Goal: Task Accomplishment & Management: Manage account settings

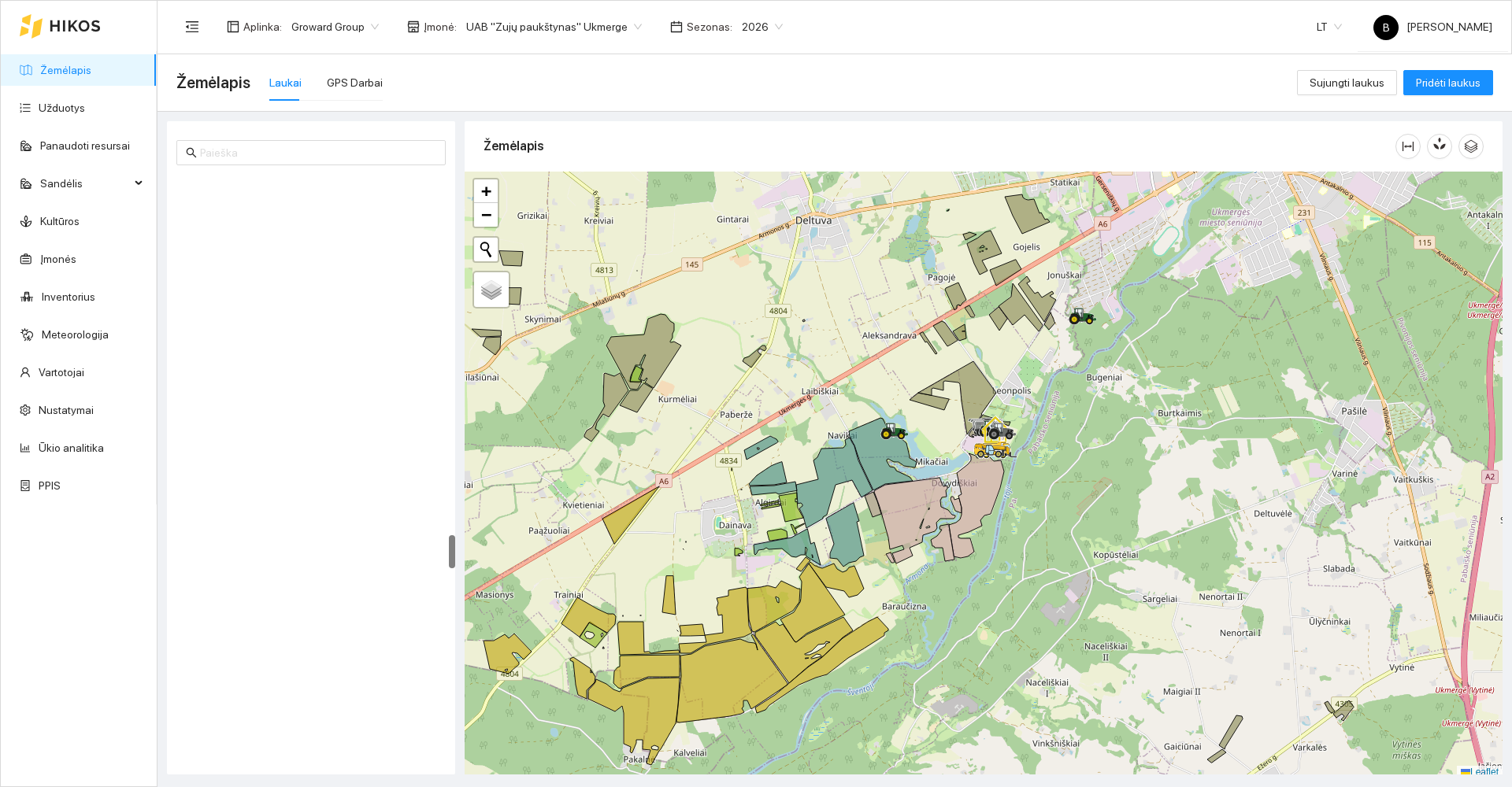
scroll to position [4, 0]
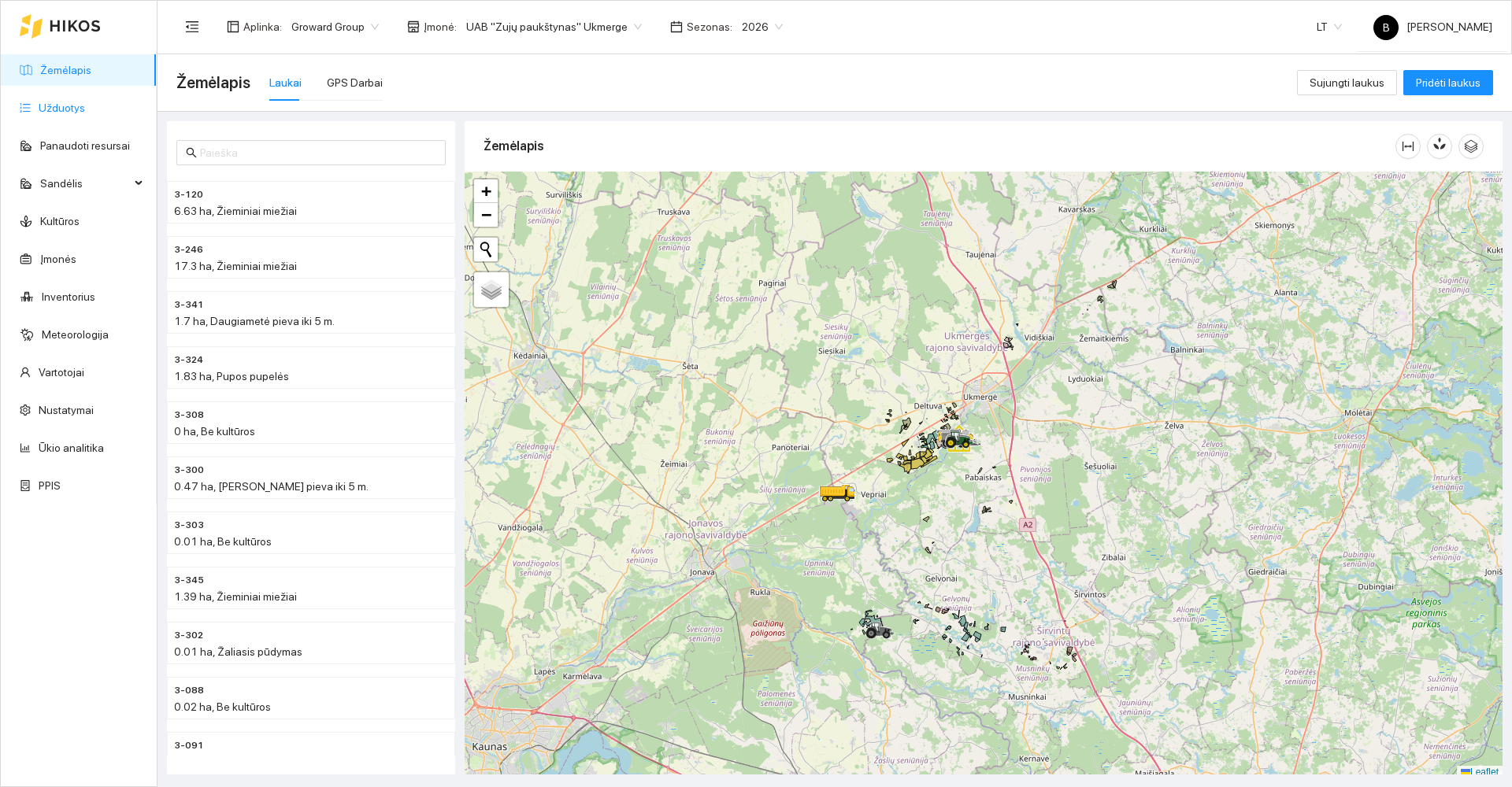
click at [66, 107] on link "Užduotys" at bounding box center [62, 107] width 47 height 12
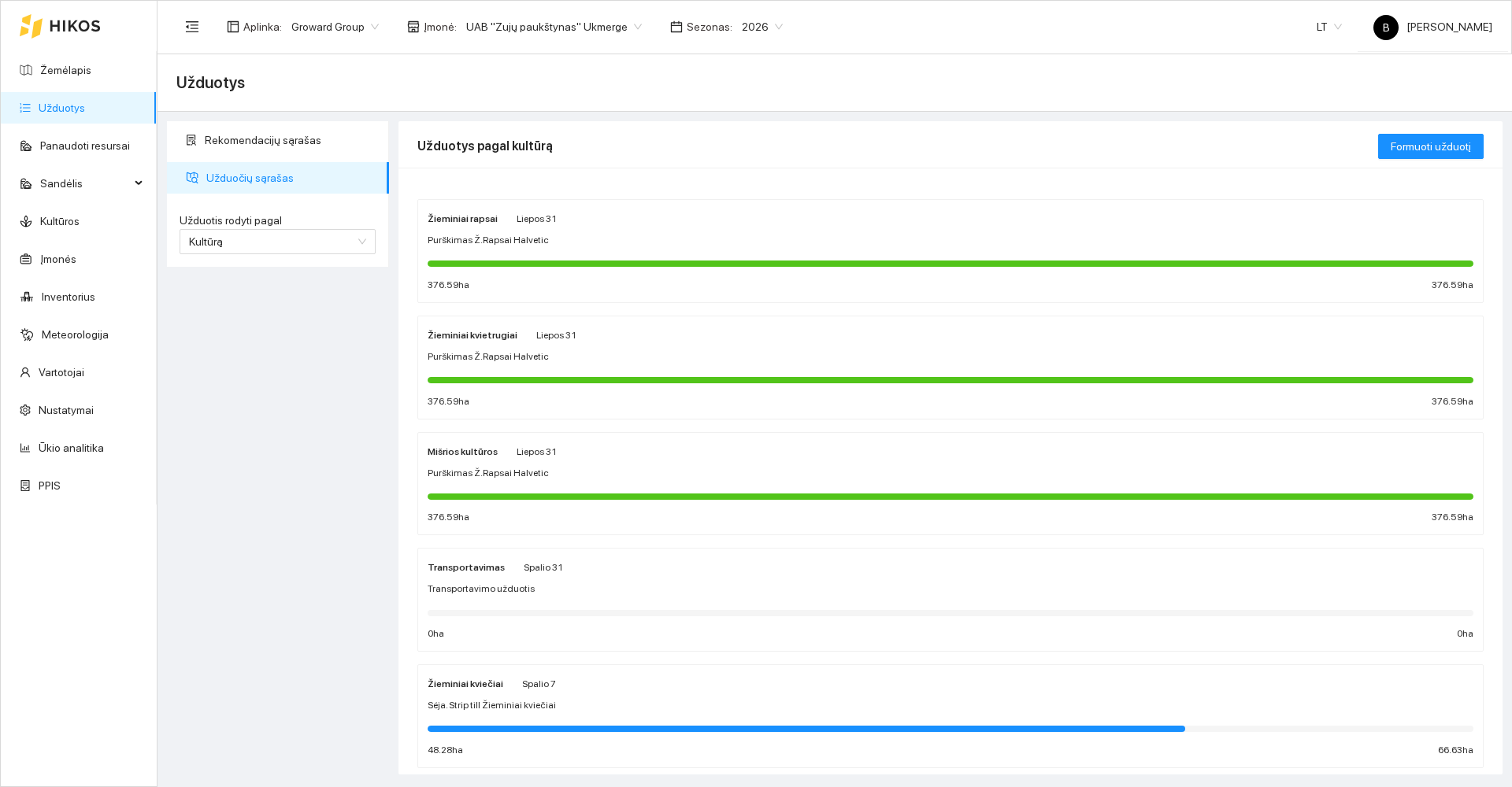
click at [669, 696] on div "Žieminiai kviečiai Spalio 7 Sėja. Strip till Žieminiai kviečiai 48.28 ha 66.63 …" at bounding box center [951, 716] width 1046 height 84
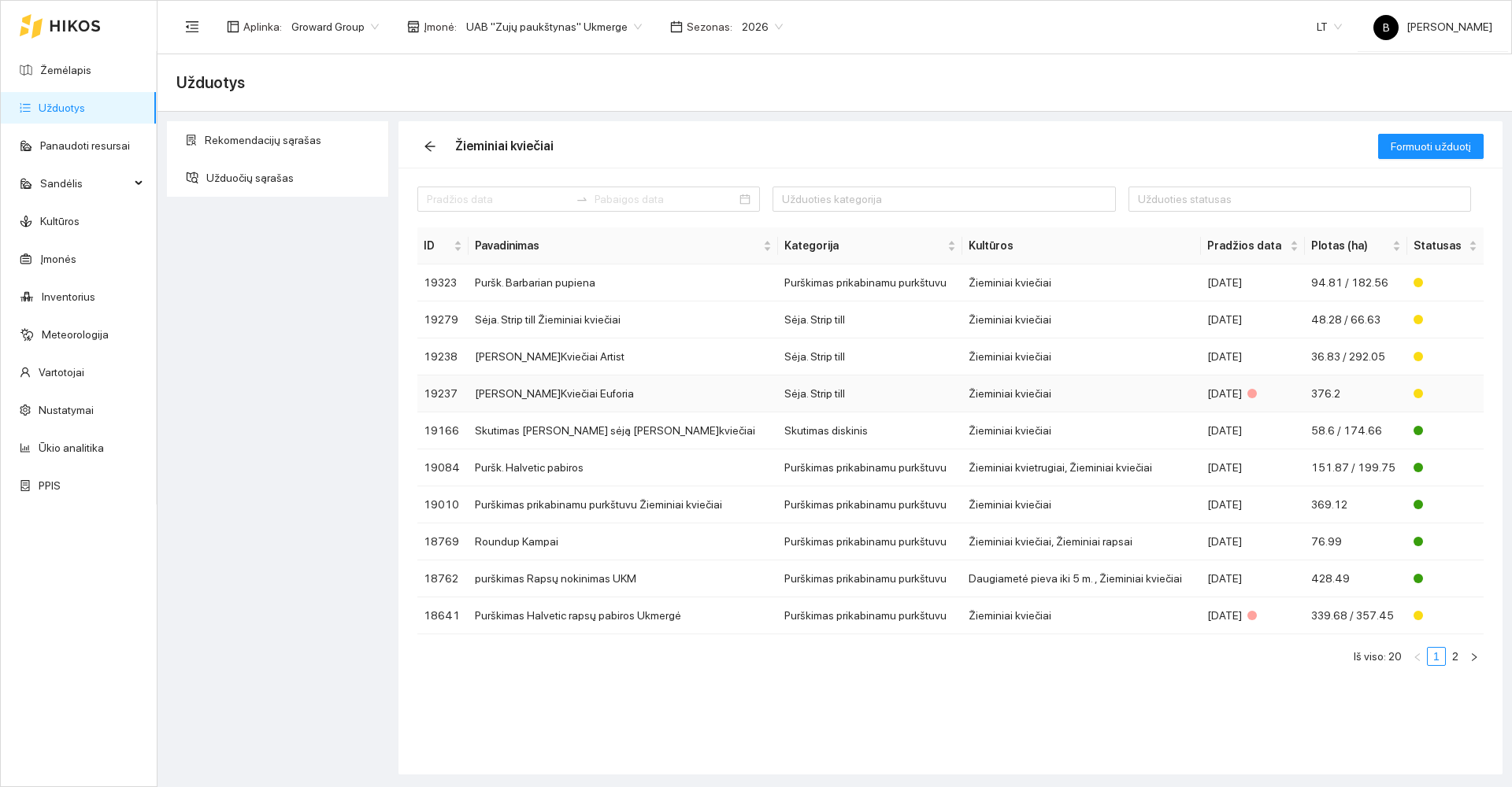
click at [510, 393] on td "[PERSON_NAME]Kviečiai Euforia" at bounding box center [623, 394] width 309 height 37
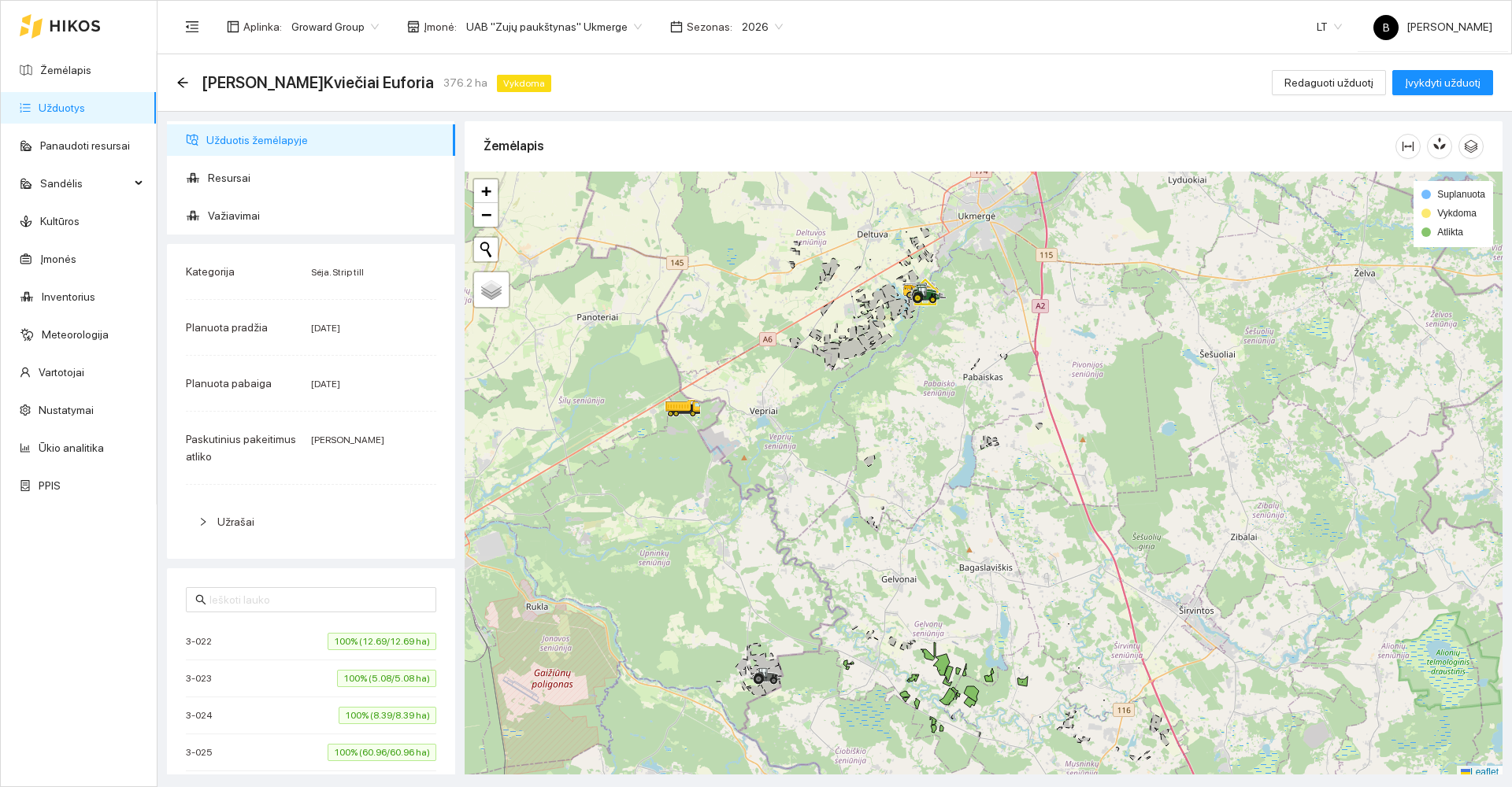
scroll to position [4, 0]
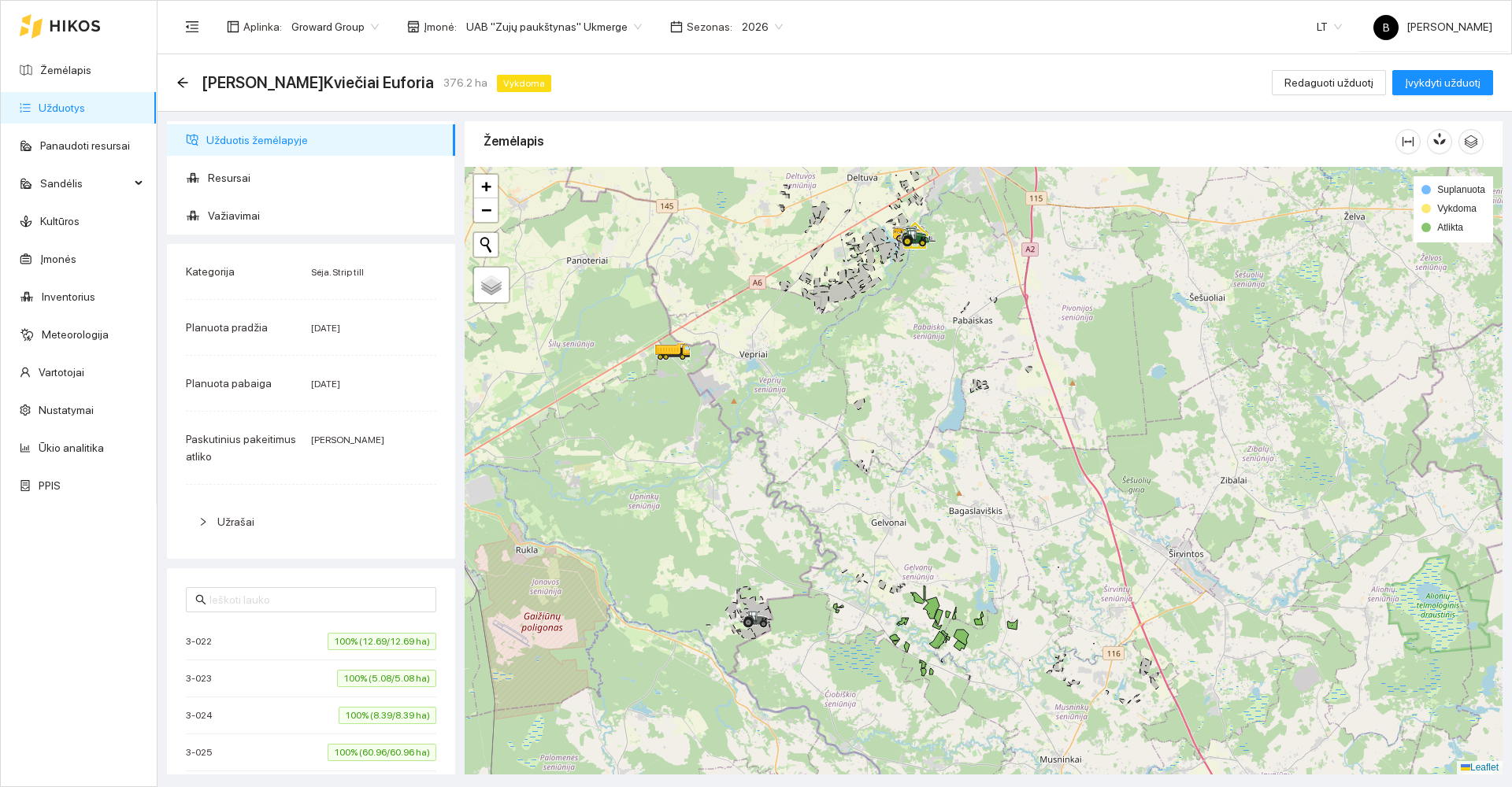
drag, startPoint x: 975, startPoint y: 582, endPoint x: 909, endPoint y: 411, distance: 183.3
click at [909, 411] on div at bounding box center [984, 471] width 1038 height 607
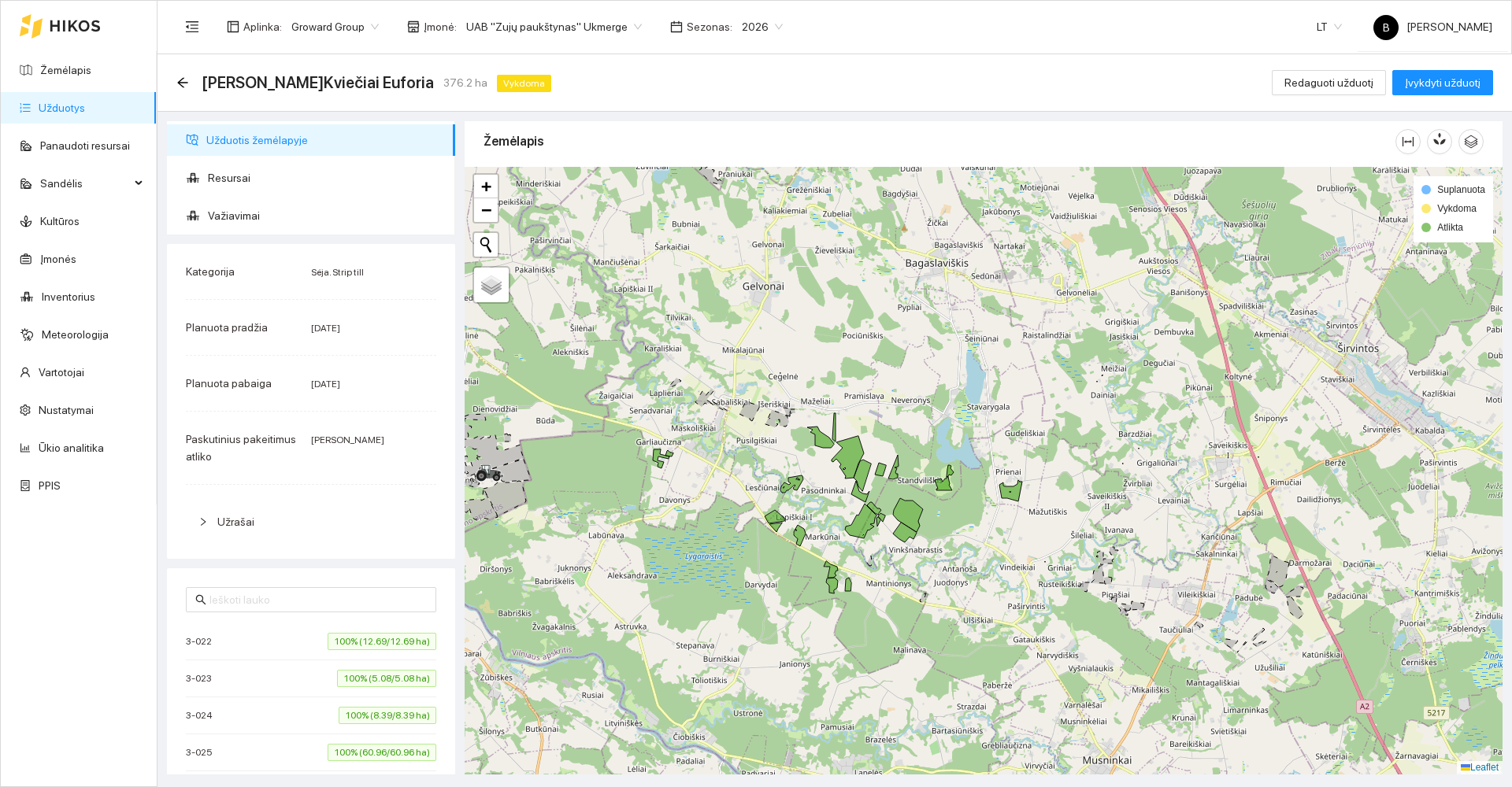
drag, startPoint x: 912, startPoint y: 473, endPoint x: 927, endPoint y: 353, distance: 120.9
click at [927, 353] on div at bounding box center [984, 471] width 1038 height 607
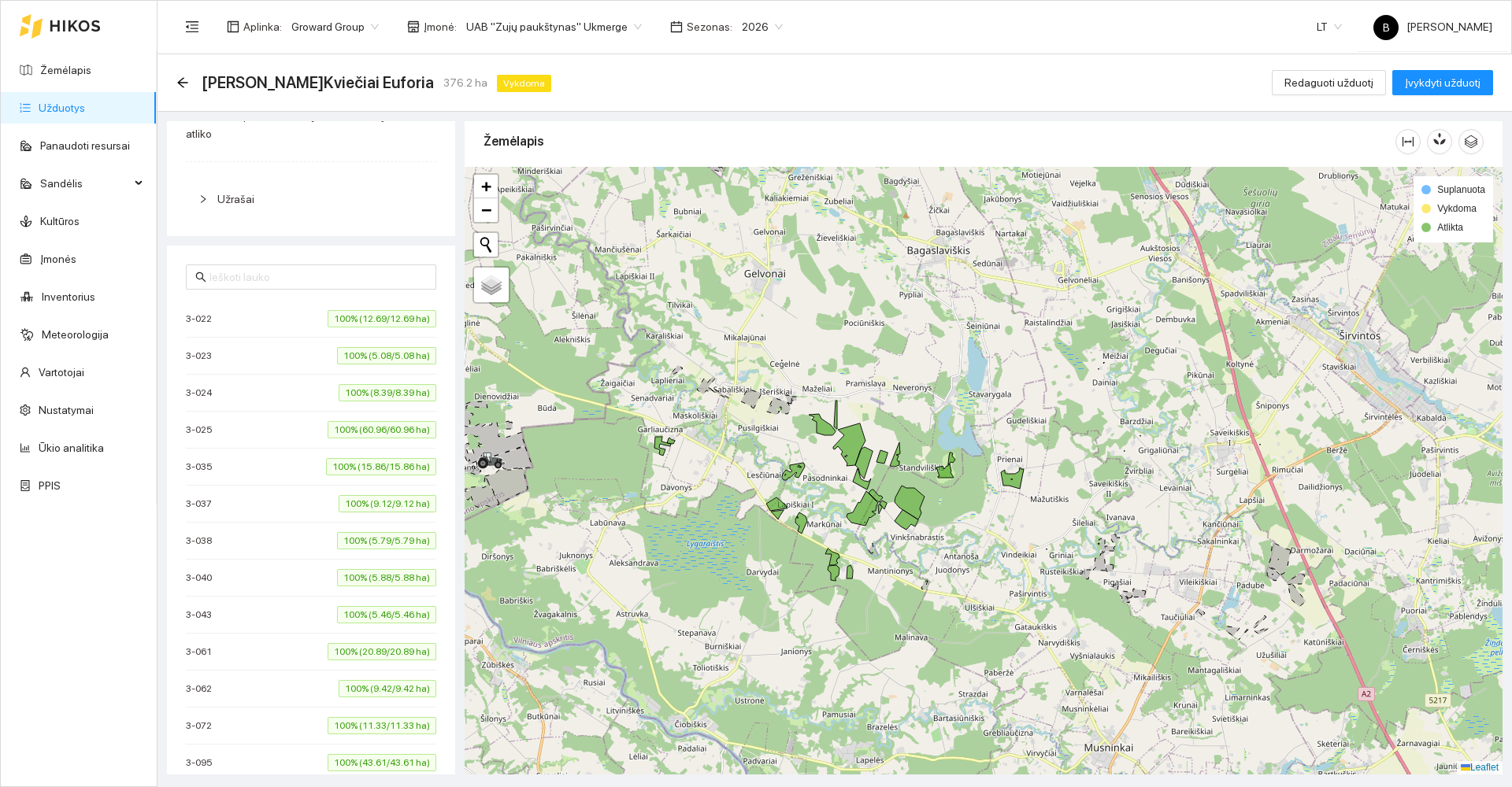
scroll to position [0, 0]
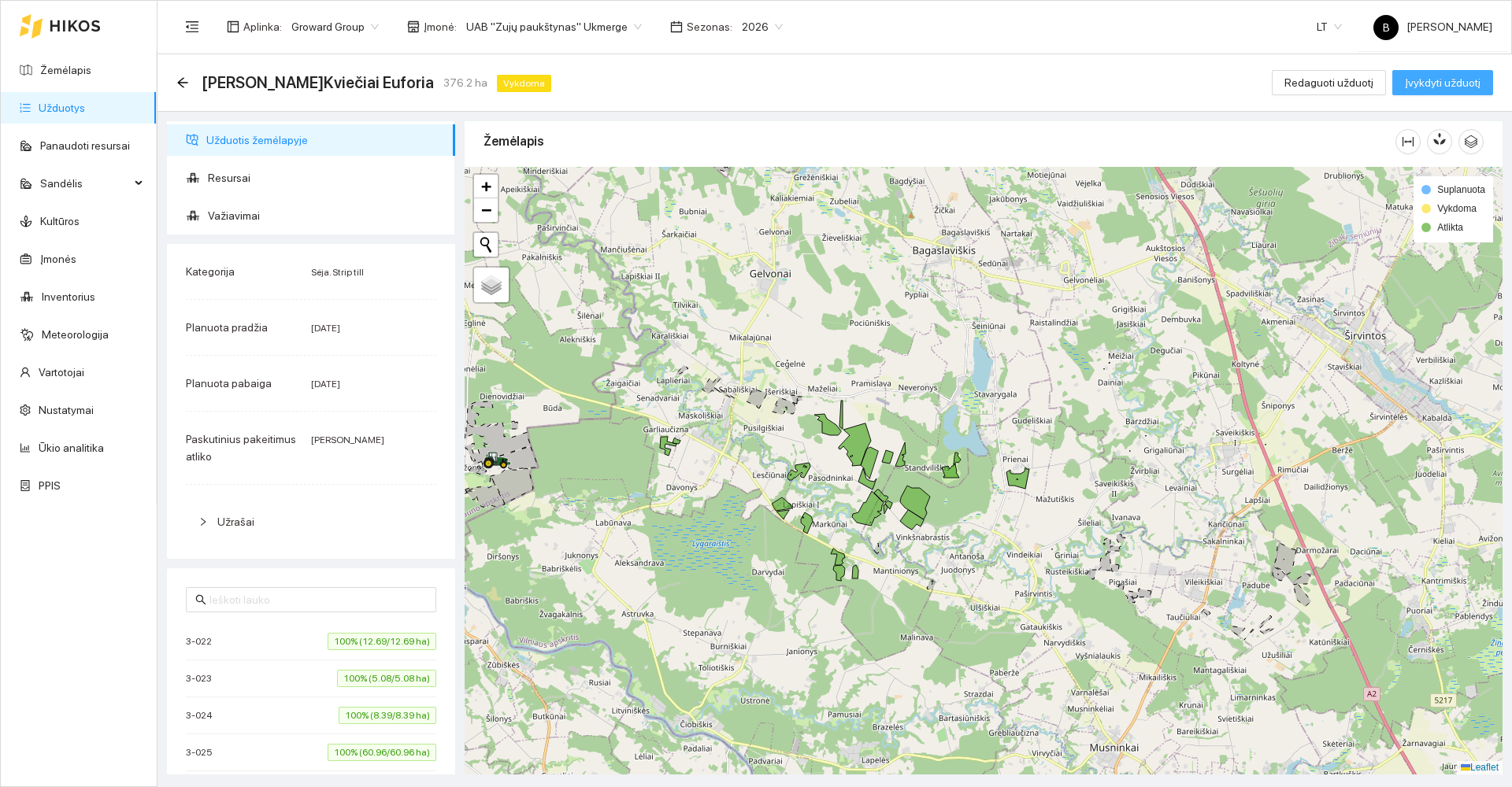
click at [1435, 86] on span "Įvykdyti užduotį" at bounding box center [1442, 83] width 76 height 18
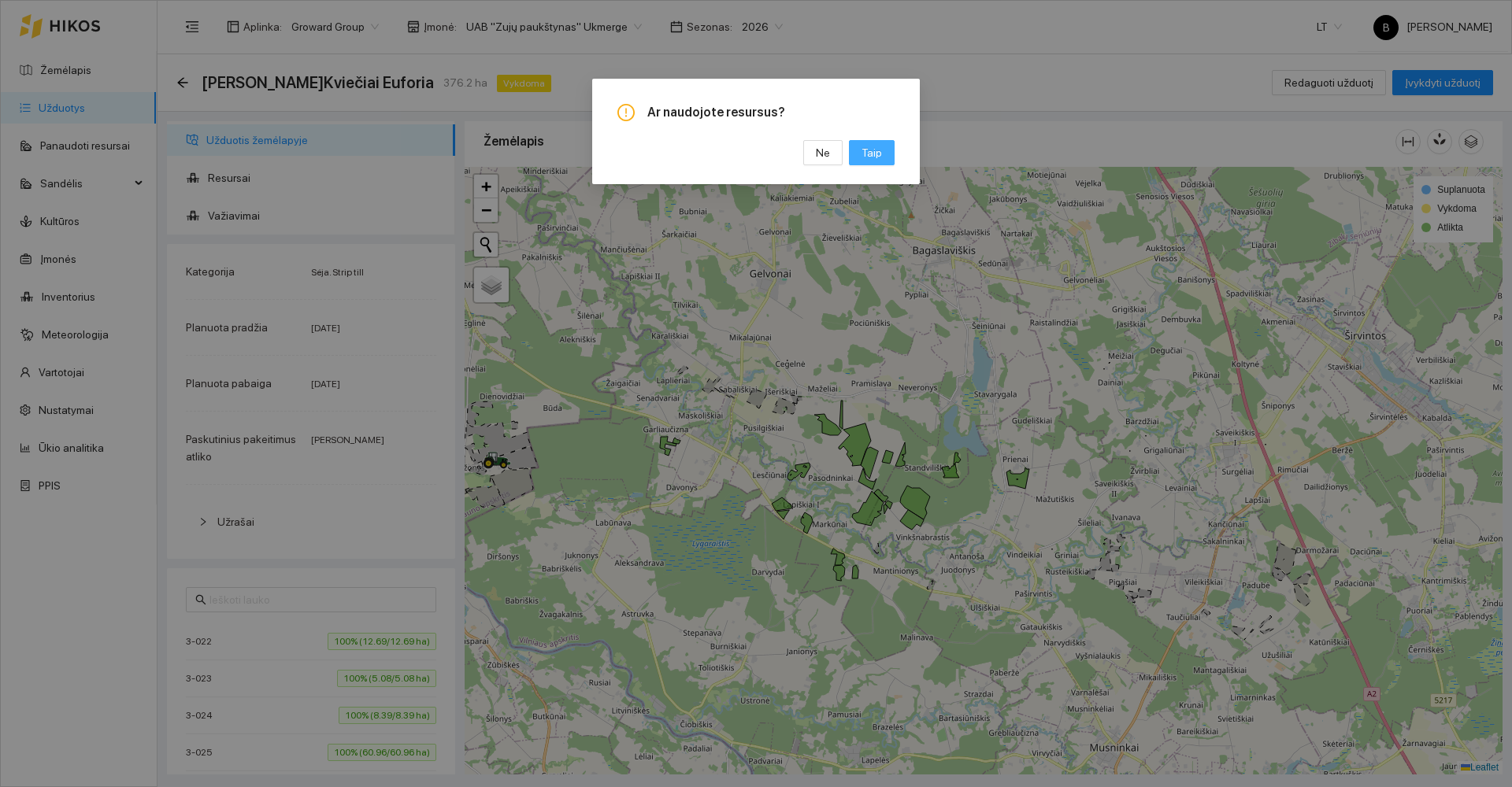
click at [874, 148] on span "Taip" at bounding box center [871, 153] width 20 height 18
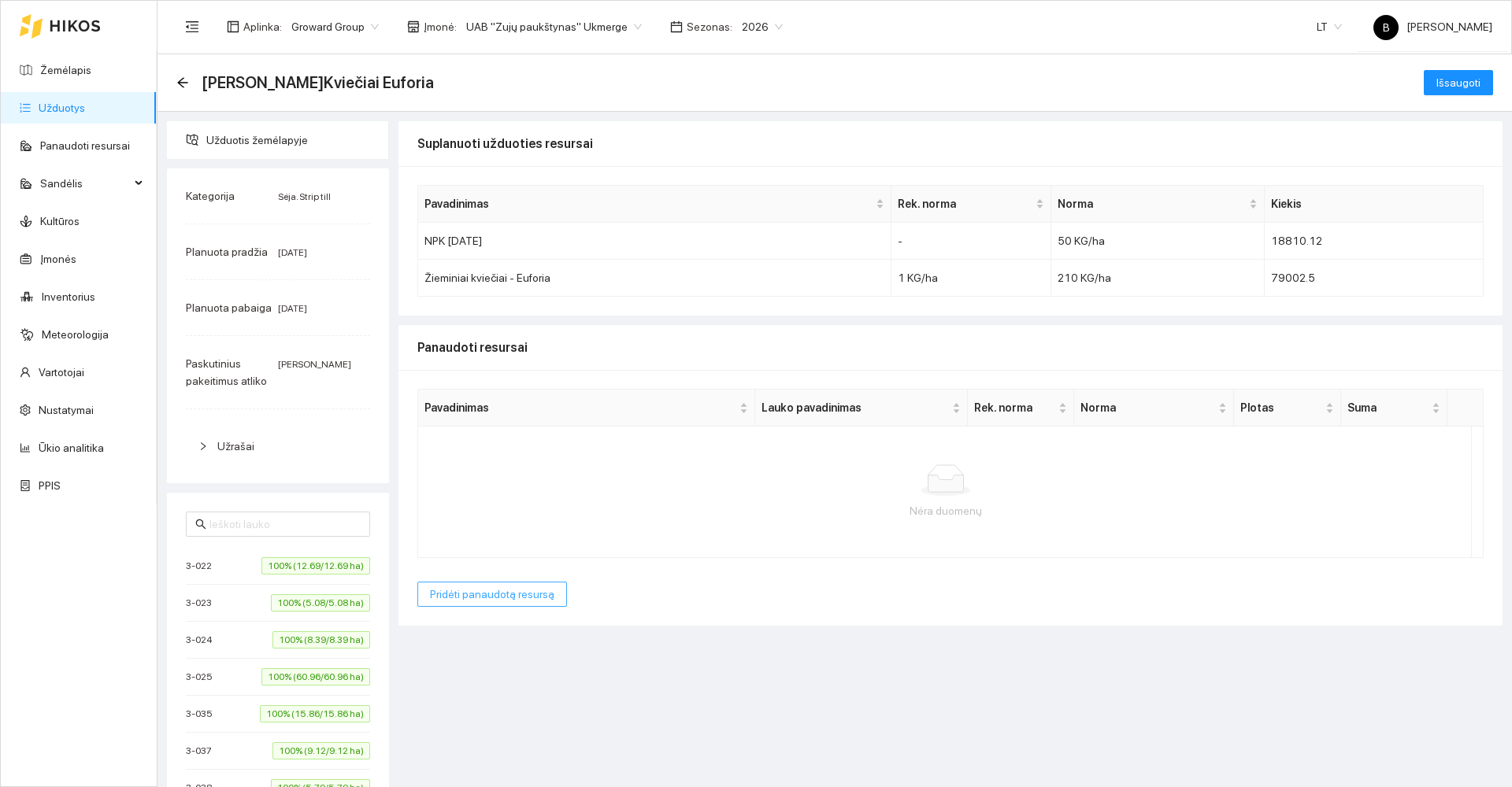
click at [470, 599] on span "Pridėti panaudotą resursą" at bounding box center [491, 594] width 124 height 18
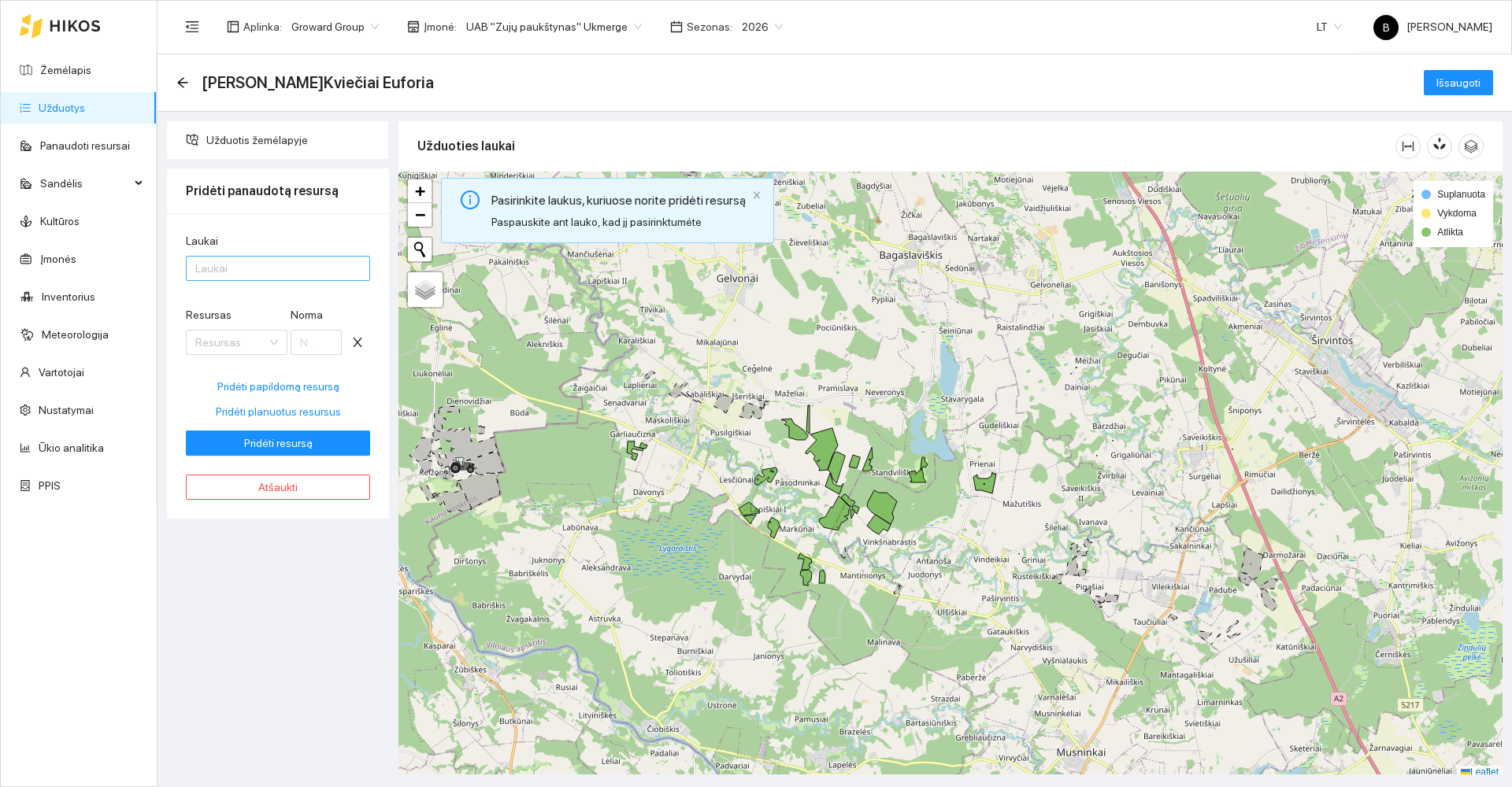
click at [263, 264] on div at bounding box center [270, 268] width 160 height 18
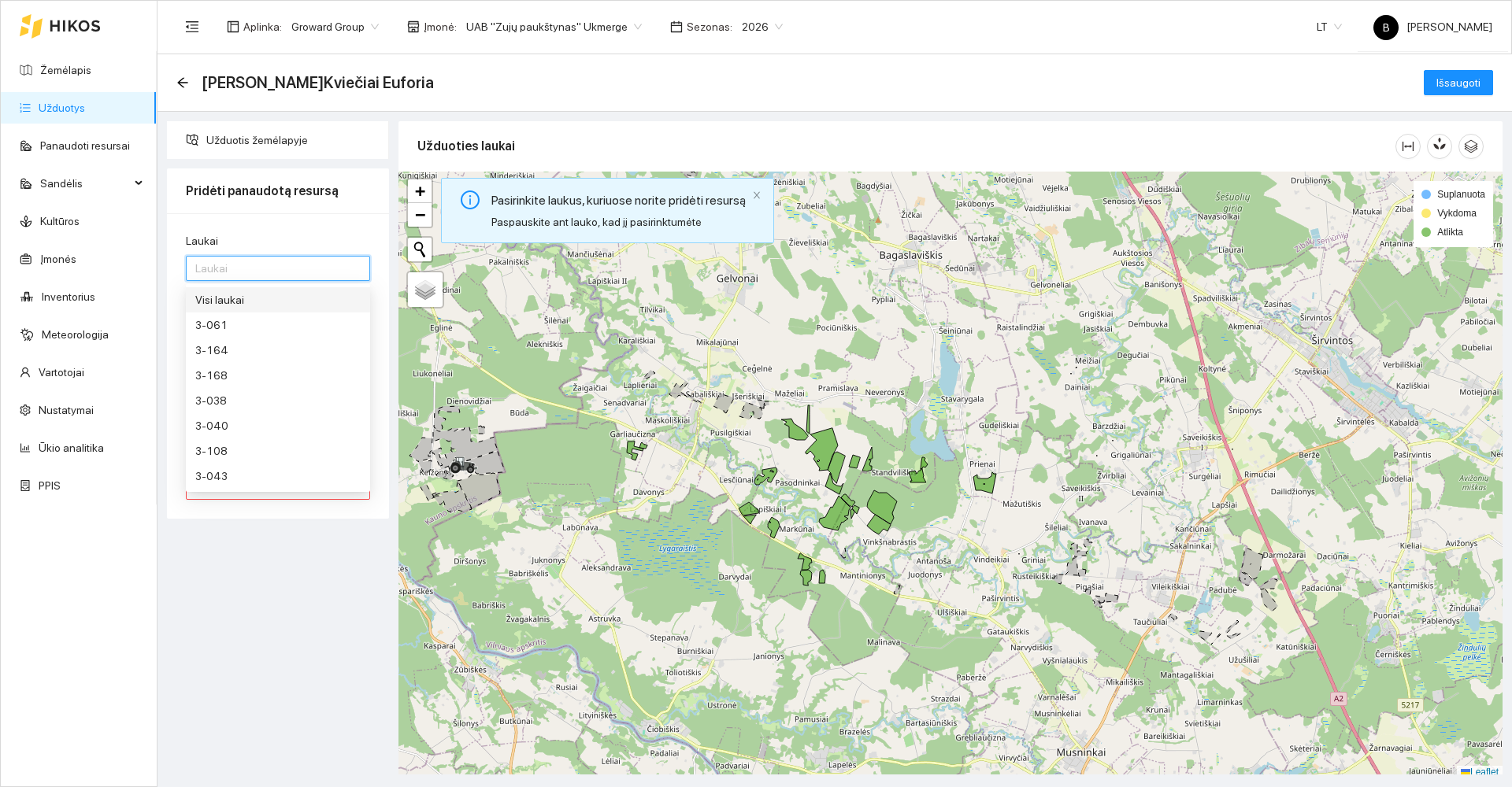
click at [242, 302] on div "Visi laukai" at bounding box center [278, 300] width 166 height 18
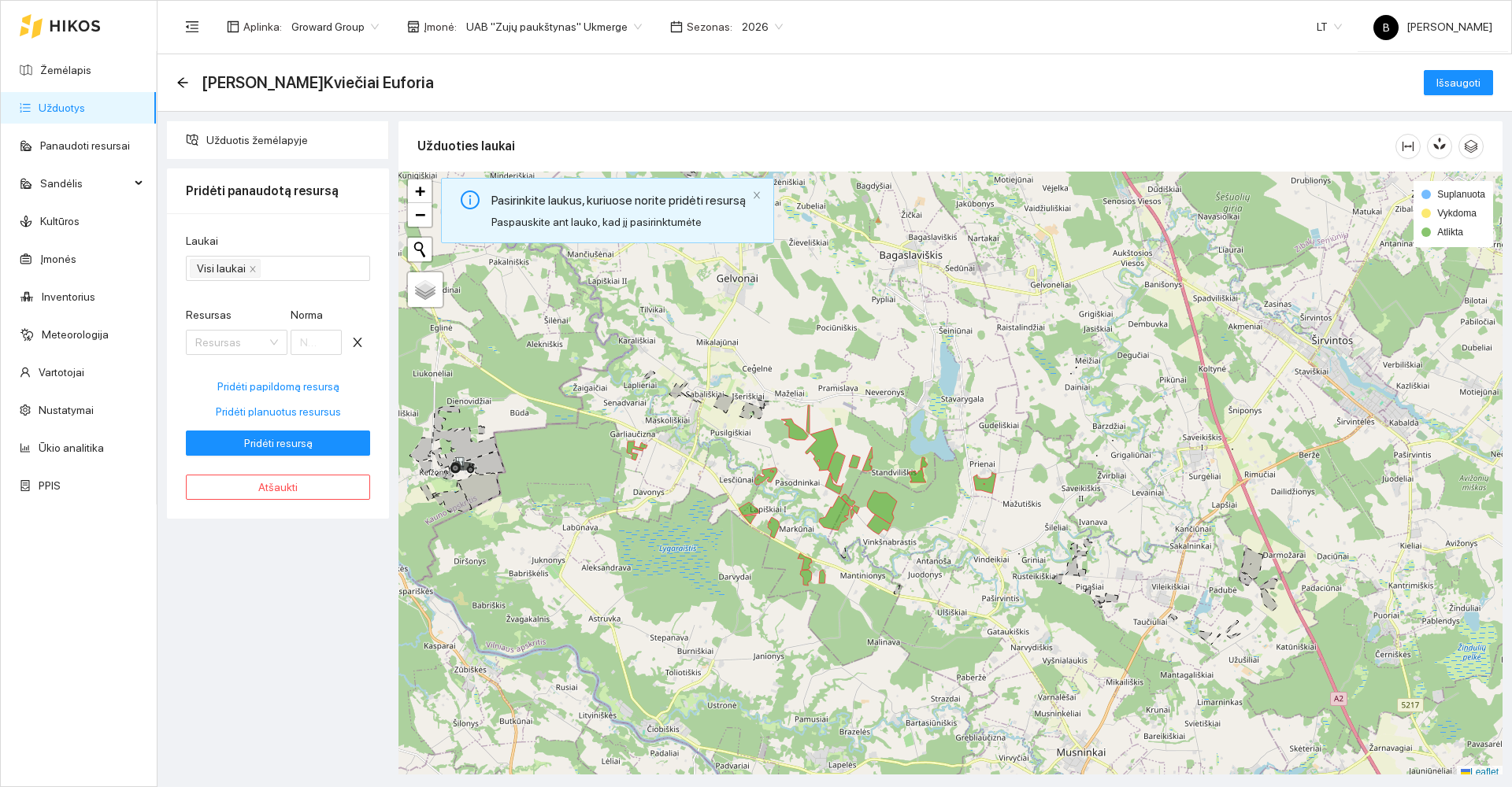
click at [287, 622] on div "Užduotis žemėlapyje Pridėti panaudotą resursą Laukai Visi laukai Resursas Resur…" at bounding box center [277, 448] width 232 height 653
click at [269, 408] on span "Pridėti planuotus resursus" at bounding box center [278, 412] width 125 height 18
type input "50"
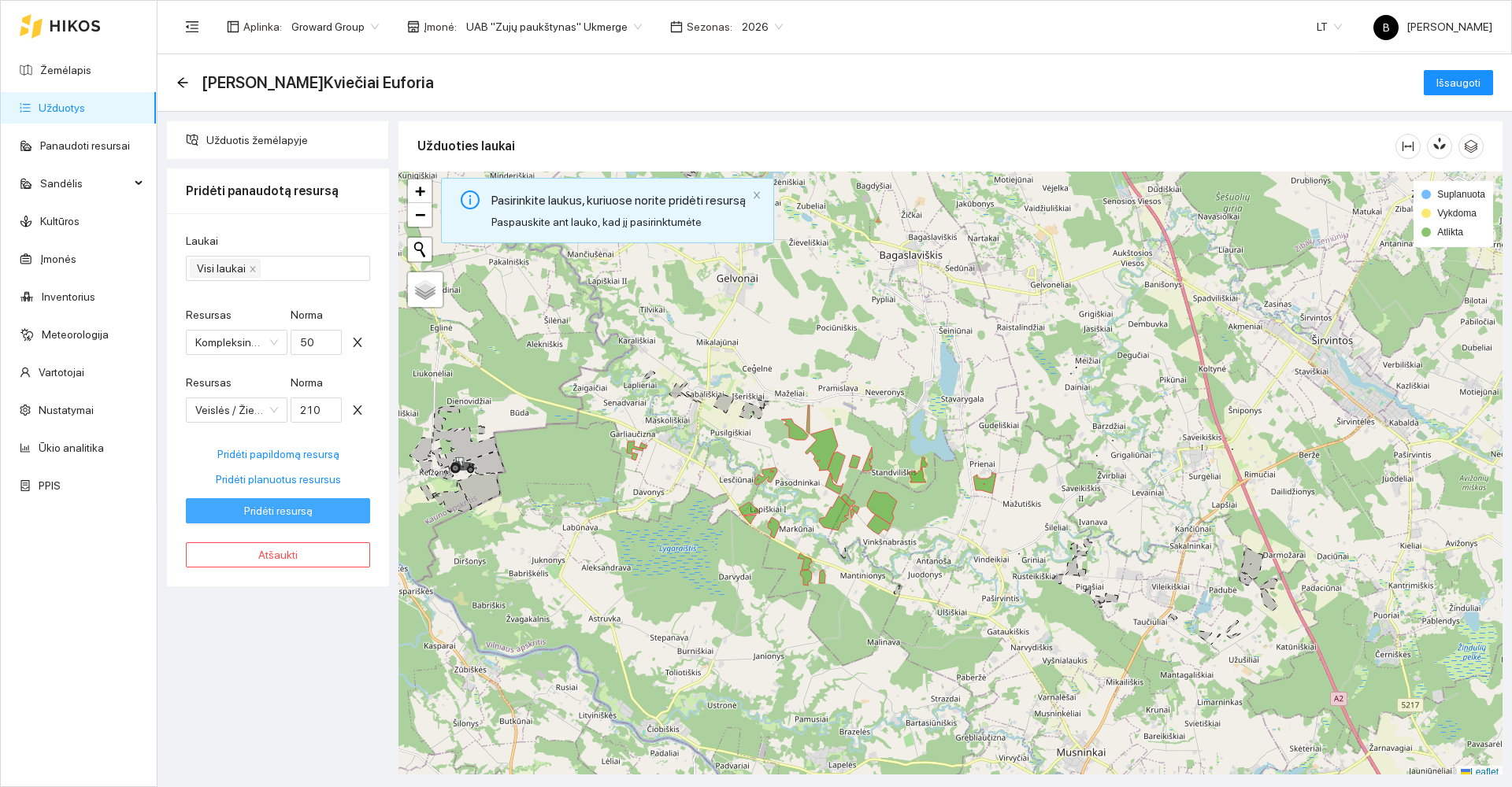
click at [273, 511] on span "Pridėti resursą" at bounding box center [278, 511] width 69 height 18
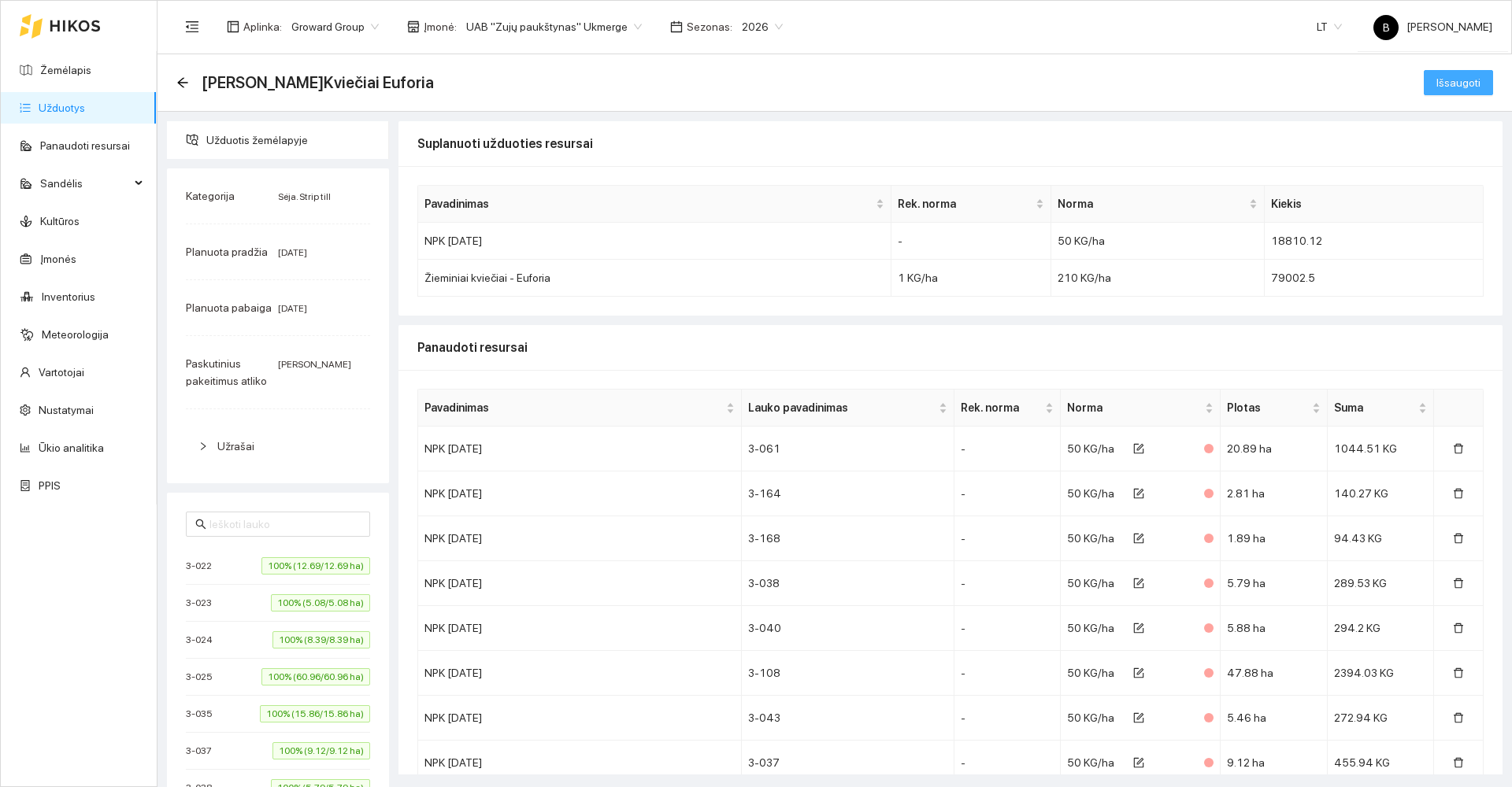
click at [1452, 85] on span "Išsaugoti" at bounding box center [1458, 83] width 44 height 18
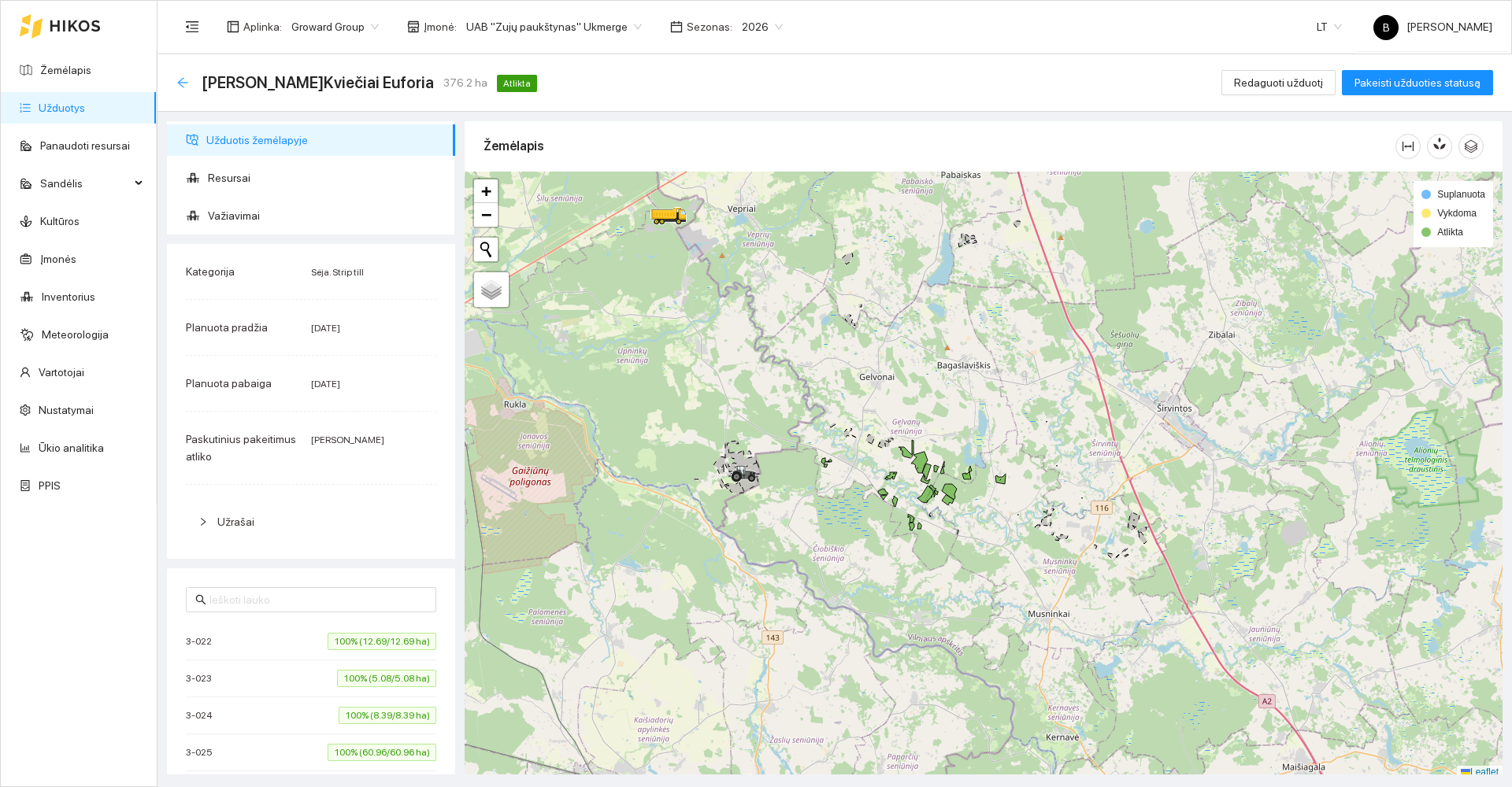
click at [184, 79] on icon "arrow-left" at bounding box center [182, 83] width 12 height 12
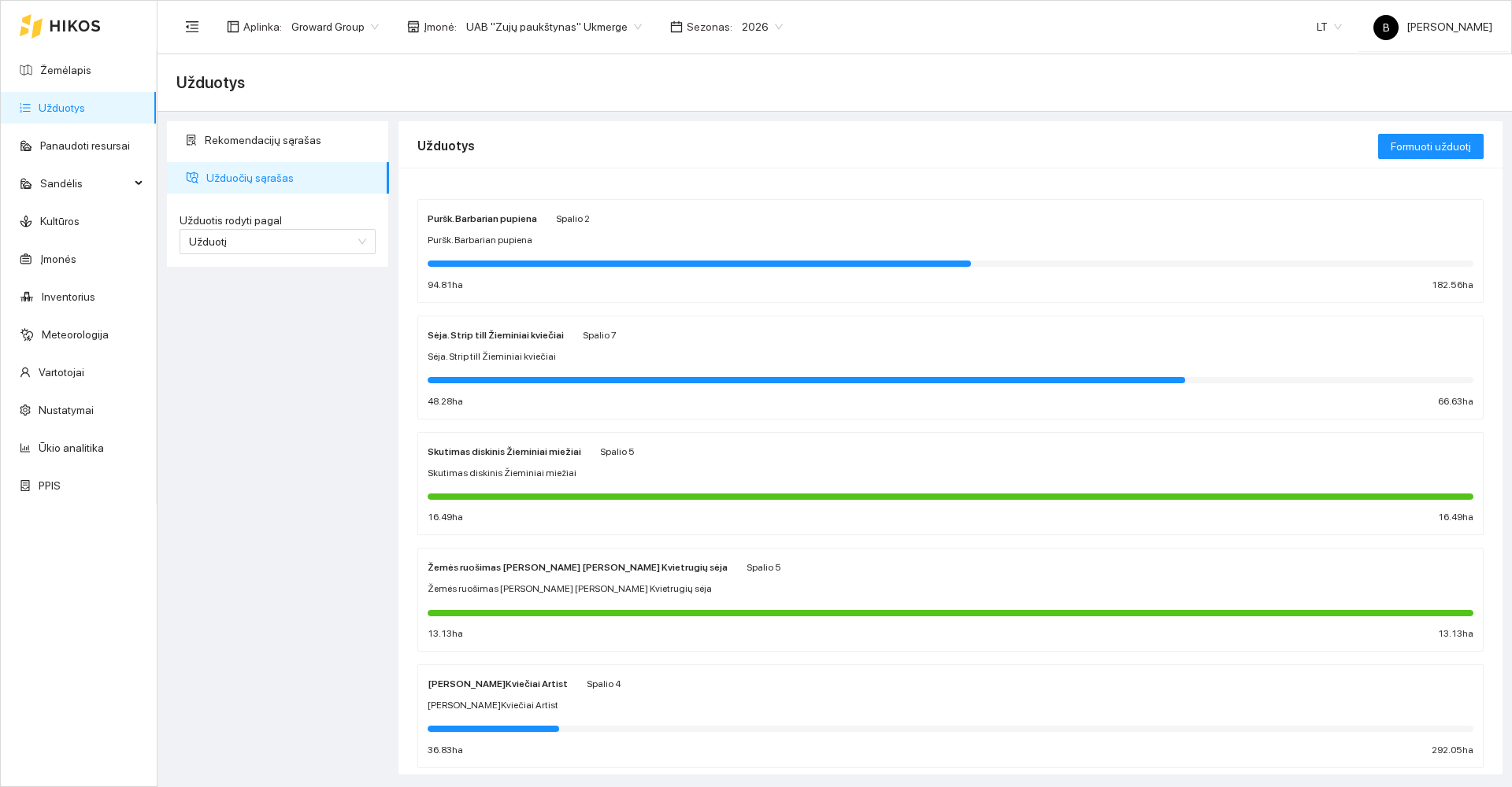
click at [724, 712] on div "[PERSON_NAME]Kviečiai Artist" at bounding box center [951, 705] width 1046 height 15
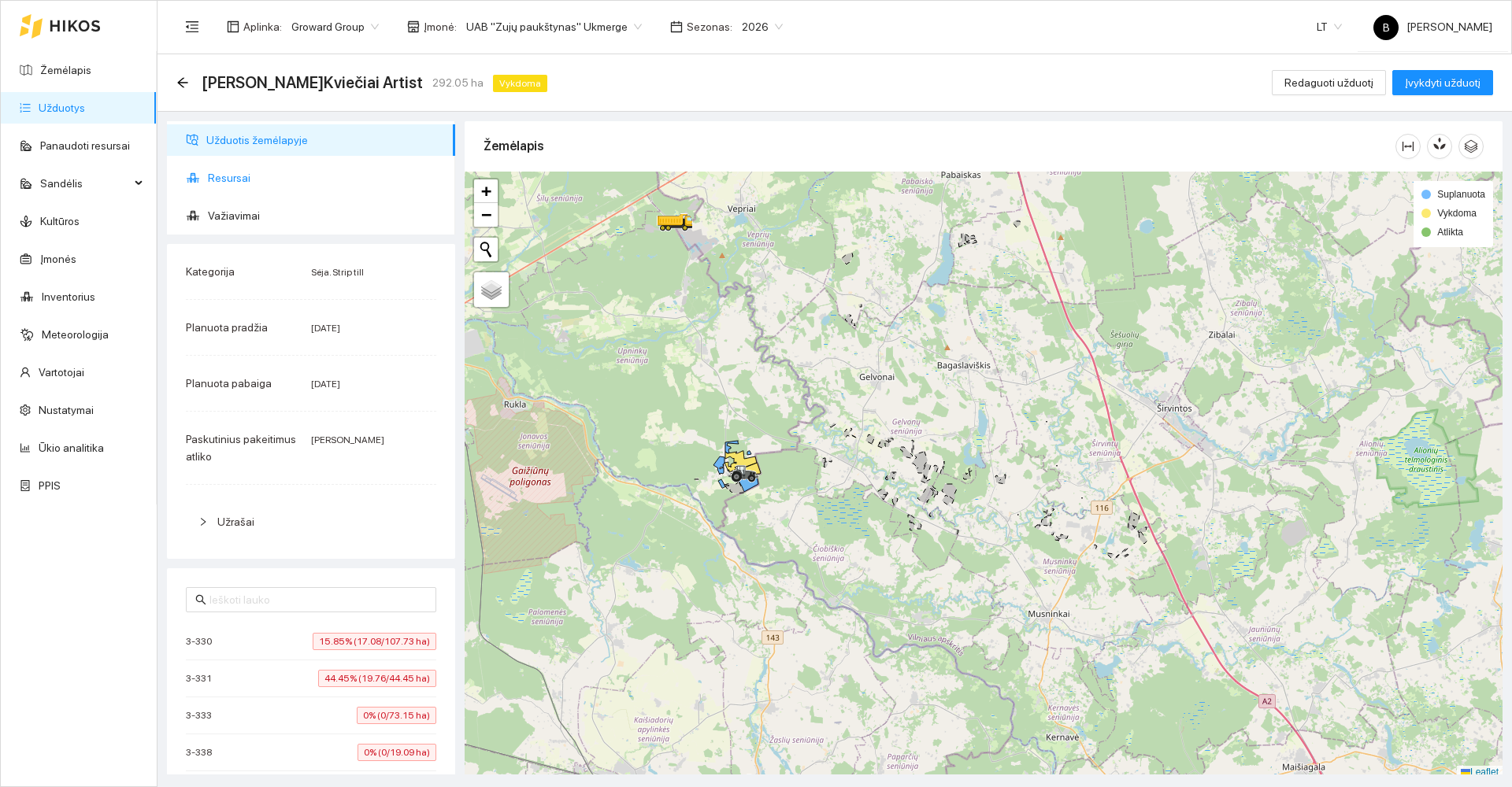
click at [224, 172] on span "Resursai" at bounding box center [325, 178] width 235 height 32
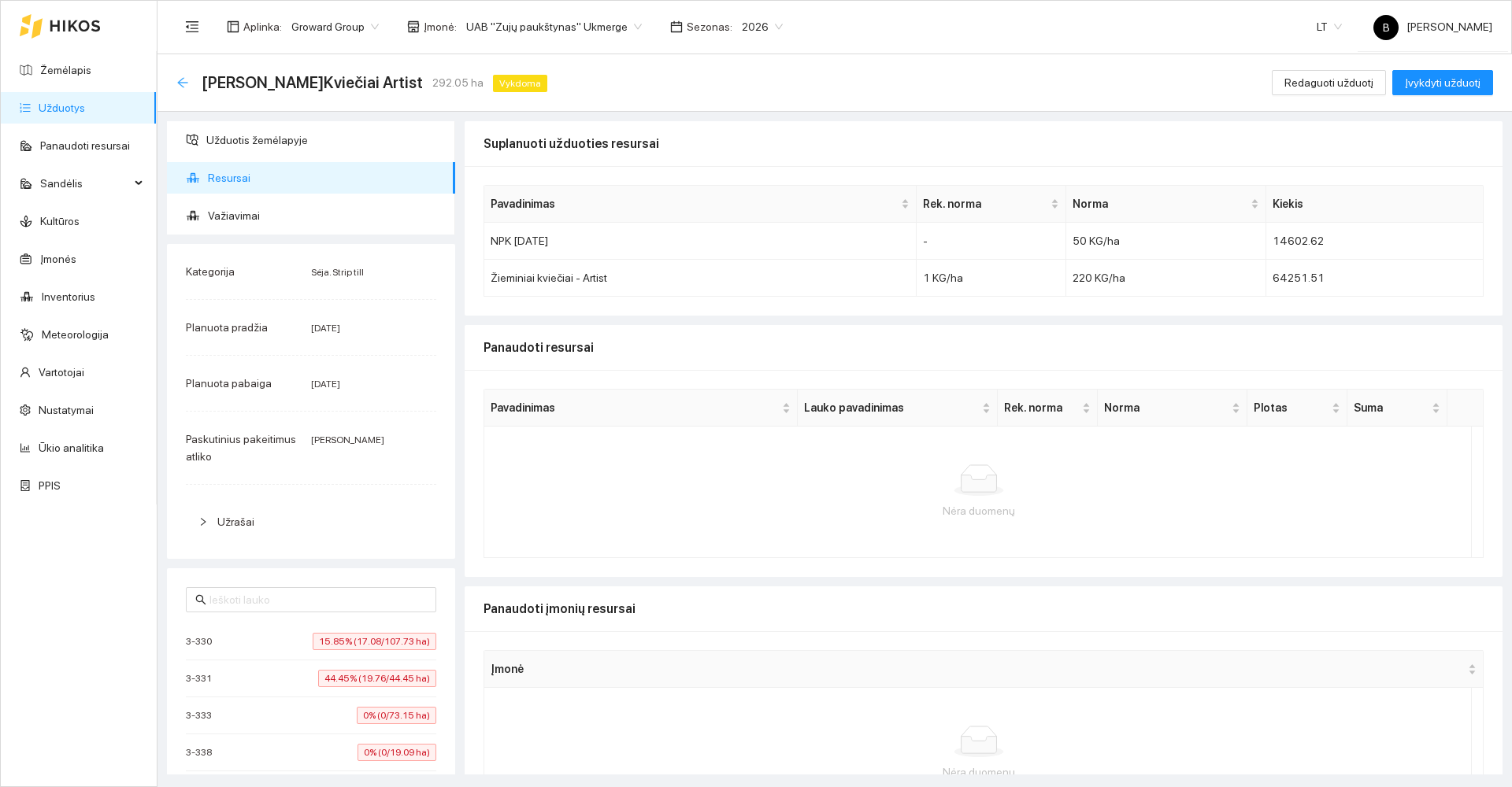
click at [183, 79] on icon "arrow-left" at bounding box center [182, 83] width 12 height 12
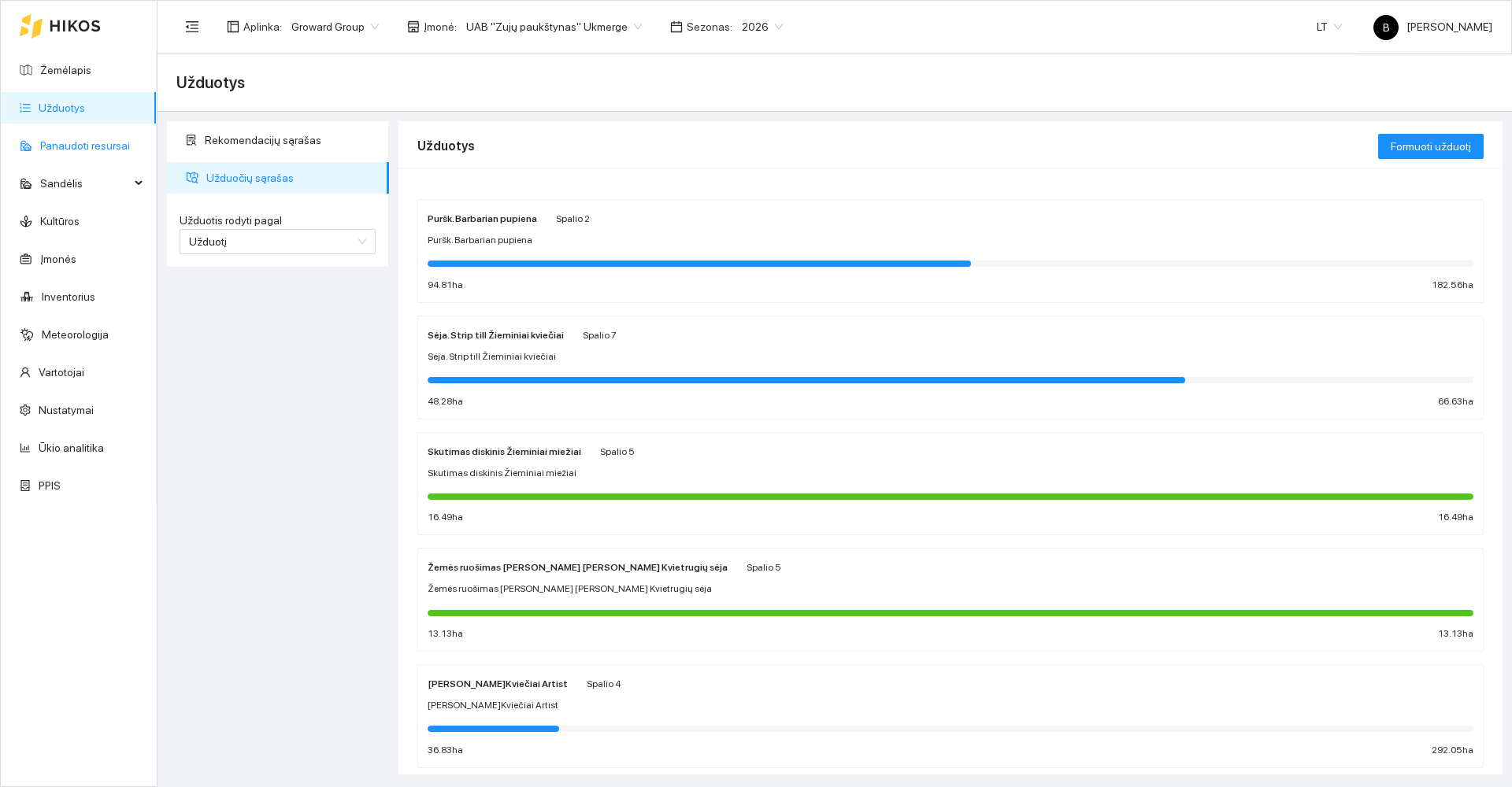
click at [60, 139] on link "Panaudoti resursai" at bounding box center [85, 145] width 90 height 12
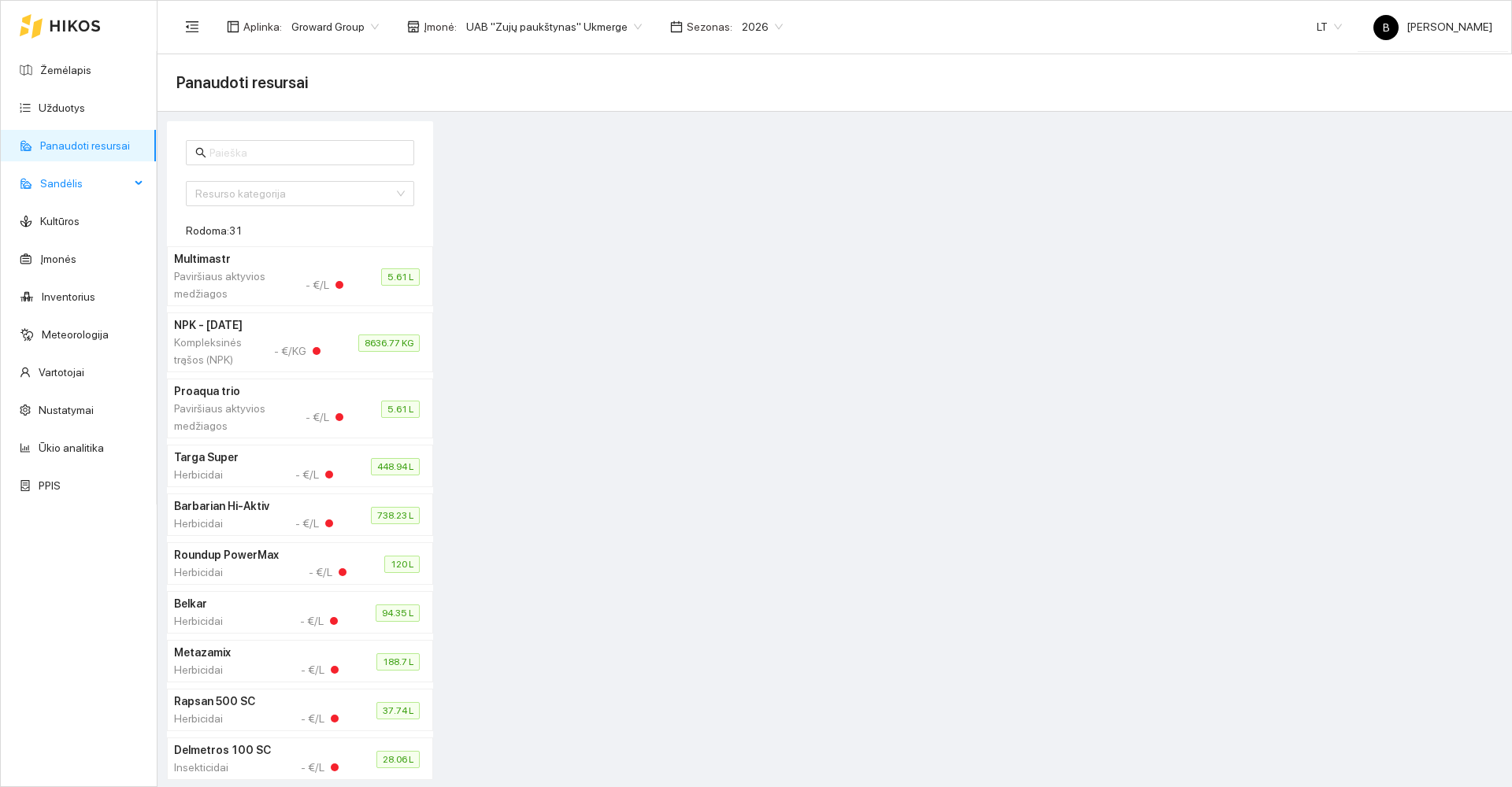
click at [64, 184] on span "Sandėlis" at bounding box center [85, 183] width 90 height 32
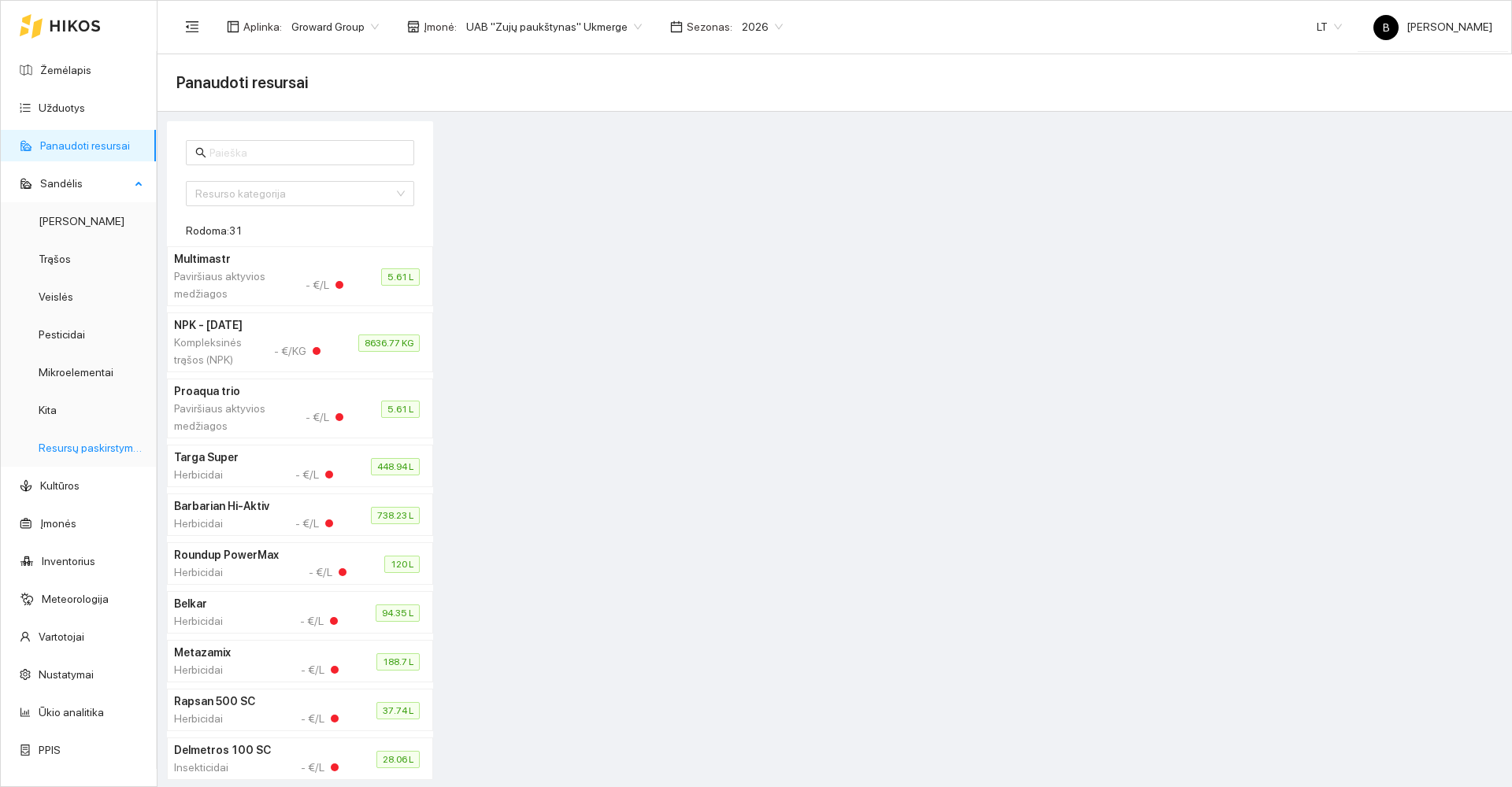
click at [74, 445] on link "Resursų paskirstymas" at bounding box center [92, 448] width 107 height 12
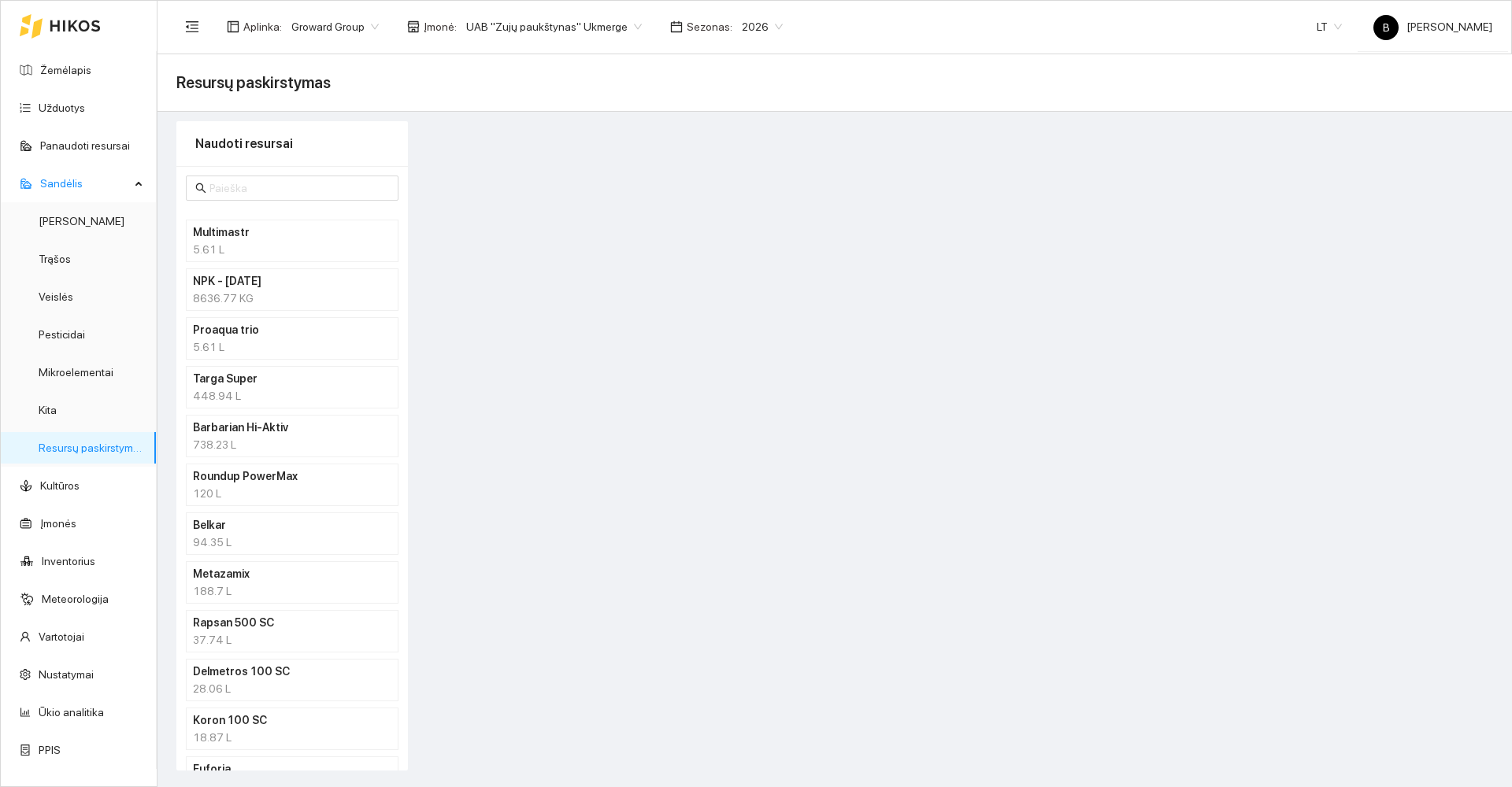
click at [1140, 686] on div at bounding box center [960, 446] width 1085 height 650
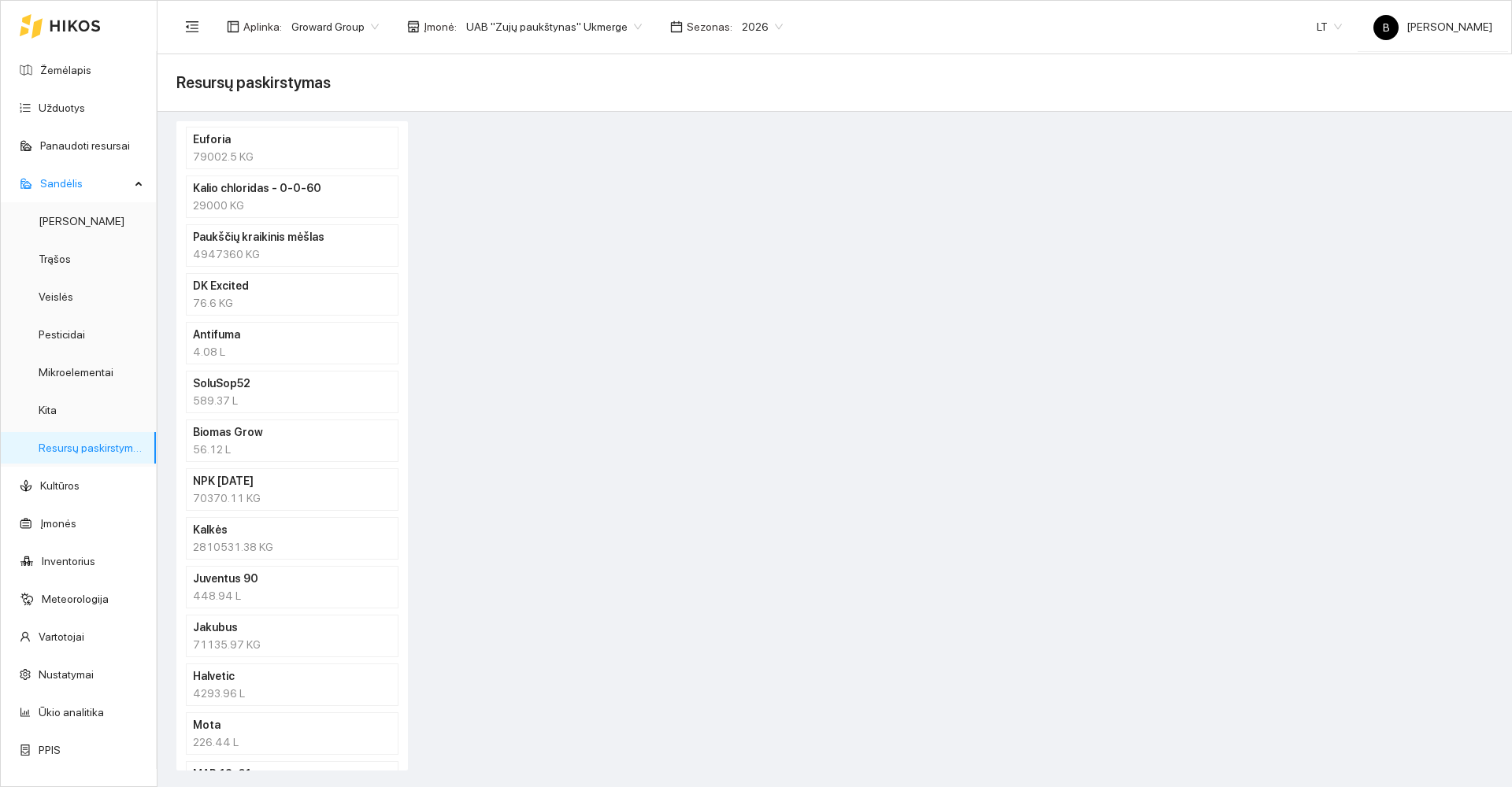
scroll to position [709, 0]
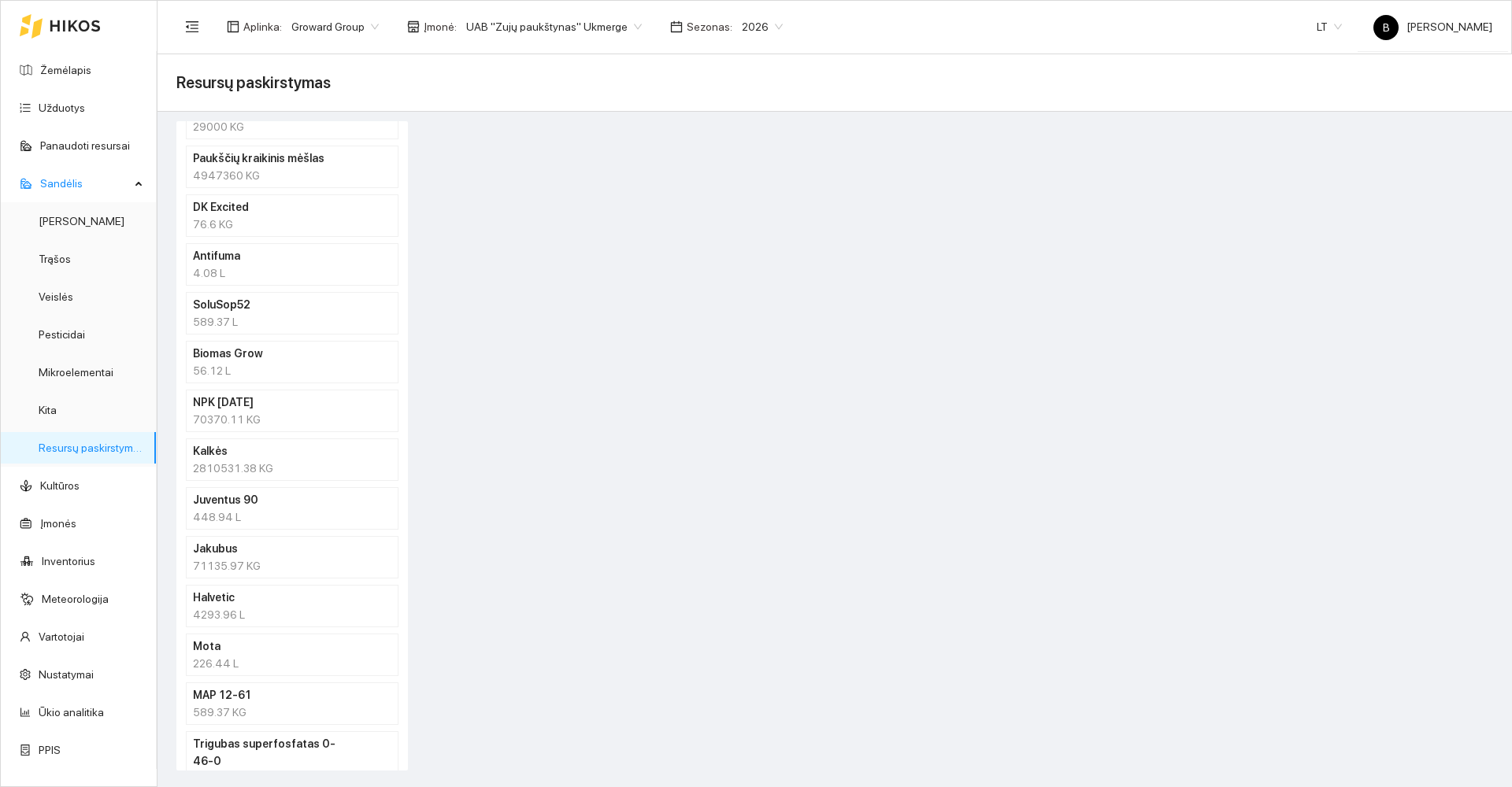
click at [288, 555] on h4 "Jakubus" at bounding box center [271, 548] width 158 height 18
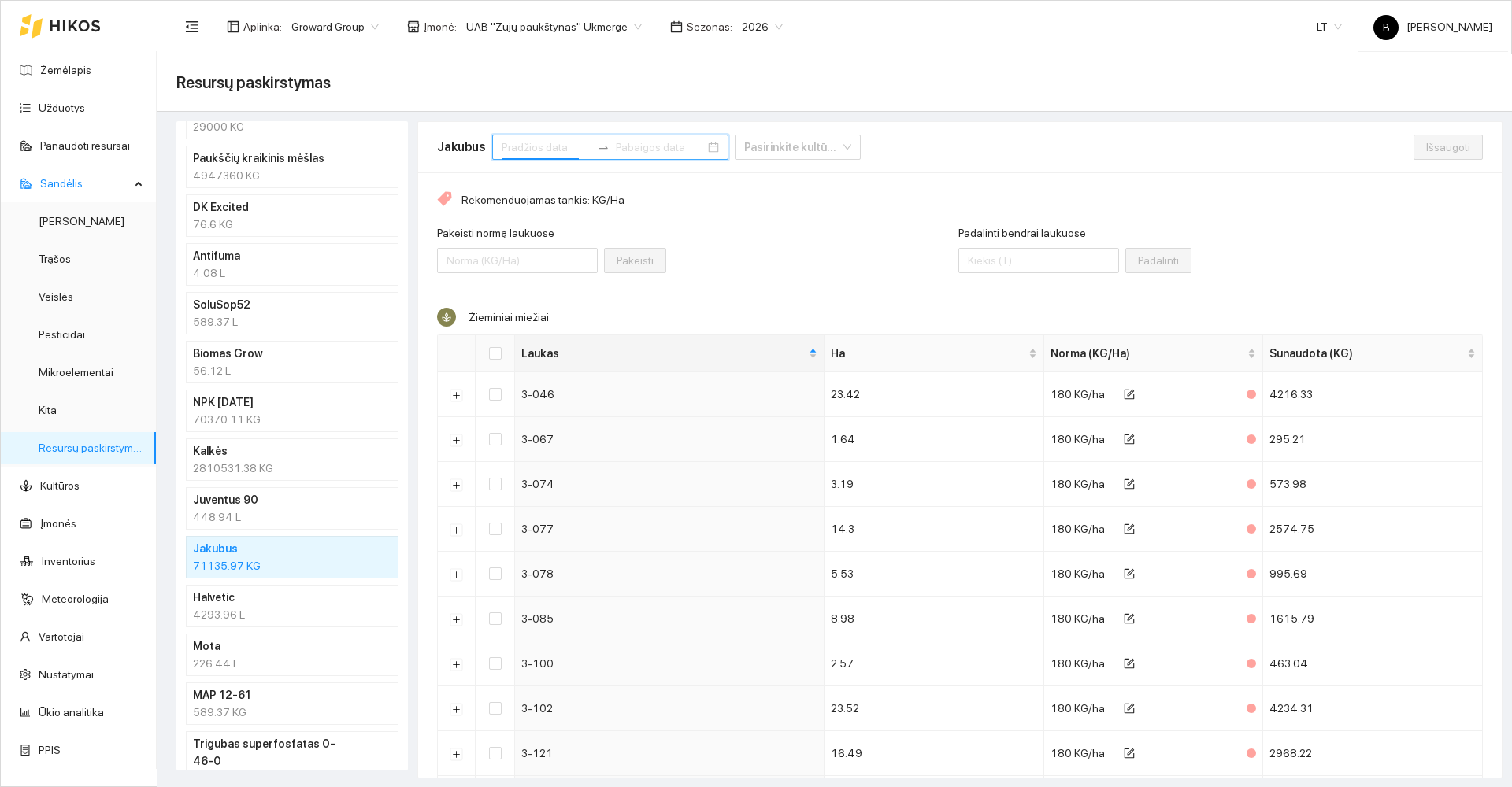
click at [564, 149] on input at bounding box center [546, 147] width 89 height 18
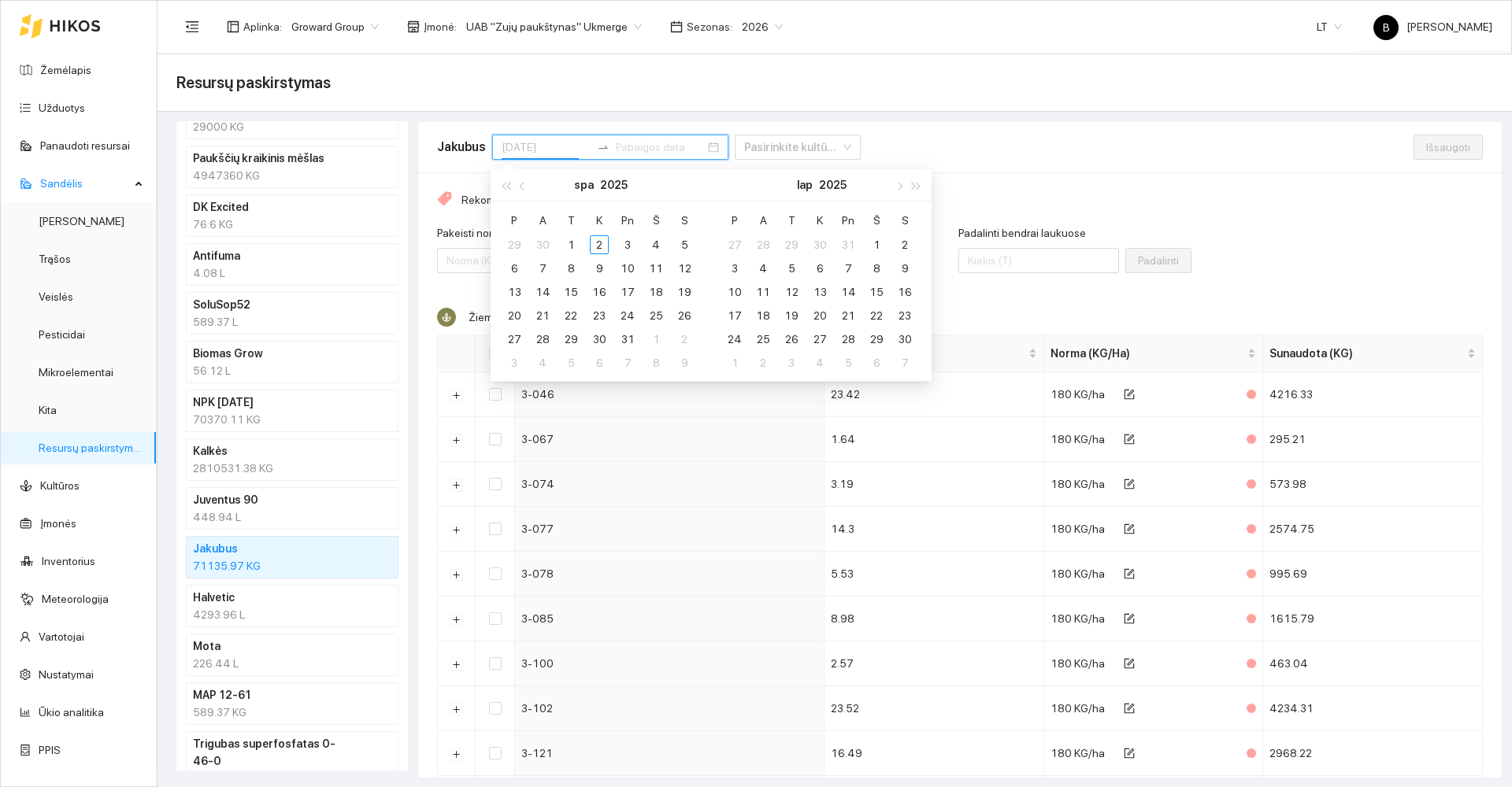
type input "[DATE]"
click at [509, 189] on span "button" at bounding box center [505, 186] width 8 height 8
click at [916, 182] on span "button" at bounding box center [916, 186] width 8 height 8
click at [523, 186] on span "button" at bounding box center [523, 186] width 8 height 8
type input "[DATE]"
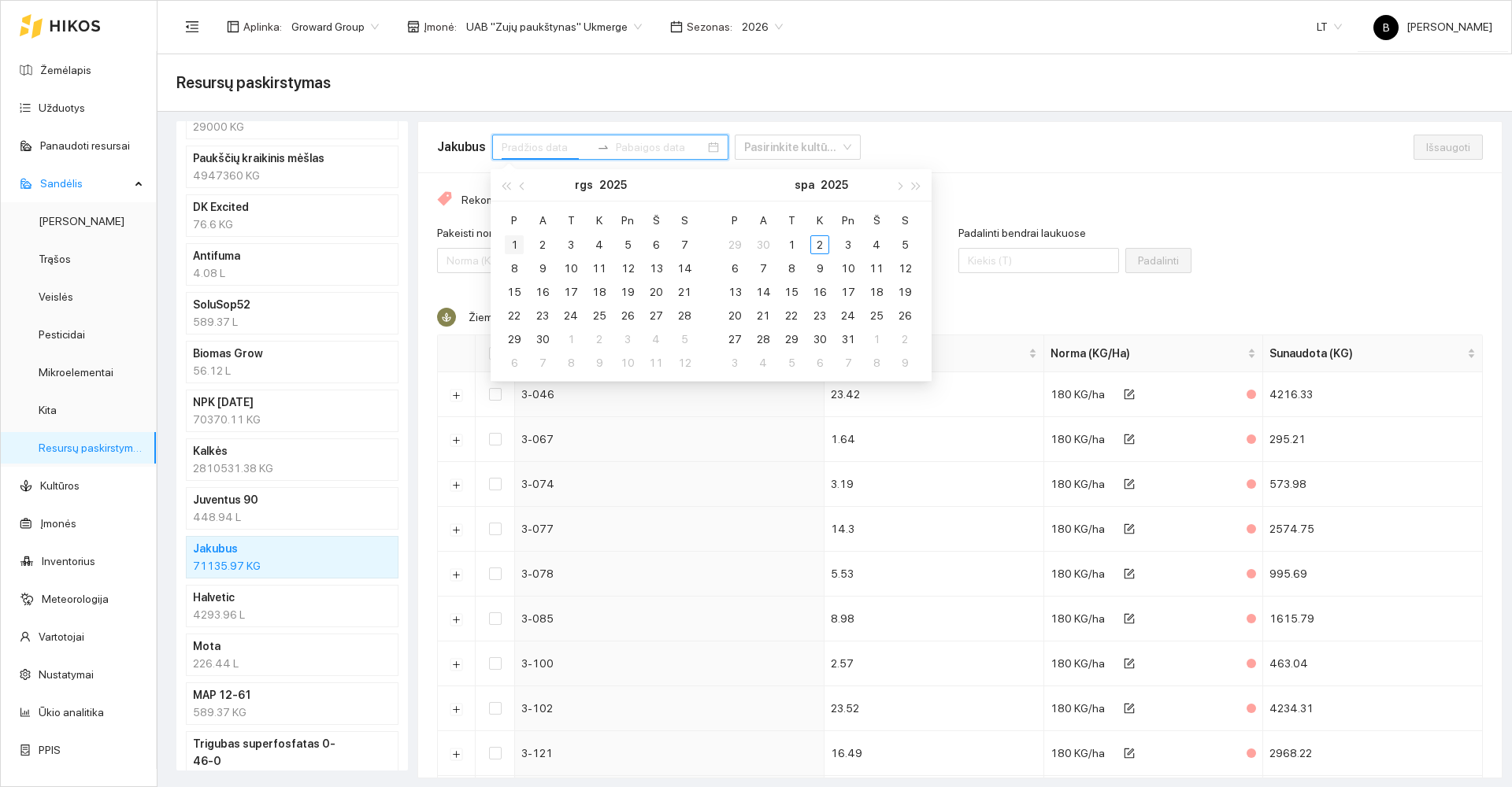
type input "[DATE]"
click at [509, 245] on div "1" at bounding box center [513, 244] width 18 height 18
type input "[DATE]"
click at [540, 339] on div "30" at bounding box center [542, 339] width 18 height 18
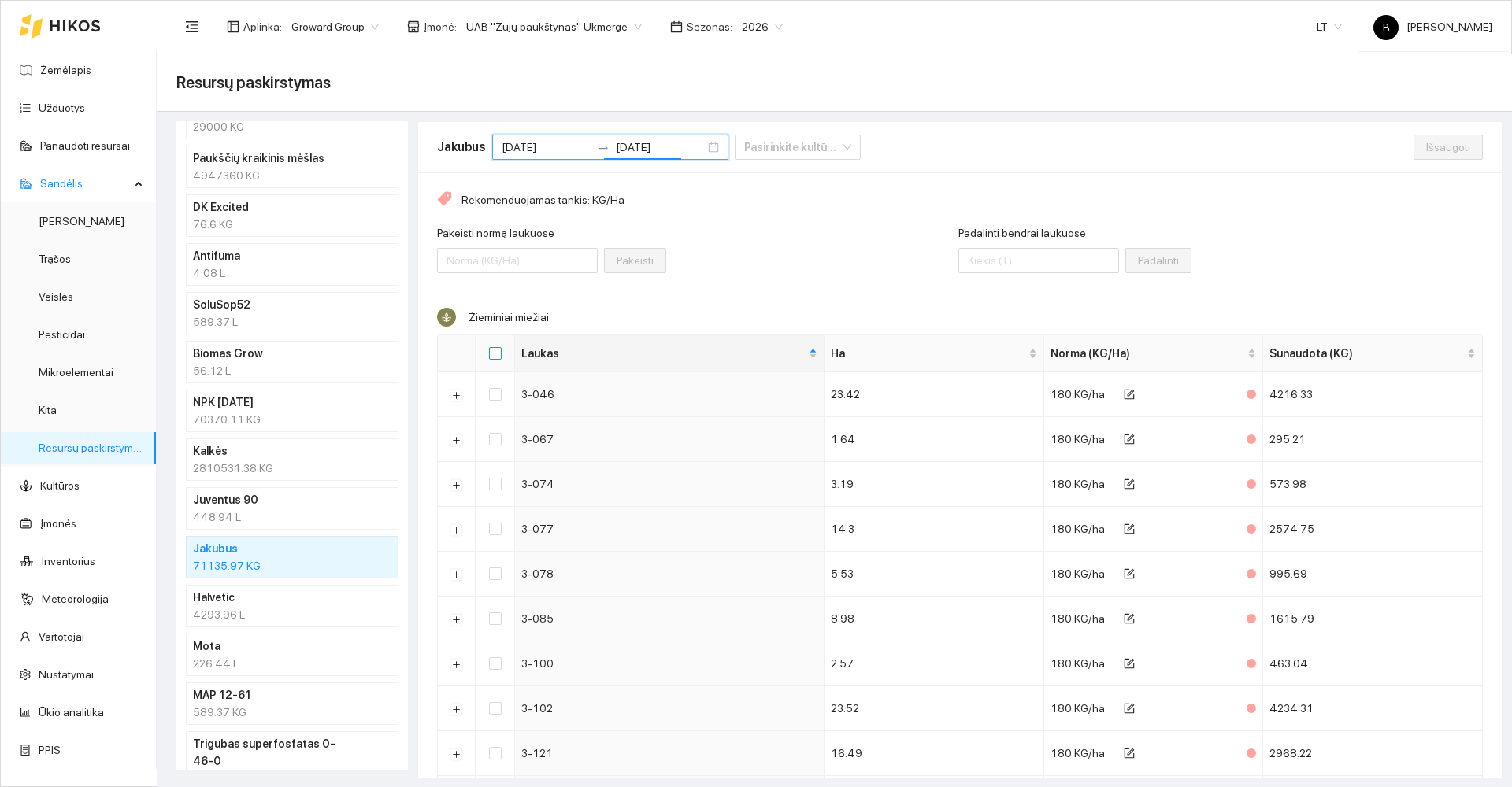
click at [498, 354] on input "Select all" at bounding box center [495, 353] width 12 height 12
checkbox input "true"
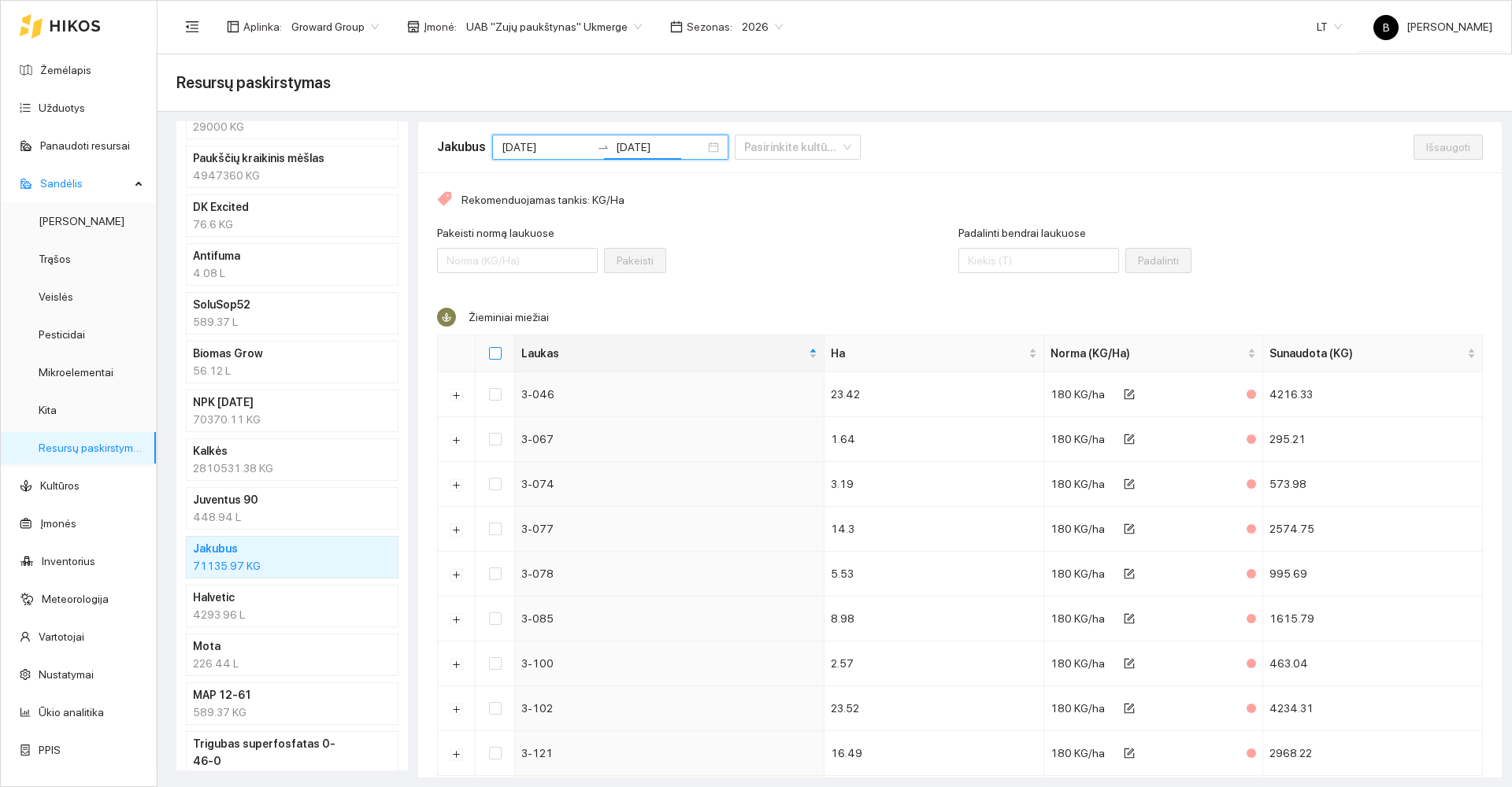
checkbox input "true"
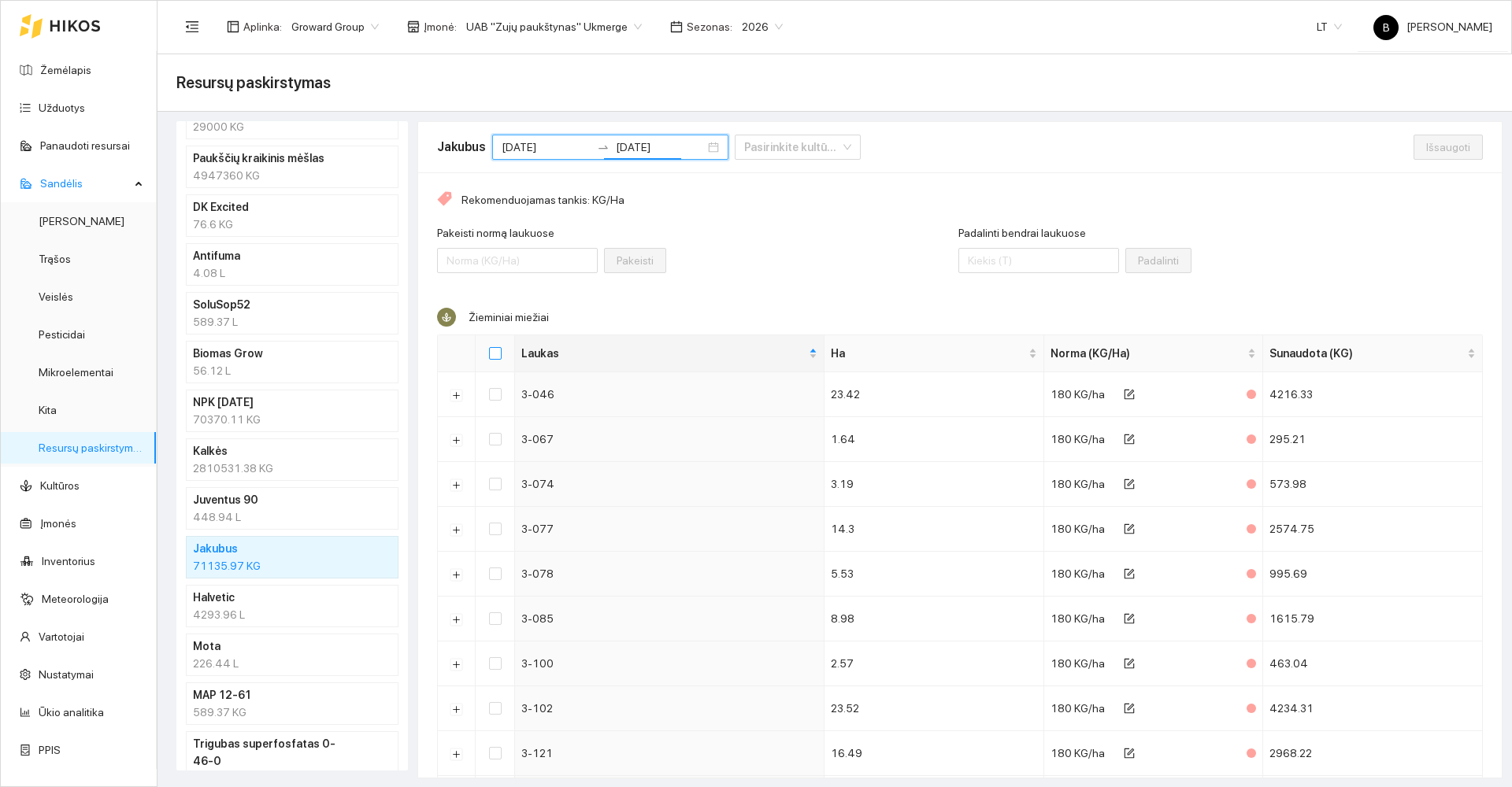
checkbox input "true"
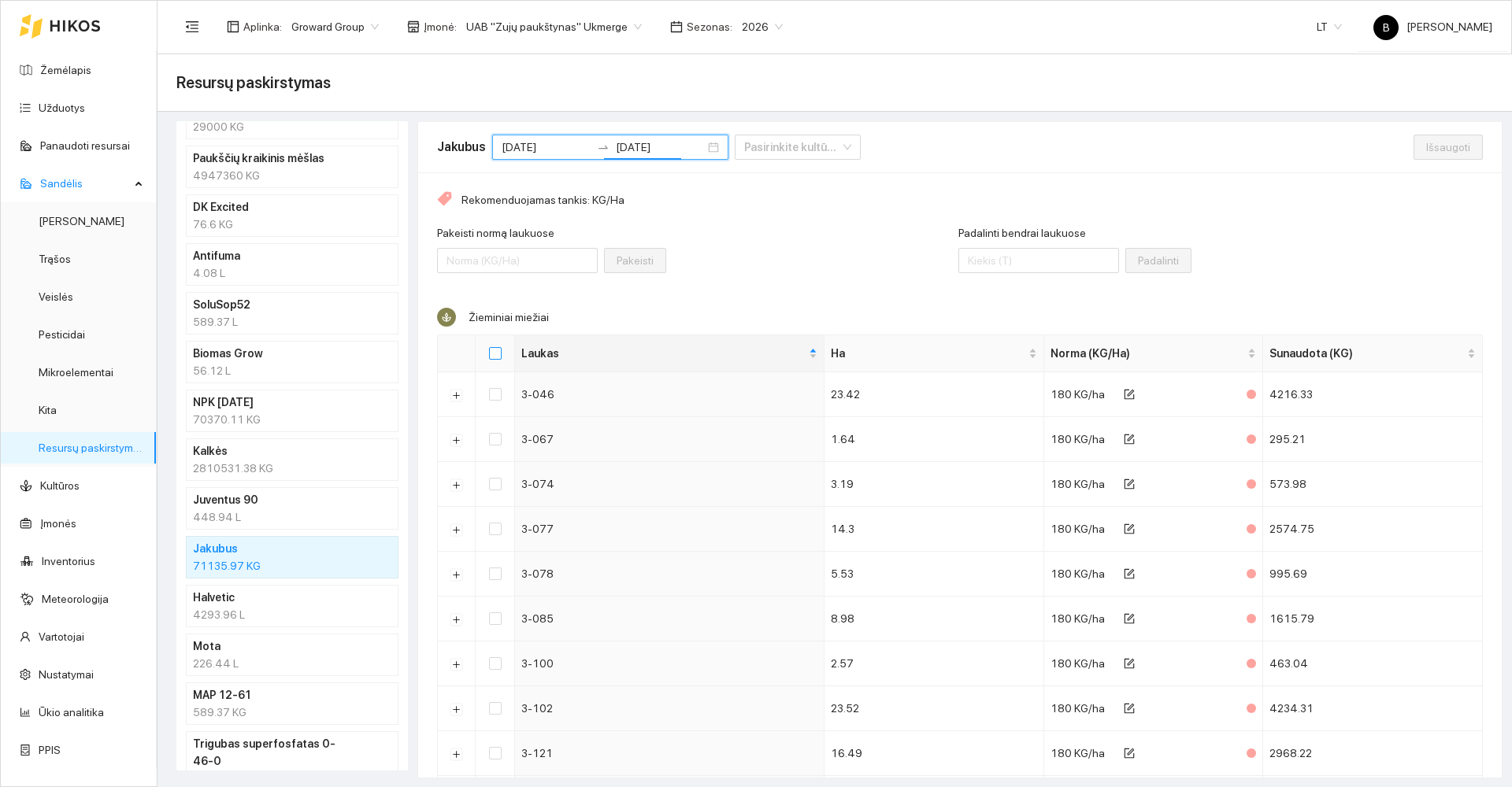
checkbox input "true"
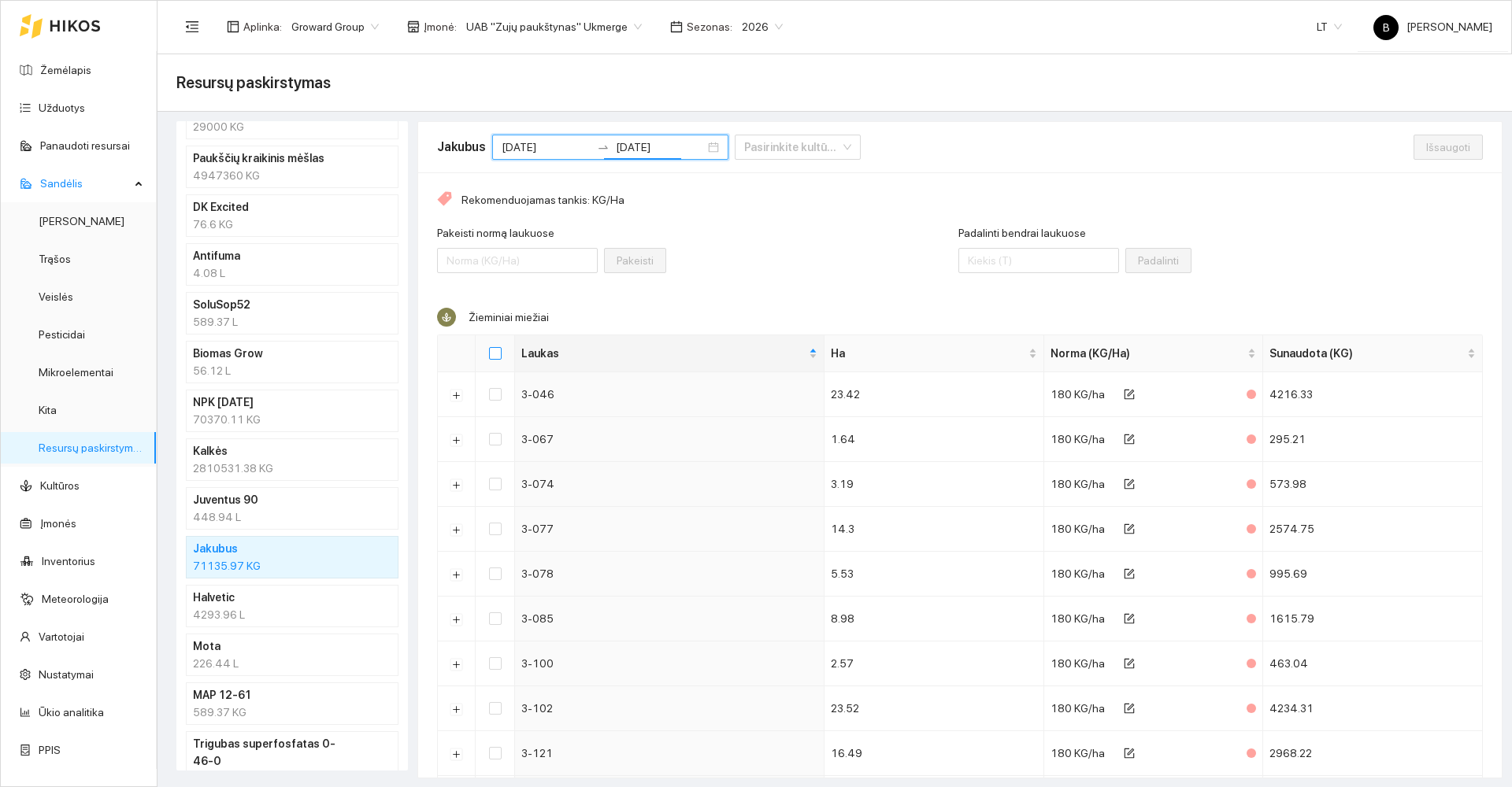
checkbox input "true"
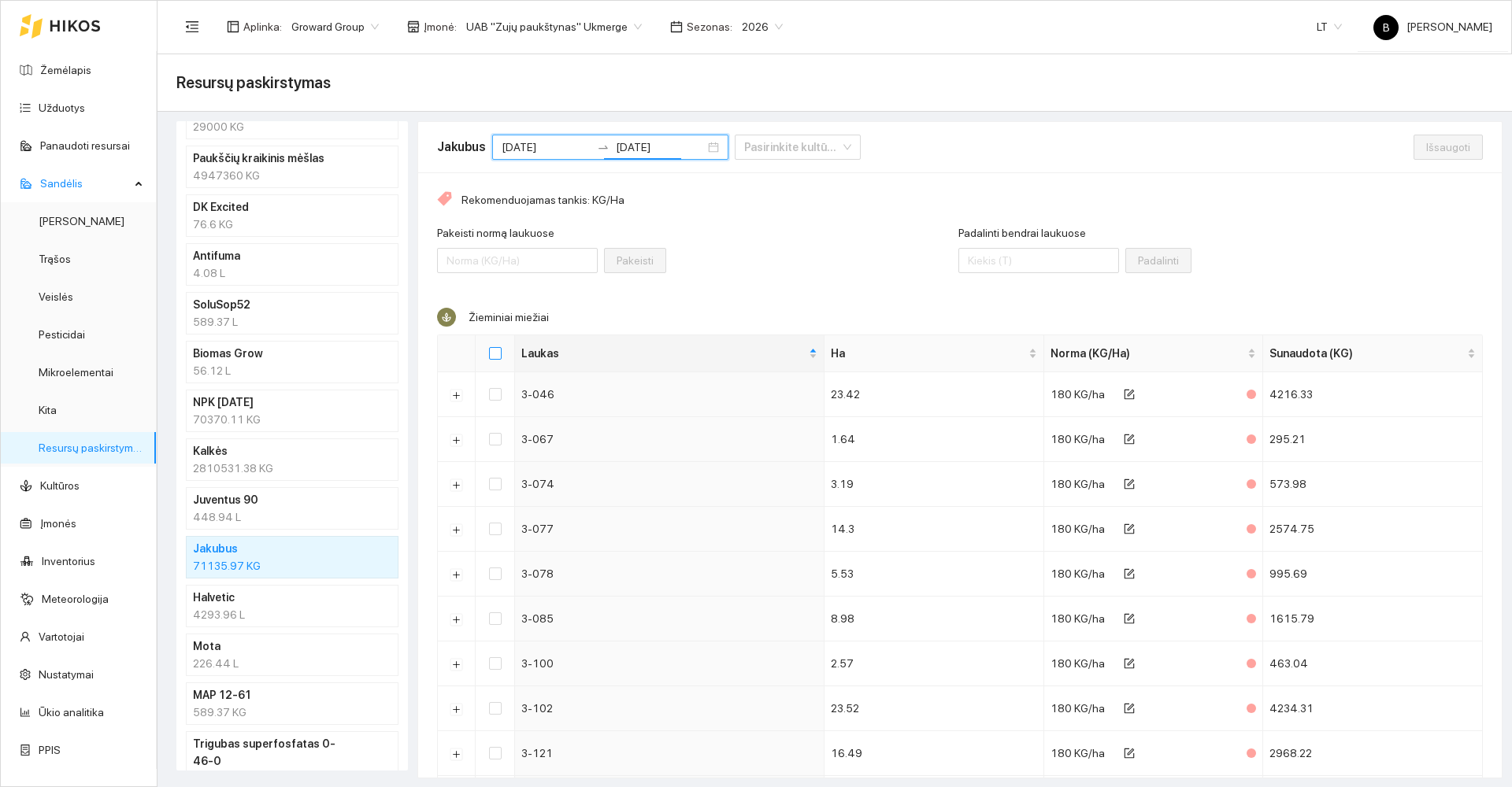
checkbox input "true"
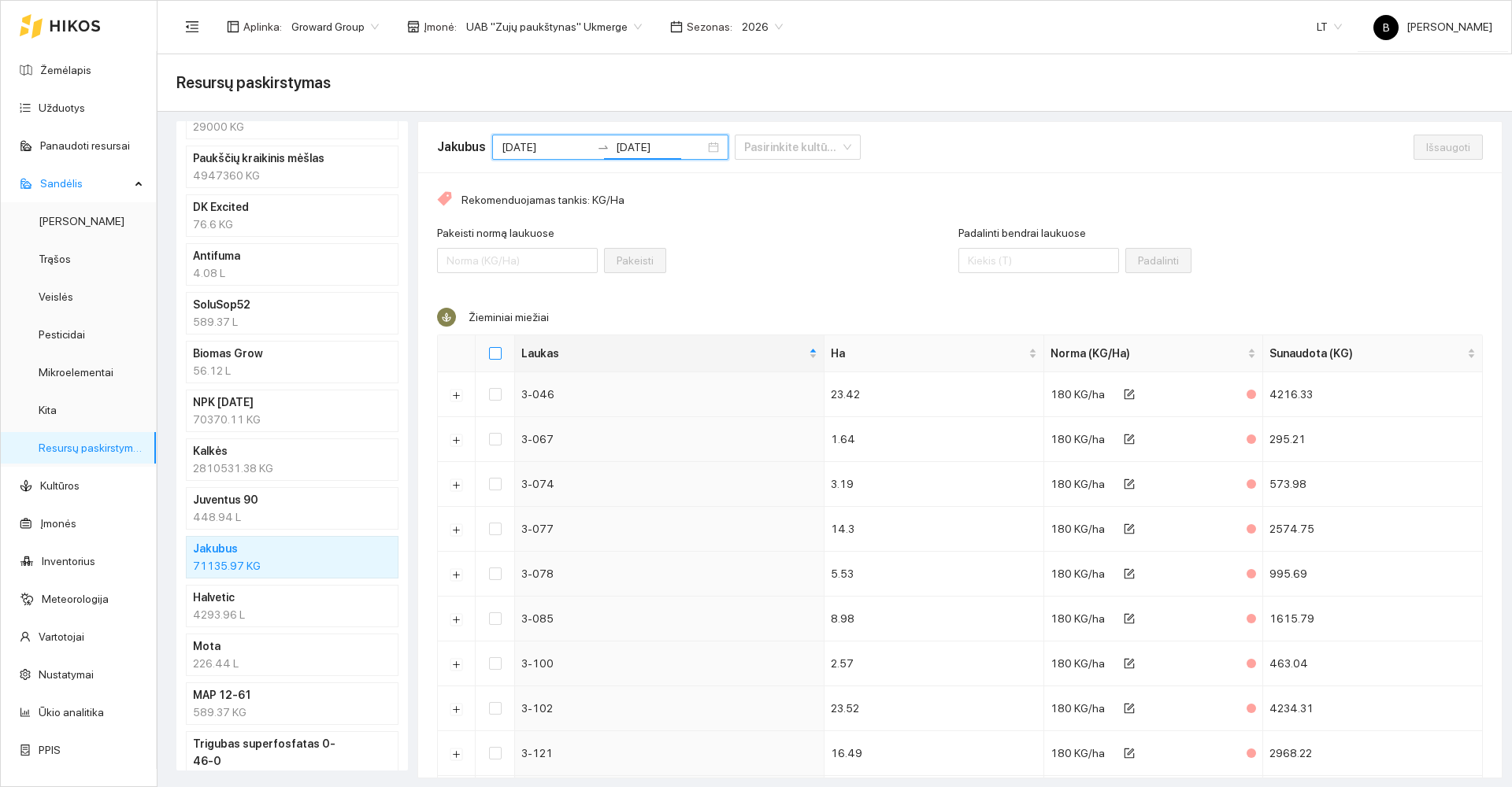
checkbox input "true"
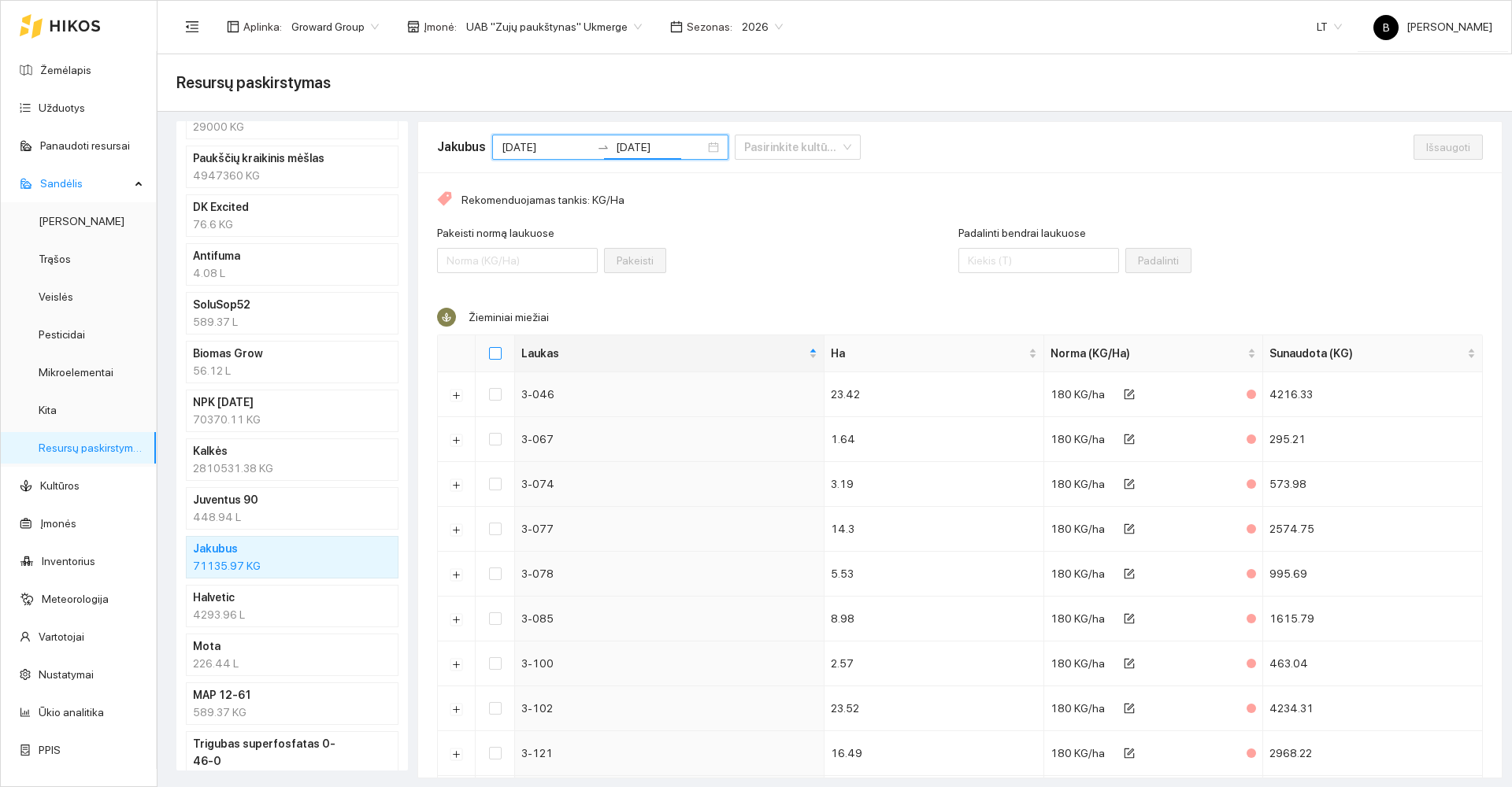
checkbox input "true"
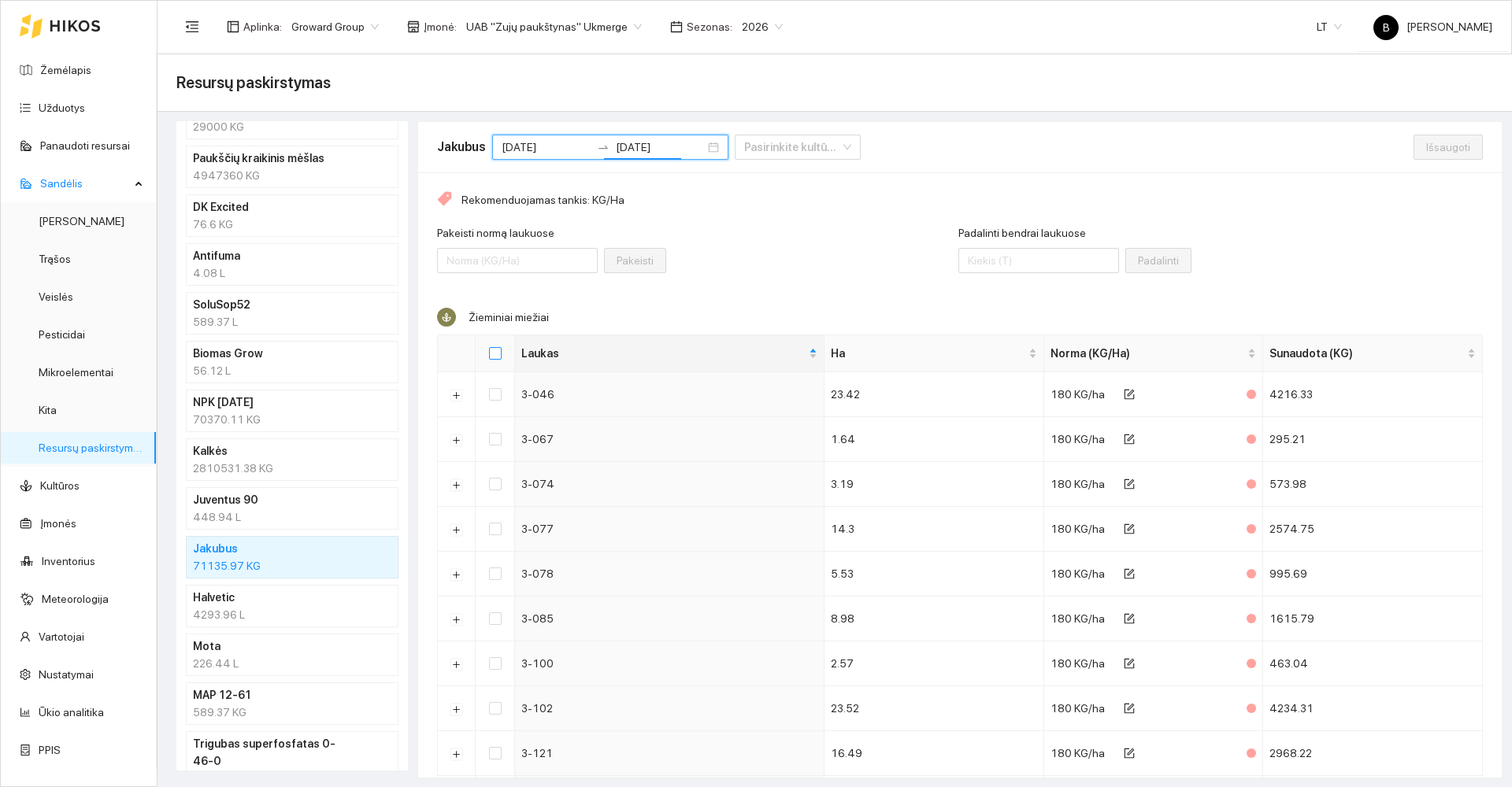
checkbox input "true"
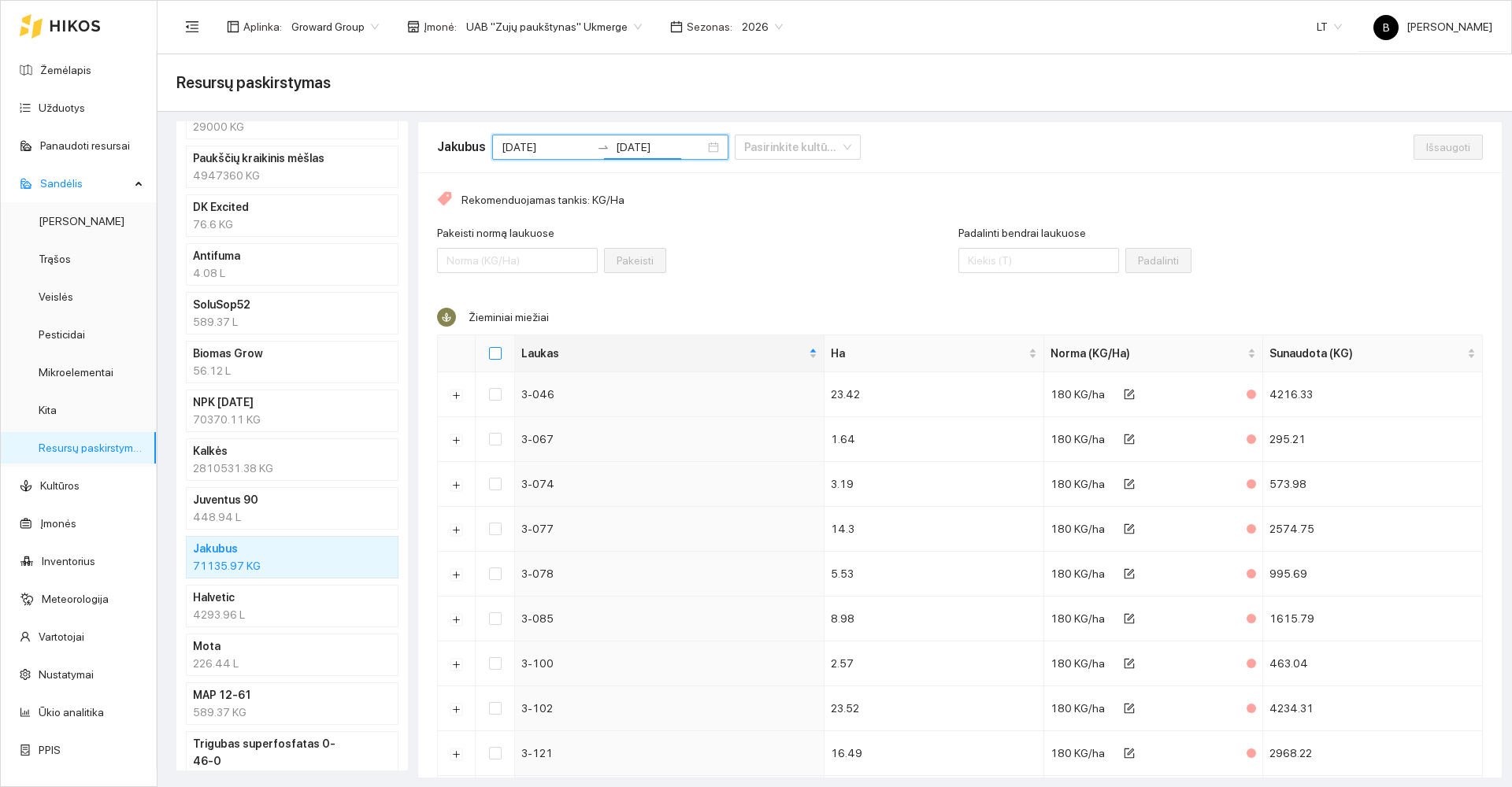
checkbox input "true"
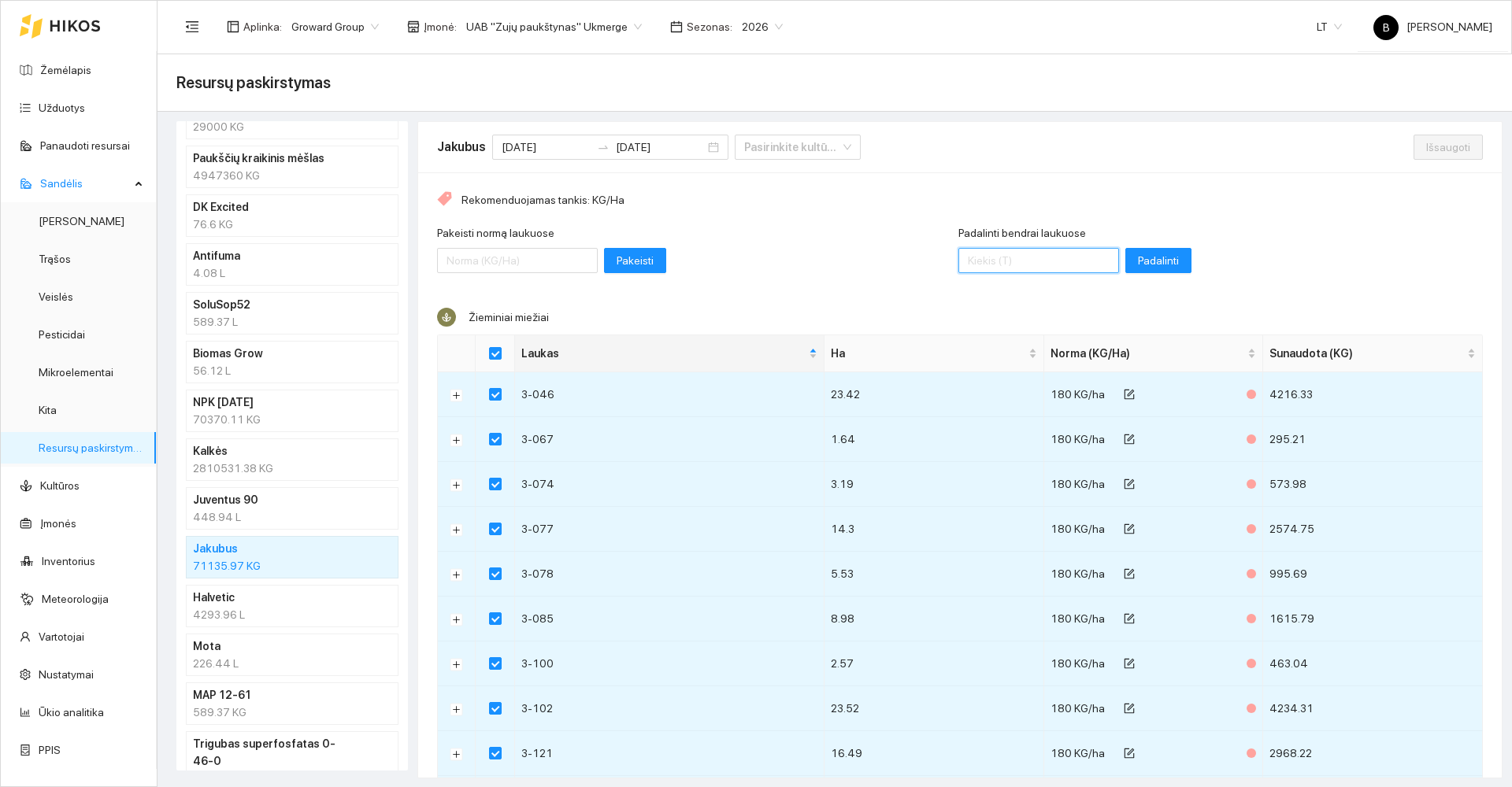
click at [972, 259] on input "Padalinti bendrai laukuose" at bounding box center [1038, 261] width 160 height 26
type input "69750"
click at [1138, 254] on span "Padalinti" at bounding box center [1158, 261] width 41 height 18
click at [1427, 143] on span "Išsaugoti" at bounding box center [1449, 147] width 44 height 18
checkbox input "false"
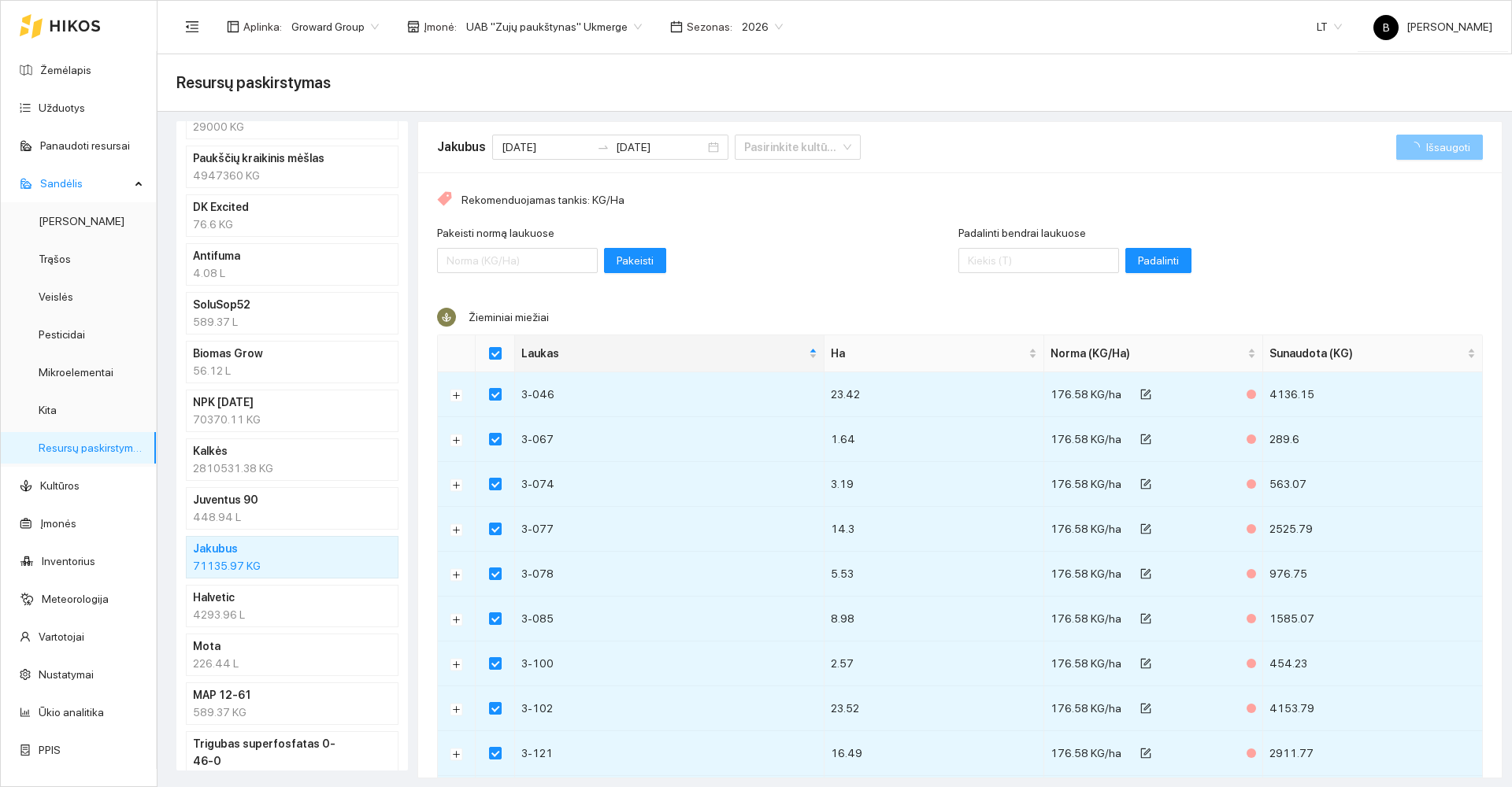
checkbox input "false"
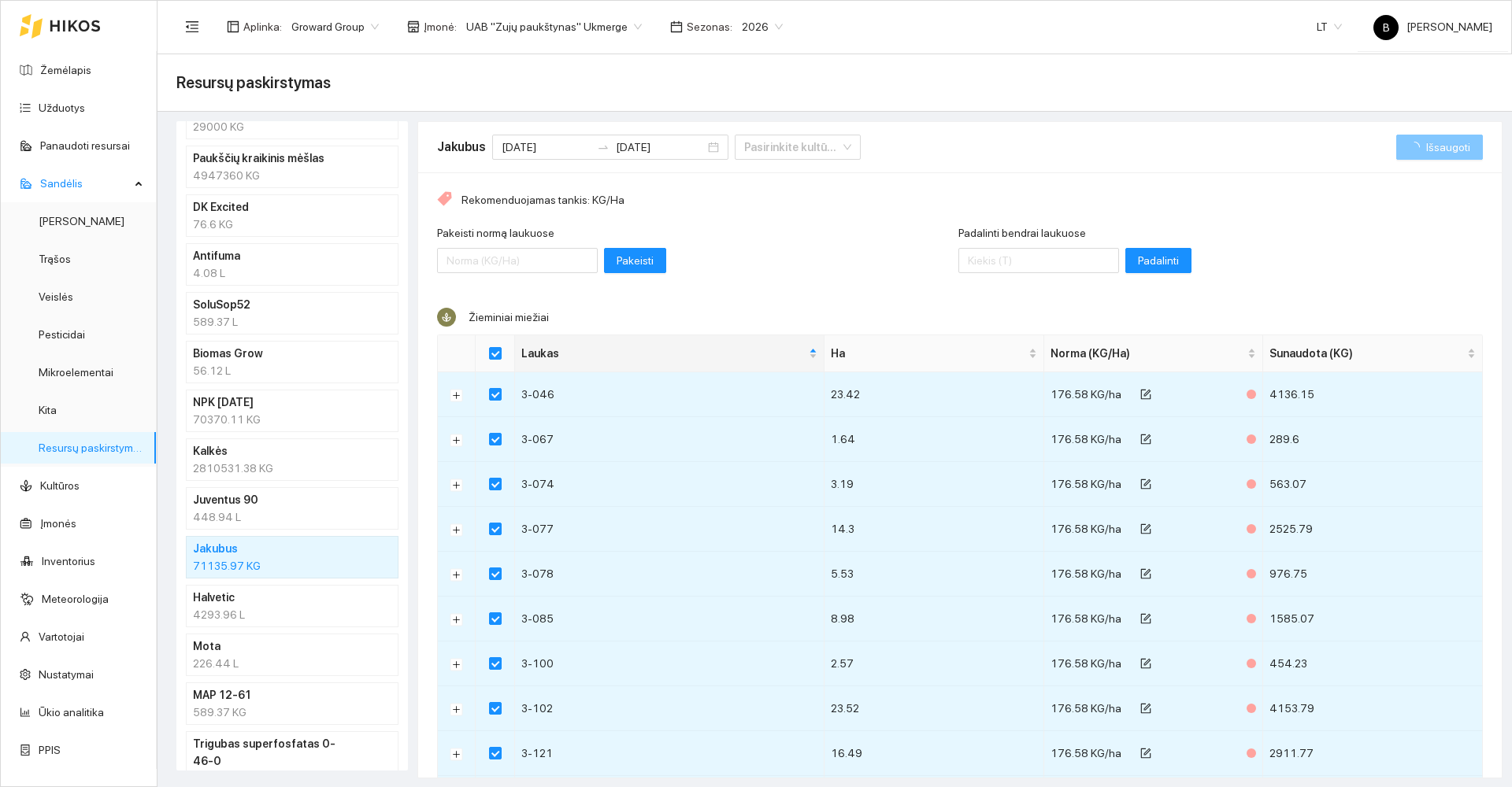
checkbox input "false"
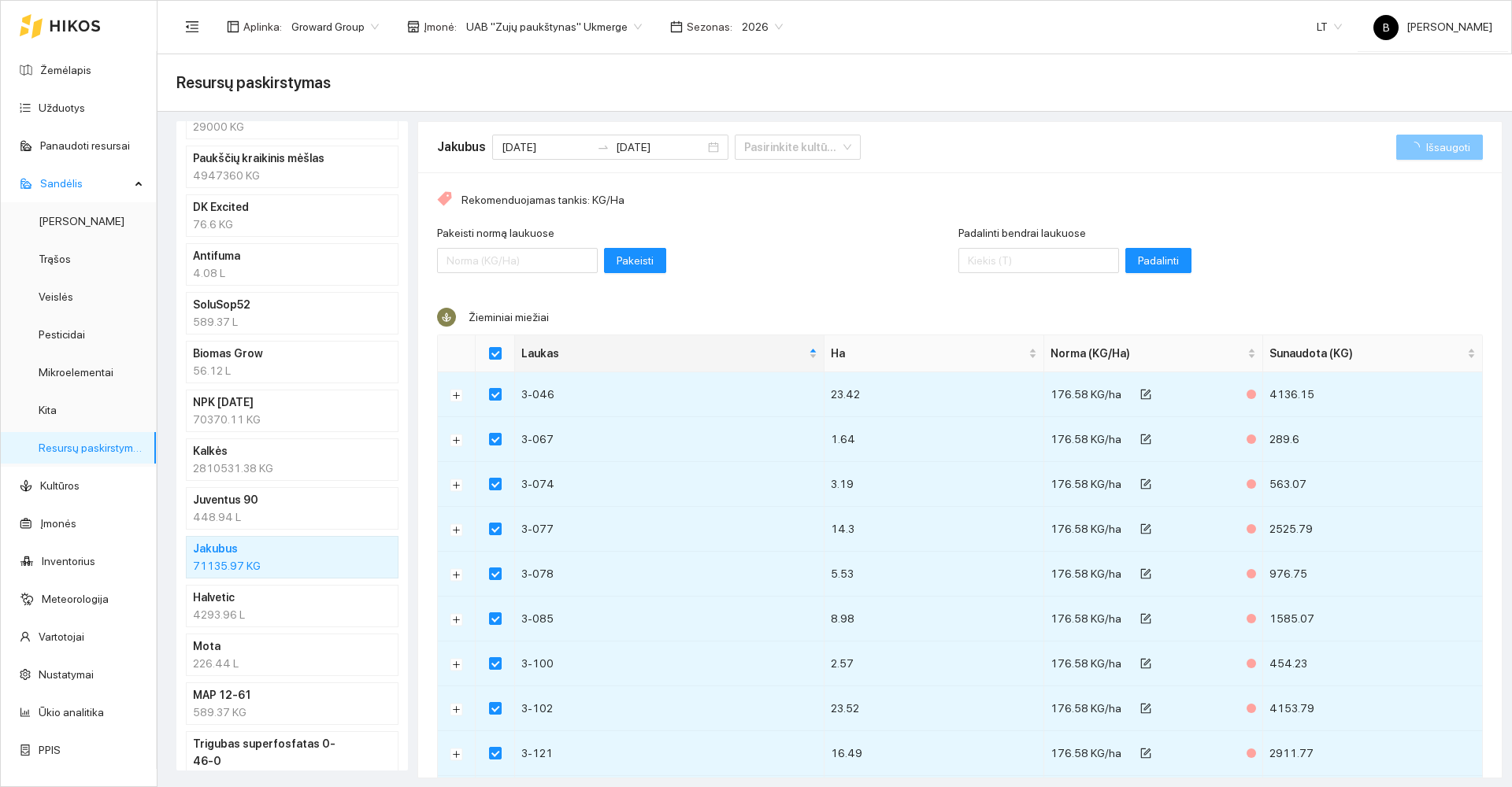
checkbox input "false"
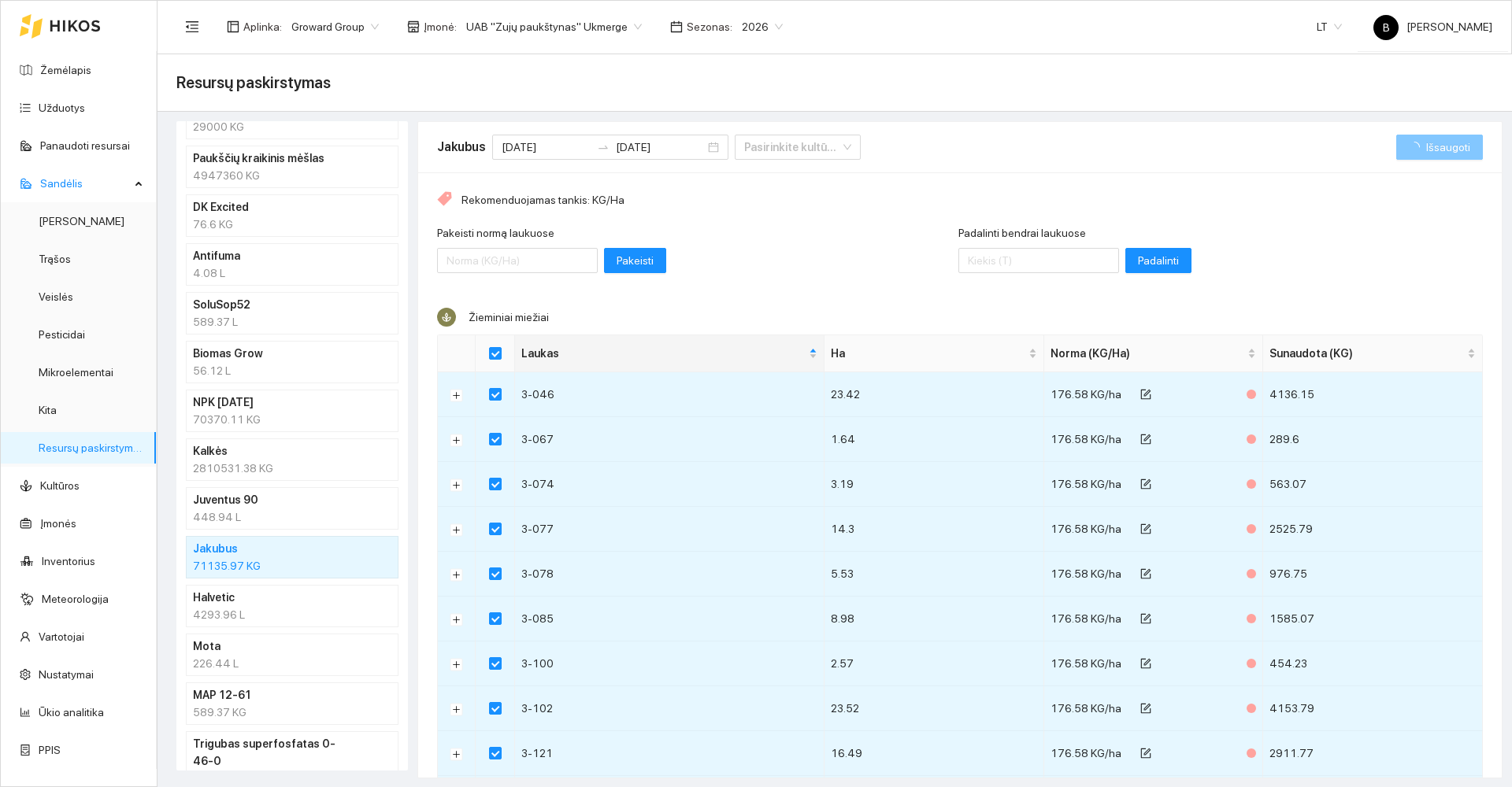
checkbox input "false"
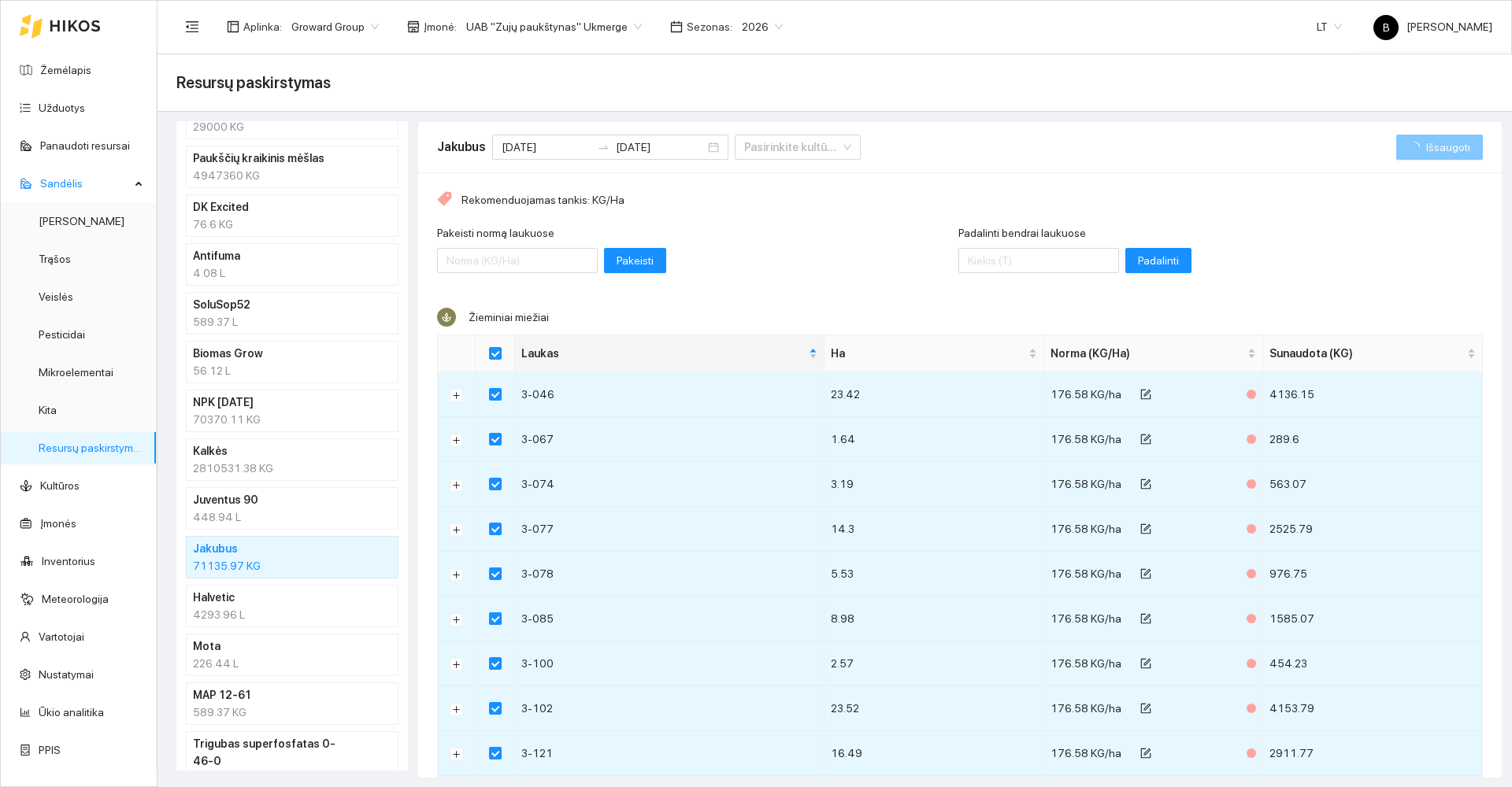
checkbox input "false"
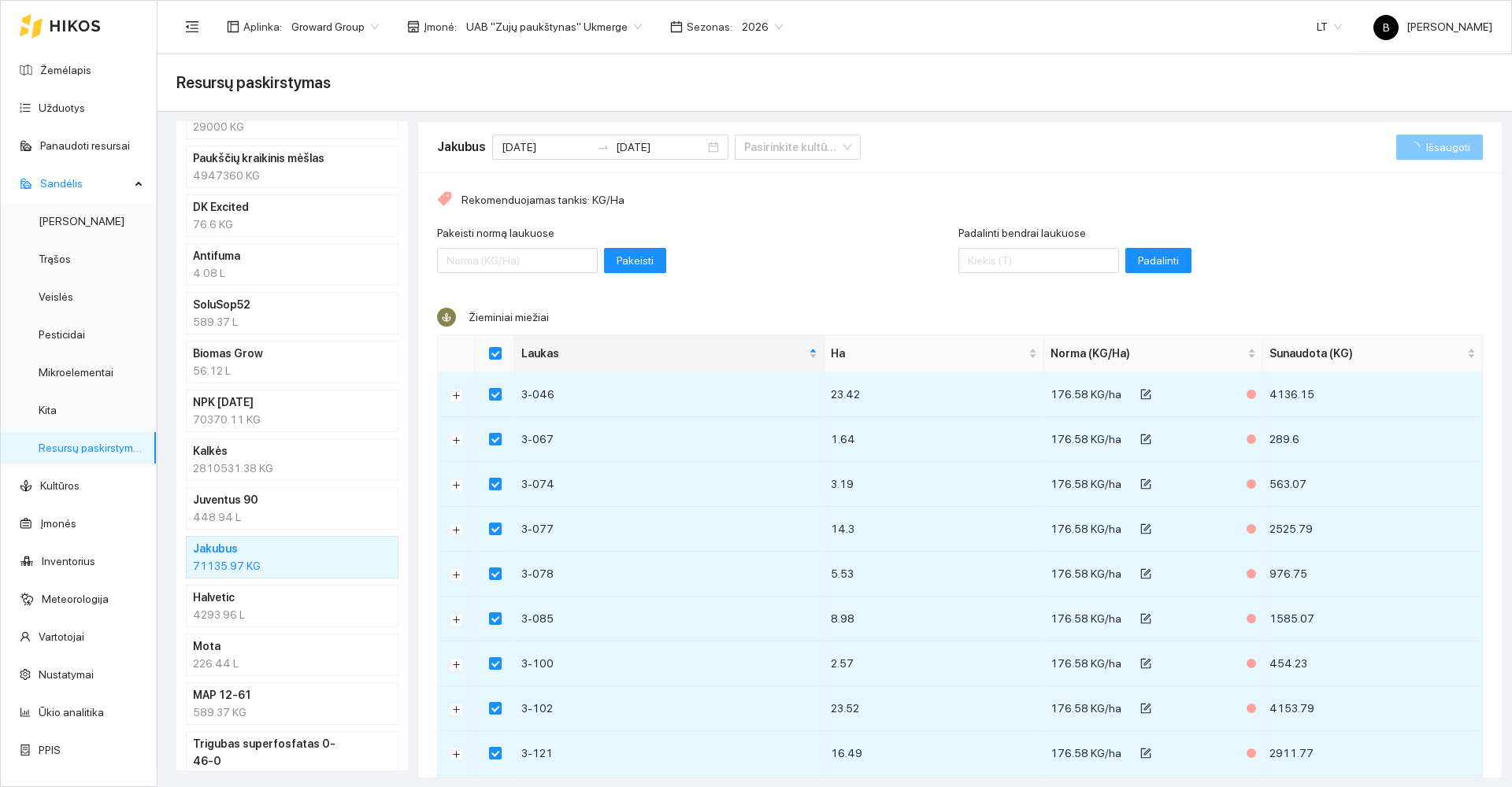
checkbox input "false"
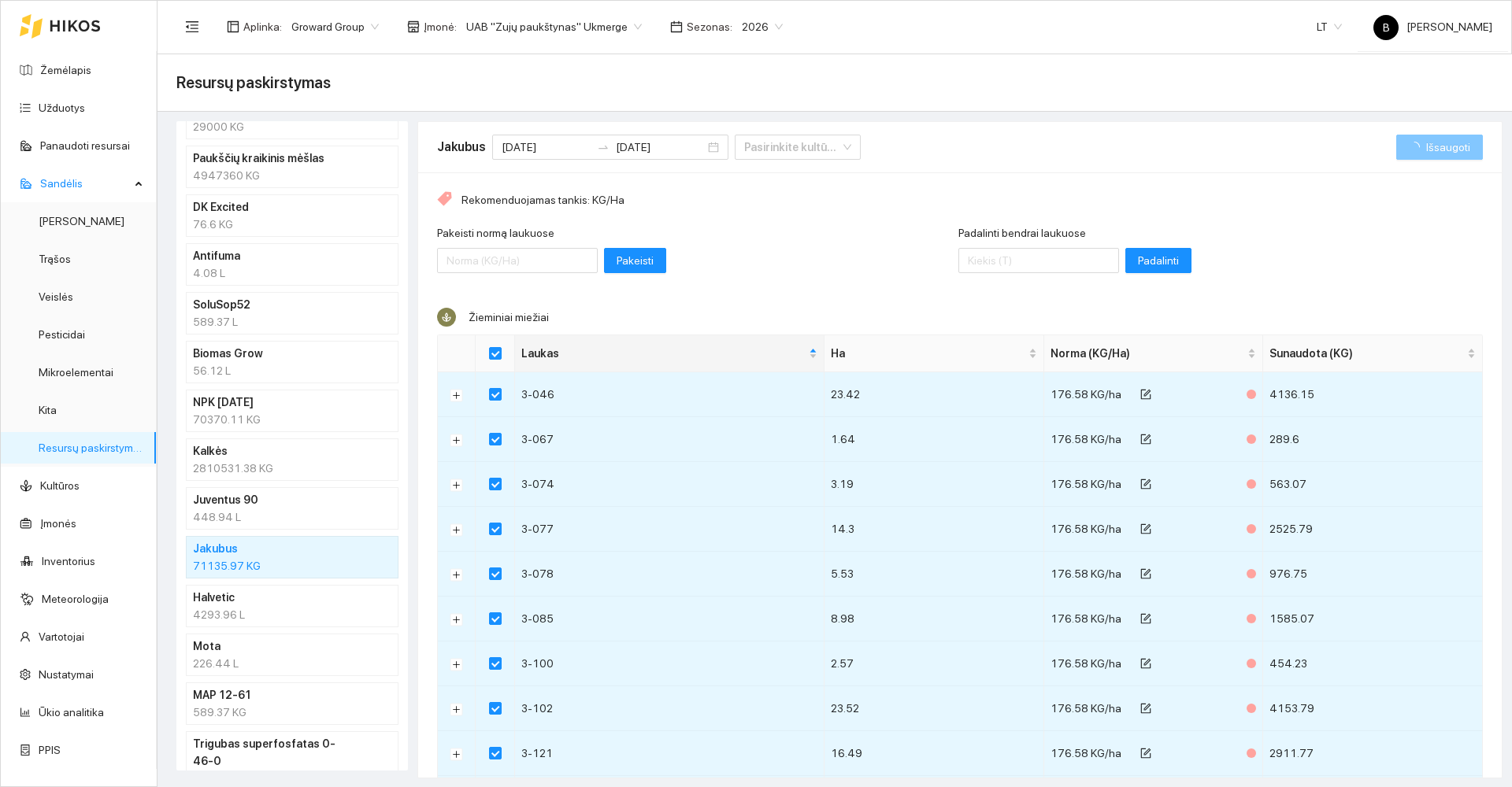
checkbox input "false"
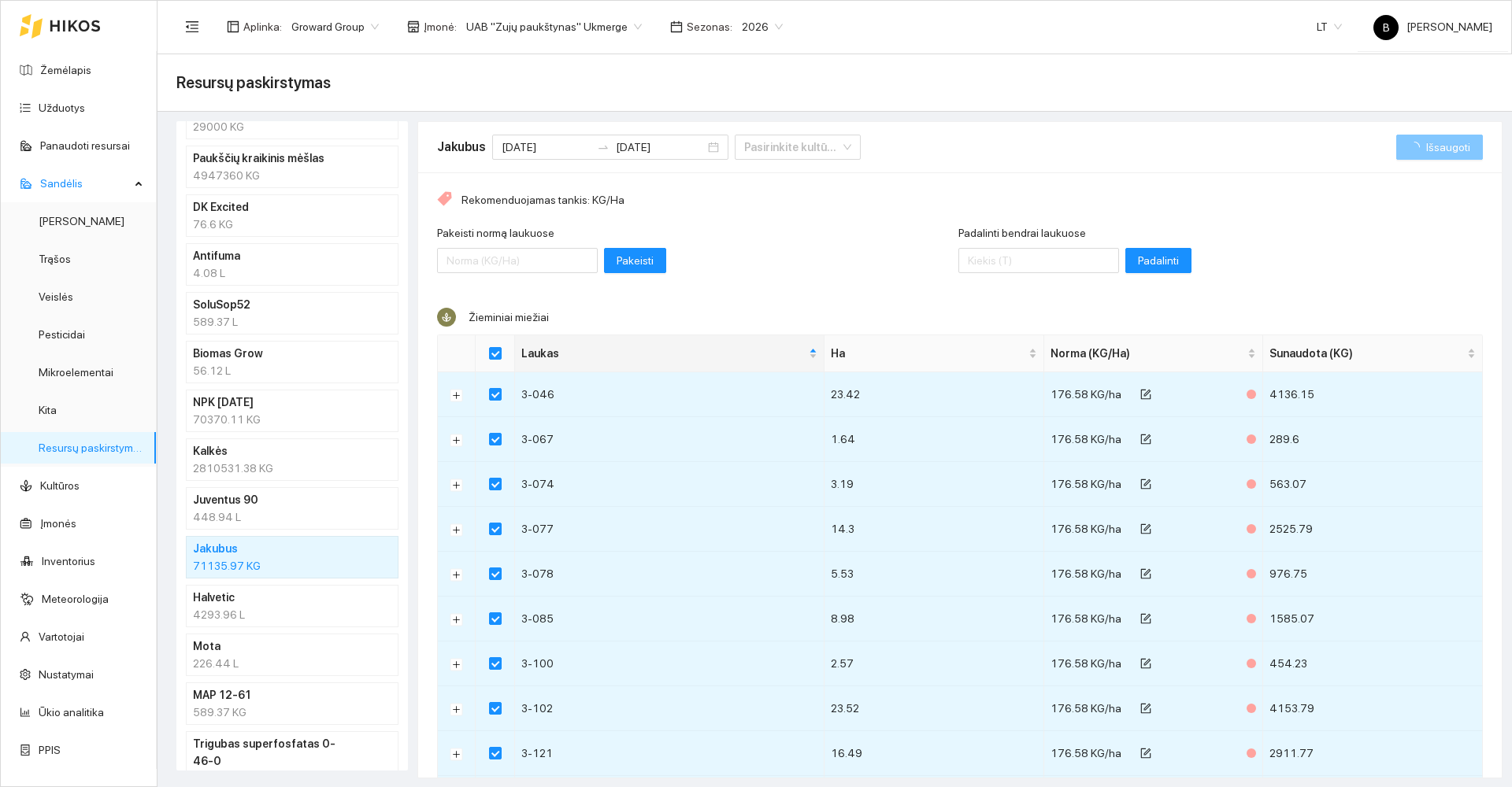
checkbox input "false"
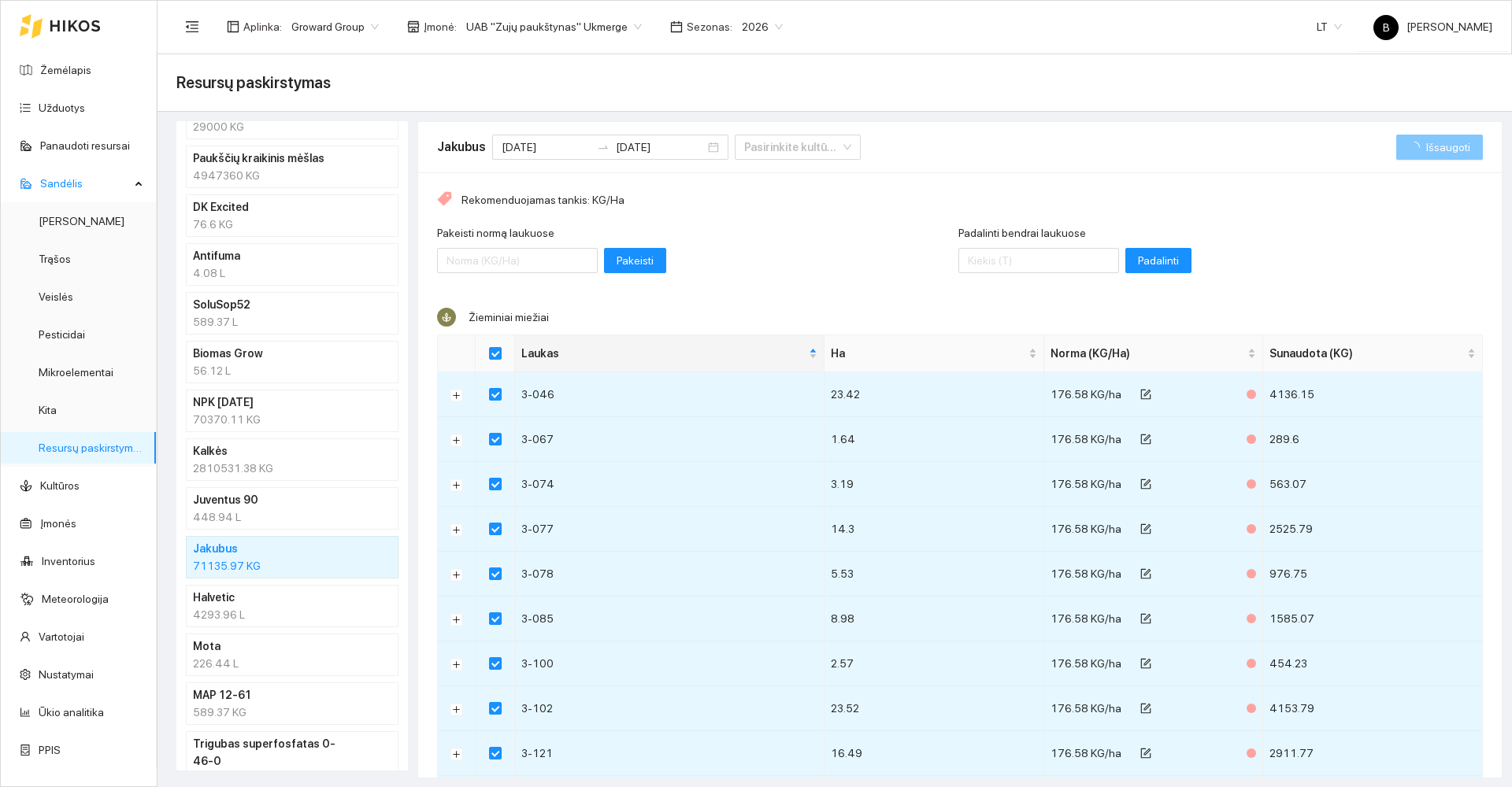
checkbox input "false"
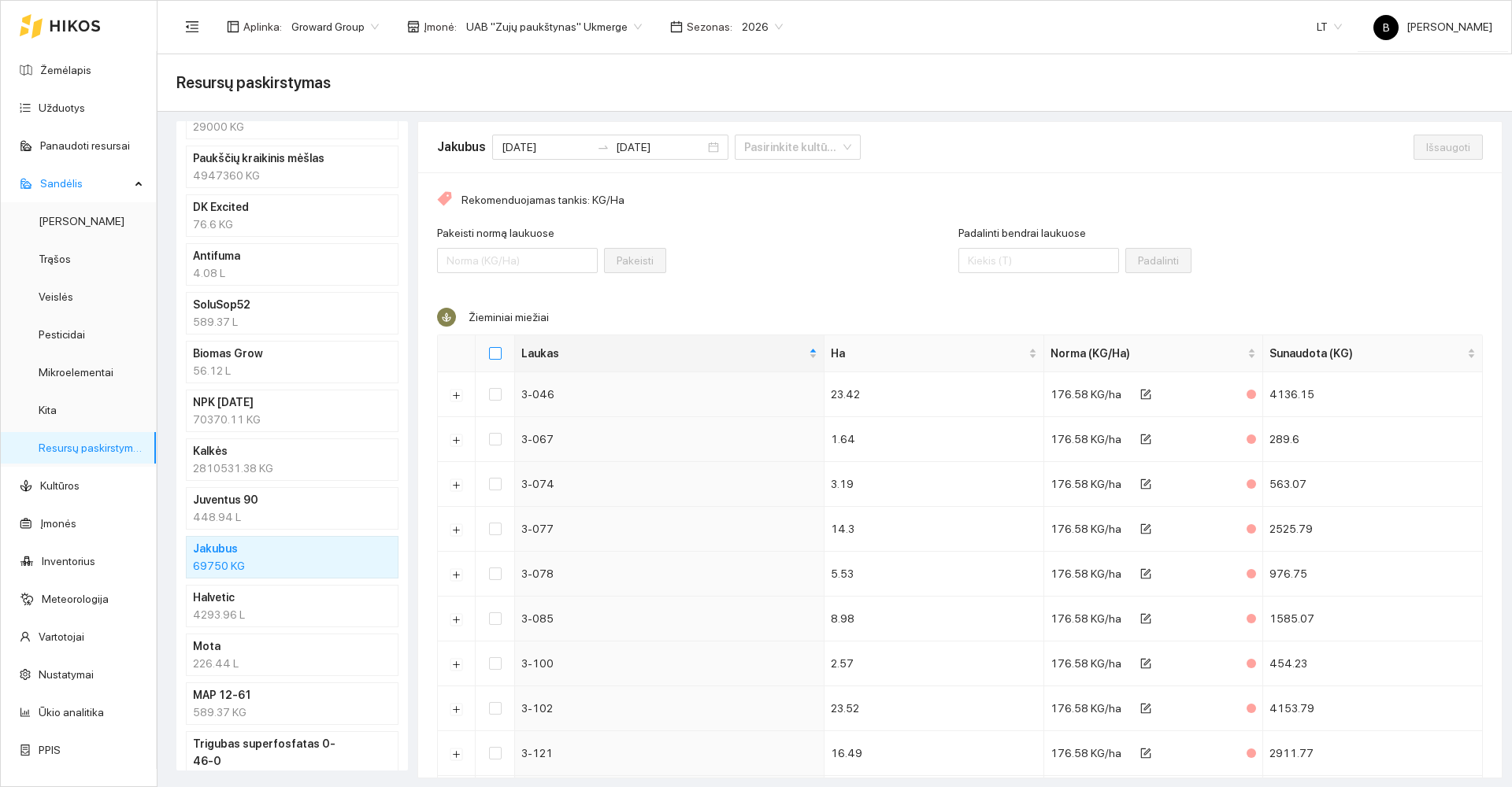
click at [496, 351] on input "Select all" at bounding box center [495, 353] width 12 height 12
checkbox input "true"
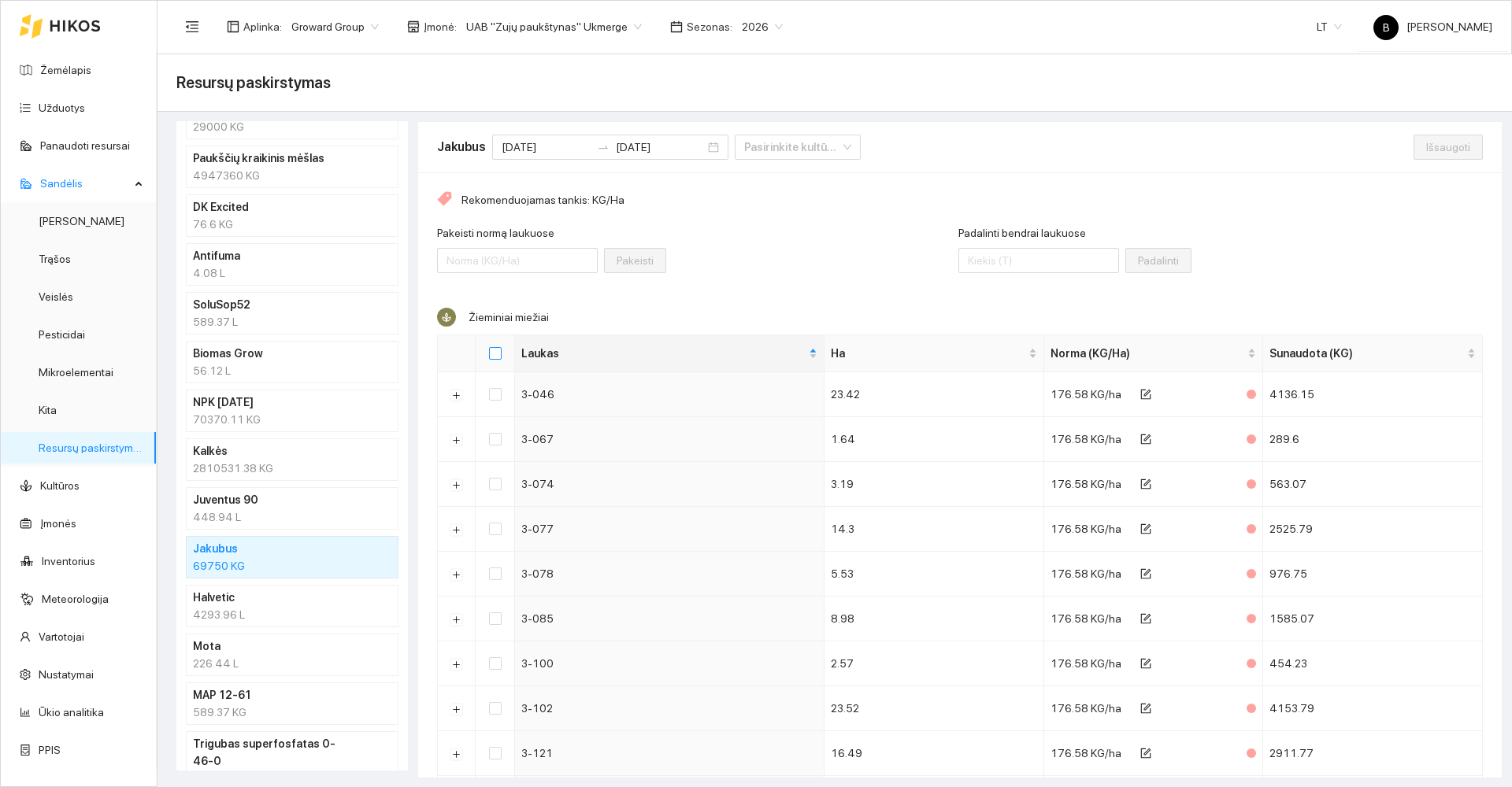
checkbox input "true"
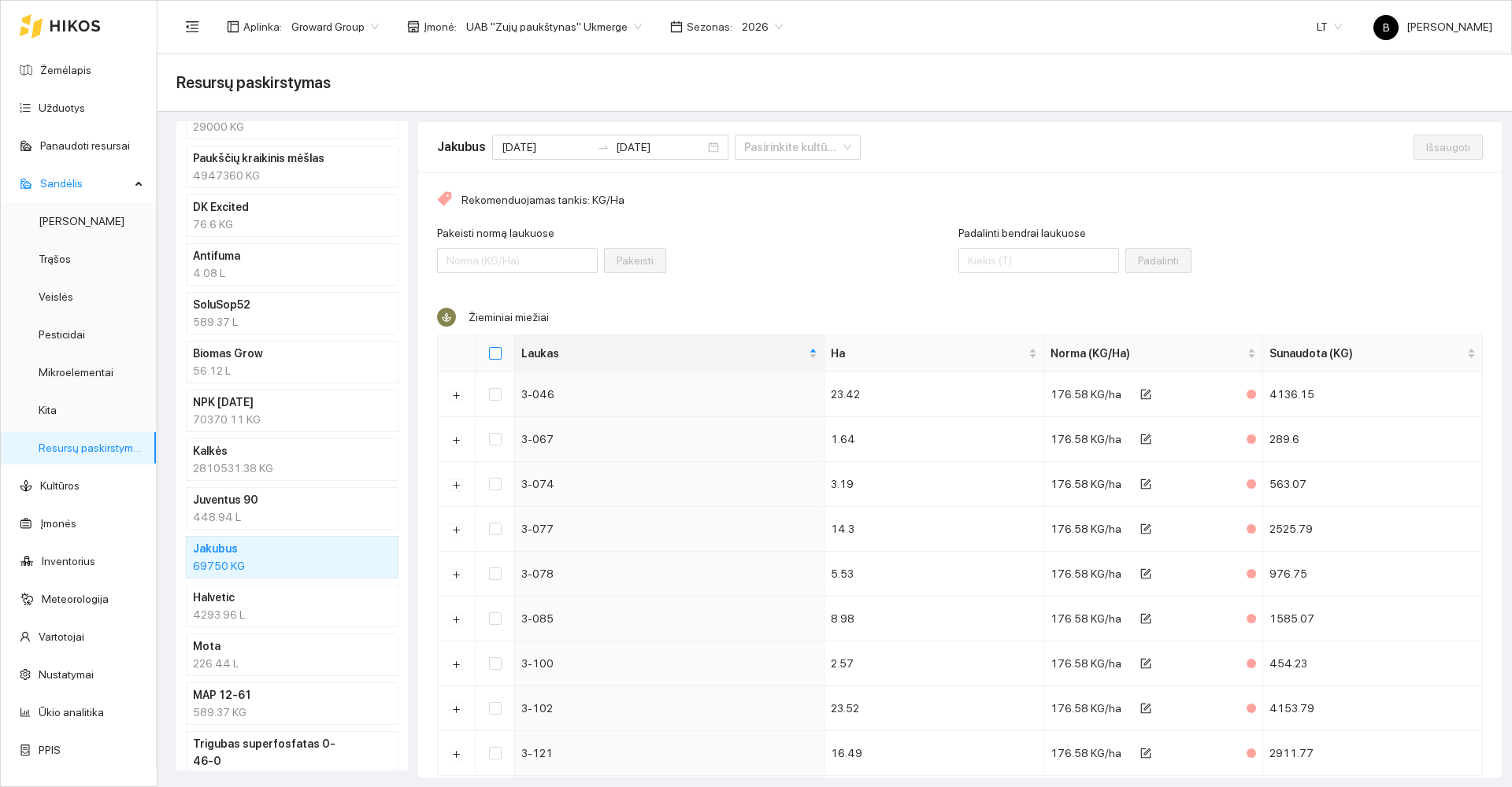
checkbox input "true"
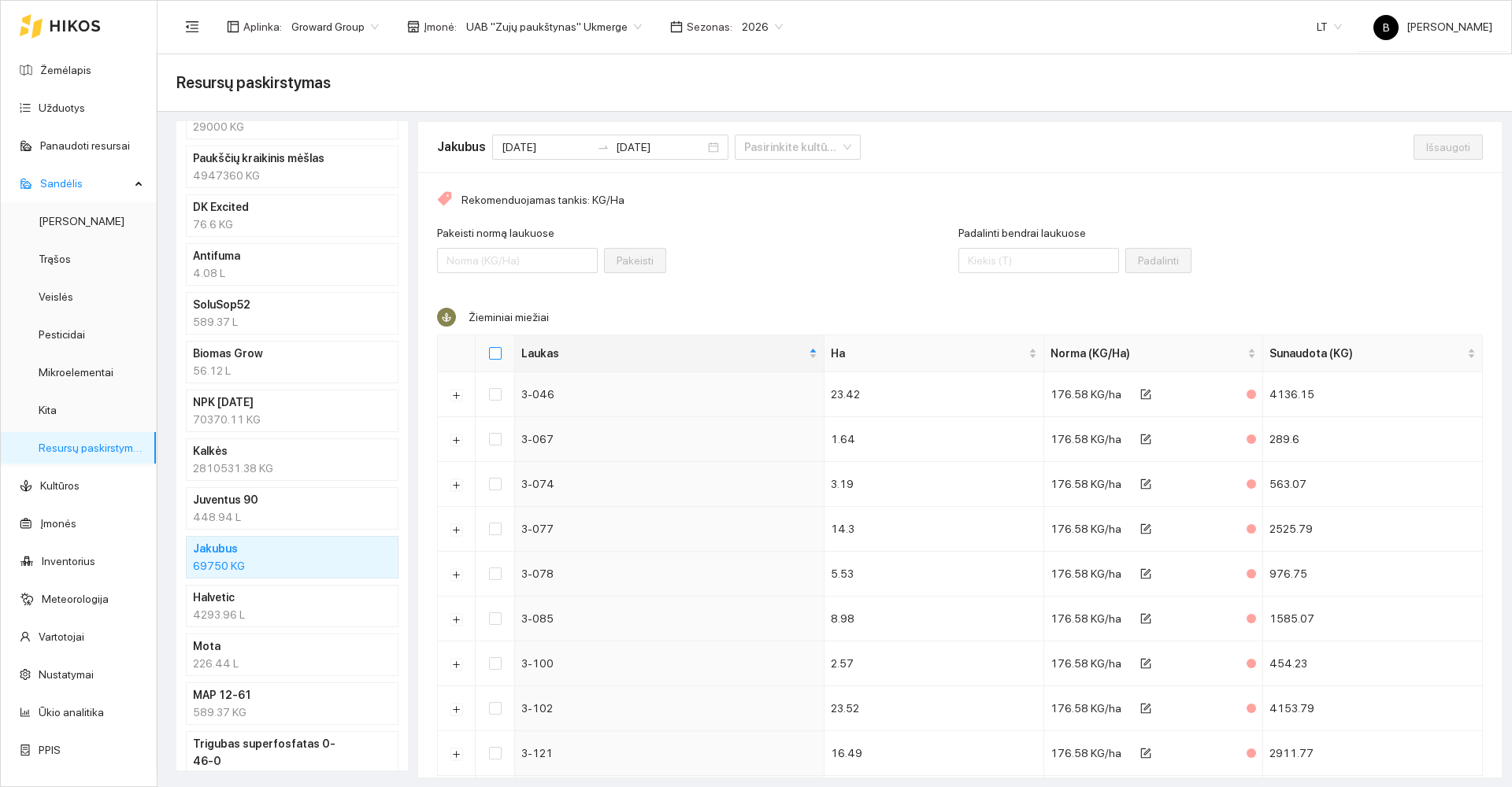
checkbox input "true"
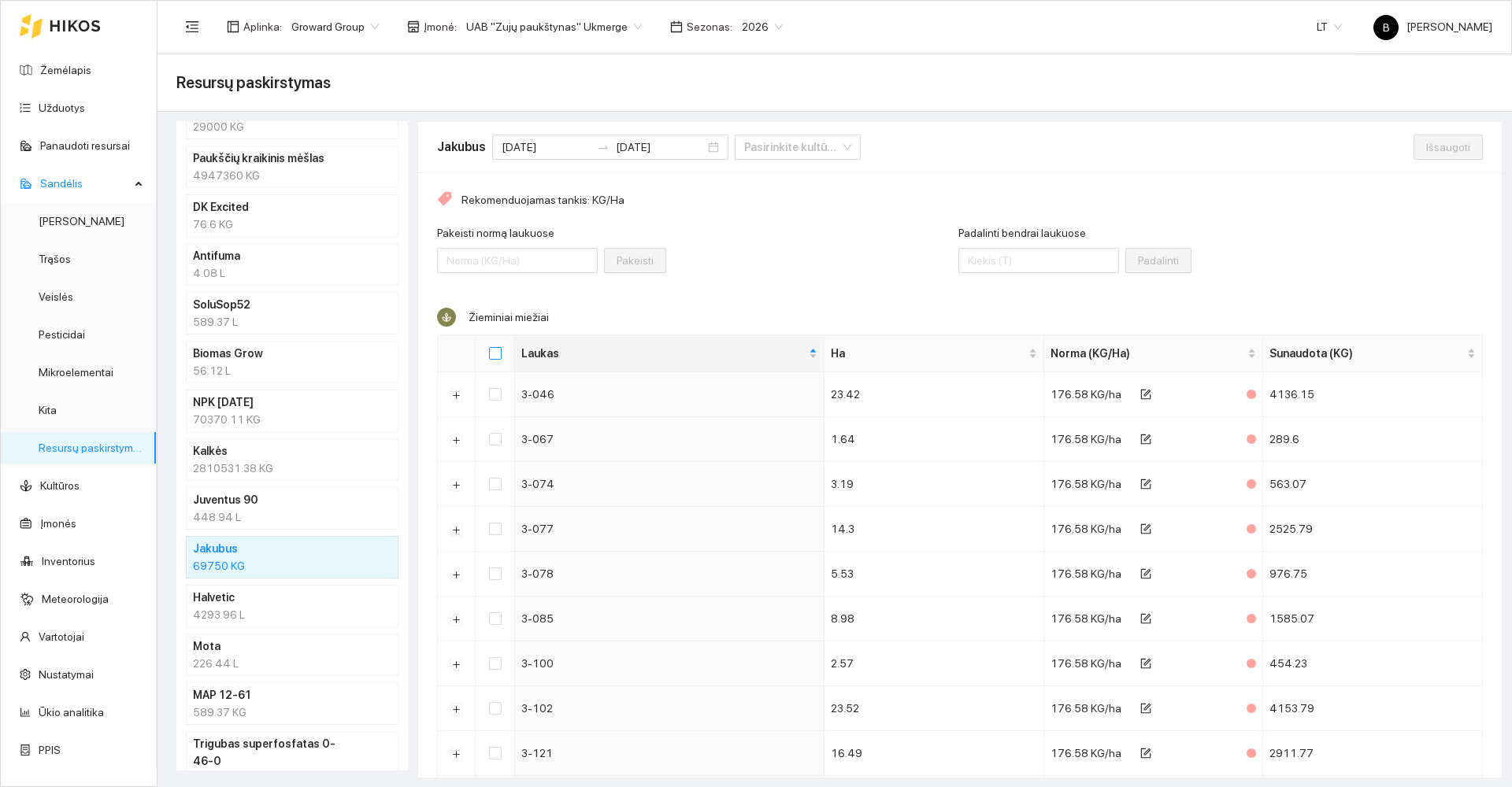
checkbox input "true"
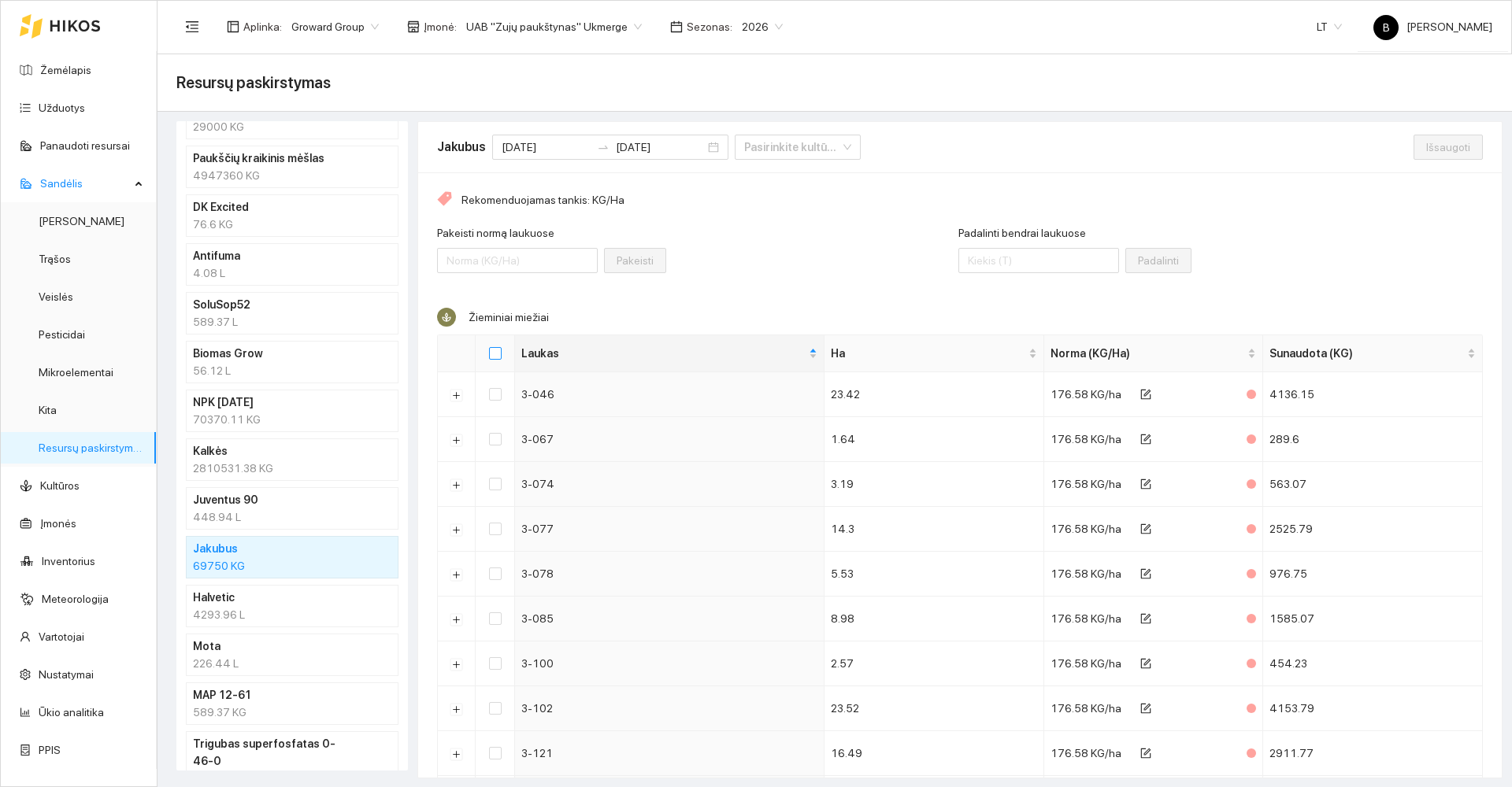
checkbox input "true"
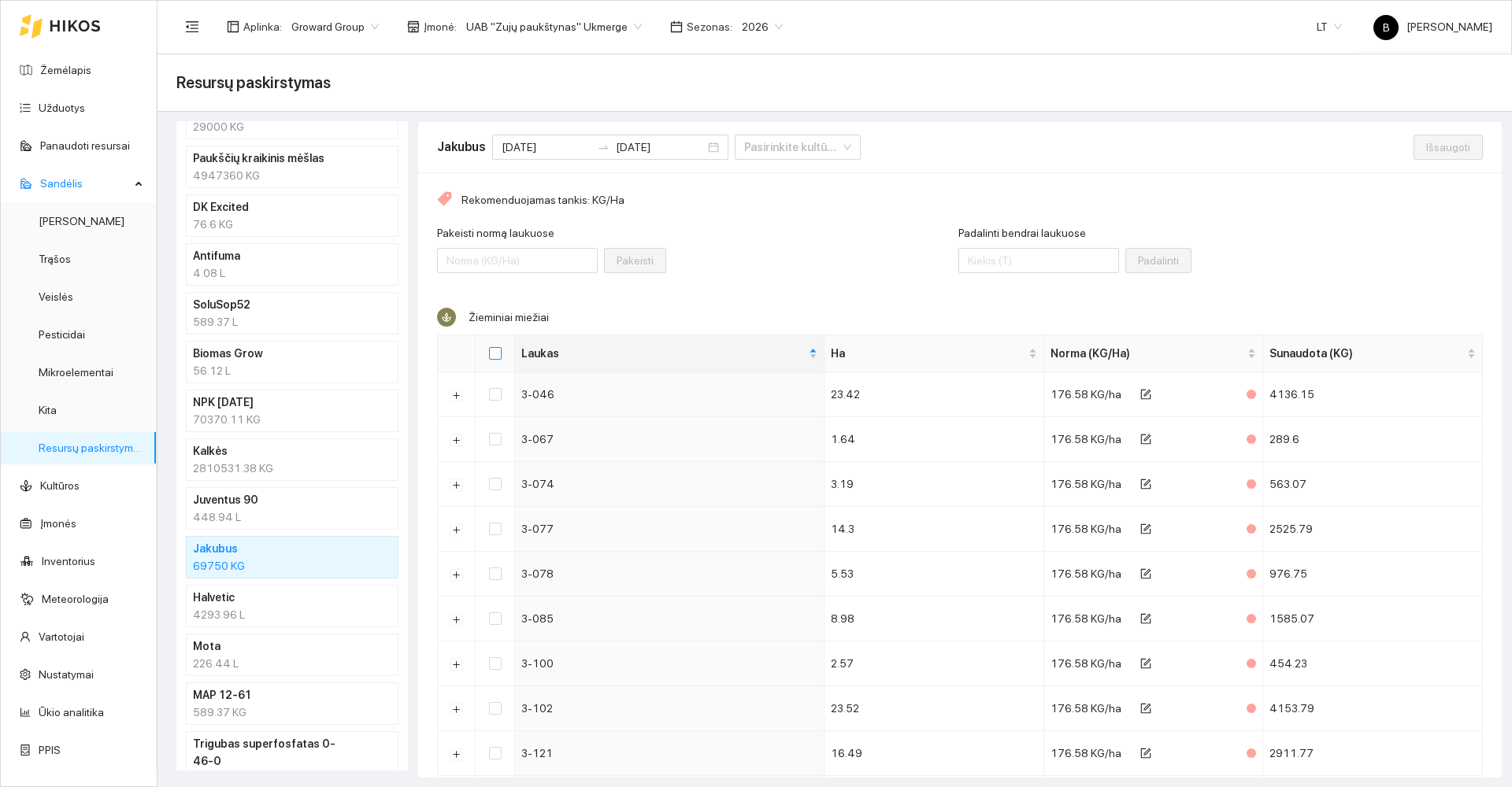
checkbox input "true"
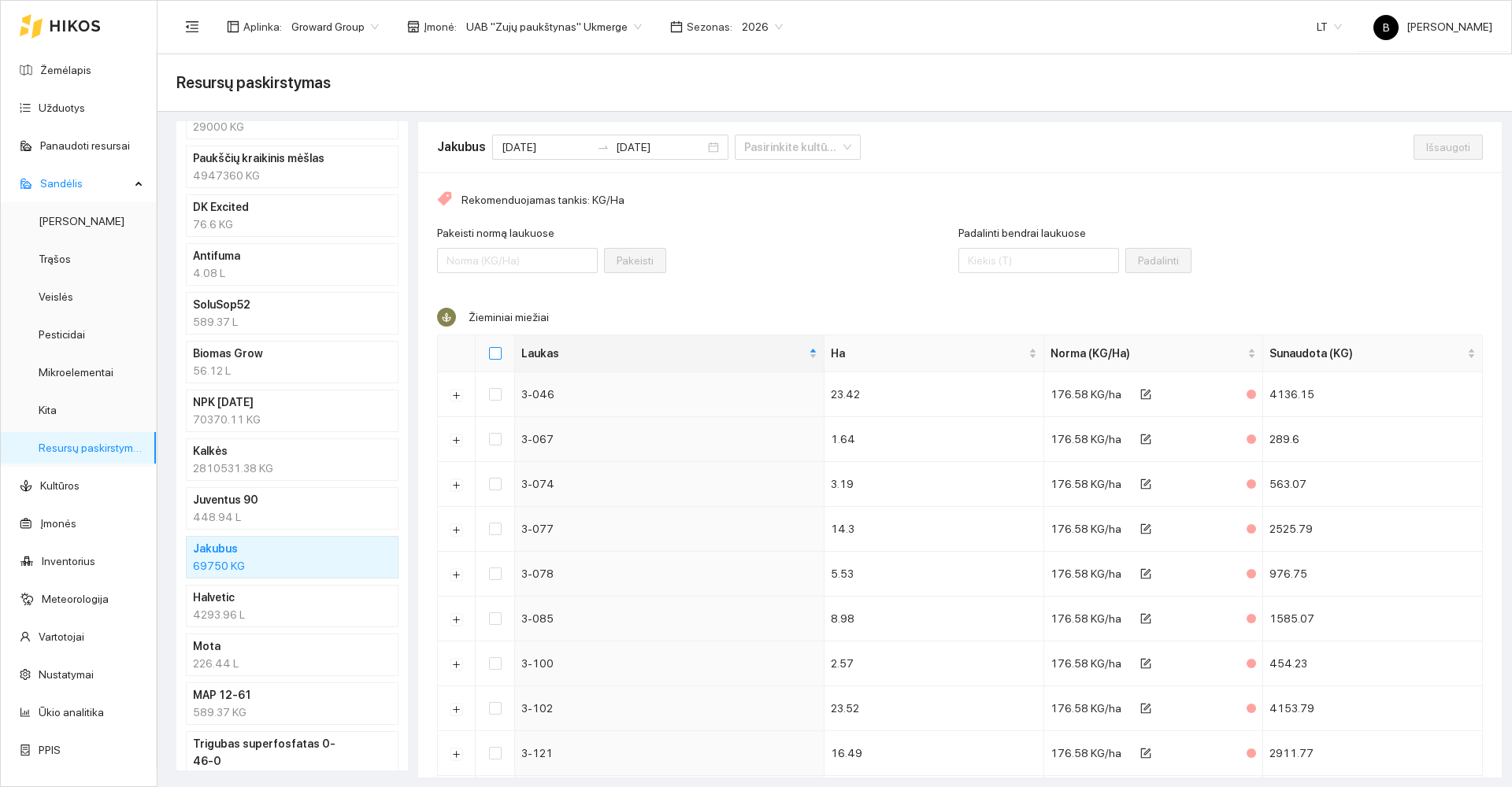
checkbox input "true"
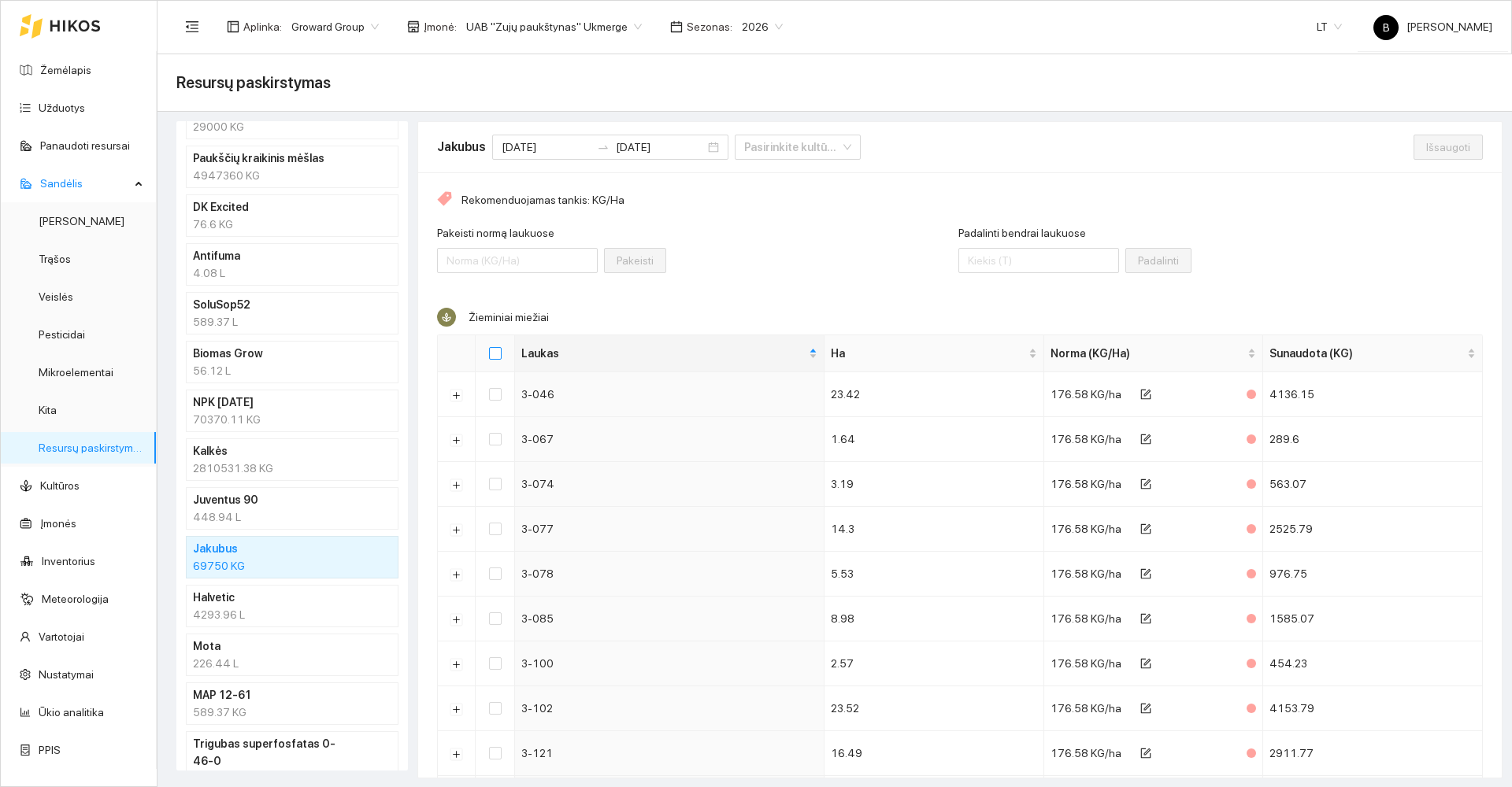
checkbox input "true"
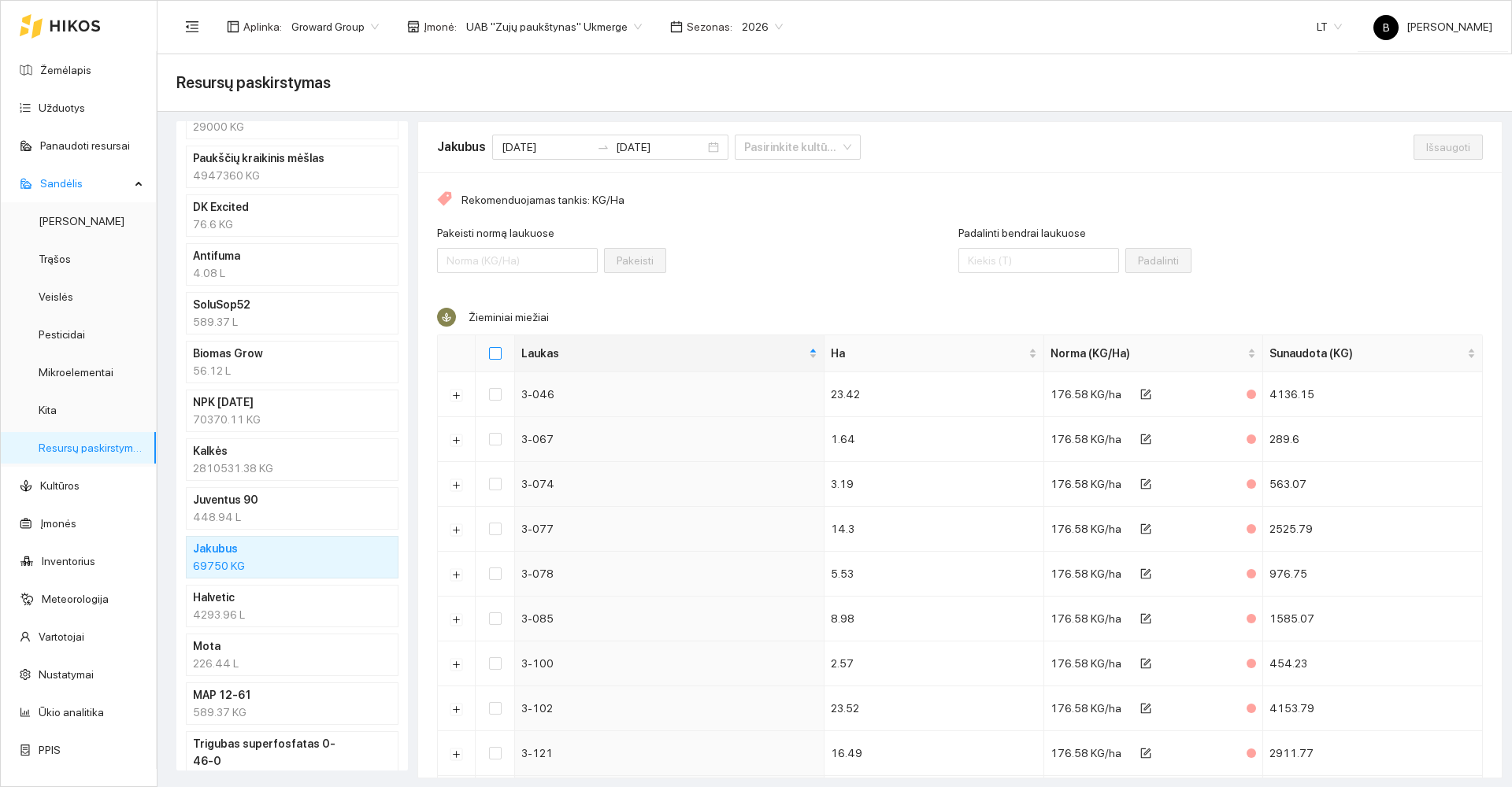
checkbox input "true"
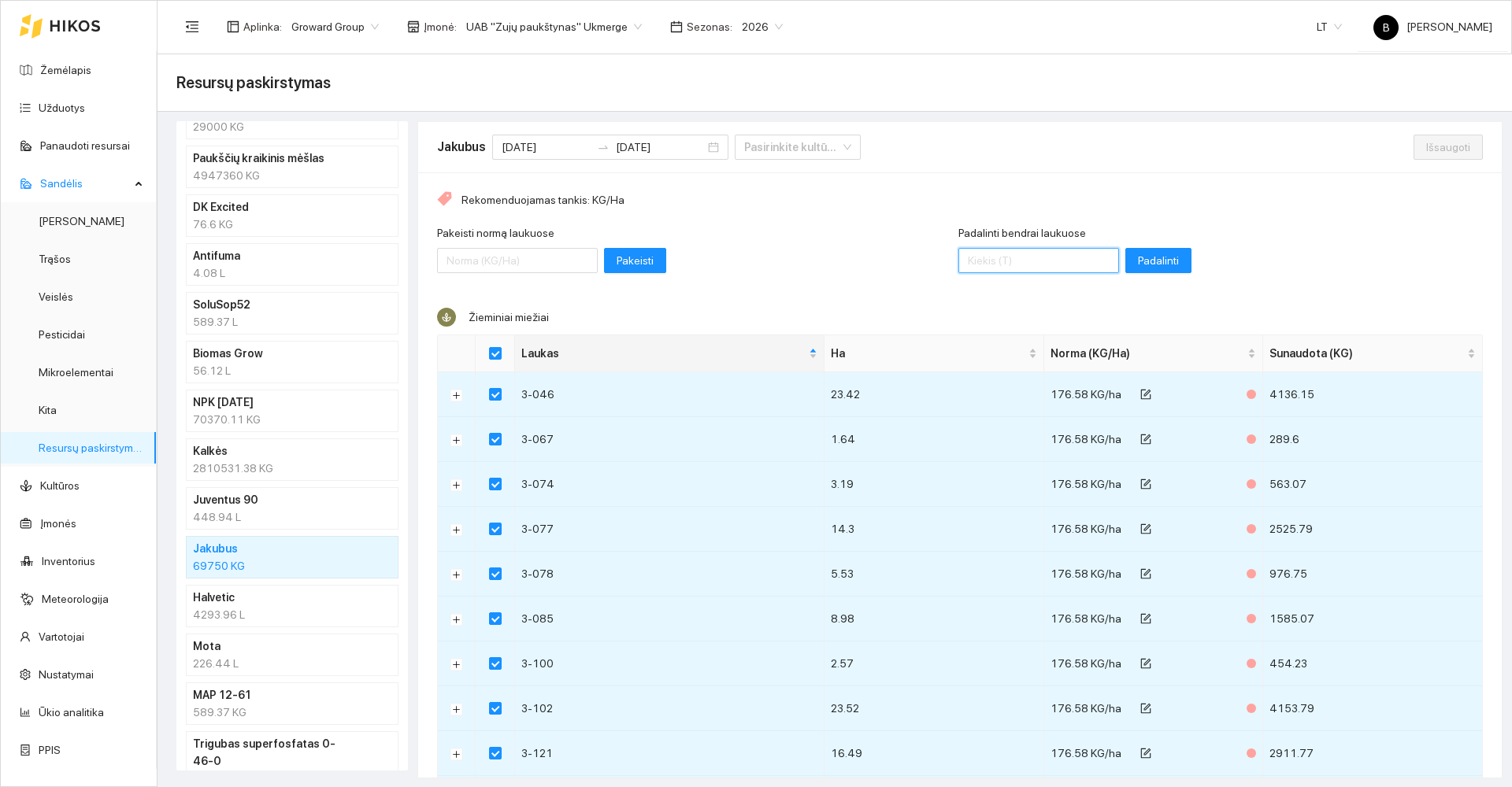
click at [1015, 261] on input "Padalinti bendrai laukuose" at bounding box center [1038, 261] width 160 height 26
type input "77020"
click at [1138, 261] on span "Padalinti" at bounding box center [1158, 261] width 41 height 18
click at [1427, 150] on span "Išsaugoti" at bounding box center [1449, 147] width 44 height 18
checkbox input "false"
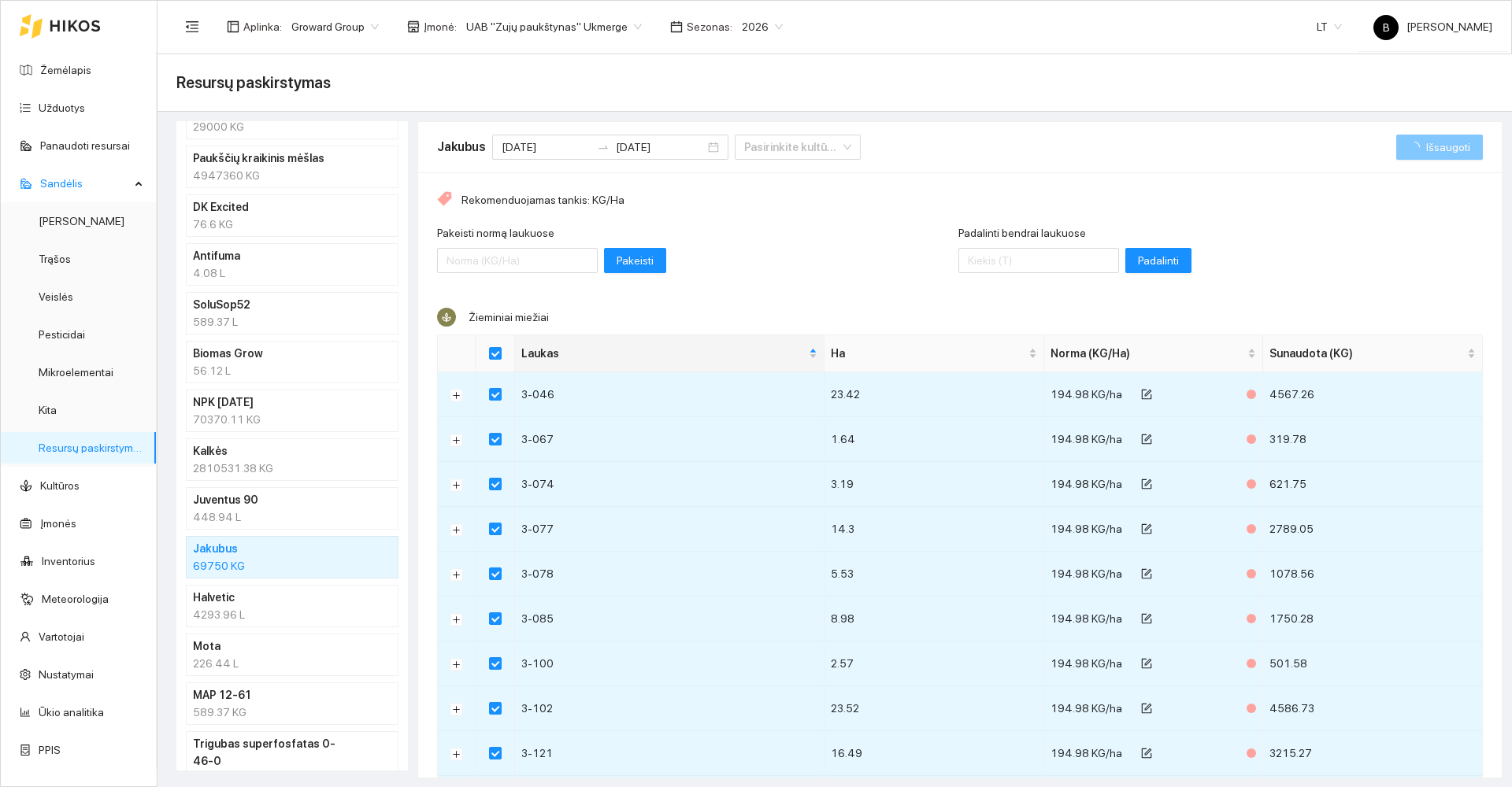
checkbox input "false"
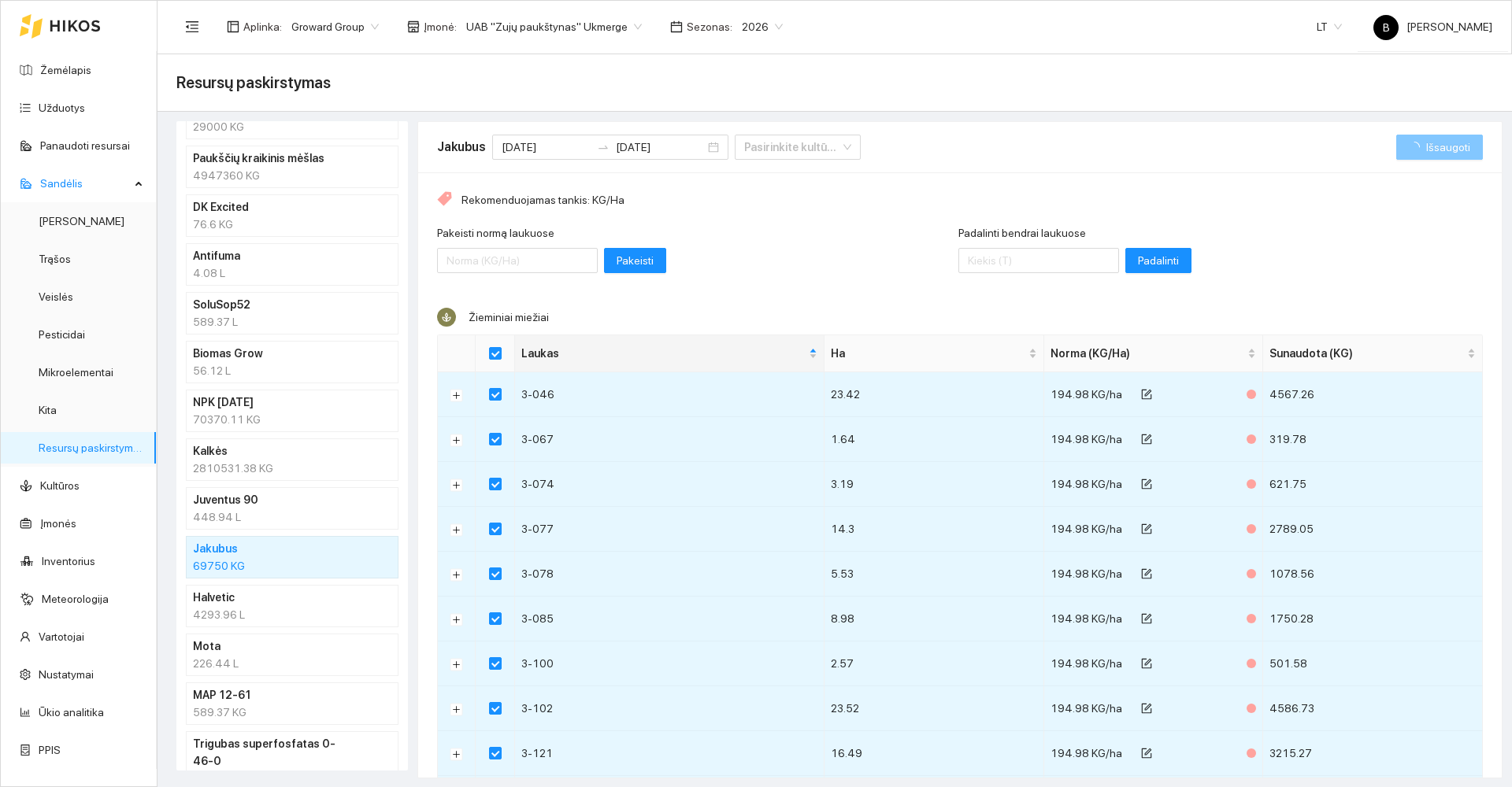
checkbox input "false"
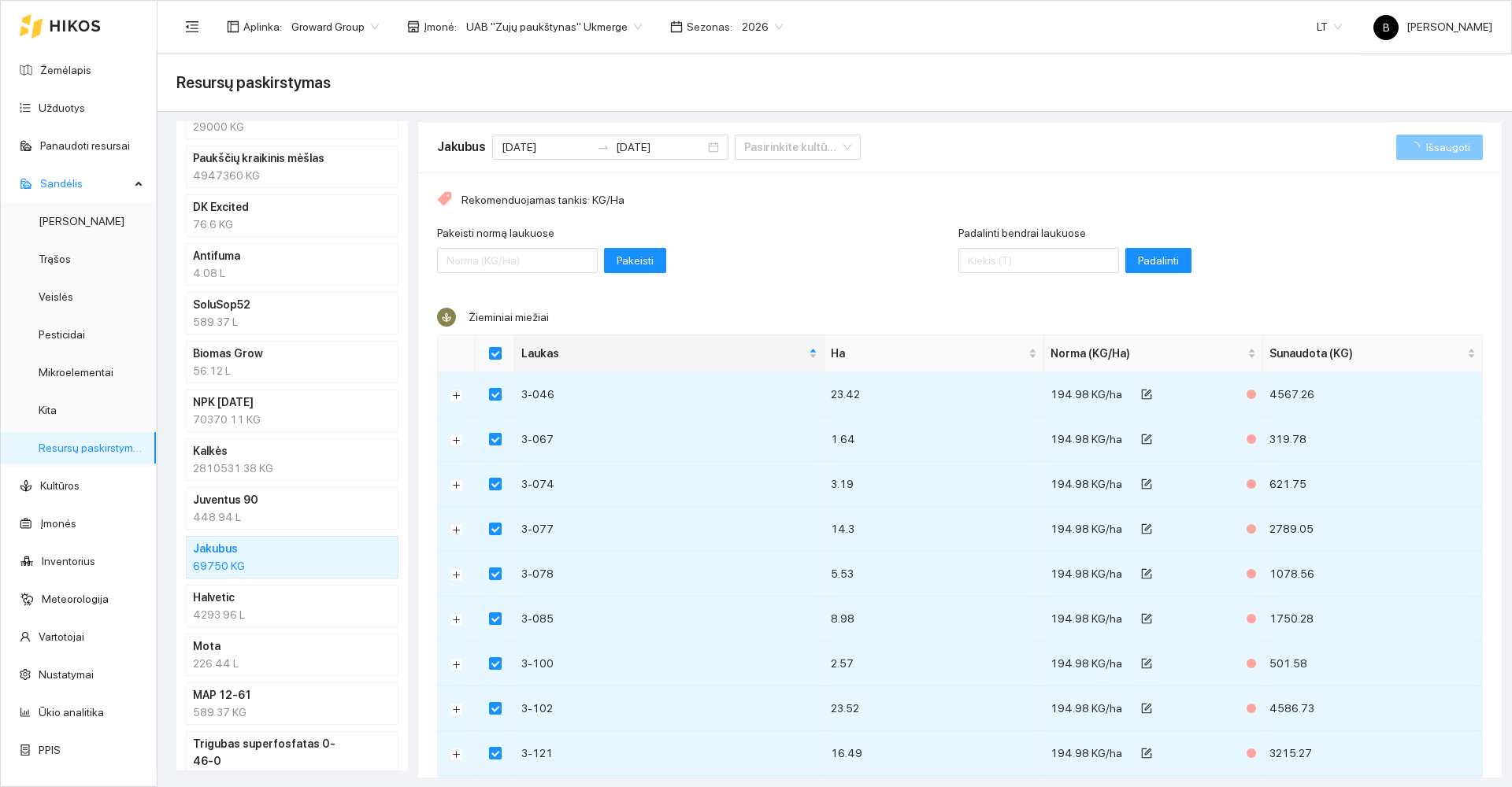
checkbox input "false"
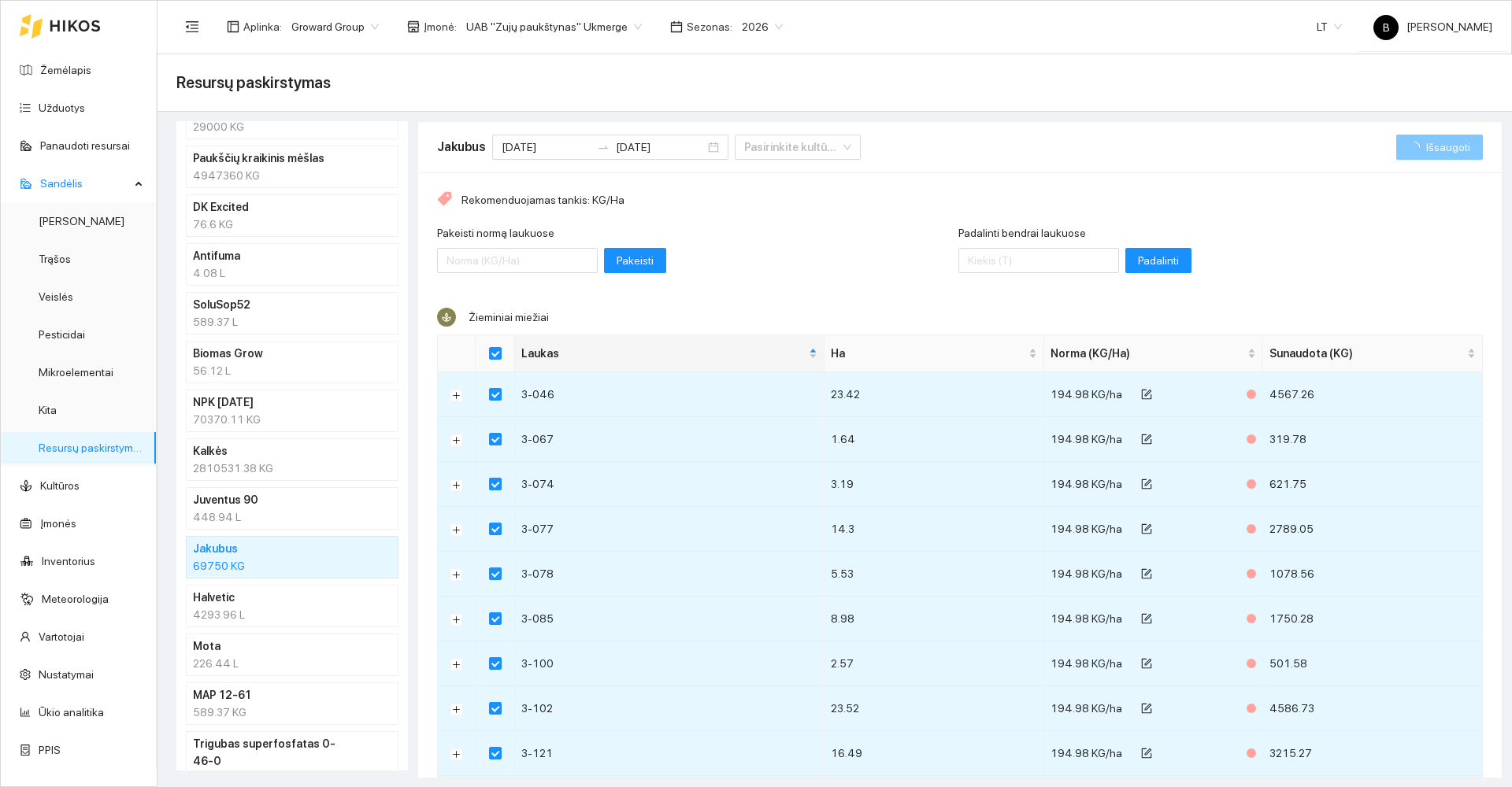
checkbox input "false"
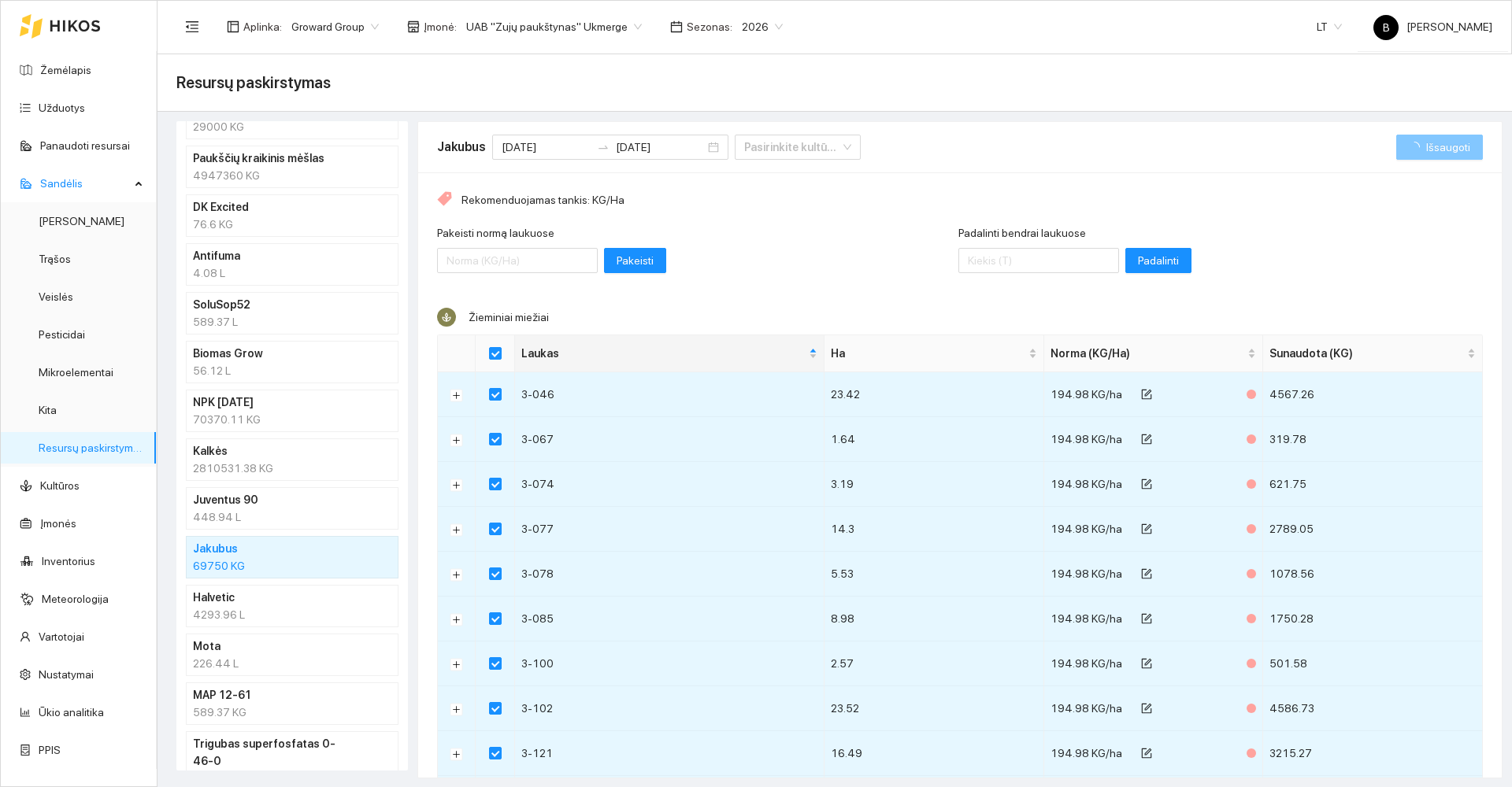
checkbox input "false"
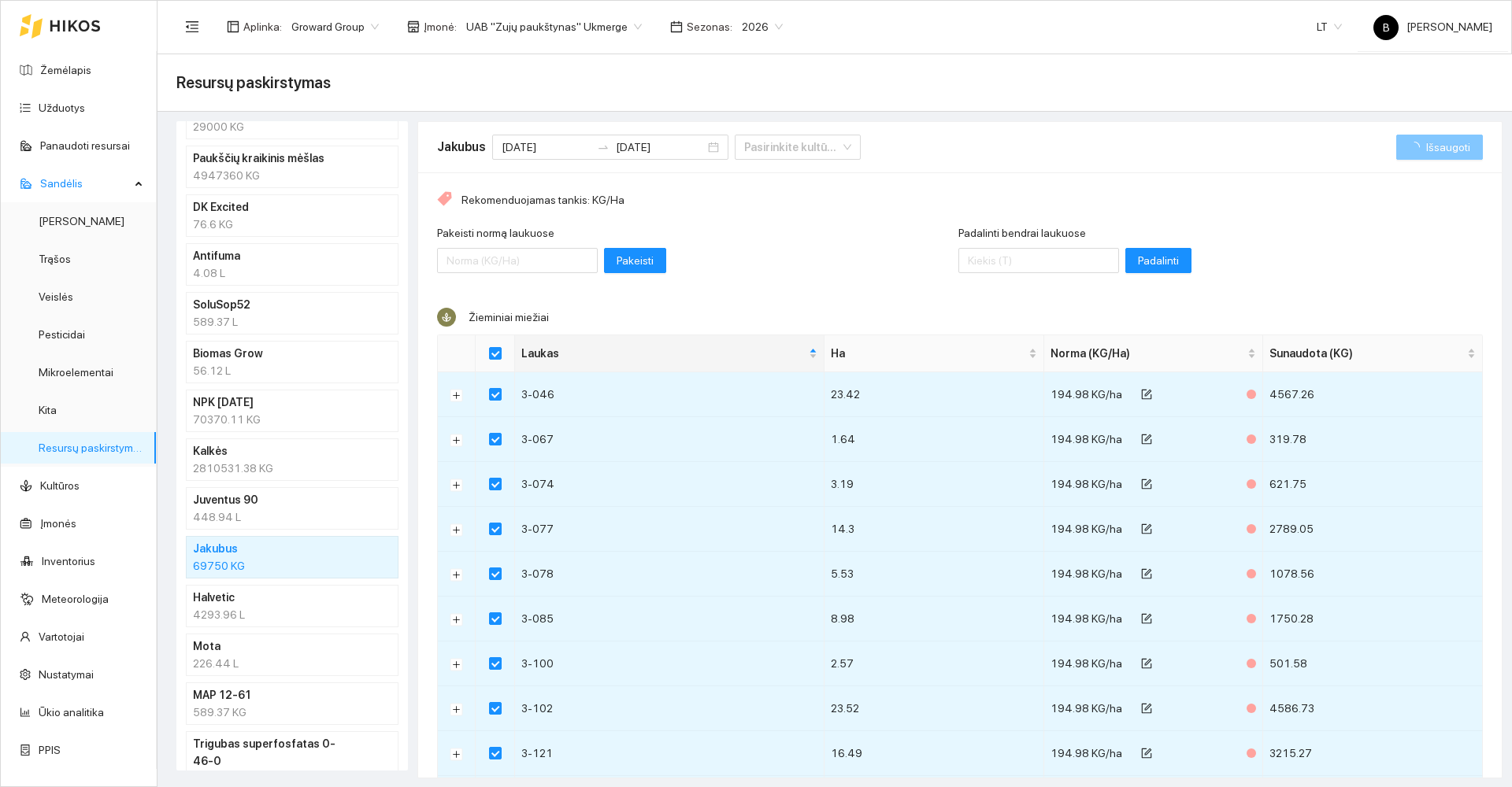
checkbox input "false"
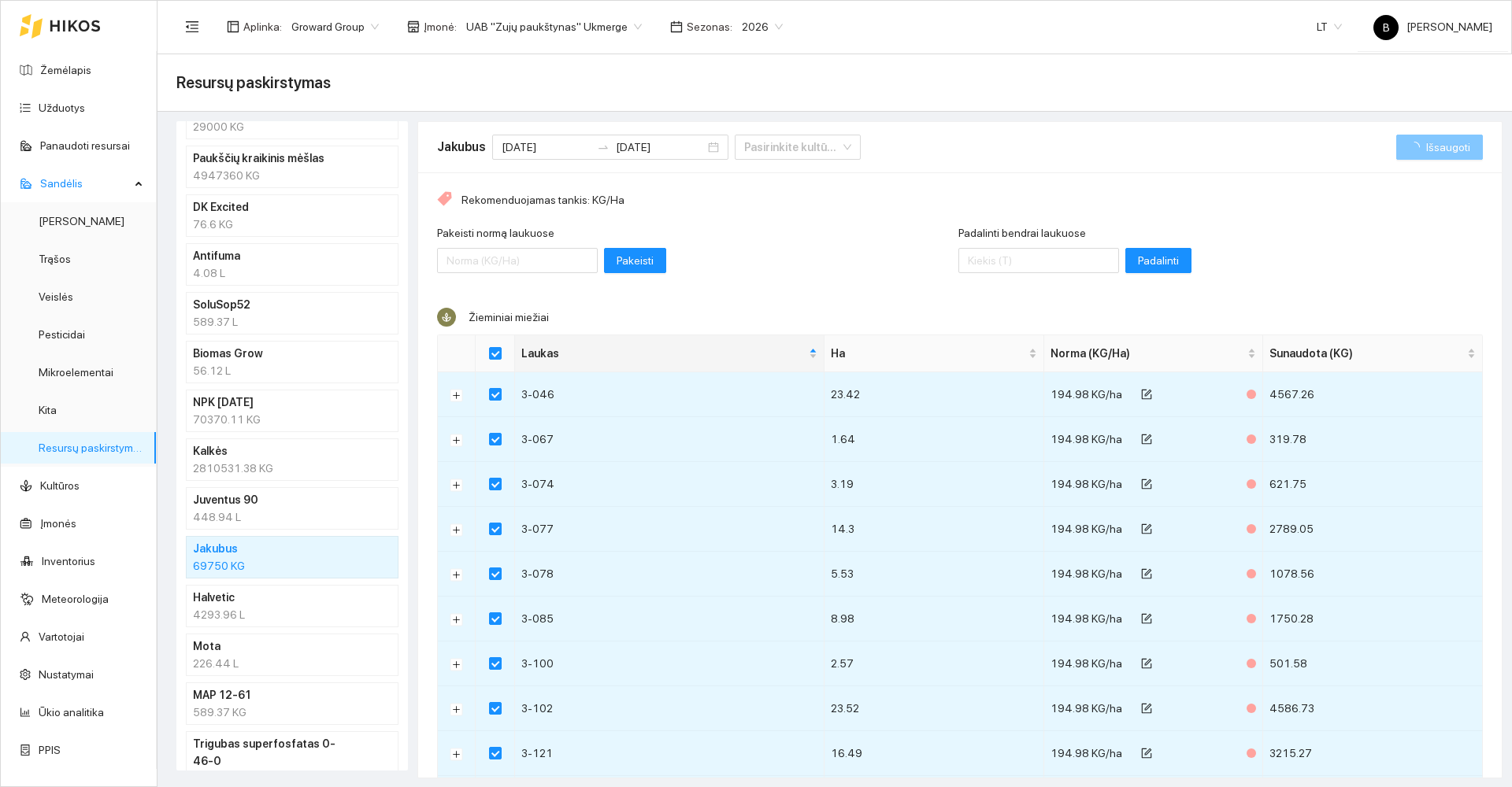
checkbox input "false"
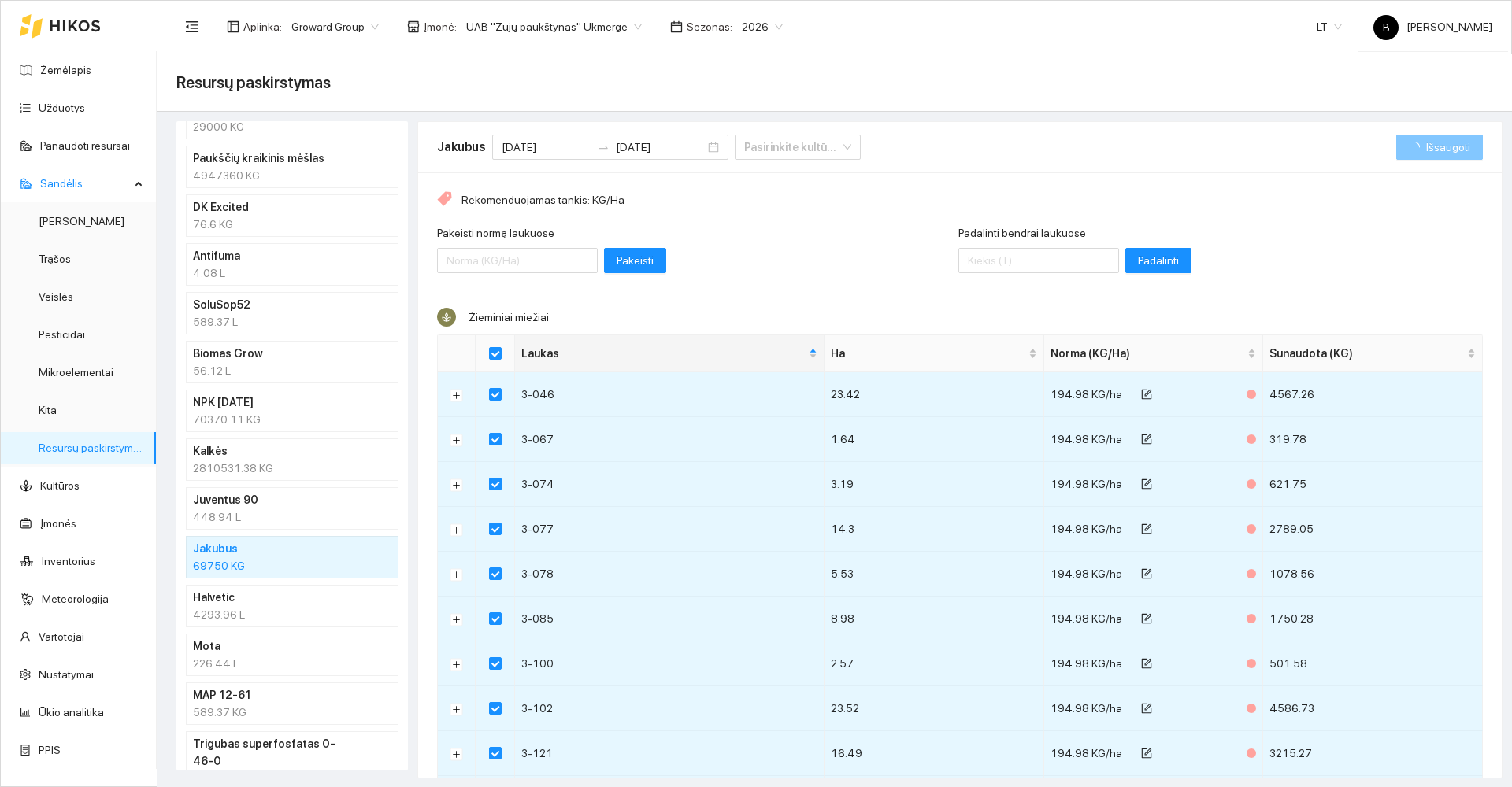
checkbox input "false"
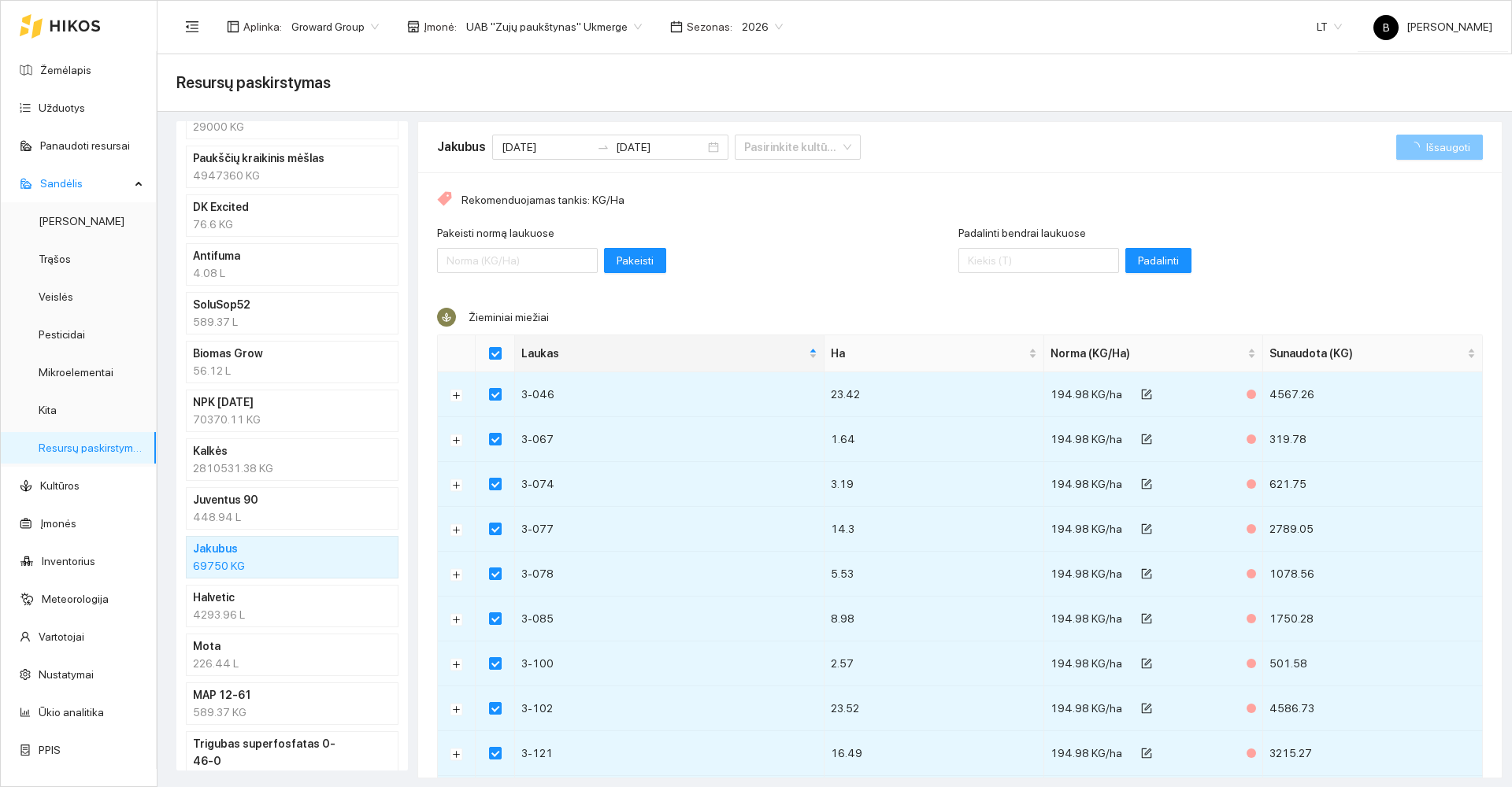
checkbox input "false"
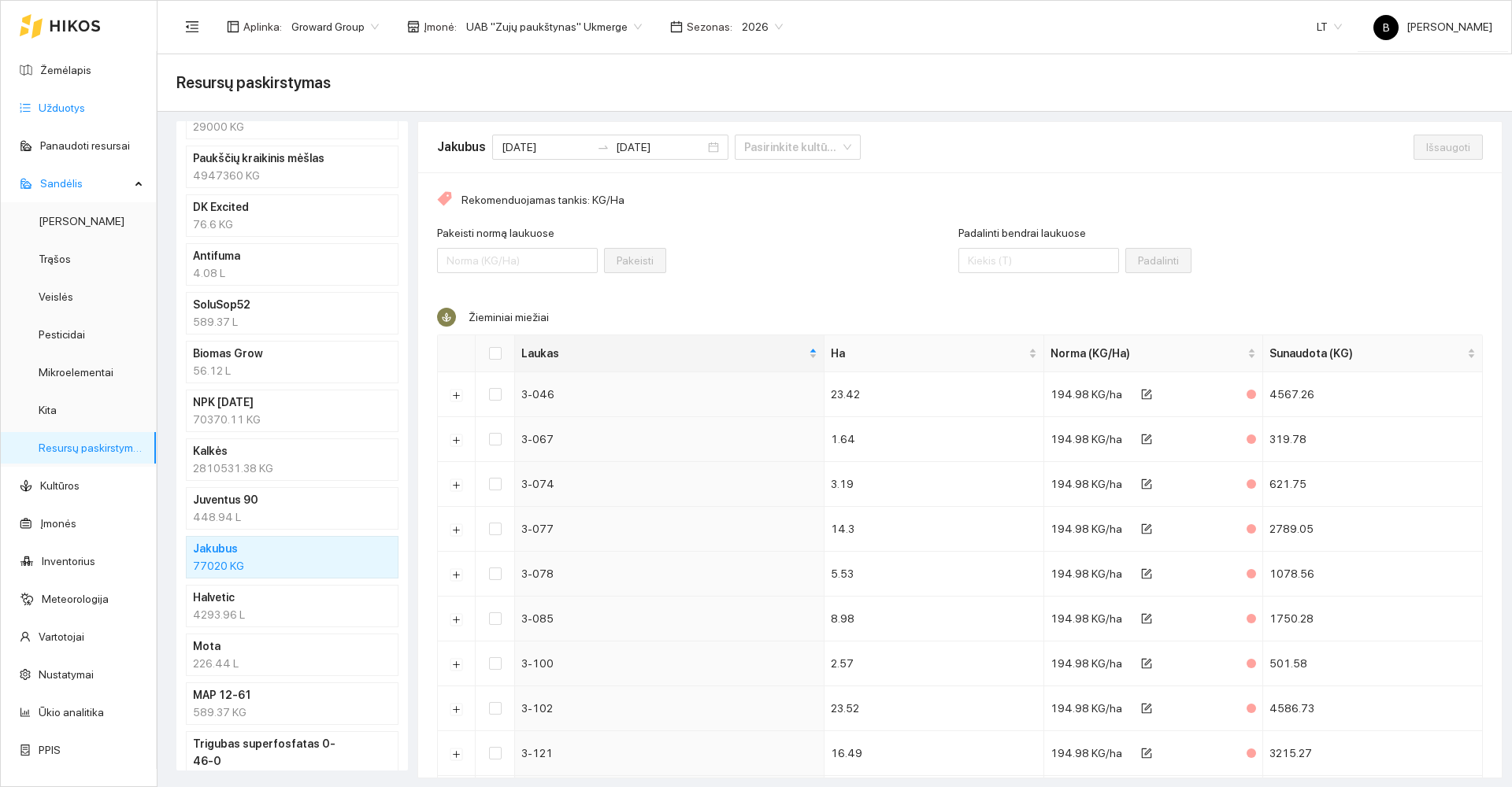
click at [64, 108] on link "Užduotys" at bounding box center [62, 107] width 47 height 12
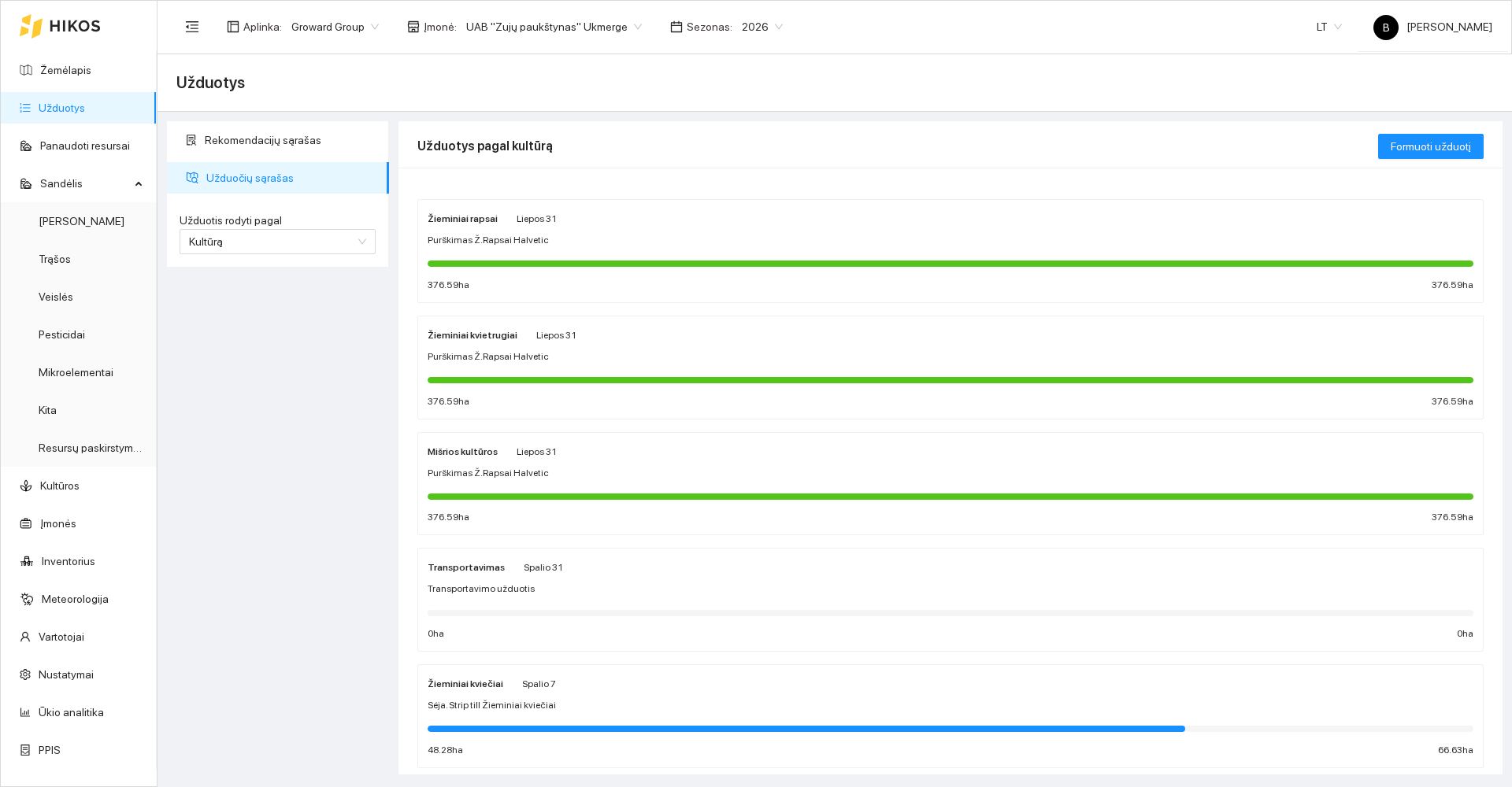
click at [621, 688] on div "Žieminiai kviečiai Spalio 7" at bounding box center [951, 683] width 1046 height 18
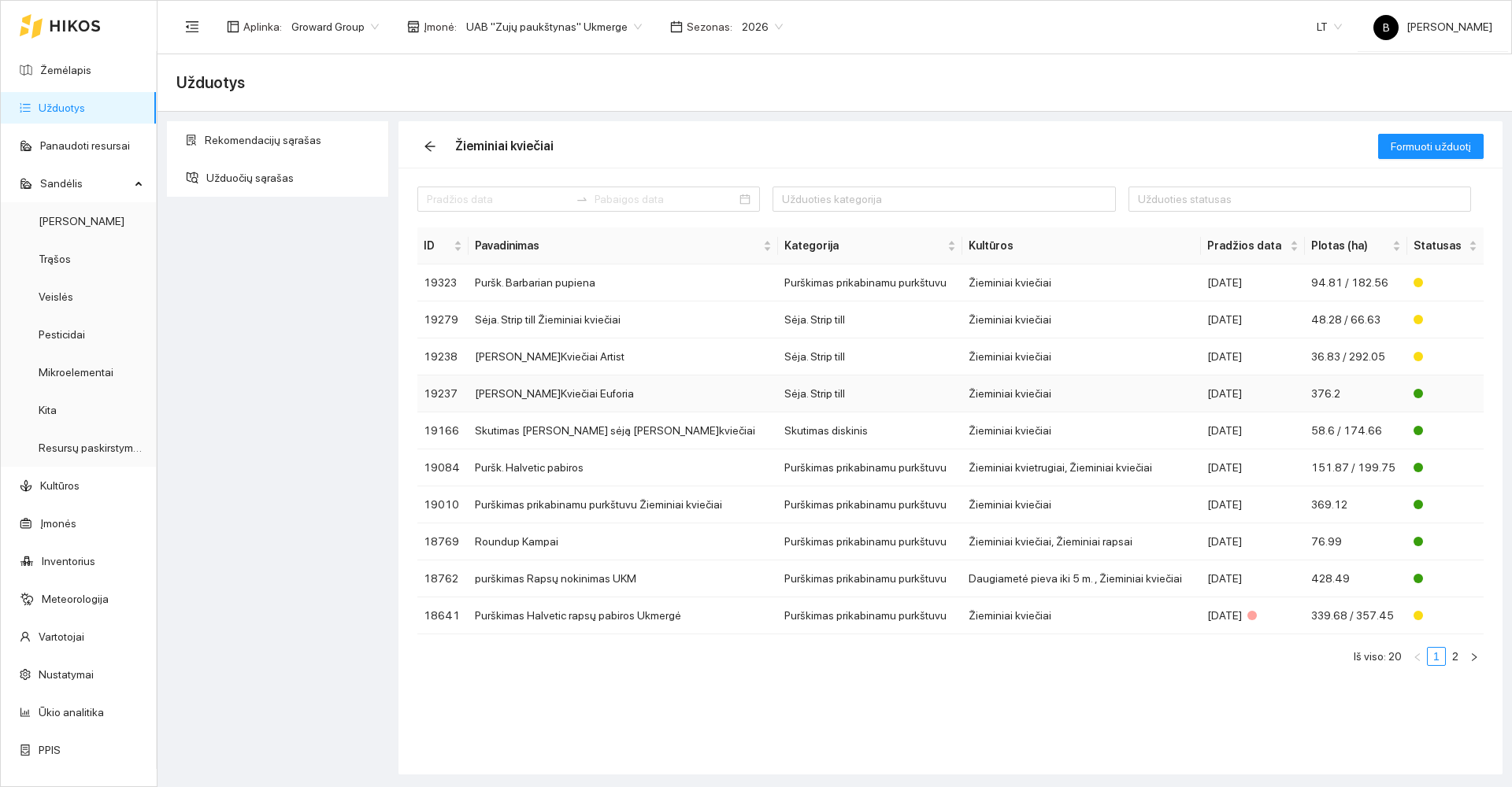
click at [912, 398] on td "Sėja. Strip till" at bounding box center [870, 394] width 184 height 37
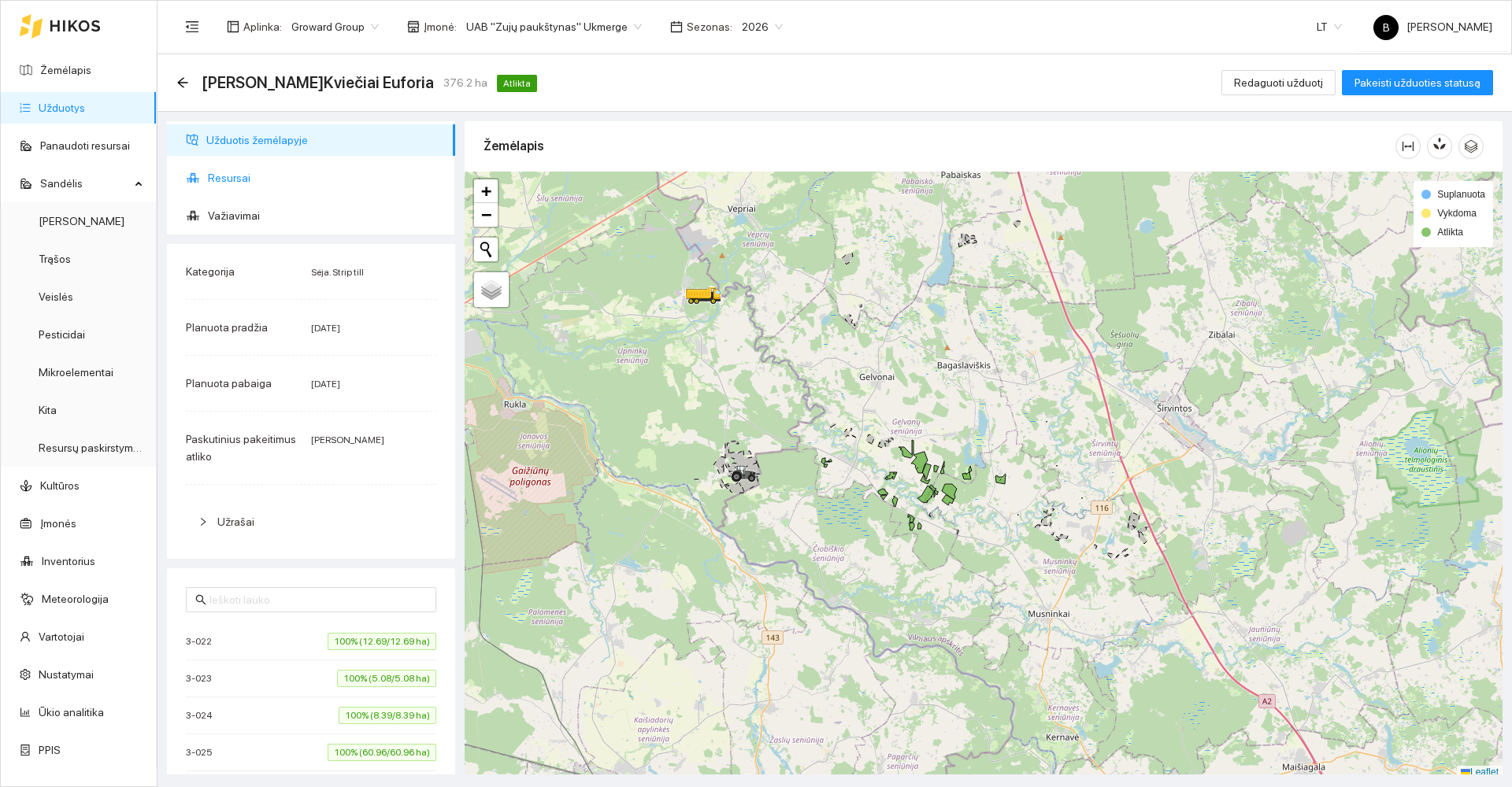
click at [214, 180] on span "Resursai" at bounding box center [325, 178] width 235 height 32
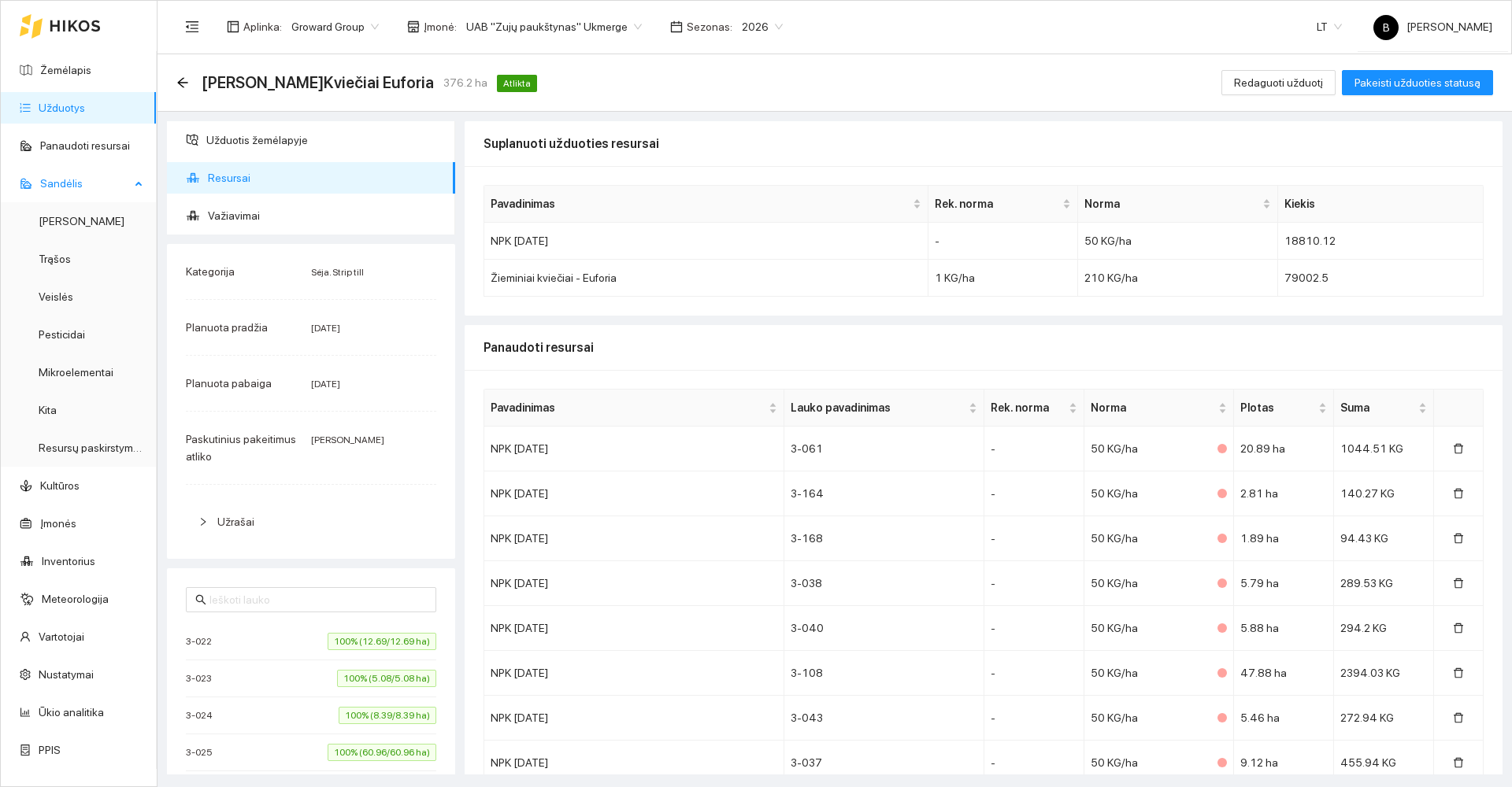
click at [69, 188] on span "Sandėlis" at bounding box center [85, 183] width 90 height 32
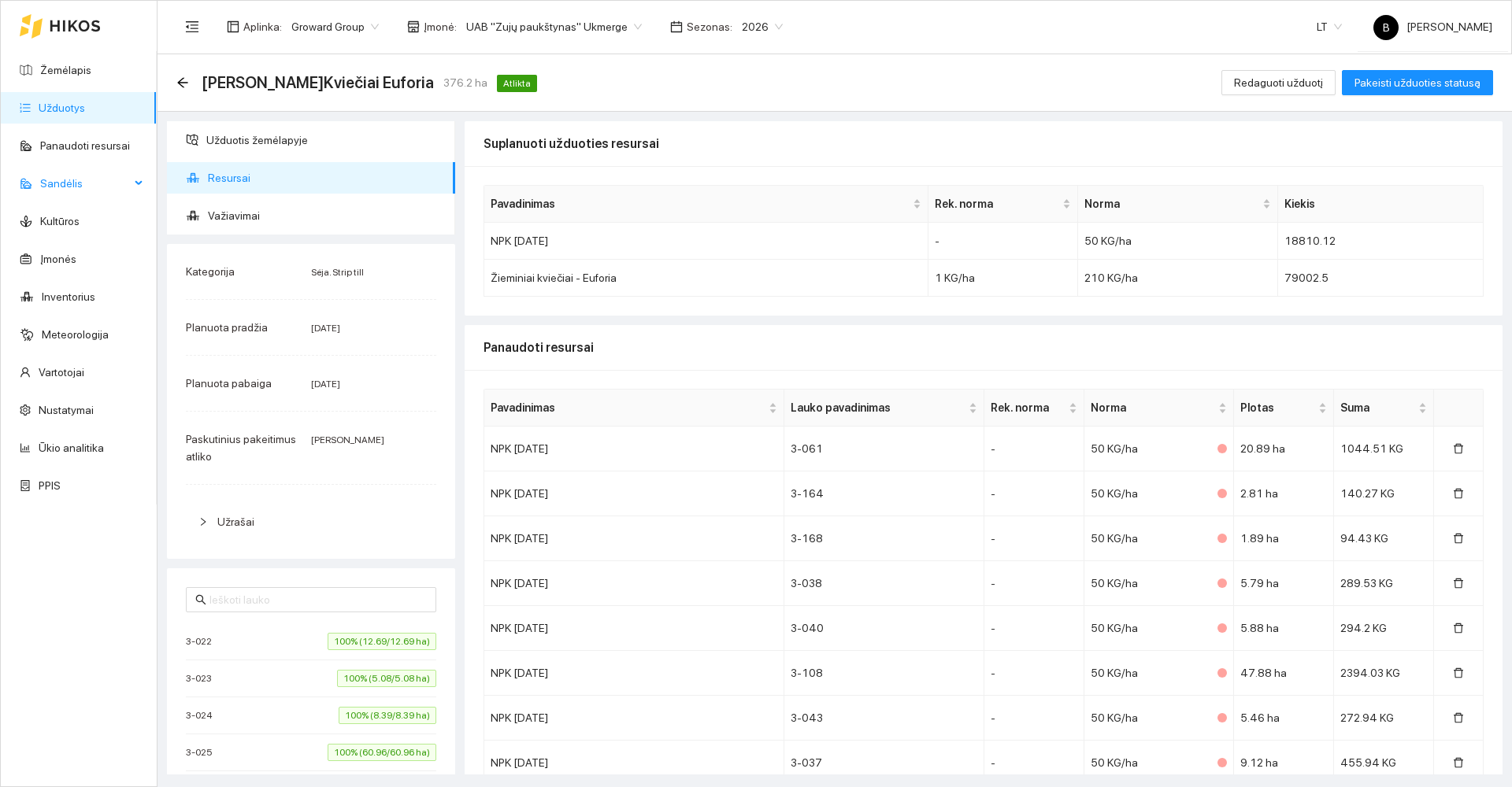
click at [61, 178] on span "Sandėlis" at bounding box center [85, 183] width 90 height 32
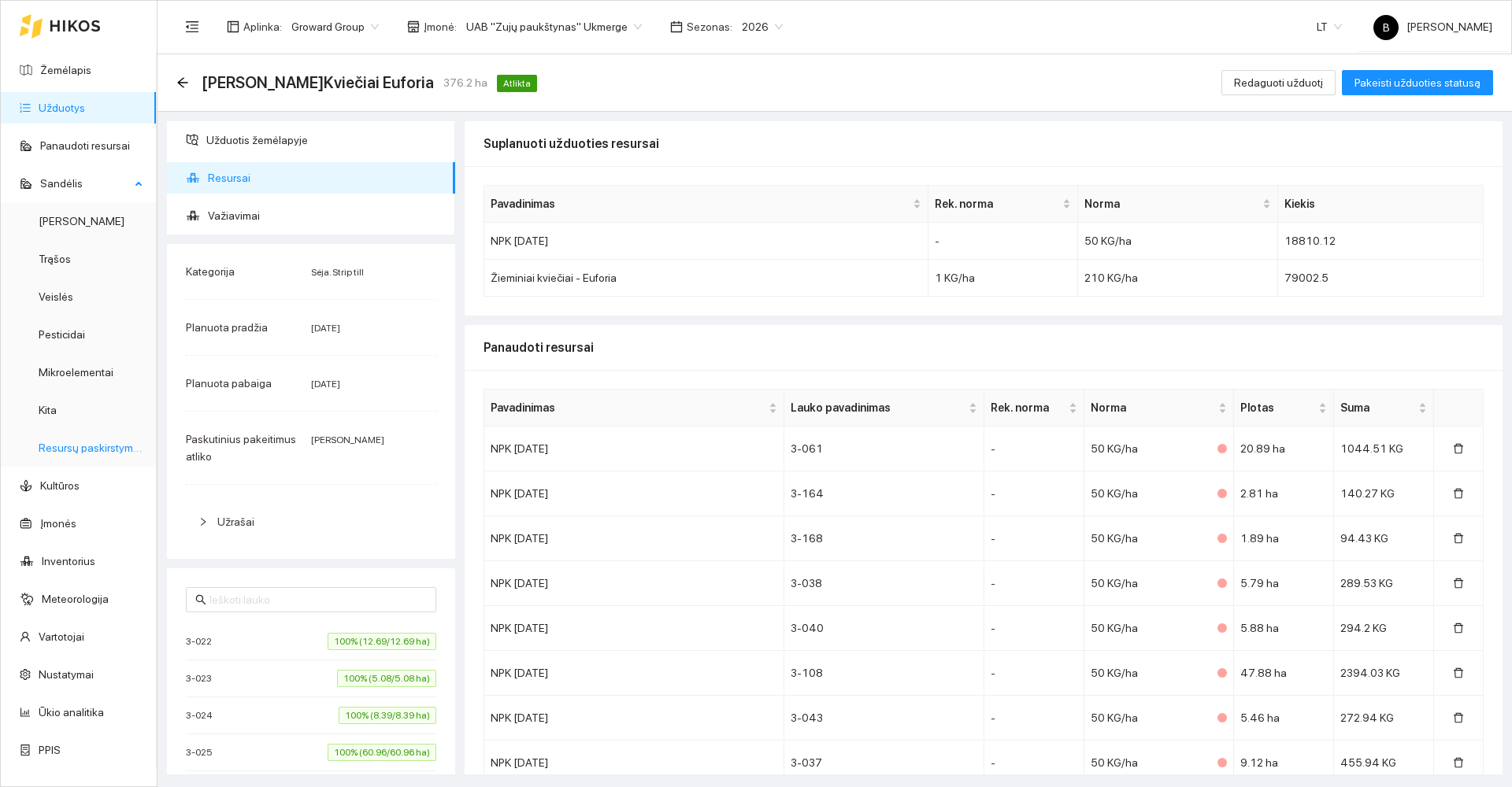
click at [63, 451] on link "Resursų paskirstymas" at bounding box center [92, 448] width 107 height 12
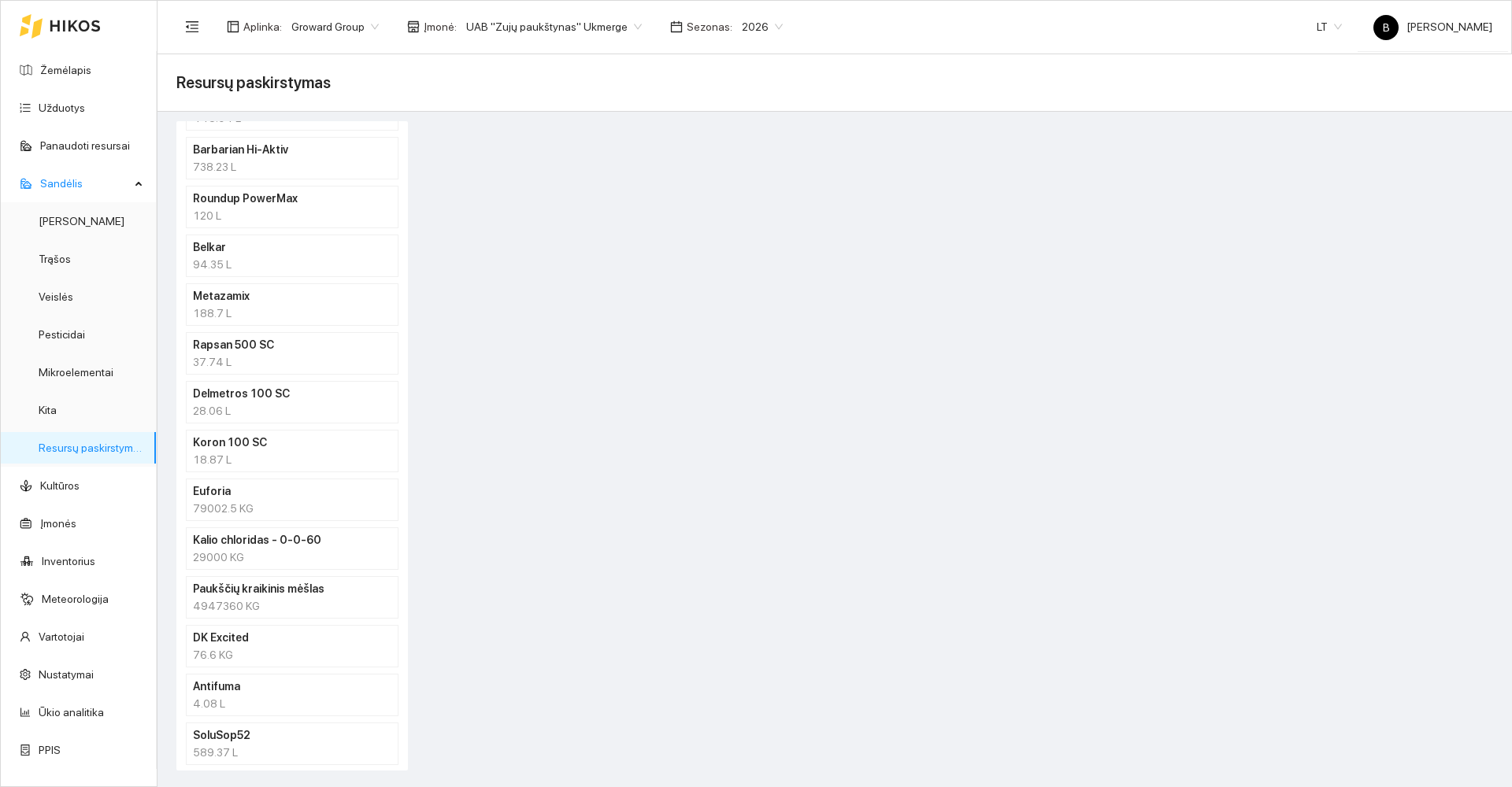
scroll to position [315, 0]
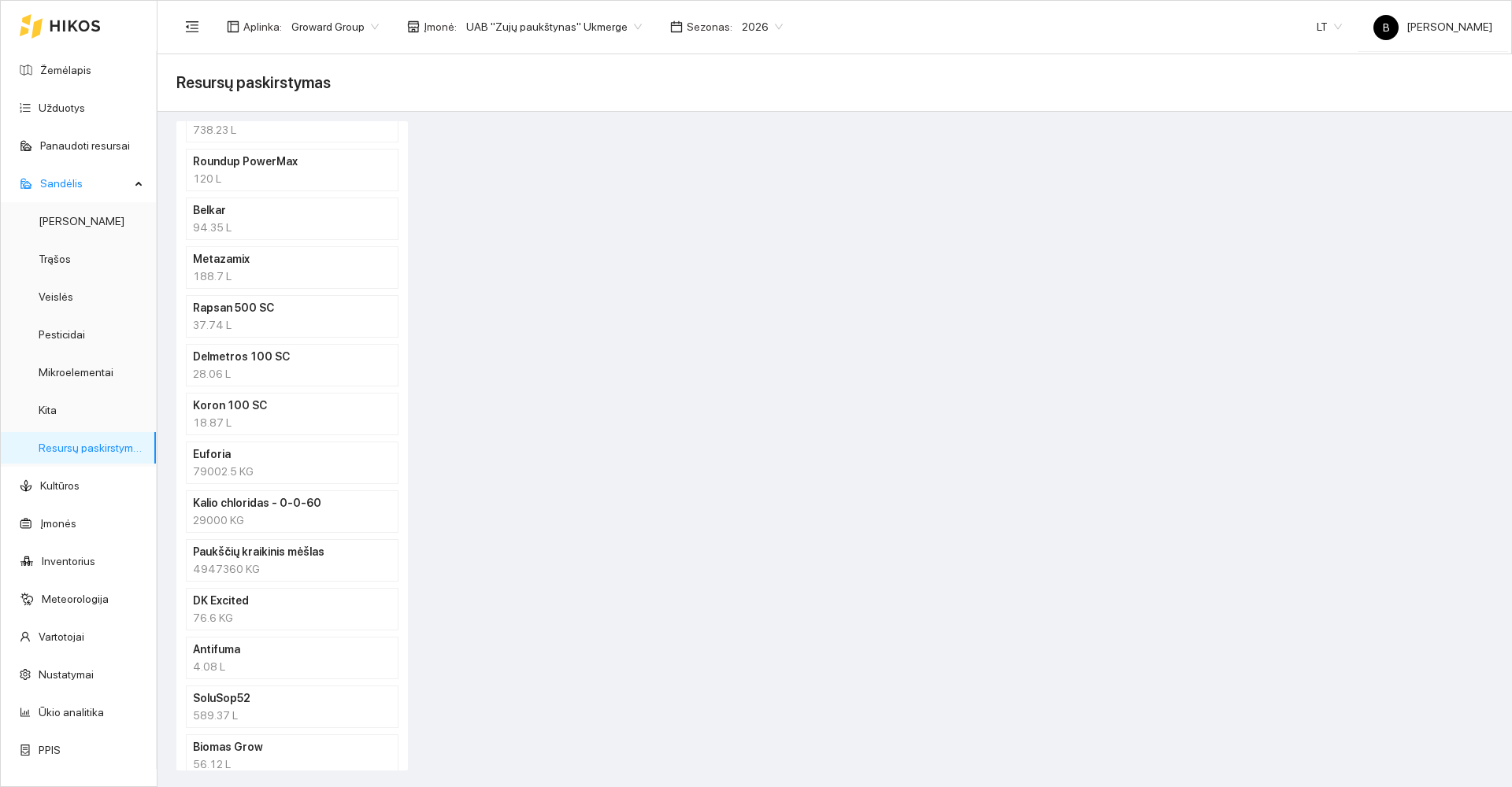
click at [268, 465] on div "79002.5 KG" at bounding box center [291, 472] width 198 height 18
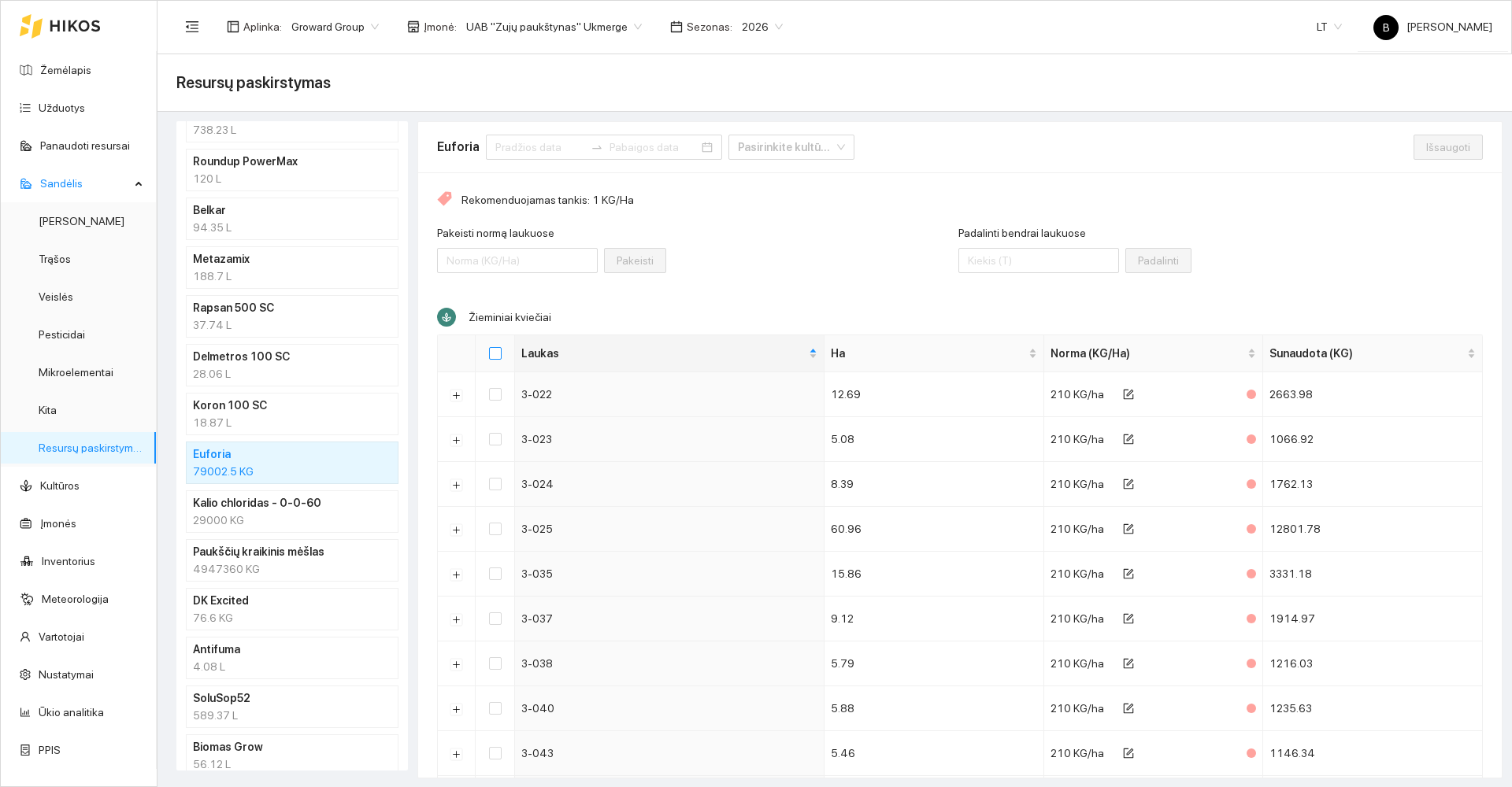
click at [498, 350] on input "Select all" at bounding box center [495, 353] width 12 height 12
checkbox input "true"
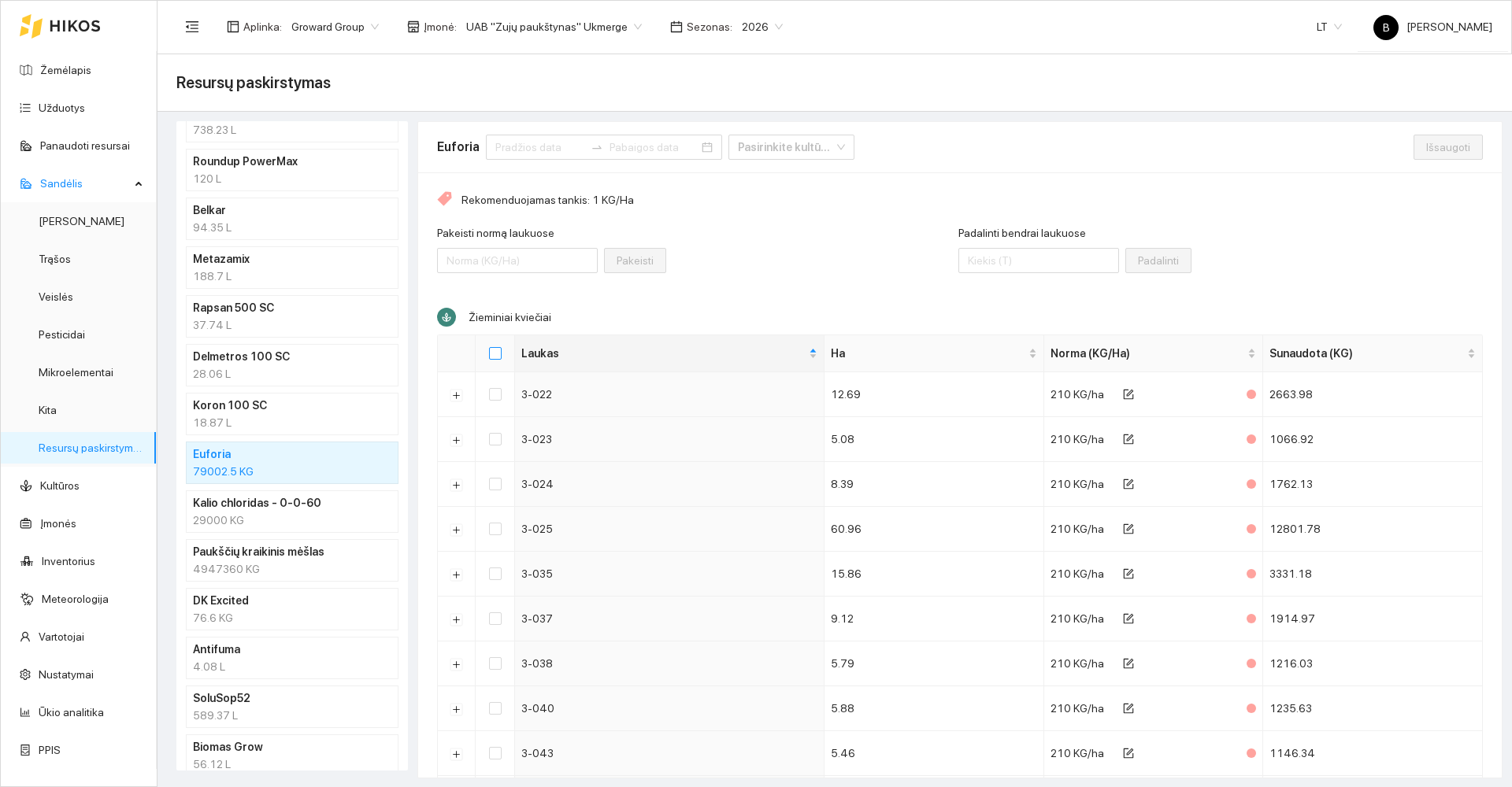
checkbox input "true"
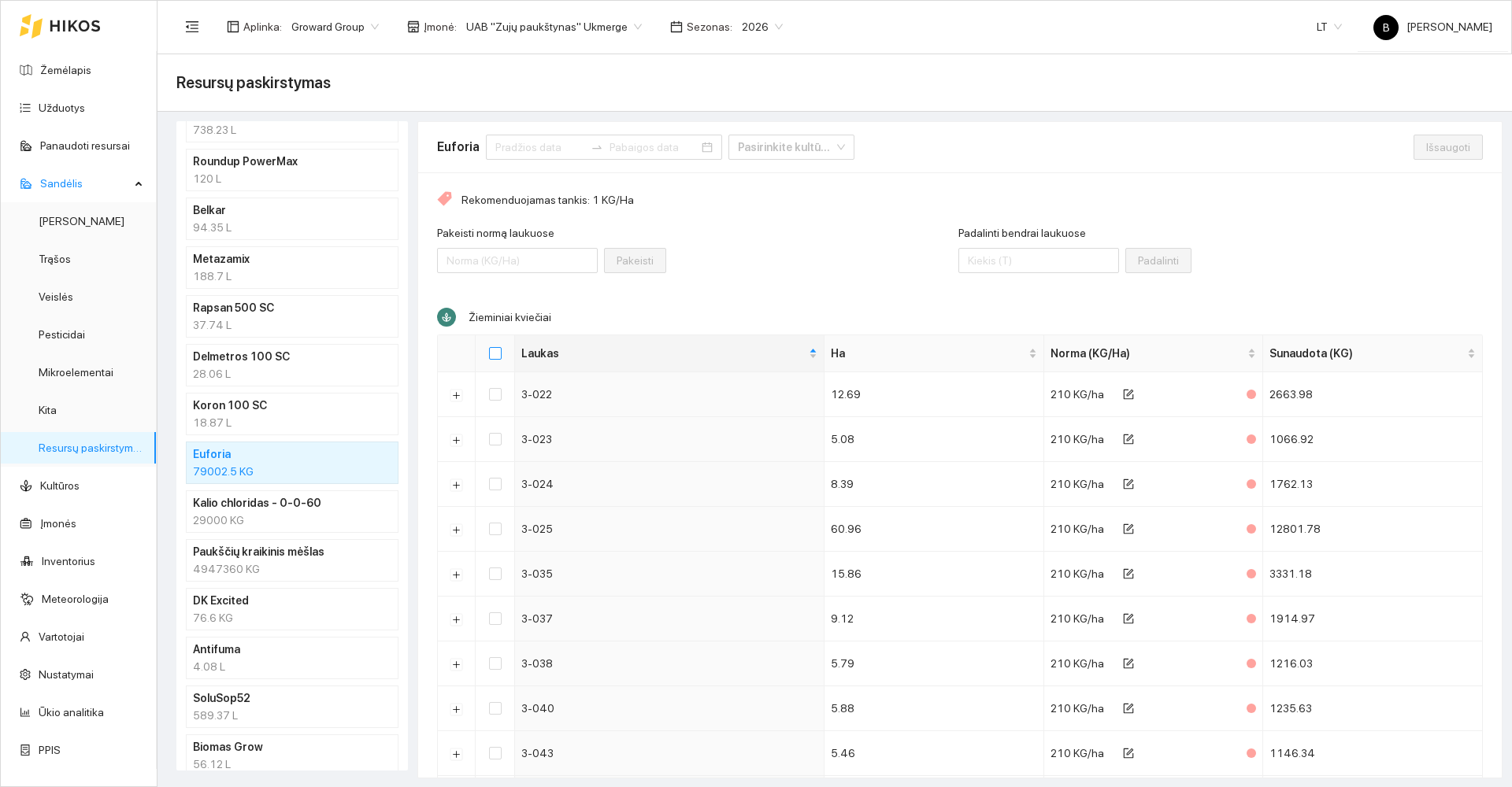
checkbox input "true"
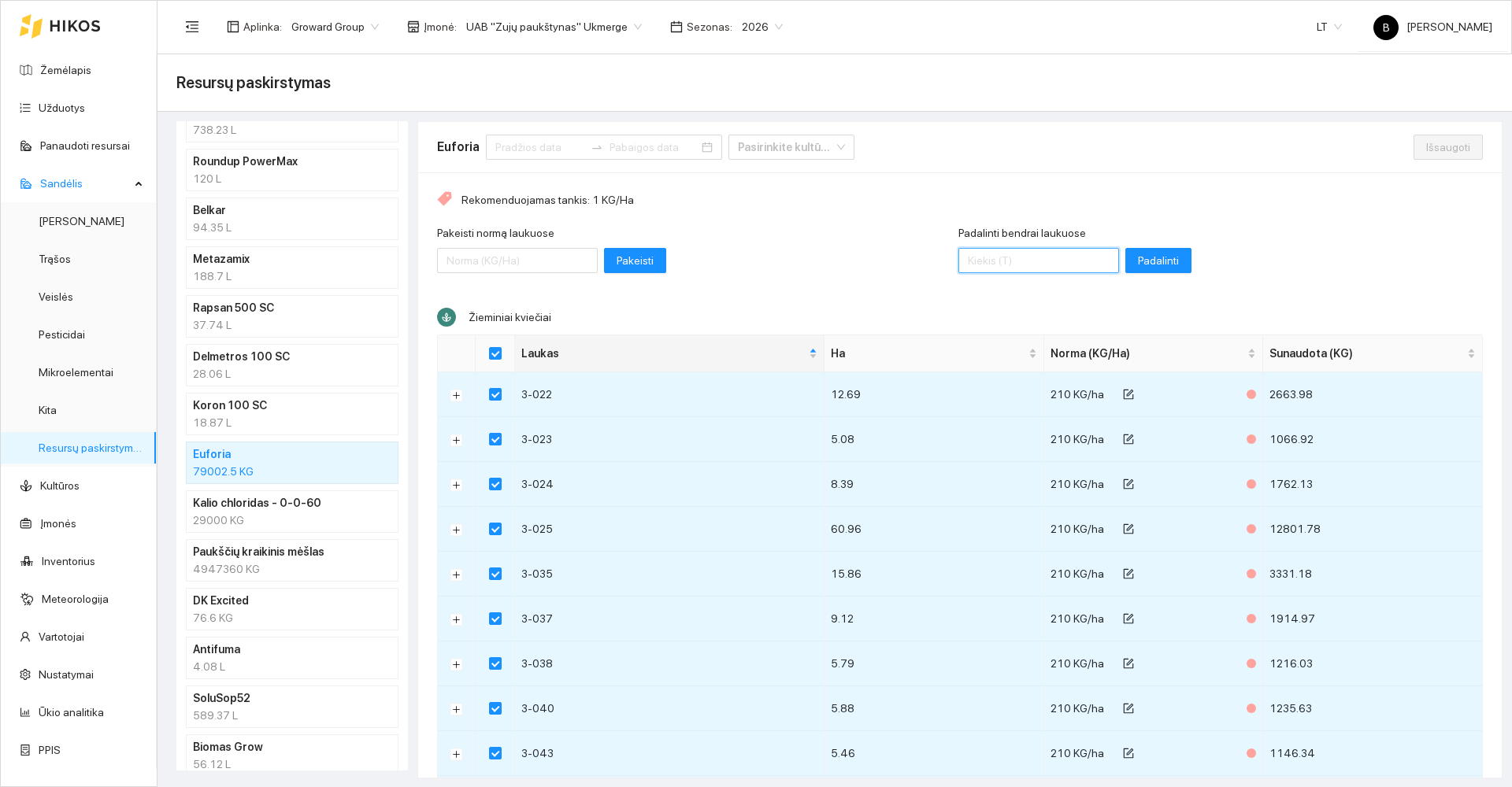
click at [1044, 261] on input "Padalinti bendrai laukuose" at bounding box center [1038, 261] width 160 height 26
click at [1138, 261] on span "Padalinti" at bounding box center [1158, 261] width 41 height 18
click at [1433, 148] on span "Išsaugoti" at bounding box center [1449, 147] width 44 height 18
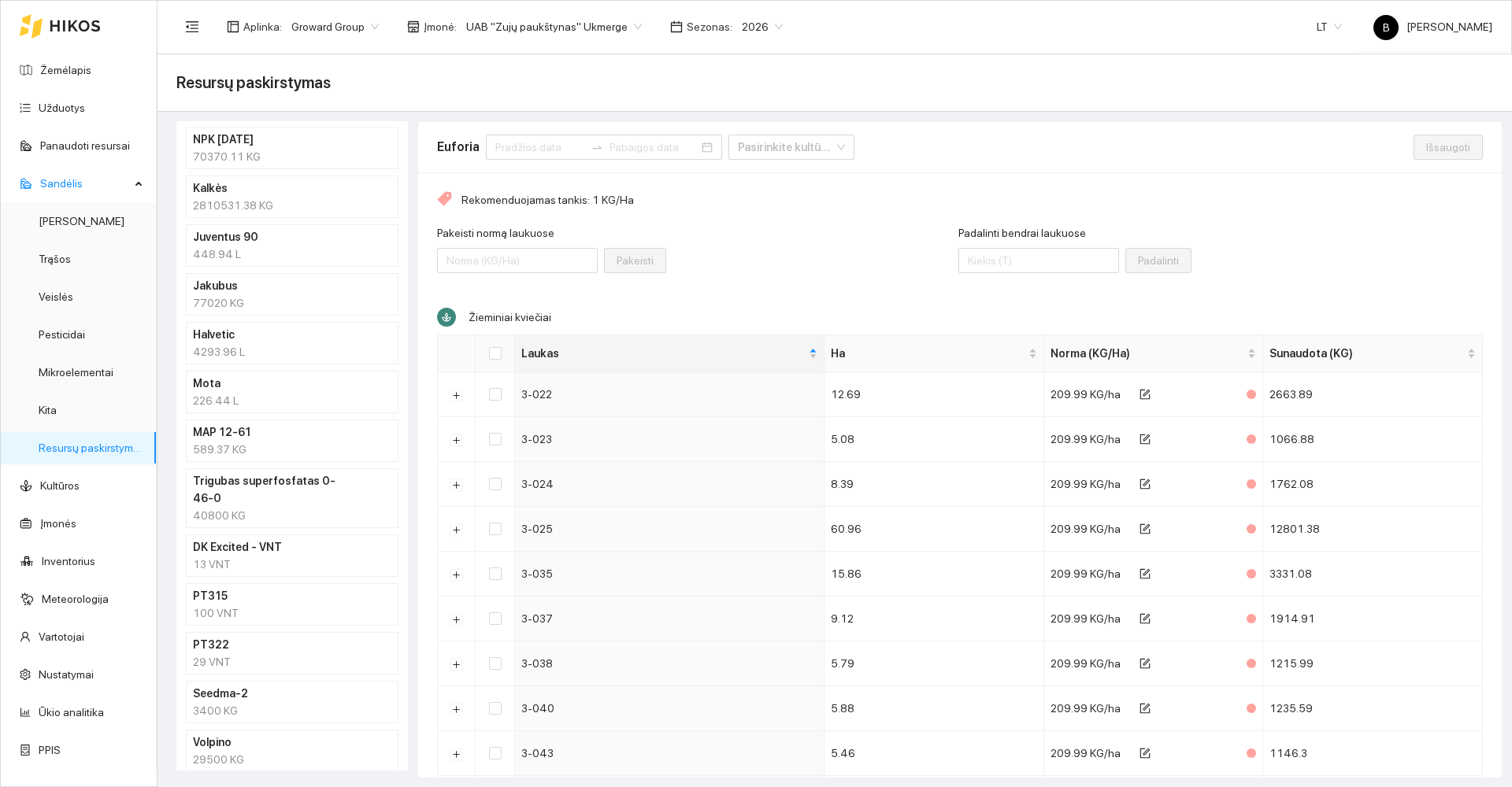
scroll to position [1, 0]
click at [520, 149] on input at bounding box center [540, 147] width 89 height 18
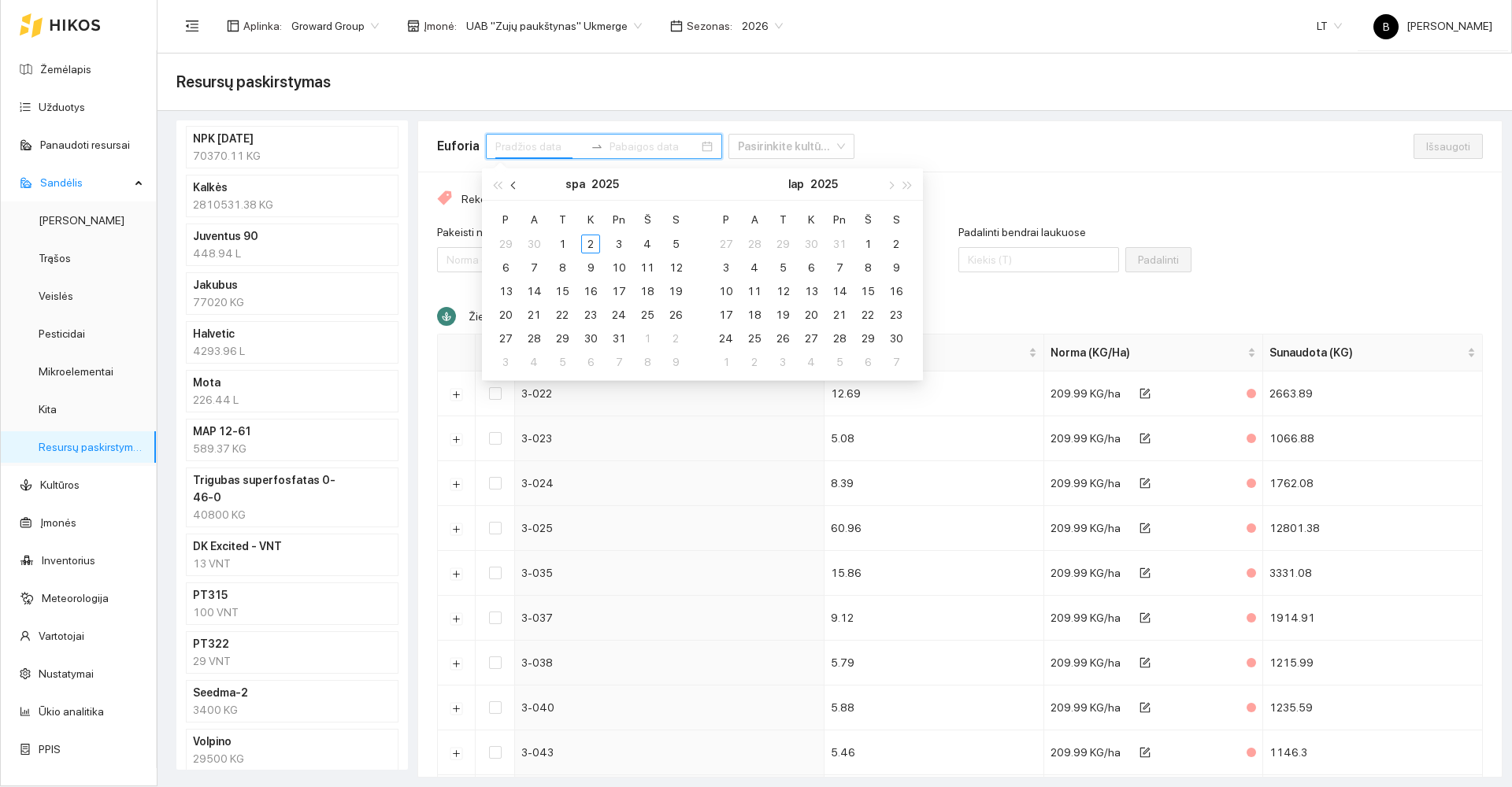
click at [512, 186] on span "button" at bounding box center [514, 185] width 8 height 8
click at [505, 244] on div "1" at bounding box center [505, 244] width 18 height 18
click at [537, 339] on div "30" at bounding box center [534, 338] width 18 height 18
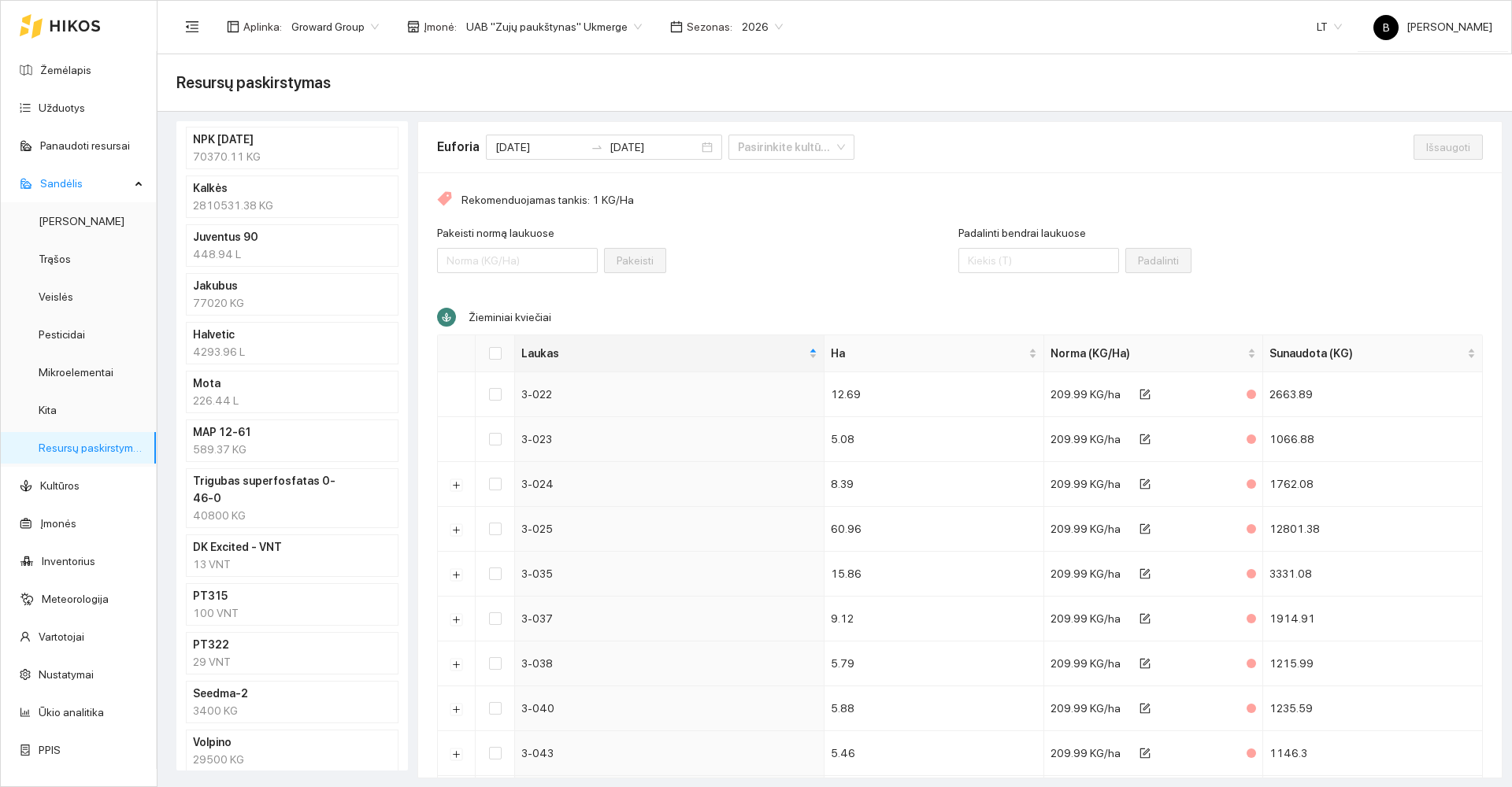
click at [289, 149] on div "70370.11 KG" at bounding box center [291, 157] width 198 height 18
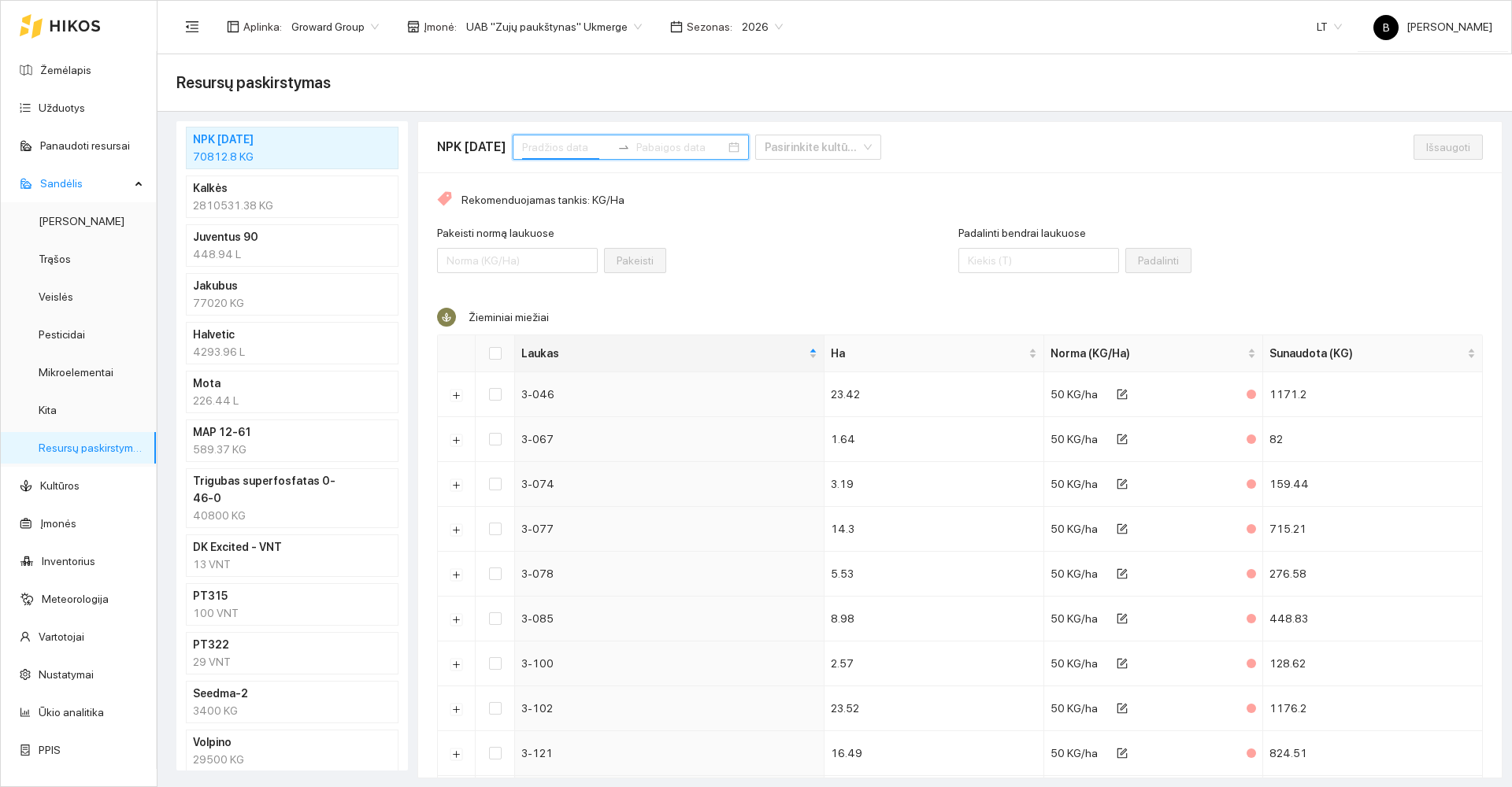
click at [595, 150] on input at bounding box center [566, 147] width 89 height 18
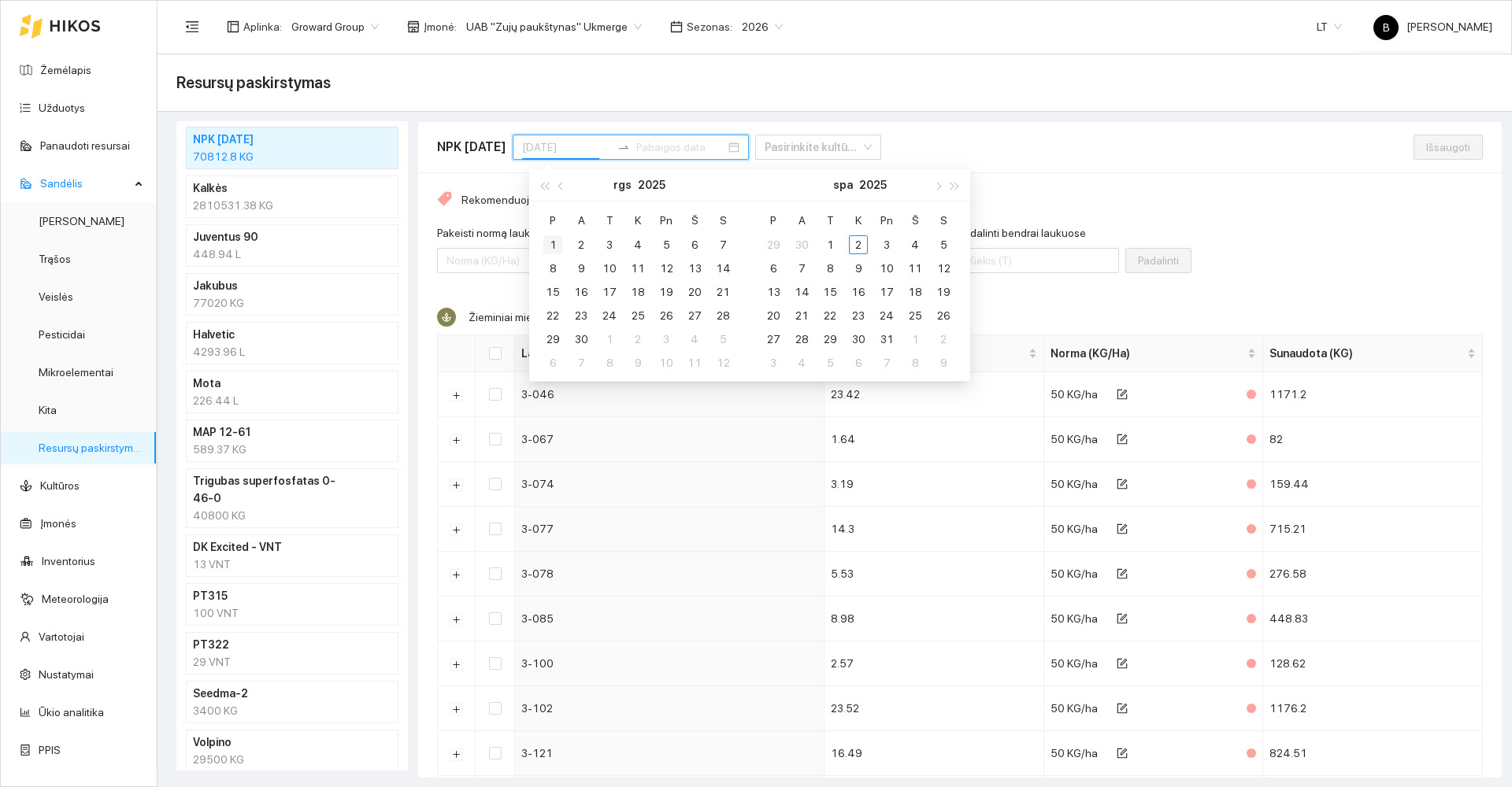
click at [548, 246] on div "1" at bounding box center [552, 244] width 18 height 18
click at [578, 338] on div "30" at bounding box center [580, 339] width 18 height 18
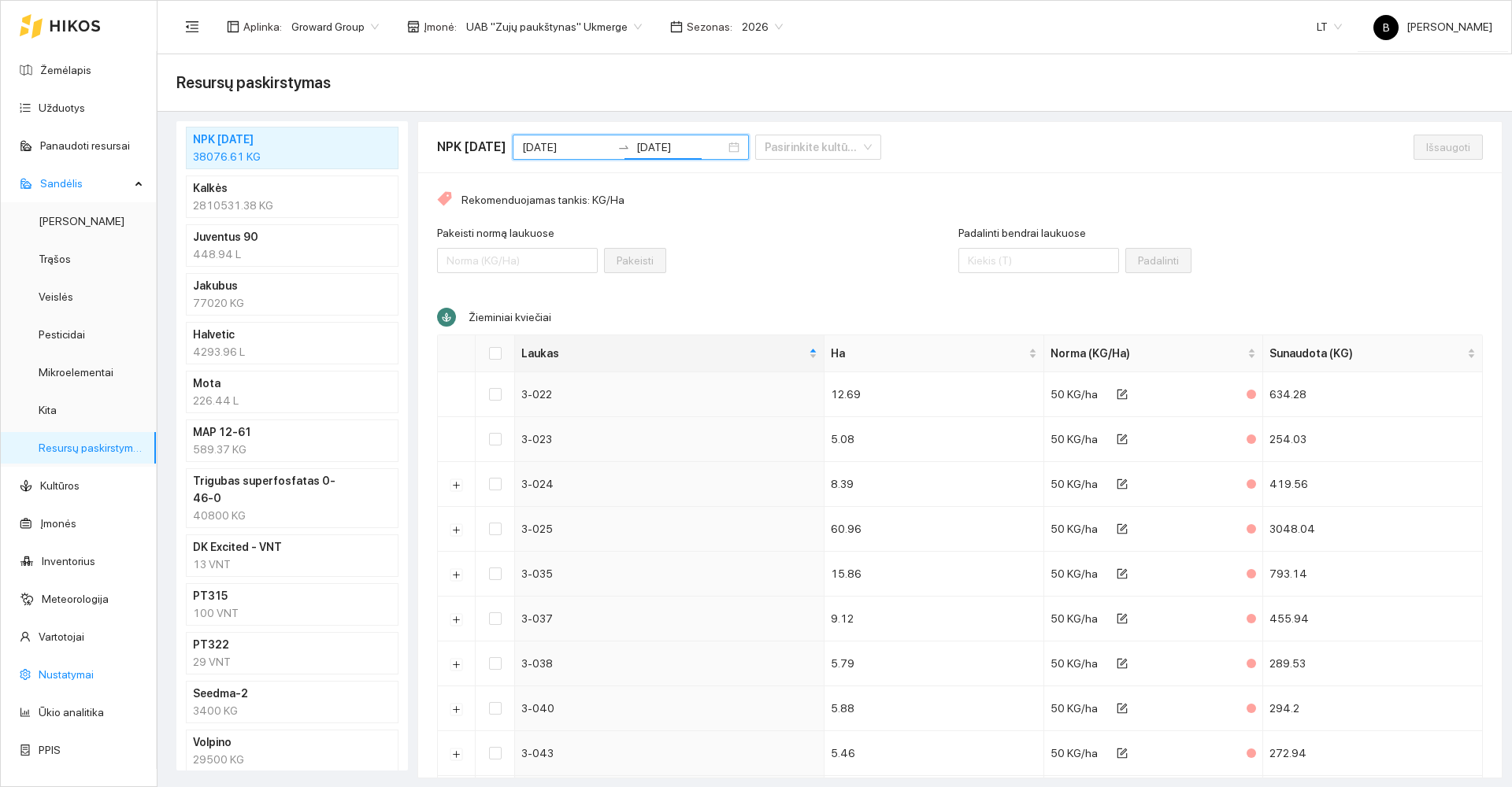
scroll to position [1, 0]
click at [75, 491] on link "Kultūros" at bounding box center [60, 485] width 40 height 12
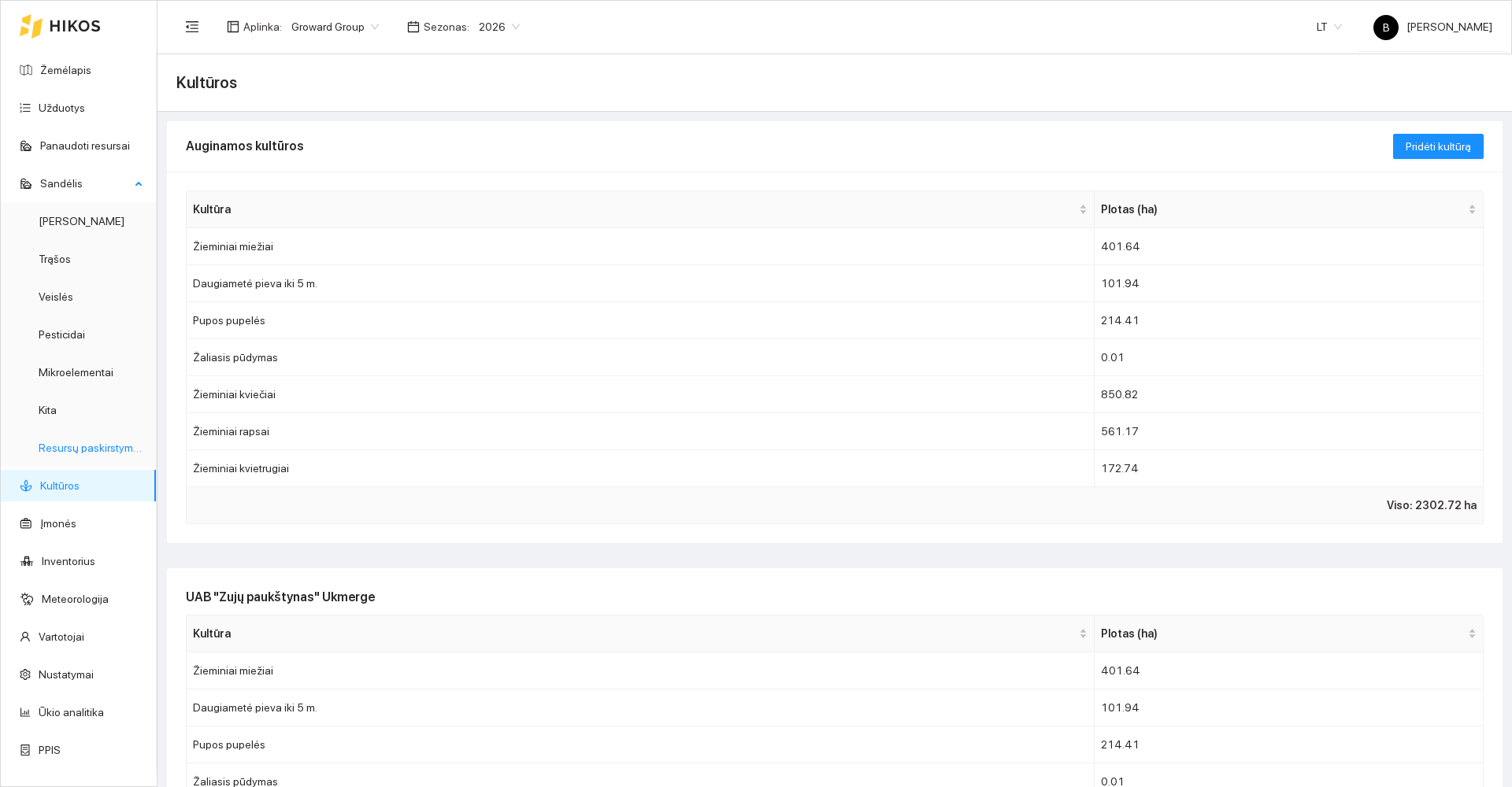
click at [81, 446] on link "Resursų paskirstymas" at bounding box center [92, 448] width 107 height 12
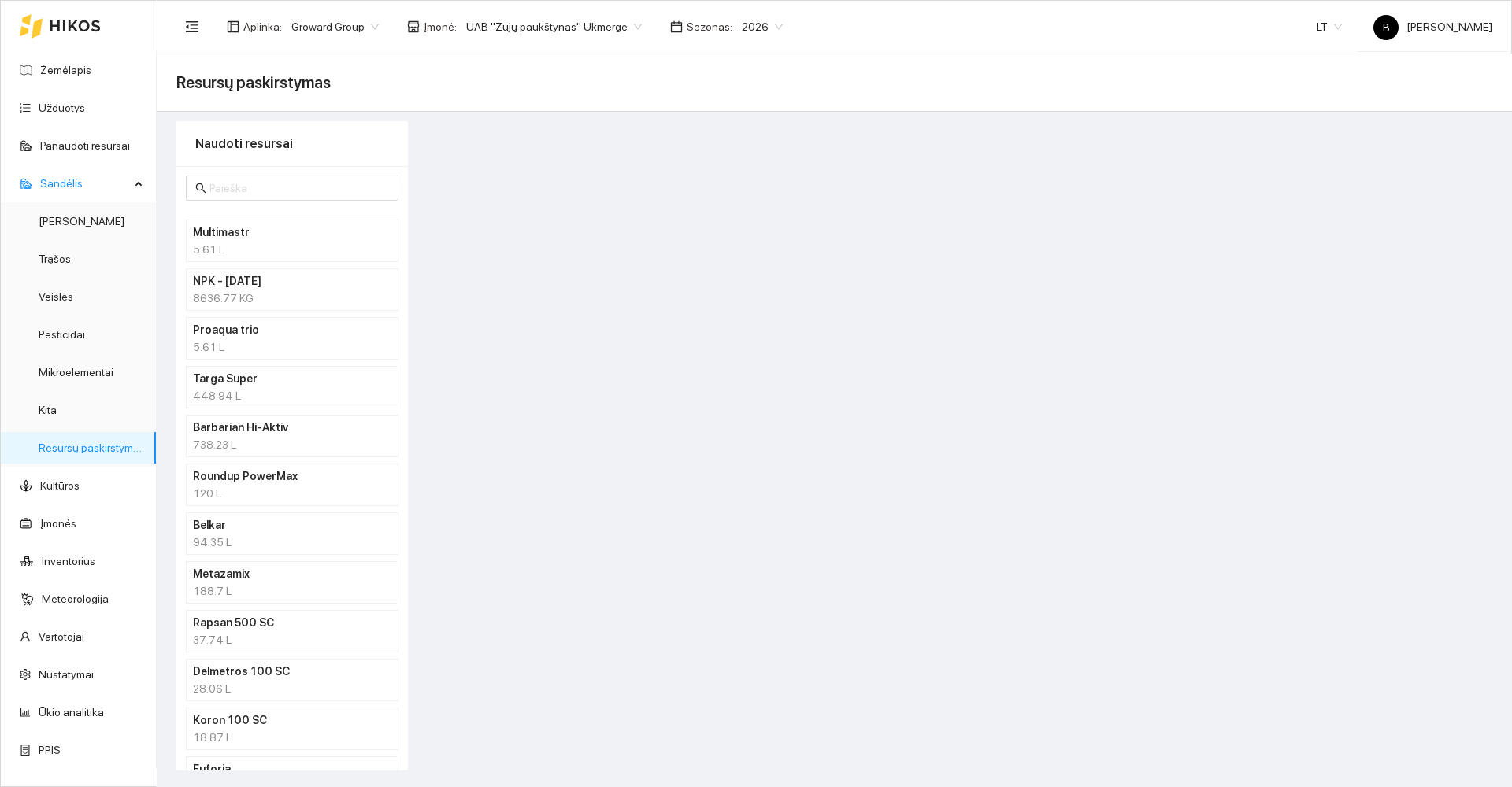
click at [296, 292] on div "8636.77 KG" at bounding box center [291, 298] width 198 height 18
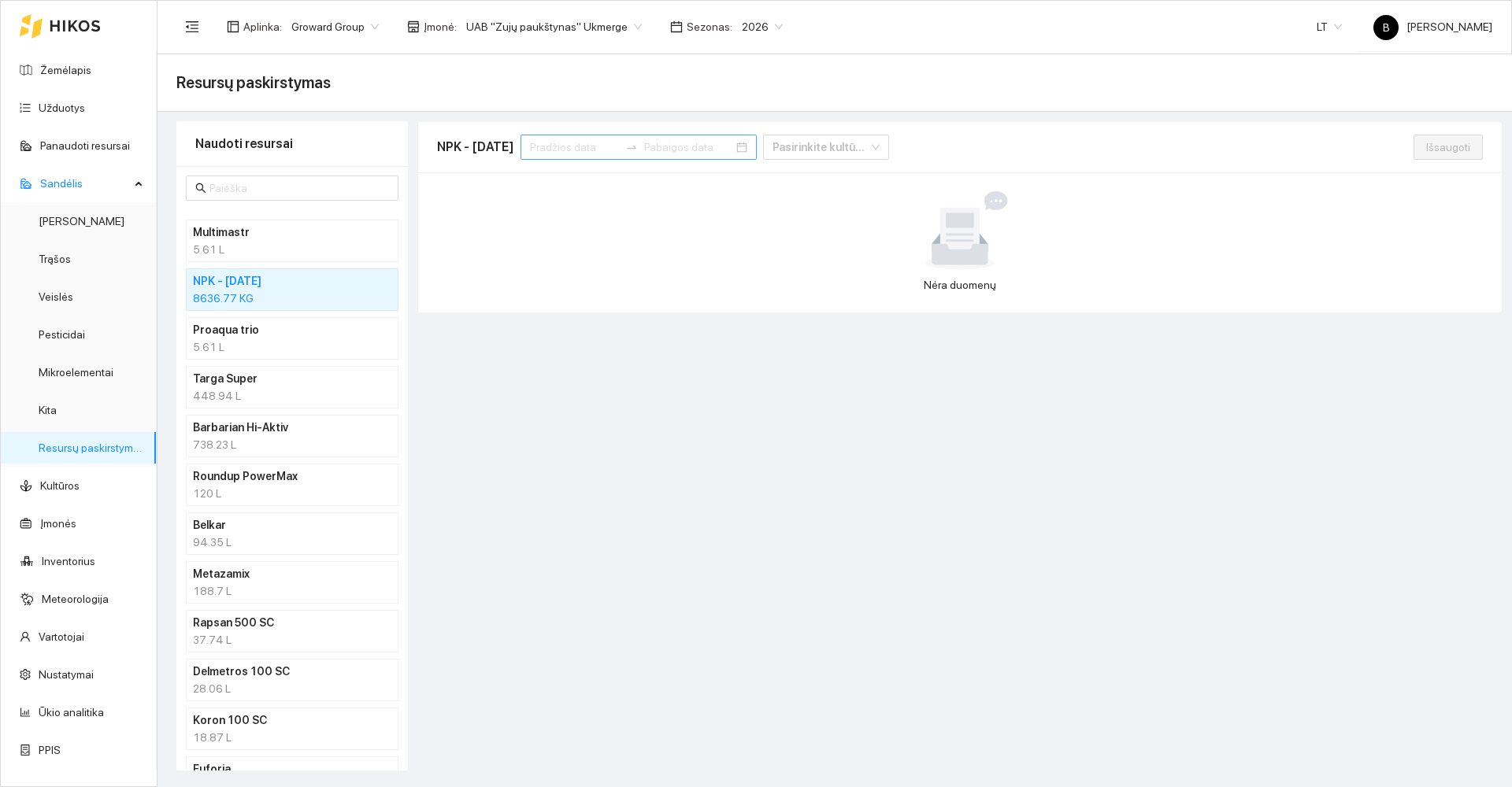
click at [580, 147] on input at bounding box center [574, 147] width 89 height 18
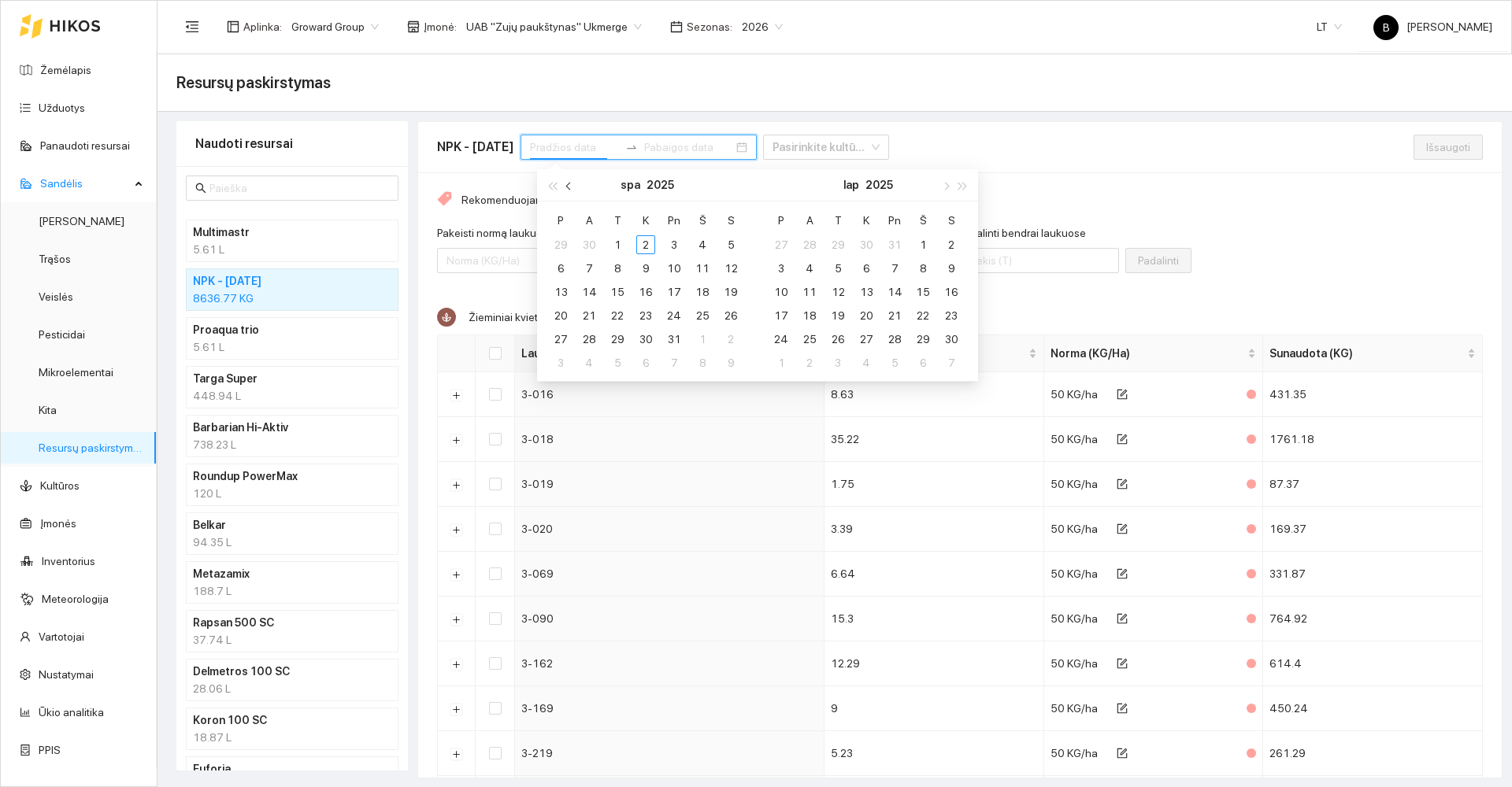
click at [570, 186] on span "button" at bounding box center [570, 186] width 8 height 8
click at [563, 245] on div "1" at bounding box center [560, 244] width 18 height 18
click at [592, 342] on div "30" at bounding box center [588, 339] width 18 height 18
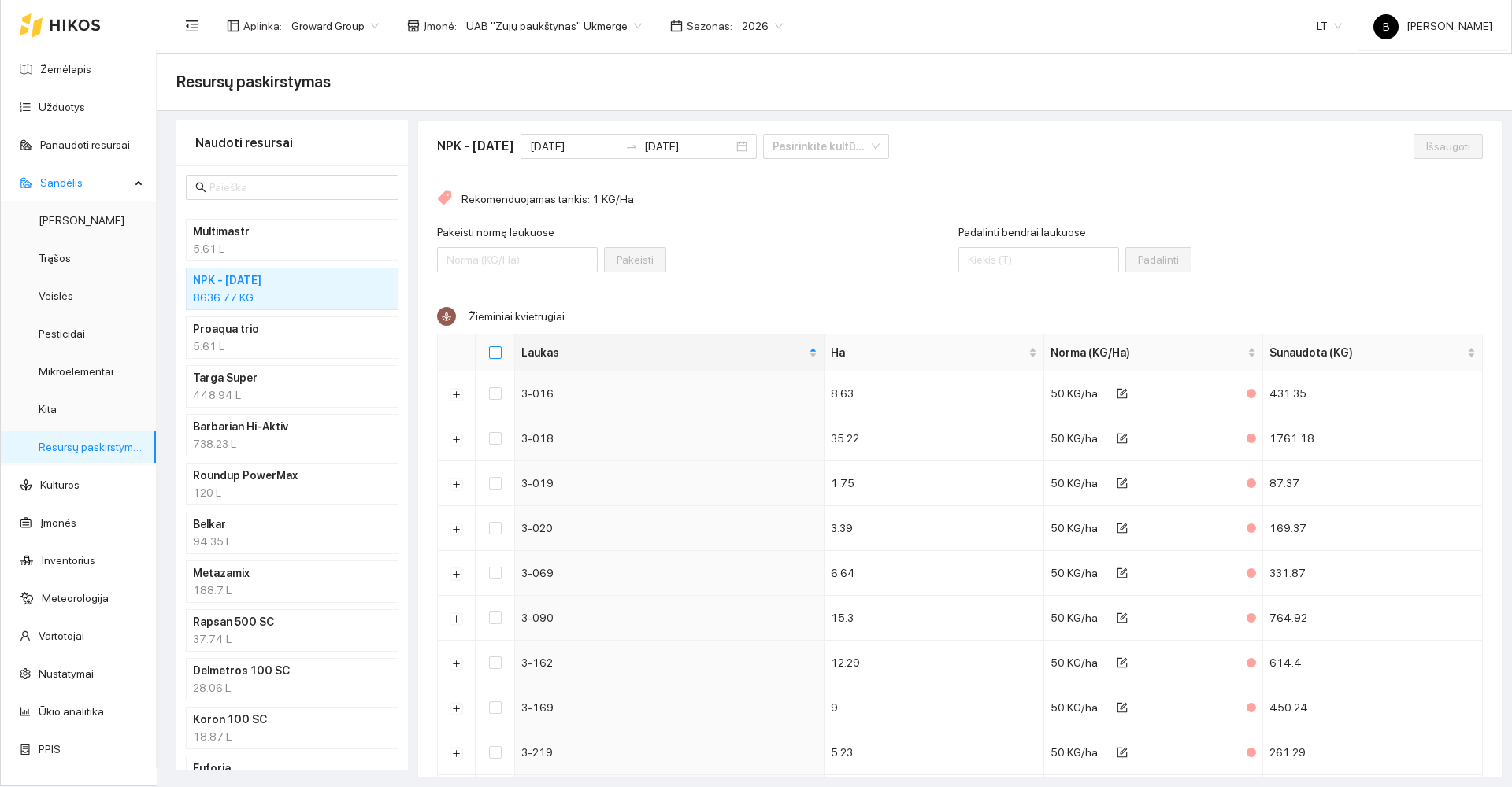
click at [498, 353] on input "Select all" at bounding box center [495, 352] width 12 height 12
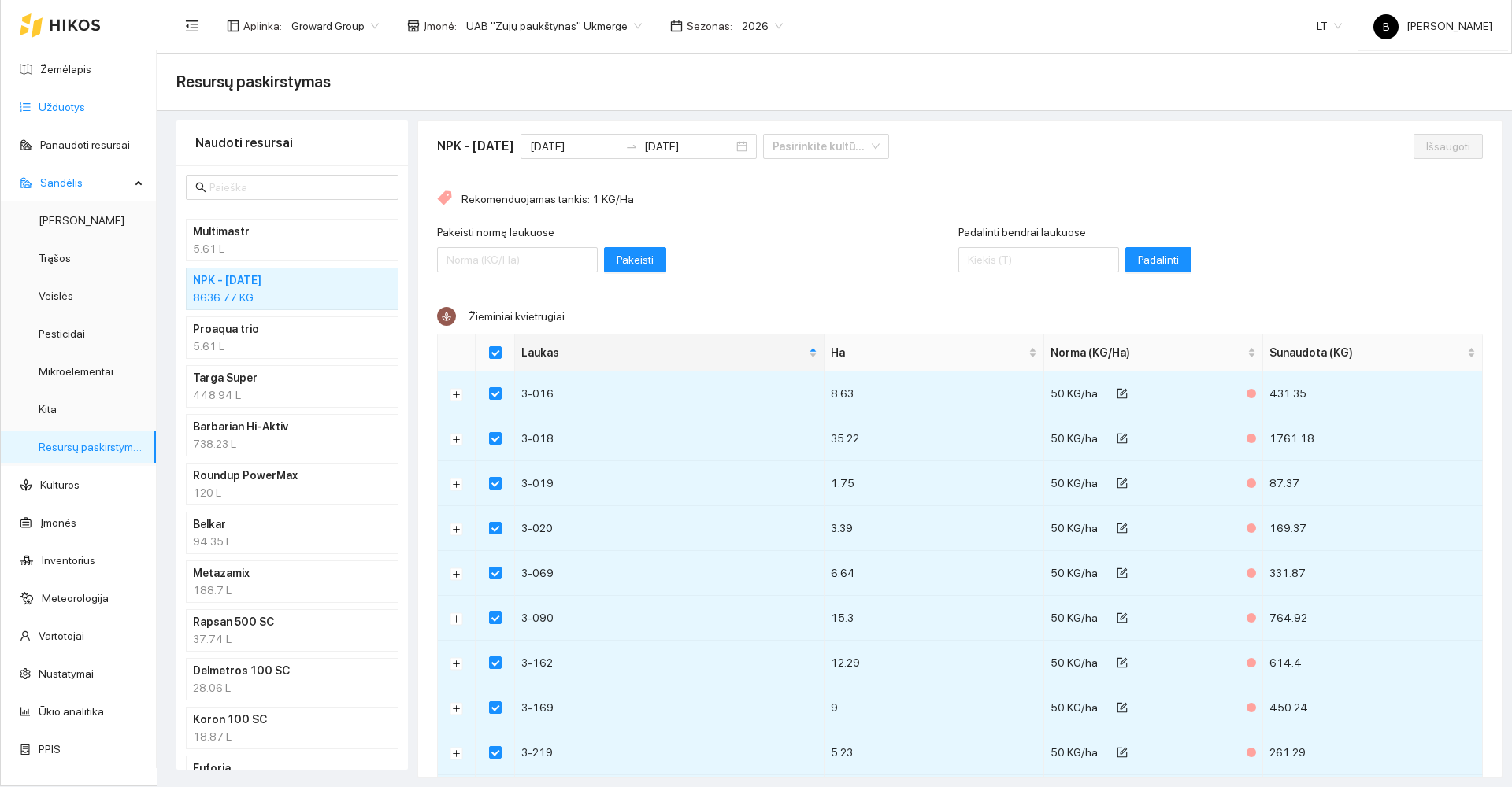
click at [73, 100] on link "Užduotys" at bounding box center [62, 107] width 47 height 12
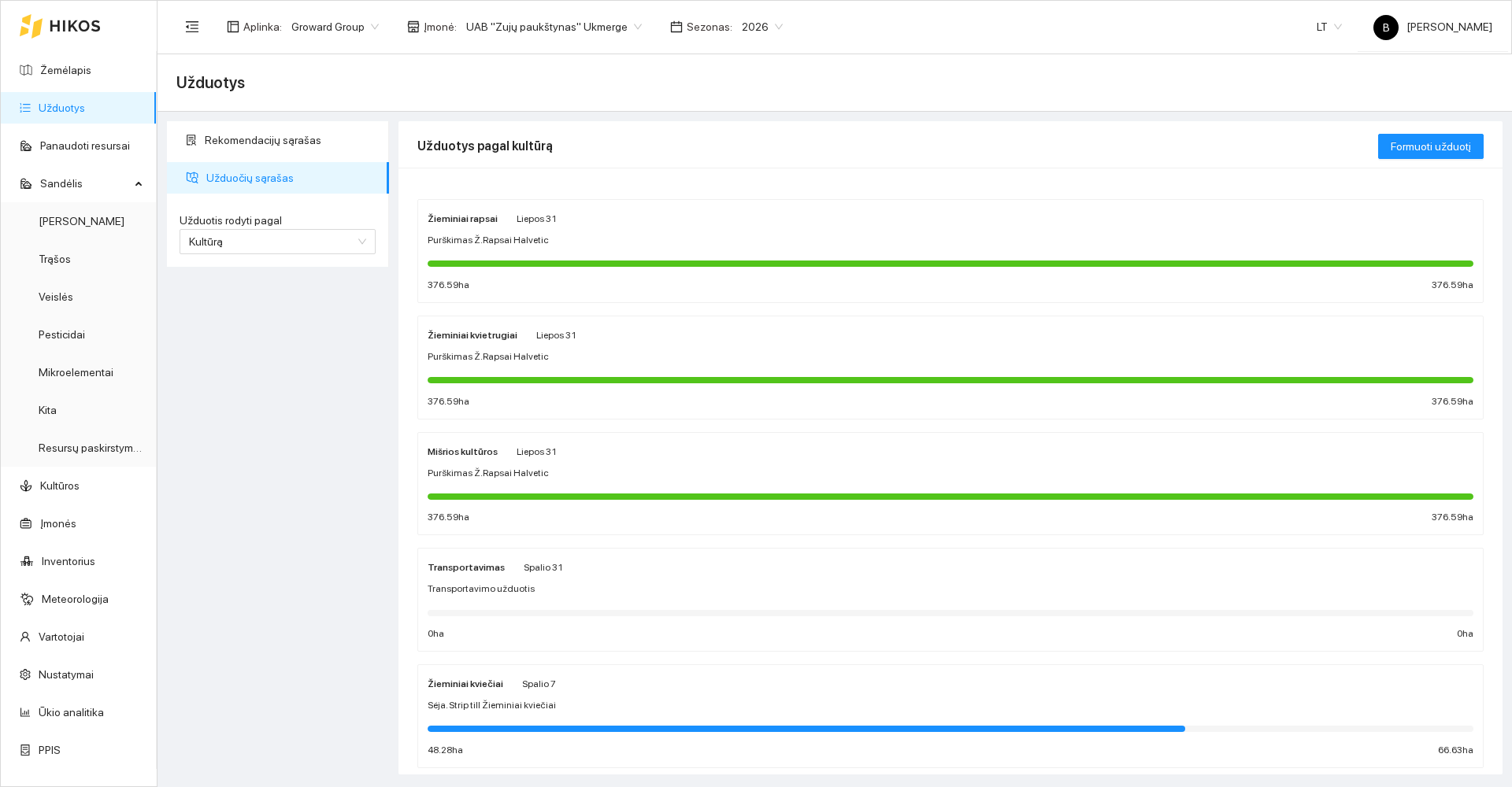
click at [656, 693] on div "Žieminiai kviečiai Spalio 7 Sėja. Strip till Žieminiai kviečiai 48.28 ha 66.63 …" at bounding box center [951, 716] width 1046 height 84
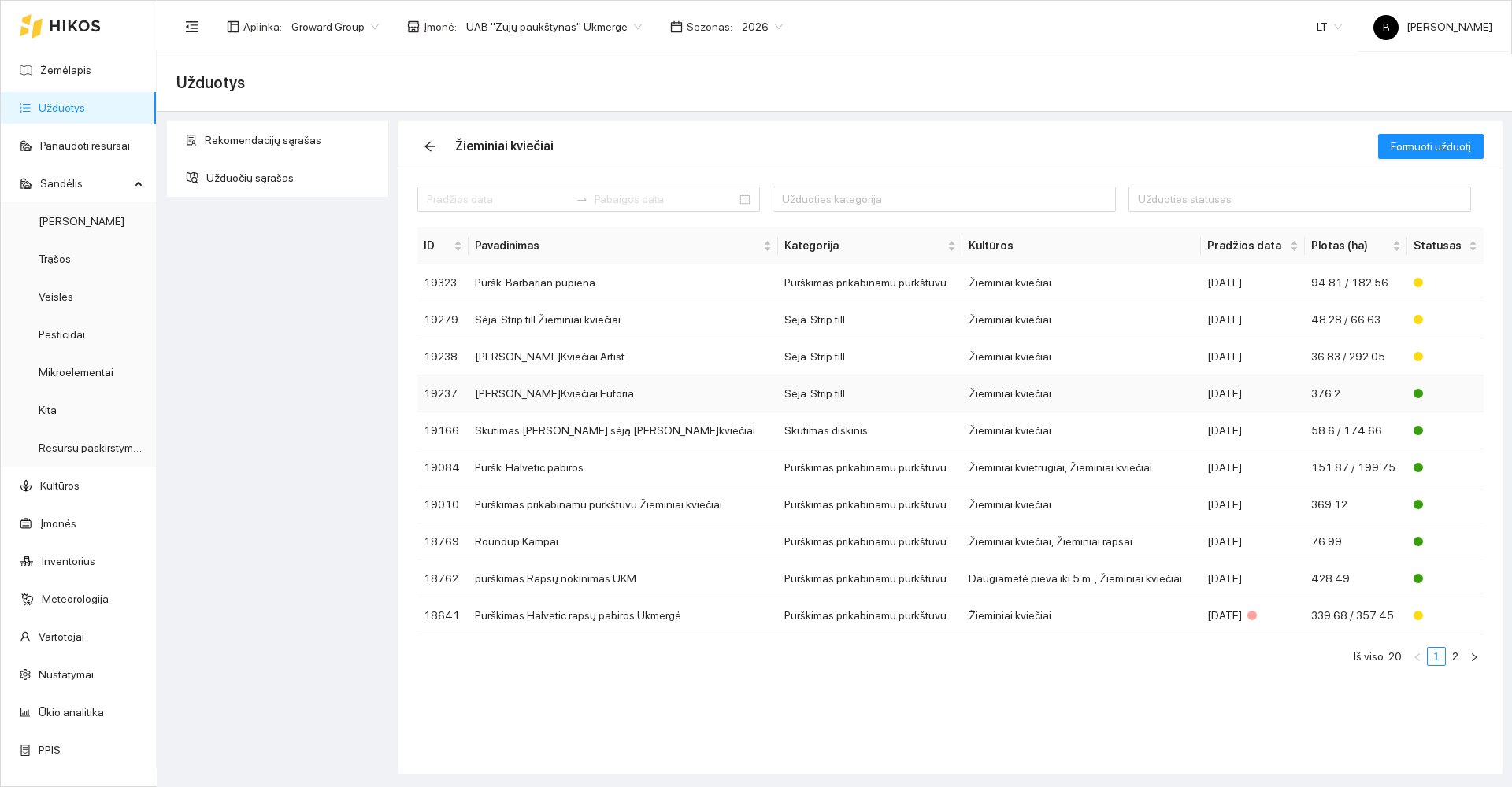
click at [629, 384] on td "[PERSON_NAME]Kviečiai Euforia" at bounding box center [623, 394] width 309 height 37
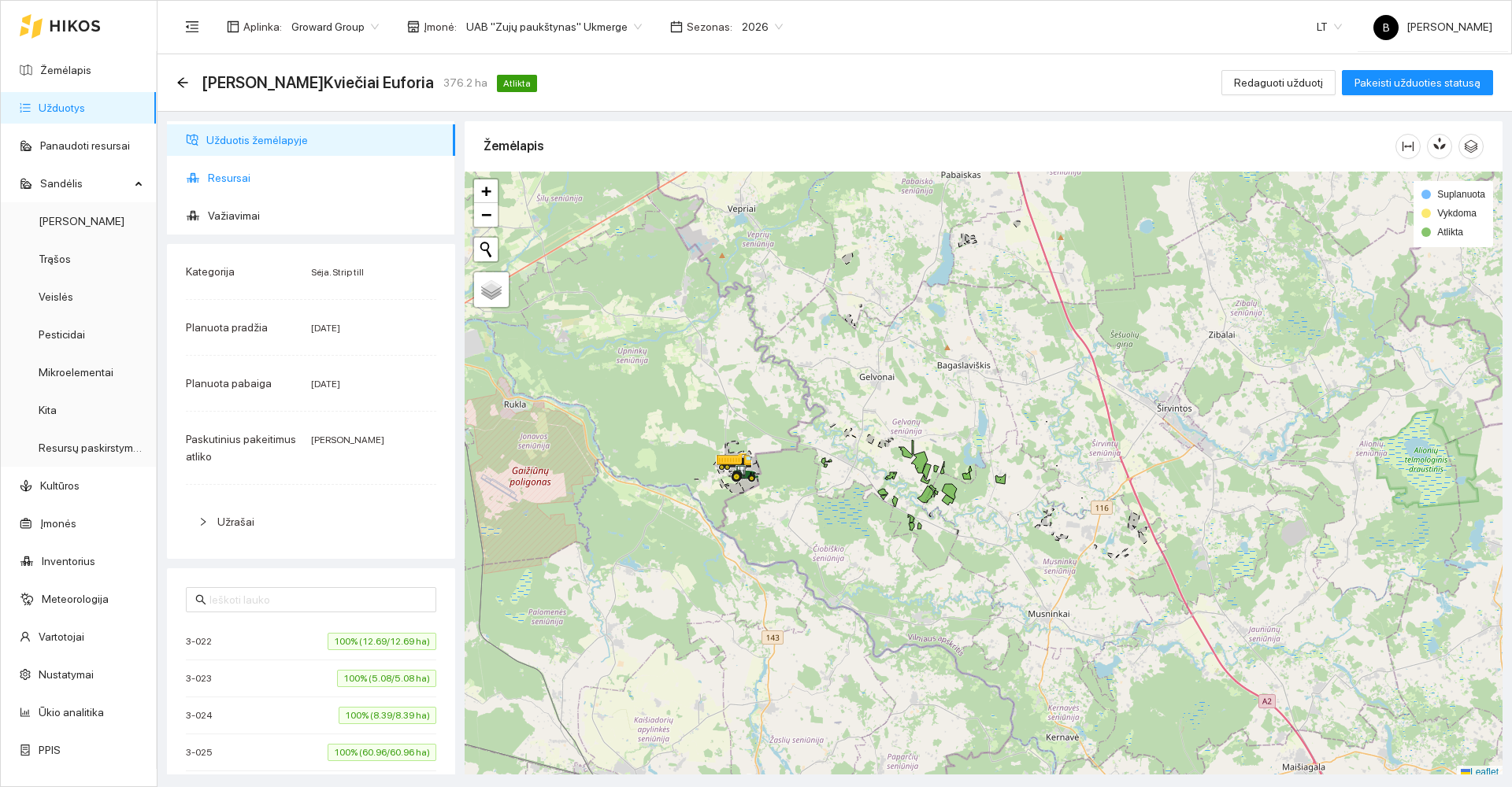
click at [232, 179] on span "Resursai" at bounding box center [325, 178] width 235 height 32
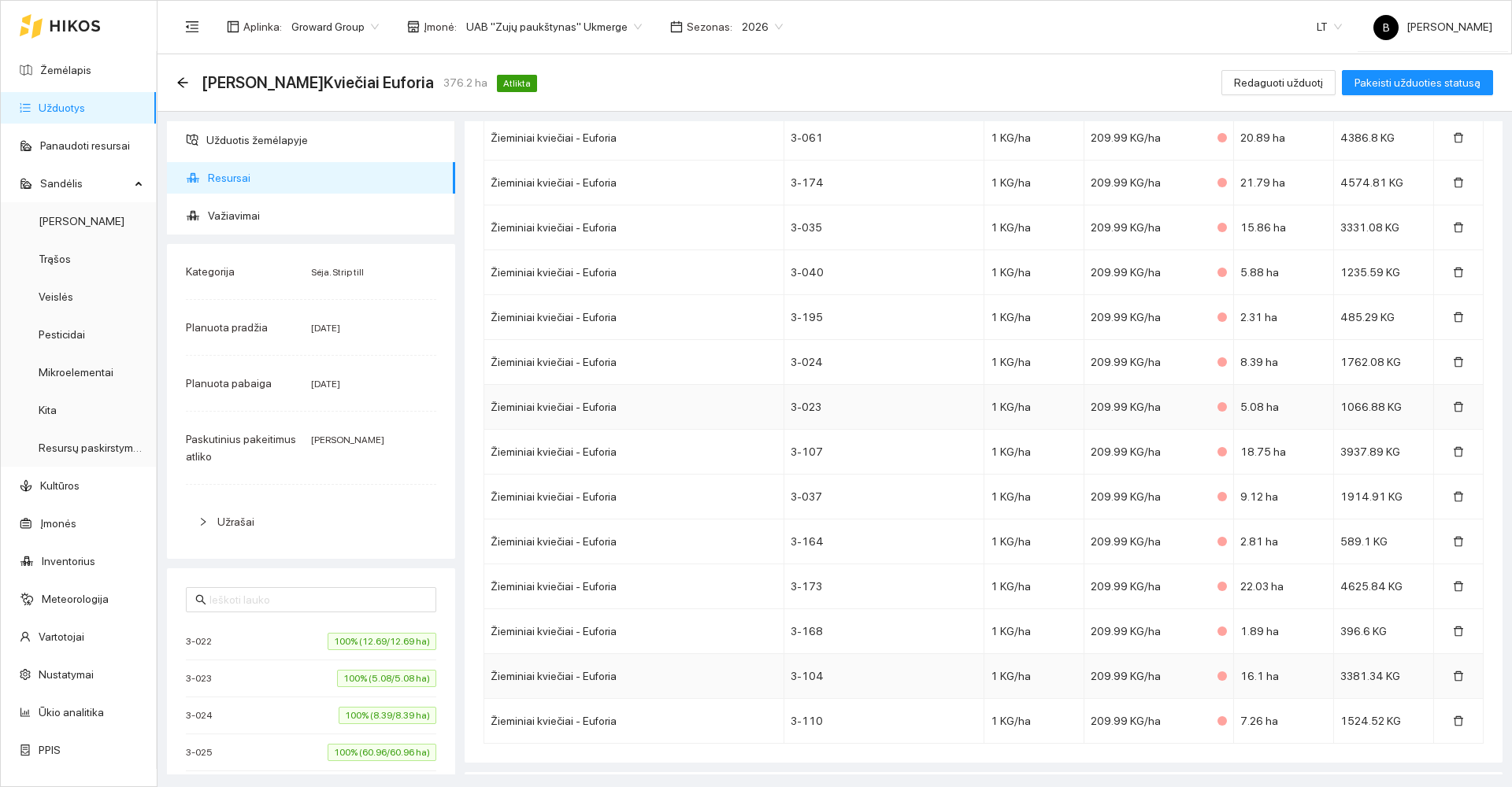
scroll to position [1992, 0]
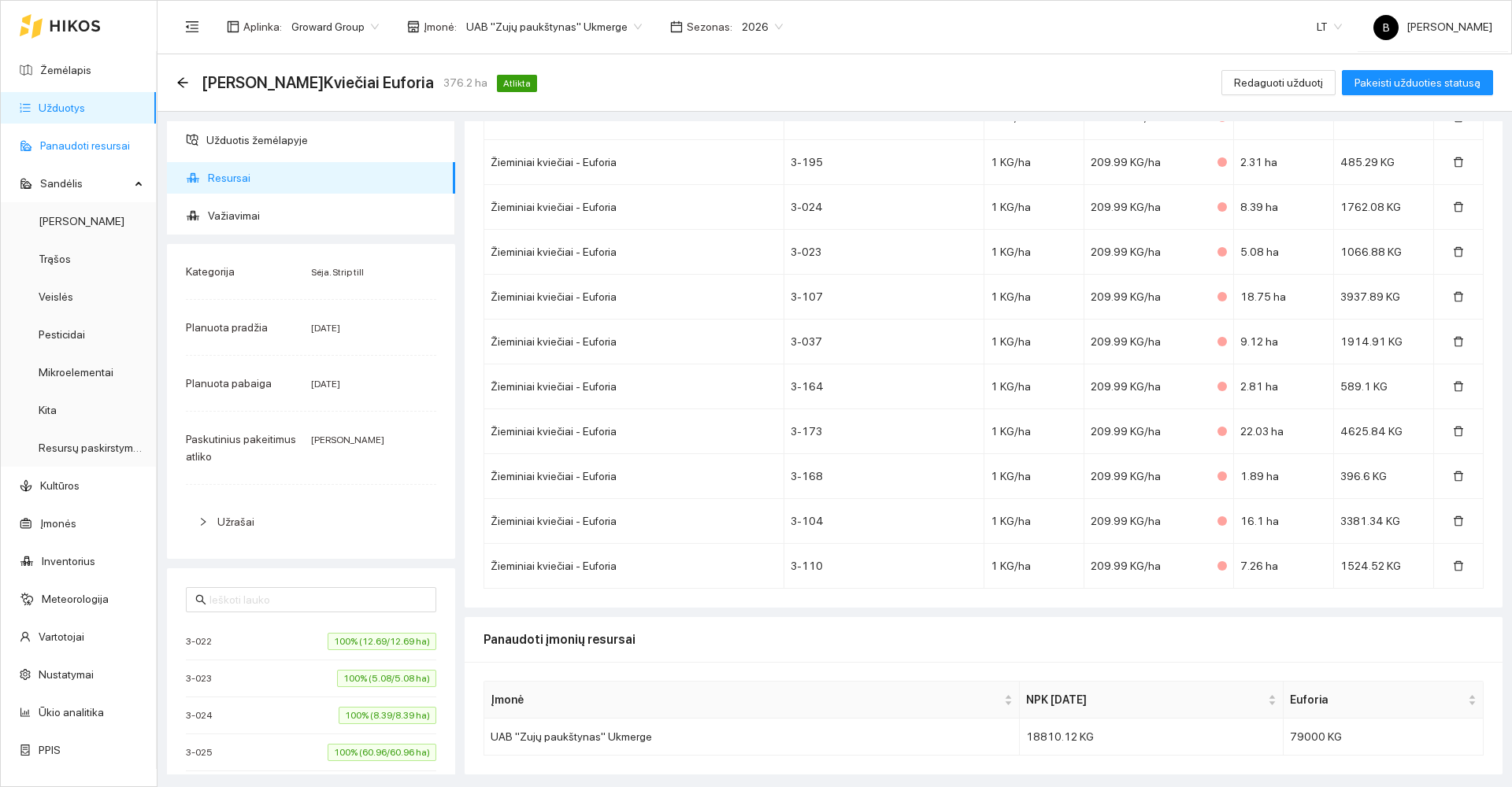
click at [57, 145] on link "Panaudoti resursai" at bounding box center [85, 145] width 90 height 12
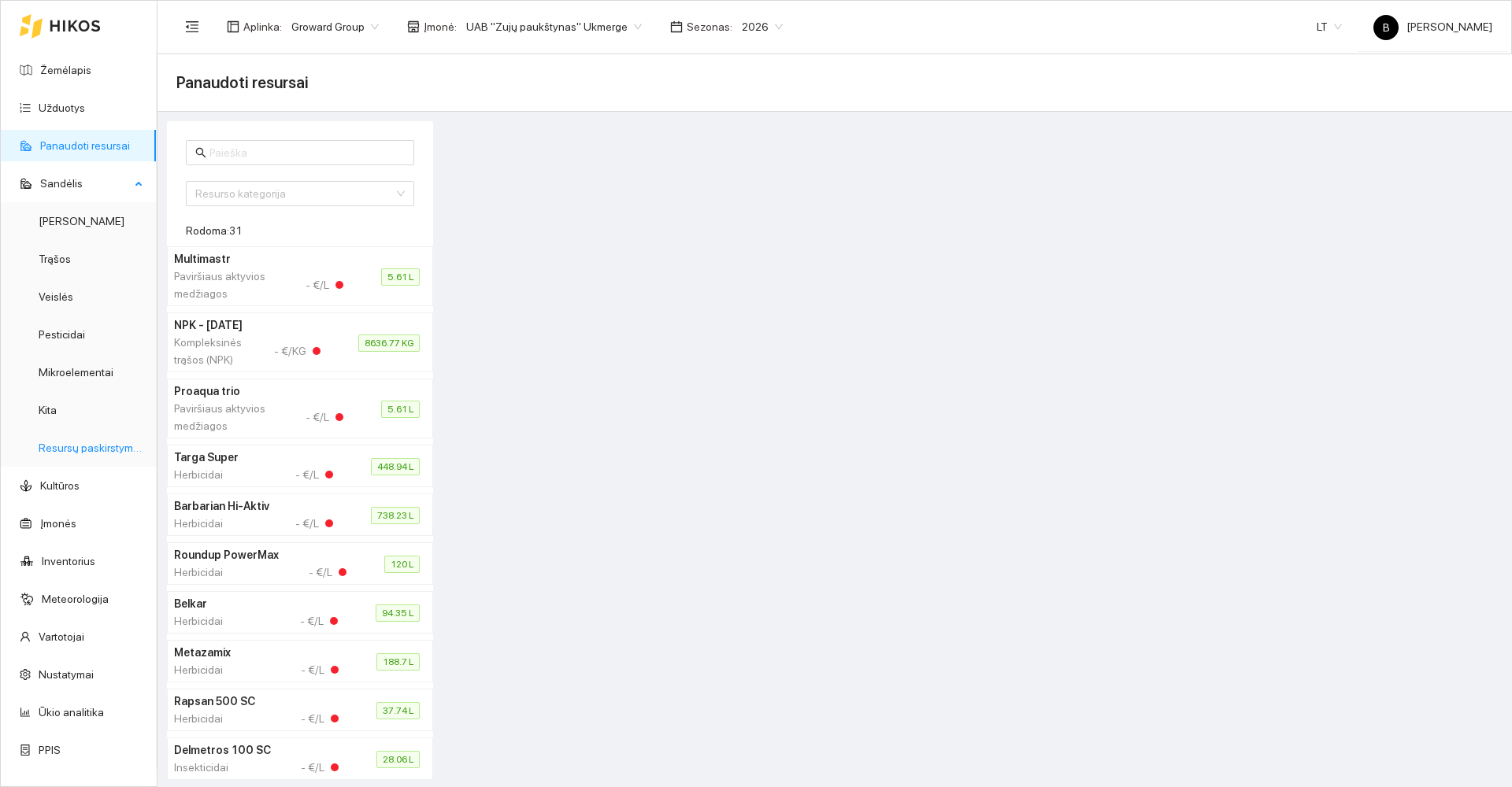
click at [81, 454] on link "Resursų paskirstymas" at bounding box center [92, 448] width 107 height 12
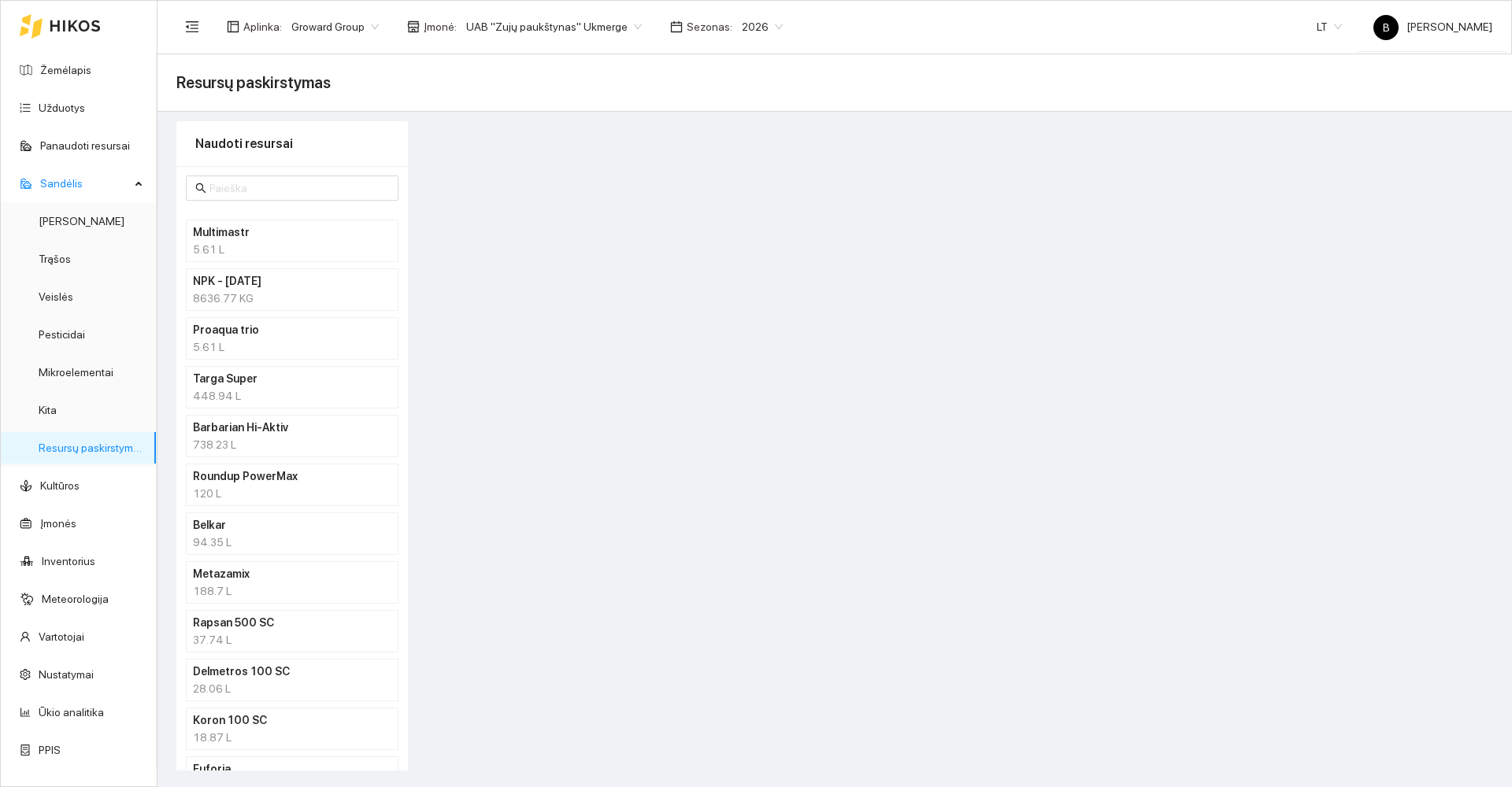
click at [306, 294] on div "8636.77 KG" at bounding box center [291, 298] width 198 height 18
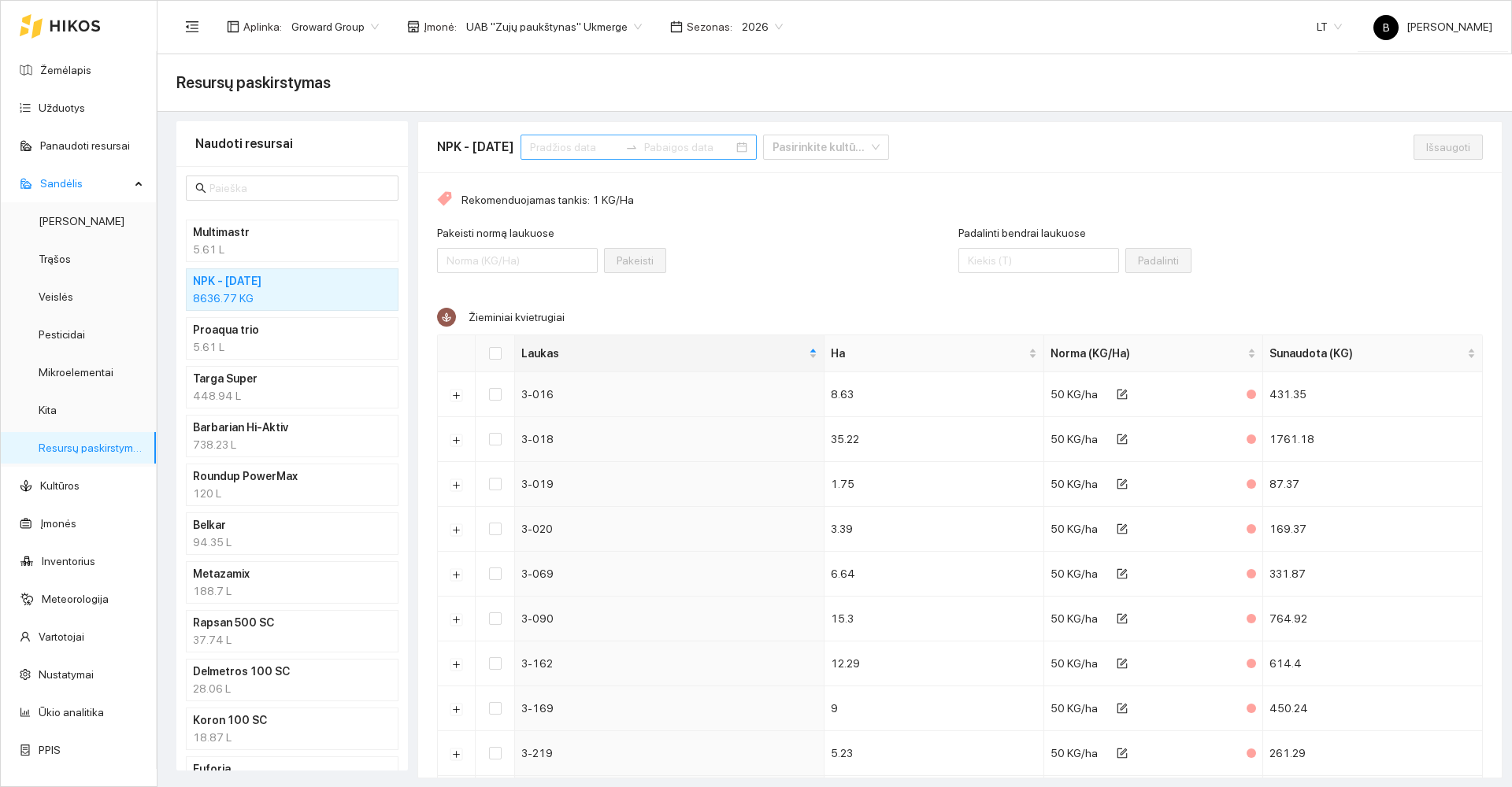
click at [586, 149] on input at bounding box center [574, 147] width 89 height 18
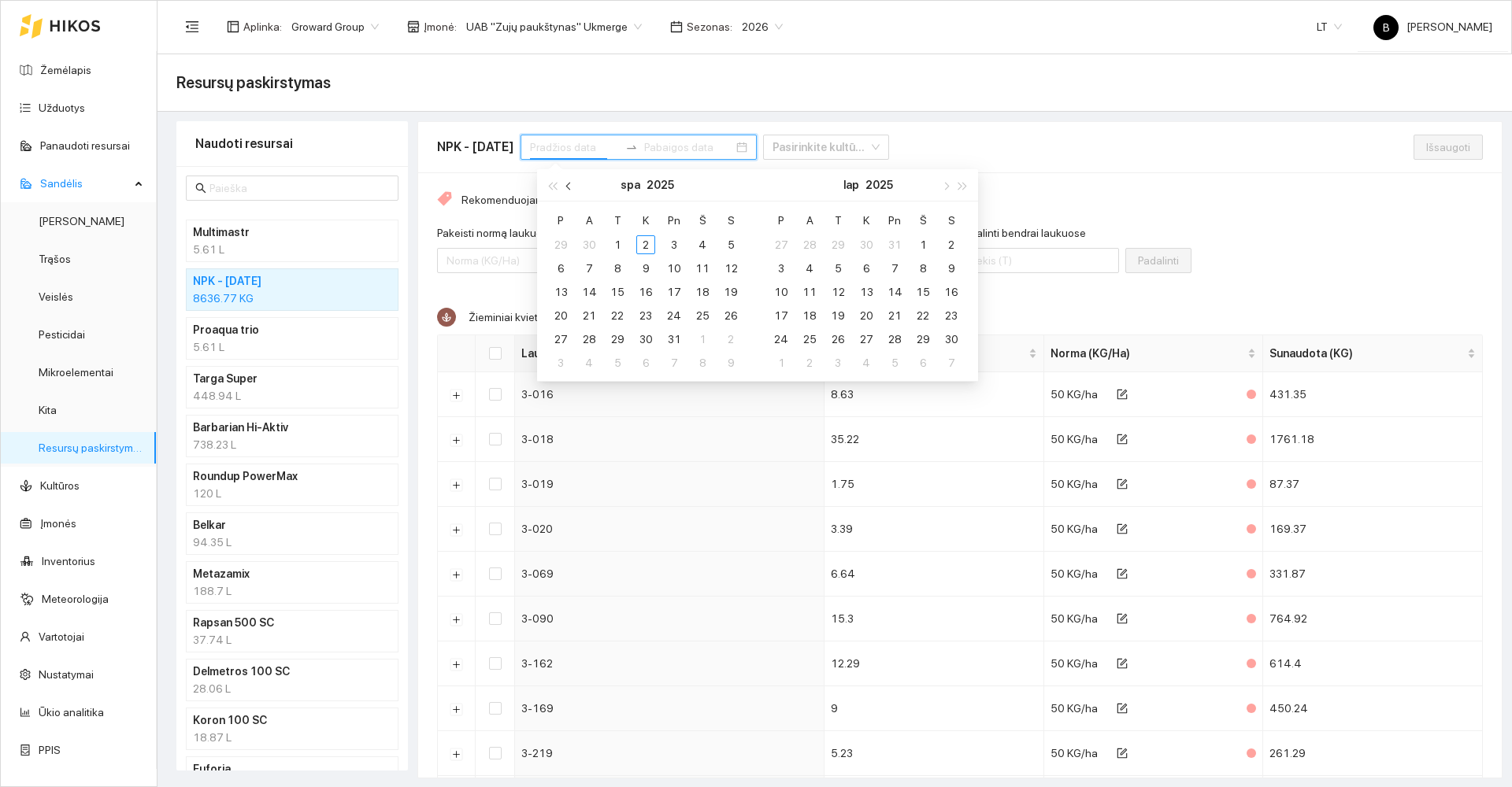
click at [571, 188] on span "button" at bounding box center [570, 186] width 8 height 8
click at [559, 244] on div "1" at bounding box center [560, 244] width 18 height 18
click at [861, 244] on div "2" at bounding box center [866, 244] width 18 height 18
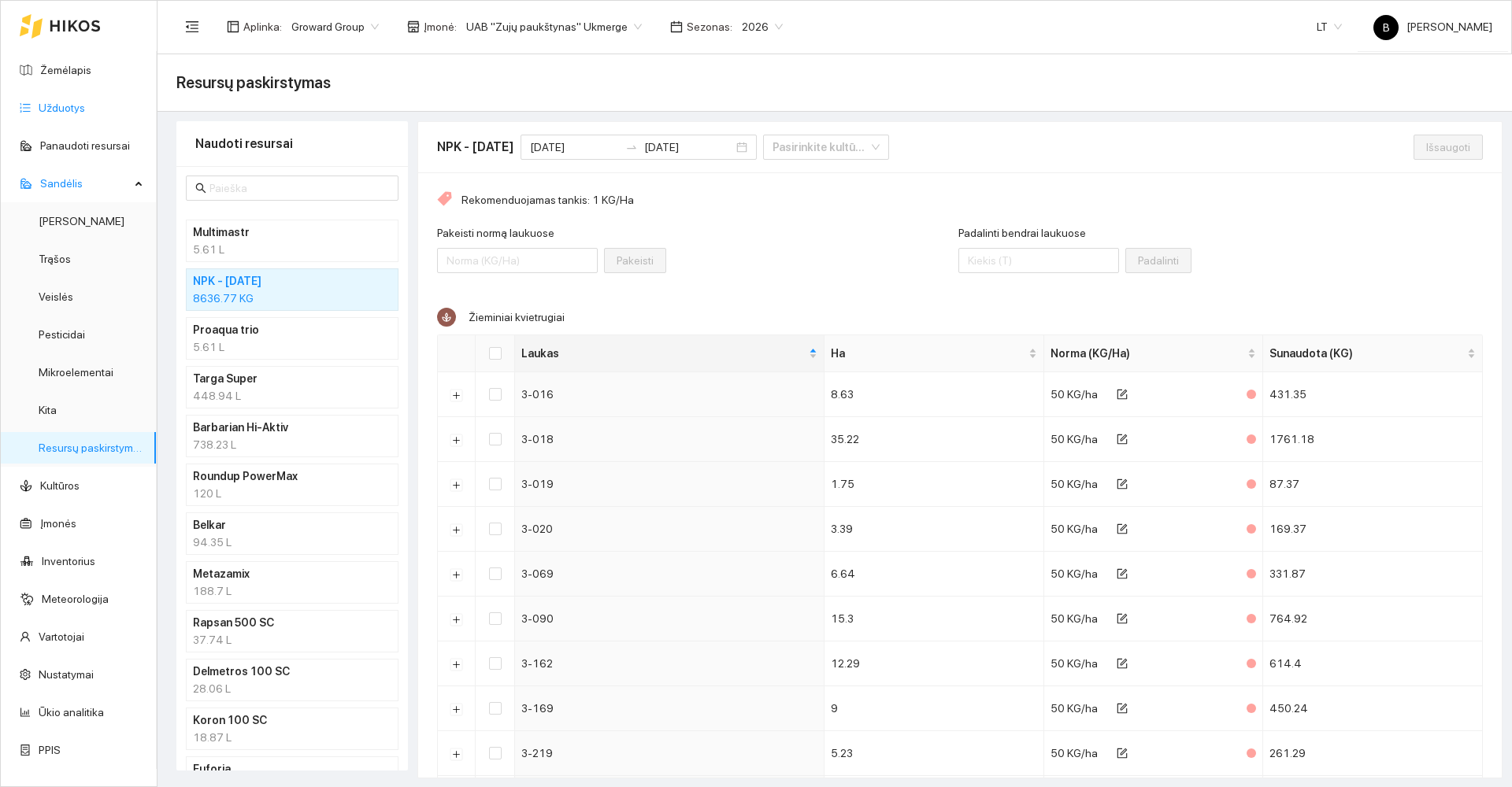
click at [56, 106] on link "Užduotys" at bounding box center [62, 107] width 47 height 12
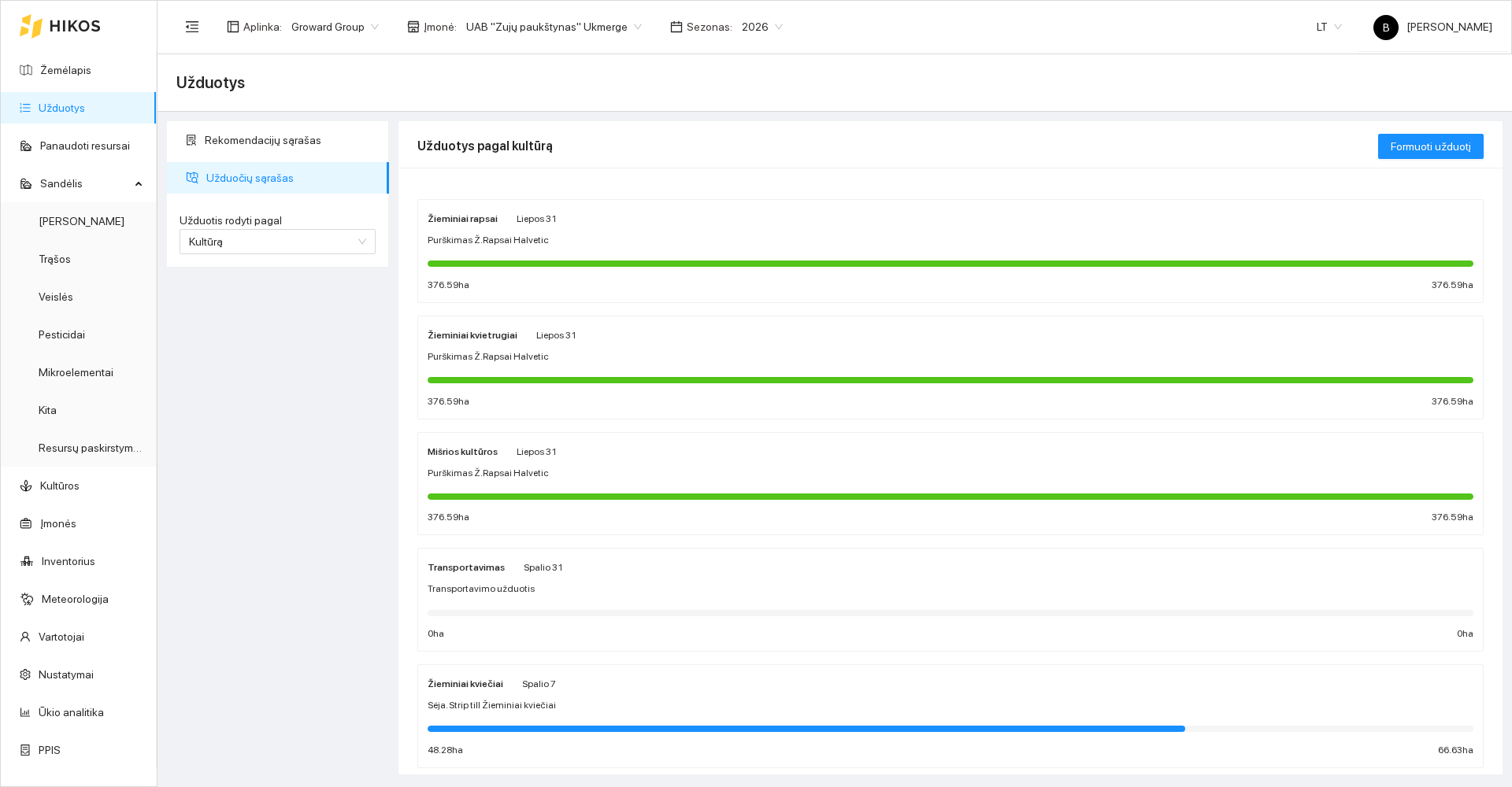
click at [667, 696] on div "Žieminiai kviečiai Spalio 7 Sėja. Strip till Žieminiai kviečiai 48.28 ha 66.63 …" at bounding box center [951, 716] width 1046 height 84
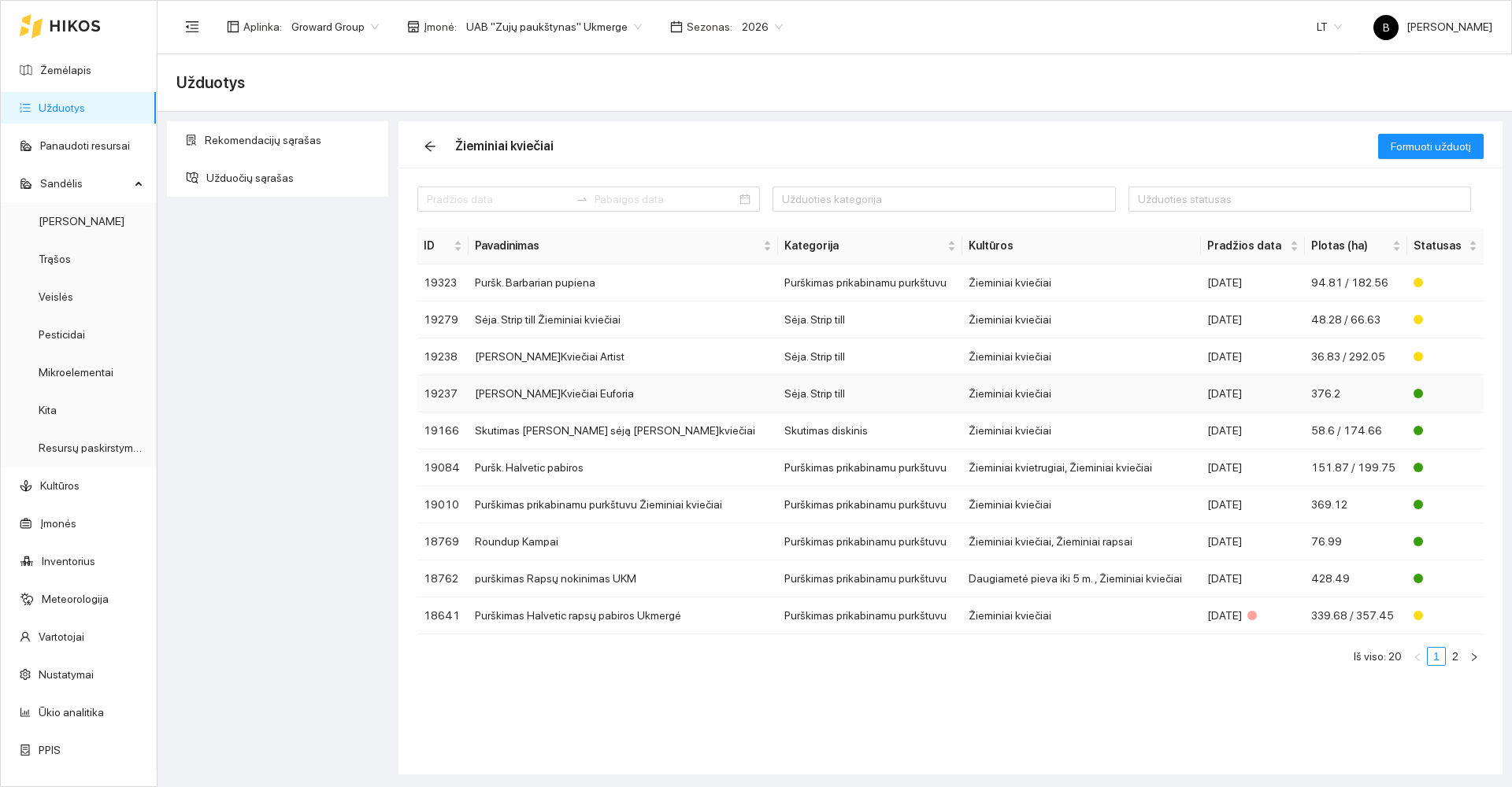
click at [570, 392] on td "[PERSON_NAME]Kviečiai Euforia" at bounding box center [623, 394] width 309 height 37
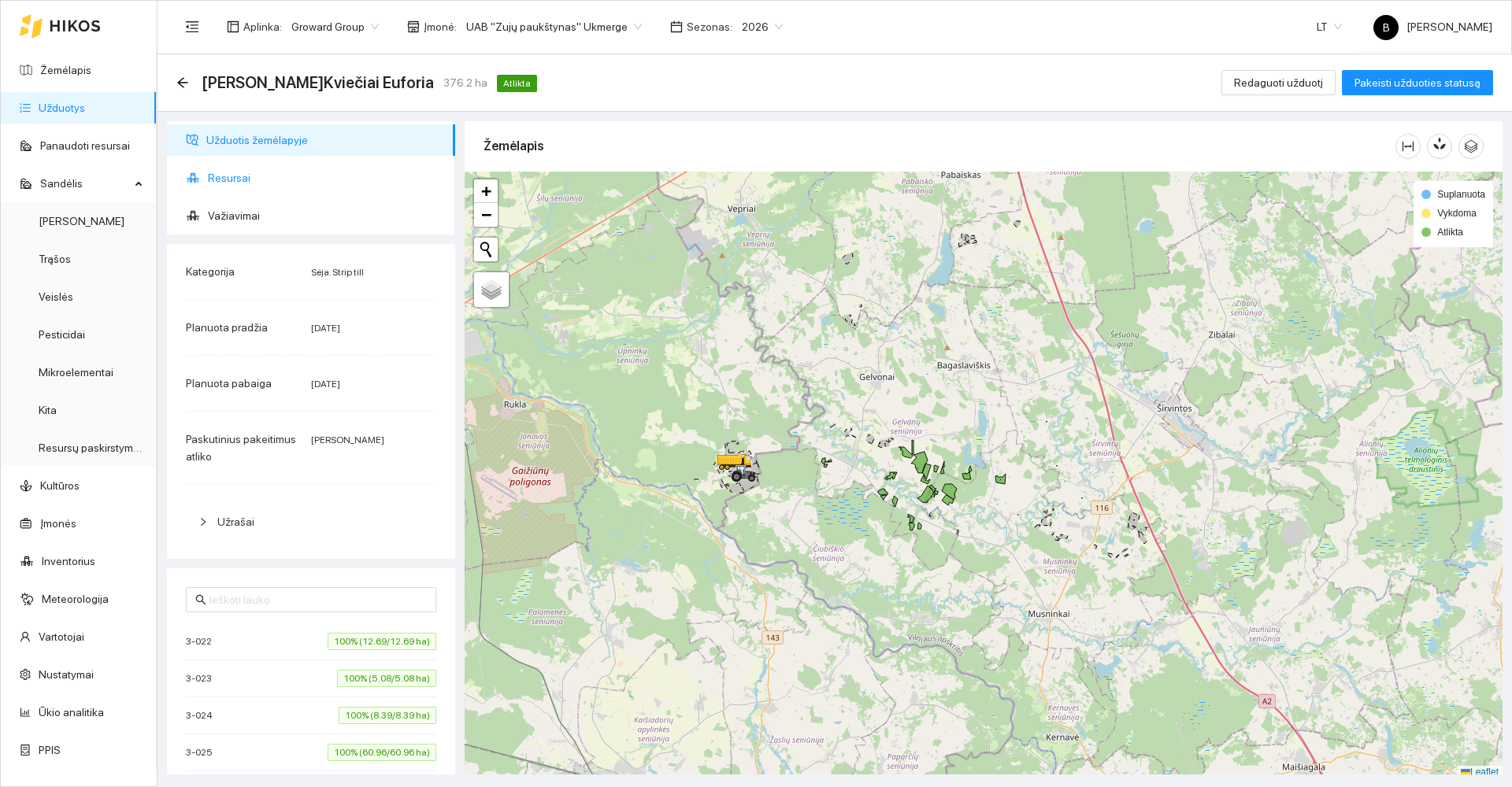
click at [220, 173] on span "Resursai" at bounding box center [325, 178] width 235 height 32
click at [222, 178] on span "Resursai" at bounding box center [325, 178] width 235 height 32
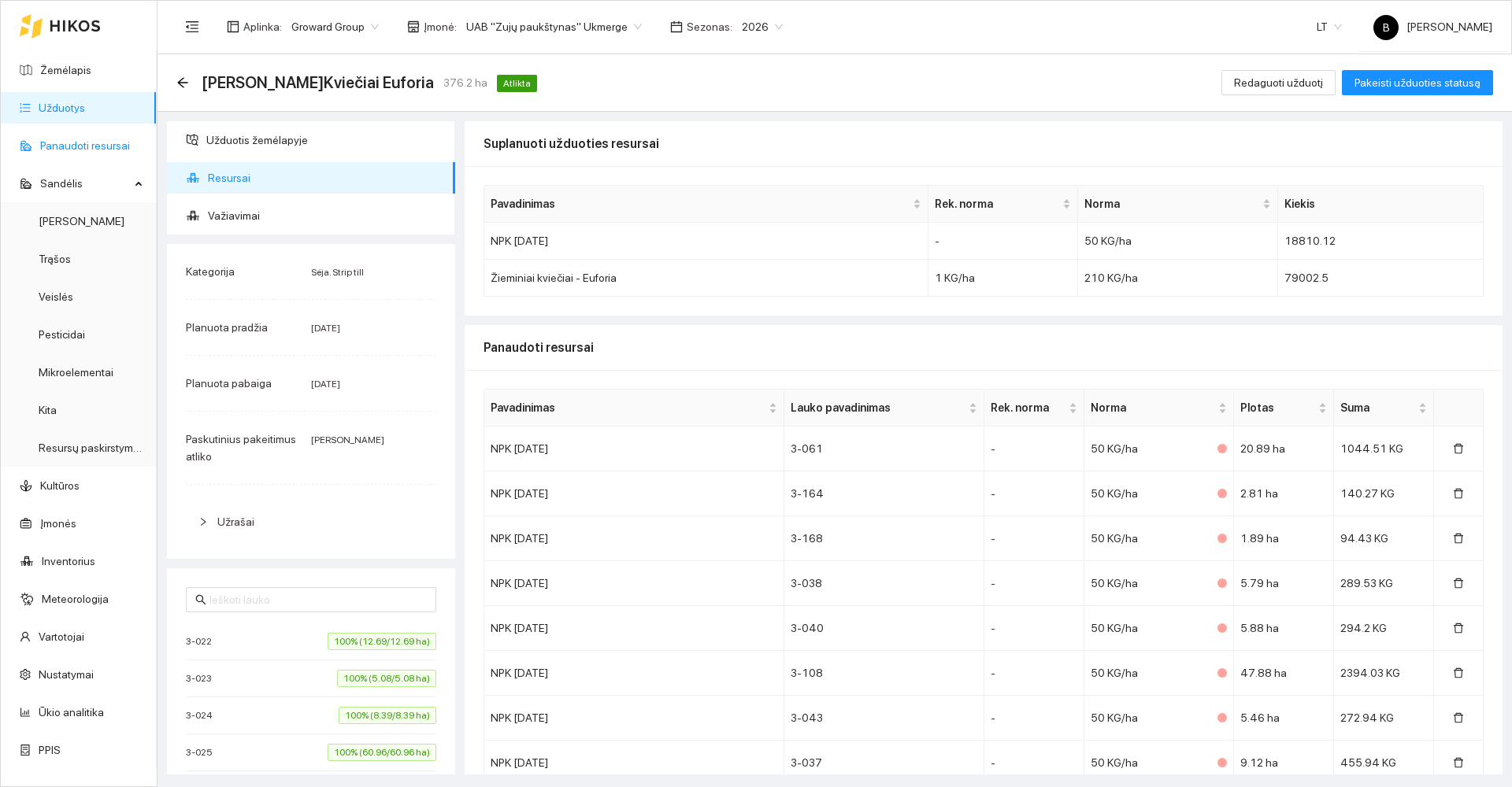
click at [73, 142] on link "Panaudoti resursai" at bounding box center [85, 145] width 90 height 12
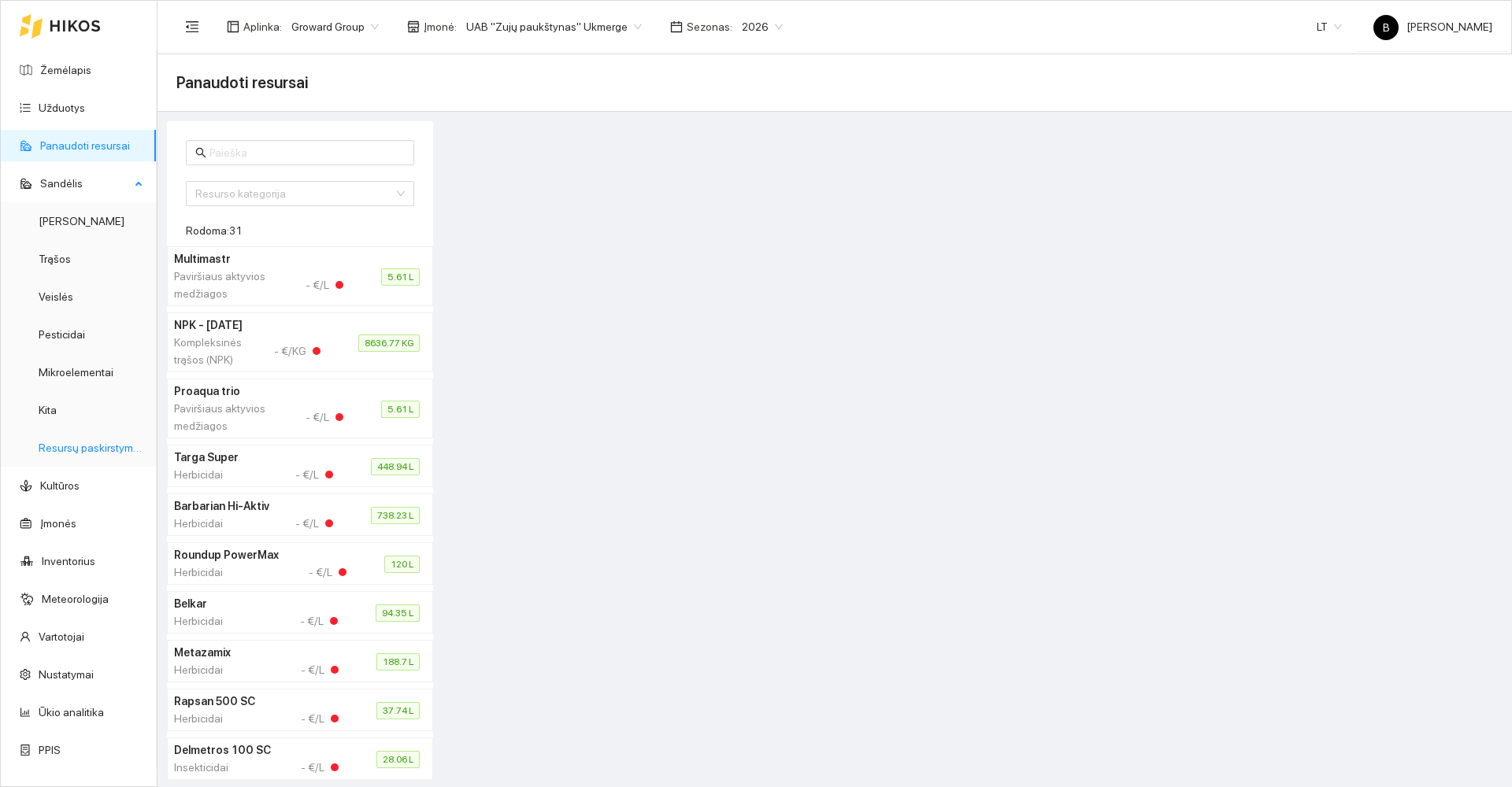
click at [78, 451] on link "Resursų paskirstymas" at bounding box center [92, 448] width 107 height 12
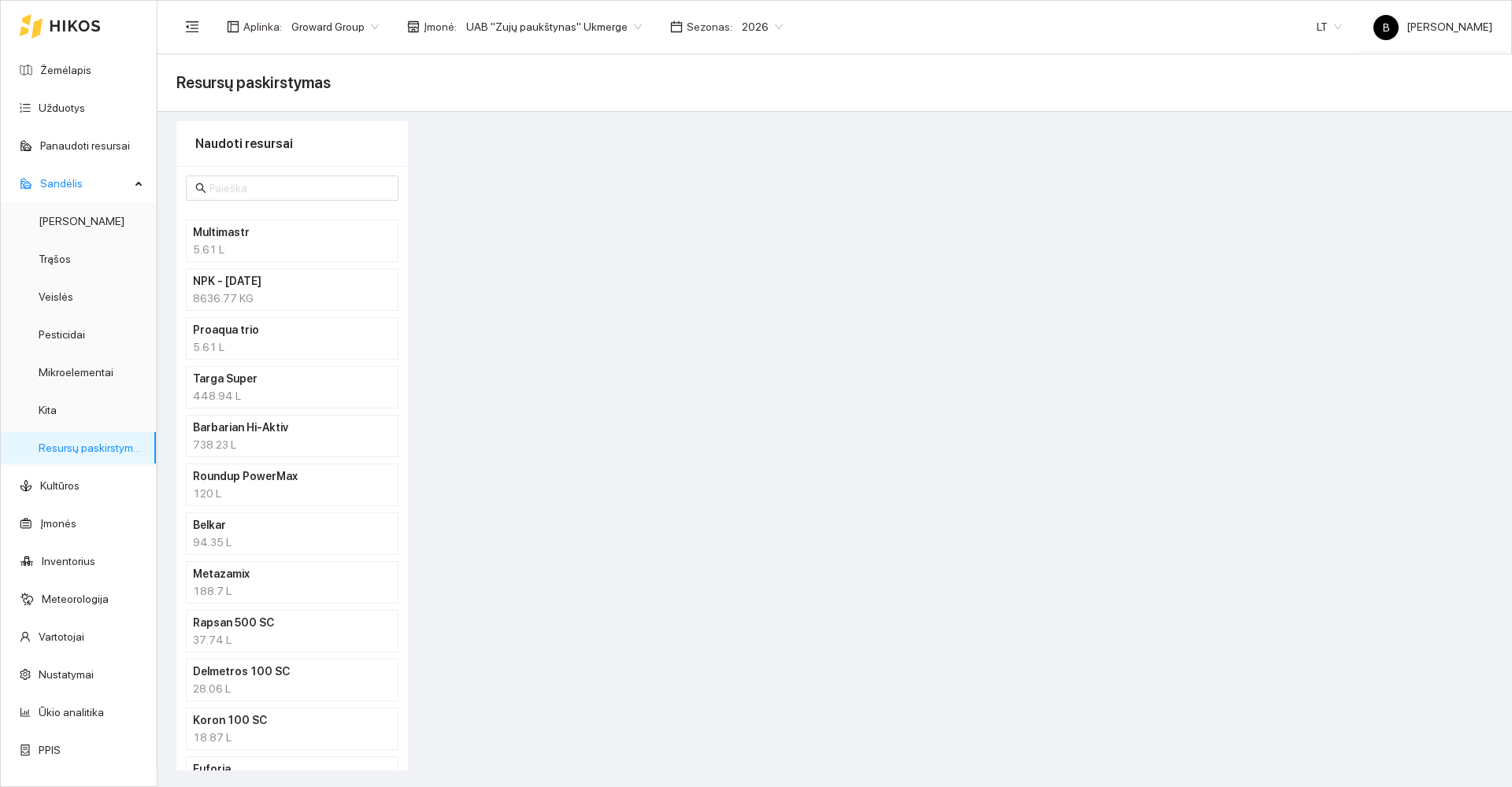
click at [283, 282] on h4 "NPK - [DATE]" at bounding box center [271, 281] width 158 height 18
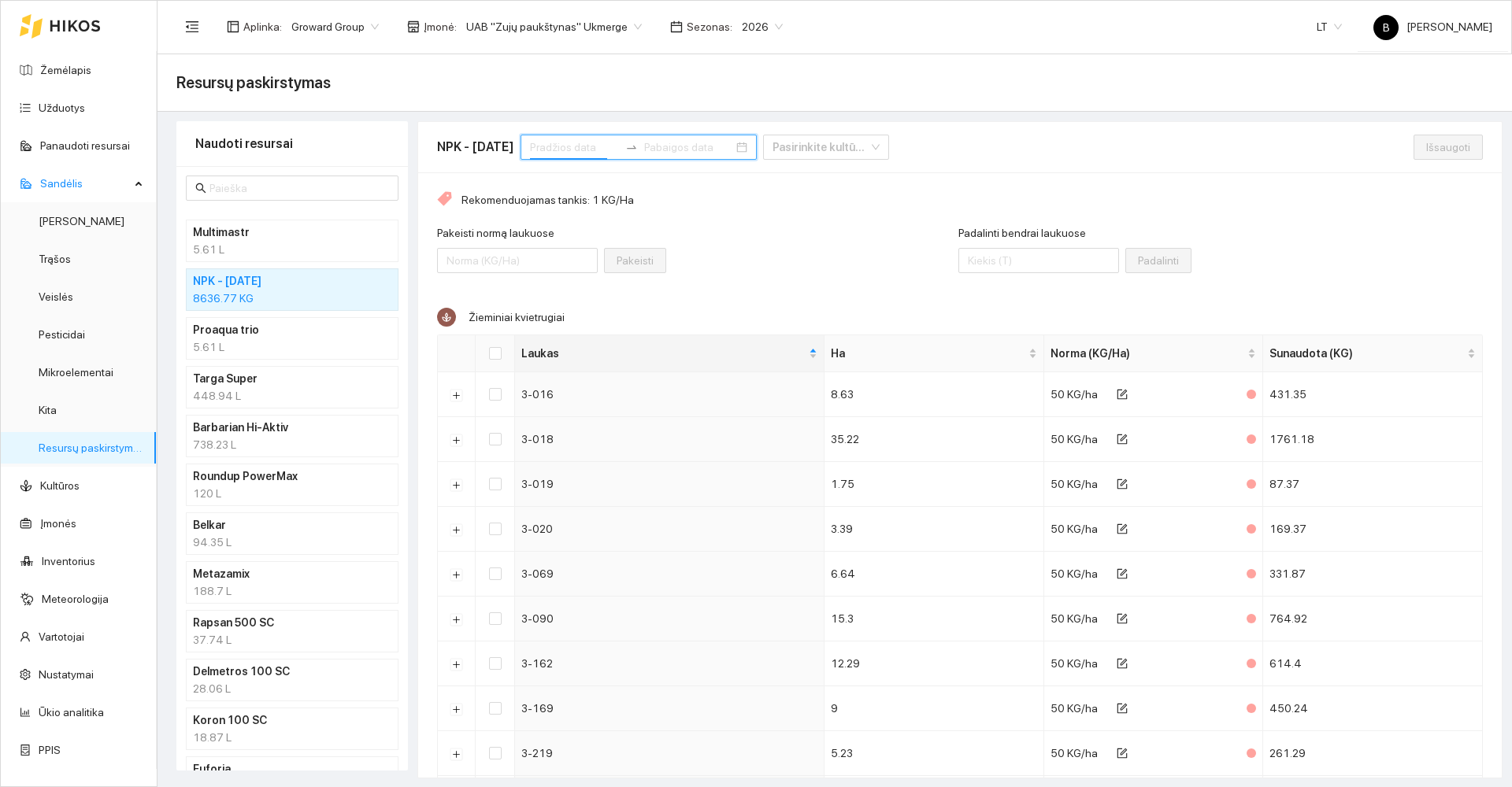
click at [598, 152] on input at bounding box center [574, 147] width 89 height 18
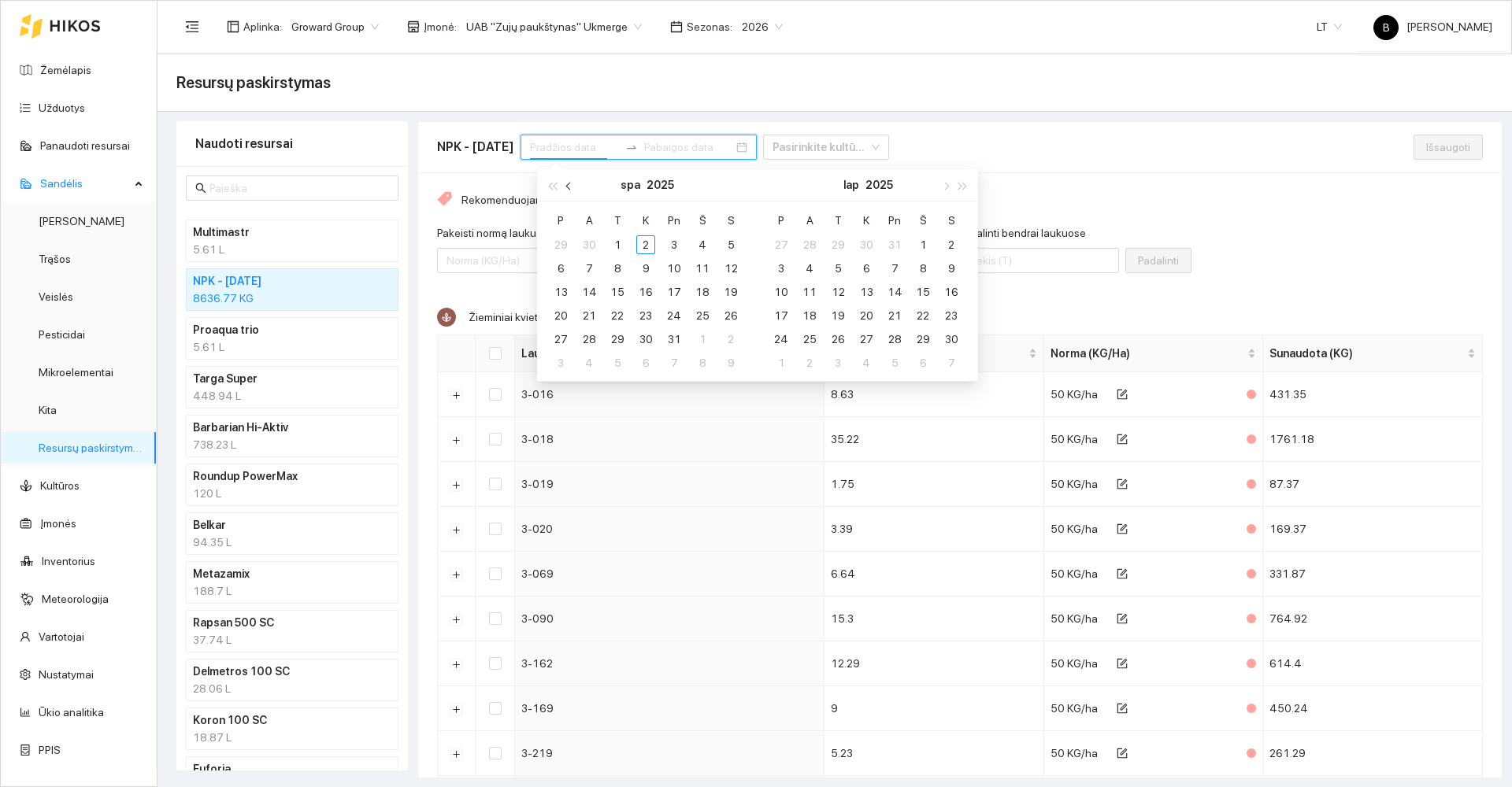
click at [566, 188] on button "button" at bounding box center [570, 185] width 18 height 32
click at [560, 242] on div "1" at bounding box center [560, 244] width 18 height 18
click at [867, 250] on div "2" at bounding box center [866, 244] width 18 height 18
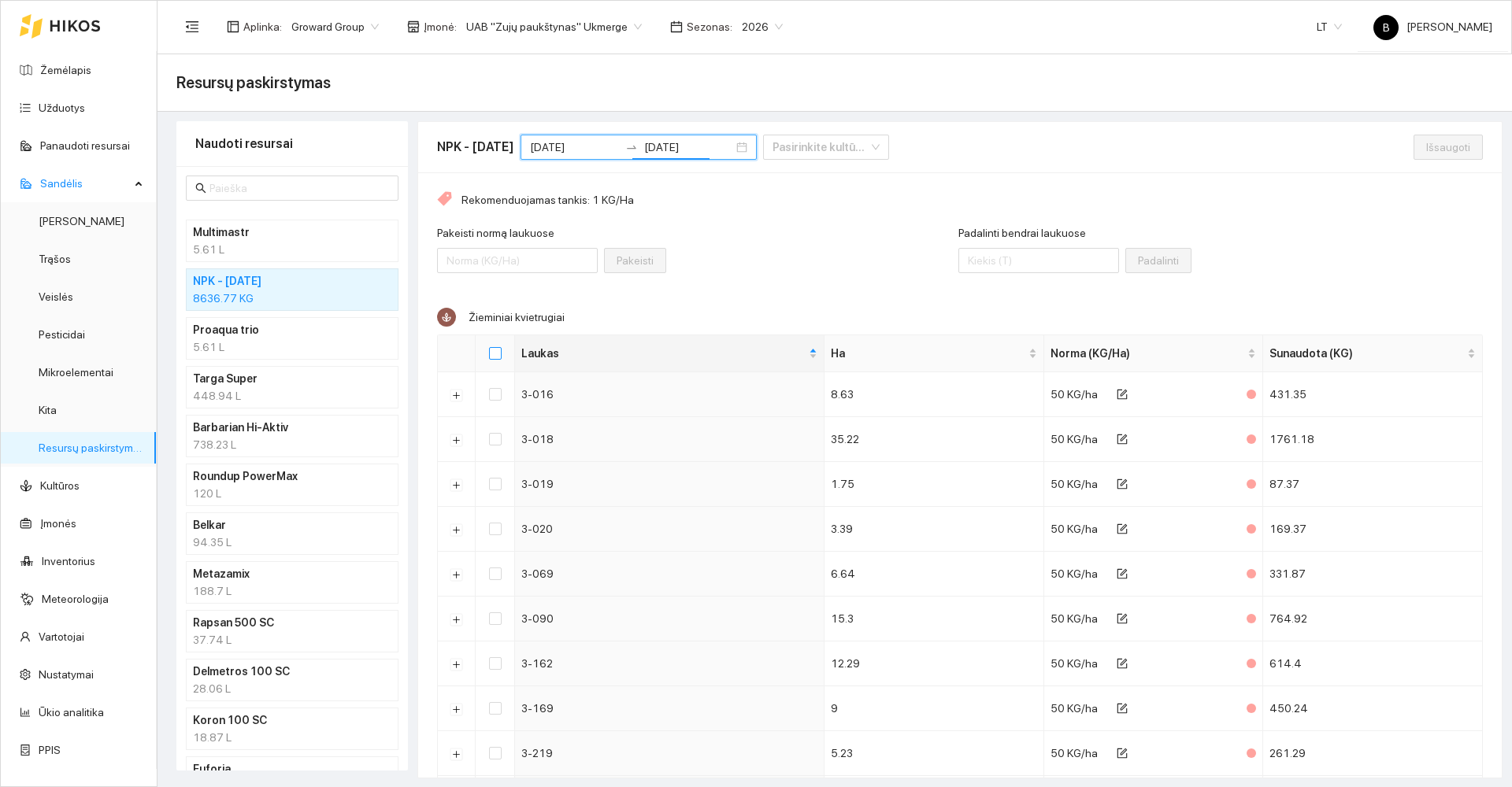
click at [498, 353] on input "Select all" at bounding box center [495, 353] width 12 height 12
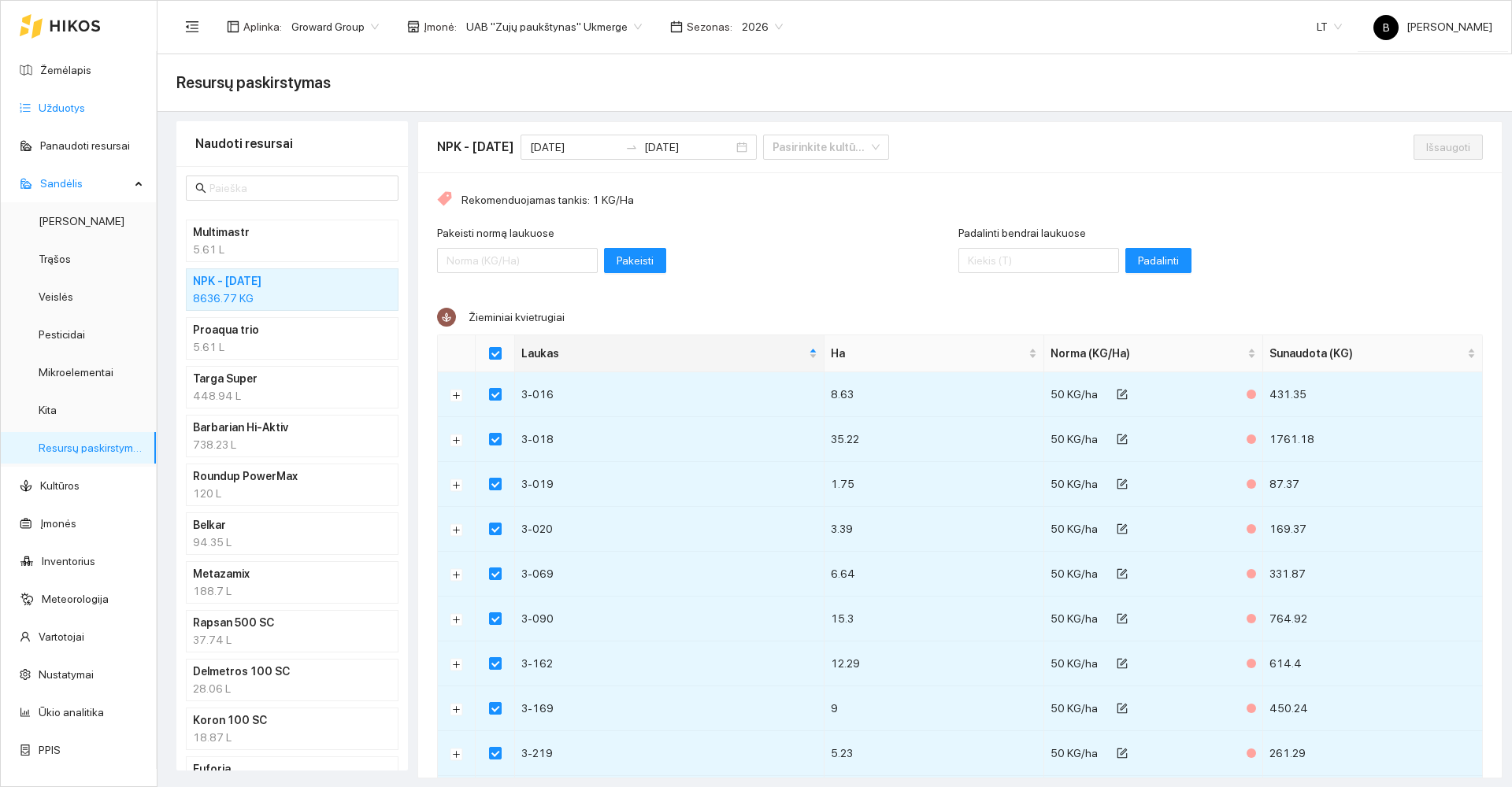
click at [58, 102] on link "Užduotys" at bounding box center [62, 107] width 47 height 12
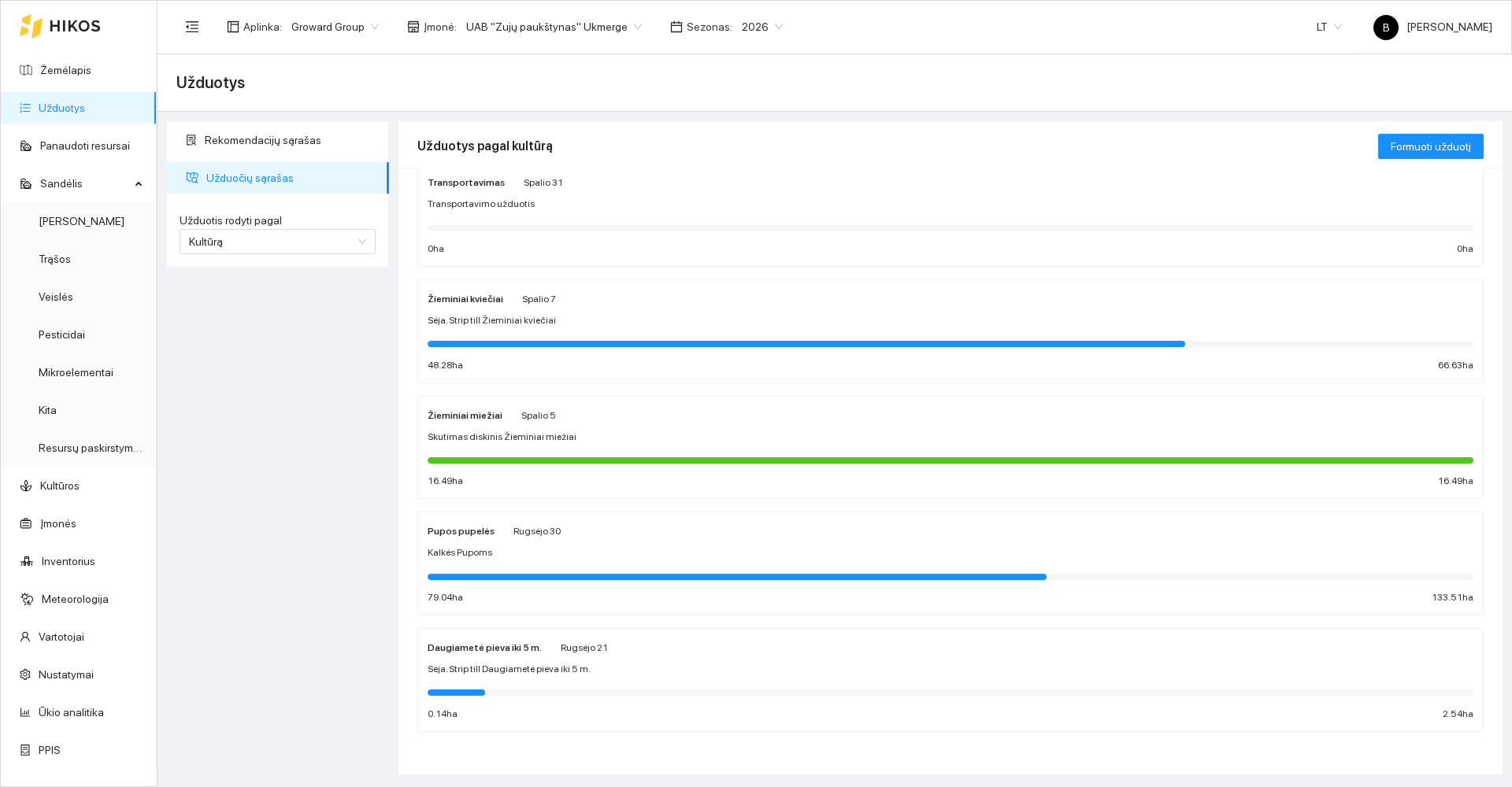
scroll to position [386, 0]
click at [726, 423] on div "Žieminiai miežiai Spalio 5 Skutimas diskinis Žieminiai miežiai 16.49 ha 16.49 ha" at bounding box center [951, 446] width 1046 height 84
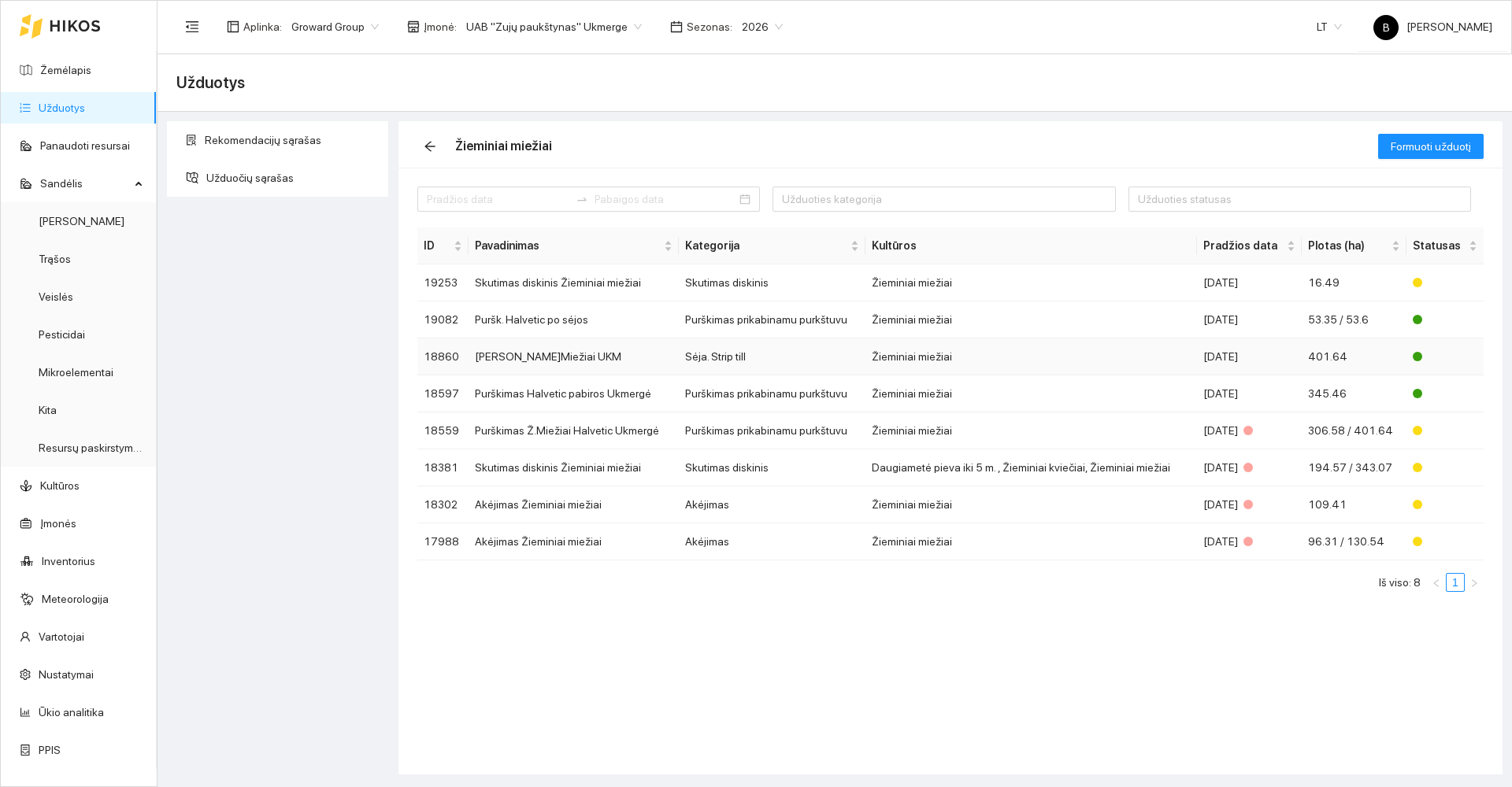
click at [608, 364] on td "[PERSON_NAME]Miežiai UKM" at bounding box center [573, 357] width 210 height 37
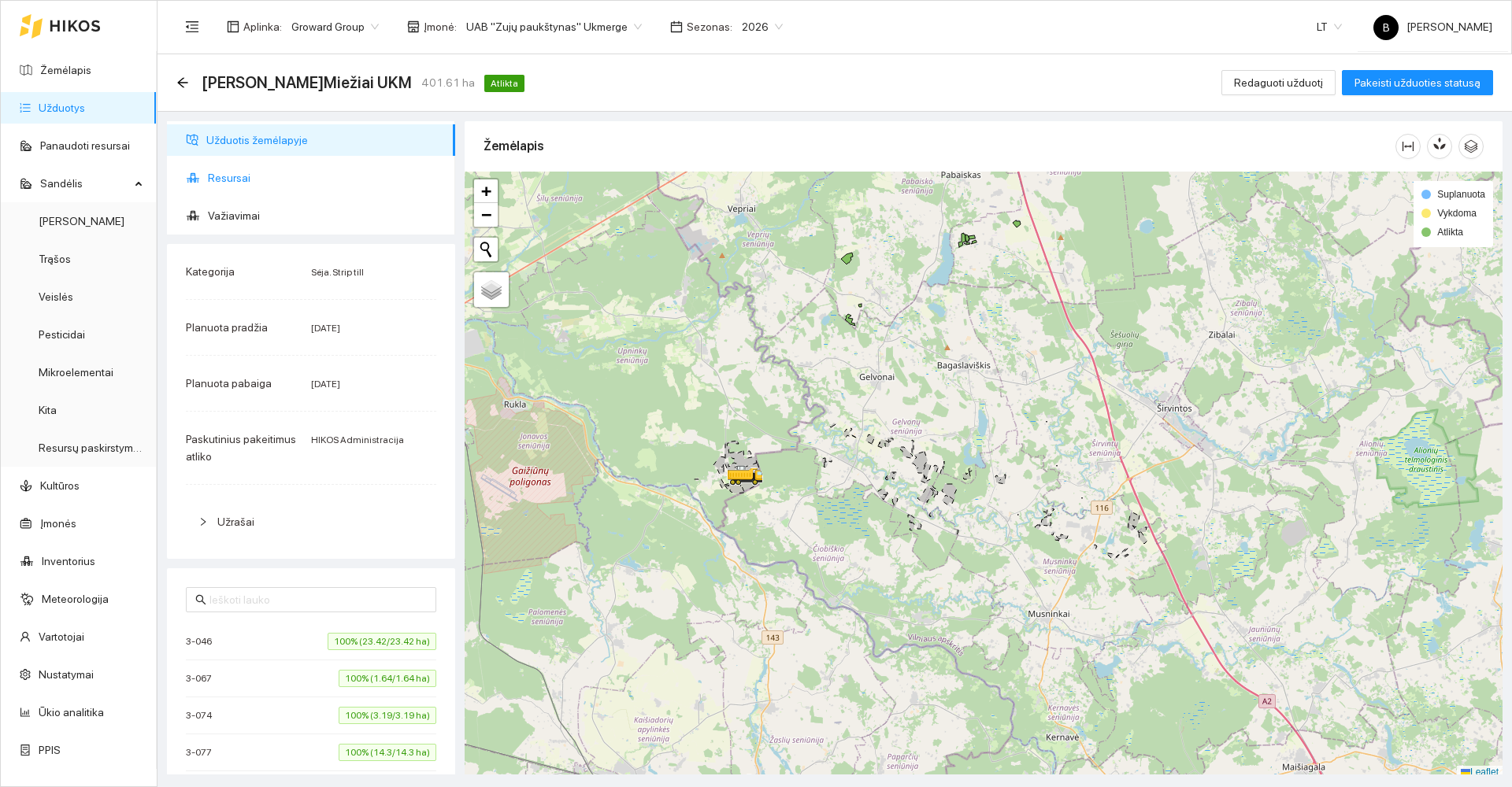
click at [224, 176] on span "Resursai" at bounding box center [325, 178] width 235 height 32
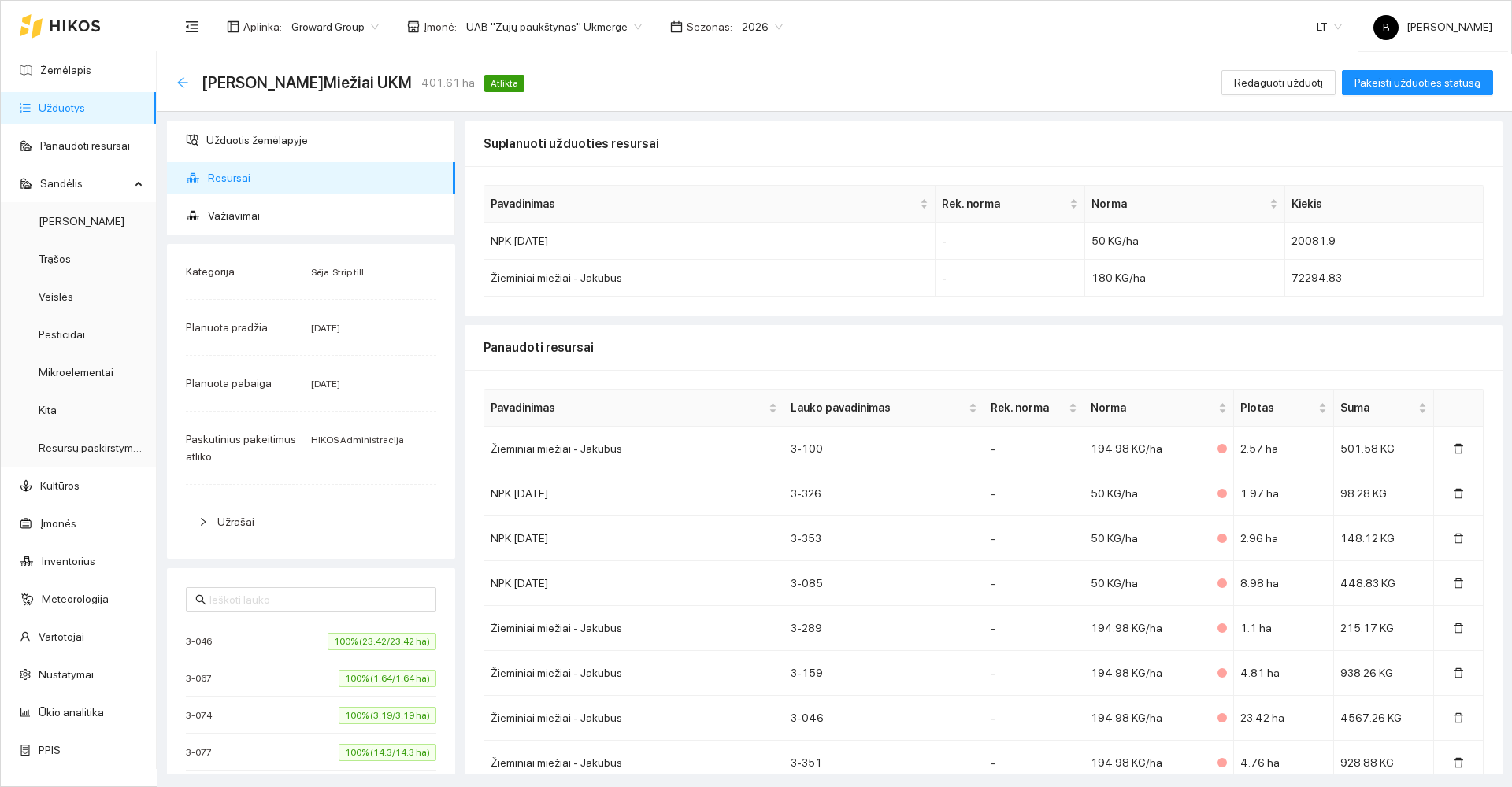
click at [179, 81] on icon "arrow-left" at bounding box center [182, 83] width 11 height 11
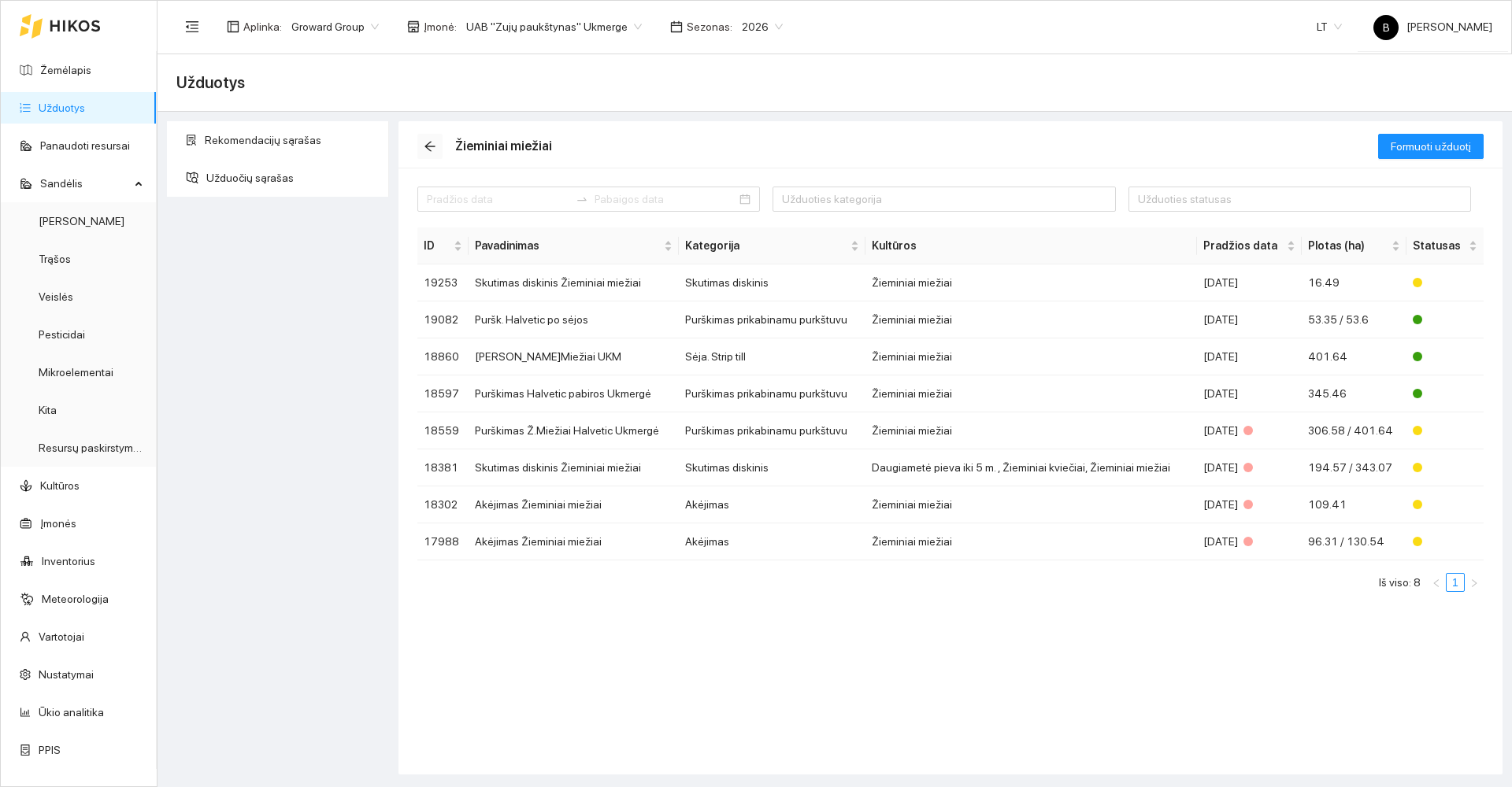
click at [425, 145] on icon "arrow-left" at bounding box center [430, 146] width 12 height 12
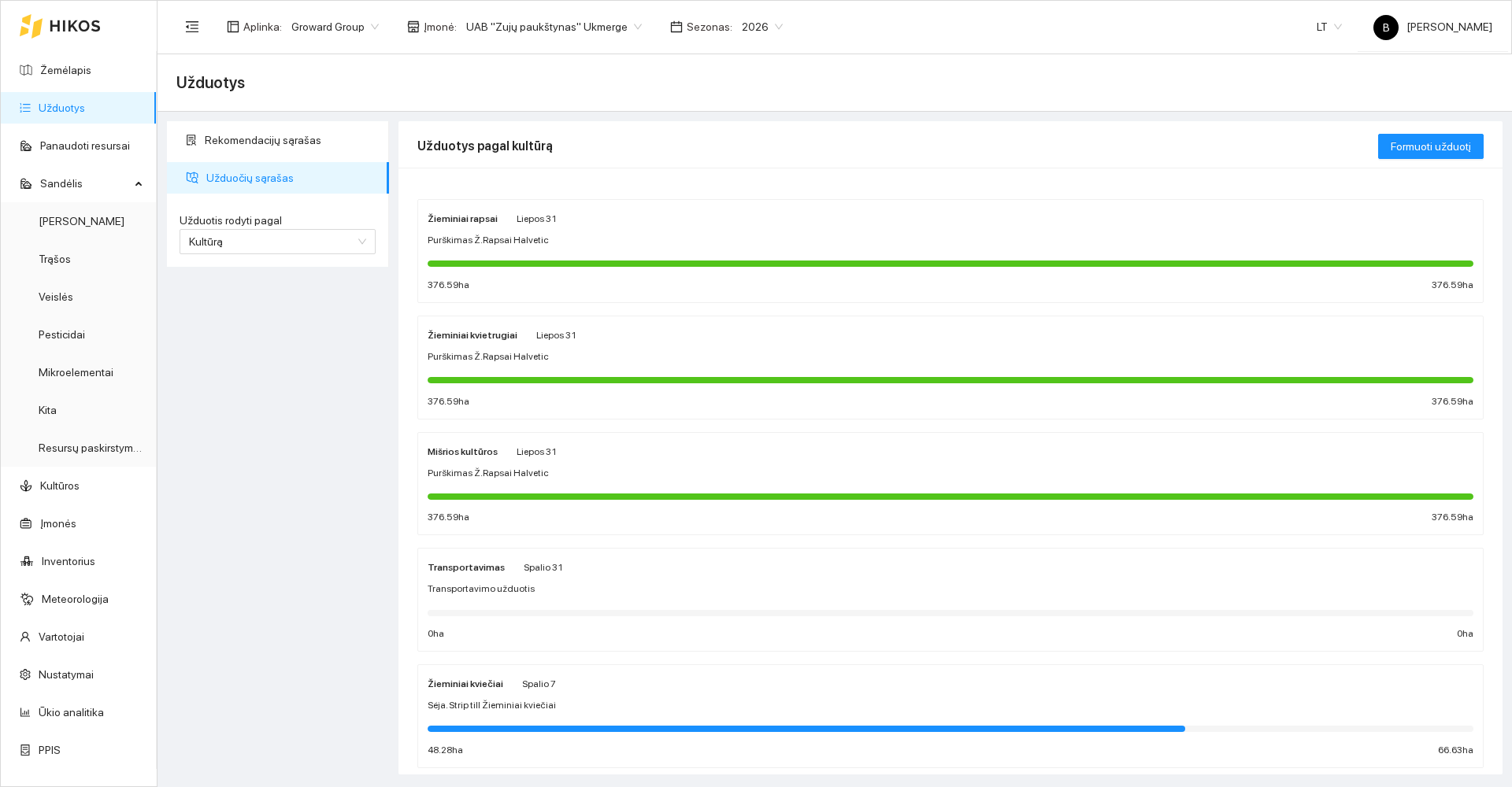
click at [640, 361] on div "Purškimas Ž.Rapsai Halvetic" at bounding box center [951, 357] width 1046 height 15
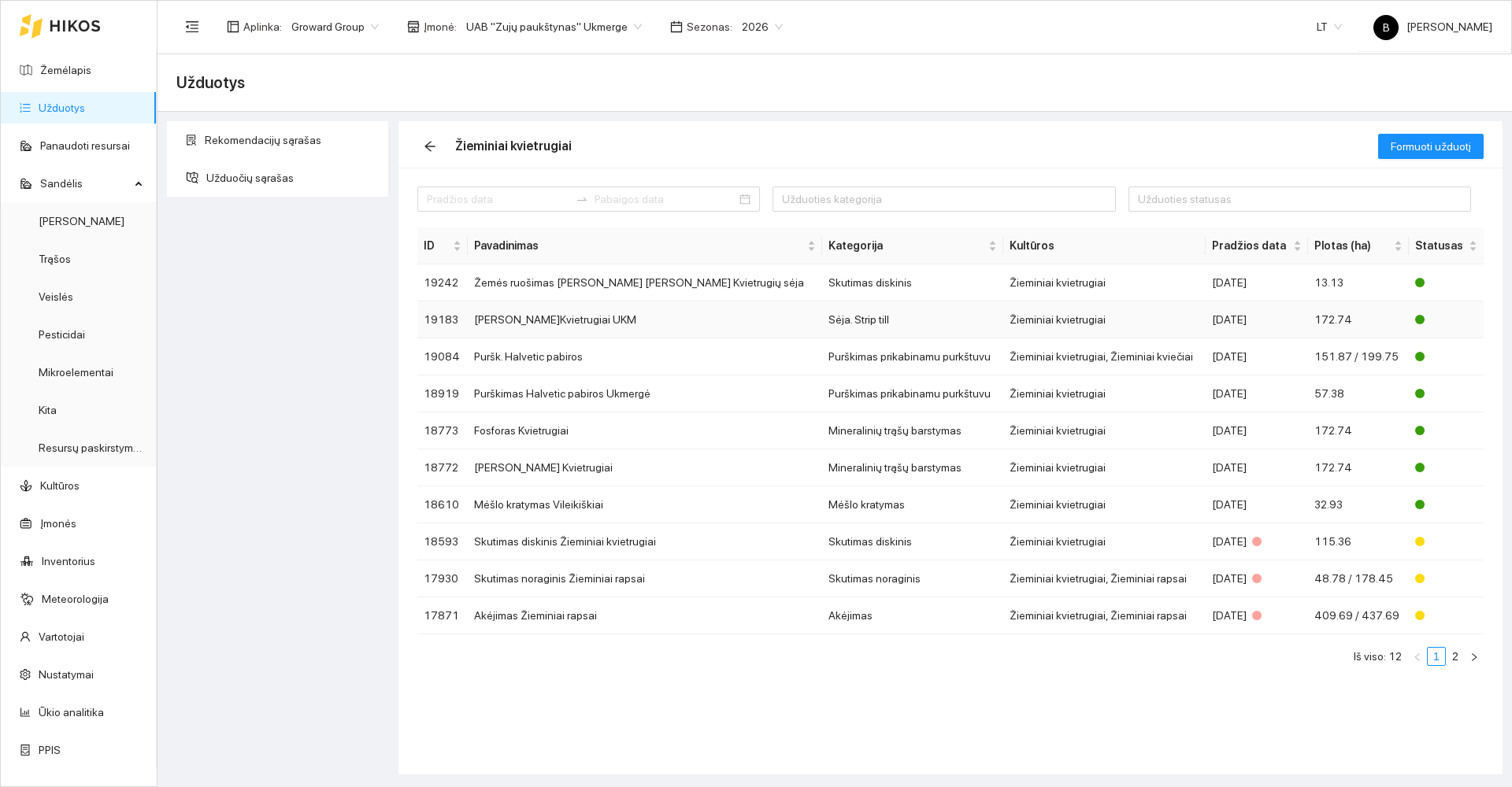
click at [565, 324] on td "[PERSON_NAME]Kvietrugiai UKM" at bounding box center [645, 320] width 354 height 37
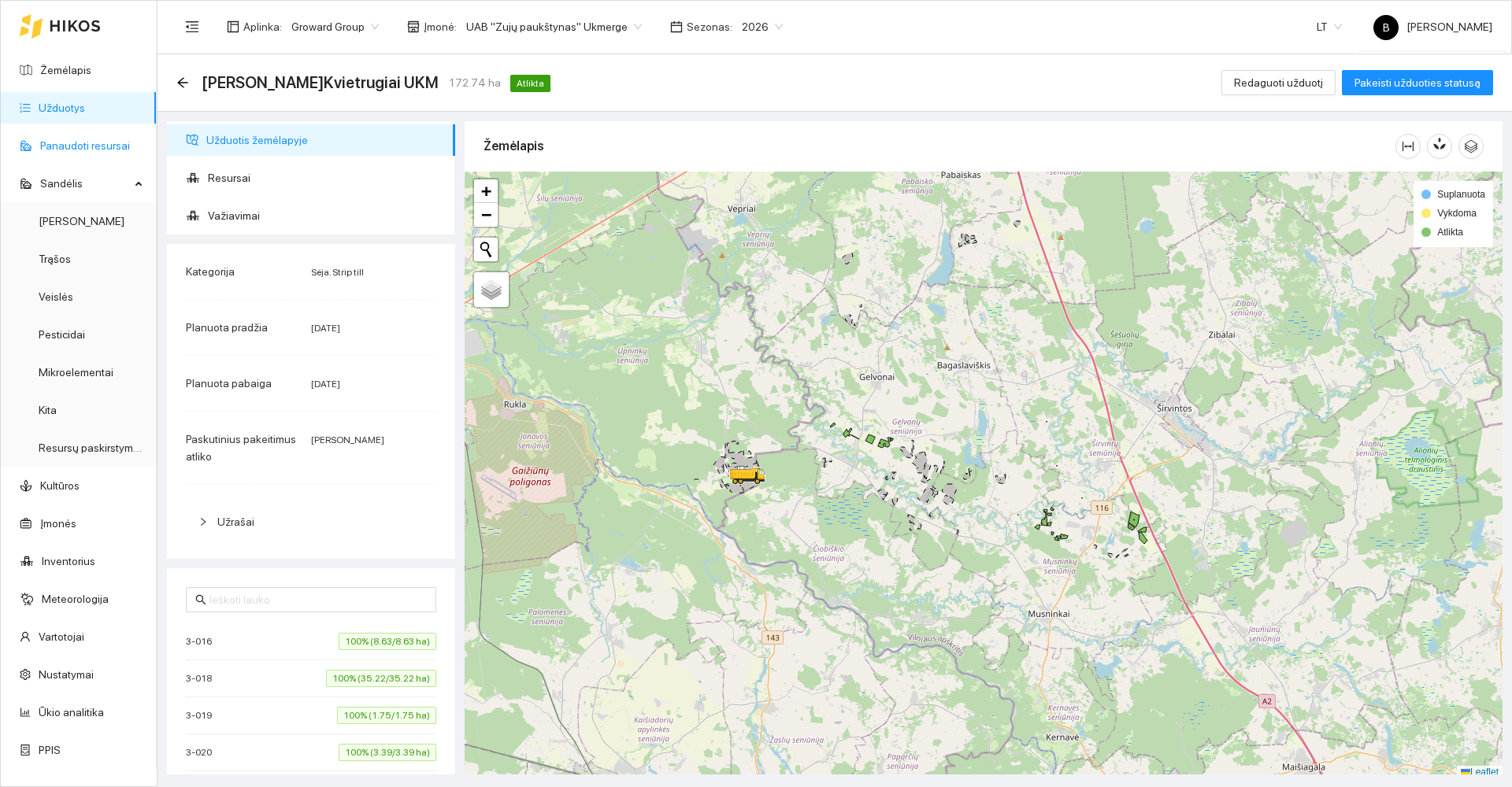
click at [78, 141] on link "Panaudoti resursai" at bounding box center [85, 145] width 90 height 12
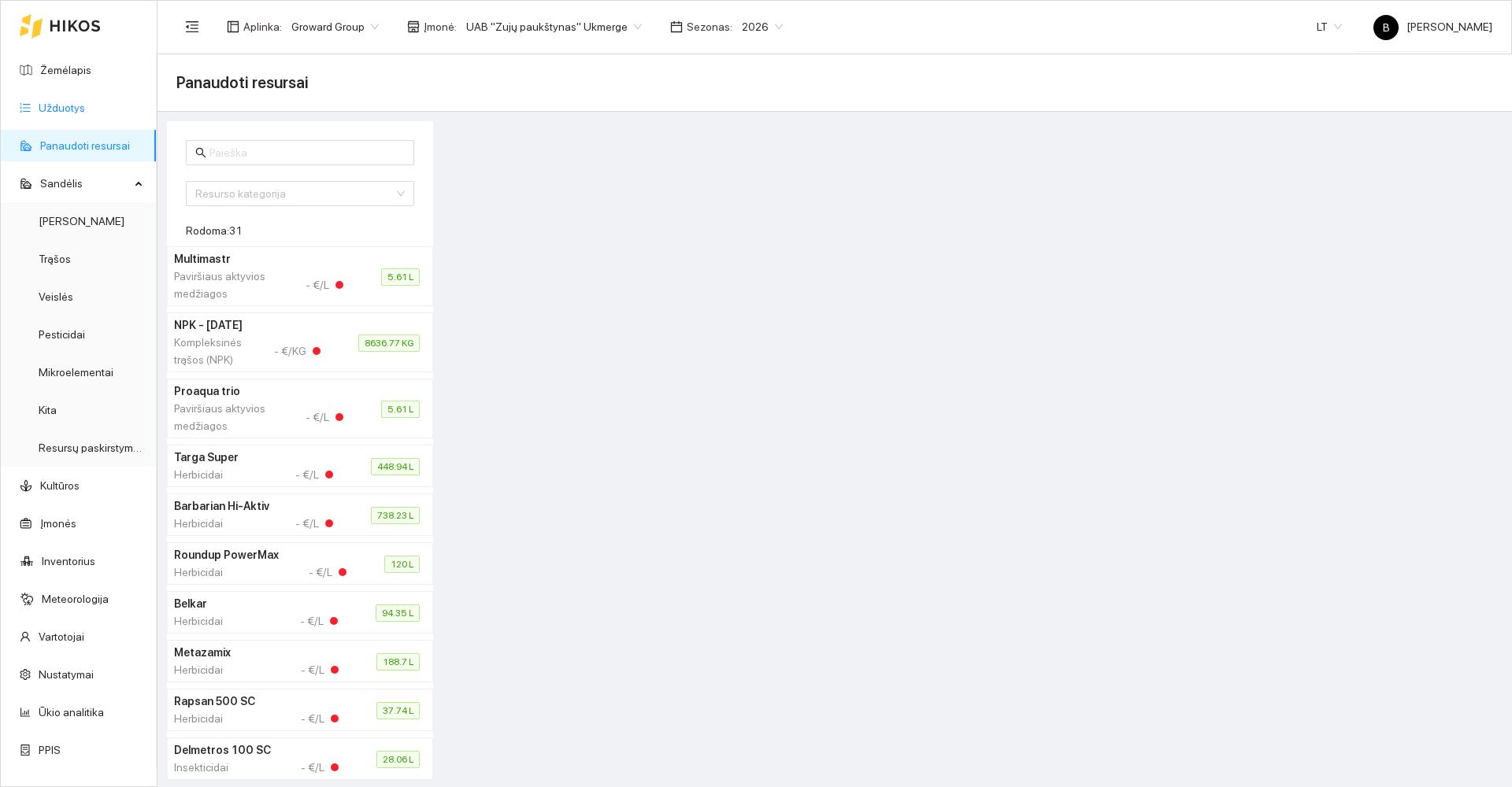
click at [59, 105] on link "Užduotys" at bounding box center [62, 107] width 47 height 12
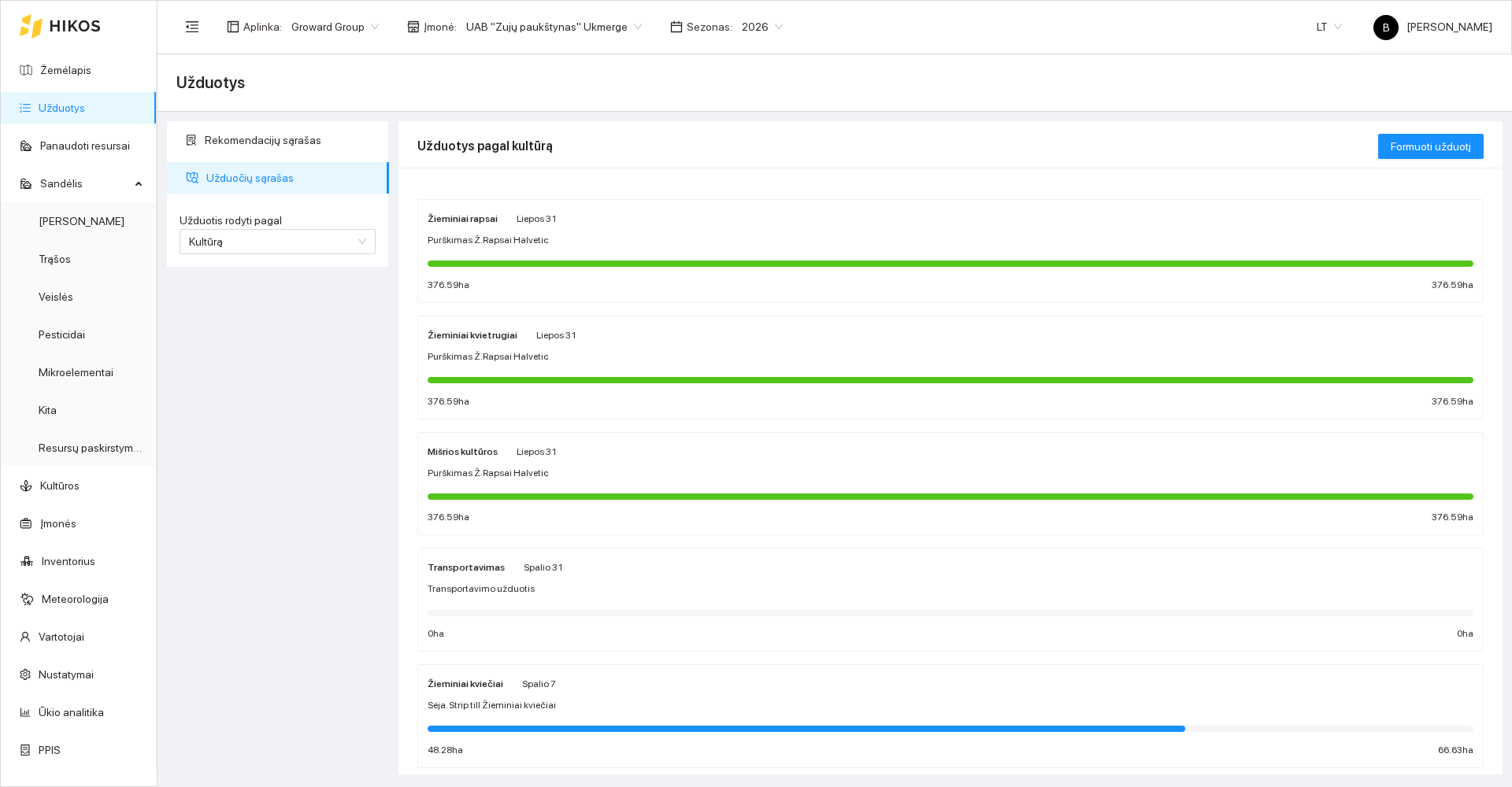
click at [520, 357] on span "Purškimas Ž.Rapsai Halvetic" at bounding box center [489, 357] width 122 height 15
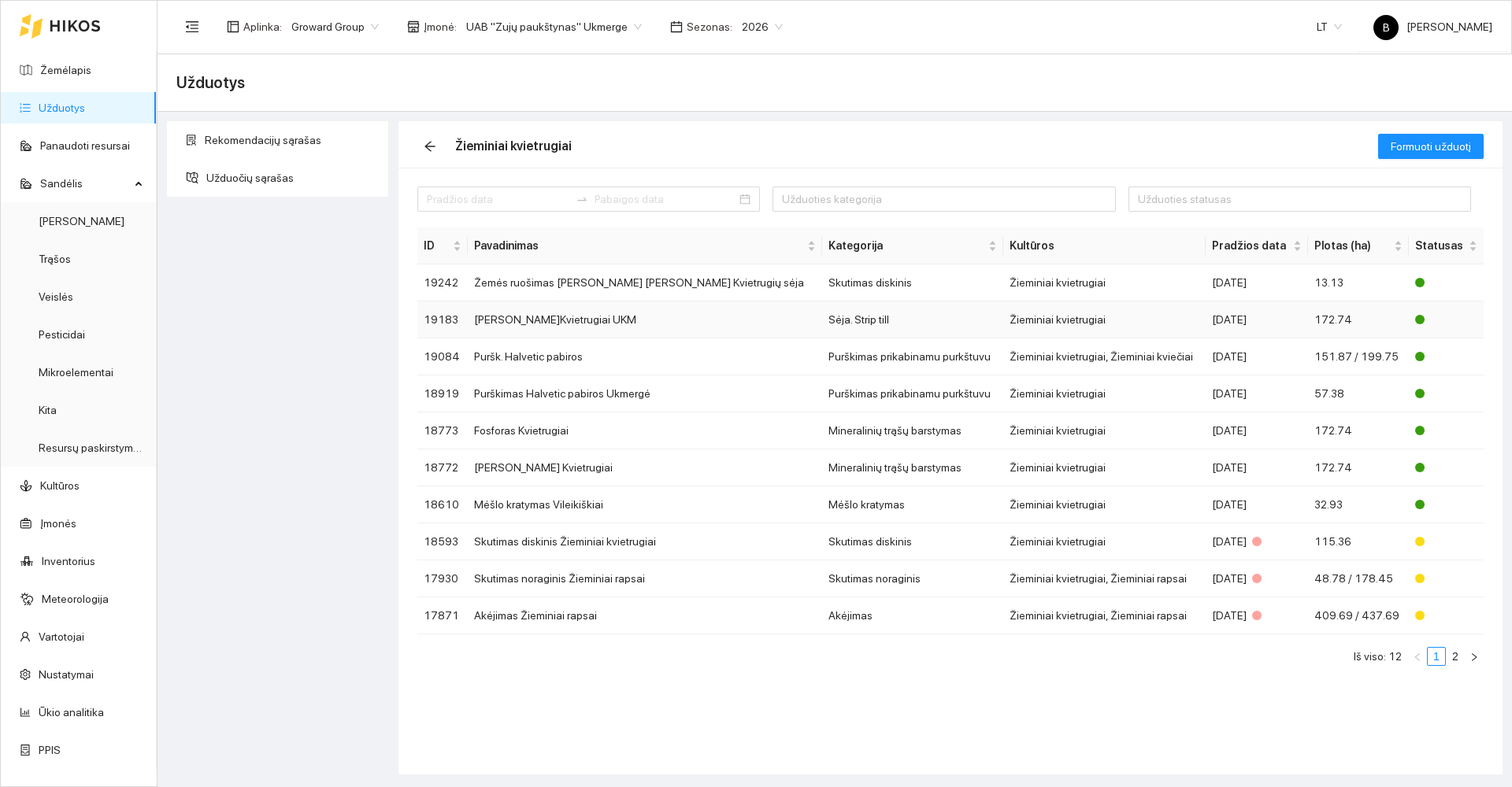
click at [548, 322] on td "[PERSON_NAME]Kvietrugiai UKM" at bounding box center [645, 320] width 354 height 37
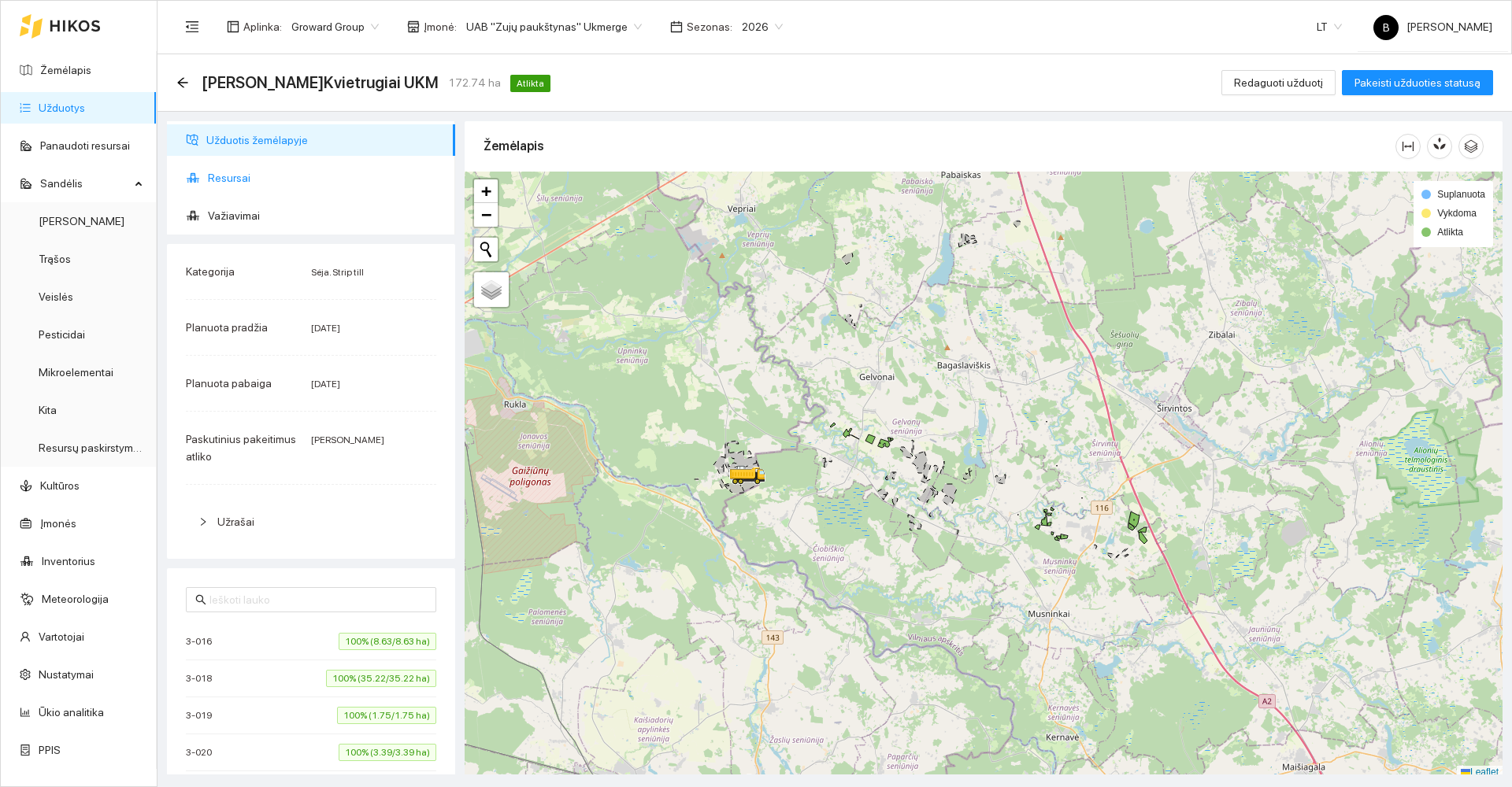
click at [235, 179] on span "Resursai" at bounding box center [325, 178] width 235 height 32
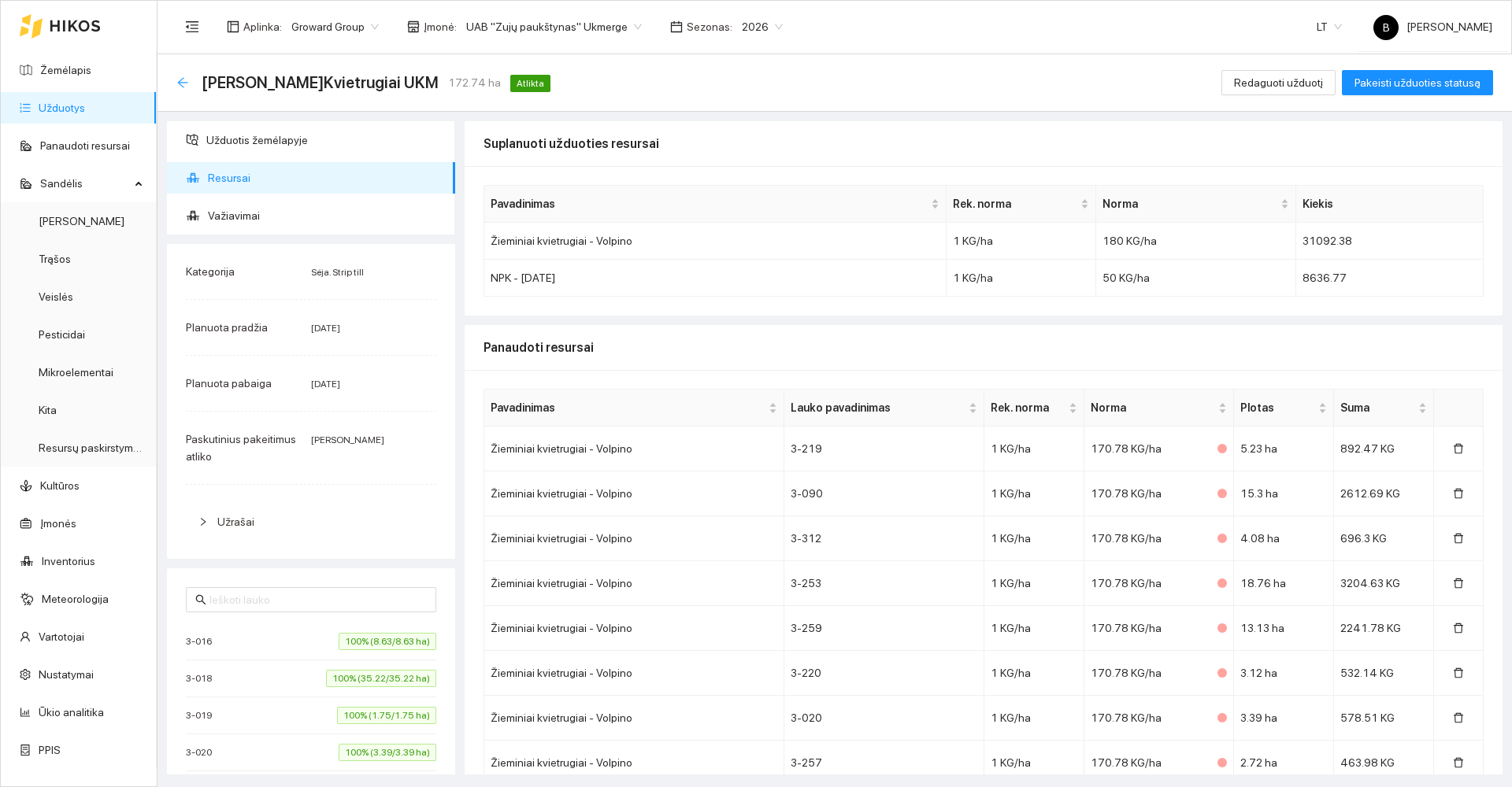
click at [182, 78] on icon "arrow-left" at bounding box center [182, 83] width 11 height 11
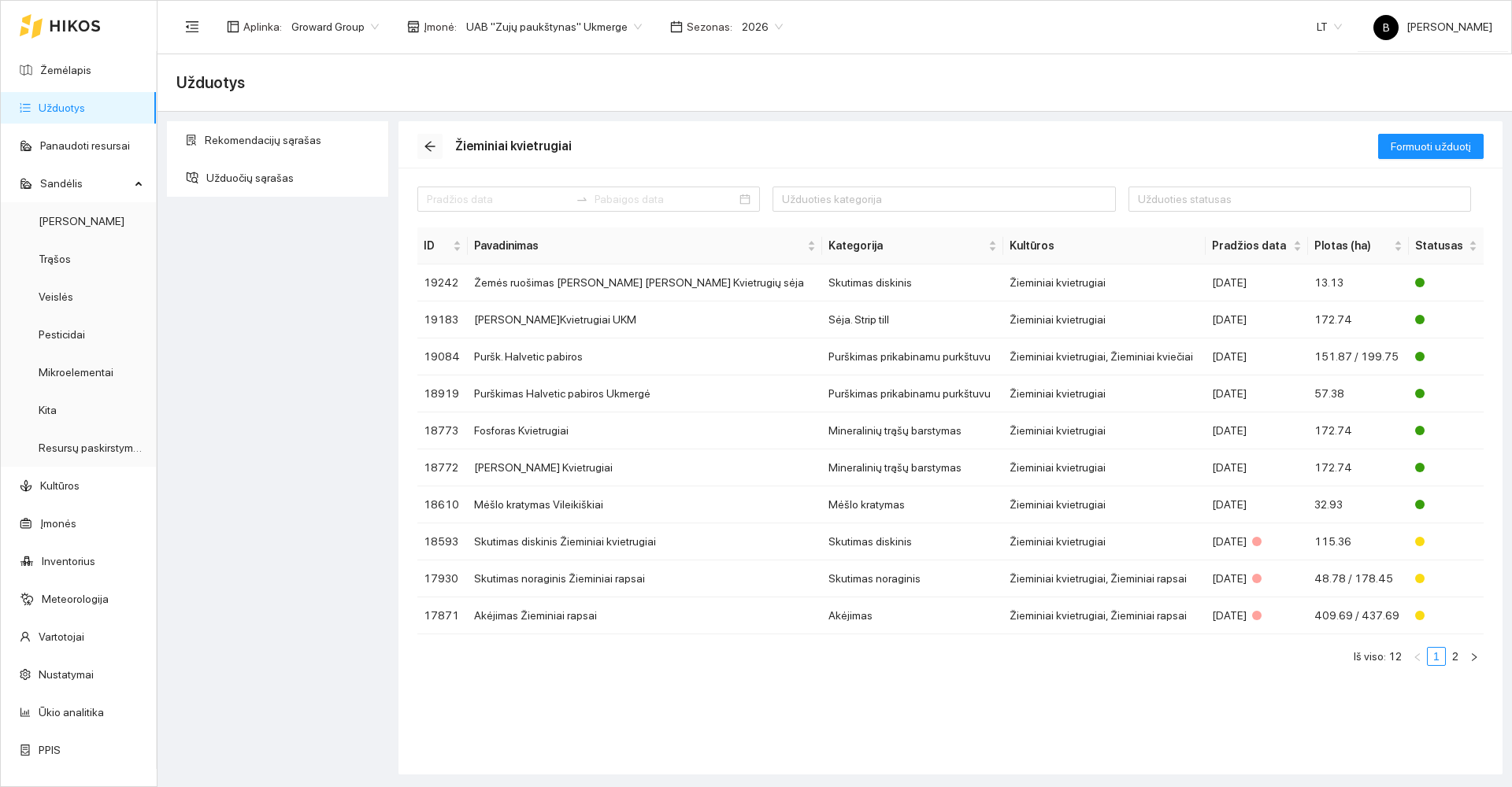
click at [425, 147] on icon "arrow-left" at bounding box center [430, 146] width 12 height 12
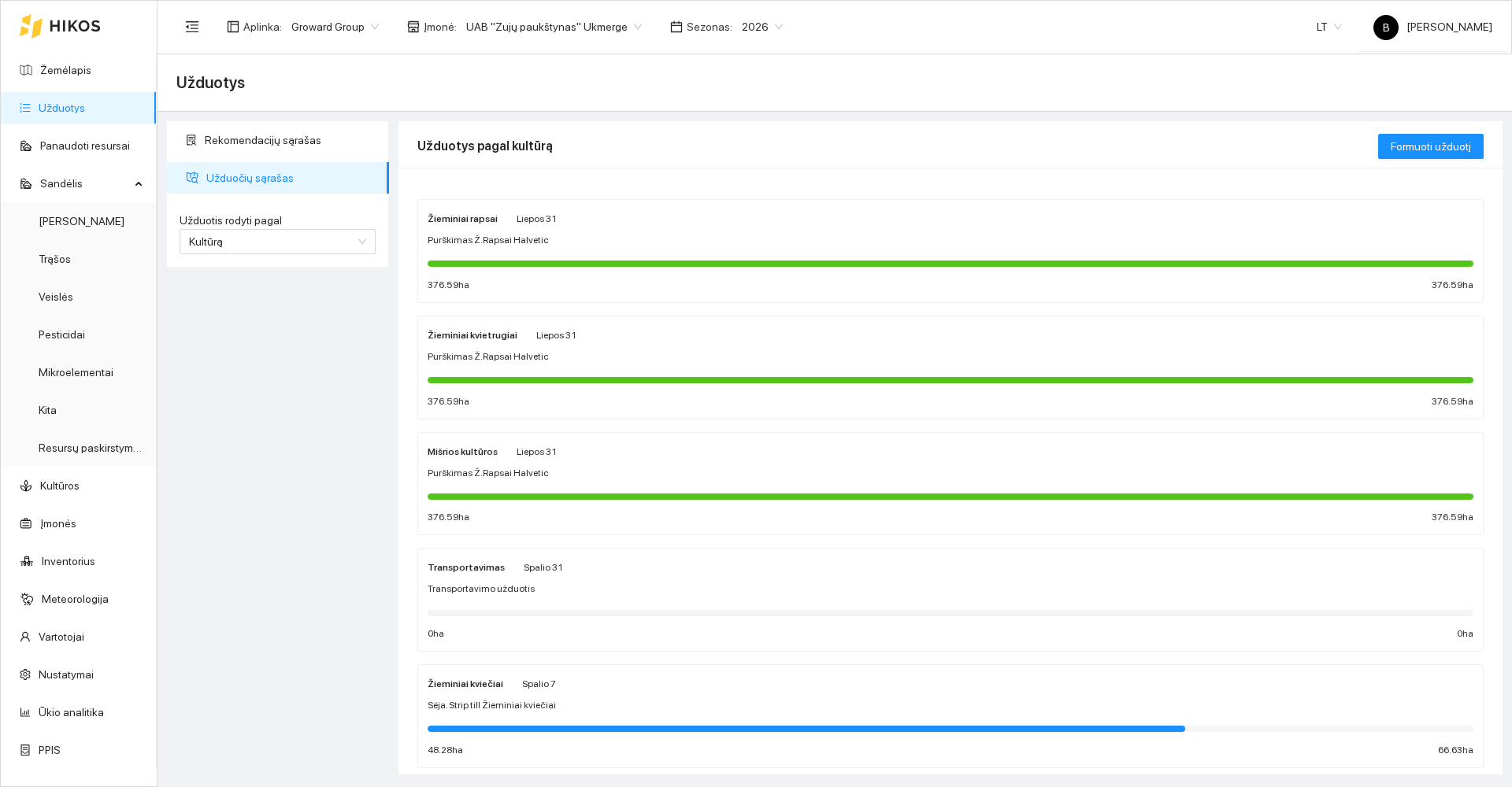
click at [591, 688] on div "Žieminiai kviečiai Spalio 7" at bounding box center [951, 683] width 1046 height 18
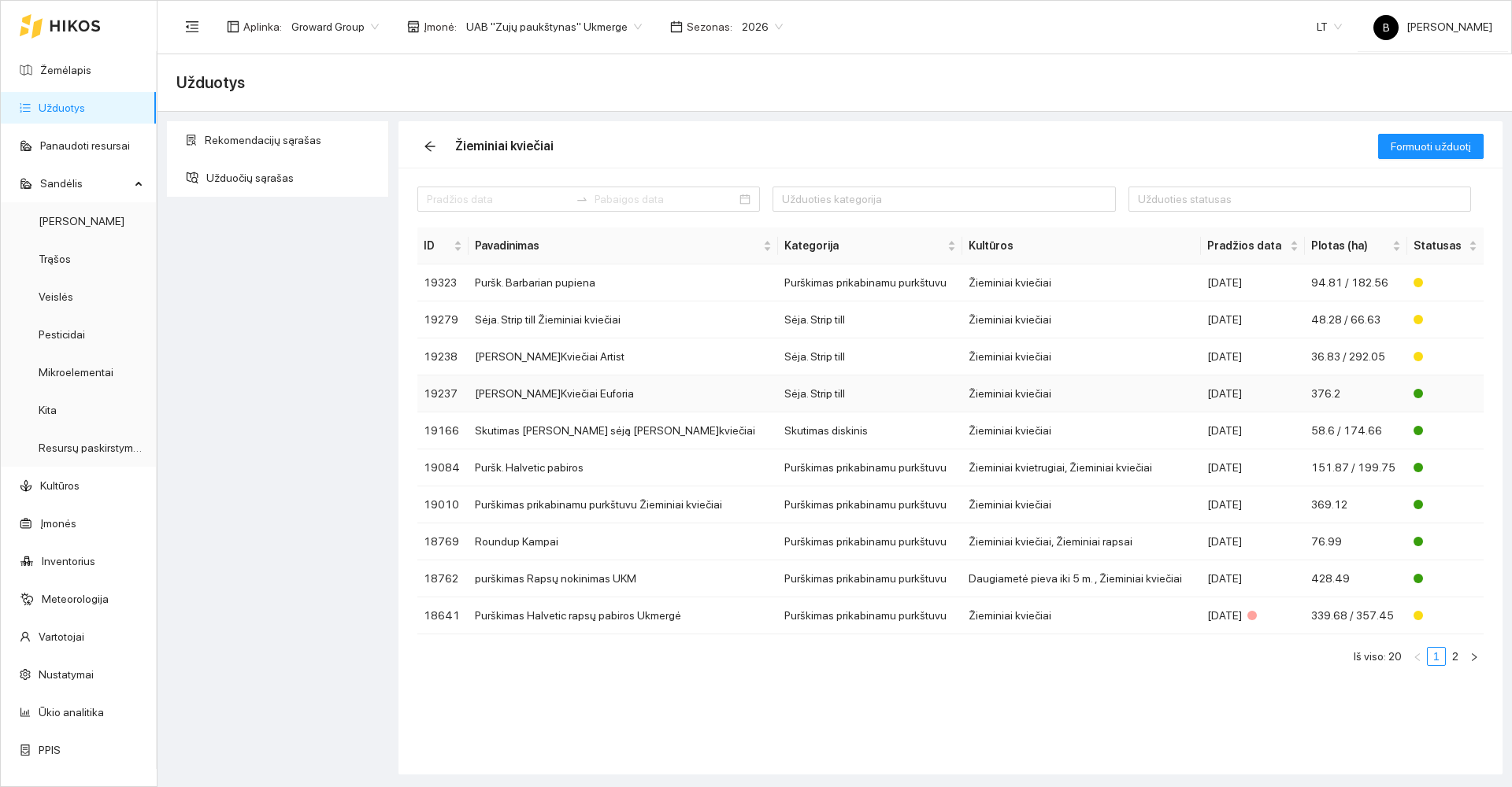
click at [533, 396] on td "[PERSON_NAME]Kviečiai Euforia" at bounding box center [623, 394] width 309 height 37
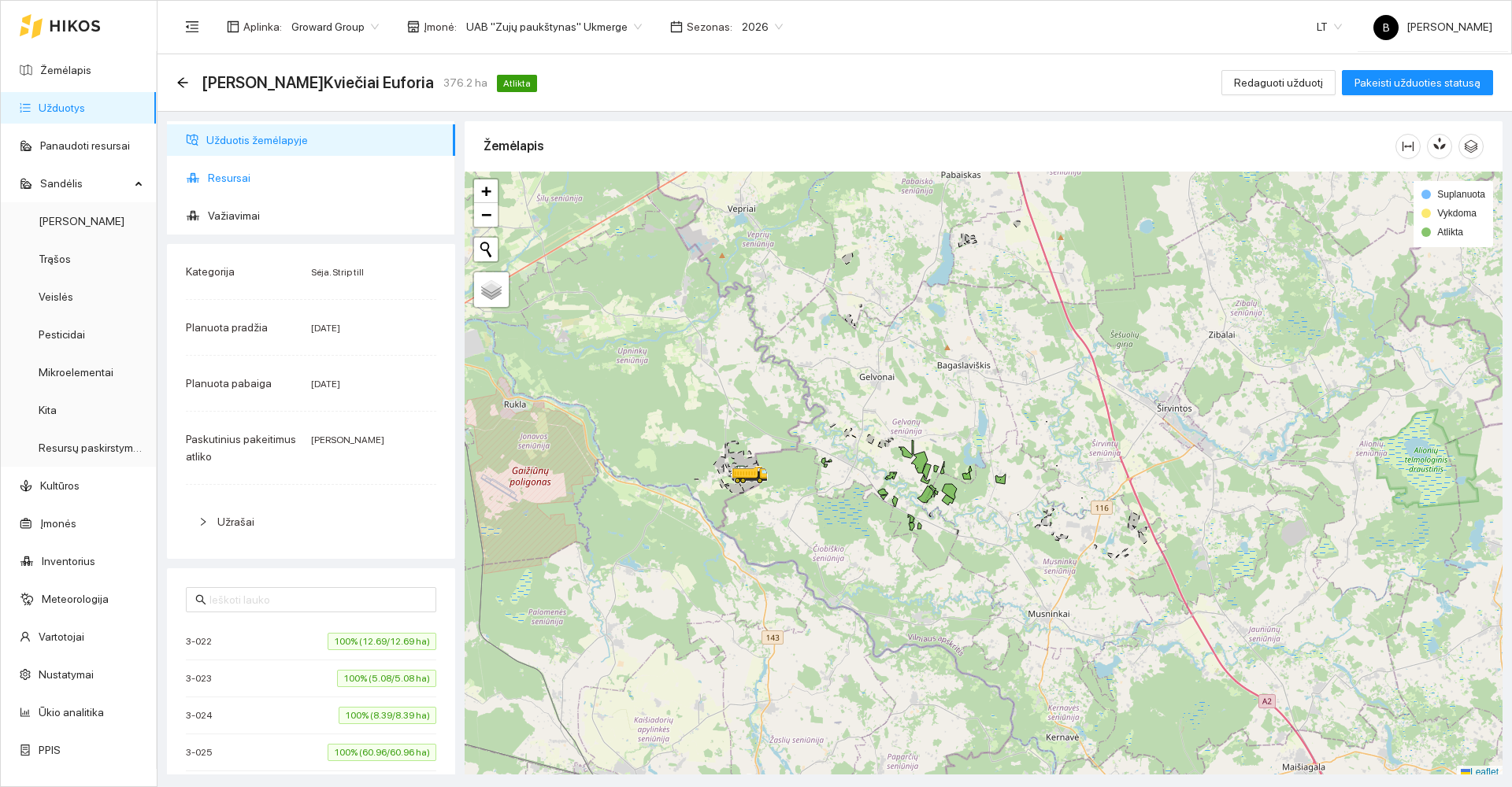
click at [222, 178] on span "Resursai" at bounding box center [325, 178] width 235 height 32
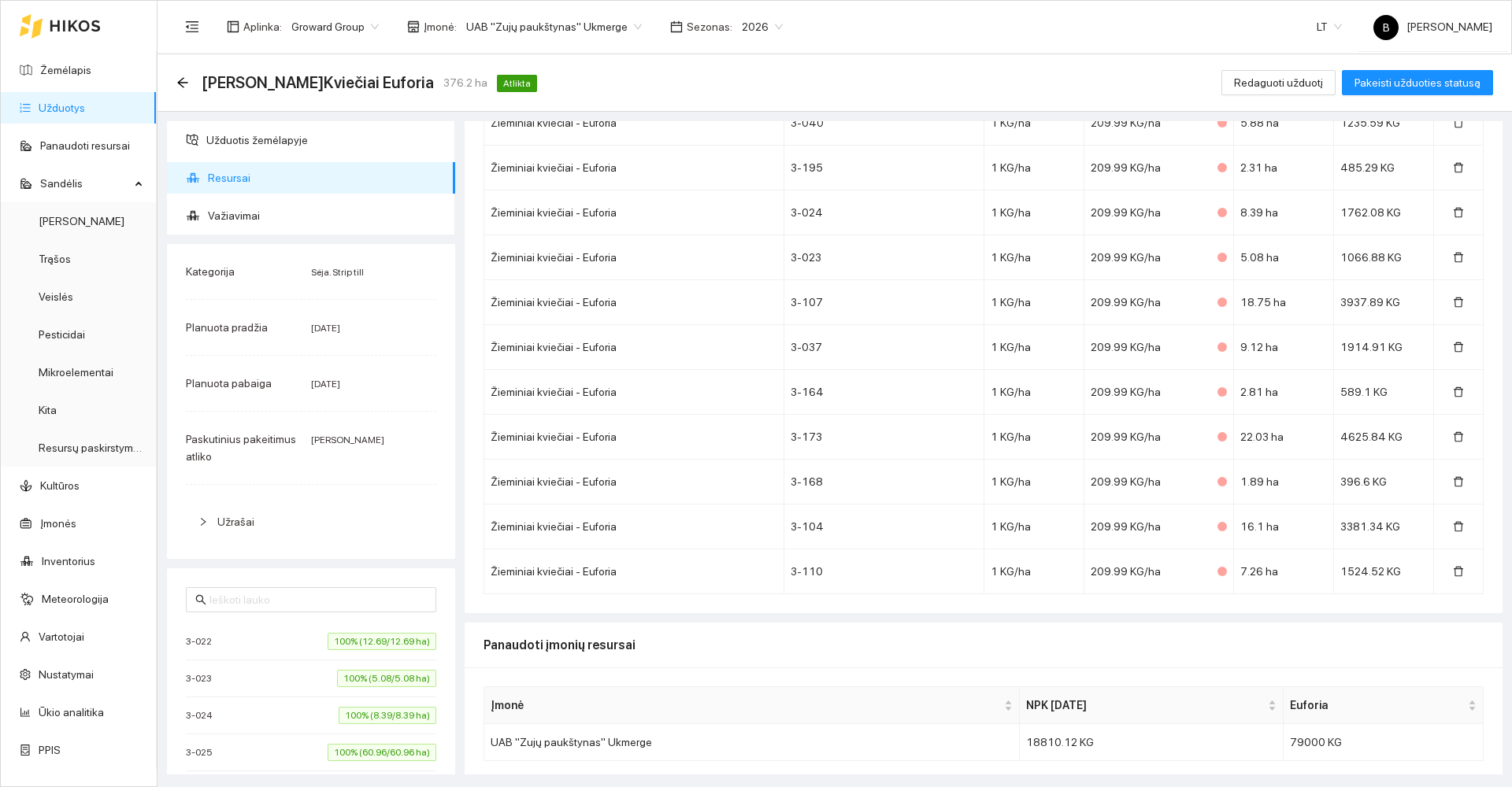
scroll to position [1992, 0]
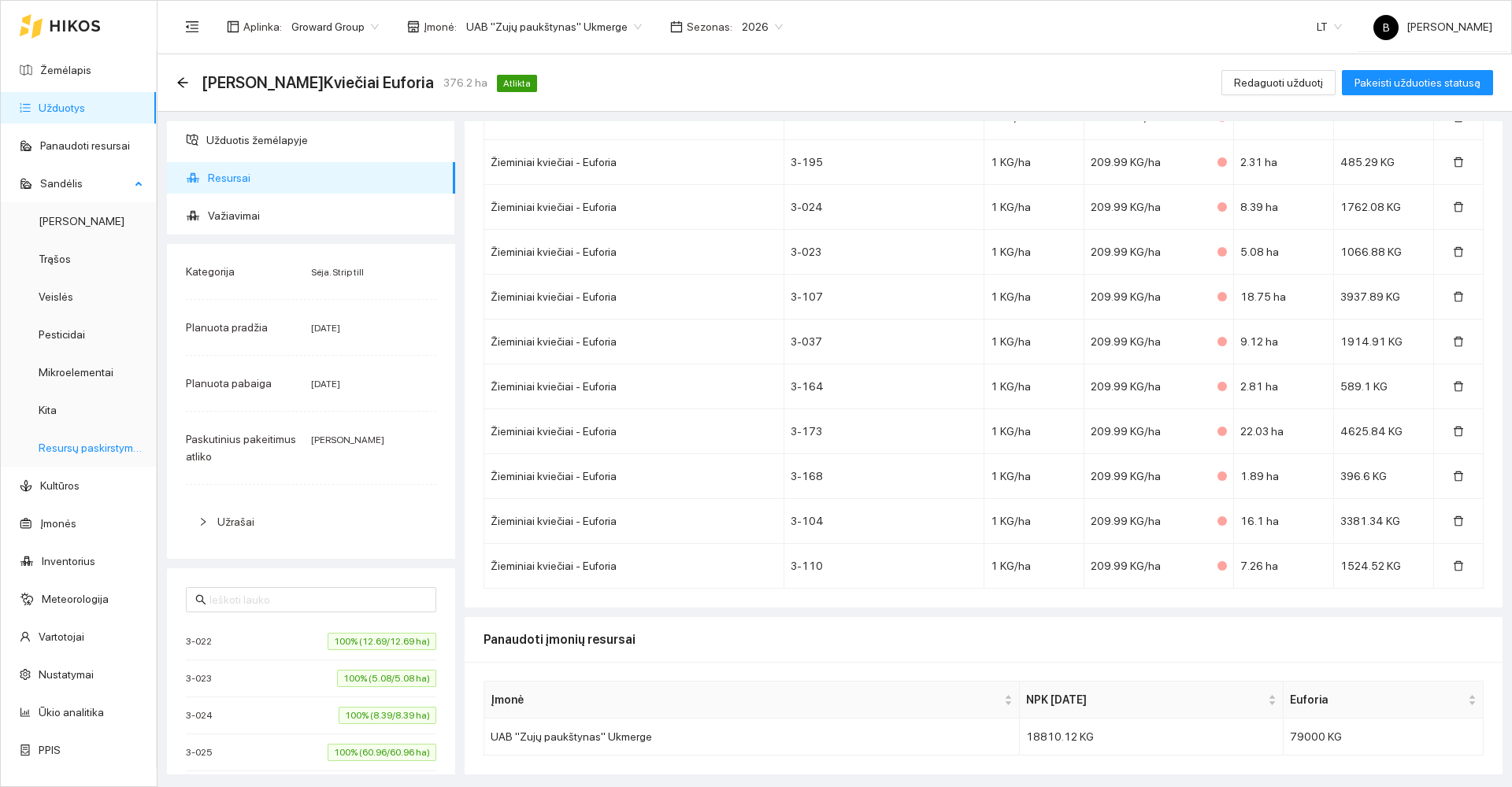
click at [67, 445] on link "Resursų paskirstymas" at bounding box center [92, 448] width 107 height 12
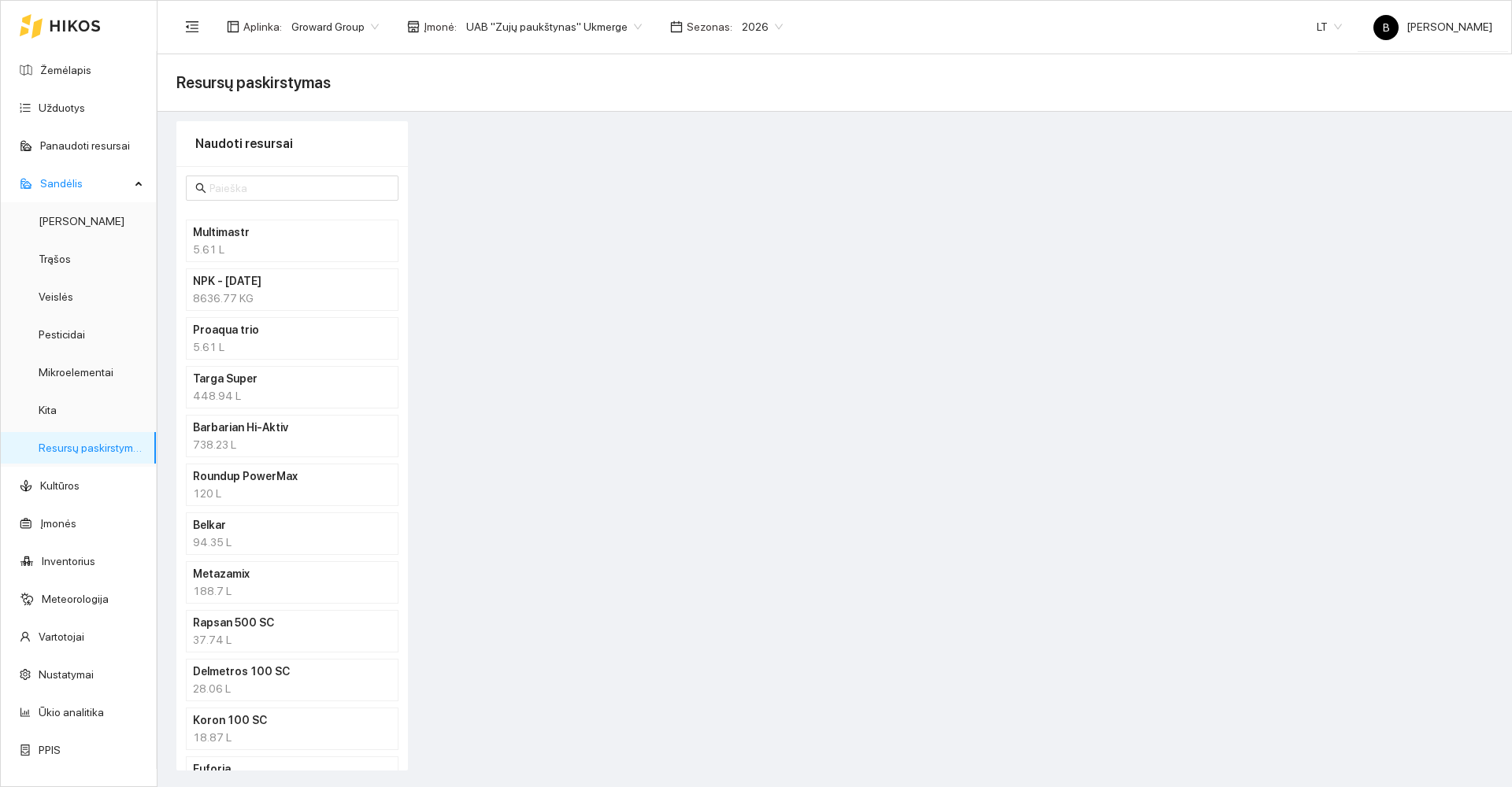
click at [253, 280] on h4 "NPK - [DATE]" at bounding box center [271, 281] width 158 height 18
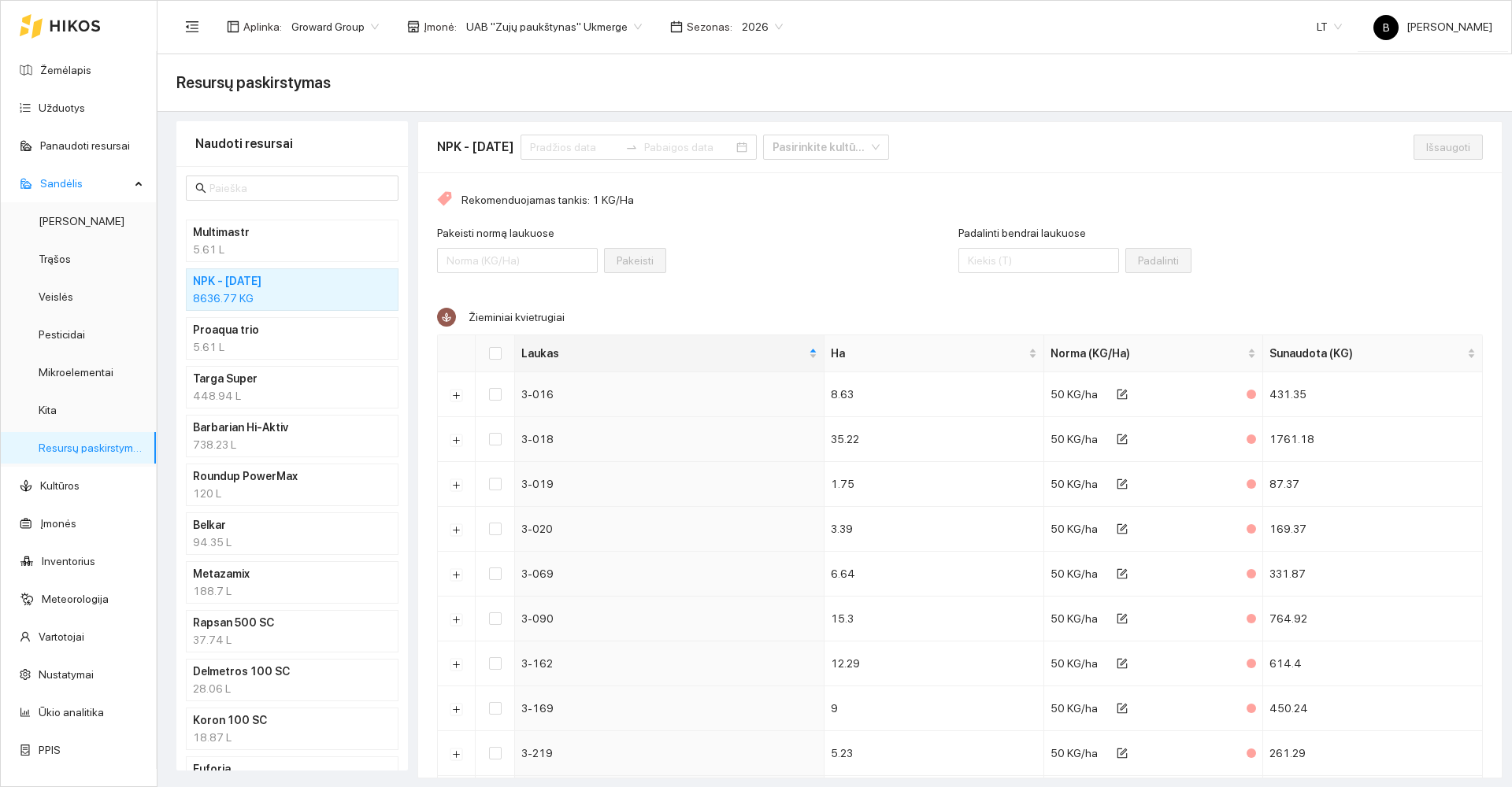
click at [281, 244] on div "5.61 L" at bounding box center [291, 250] width 198 height 18
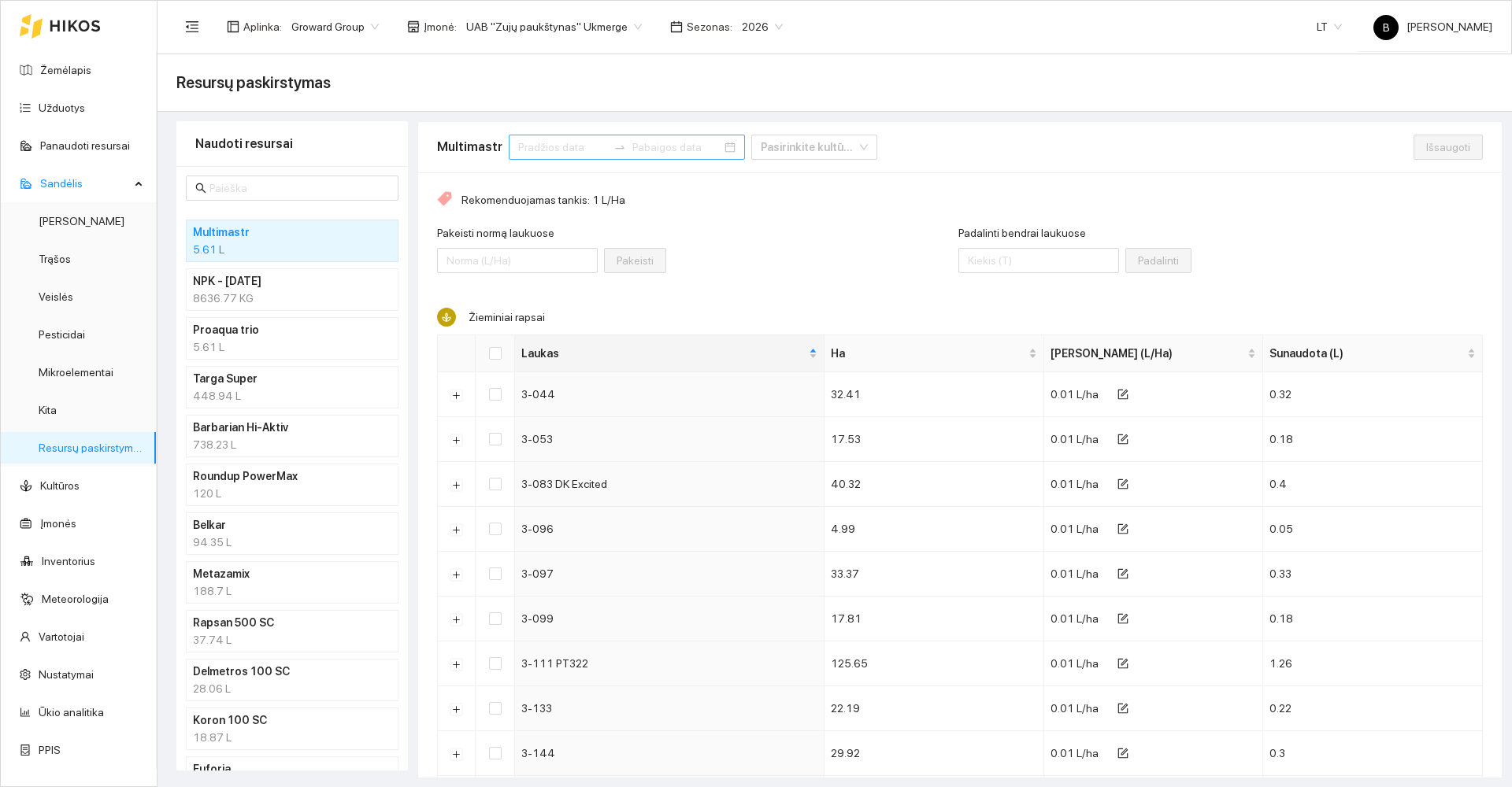
click at [570, 148] on input at bounding box center [562, 147] width 89 height 18
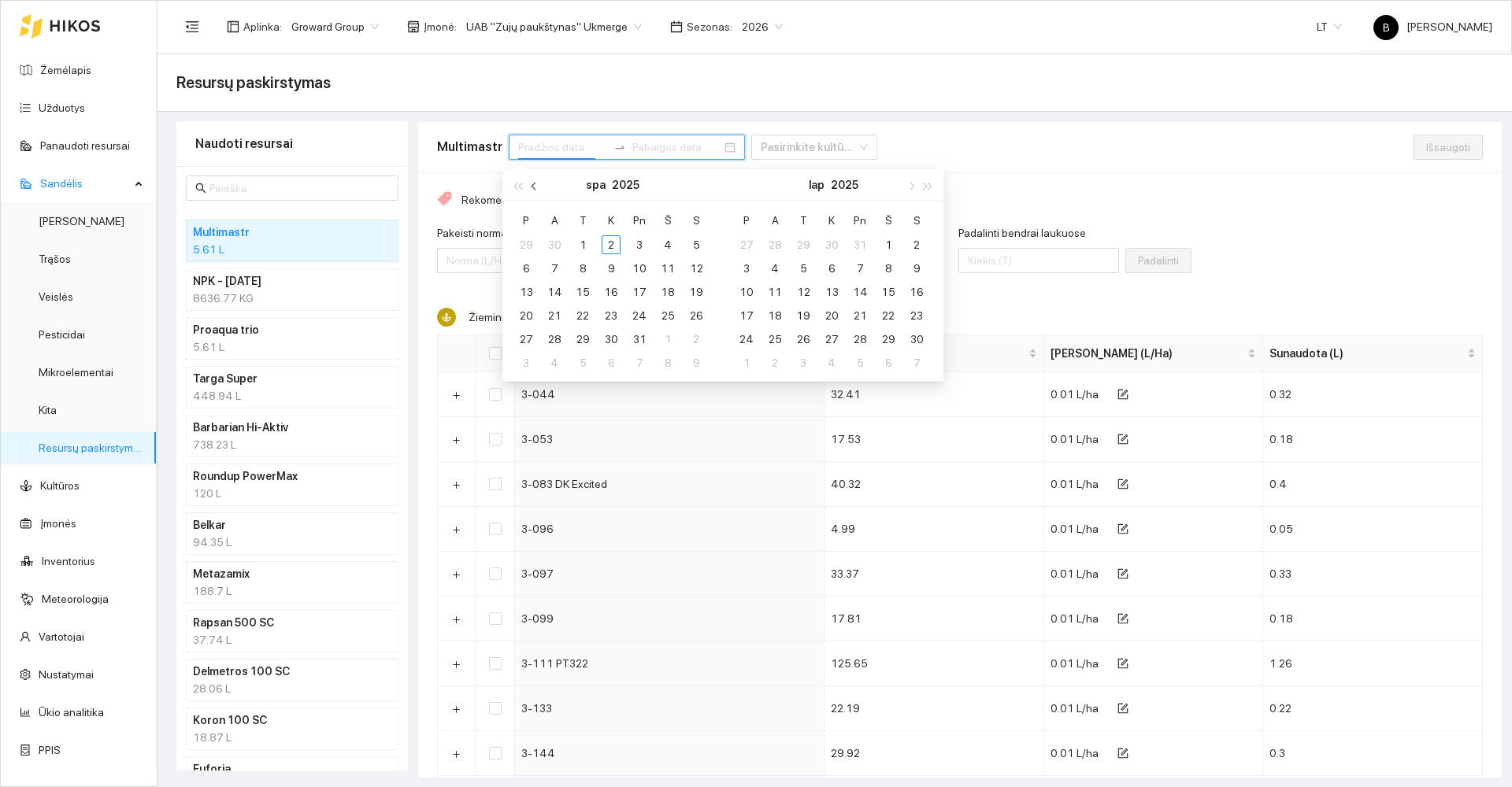
click at [535, 189] on span "button" at bounding box center [535, 186] width 8 height 8
click at [522, 242] on div "1" at bounding box center [526, 244] width 18 height 18
click at [560, 339] on div "30" at bounding box center [554, 339] width 18 height 18
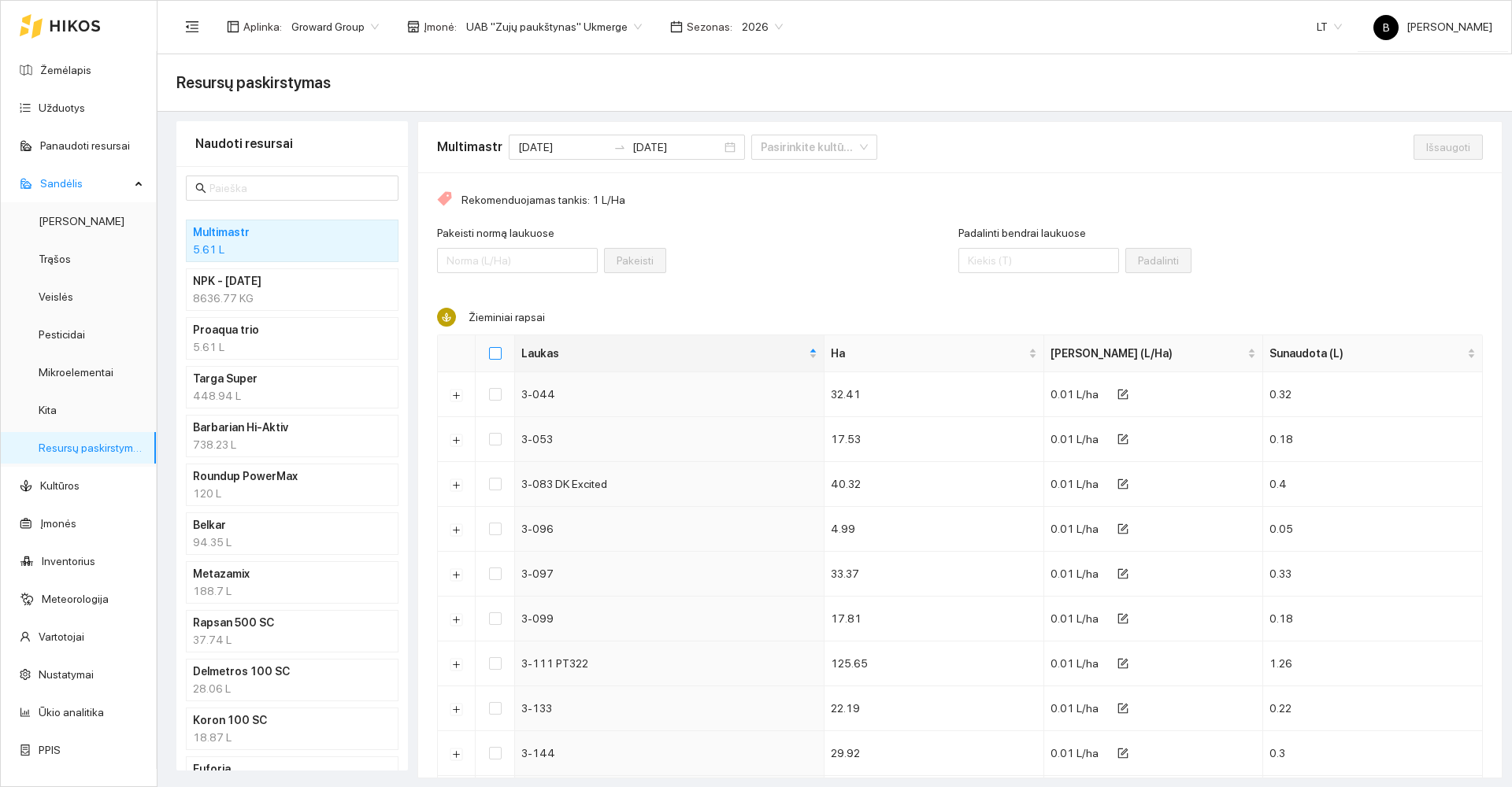
click at [492, 355] on input "Select all" at bounding box center [495, 353] width 12 height 12
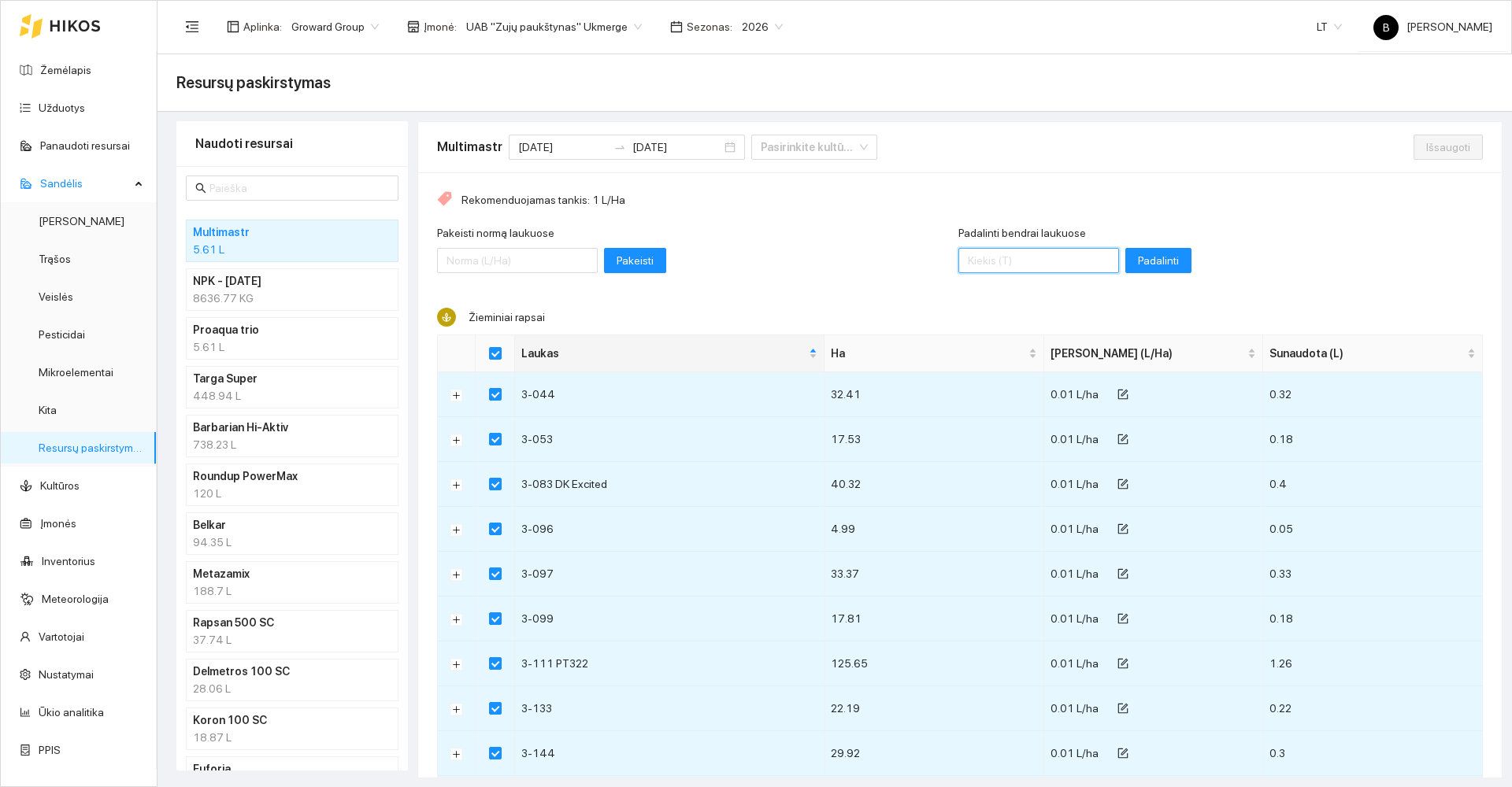
click at [1002, 265] on input "Padalinti bendrai laukuose" at bounding box center [1038, 261] width 160 height 26
click at [1138, 259] on span "Padalinti" at bounding box center [1158, 261] width 41 height 18
click at [1427, 151] on span "Išsaugoti" at bounding box center [1449, 147] width 44 height 18
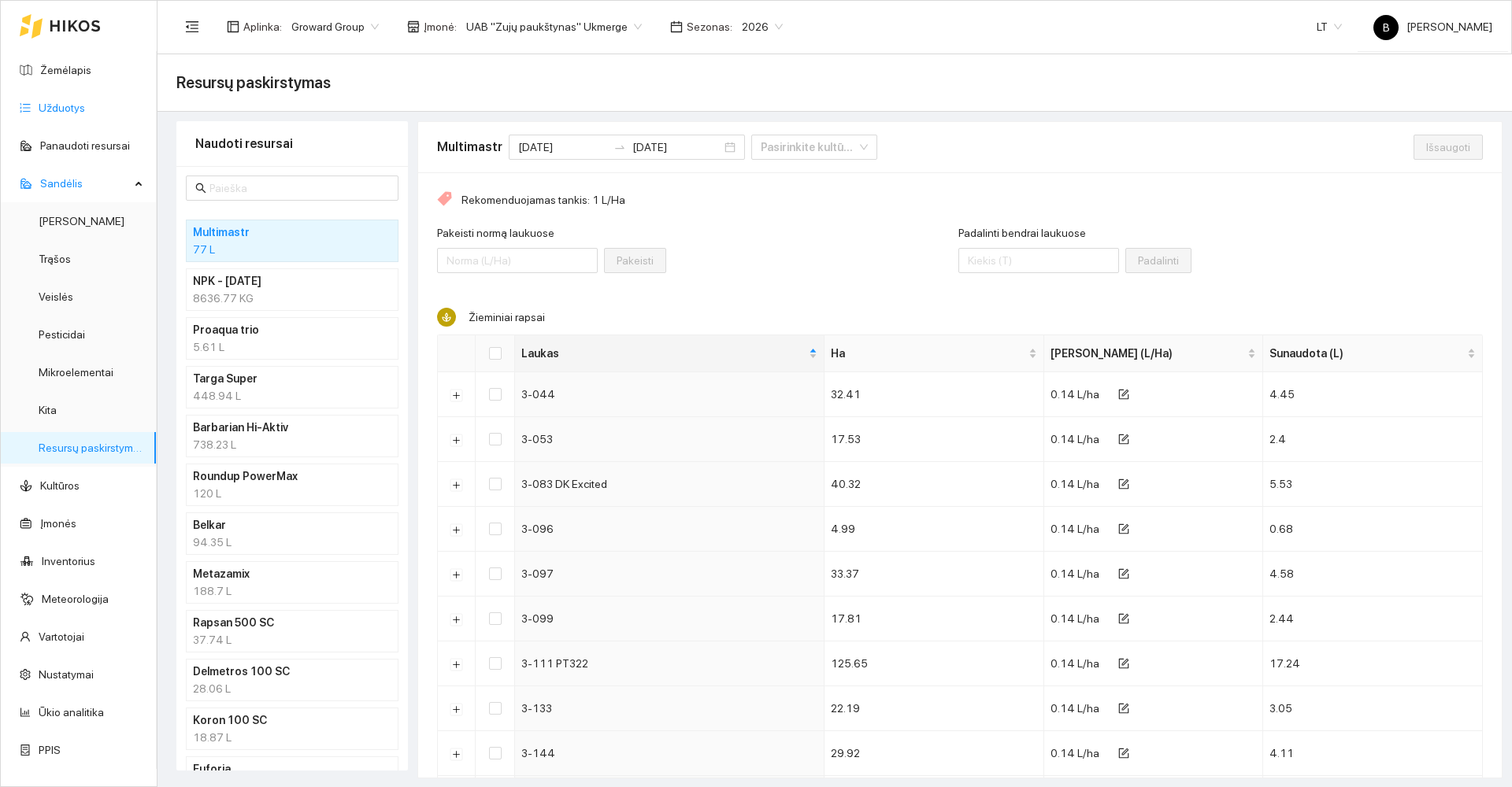
click at [61, 105] on link "Užduotys" at bounding box center [62, 107] width 47 height 12
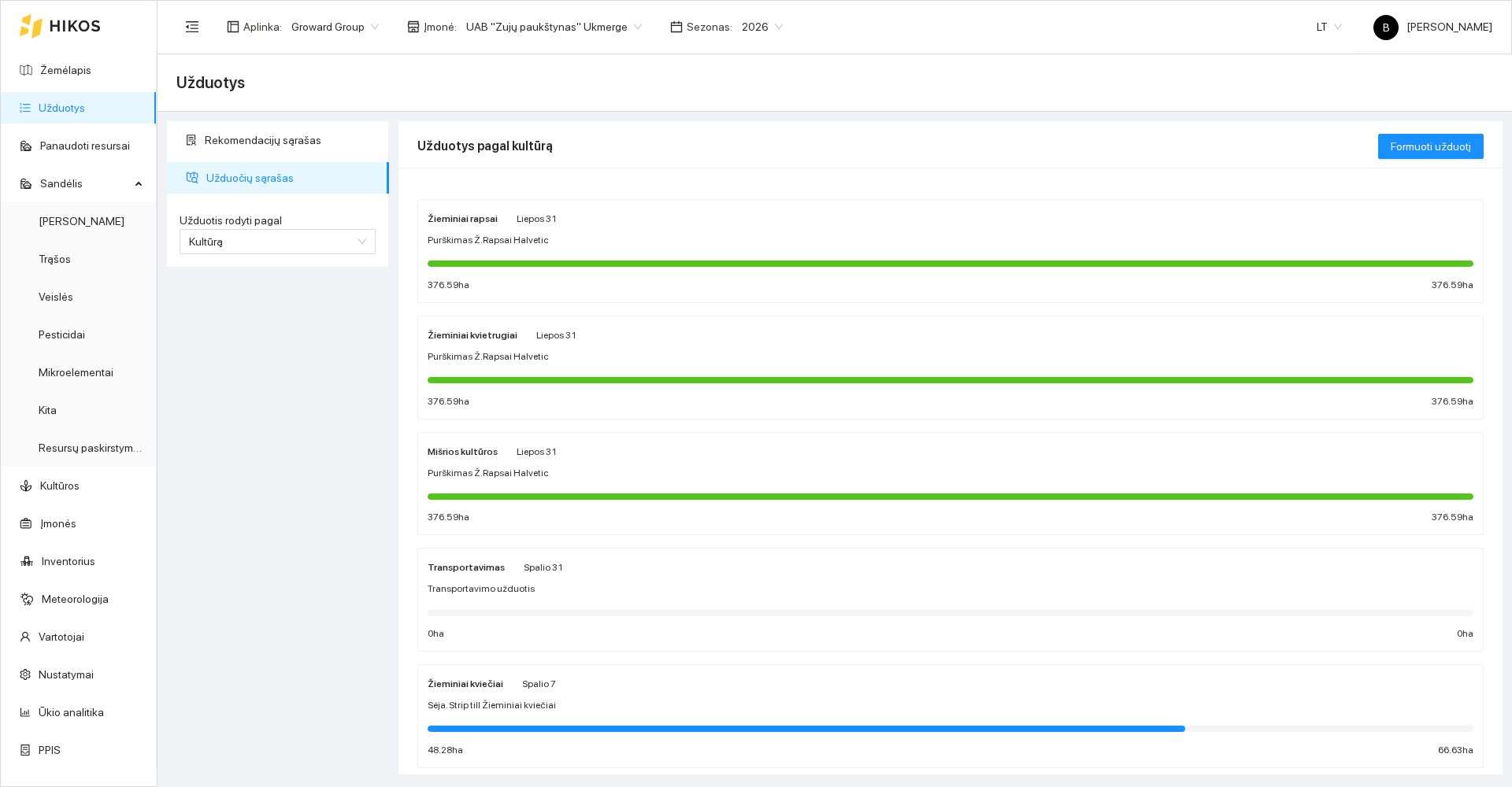
click at [658, 342] on div "Žieminiai kvietrugiai Liepos 31" at bounding box center [951, 335] width 1046 height 18
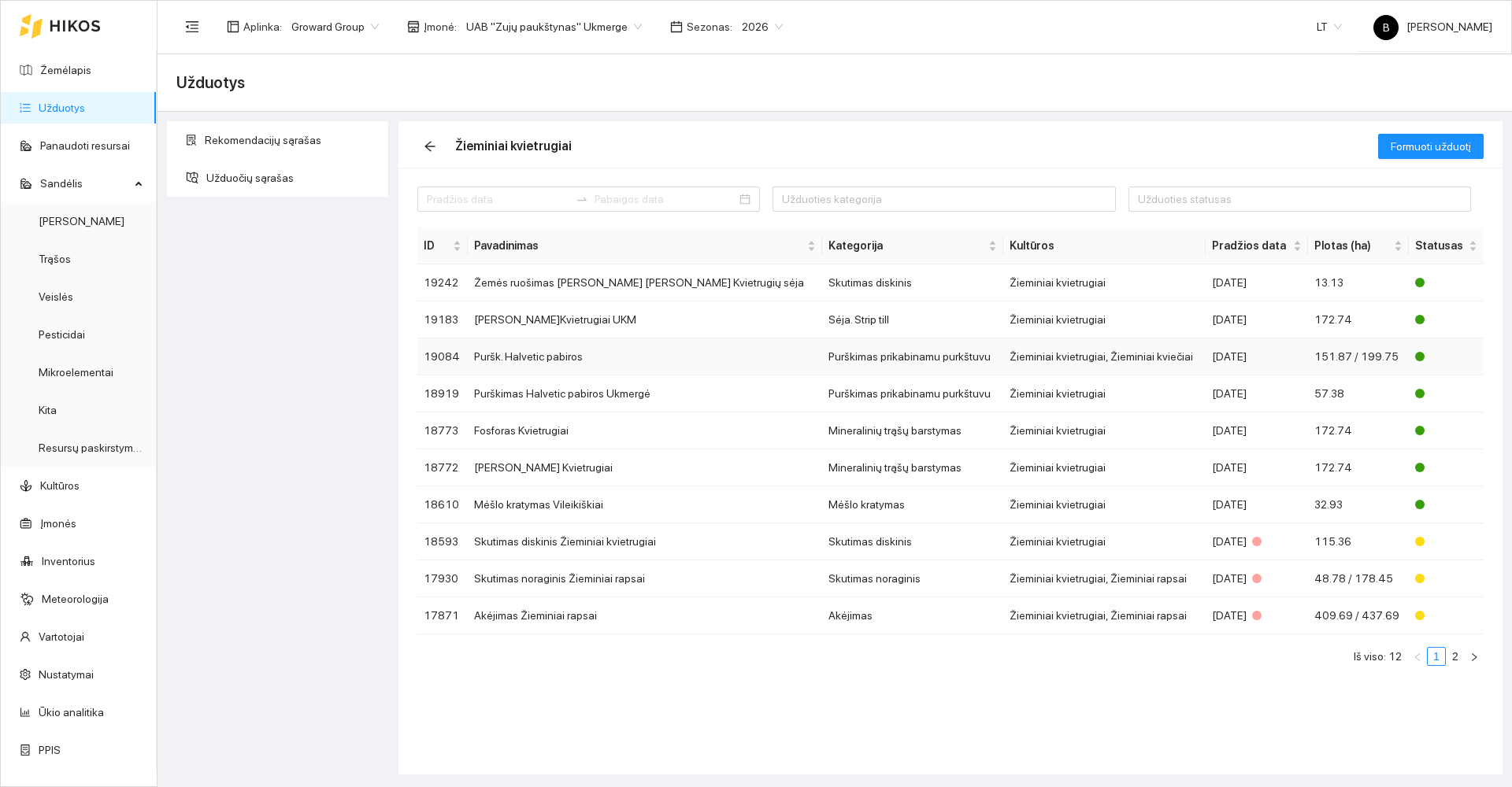
click at [616, 359] on td "Puršk. Halvetic pabiros" at bounding box center [645, 357] width 354 height 37
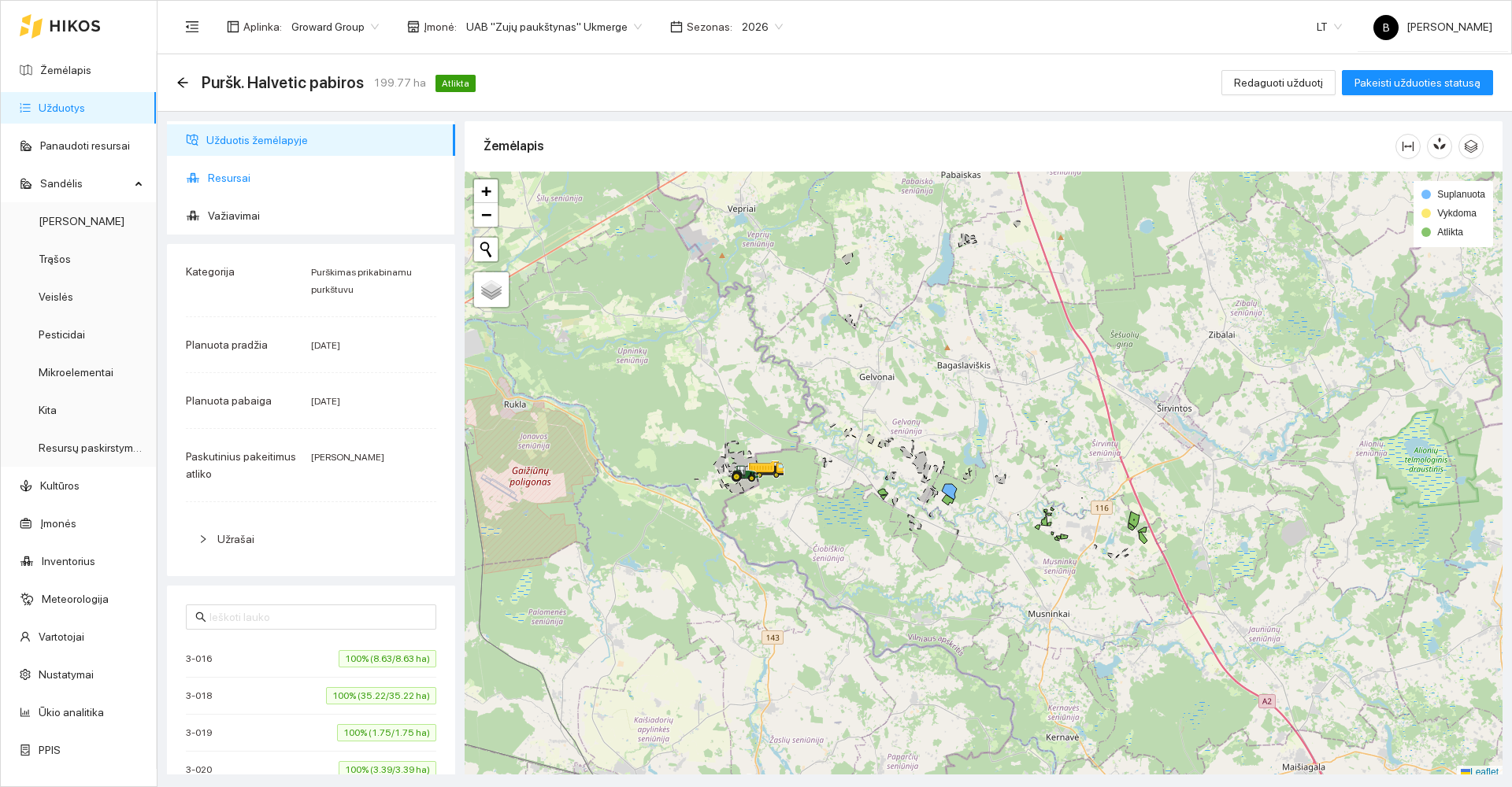
click at [214, 181] on span "Resursai" at bounding box center [325, 178] width 235 height 32
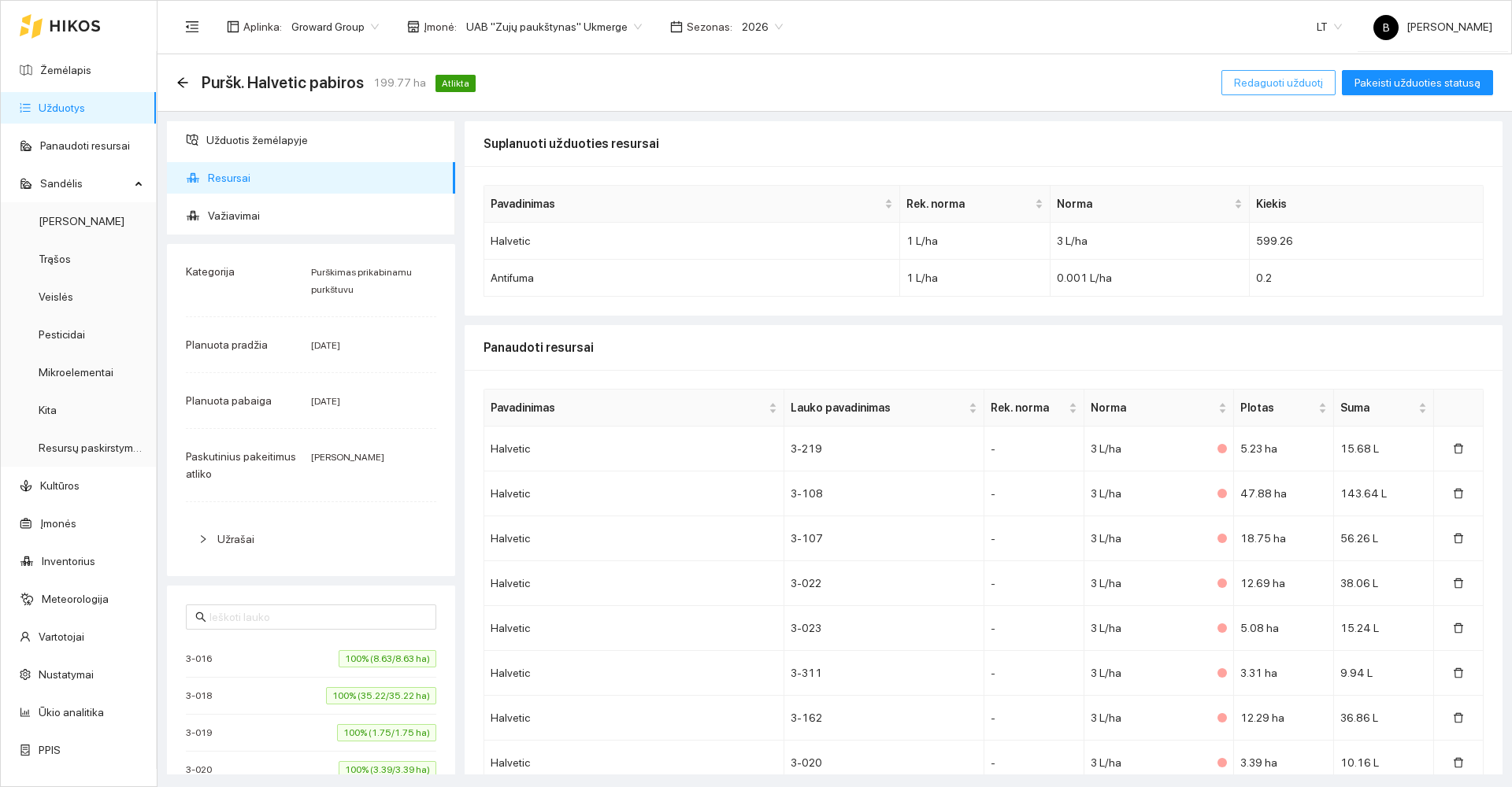
click at [1263, 82] on span "Redaguoti užduotį" at bounding box center [1278, 83] width 89 height 18
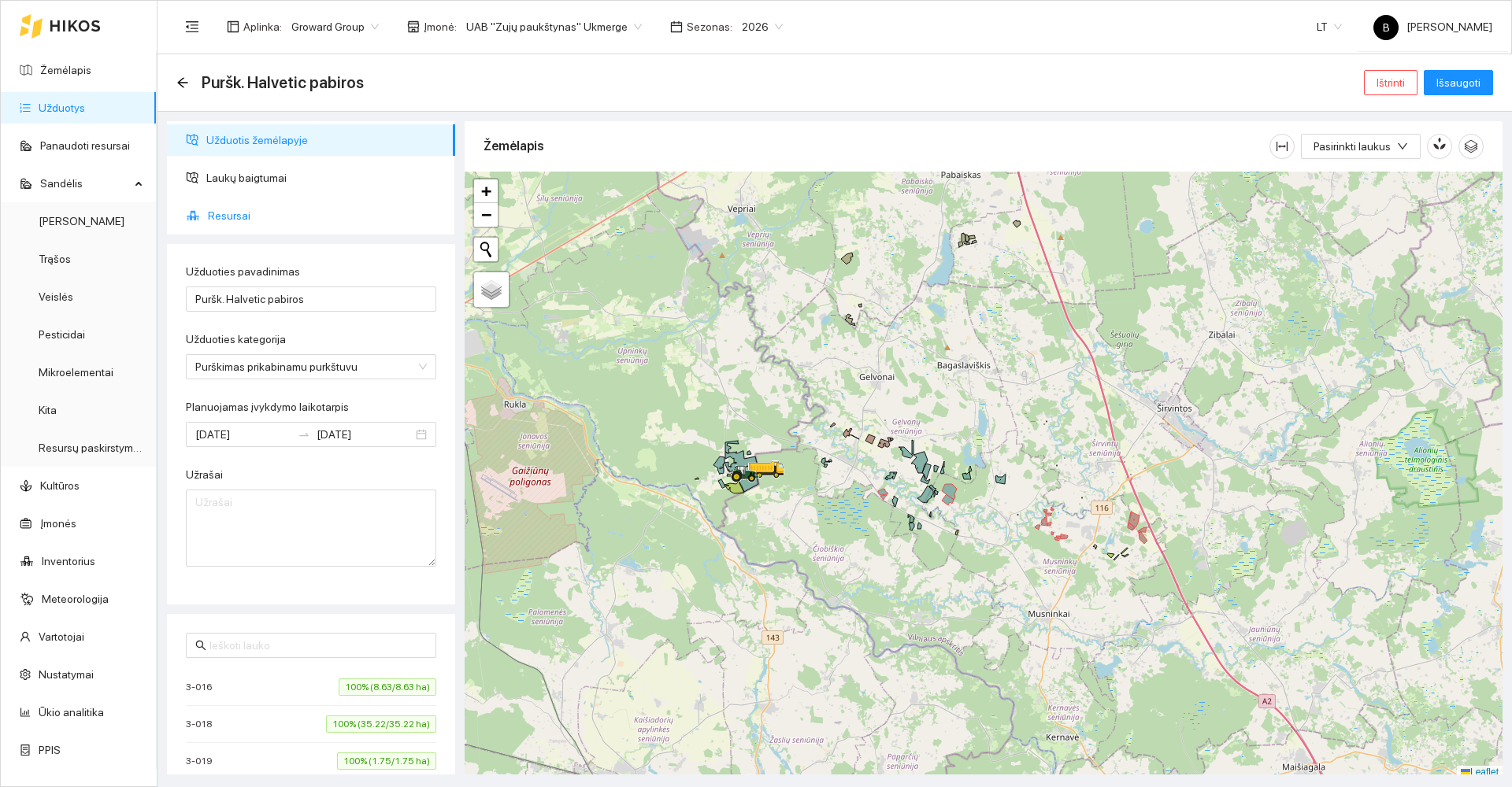
click at [225, 214] on span "Resursai" at bounding box center [325, 216] width 235 height 32
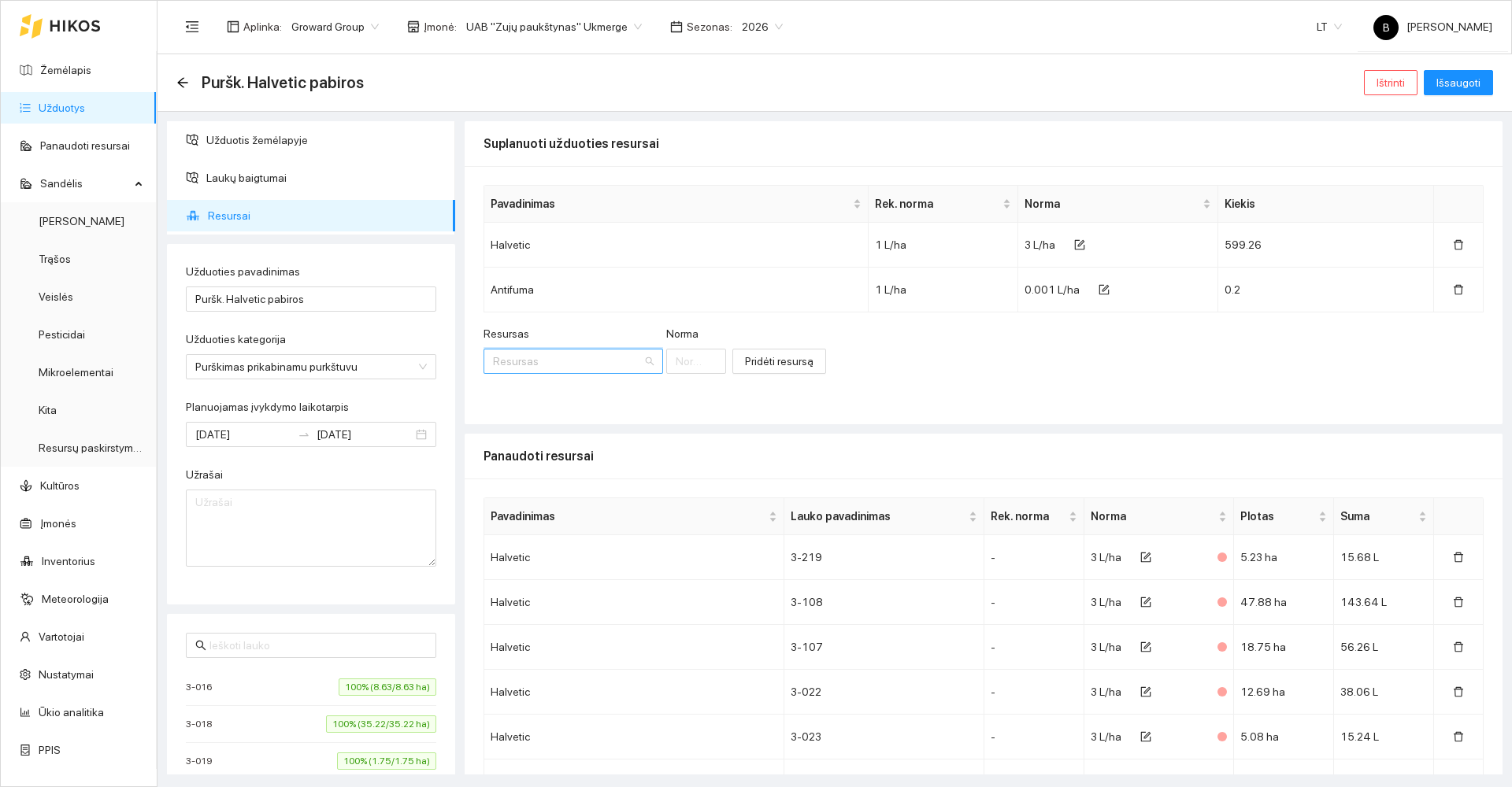
click at [594, 358] on input "Resursas" at bounding box center [568, 361] width 150 height 24
click at [589, 390] on span "AllC" at bounding box center [598, 393] width 19 height 12
click at [763, 364] on input "Norma" at bounding box center [801, 361] width 90 height 26
click at [886, 359] on span "Pridėti resursą" at bounding box center [899, 362] width 69 height 18
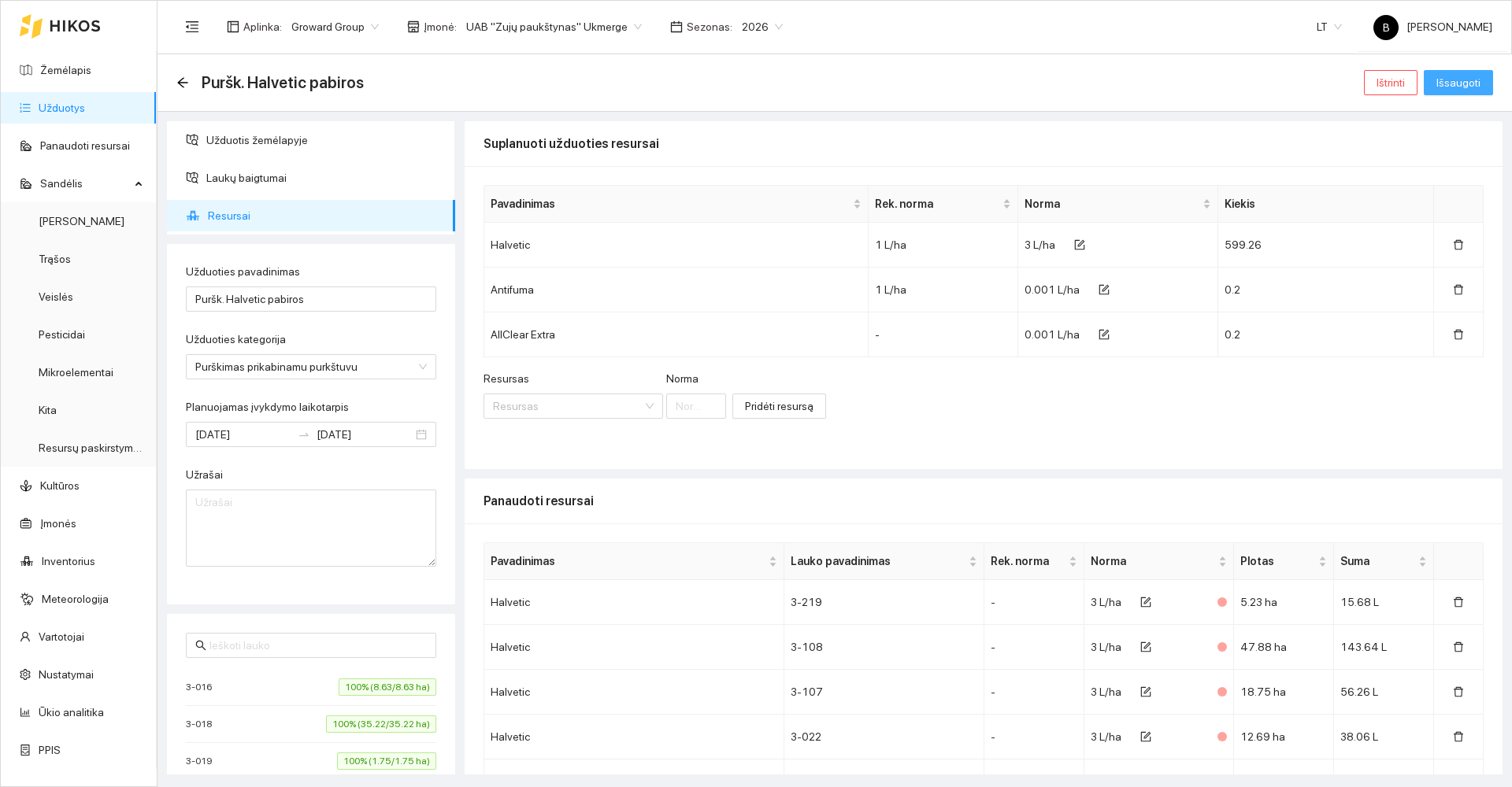
click at [1467, 70] on button "Išsaugoti" at bounding box center [1458, 83] width 70 height 26
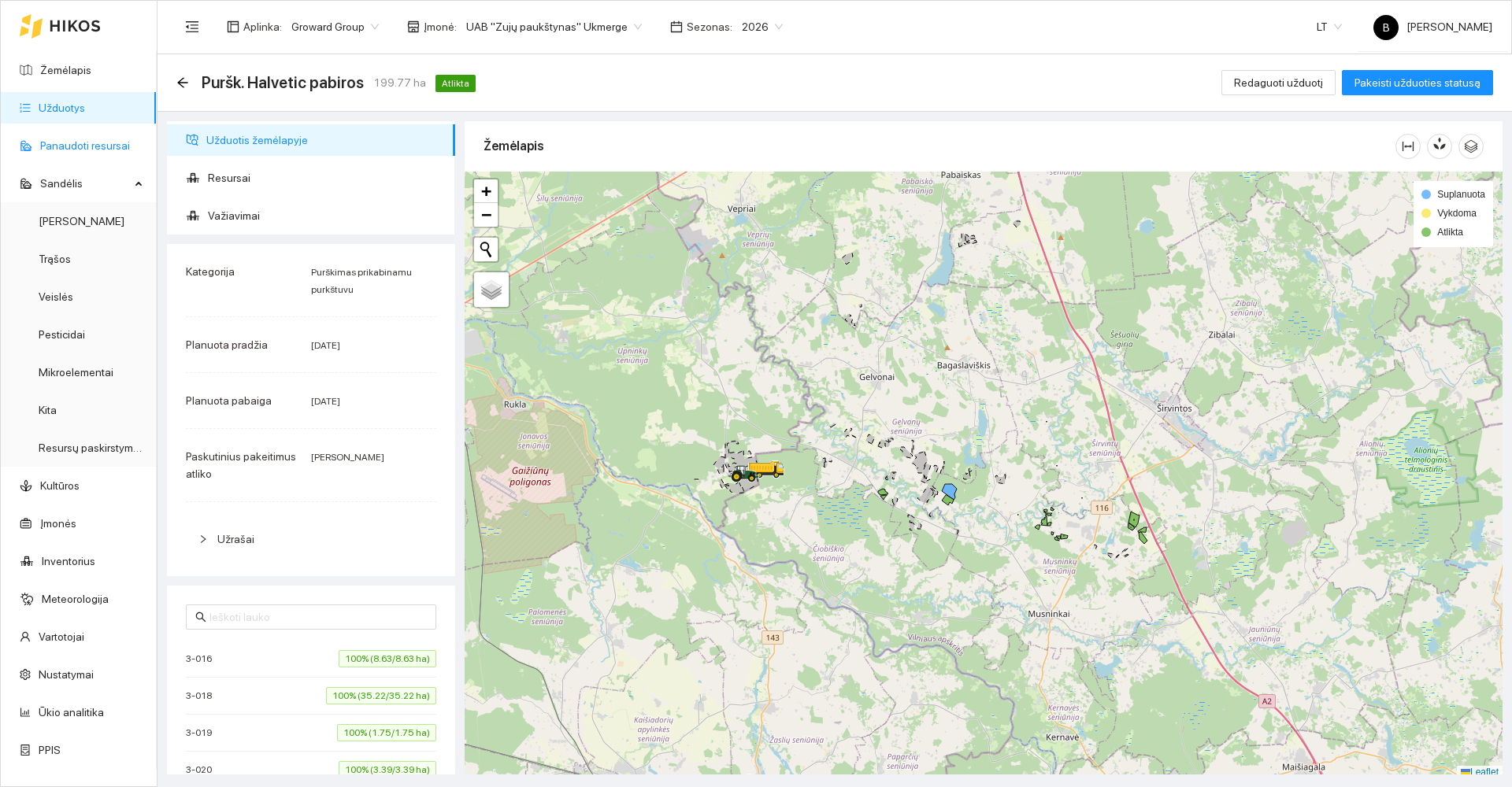
click at [76, 148] on link "Panaudoti resursai" at bounding box center [85, 145] width 90 height 12
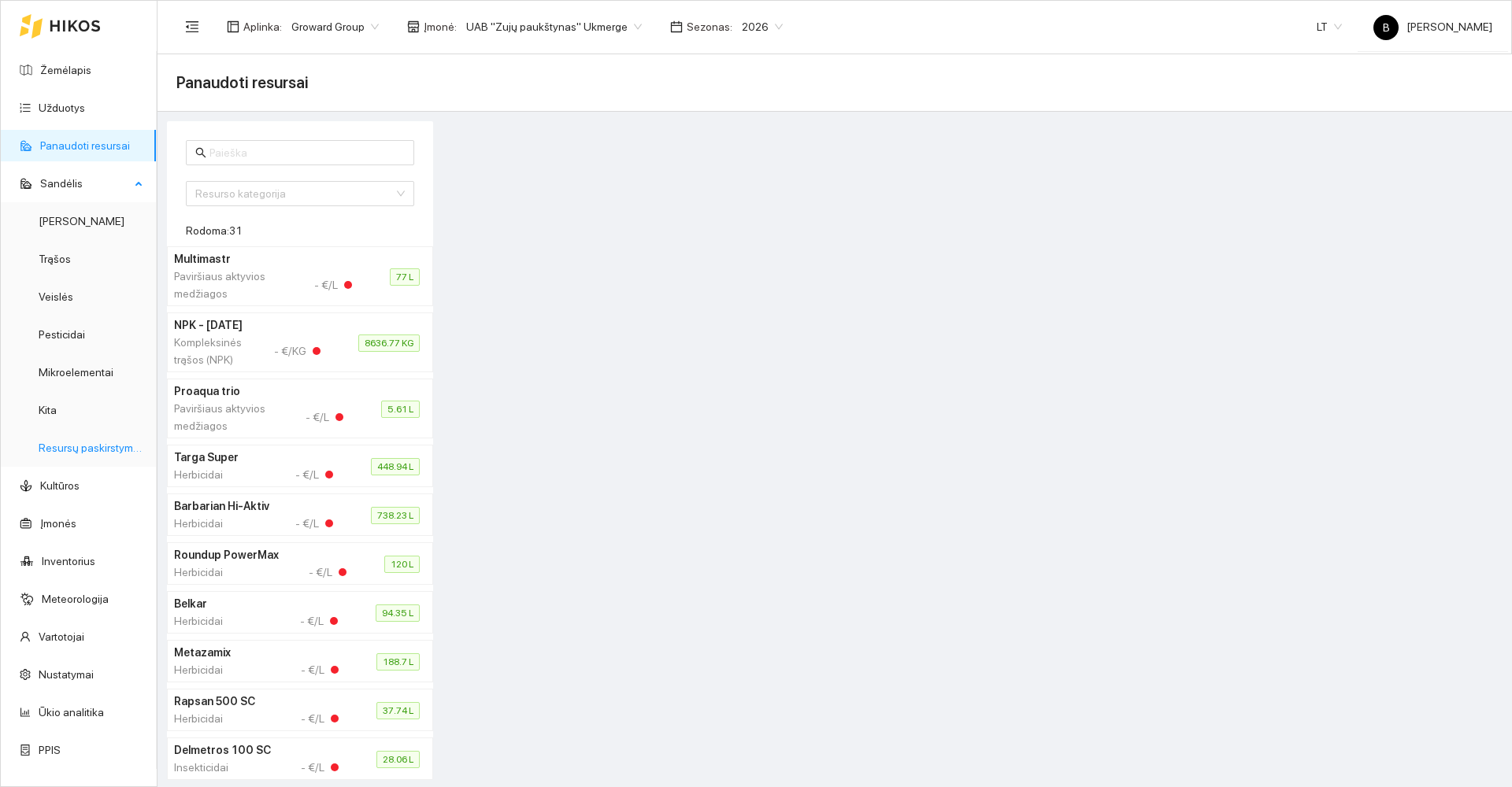
click at [70, 450] on link "Resursų paskirstymas" at bounding box center [92, 448] width 107 height 12
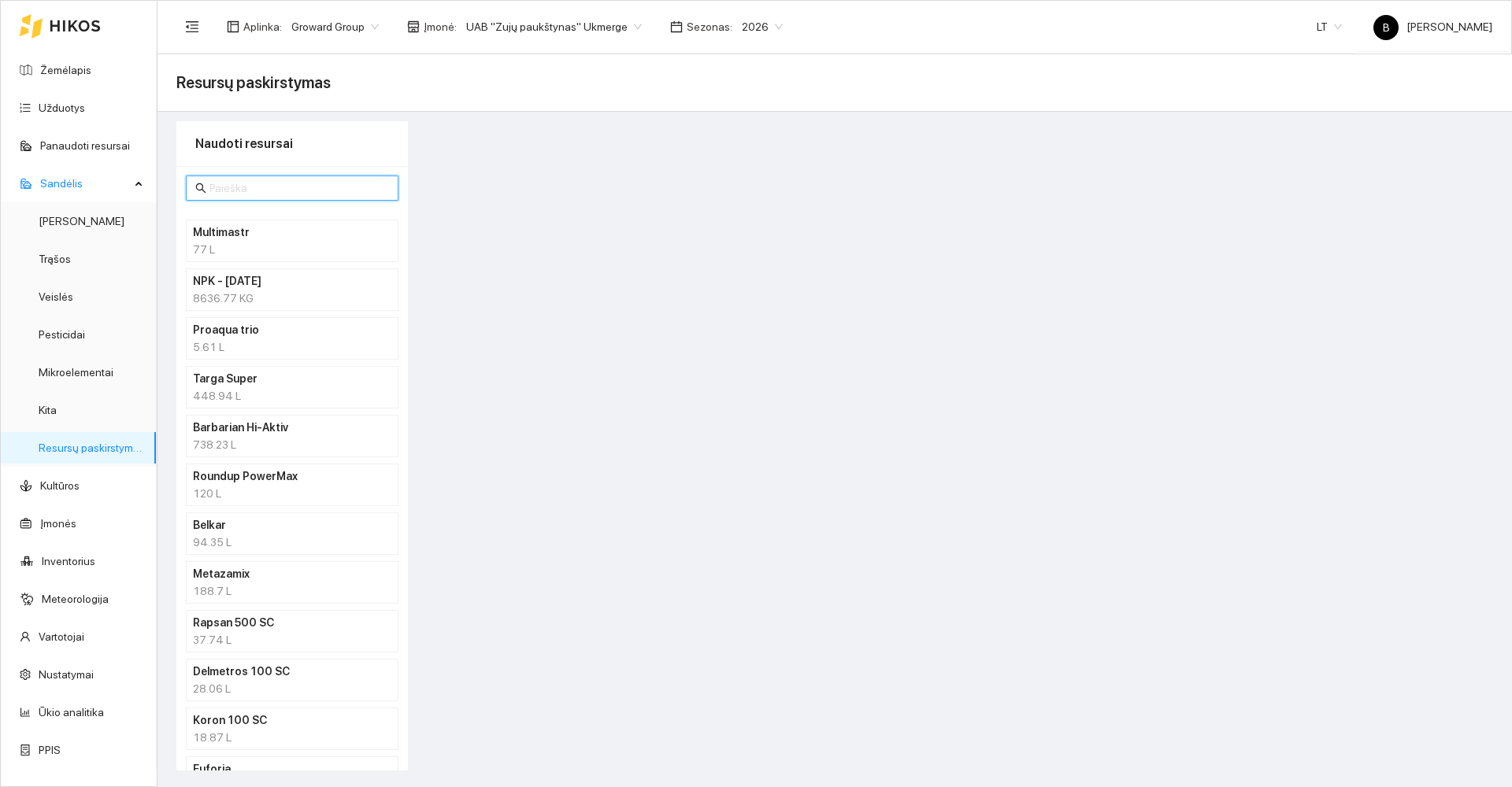
click at [250, 179] on span at bounding box center [291, 188] width 212 height 26
click at [63, 104] on link "Užduotys" at bounding box center [62, 107] width 47 height 12
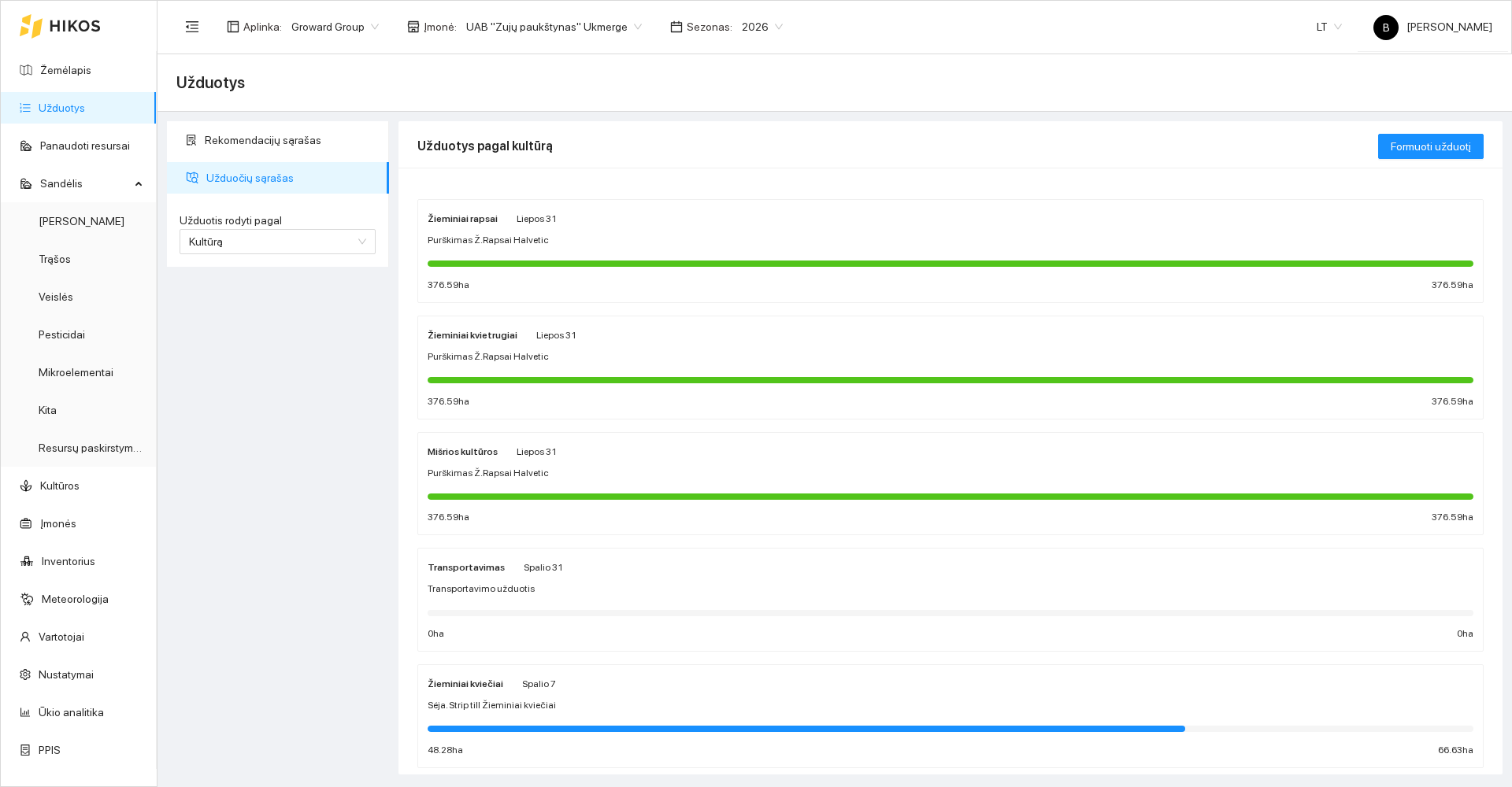
click at [594, 361] on div "Purškimas Ž.Rapsai Halvetic" at bounding box center [951, 357] width 1046 height 15
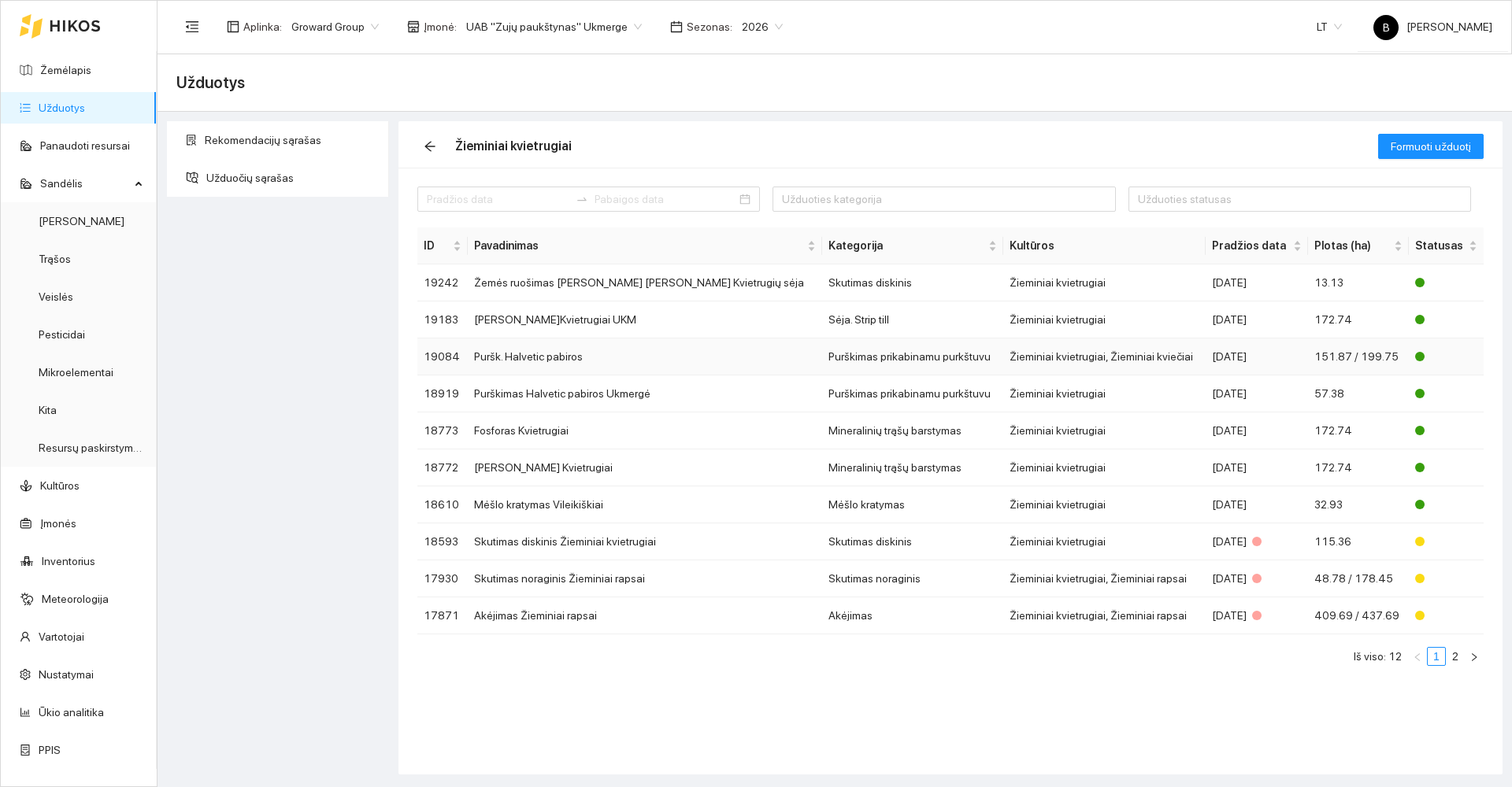
click at [538, 362] on td "Puršk. Halvetic pabiros" at bounding box center [645, 357] width 354 height 37
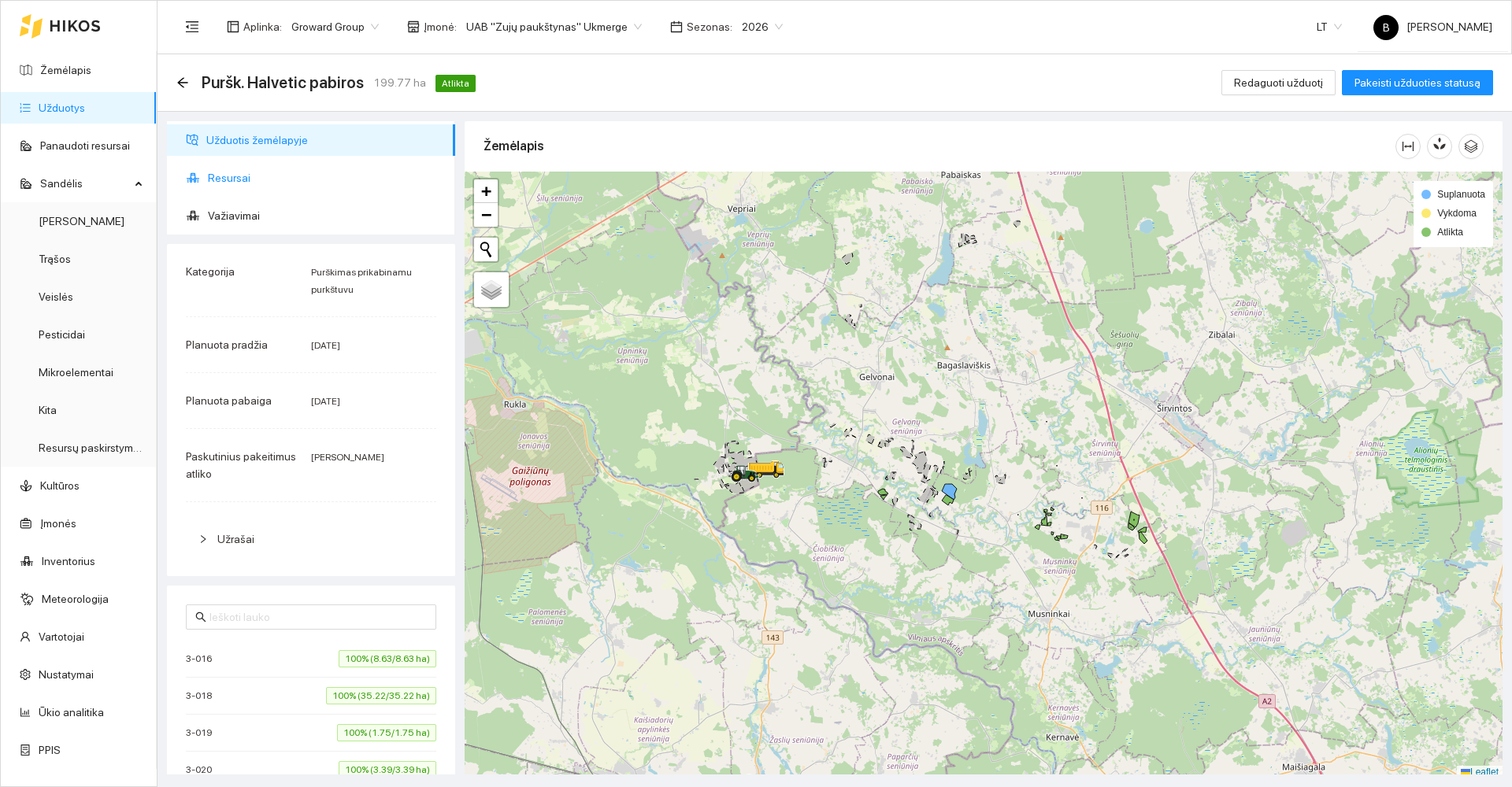
click at [230, 175] on span "Resursai" at bounding box center [325, 178] width 235 height 32
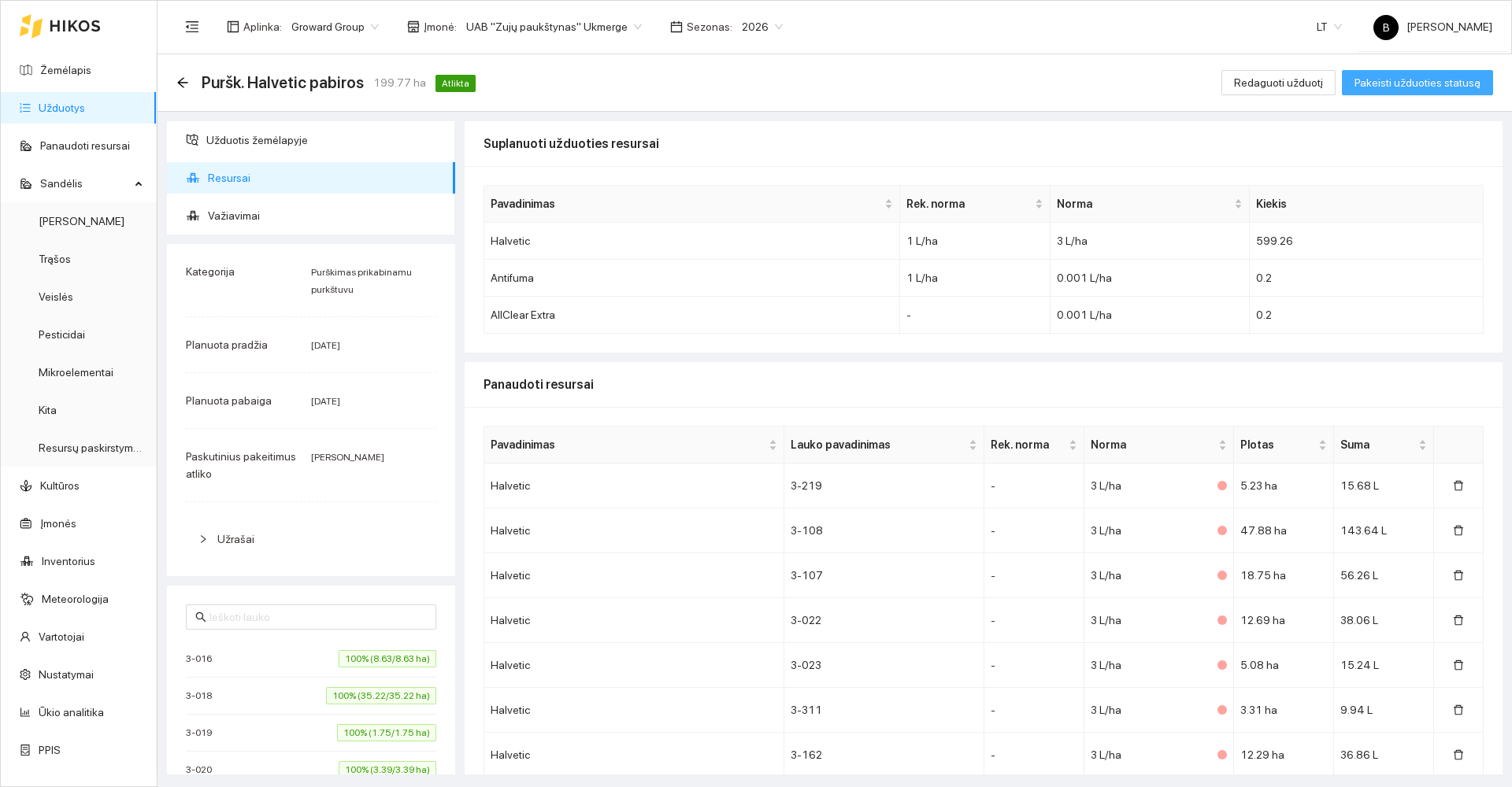
click at [1411, 81] on span "Pakeisti užduoties statusą" at bounding box center [1417, 83] width 126 height 18
click at [1439, 85] on span "Įvykdyti užduotį" at bounding box center [1442, 83] width 76 height 18
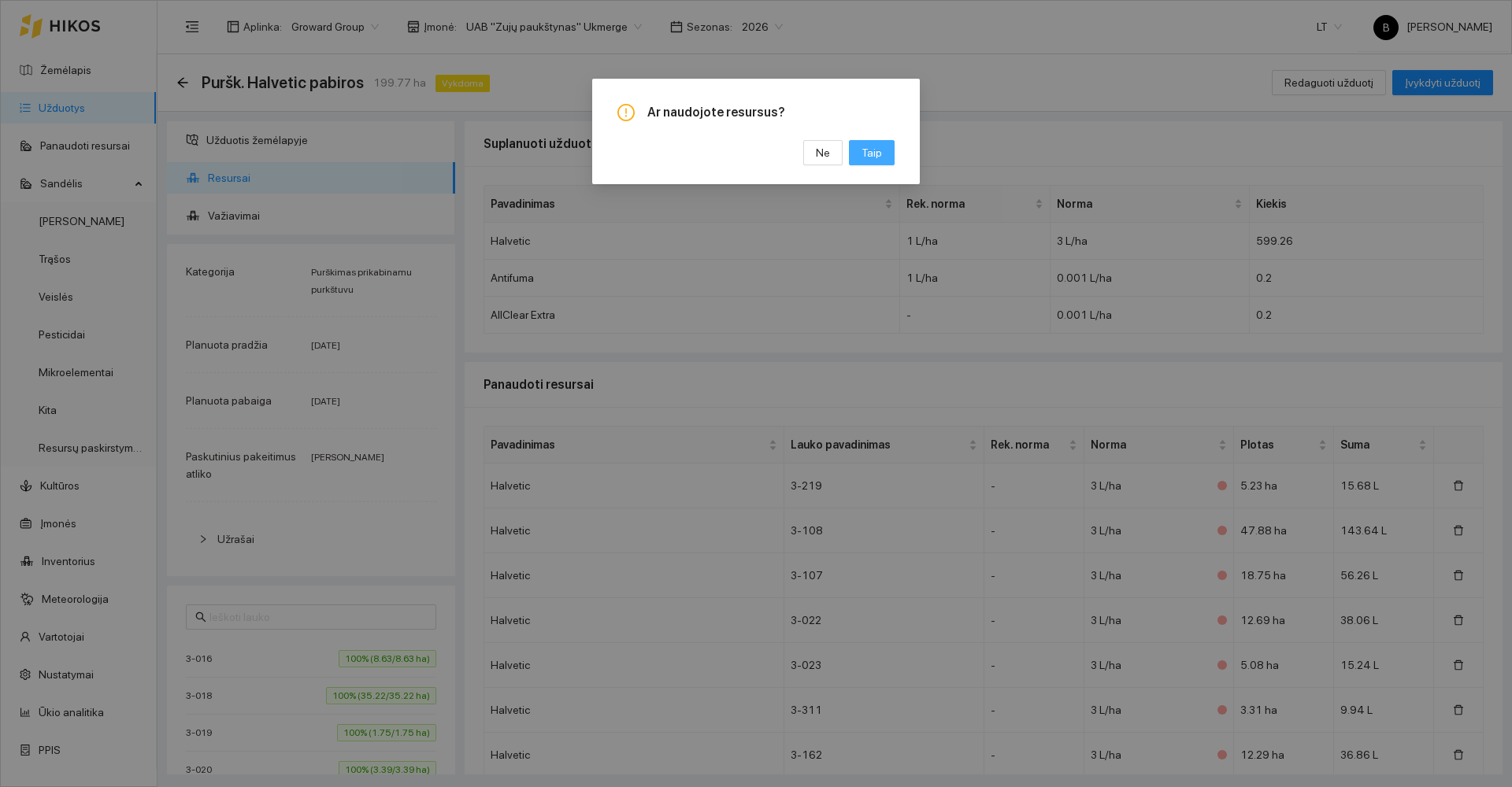
click at [879, 146] on span "Taip" at bounding box center [871, 153] width 20 height 18
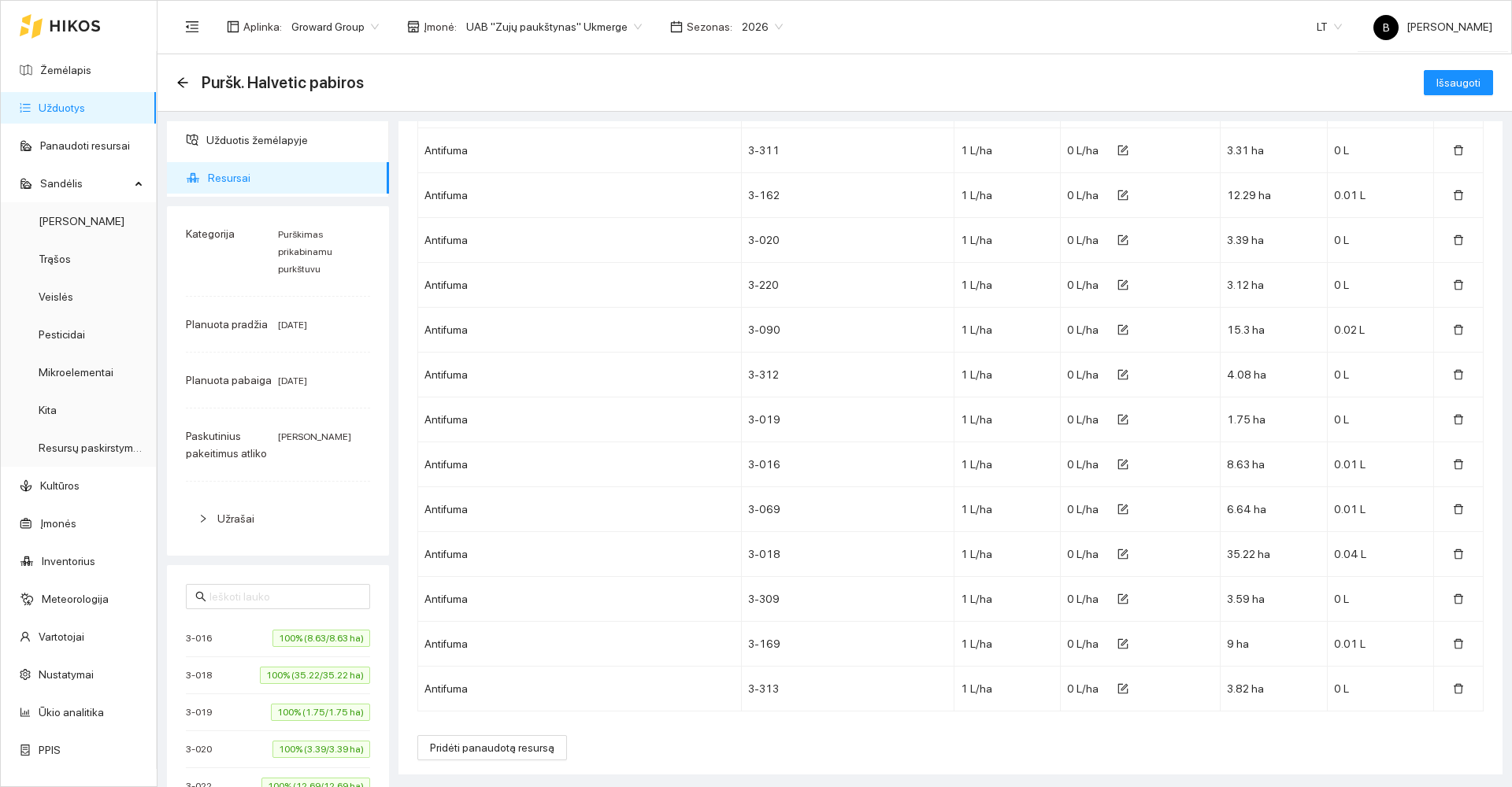
scroll to position [1372, 0]
click at [513, 739] on span "Pridėti panaudotą resursą" at bounding box center [491, 743] width 124 height 18
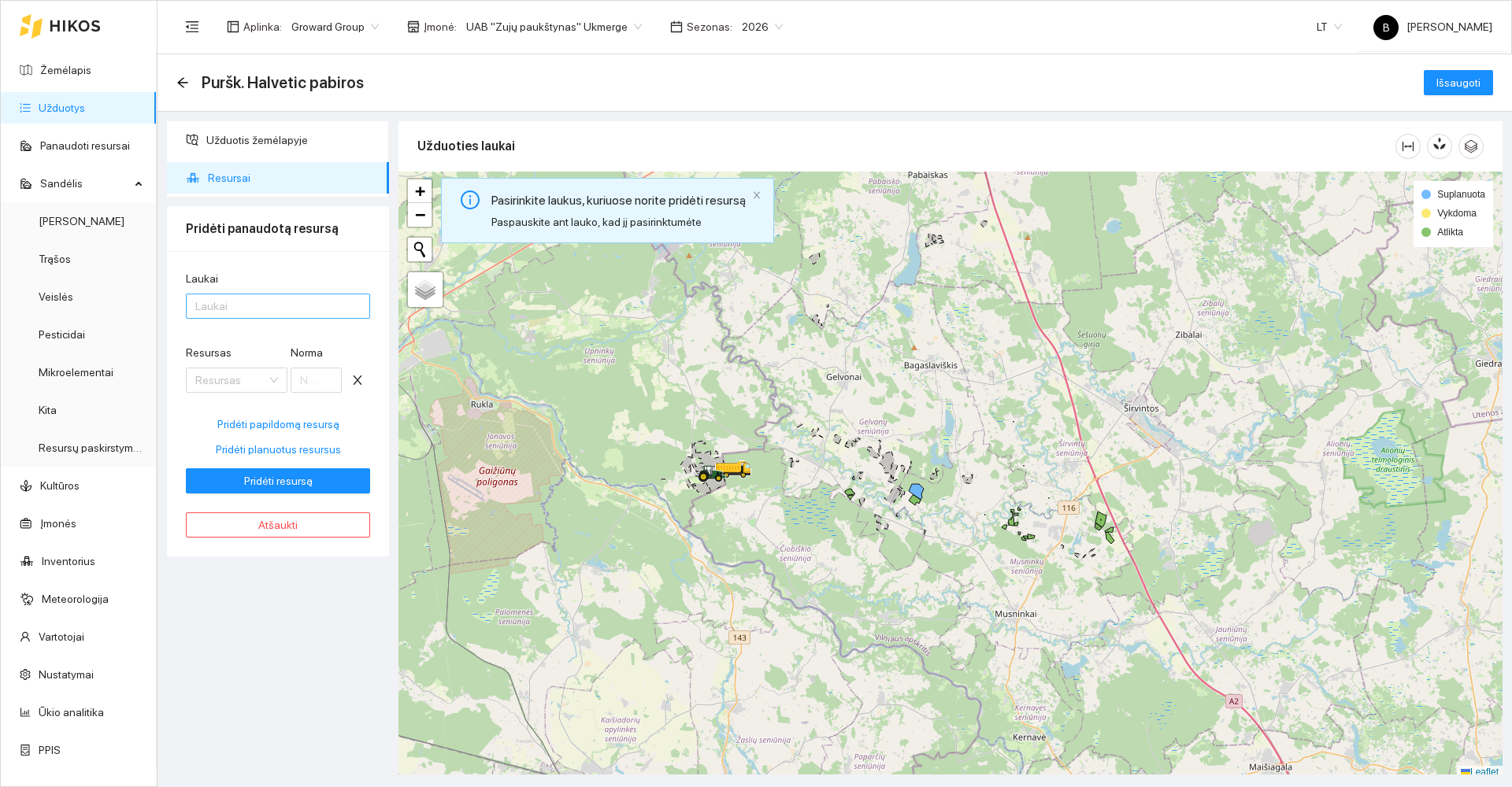
click at [254, 309] on div at bounding box center [270, 305] width 160 height 18
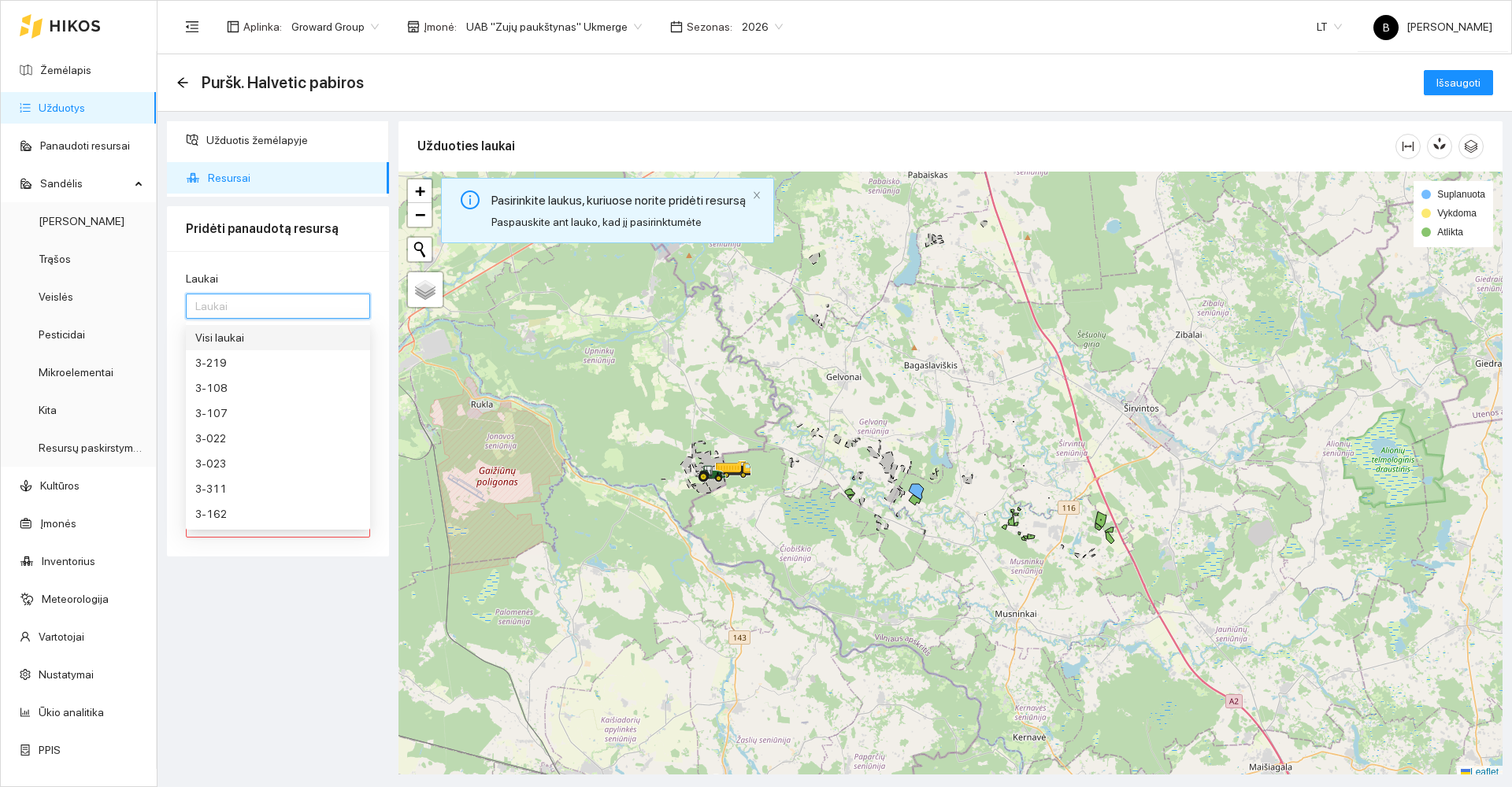
click at [244, 344] on div "Visi laukai" at bounding box center [278, 338] width 166 height 18
click at [302, 620] on div "Užduotis žemėlapyje Resursai Pridėti panaudotą resursą Laukai Visi laukai Resur…" at bounding box center [277, 448] width 232 height 653
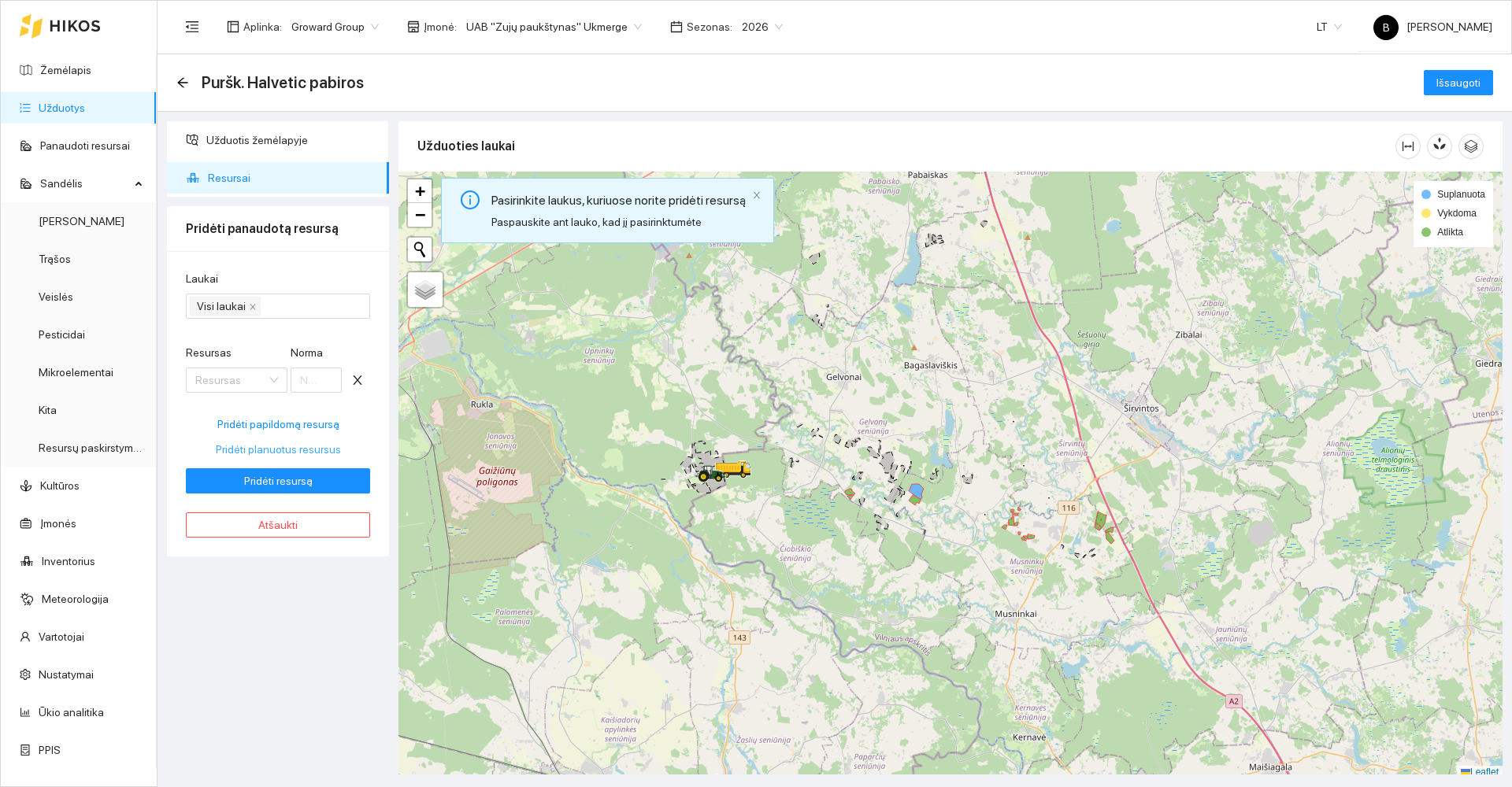
click at [279, 452] on span "Pridėti planuotus resursus" at bounding box center [278, 450] width 125 height 18
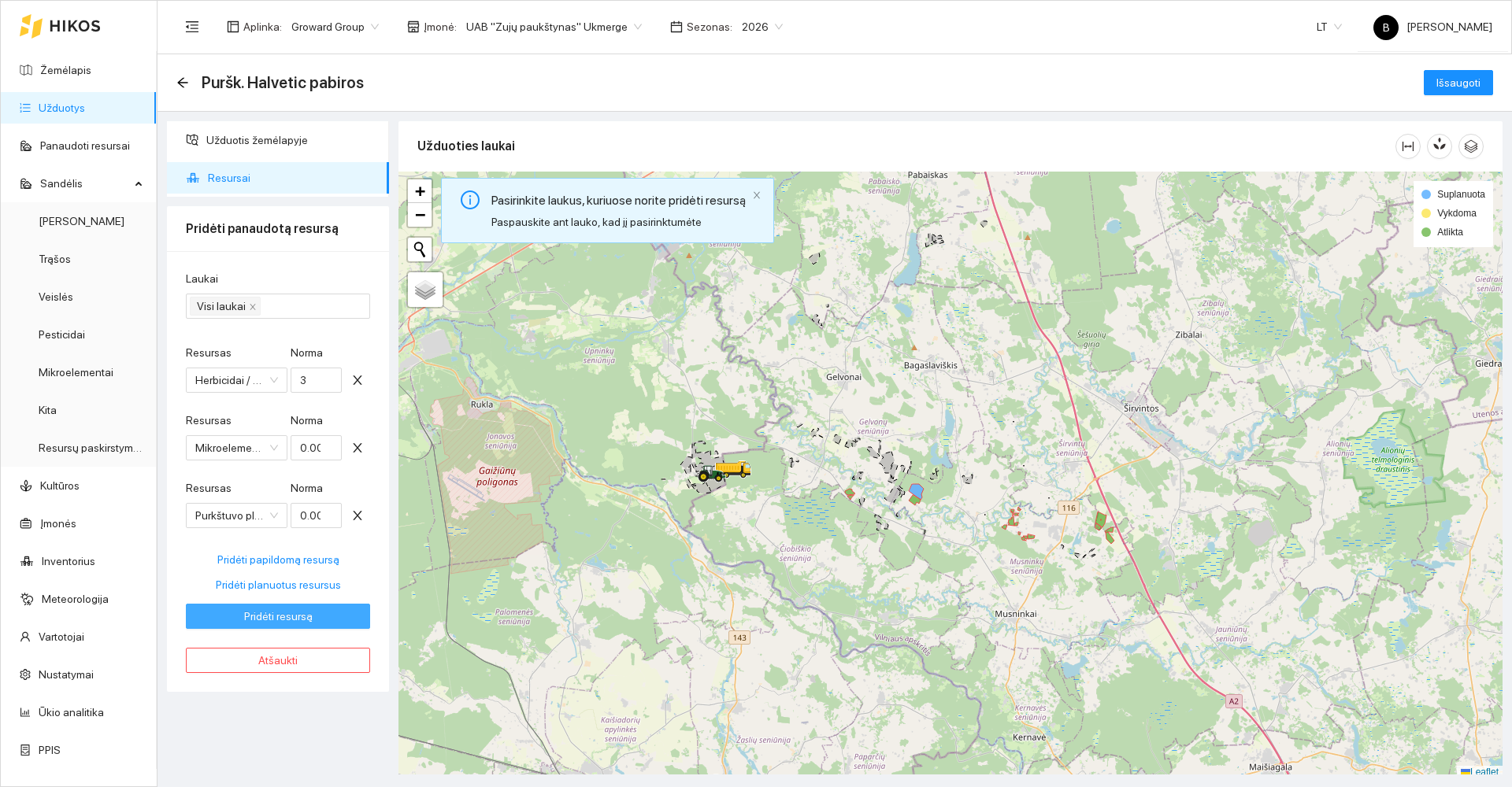
click at [262, 619] on span "Pridėti resursą" at bounding box center [278, 616] width 69 height 18
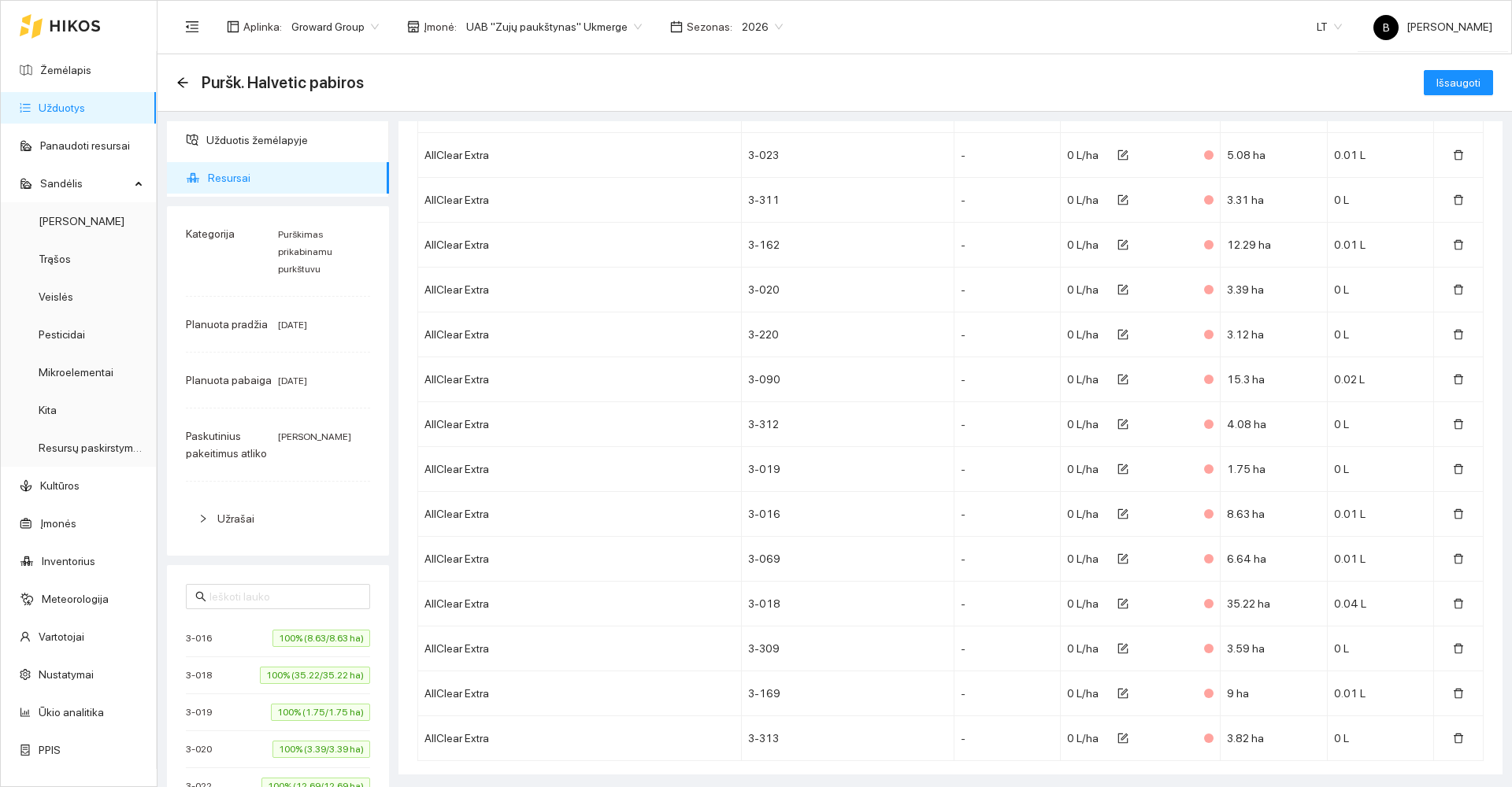
scroll to position [2180, 0]
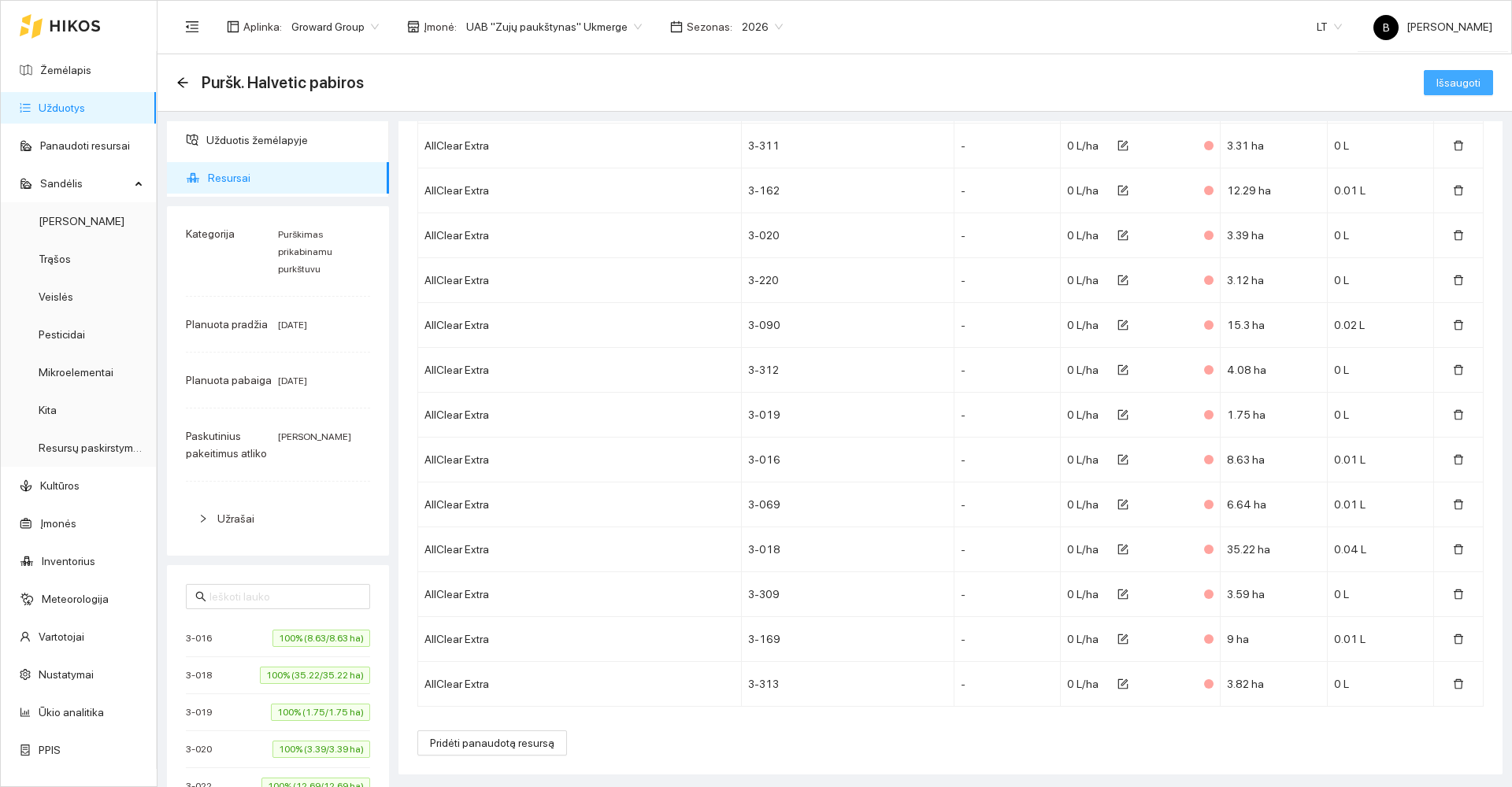
click at [1447, 85] on span "Išsaugoti" at bounding box center [1458, 83] width 44 height 18
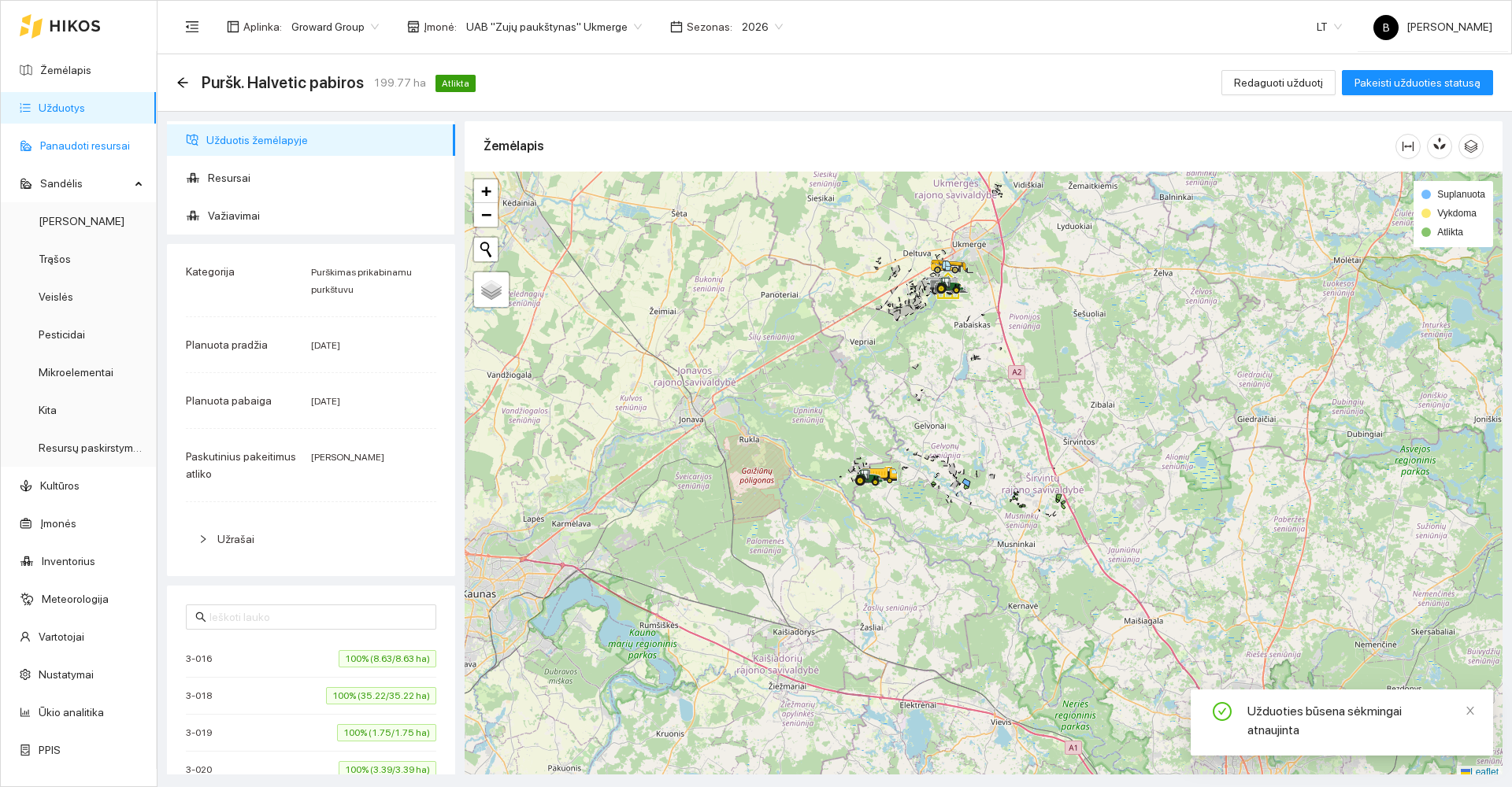
click at [79, 141] on link "Panaudoti resursai" at bounding box center [85, 145] width 90 height 12
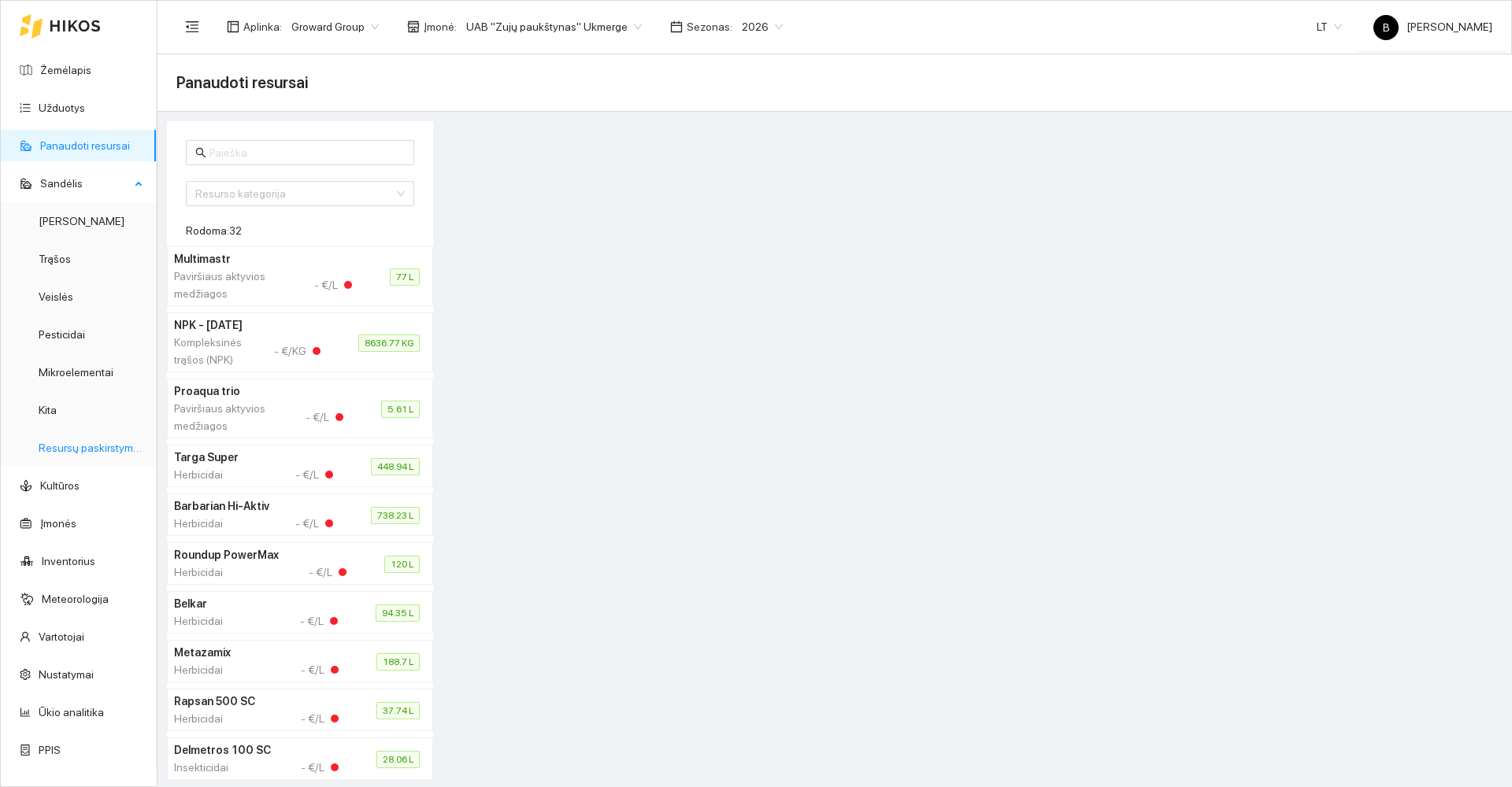
click at [73, 452] on link "Resursų paskirstymas" at bounding box center [92, 448] width 107 height 12
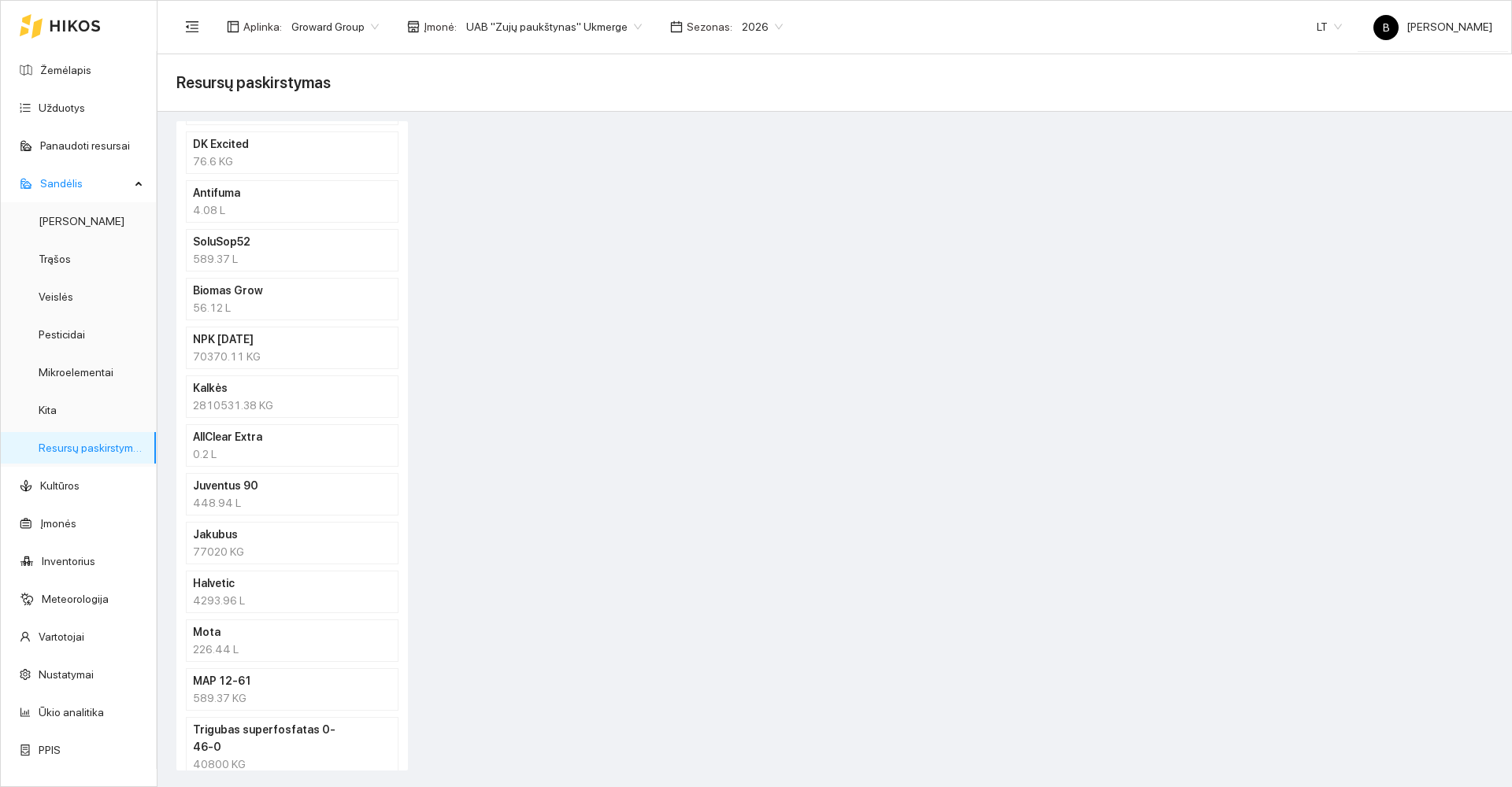
scroll to position [787, 0]
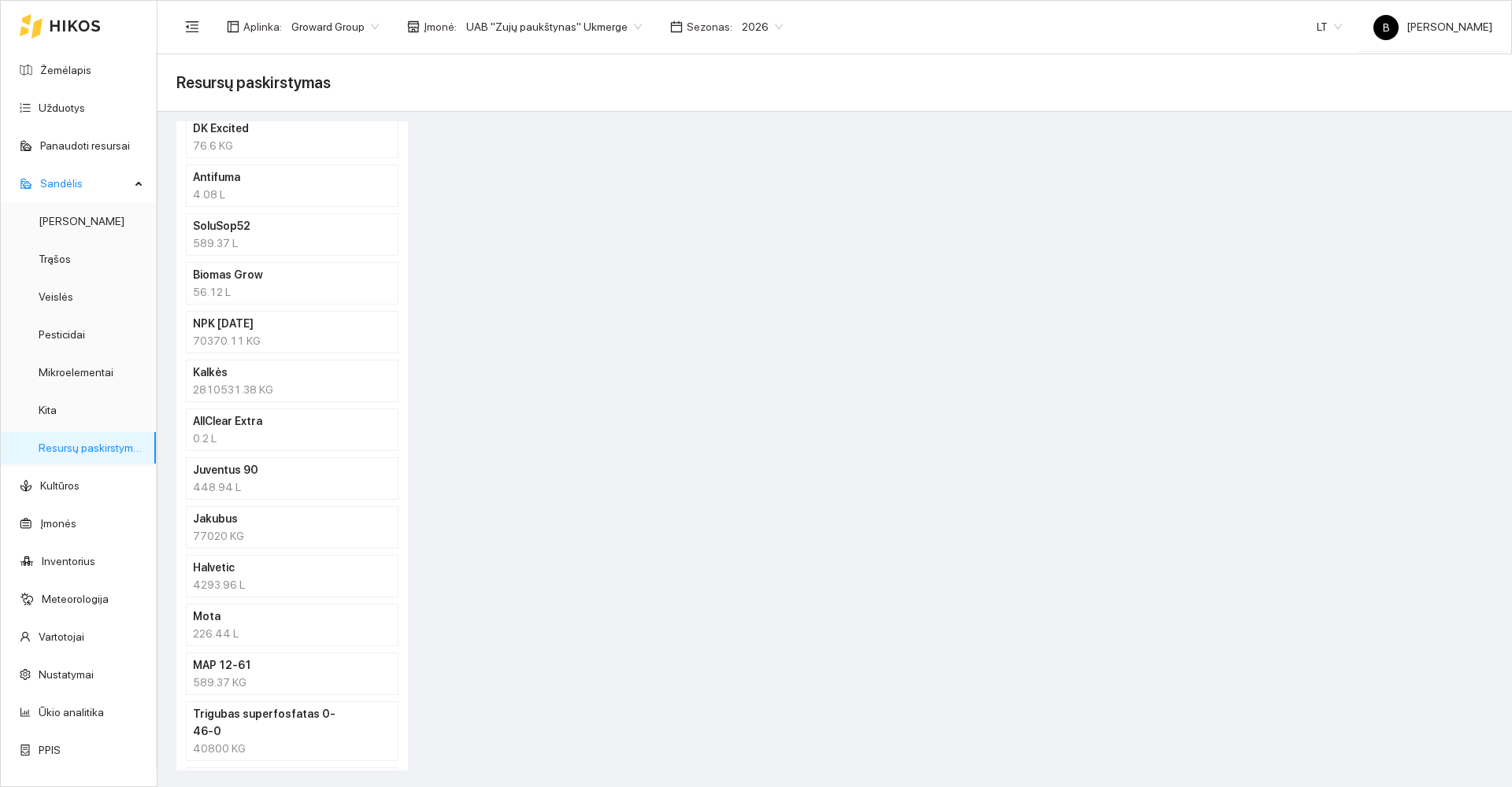
click at [278, 433] on div "0.2 L" at bounding box center [291, 438] width 198 height 18
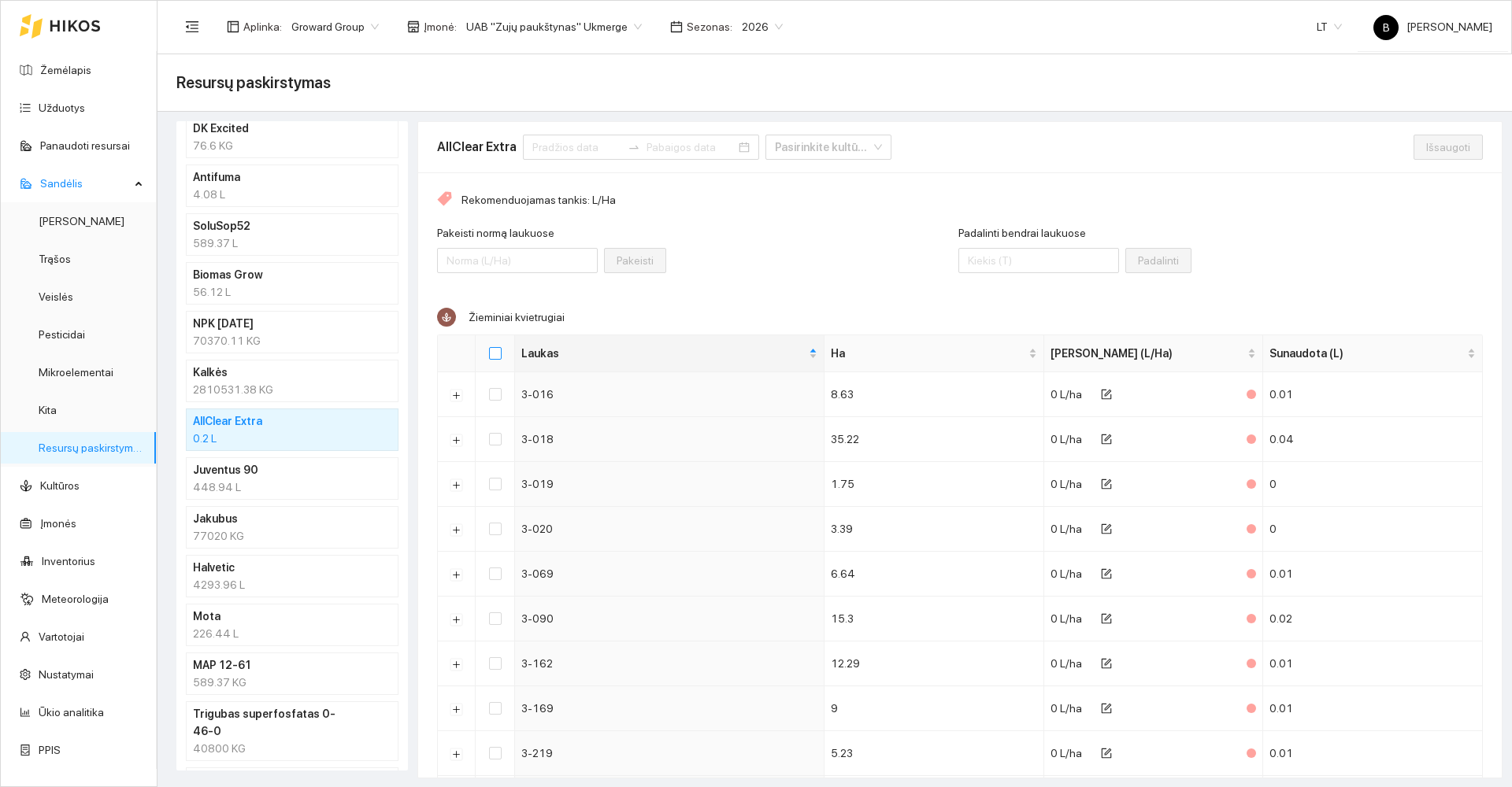
click at [496, 351] on input "Select all" at bounding box center [495, 353] width 12 height 12
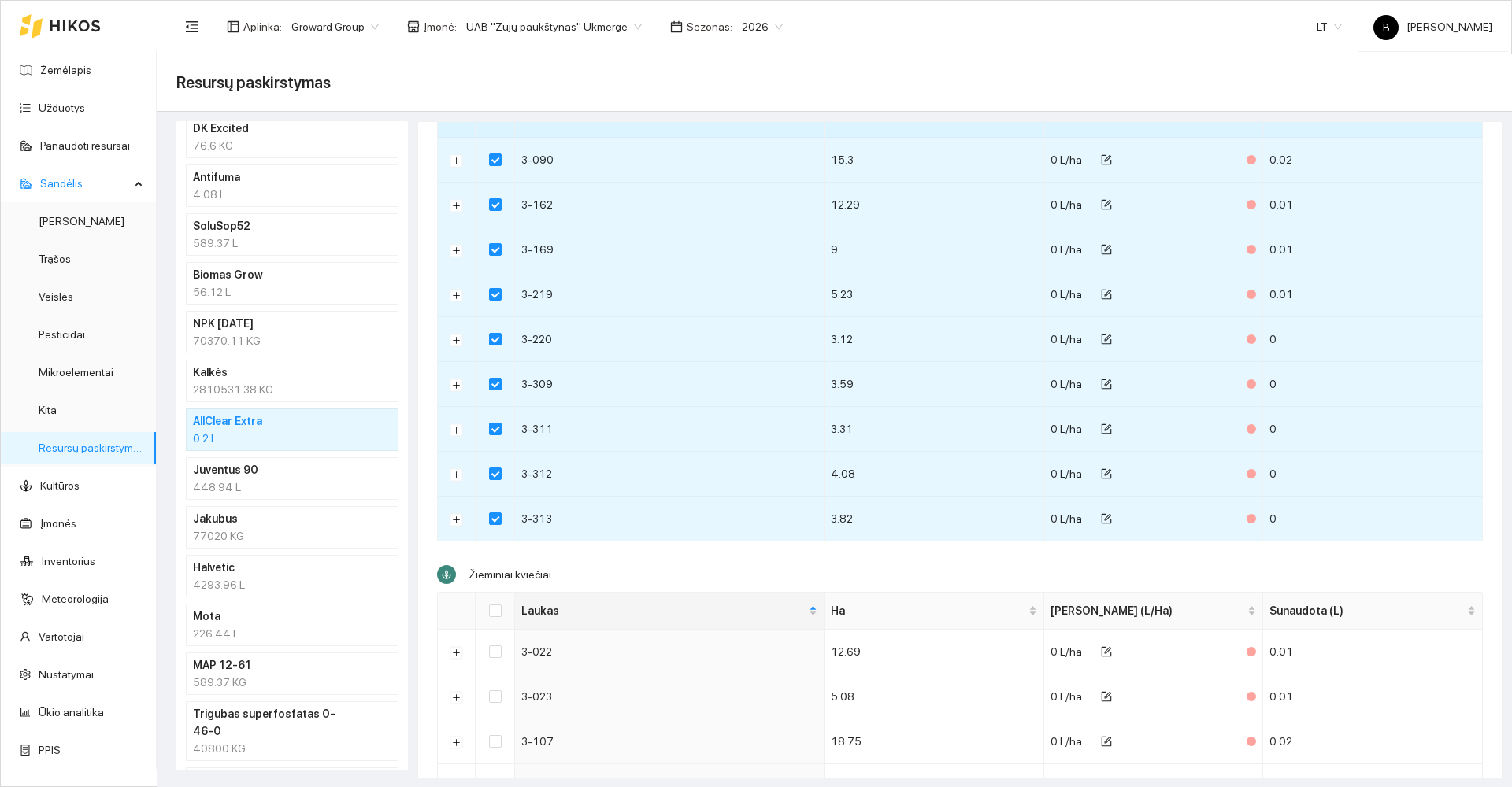
scroll to position [533, 0]
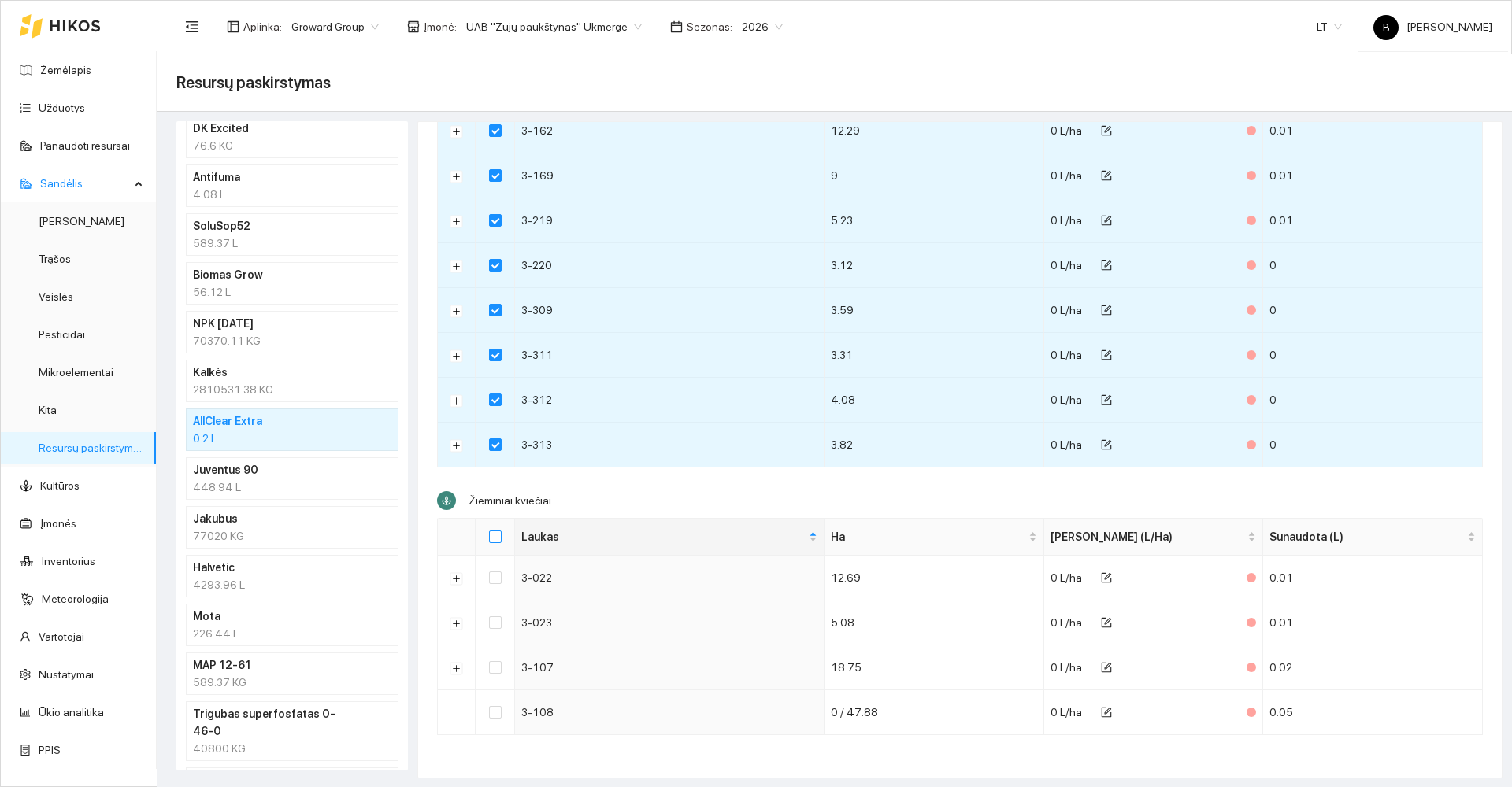
click at [495, 538] on input "Select all" at bounding box center [495, 537] width 12 height 12
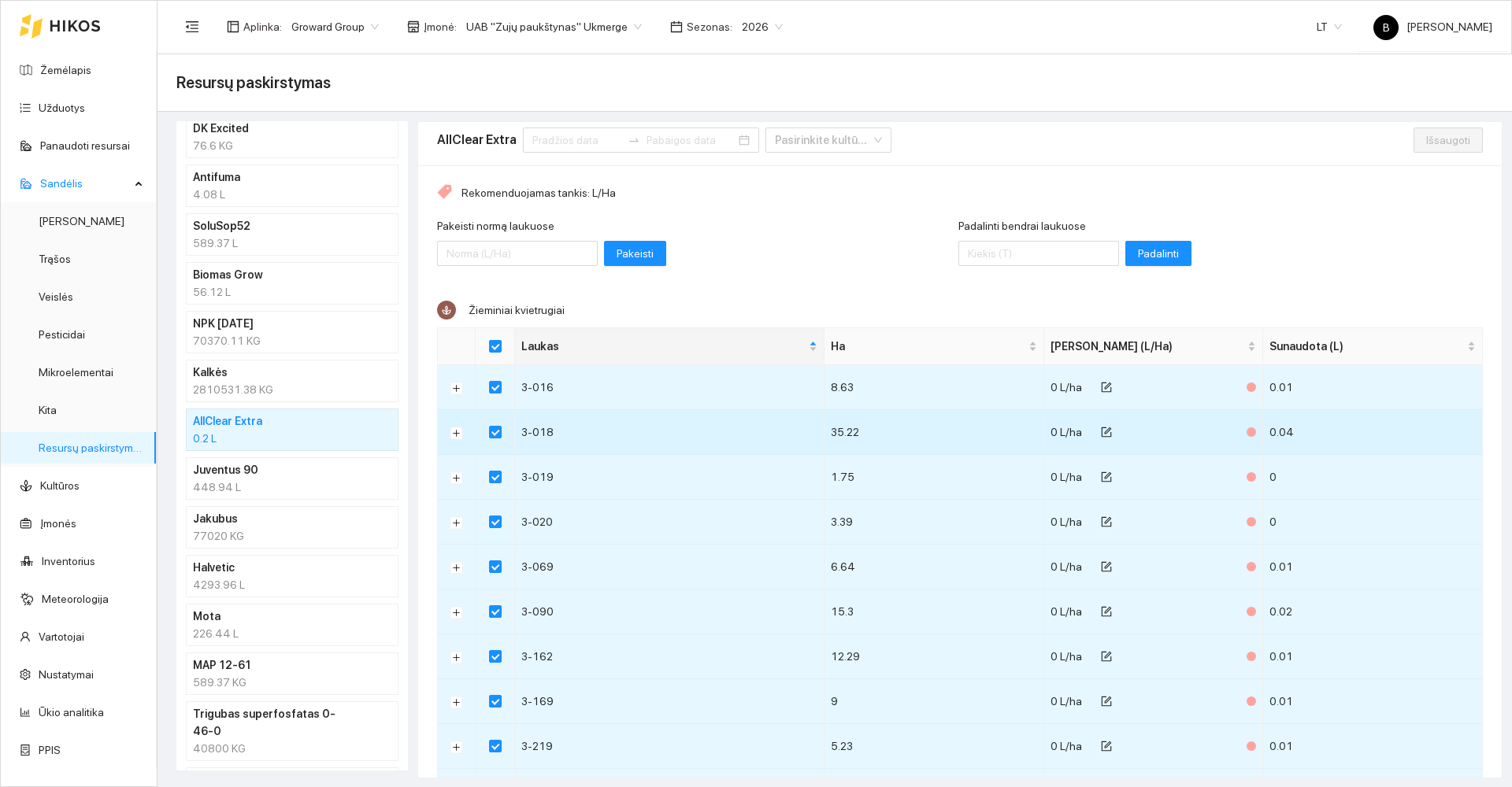
scroll to position [0, 0]
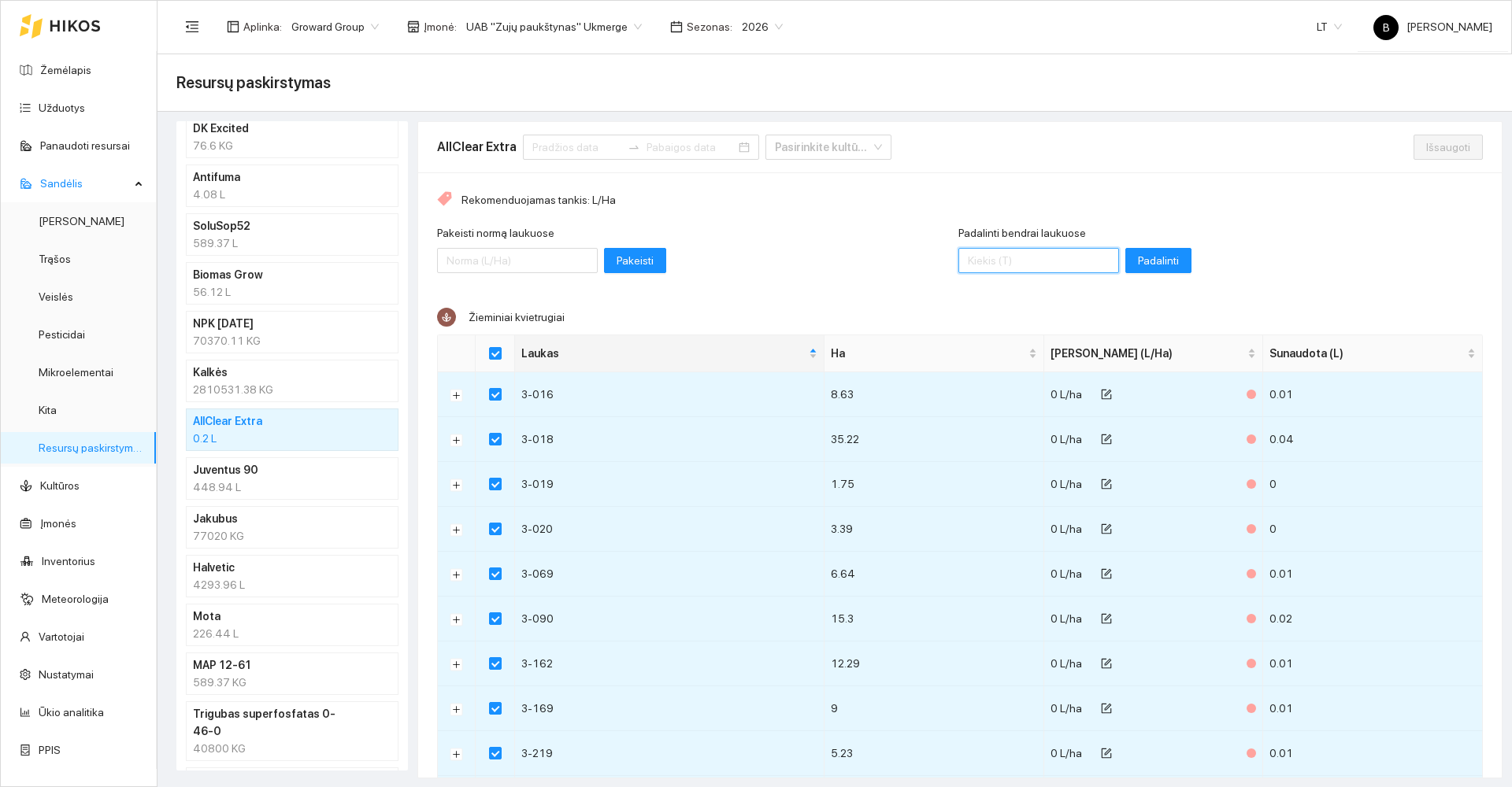
click at [1012, 259] on input "Padalinti bendrai laukuose" at bounding box center [1038, 261] width 160 height 26
click at [1138, 258] on span "Padalinti" at bounding box center [1158, 261] width 41 height 18
click at [1439, 143] on span "Išsaugoti" at bounding box center [1449, 147] width 44 height 18
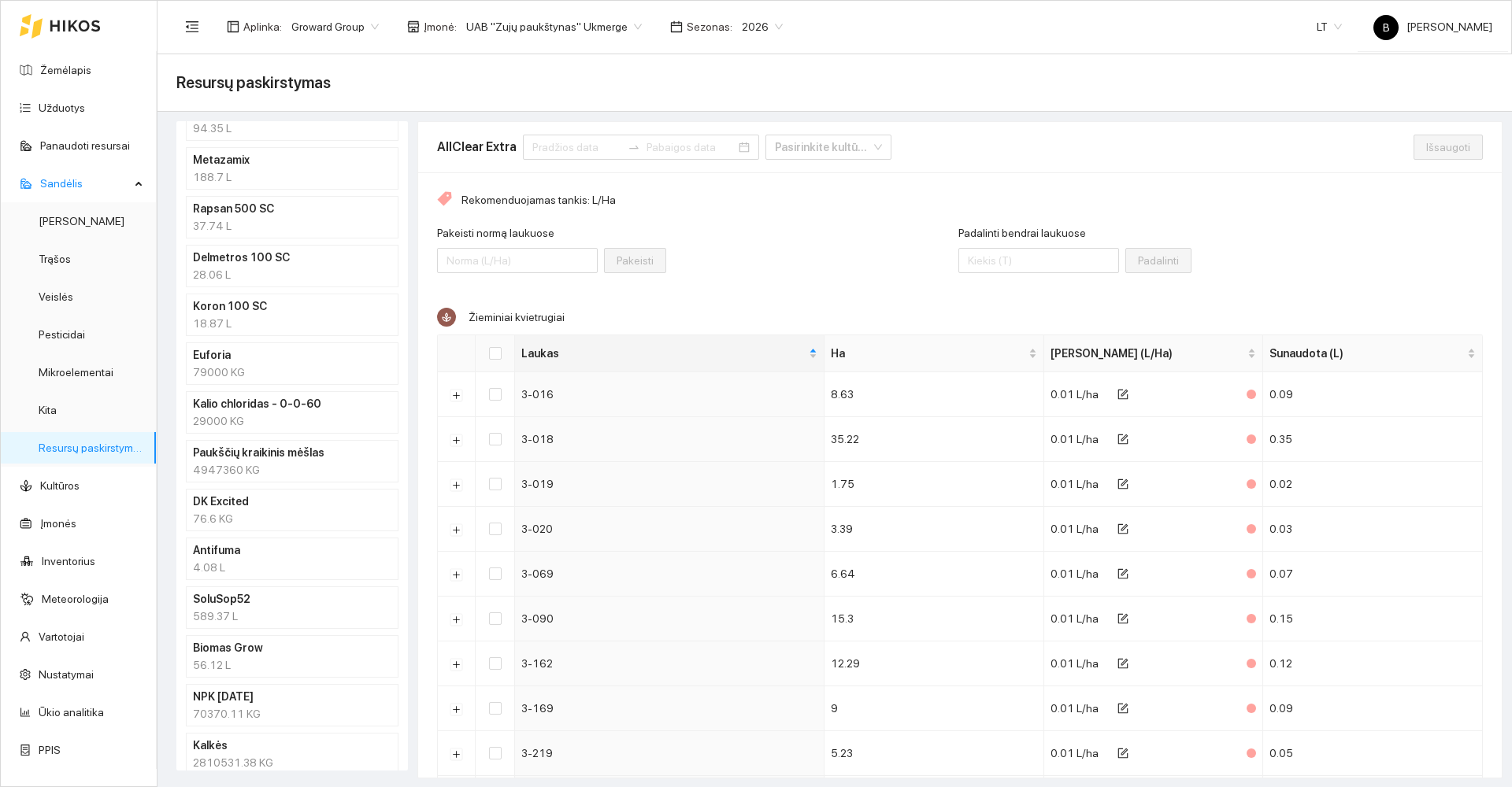
scroll to position [312, 0]
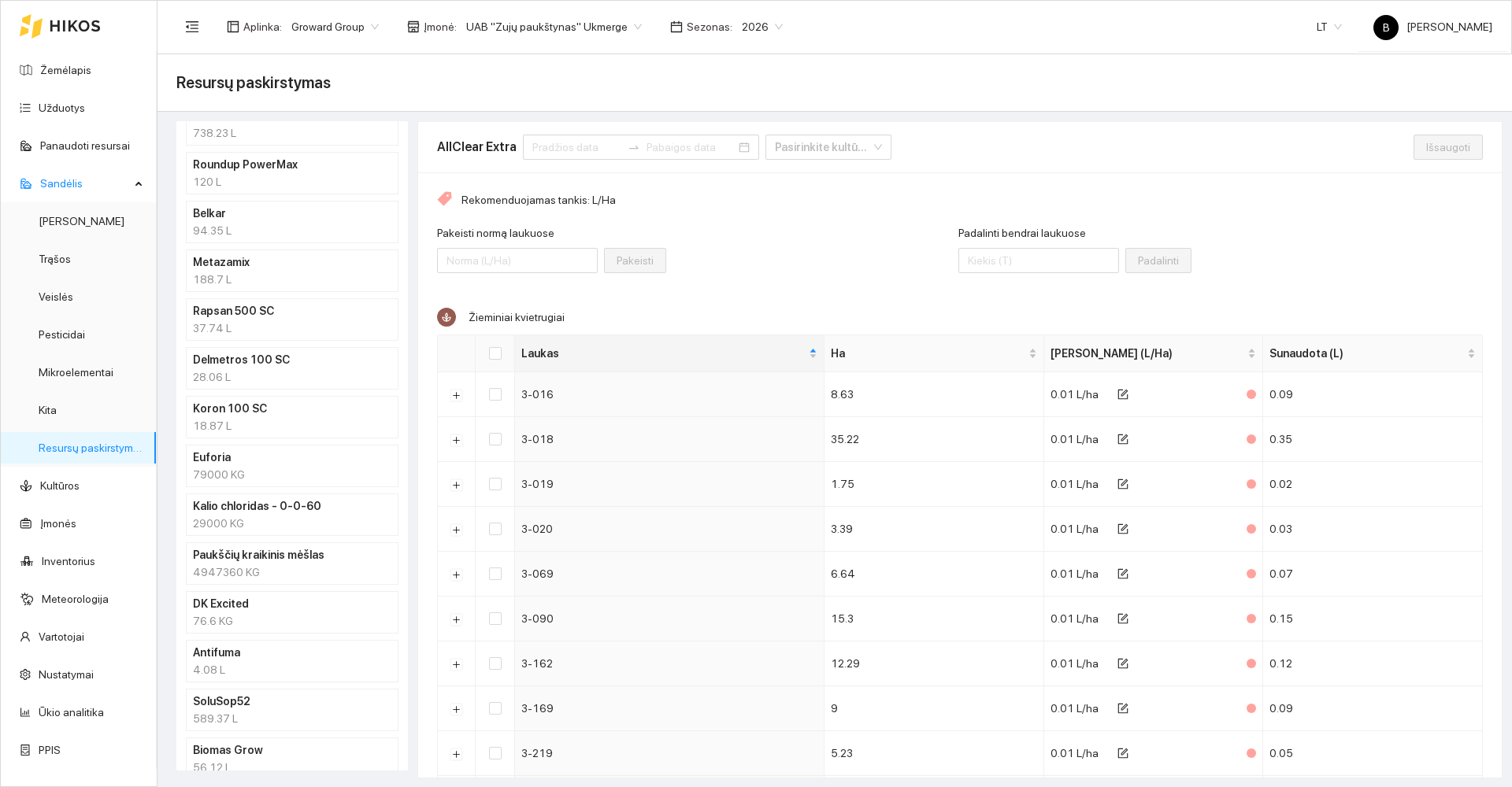
click at [294, 367] on h4 "Delmetros 100 SC" at bounding box center [271, 360] width 158 height 18
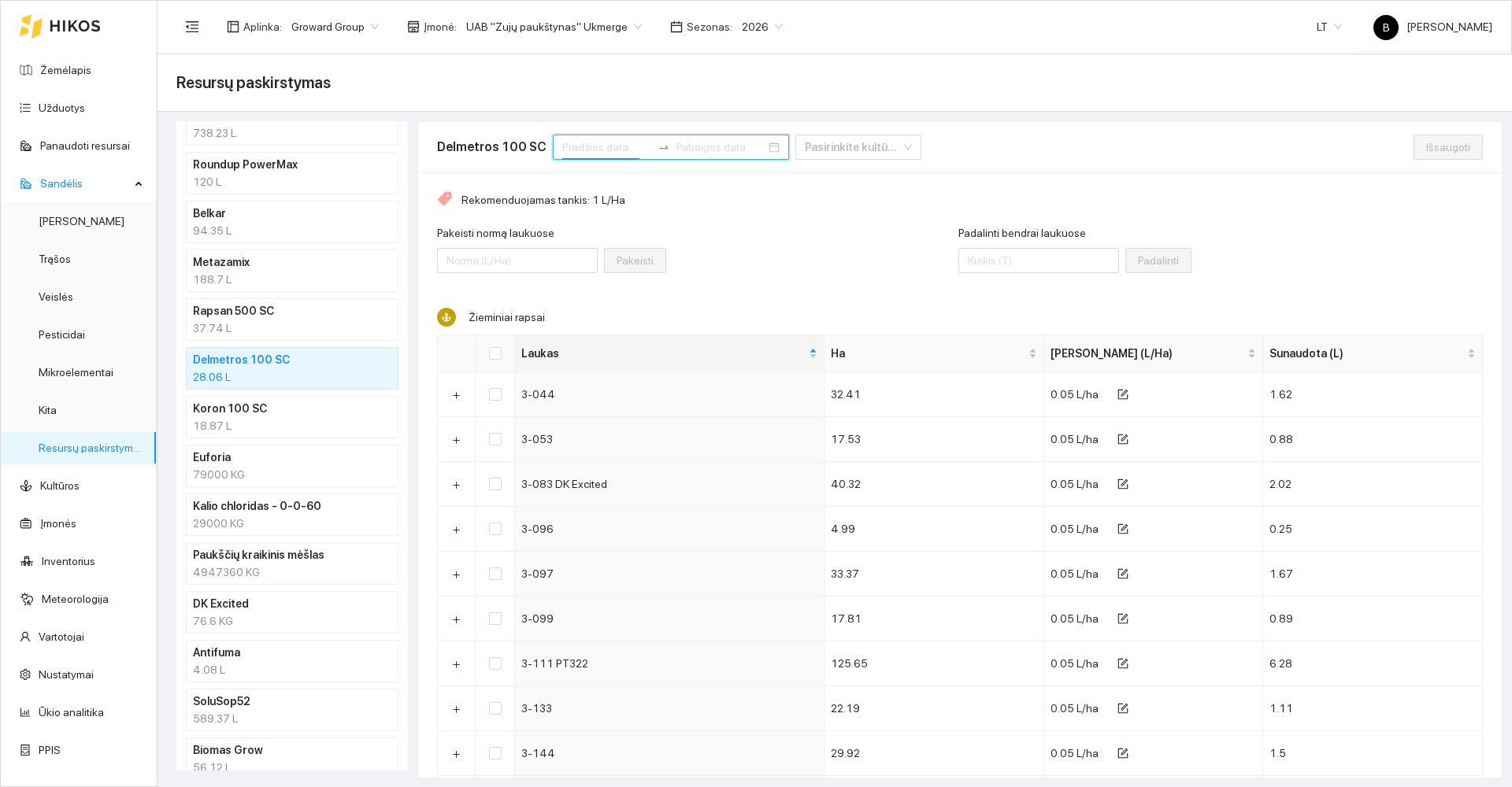
click at [613, 153] on input at bounding box center [607, 147] width 89 height 18
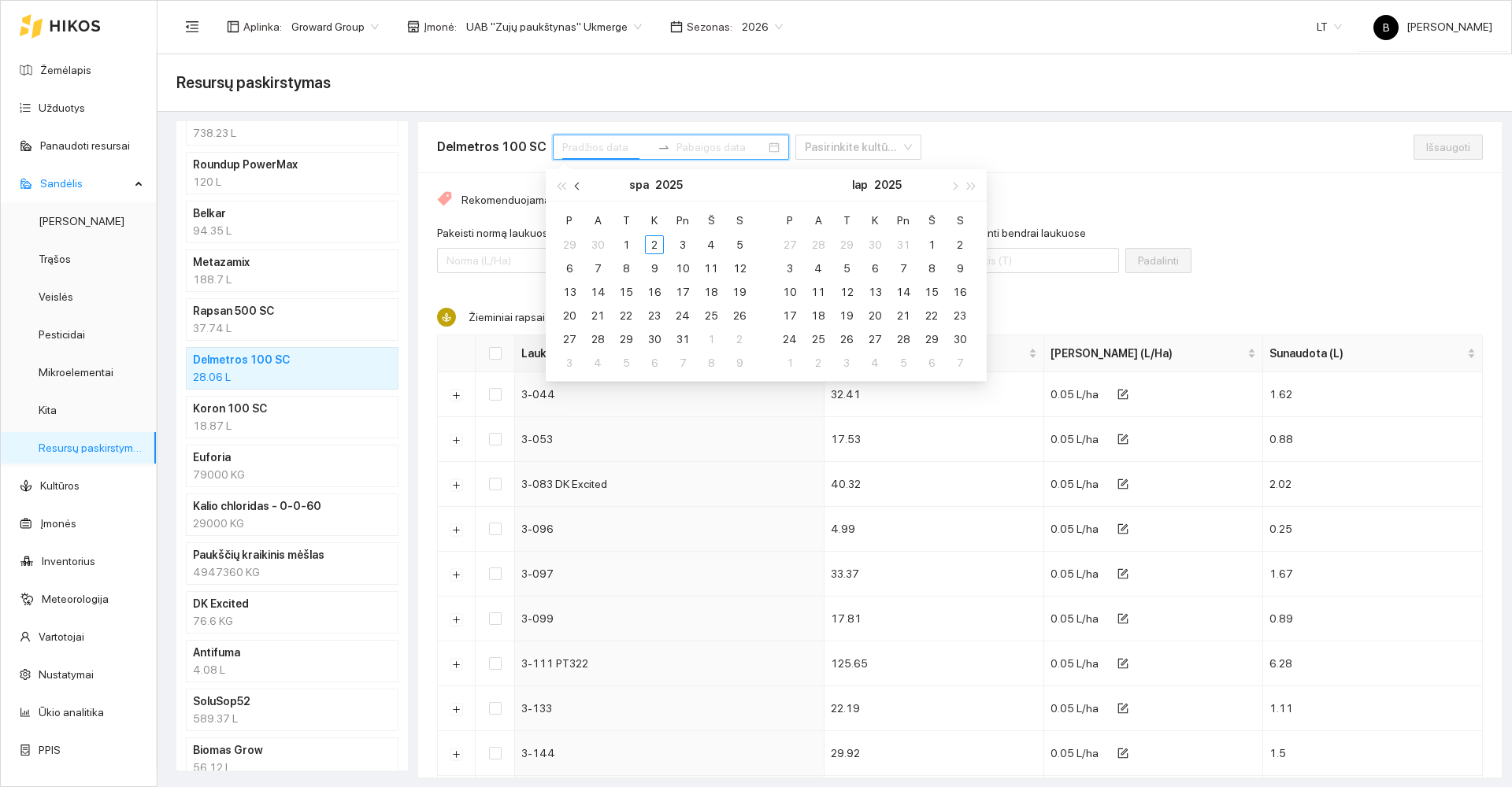
click at [577, 193] on button "button" at bounding box center [579, 185] width 18 height 32
click at [567, 246] on div "1" at bounding box center [569, 244] width 18 height 18
click at [599, 342] on div "30" at bounding box center [597, 339] width 18 height 18
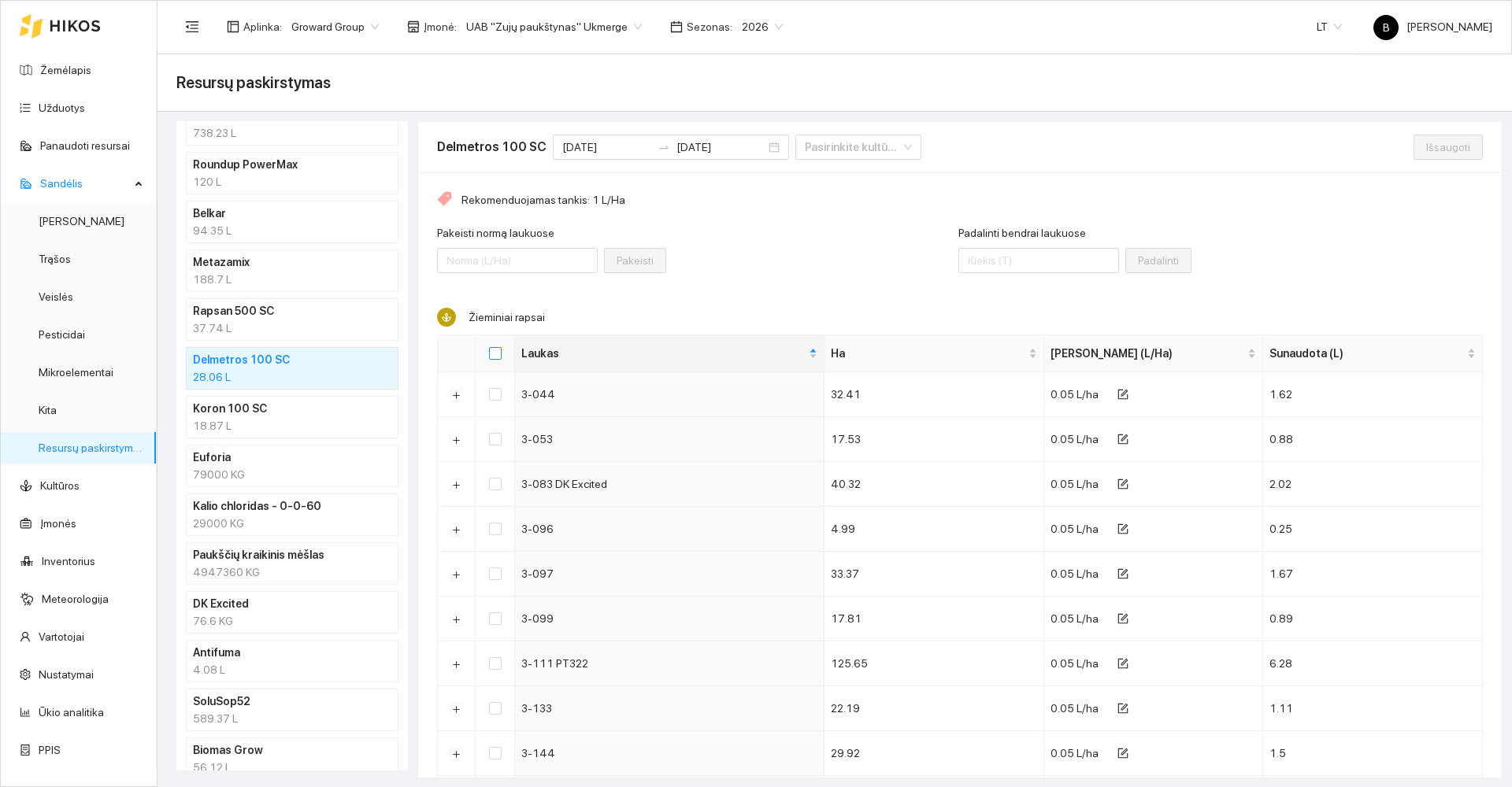
click at [494, 349] on input "Select all" at bounding box center [495, 353] width 12 height 12
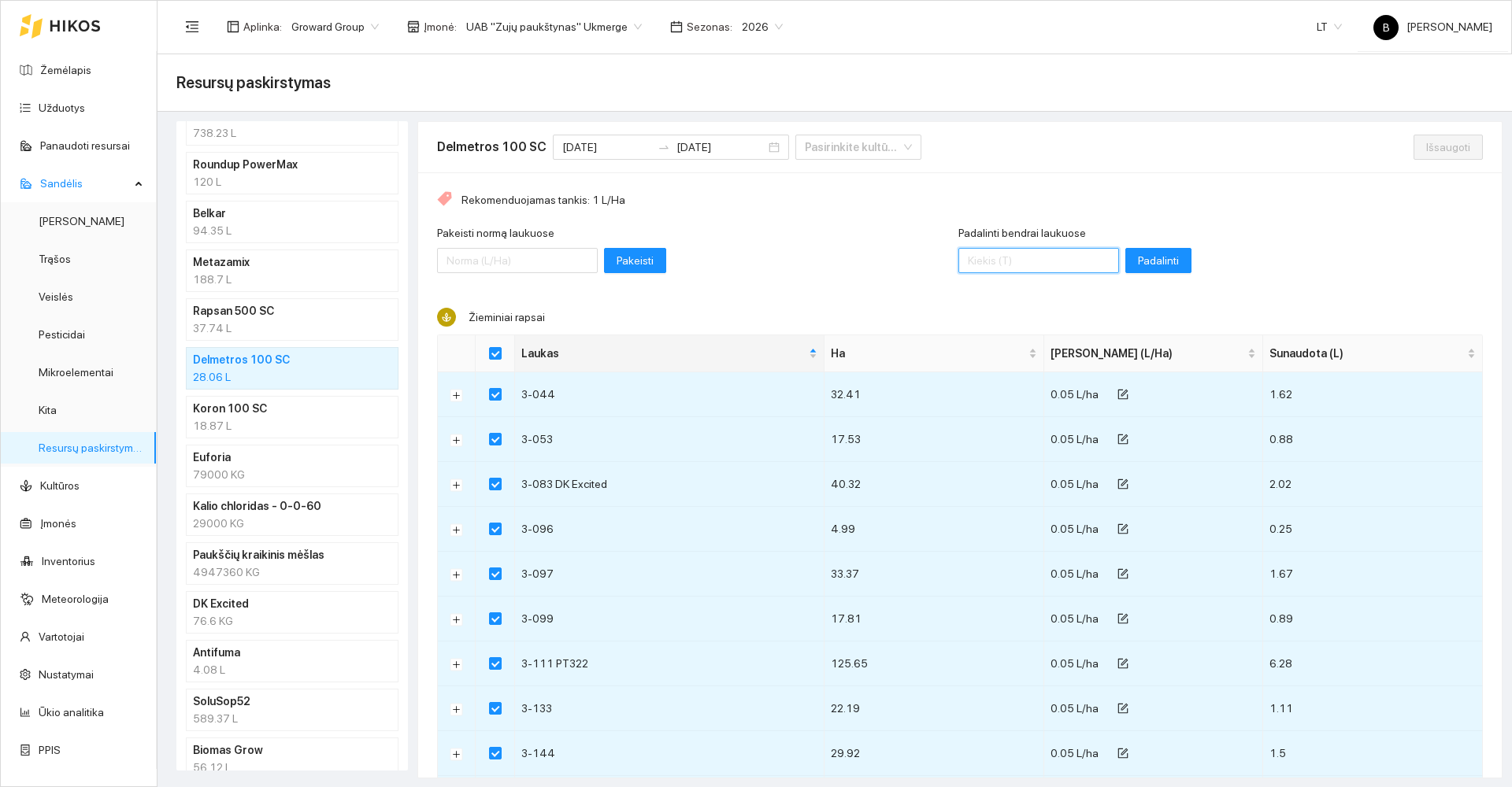
click at [1013, 265] on input "Padalinti bendrai laukuose" at bounding box center [1038, 261] width 160 height 26
click at [1138, 258] on span "Padalinti" at bounding box center [1158, 261] width 41 height 18
click at [1427, 145] on span "Išsaugoti" at bounding box center [1449, 147] width 44 height 18
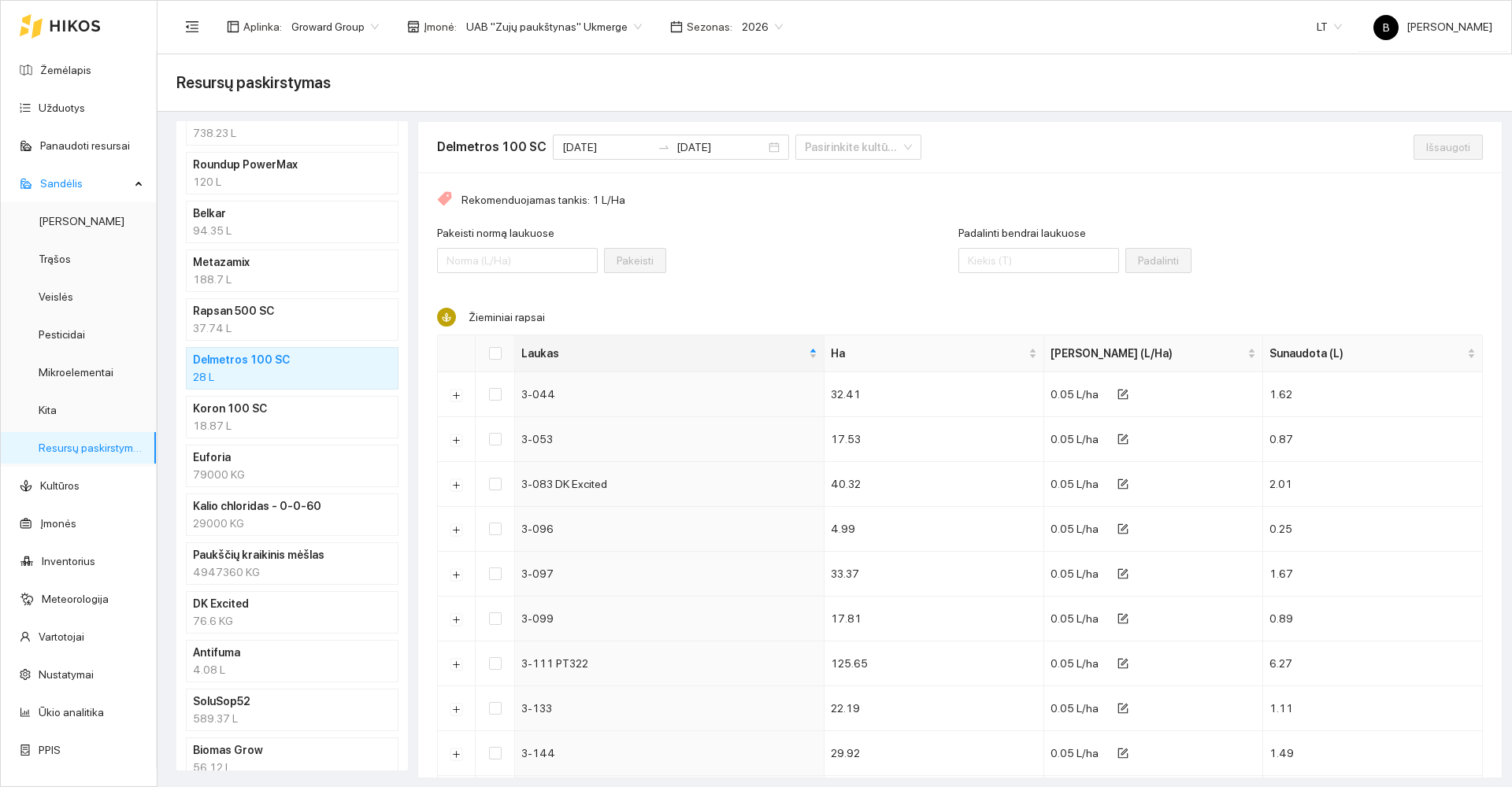
click at [294, 225] on div "94.35 L" at bounding box center [291, 231] width 198 height 18
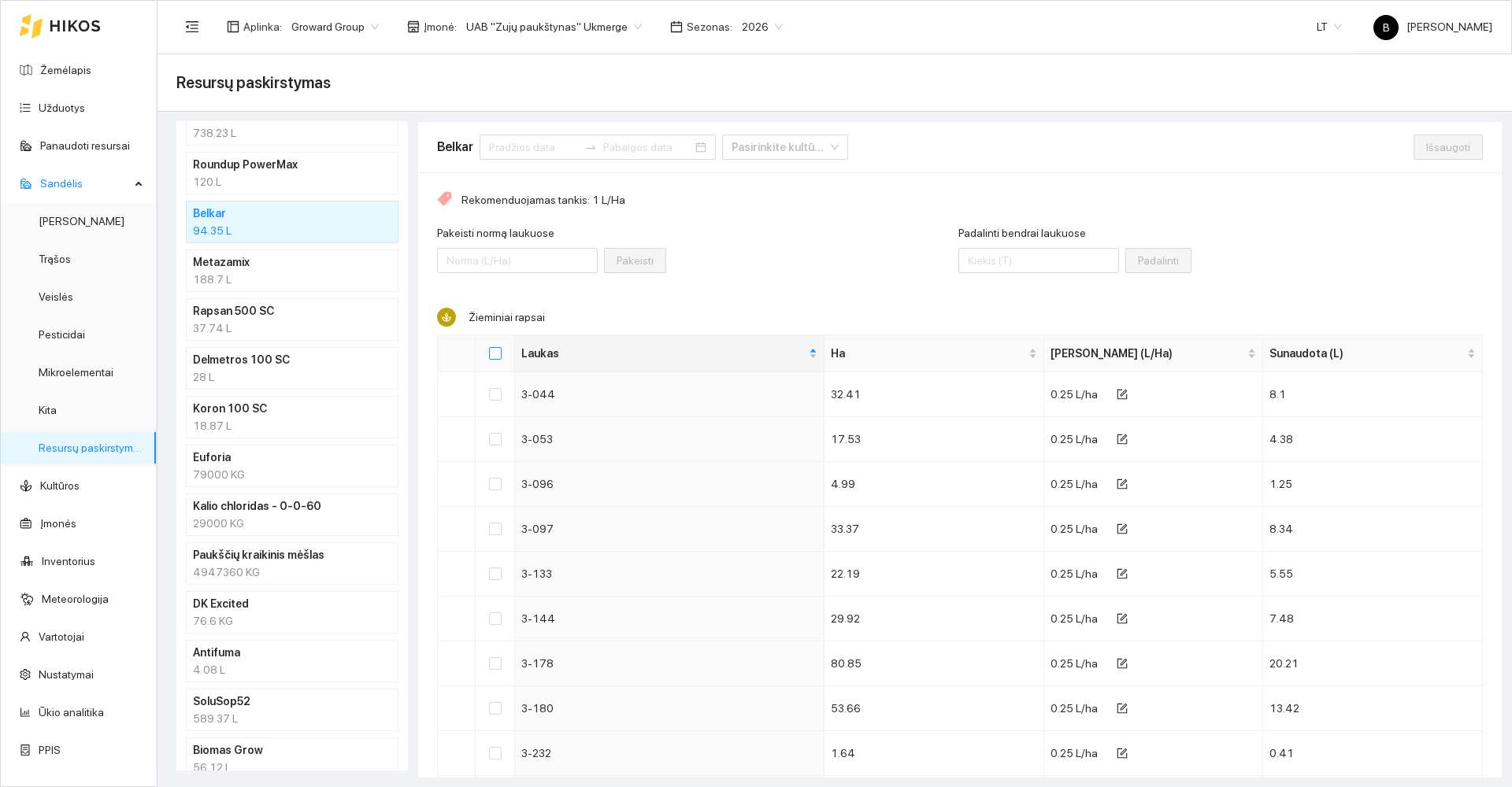
click at [491, 355] on input "Select all" at bounding box center [495, 353] width 12 height 12
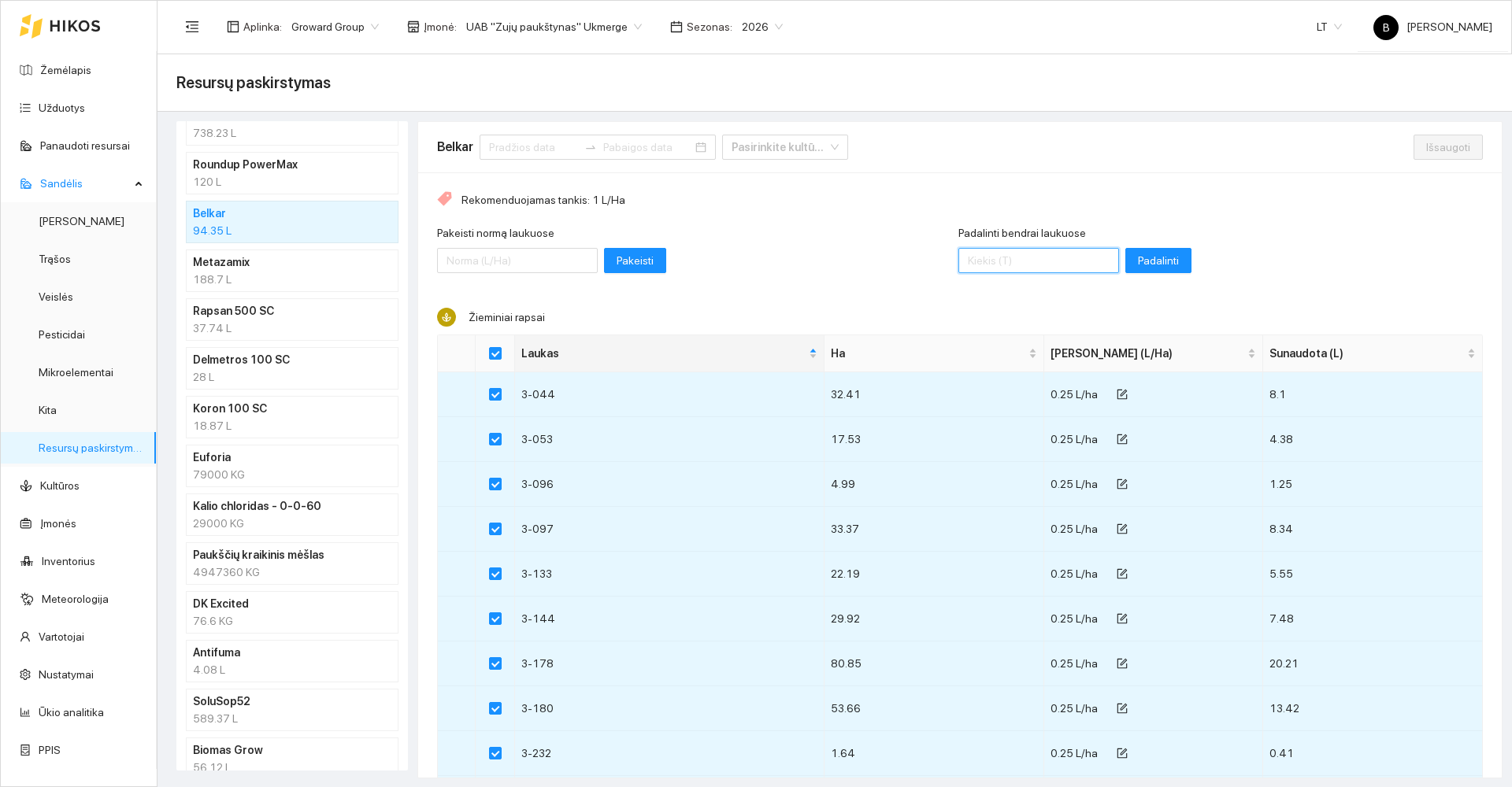
click at [1009, 257] on input "Padalinti bendrai laukuose" at bounding box center [1038, 261] width 160 height 26
click at [1138, 258] on span "Padalinti" at bounding box center [1158, 261] width 41 height 18
click at [1413, 149] on button "Išsaugoti" at bounding box center [1448, 147] width 70 height 26
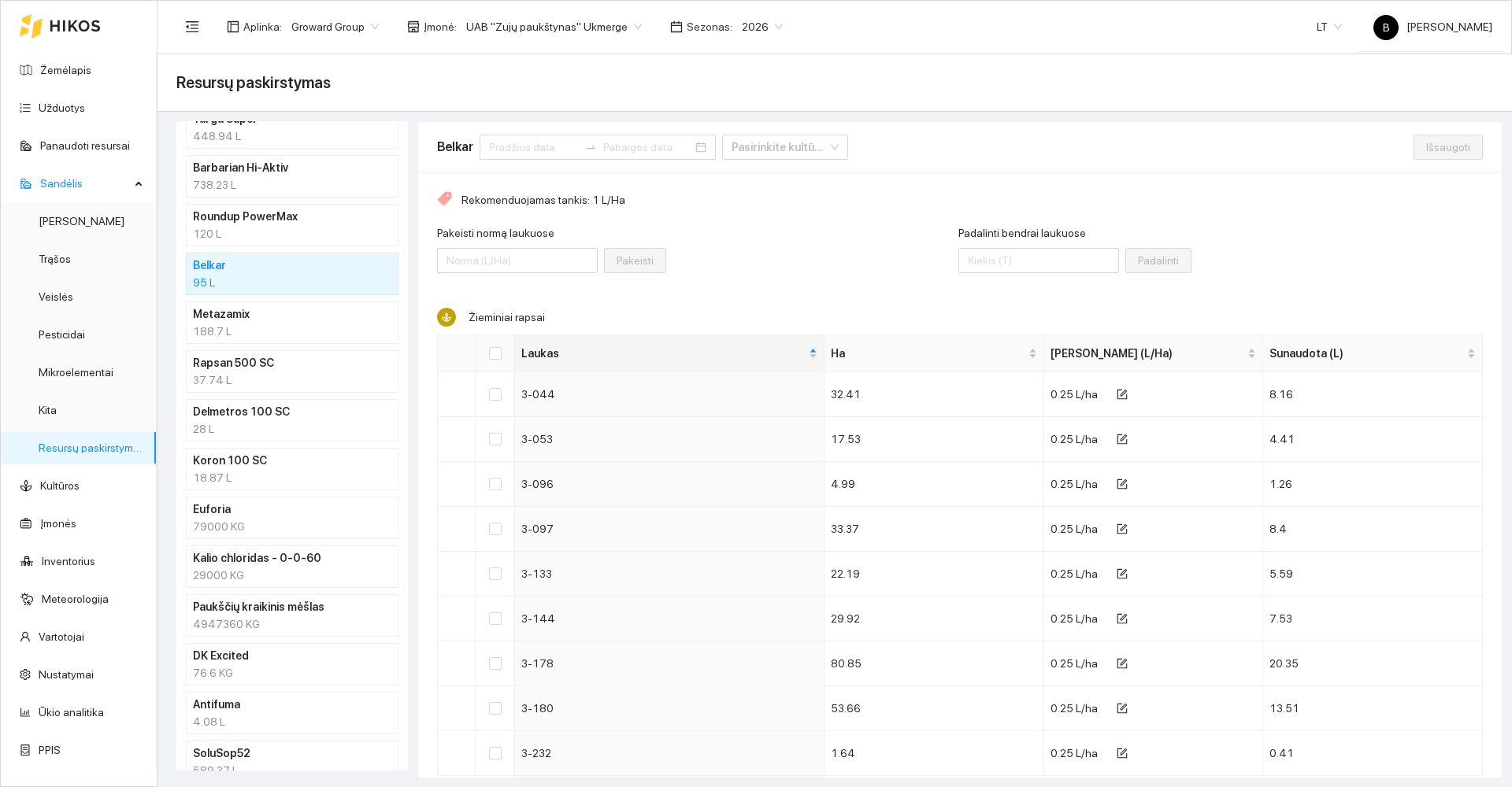
scroll to position [154, 0]
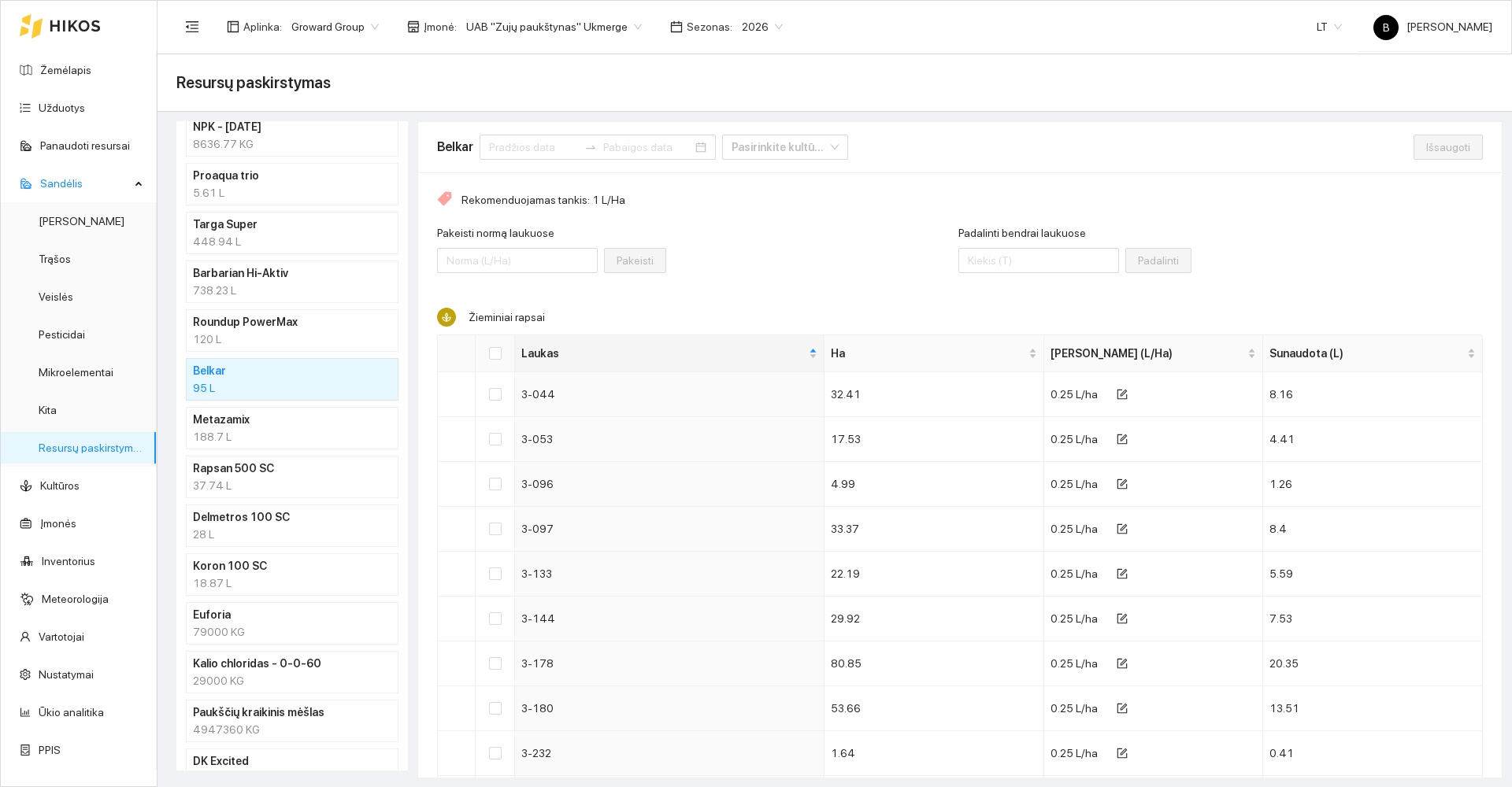
click at [307, 232] on h4 "Targa Super" at bounding box center [271, 224] width 158 height 18
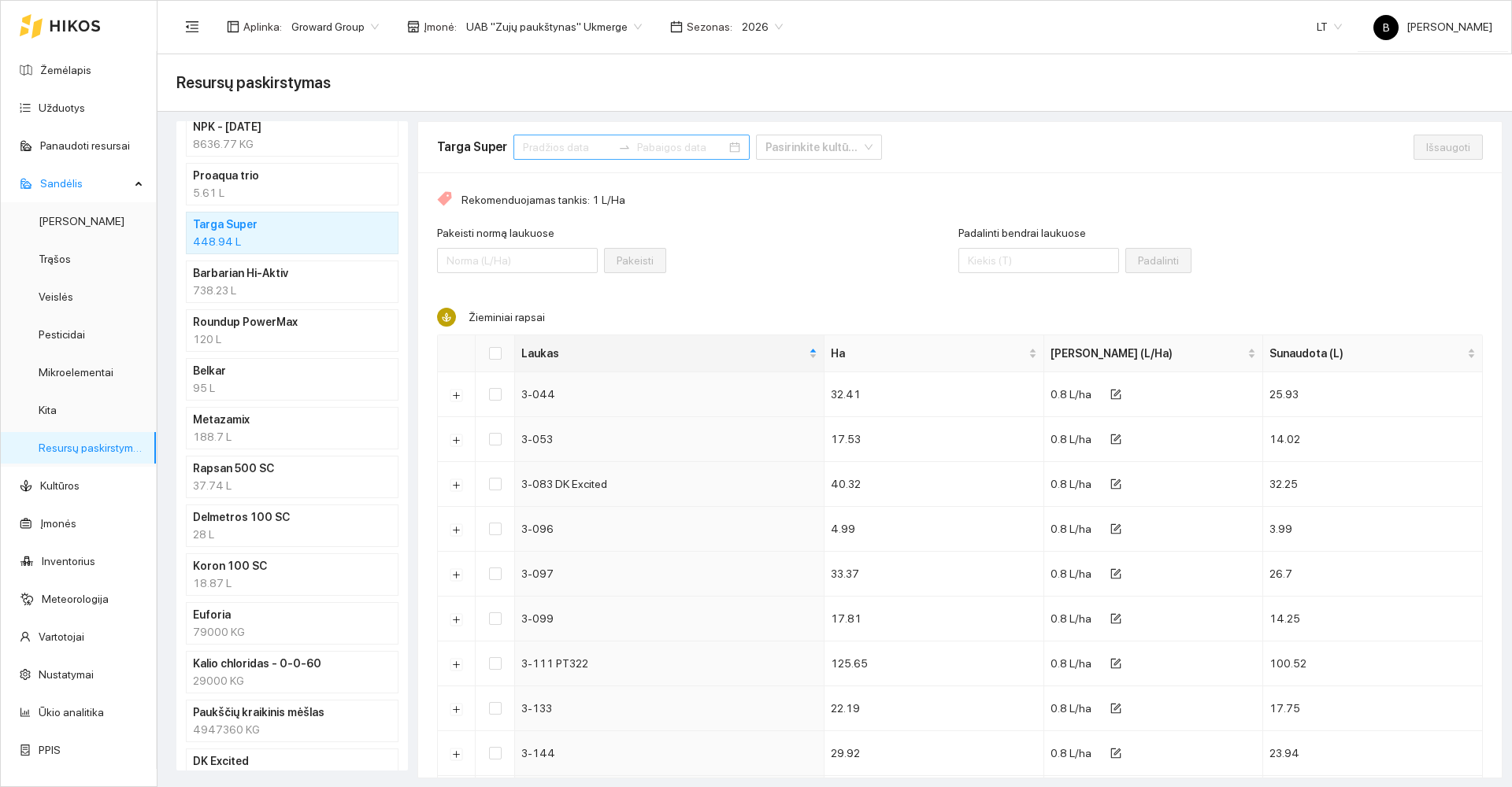
click at [591, 148] on input at bounding box center [567, 147] width 89 height 18
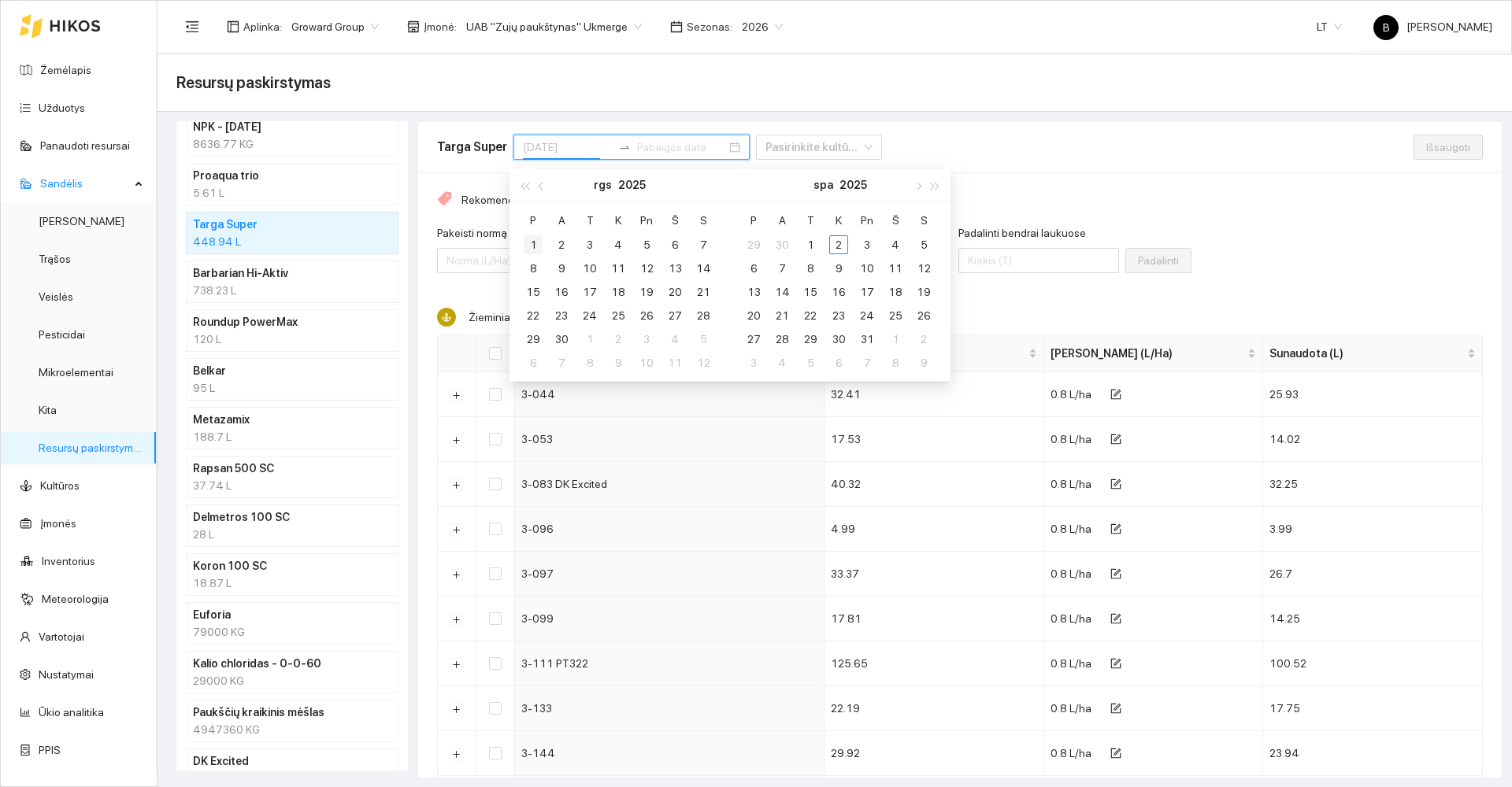
click at [529, 248] on div "1" at bounding box center [533, 244] width 18 height 18
click at [560, 339] on div "30" at bounding box center [561, 339] width 18 height 18
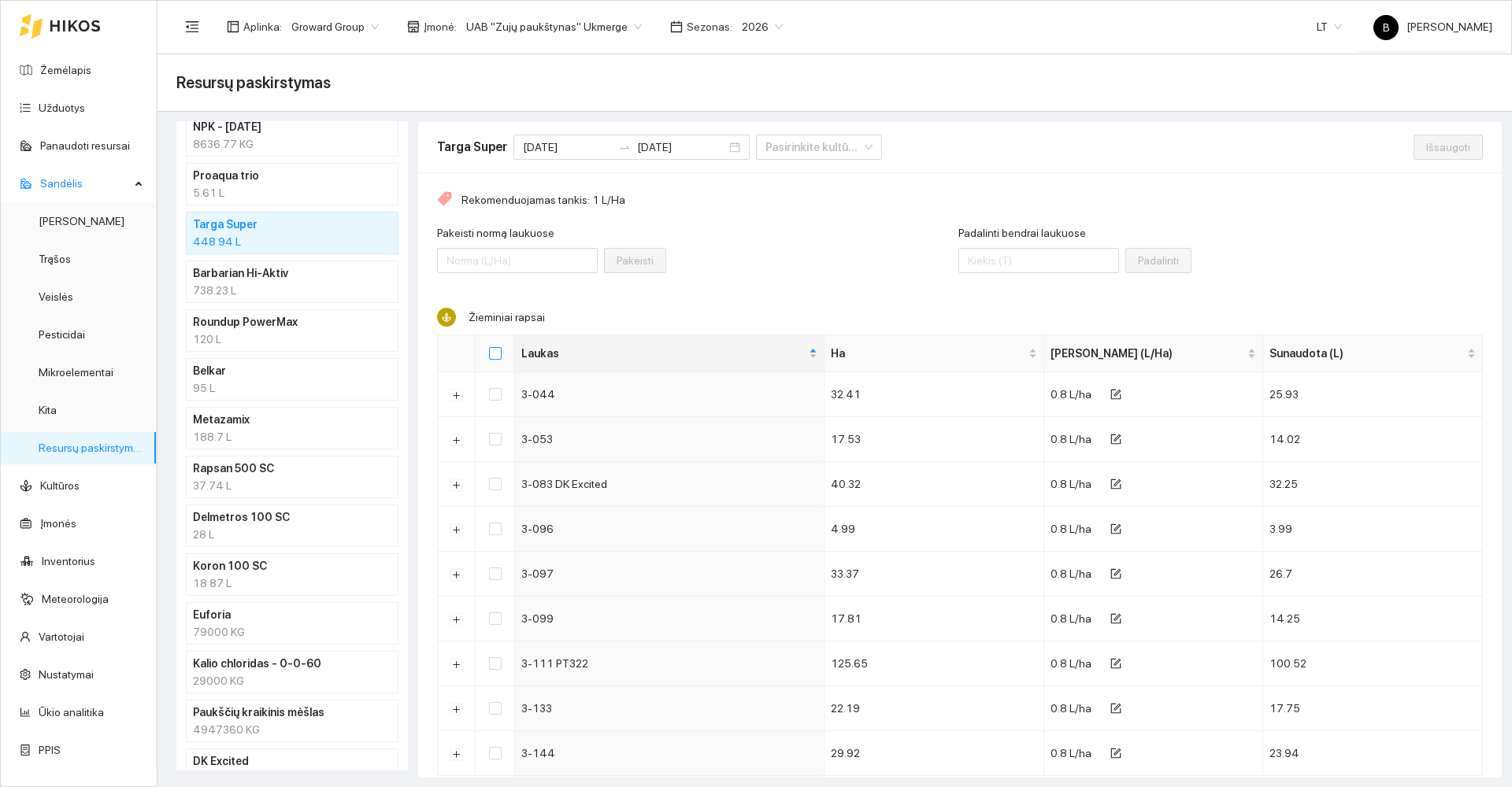
click at [495, 354] on input "Select all" at bounding box center [495, 353] width 12 height 12
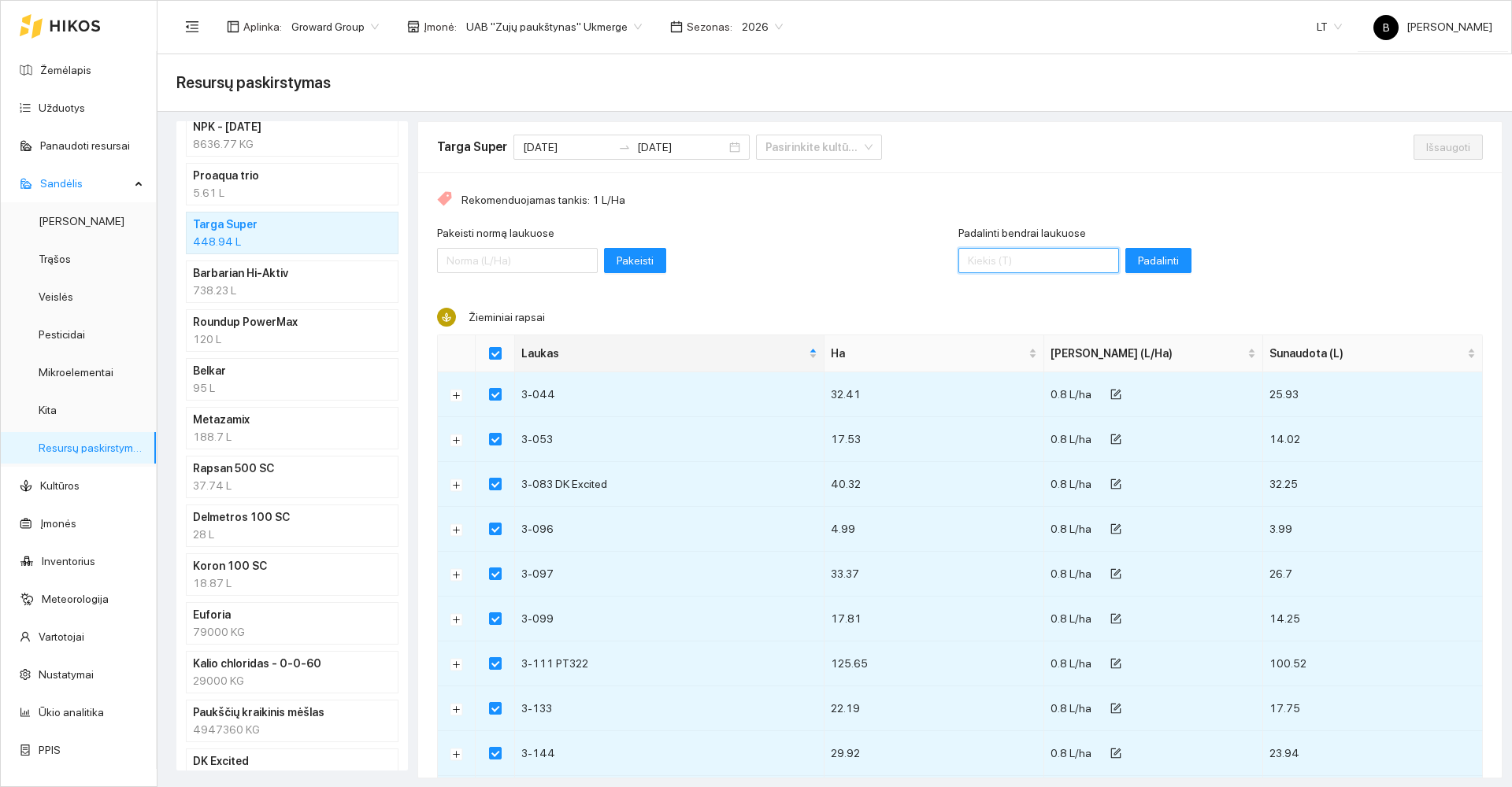
click at [1024, 260] on input "Padalinti bendrai laukuose" at bounding box center [1038, 261] width 160 height 26
click at [1138, 260] on span "Padalinti" at bounding box center [1158, 261] width 41 height 18
click at [1430, 144] on span "Išsaugoti" at bounding box center [1449, 147] width 44 height 18
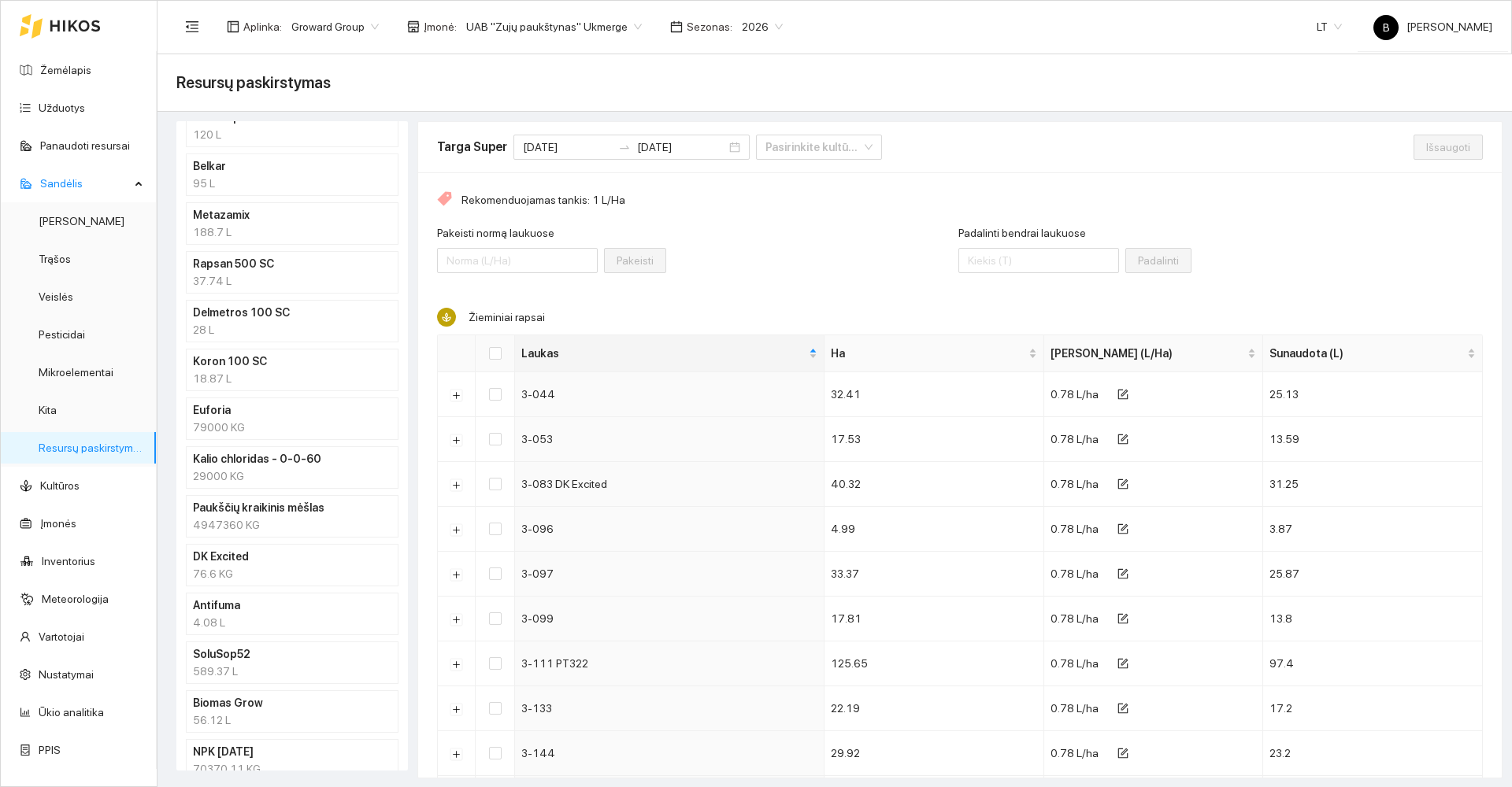
scroll to position [394, 0]
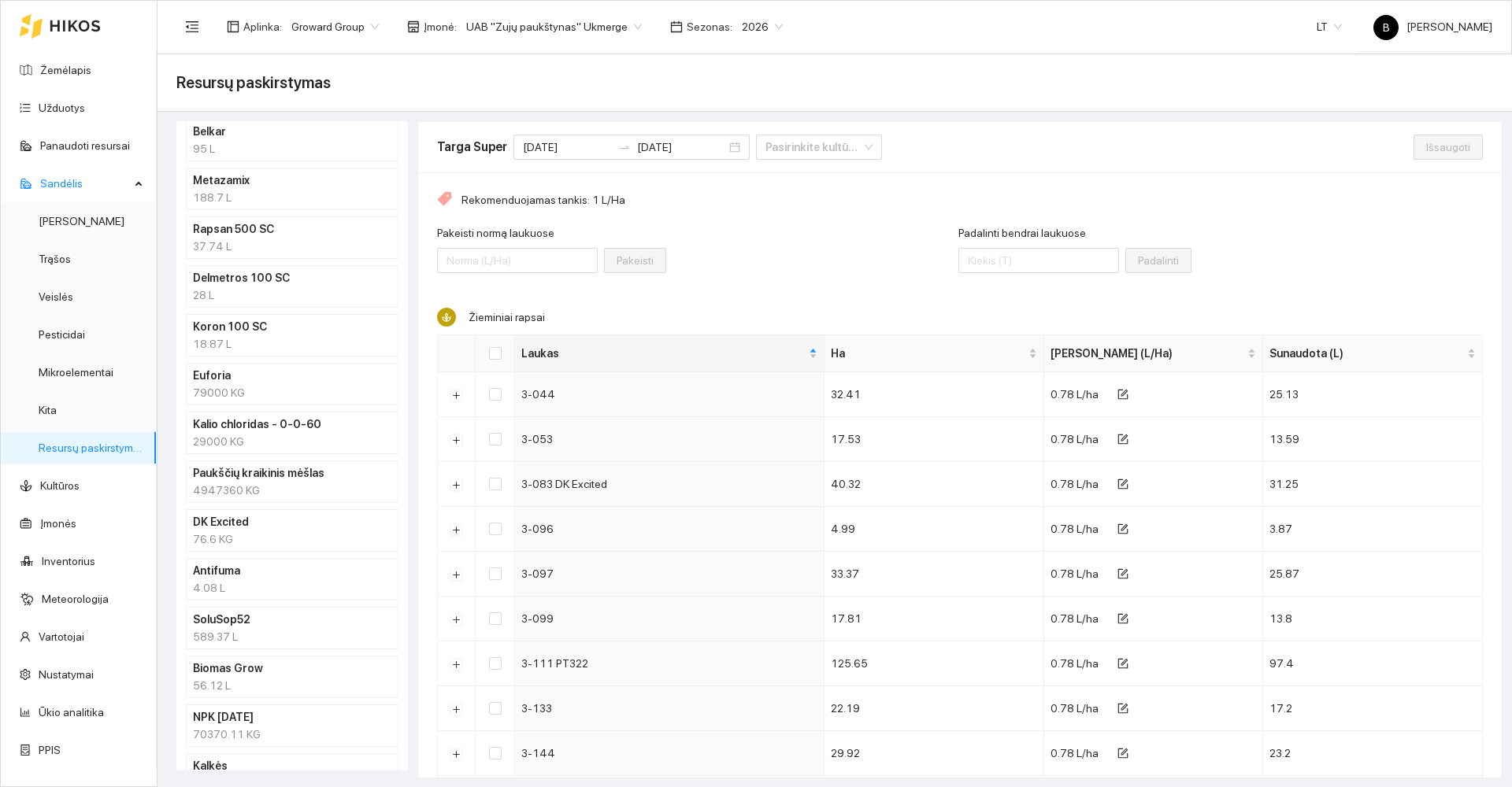
click at [299, 575] on h4 "Antifuma" at bounding box center [271, 571] width 158 height 18
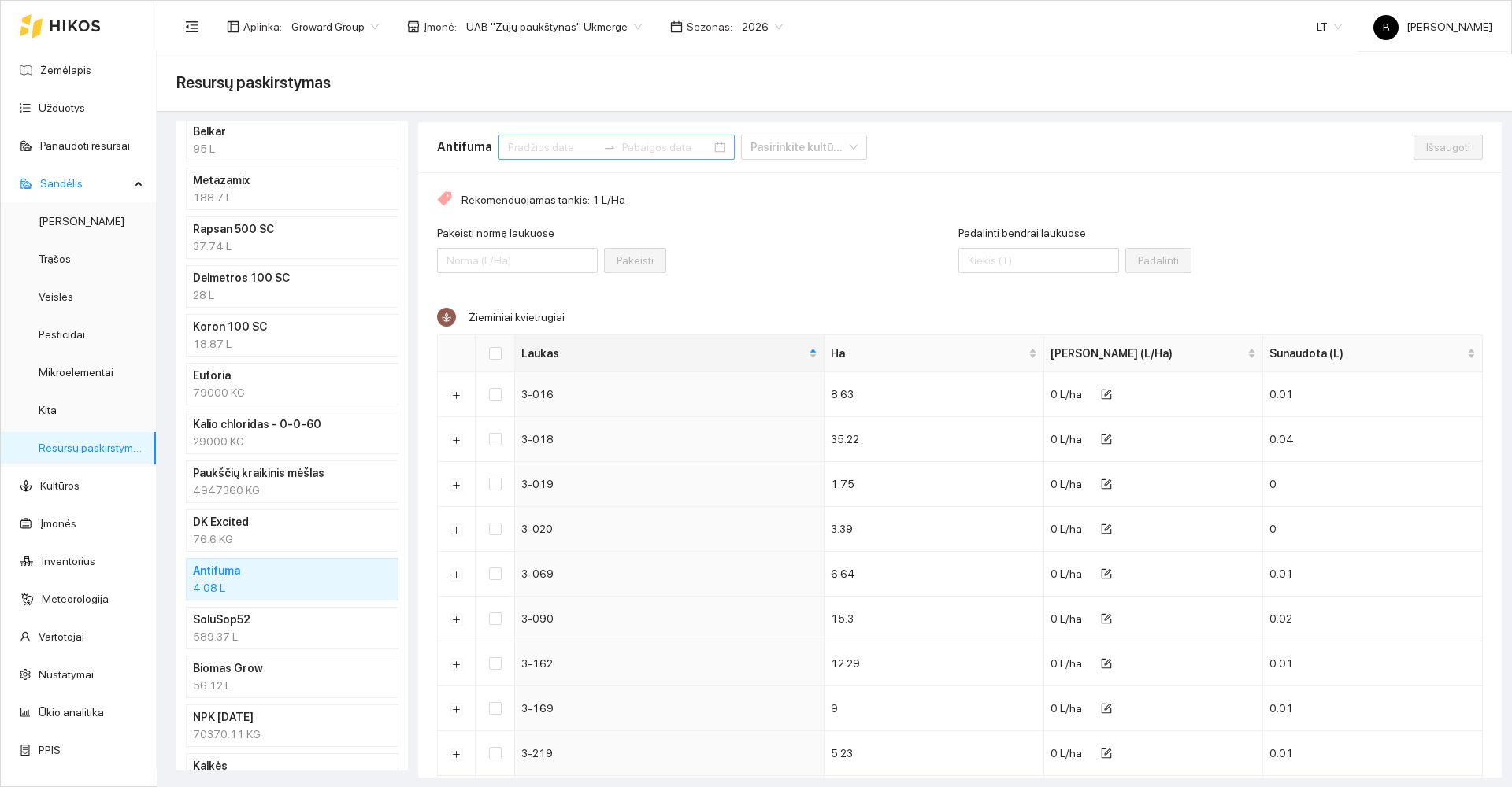
click at [533, 151] on input at bounding box center [552, 147] width 89 height 18
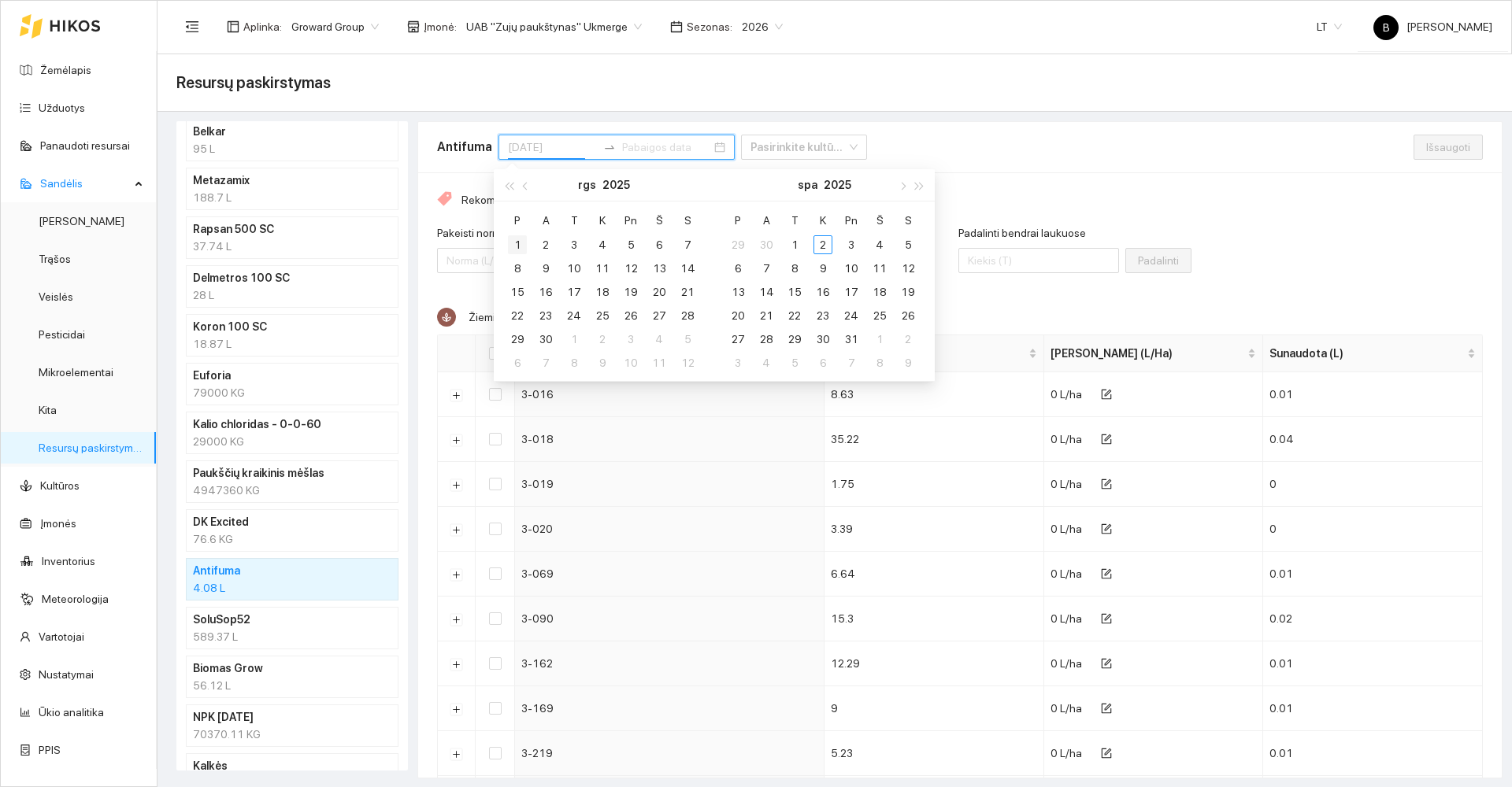
click at [513, 241] on div "1" at bounding box center [517, 244] width 18 height 18
click at [542, 339] on div "30" at bounding box center [545, 339] width 18 height 18
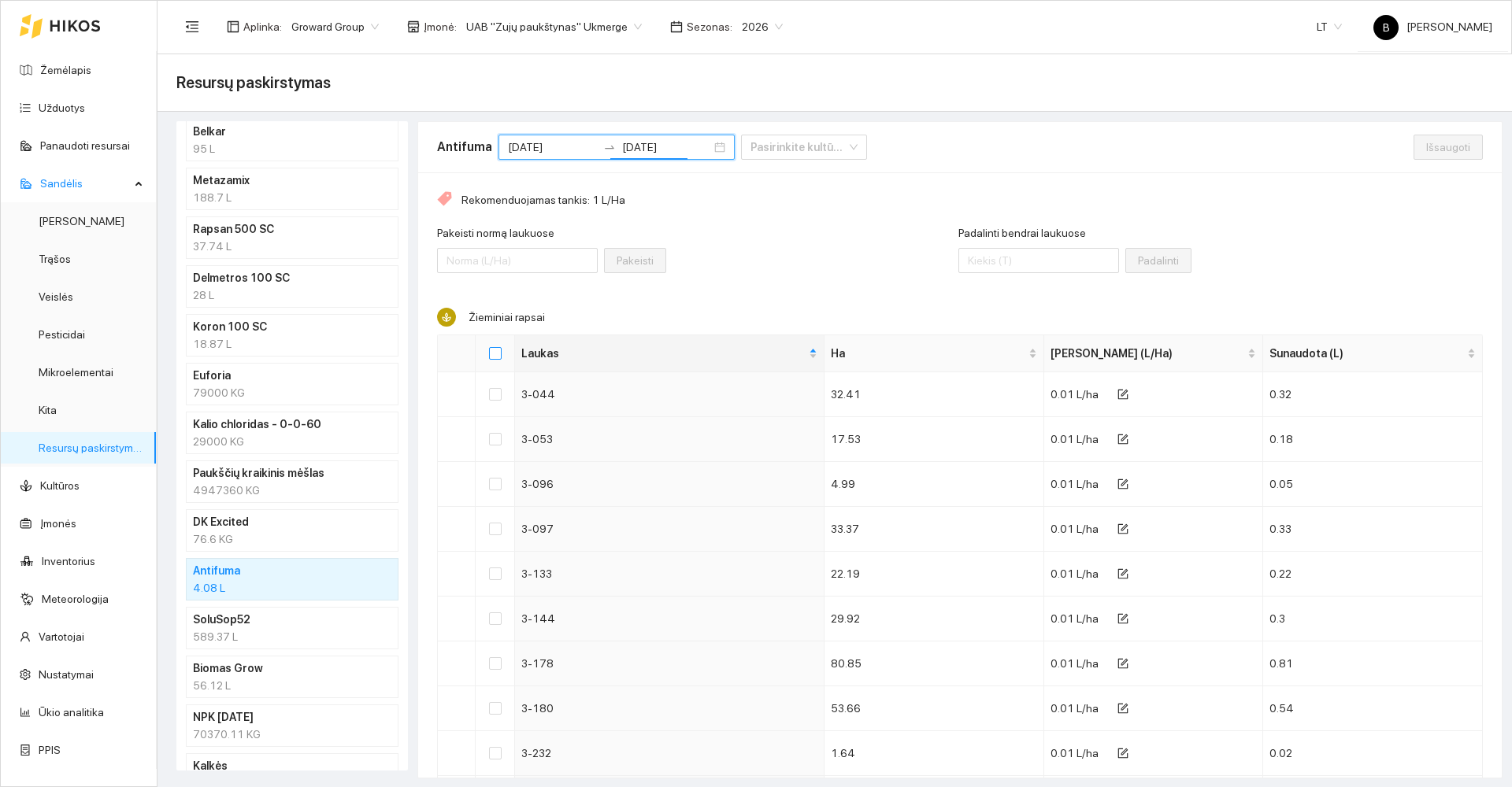
click at [490, 348] on input "Select all" at bounding box center [495, 353] width 12 height 12
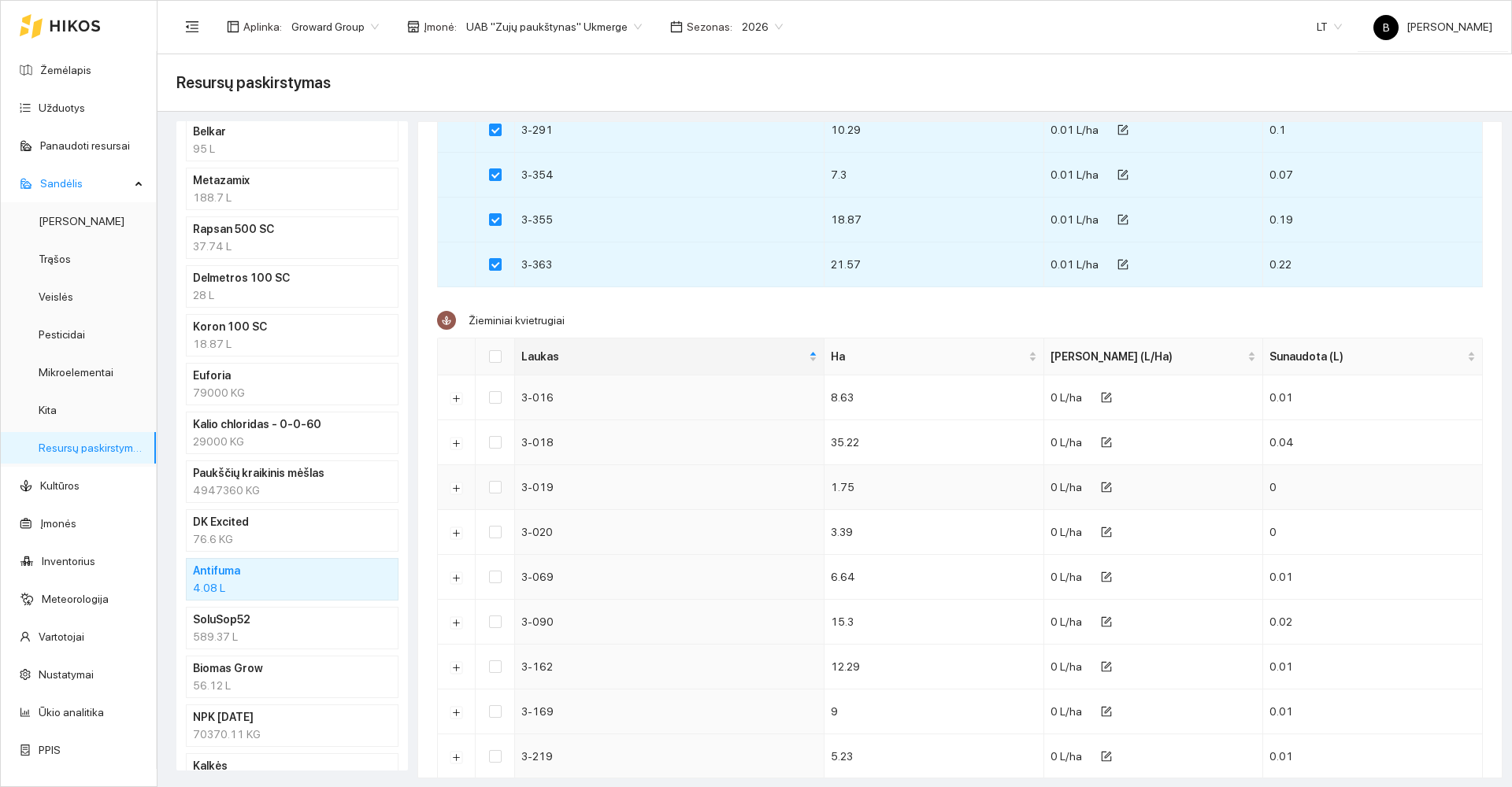
scroll to position [787, 0]
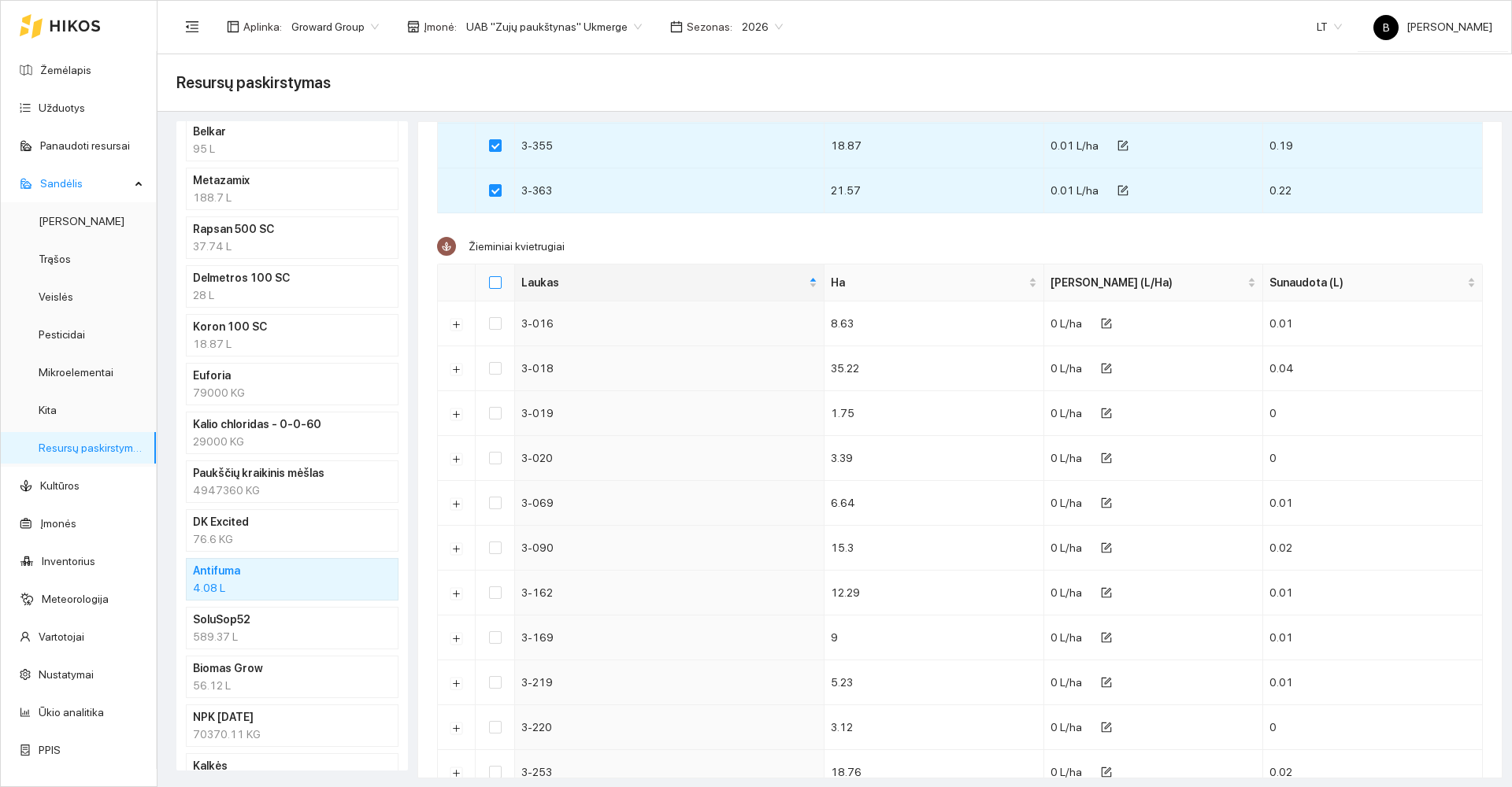
click at [498, 279] on input "Select all" at bounding box center [495, 283] width 12 height 12
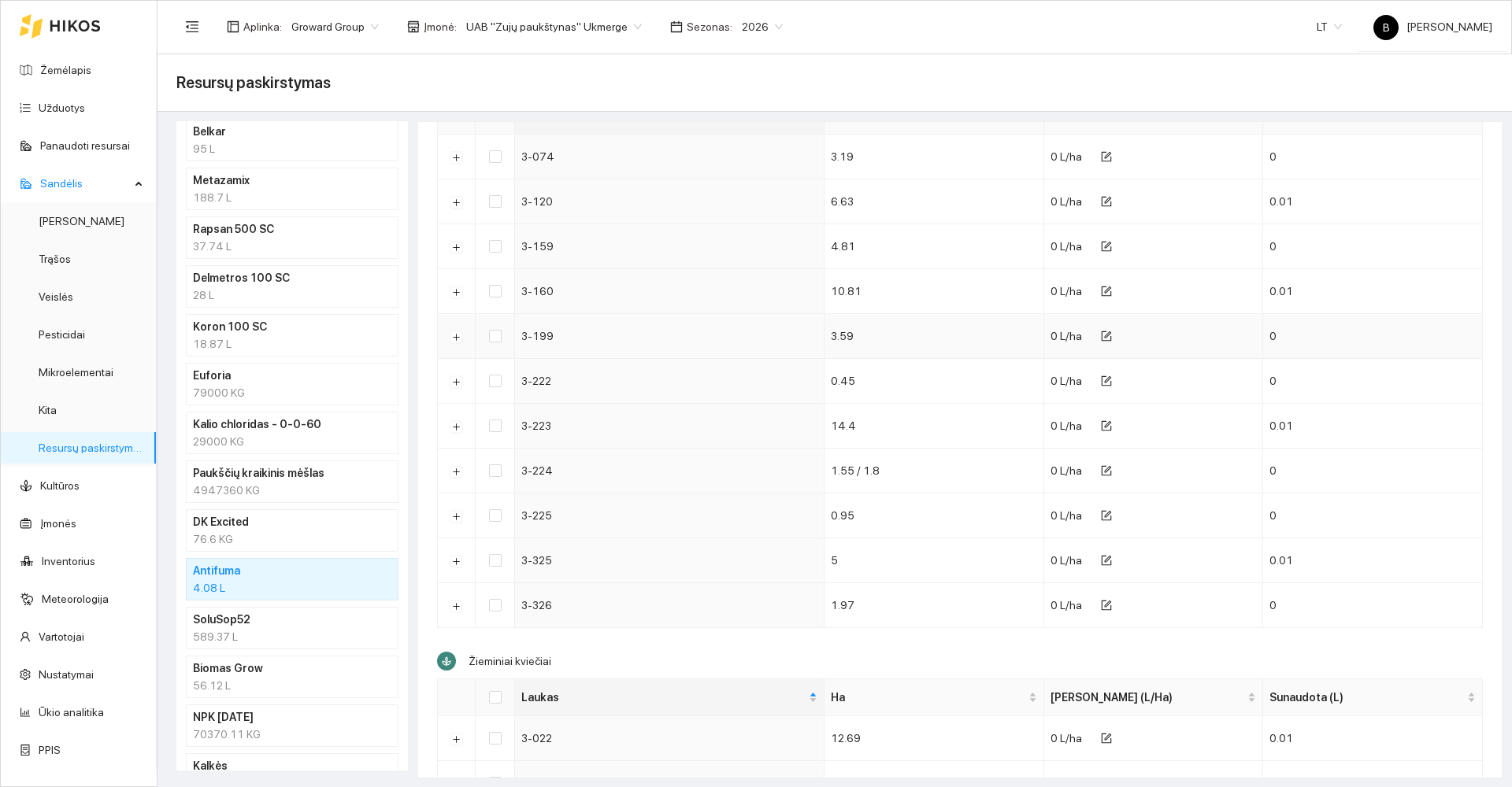
scroll to position [1732, 0]
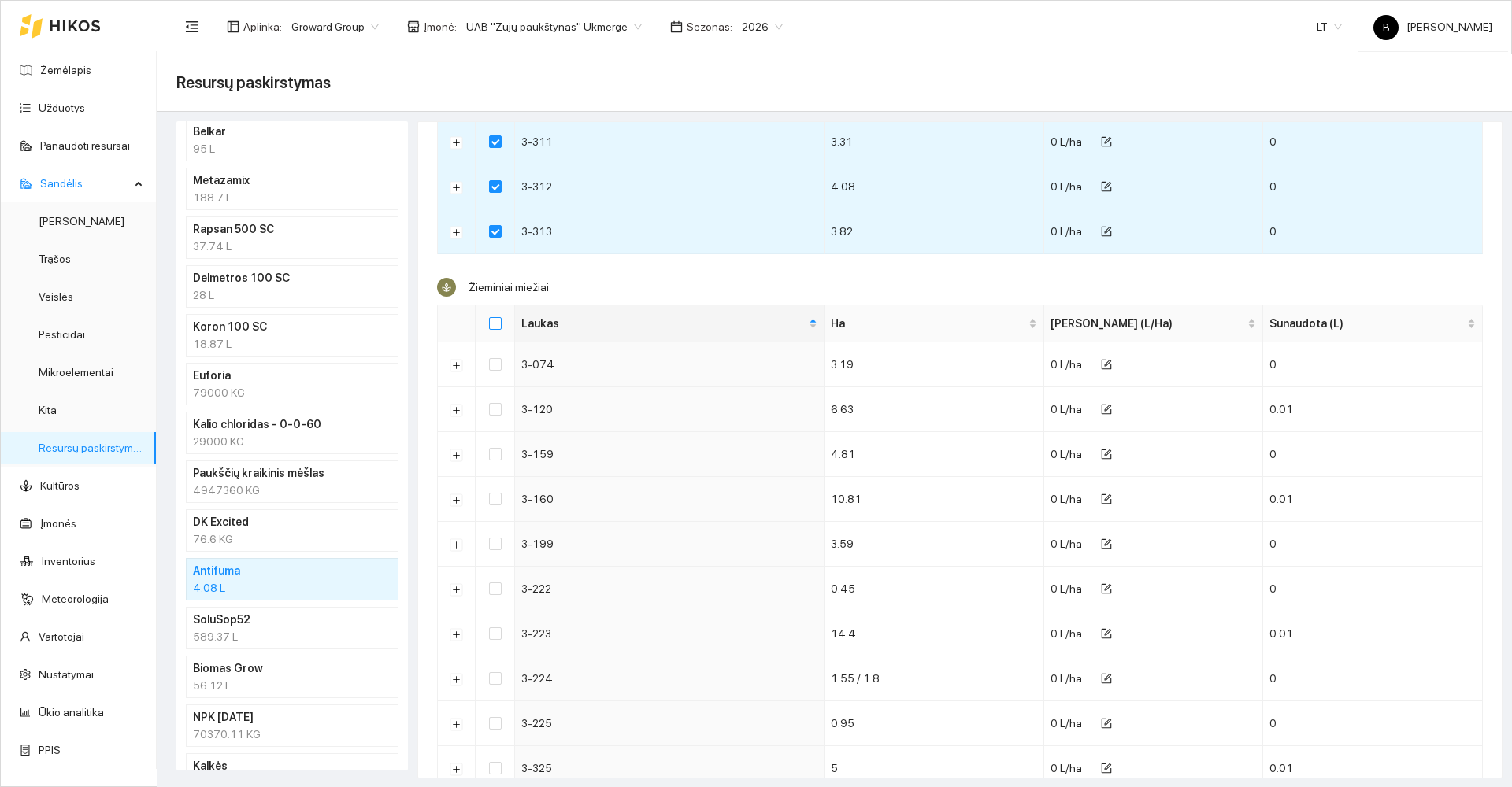
click at [493, 325] on input "Select all" at bounding box center [495, 323] width 12 height 12
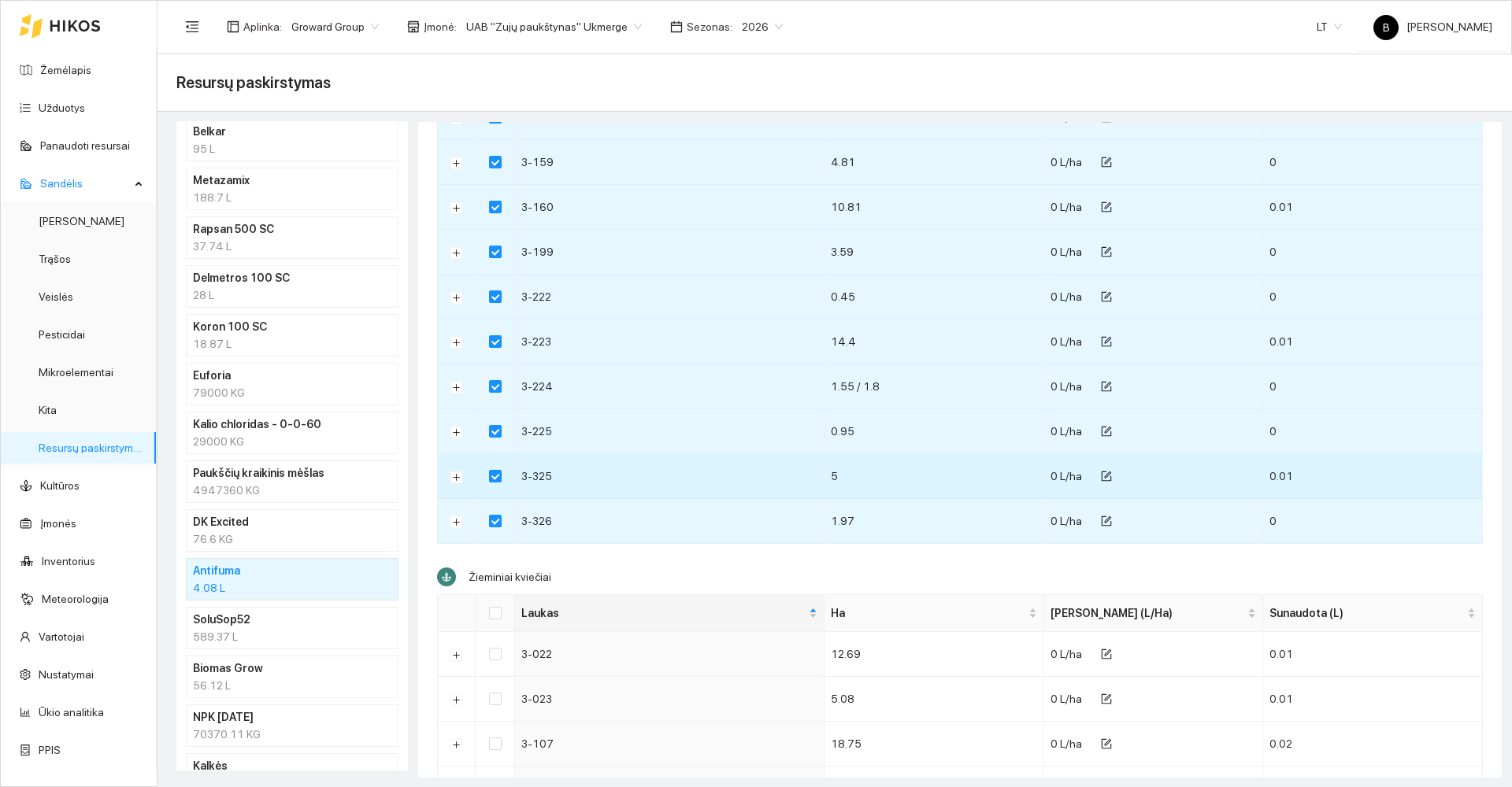
scroll to position [2100, 0]
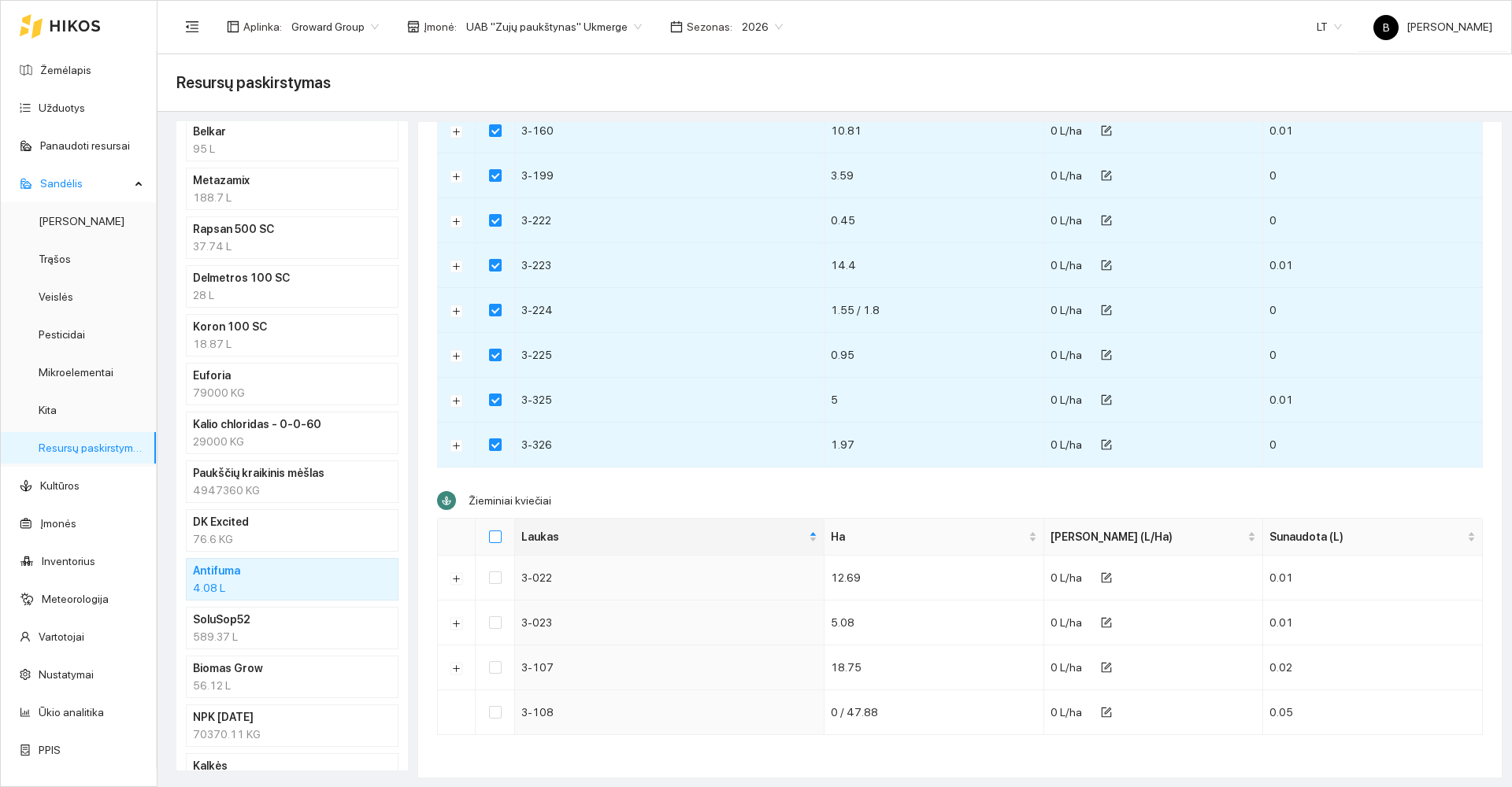
click at [496, 535] on input "Select all" at bounding box center [495, 537] width 12 height 12
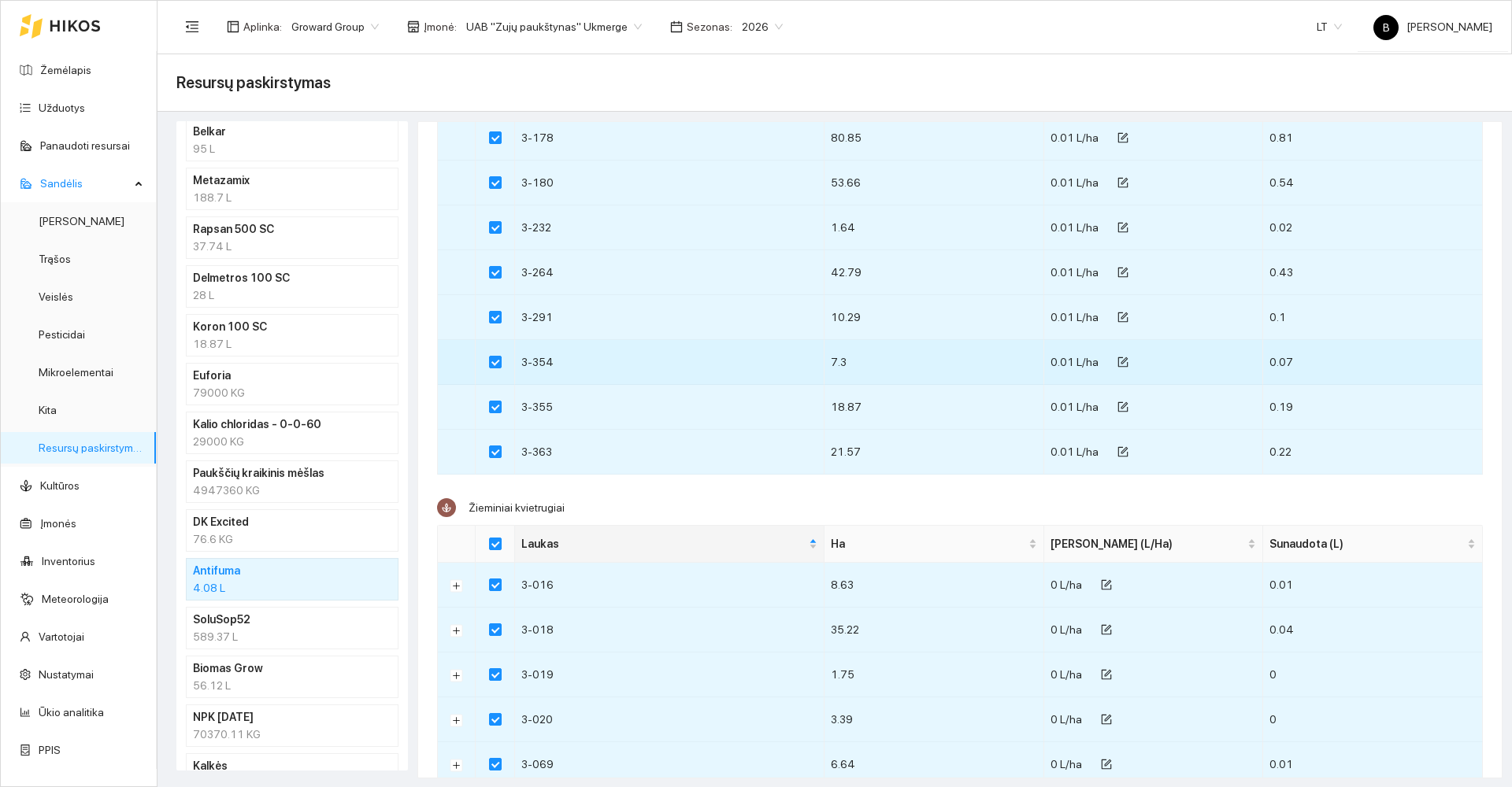
scroll to position [0, 0]
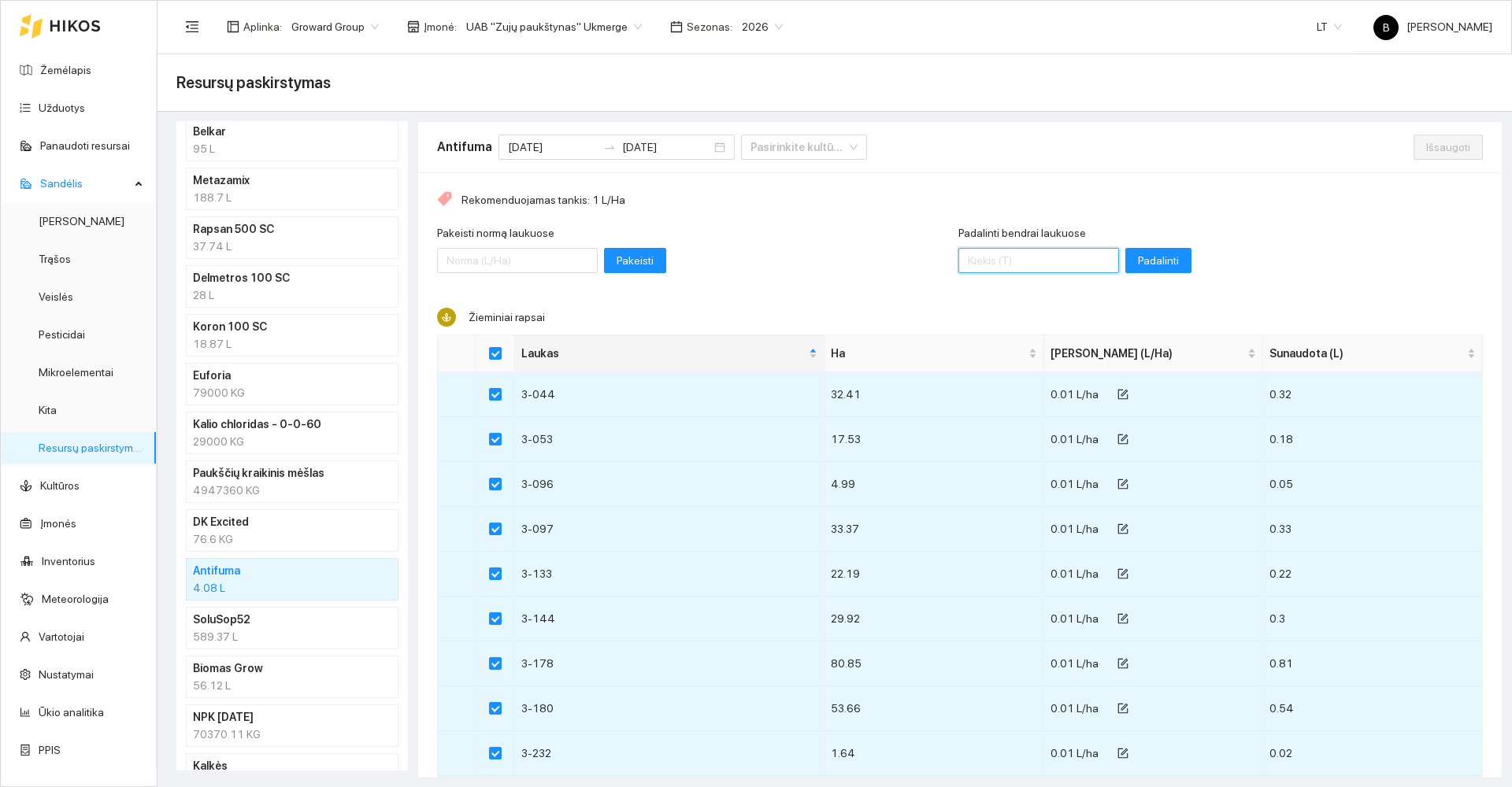
click at [976, 258] on input "Padalinti bendrai laukuose" at bounding box center [1038, 261] width 160 height 26
click at [1138, 261] on span "Padalinti" at bounding box center [1158, 261] width 41 height 18
click at [1427, 147] on span "Išsaugoti" at bounding box center [1449, 147] width 44 height 18
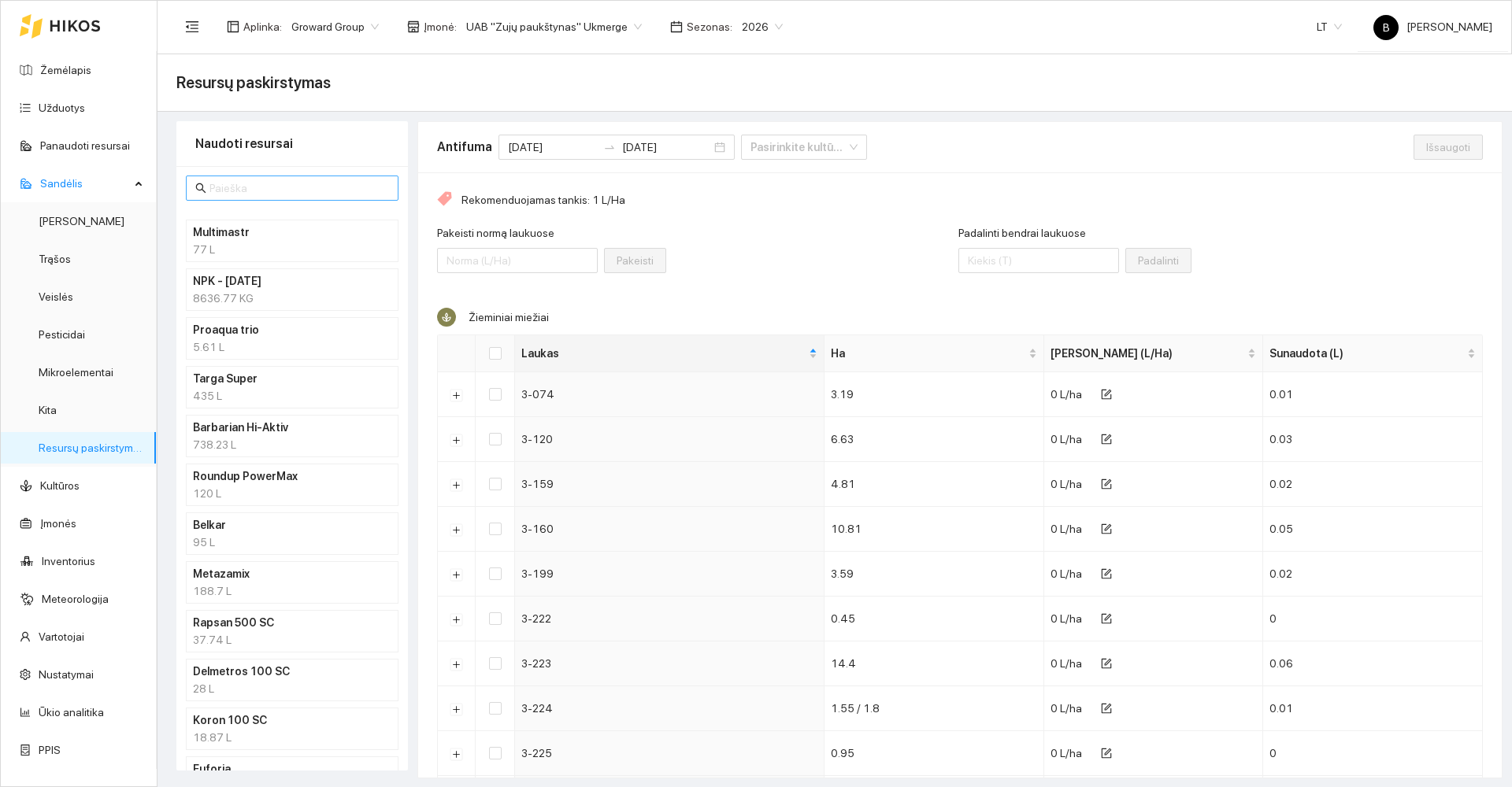
click at [248, 195] on input "text" at bounding box center [299, 188] width 180 height 18
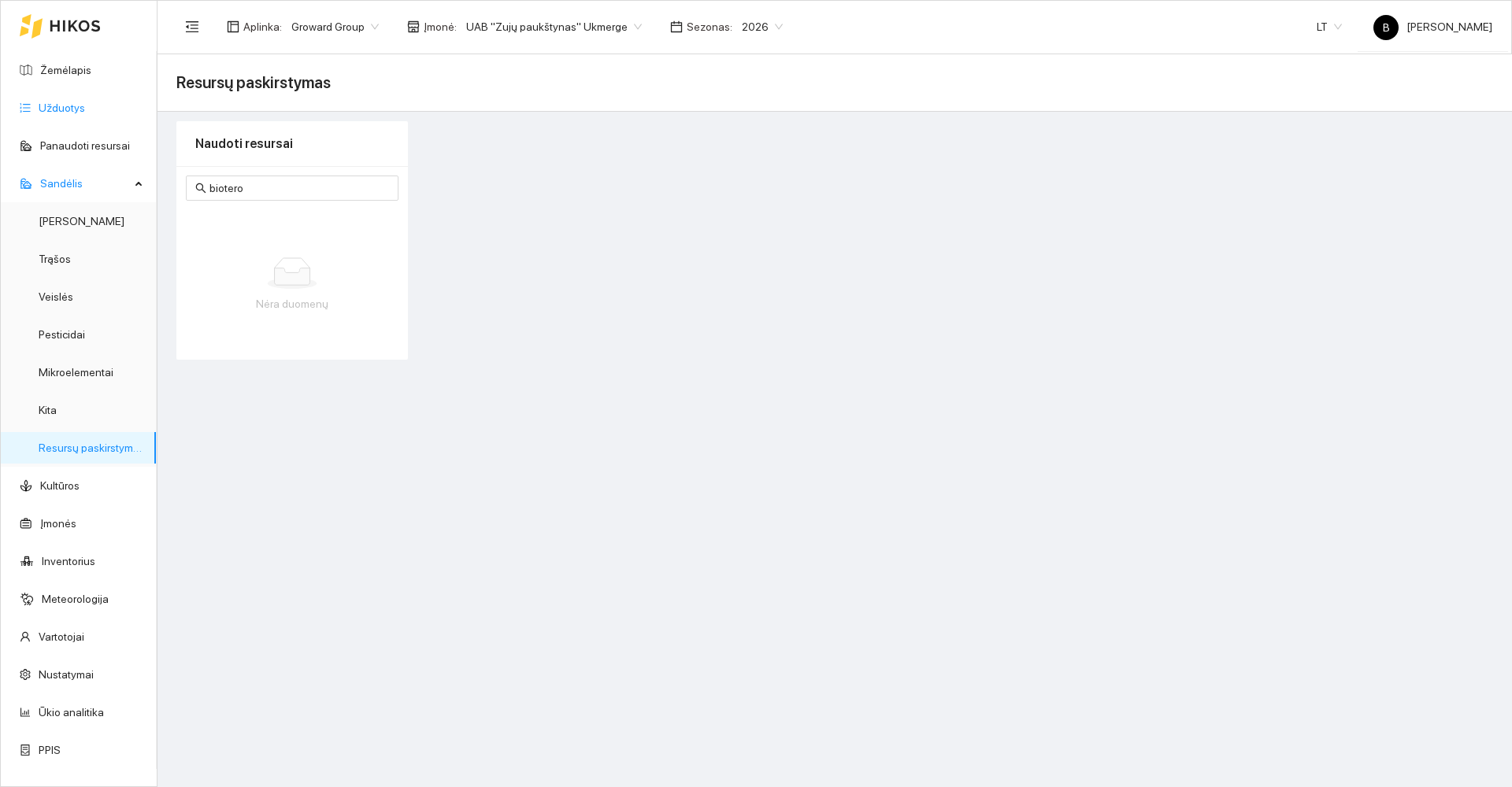
click at [66, 108] on link "Užduotys" at bounding box center [62, 107] width 47 height 12
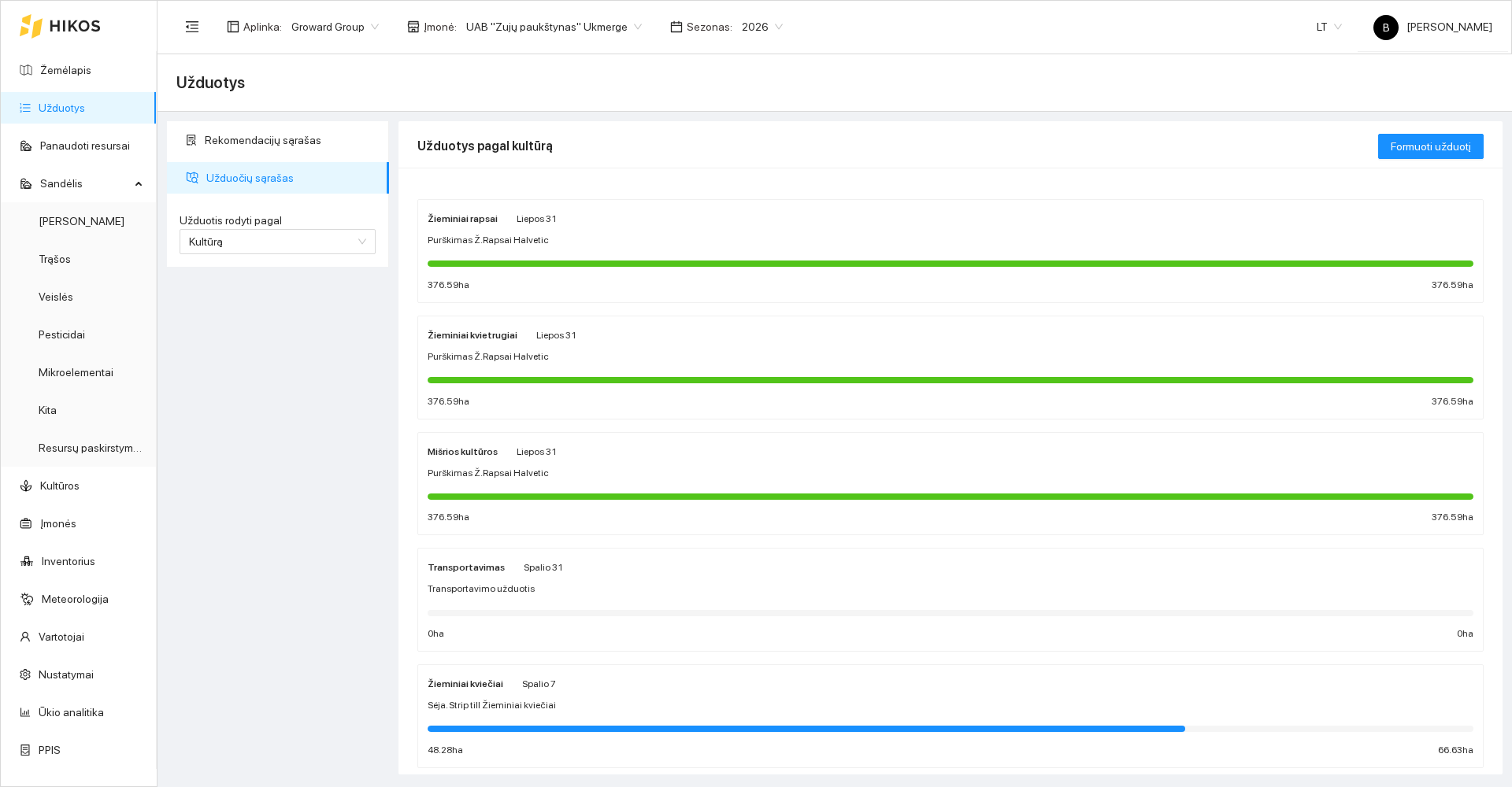
click at [582, 244] on div "Purškimas Ž.Rapsai Halvetic" at bounding box center [951, 240] width 1046 height 15
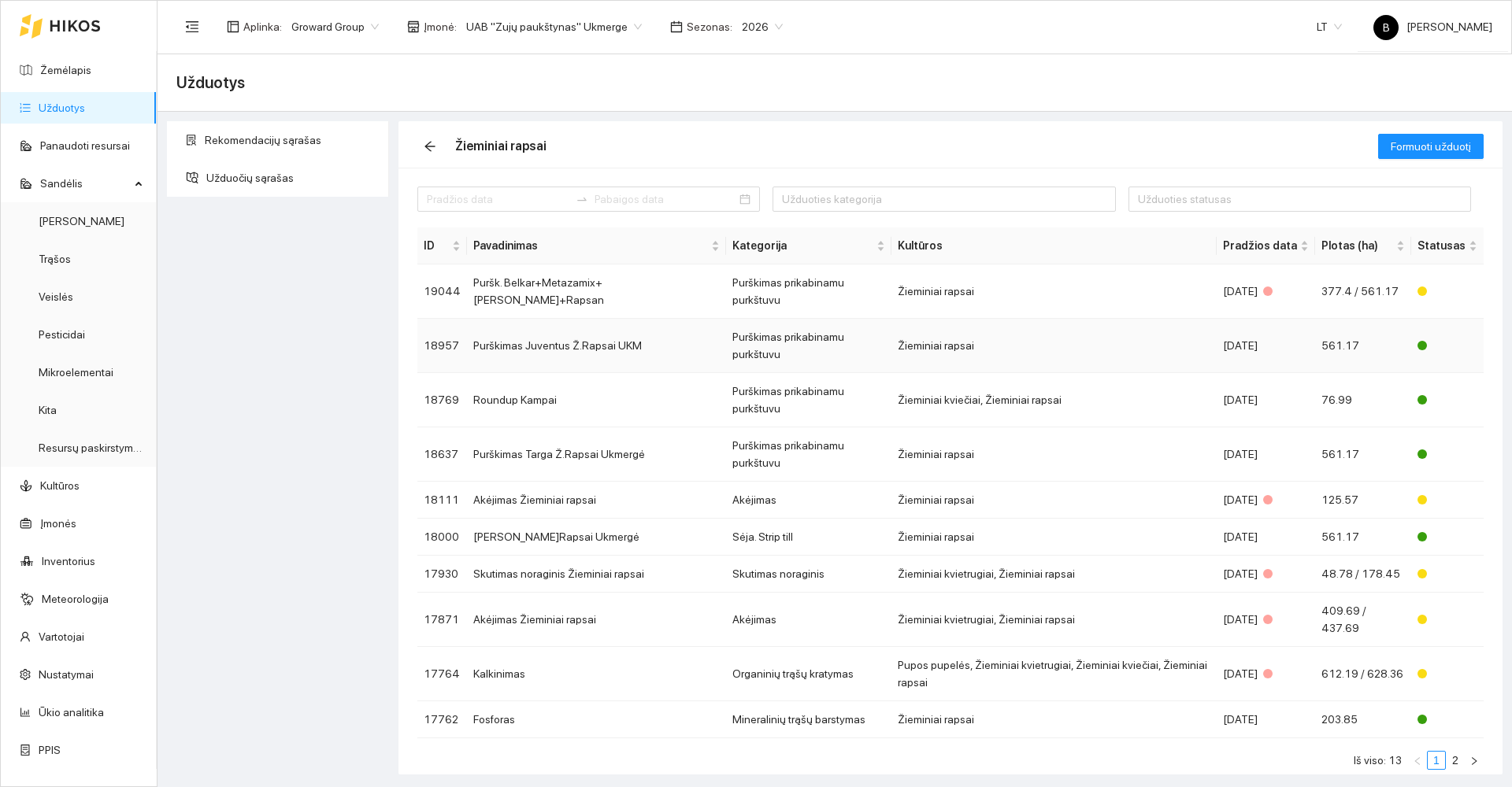
click at [547, 324] on td "Purškimas Juventus Ž.Rapsai UKM" at bounding box center [596, 346] width 259 height 55
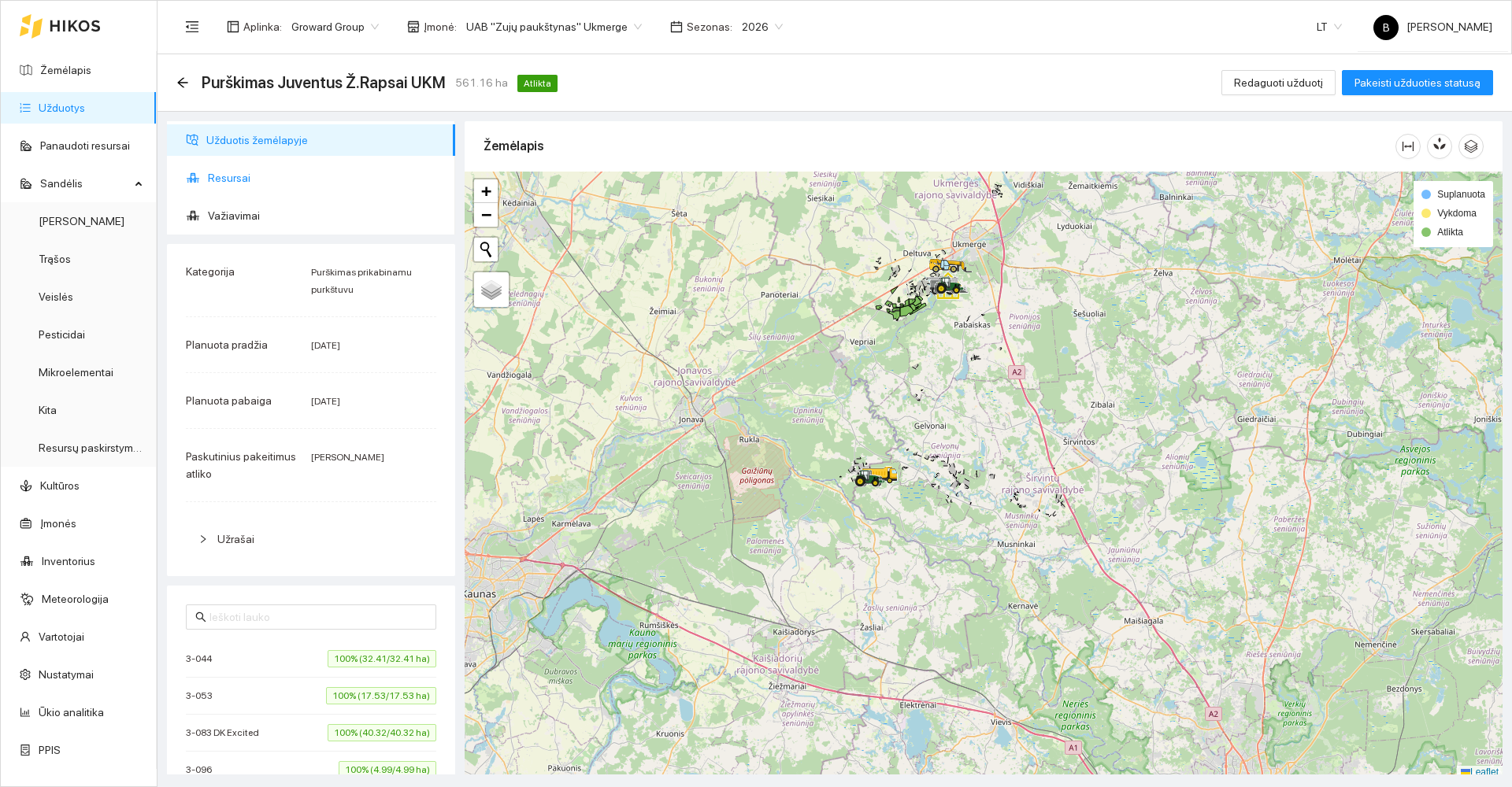
click at [234, 169] on span "Resursai" at bounding box center [325, 178] width 235 height 32
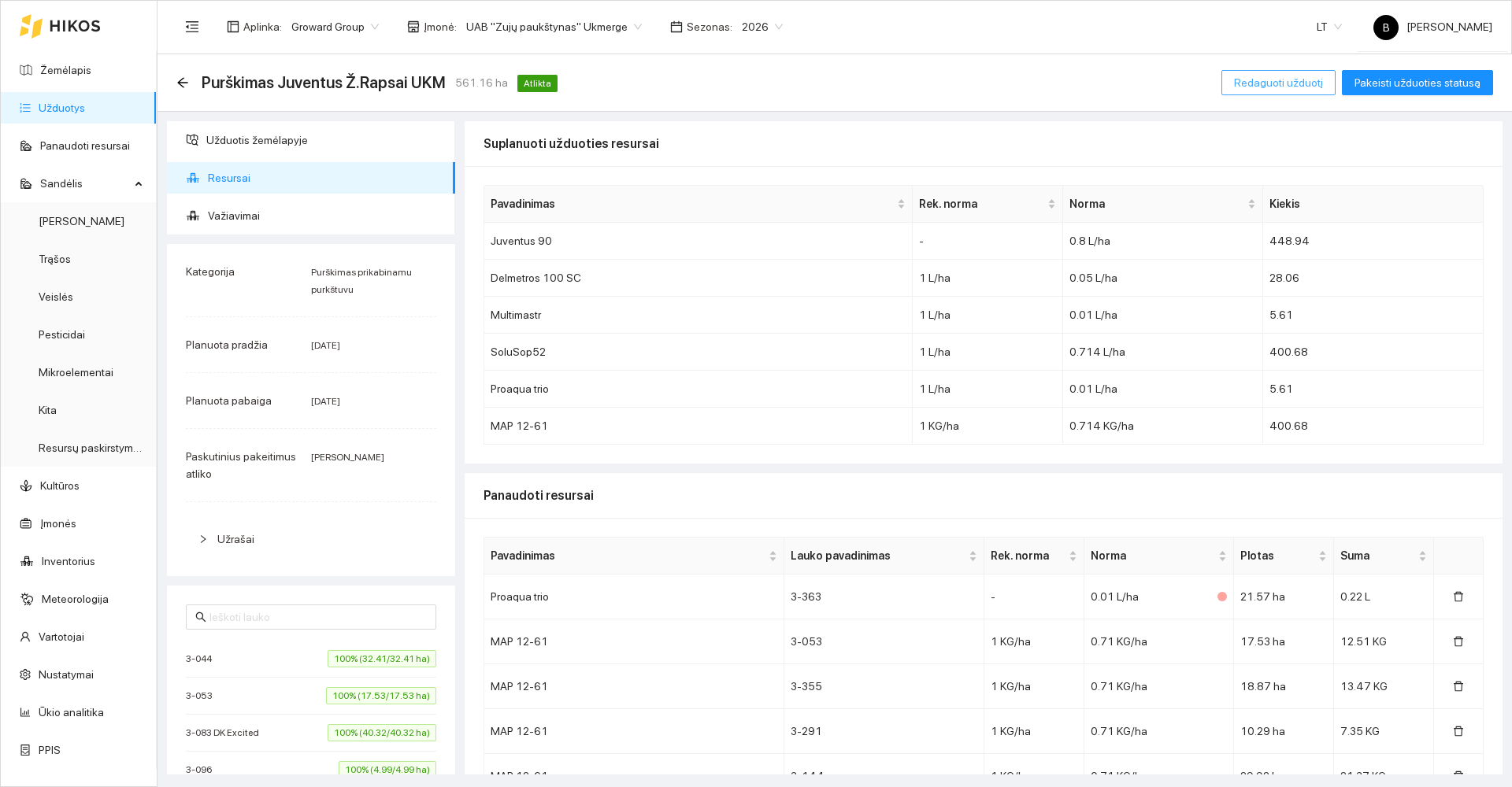
click at [1290, 82] on span "Redaguoti užduotį" at bounding box center [1278, 83] width 89 height 18
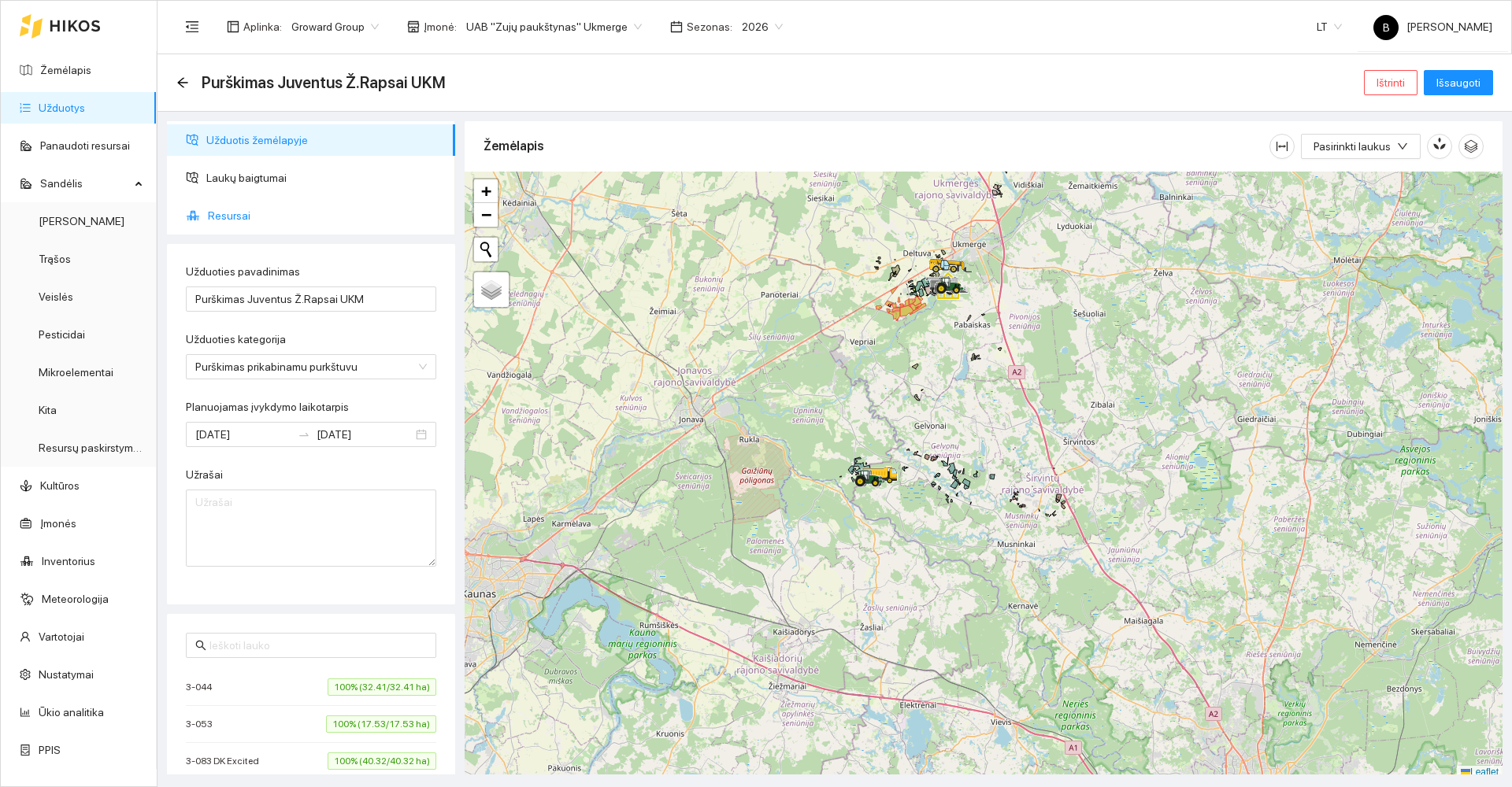
click at [226, 220] on span "Resursai" at bounding box center [325, 216] width 235 height 32
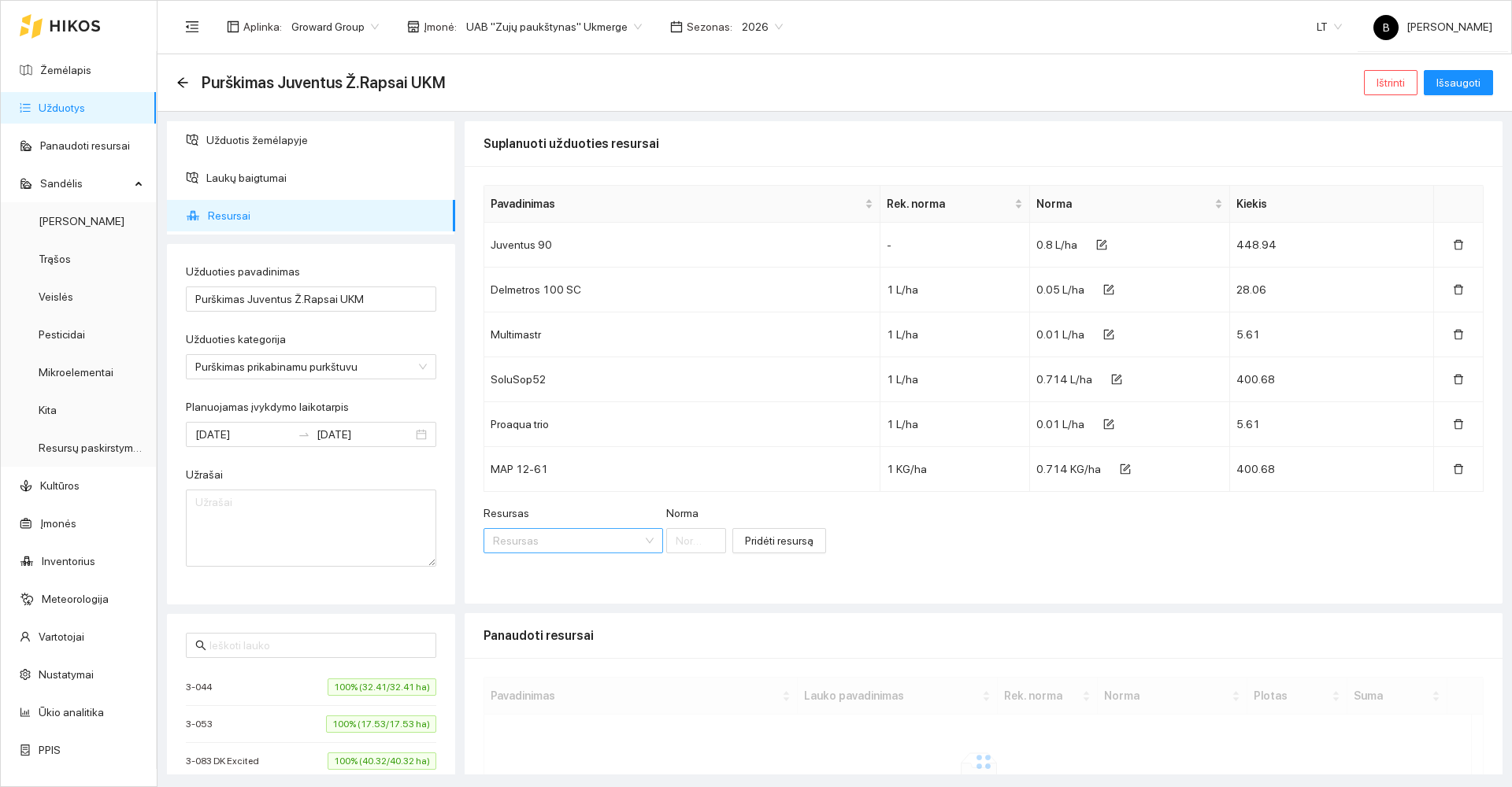
click at [552, 547] on input "Resursas" at bounding box center [568, 541] width 150 height 24
click at [52, 182] on span "Sandėlis" at bounding box center [85, 183] width 90 height 32
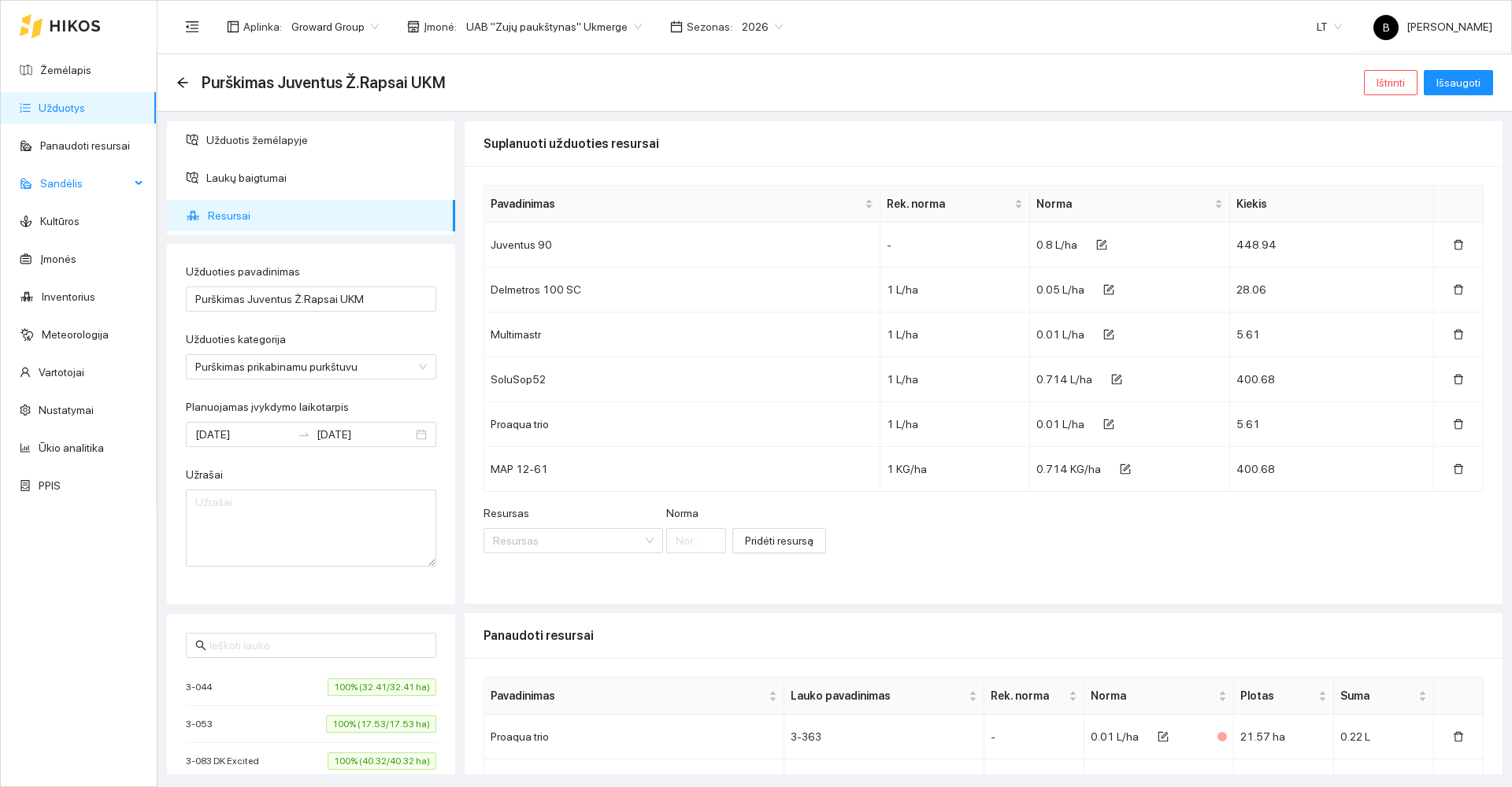
click at [64, 183] on span "Sandėlis" at bounding box center [85, 183] width 90 height 32
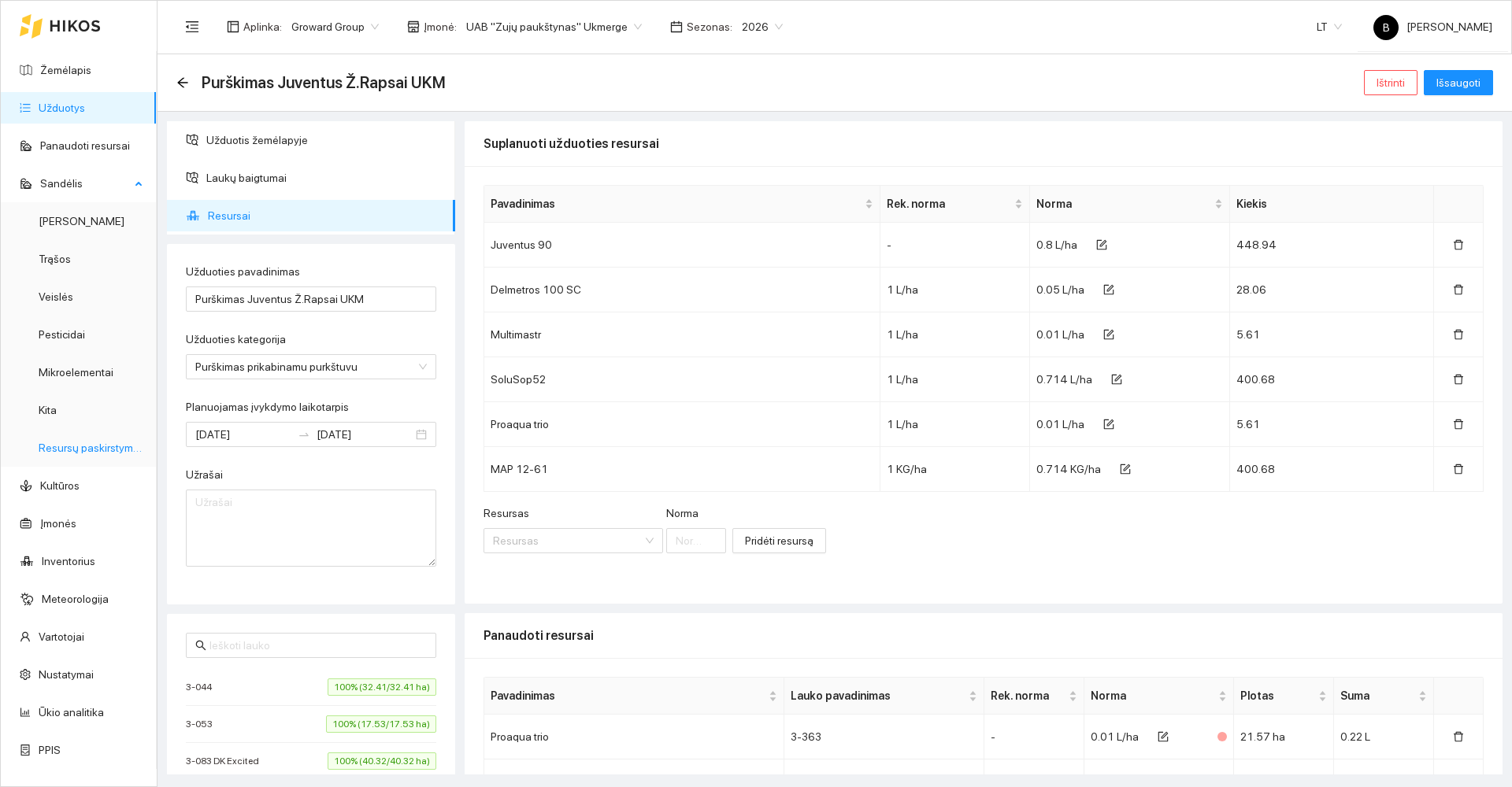
click at [65, 450] on link "Resursų paskirstymas" at bounding box center [92, 448] width 107 height 12
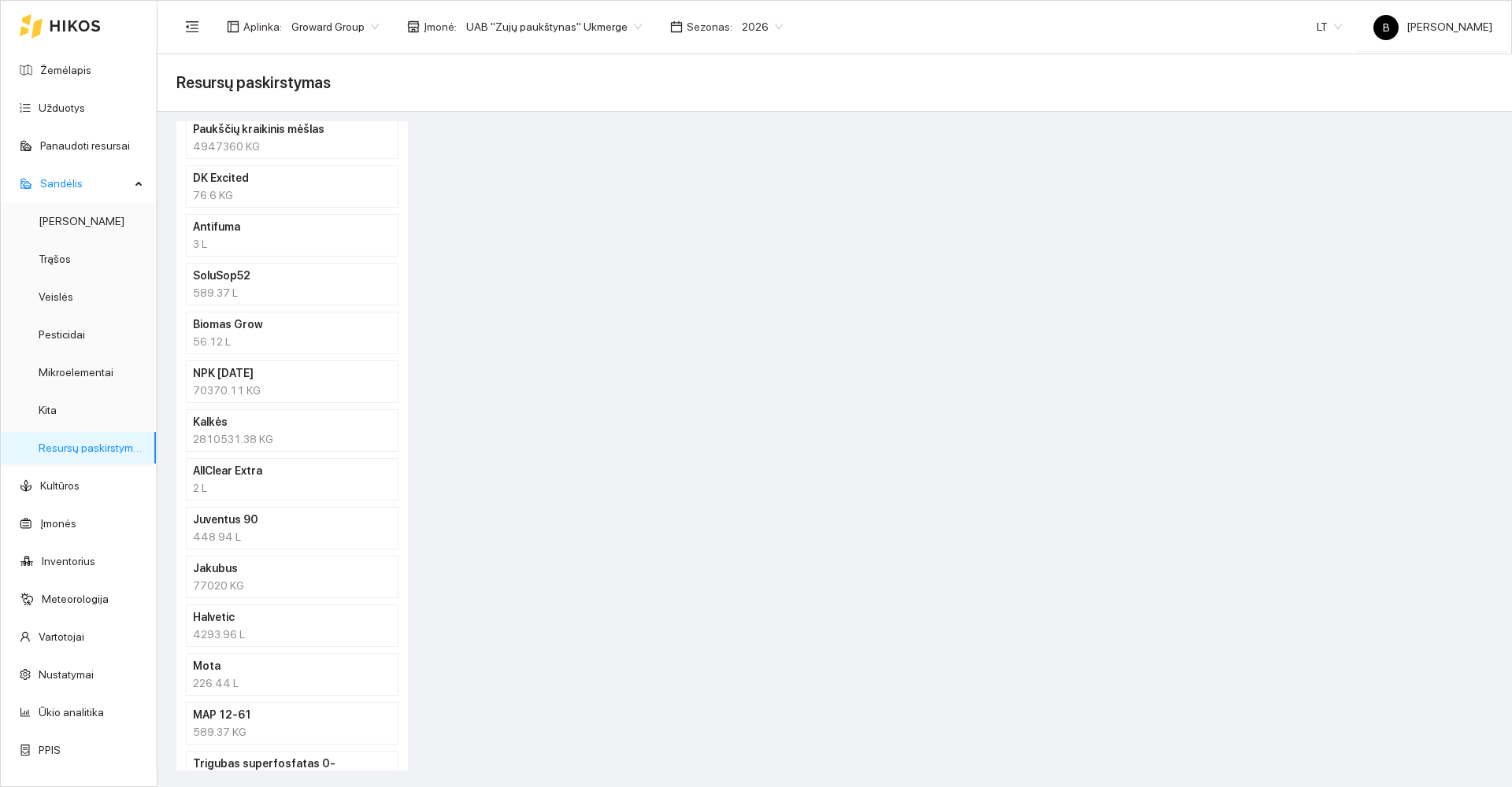
scroll to position [787, 0]
click at [283, 473] on h4 "Juventus 90" at bounding box center [271, 470] width 158 height 18
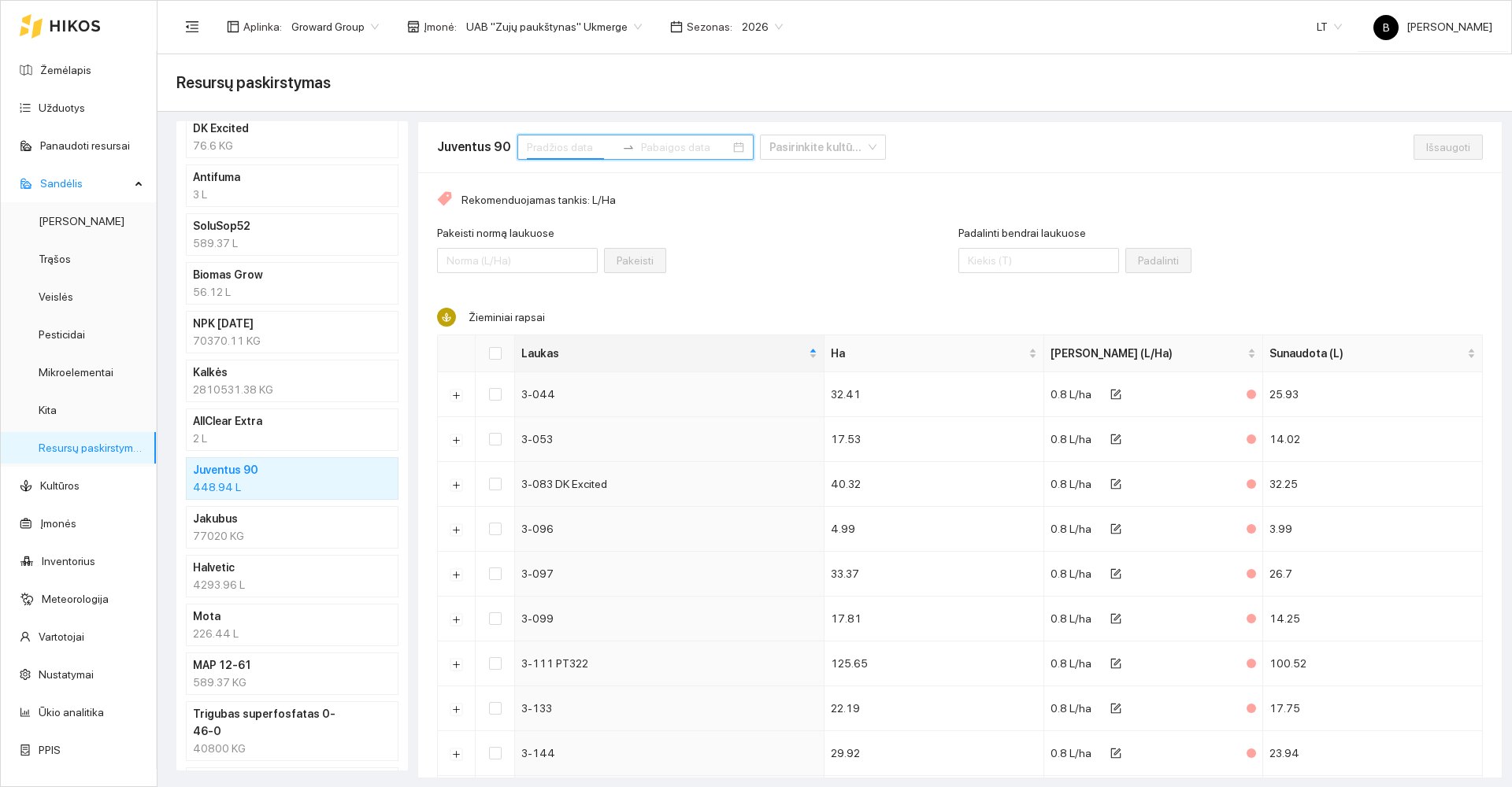
click at [574, 141] on input at bounding box center [571, 147] width 89 height 18
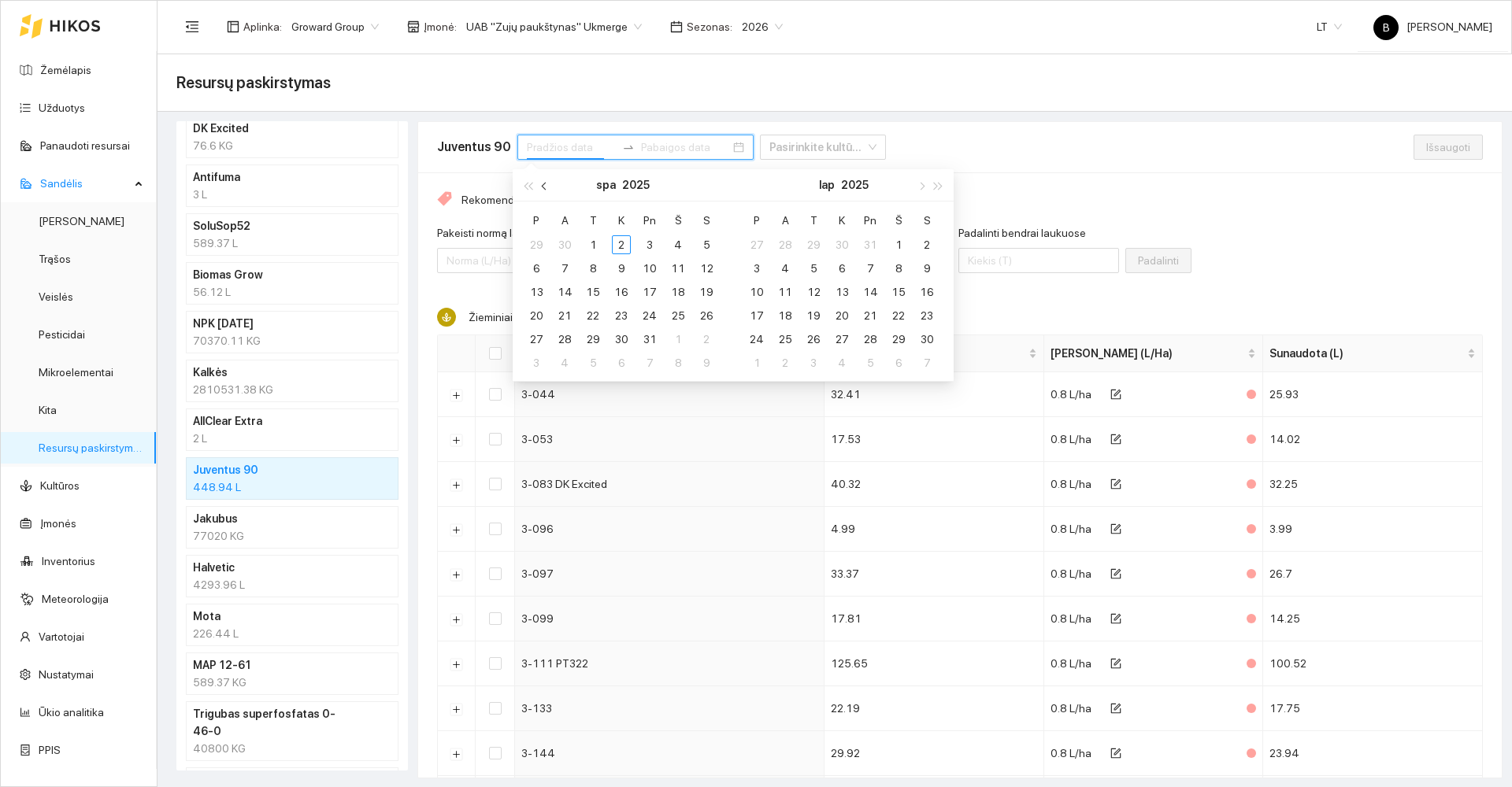
click at [548, 188] on button "button" at bounding box center [545, 185] width 18 height 32
click at [534, 242] on div "1" at bounding box center [535, 244] width 18 height 18
click at [568, 340] on div "30" at bounding box center [564, 339] width 18 height 18
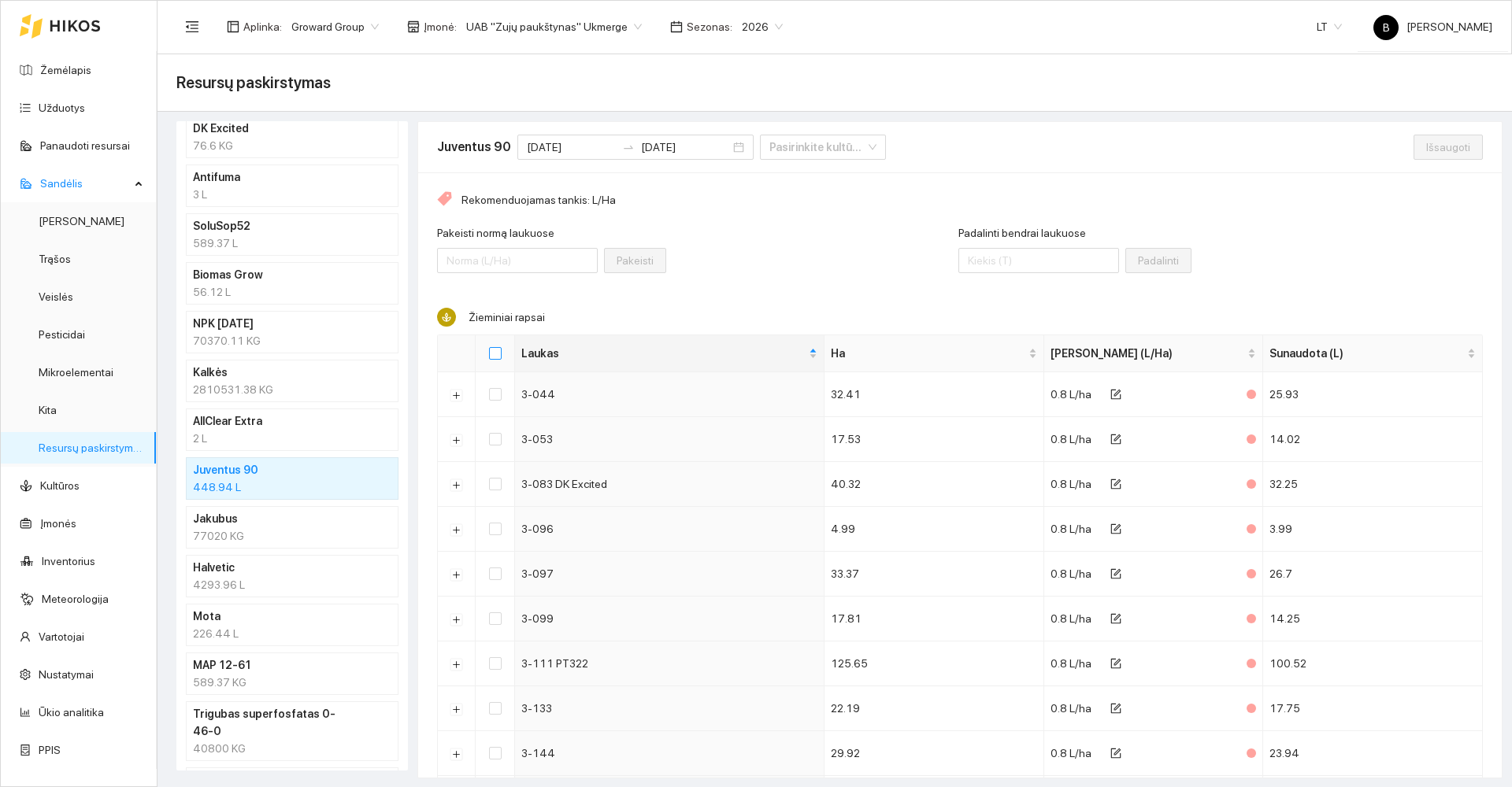
click at [490, 351] on input "Select all" at bounding box center [495, 353] width 12 height 12
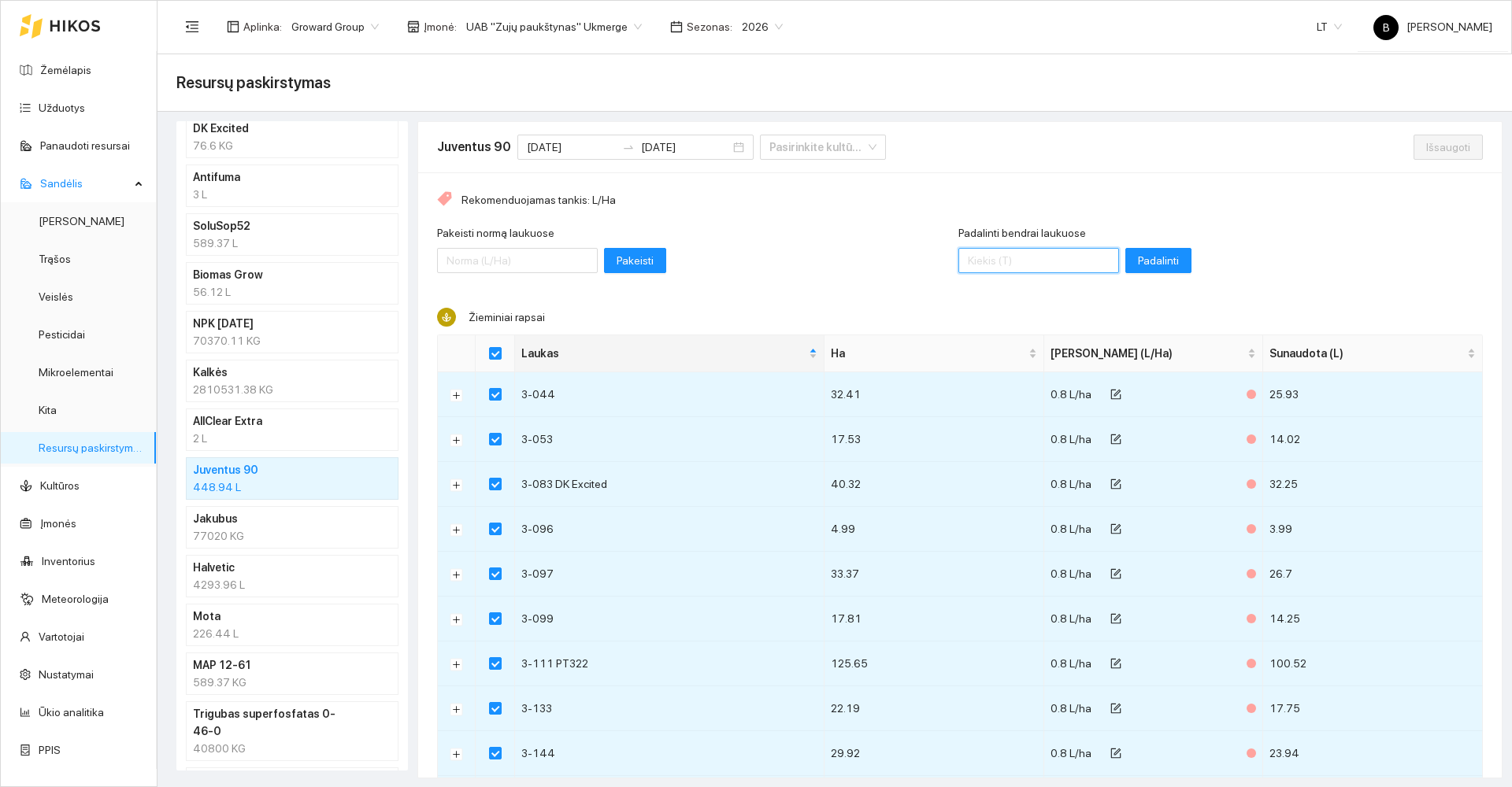
click at [1022, 255] on input "Padalinti bendrai laukuose" at bounding box center [1038, 261] width 160 height 26
click at [1138, 256] on span "Padalinti" at bounding box center [1158, 261] width 41 height 18
click at [1435, 144] on span "Išsaugoti" at bounding box center [1449, 147] width 44 height 18
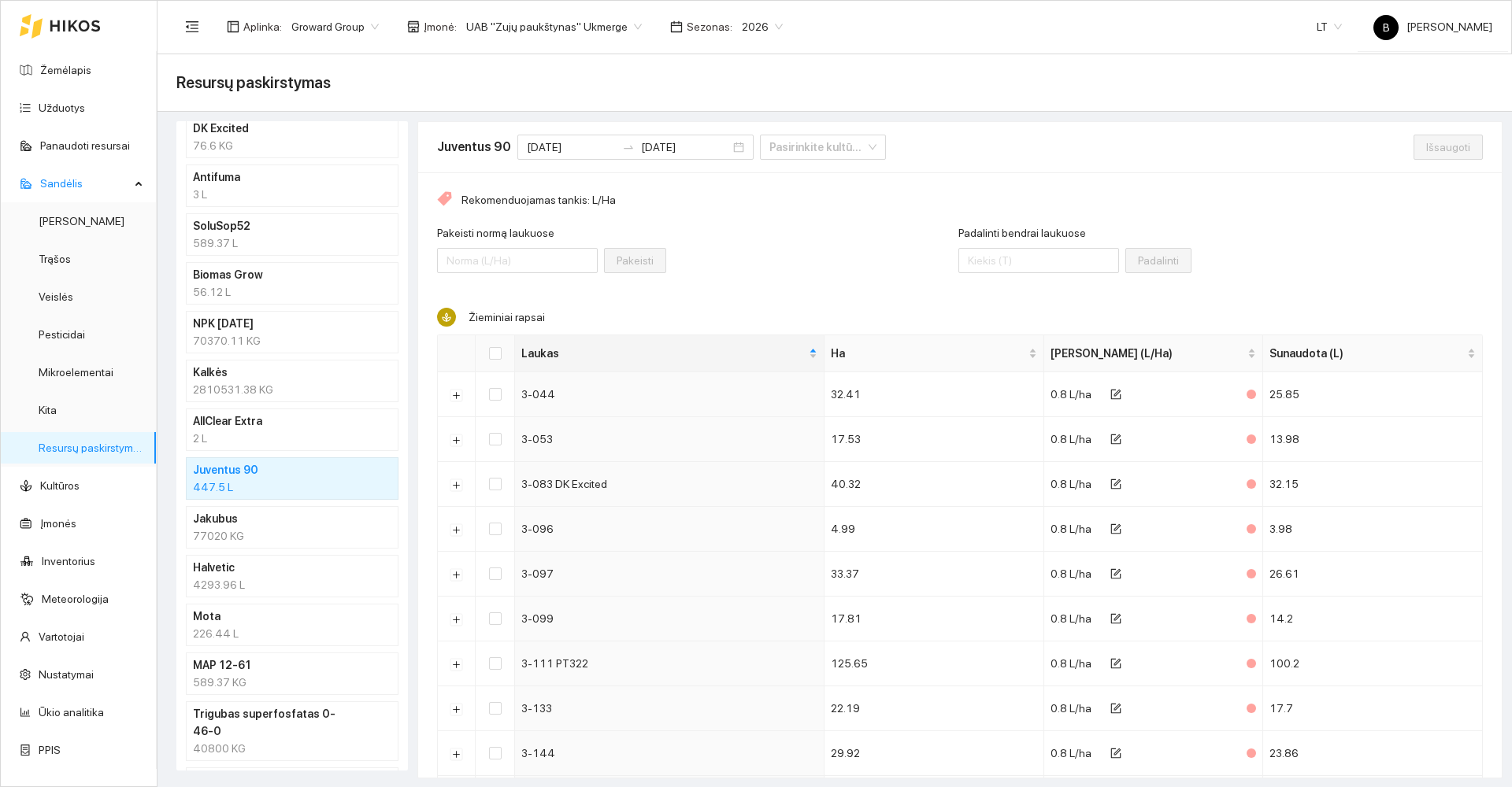
click at [289, 578] on div "4293.96 L" at bounding box center [291, 585] width 198 height 18
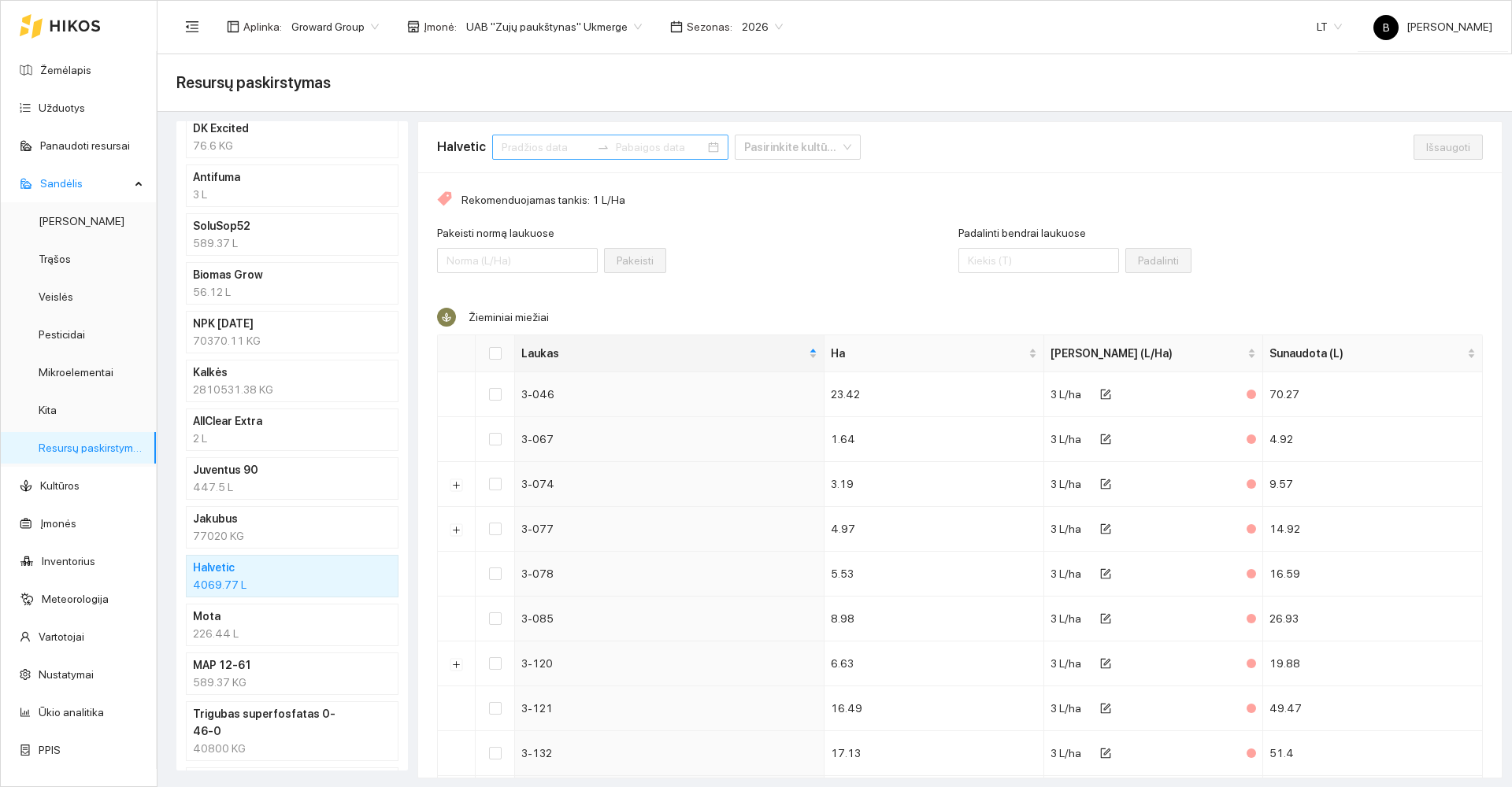
click at [548, 143] on input at bounding box center [546, 147] width 89 height 18
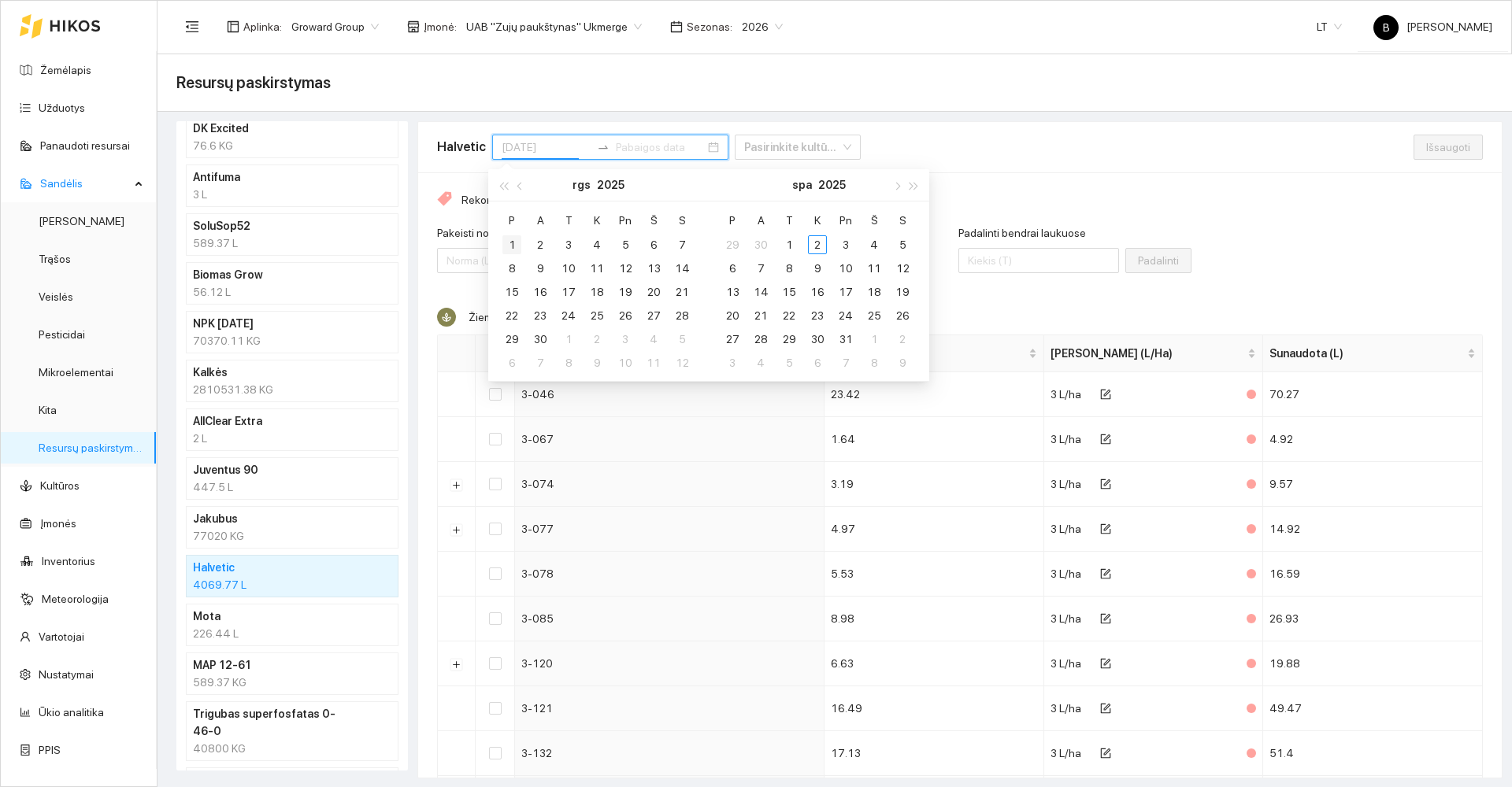
click at [508, 246] on div "1" at bounding box center [512, 244] width 18 height 18
click at [543, 341] on div "30" at bounding box center [540, 339] width 18 height 18
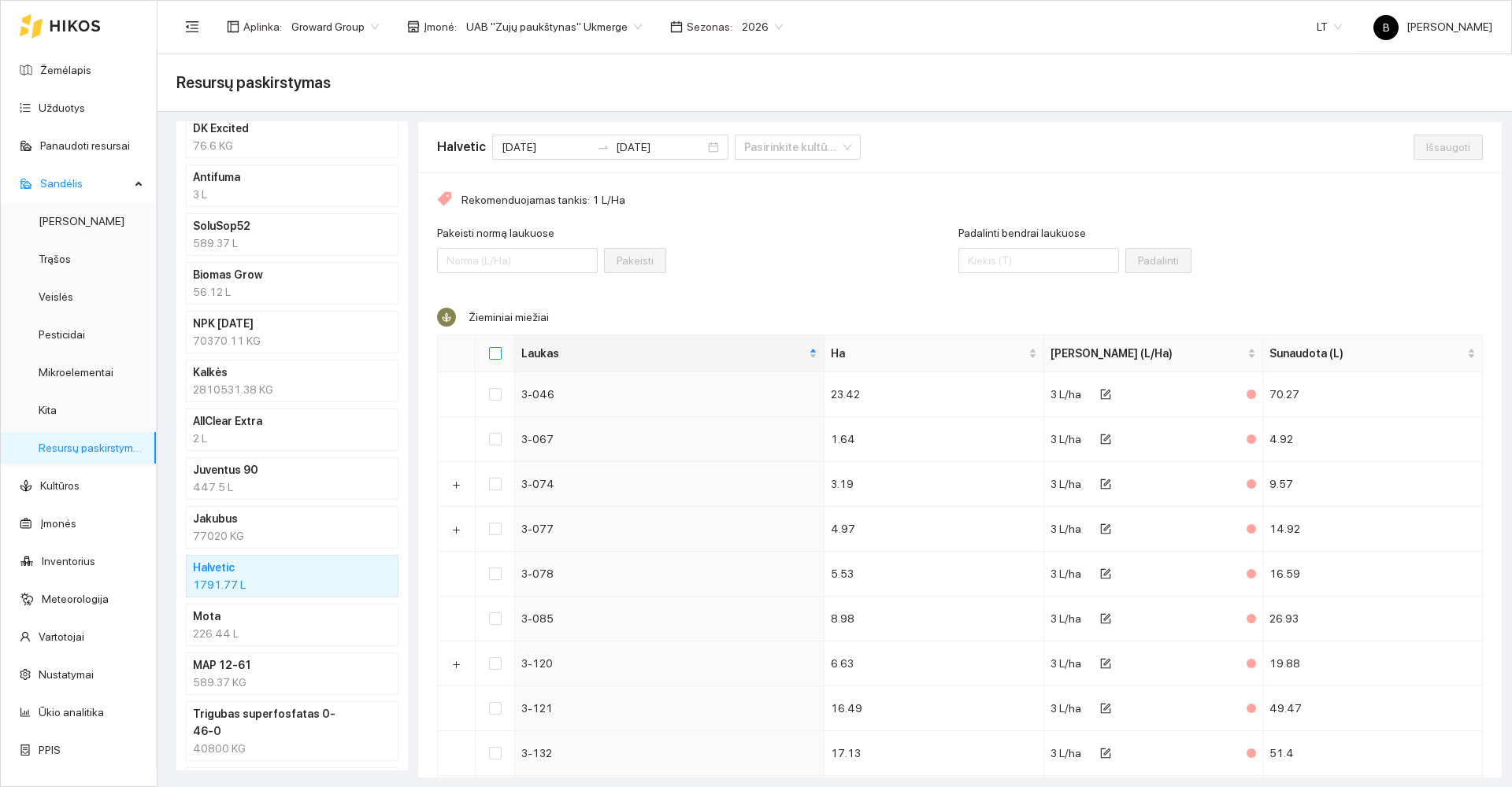
click at [491, 354] on input "Select all" at bounding box center [495, 353] width 12 height 12
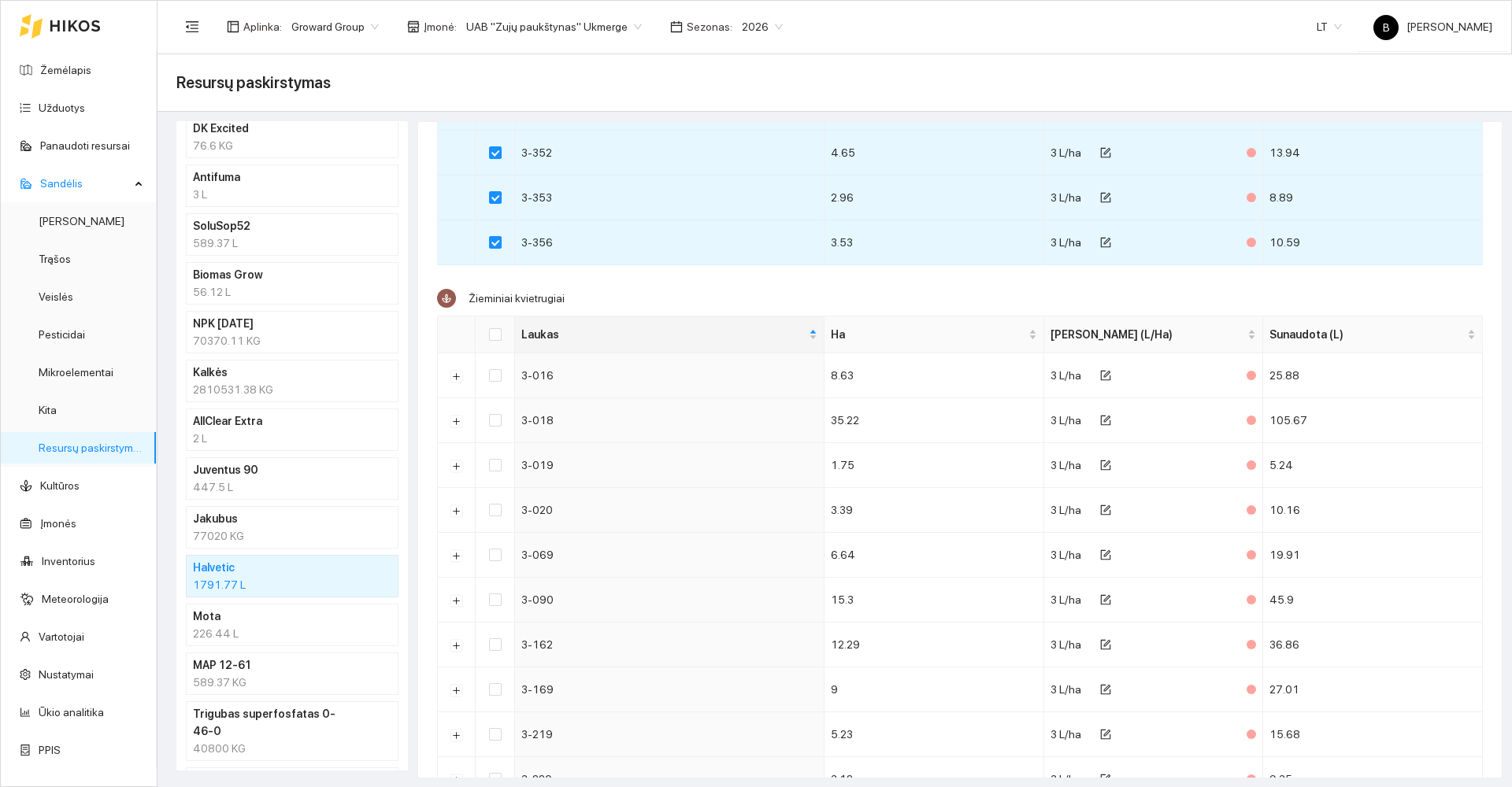
scroll to position [1968, 0]
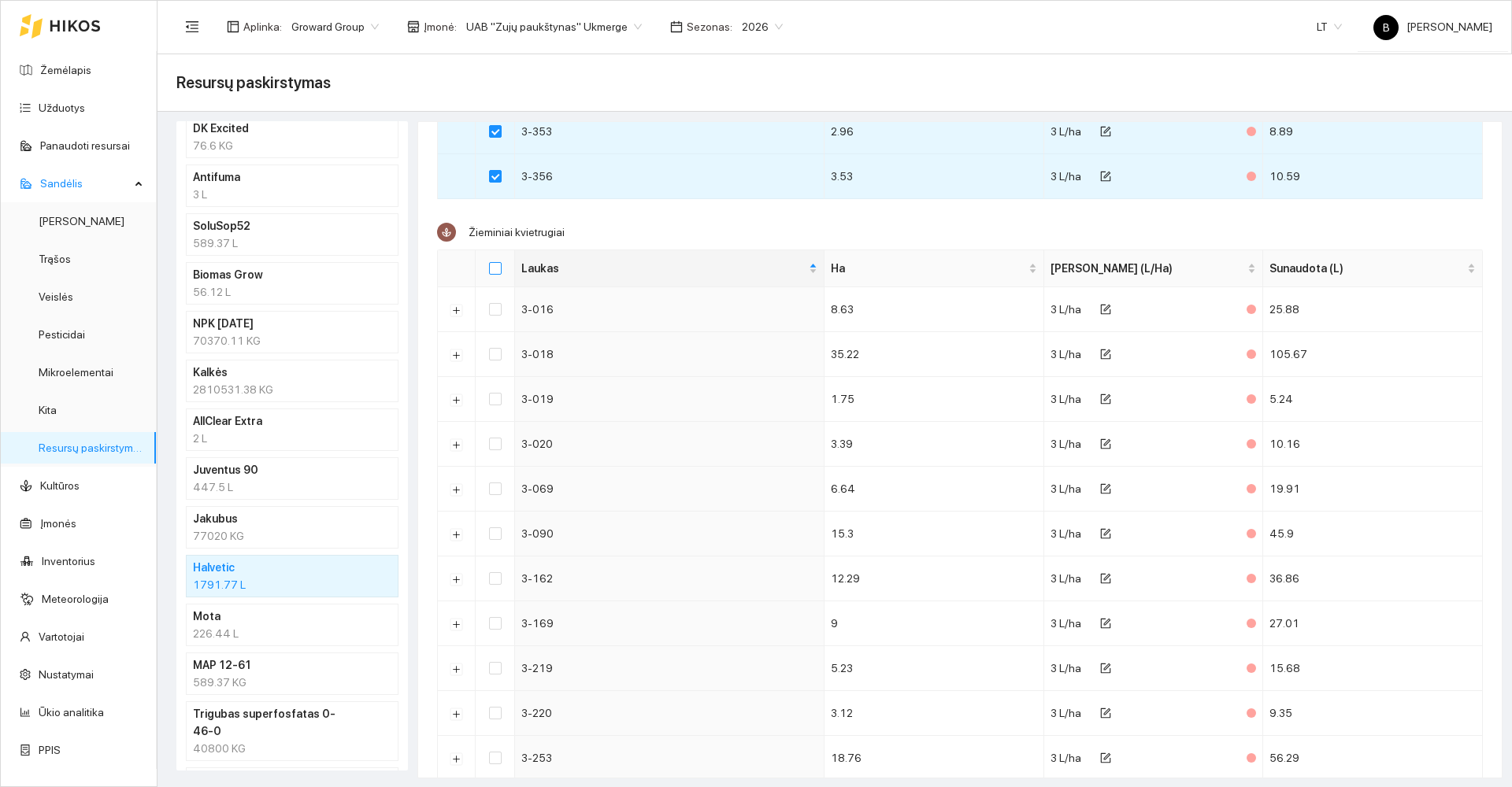
click at [496, 269] on input "Select all" at bounding box center [495, 268] width 12 height 12
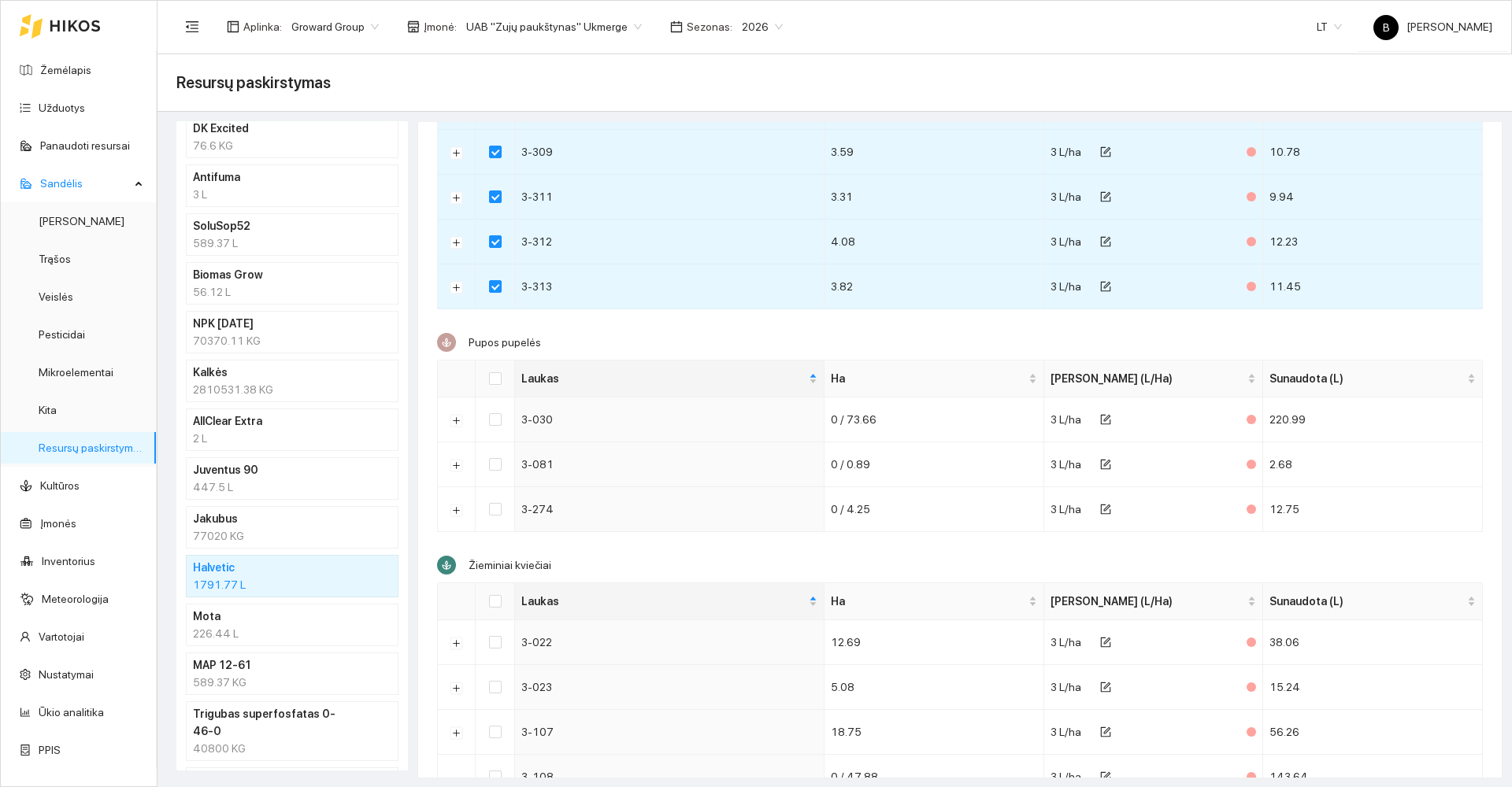
scroll to position [2909, 0]
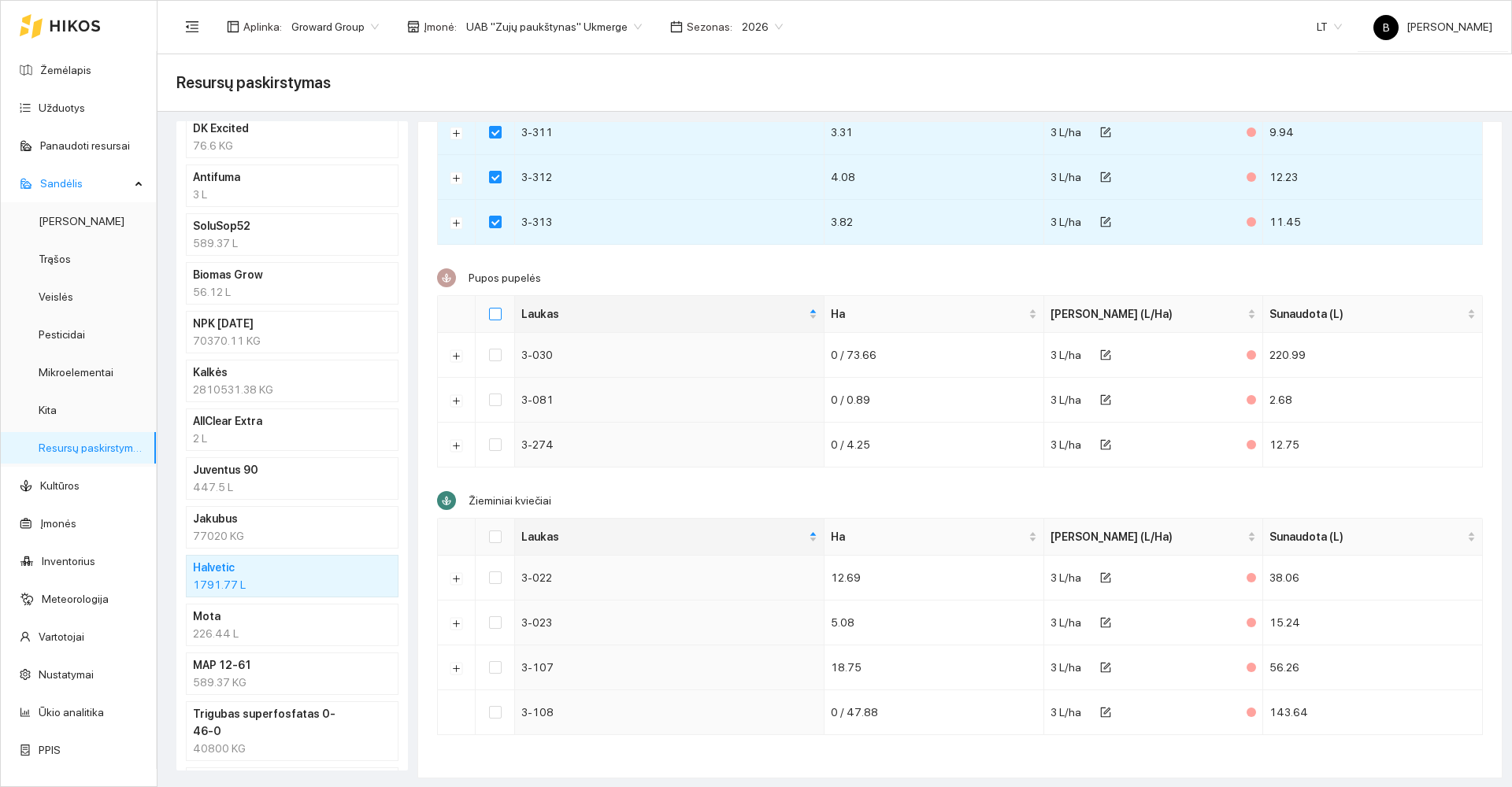
click at [496, 315] on input "Select all" at bounding box center [495, 314] width 12 height 12
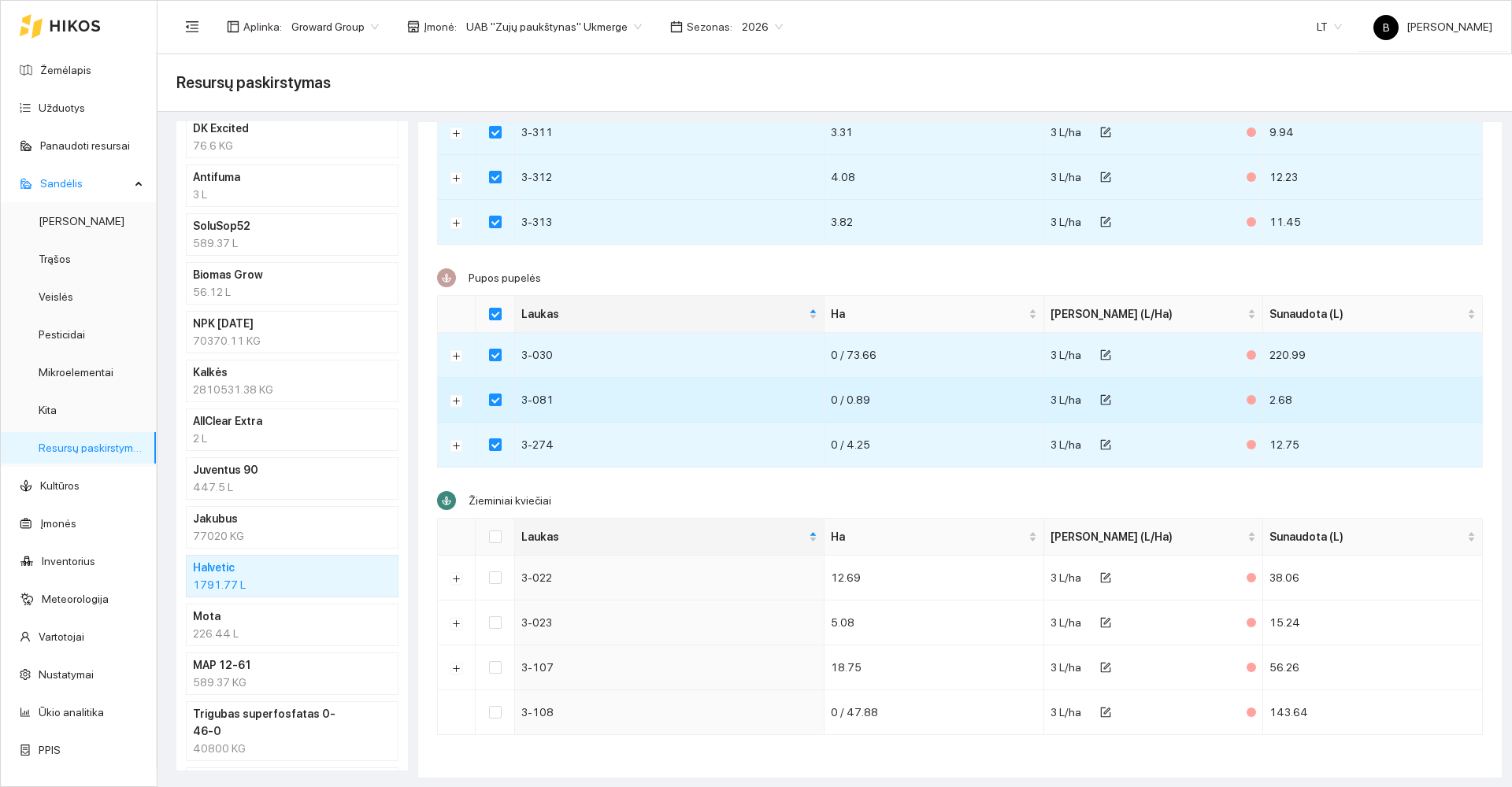
scroll to position [1, 0]
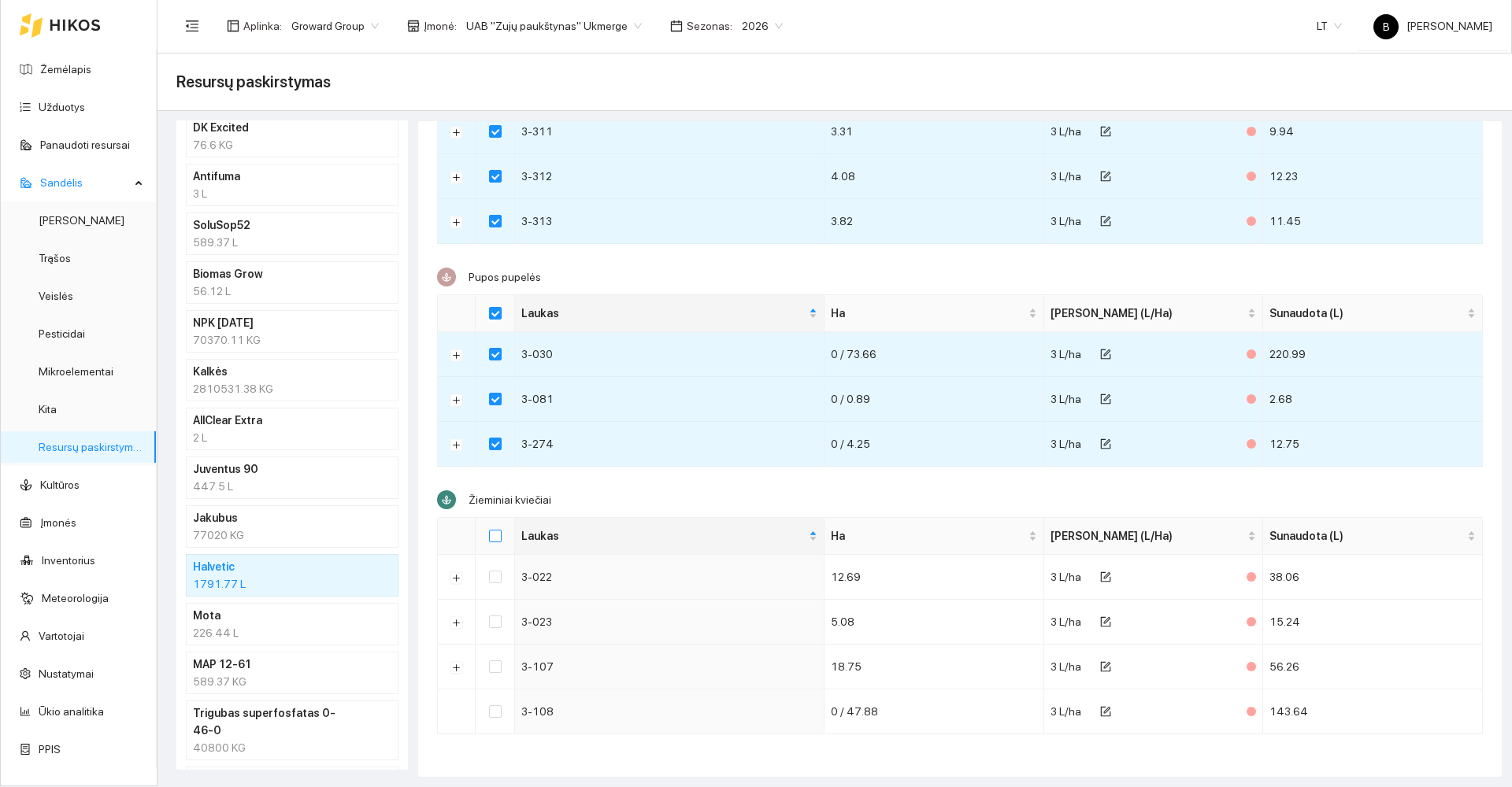
click at [497, 533] on input "Select all" at bounding box center [495, 536] width 12 height 12
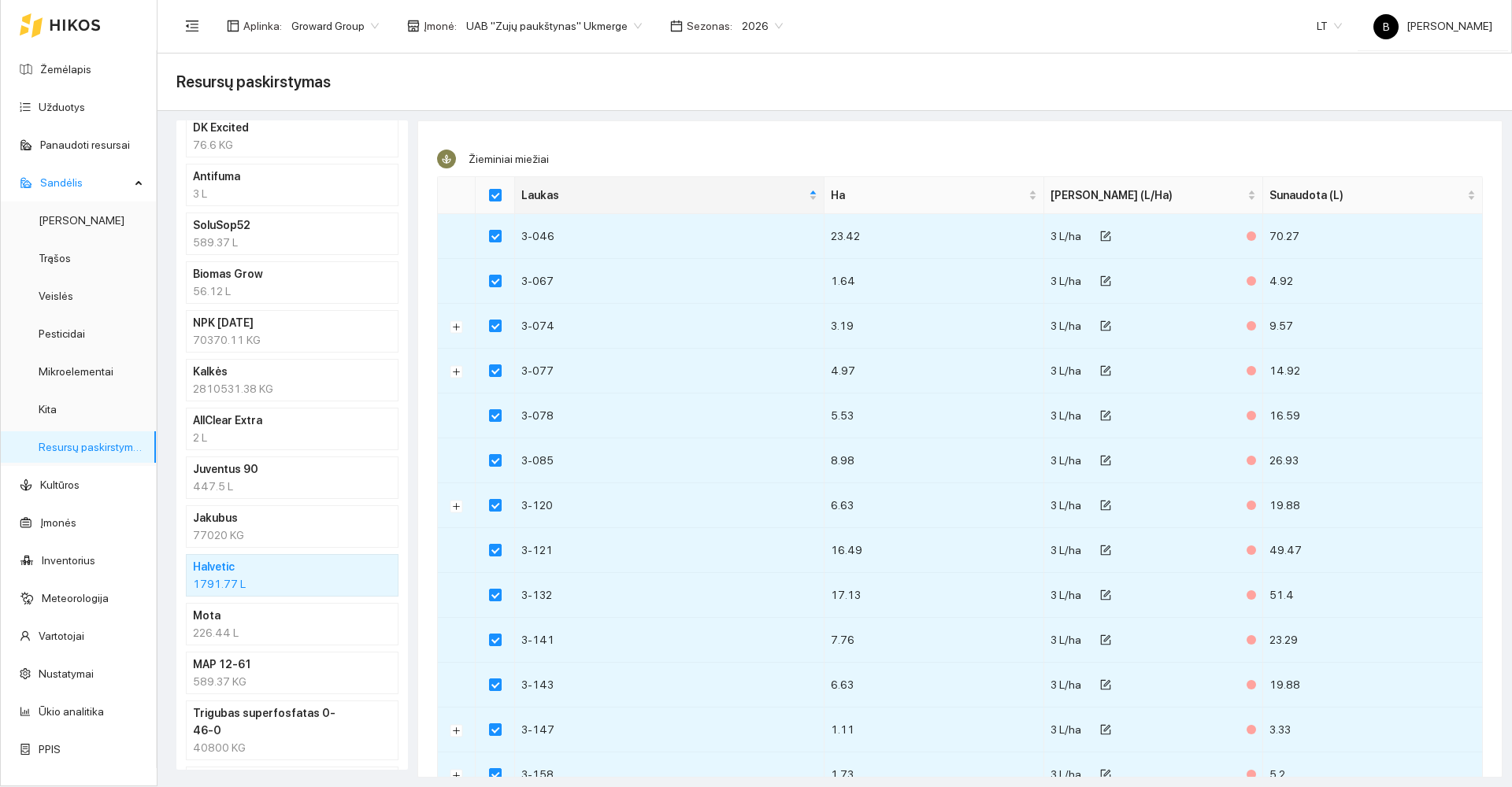
scroll to position [0, 0]
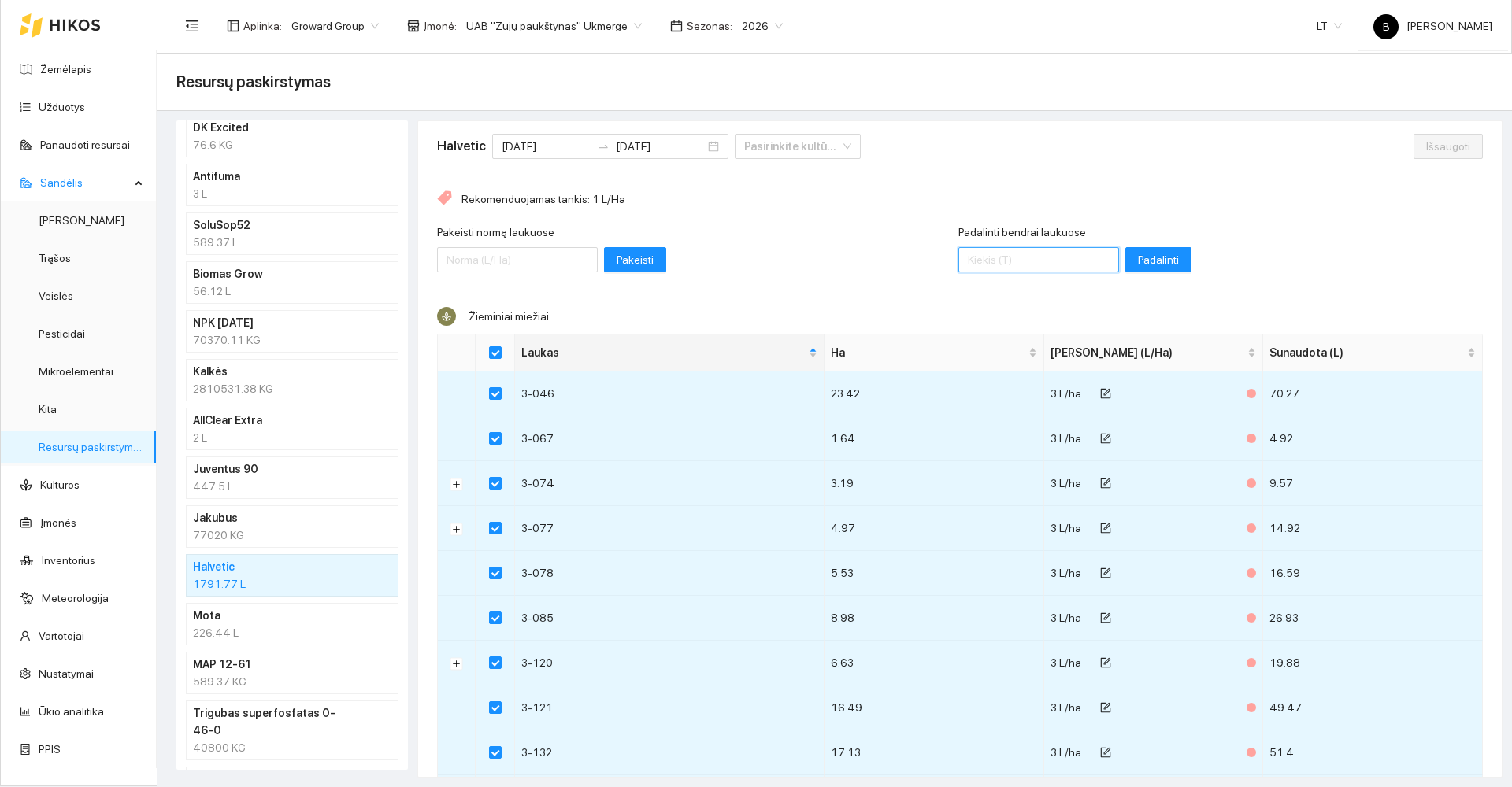
click at [977, 259] on input "Padalinti bendrai laukuose" at bounding box center [1038, 260] width 160 height 26
click at [1138, 262] on span "Padalinti" at bounding box center [1158, 260] width 41 height 18
click at [1427, 147] on span "Išsaugoti" at bounding box center [1449, 147] width 44 height 18
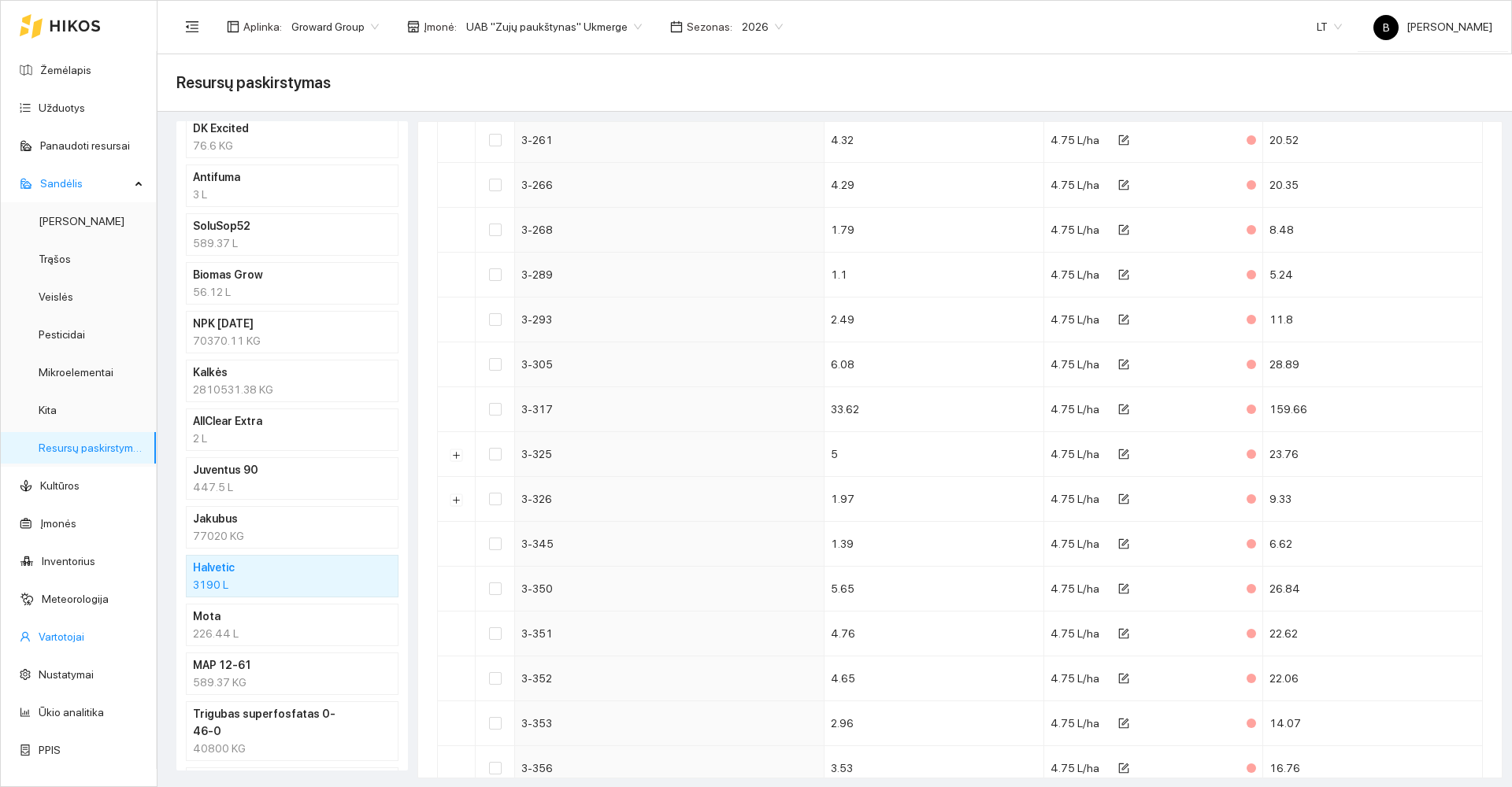
scroll to position [1, 0]
click at [84, 707] on link "Ūkio analitika" at bounding box center [71, 711] width 65 height 12
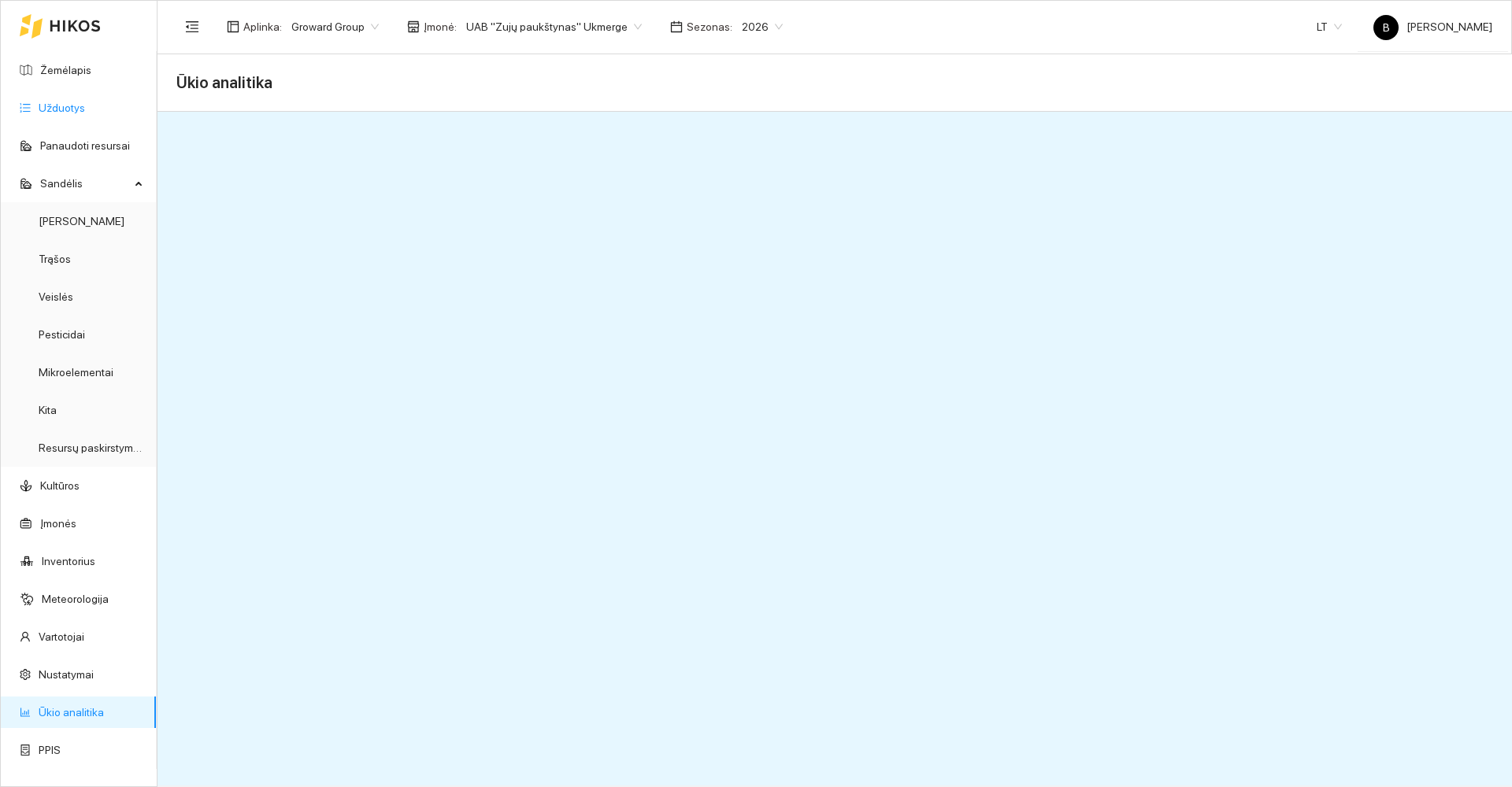
click at [66, 106] on link "Užduotys" at bounding box center [62, 107] width 47 height 12
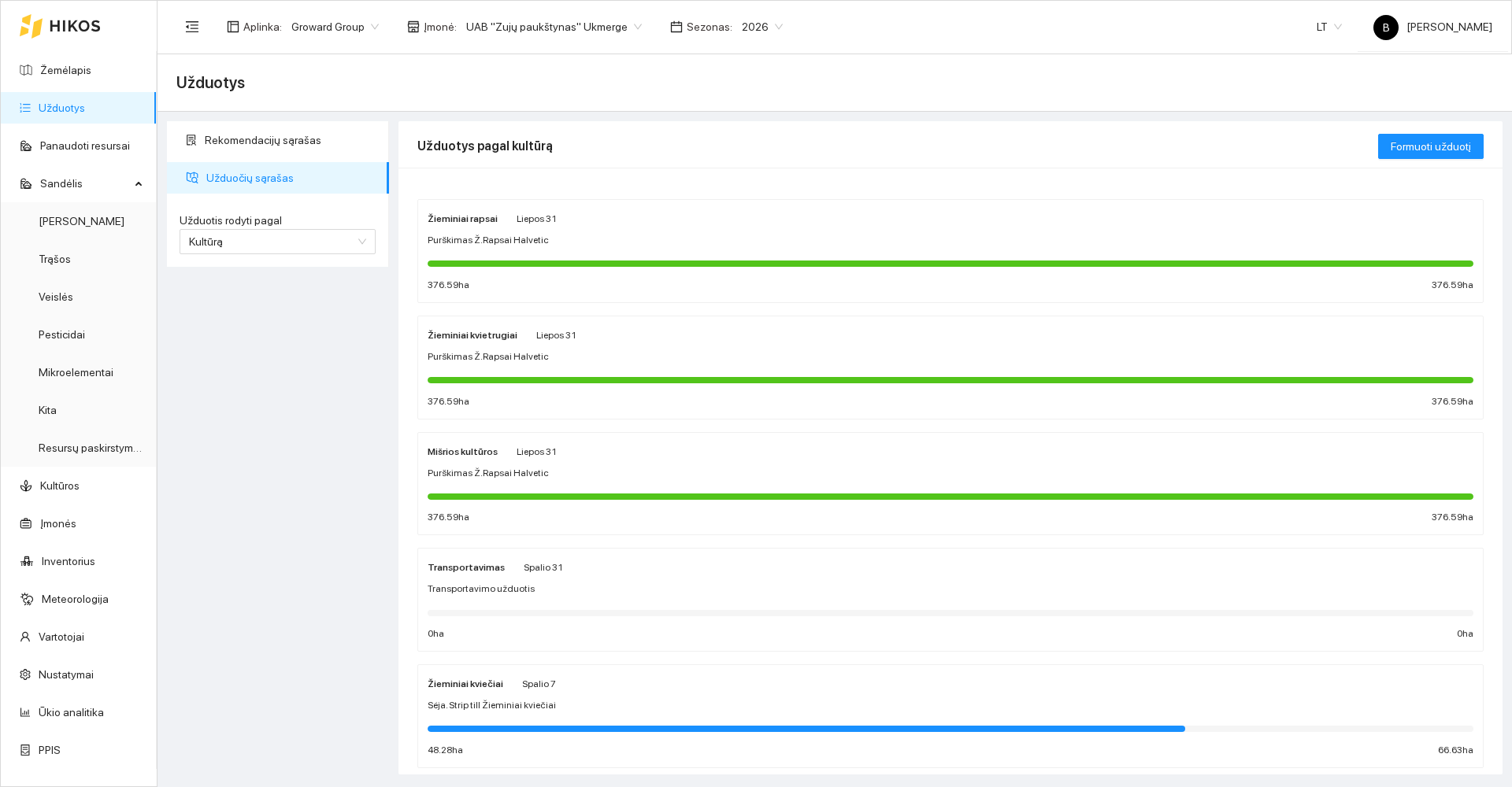
click at [635, 227] on div "Žieminiai rapsai Liepos 31" at bounding box center [951, 218] width 1046 height 18
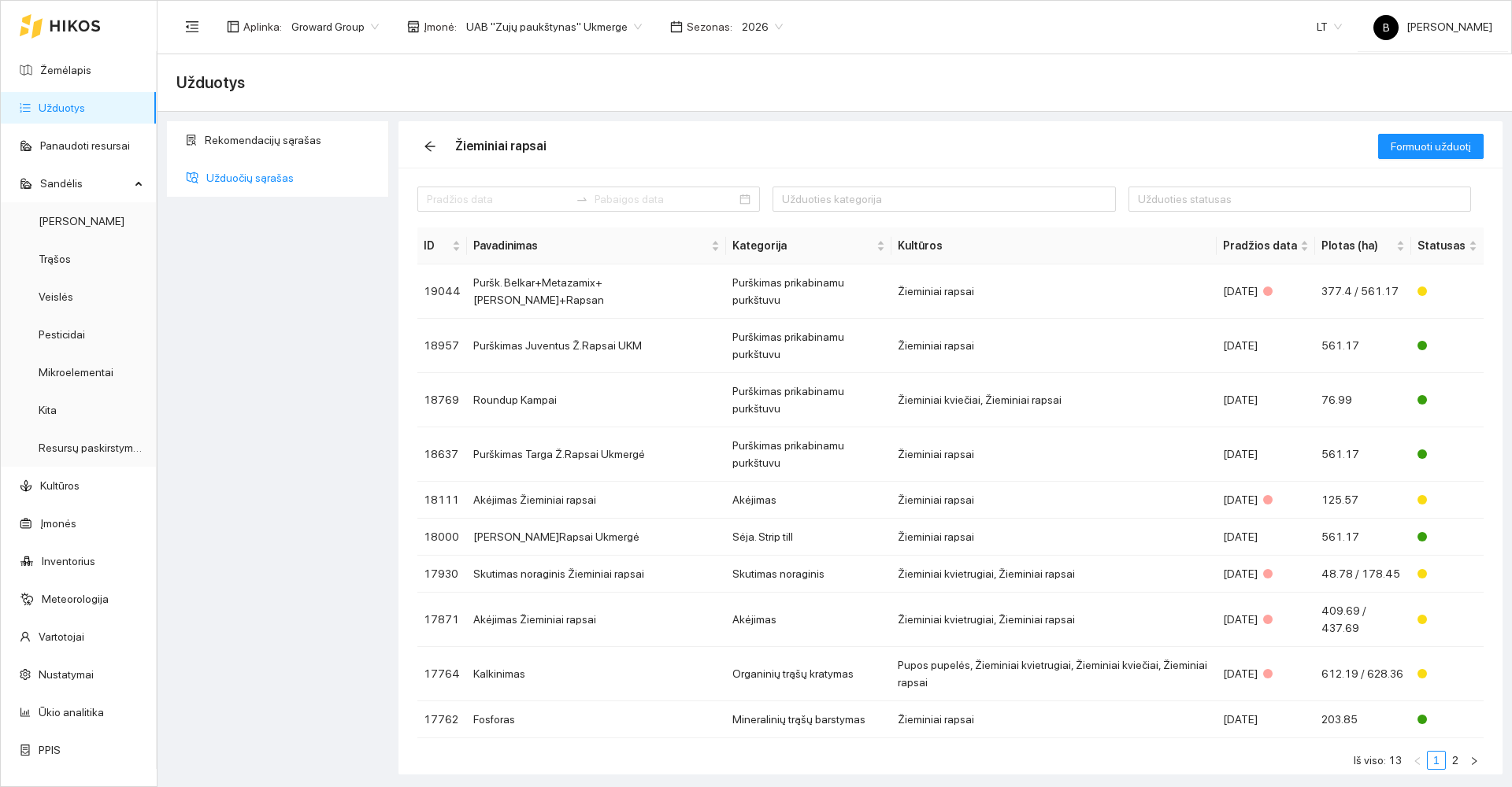
click at [250, 183] on span "Užduočių sąrašas" at bounding box center [291, 178] width 170 height 32
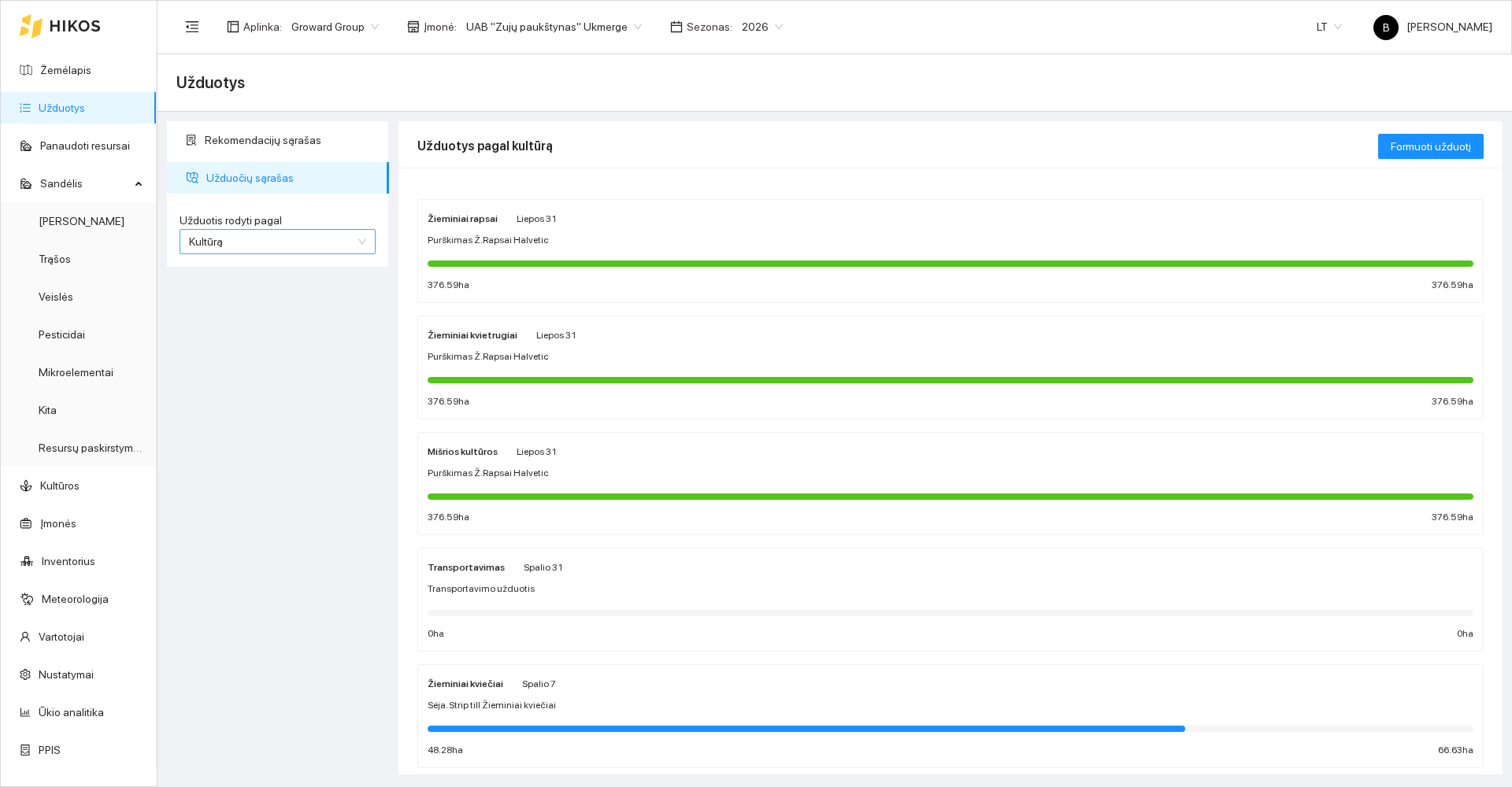
click at [287, 241] on span "Kultūrą" at bounding box center [277, 241] width 177 height 24
click at [235, 268] on div "Užduotį" at bounding box center [277, 273] width 177 height 18
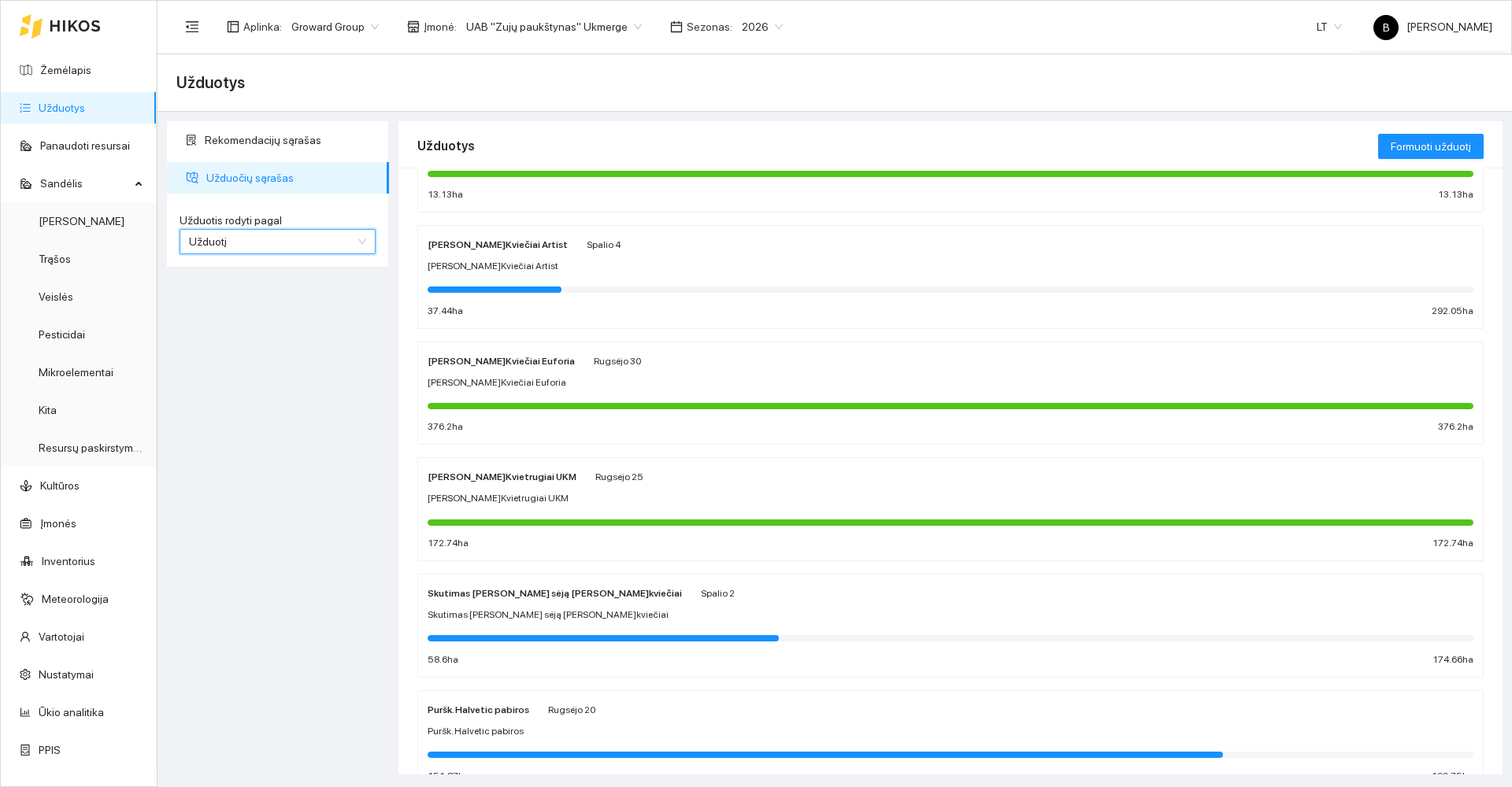
scroll to position [644, 0]
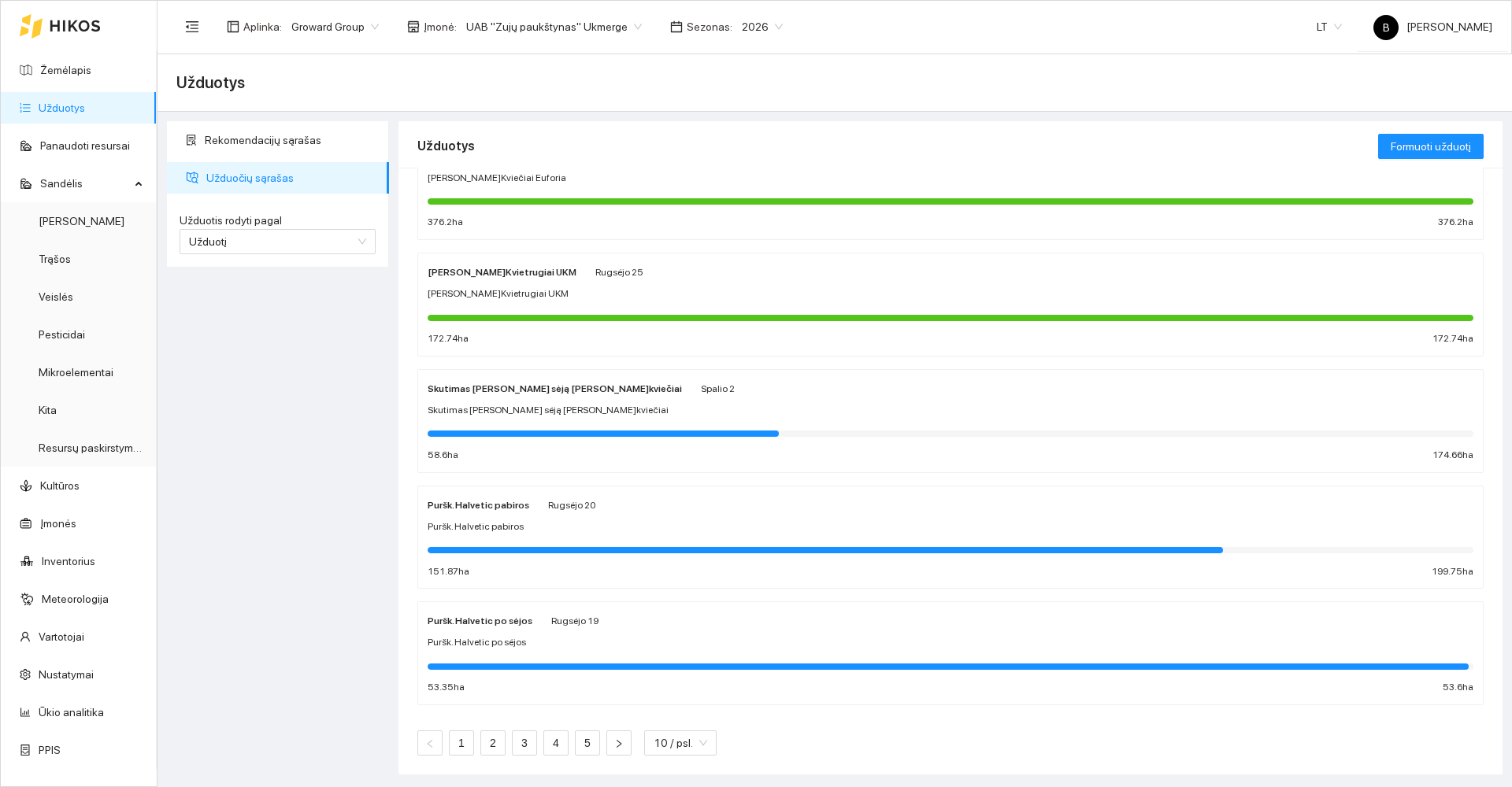
click at [710, 512] on div "Puršk. Halvetic pabiros [PERSON_NAME] 20" at bounding box center [951, 504] width 1046 height 18
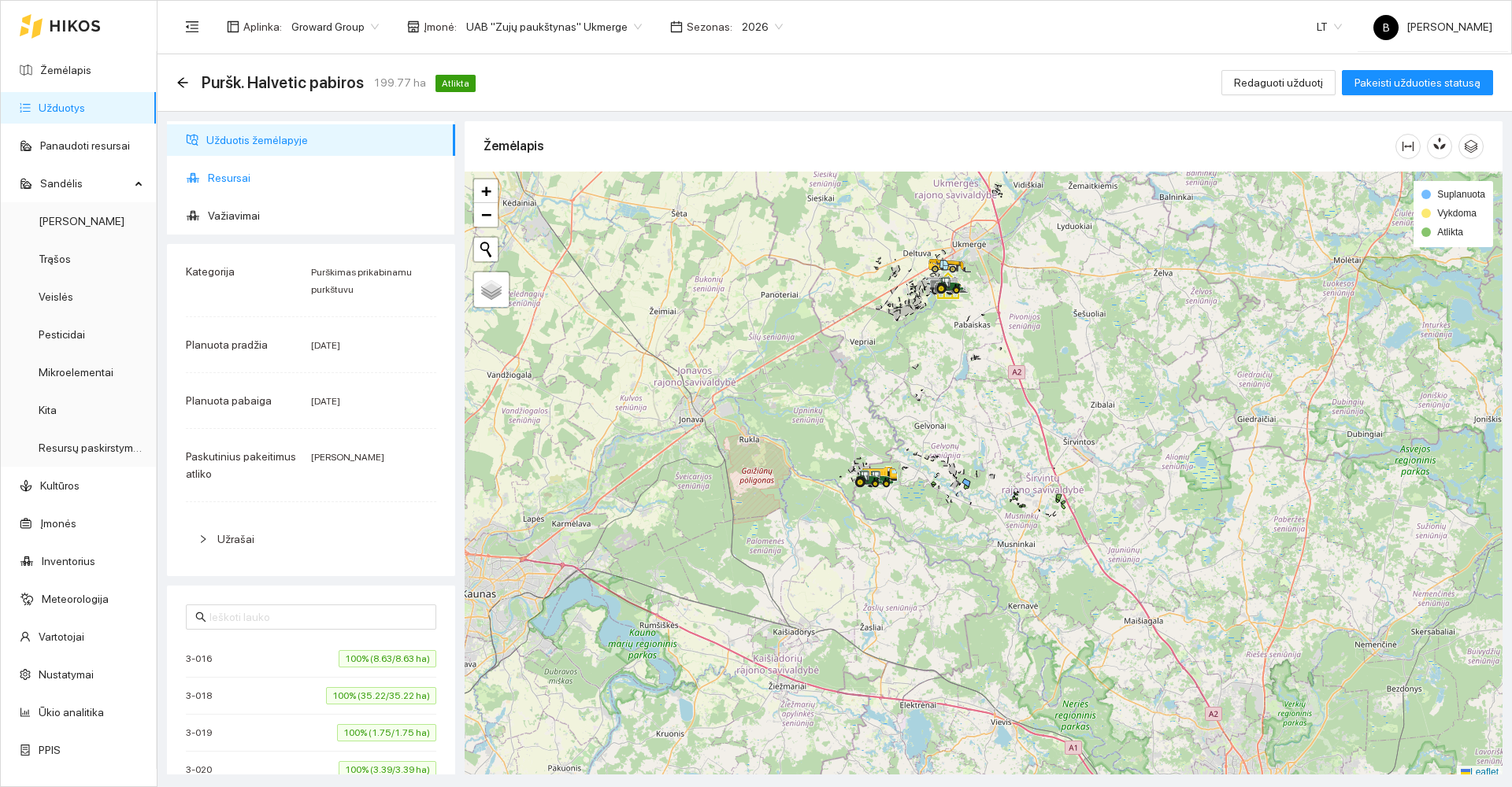
click at [232, 173] on span "Resursai" at bounding box center [325, 178] width 235 height 32
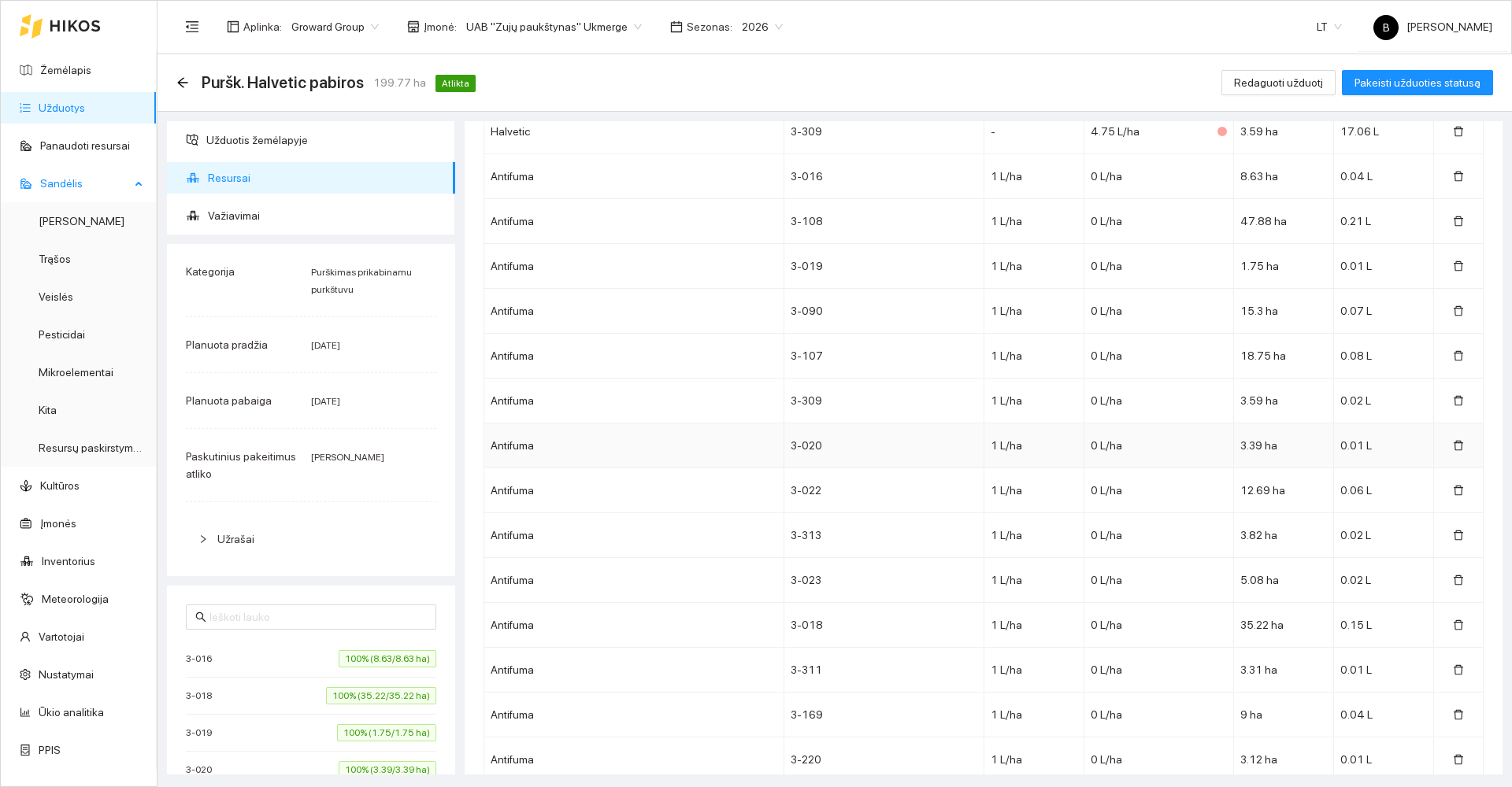
scroll to position [236, 0]
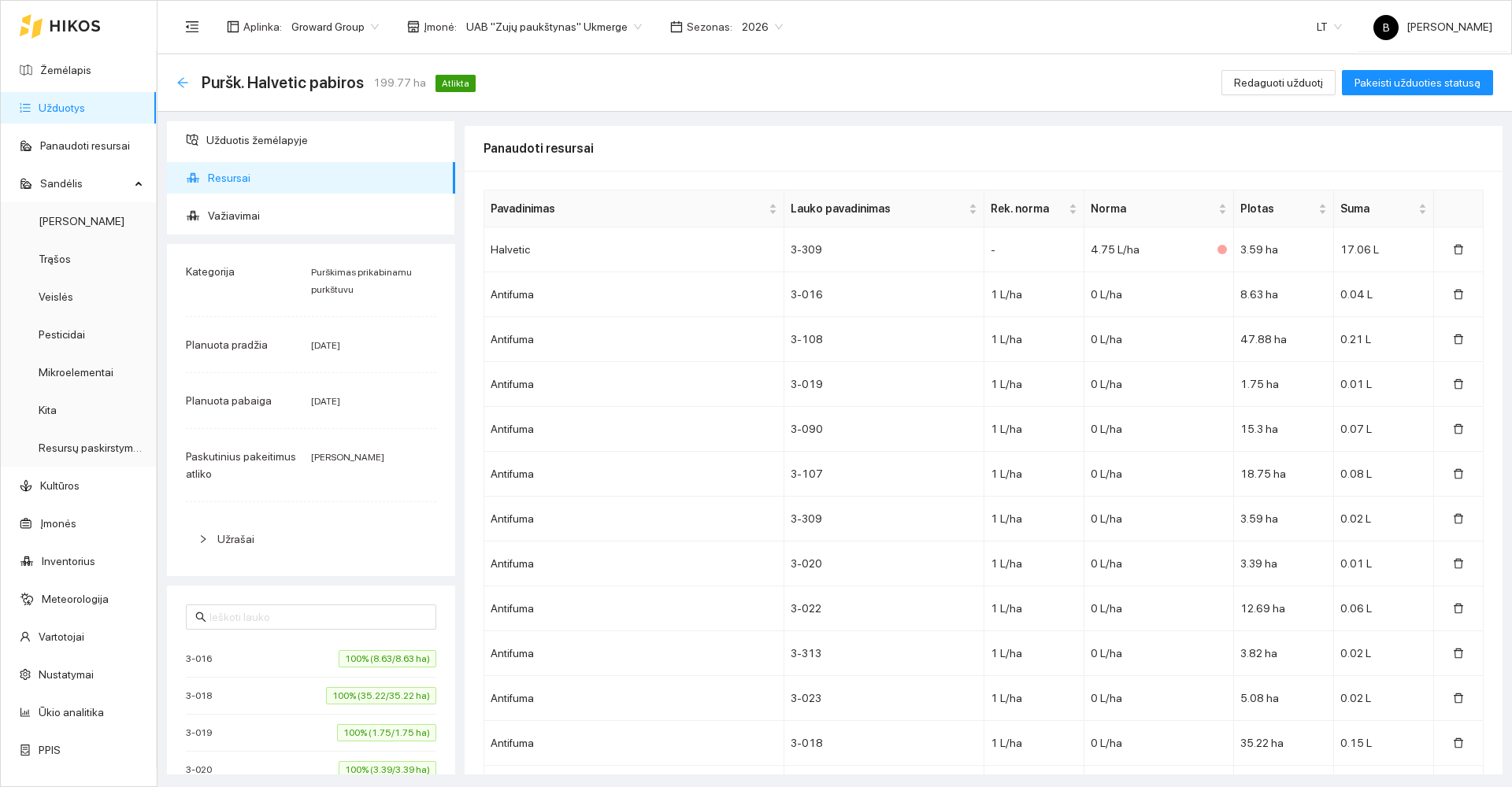
click at [182, 79] on icon "arrow-left" at bounding box center [182, 83] width 12 height 12
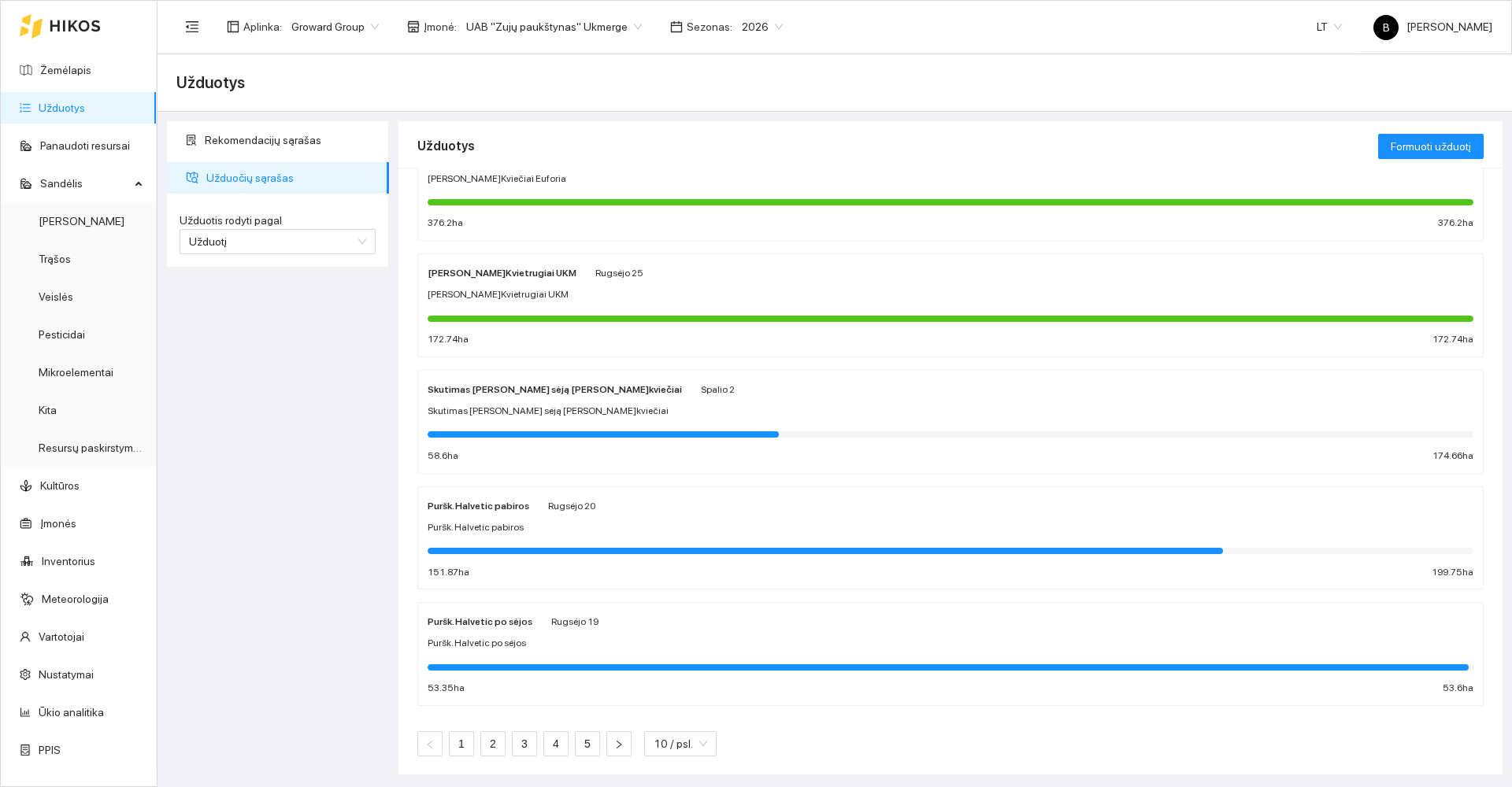
scroll to position [644, 0]
click at [453, 528] on span "Puršk. Halvetic pabiros" at bounding box center [476, 526] width 96 height 15
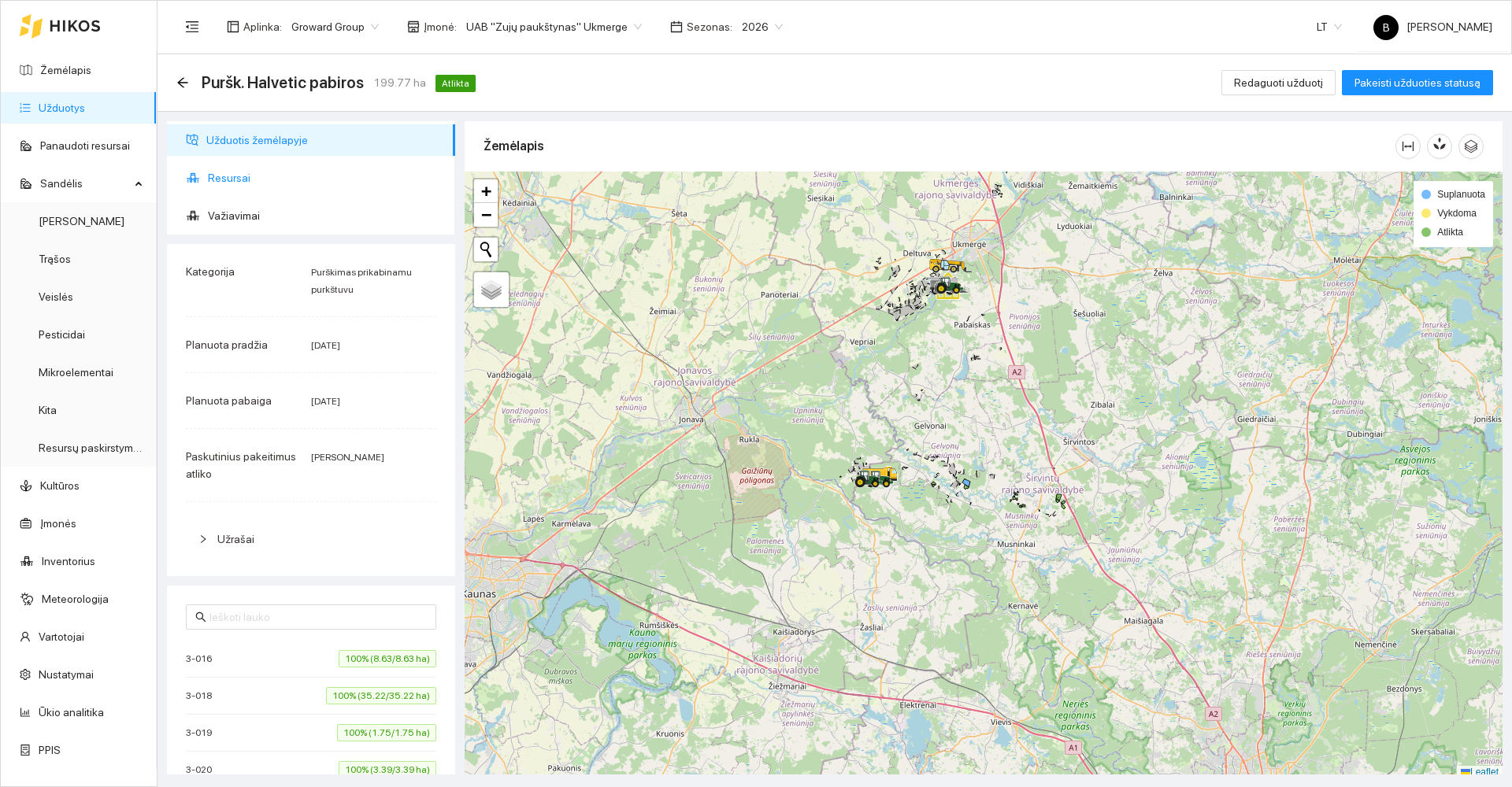
click at [240, 175] on span "Resursai" at bounding box center [325, 178] width 235 height 32
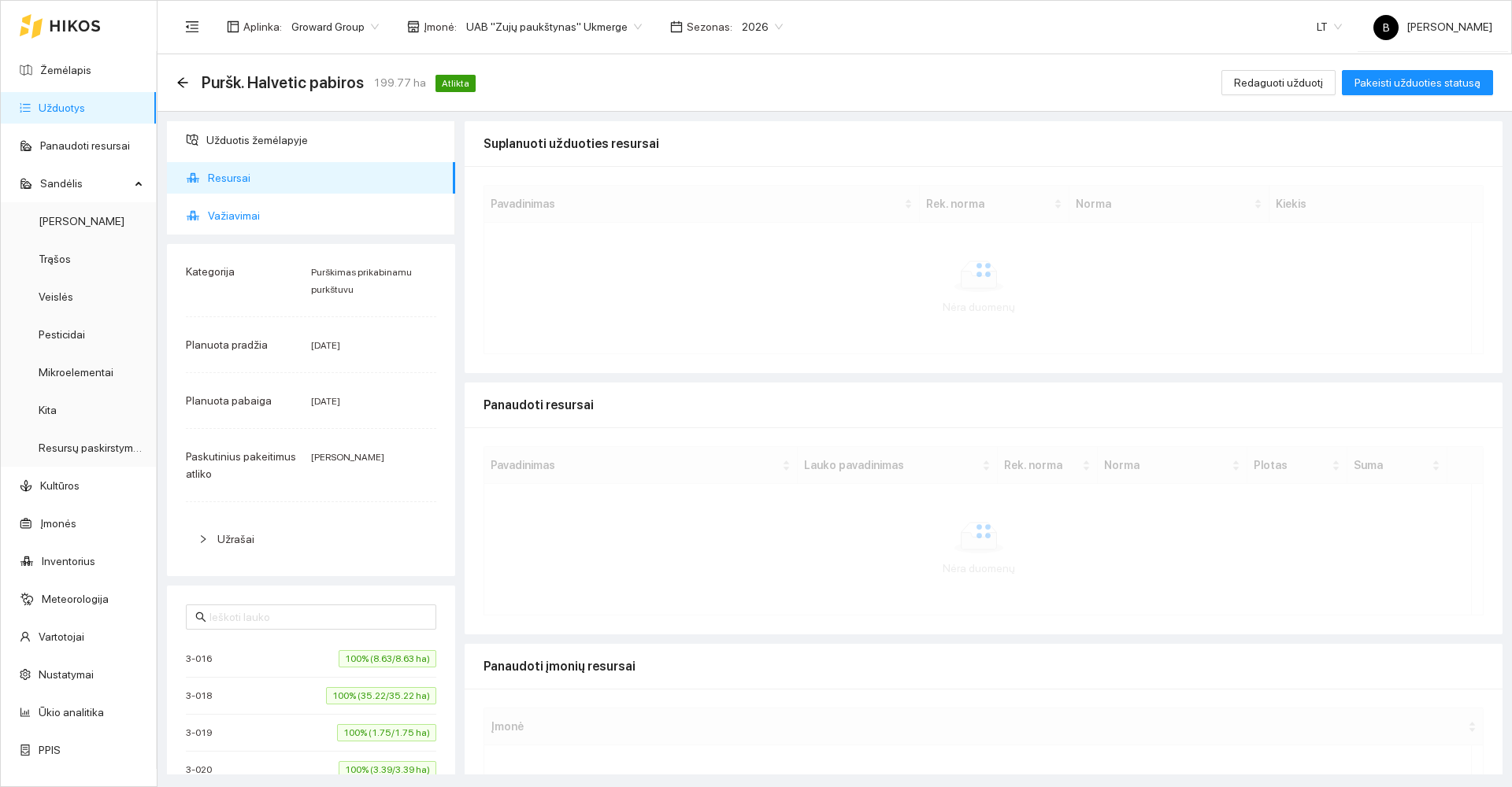
click at [244, 220] on span "Važiavimai" at bounding box center [325, 216] width 235 height 32
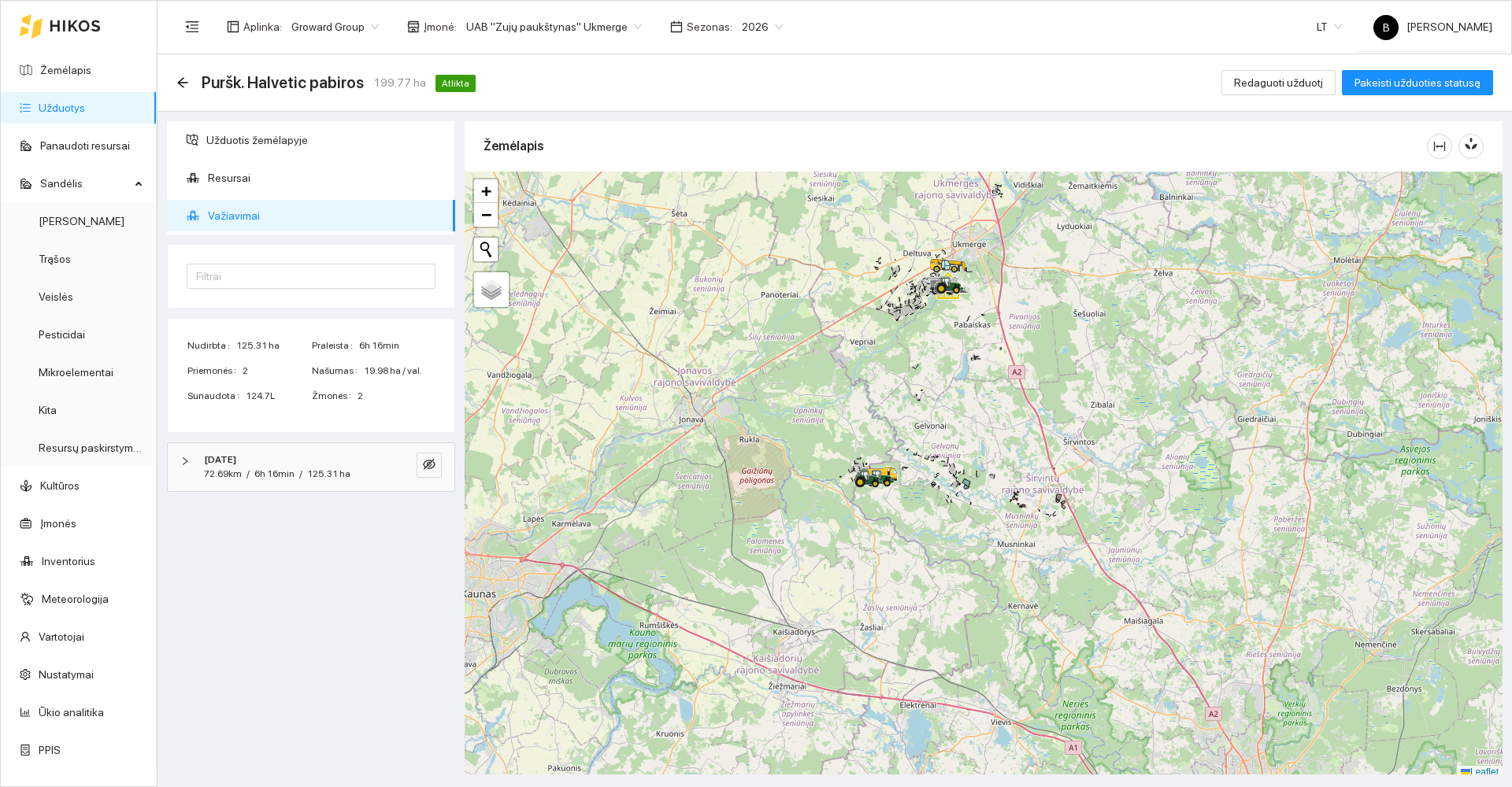
scroll to position [4, 0]
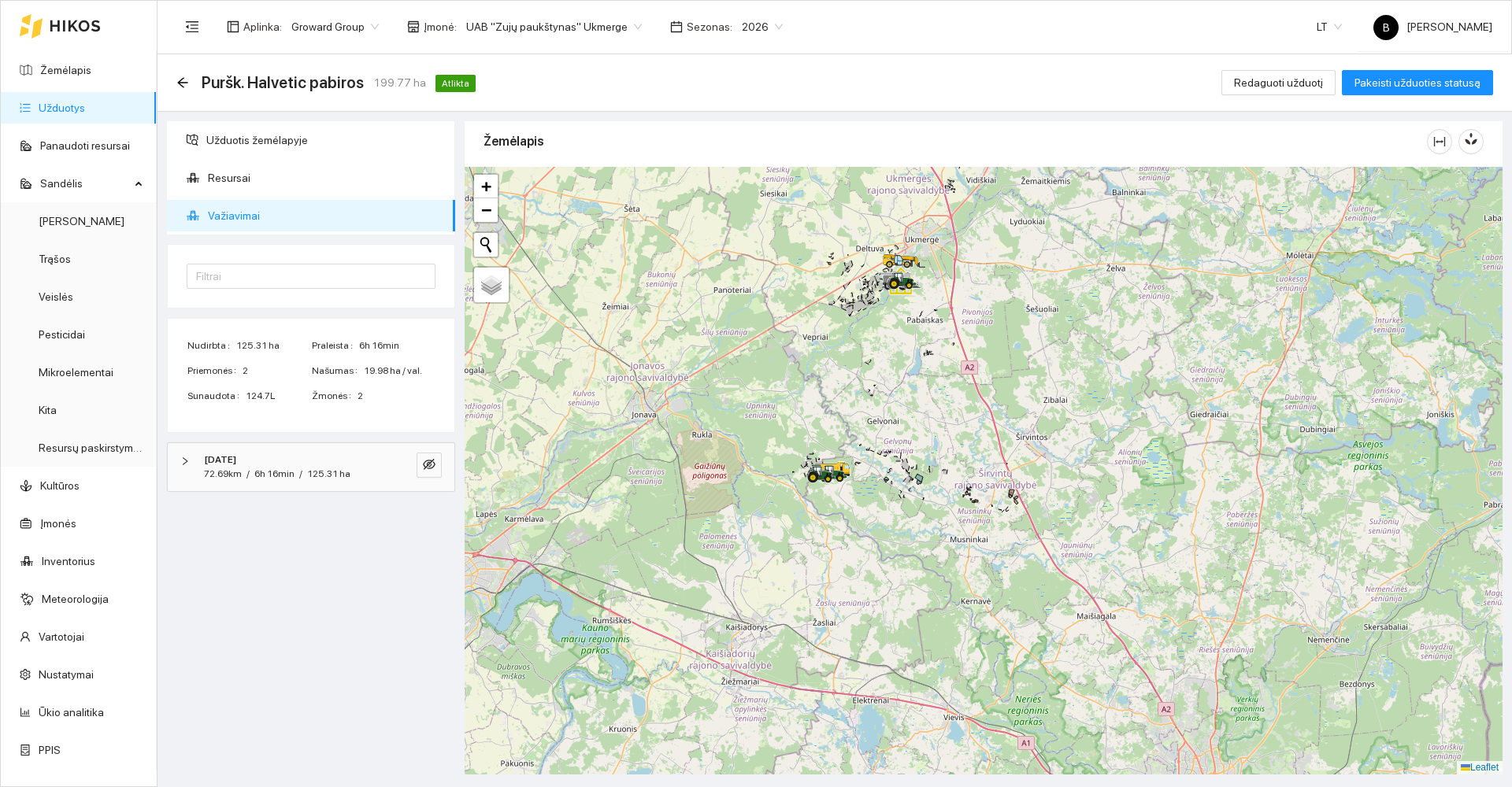
drag, startPoint x: 1044, startPoint y: 441, endPoint x: 997, endPoint y: 441, distance: 47.0
click at [997, 441] on div at bounding box center [984, 471] width 1038 height 607
drag, startPoint x: 432, startPoint y: 460, endPoint x: 464, endPoint y: 458, distance: 32.1
click at [431, 460] on icon "eye-invisible" at bounding box center [429, 464] width 12 height 12
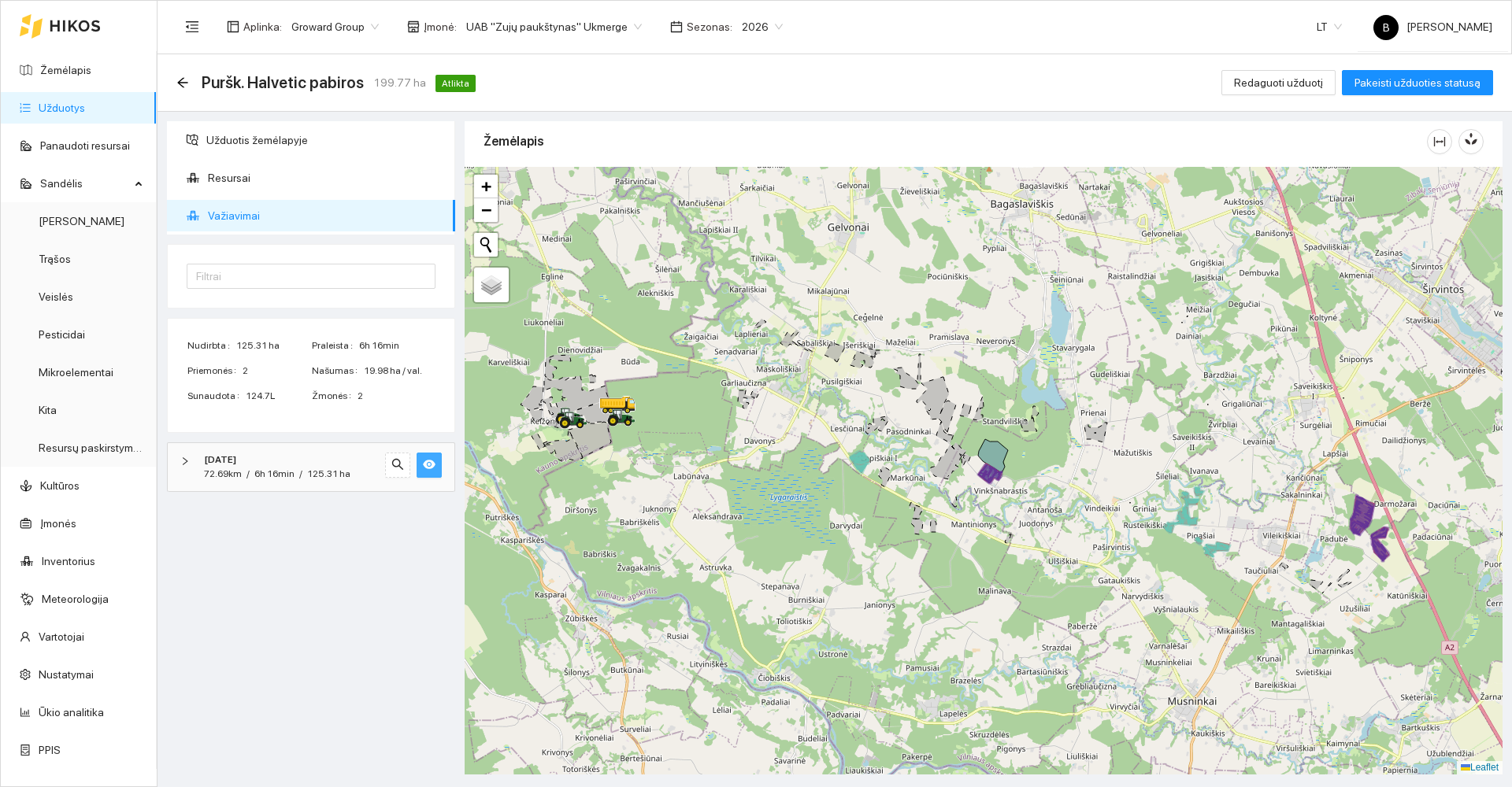
drag, startPoint x: 1206, startPoint y: 496, endPoint x: 1355, endPoint y: 533, distance: 153.5
click at [1355, 533] on icon at bounding box center [1356, 527] width 9 height 15
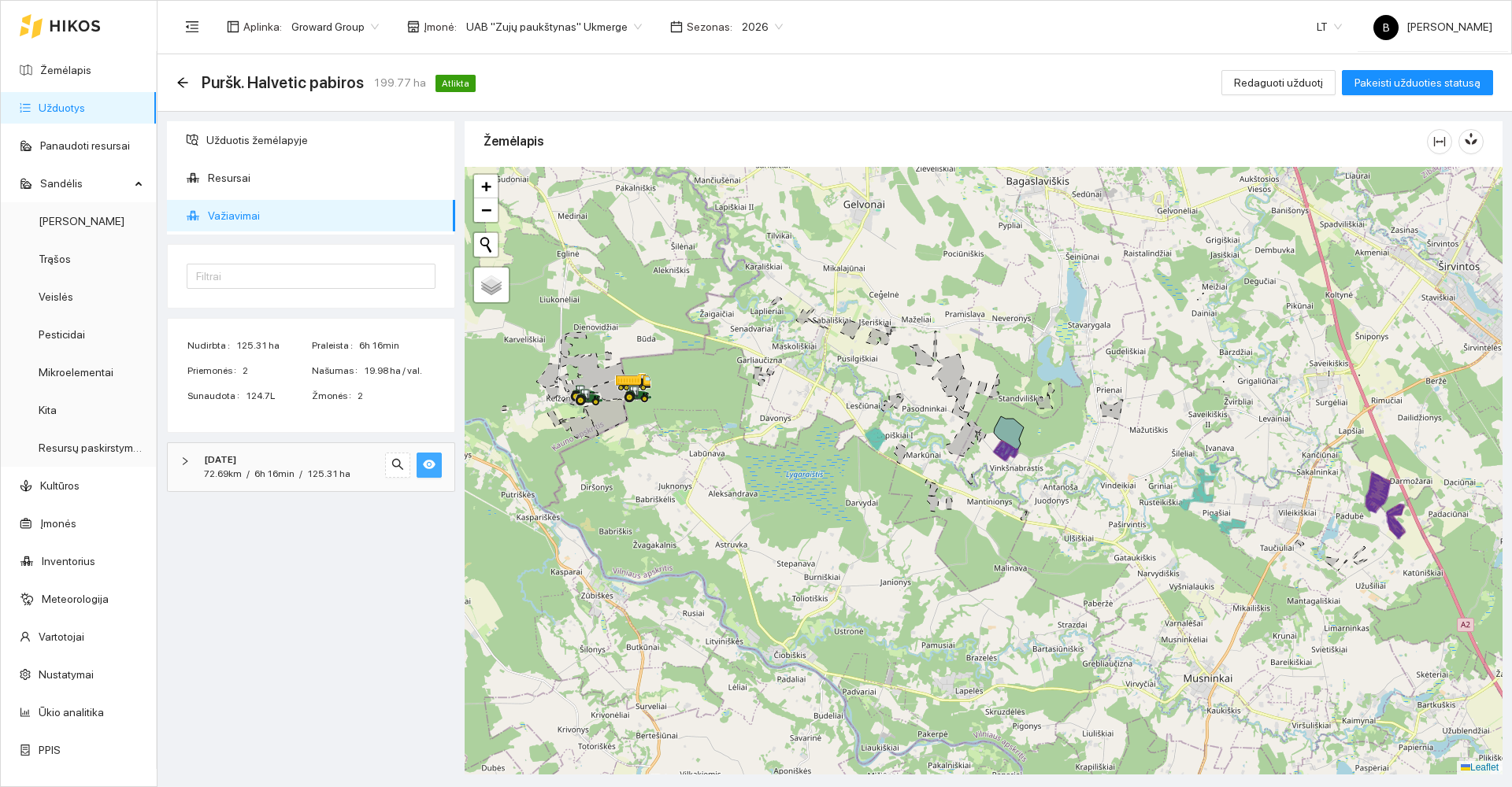
drag, startPoint x: 1085, startPoint y: 458, endPoint x: 1112, endPoint y: 464, distance: 27.7
click at [1112, 464] on div at bounding box center [984, 471] width 1038 height 607
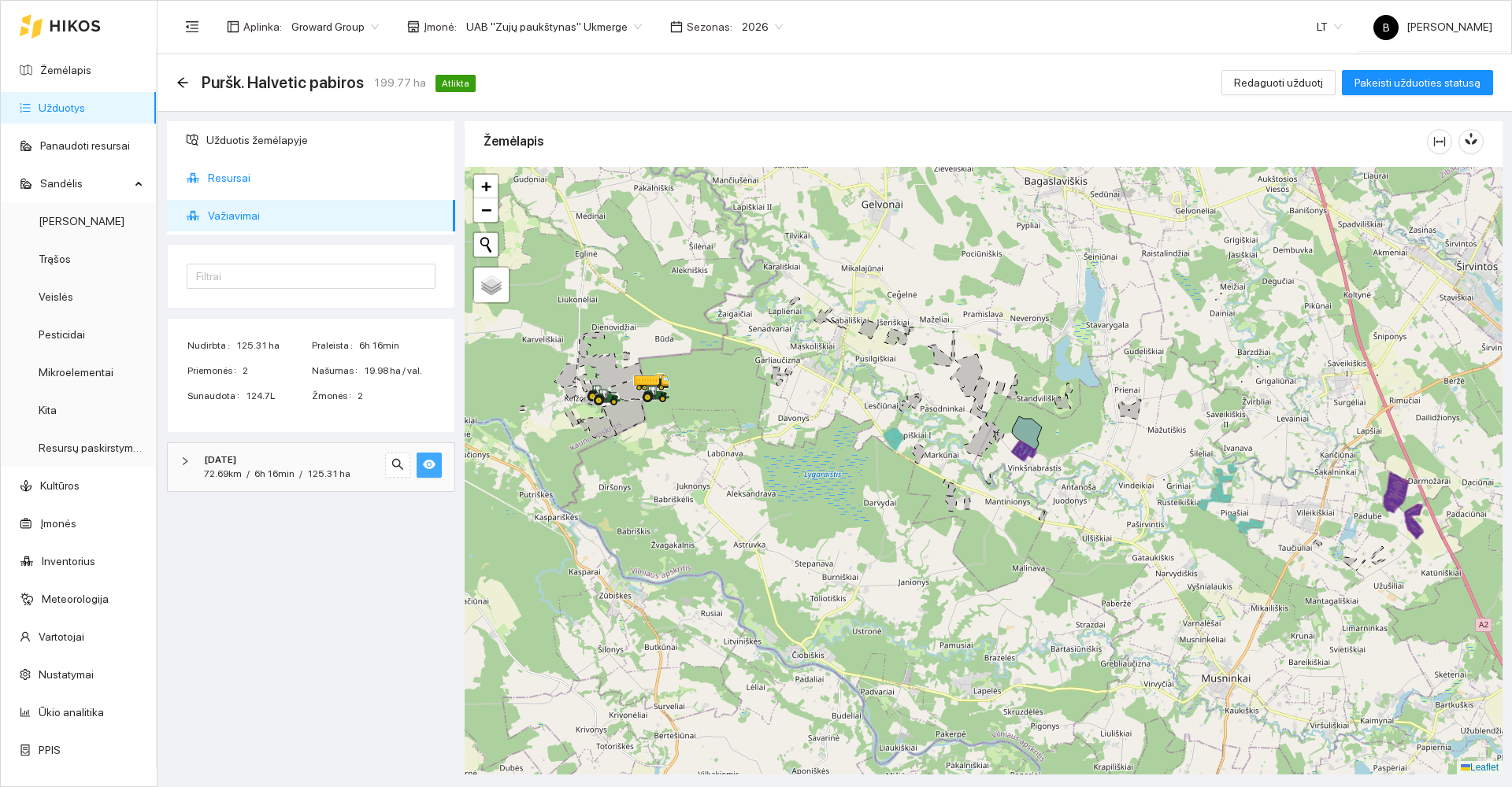
click at [221, 174] on span "Resursai" at bounding box center [325, 178] width 235 height 32
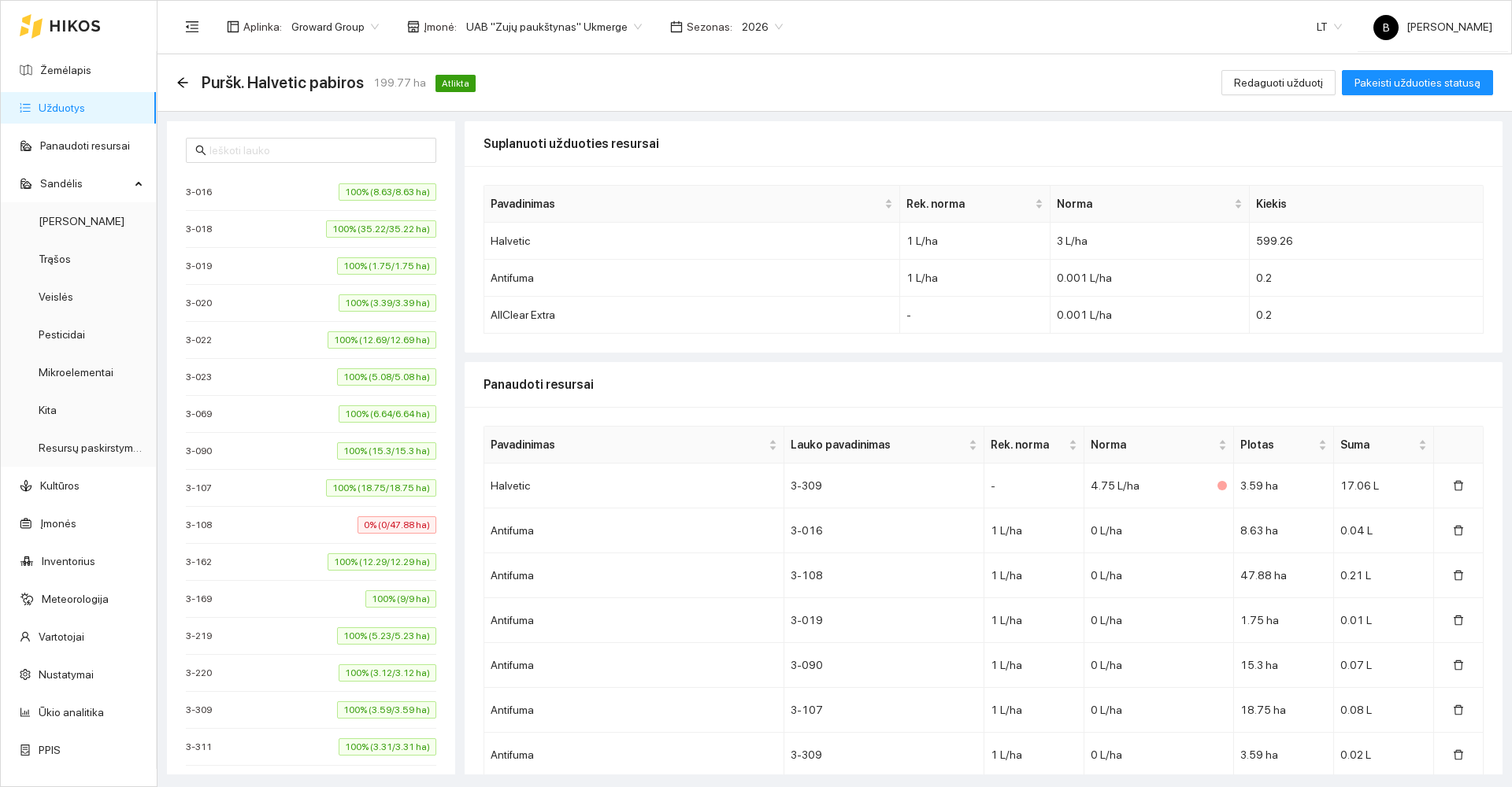
scroll to position [551, 0]
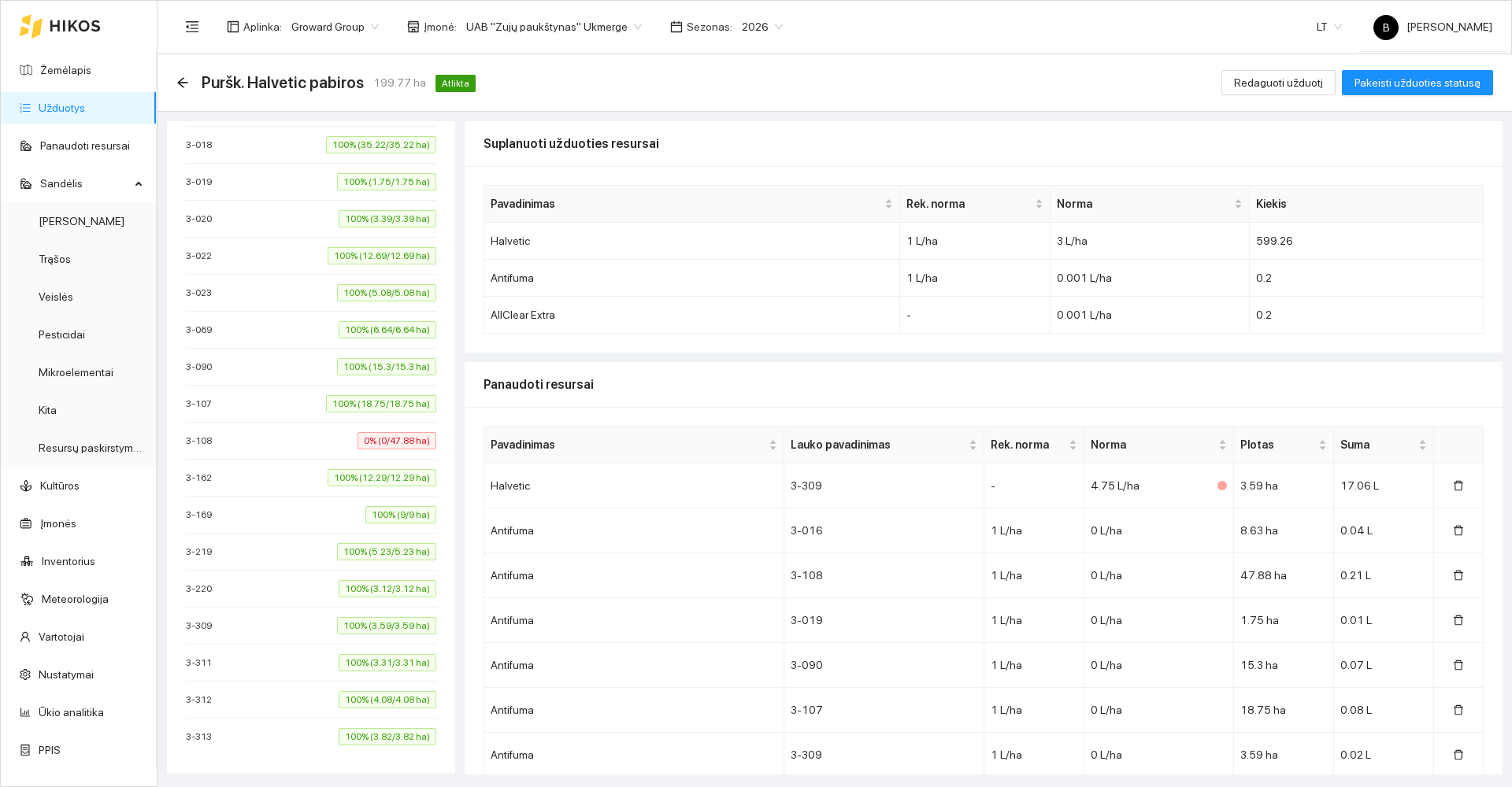
click at [370, 442] on span "0% (0/47.88 ha)" at bounding box center [396, 441] width 78 height 18
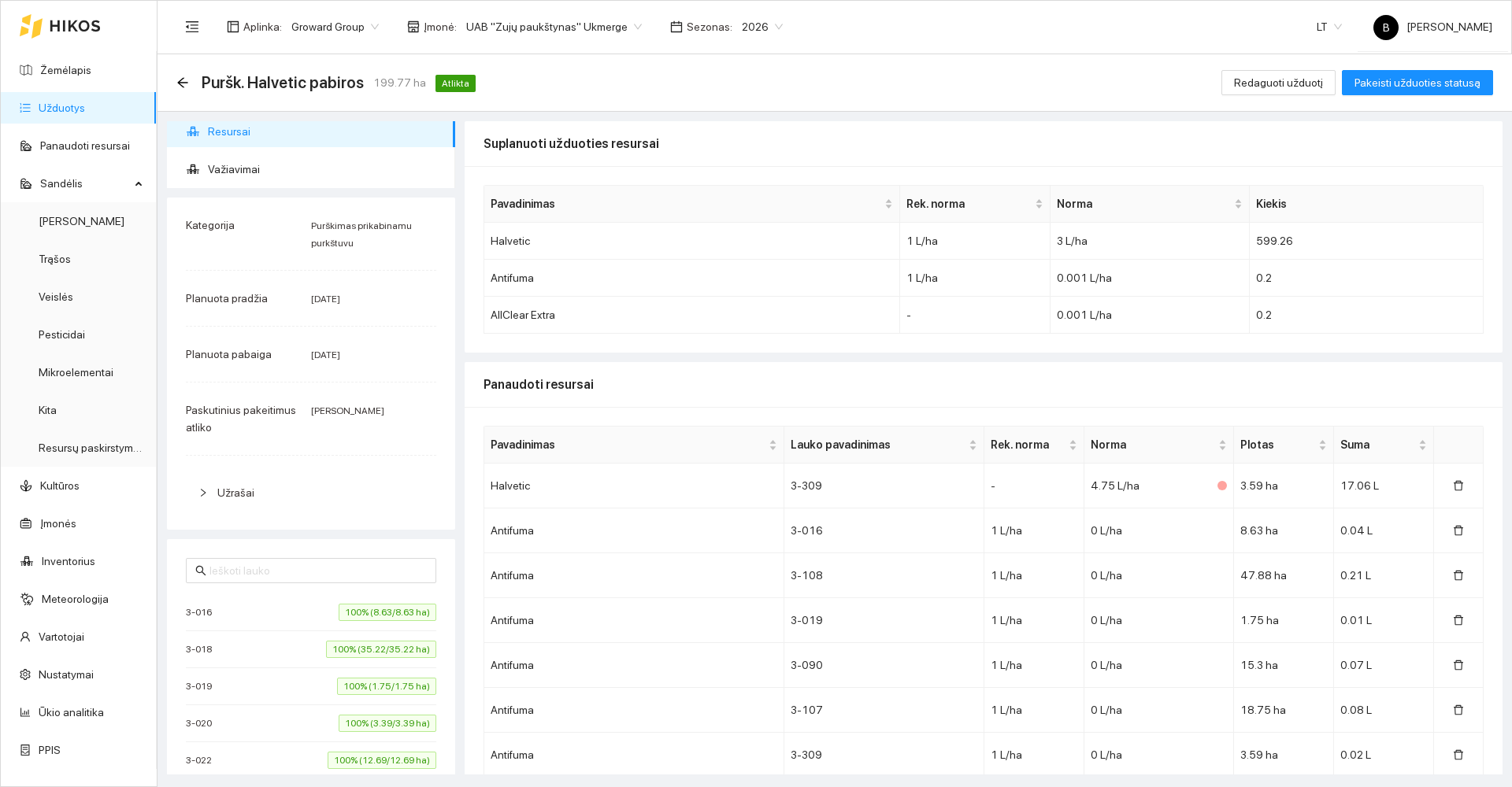
scroll to position [0, 0]
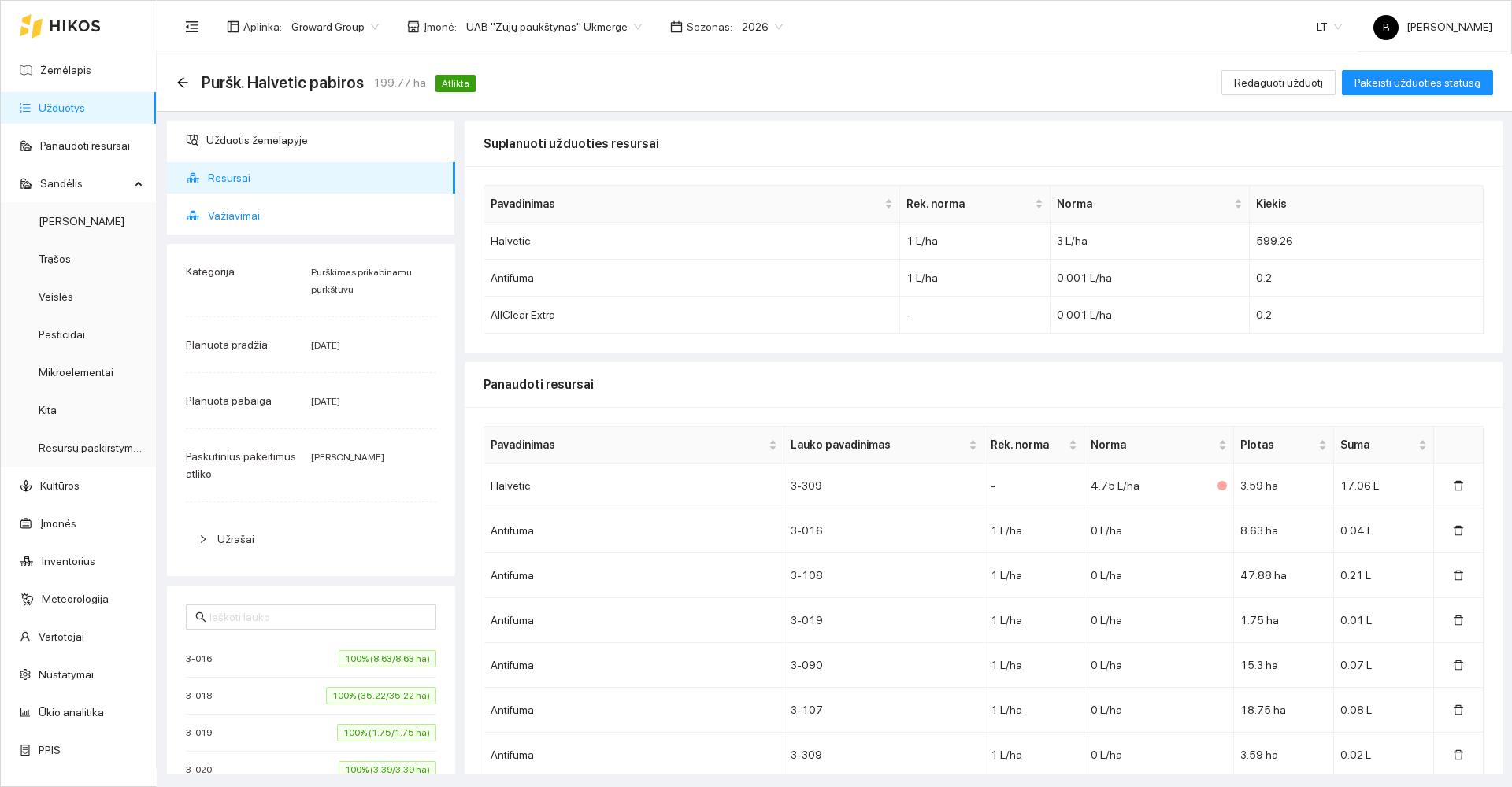
click at [237, 223] on span "Važiavimai" at bounding box center [325, 216] width 235 height 32
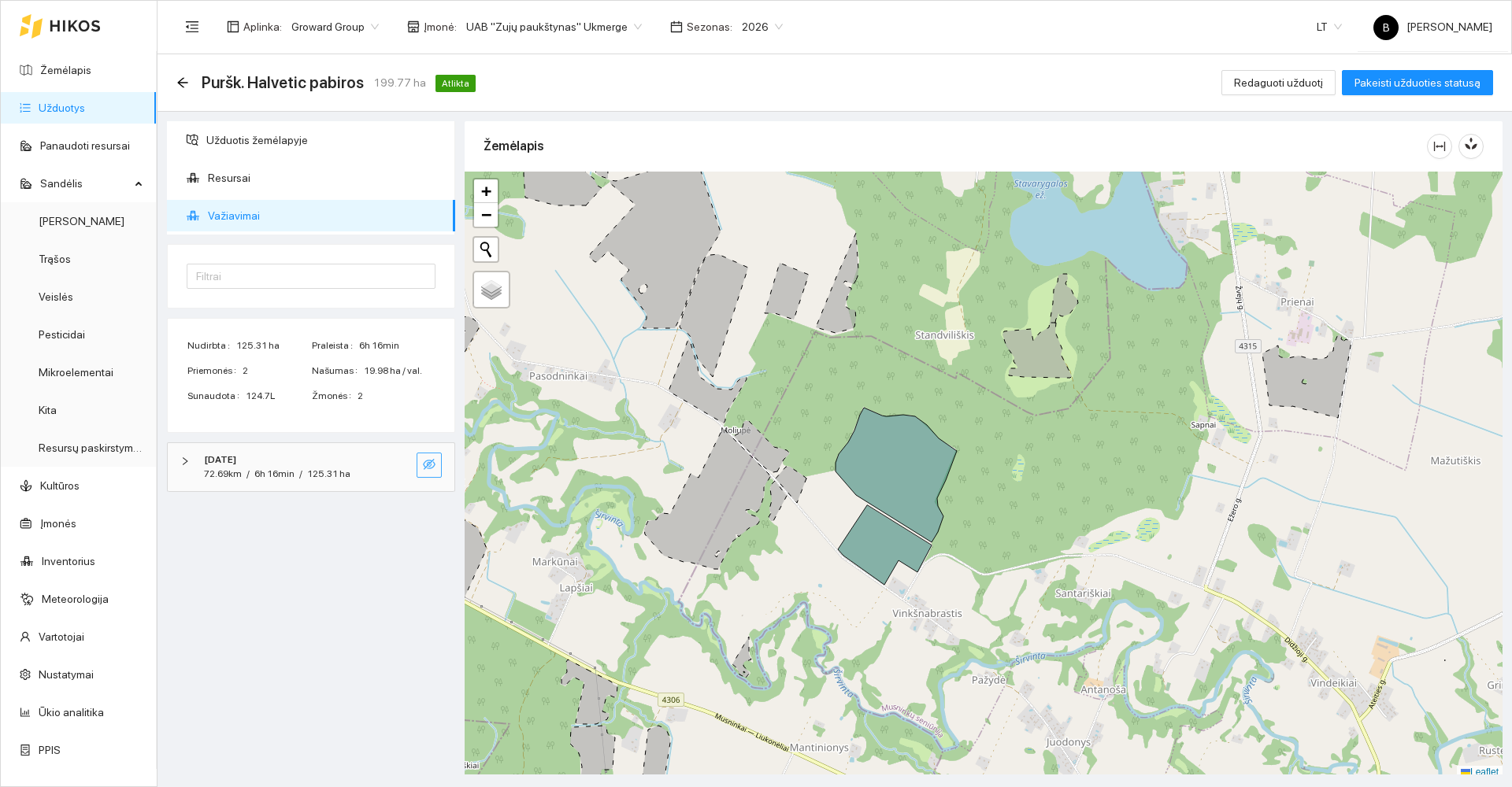
click at [428, 462] on icon "eye-invisible" at bounding box center [429, 464] width 12 height 12
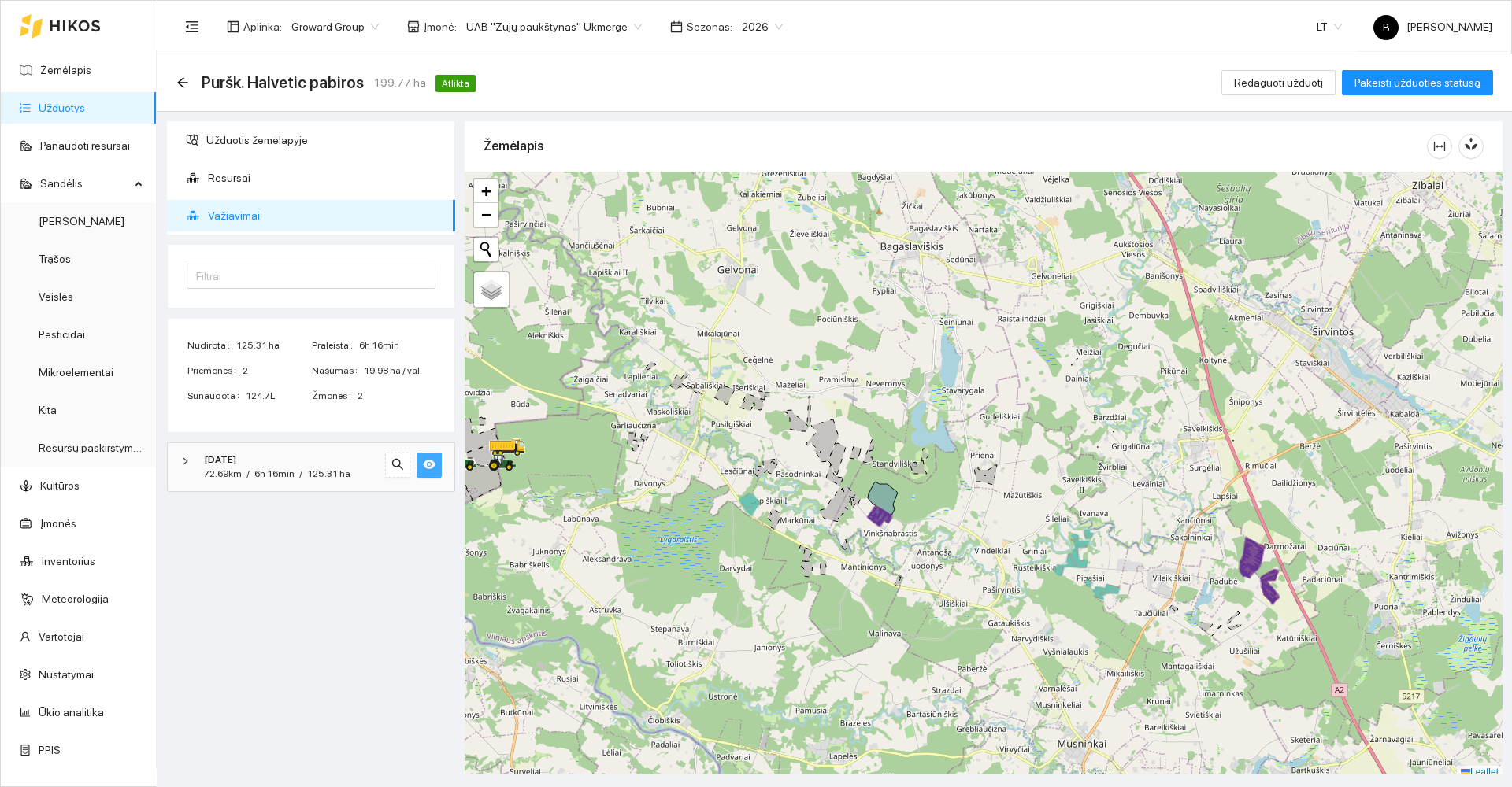
scroll to position [4, 0]
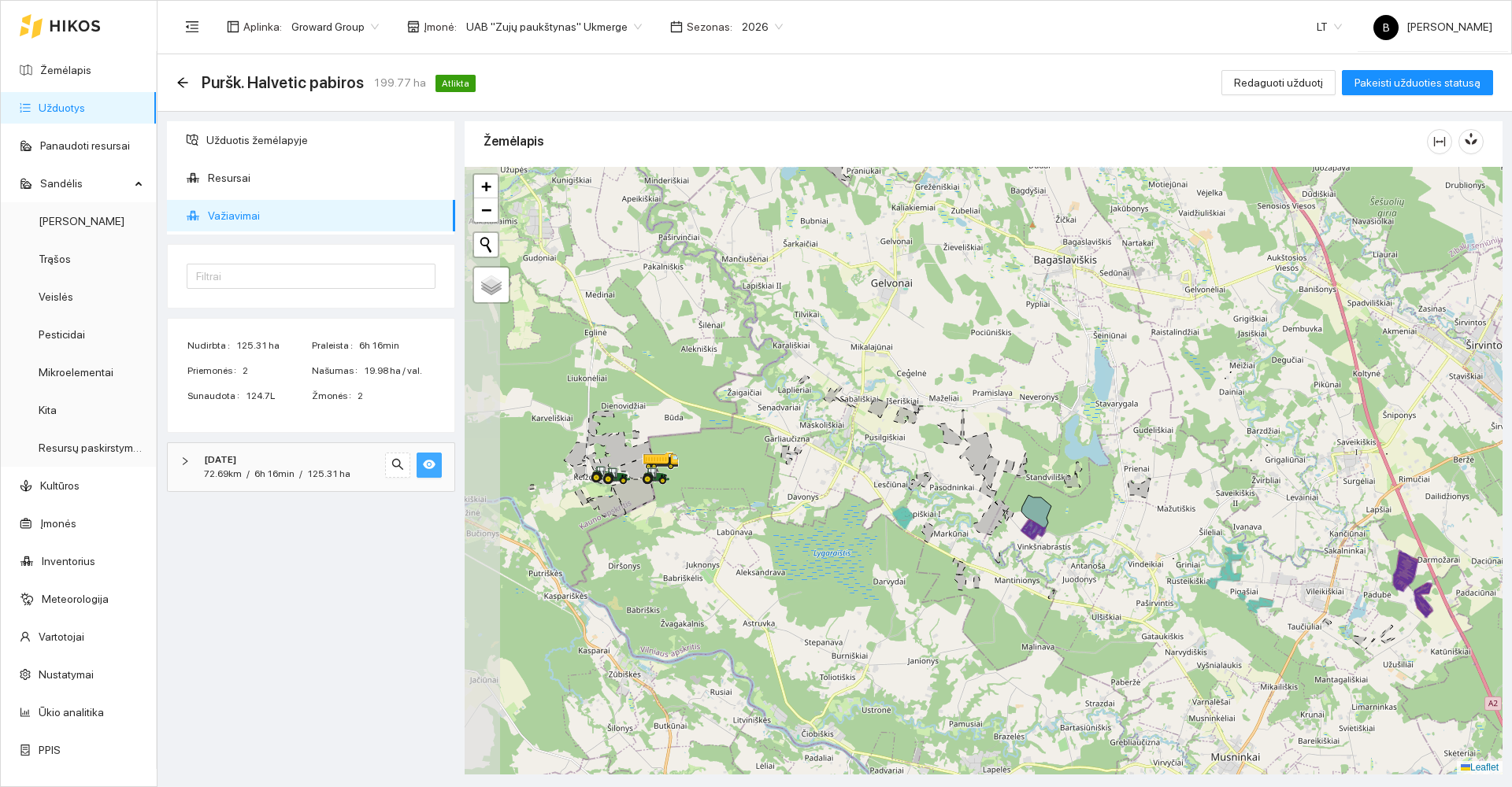
drag, startPoint x: 1029, startPoint y: 511, endPoint x: 1184, endPoint y: 528, distance: 155.9
click at [1184, 528] on div at bounding box center [984, 471] width 1038 height 607
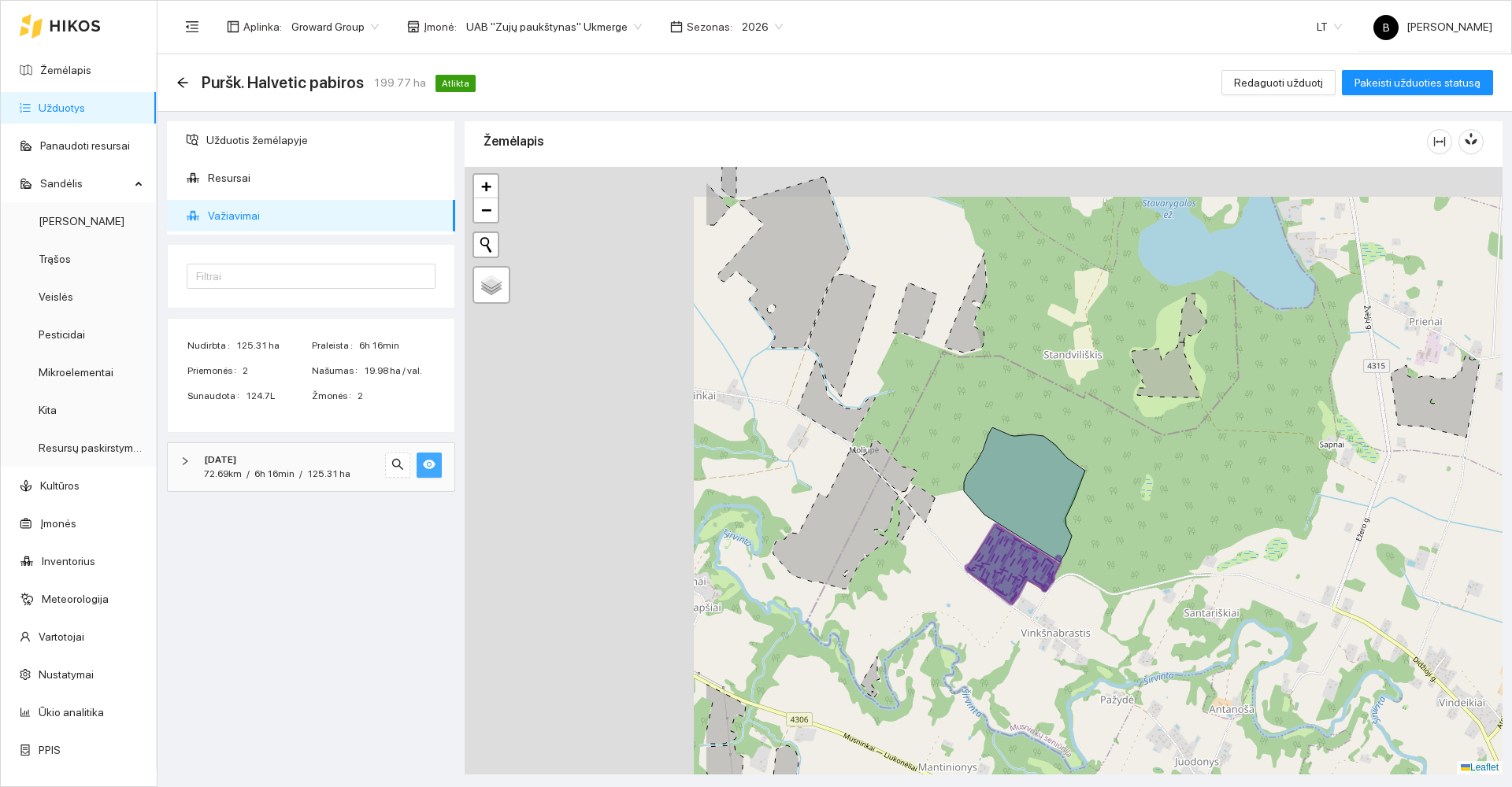
drag, startPoint x: 970, startPoint y: 477, endPoint x: 1304, endPoint y: 521, distance: 336.9
click at [1306, 522] on div at bounding box center [984, 471] width 1038 height 607
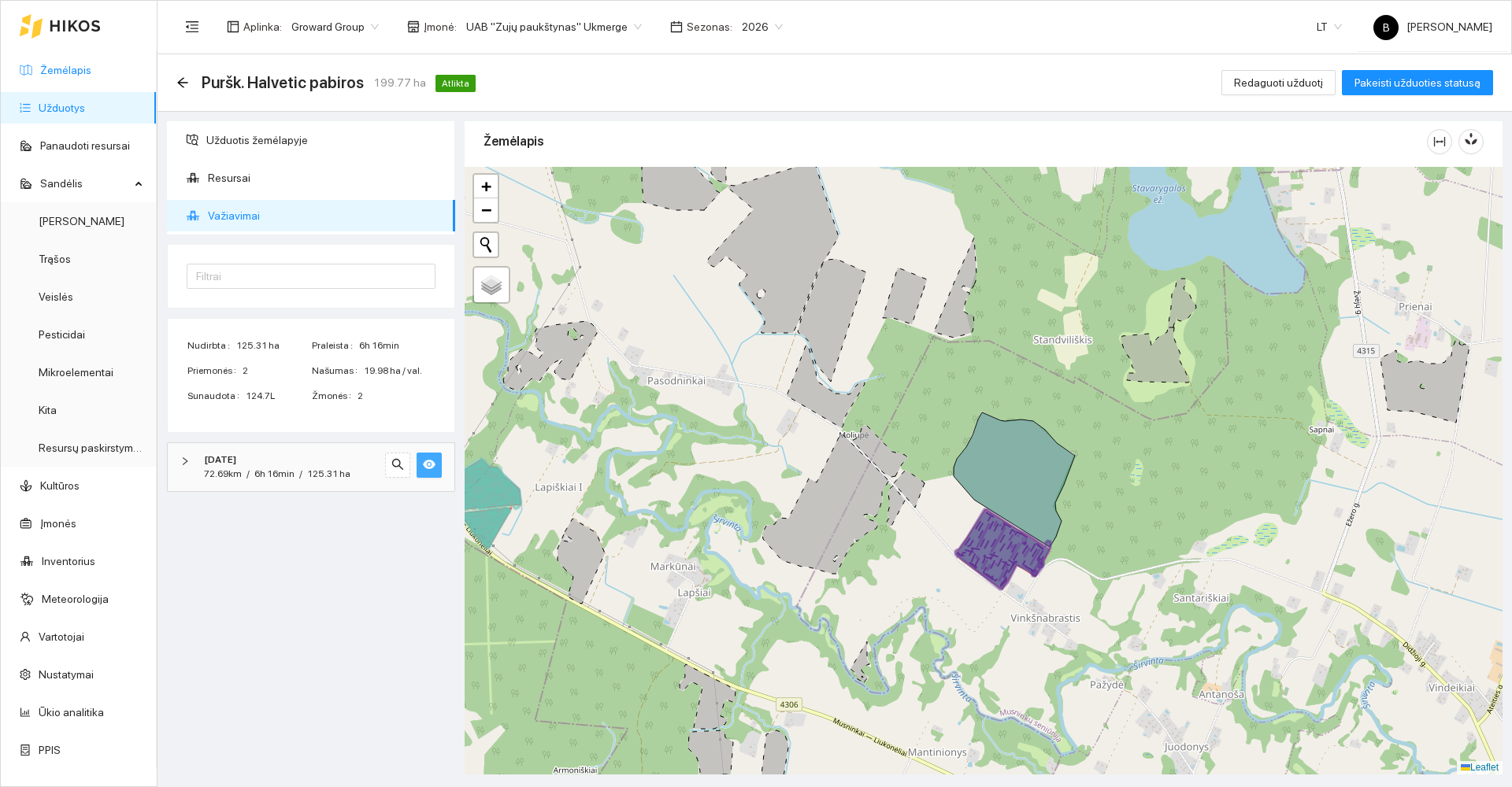
click at [55, 63] on link "Žemėlapis" at bounding box center [66, 70] width 51 height 12
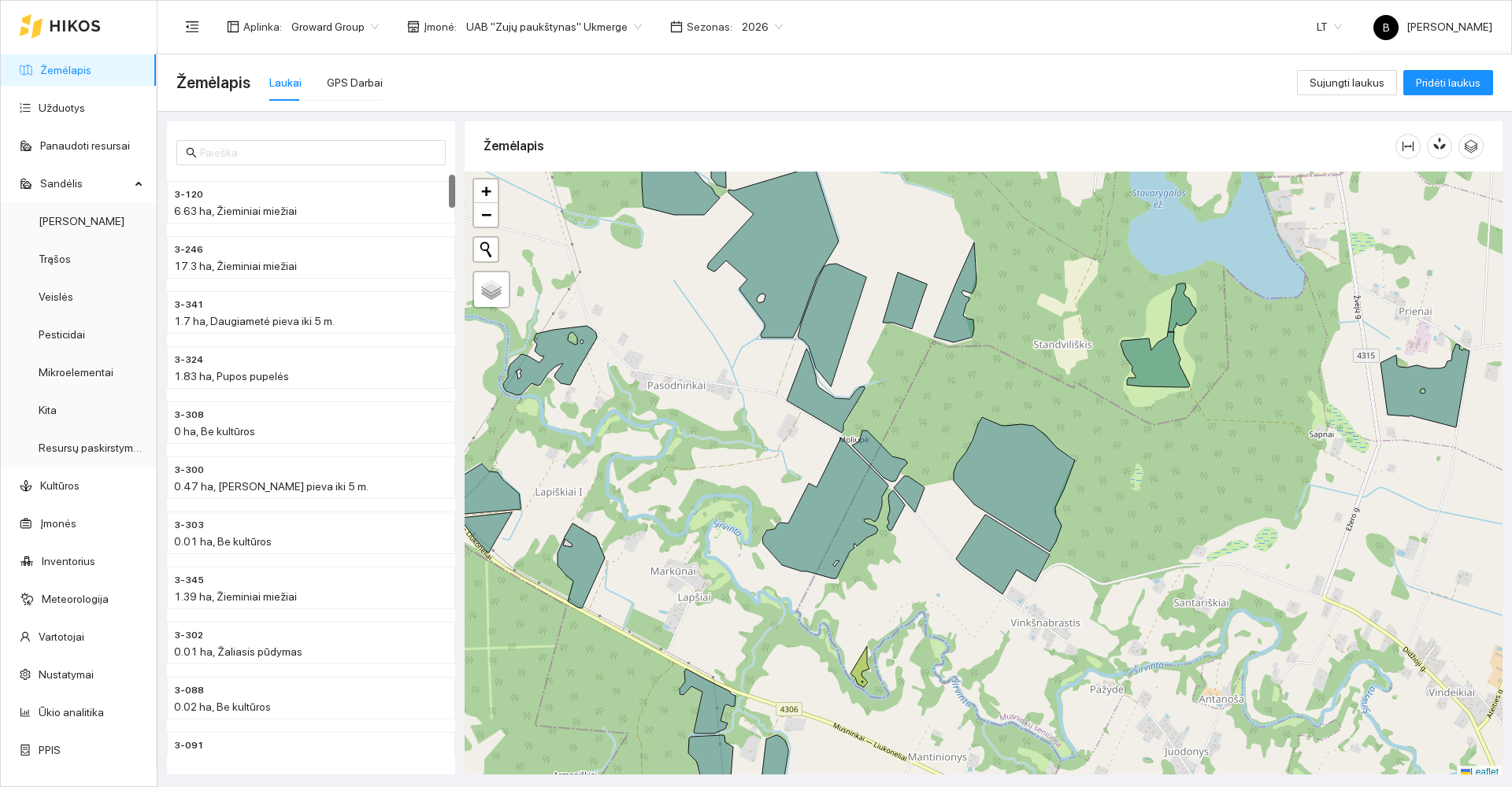
click at [384, 85] on div "Žemėlapis Laukai GPS Darbai" at bounding box center [736, 82] width 1121 height 50
click at [370, 77] on div "GPS Darbai" at bounding box center [354, 83] width 55 height 18
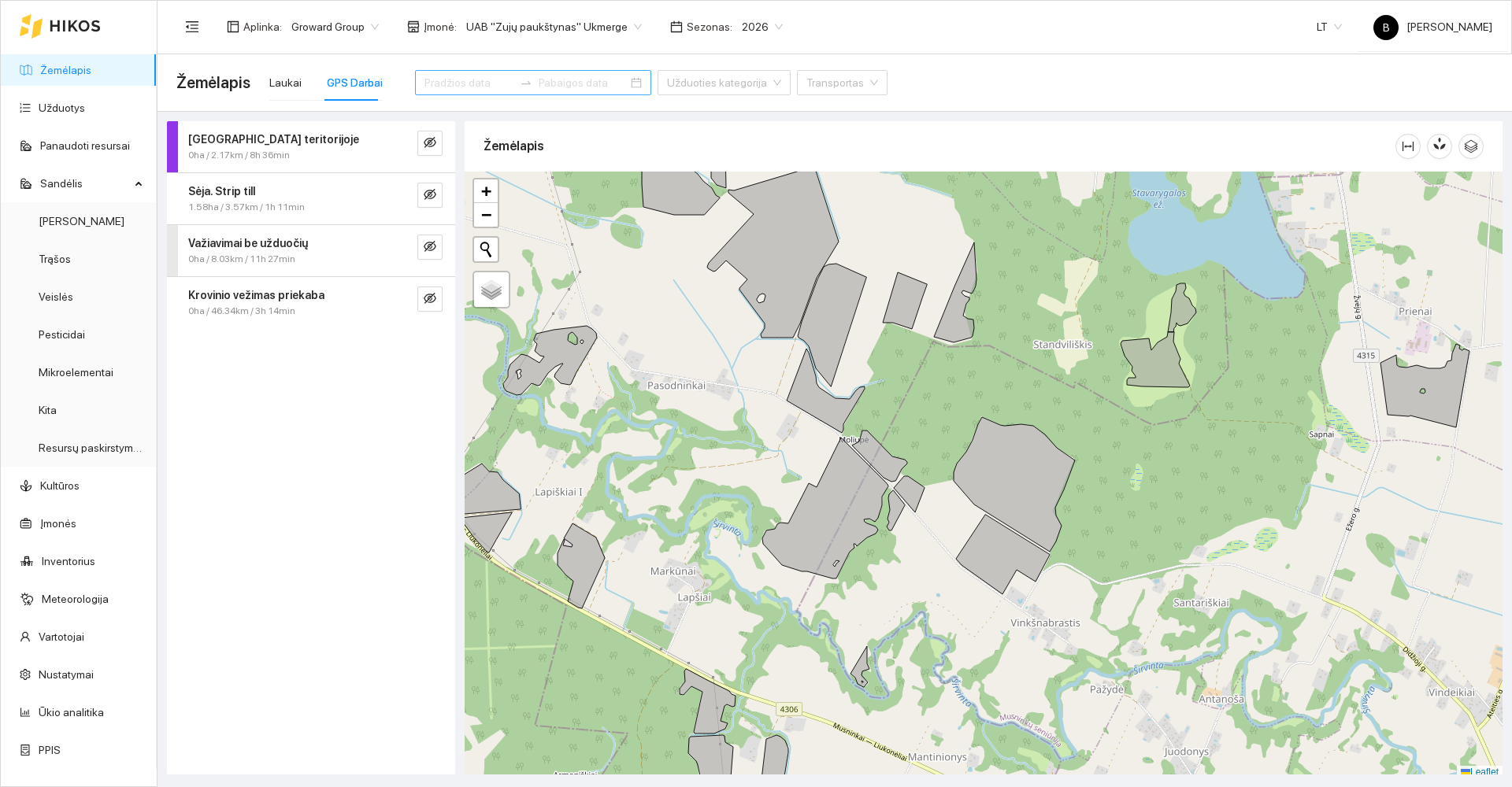
click at [451, 85] on input at bounding box center [468, 83] width 89 height 18
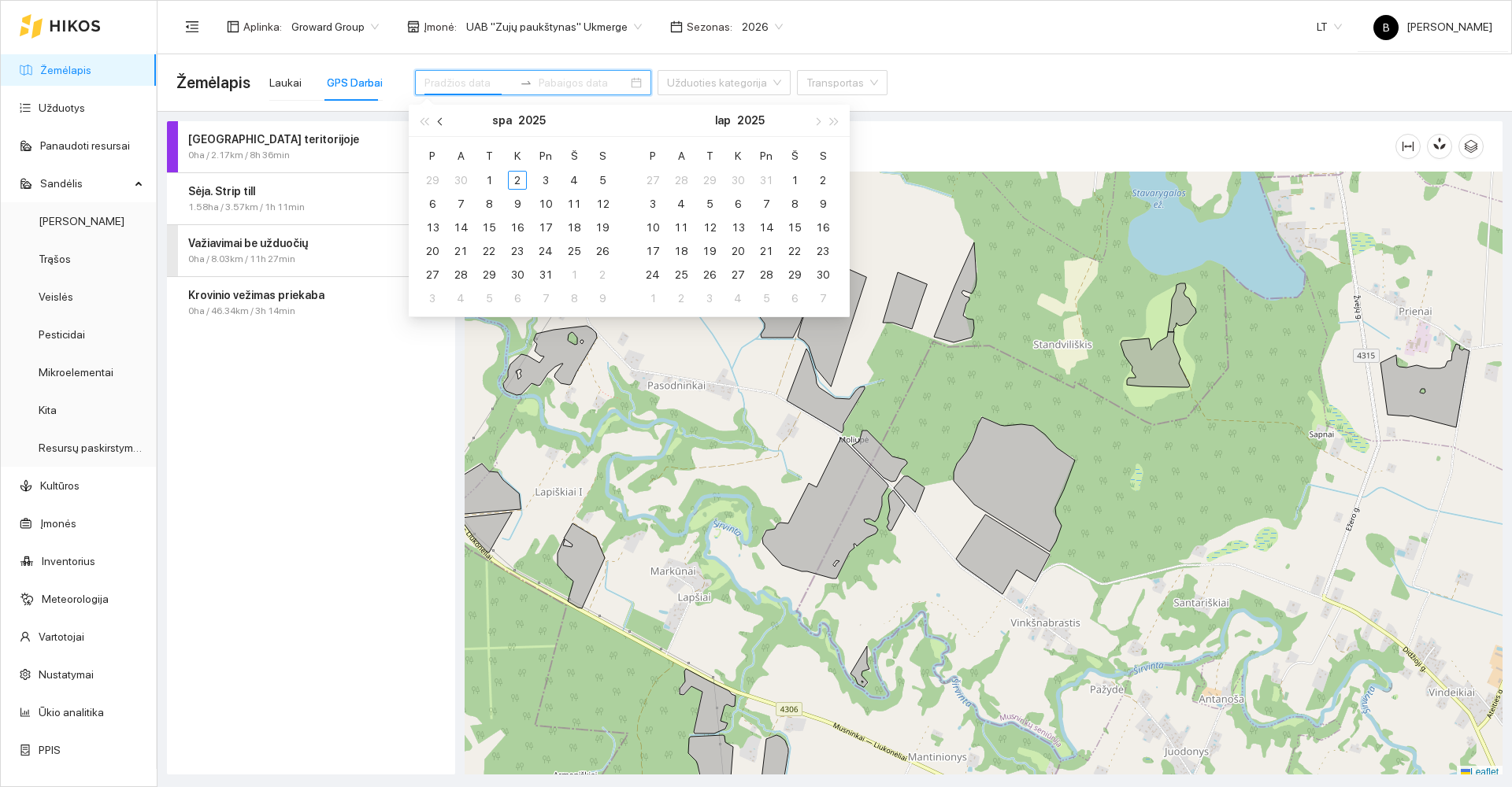
click at [437, 115] on button "button" at bounding box center [441, 121] width 18 height 32
click at [577, 220] on div "20" at bounding box center [573, 227] width 18 height 18
click at [572, 227] on div "20" at bounding box center [573, 227] width 18 height 18
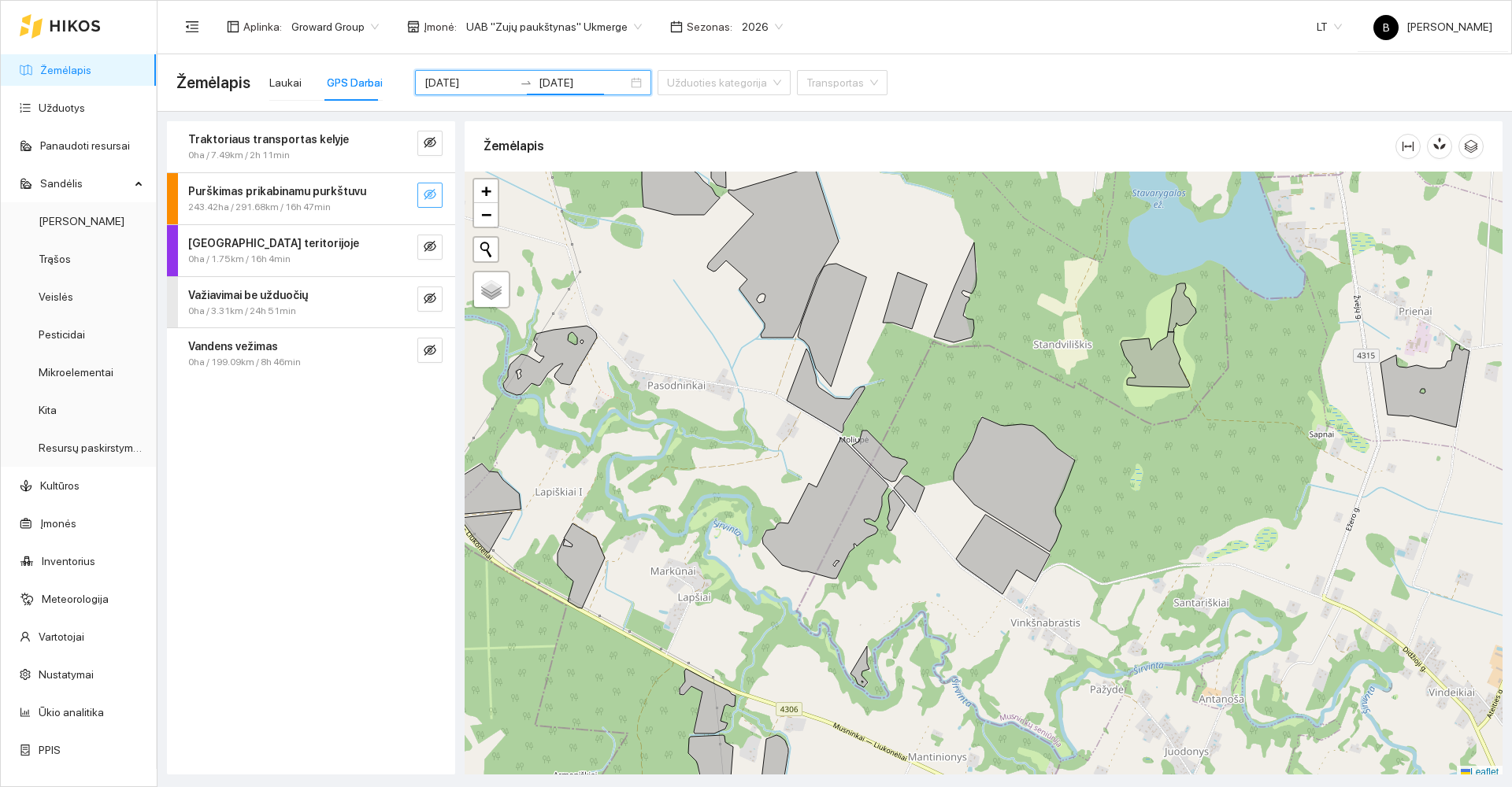
click at [431, 195] on icon "eye-invisible" at bounding box center [430, 195] width 12 height 12
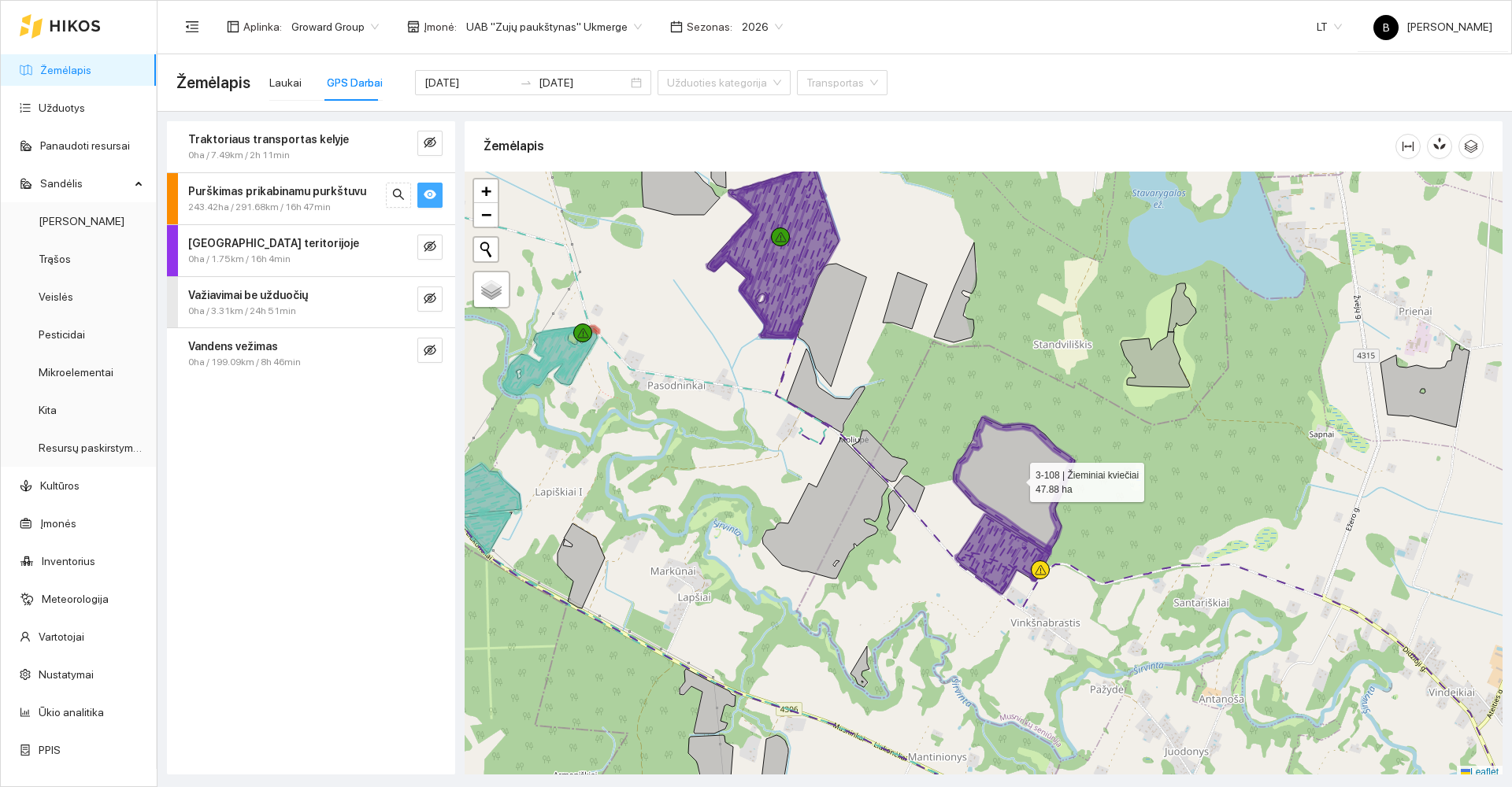
scroll to position [4, 0]
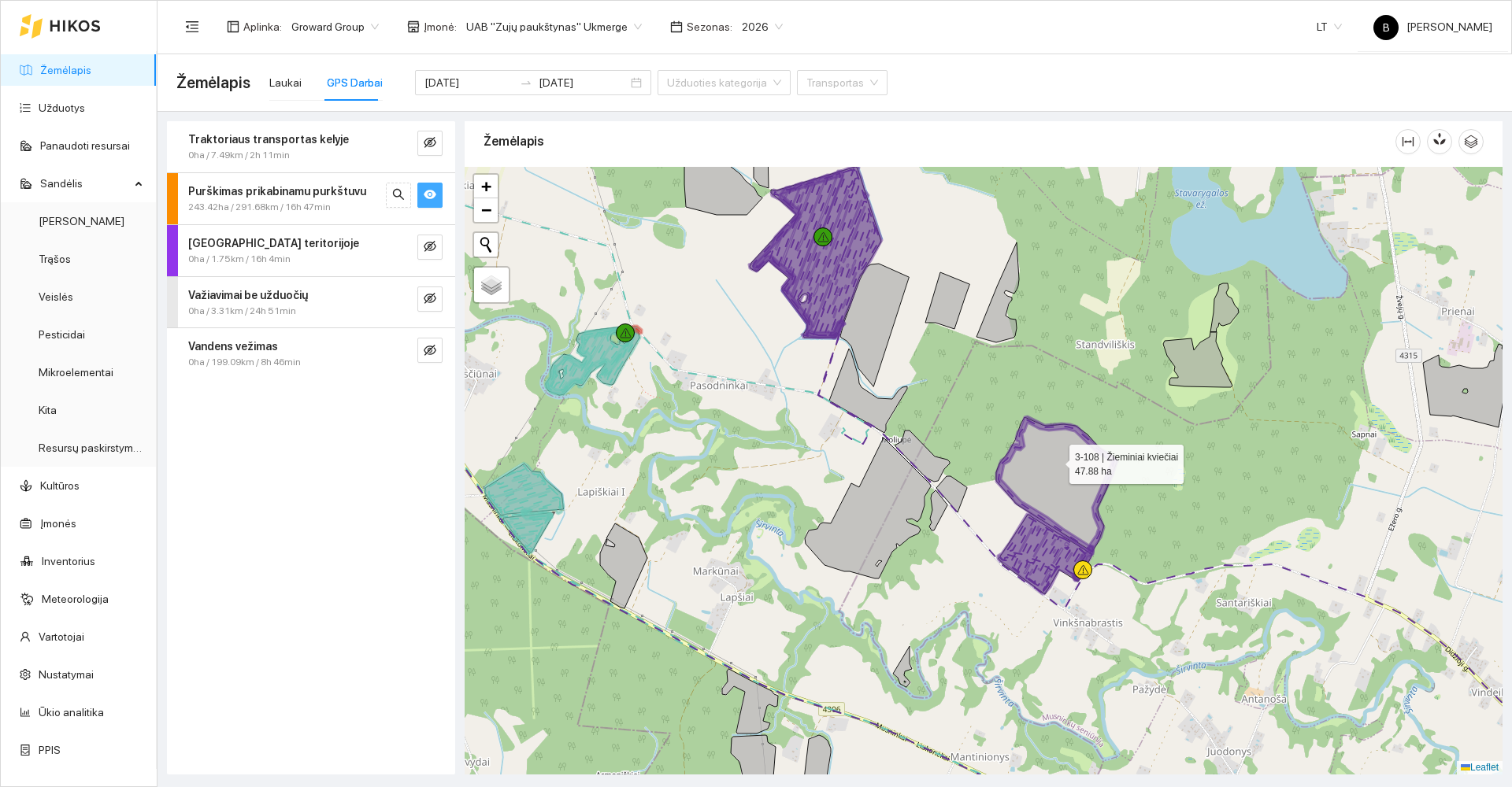
drag, startPoint x: 1012, startPoint y: 456, endPoint x: 1054, endPoint y: 460, distance: 42.2
click at [1054, 460] on icon at bounding box center [1057, 484] width 122 height 135
click at [431, 305] on span "eye-invisible" at bounding box center [430, 299] width 12 height 15
click at [431, 347] on icon "eye-invisible" at bounding box center [430, 350] width 12 height 12
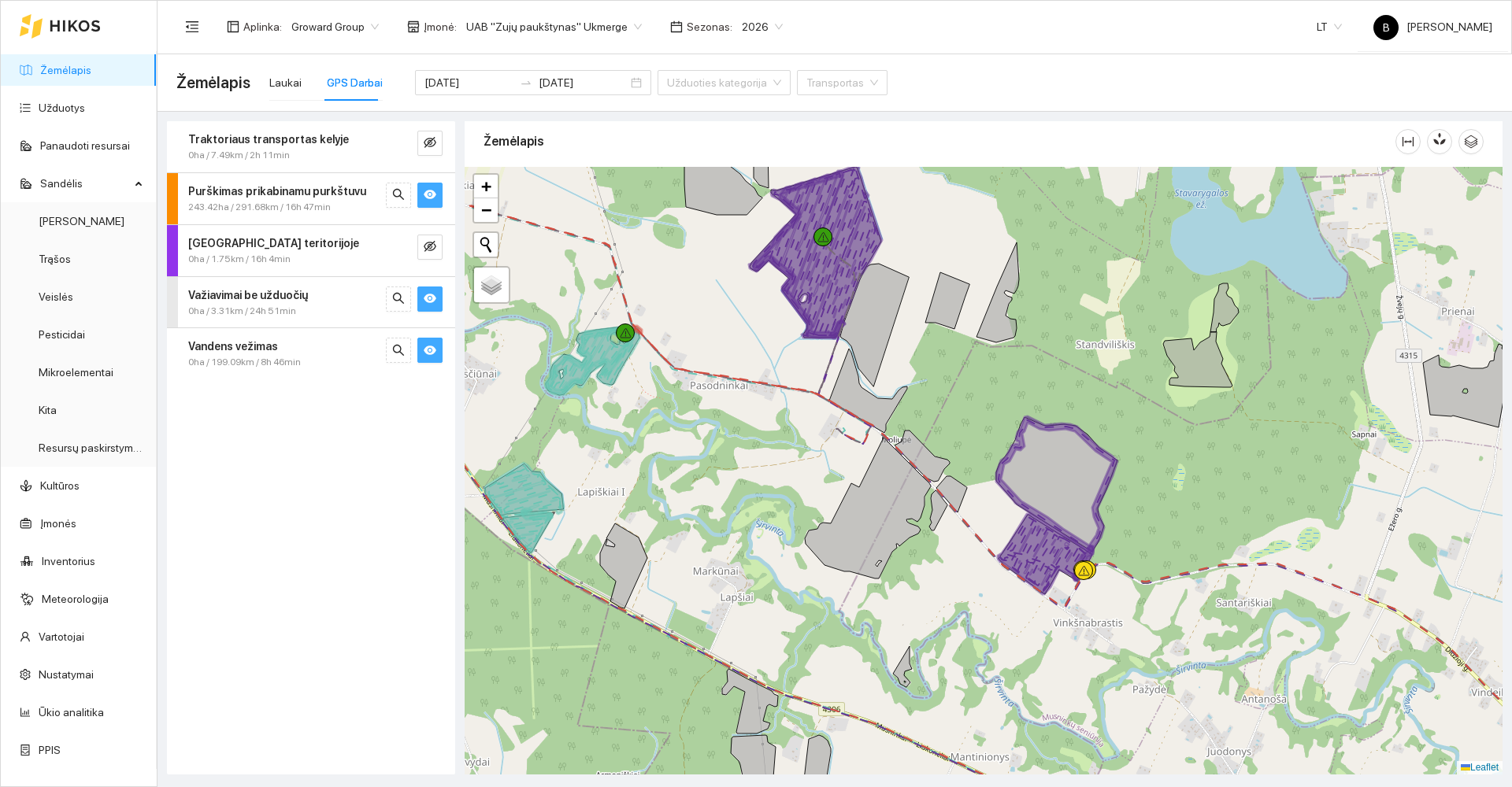
click at [431, 347] on icon "eye" at bounding box center [430, 350] width 12 height 10
click at [450, 240] on div "Darbas teritorijoje 0ha / 1.75km / 16h 4min" at bounding box center [311, 251] width 288 height 51
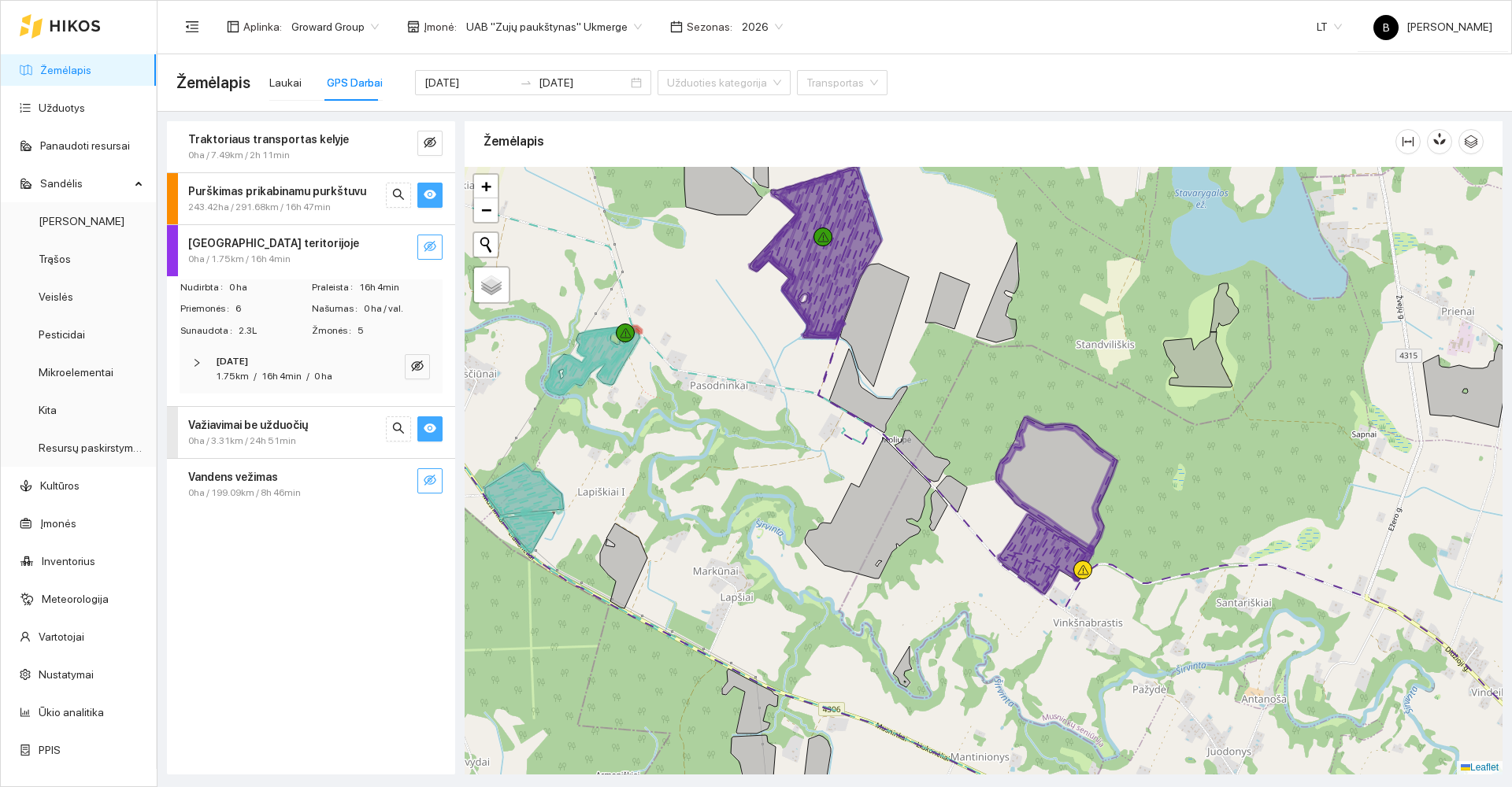
click at [430, 249] on icon "eye-invisible" at bounding box center [431, 247] width 4 height 4
click at [430, 248] on icon "eye" at bounding box center [430, 246] width 12 height 10
click at [425, 138] on icon "eye-invisible" at bounding box center [430, 143] width 12 height 12
click at [257, 254] on span "0ha / 1.75km / 16h 4min" at bounding box center [240, 259] width 102 height 15
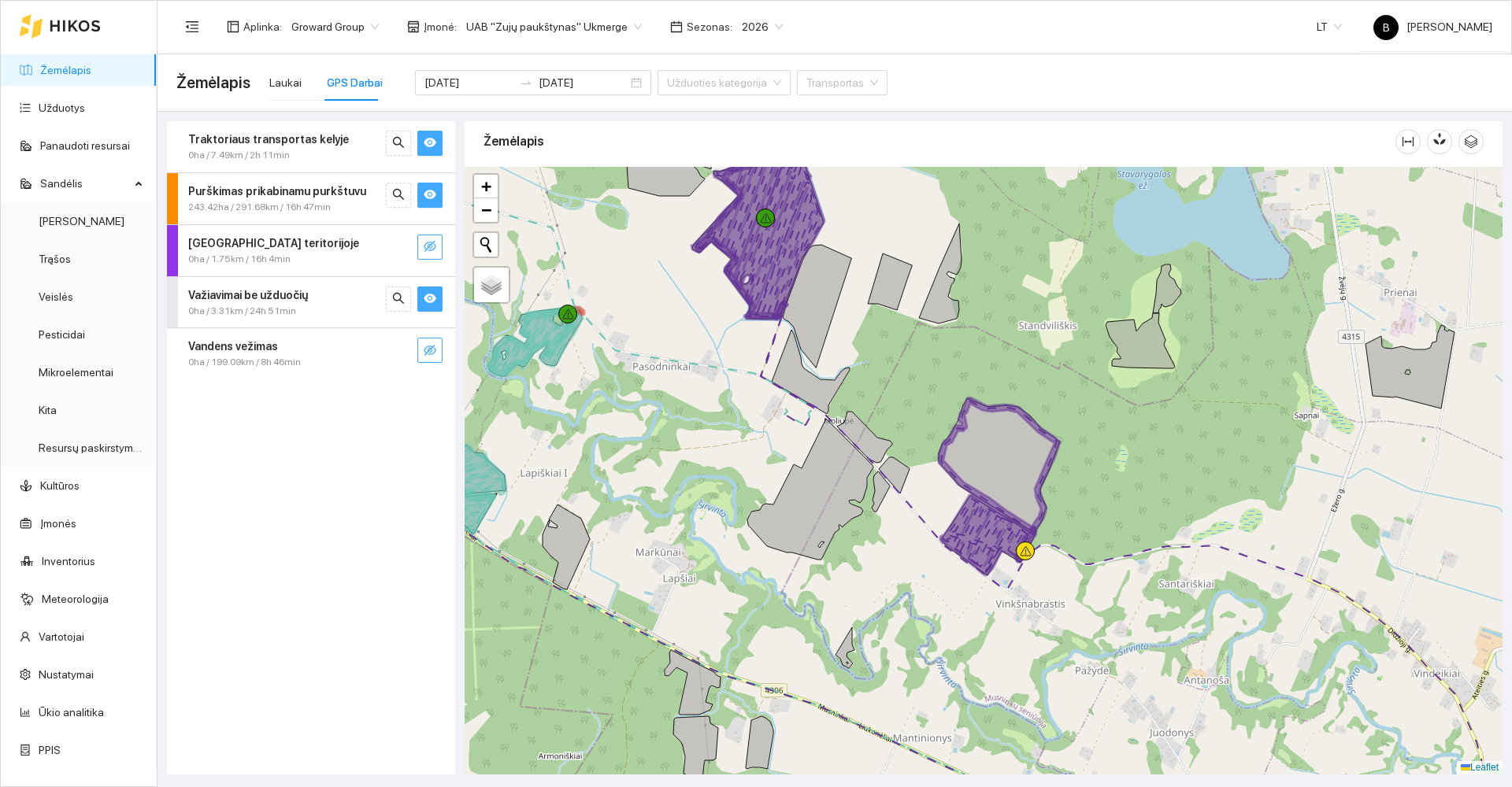
drag, startPoint x: 1162, startPoint y: 519, endPoint x: 1123, endPoint y: 510, distance: 40.0
click at [1123, 510] on div at bounding box center [984, 471] width 1038 height 607
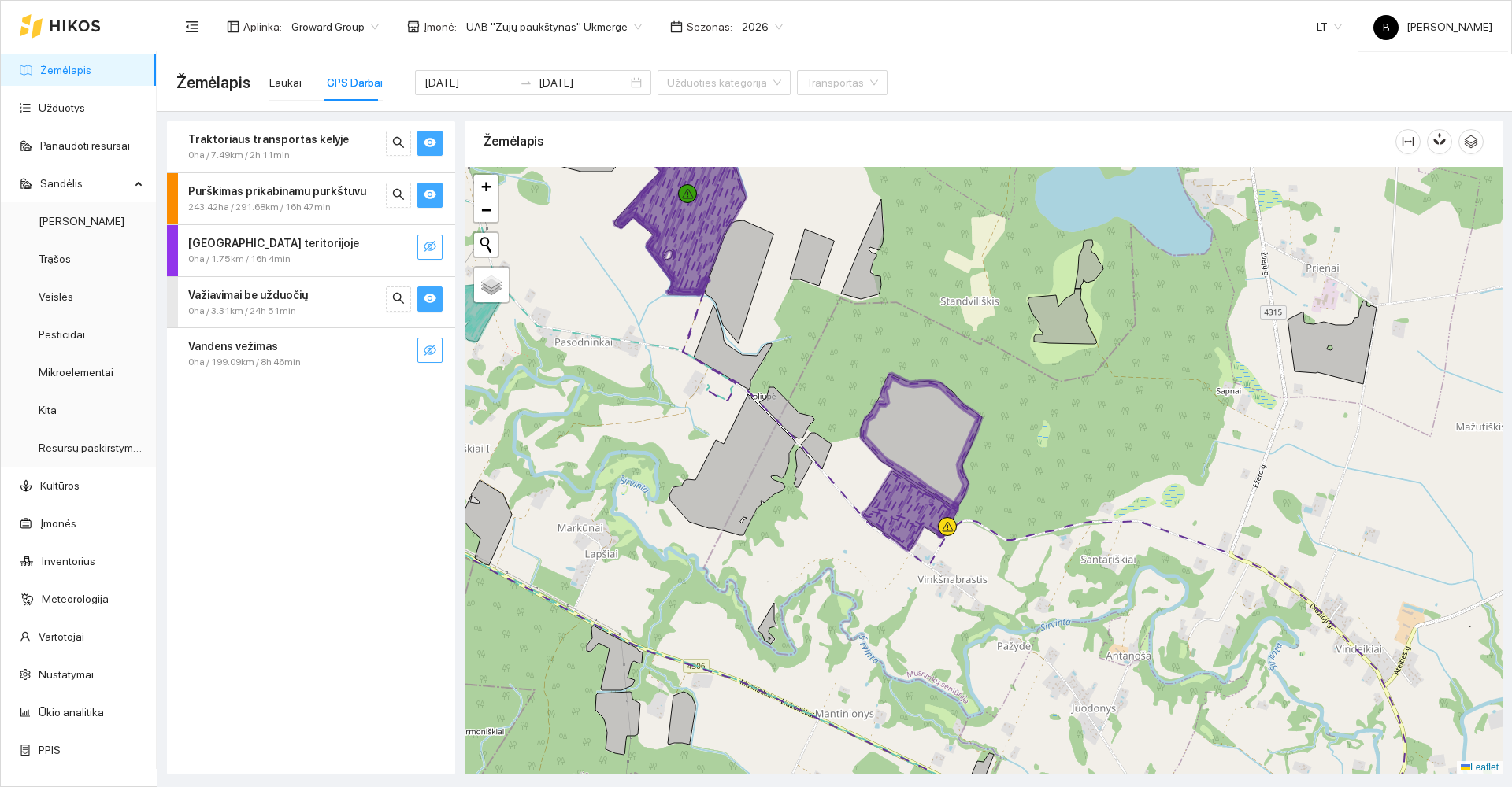
drag, startPoint x: 1109, startPoint y: 496, endPoint x: 1032, endPoint y: 473, distance: 80.4
click at [1032, 473] on div at bounding box center [984, 471] width 1038 height 607
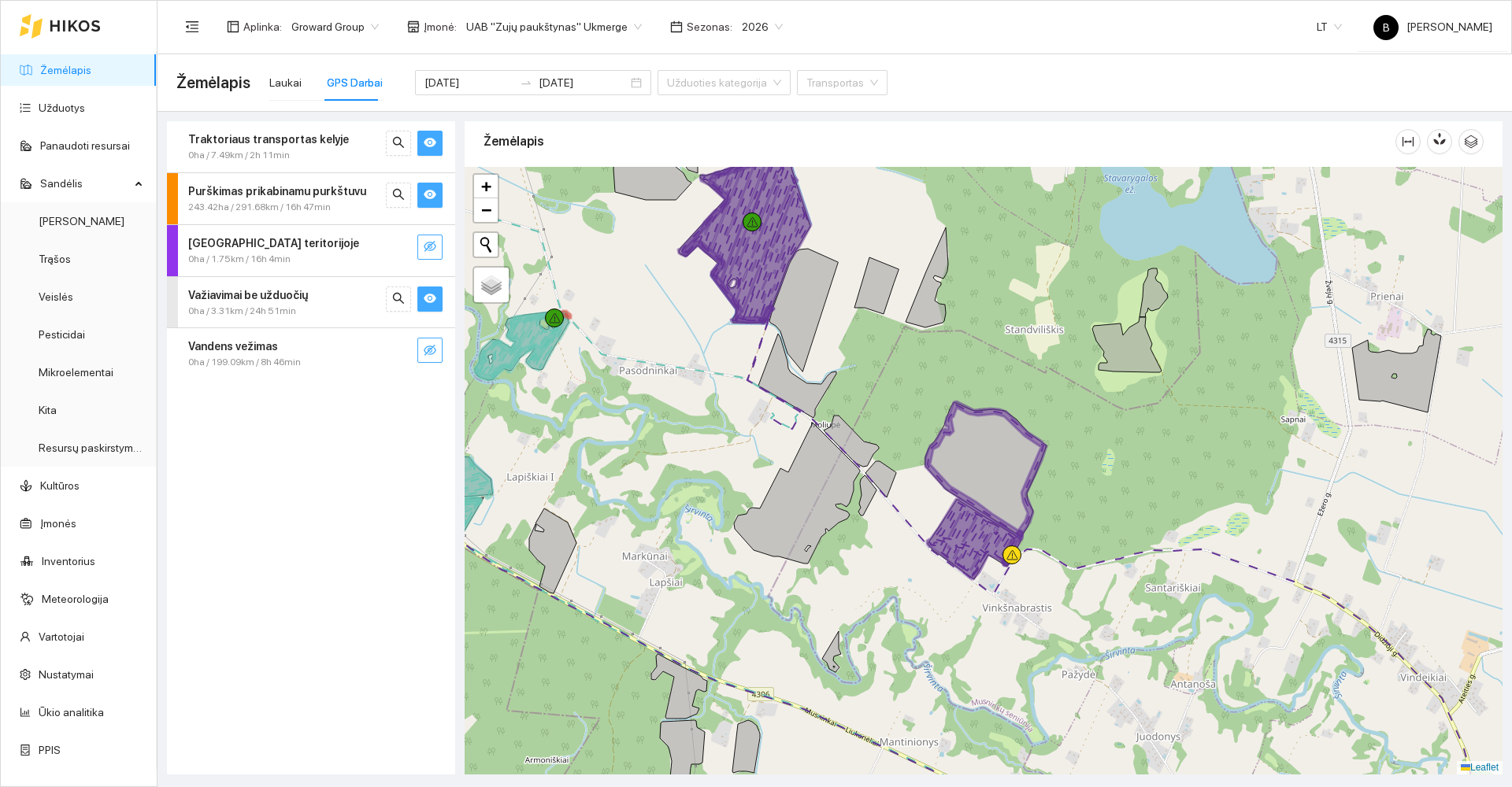
drag, startPoint x: 962, startPoint y: 418, endPoint x: 1026, endPoint y: 446, distance: 69.9
click at [1026, 446] on icon at bounding box center [986, 469] width 122 height 135
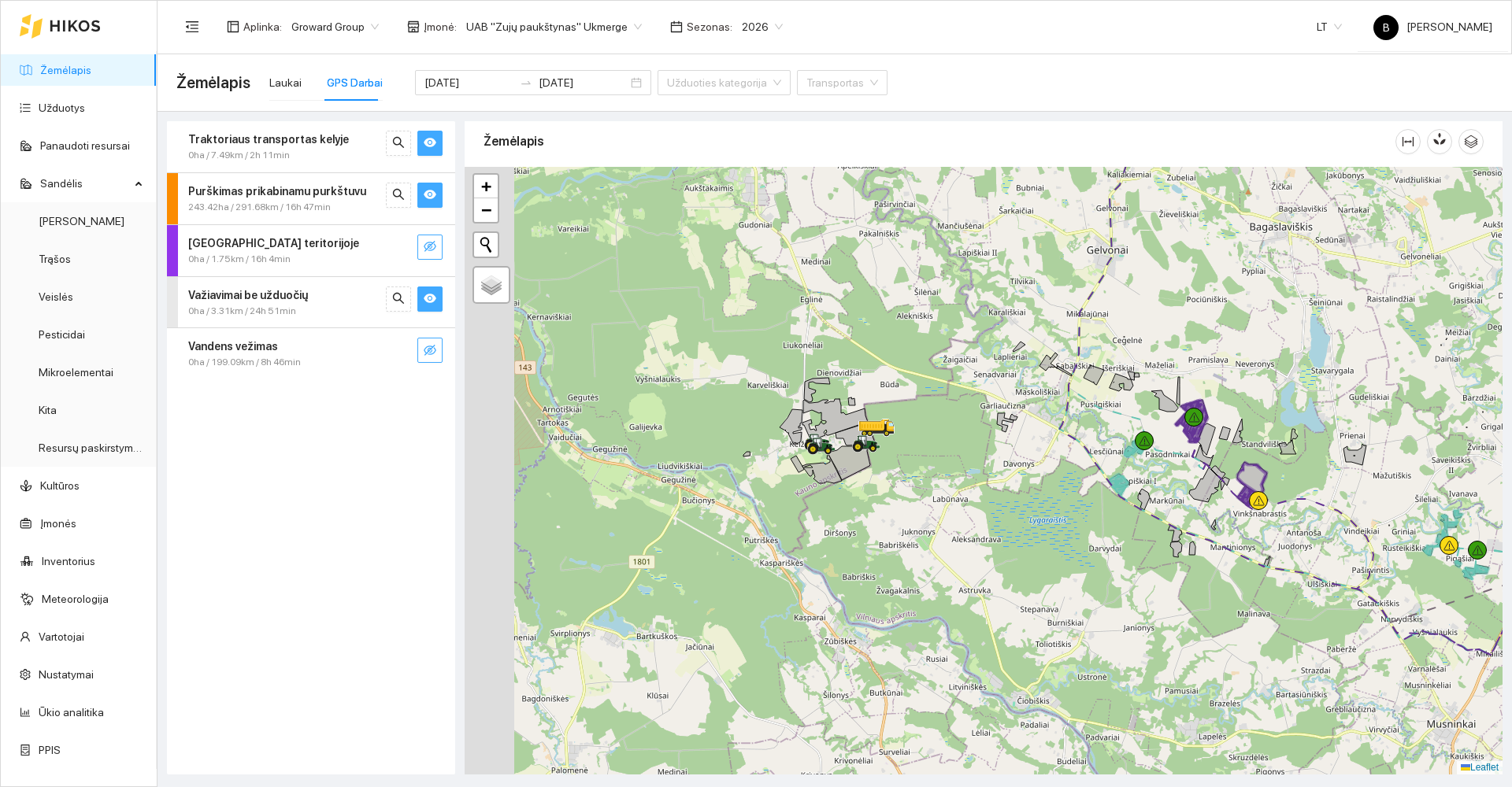
drag, startPoint x: 859, startPoint y: 437, endPoint x: 1032, endPoint y: 434, distance: 173.0
click at [1032, 434] on div at bounding box center [984, 471] width 1038 height 607
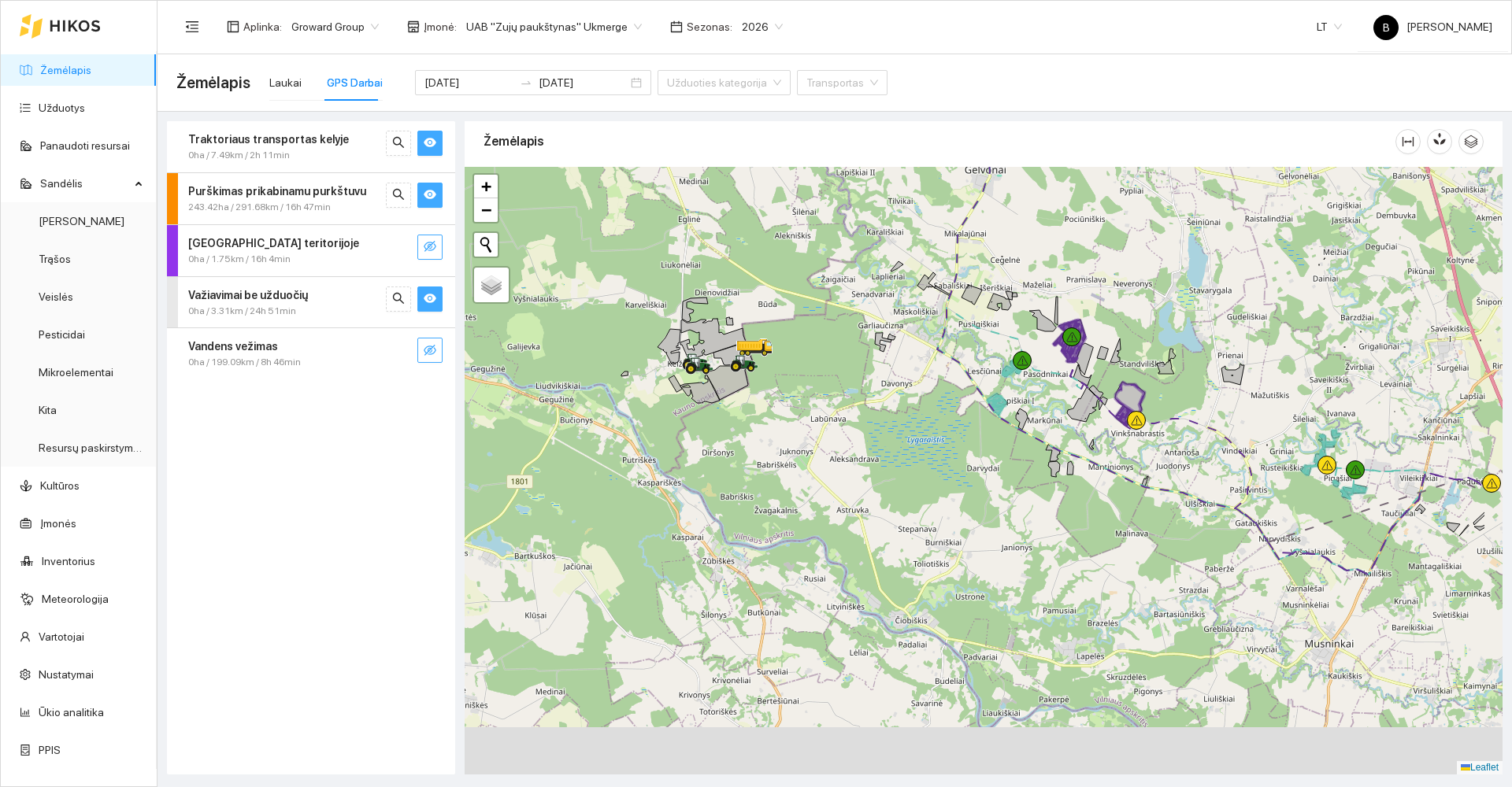
drag, startPoint x: 1404, startPoint y: 540, endPoint x: 1288, endPoint y: 467, distance: 137.1
click at [1288, 467] on div at bounding box center [984, 471] width 1038 height 607
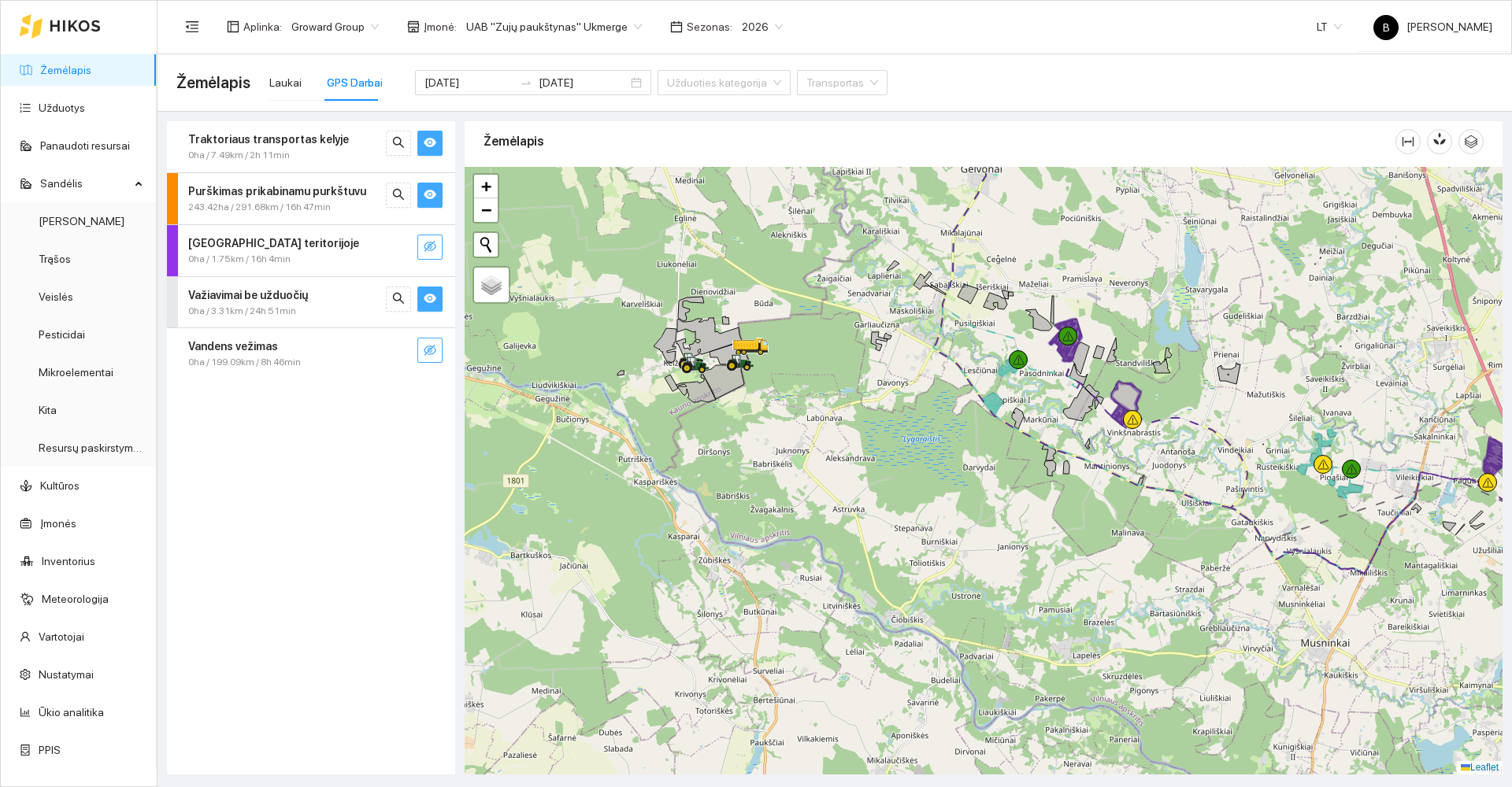
drag, startPoint x: 1150, startPoint y: 446, endPoint x: 1058, endPoint y: 439, distance: 92.3
click at [1058, 439] on div at bounding box center [984, 471] width 1038 height 607
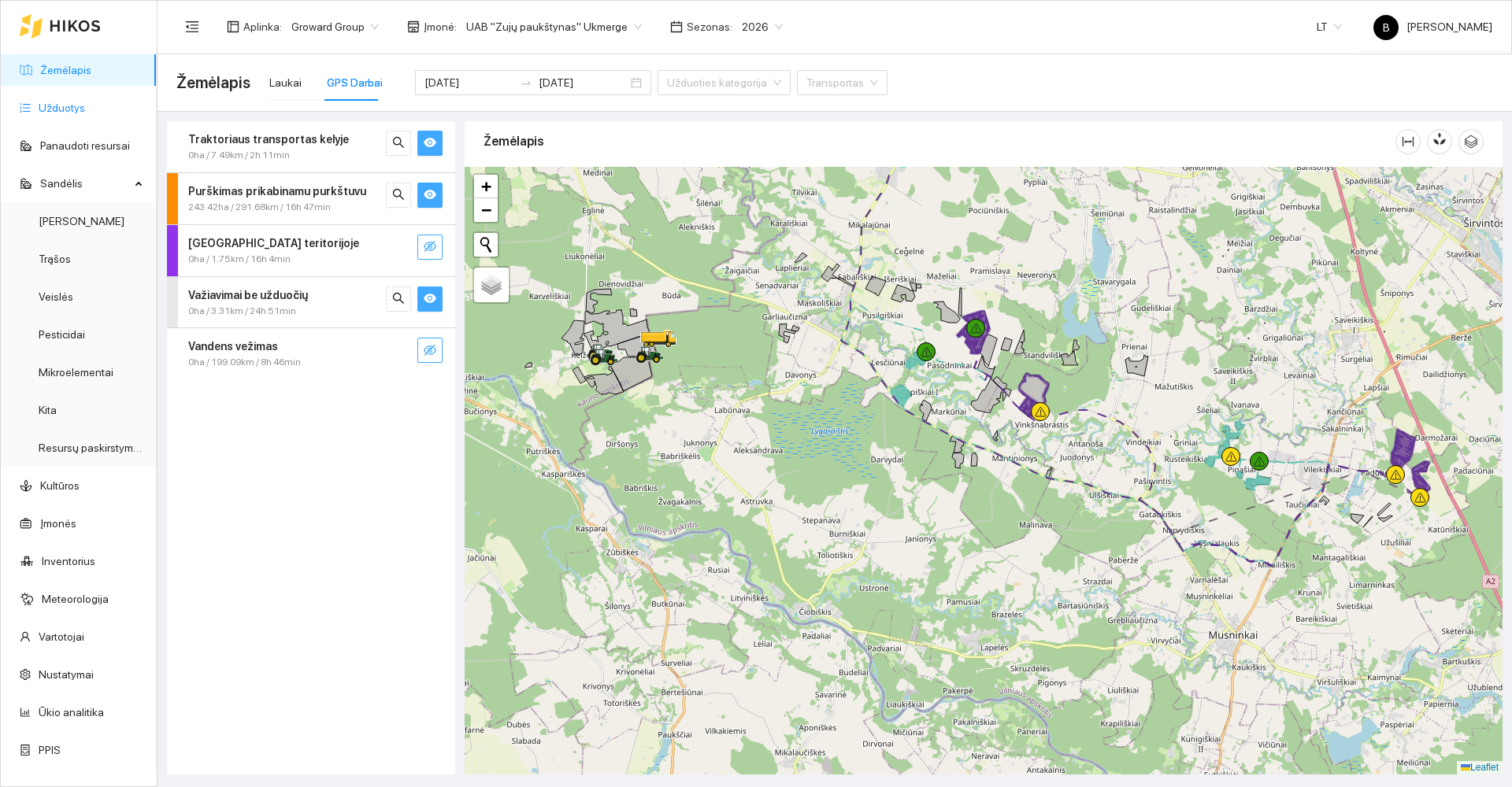
click at [85, 114] on link "Užduotys" at bounding box center [62, 107] width 47 height 12
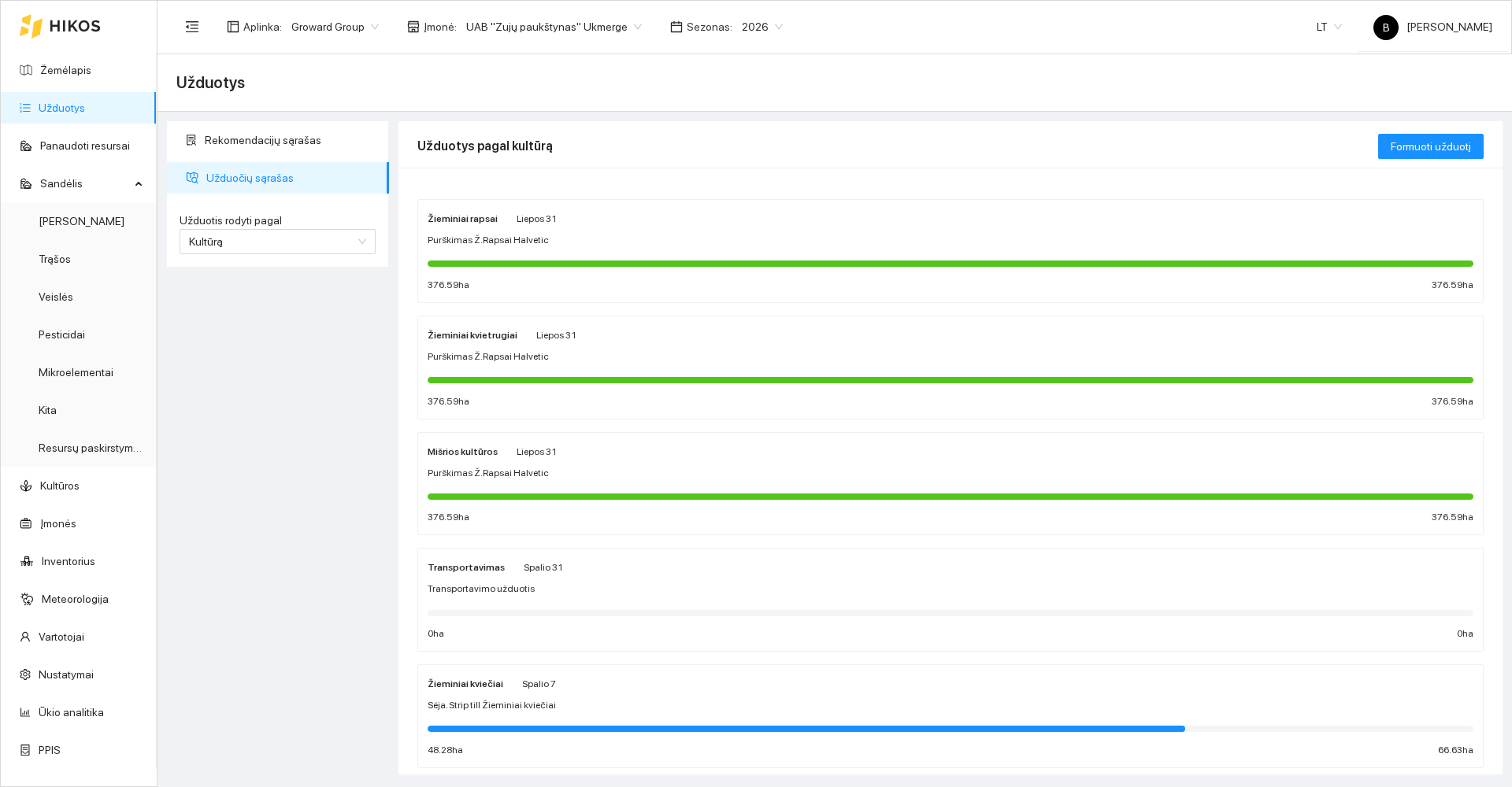
click at [476, 232] on div "Žieminiai rapsai Liepos 31 Purškimas Ž.Rapsai Halvetic 376.59 ha 376.59 ha" at bounding box center [951, 251] width 1046 height 84
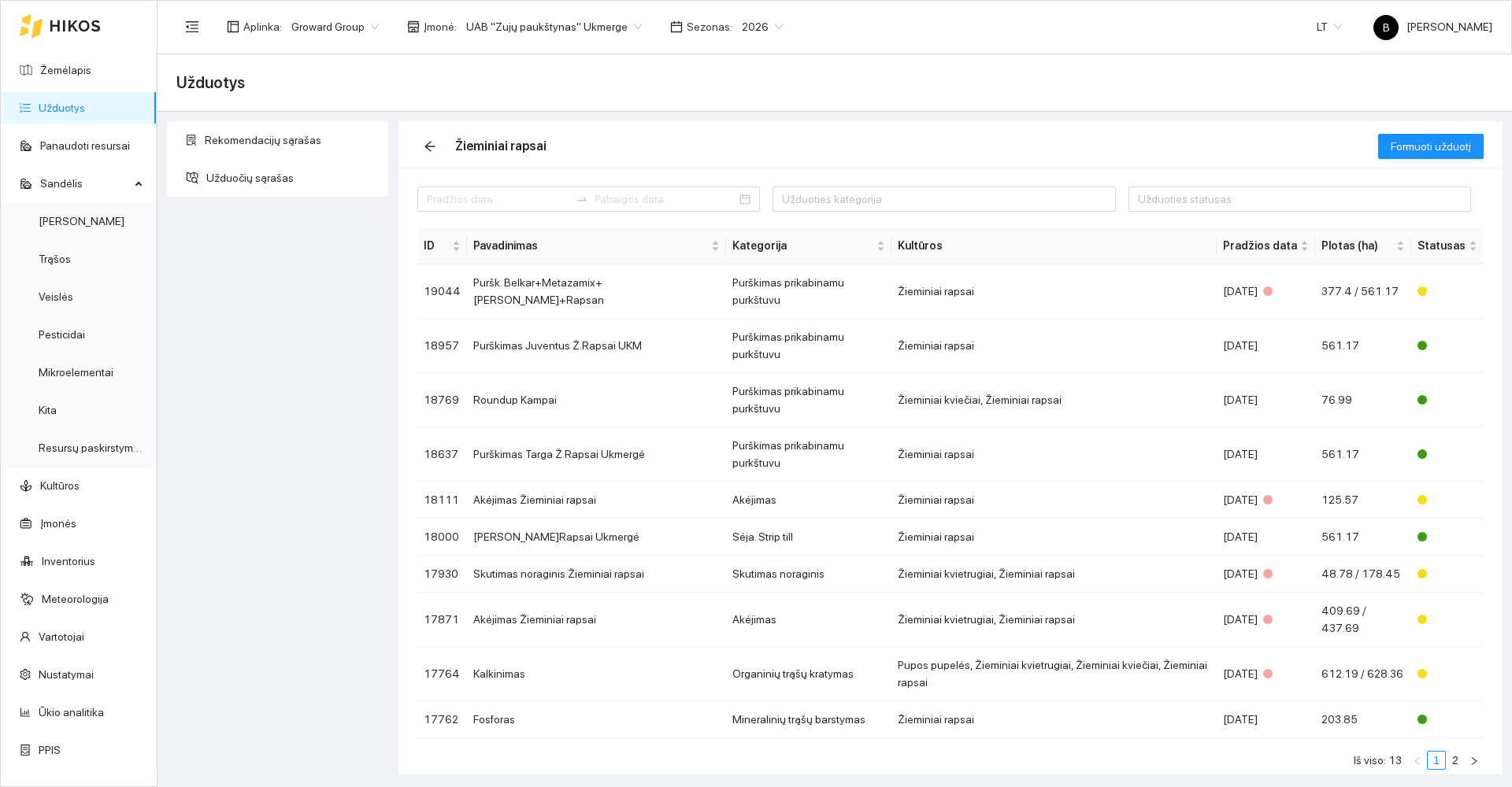
click at [57, 114] on link "Užduotys" at bounding box center [62, 107] width 47 height 12
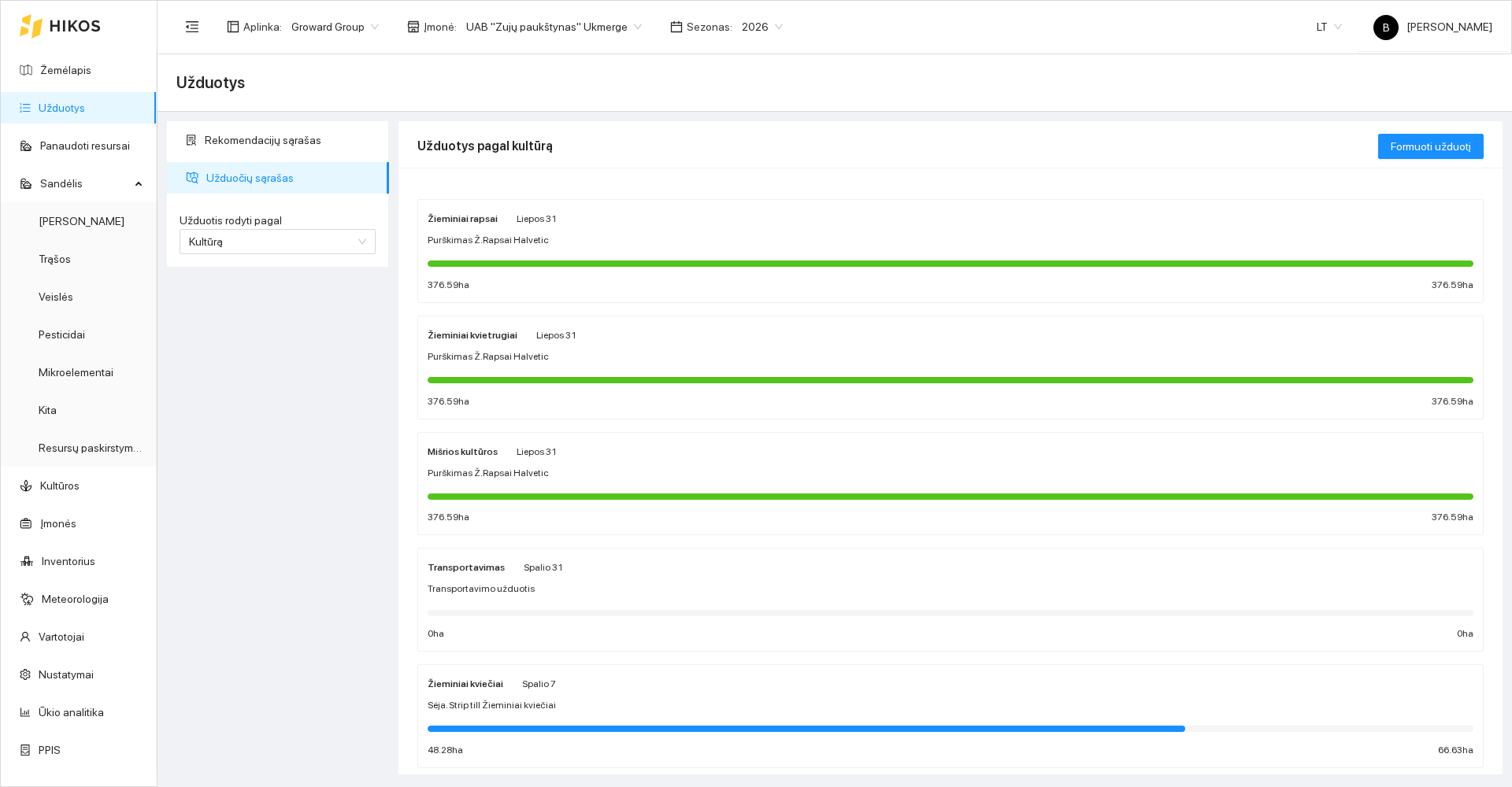
click at [482, 339] on strong "Žieminiai kvietrugiai" at bounding box center [473, 335] width 90 height 11
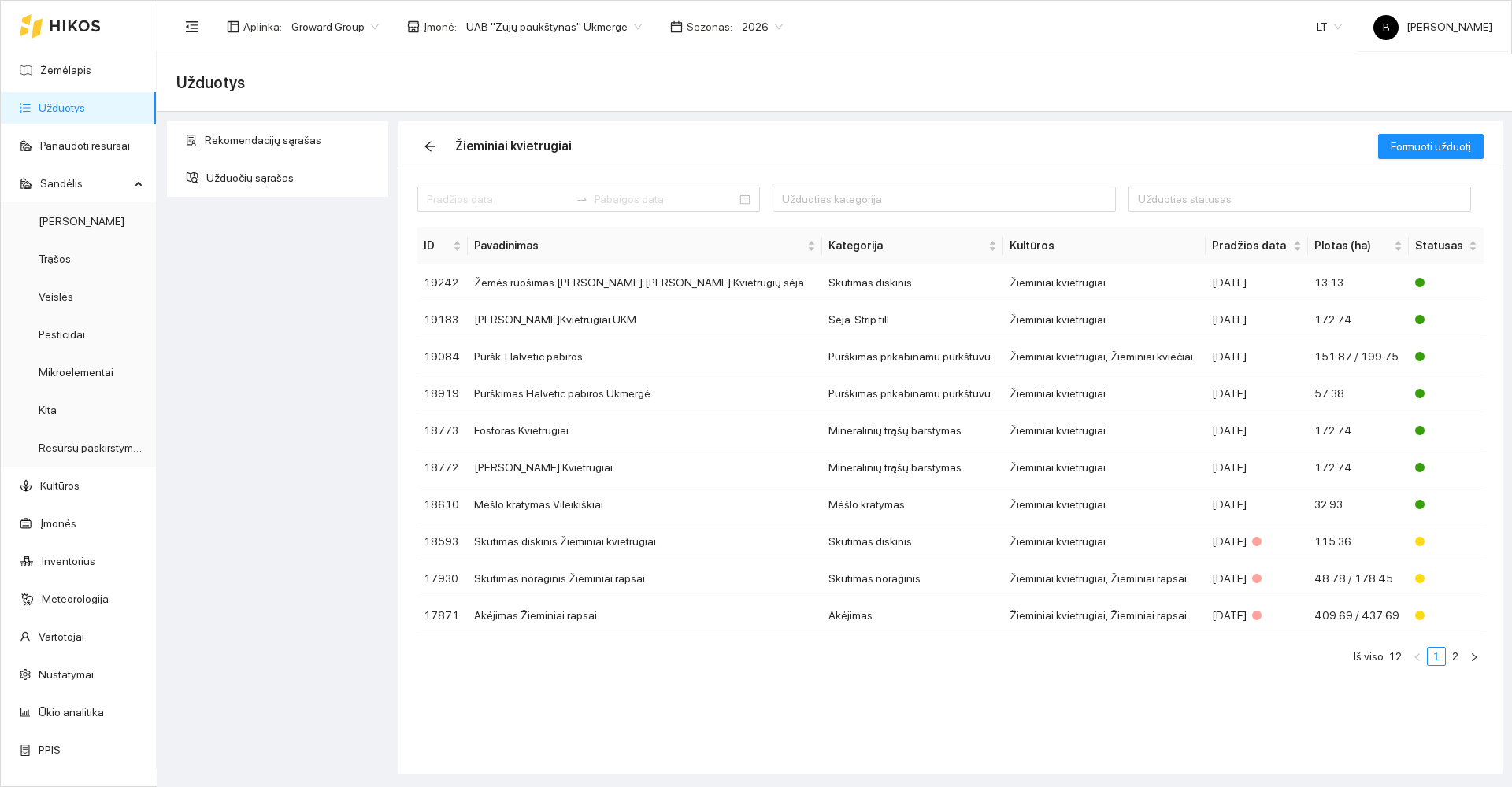
click at [85, 106] on link "Užduotys" at bounding box center [62, 107] width 47 height 12
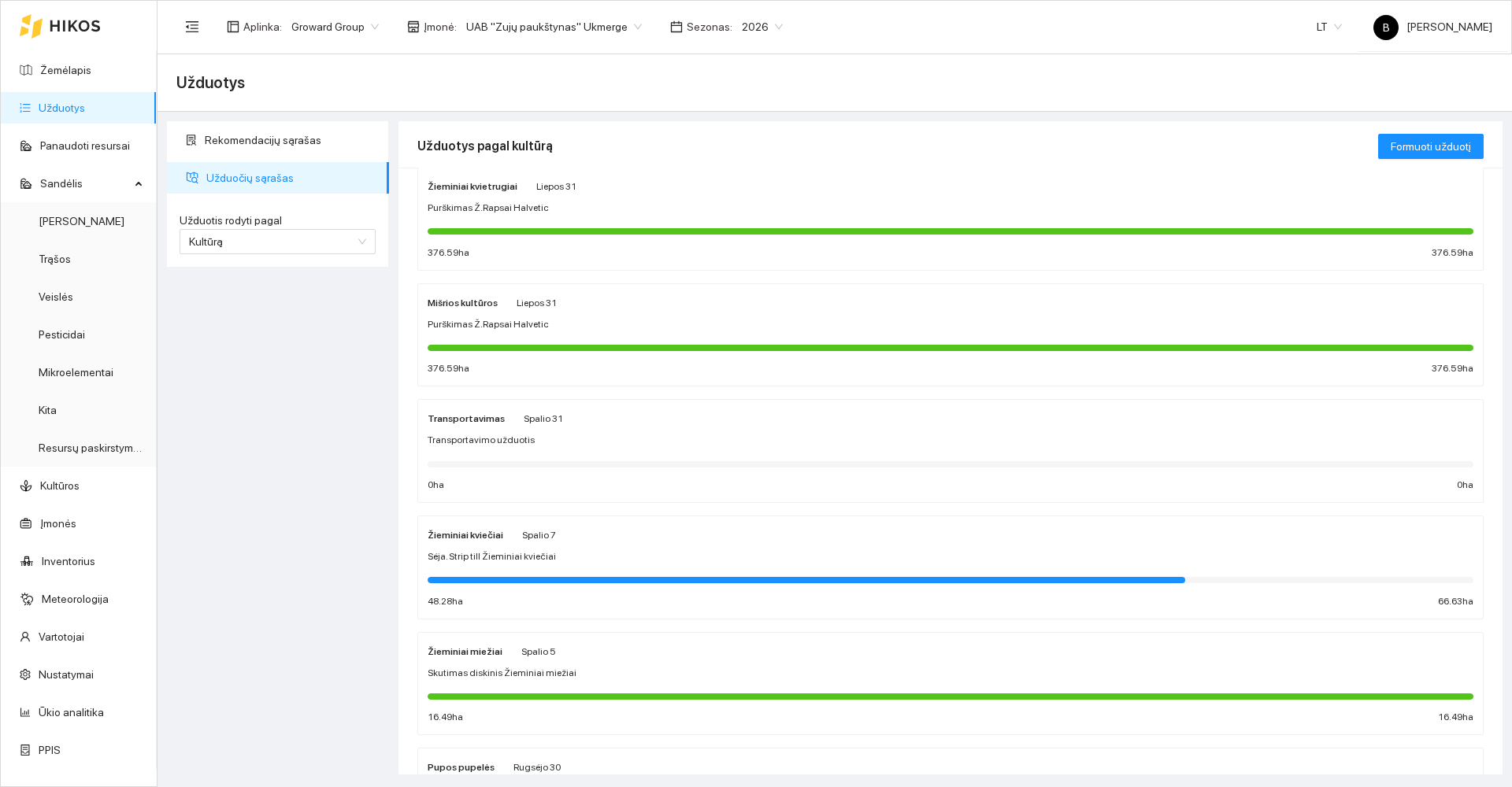
scroll to position [158, 0]
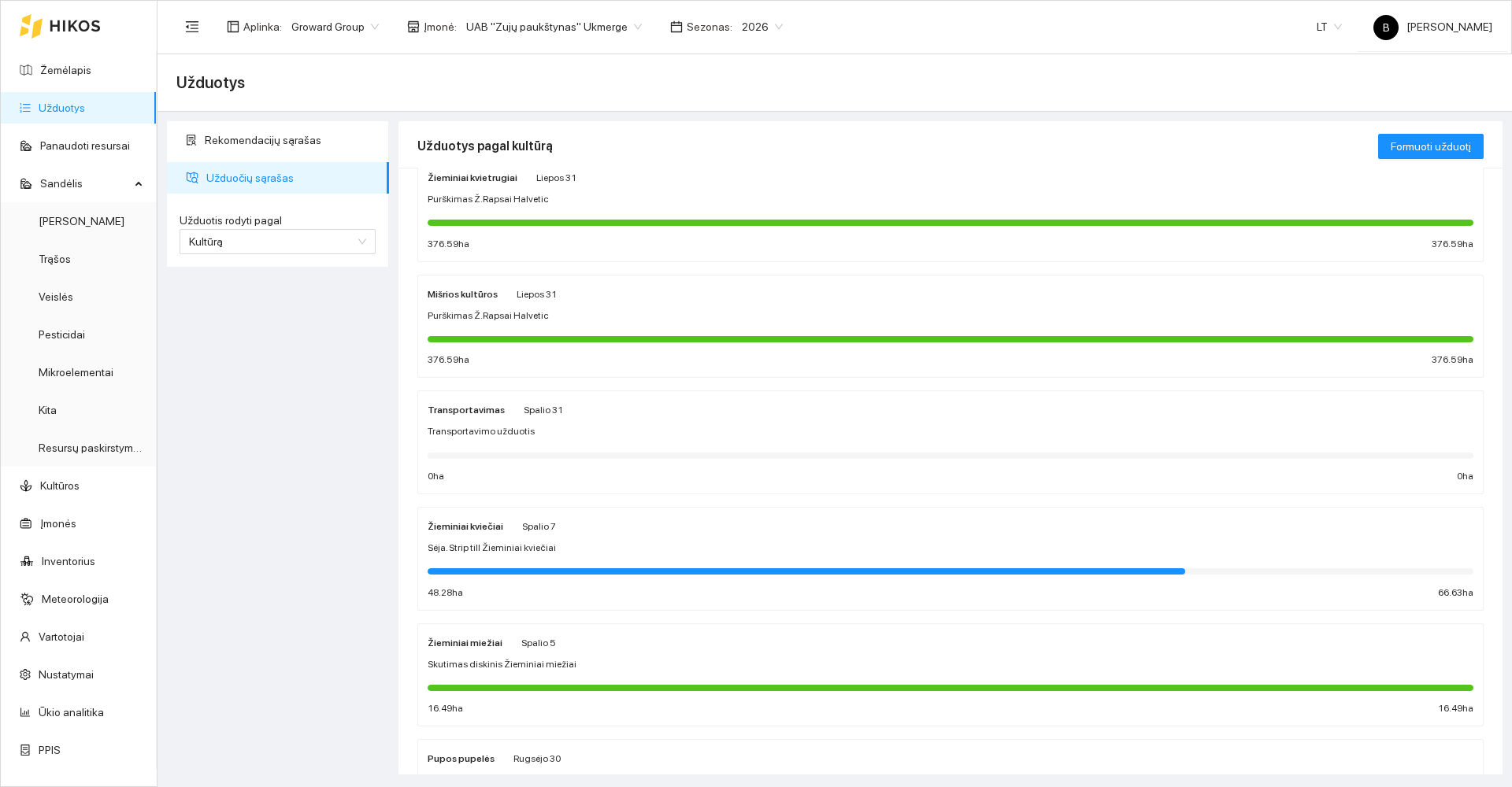
click at [452, 296] on strong "Mišrios kultūros" at bounding box center [463, 294] width 70 height 11
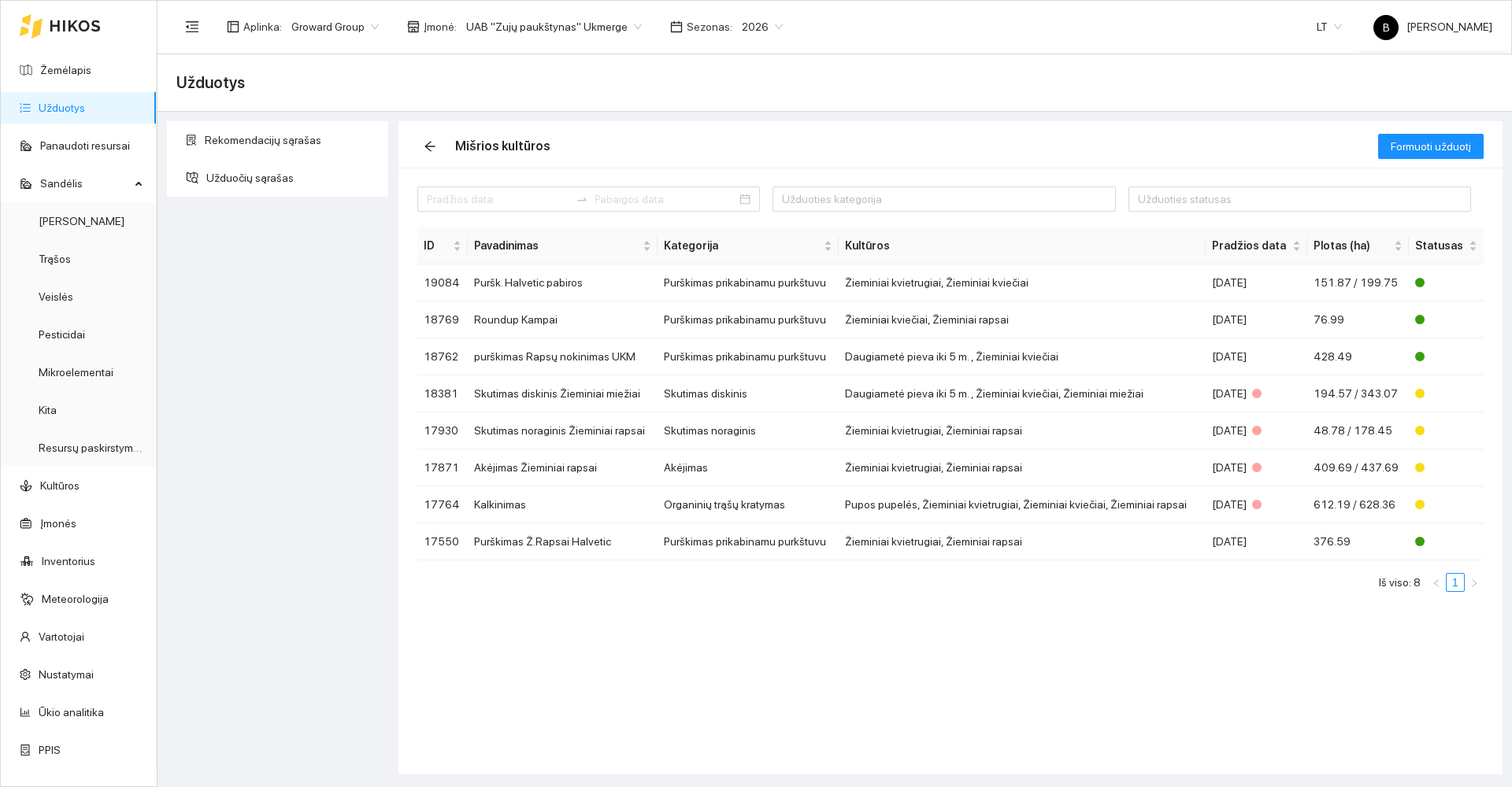
click at [70, 105] on link "Užduotys" at bounding box center [62, 107] width 47 height 12
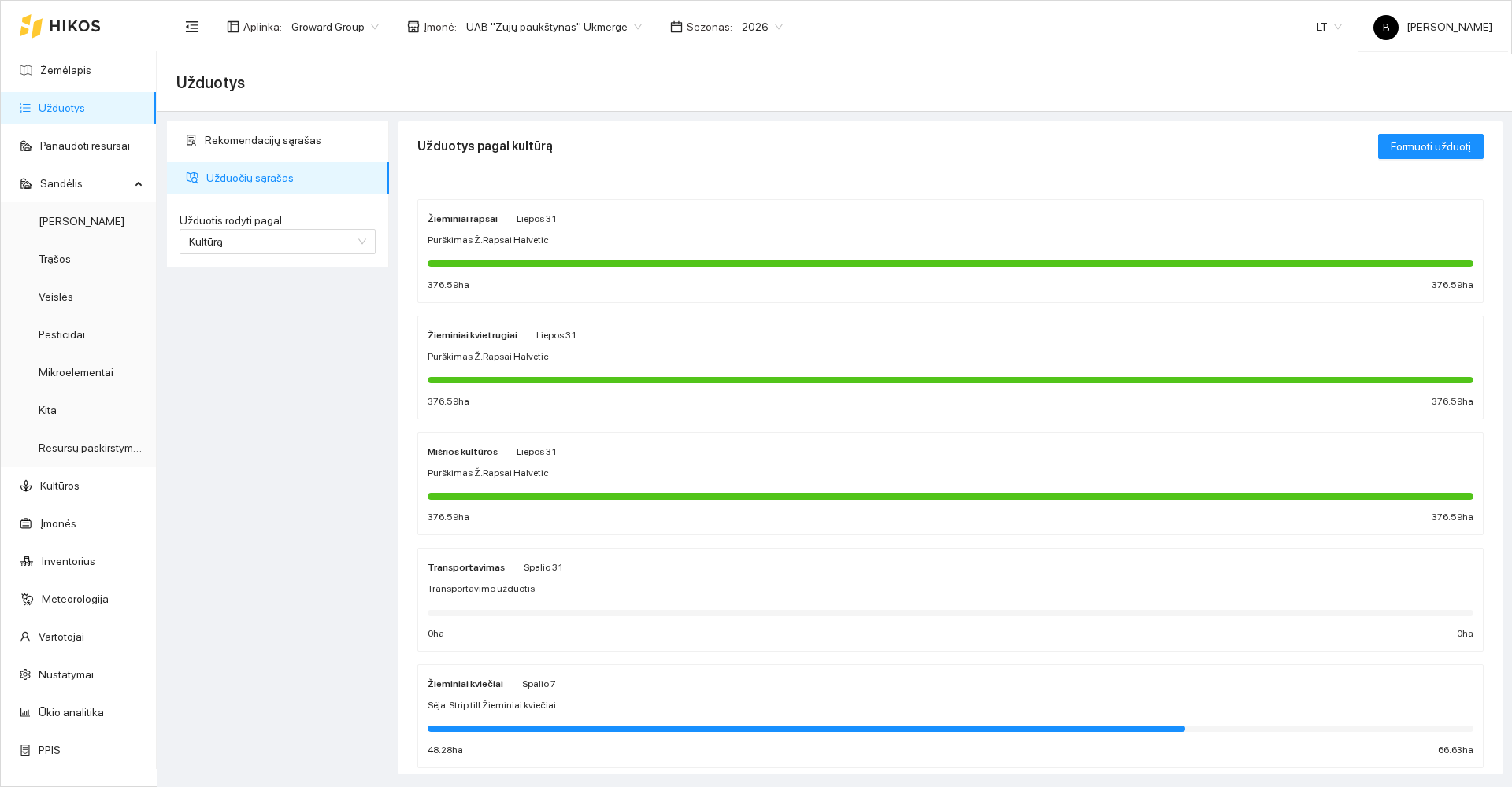
click at [451, 445] on div "Mišrios kultūros" at bounding box center [463, 452] width 70 height 18
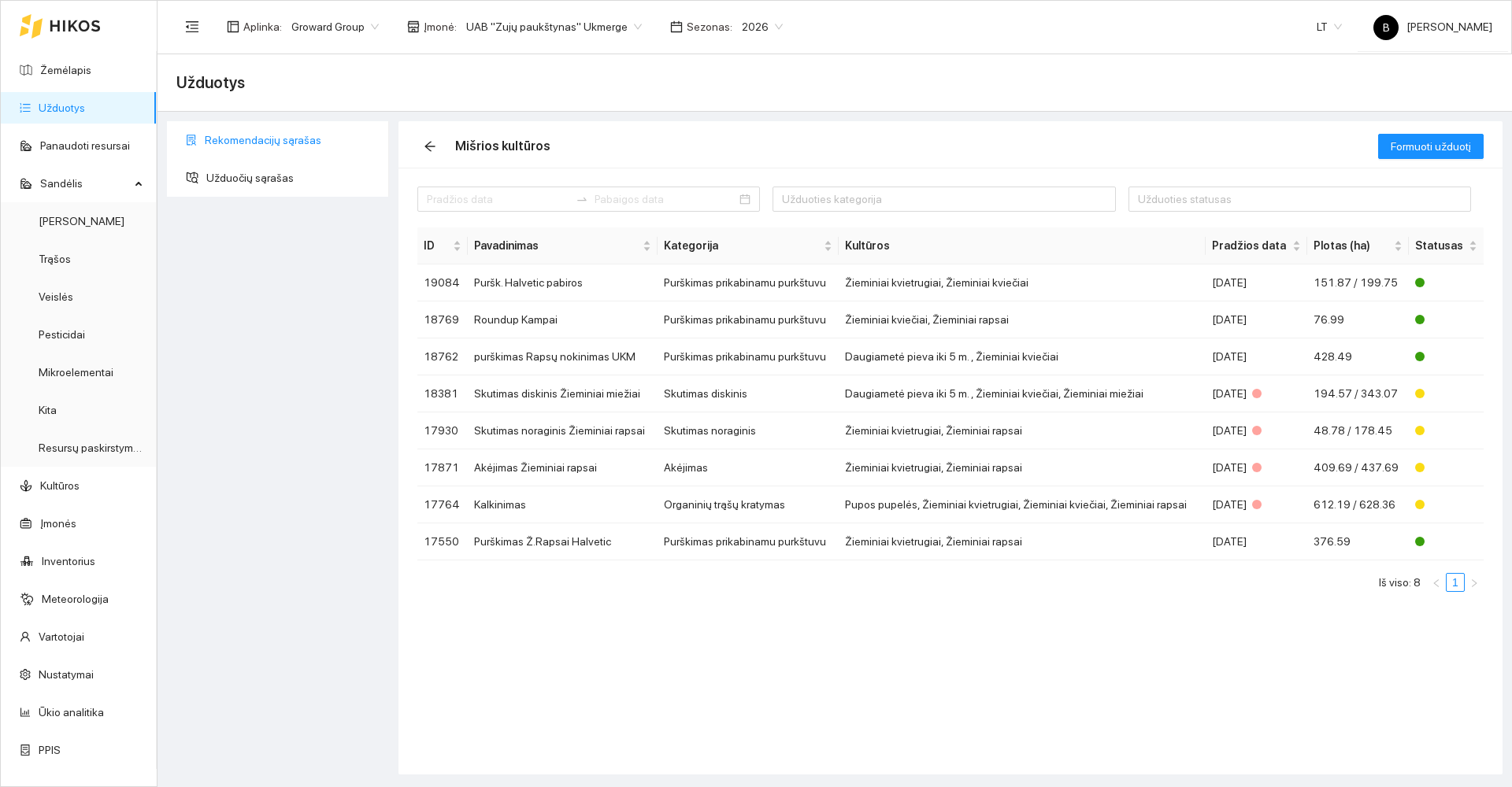
click at [255, 136] on span "Rekomendacijų sąrašas" at bounding box center [291, 140] width 172 height 32
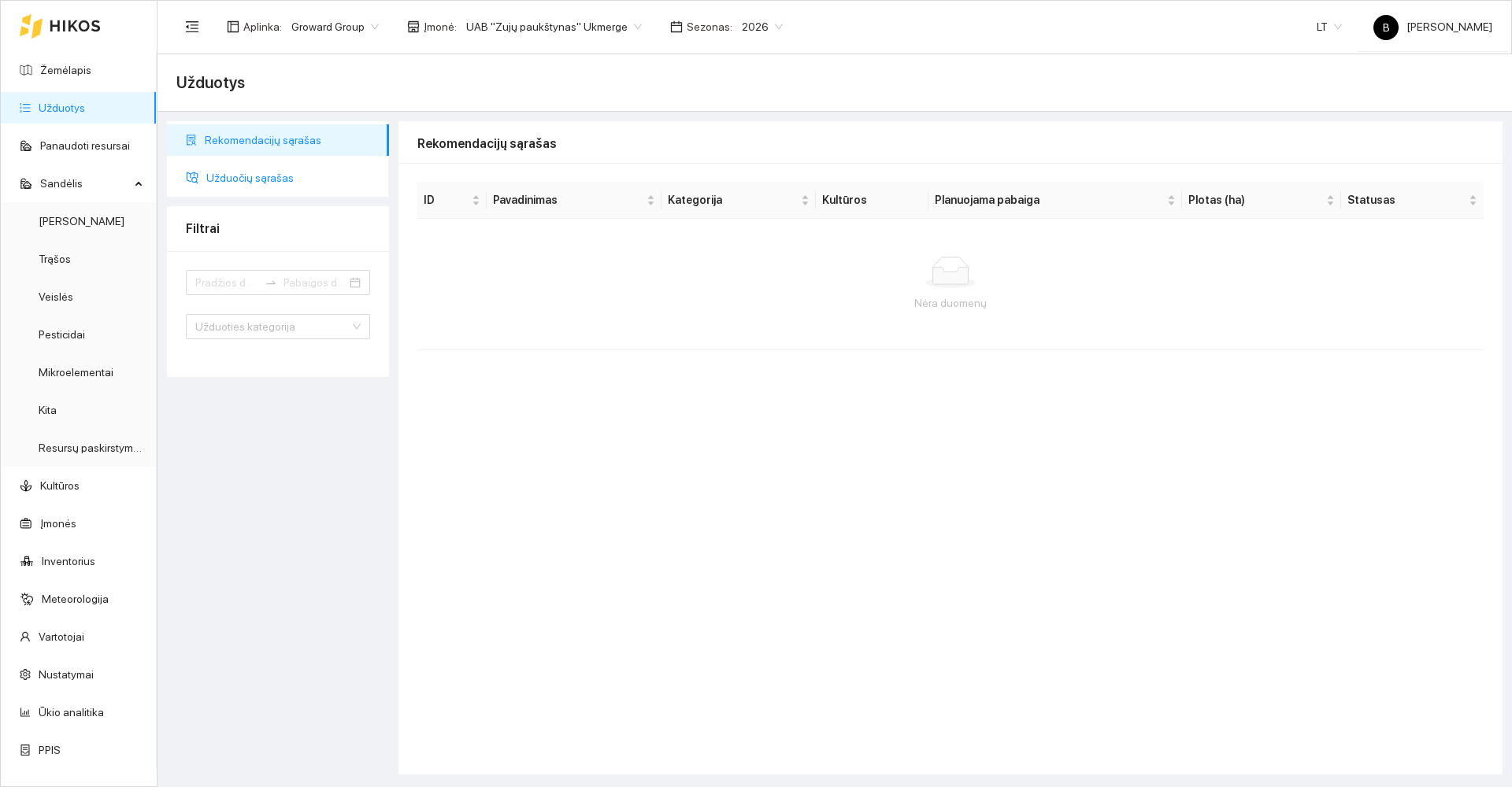
click at [248, 169] on span "Užduočių sąrašas" at bounding box center [291, 178] width 170 height 32
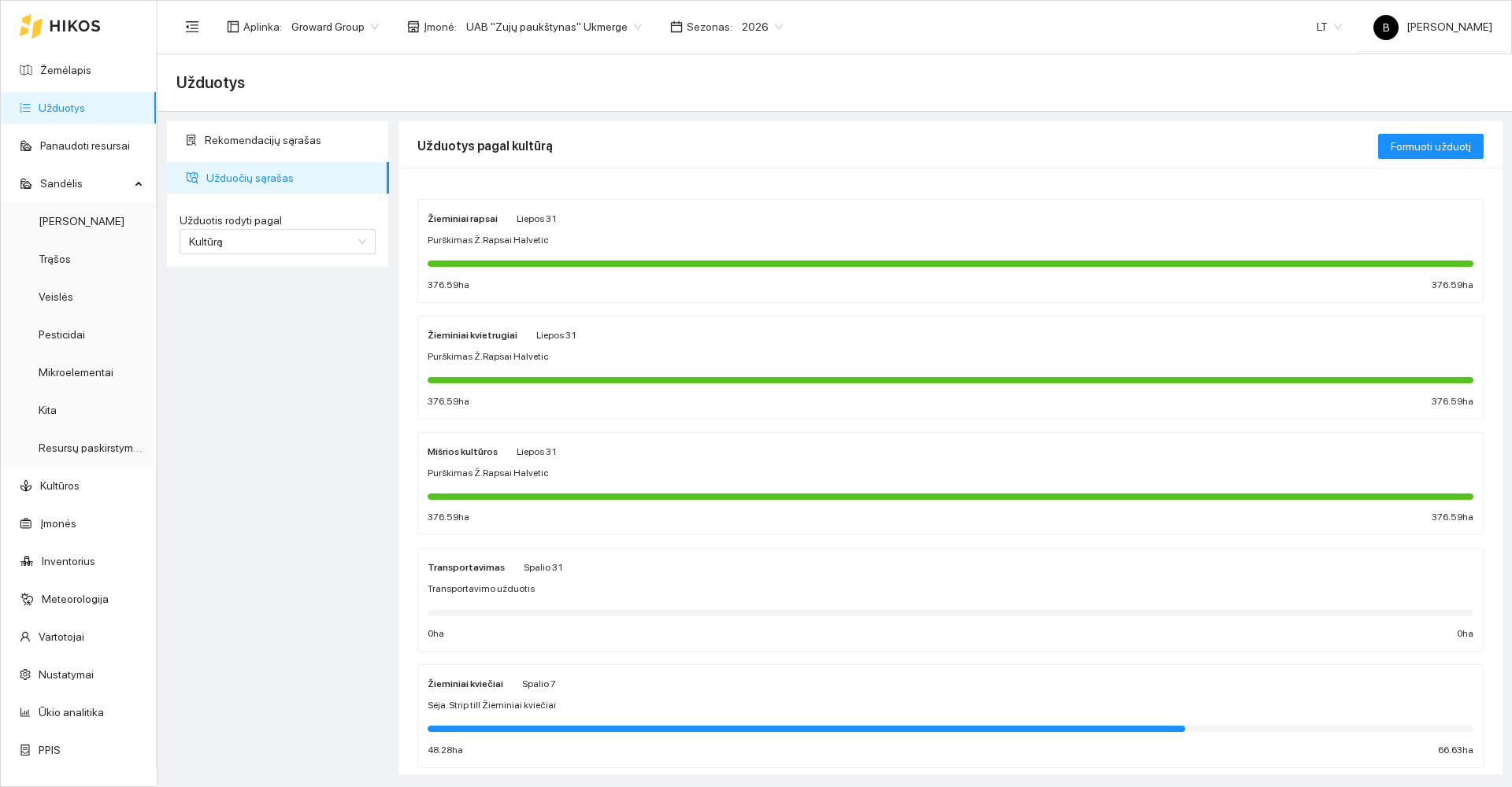
click at [465, 462] on div "Mišrios kultūros Liepos 31 Purškimas Ž.Rapsai Halvetic 376.59 ha 376.59 ha" at bounding box center [951, 484] width 1046 height 84
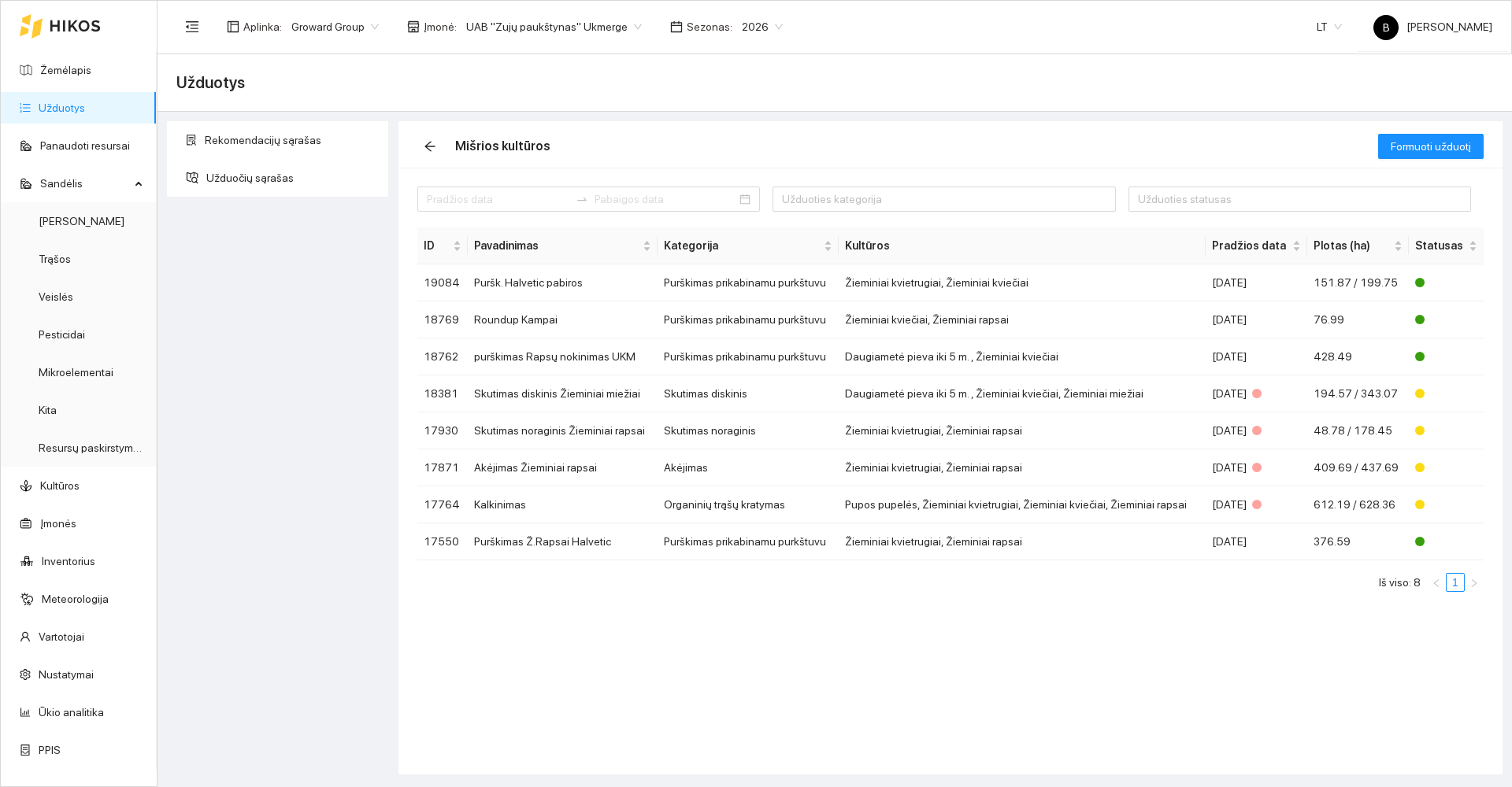
click at [50, 108] on link "Užduotys" at bounding box center [62, 107] width 47 height 12
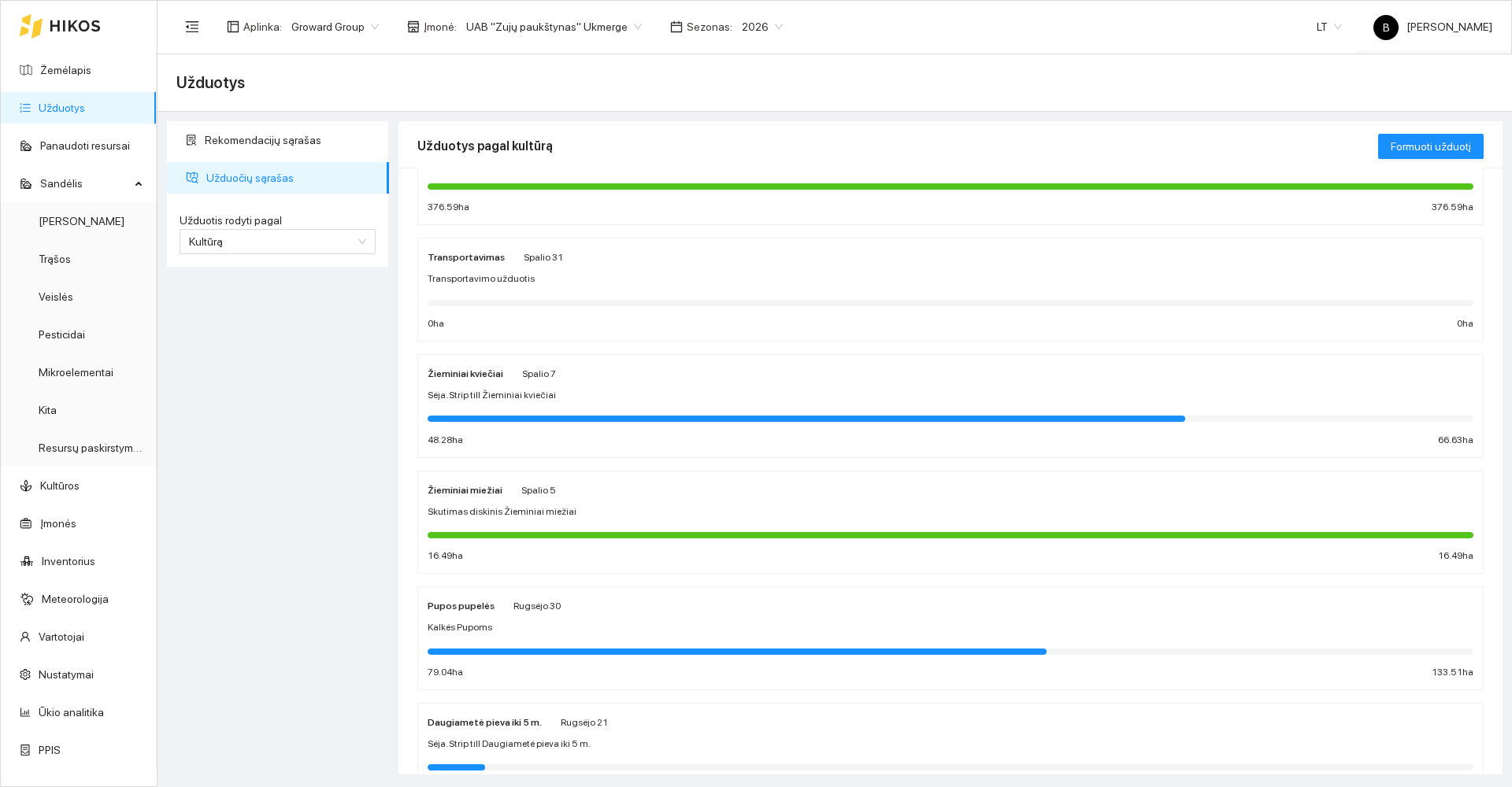
scroll to position [315, 0]
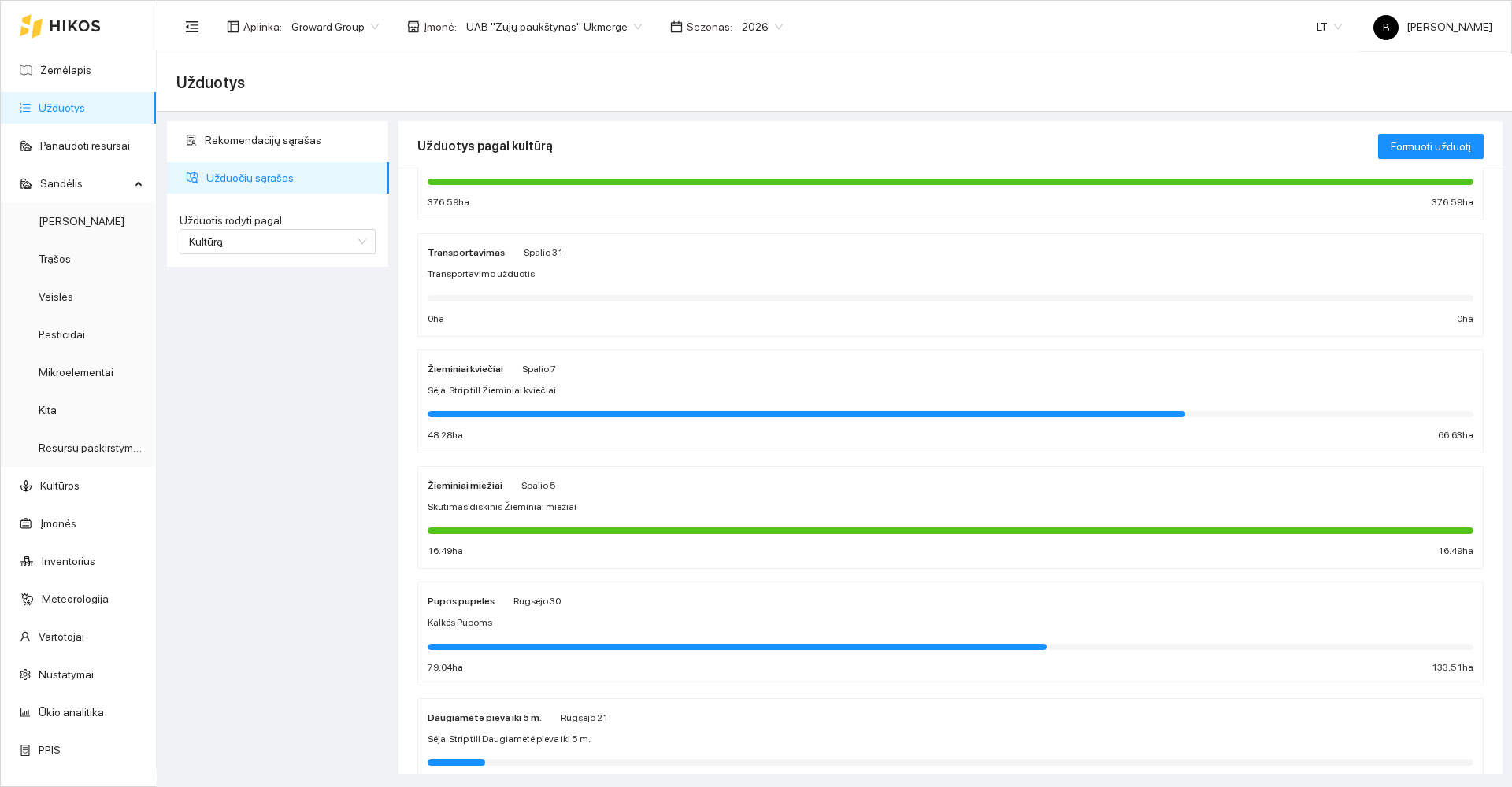
click at [466, 378] on div "Žieminiai kviečiai Spalio 7 Sėja. Strip till Žieminiai kviečiai 48.28 ha 66.63 …" at bounding box center [951, 401] width 1046 height 84
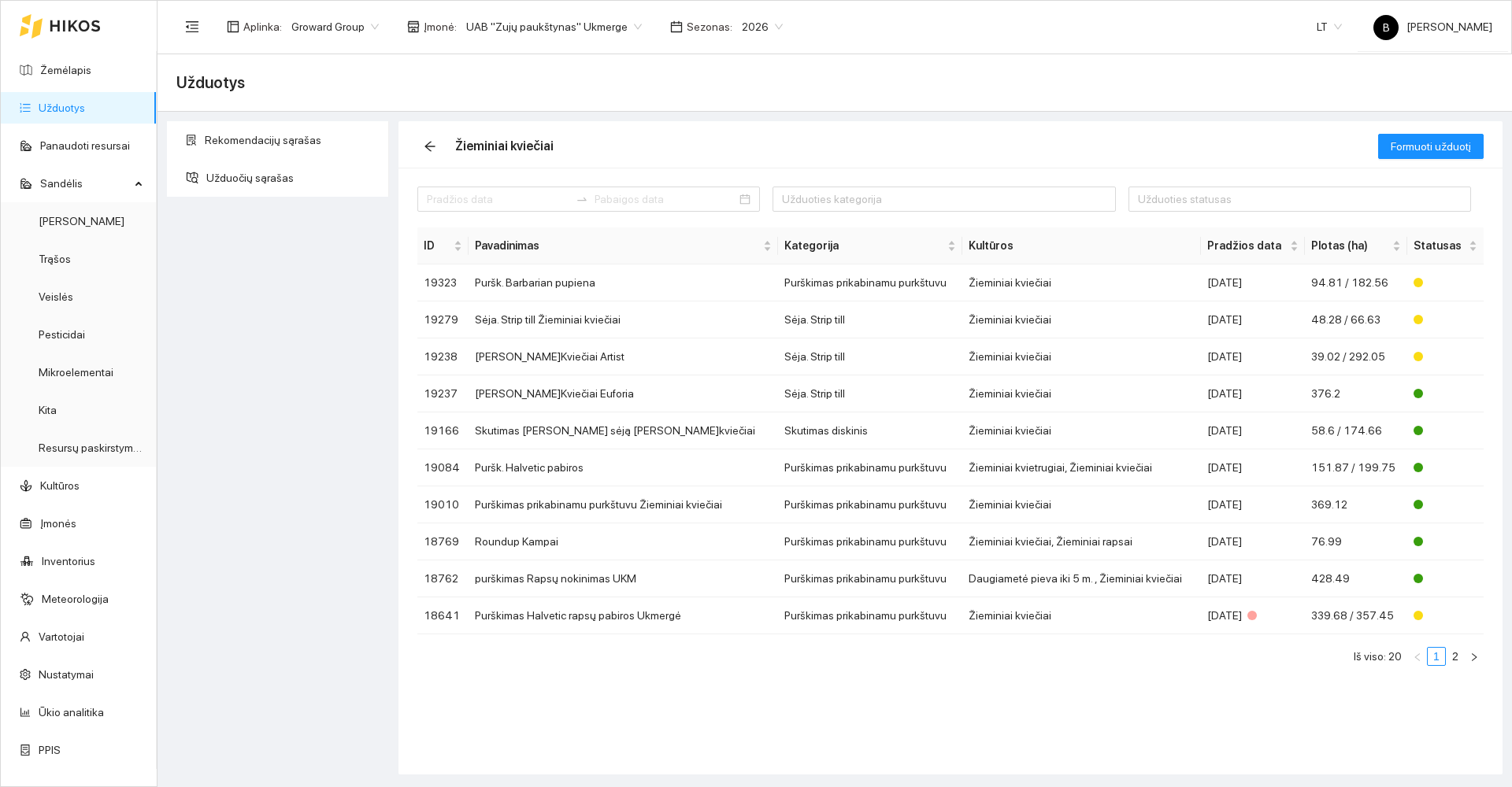
click at [66, 108] on link "Užduotys" at bounding box center [62, 107] width 47 height 12
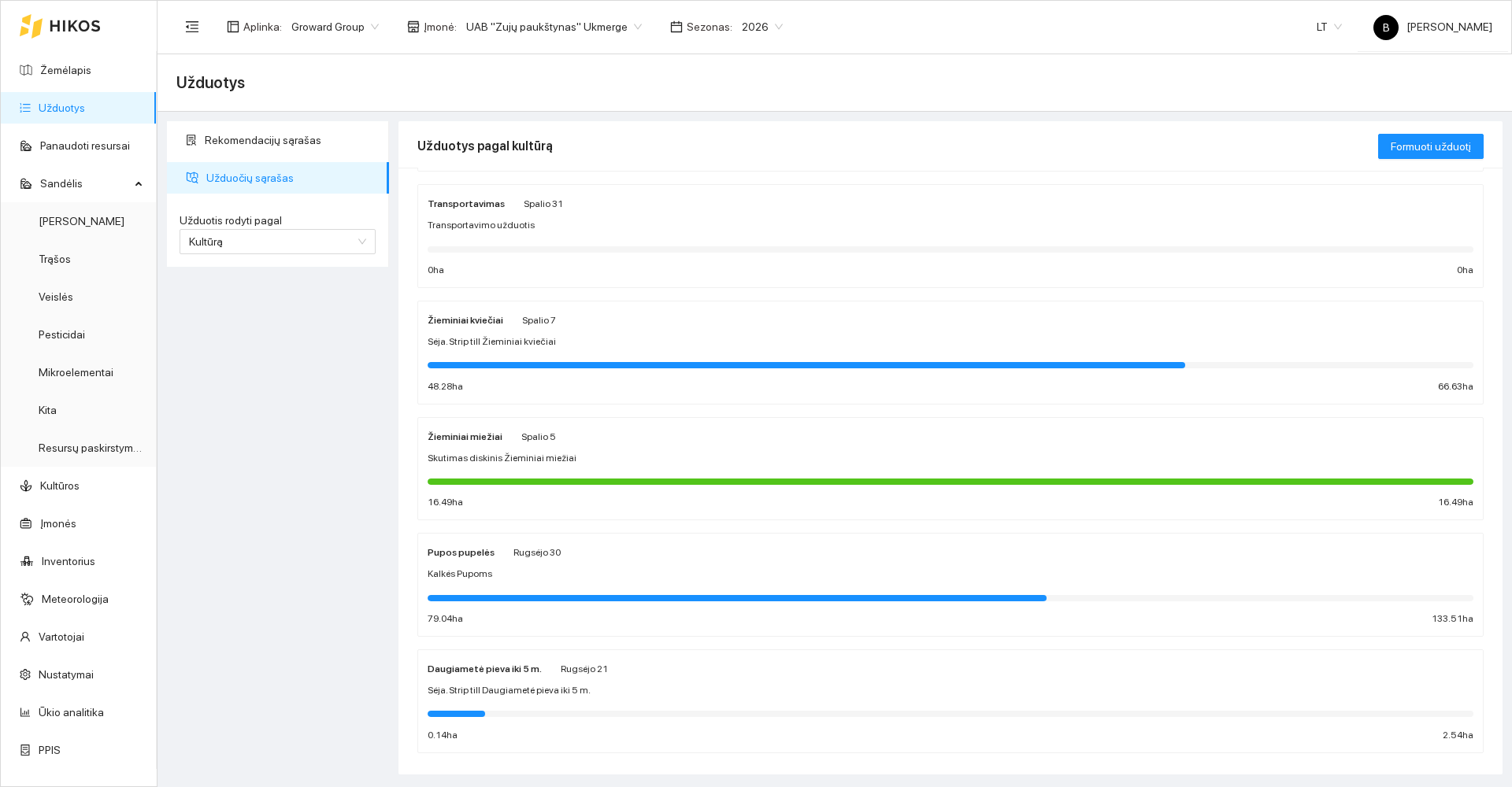
scroll to position [386, 0]
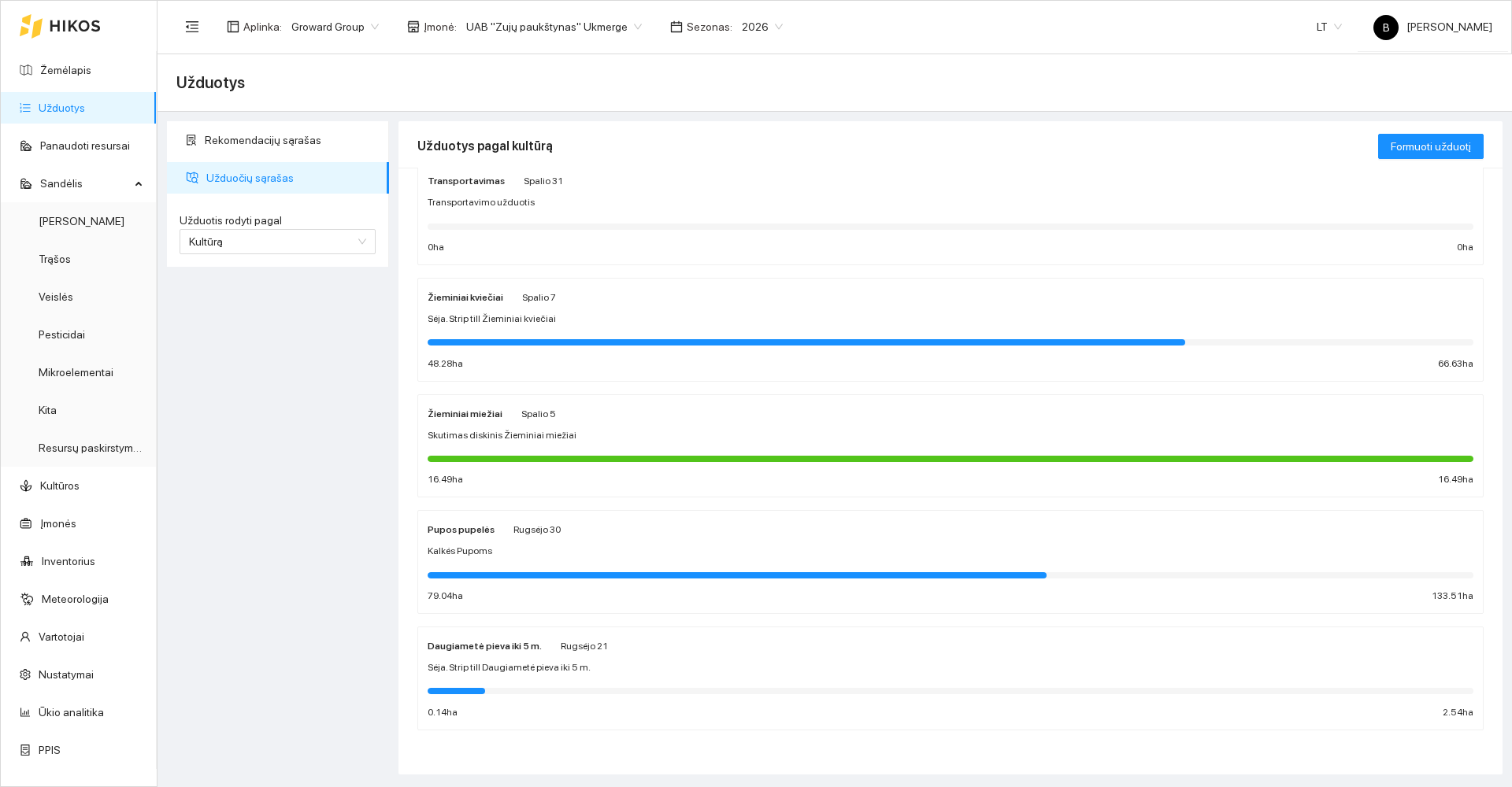
click at [468, 436] on span "Skutimas diskinis Žieminiai miežiai" at bounding box center [502, 436] width 149 height 15
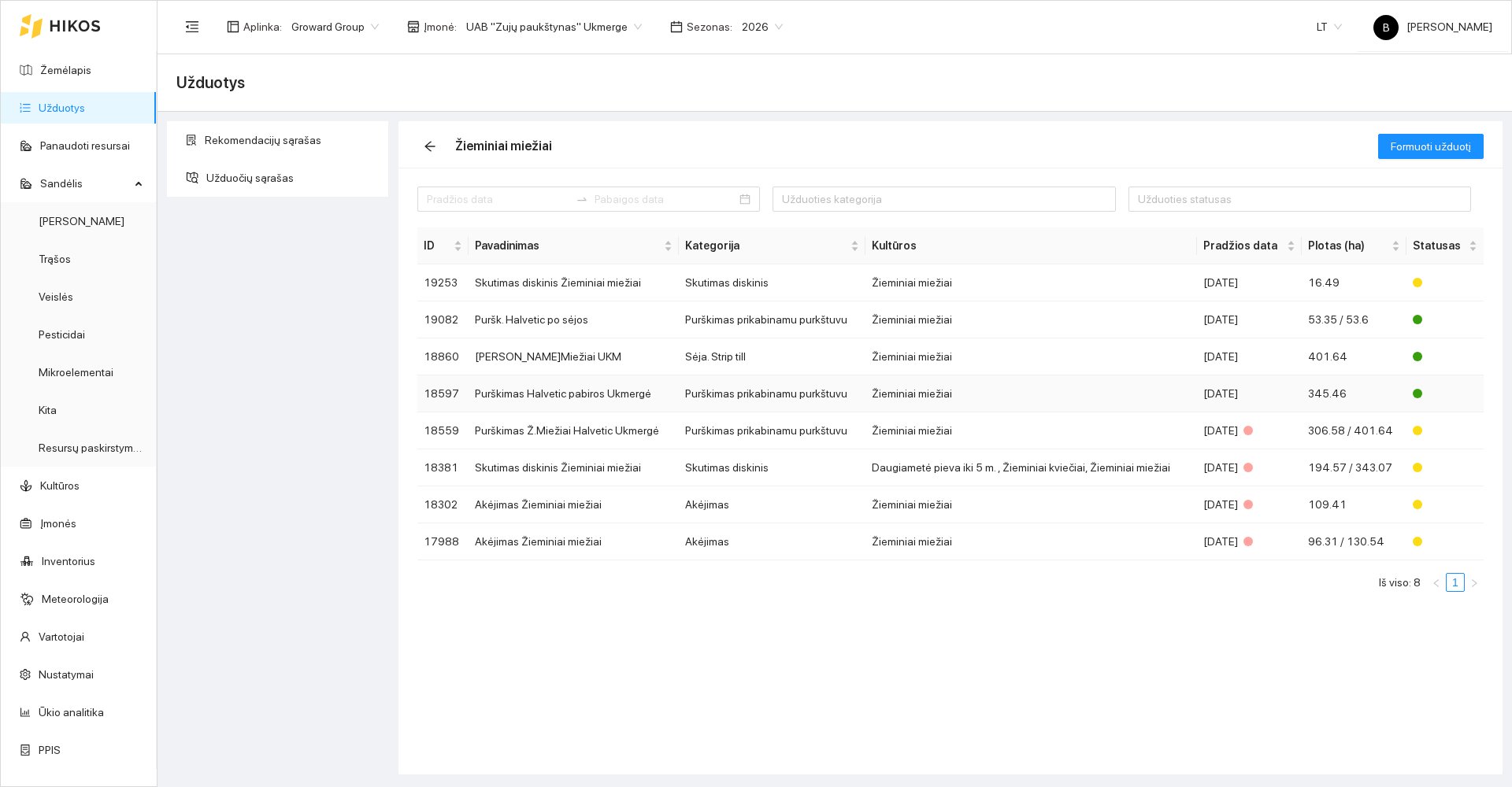
click at [546, 394] on td "Purškimas Halvetic pabiros Ukmergė" at bounding box center [573, 394] width 210 height 37
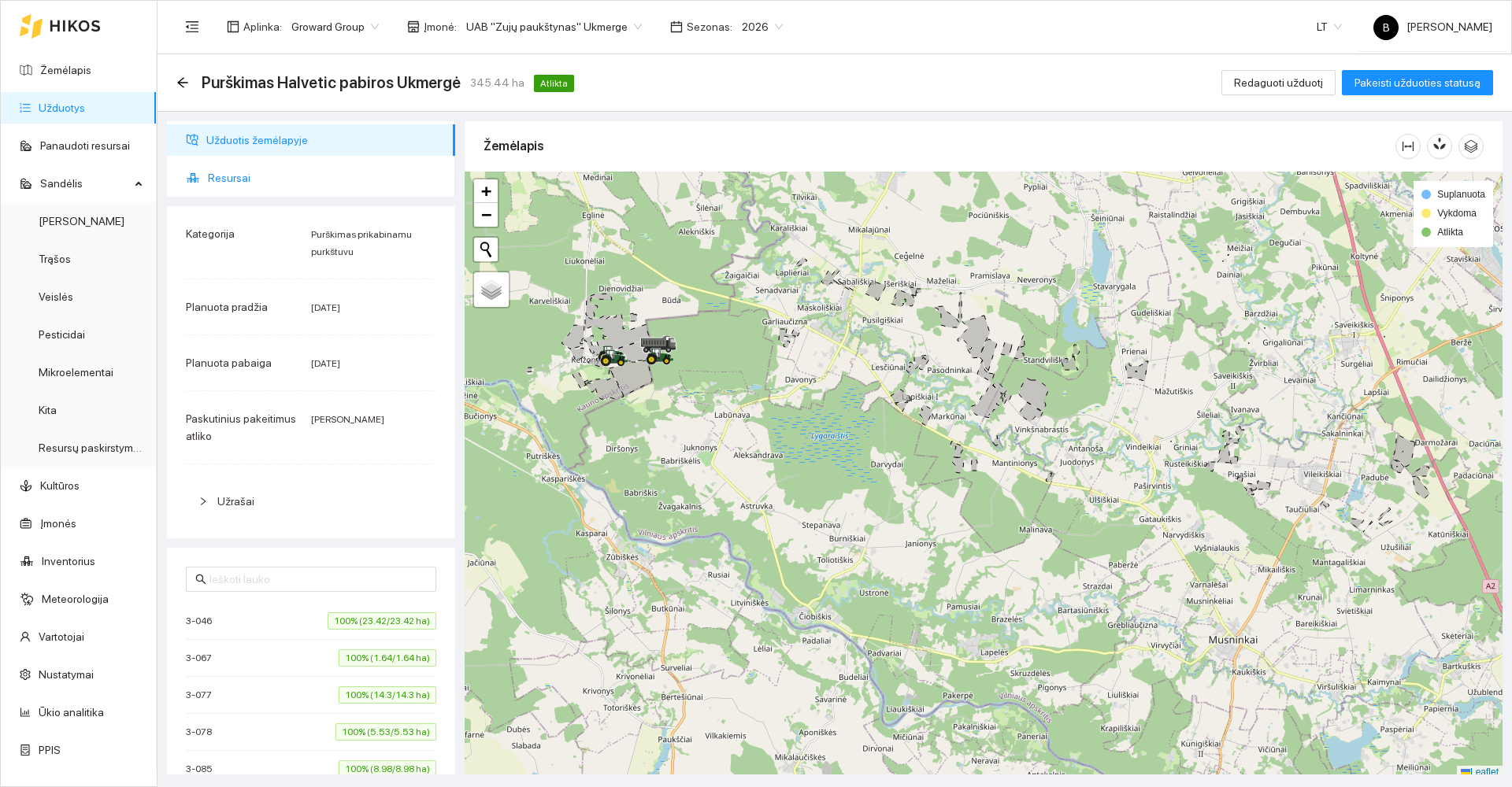
click at [247, 189] on span "Resursai" at bounding box center [325, 178] width 235 height 32
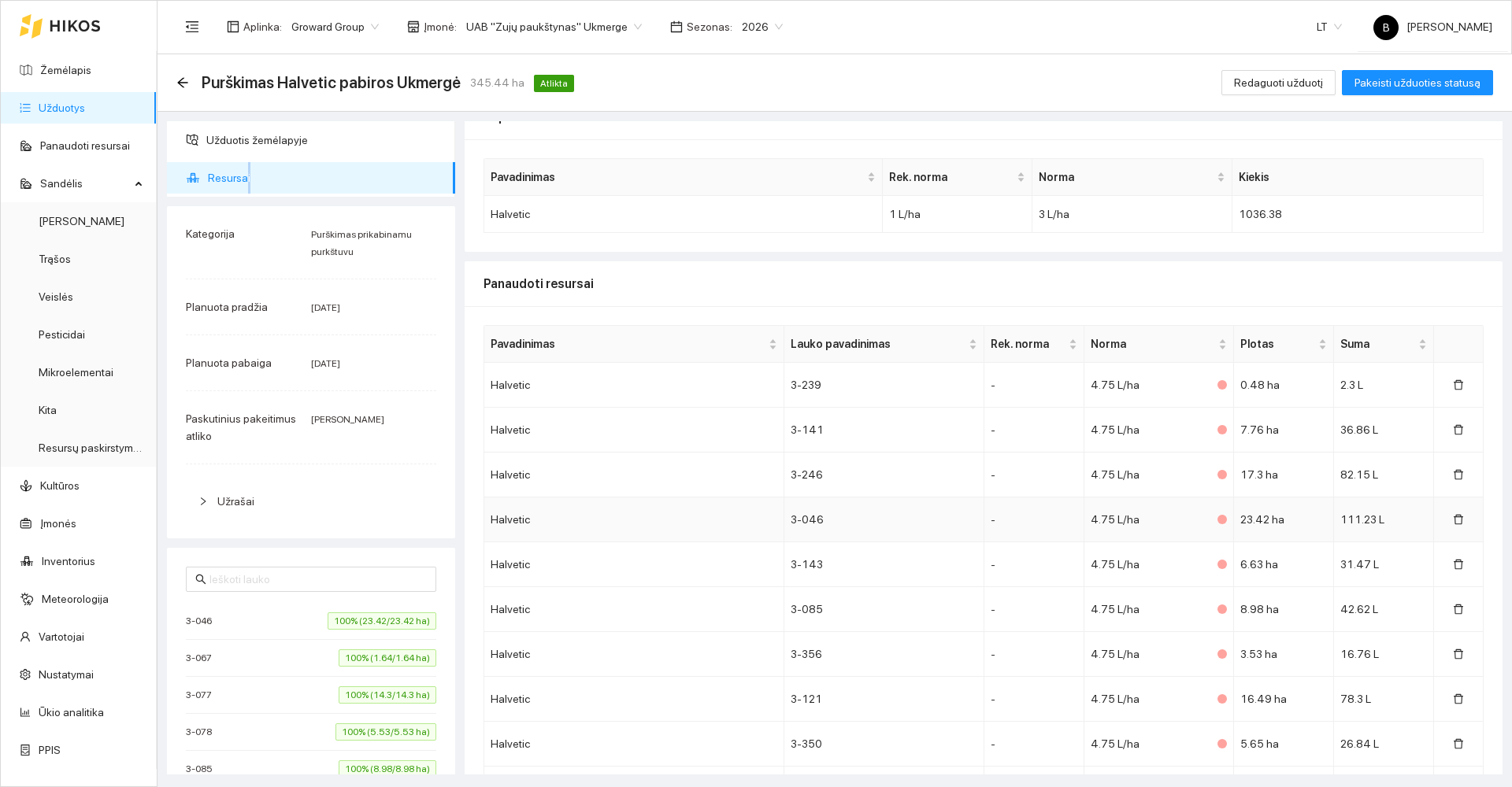
scroll to position [121, 0]
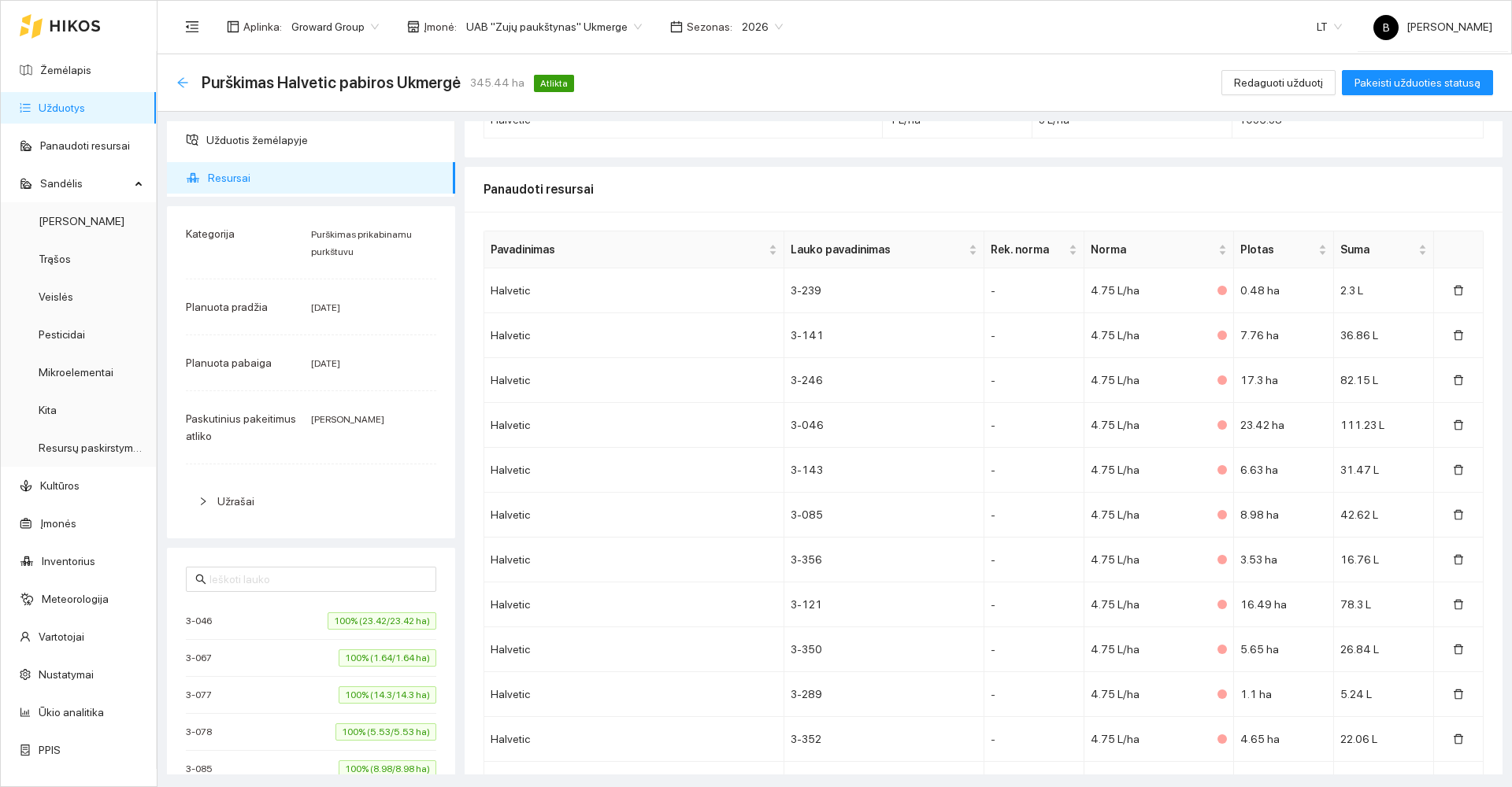
click at [176, 83] on icon "arrow-left" at bounding box center [182, 83] width 12 height 12
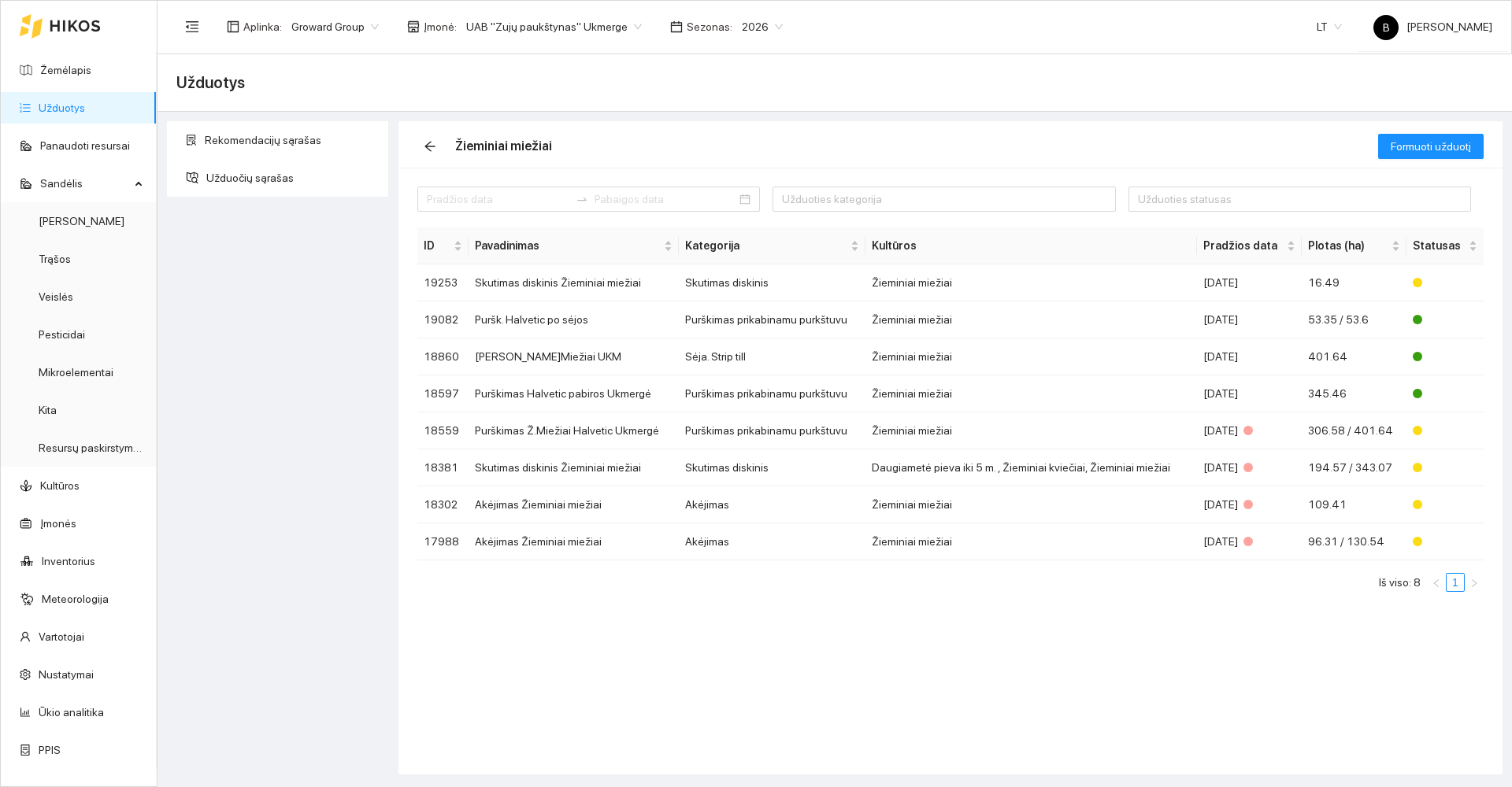
click at [55, 101] on link "Užduotys" at bounding box center [62, 107] width 47 height 12
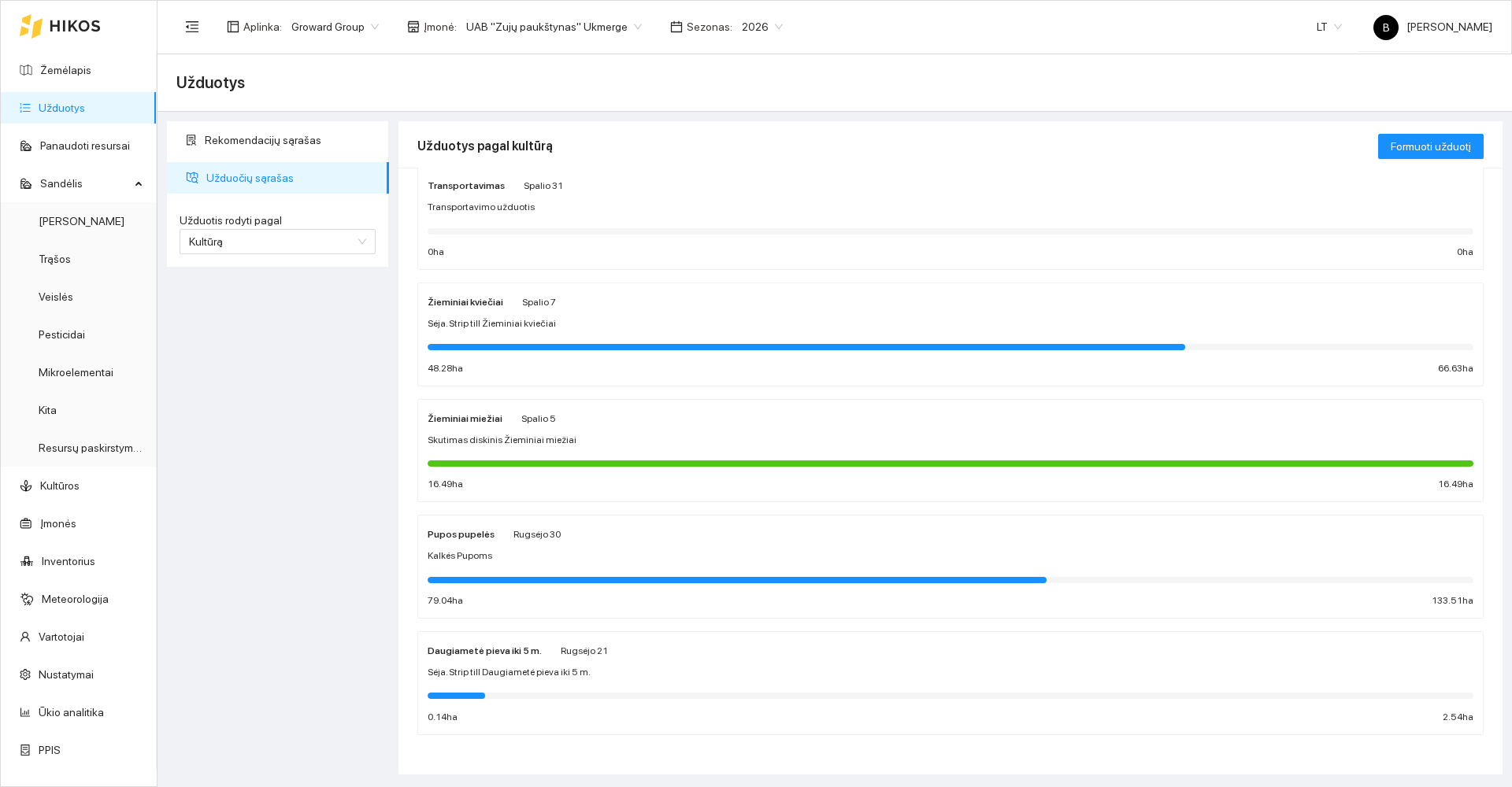
scroll to position [386, 0]
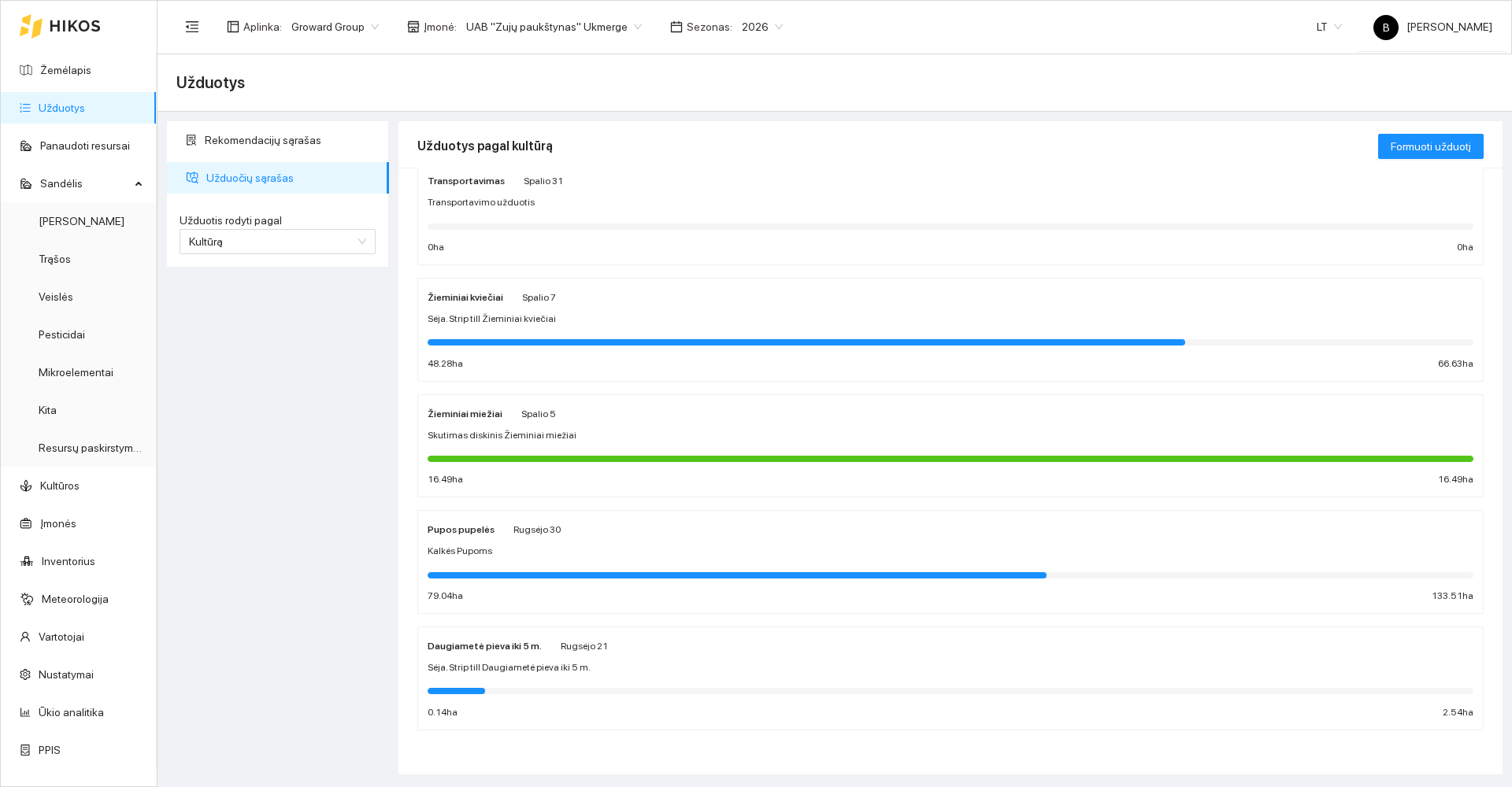
click at [460, 416] on strong "Žieminiai miežiai" at bounding box center [465, 414] width 75 height 11
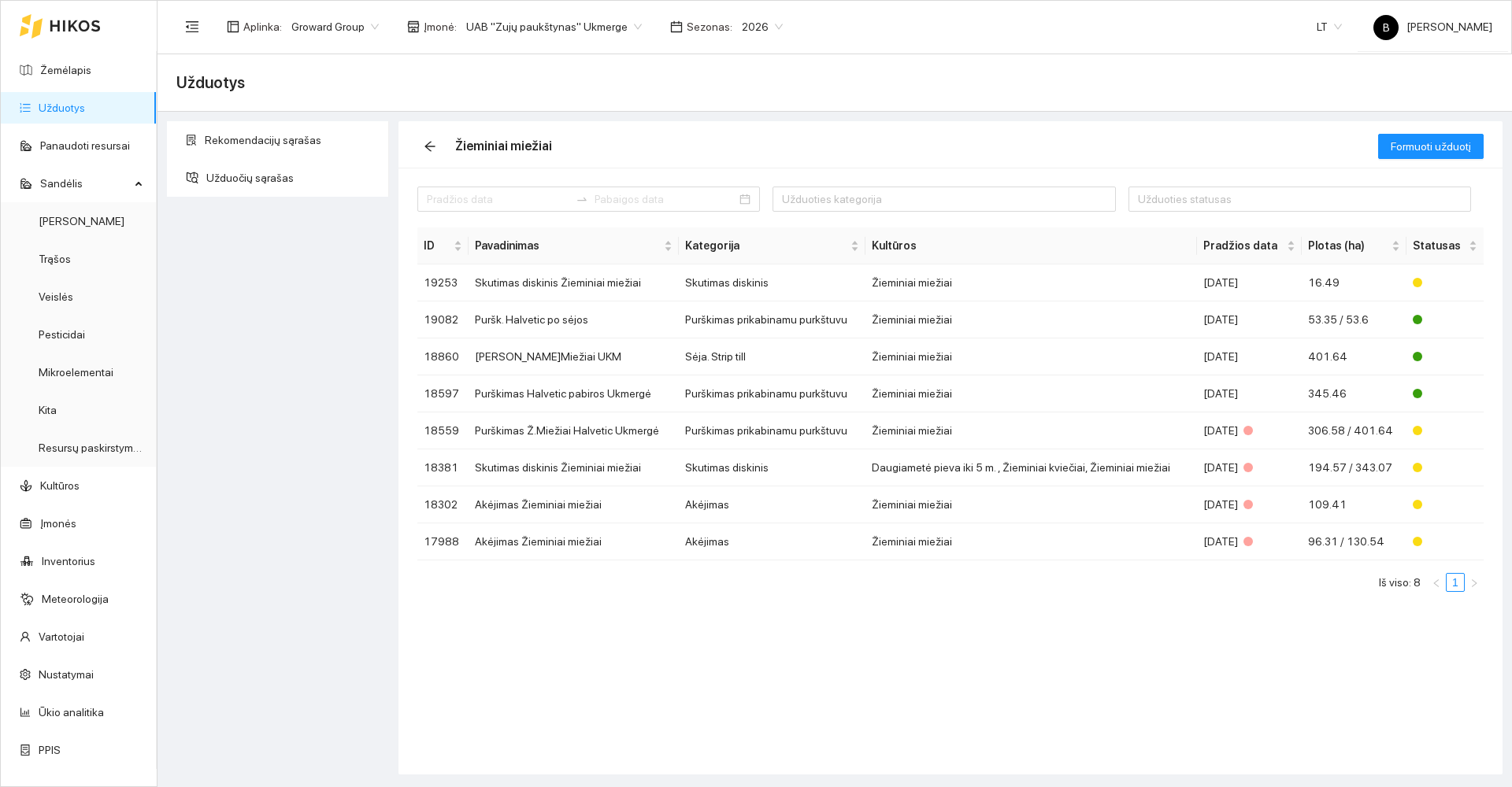
click at [71, 101] on link "Užduotys" at bounding box center [62, 107] width 47 height 12
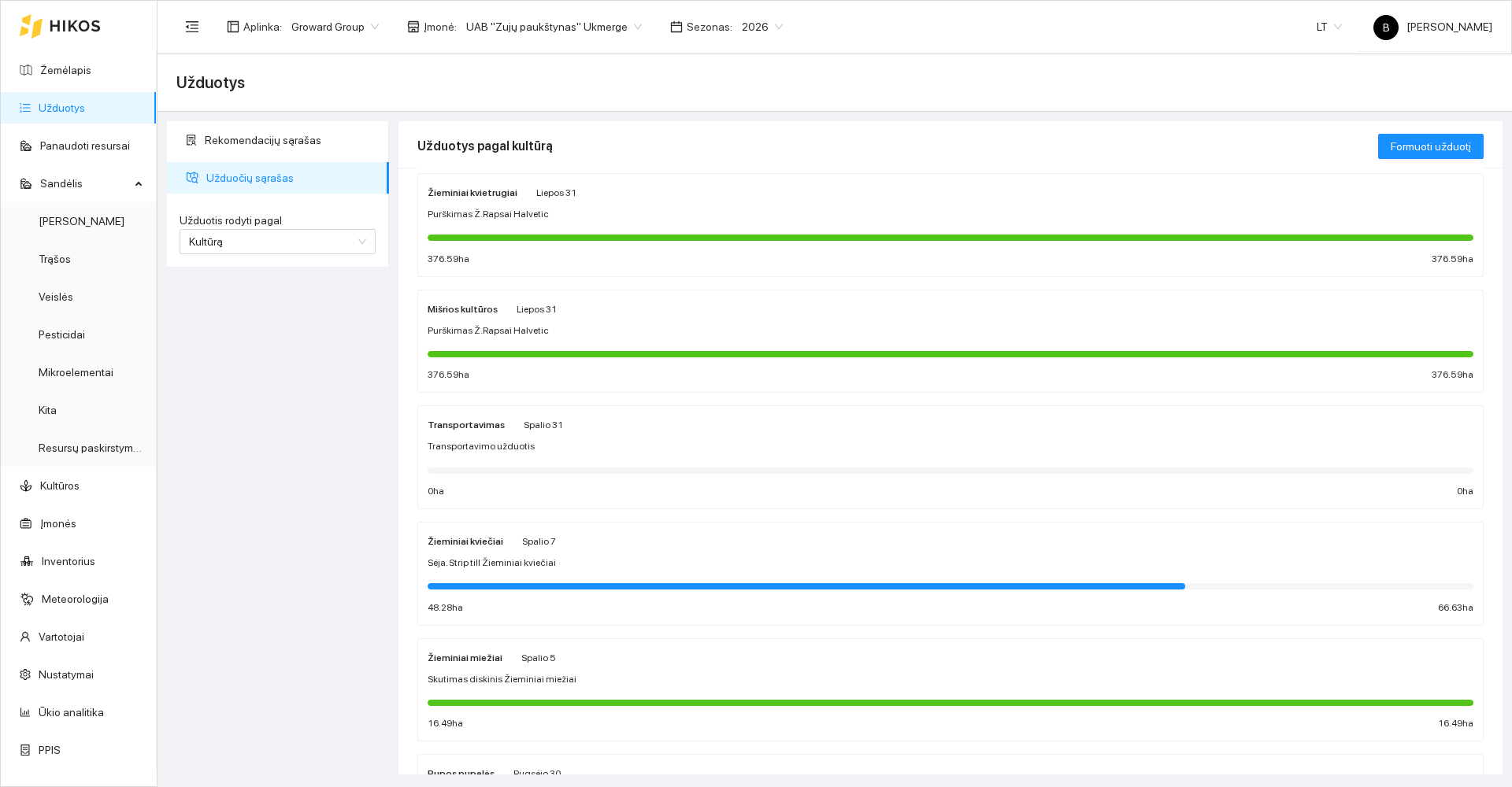
scroll to position [158, 0]
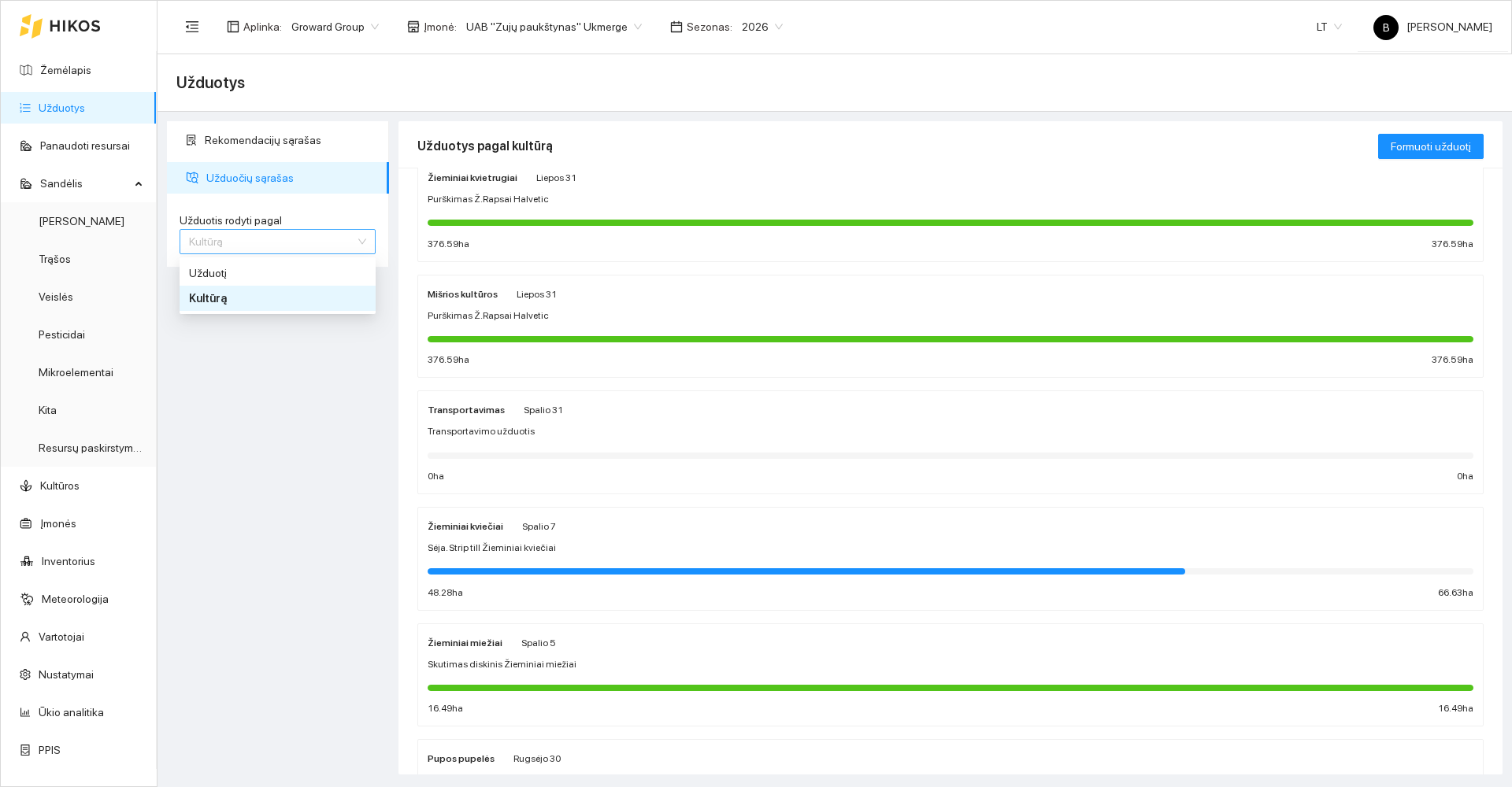
click at [287, 239] on span "Kultūrą" at bounding box center [277, 241] width 177 height 24
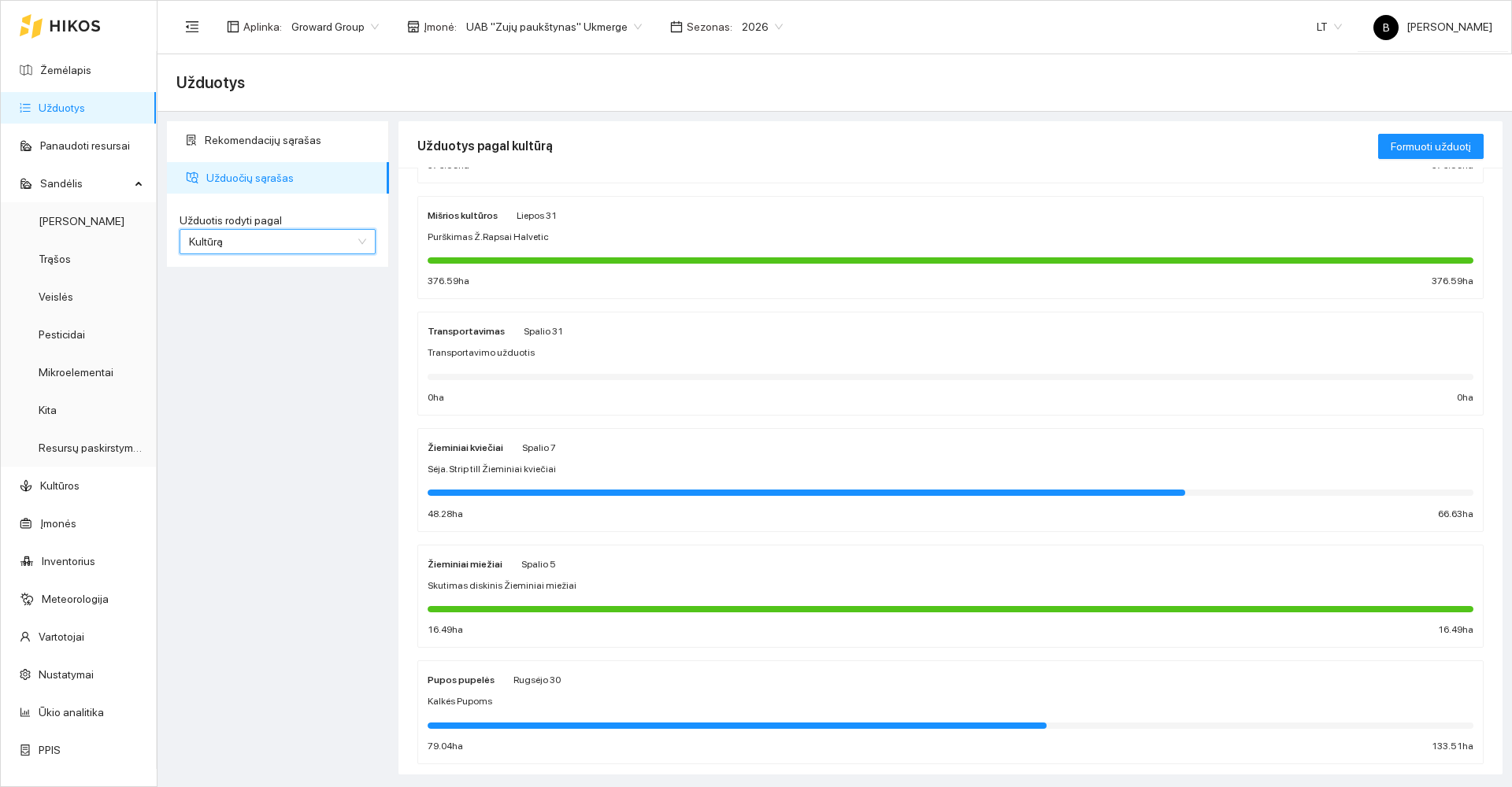
scroll to position [386, 0]
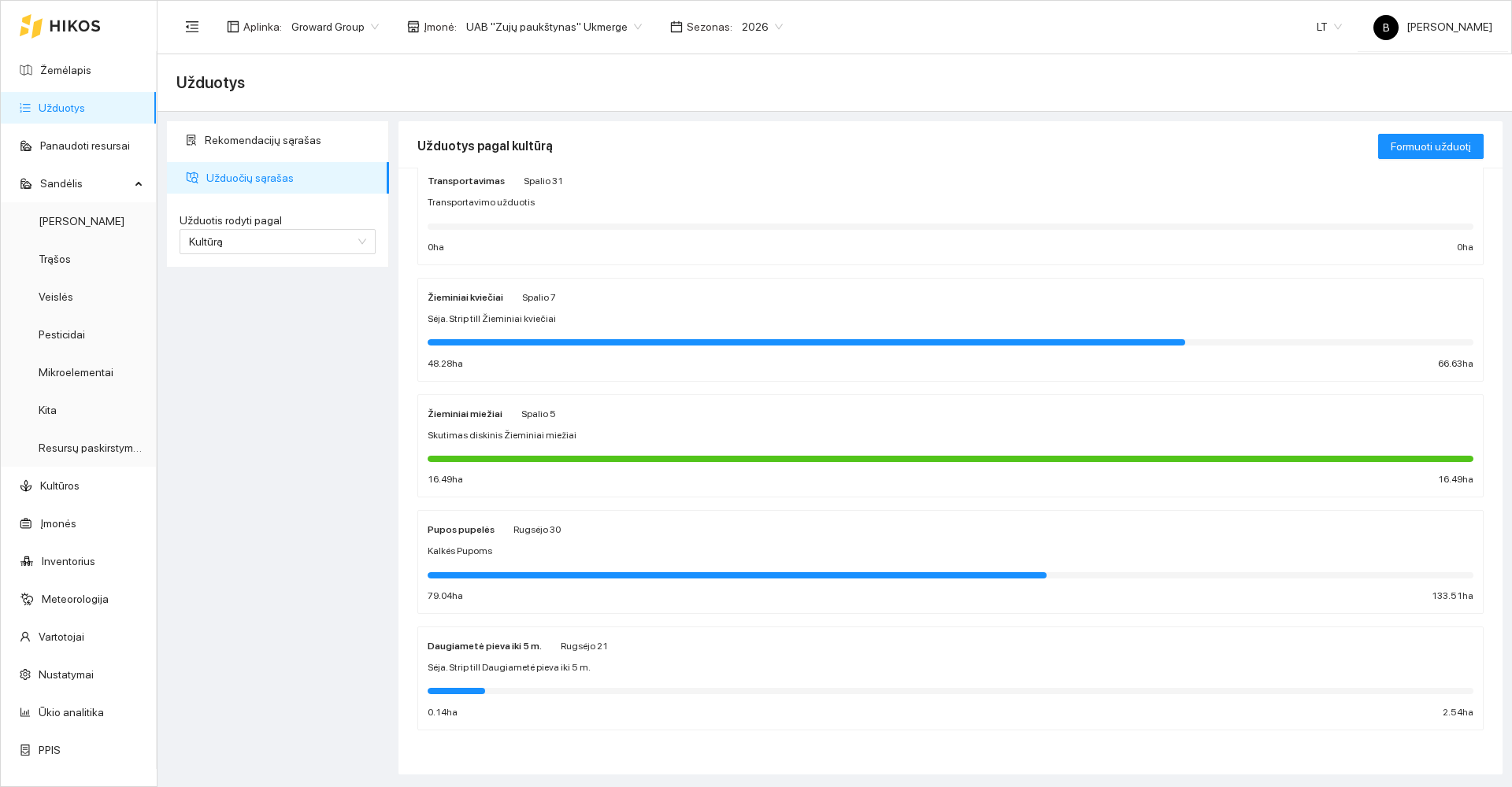
click at [458, 536] on div "Pupos pupelės" at bounding box center [461, 529] width 67 height 18
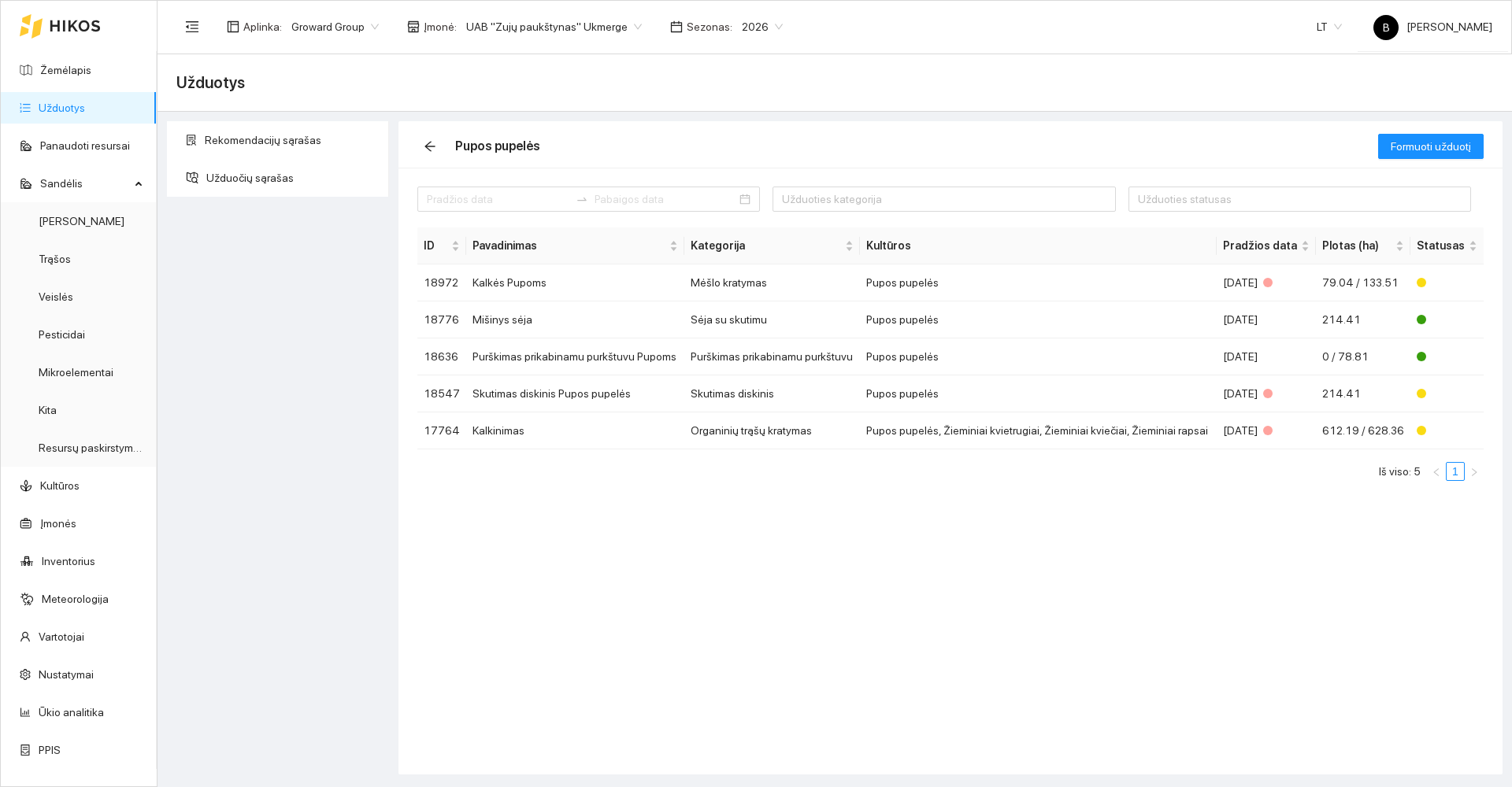
click at [85, 104] on link "Užduotys" at bounding box center [62, 107] width 47 height 12
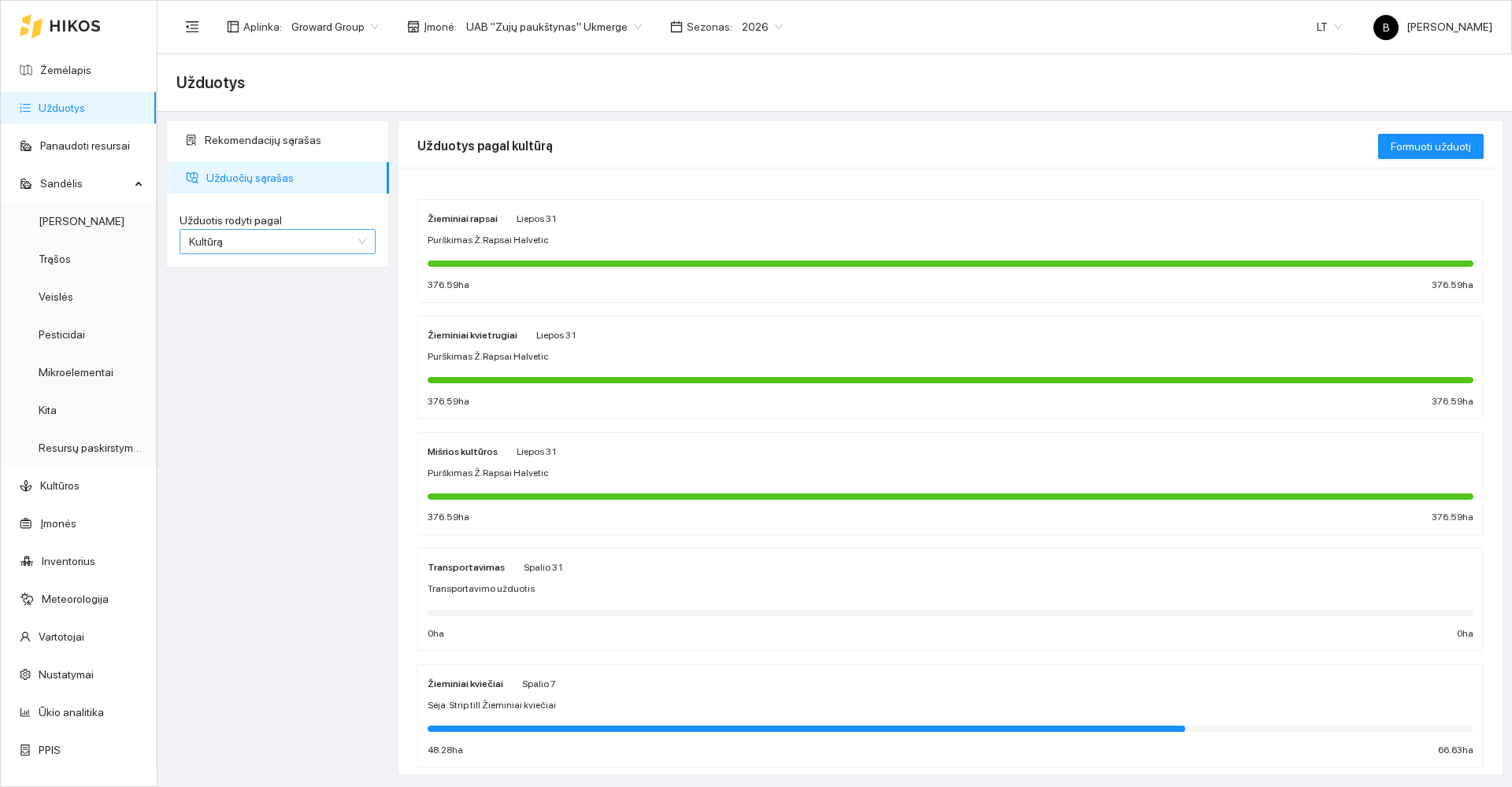
click at [243, 230] on span "Kultūrą" at bounding box center [277, 241] width 177 height 24
click at [226, 282] on div "Užduotį" at bounding box center [277, 273] width 196 height 26
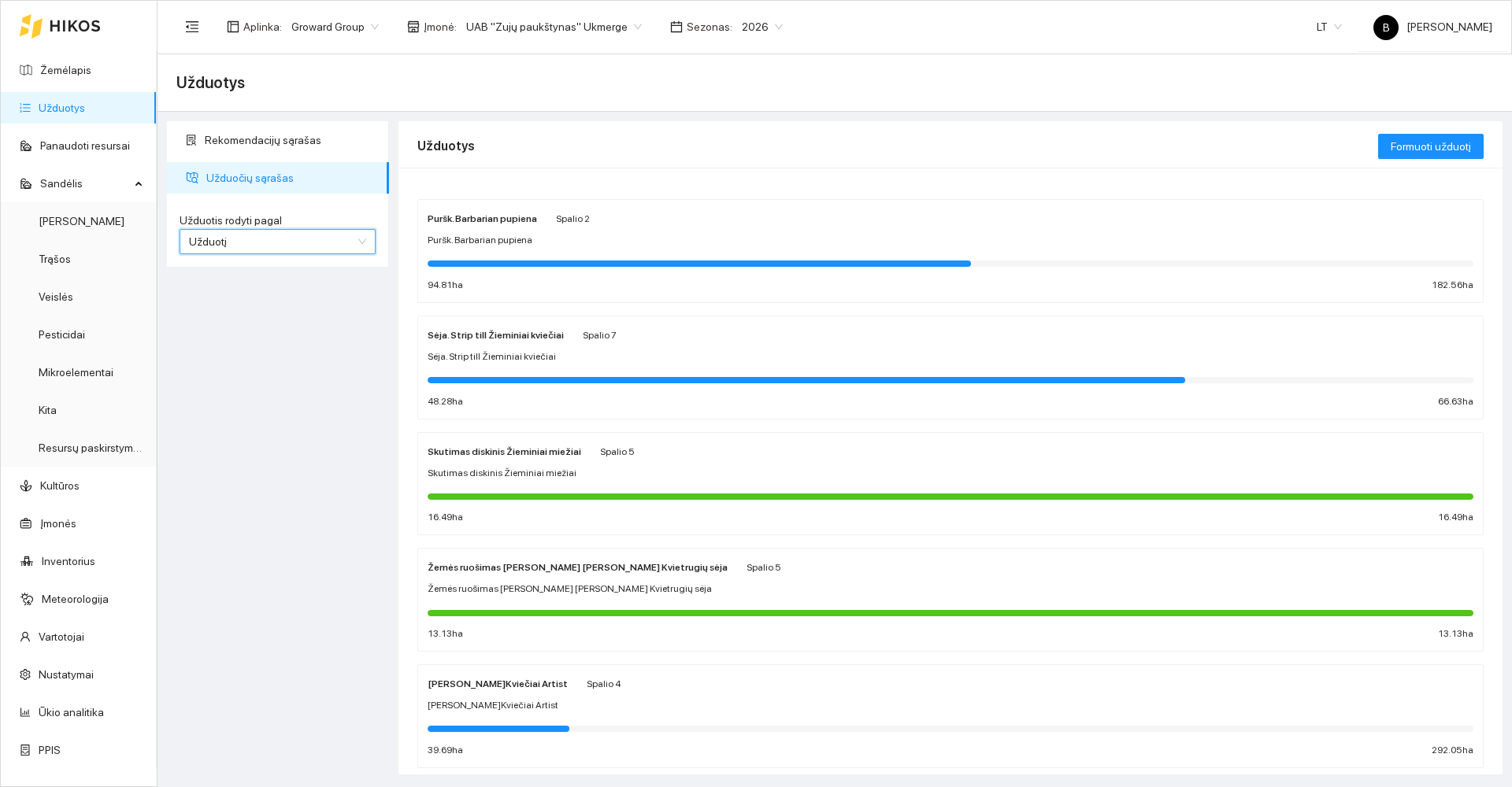
click at [286, 219] on label "Užduotis rodyti pagal" at bounding box center [277, 220] width 196 height 17
click at [286, 230] on input "Užduotis rodyti pagal" at bounding box center [272, 241] width 166 height 24
click at [287, 239] on span "Užduotį" at bounding box center [277, 241] width 177 height 24
click at [253, 301] on div "Kultūrą" at bounding box center [277, 298] width 177 height 18
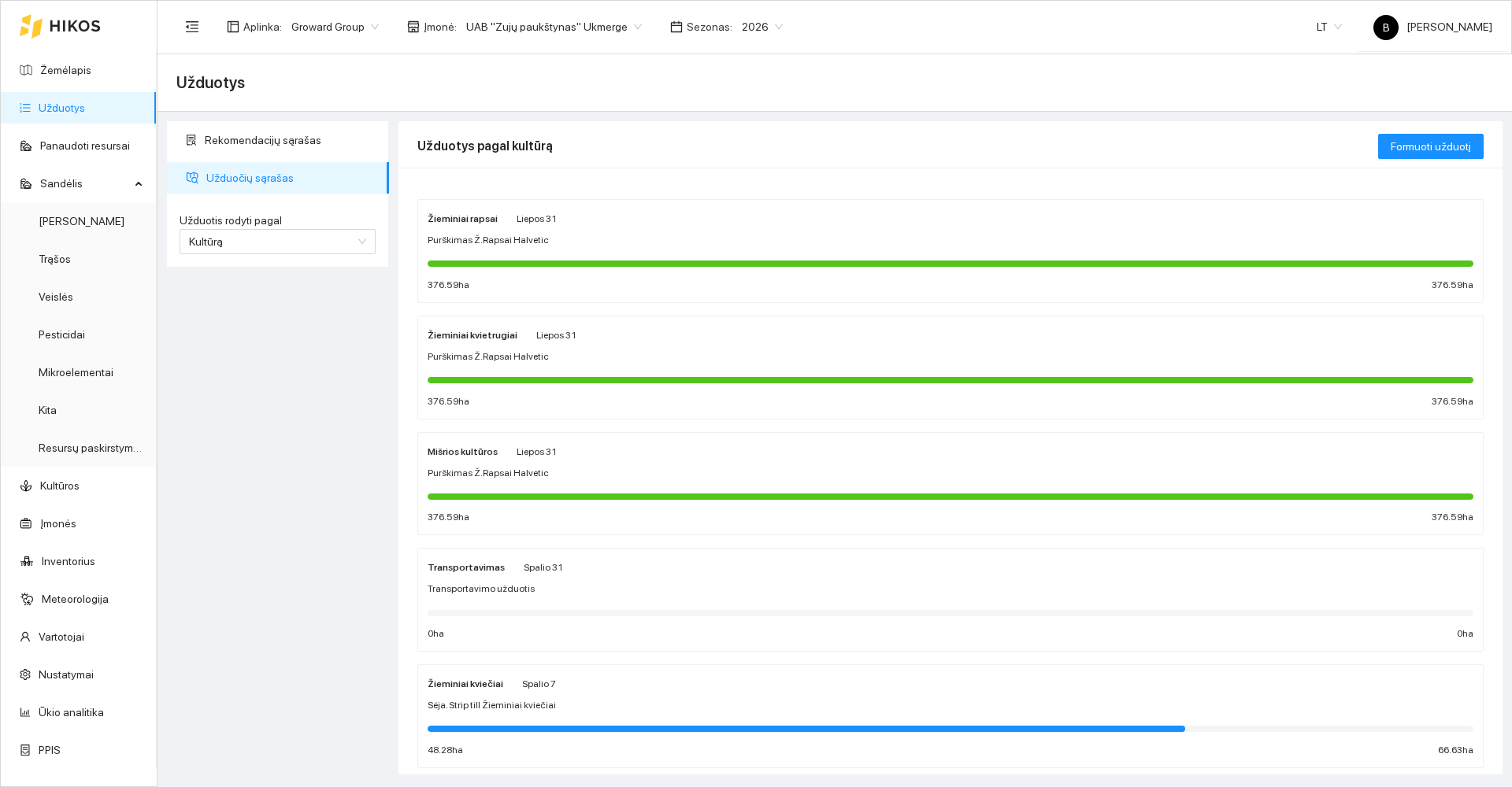
click at [477, 452] on strong "Mišrios kultūros" at bounding box center [463, 452] width 70 height 11
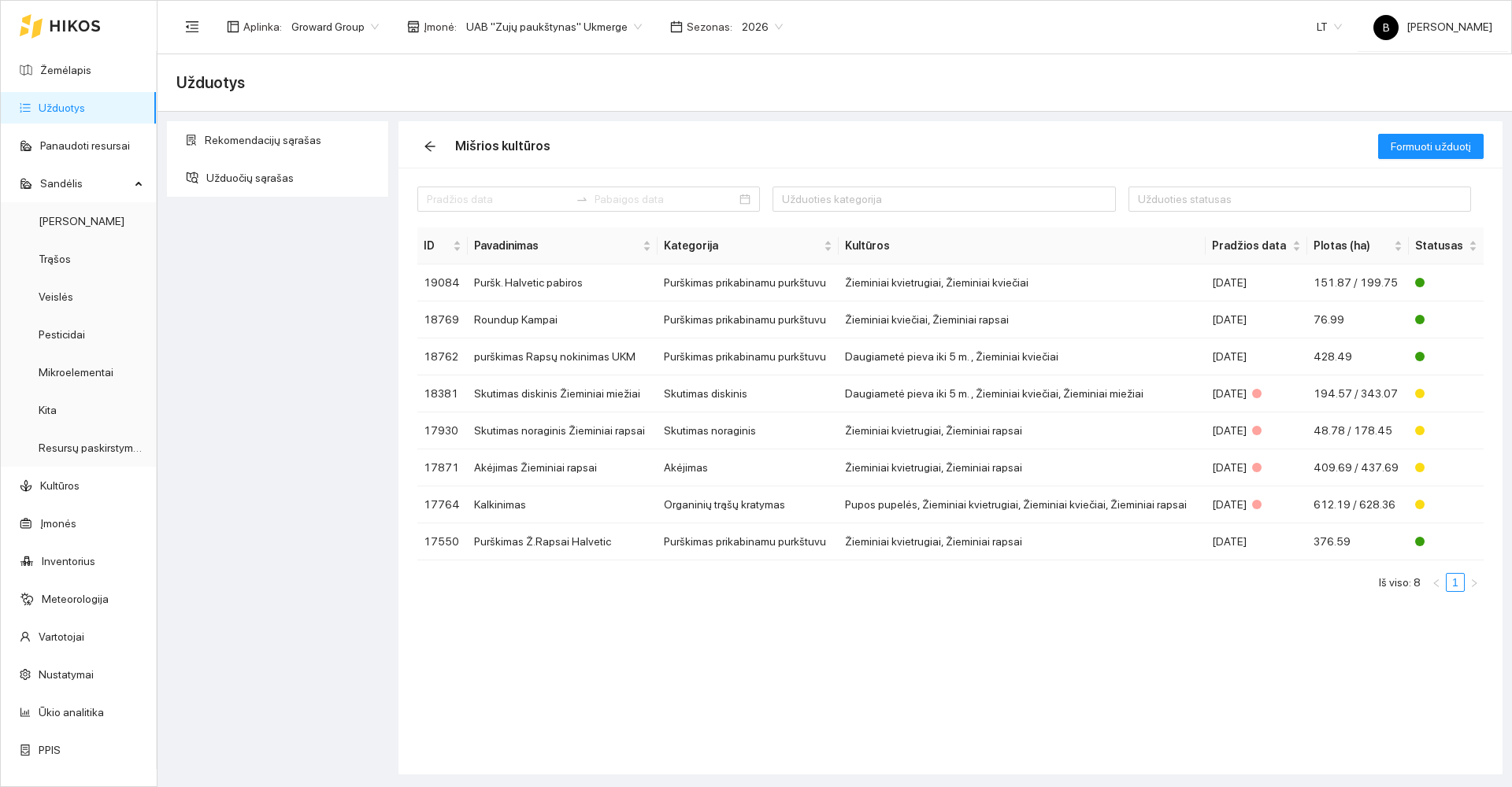
click at [63, 110] on link "Užduotys" at bounding box center [62, 107] width 47 height 12
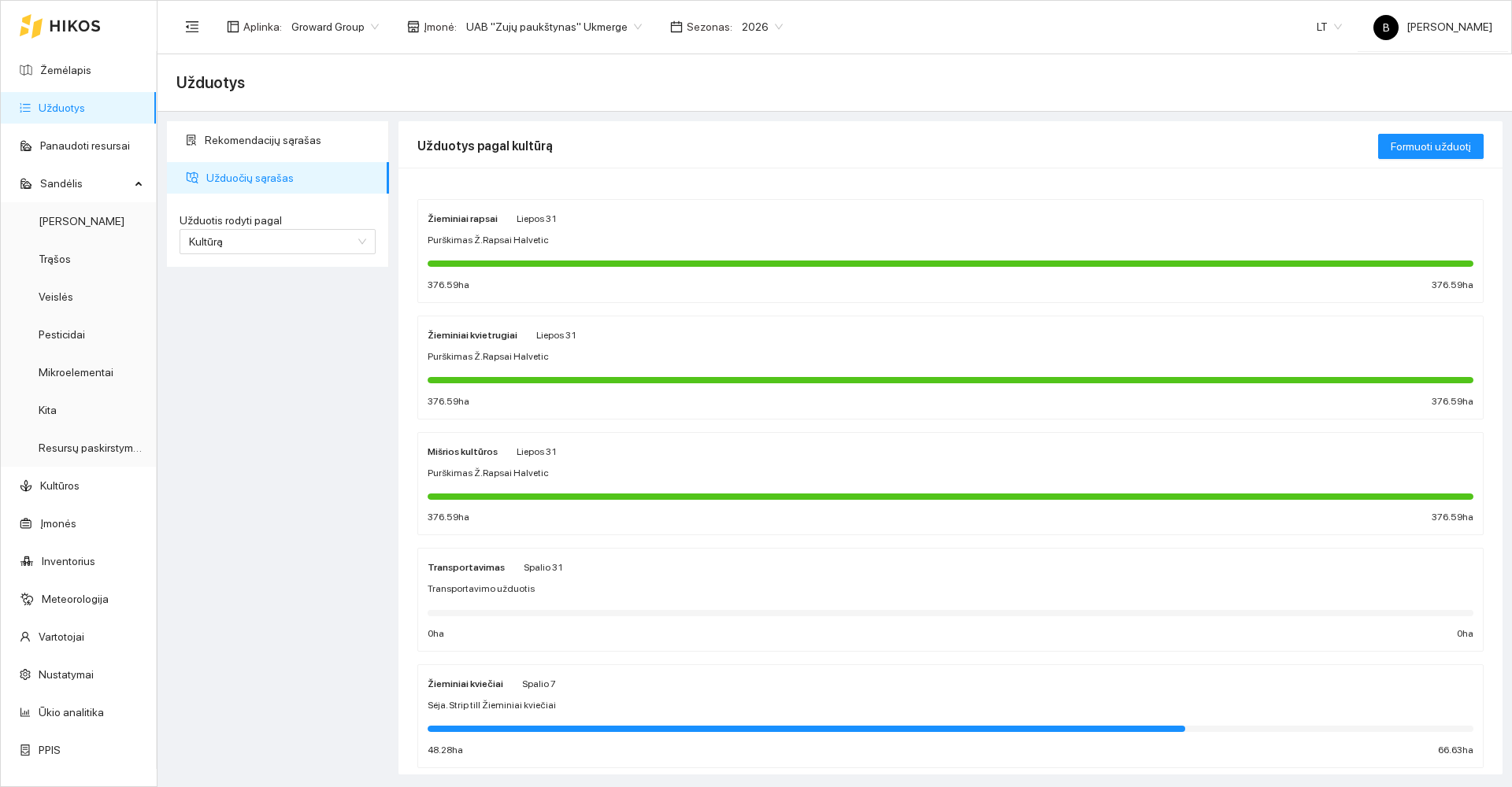
click at [469, 336] on strong "Žieminiai kvietrugiai" at bounding box center [473, 335] width 90 height 11
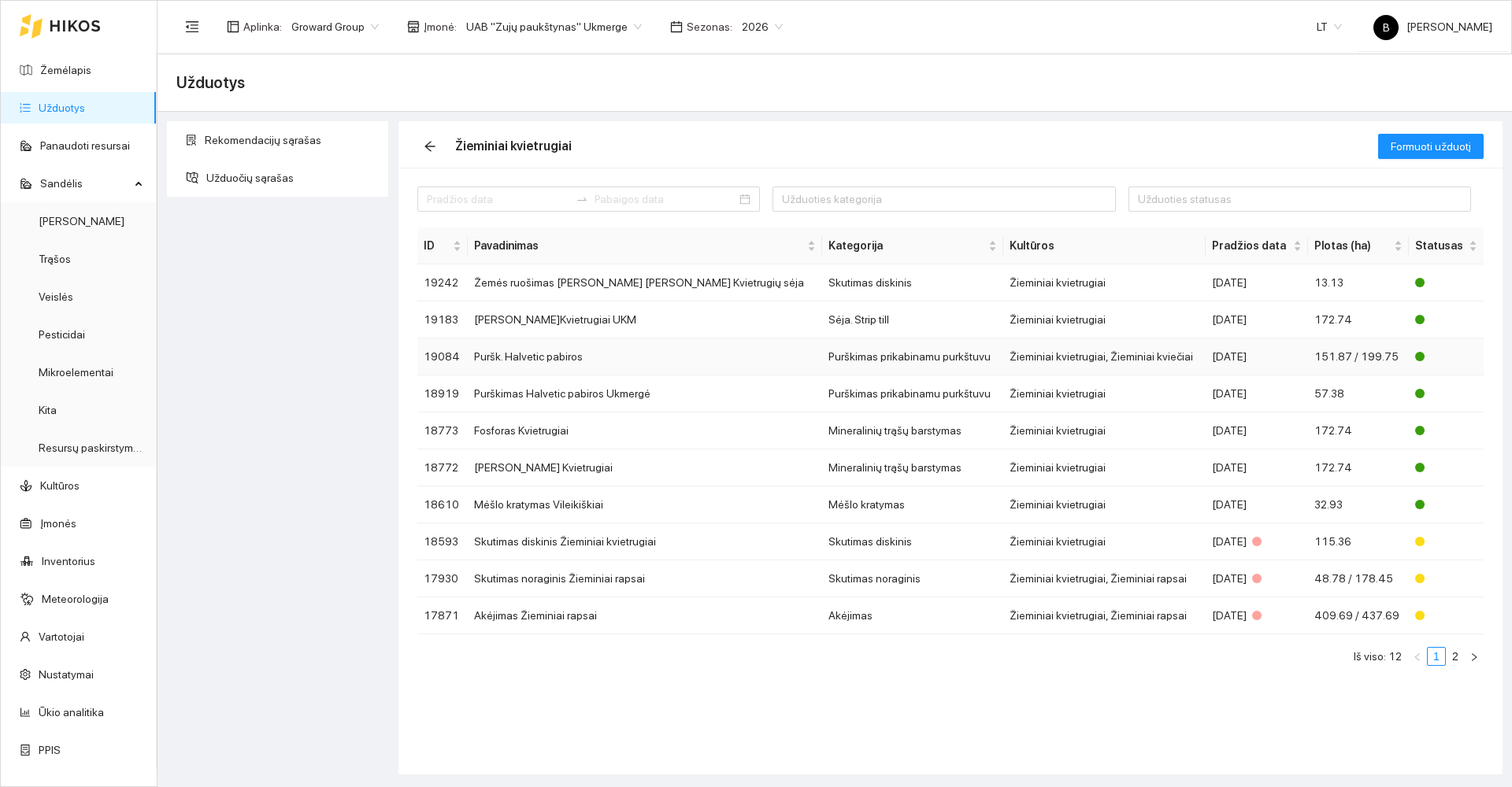
click at [522, 354] on td "Puršk. Halvetic pabiros" at bounding box center [645, 357] width 354 height 37
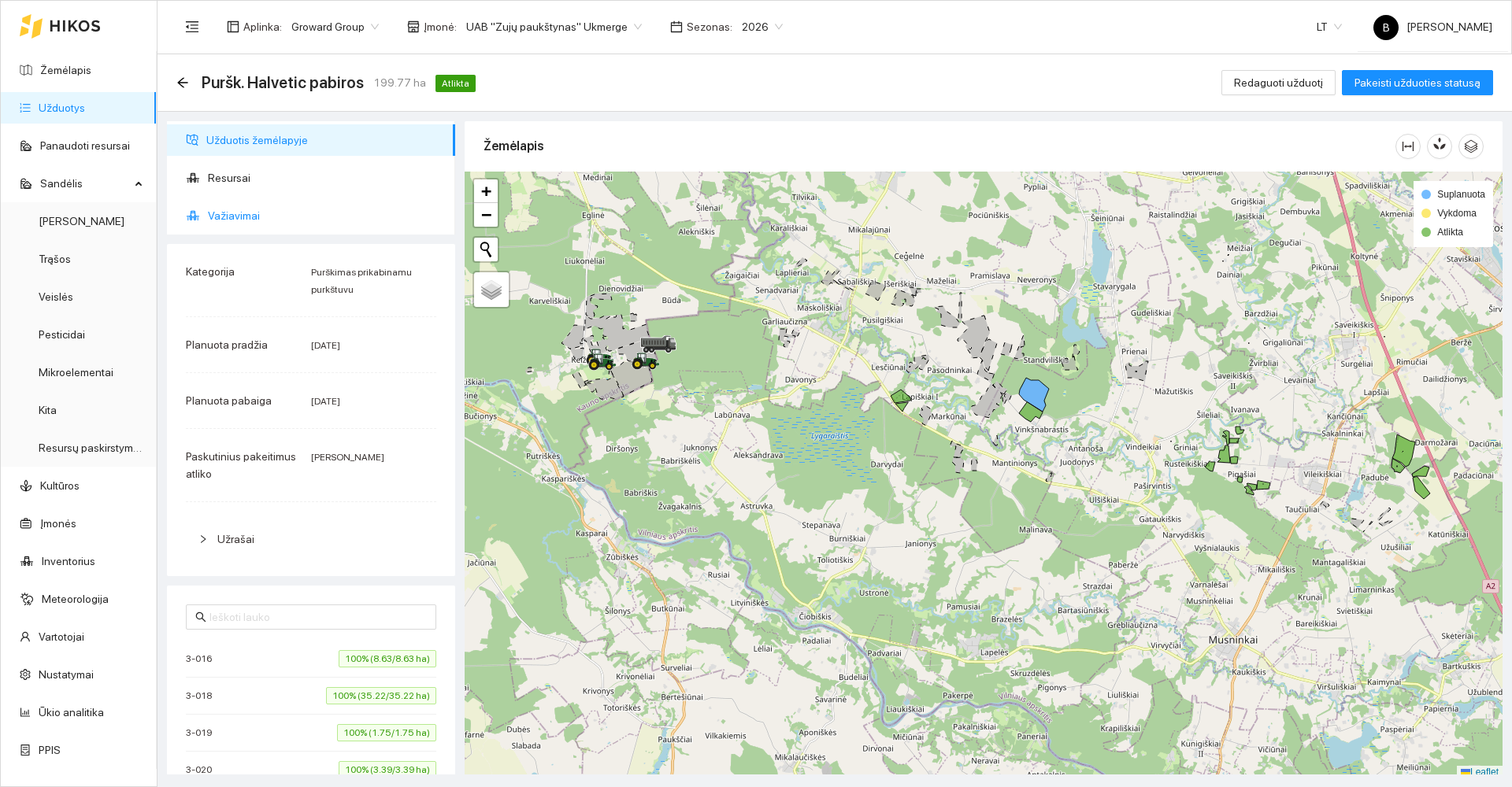
click at [239, 202] on span "Važiavimai" at bounding box center [325, 216] width 235 height 32
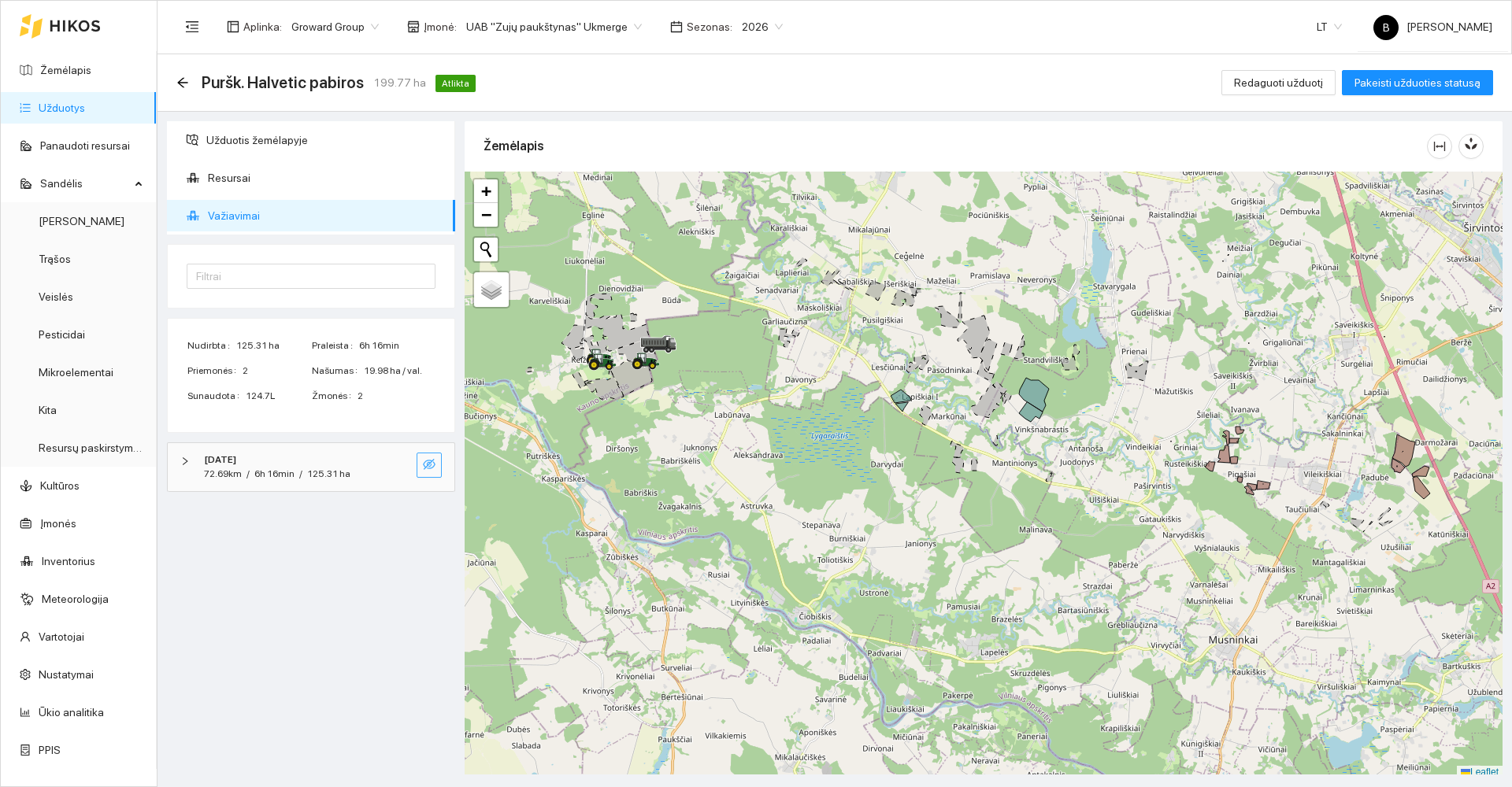
click at [424, 466] on icon "eye-invisible" at bounding box center [429, 464] width 12 height 11
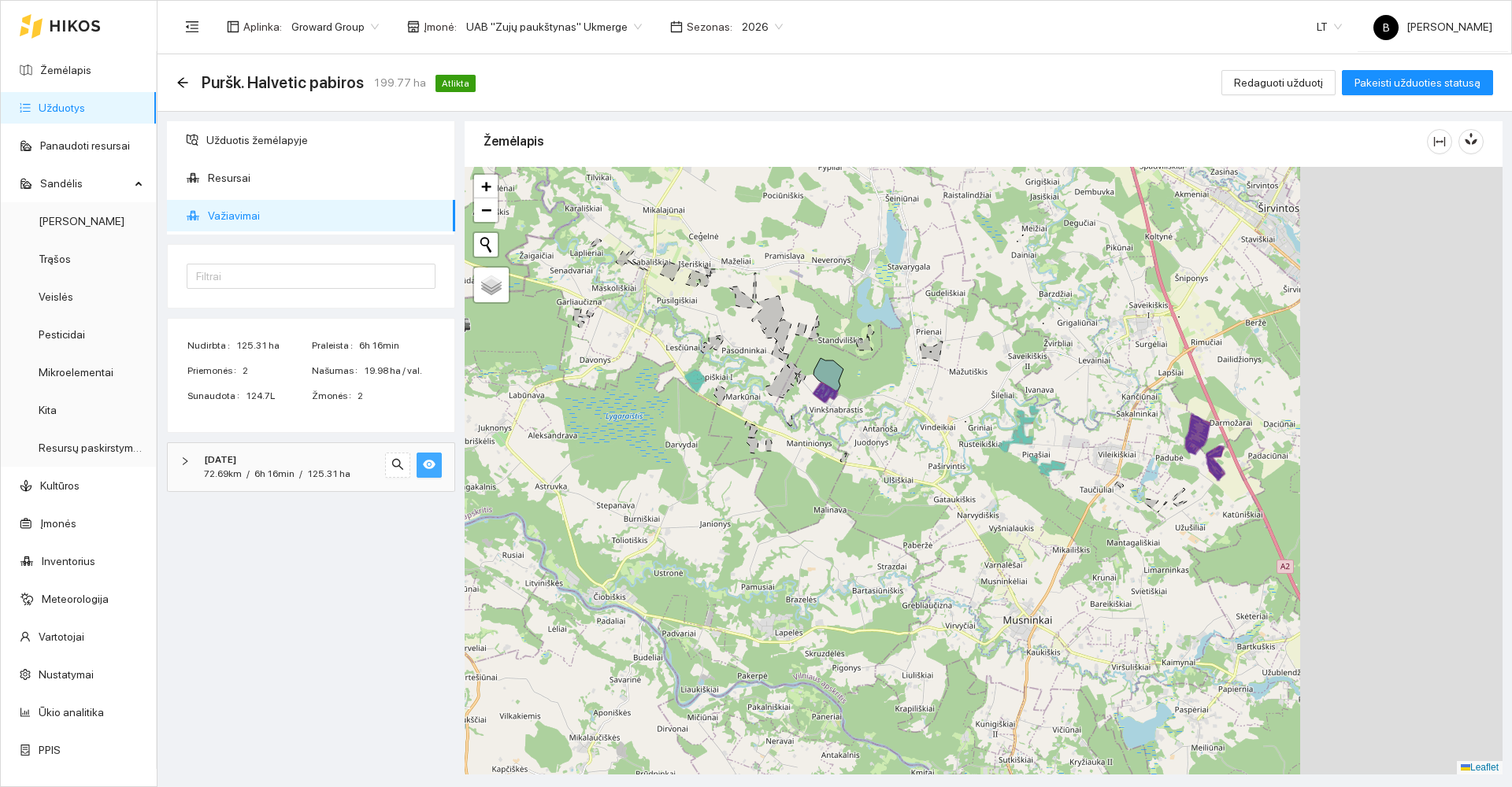
drag, startPoint x: 1353, startPoint y: 496, endPoint x: 1117, endPoint y: 470, distance: 237.4
click at [1116, 472] on div at bounding box center [984, 471] width 1038 height 607
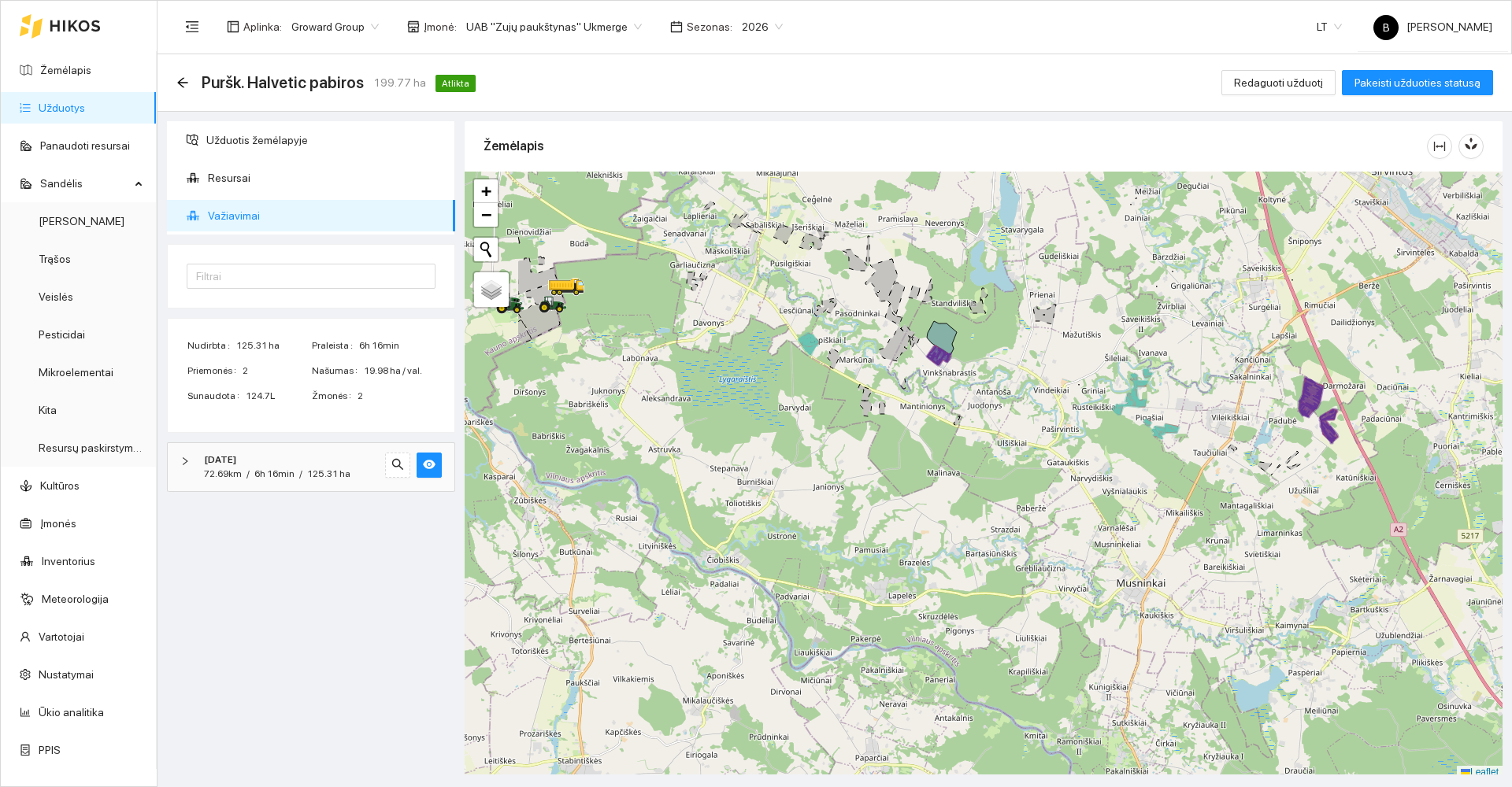
scroll to position [4, 0]
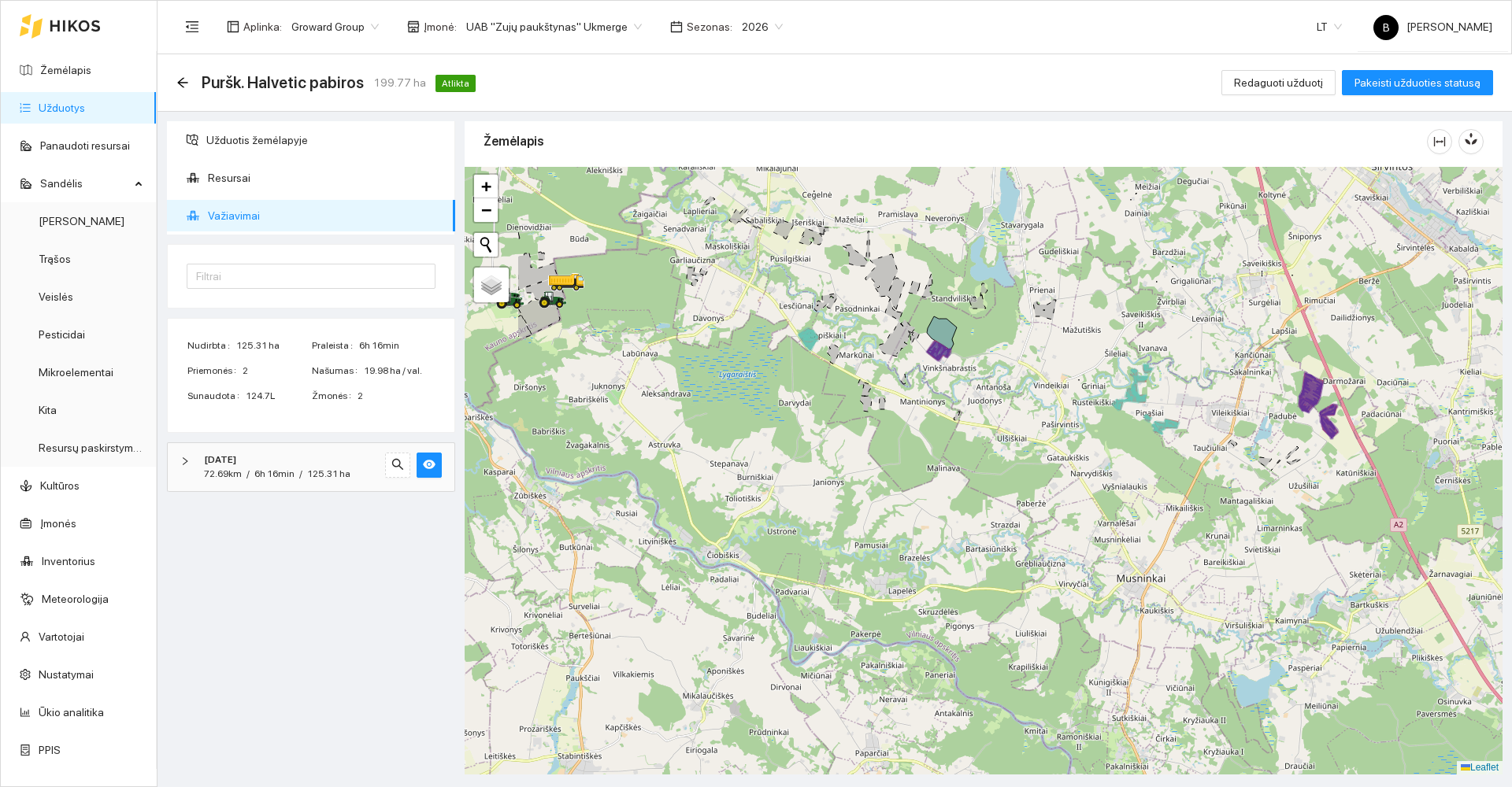
click at [1159, 432] on icon at bounding box center [1157, 429] width 11 height 10
click at [183, 84] on icon "arrow-left" at bounding box center [182, 83] width 12 height 12
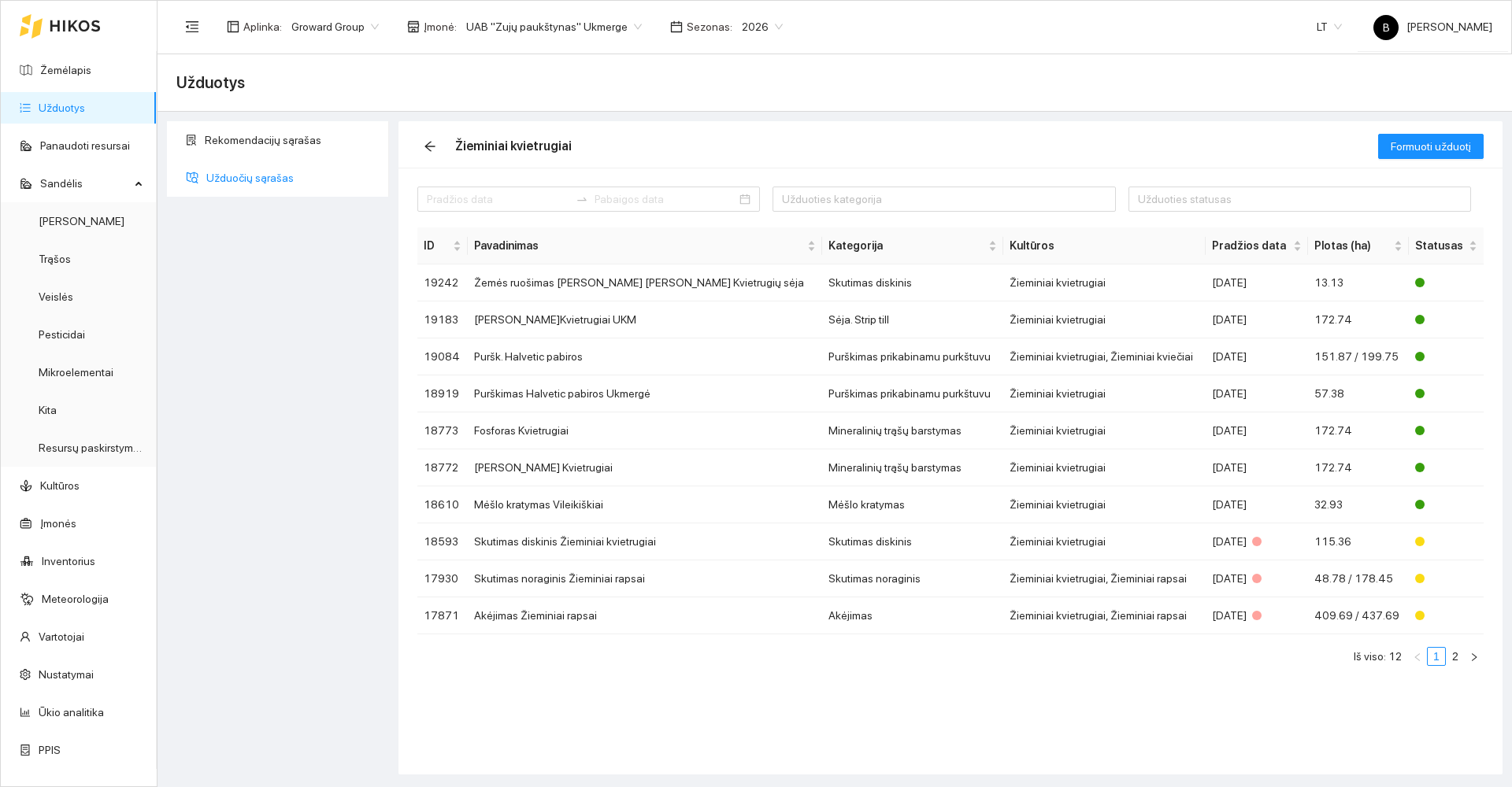
click at [230, 177] on span "Užduočių sąrašas" at bounding box center [291, 178] width 170 height 32
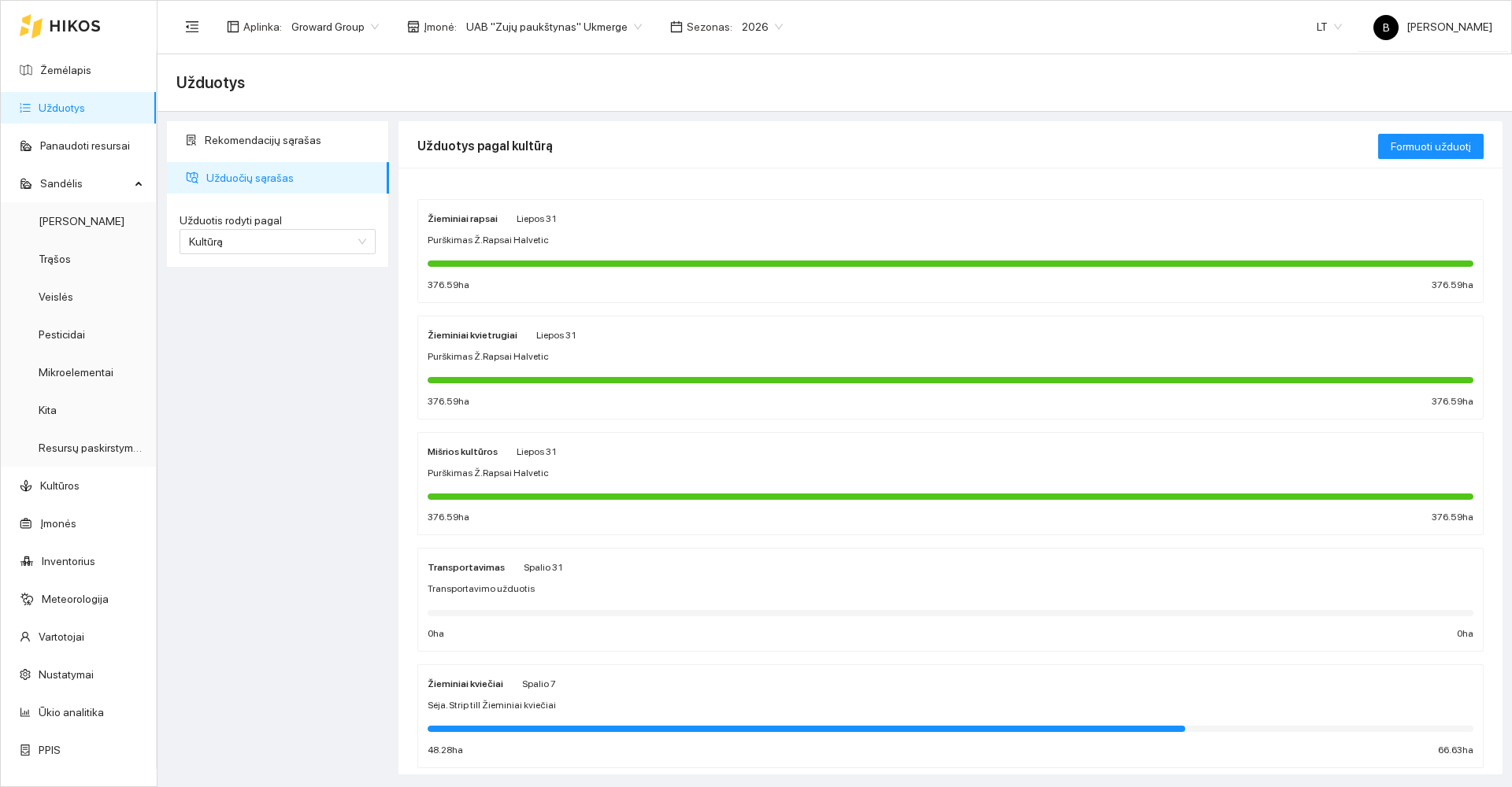
click at [601, 460] on div "Mišrios kultūros Liepos 31 Purškimas Ž.Rapsai Halvetic 376.59 ha 376.59 ha" at bounding box center [951, 484] width 1046 height 84
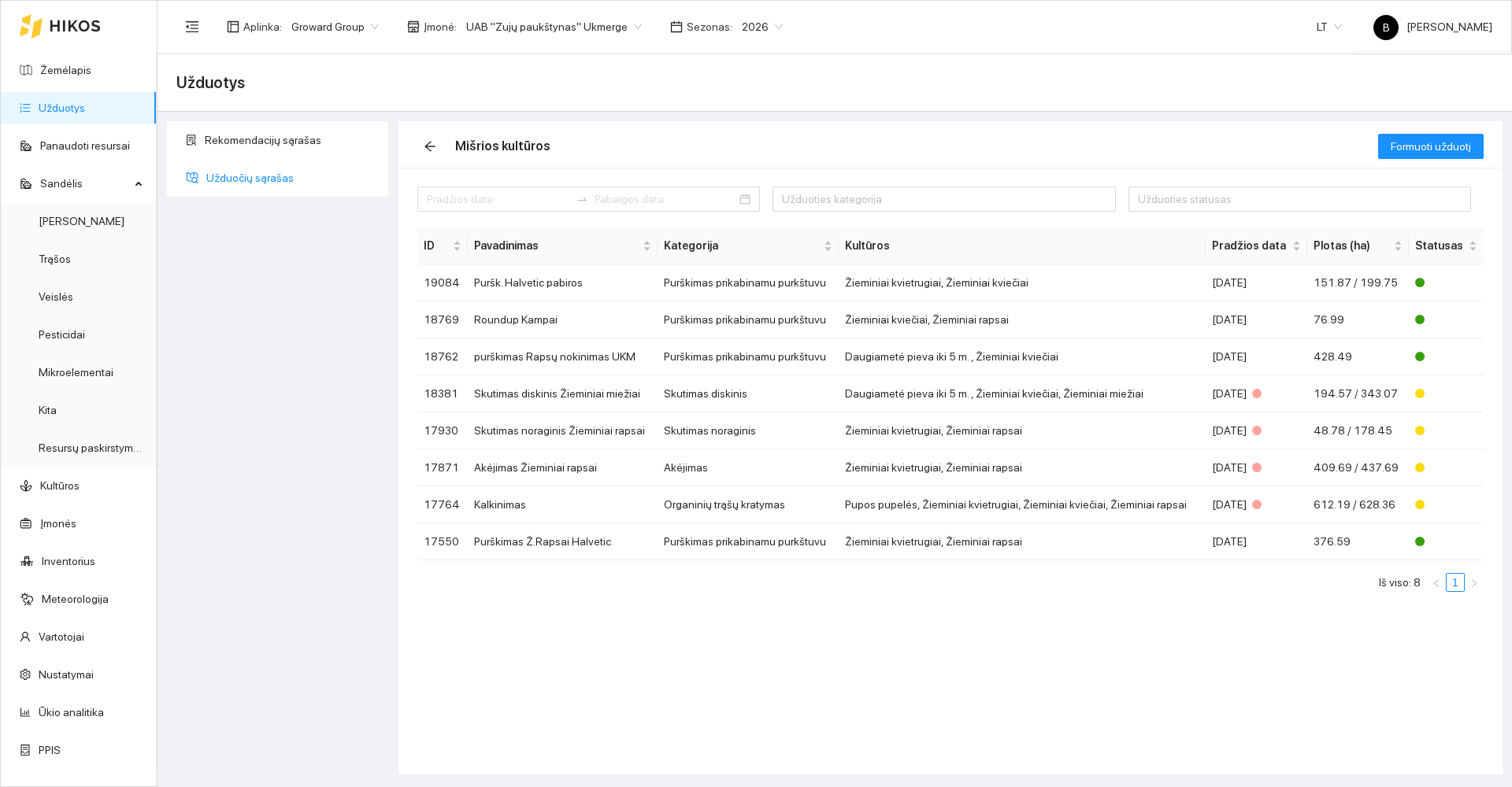
click at [216, 180] on span "Užduočių sąrašas" at bounding box center [291, 178] width 170 height 32
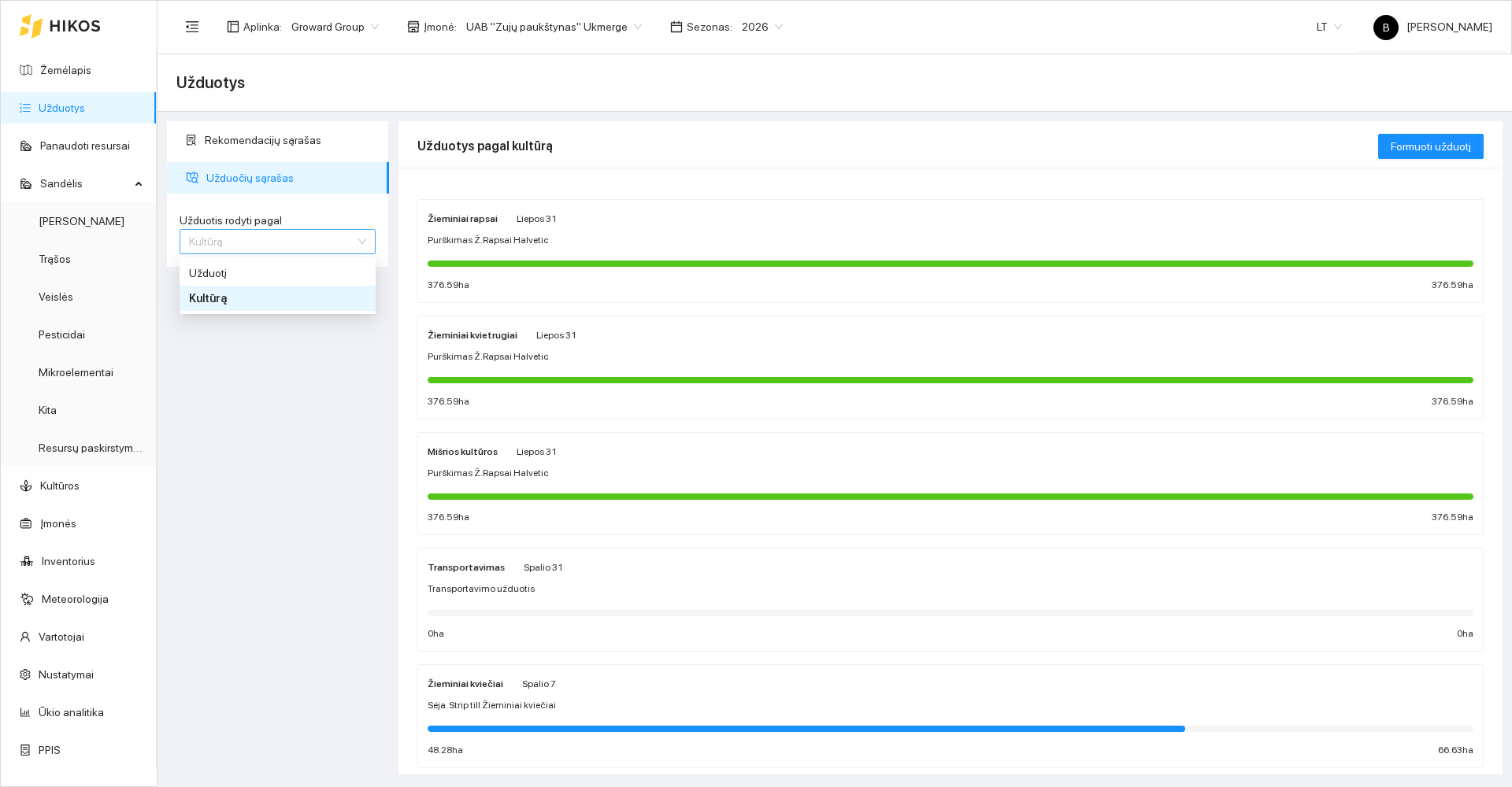
click at [253, 248] on span "Kultūrą" at bounding box center [277, 241] width 177 height 24
click at [226, 275] on div "Užduotį" at bounding box center [277, 273] width 177 height 18
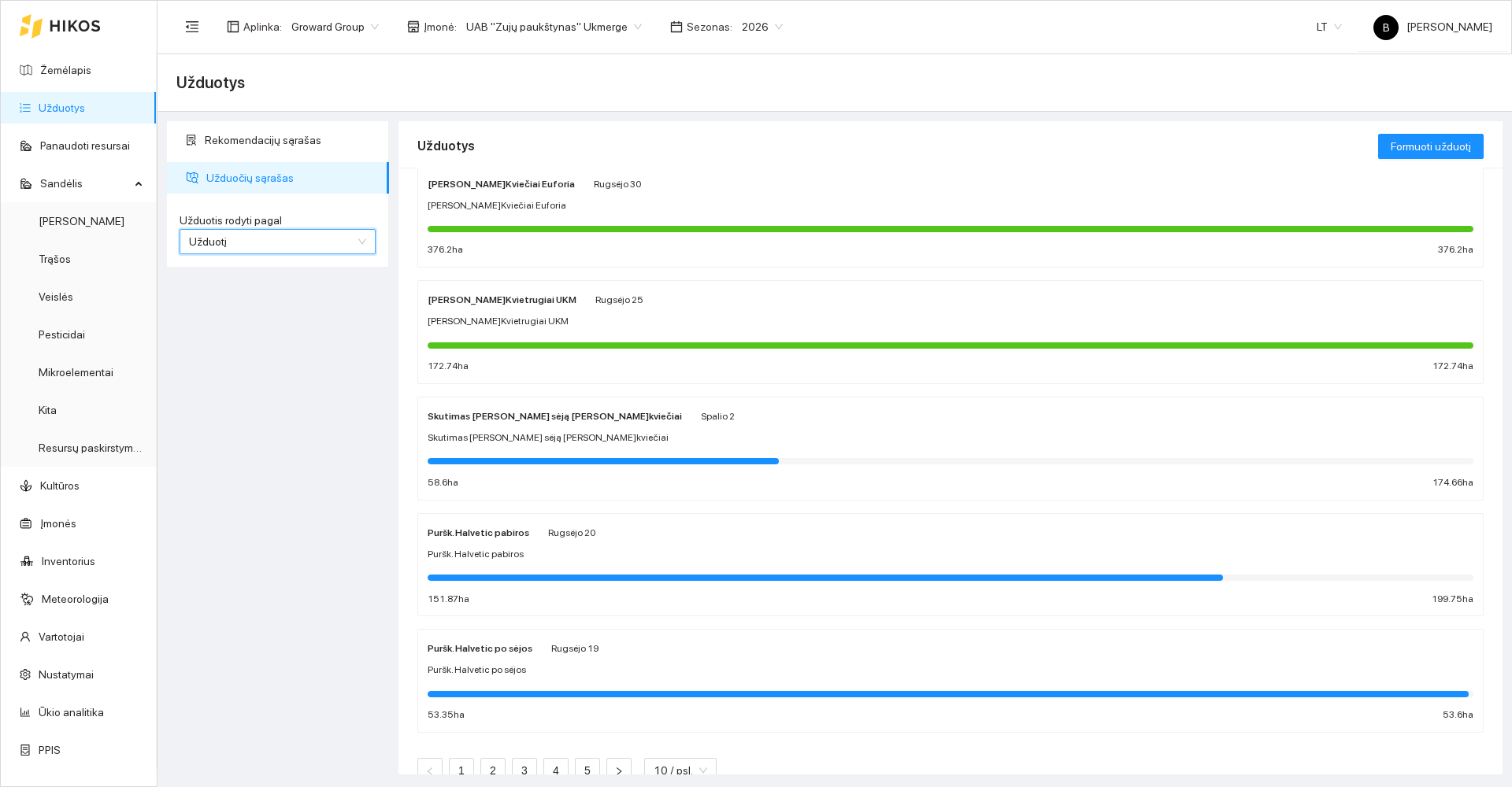
scroll to position [644, 0]
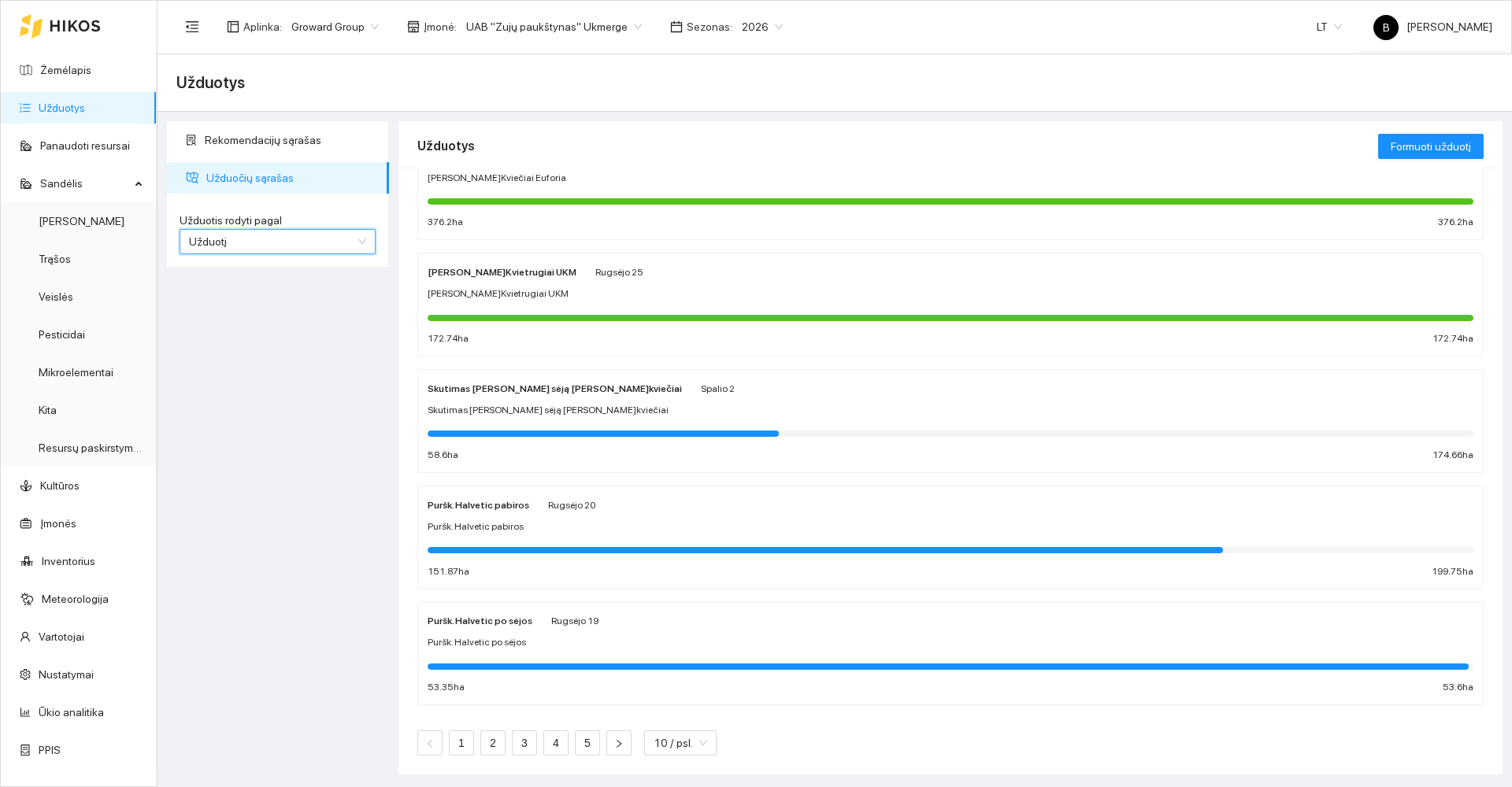
click at [650, 503] on div "Puršk. Halvetic pabiros [PERSON_NAME] 20" at bounding box center [951, 504] width 1046 height 18
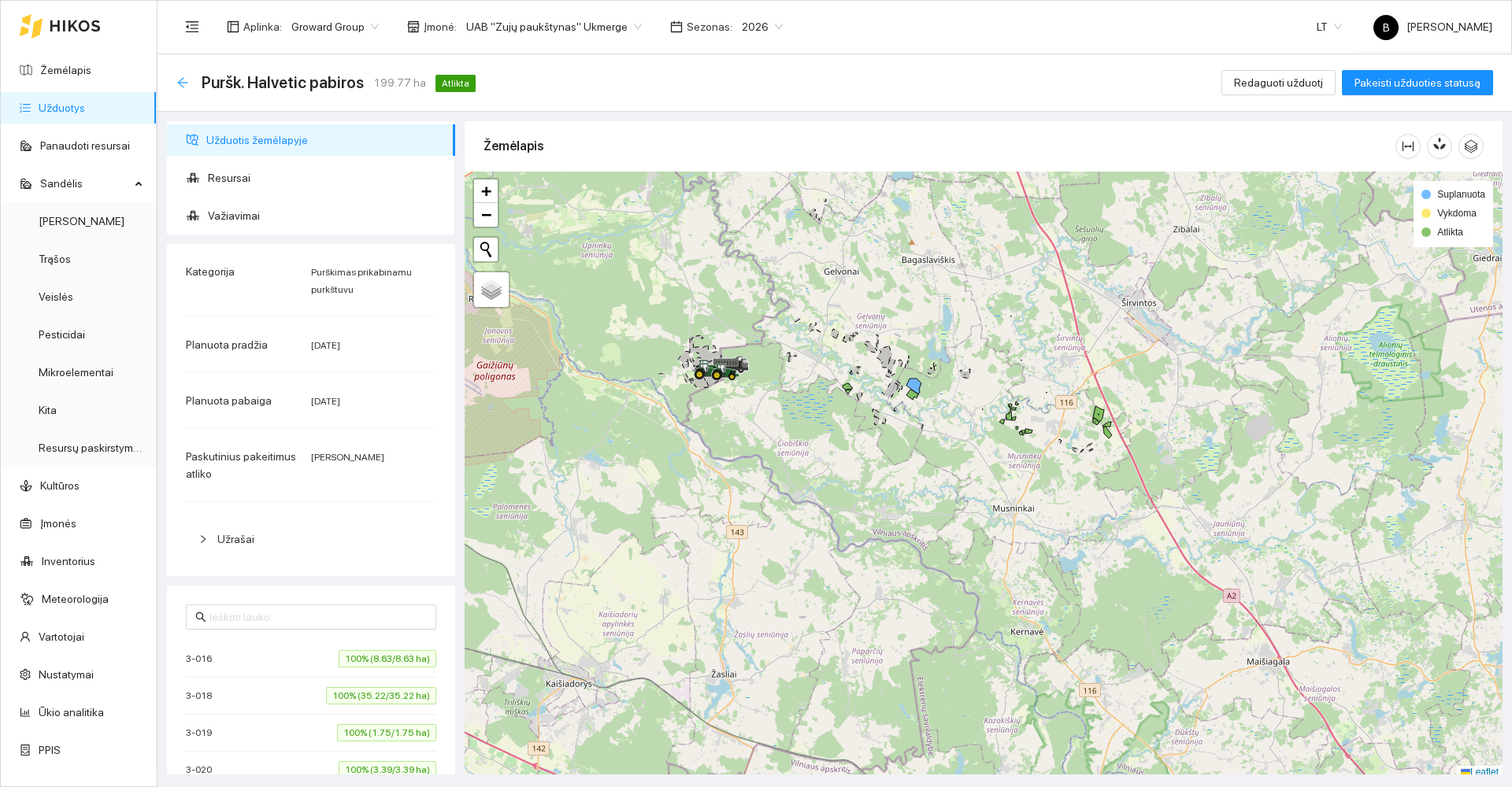
click at [180, 84] on icon "arrow-left" at bounding box center [182, 83] width 11 height 11
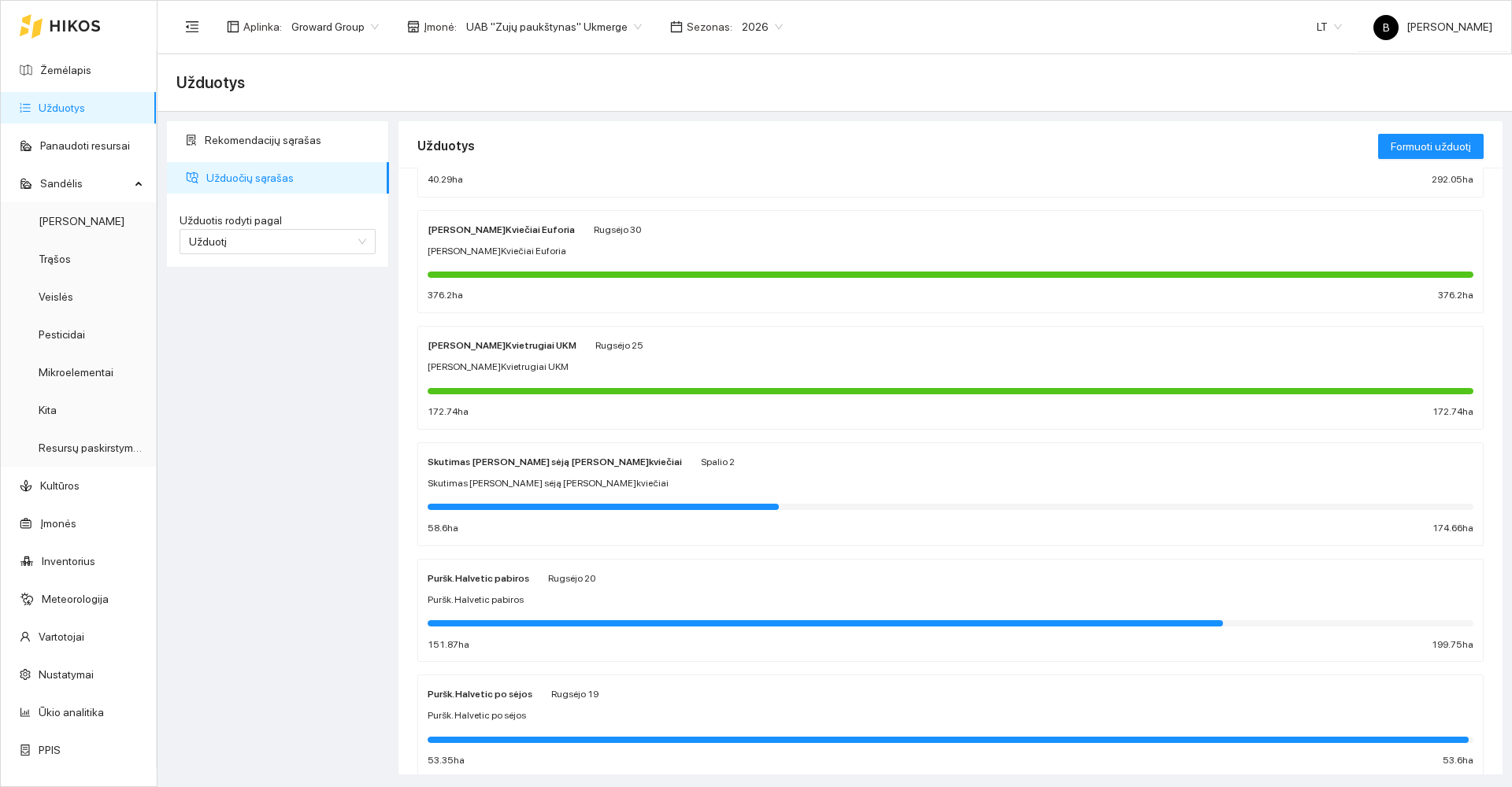
scroll to position [644, 0]
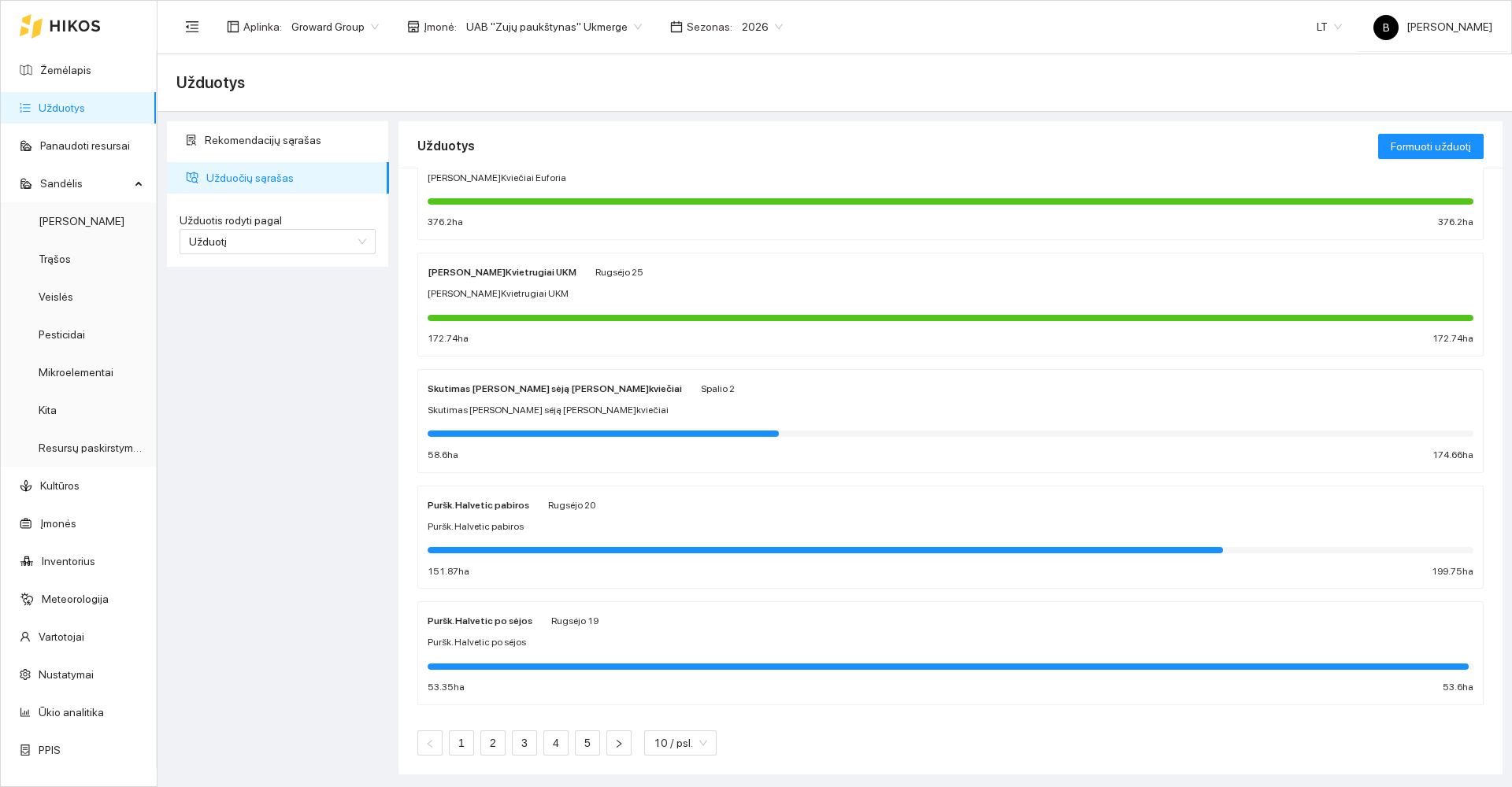
click at [645, 629] on div "Puršk. Halvetic po sėjos [PERSON_NAME] 19" at bounding box center [951, 621] width 1046 height 18
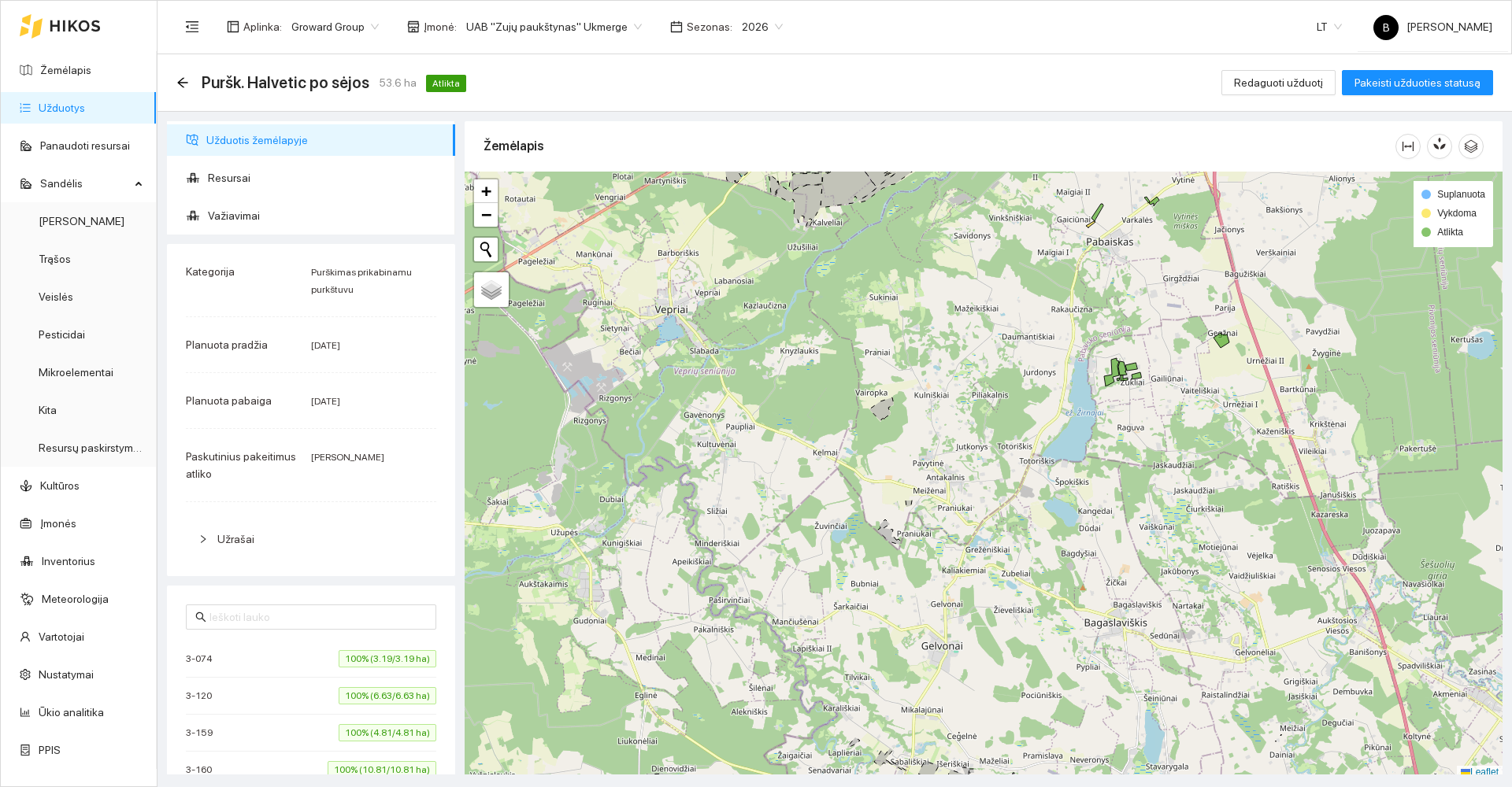
scroll to position [4, 0]
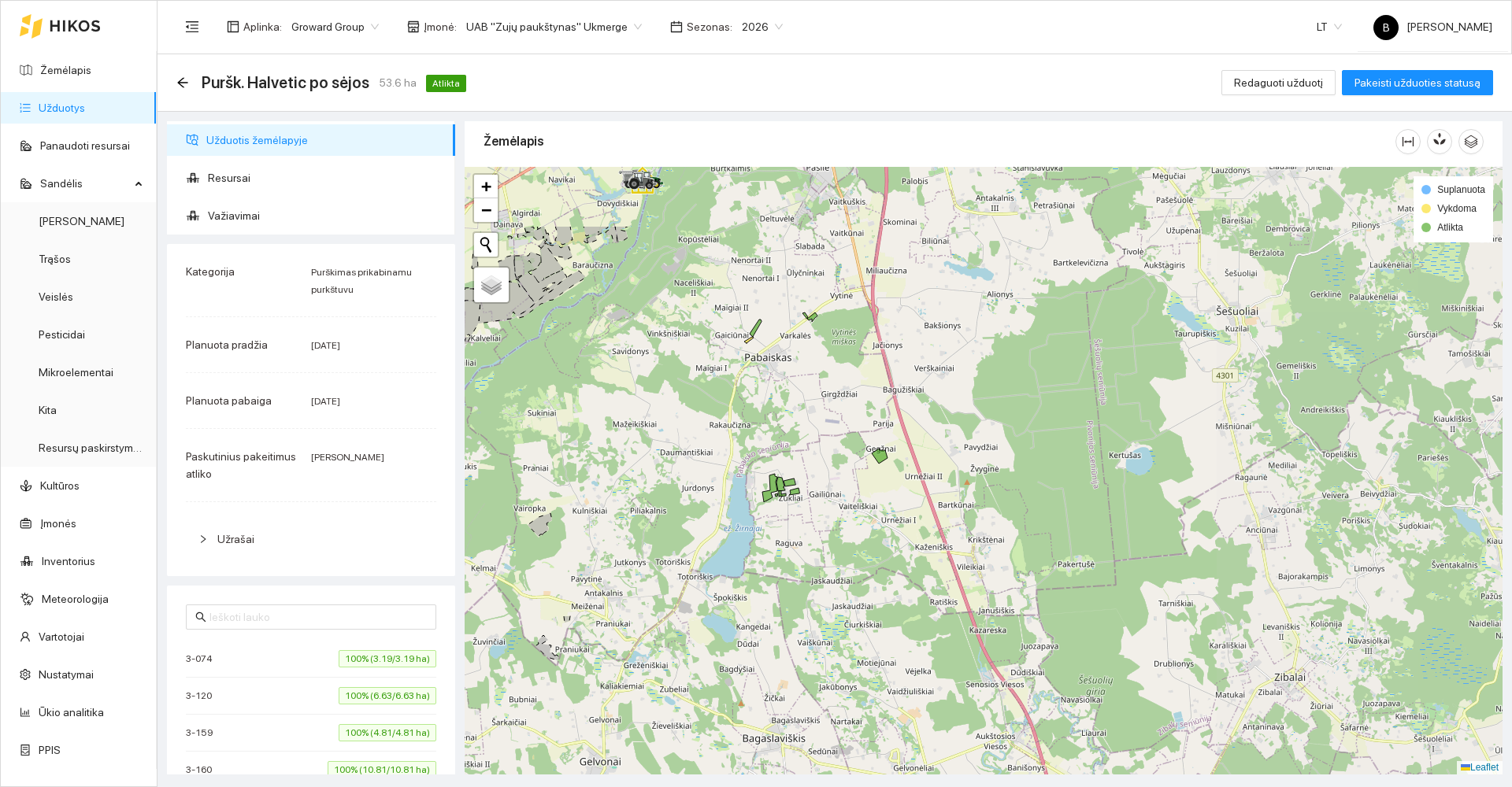
drag, startPoint x: 1006, startPoint y: 371, endPoint x: 664, endPoint y: 492, distance: 362.8
click at [664, 492] on div at bounding box center [984, 471] width 1038 height 607
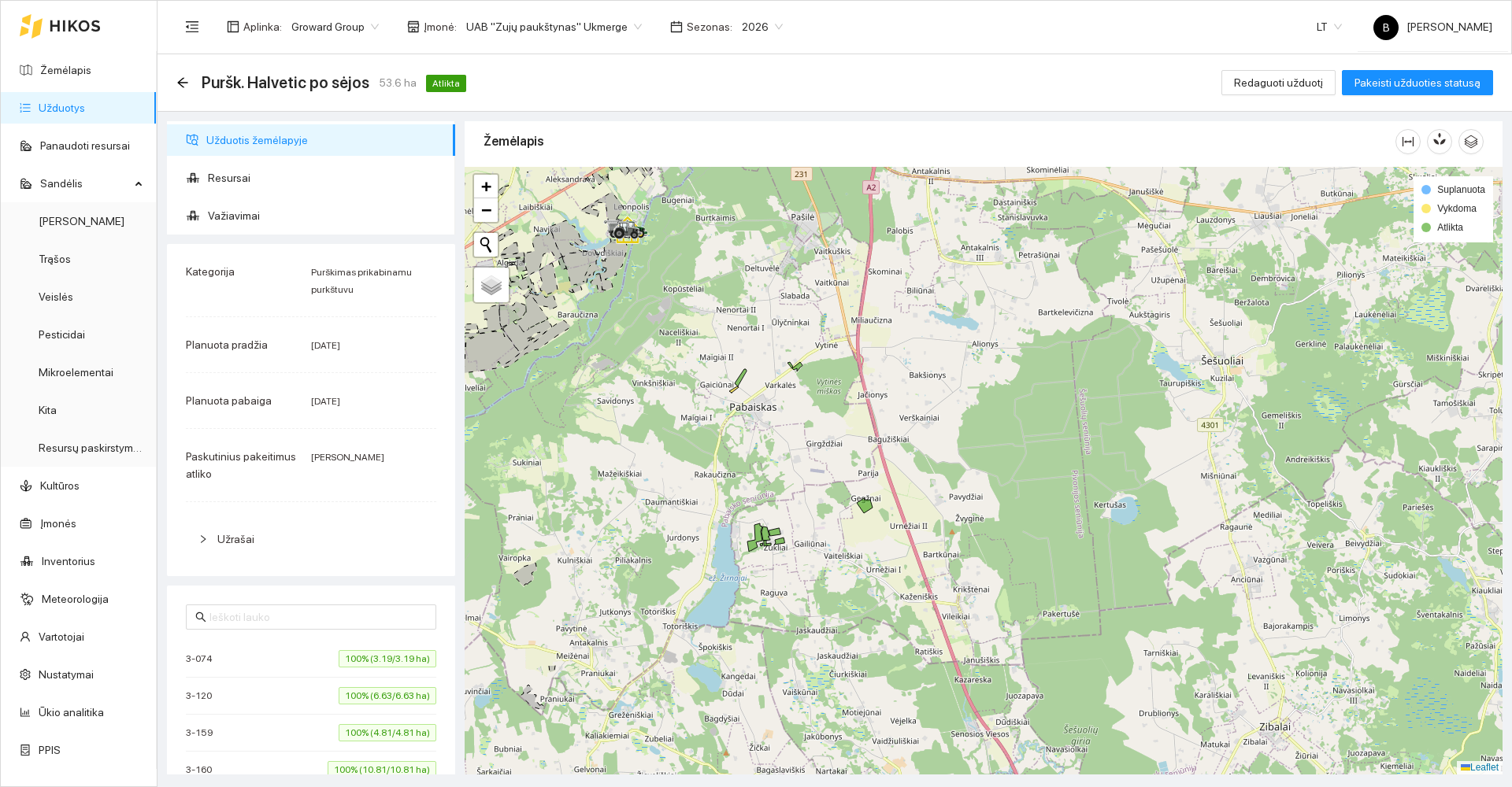
drag, startPoint x: 887, startPoint y: 354, endPoint x: 870, endPoint y: 402, distance: 50.9
click at [870, 402] on div at bounding box center [984, 471] width 1038 height 607
click at [230, 180] on span "Resursai" at bounding box center [325, 178] width 235 height 32
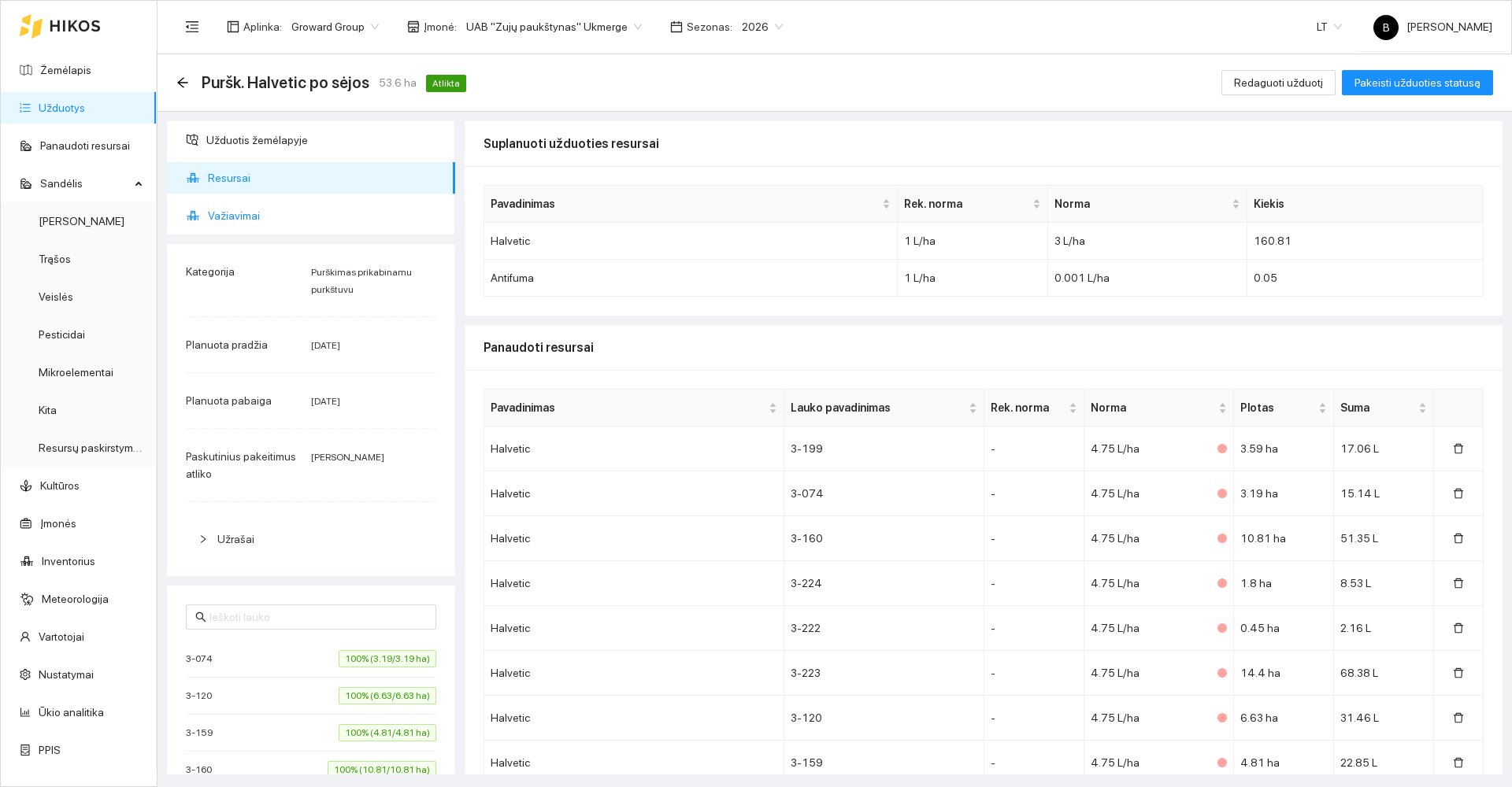
click at [243, 210] on span "Važiavimai" at bounding box center [325, 216] width 235 height 32
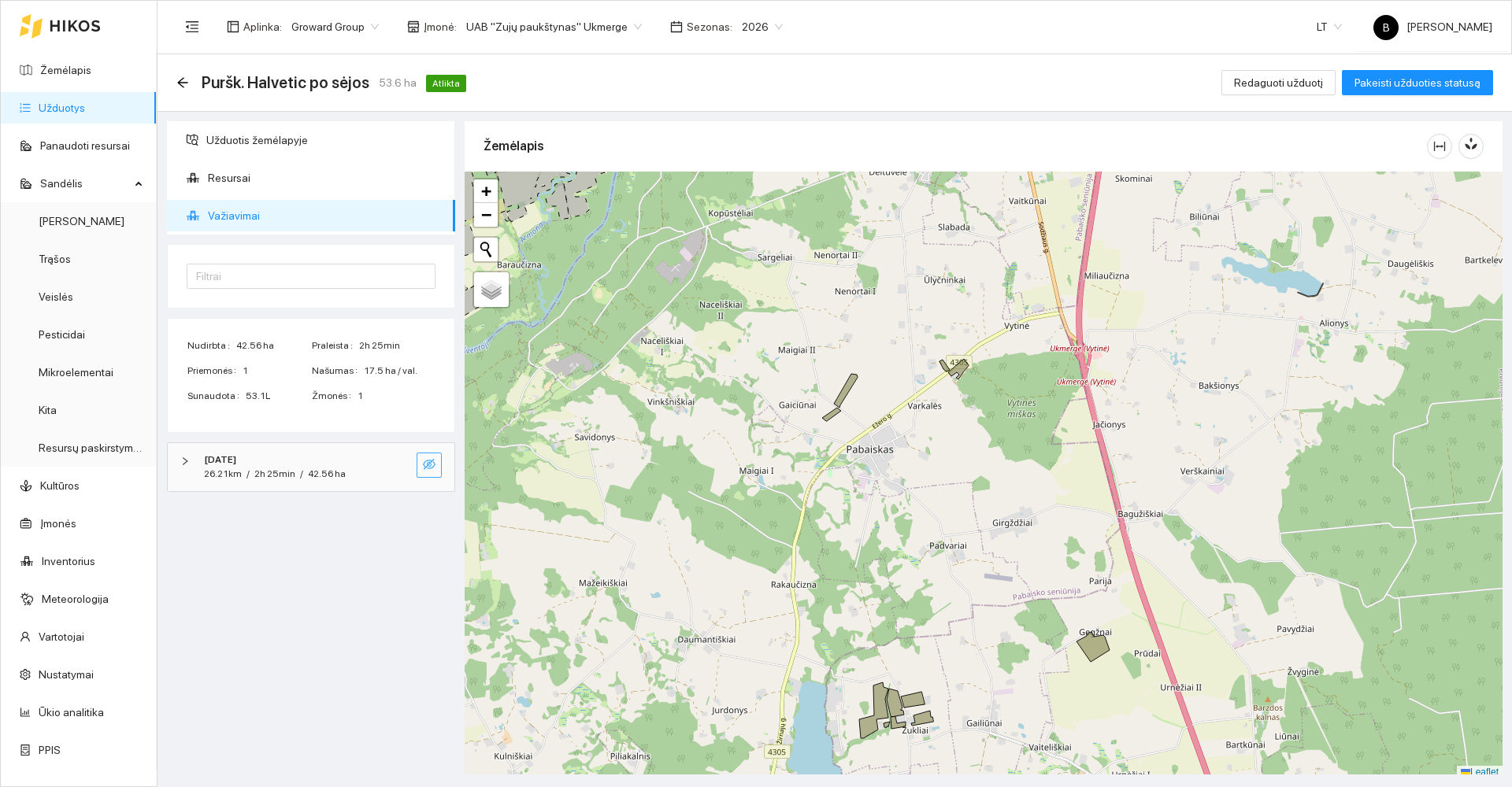
click at [430, 470] on span "eye-invisible" at bounding box center [429, 465] width 12 height 15
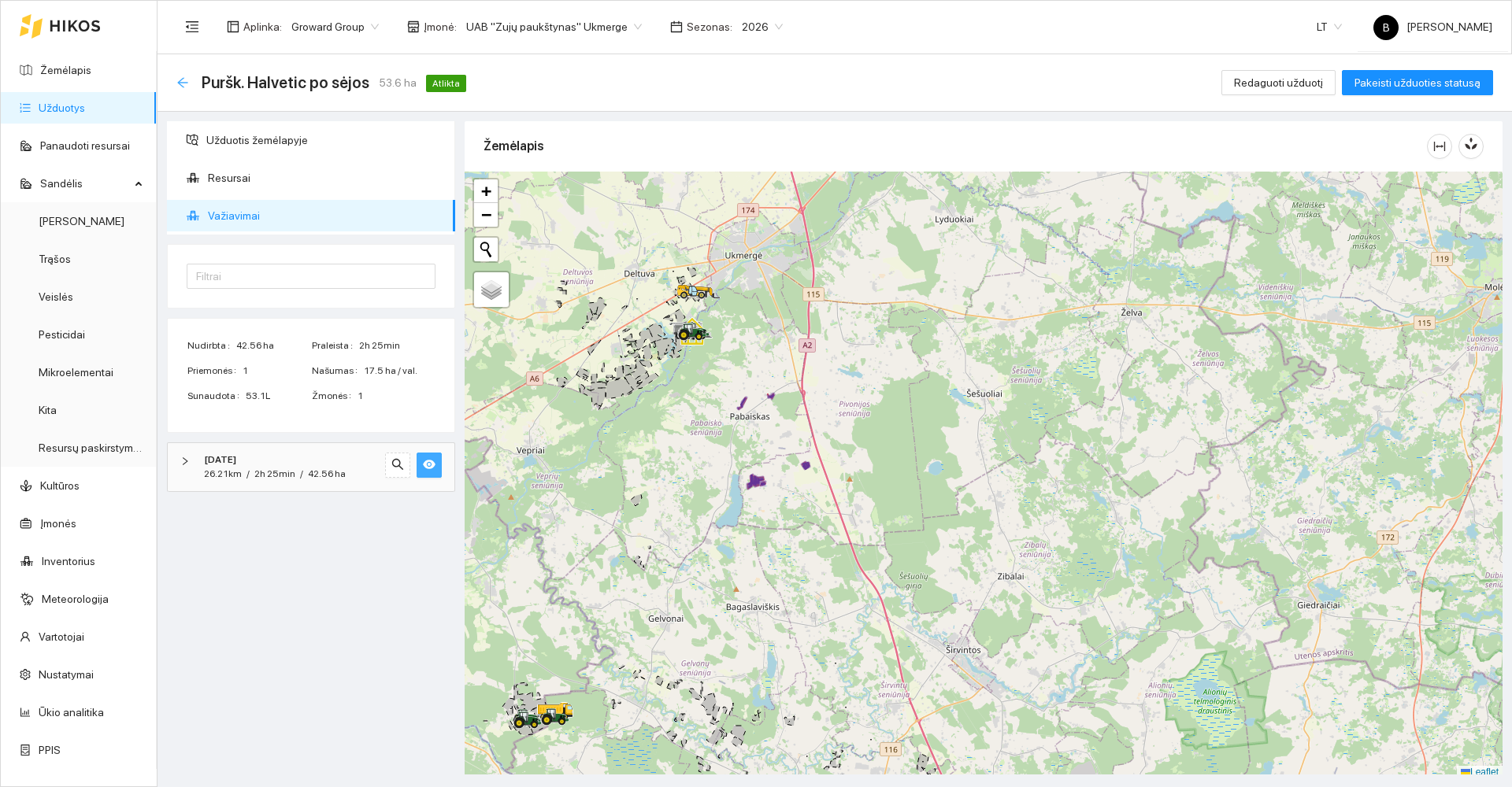
click at [185, 80] on icon "arrow-left" at bounding box center [182, 83] width 12 height 12
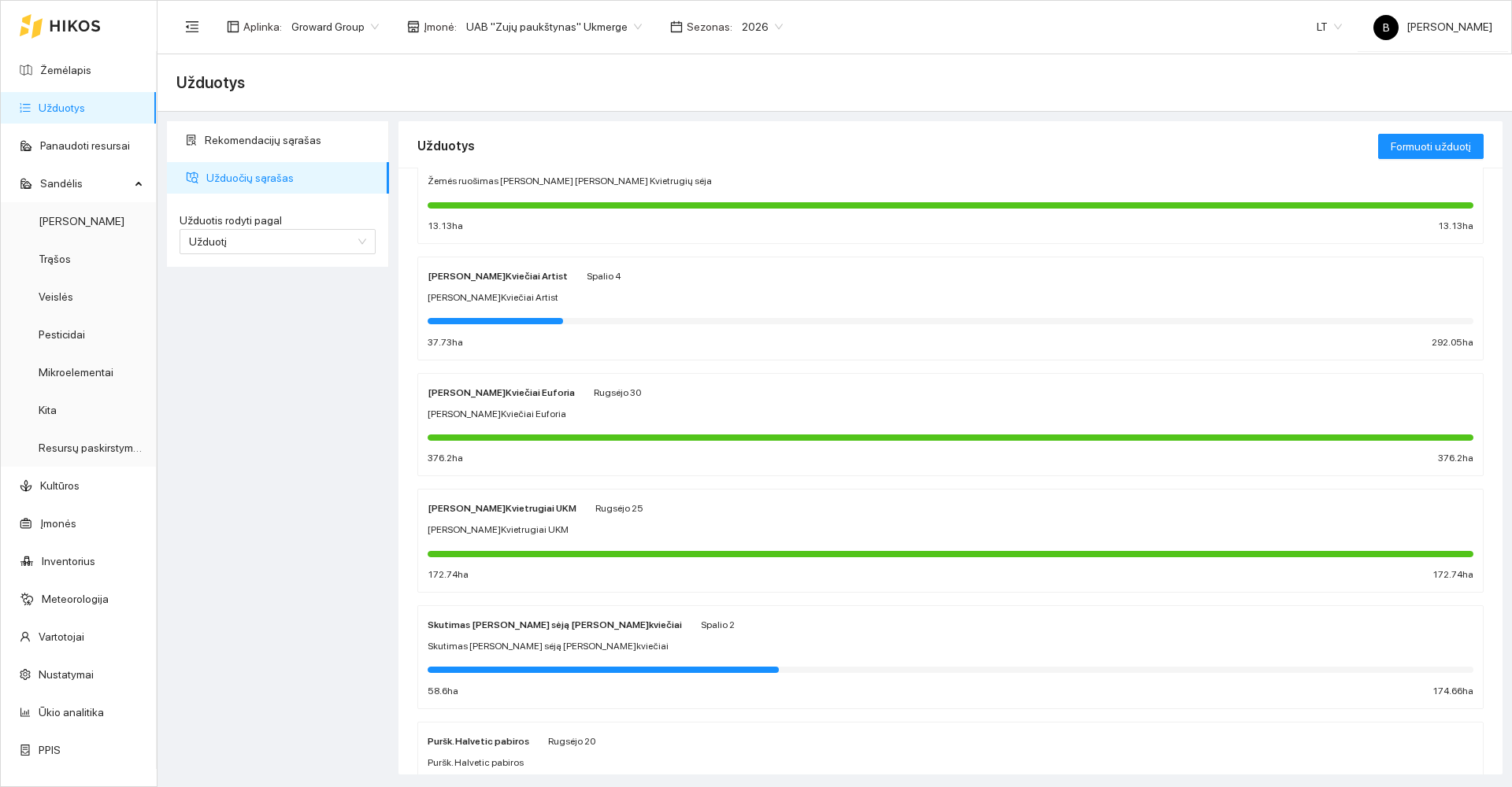
scroll to position [644, 0]
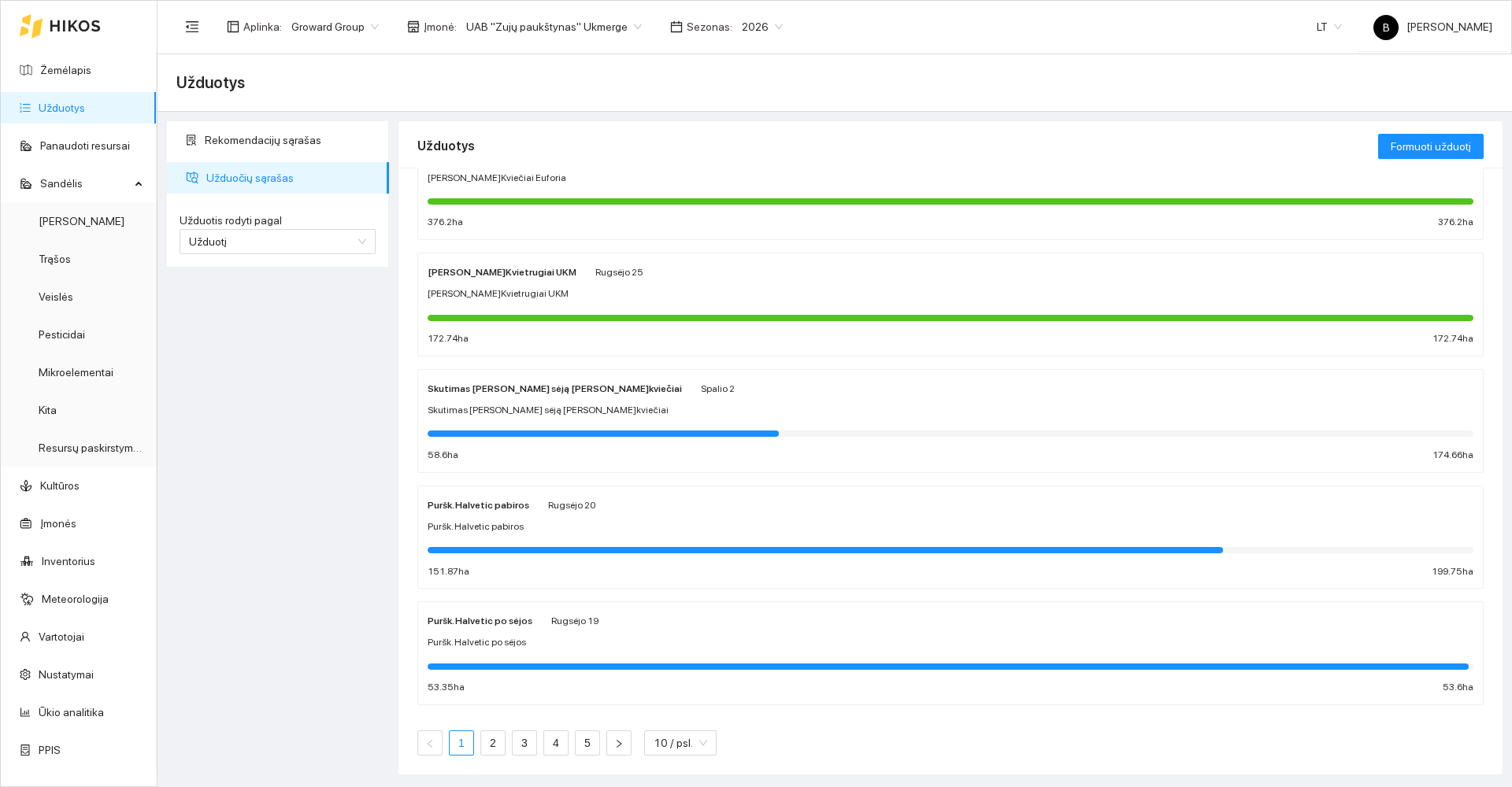
click at [466, 739] on link "1" at bounding box center [461, 743] width 24 height 24
click at [461, 744] on link "1" at bounding box center [461, 743] width 24 height 24
click at [345, 246] on span "Užduotį" at bounding box center [277, 241] width 177 height 24
click at [667, 504] on div "Puršk. Halvetic pabiros [PERSON_NAME] 20" at bounding box center [951, 504] width 1046 height 18
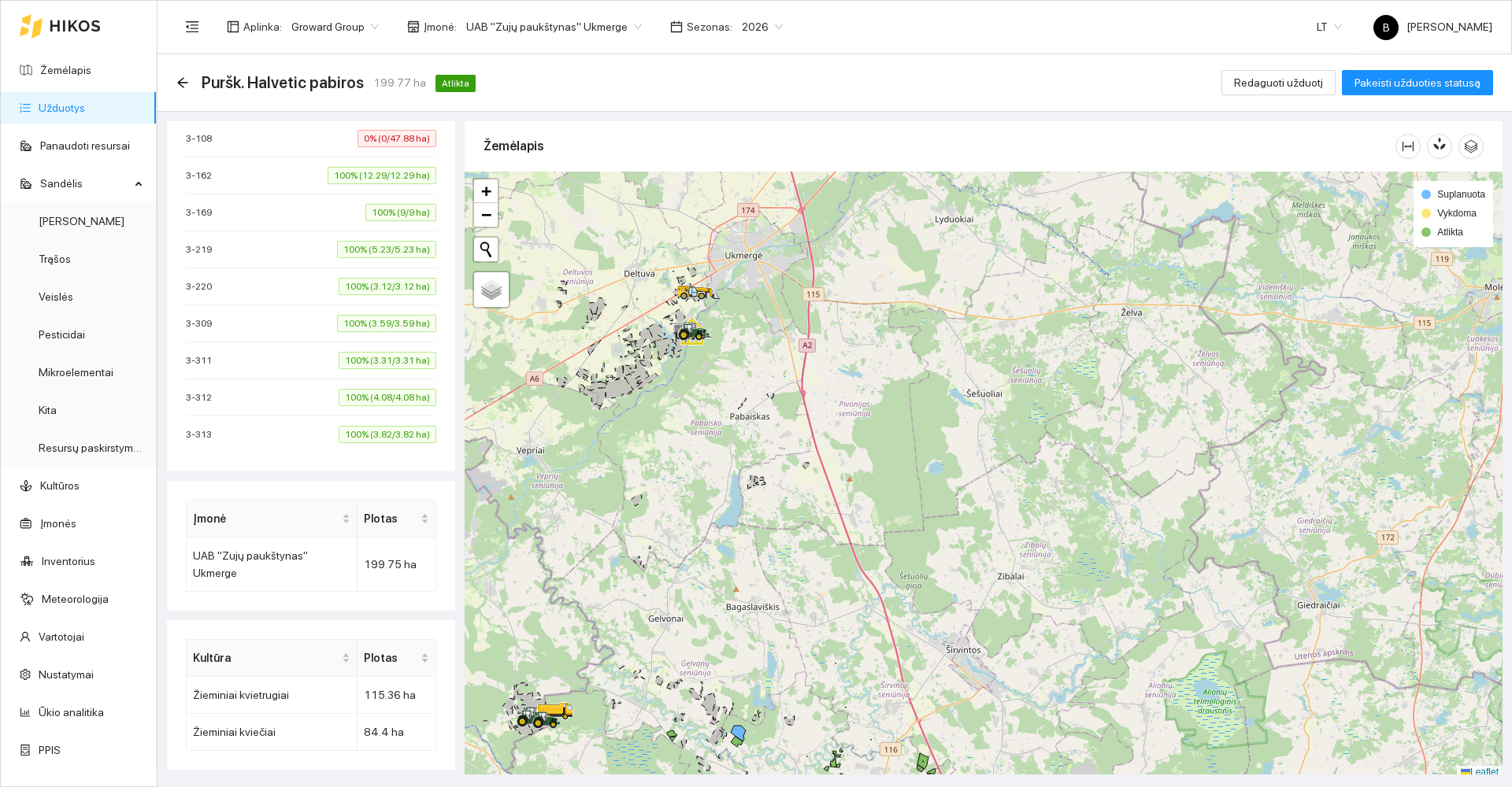
scroll to position [4, 0]
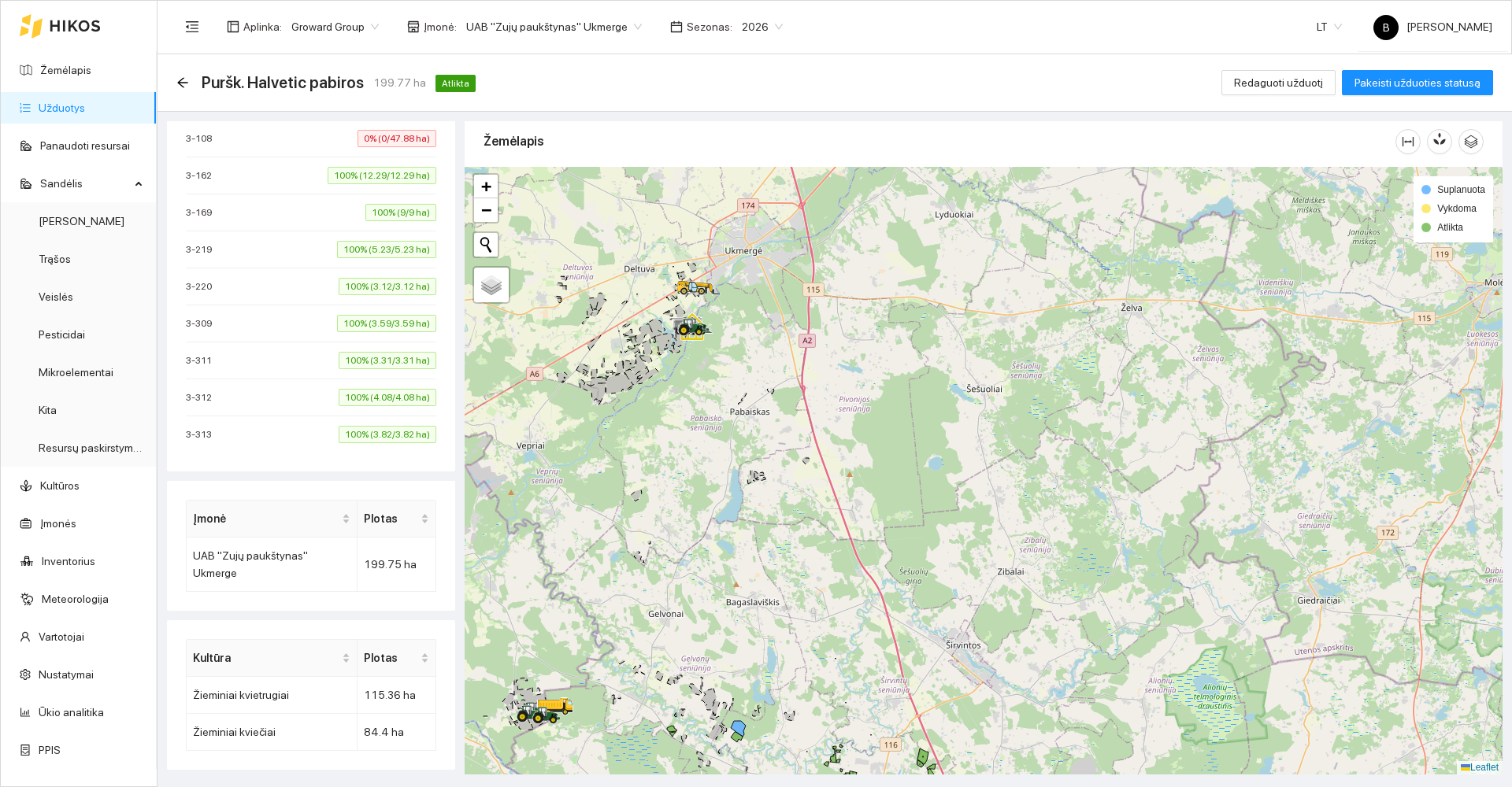
drag, startPoint x: 817, startPoint y: 559, endPoint x: 803, endPoint y: 364, distance: 195.5
click at [803, 364] on div at bounding box center [984, 471] width 1038 height 607
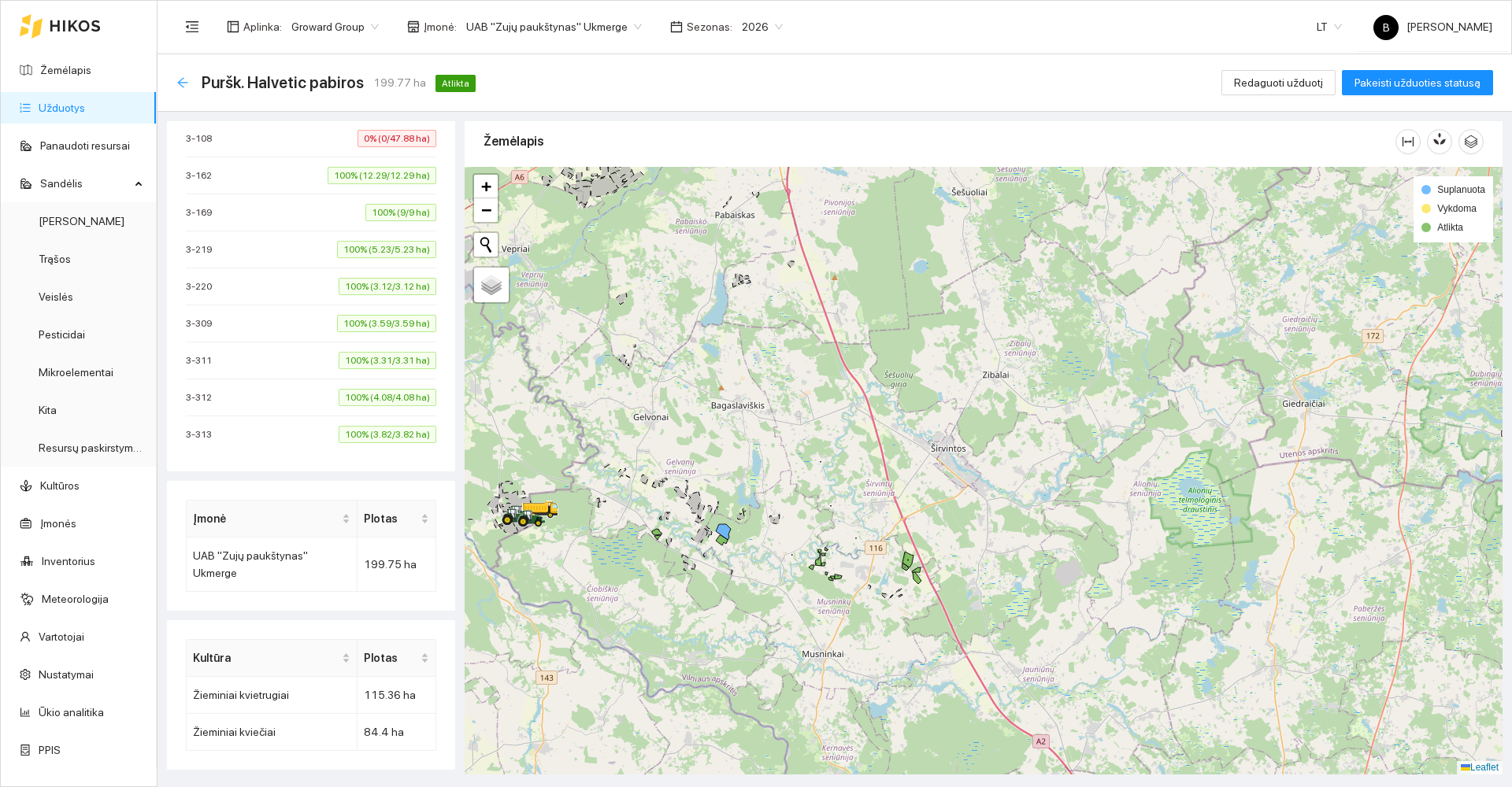
click at [181, 79] on icon "arrow-left" at bounding box center [182, 83] width 11 height 11
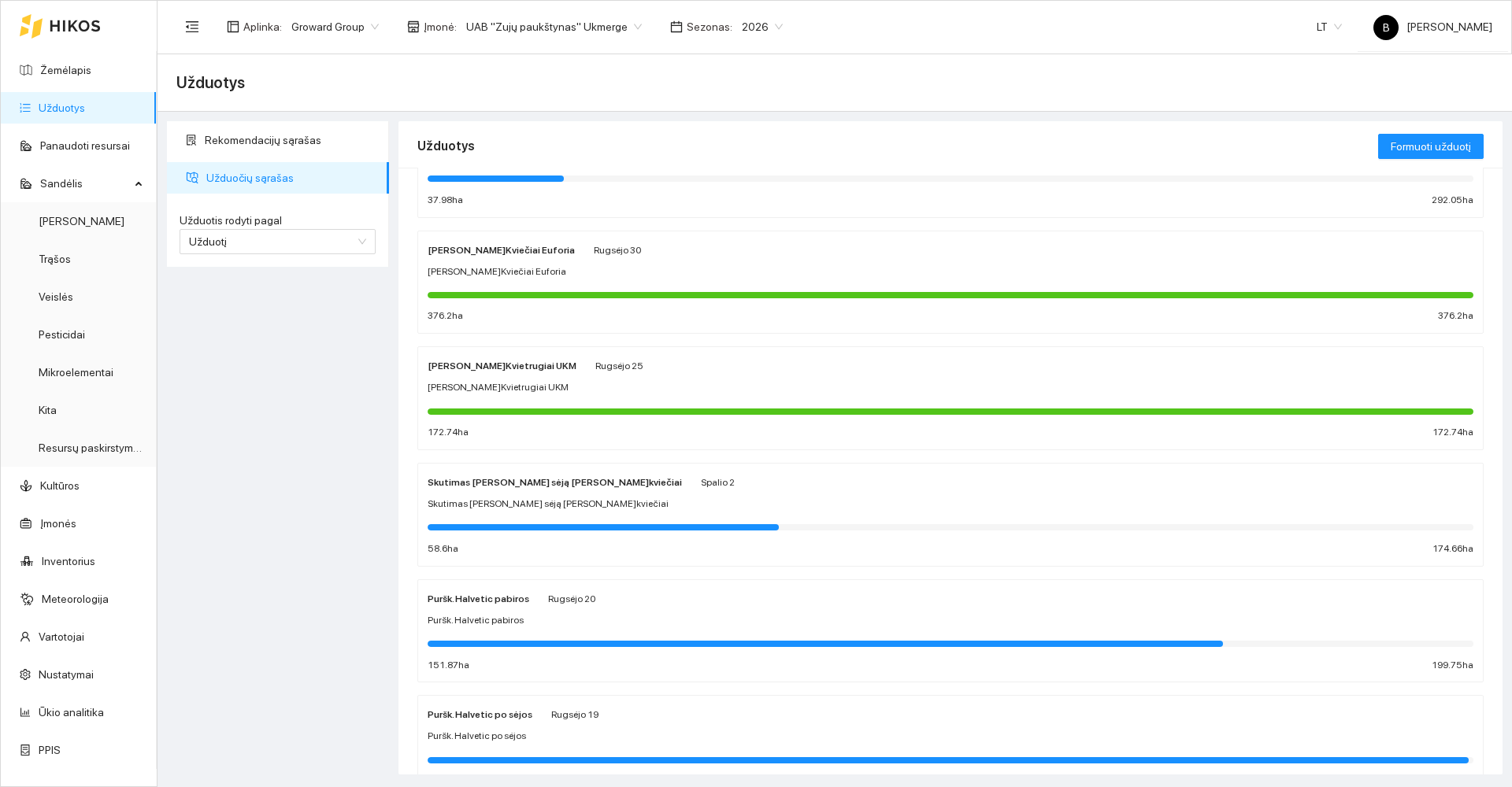
scroll to position [551, 0]
click at [243, 244] on span "Užduotį" at bounding box center [277, 241] width 177 height 24
click at [252, 298] on div "Kultūrą" at bounding box center [277, 298] width 177 height 18
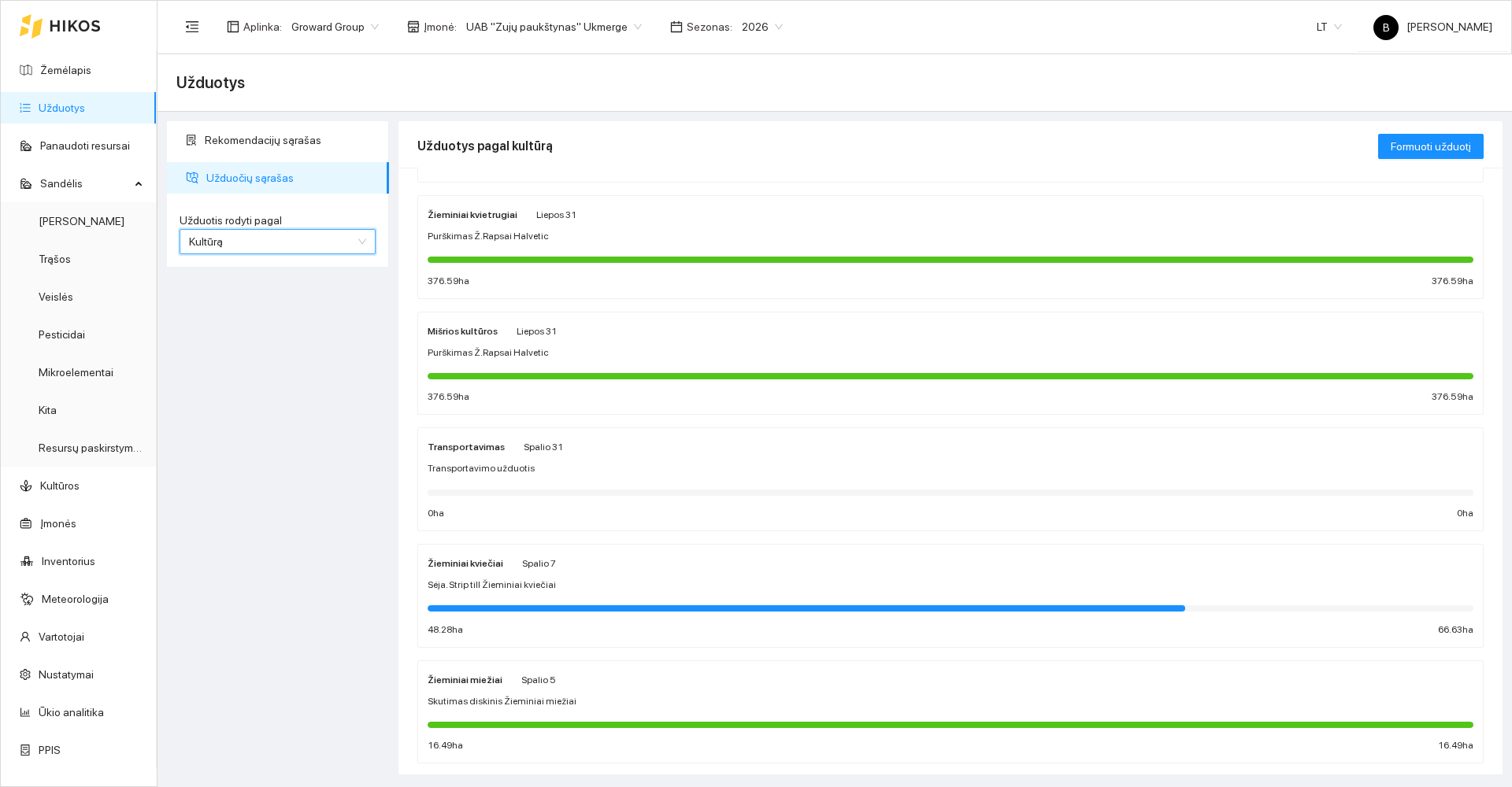
scroll to position [158, 0]
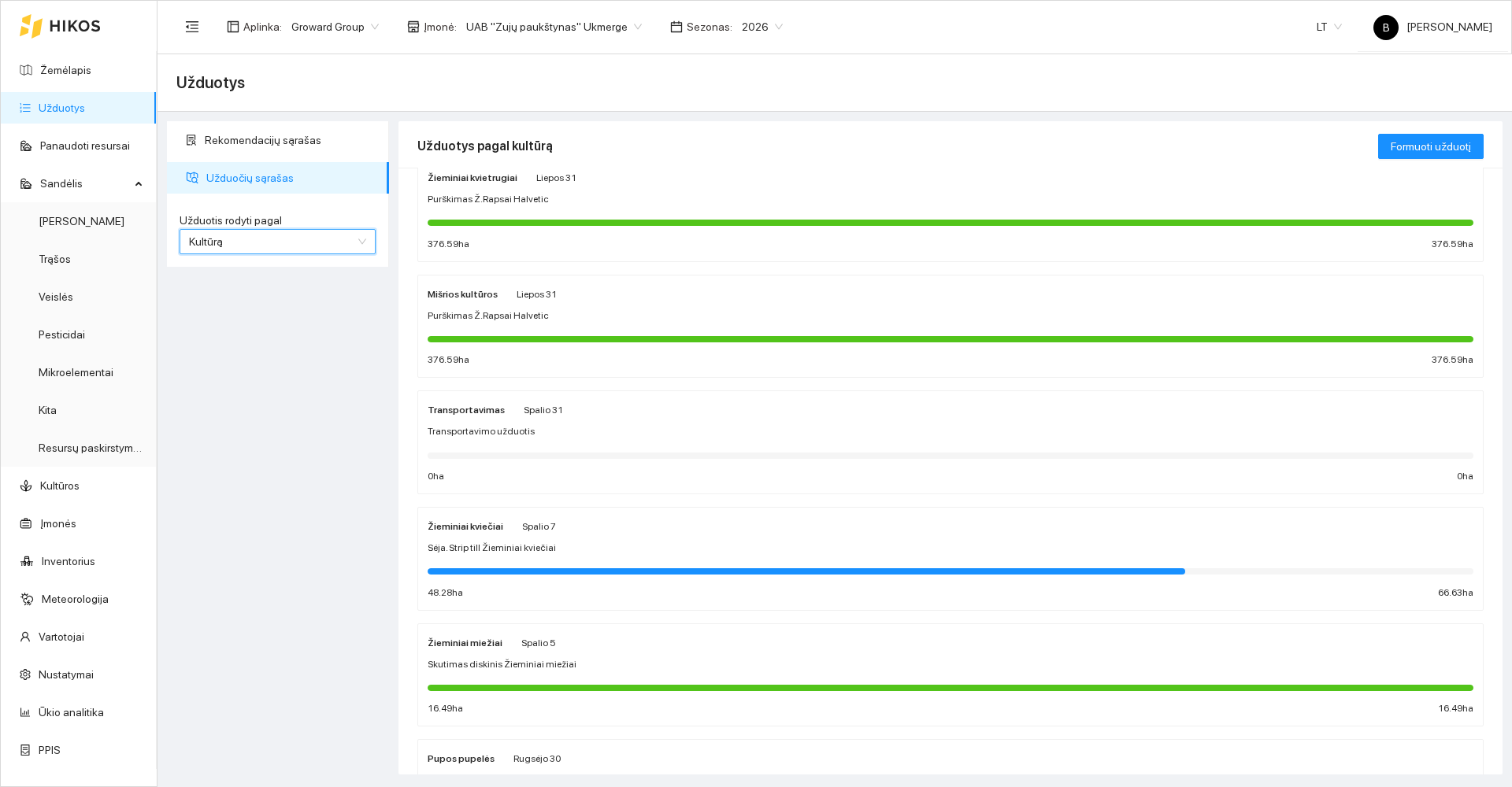
click at [670, 542] on div "Sėja. Strip till Žieminiai kviečiai" at bounding box center [951, 548] width 1046 height 15
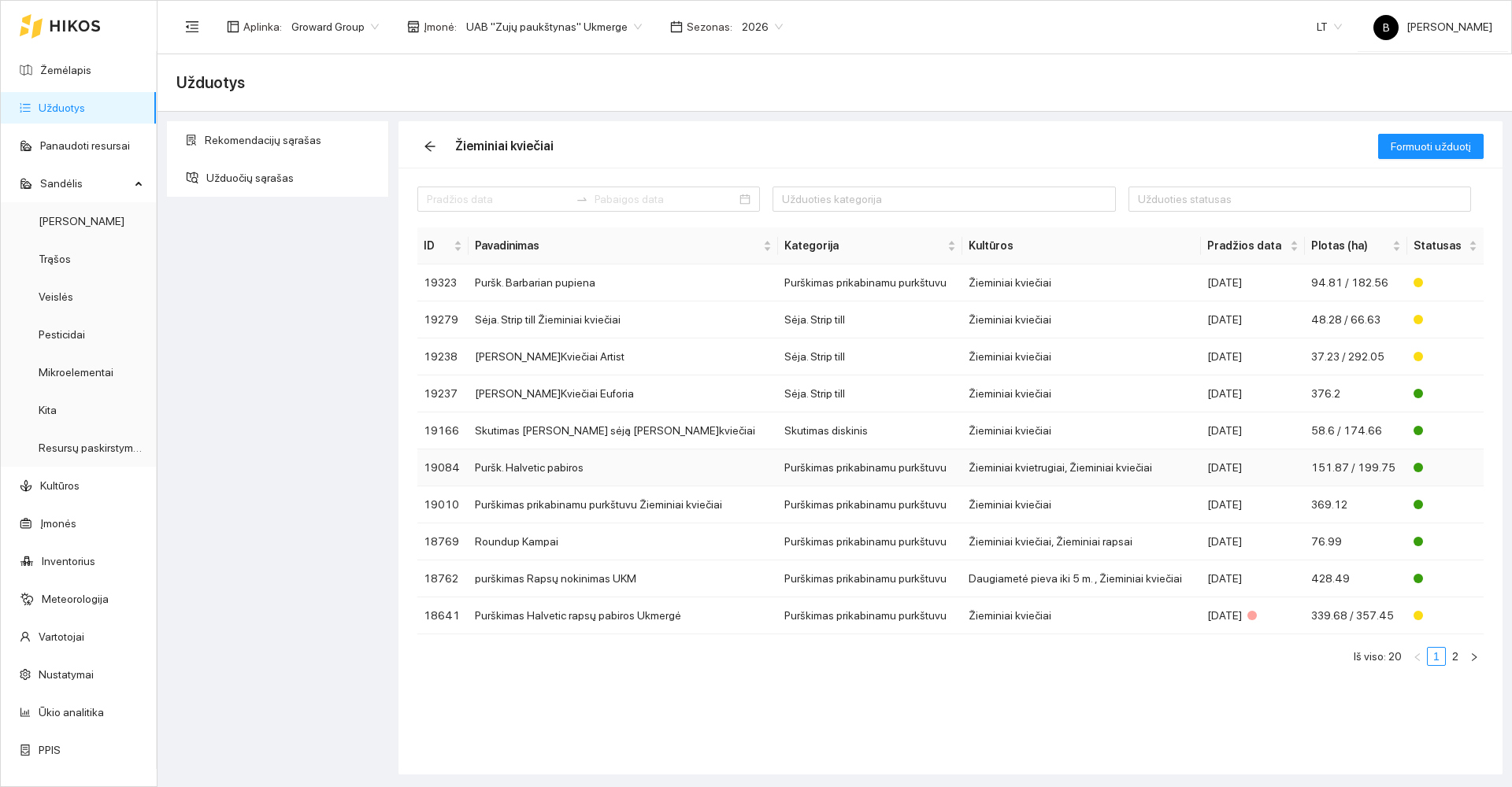
click at [616, 469] on td "Puršk. Halvetic pabiros" at bounding box center [623, 468] width 309 height 37
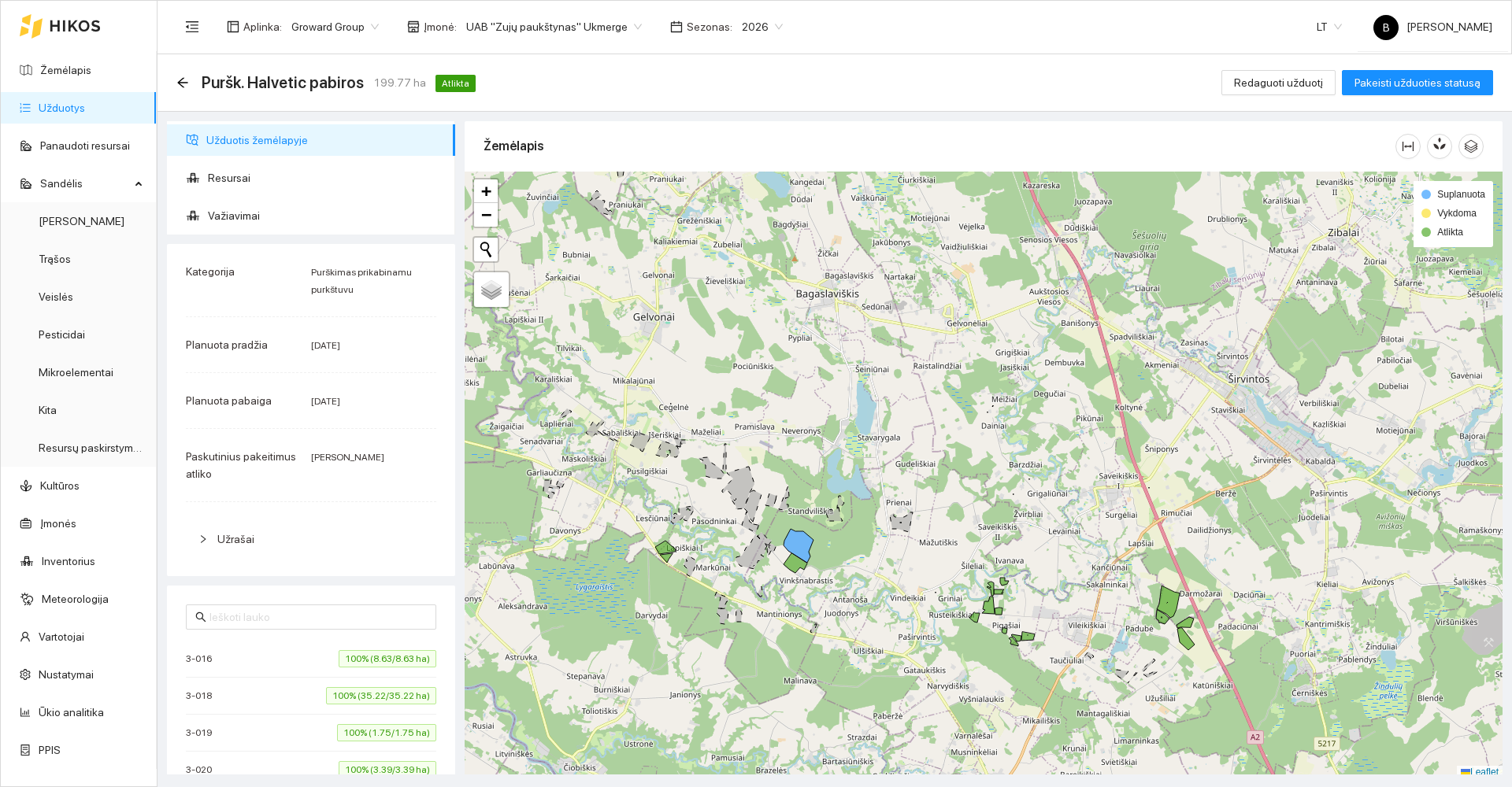
scroll to position [4, 0]
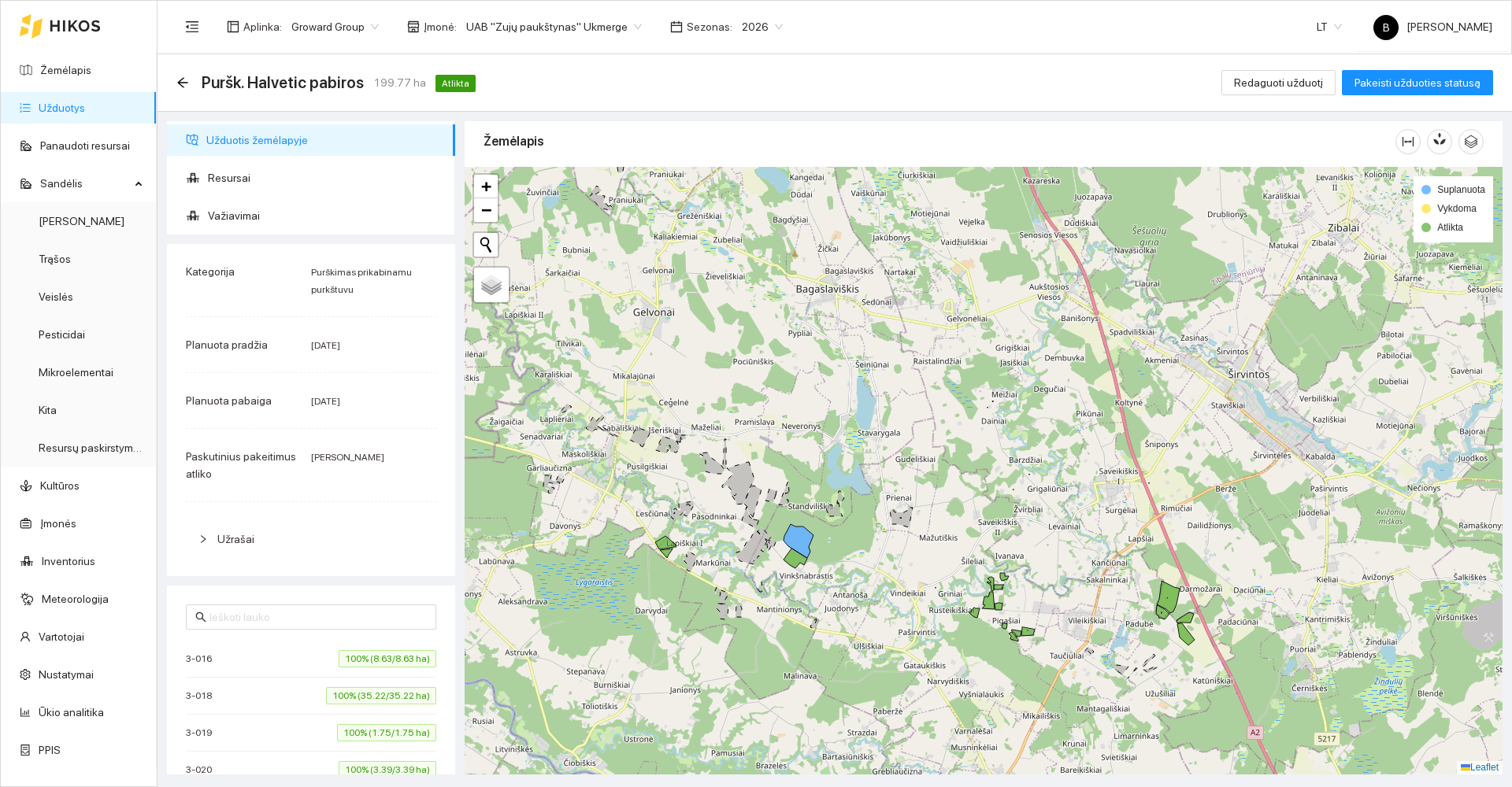
drag, startPoint x: 734, startPoint y: 542, endPoint x: 780, endPoint y: 421, distance: 129.4
click at [780, 421] on div at bounding box center [984, 471] width 1038 height 607
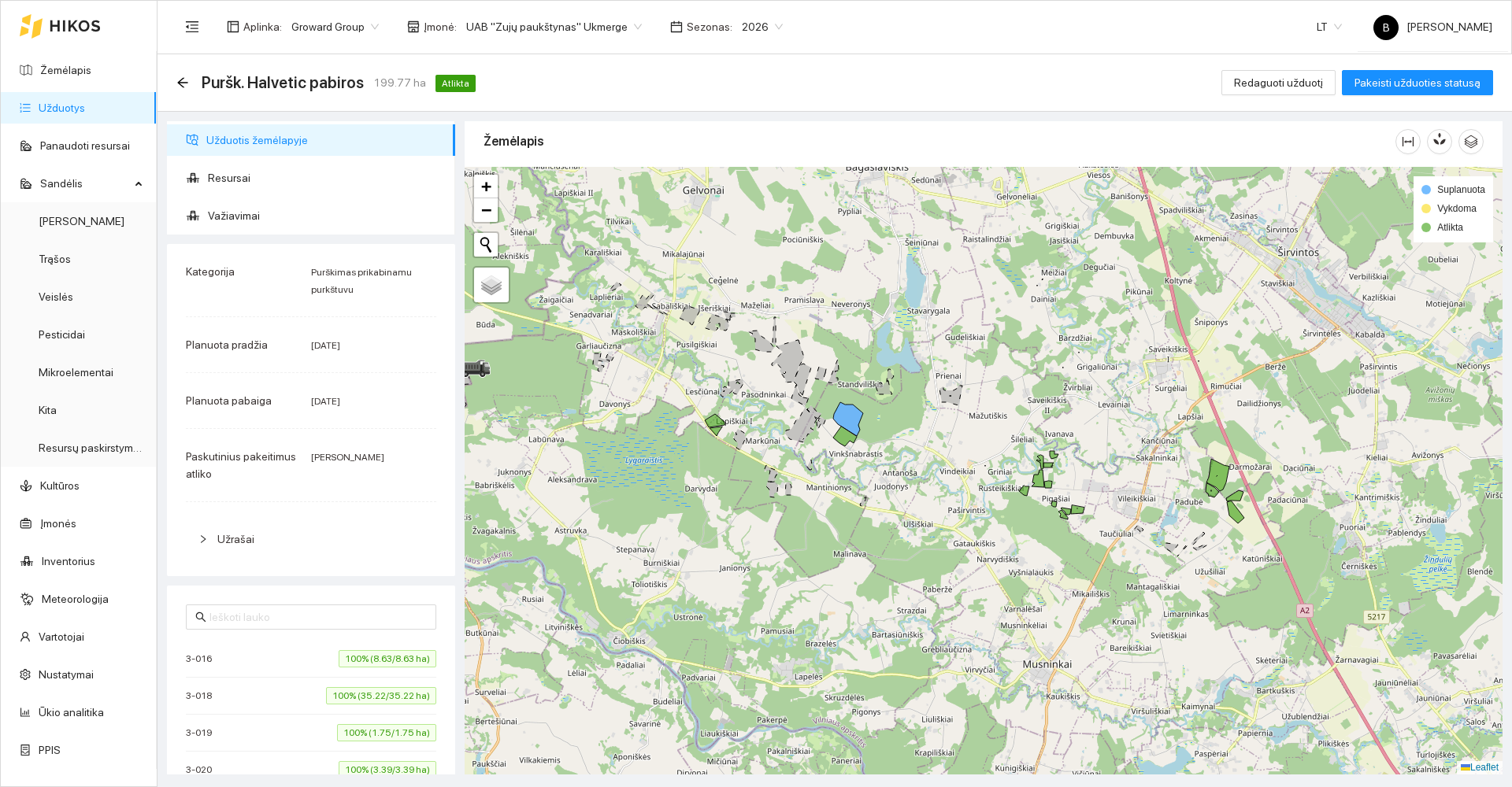
click at [181, 75] on div "Puršk. Halvetic pabiros 199.77 ha Atlikta" at bounding box center [328, 83] width 306 height 26
click at [184, 77] on icon "arrow-left" at bounding box center [182, 83] width 12 height 12
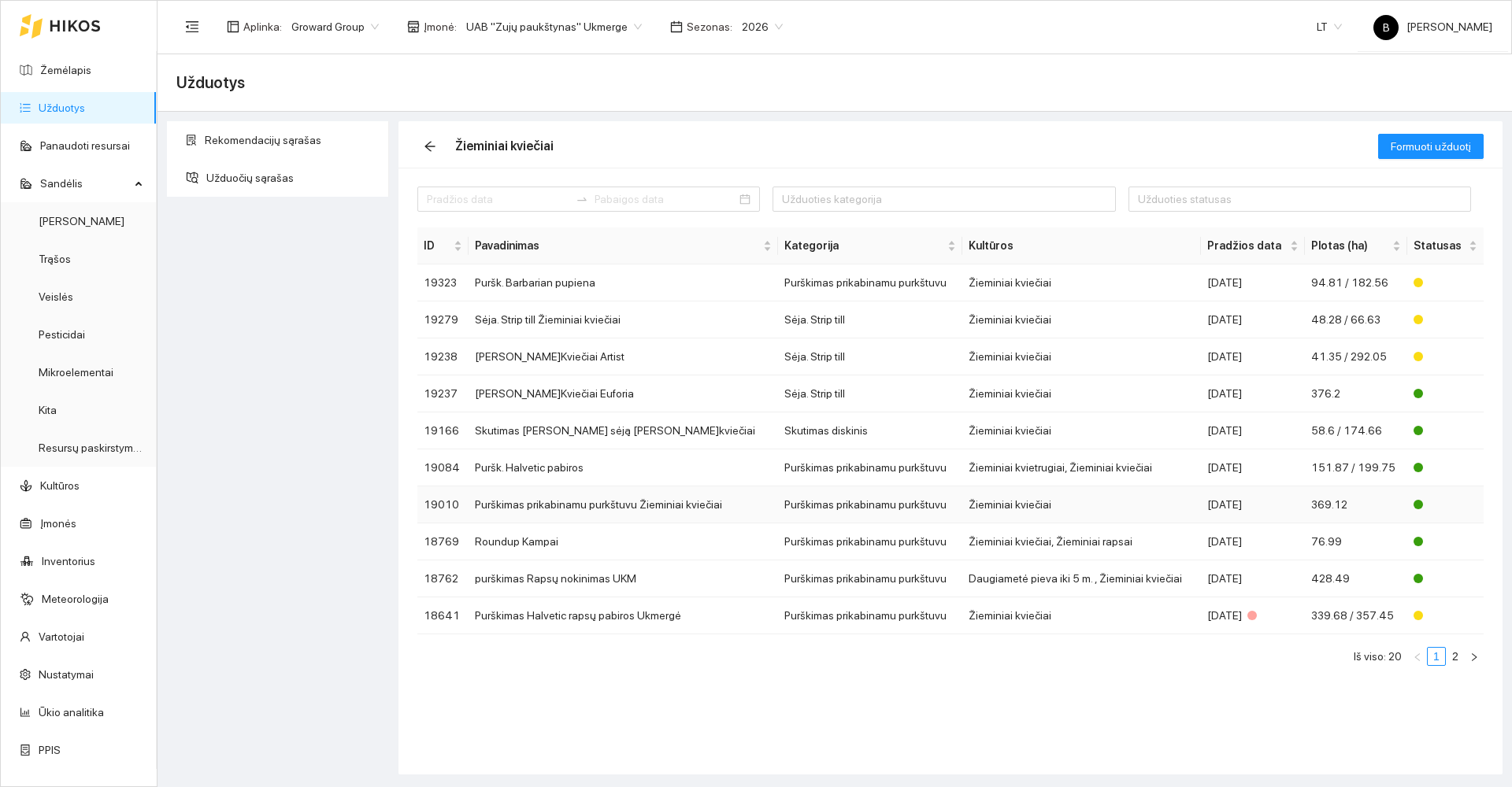
click at [564, 506] on td "Purškimas prikabinamu purkštuvu Žieminiai kviečiai" at bounding box center [623, 505] width 309 height 37
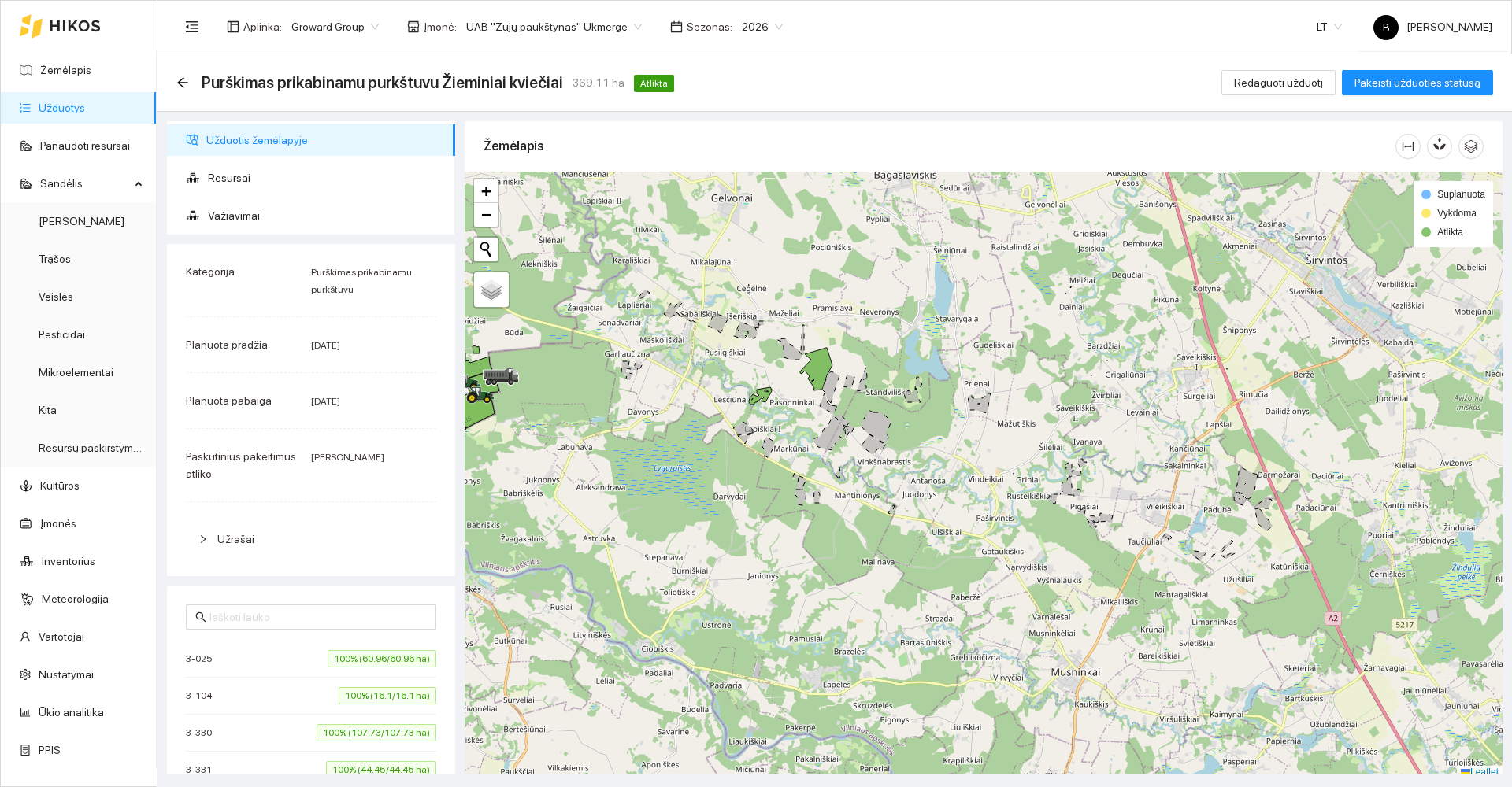
scroll to position [4, 0]
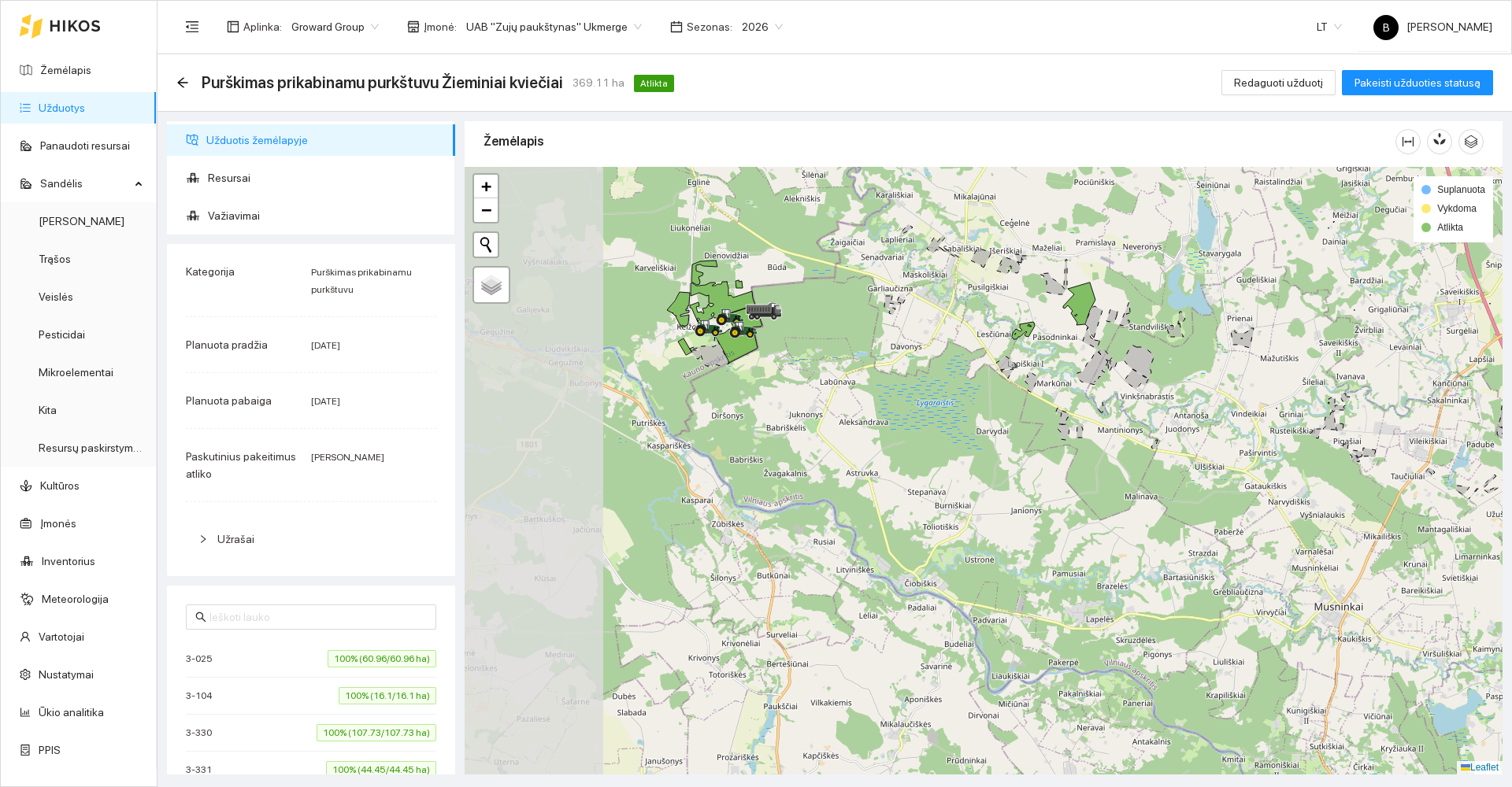
drag, startPoint x: 634, startPoint y: 491, endPoint x: 885, endPoint y: 430, distance: 258.3
click at [888, 430] on div at bounding box center [984, 471] width 1038 height 607
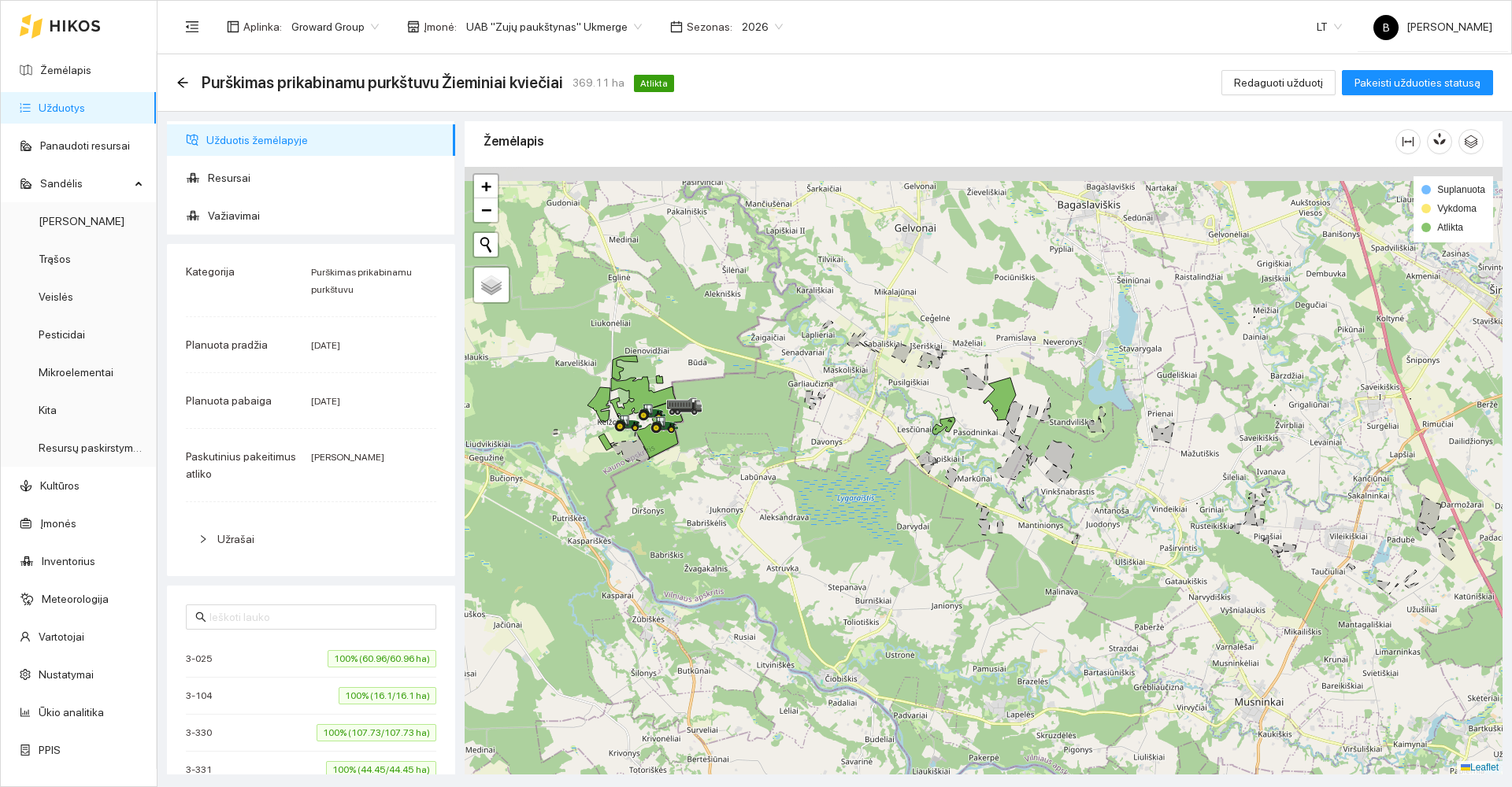
drag, startPoint x: 818, startPoint y: 313, endPoint x: 749, endPoint y: 408, distance: 117.4
click at [749, 408] on div at bounding box center [984, 471] width 1038 height 607
click at [235, 176] on span "Resursai" at bounding box center [325, 178] width 235 height 32
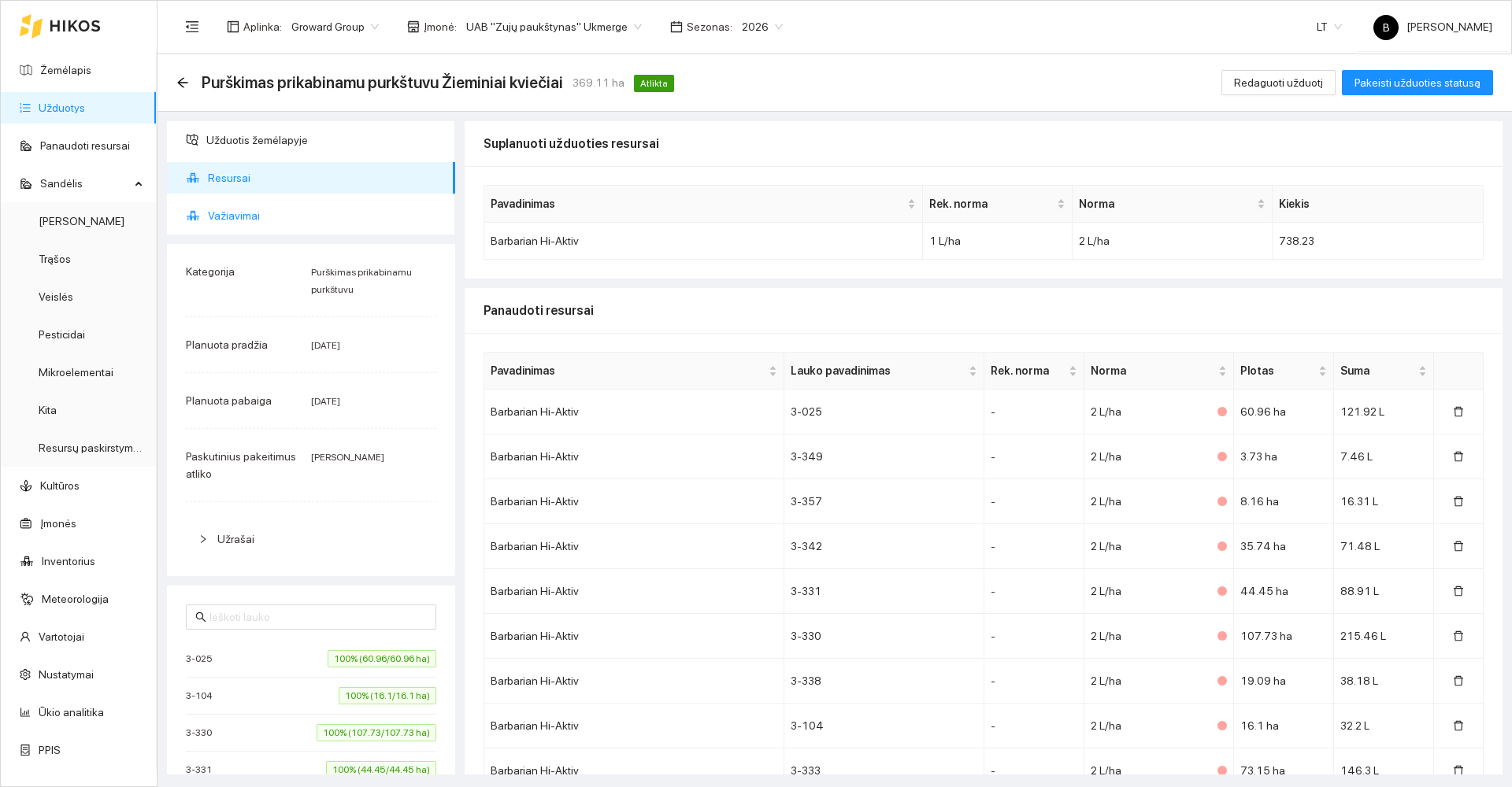
click at [225, 217] on span "Važiavimai" at bounding box center [325, 216] width 235 height 32
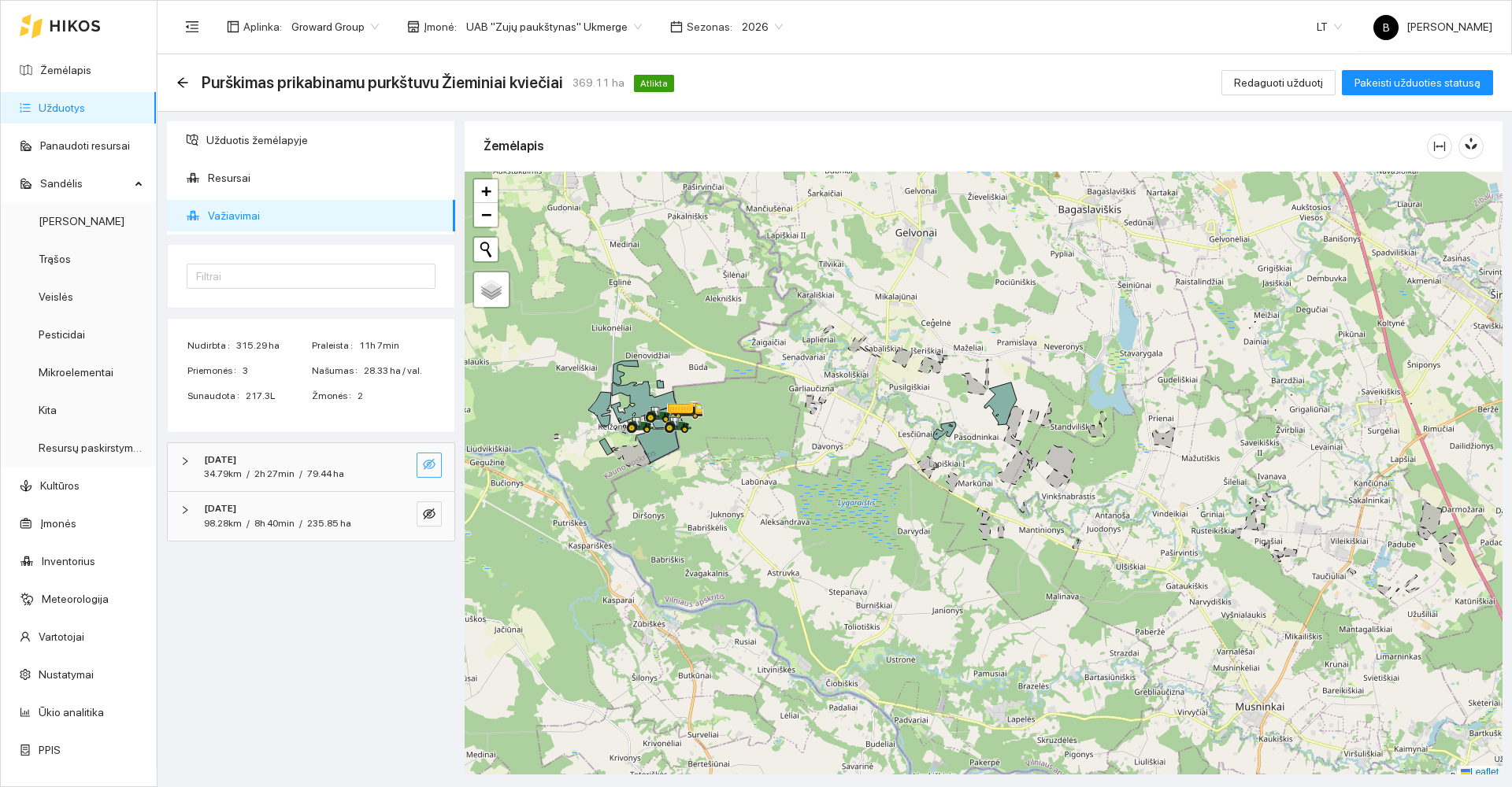
click at [431, 470] on icon "eye-invisible" at bounding box center [429, 464] width 12 height 12
click at [430, 514] on icon "eye-invisible" at bounding box center [429, 514] width 12 height 12
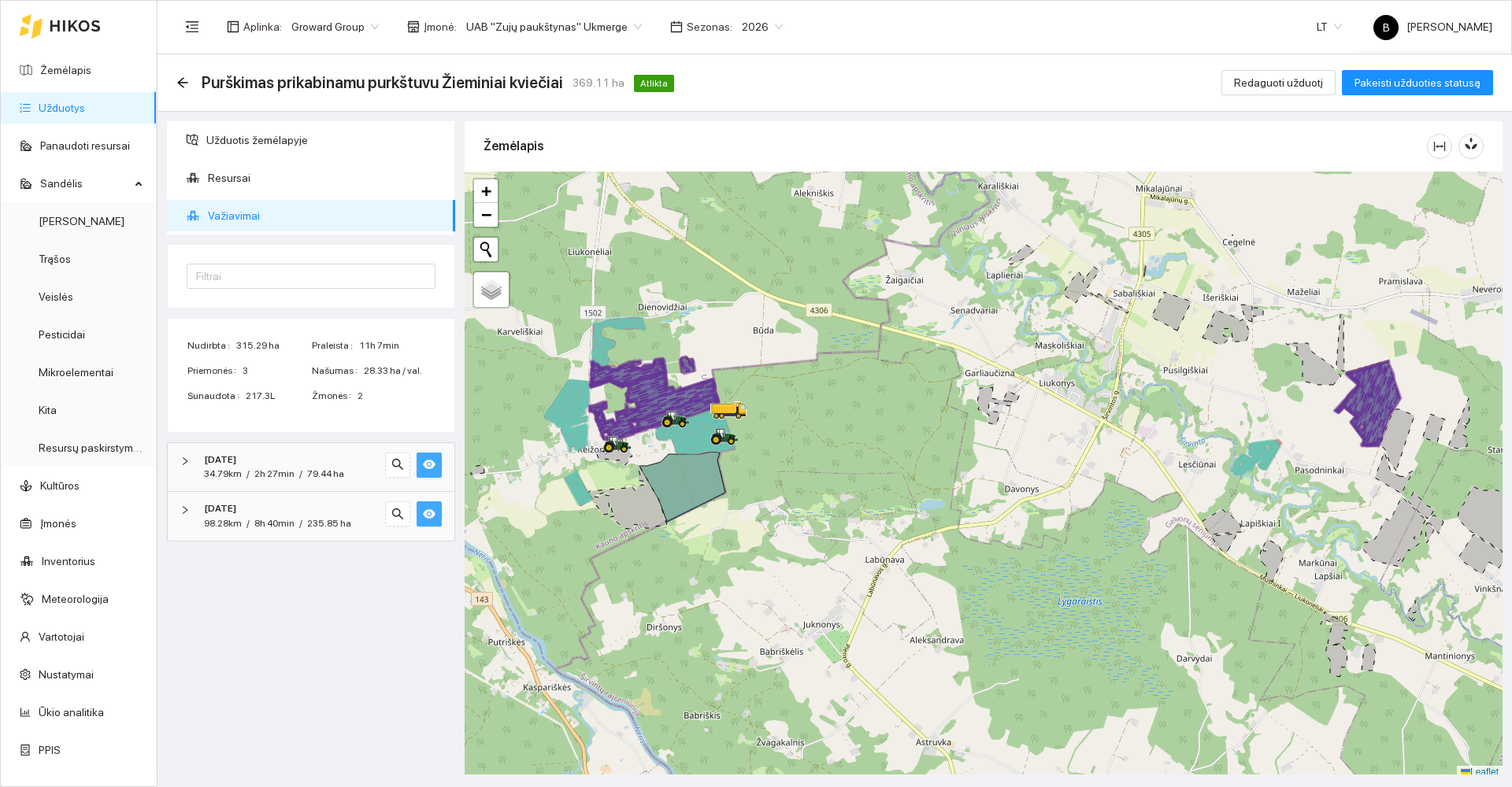
scroll to position [4, 0]
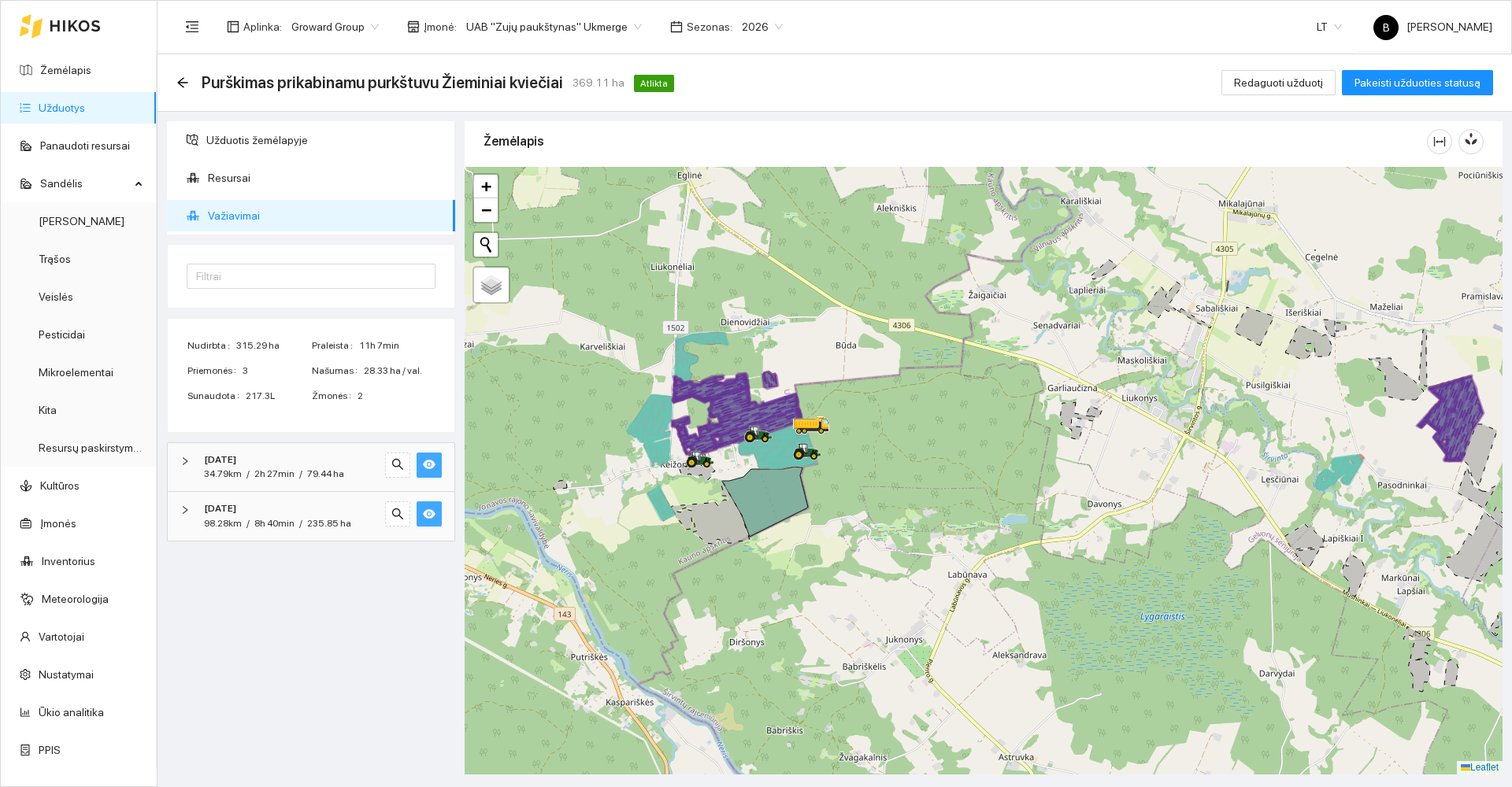
drag, startPoint x: 778, startPoint y: 422, endPoint x: 861, endPoint y: 442, distance: 85.4
click at [861, 442] on div at bounding box center [984, 471] width 1038 height 607
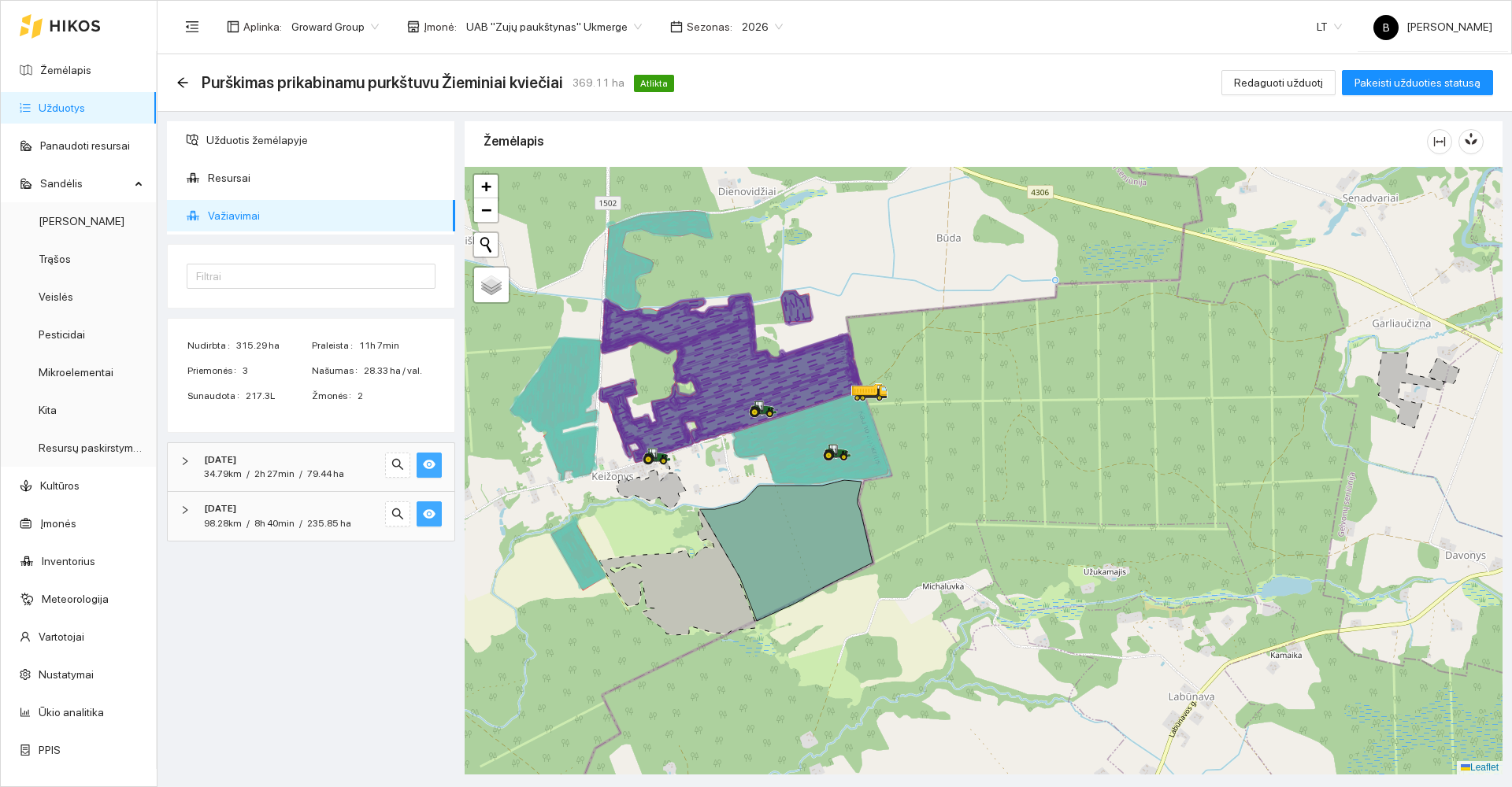
click at [63, 104] on link "Užduotys" at bounding box center [62, 107] width 47 height 12
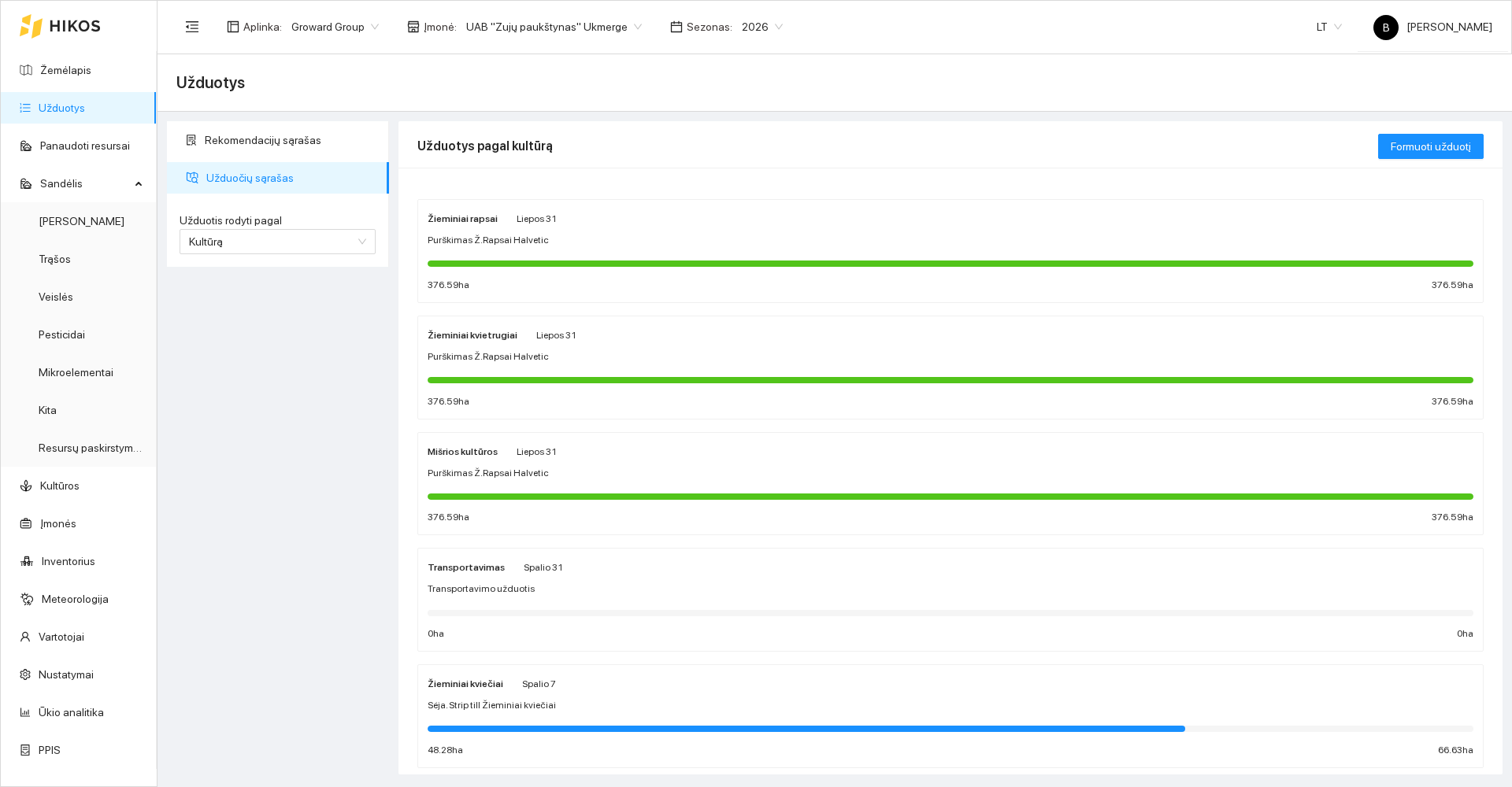
click at [66, 105] on link "Užduotys" at bounding box center [62, 107] width 47 height 12
click at [55, 101] on link "Užduotys" at bounding box center [62, 107] width 47 height 12
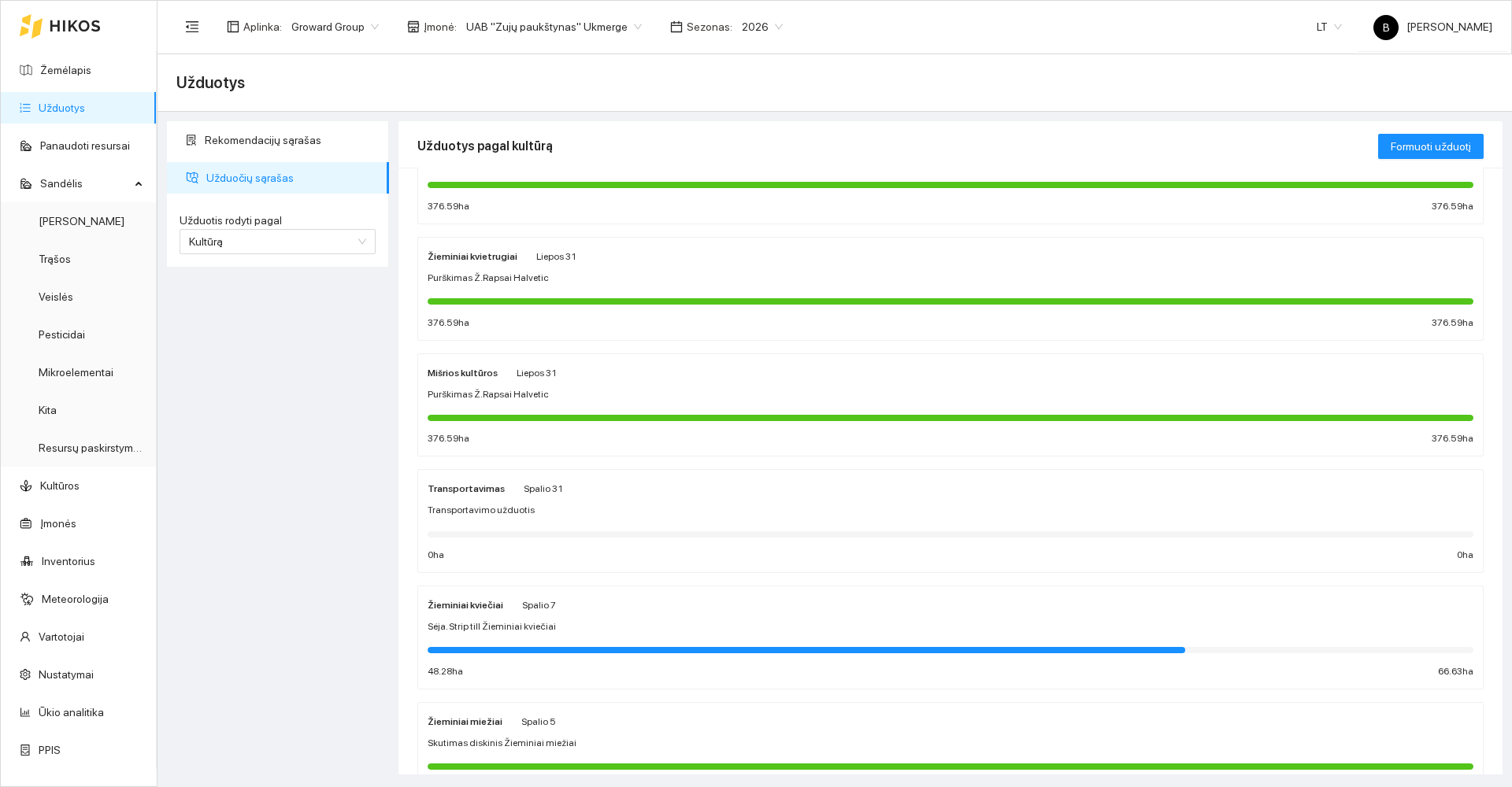
click at [629, 626] on div "Sėja. Strip till Žieminiai kviečiai" at bounding box center [951, 627] width 1046 height 15
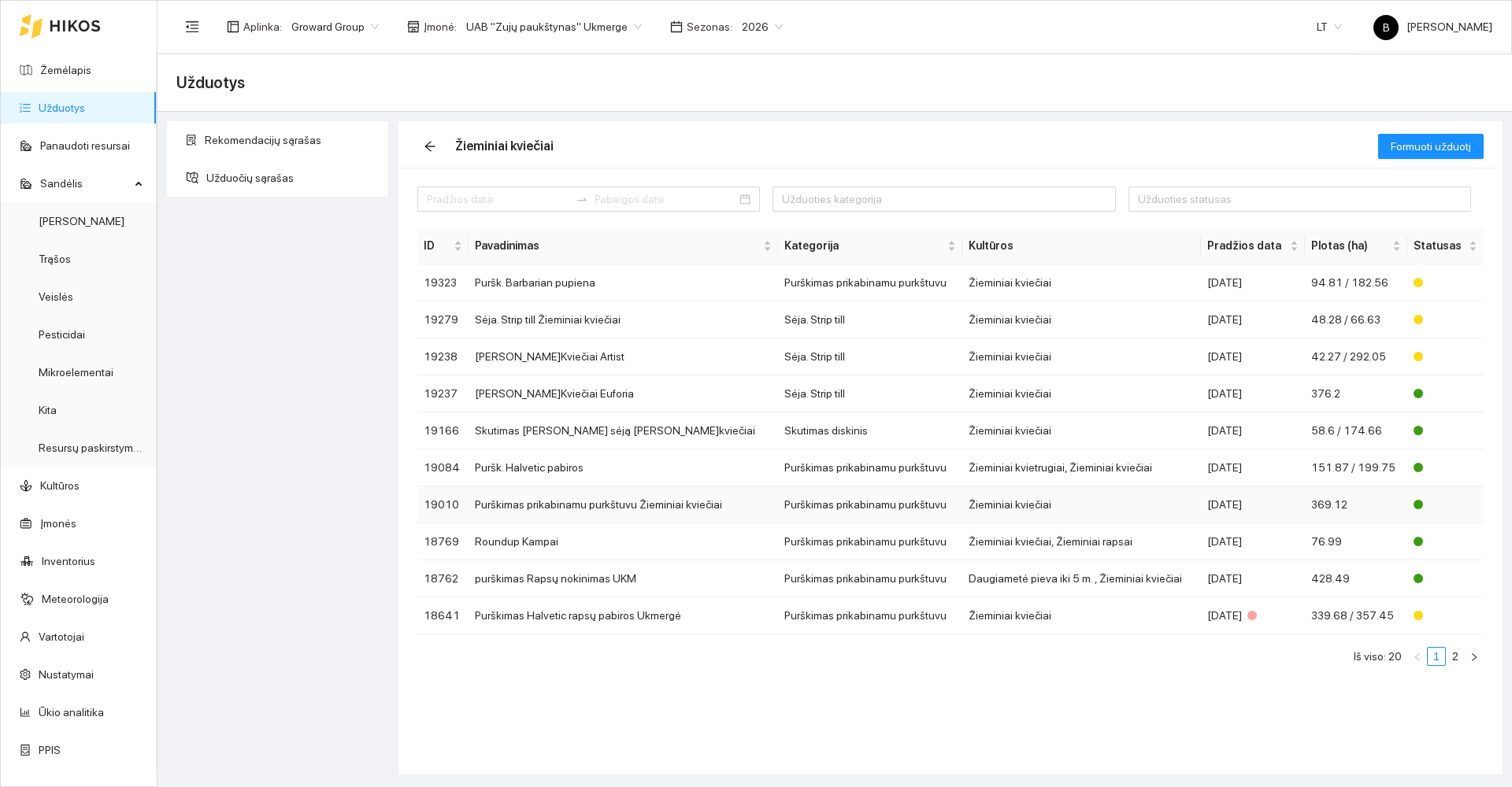
click at [481, 511] on td "Purškimas prikabinamu purkštuvu Žieminiai kviečiai" at bounding box center [623, 505] width 309 height 37
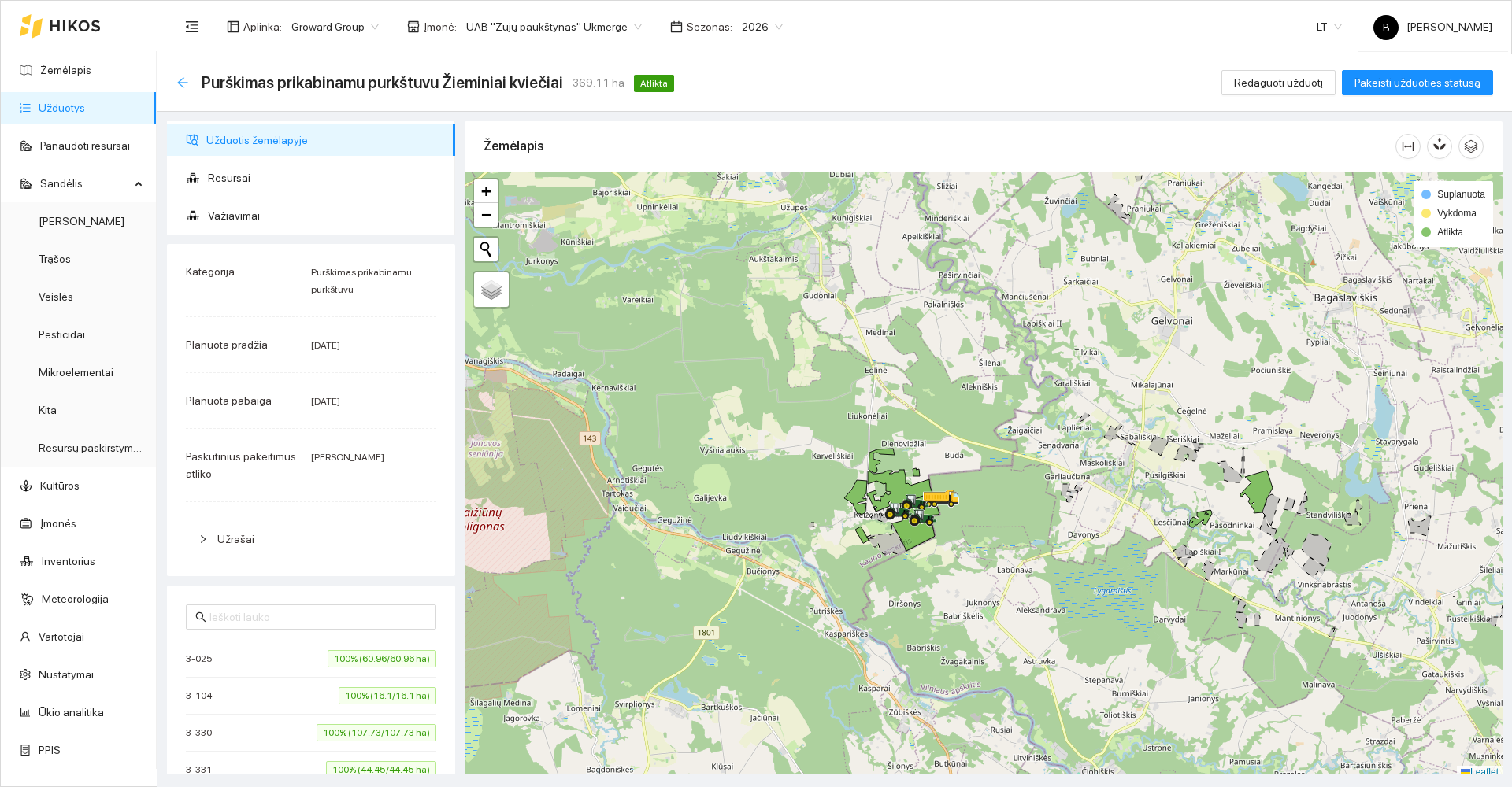
click at [182, 87] on icon "arrow-left" at bounding box center [182, 83] width 12 height 12
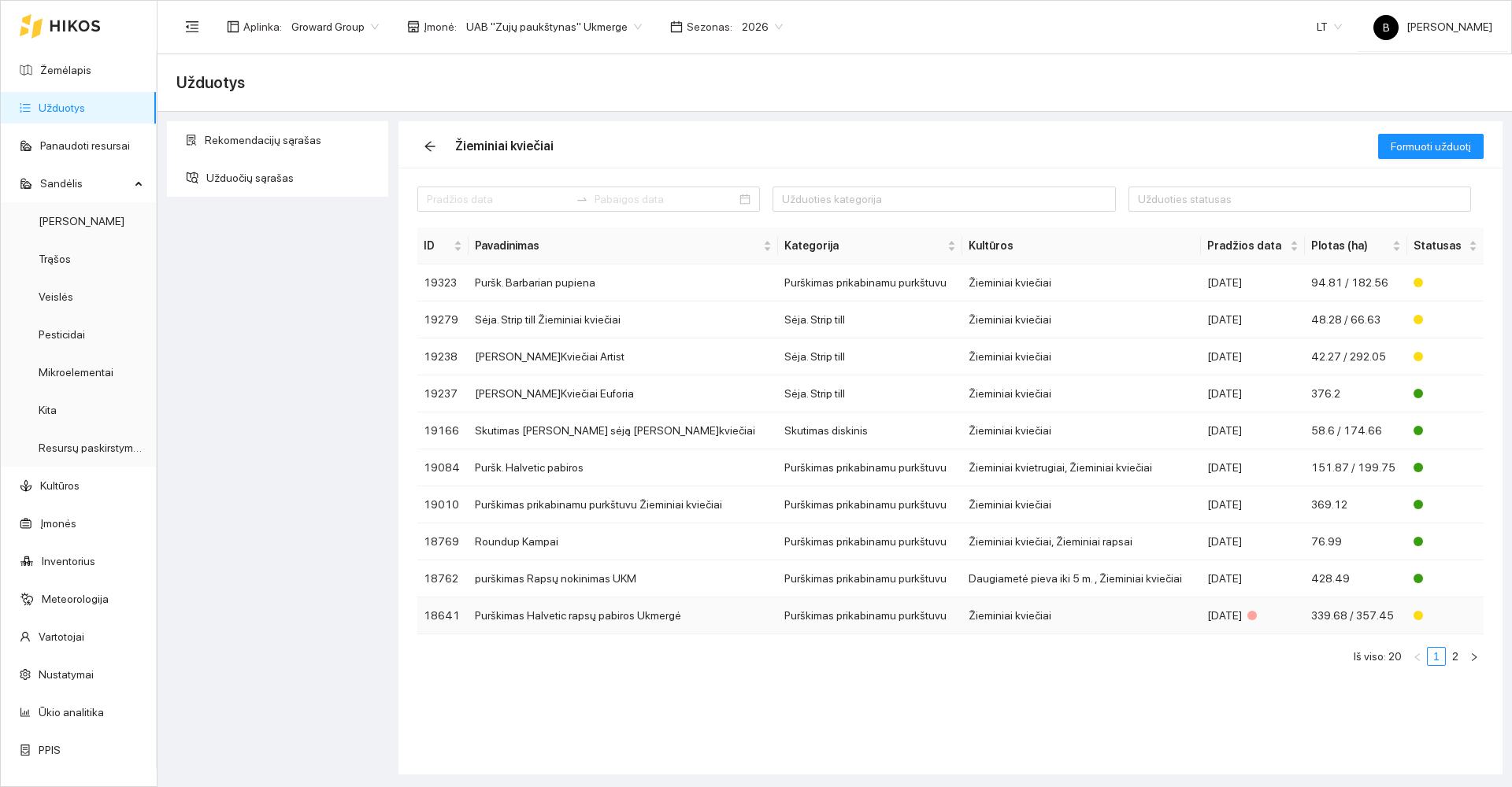
click at [711, 611] on td "Purškimas Halvetic rapsų pabiros Ukmergė" at bounding box center [623, 616] width 309 height 37
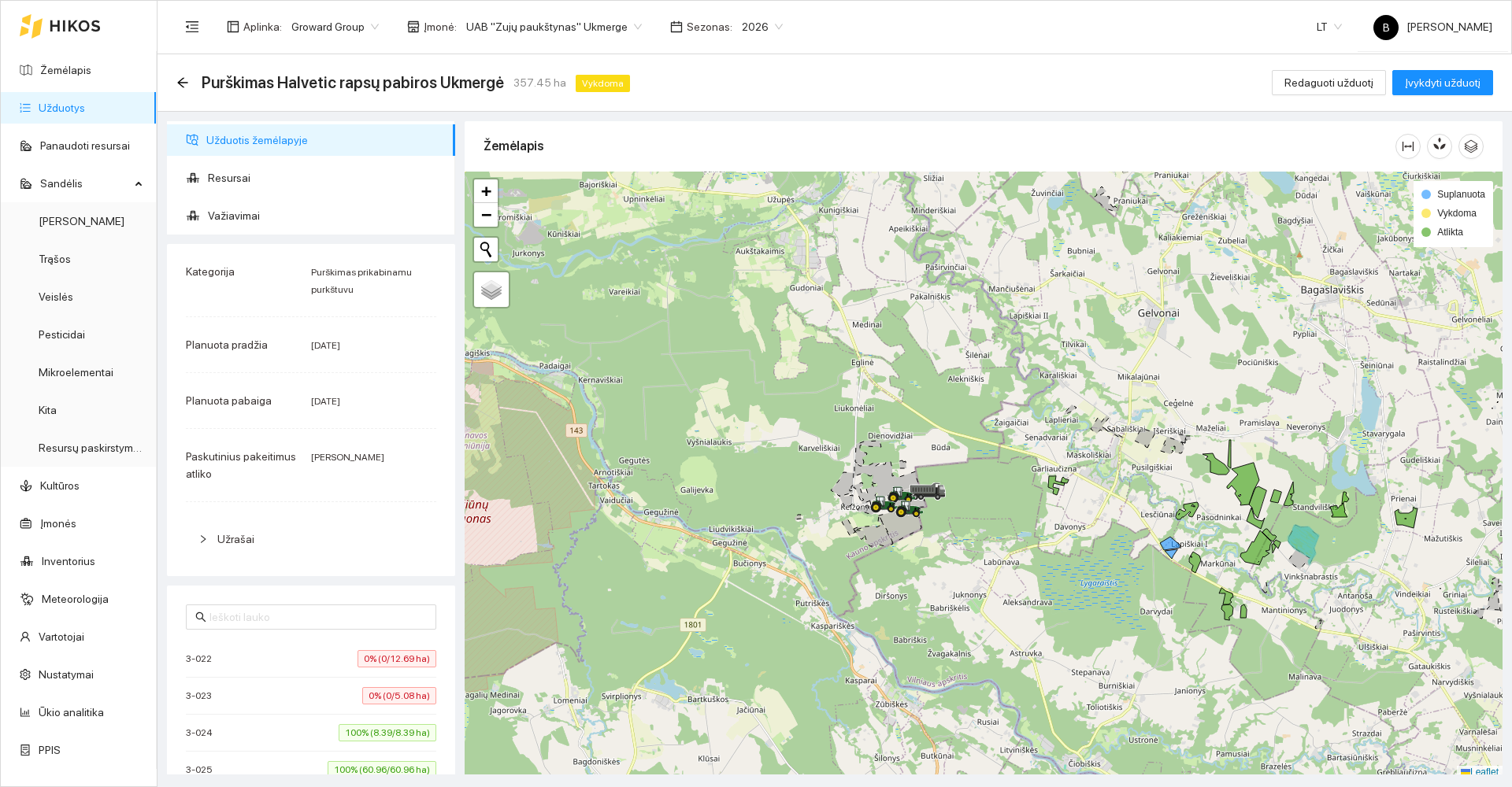
scroll to position [4, 0]
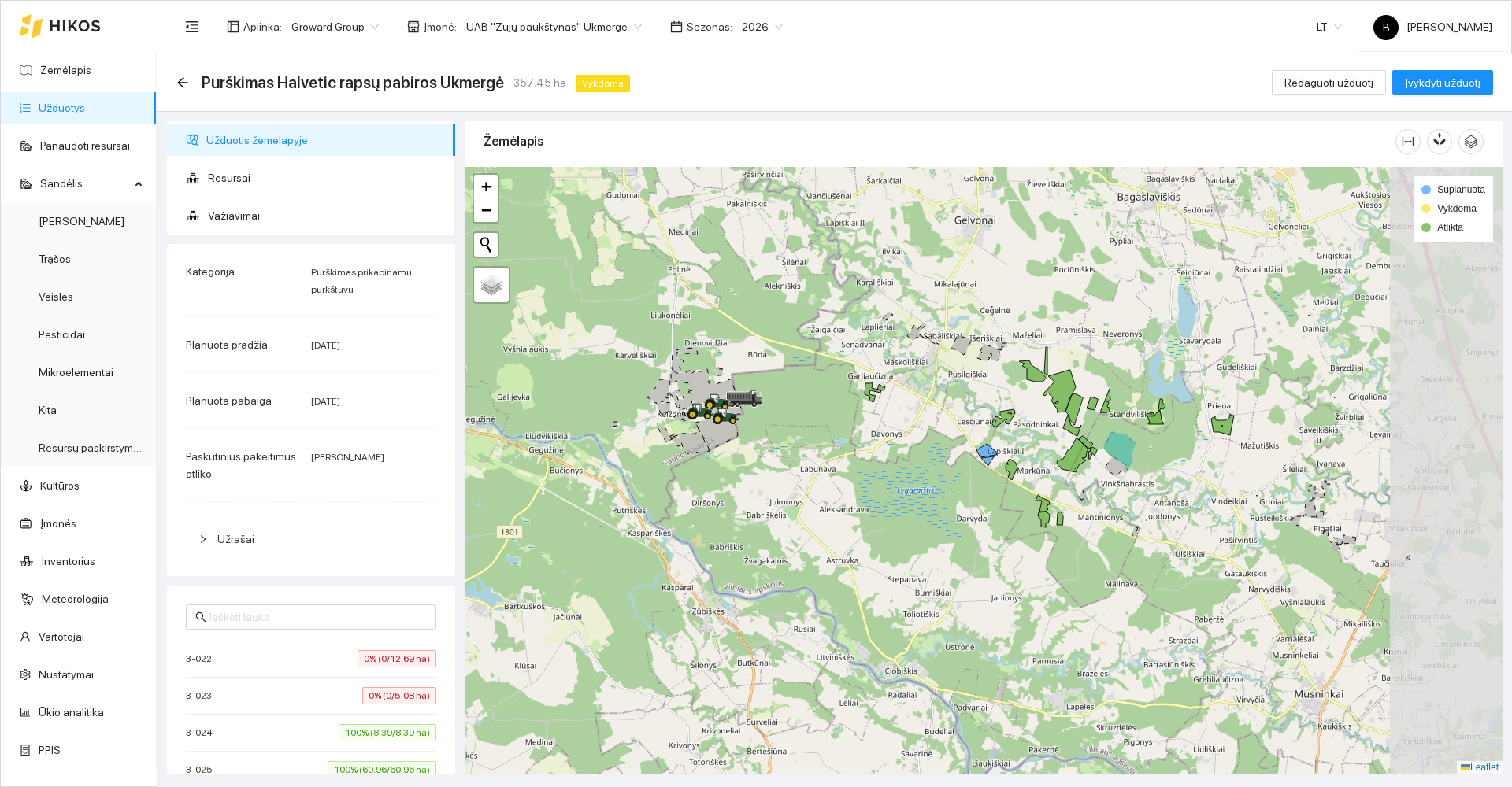
drag, startPoint x: 1132, startPoint y: 587, endPoint x: 935, endPoint y: 491, distance: 219.1
click at [935, 491] on div at bounding box center [984, 471] width 1038 height 607
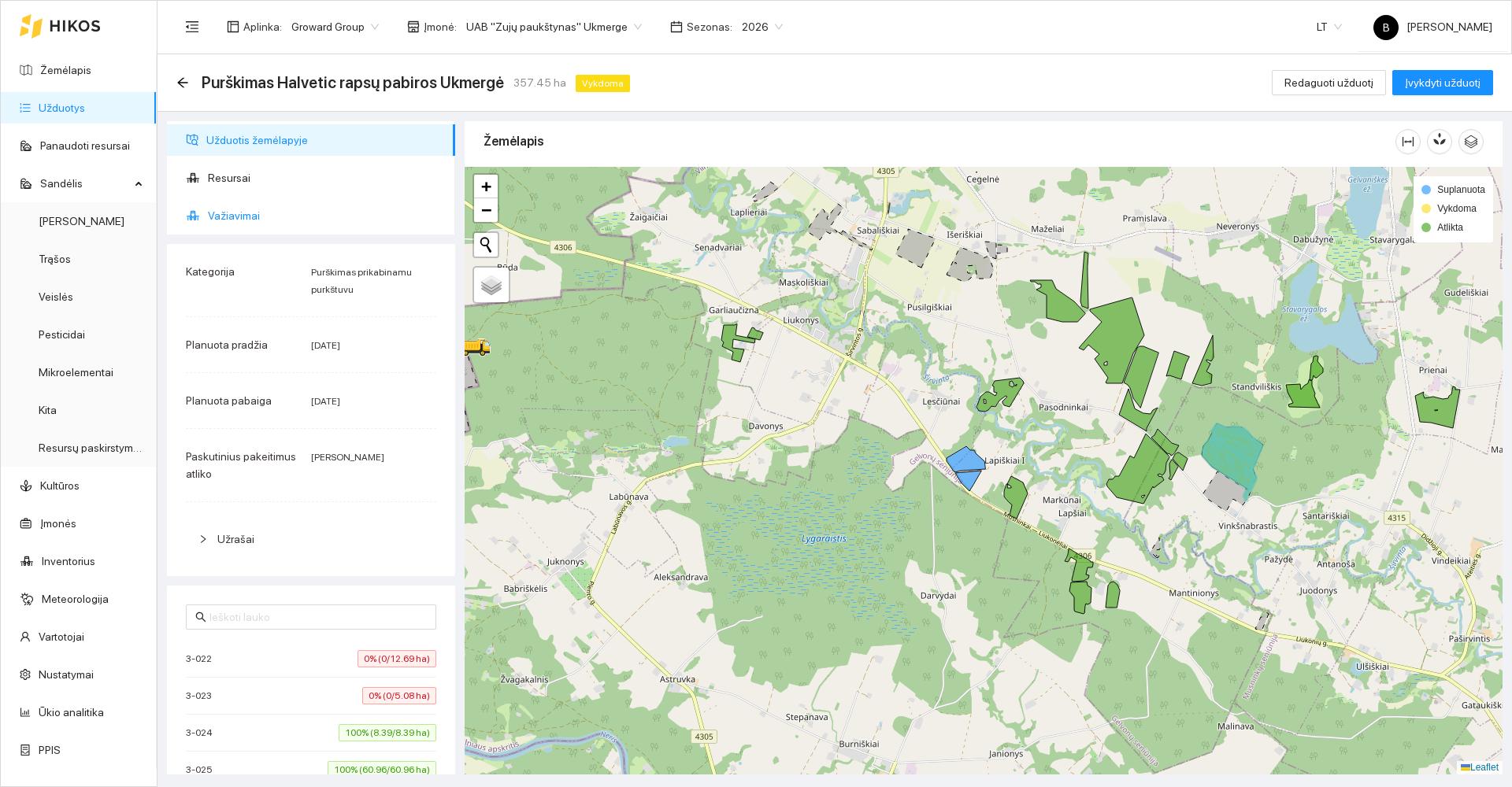
click at [248, 214] on span "Važiavimai" at bounding box center [325, 216] width 235 height 32
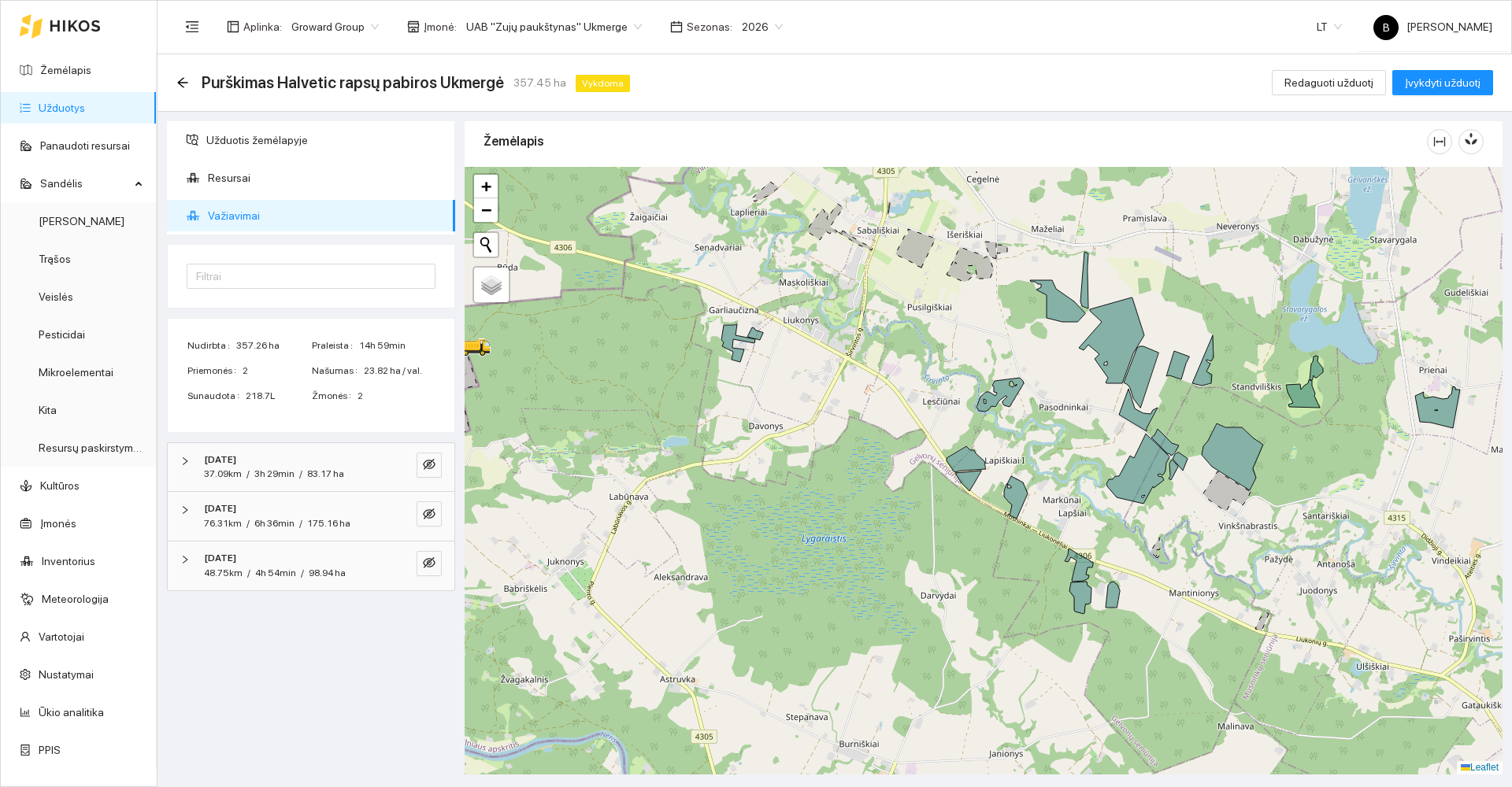
click at [248, 214] on span "Važiavimai" at bounding box center [325, 216] width 235 height 32
click at [220, 216] on span "Važiavimai" at bounding box center [325, 216] width 235 height 32
click at [225, 180] on span "Resursai" at bounding box center [325, 178] width 235 height 32
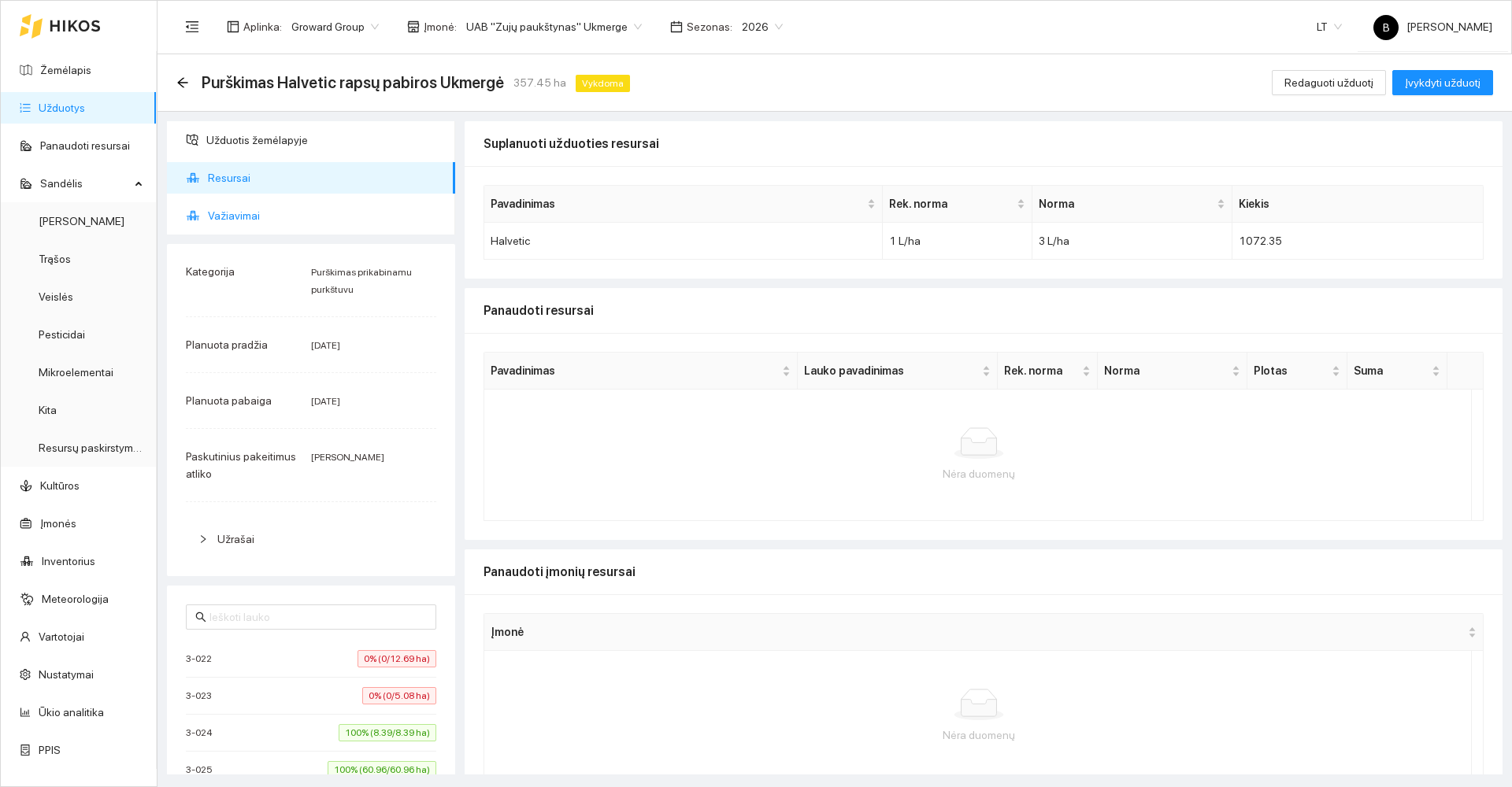
click at [222, 213] on span "Važiavimai" at bounding box center [325, 216] width 235 height 32
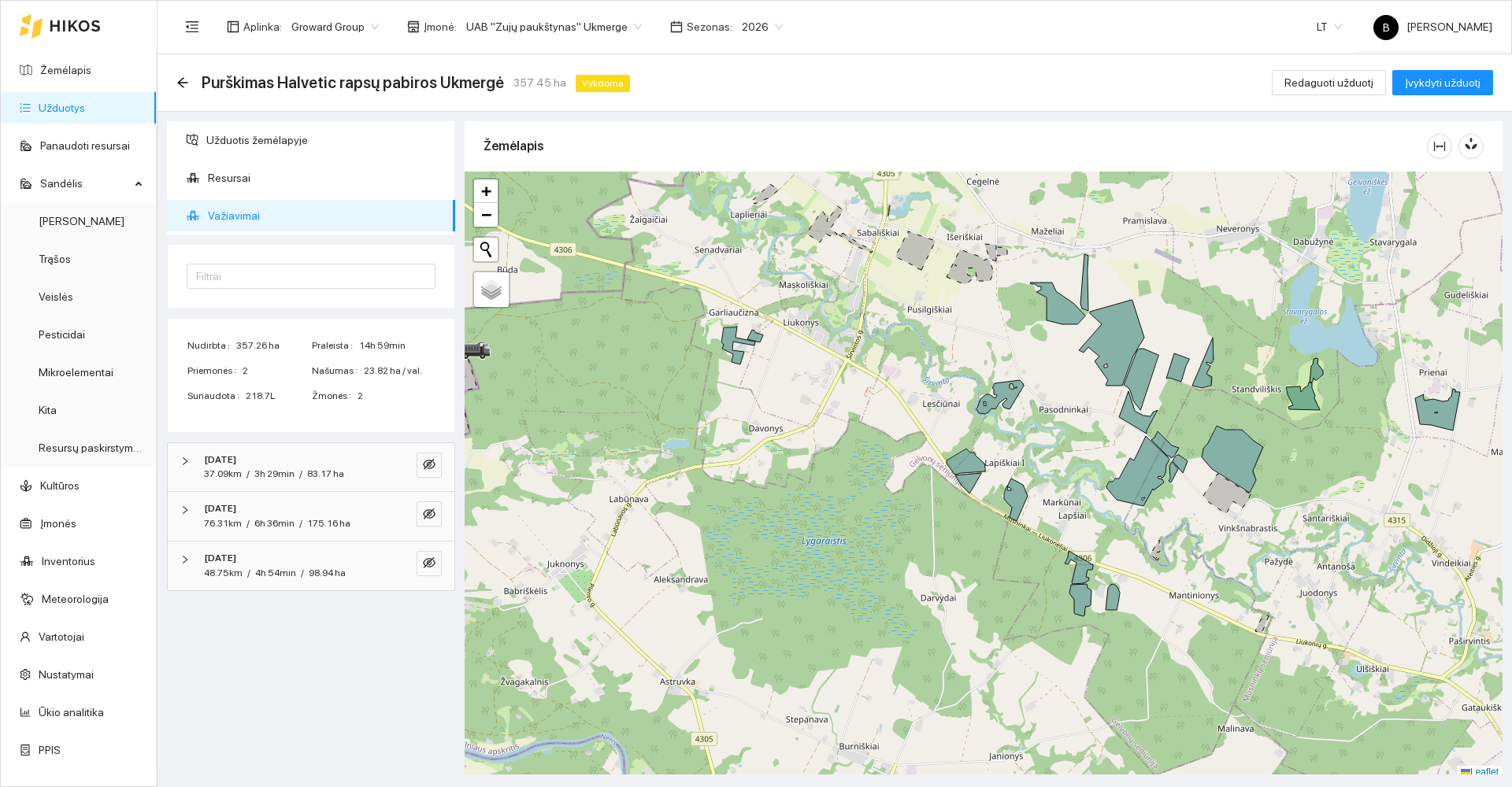
scroll to position [4, 0]
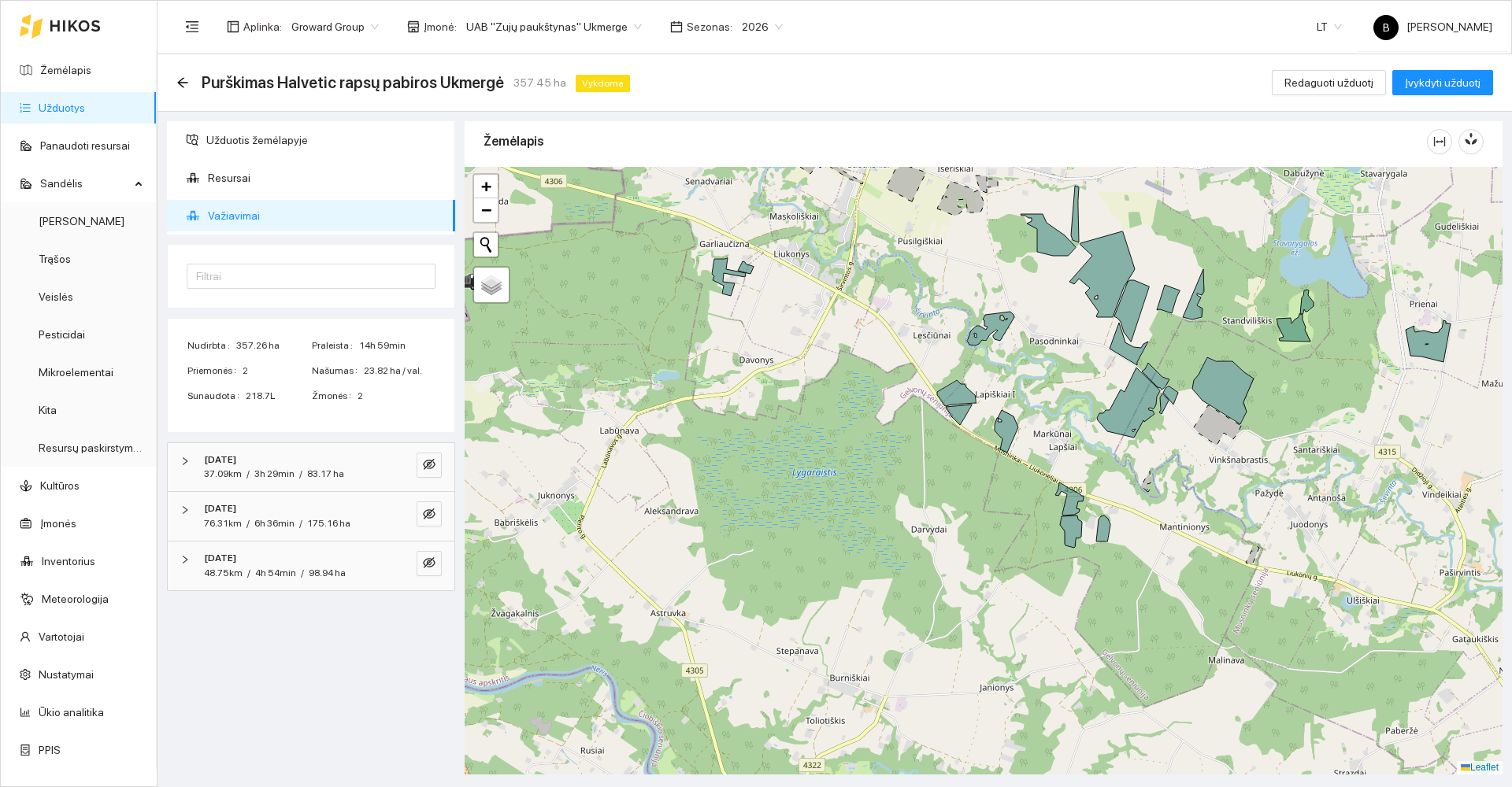
drag, startPoint x: 919, startPoint y: 555, endPoint x: 910, endPoint y: 488, distance: 67.6
click at [910, 488] on div at bounding box center [984, 471] width 1038 height 607
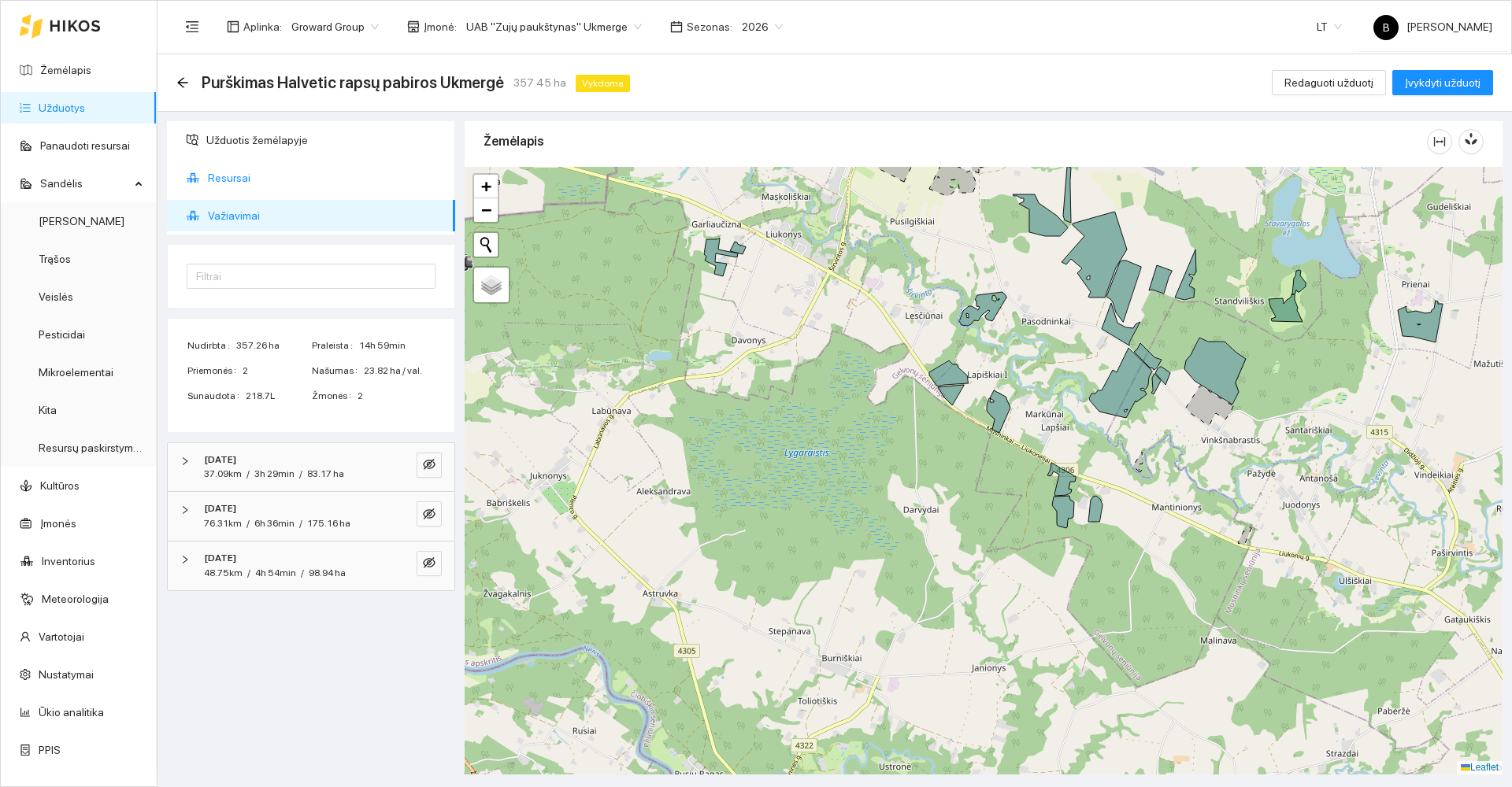
click at [232, 174] on span "Resursai" at bounding box center [325, 178] width 235 height 32
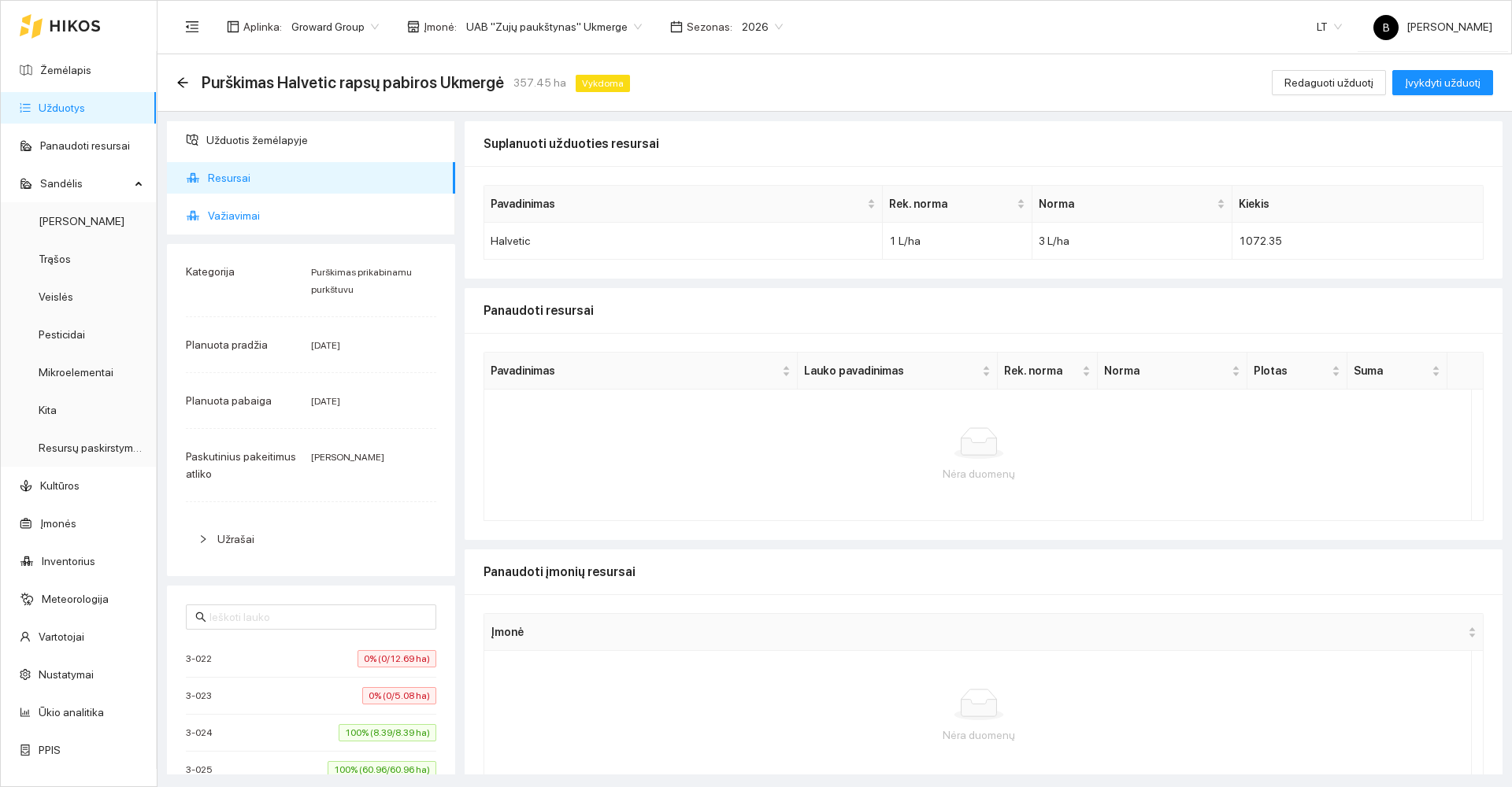
click at [237, 208] on span "Važiavimai" at bounding box center [325, 216] width 235 height 32
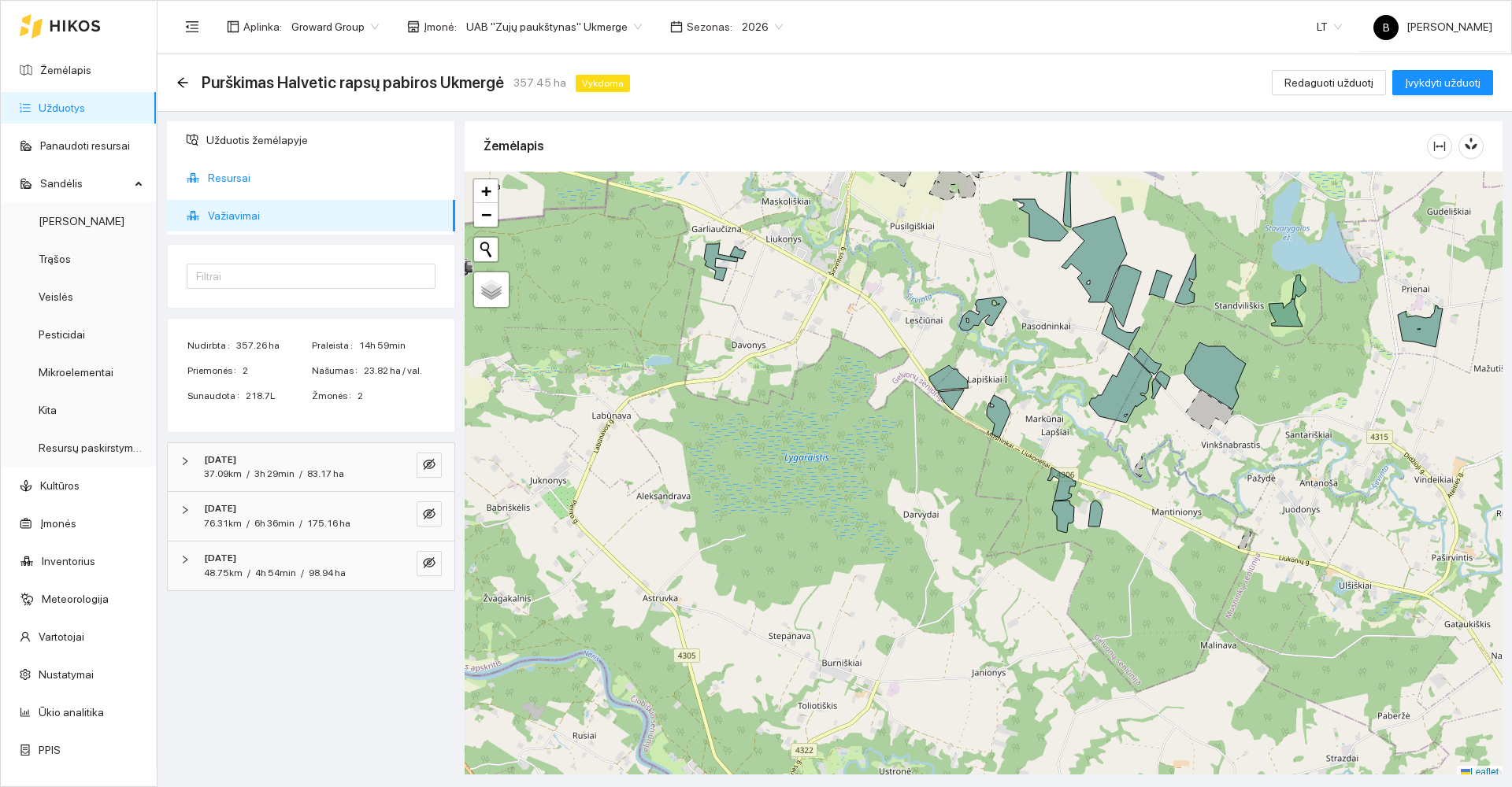
click at [209, 180] on span "Resursai" at bounding box center [325, 178] width 235 height 32
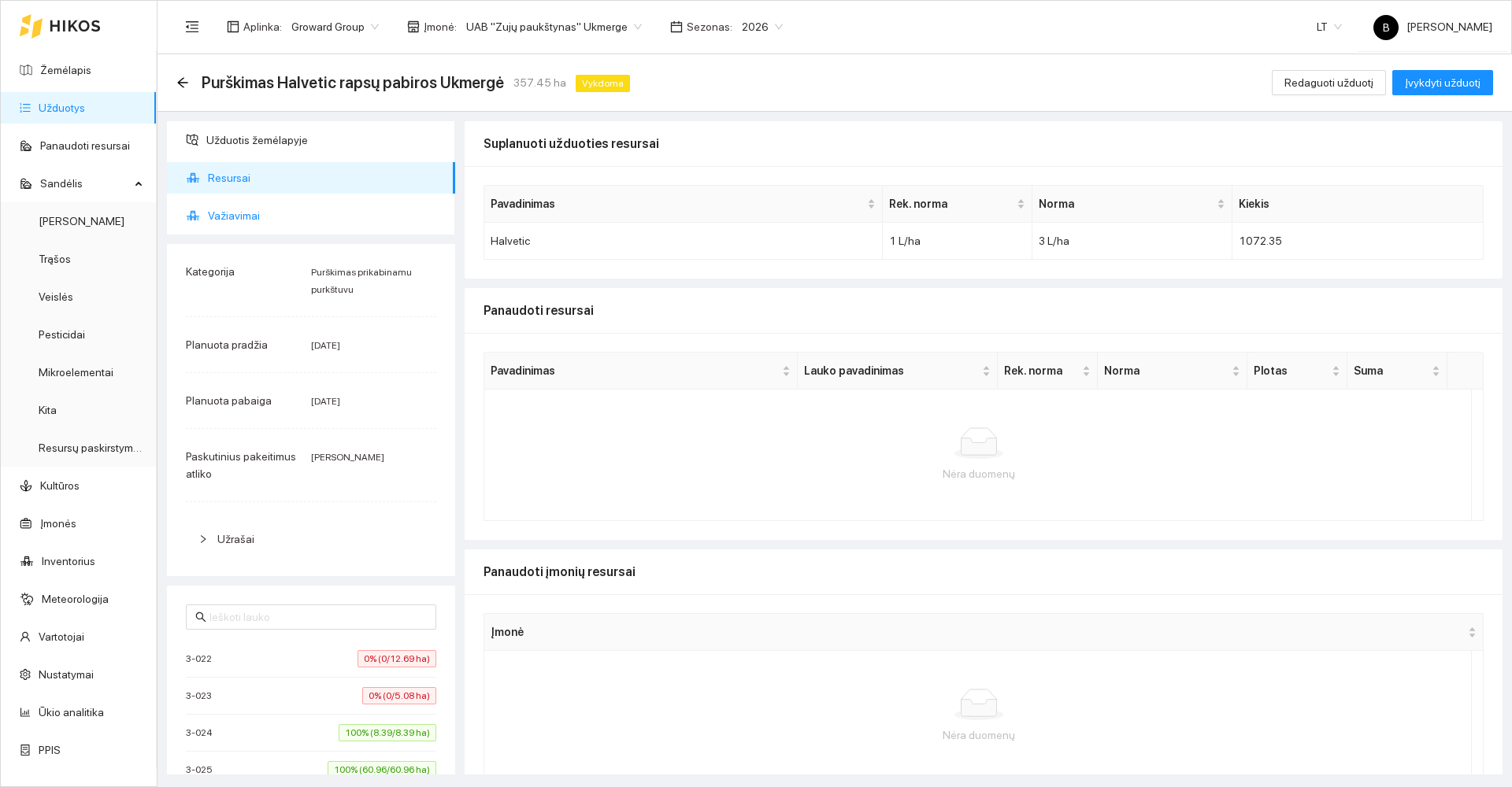
click at [225, 211] on span "Važiavimai" at bounding box center [325, 216] width 235 height 32
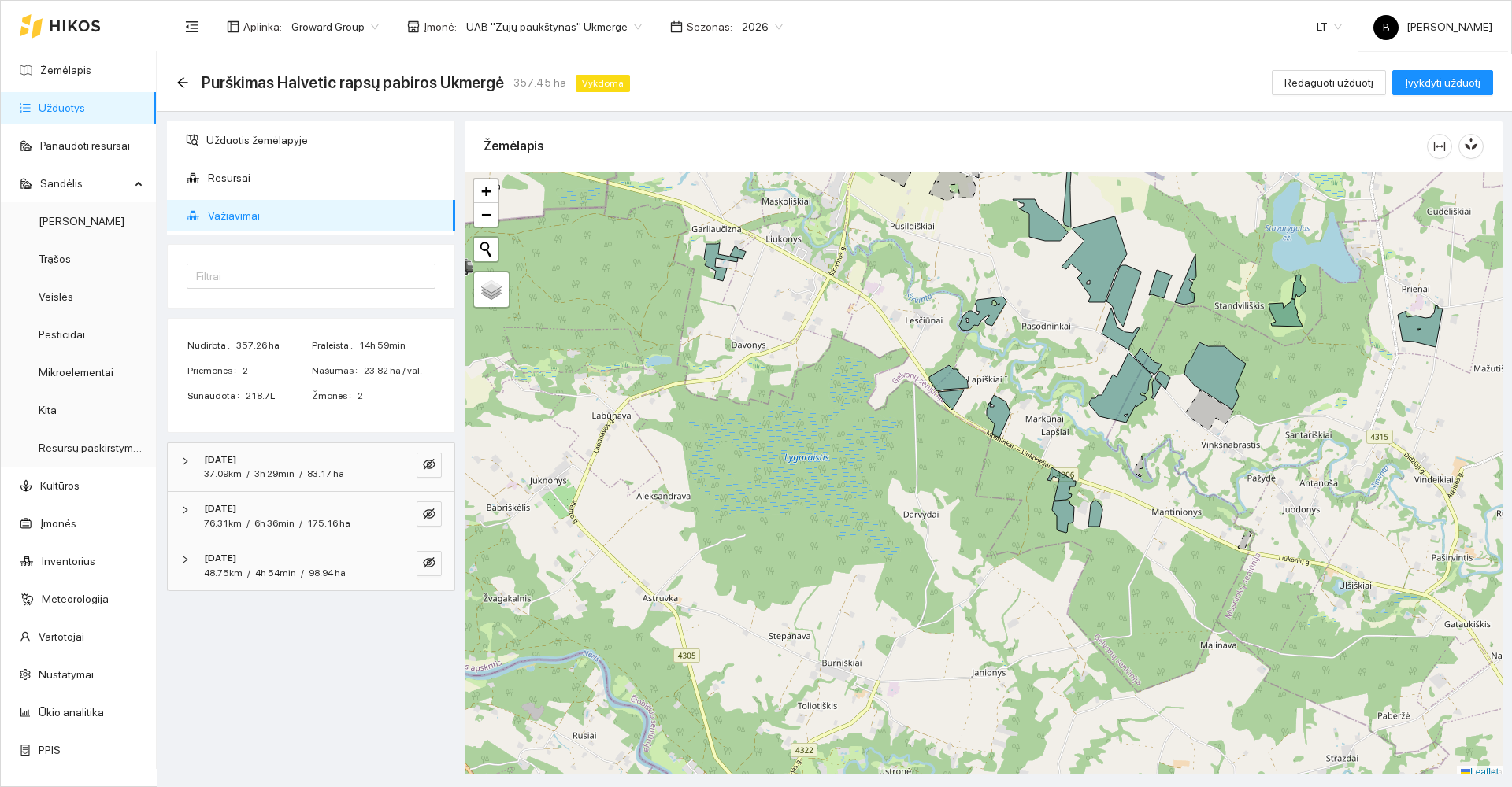
scroll to position [4, 0]
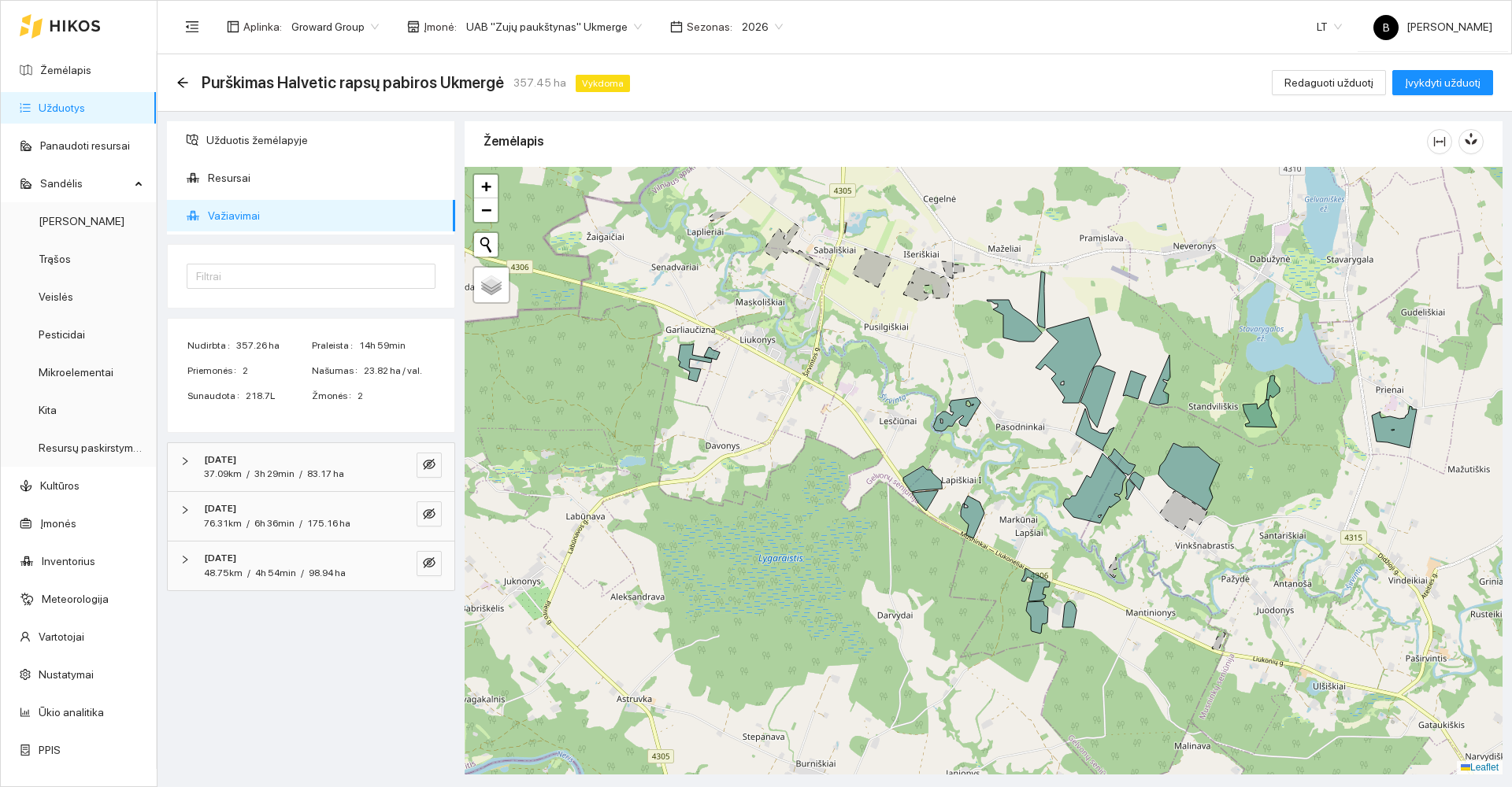
drag, startPoint x: 771, startPoint y: 302, endPoint x: 749, endPoint y: 414, distance: 114.1
click at [749, 414] on div at bounding box center [984, 471] width 1038 height 607
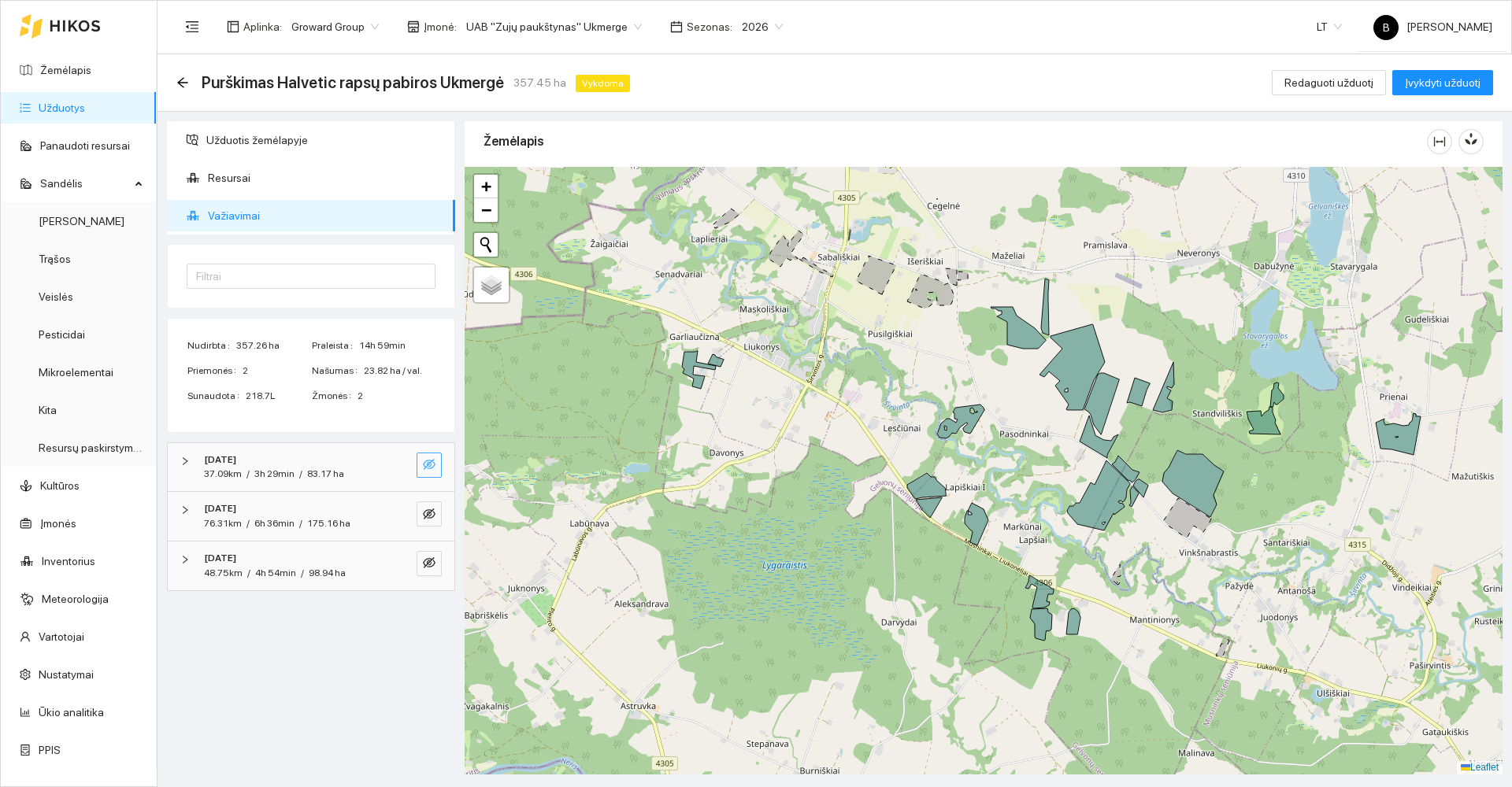
click at [430, 462] on icon "eye-invisible" at bounding box center [429, 464] width 12 height 11
click at [431, 511] on icon "eye-invisible" at bounding box center [429, 514] width 12 height 11
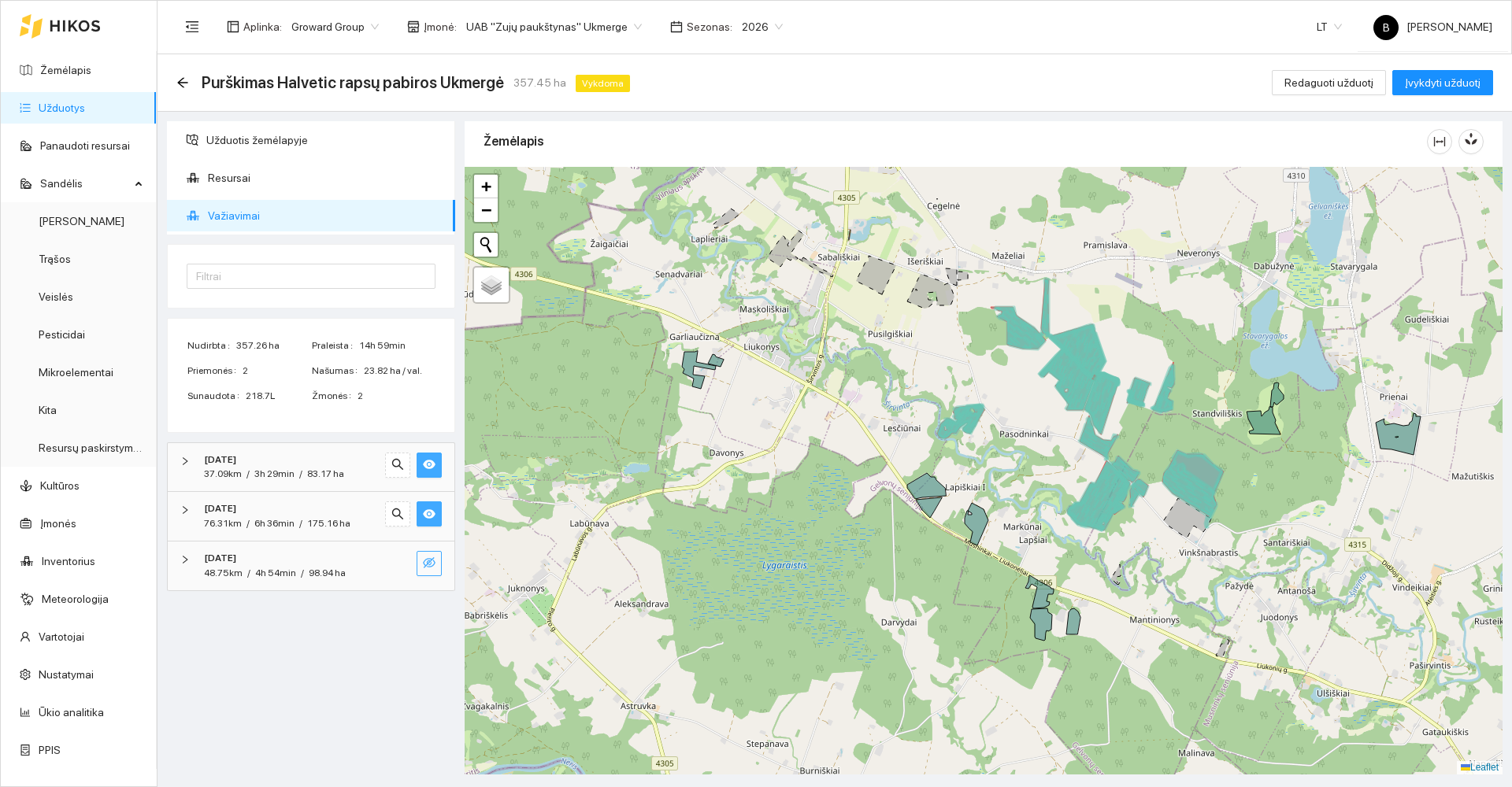
click at [429, 567] on icon "eye-invisible" at bounding box center [429, 563] width 12 height 11
click at [242, 143] on span "Užduotis žemėlapyje" at bounding box center [324, 140] width 236 height 32
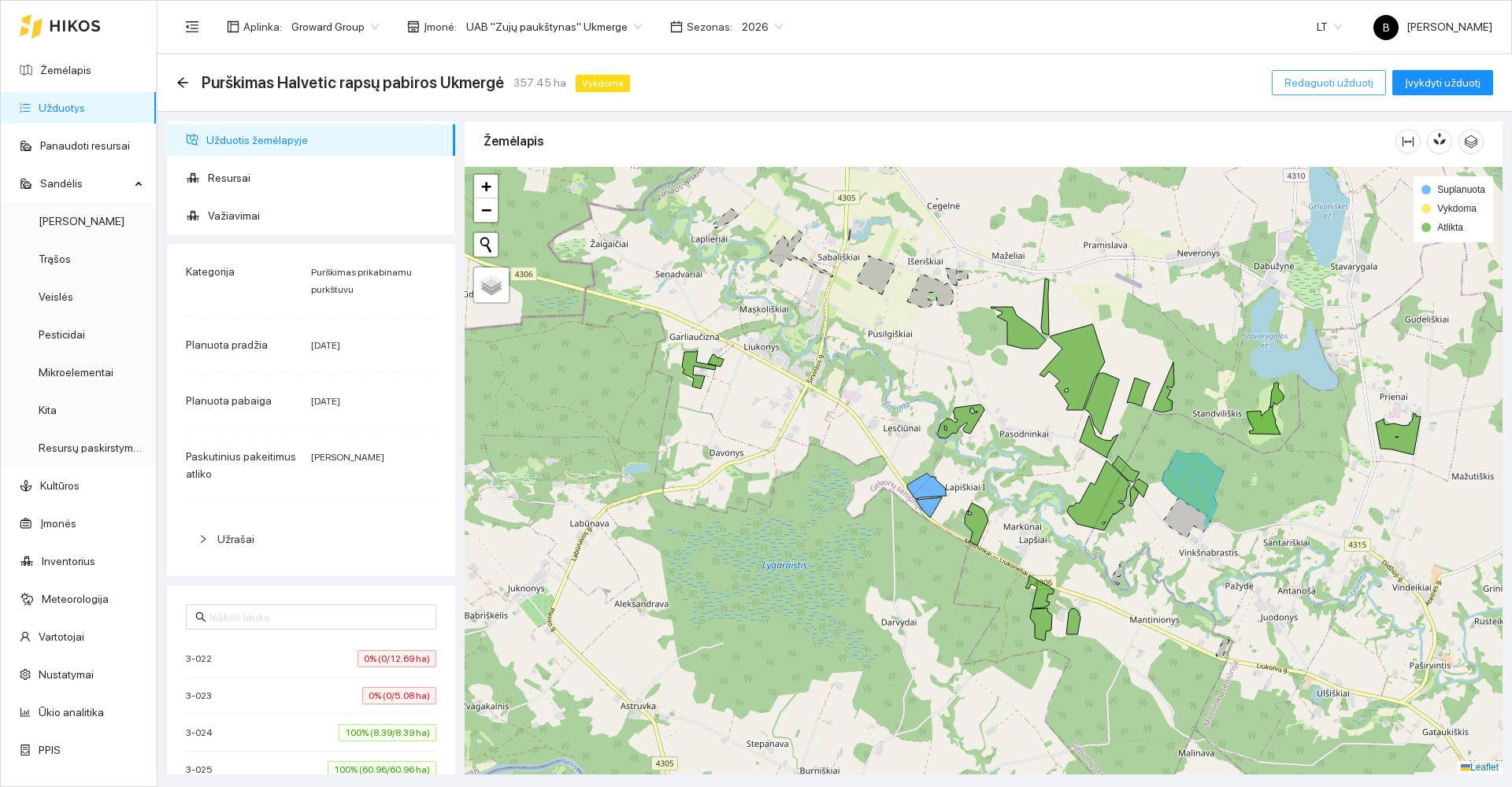
click at [1340, 79] on span "Redaguoti užduotį" at bounding box center [1329, 83] width 89 height 18
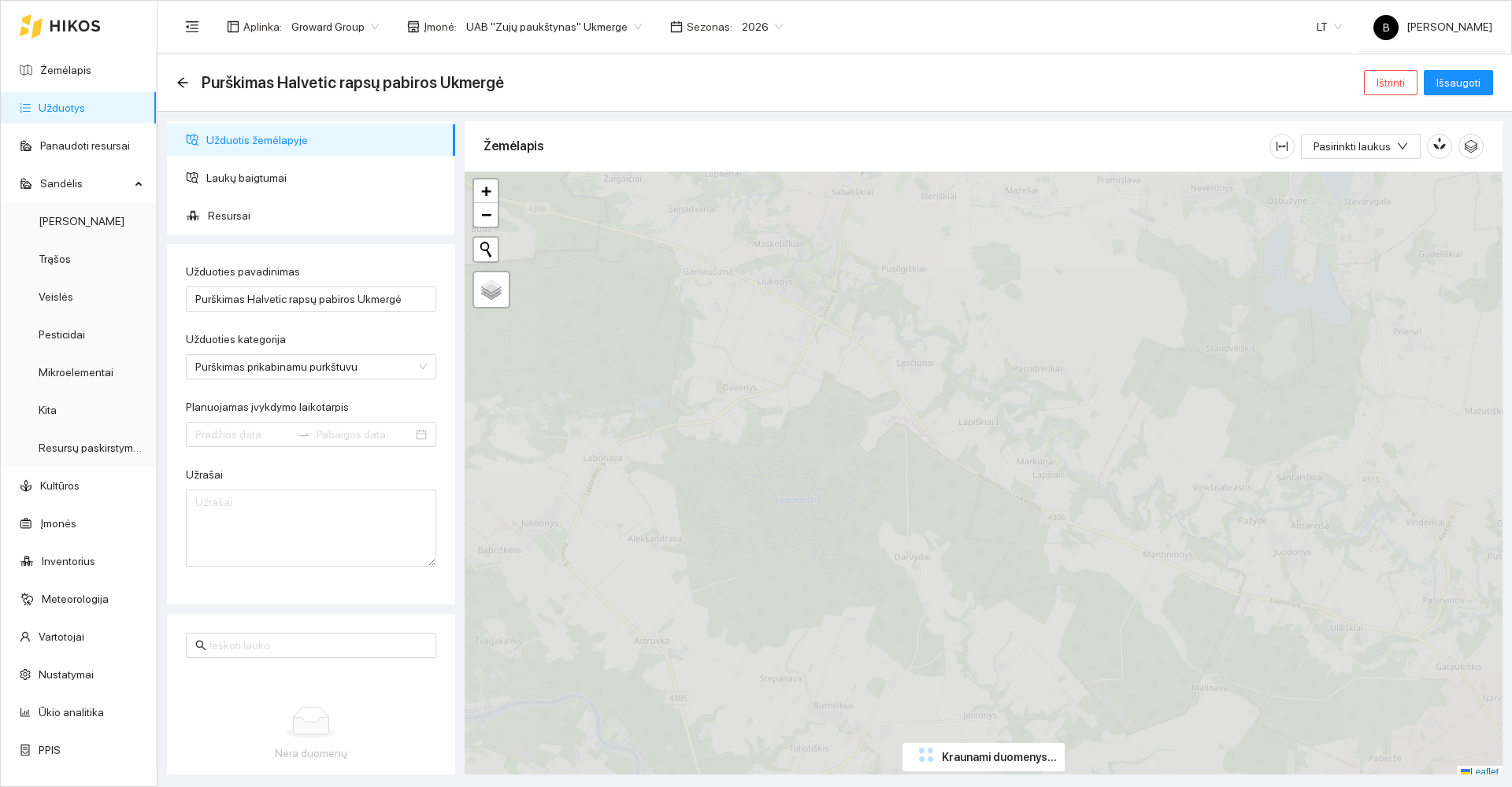
type input "[DATE]"
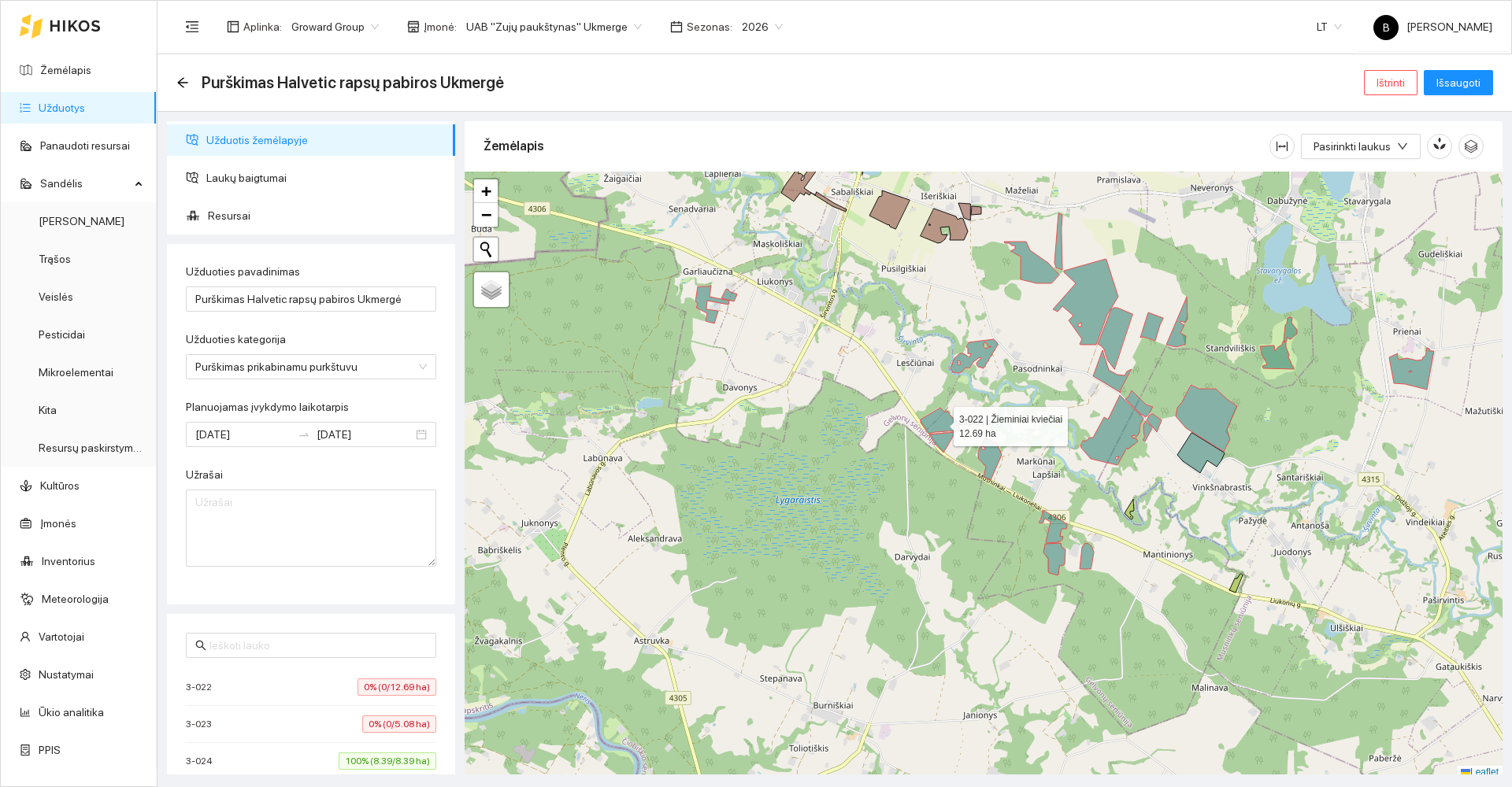
click at [942, 421] on icon at bounding box center [940, 421] width 39 height 26
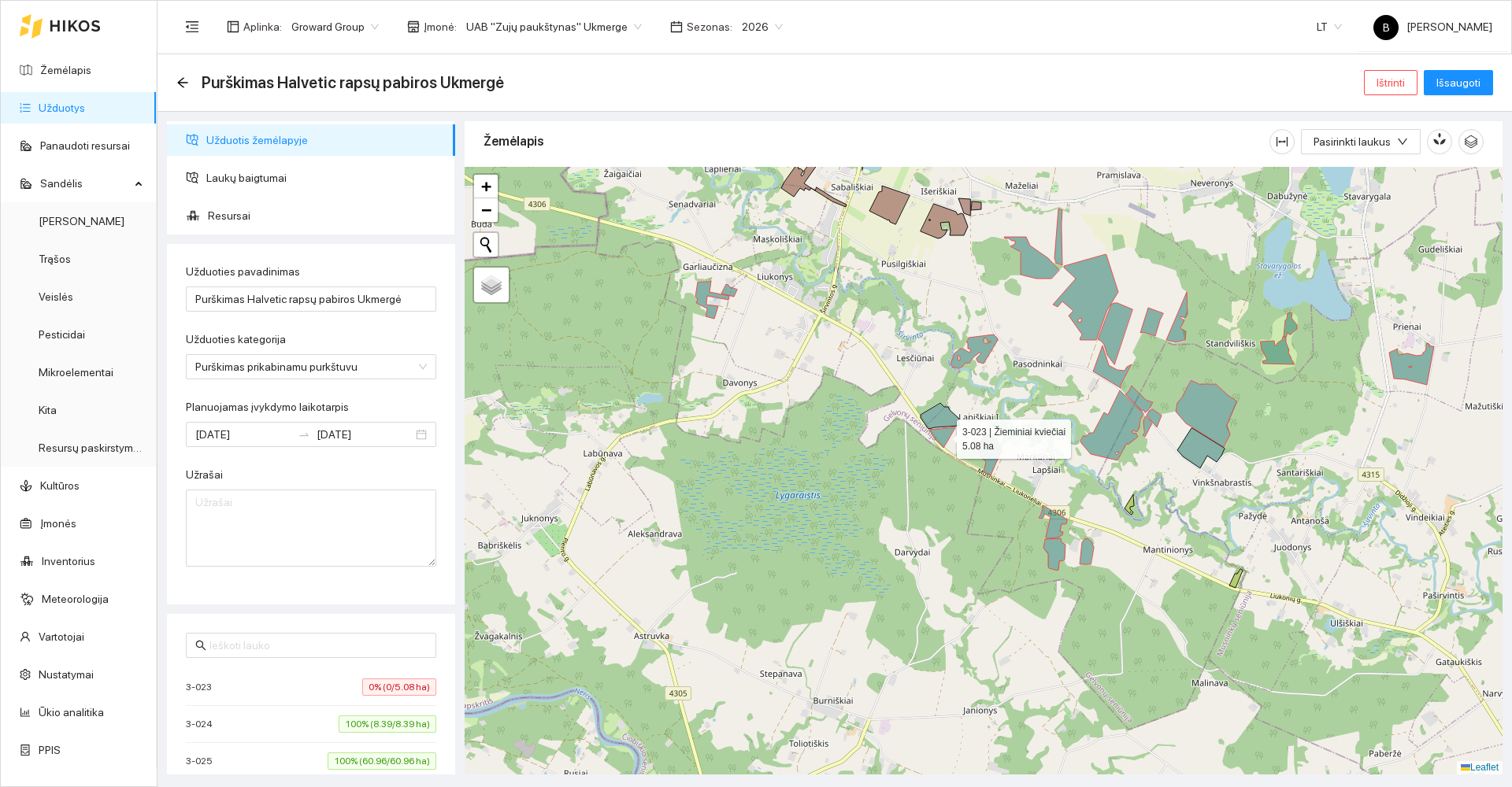
click at [943, 437] on icon at bounding box center [942, 438] width 26 height 20
click at [1463, 79] on span "Išsaugoti" at bounding box center [1458, 83] width 44 height 18
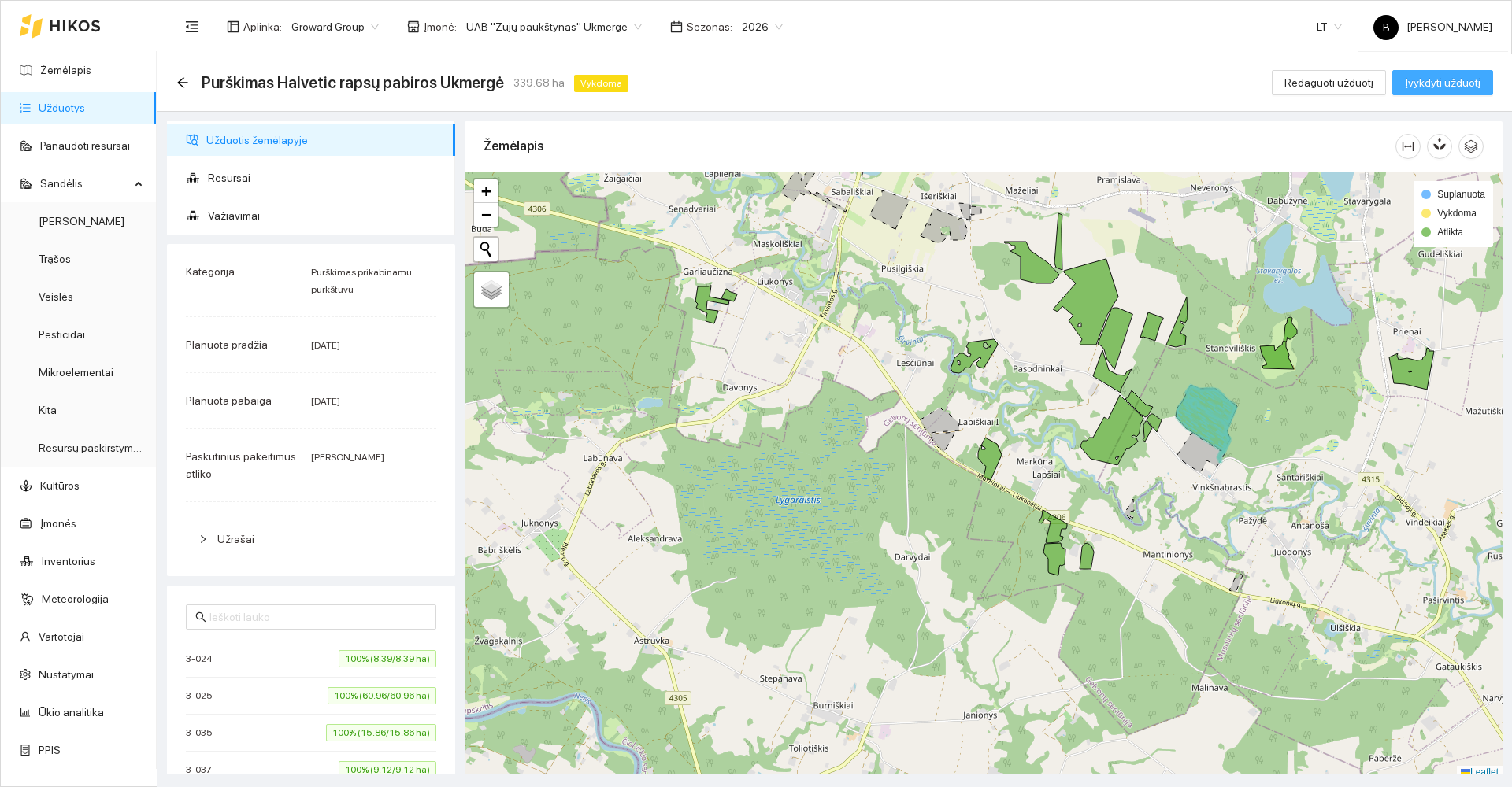
click at [1463, 79] on span "Įvykdyti užduotį" at bounding box center [1442, 83] width 76 height 18
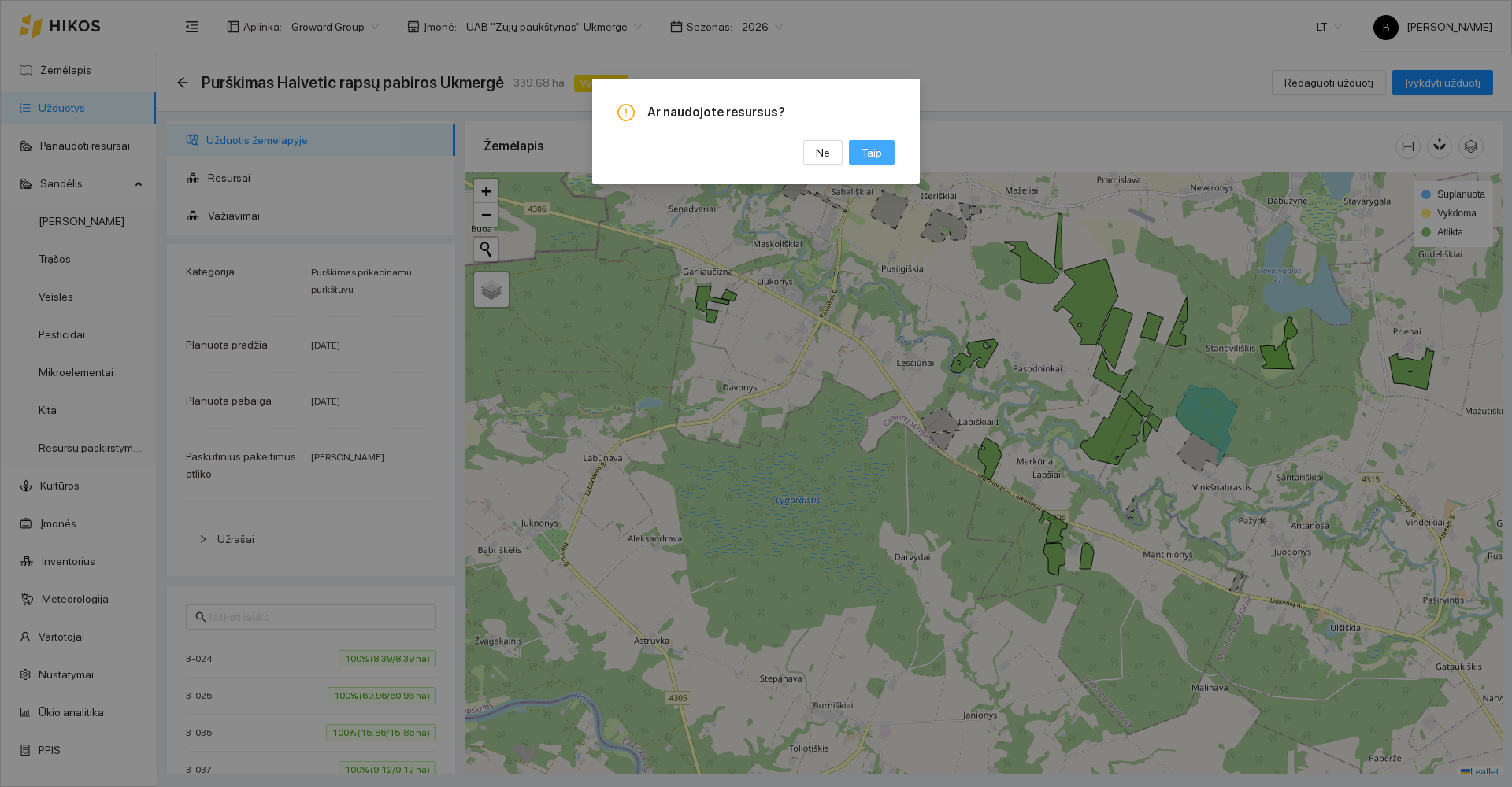
click at [890, 147] on button "Taip" at bounding box center [872, 152] width 46 height 26
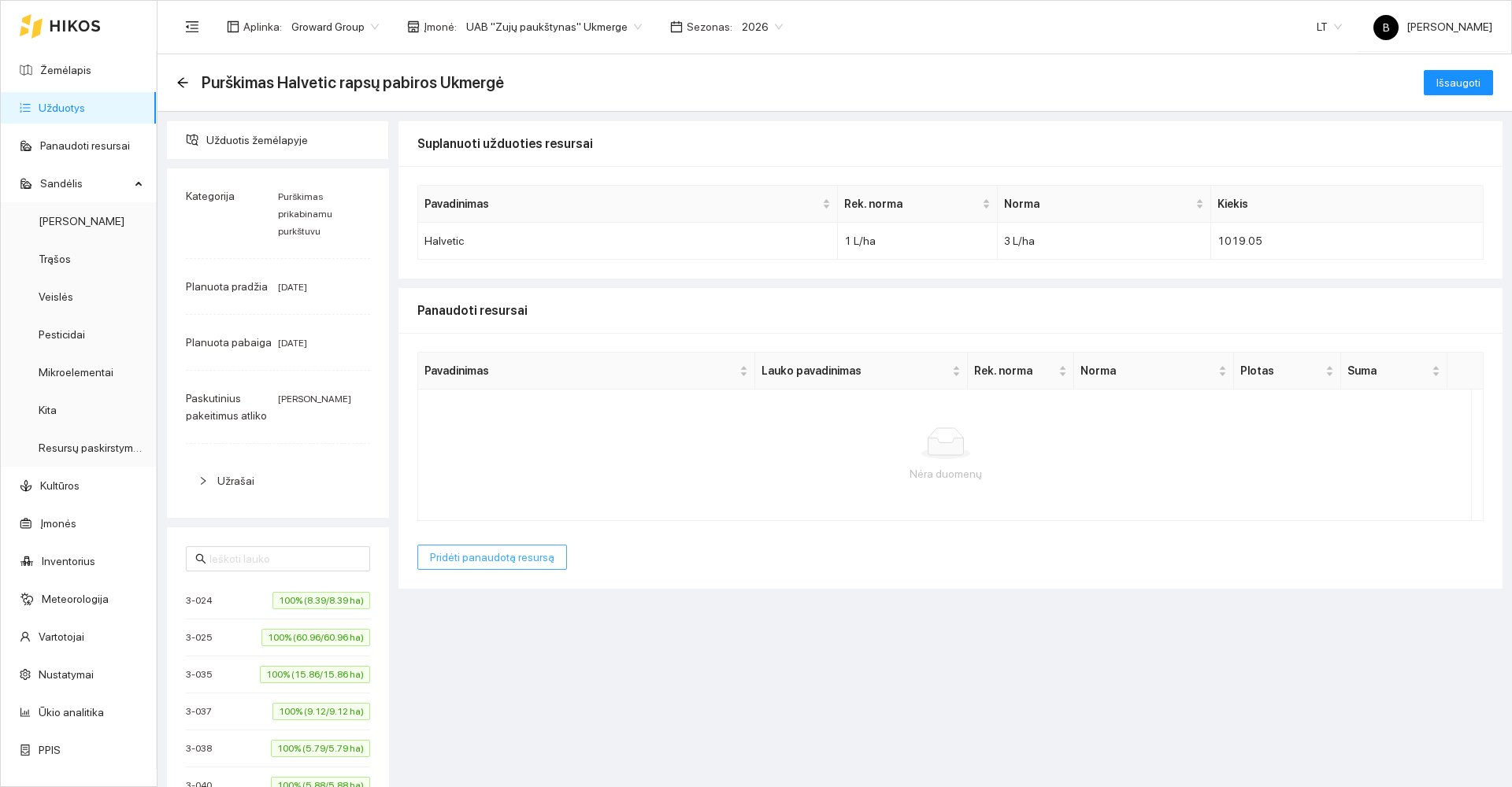
click at [481, 561] on span "Pridėti panaudotą resursą" at bounding box center [491, 557] width 124 height 18
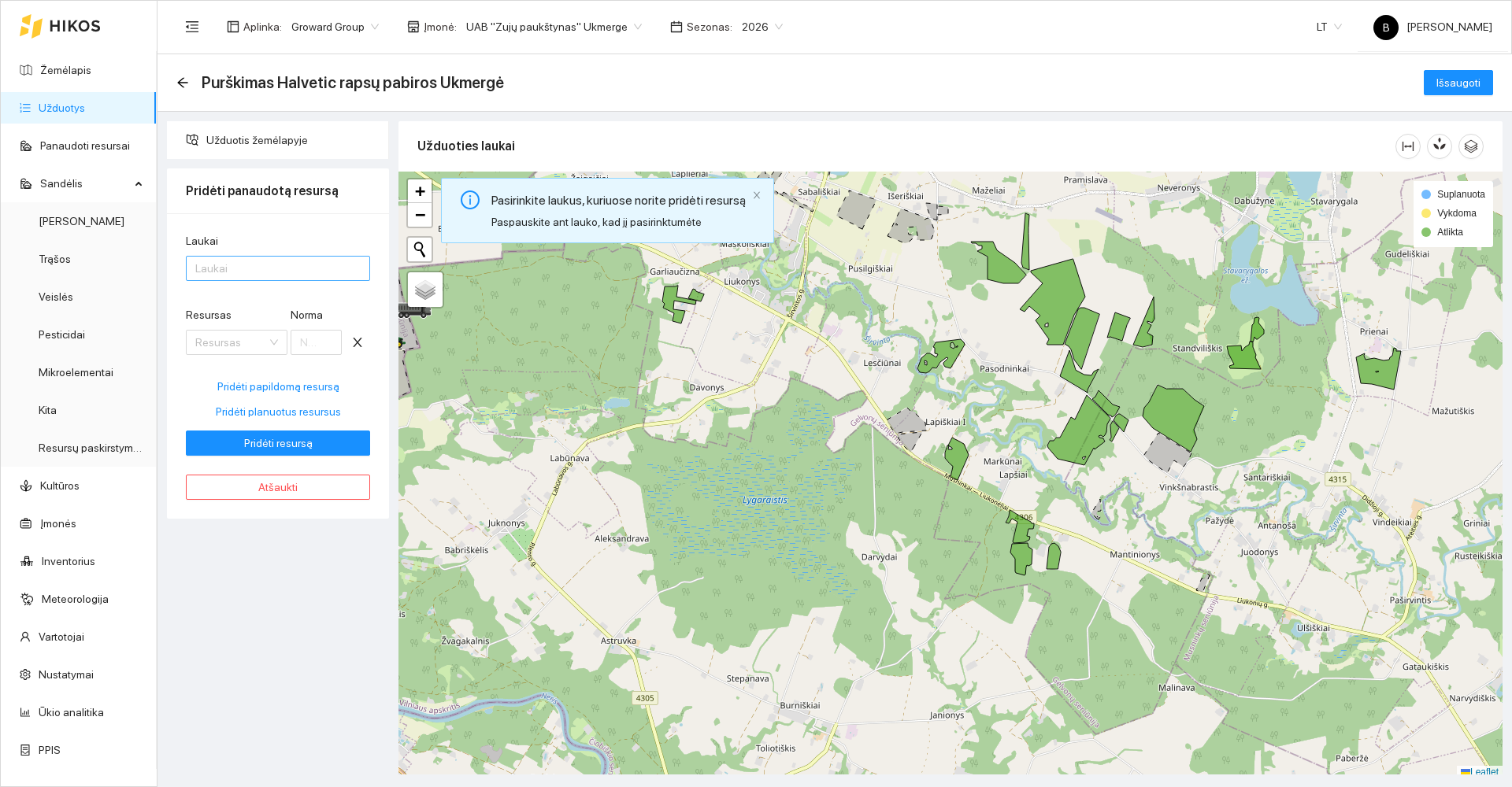
click at [237, 271] on div at bounding box center [270, 268] width 160 height 18
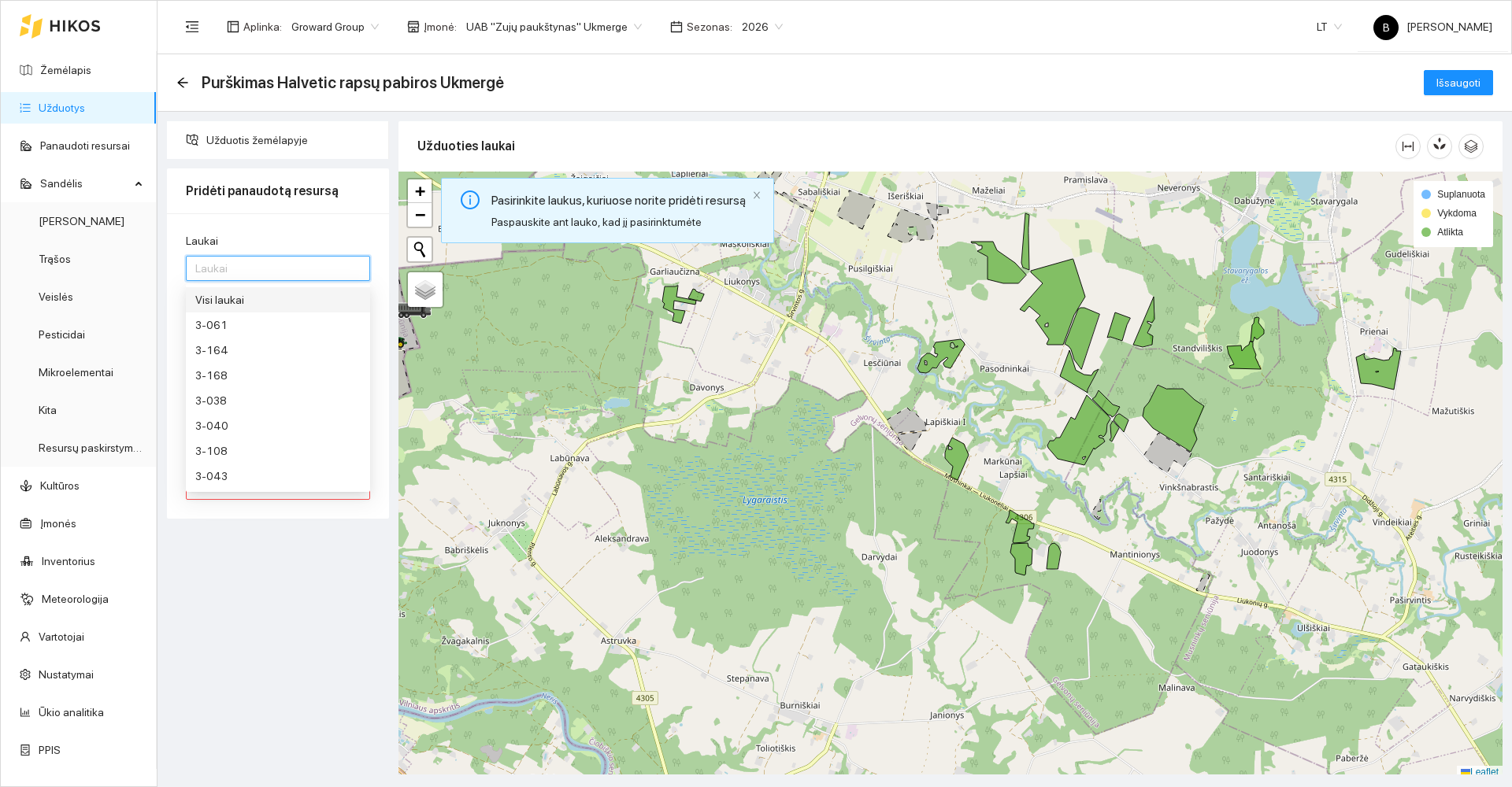
click at [235, 307] on div "Visi laukai" at bounding box center [278, 300] width 166 height 18
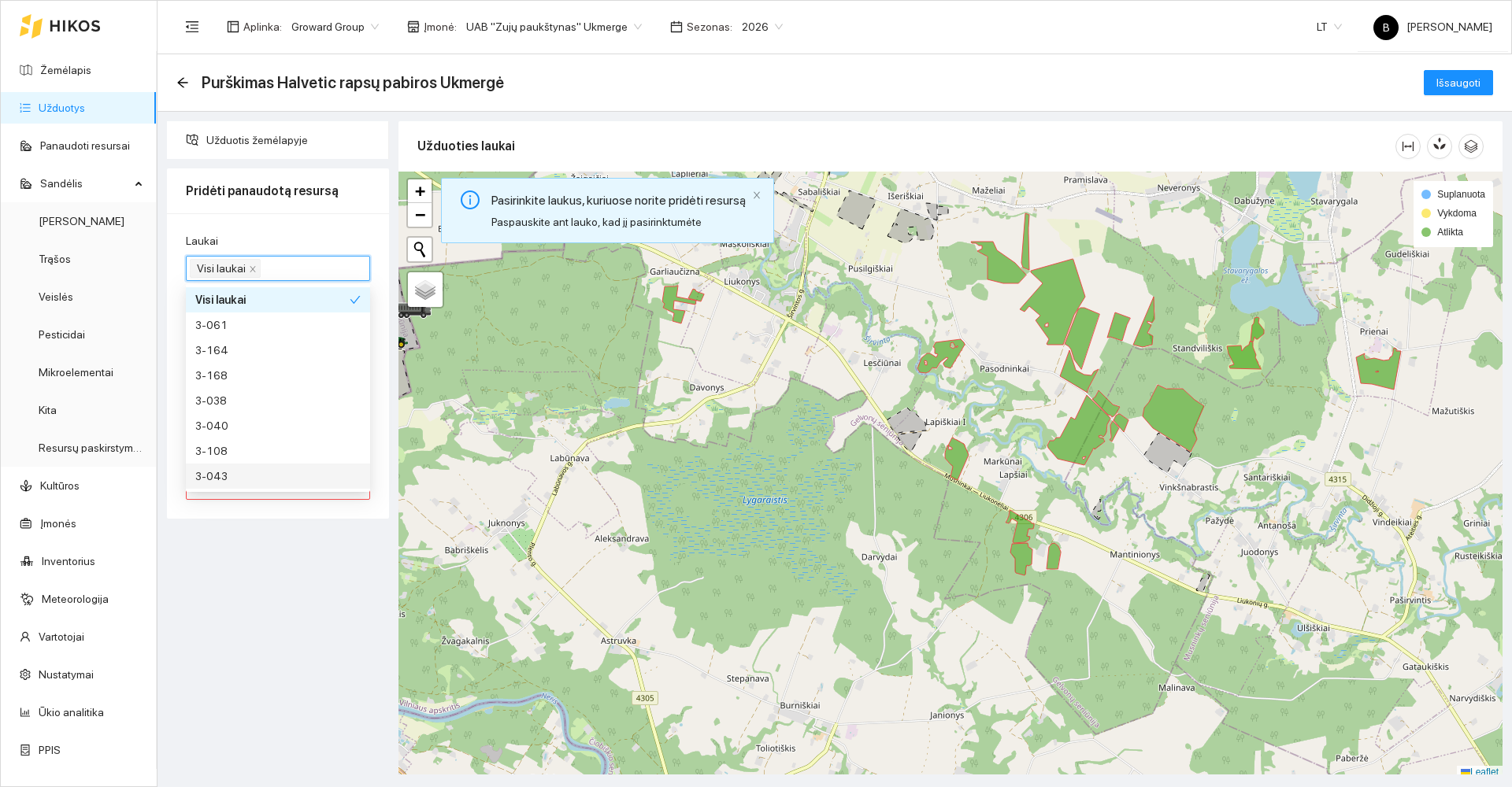
drag, startPoint x: 182, startPoint y: 588, endPoint x: 193, endPoint y: 586, distance: 11.2
click at [183, 588] on div "Užduotis žemėlapyje Pridėti panaudotą resursą Laukai Visi laukai Resursas Resur…" at bounding box center [277, 448] width 232 height 653
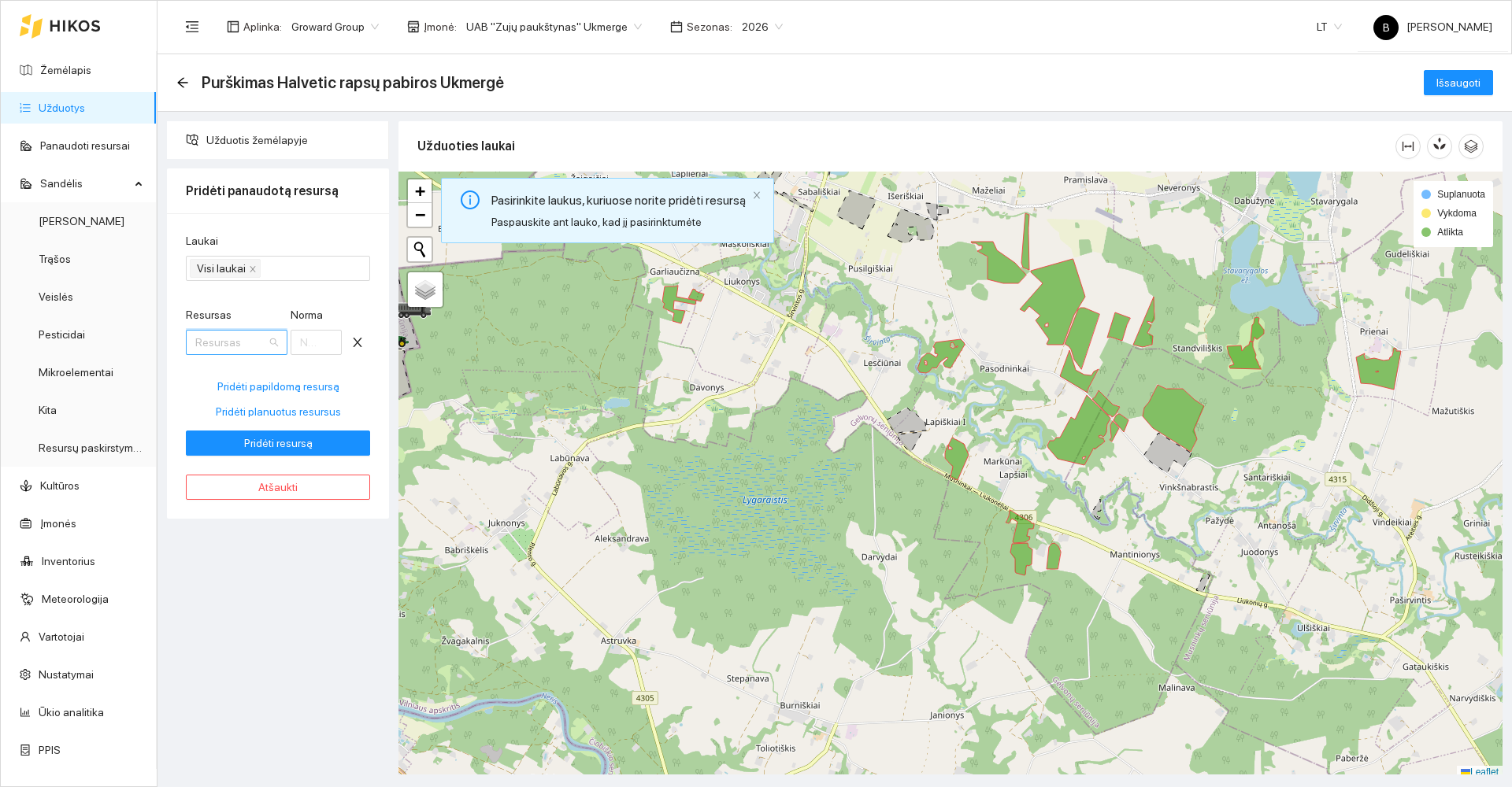
click at [245, 345] on input "Resursas" at bounding box center [231, 342] width 71 height 24
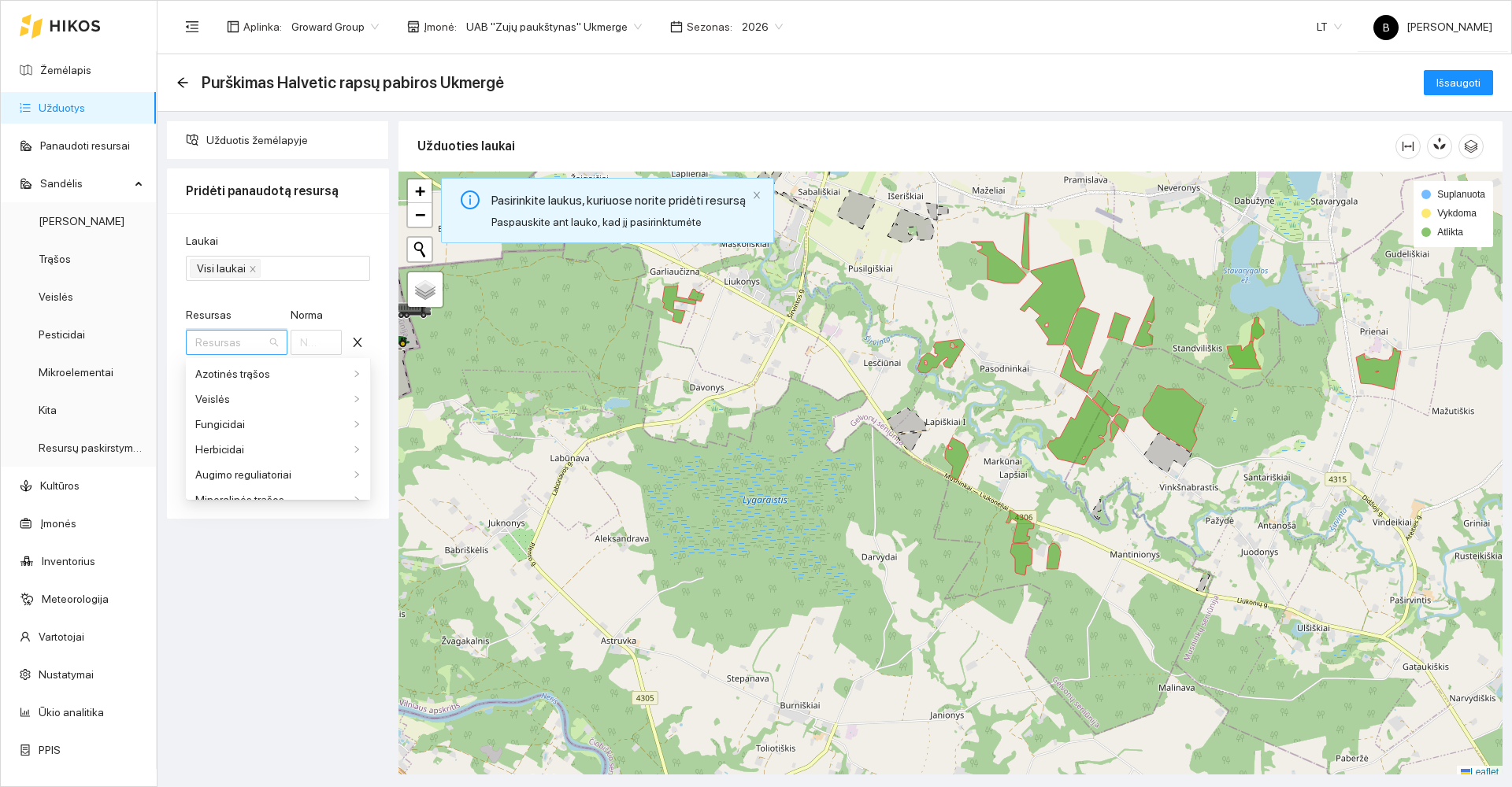
click at [273, 563] on div "Užduotis žemėlapyje Pridėti panaudotą resursą Laukai Visi laukai Resursas Resur…" at bounding box center [277, 448] width 232 height 653
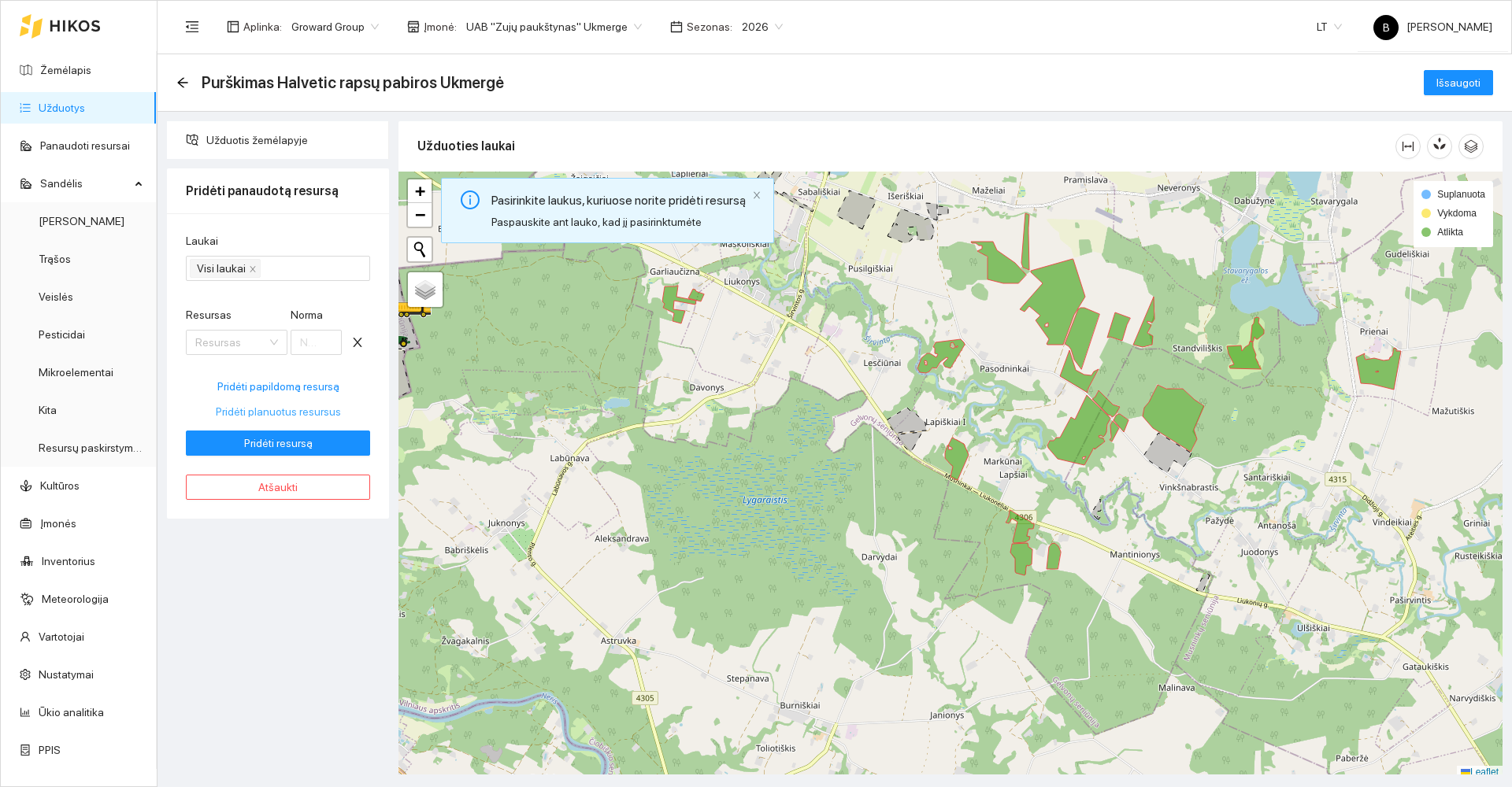
click at [284, 407] on span "Pridėti planuotus resursus" at bounding box center [278, 412] width 125 height 18
type input "3"
click at [273, 436] on span "Pridėti resursą" at bounding box center [278, 444] width 69 height 18
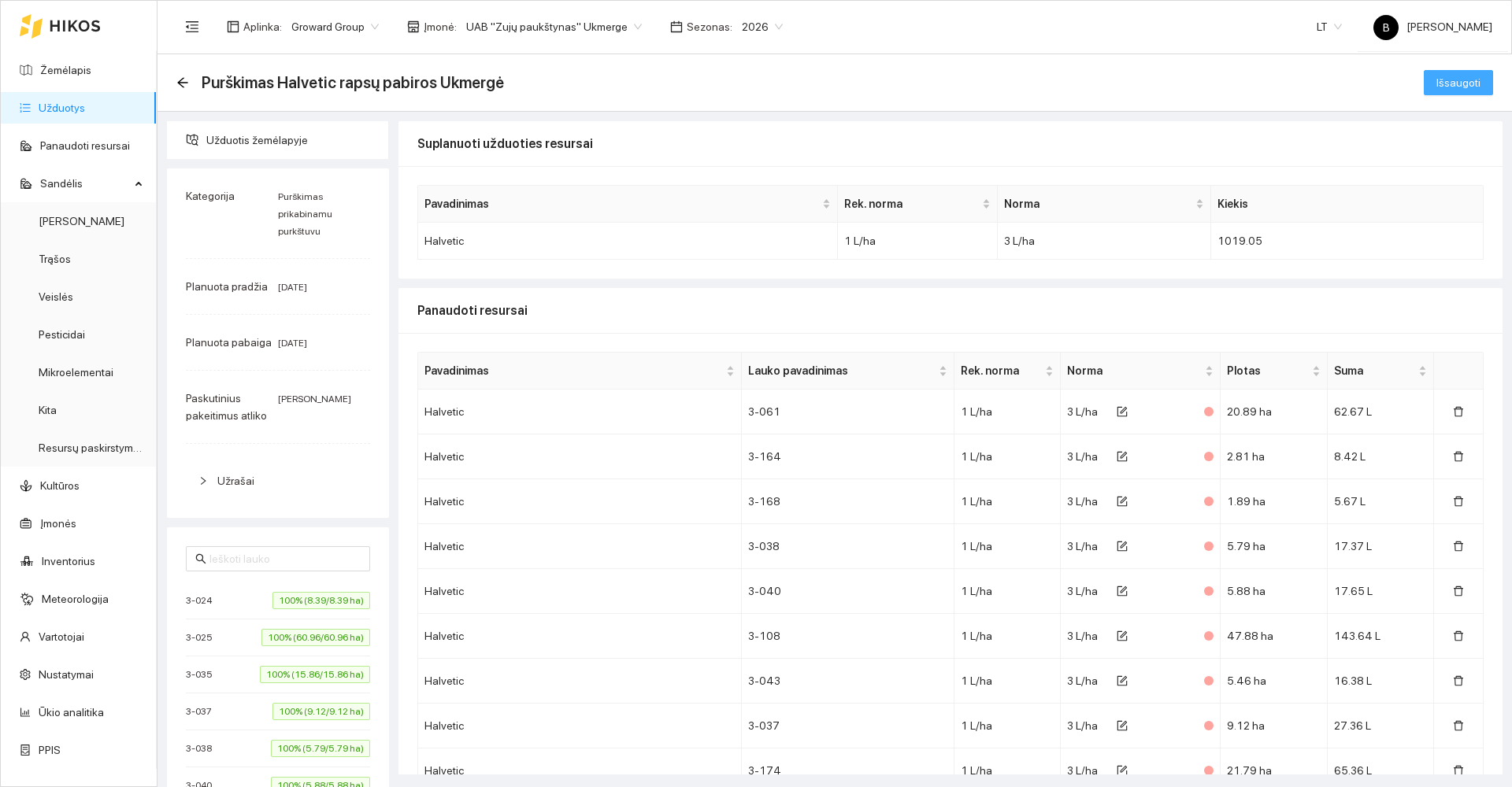
click at [1442, 78] on span "Išsaugoti" at bounding box center [1458, 83] width 44 height 18
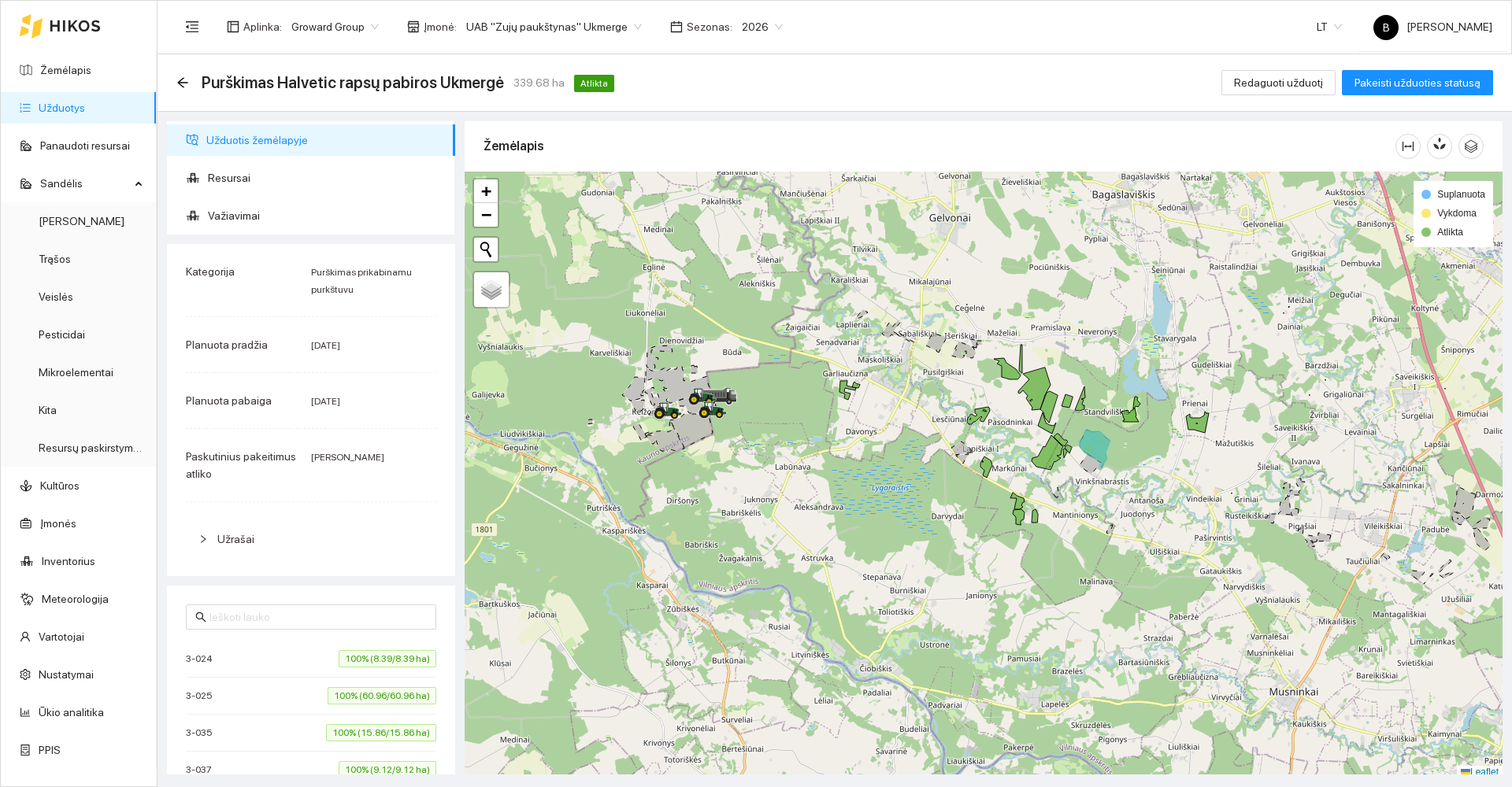
click at [66, 108] on link "Užduotys" at bounding box center [62, 107] width 47 height 12
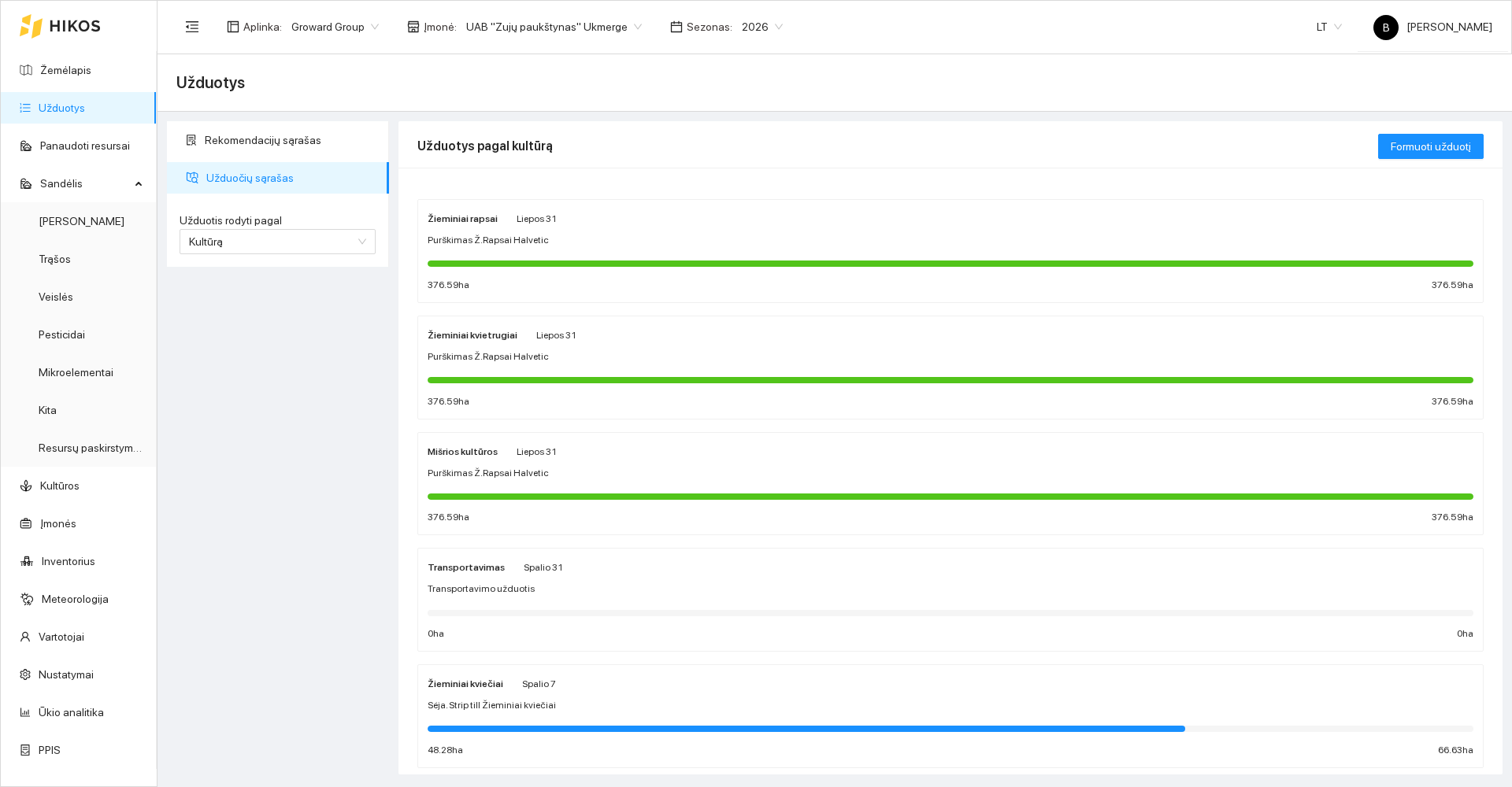
click at [663, 232] on div "Žieminiai rapsai Liepos 31 Purškimas Ž.Rapsai Halvetic 376.59 ha 376.59 ha" at bounding box center [951, 251] width 1046 height 84
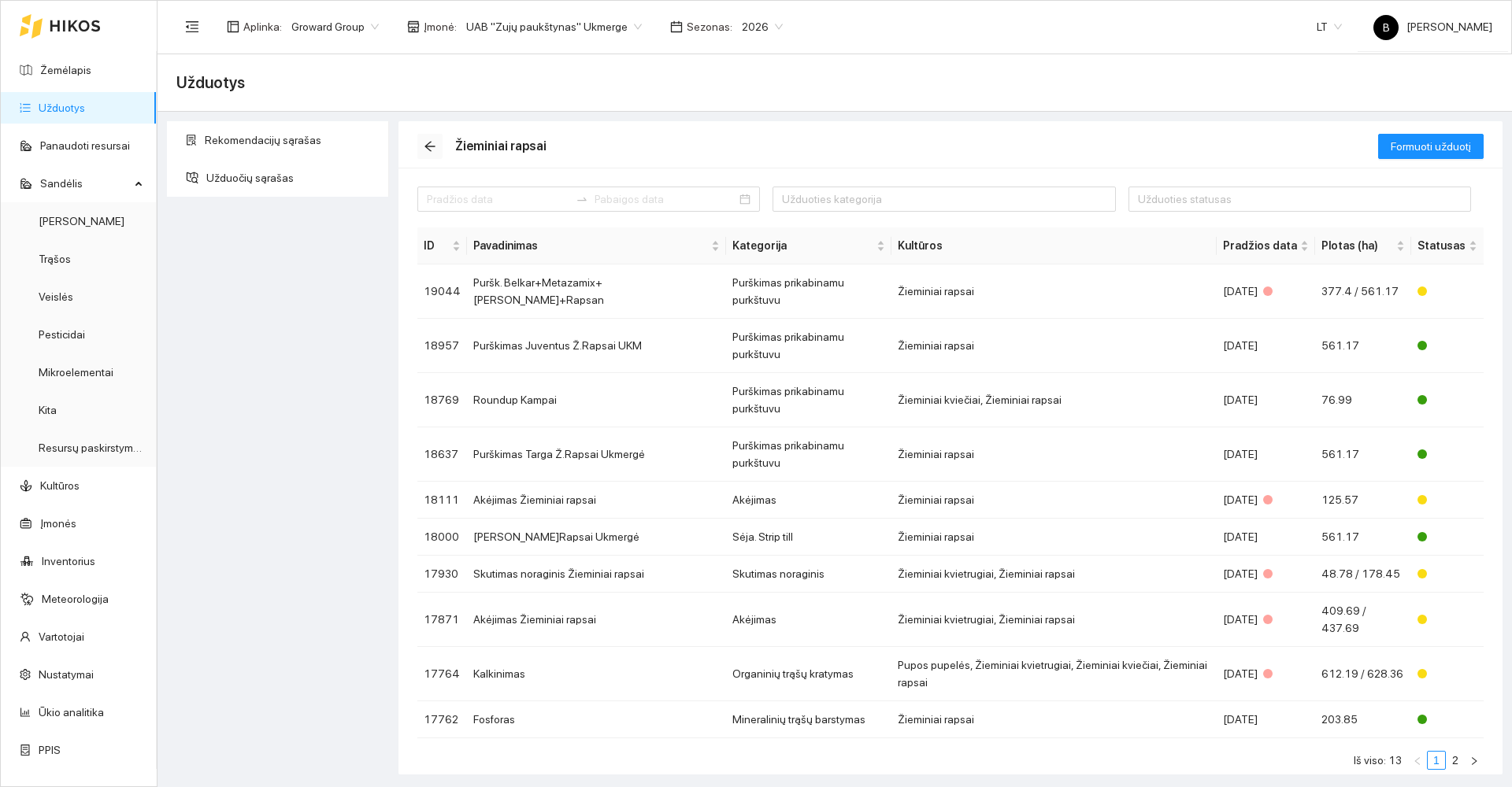
click at [431, 144] on icon "arrow-left" at bounding box center [430, 146] width 12 height 12
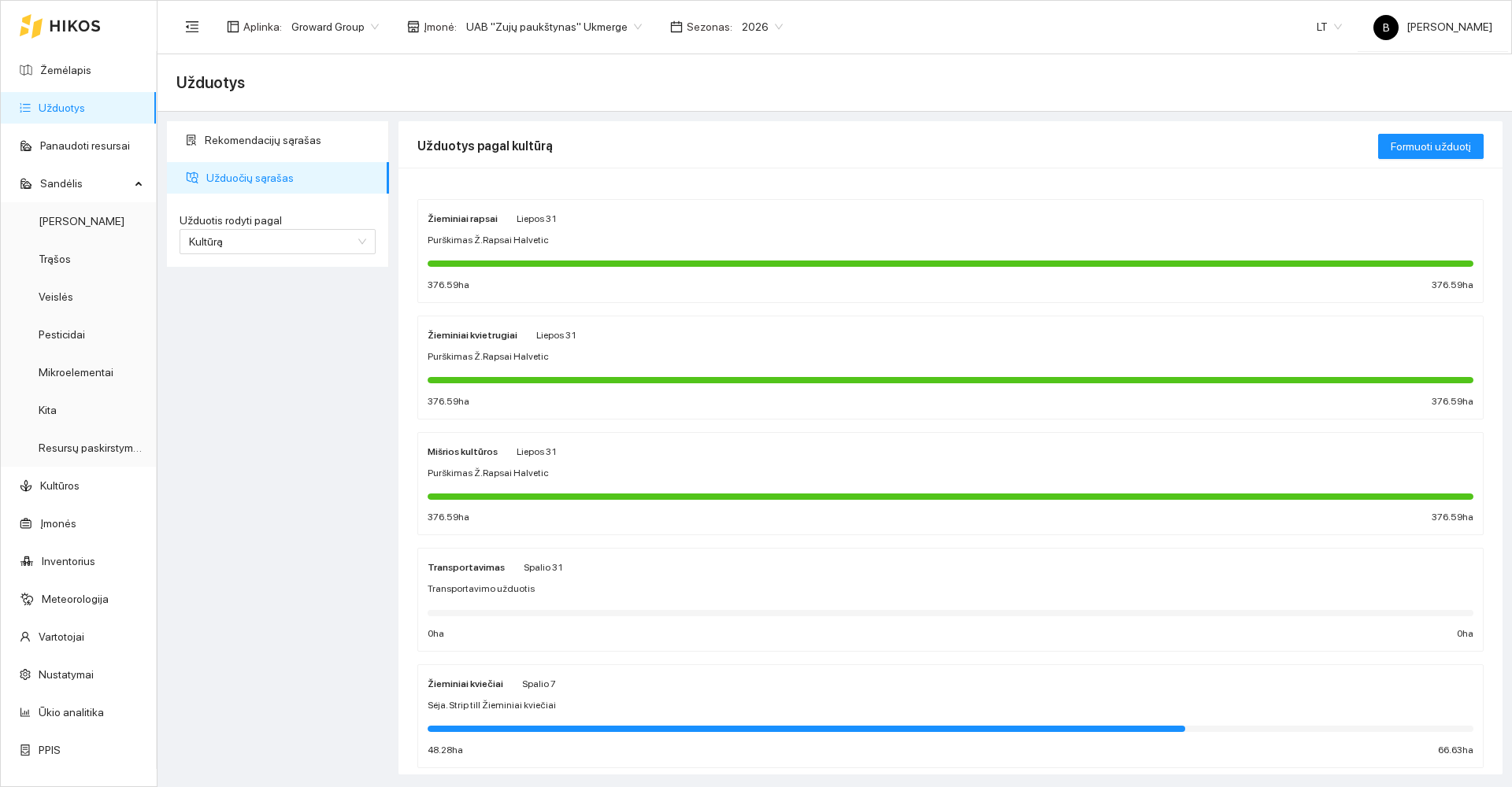
scroll to position [78, 0]
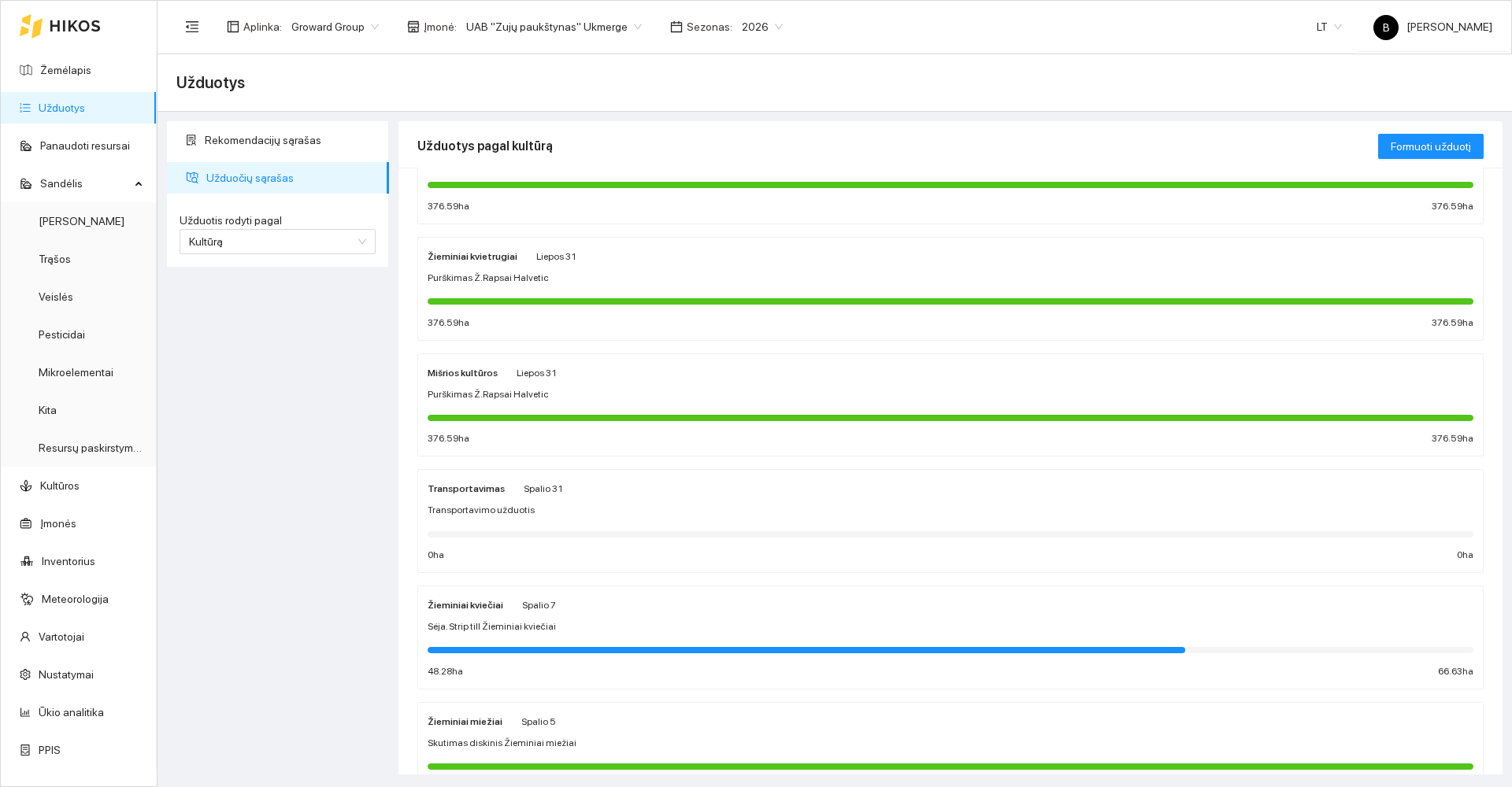
click at [749, 614] on div "Žieminiai kviečiai Spalio 7 Sėja. Strip till Žieminiai kviečiai 48.28 ha 66.63 …" at bounding box center [951, 637] width 1046 height 84
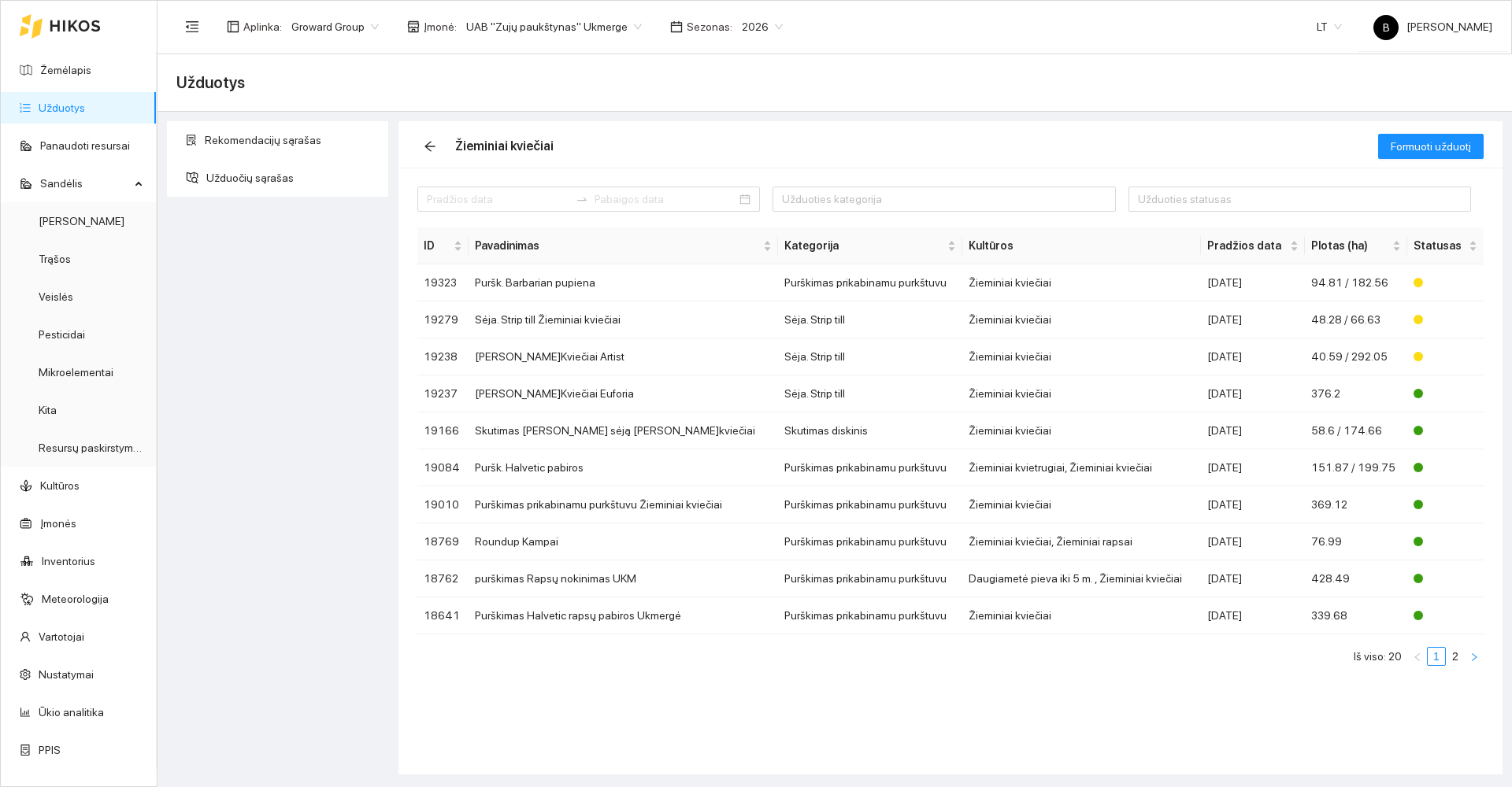
click at [1472, 652] on icon "right" at bounding box center [1474, 657] width 10 height 10
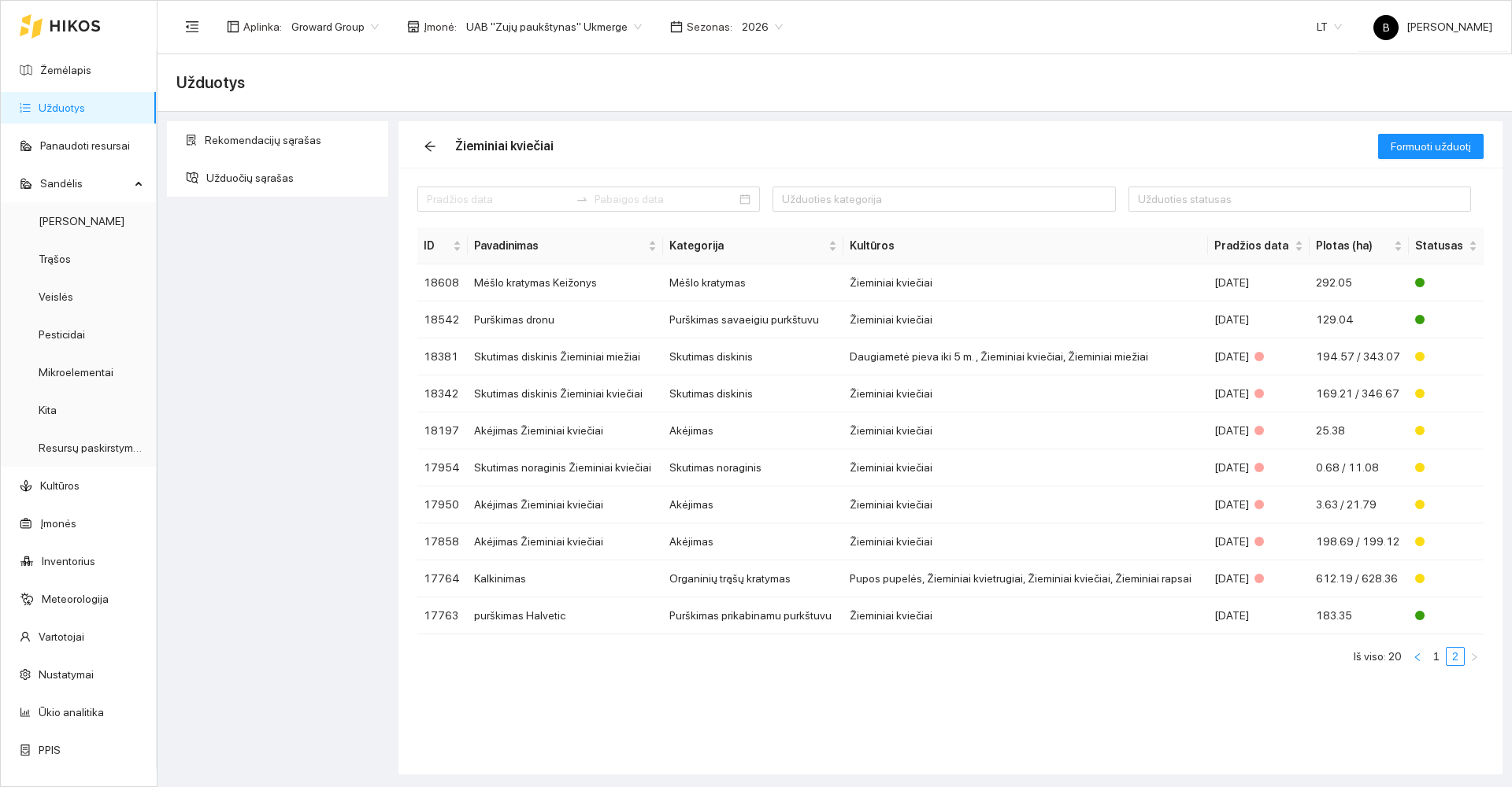
click at [1420, 656] on icon "left" at bounding box center [1417, 657] width 10 height 10
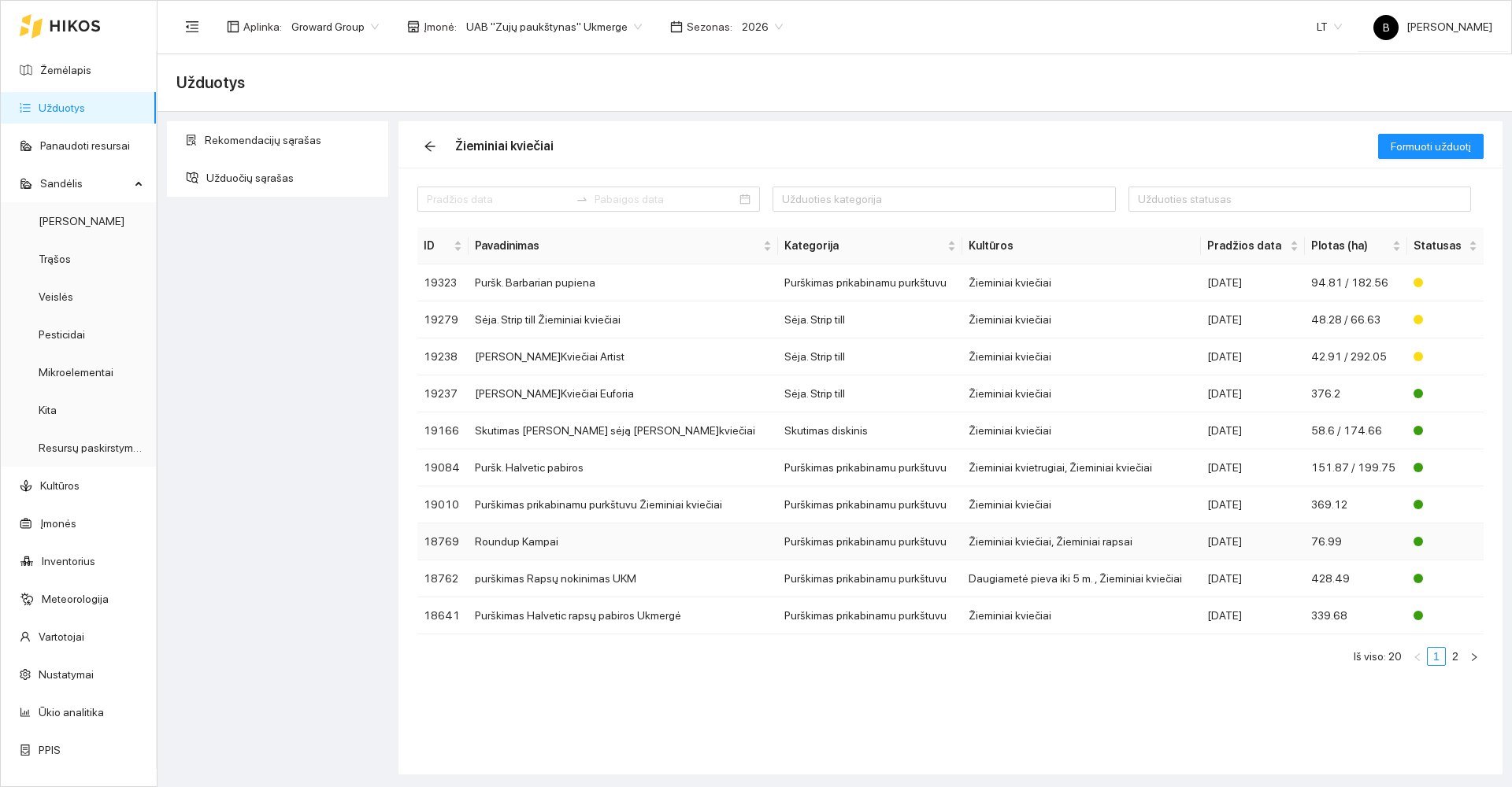
click at [623, 542] on td "Roundup Kampai" at bounding box center [623, 542] width 309 height 37
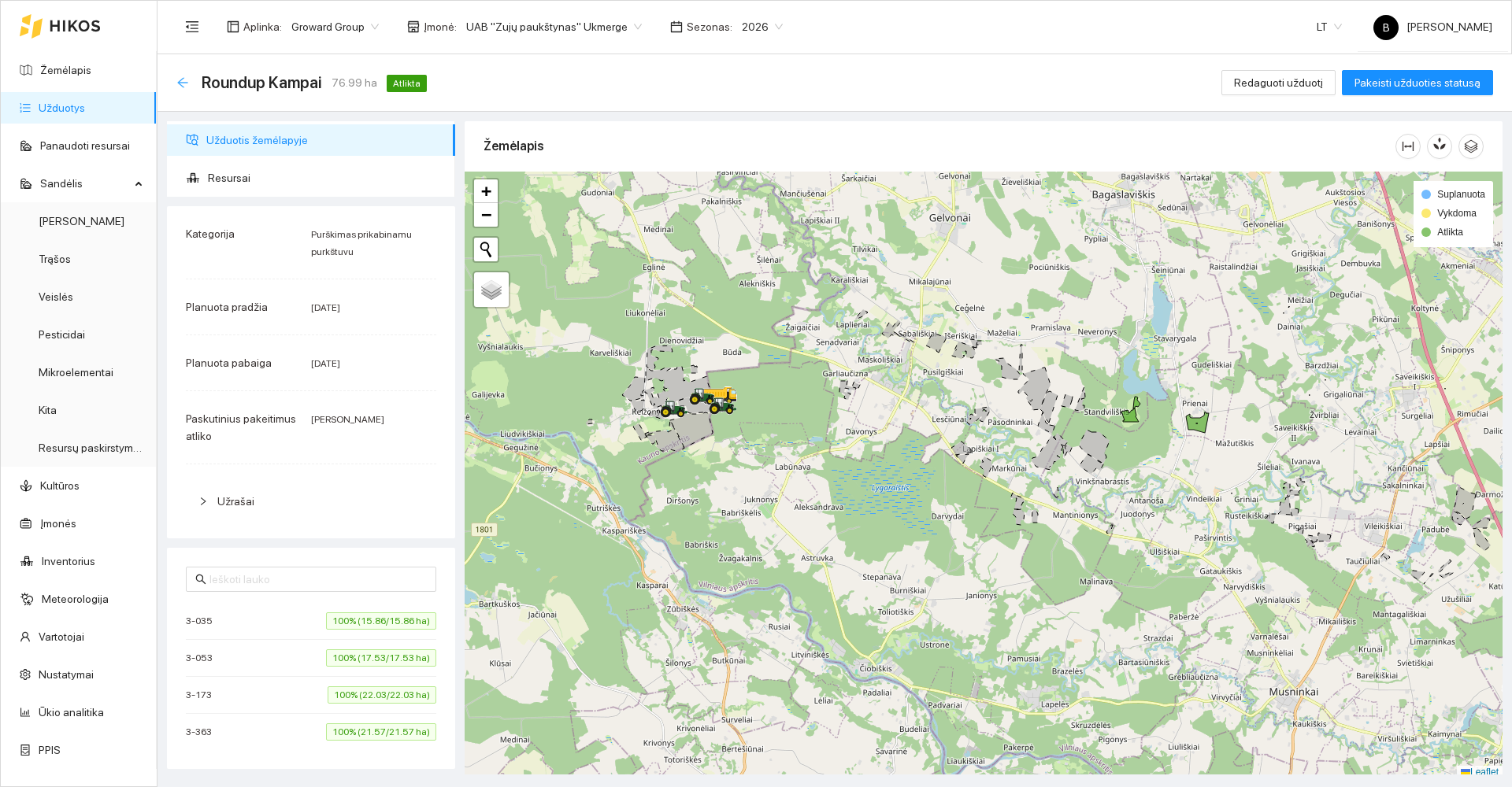
click at [185, 79] on icon "arrow-left" at bounding box center [182, 83] width 12 height 12
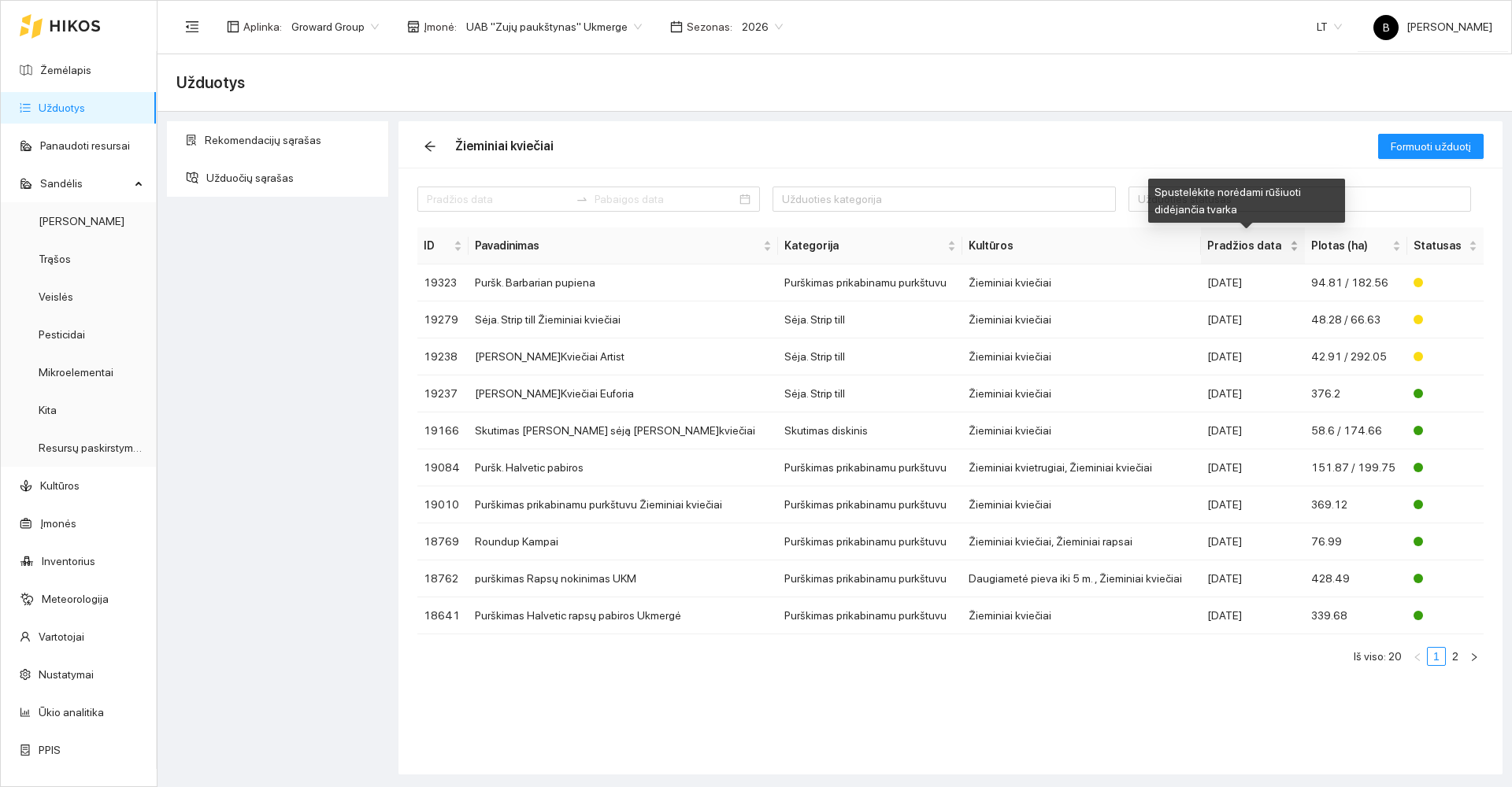
click at [1286, 240] on div "Pradžios data" at bounding box center [1253, 246] width 92 height 18
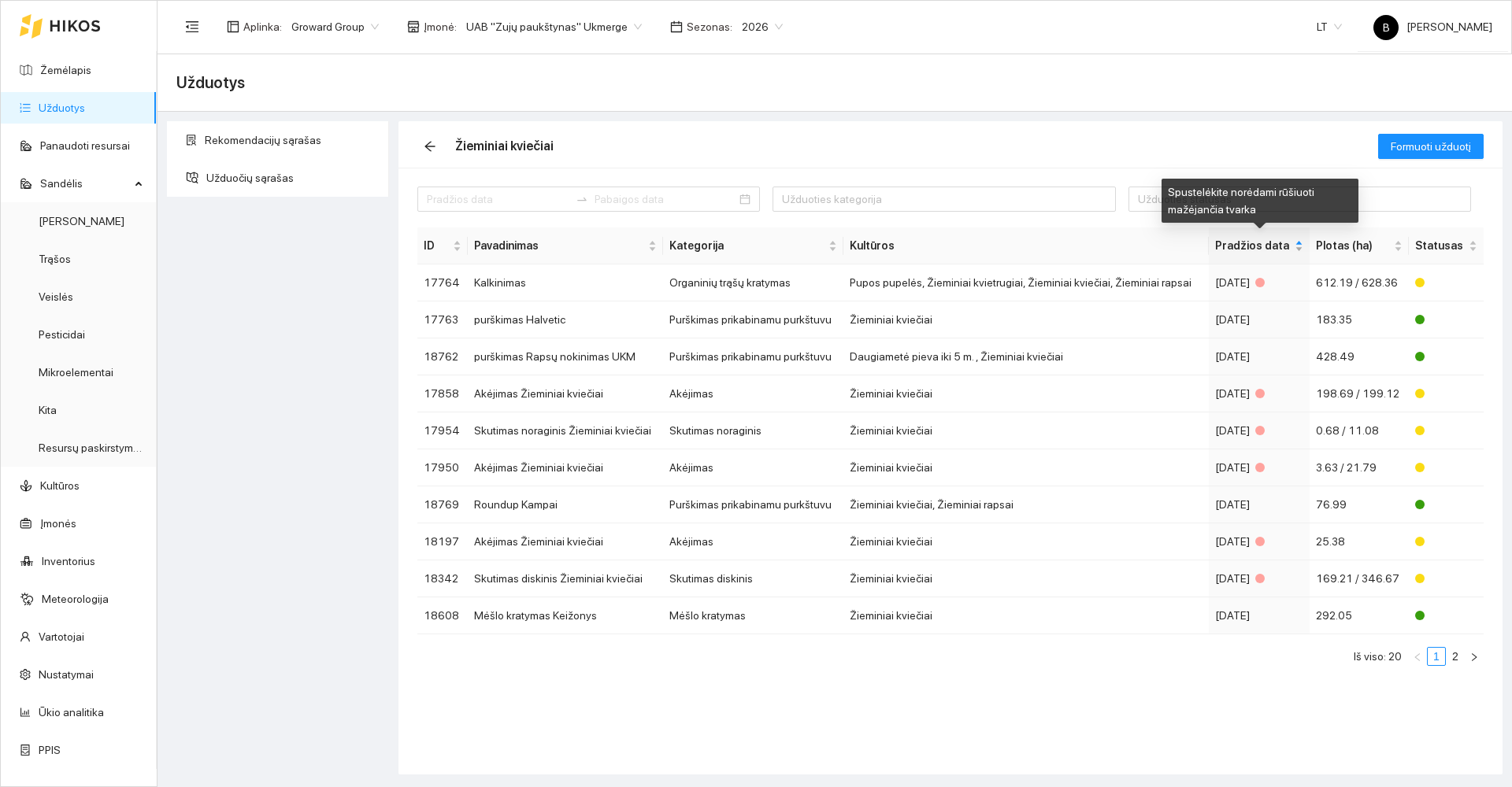
click at [1300, 241] on div "Pradžios data" at bounding box center [1259, 246] width 89 height 18
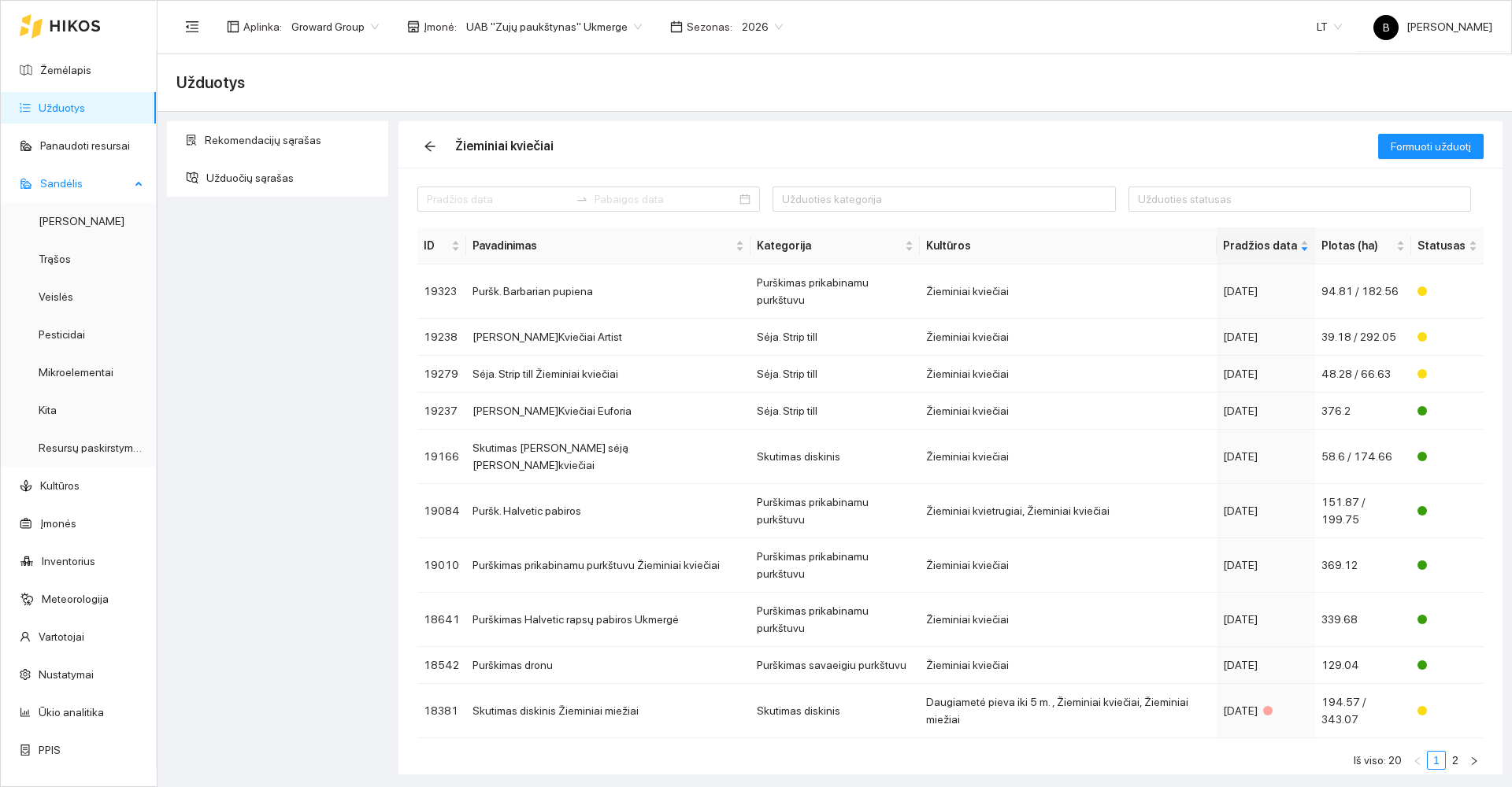
click at [56, 176] on span "Sandėlis" at bounding box center [85, 183] width 90 height 32
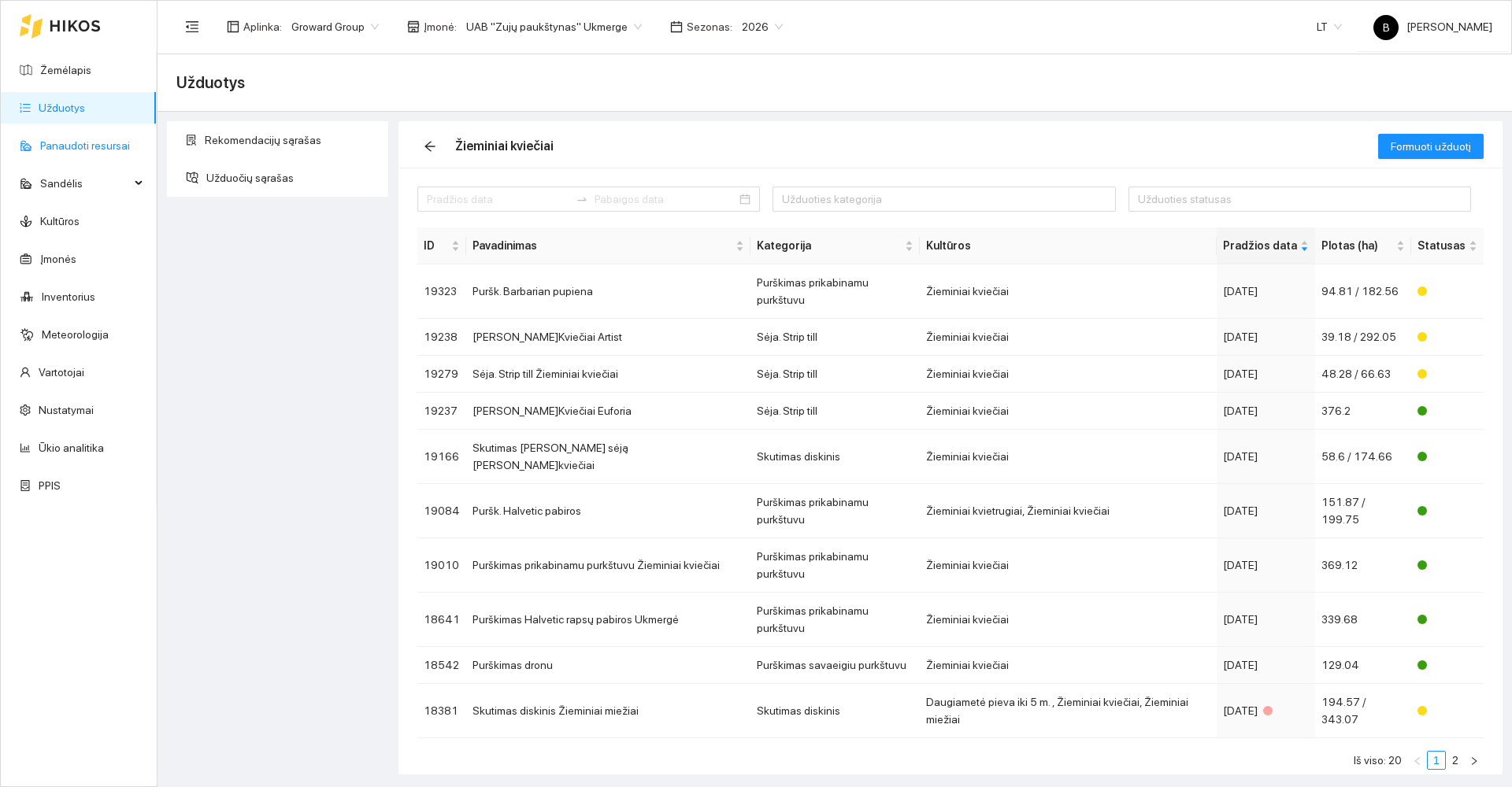
click at [81, 139] on link "Panaudoti resursai" at bounding box center [85, 145] width 90 height 12
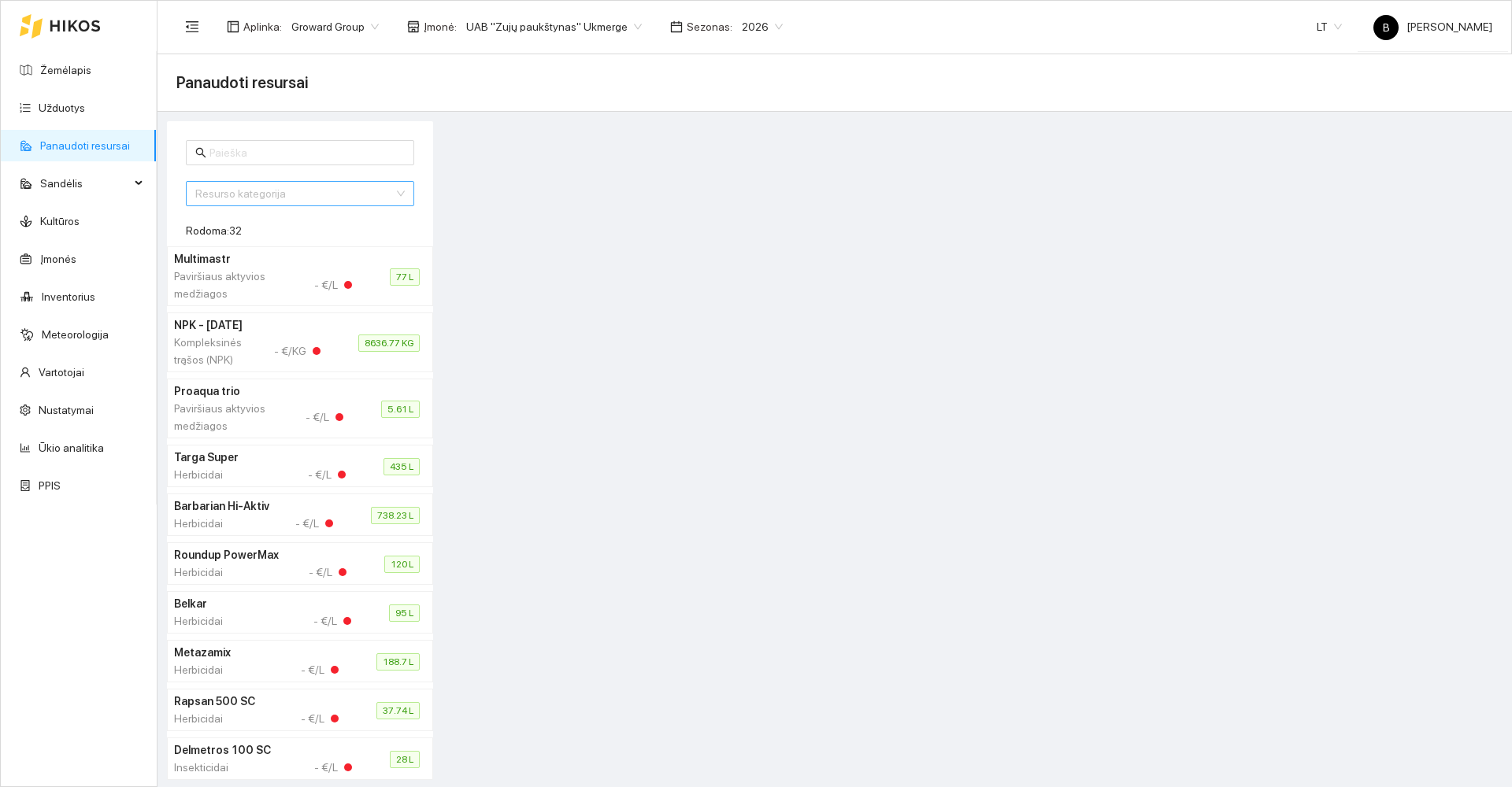
click at [258, 191] on input "search" at bounding box center [294, 194] width 198 height 24
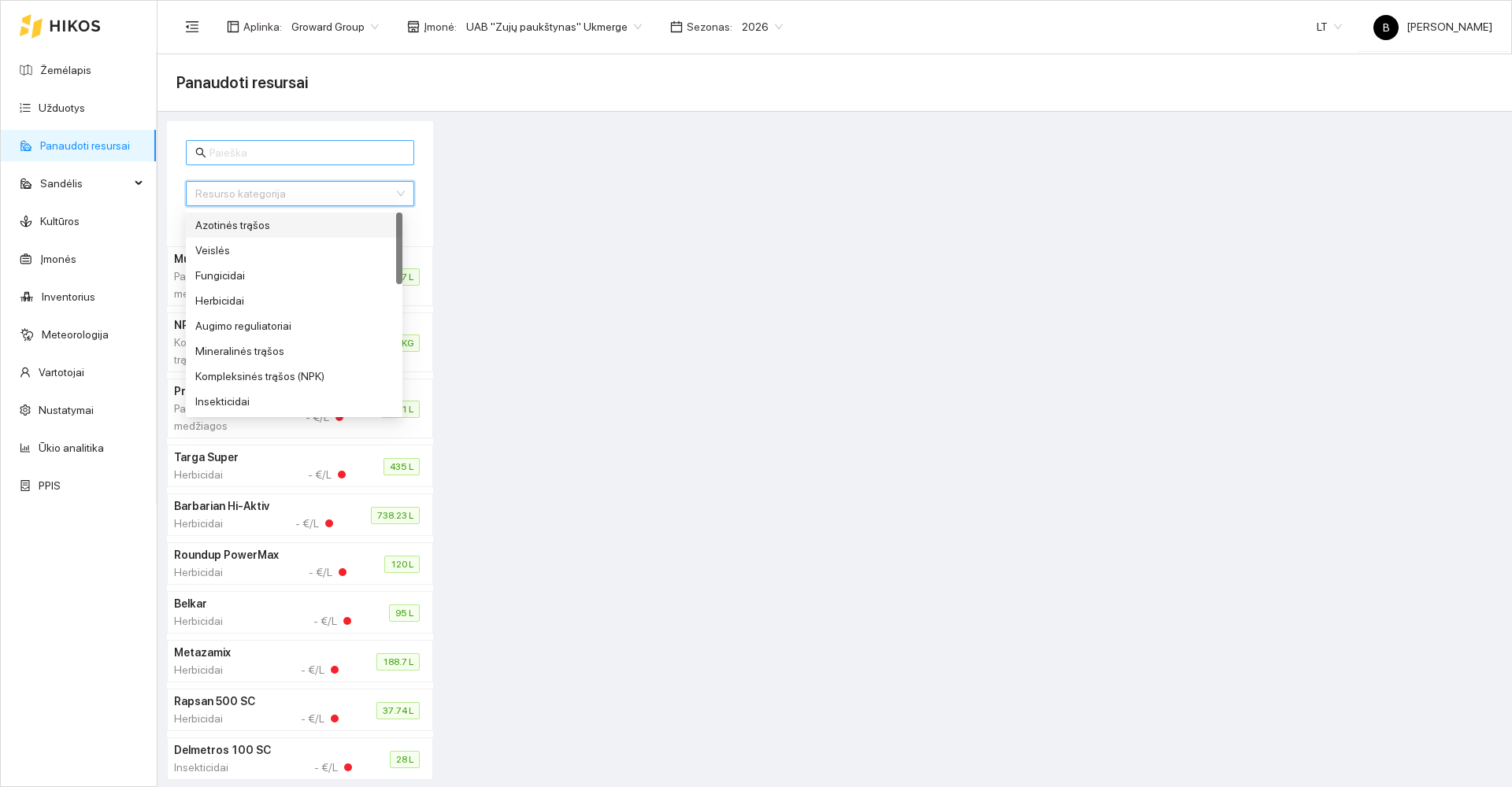
click at [290, 155] on input "text" at bounding box center [307, 153] width 195 height 18
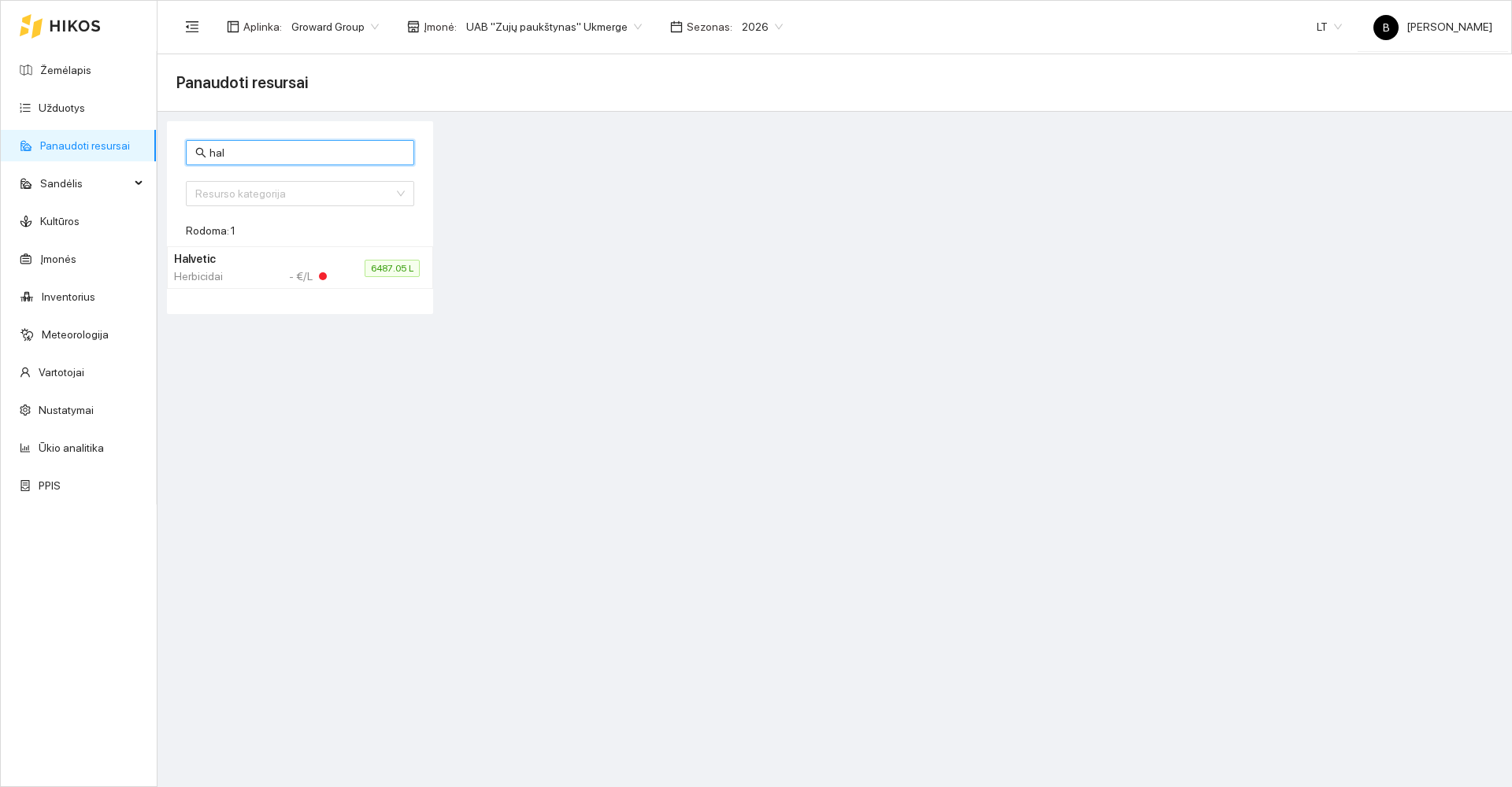
type input "hal"
click at [264, 268] on div "Herbicidai - €/L" at bounding box center [250, 276] width 152 height 18
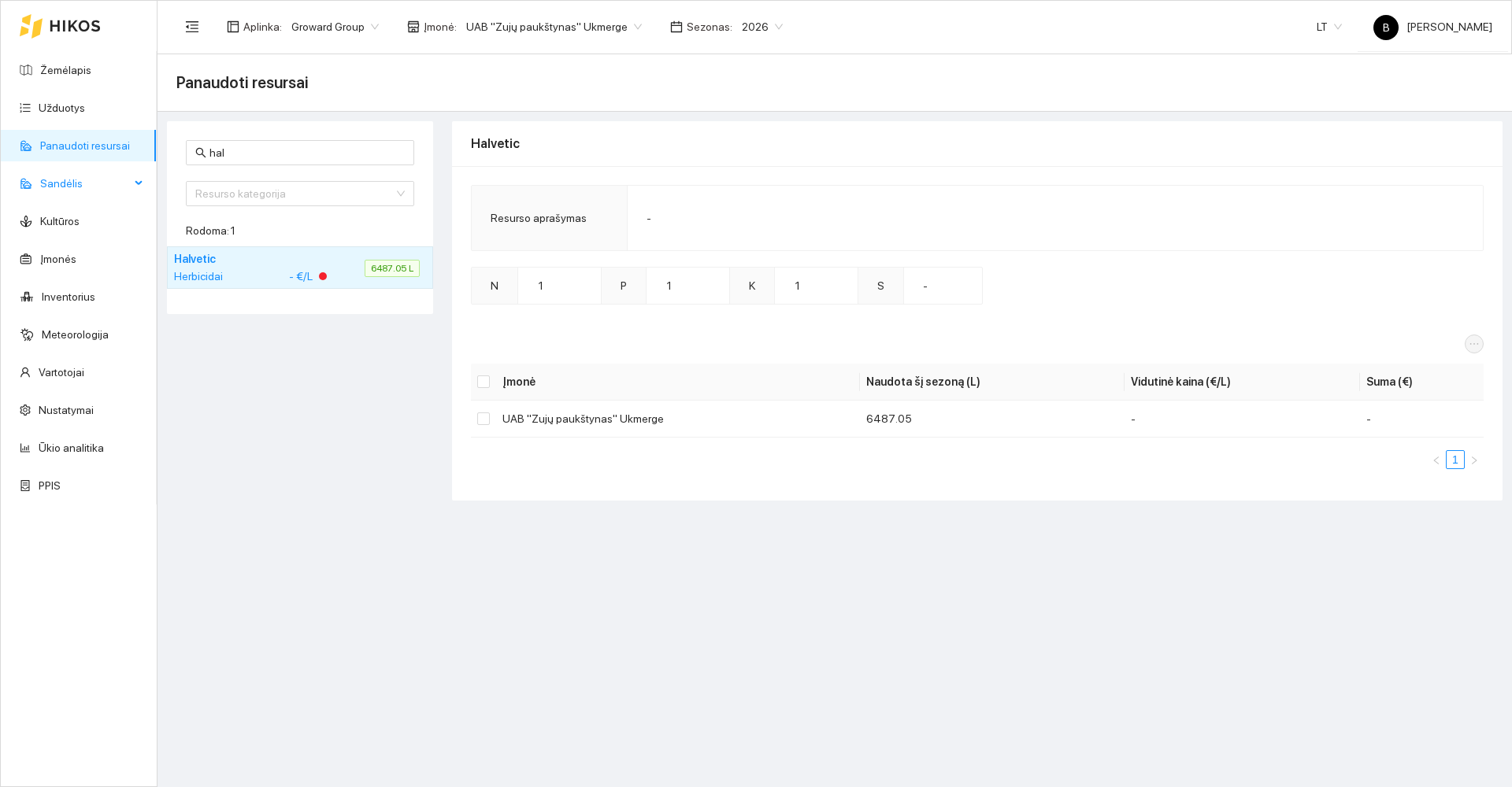
click at [60, 185] on span "Sandėlis" at bounding box center [85, 183] width 90 height 32
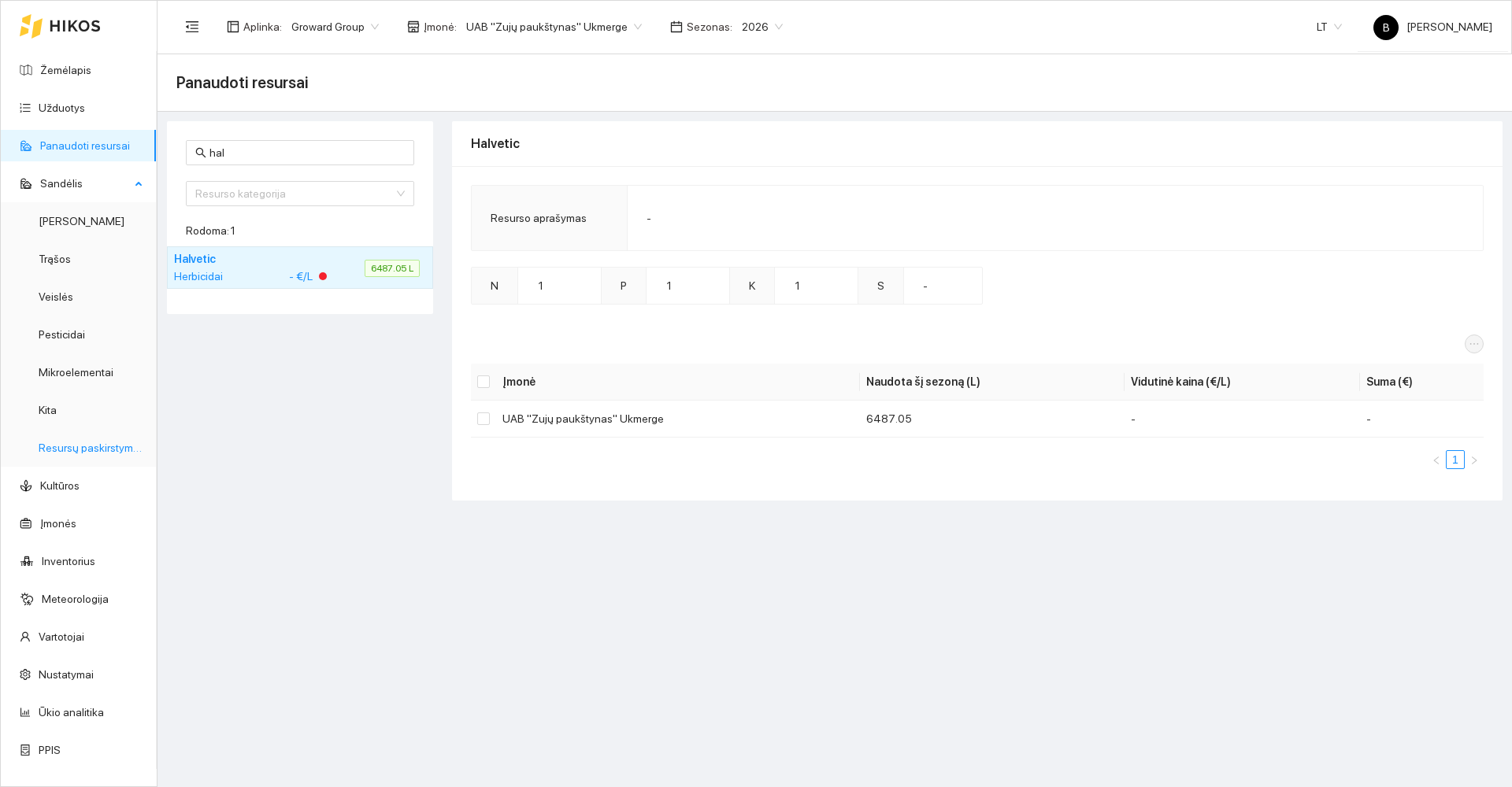
click at [83, 446] on link "Resursų paskirstymas" at bounding box center [92, 448] width 107 height 12
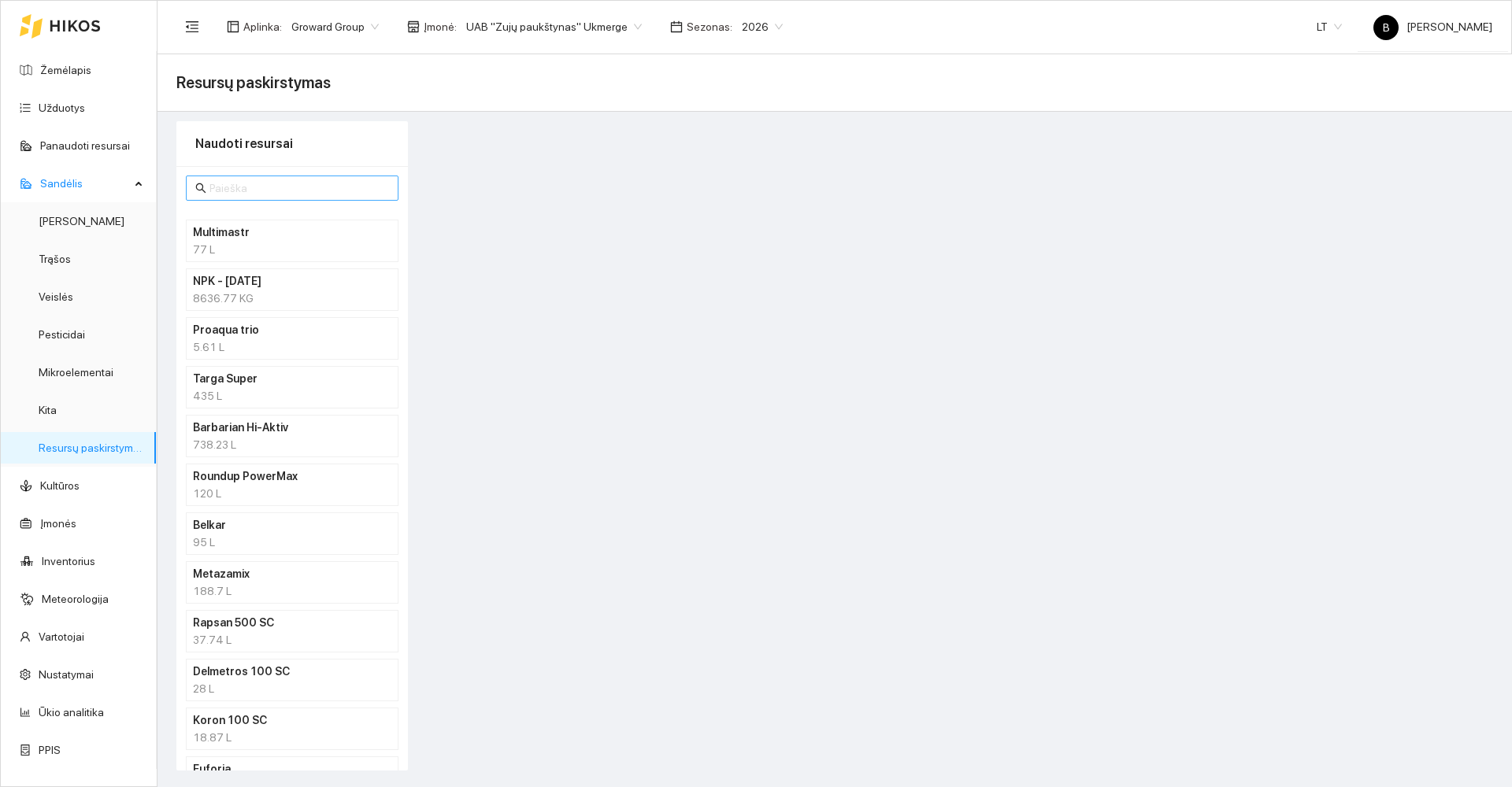
click at [243, 181] on input "text" at bounding box center [299, 188] width 180 height 18
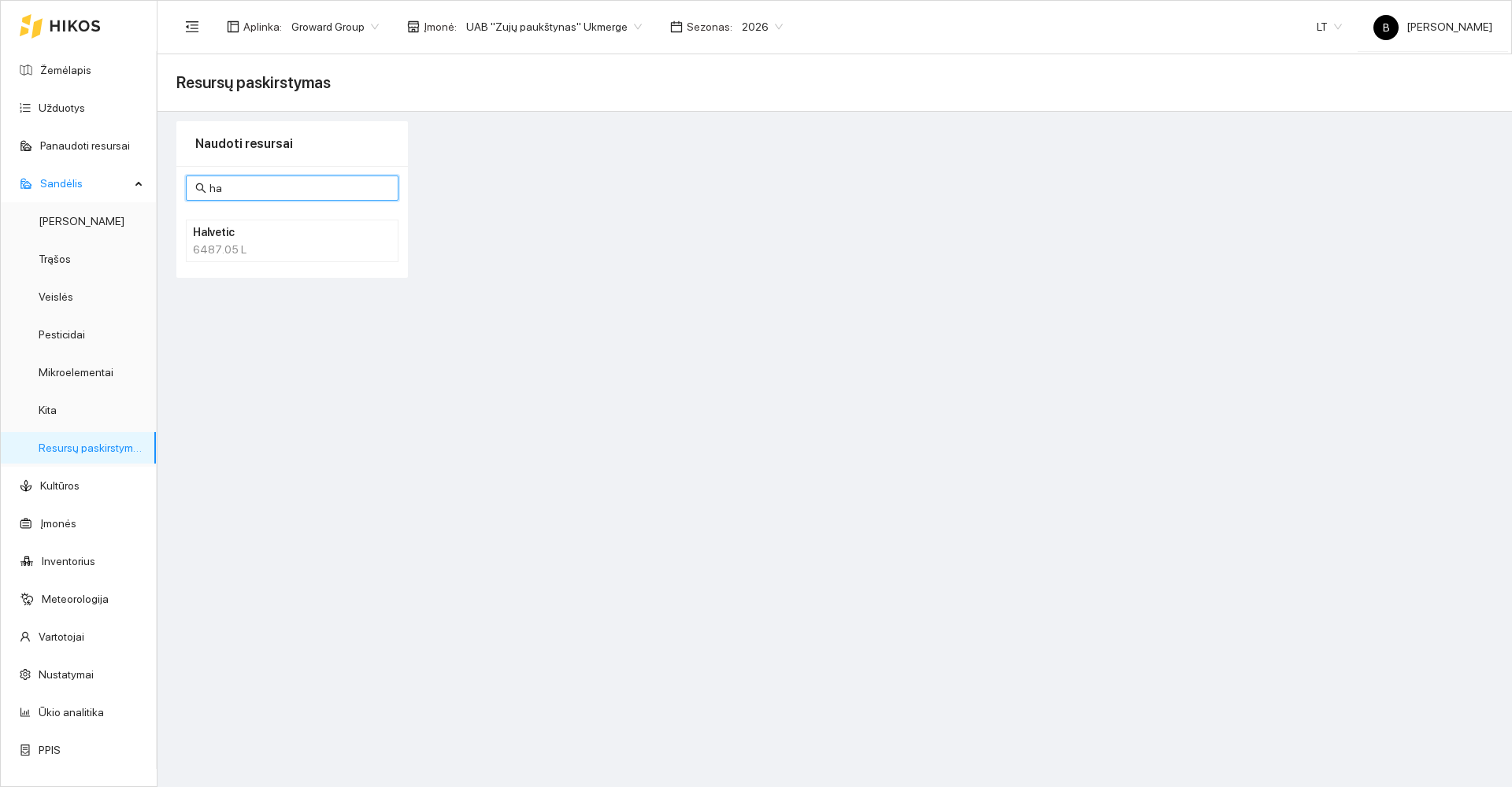
type input "ha"
click at [252, 249] on div "6487.05 L" at bounding box center [291, 250] width 198 height 18
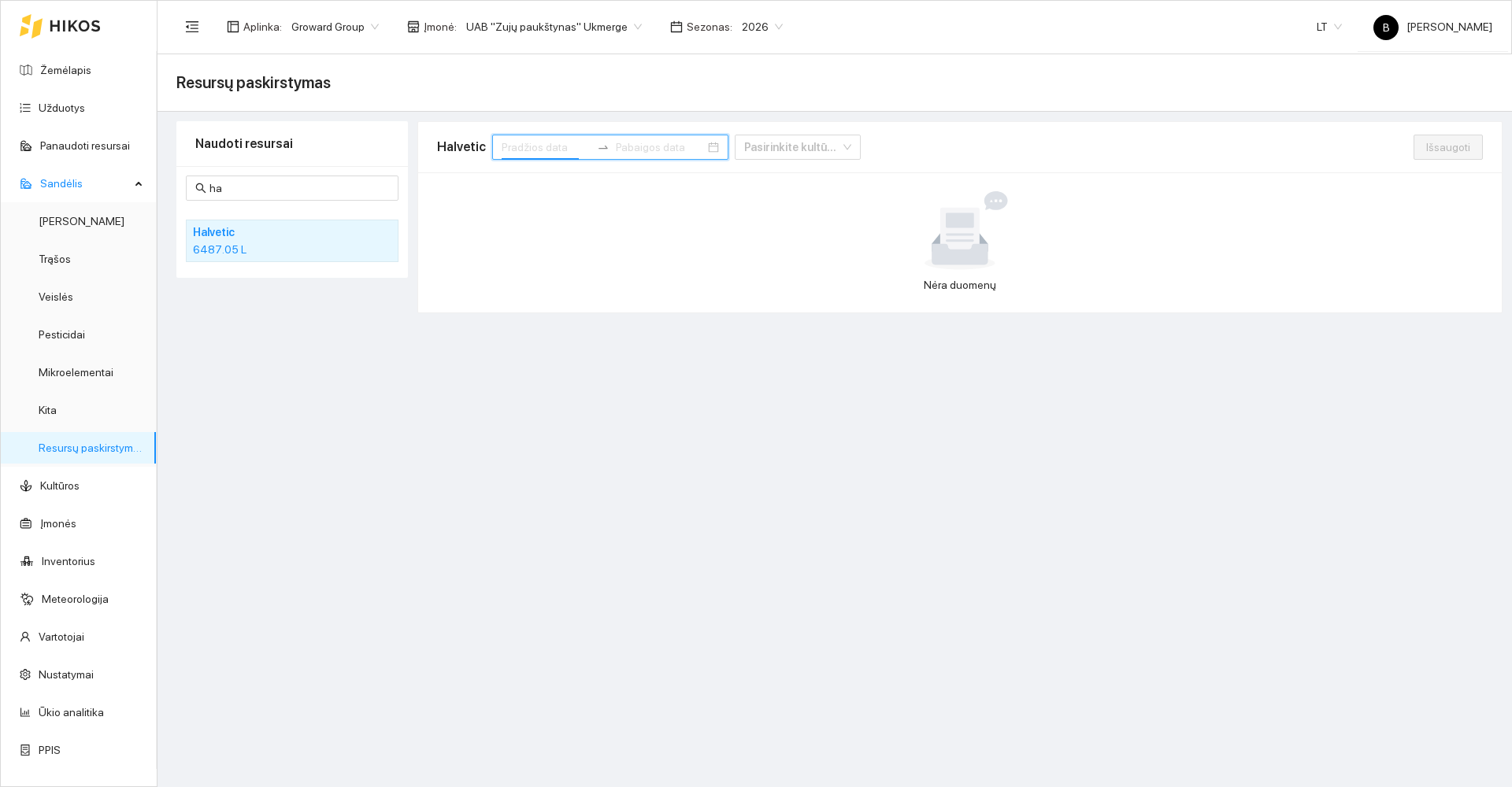
click at [566, 147] on input at bounding box center [546, 147] width 89 height 18
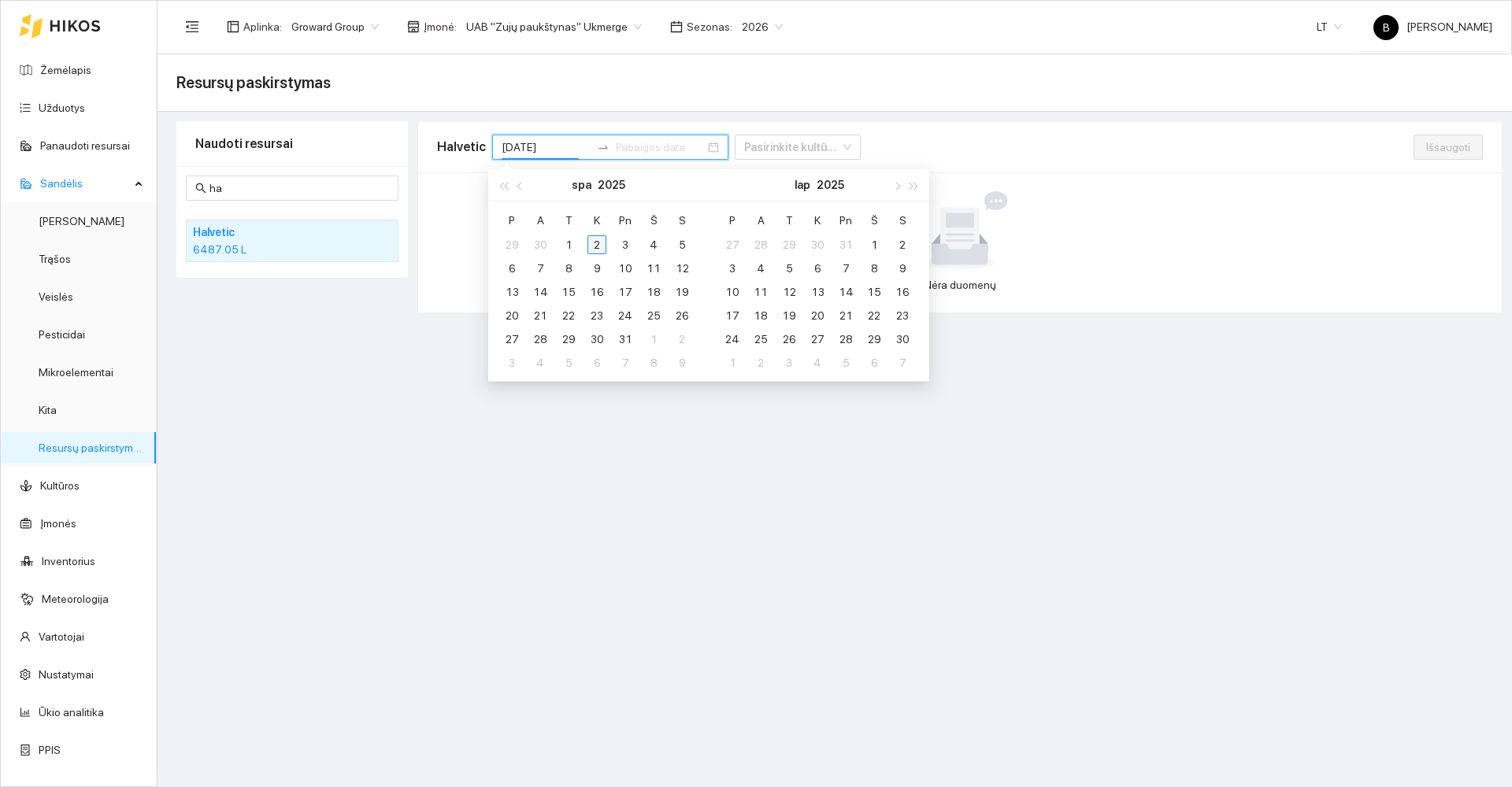
type input "[DATE]"
click at [513, 188] on button "button" at bounding box center [520, 185] width 18 height 32
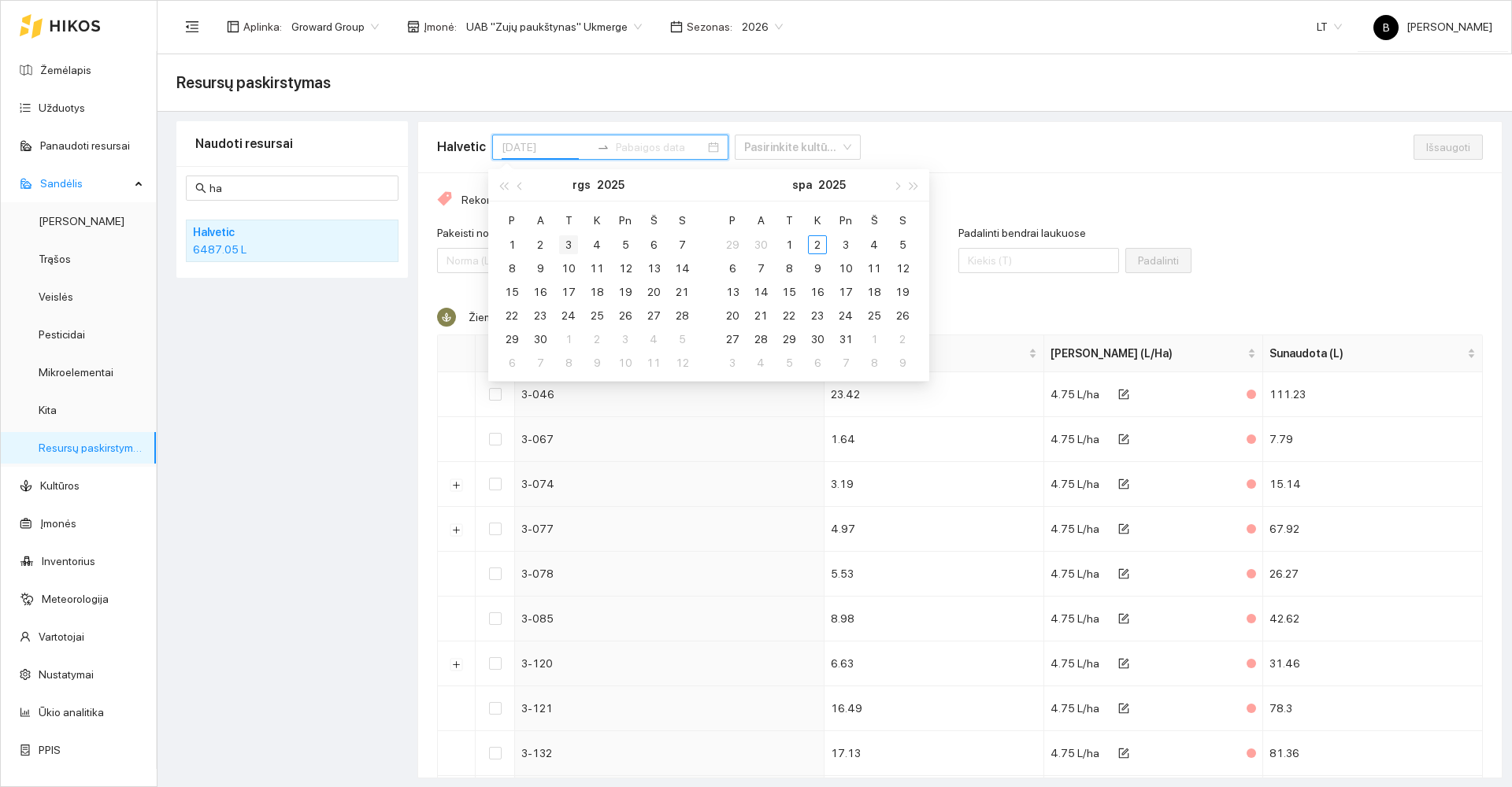
type input "[DATE]"
click at [513, 243] on div "1" at bounding box center [512, 244] width 18 height 18
type input "[DATE]"
drag, startPoint x: 543, startPoint y: 339, endPoint x: 535, endPoint y: 375, distance: 36.9
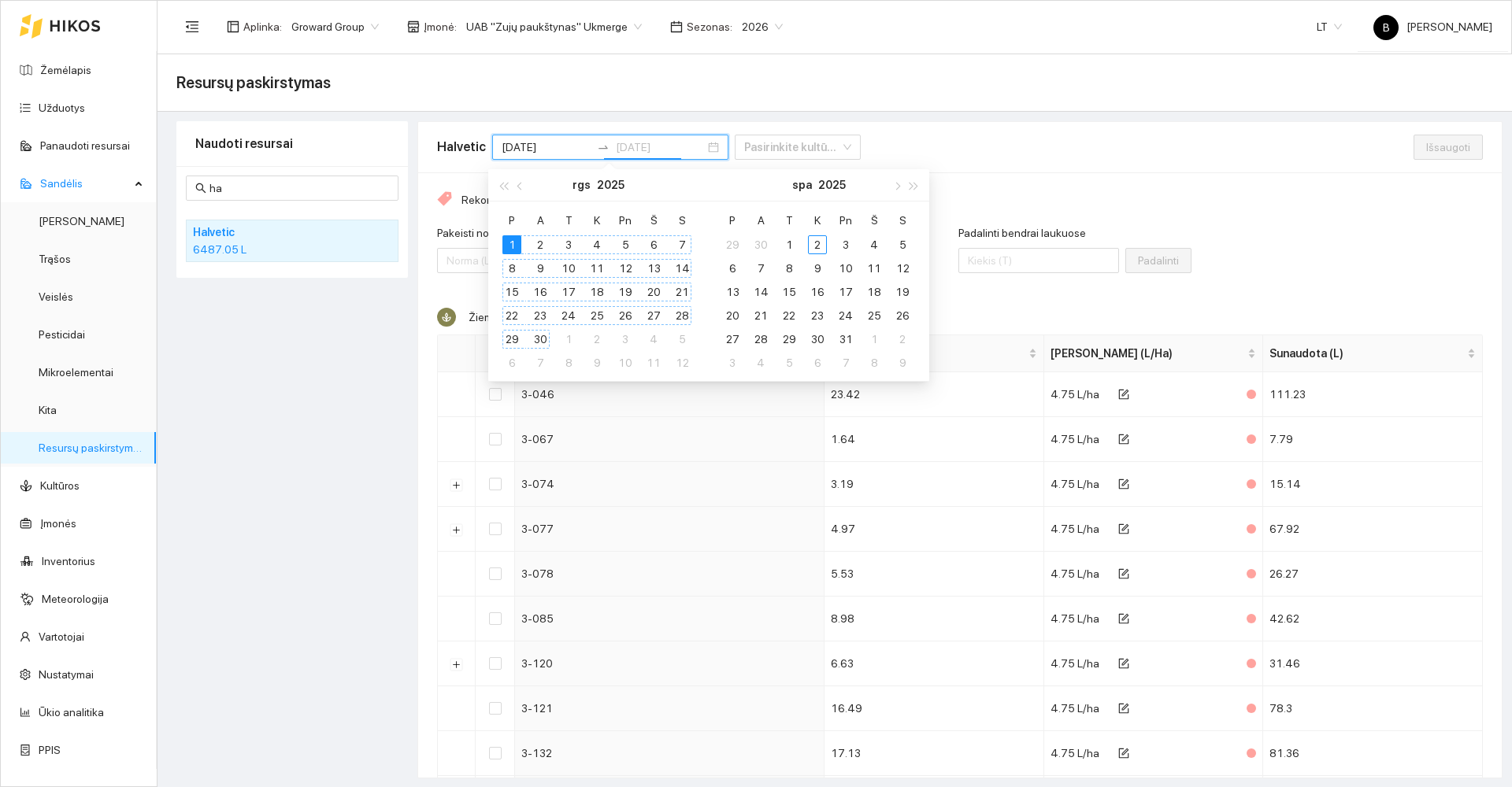
click at [542, 339] on div "30" at bounding box center [540, 339] width 18 height 18
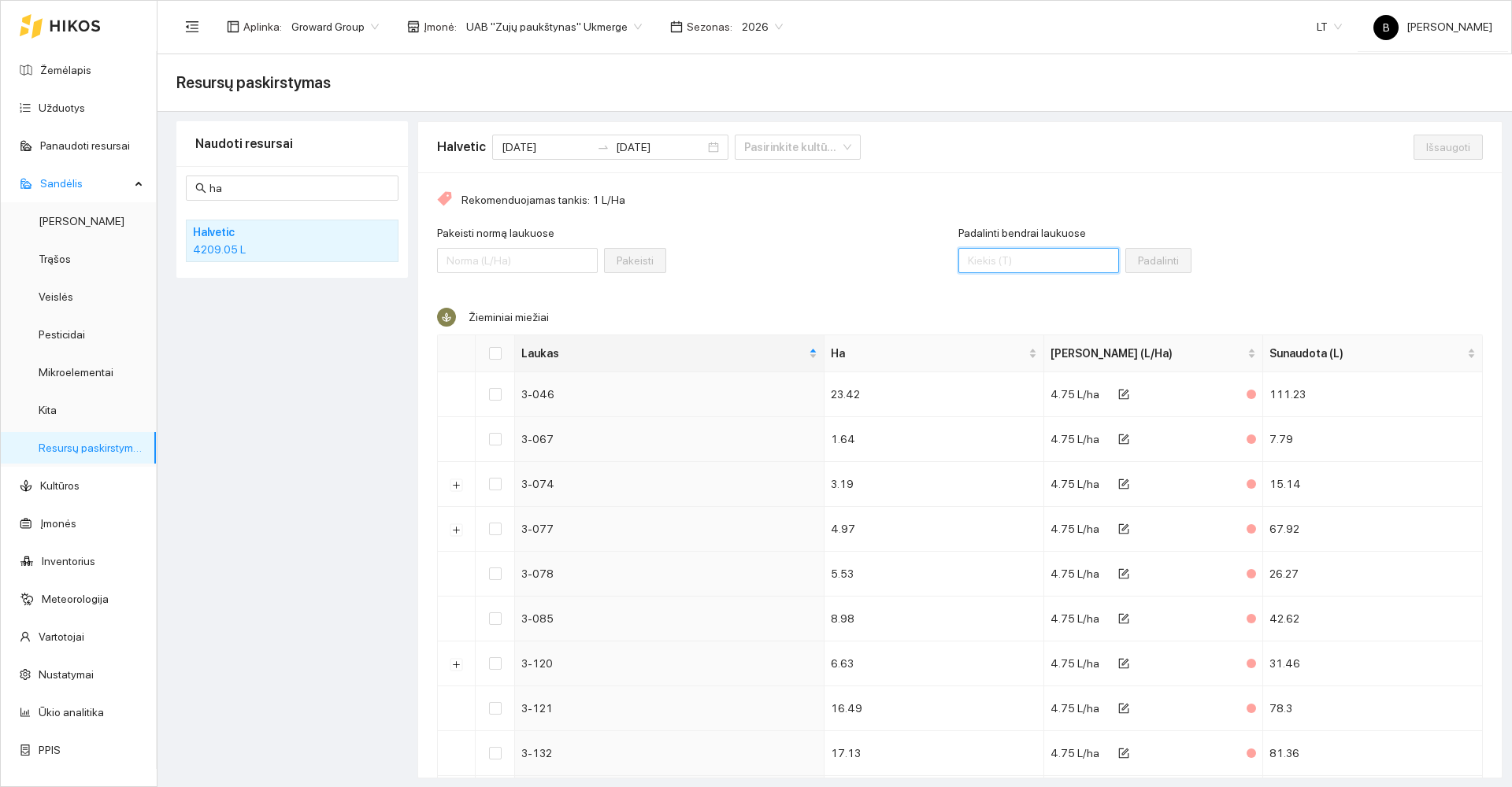
click at [1008, 258] on input "Padalinti bendrai laukuose" at bounding box center [1038, 261] width 160 height 26
type input "3190"
click at [498, 352] on input "Select all" at bounding box center [495, 353] width 12 height 12
checkbox input "true"
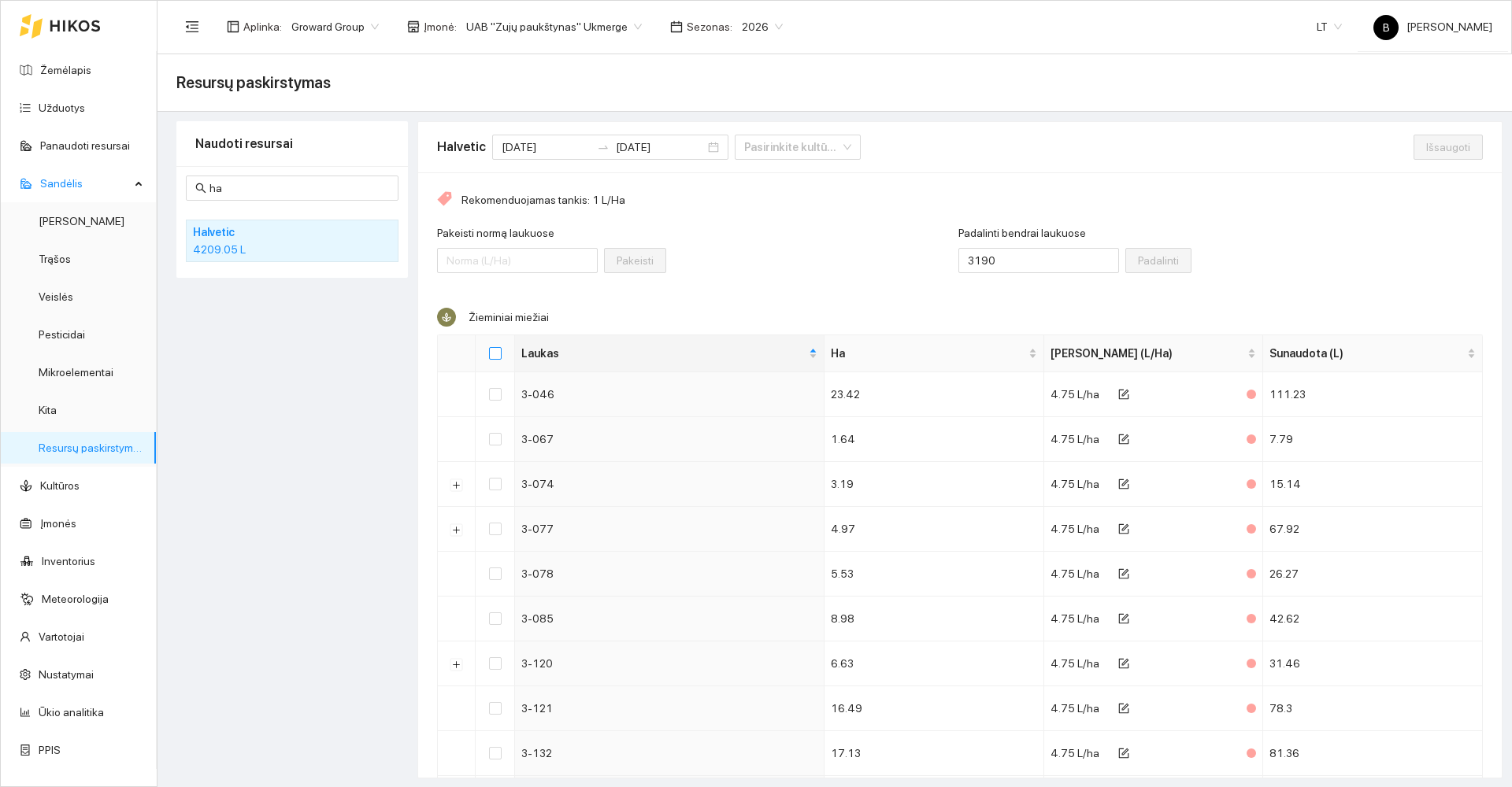
checkbox input "true"
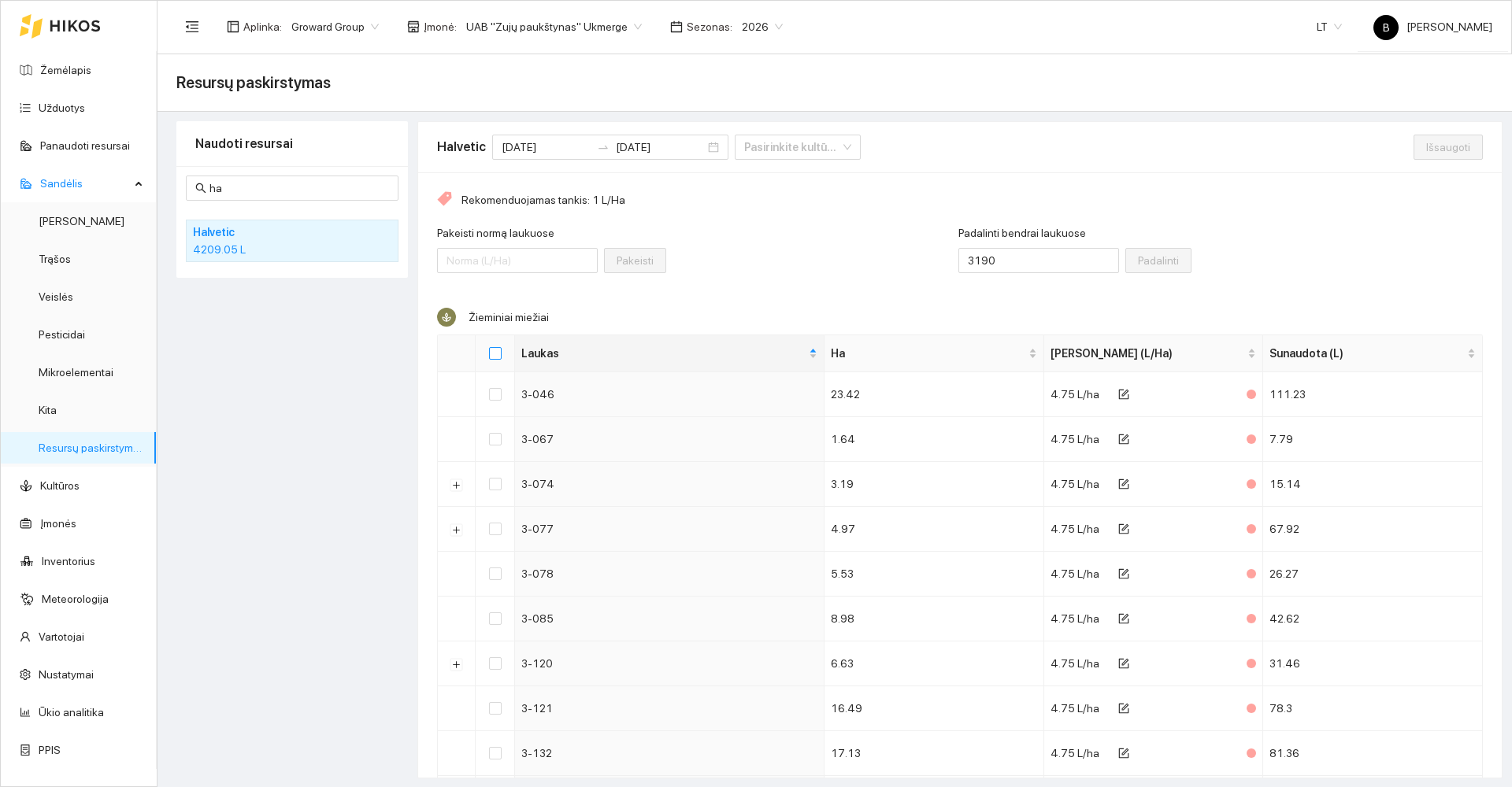
checkbox input "true"
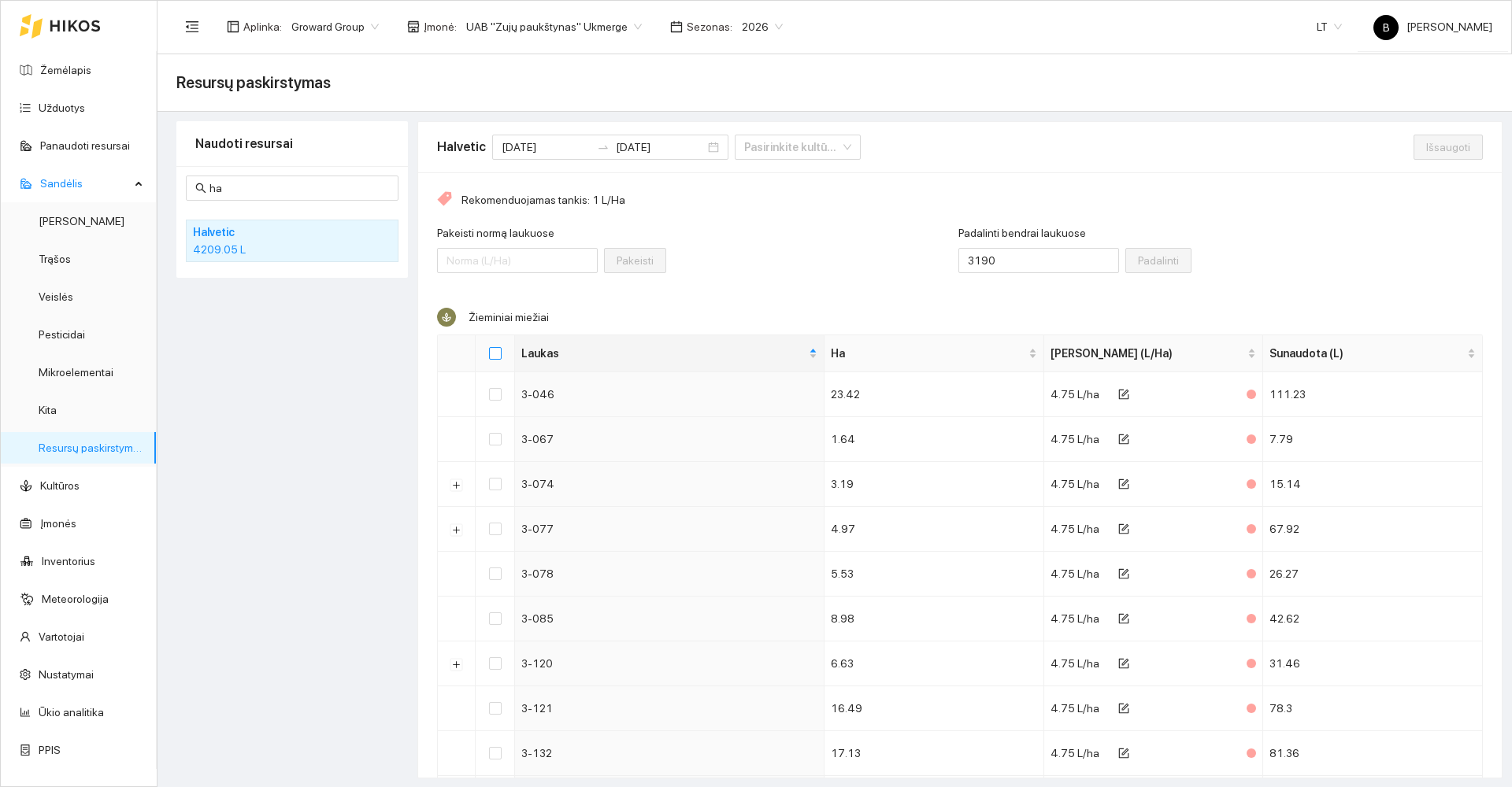
checkbox input "true"
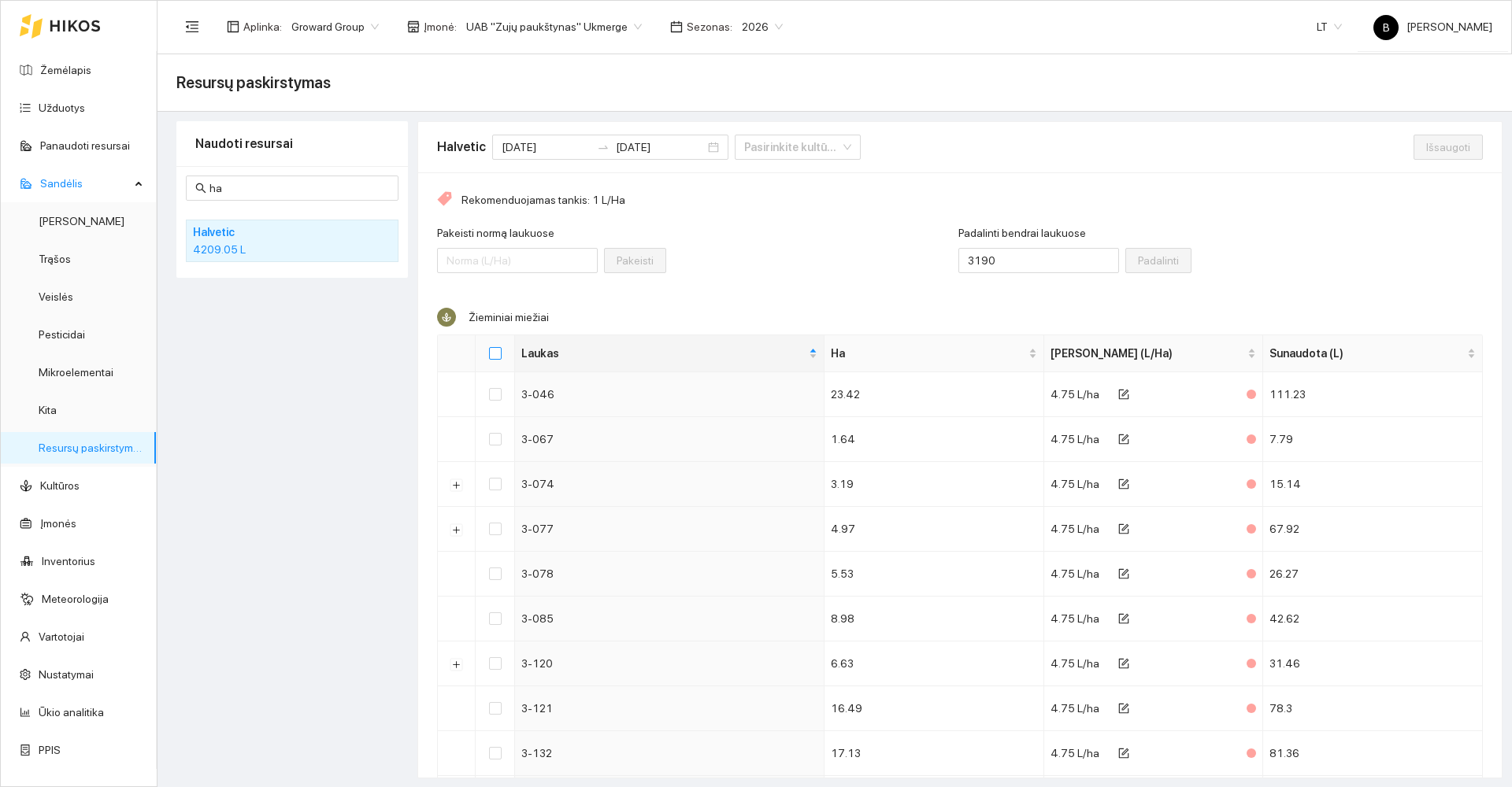
checkbox input "true"
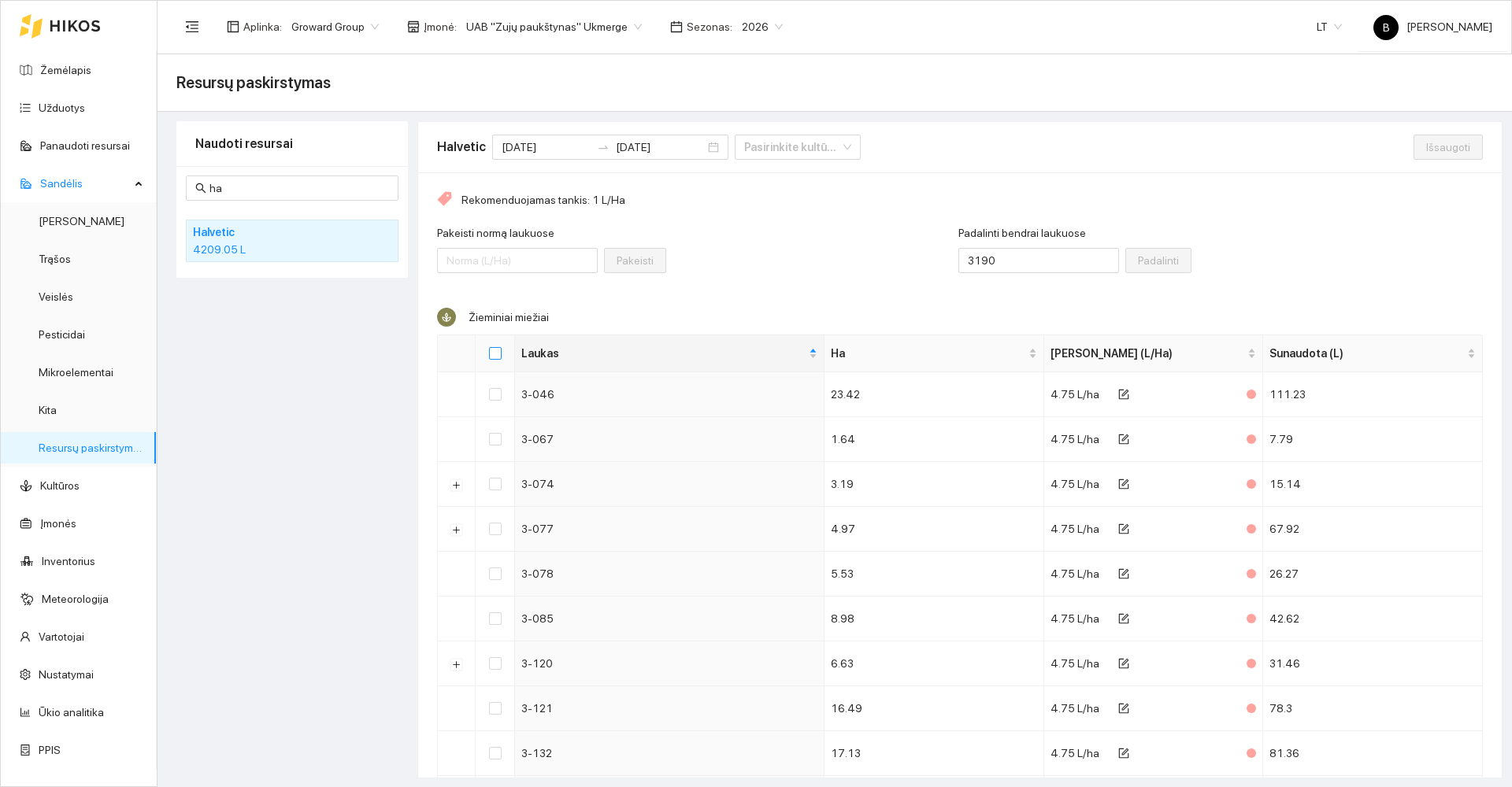
checkbox input "true"
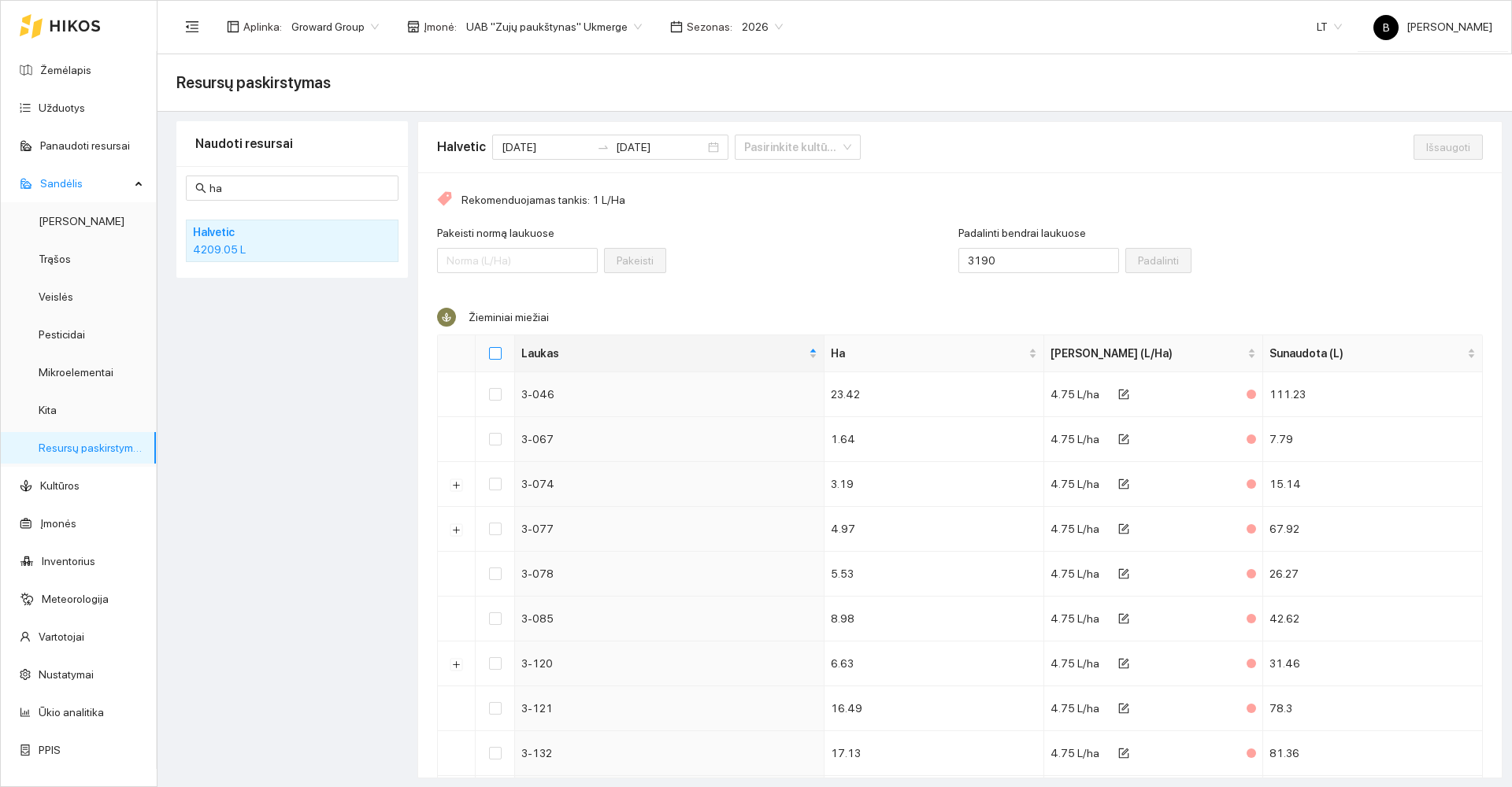
checkbox input "true"
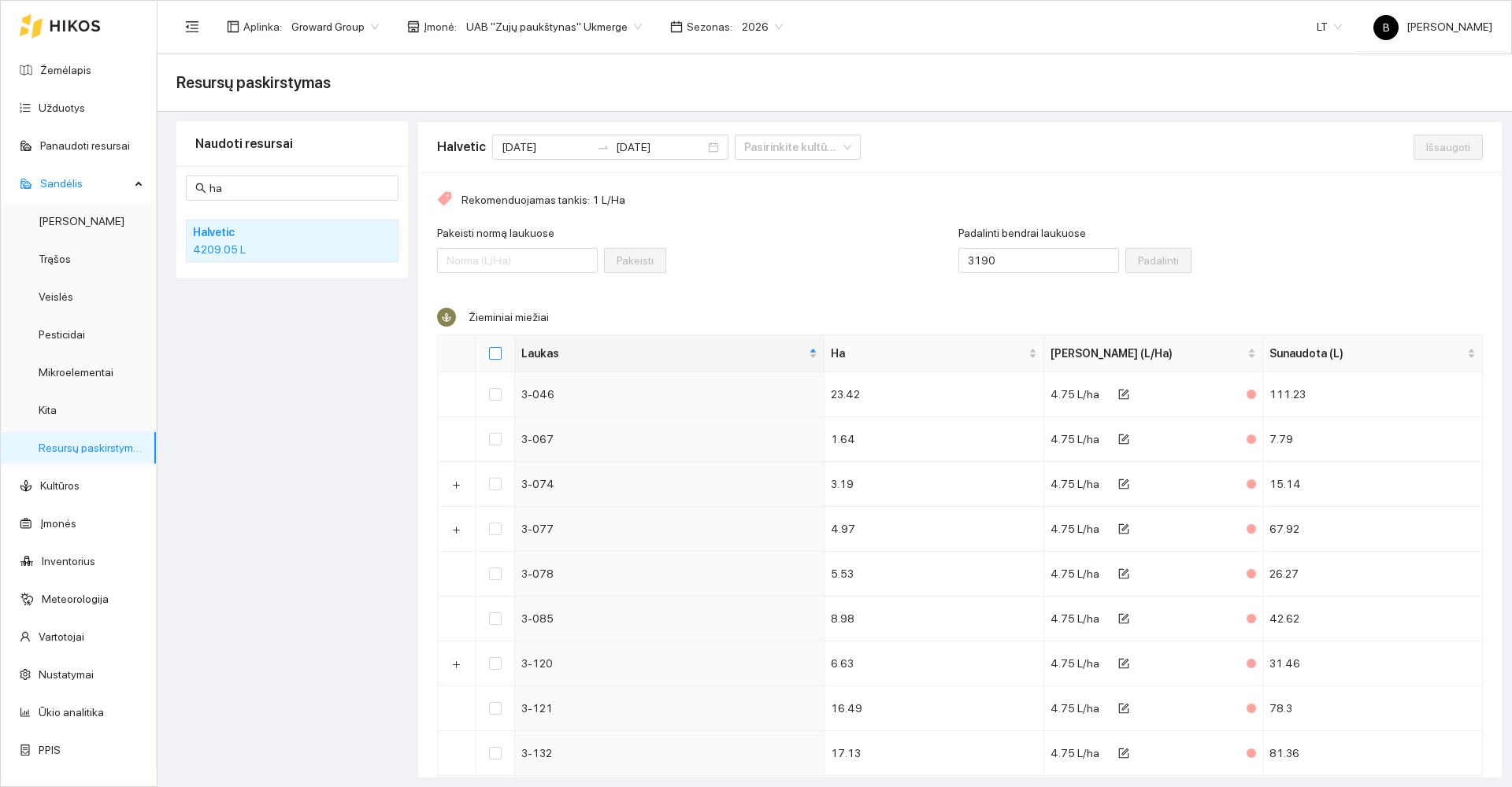
checkbox input "true"
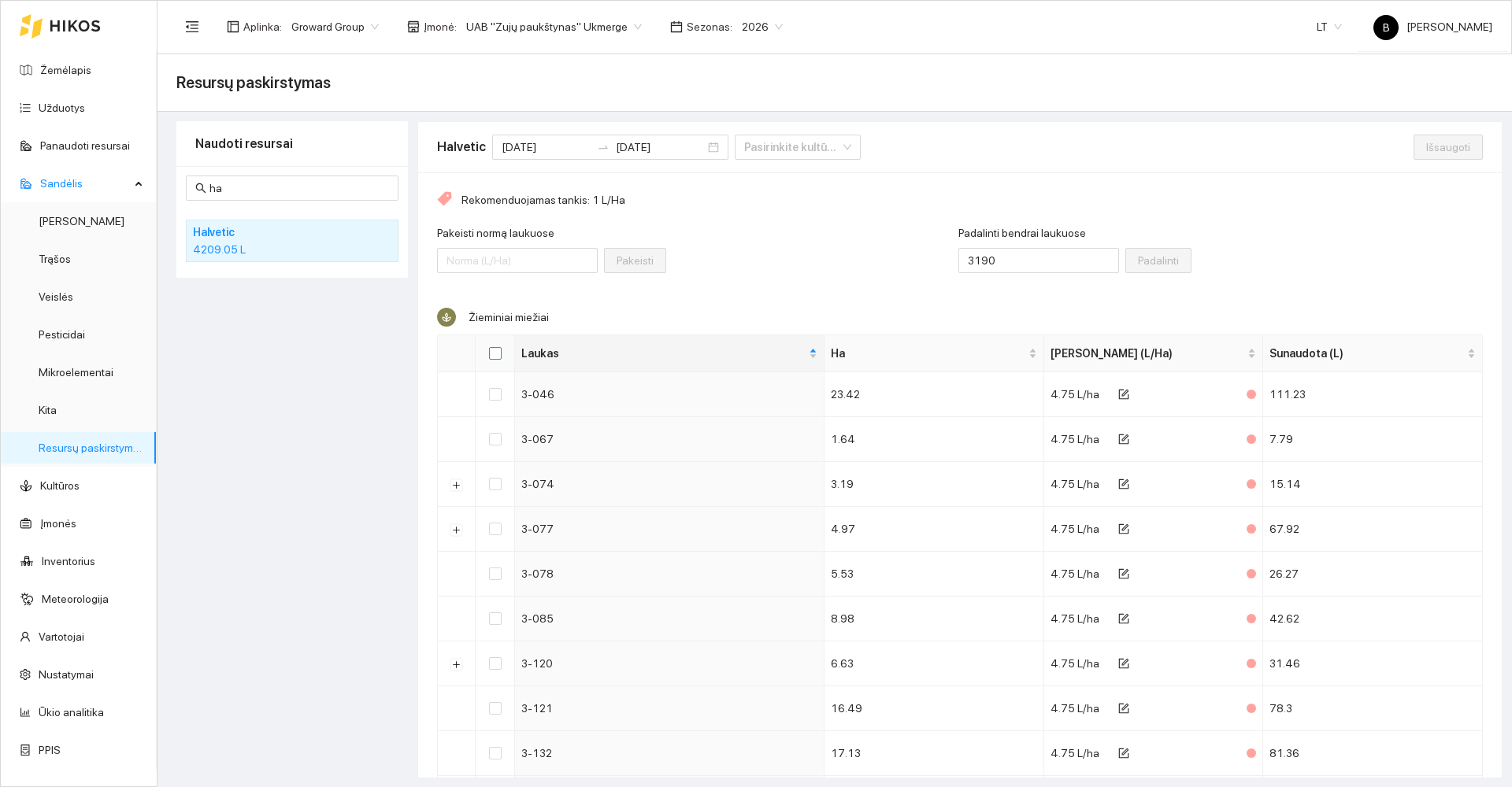
checkbox input "true"
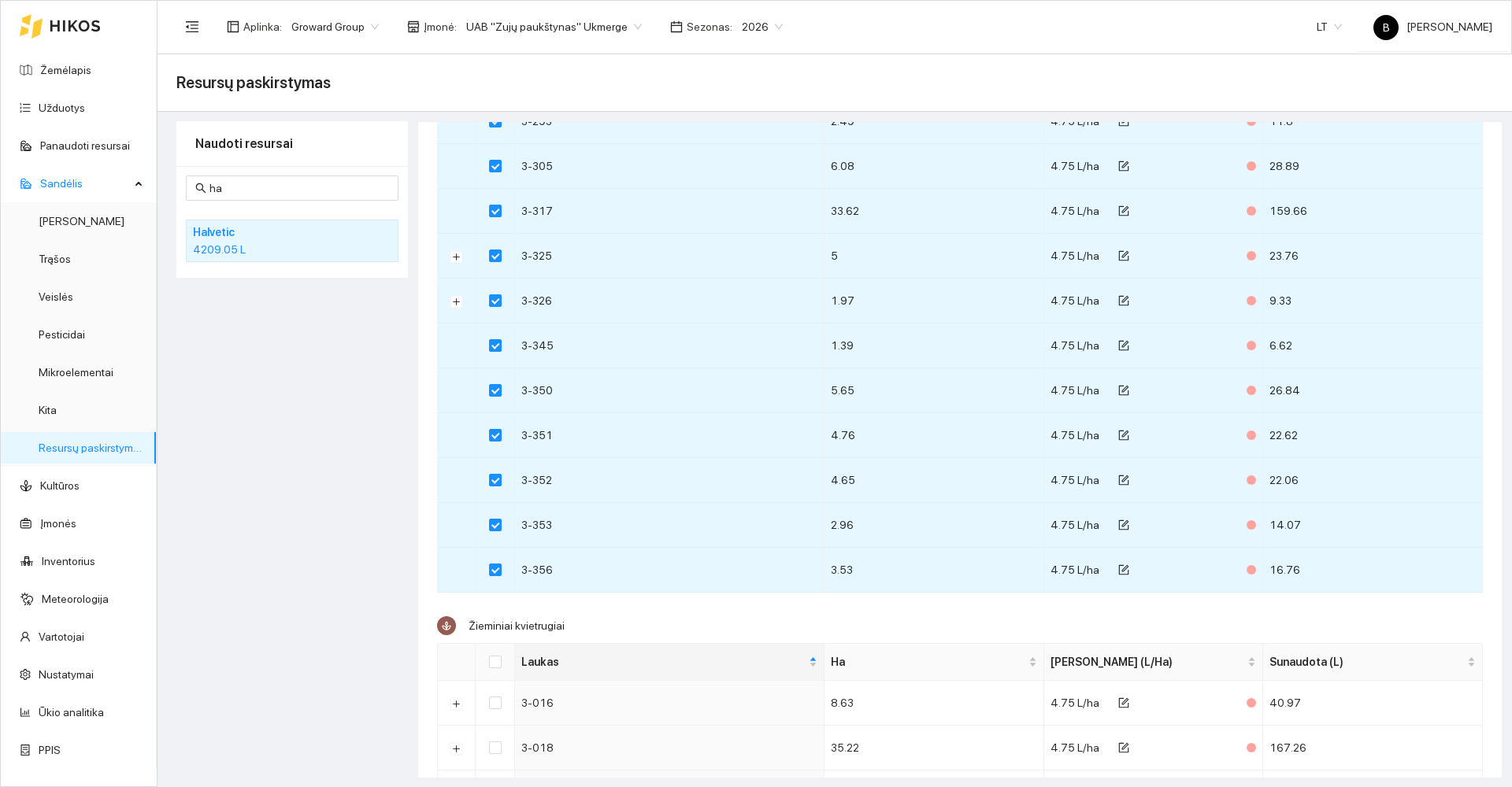
scroll to position [2047, 0]
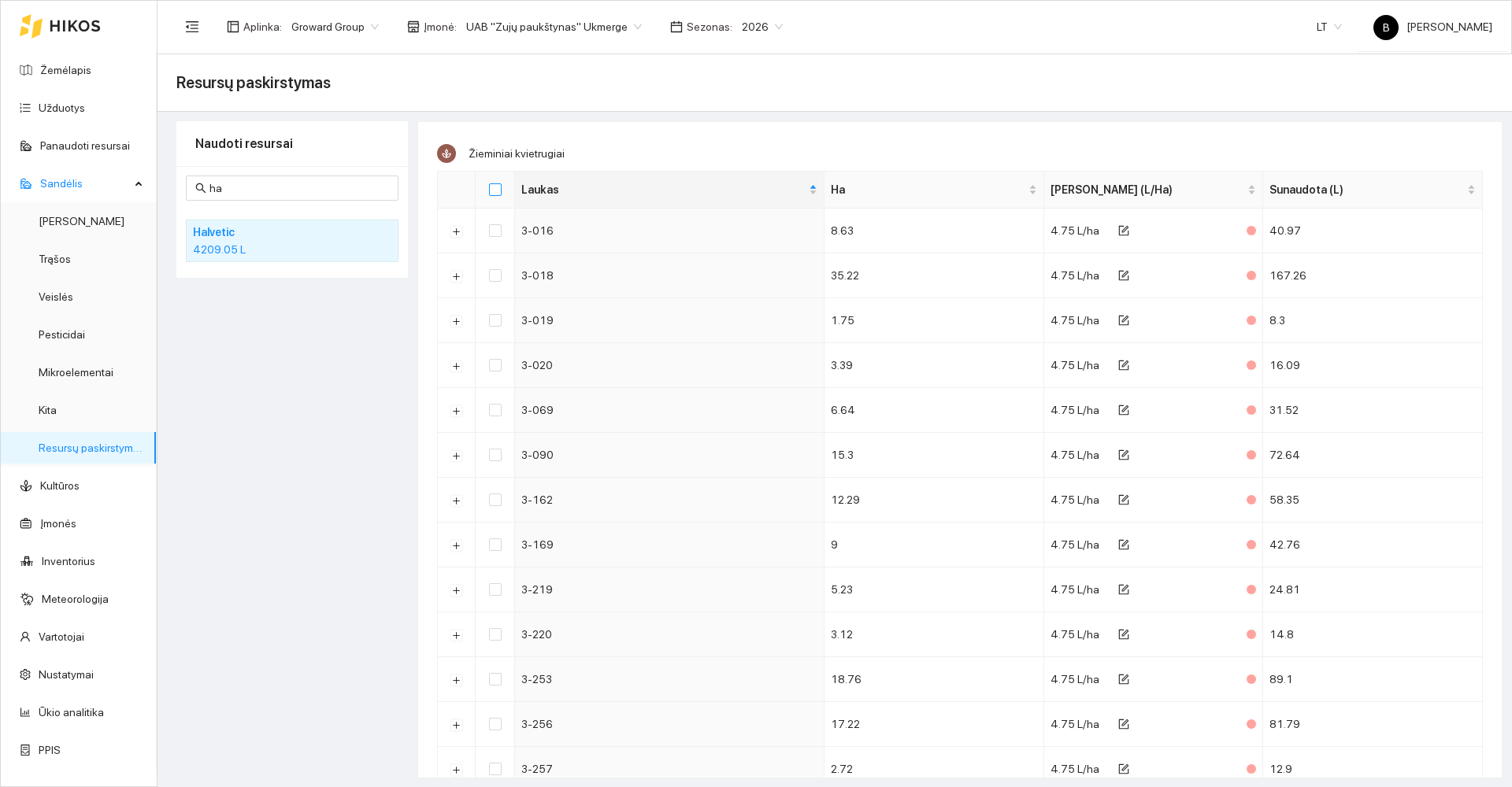
click at [499, 195] on input "Select all" at bounding box center [495, 189] width 12 height 12
checkbox input "true"
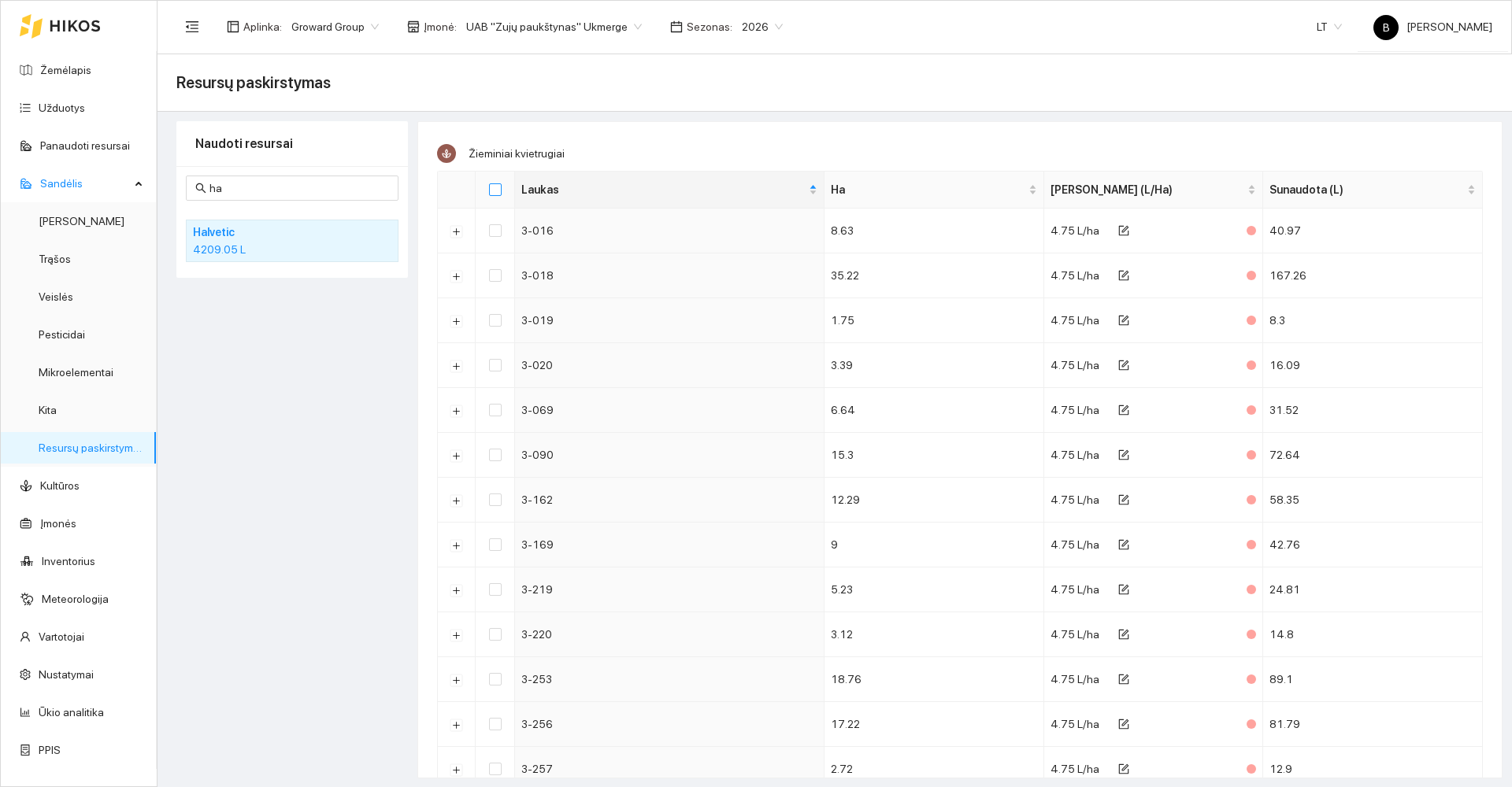
checkbox input "true"
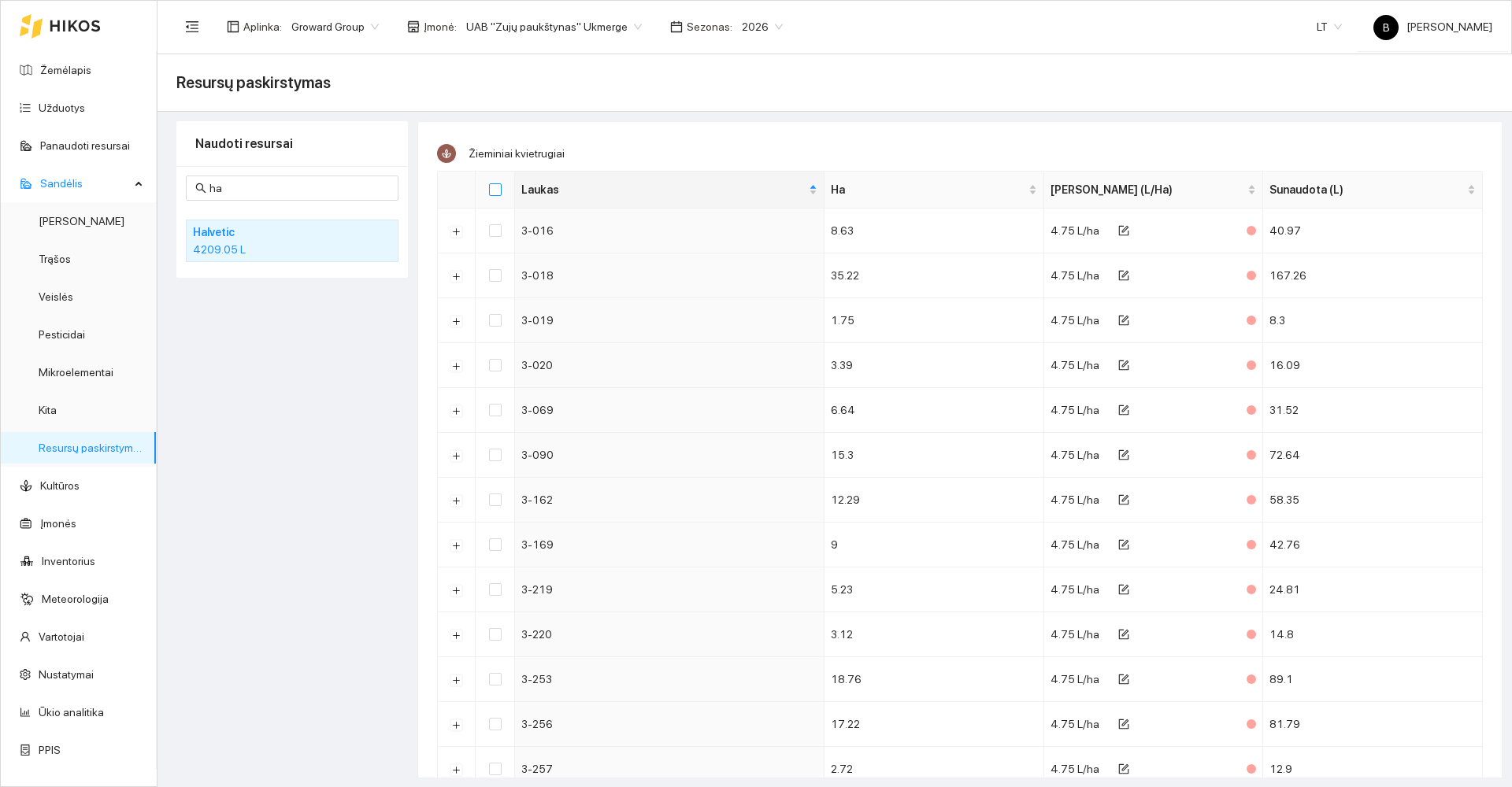
checkbox input "true"
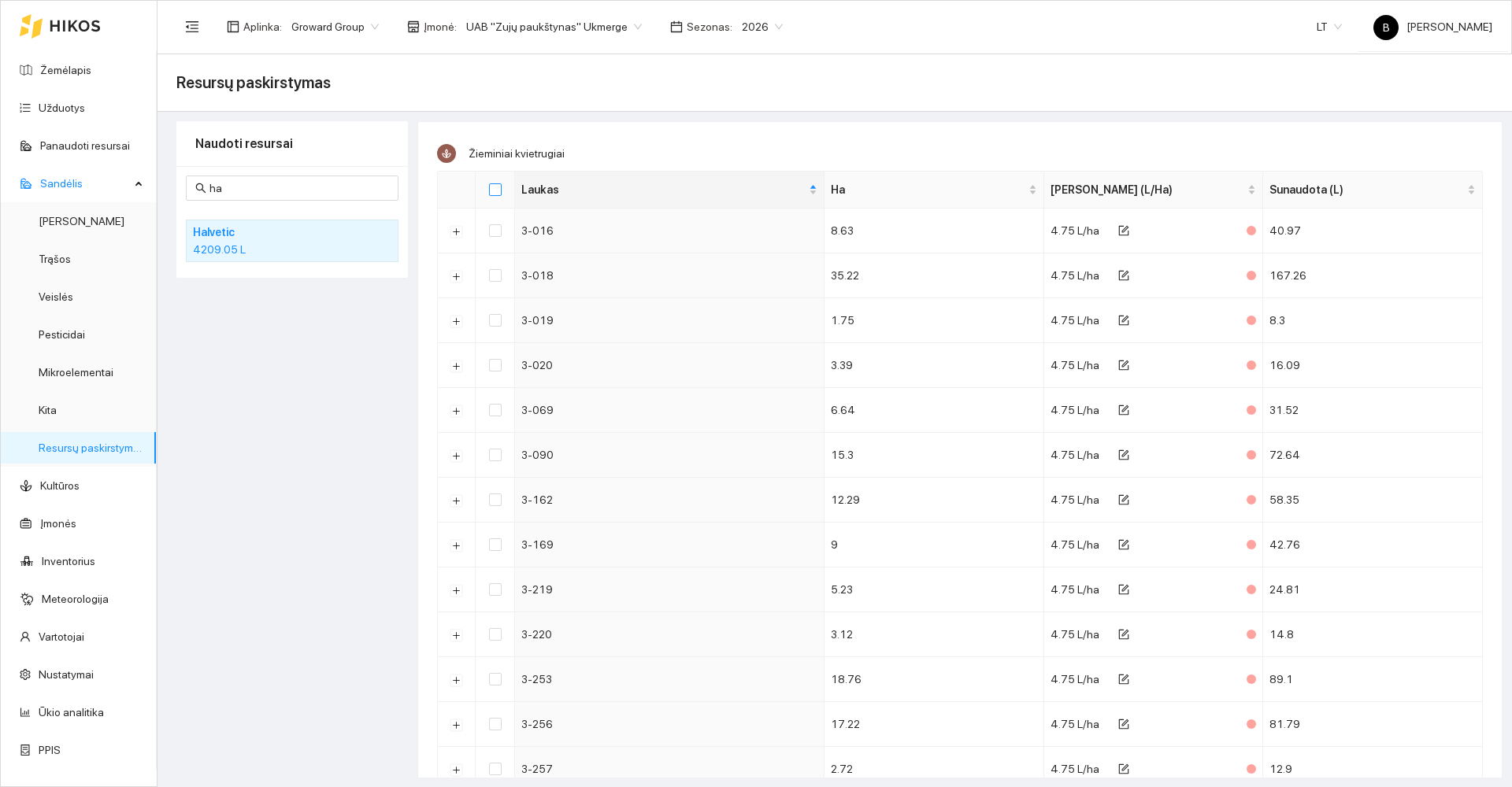
checkbox input "true"
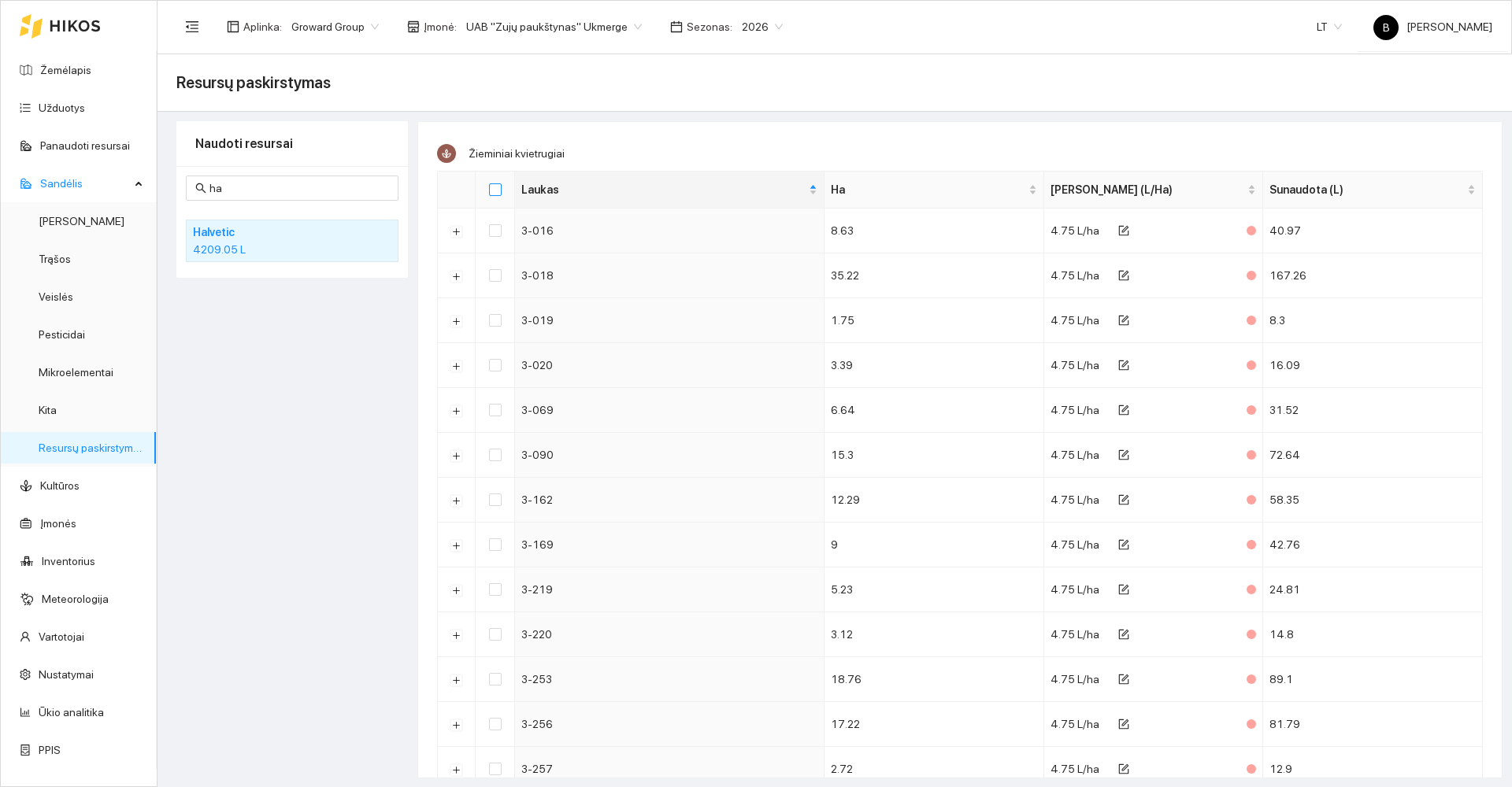
checkbox input "true"
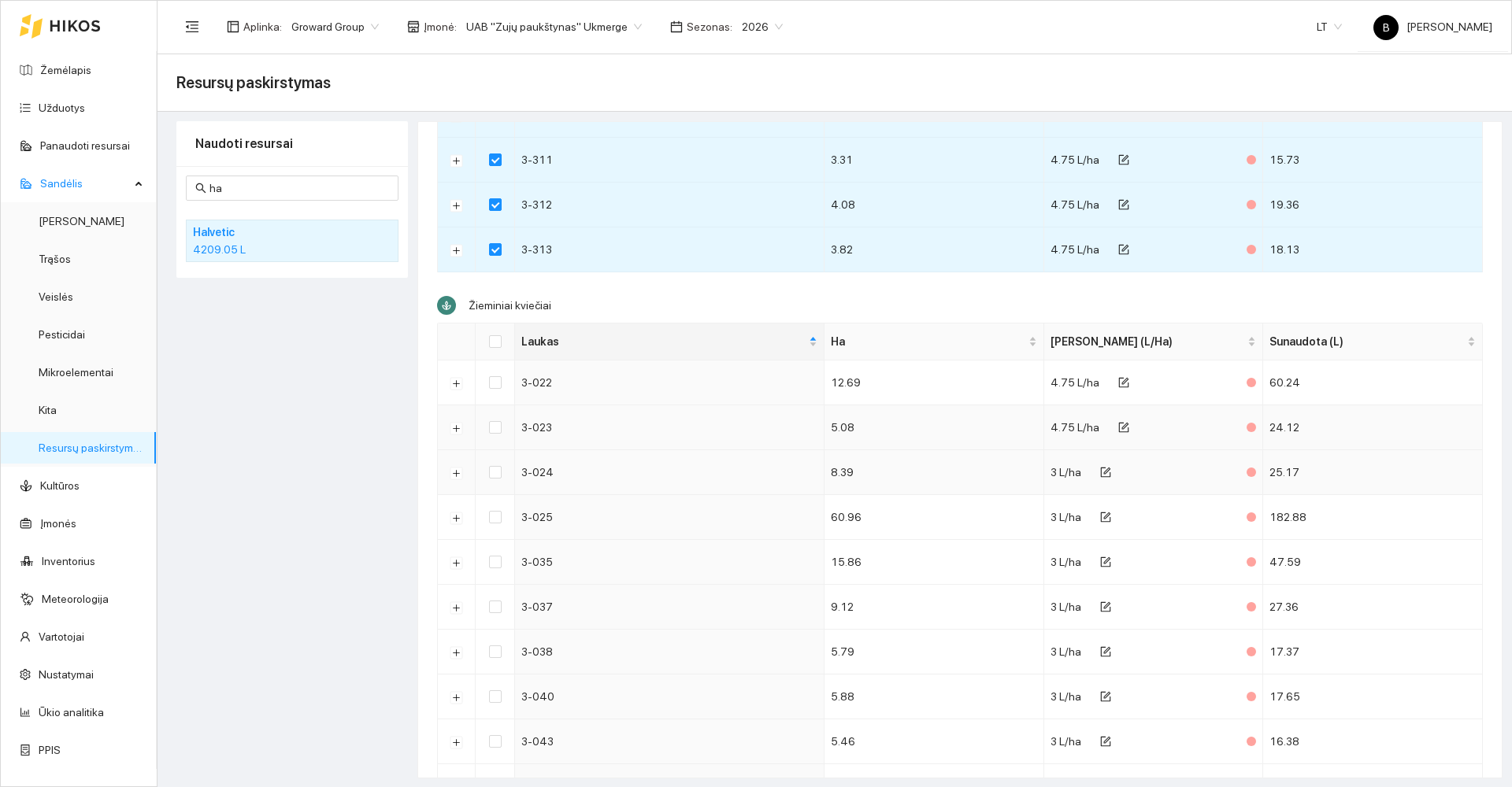
scroll to position [2913, 0]
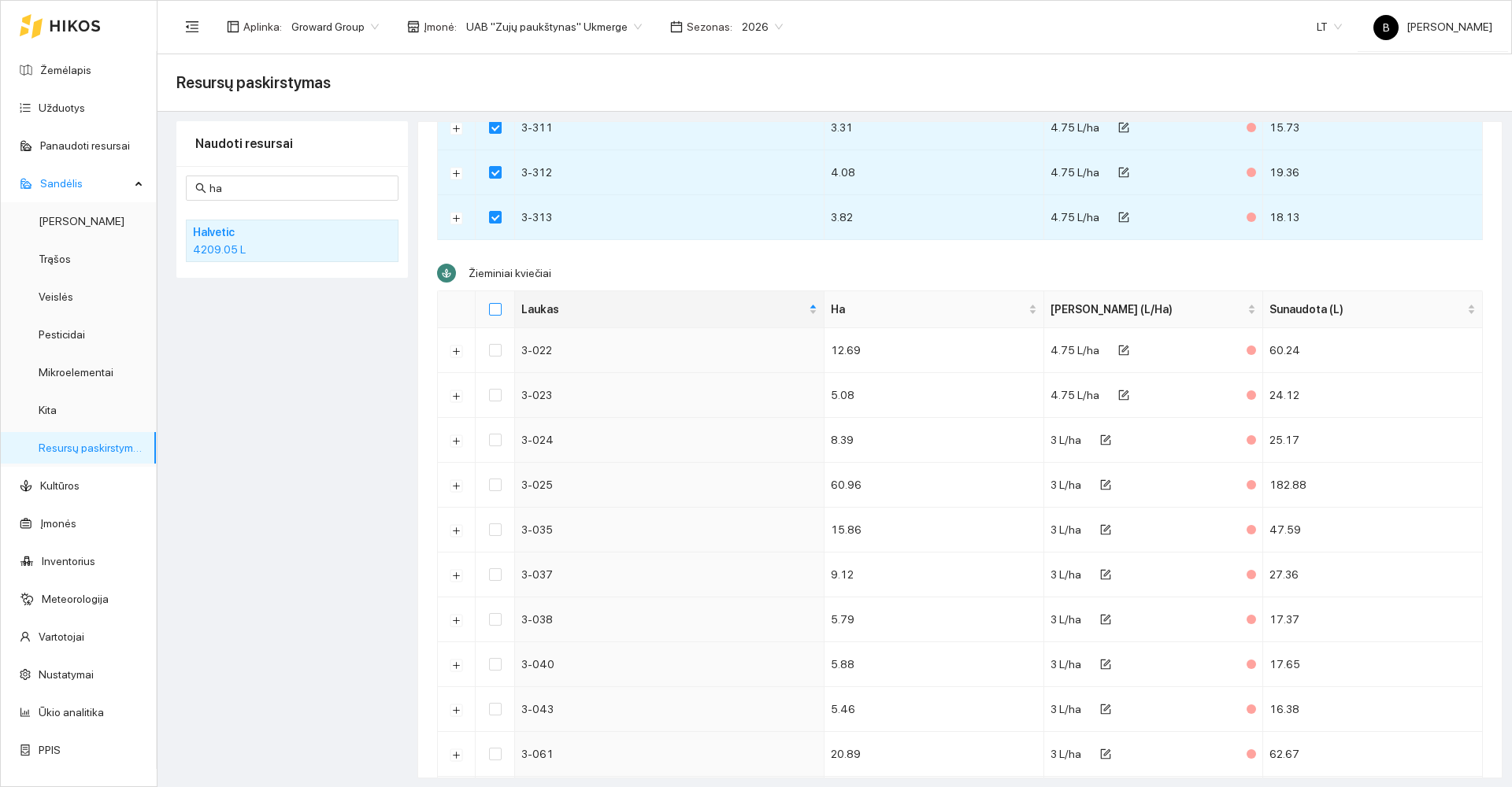
click at [497, 314] on input "Select all" at bounding box center [495, 309] width 12 height 12
checkbox input "true"
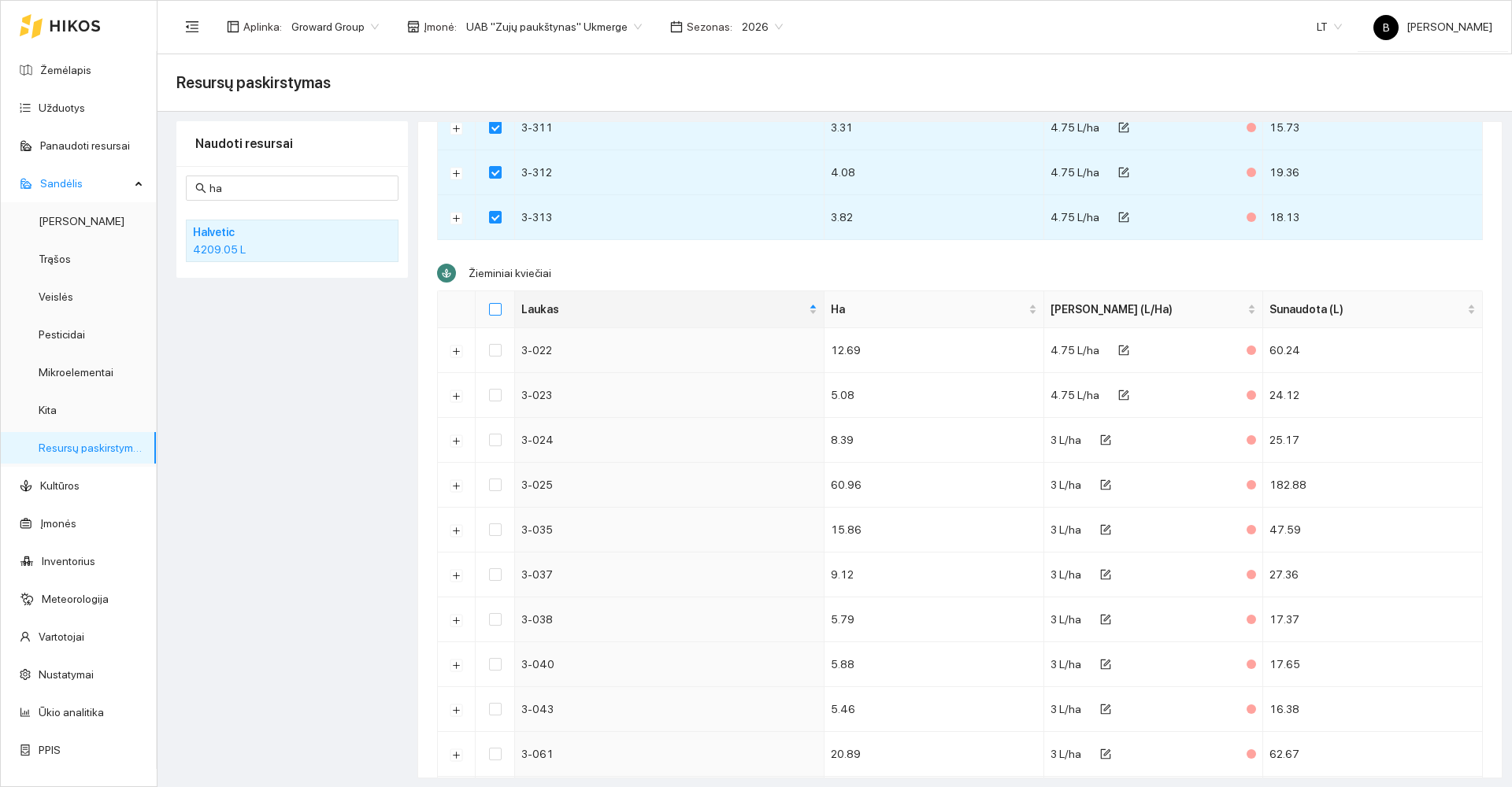
checkbox input "true"
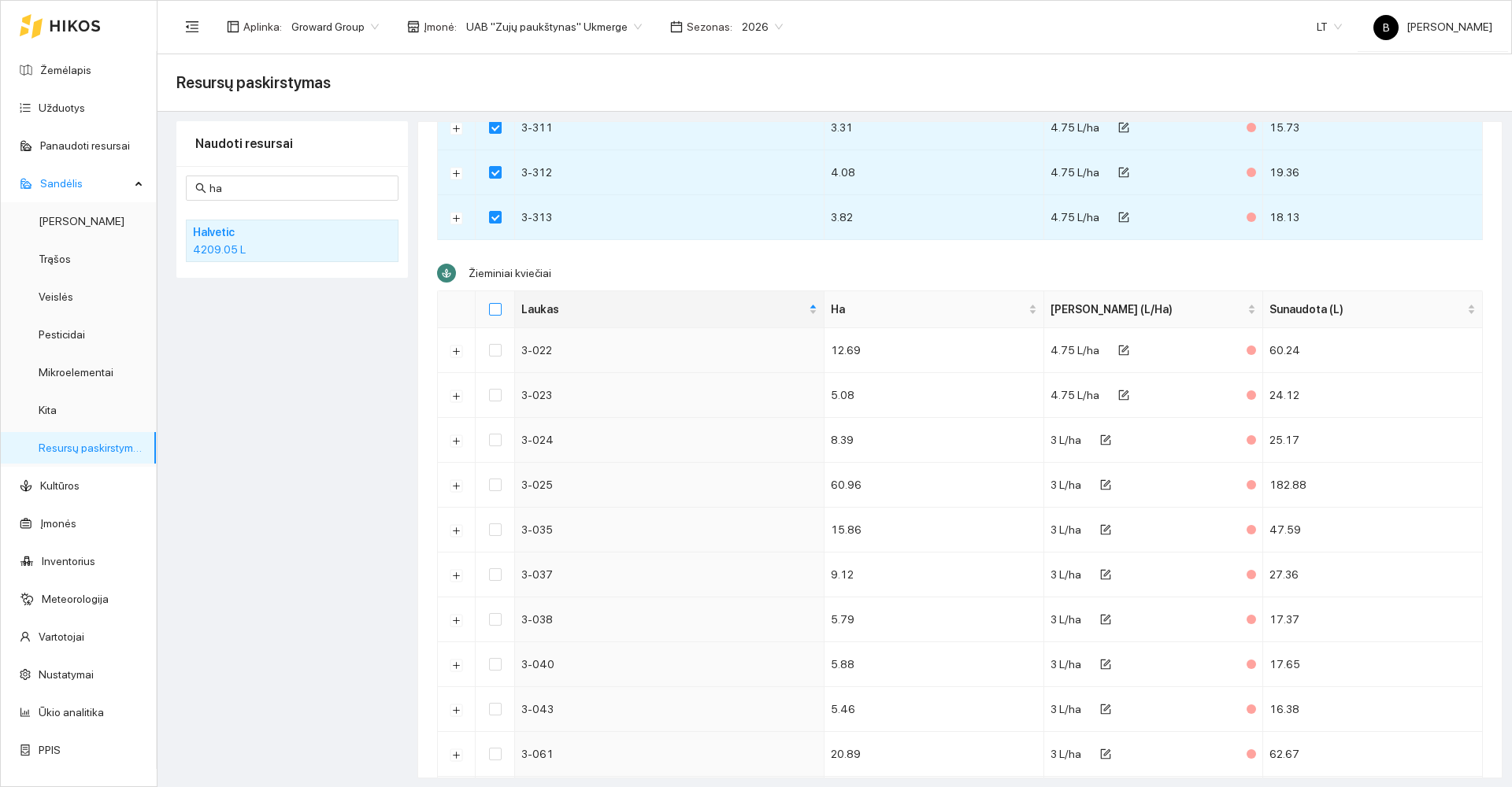
checkbox input "true"
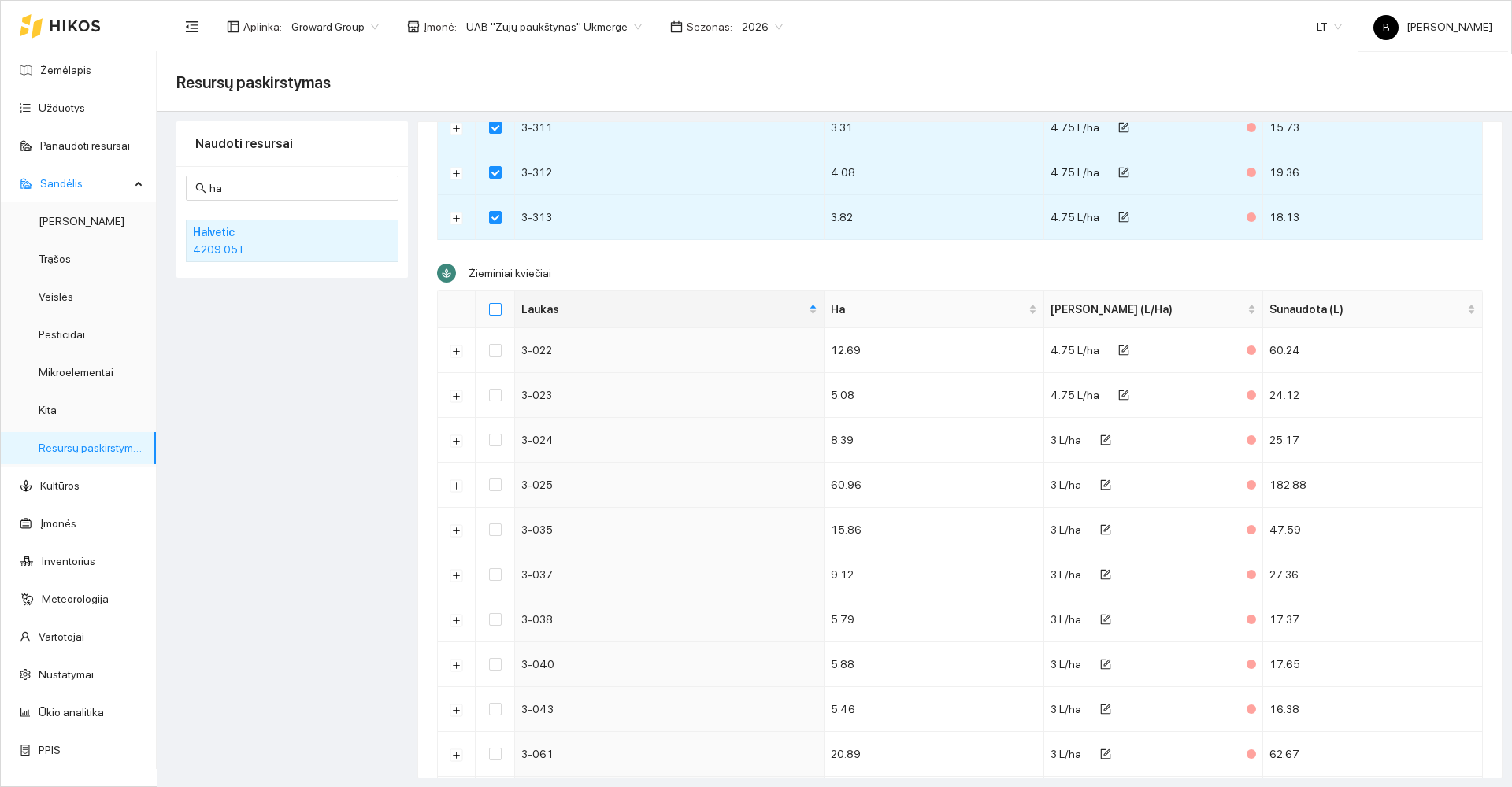
checkbox input "true"
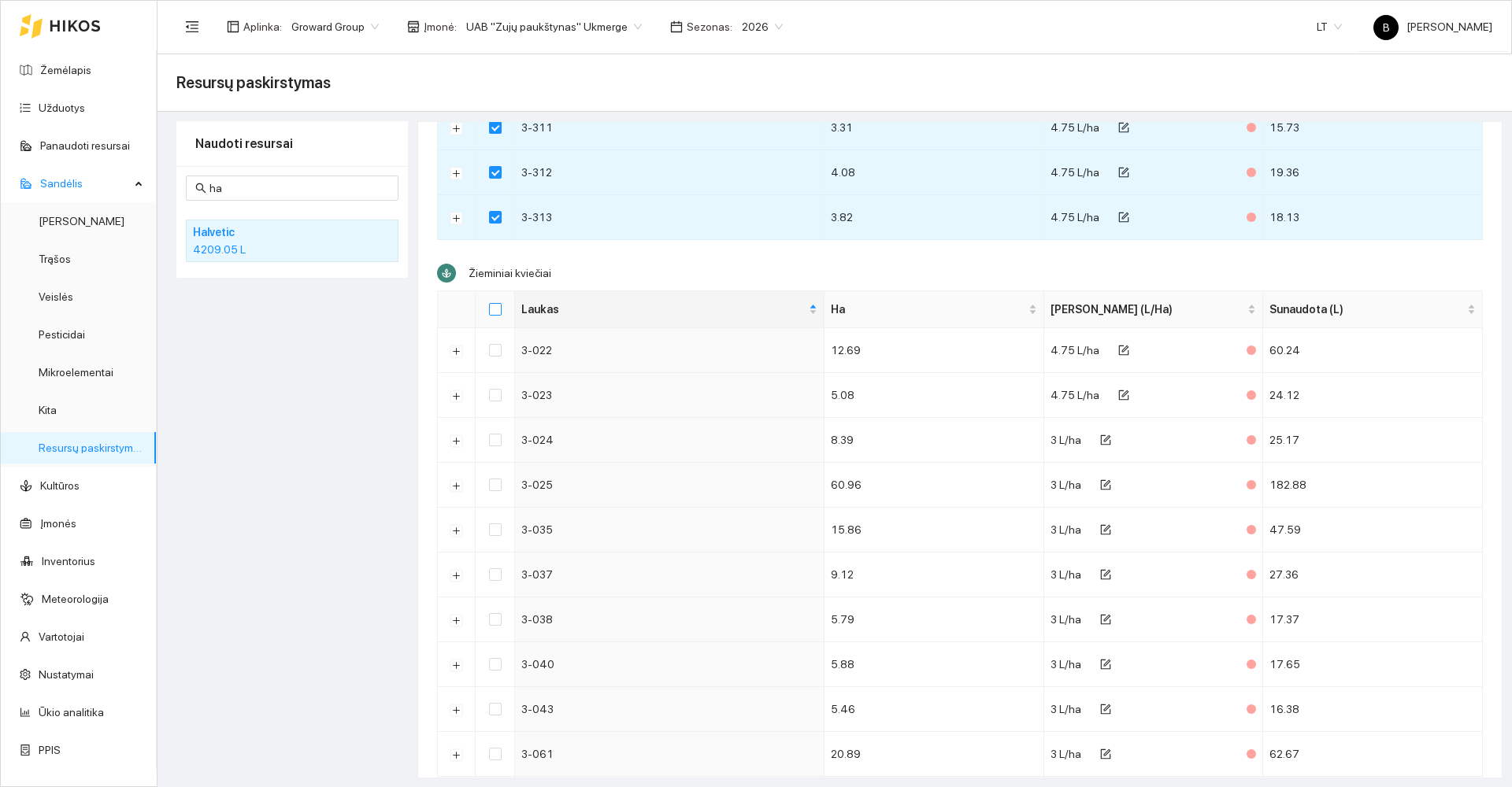
checkbox input "true"
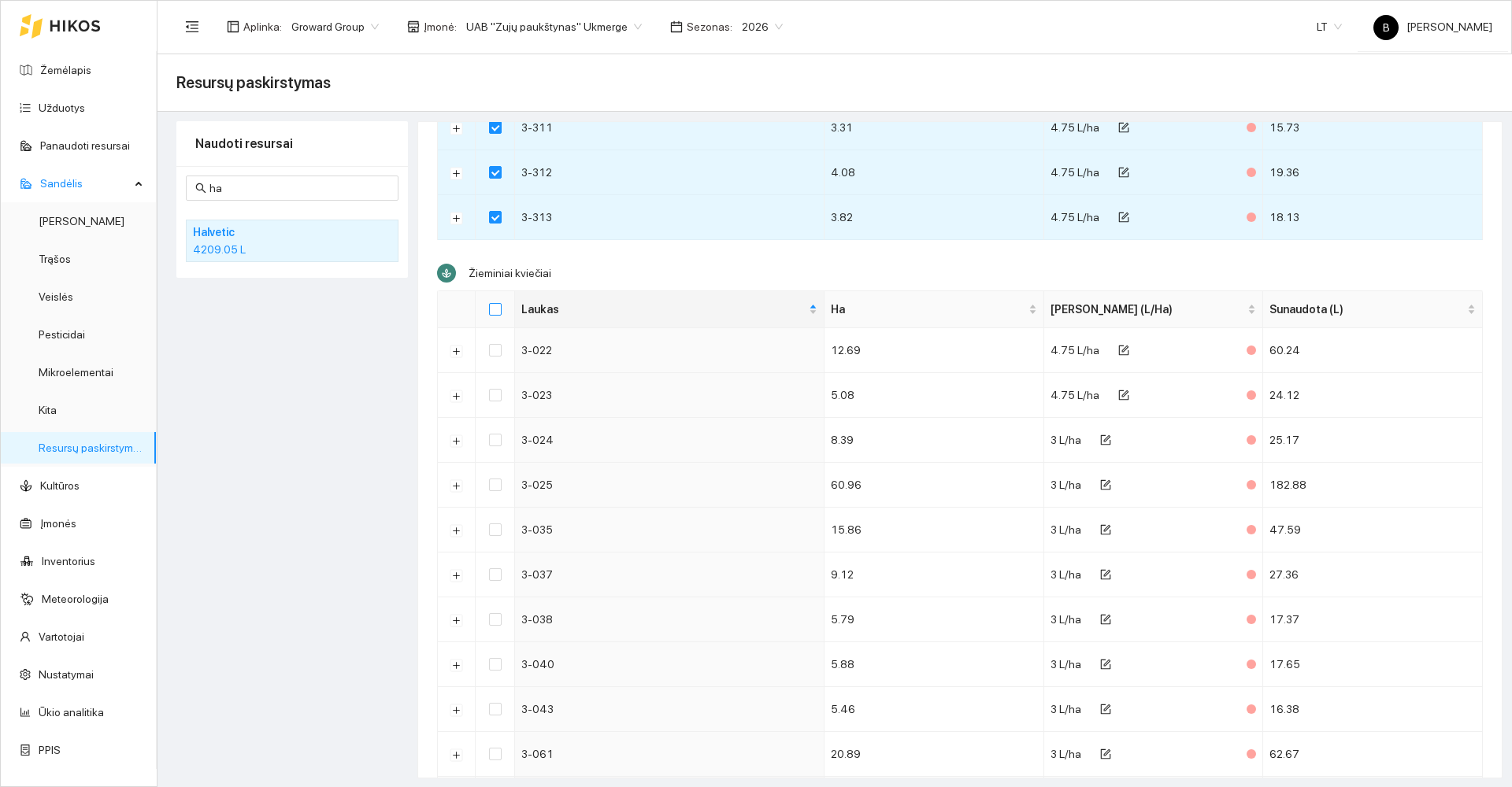
checkbox input "true"
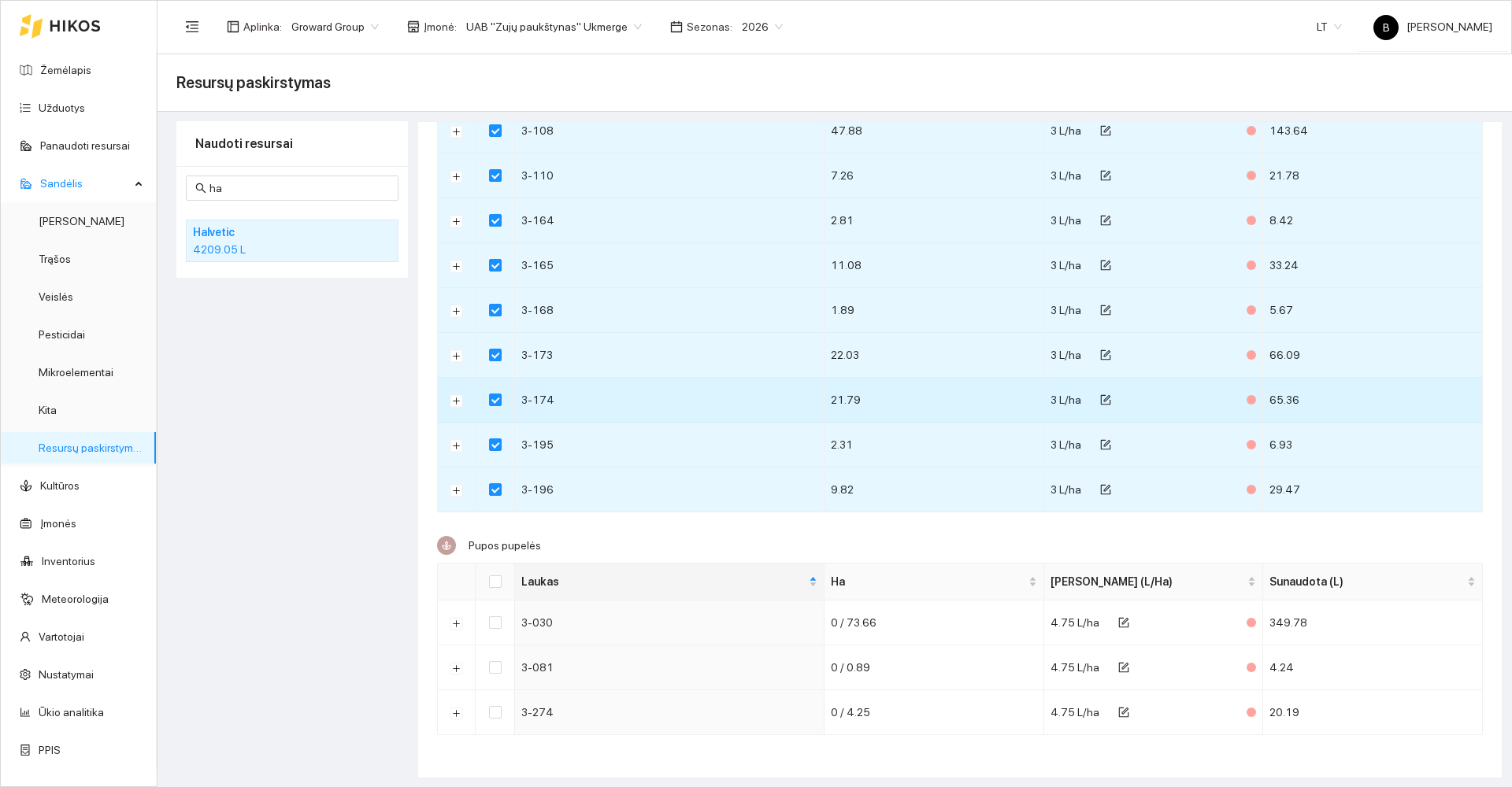
scroll to position [1, 0]
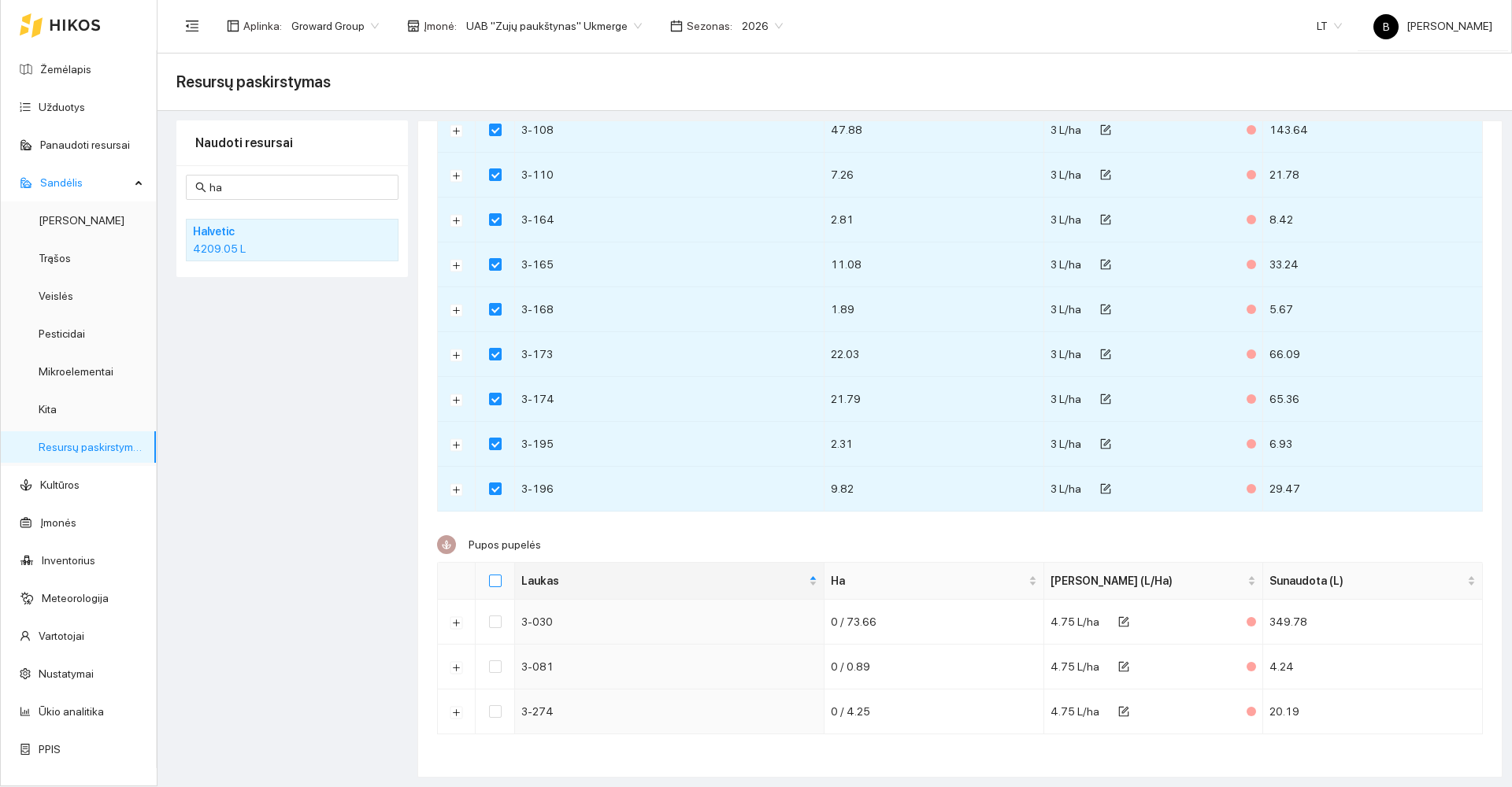
click at [492, 584] on input "Select all" at bounding box center [495, 581] width 12 height 12
checkbox input "true"
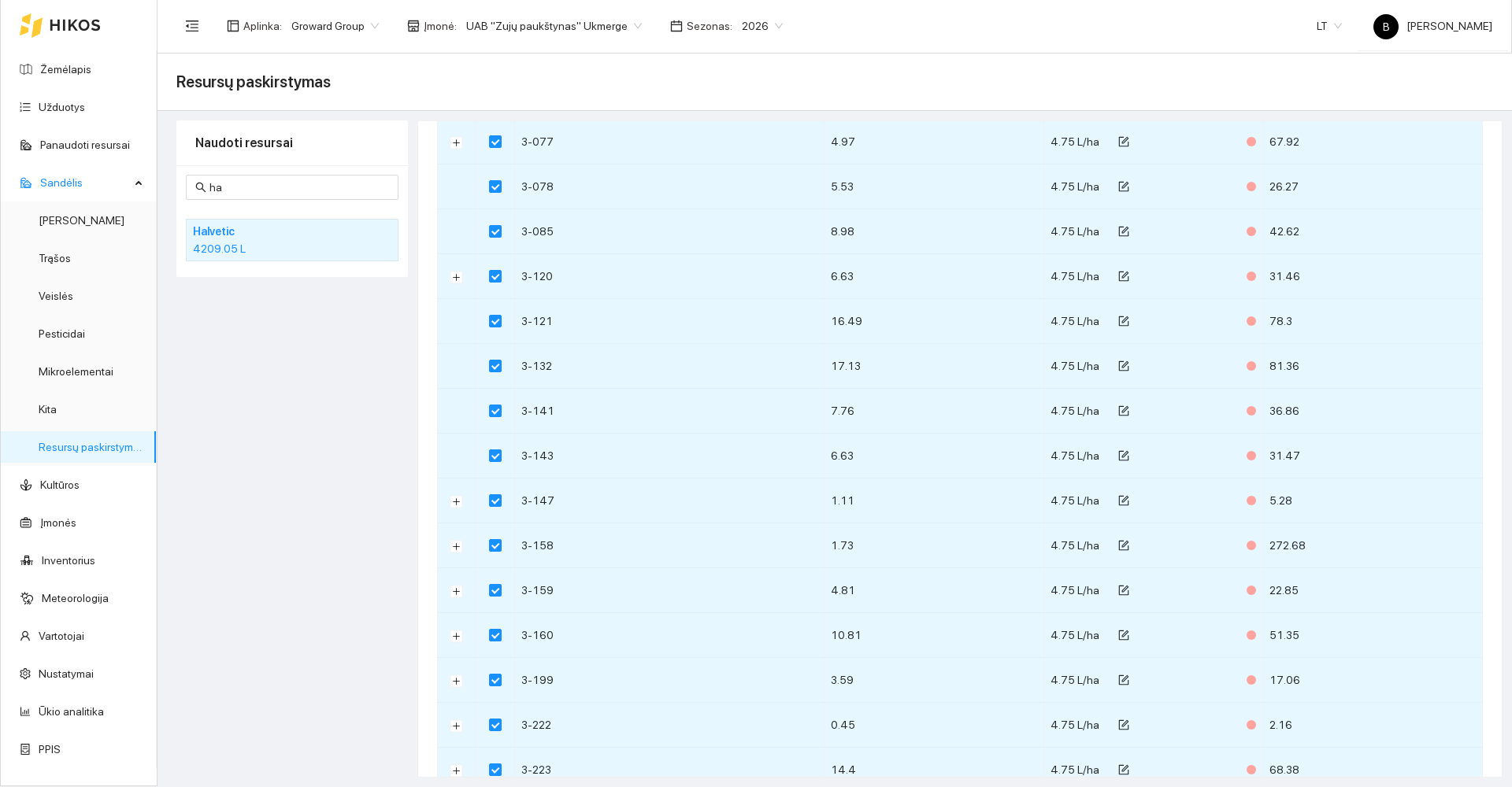
scroll to position [0, 0]
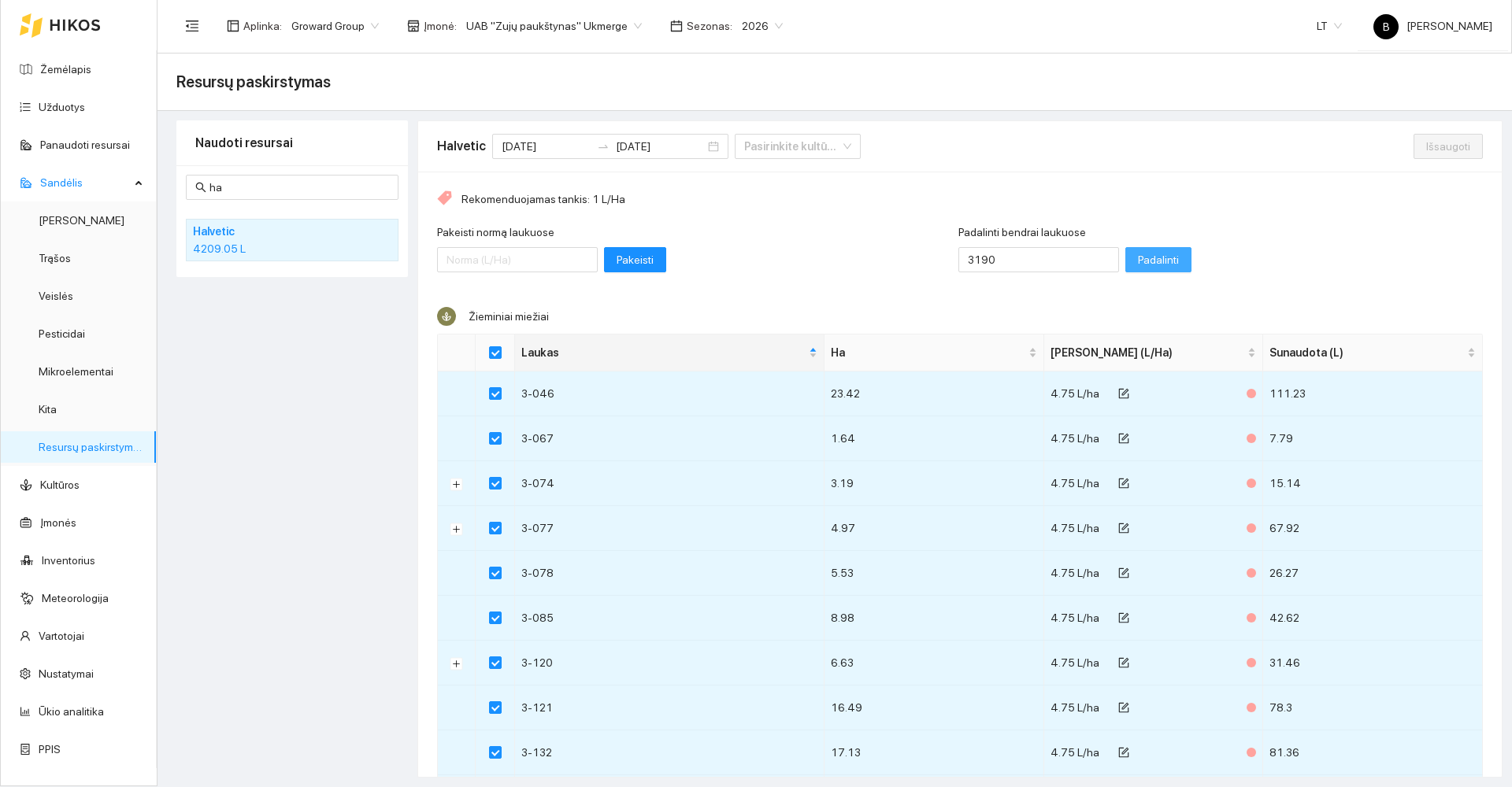
click at [1138, 258] on span "Padalinti" at bounding box center [1158, 260] width 41 height 18
click at [1427, 146] on span "Išsaugoti" at bounding box center [1449, 147] width 44 height 18
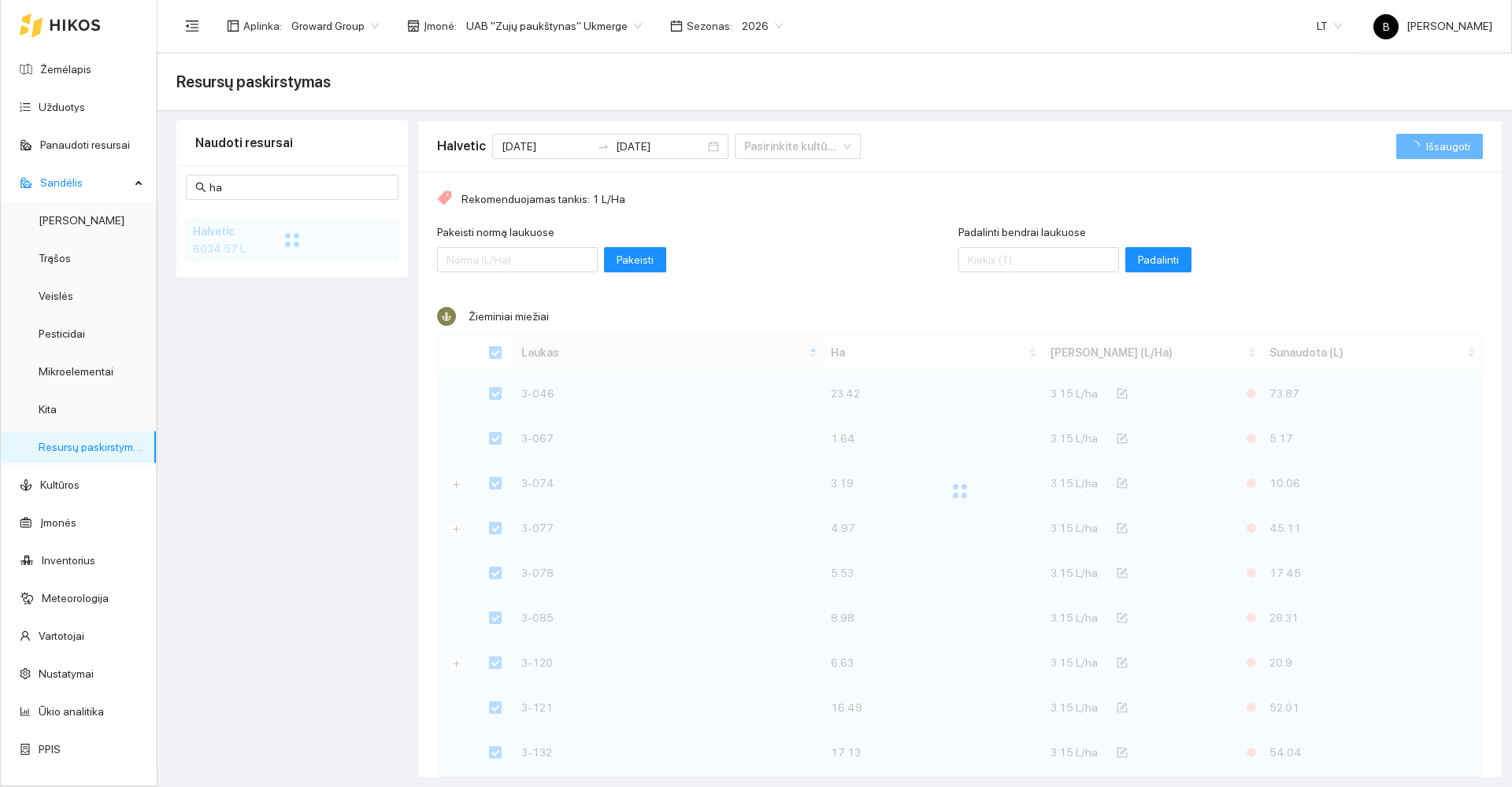
checkbox input "false"
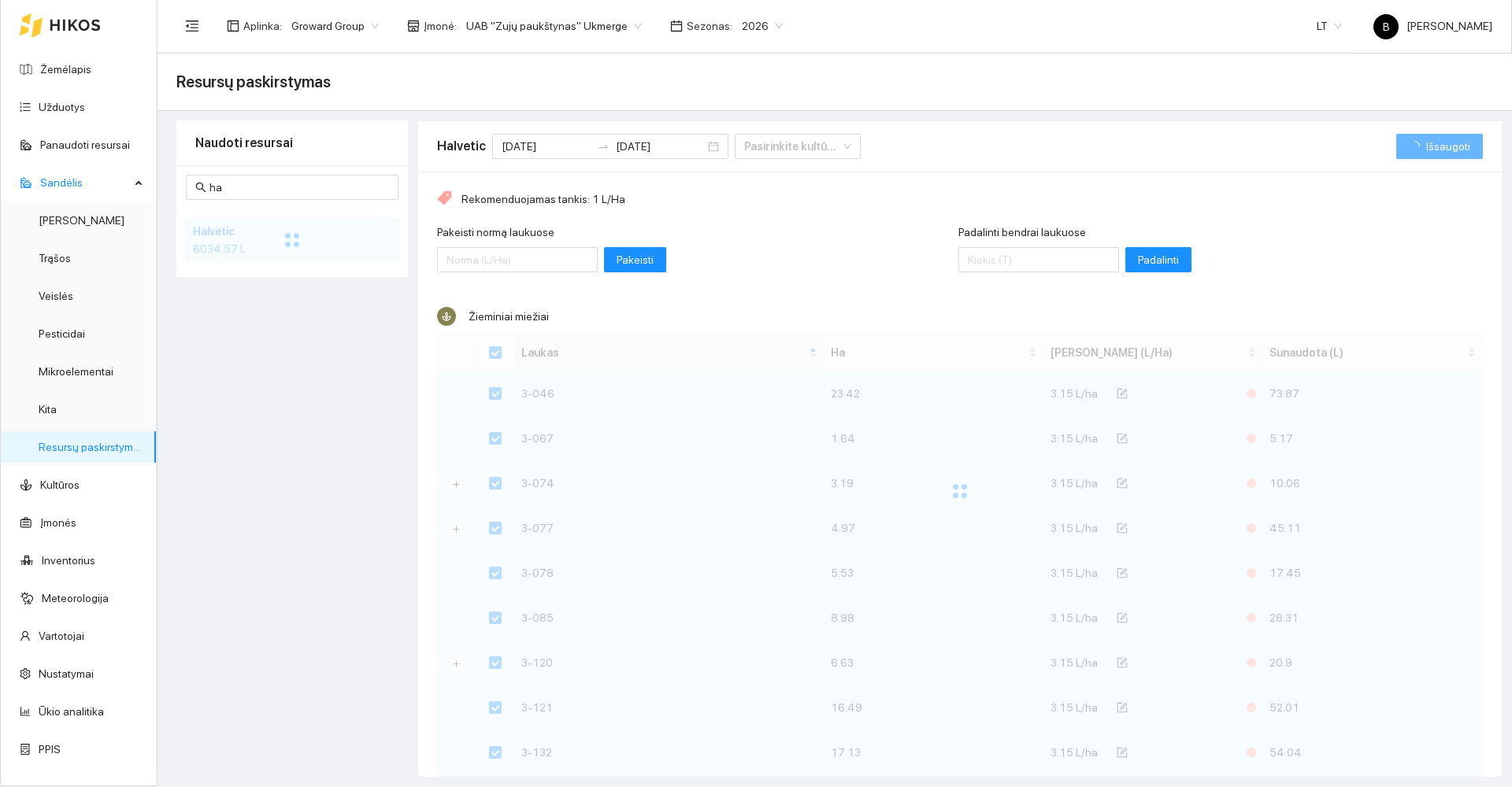
checkbox input "false"
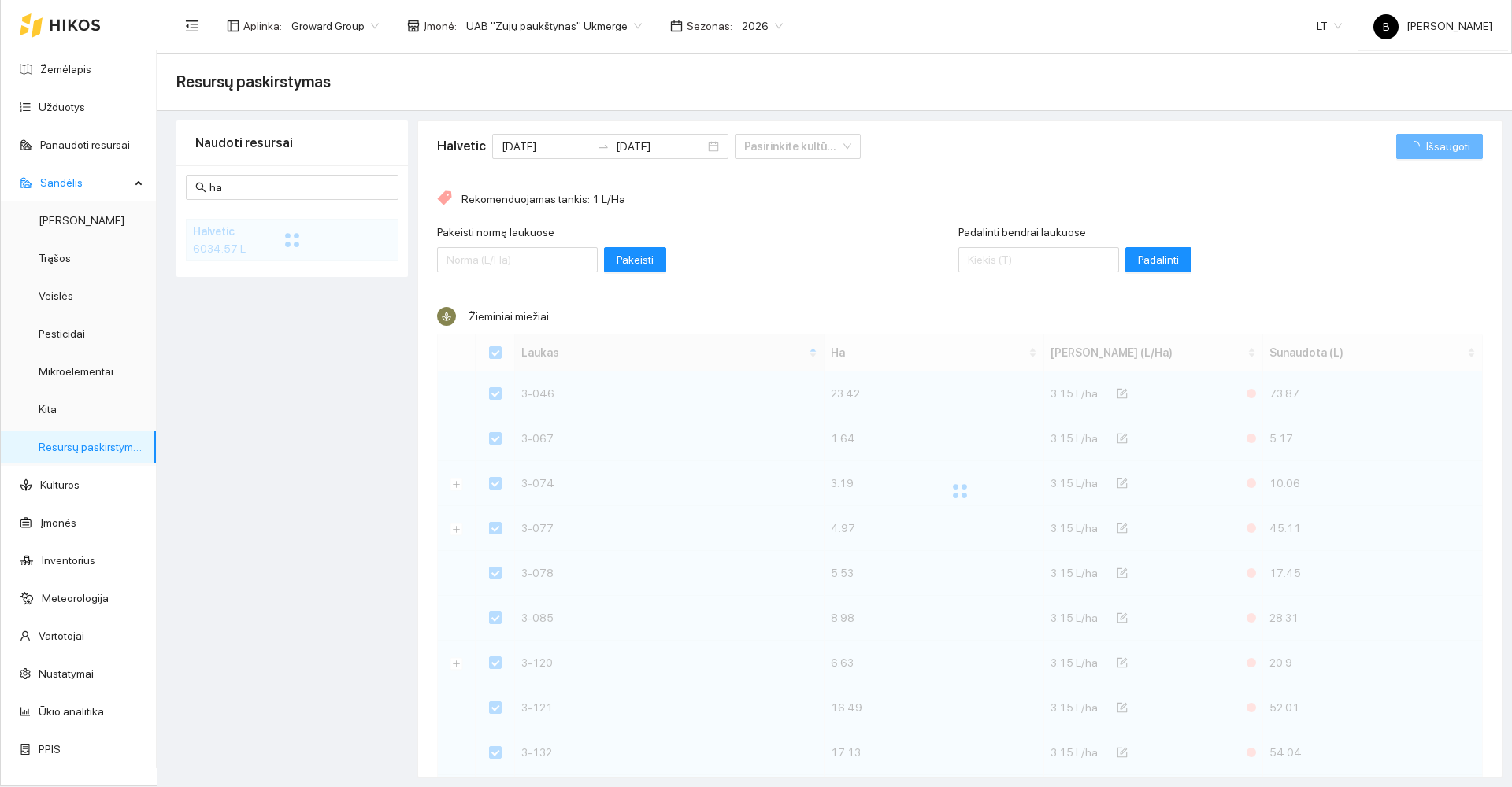
checkbox input "false"
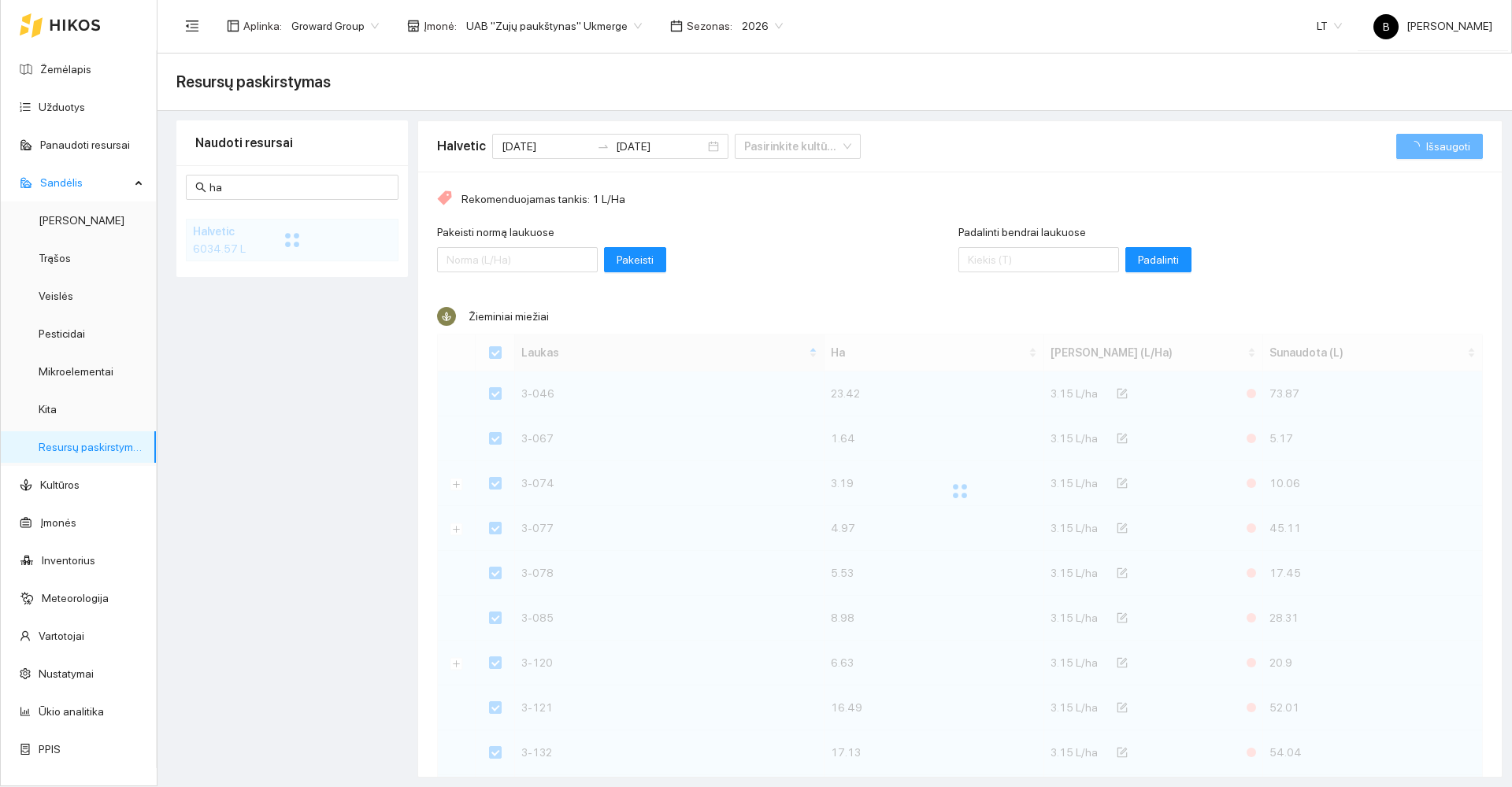
checkbox input "false"
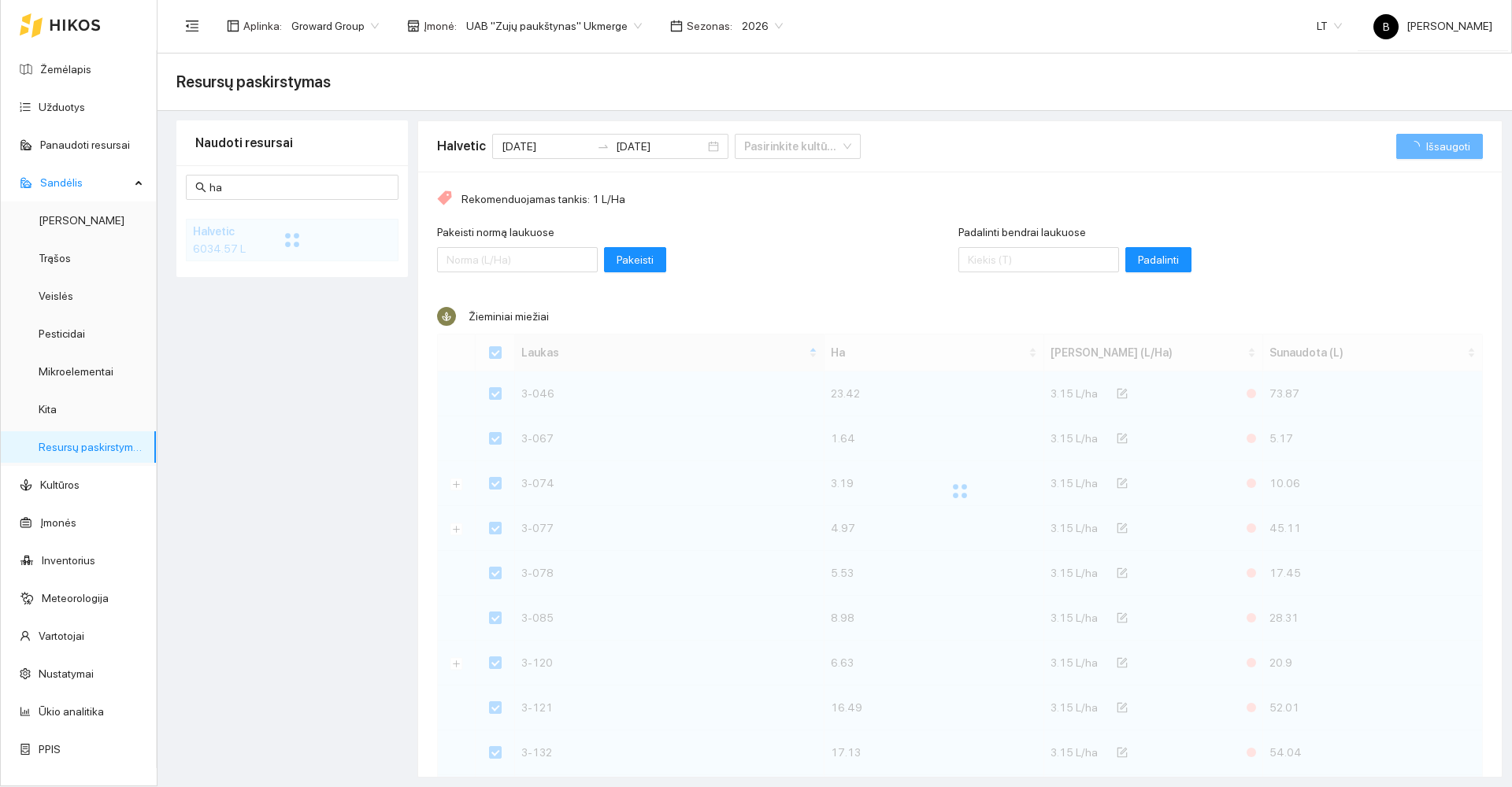
checkbox input "false"
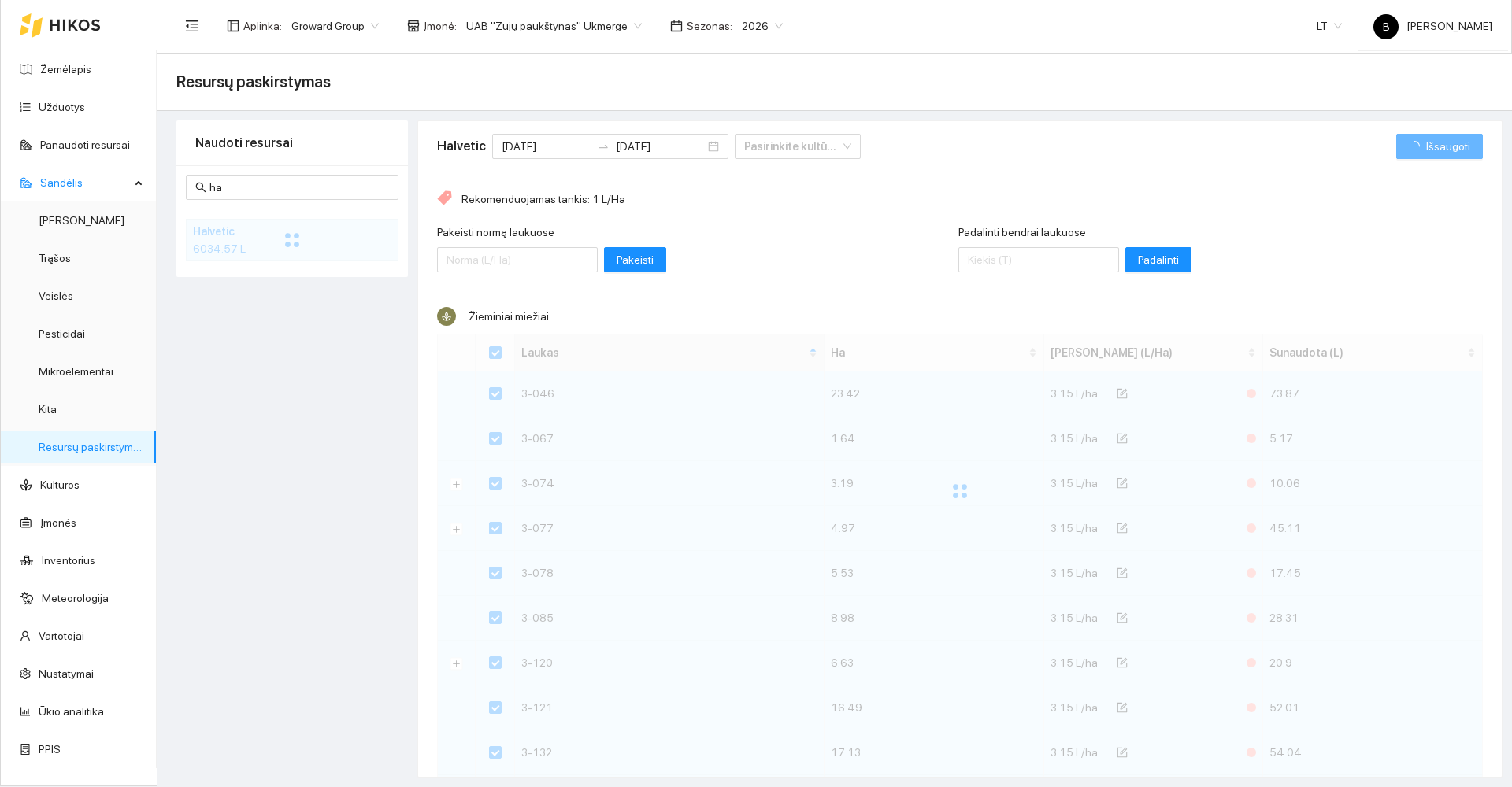
checkbox input "false"
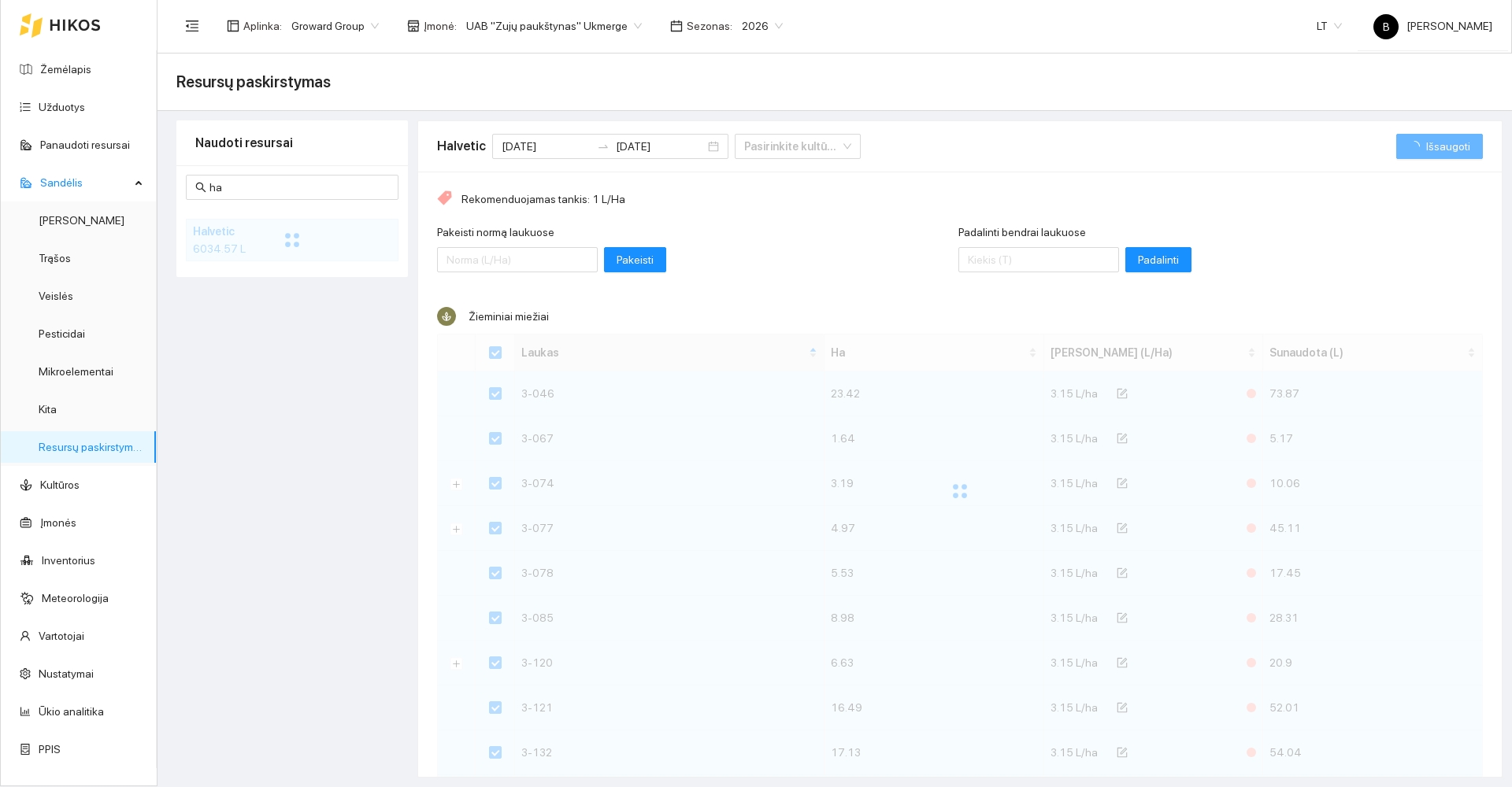
checkbox input "false"
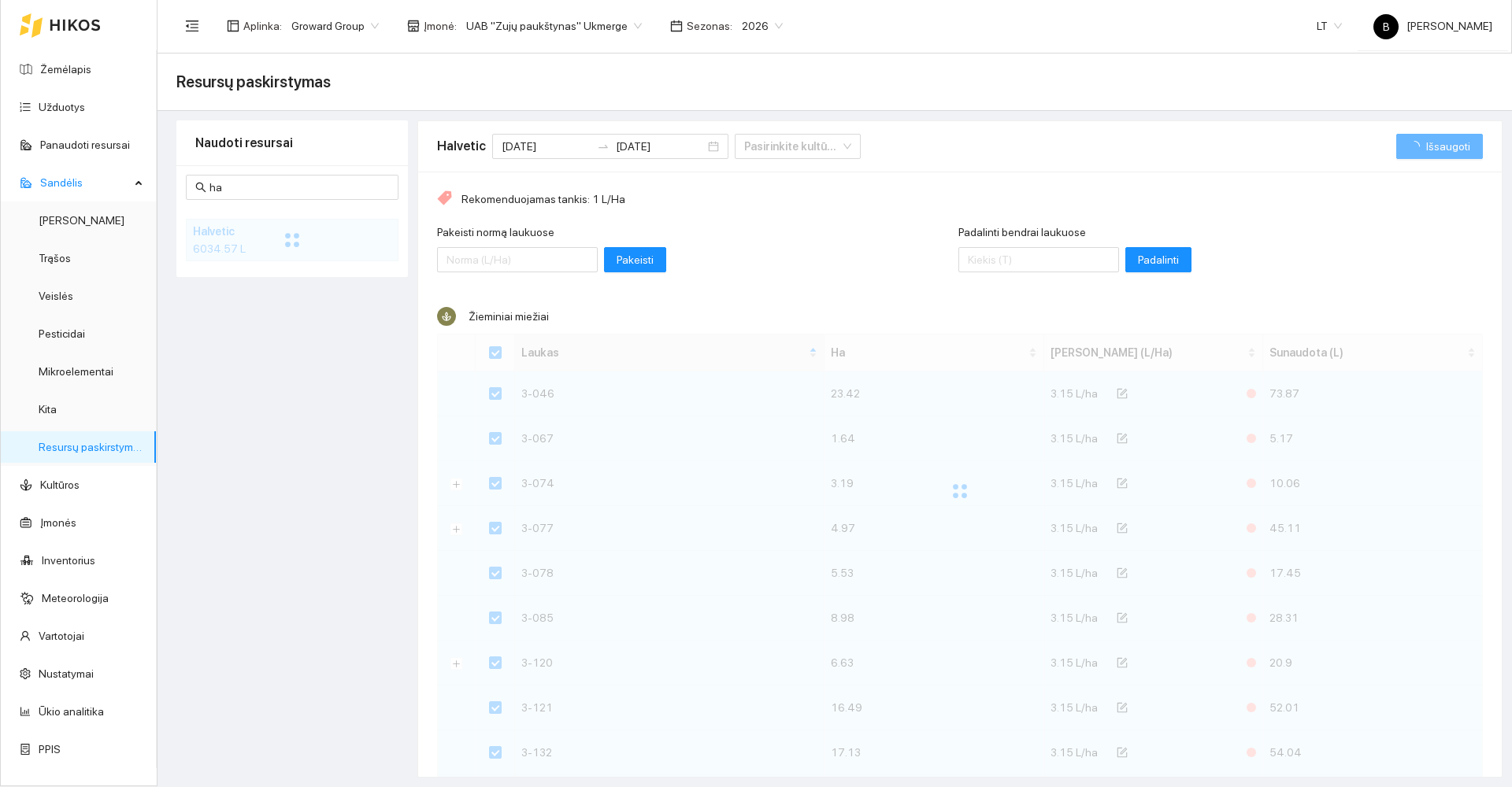
checkbox input "false"
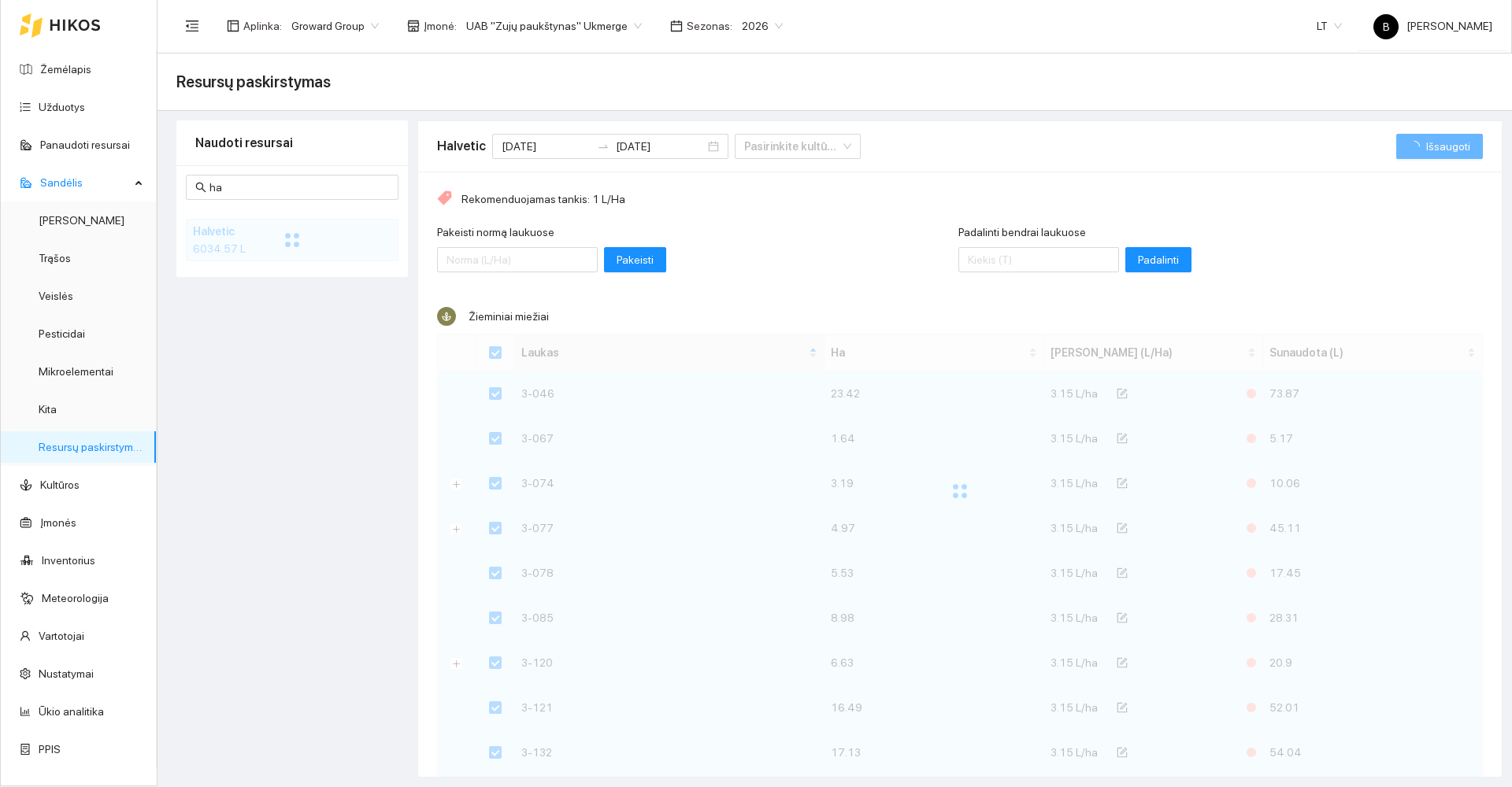
checkbox input "false"
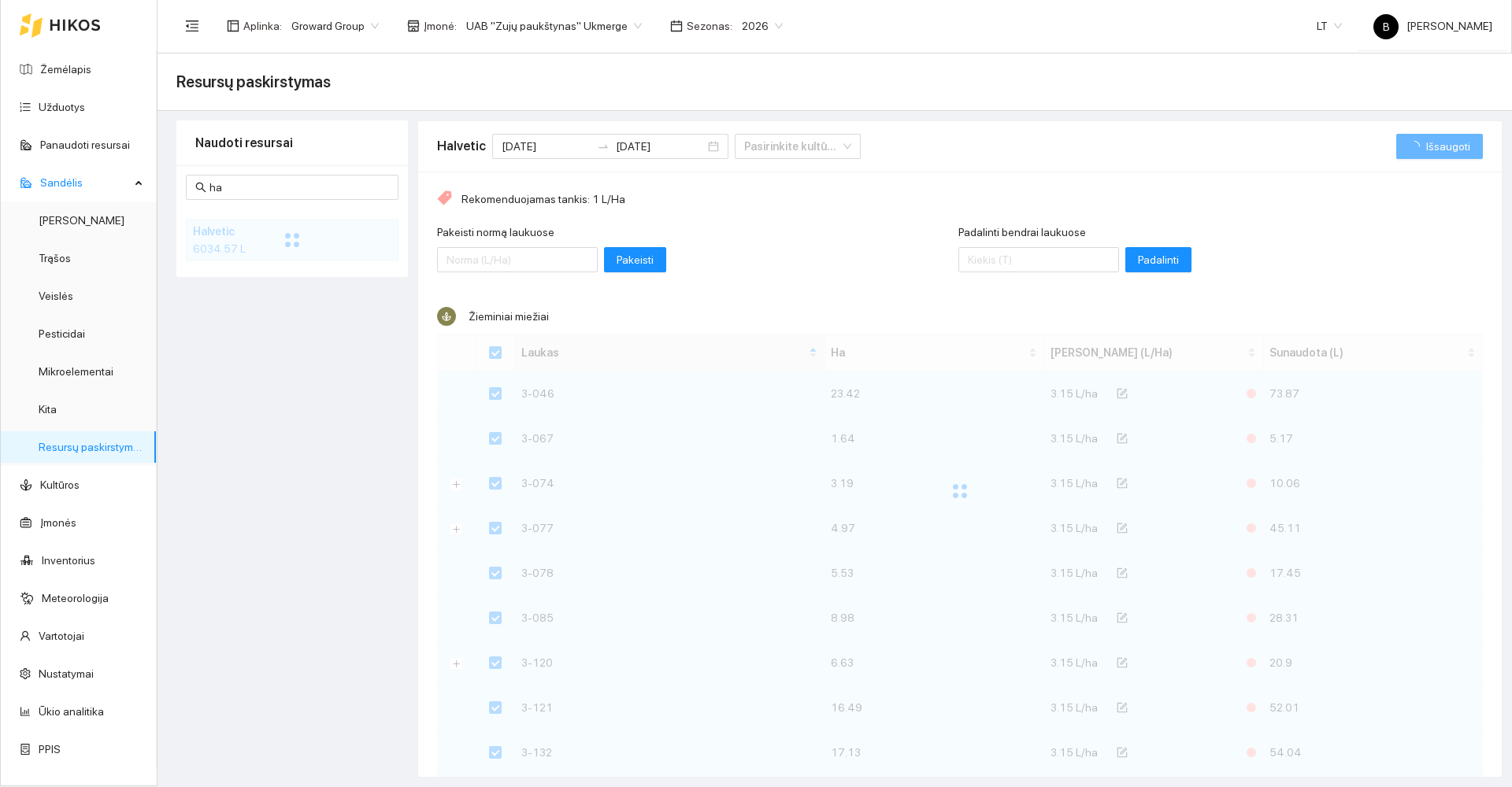
checkbox input "false"
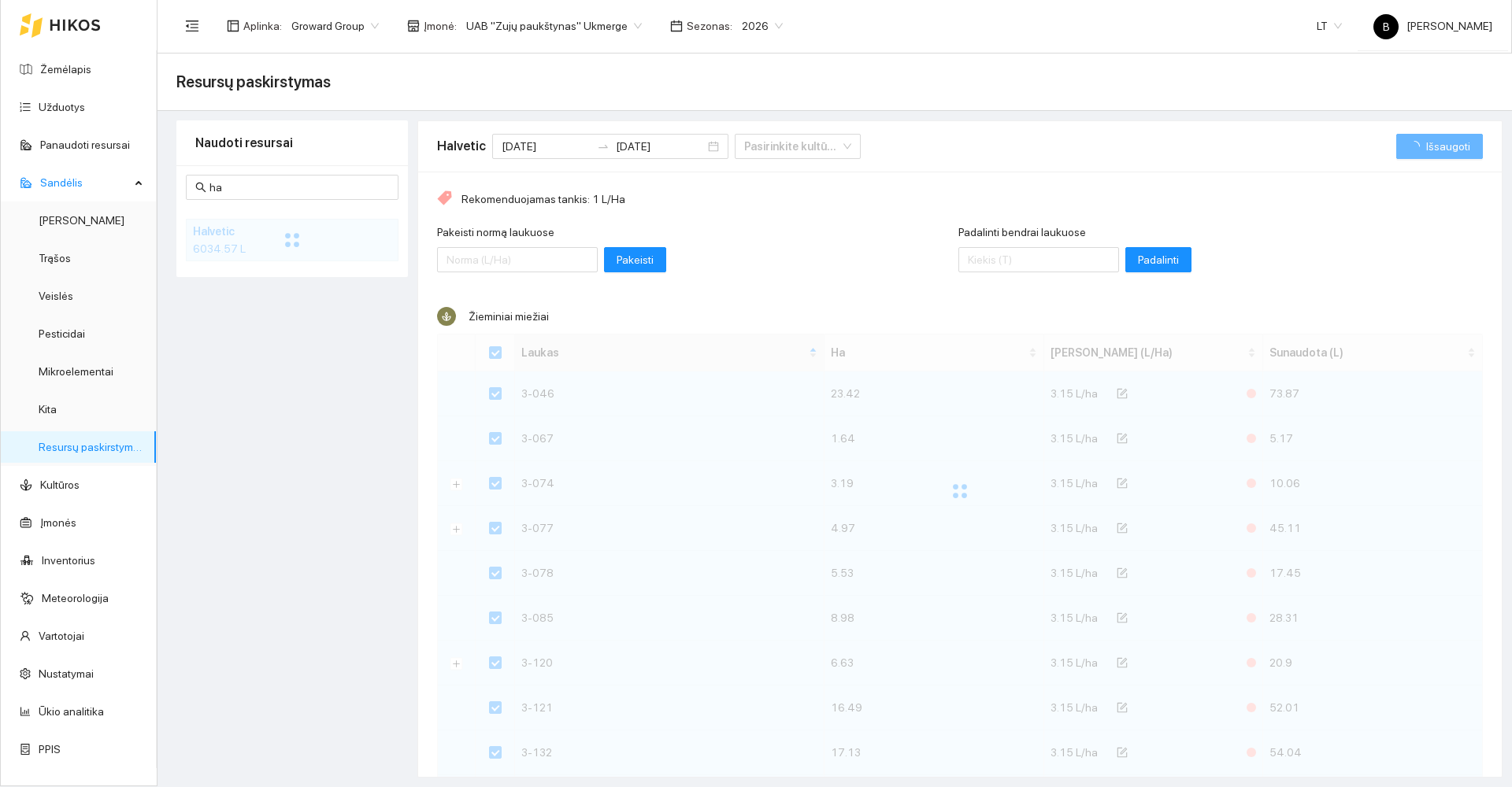
checkbox input "false"
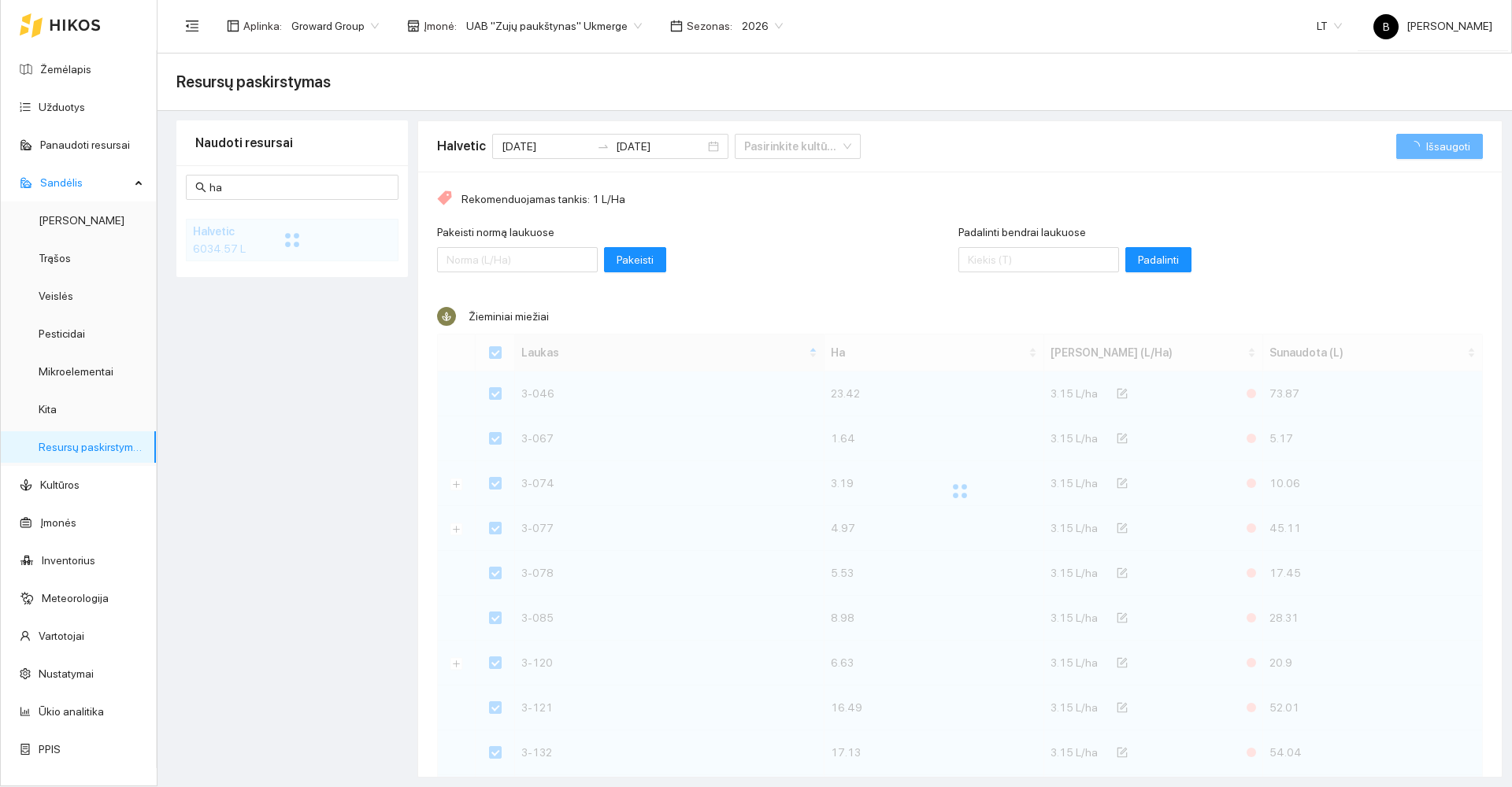
checkbox input "false"
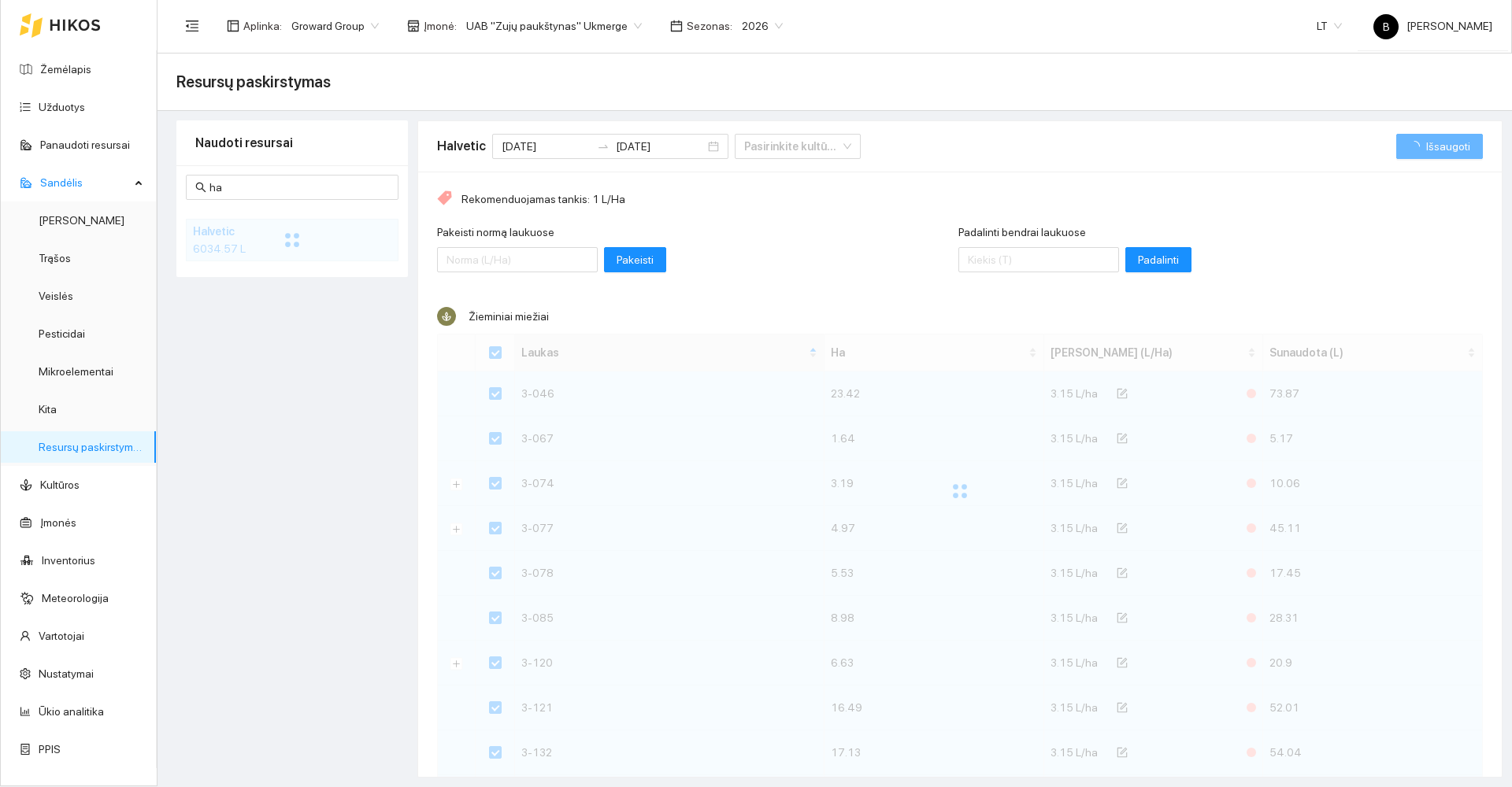
checkbox input "false"
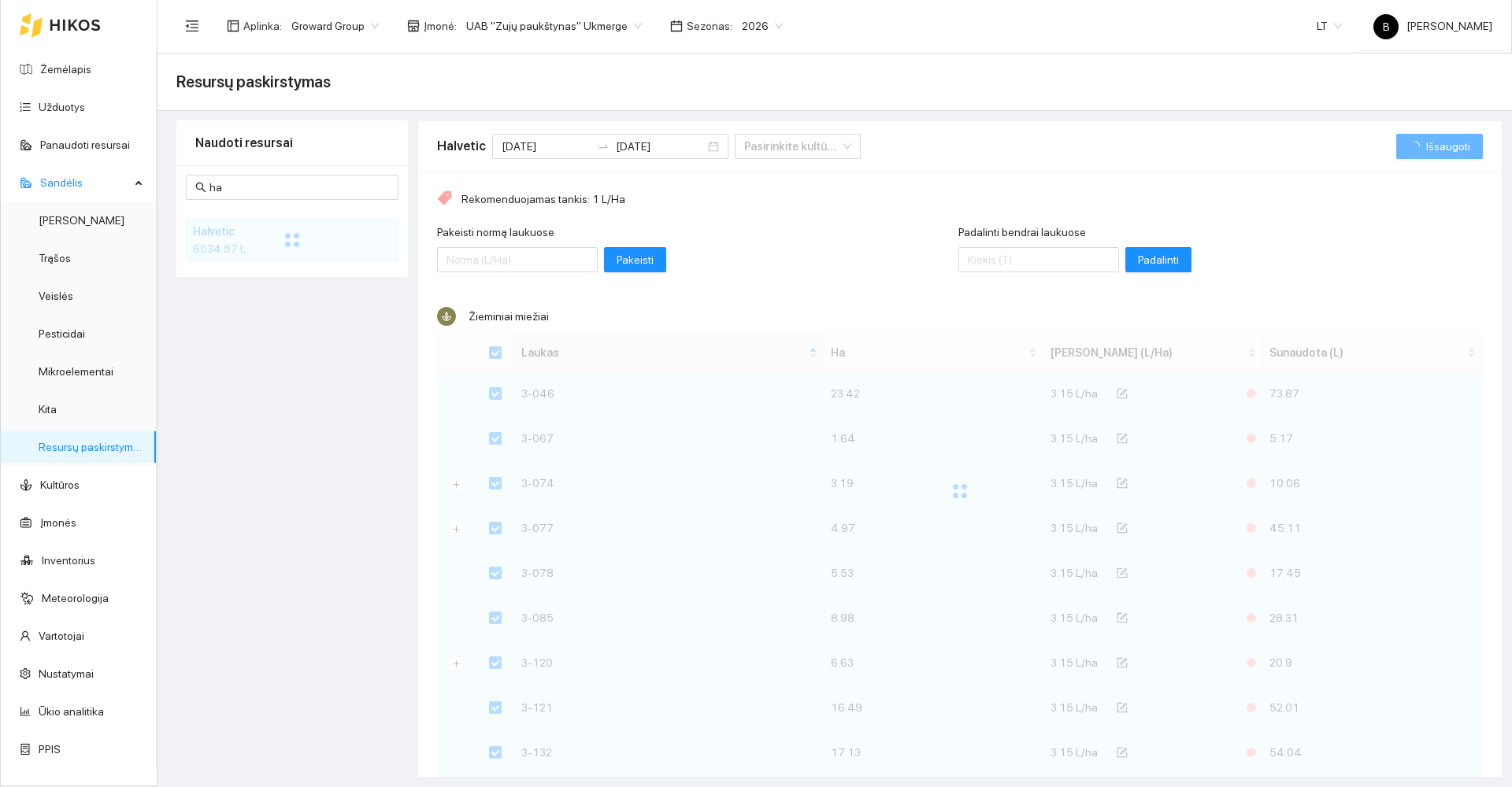
checkbox input "false"
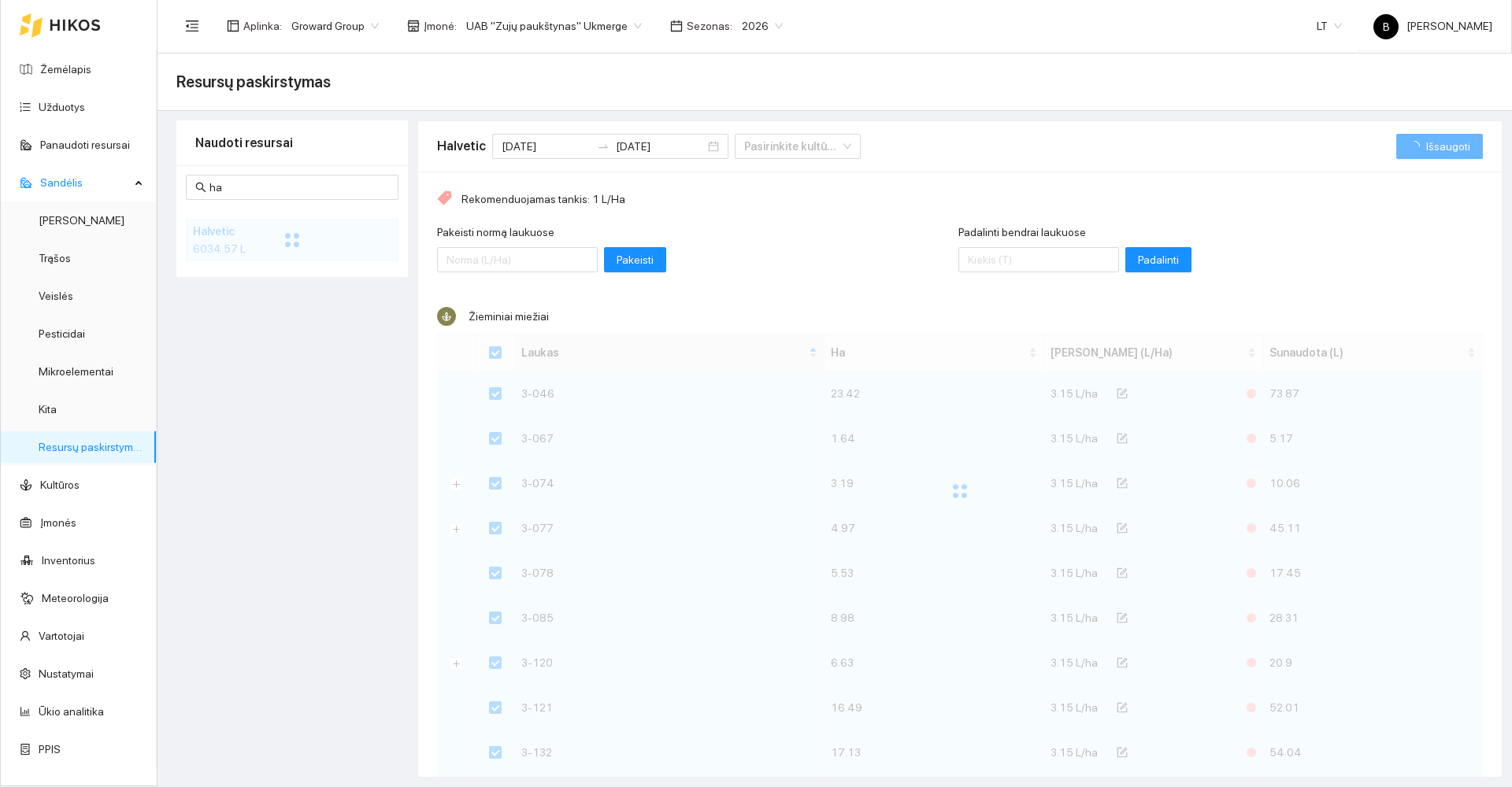
checkbox input "false"
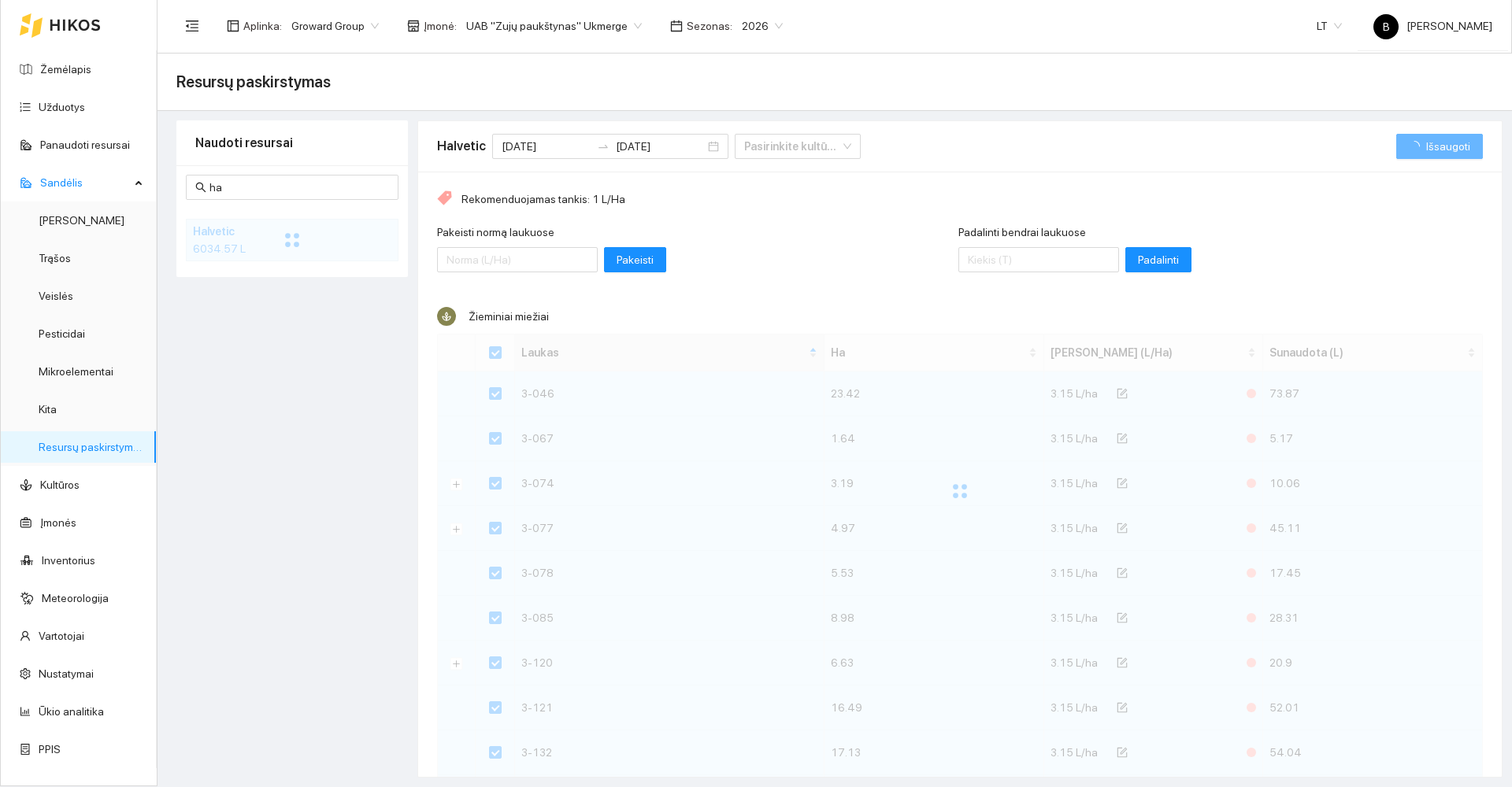
checkbox input "false"
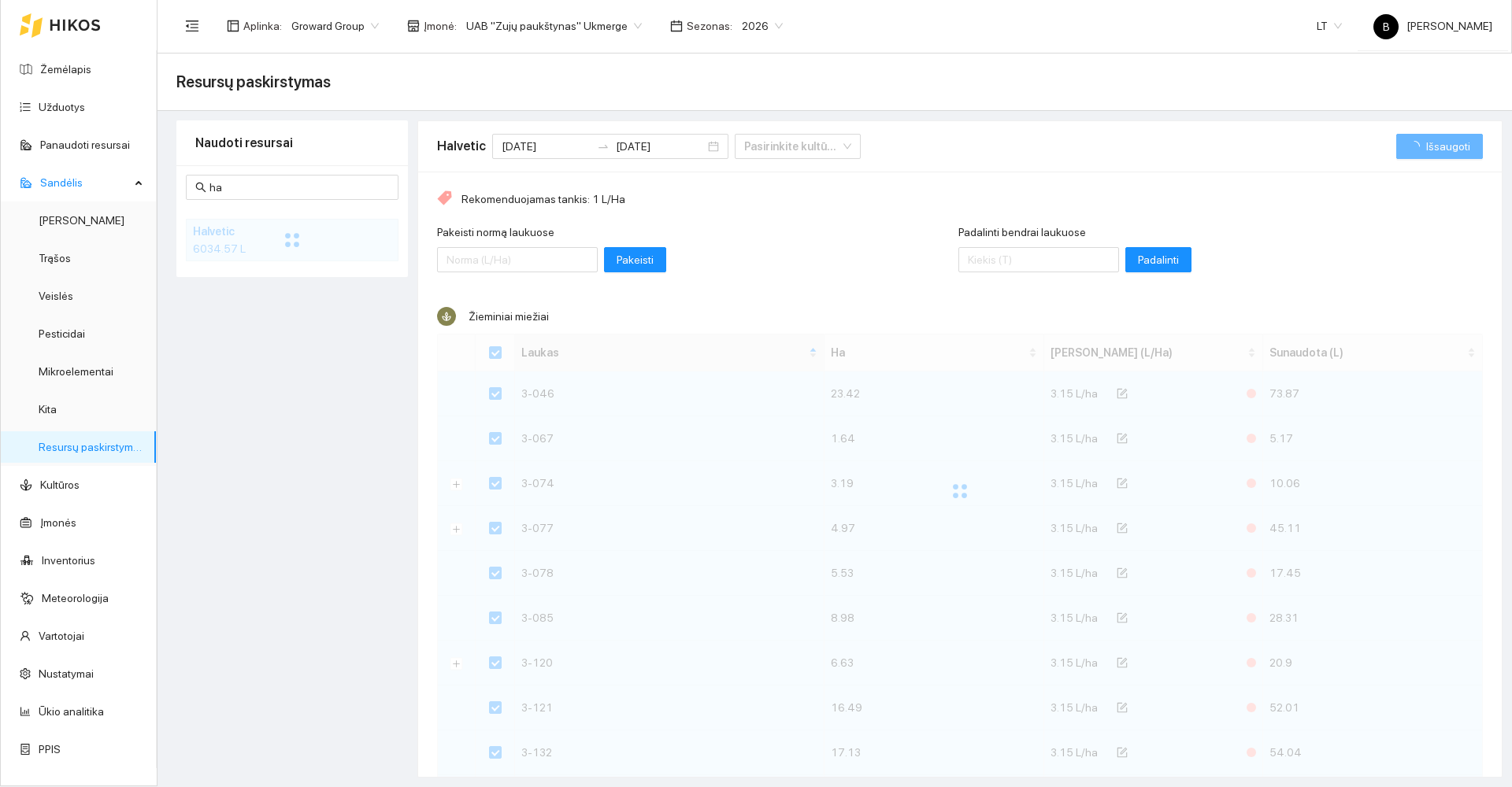
checkbox input "false"
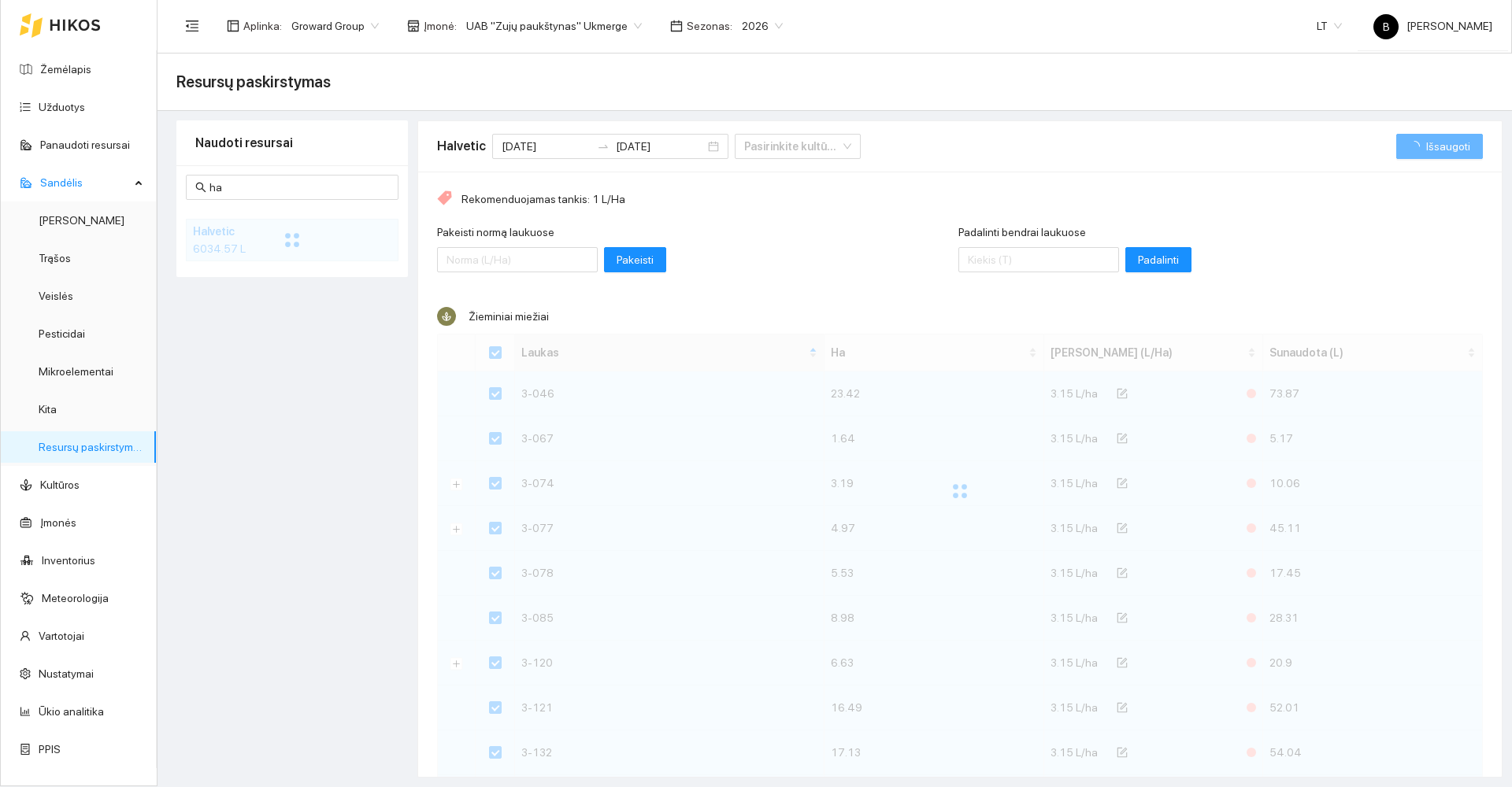
checkbox input "false"
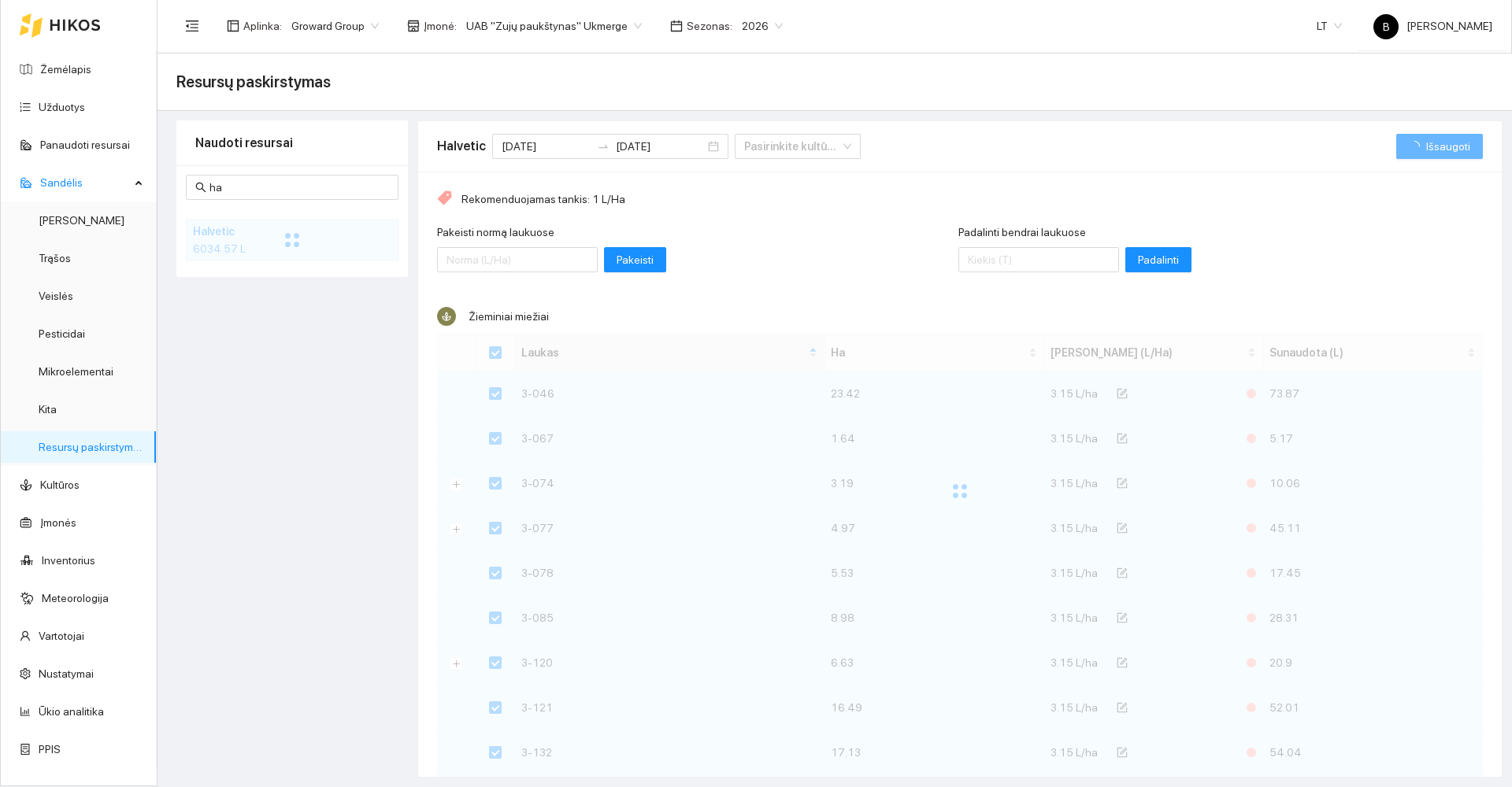
checkbox input "false"
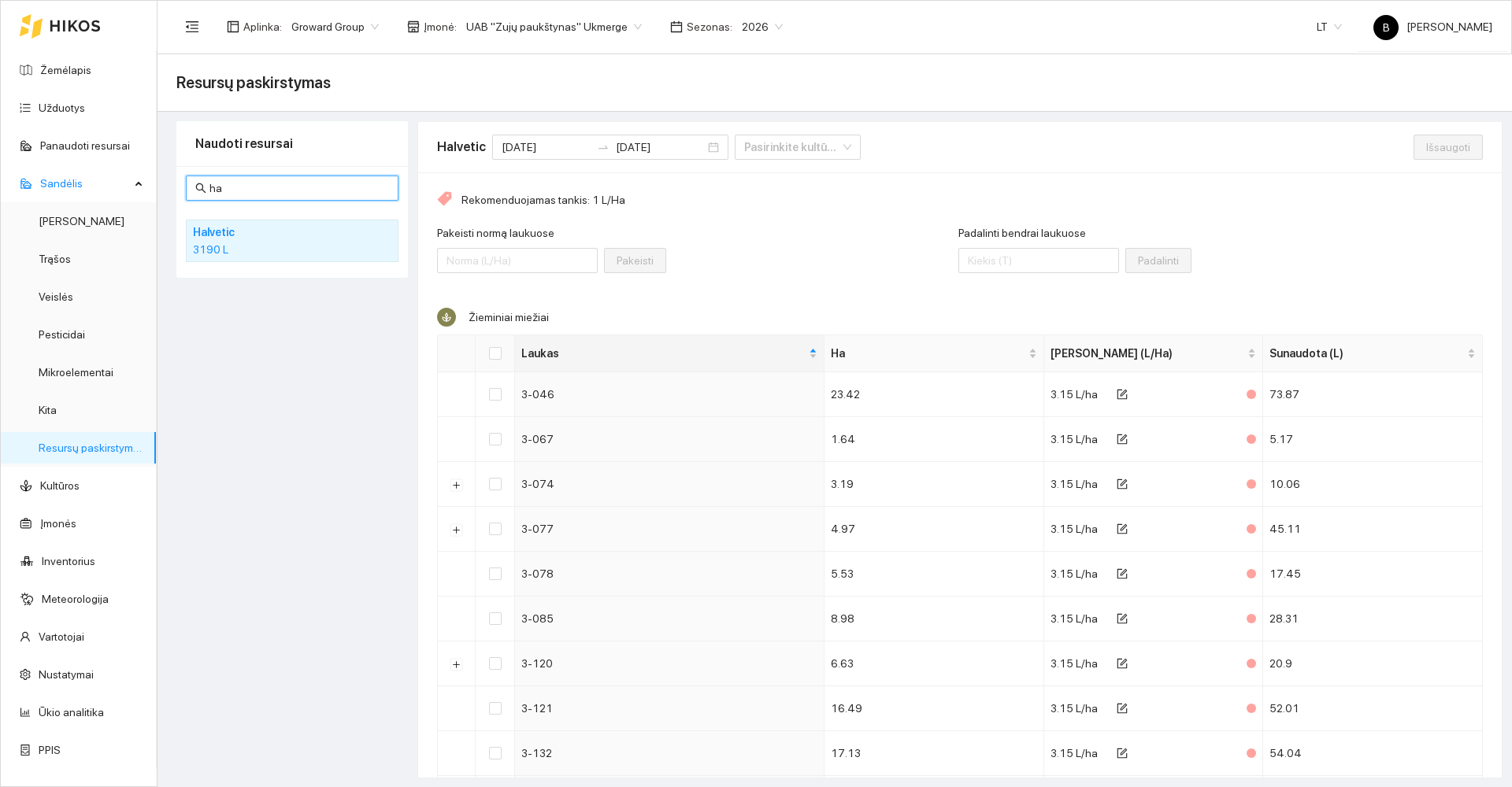
click at [237, 189] on input "ha" at bounding box center [299, 188] width 180 height 18
type input "h"
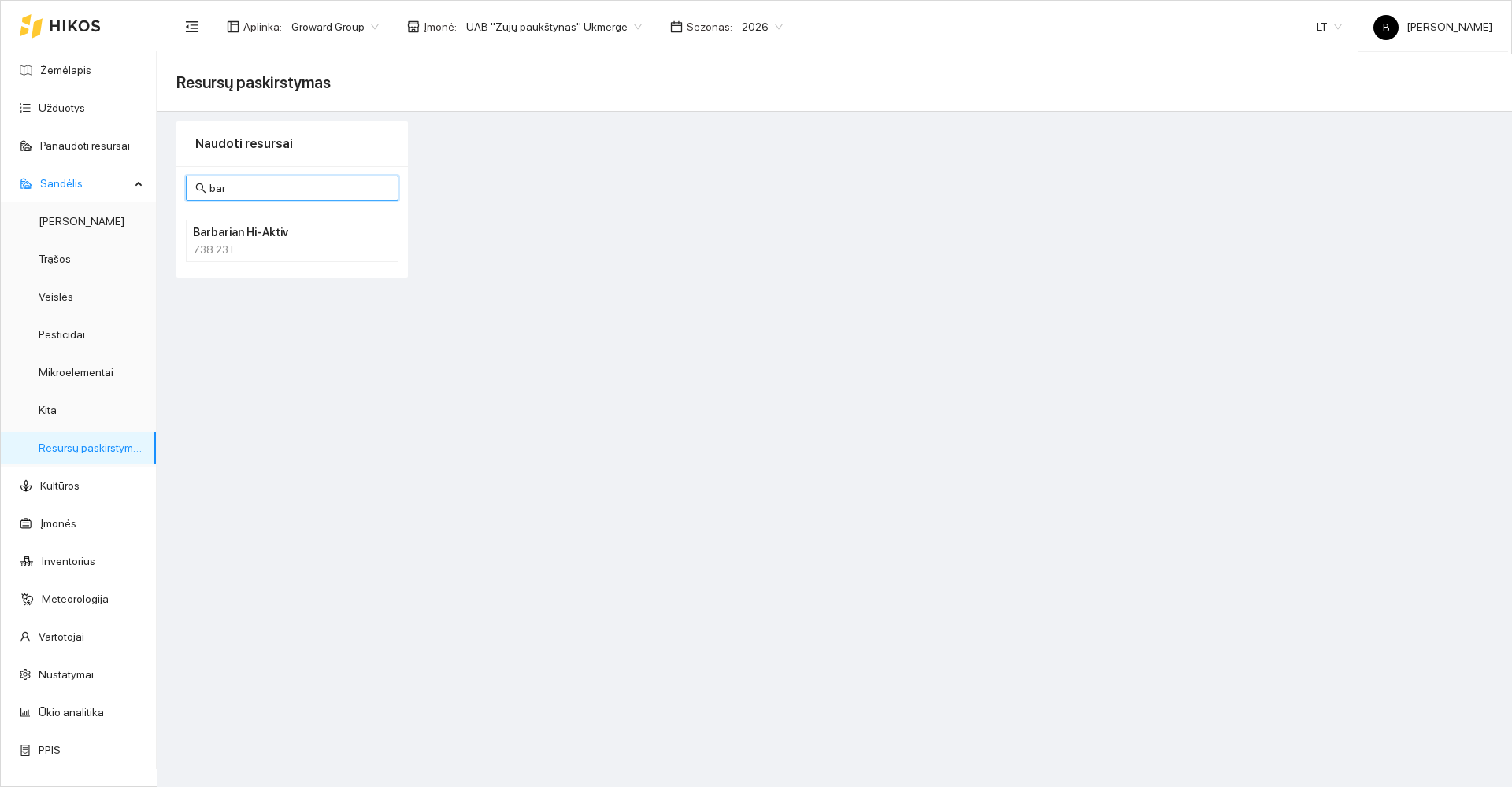
type input "bar"
click at [292, 244] on div "738.23 L" at bounding box center [291, 250] width 198 height 18
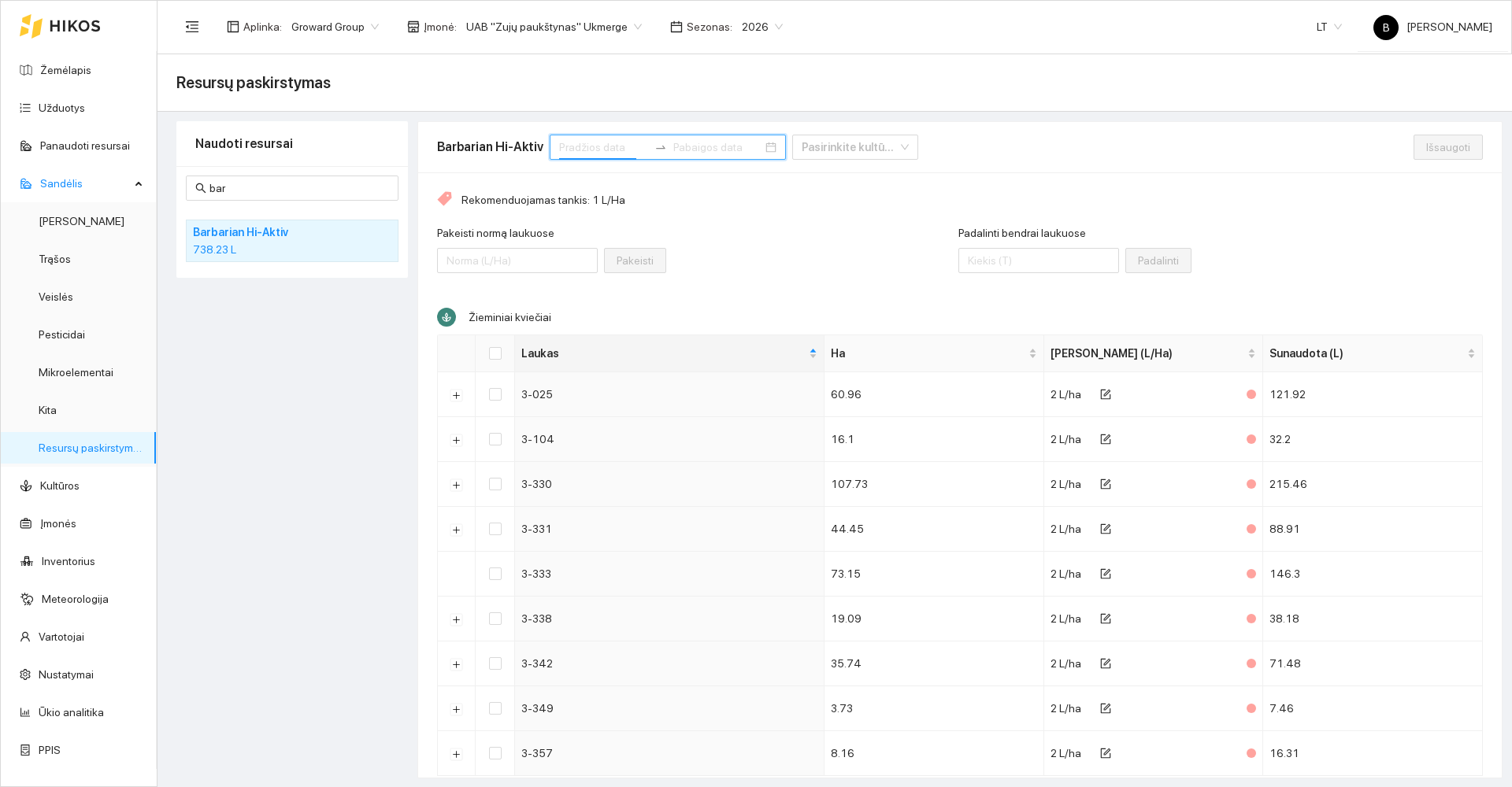
click at [622, 149] on input at bounding box center [603, 147] width 89 height 18
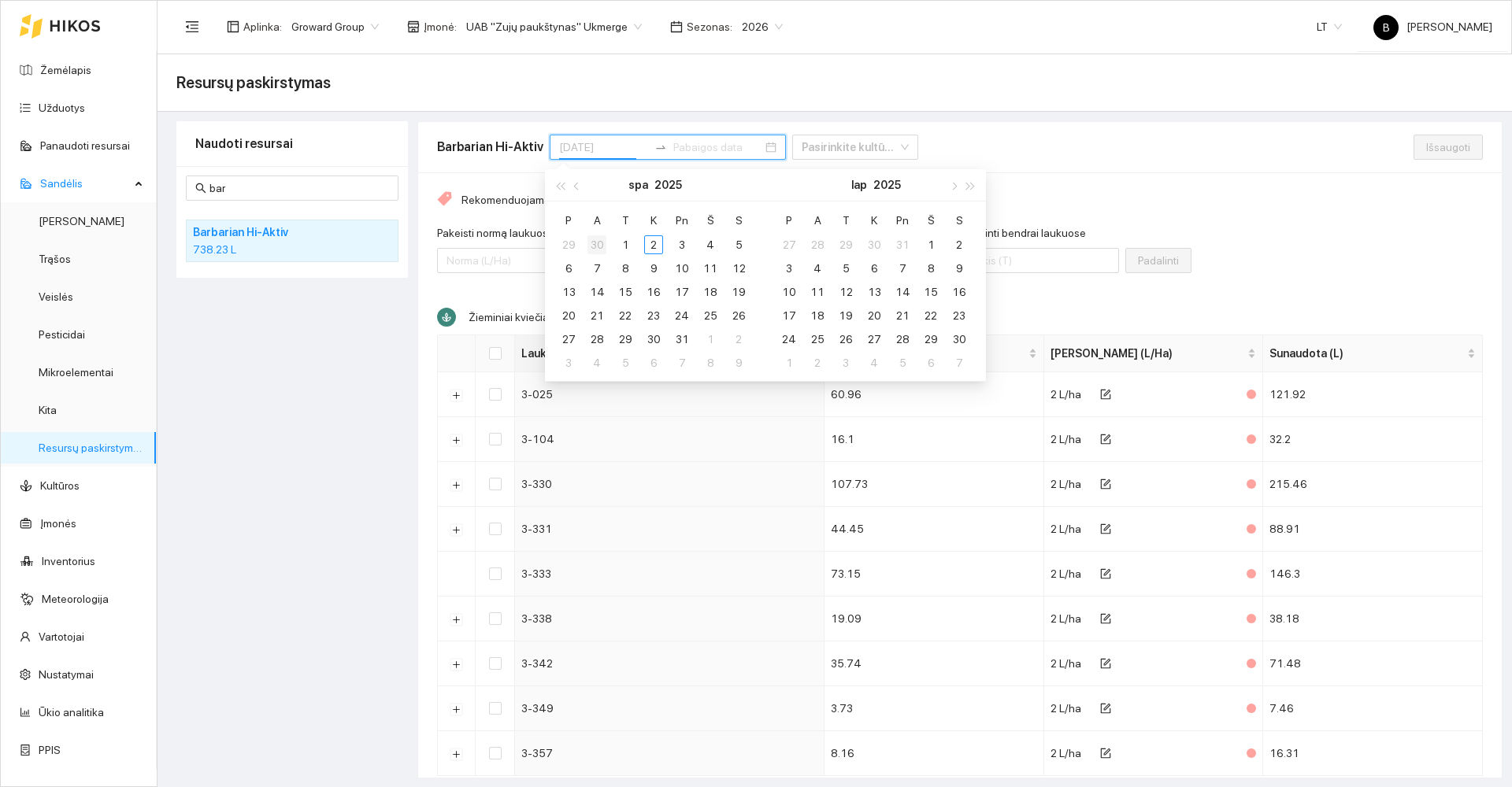
type input "[DATE]"
click at [576, 185] on span "button" at bounding box center [578, 186] width 8 height 8
type input "[DATE]"
click at [568, 242] on div "1" at bounding box center [568, 244] width 18 height 18
type input "[DATE]"
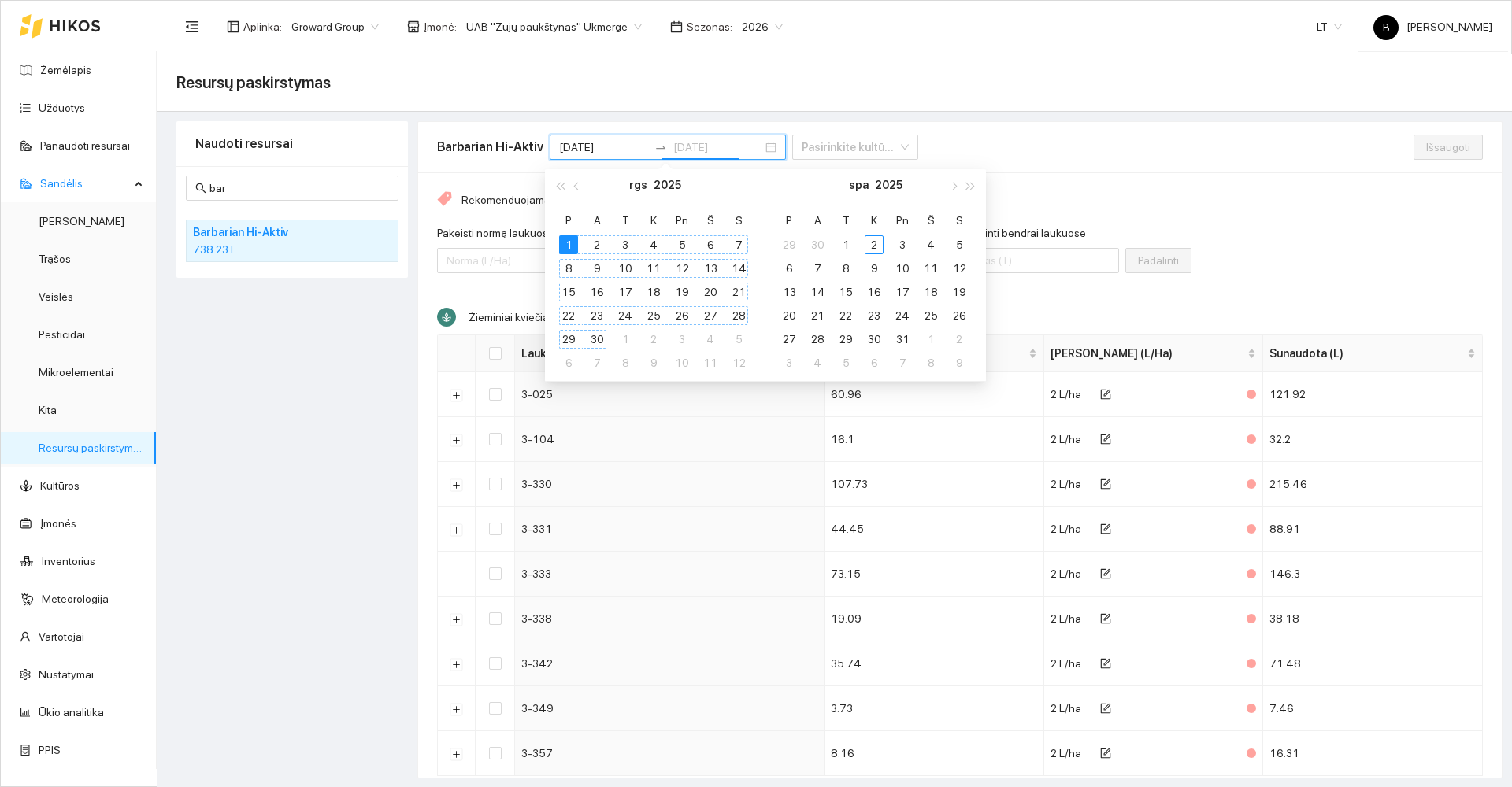
click at [600, 338] on div "30" at bounding box center [596, 339] width 18 height 18
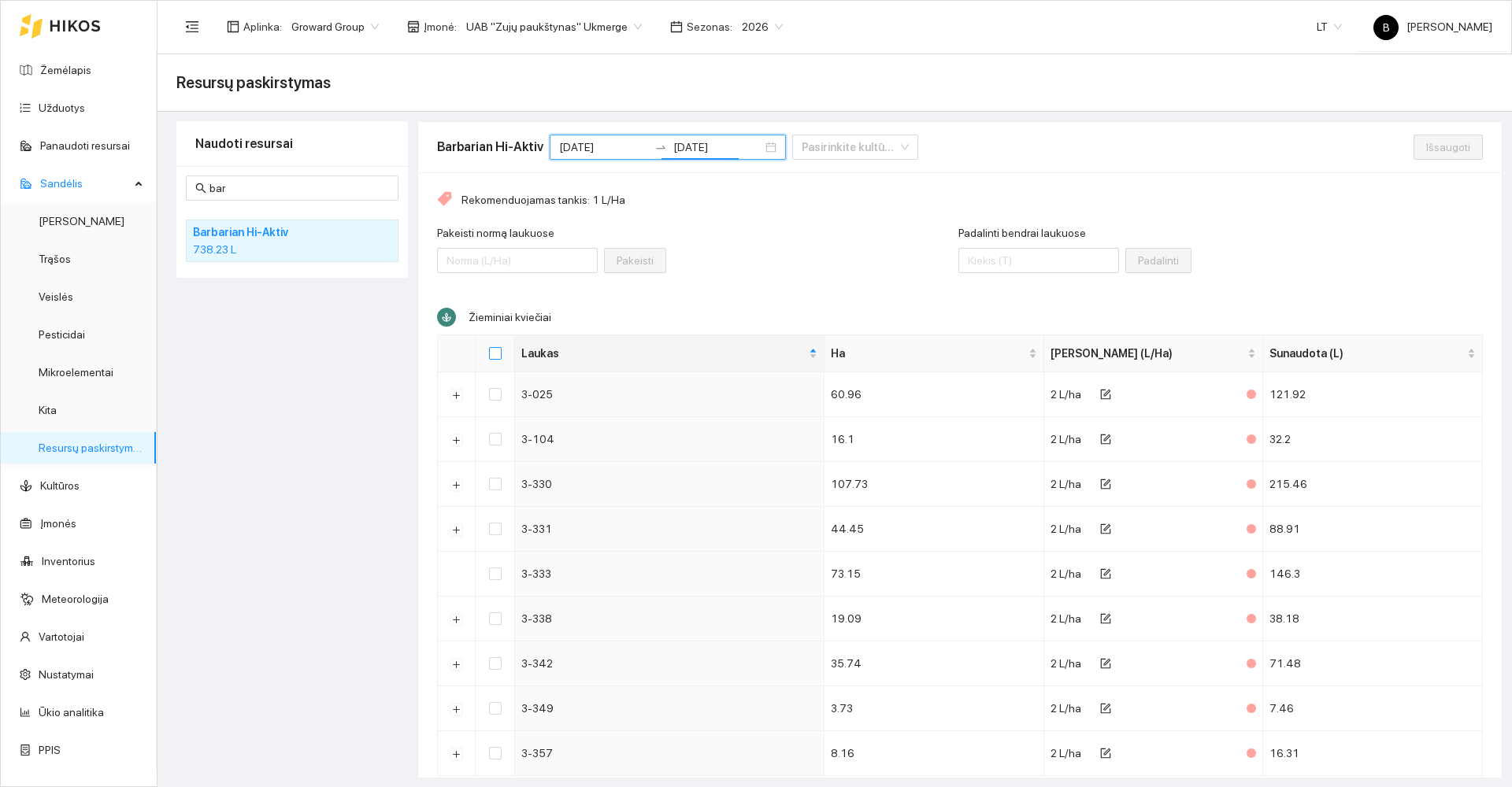
click at [498, 354] on input "Select all" at bounding box center [495, 353] width 12 height 12
checkbox input "true"
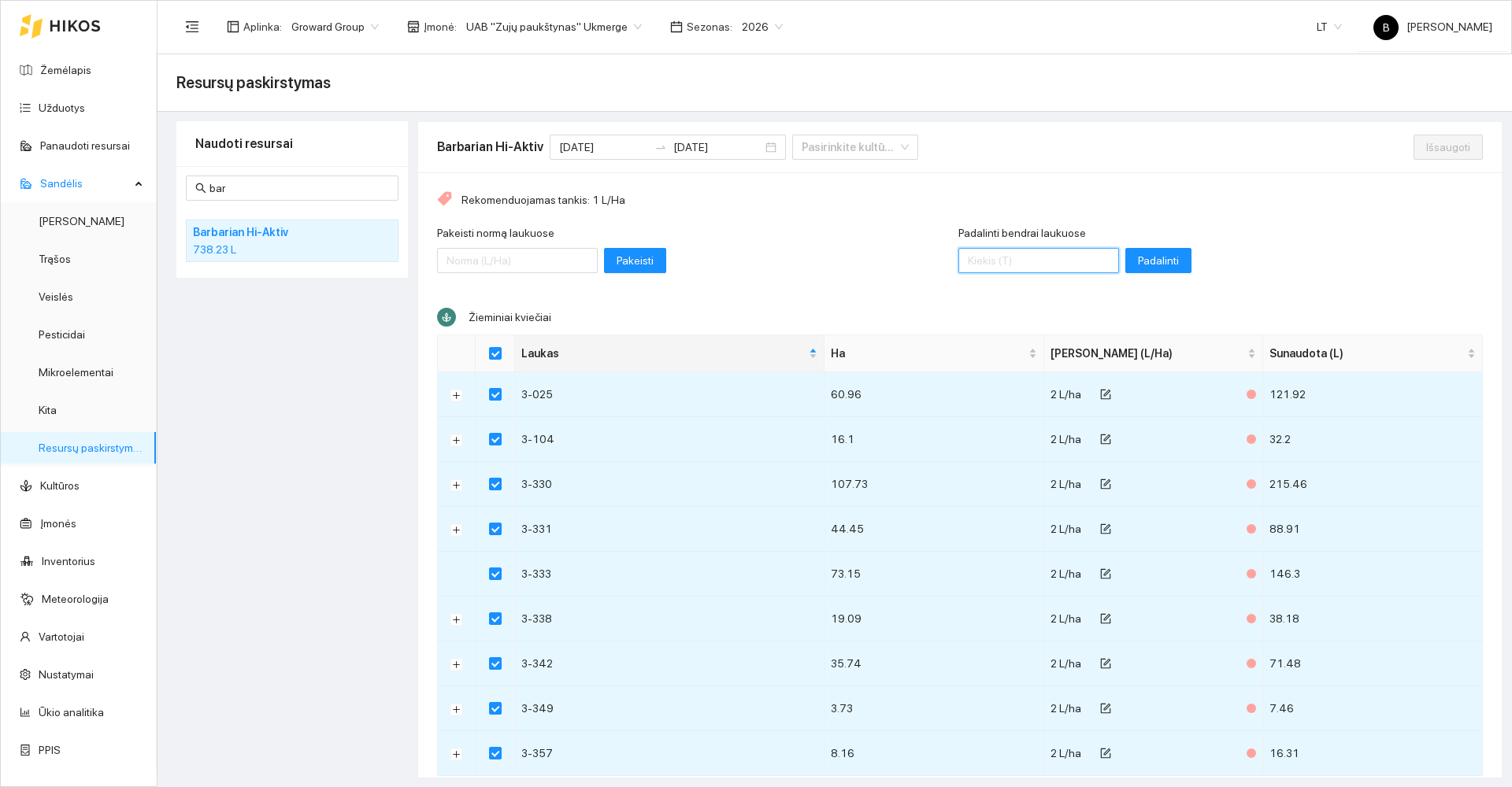
click at [1004, 264] on input "Padalinti bendrai laukuose" at bounding box center [1038, 261] width 160 height 26
click at [1138, 262] on span "Padalinti" at bounding box center [1158, 261] width 41 height 18
click at [1429, 144] on span "Išsaugoti" at bounding box center [1449, 147] width 44 height 18
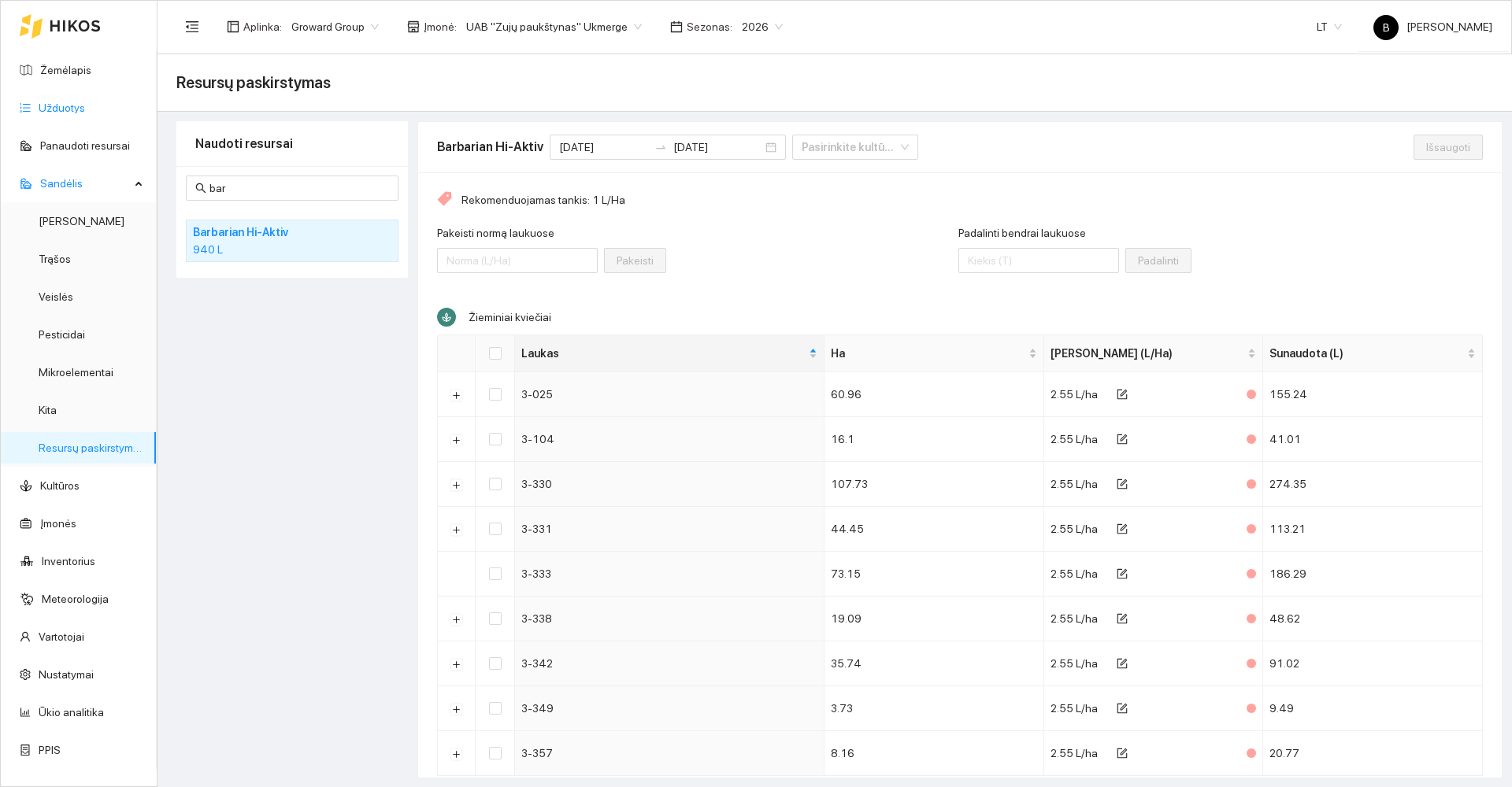
click at [58, 109] on link "Užduotys" at bounding box center [62, 107] width 47 height 12
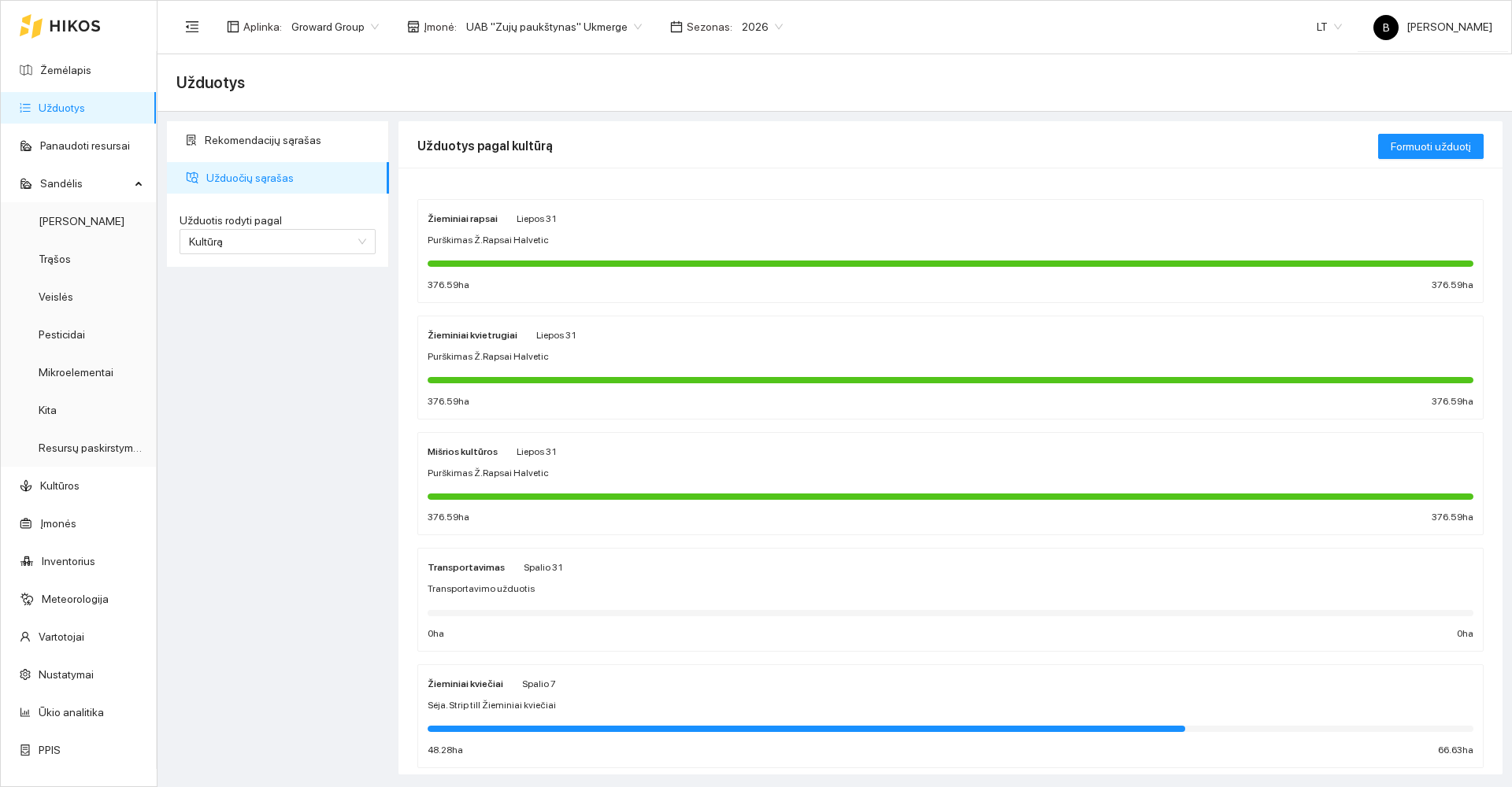
click at [632, 704] on div "Sėja. Strip till Žieminiai kviečiai" at bounding box center [951, 705] width 1046 height 15
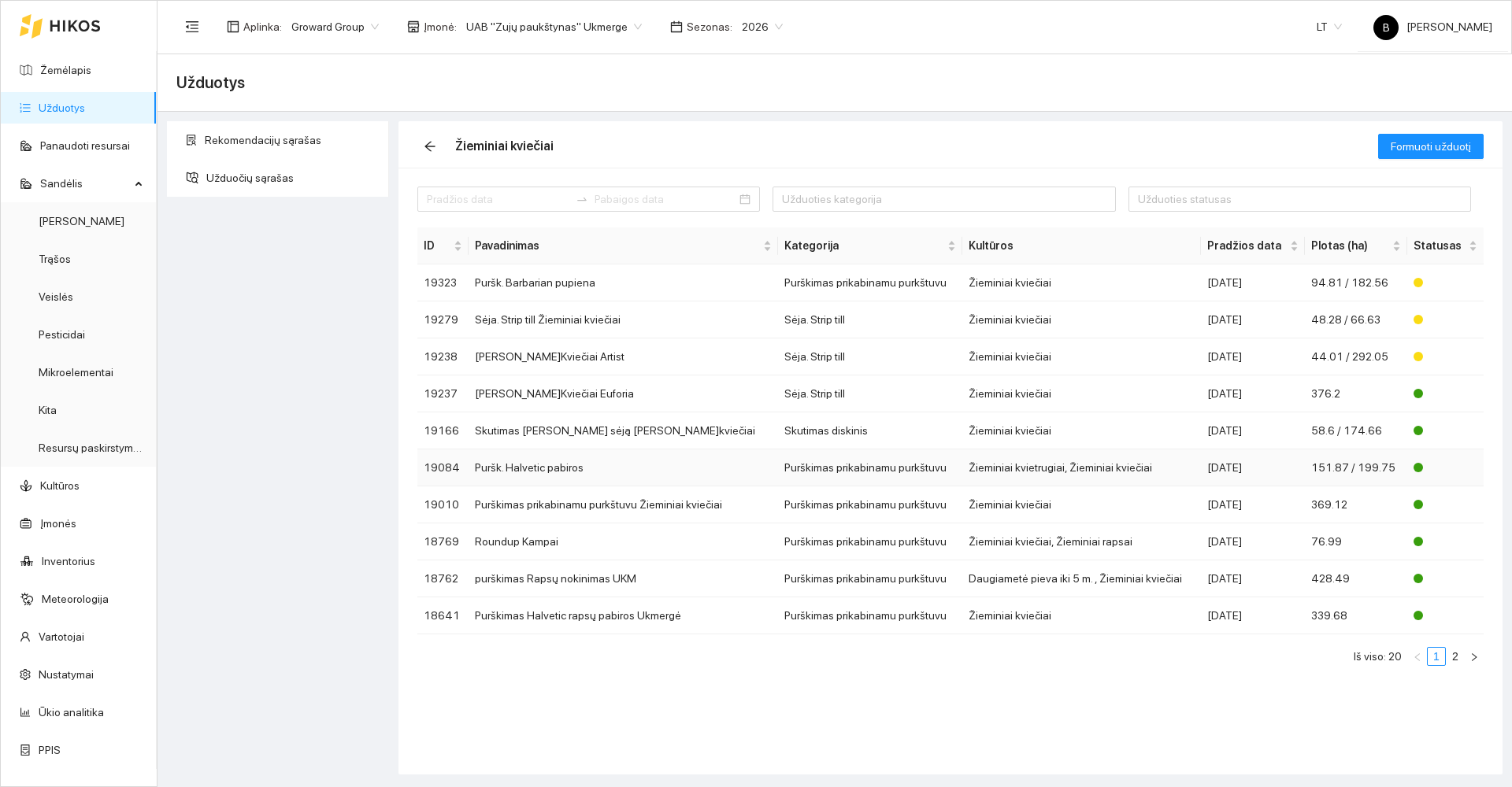
click at [607, 467] on td "Puršk. Halvetic pabiros" at bounding box center [623, 468] width 309 height 37
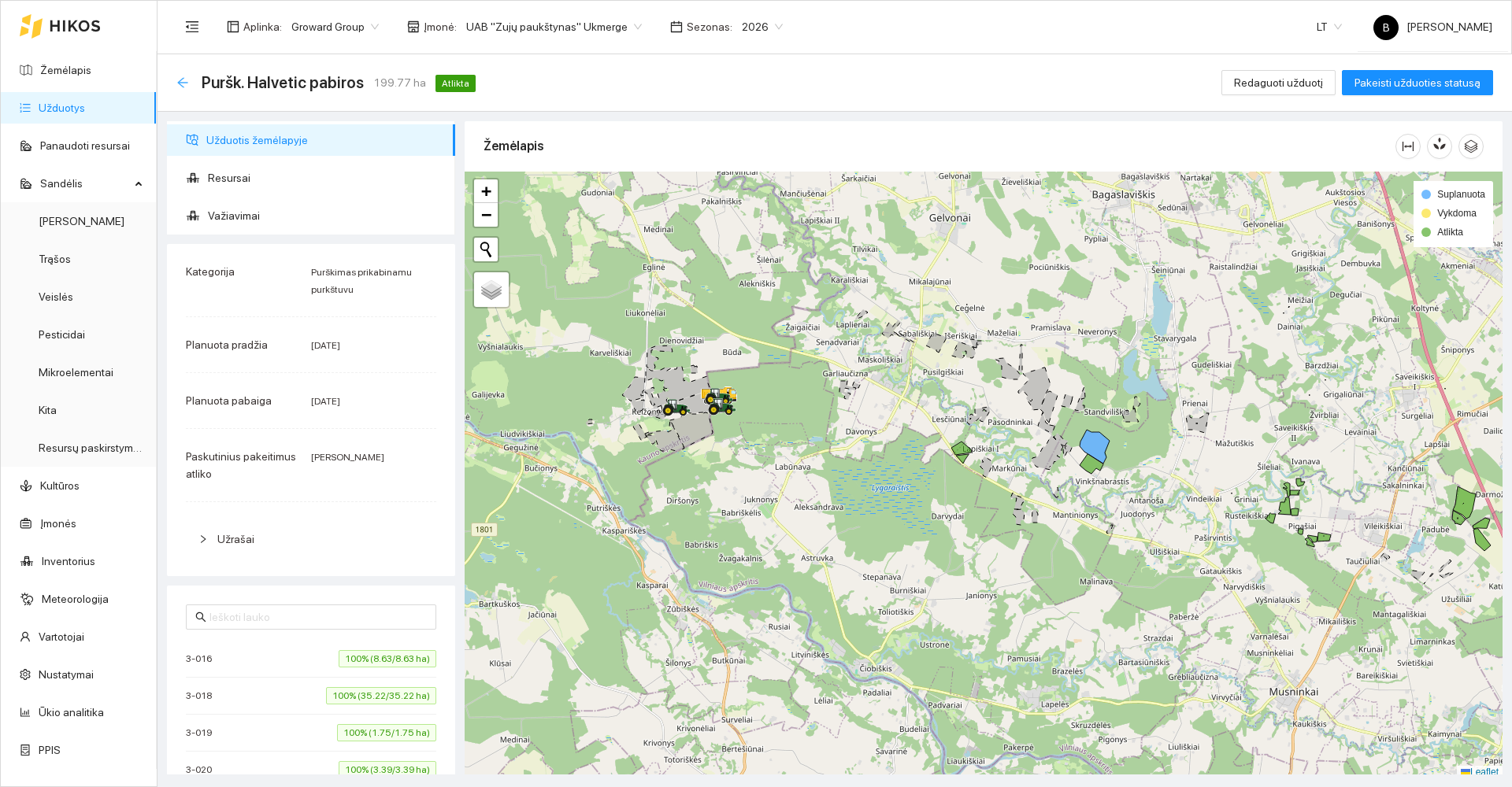
click at [182, 85] on icon "arrow-left" at bounding box center [182, 83] width 11 height 11
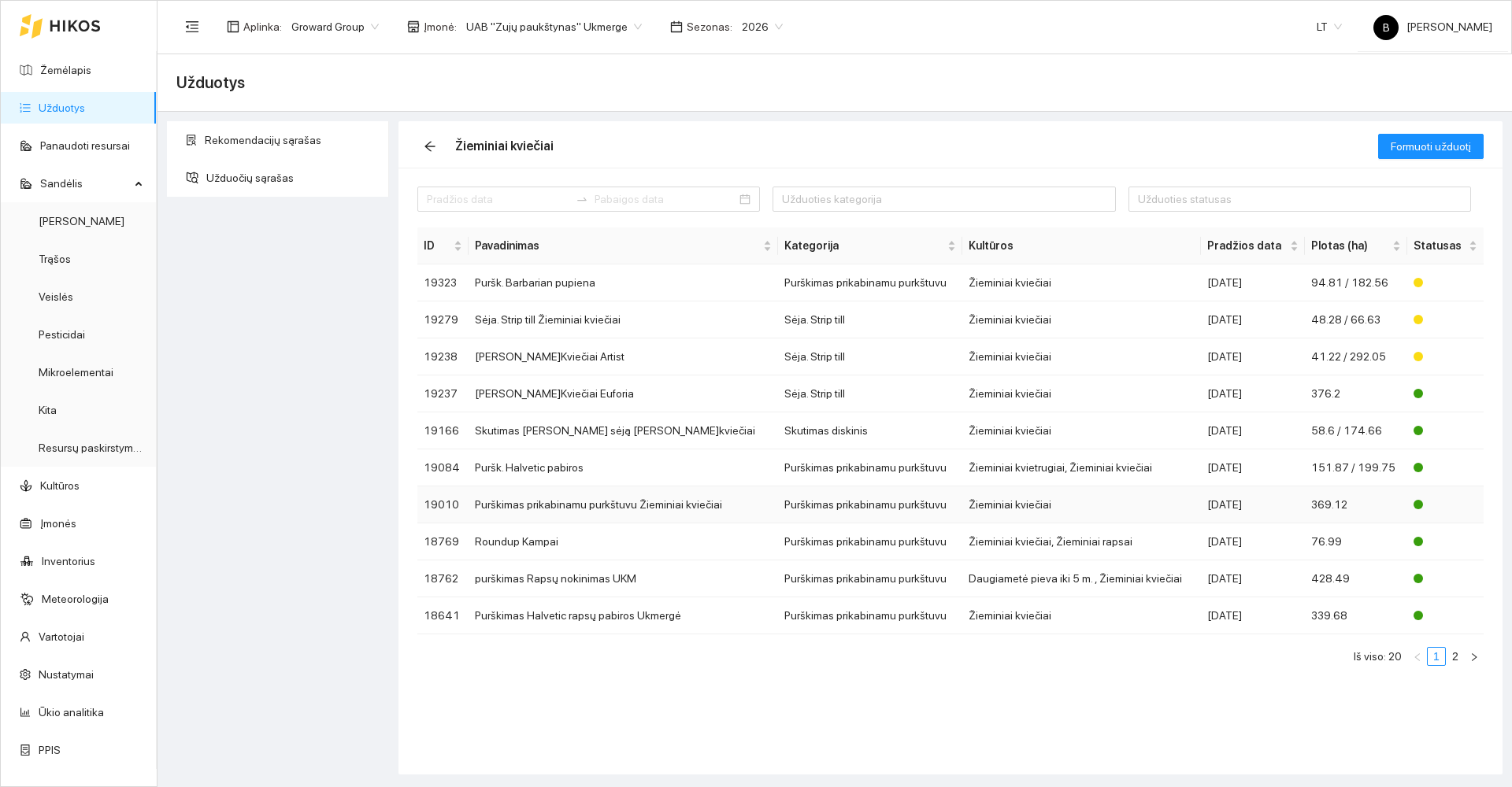
click at [552, 504] on td "Purškimas prikabinamu purkštuvu Žieminiai kviečiai" at bounding box center [623, 505] width 309 height 37
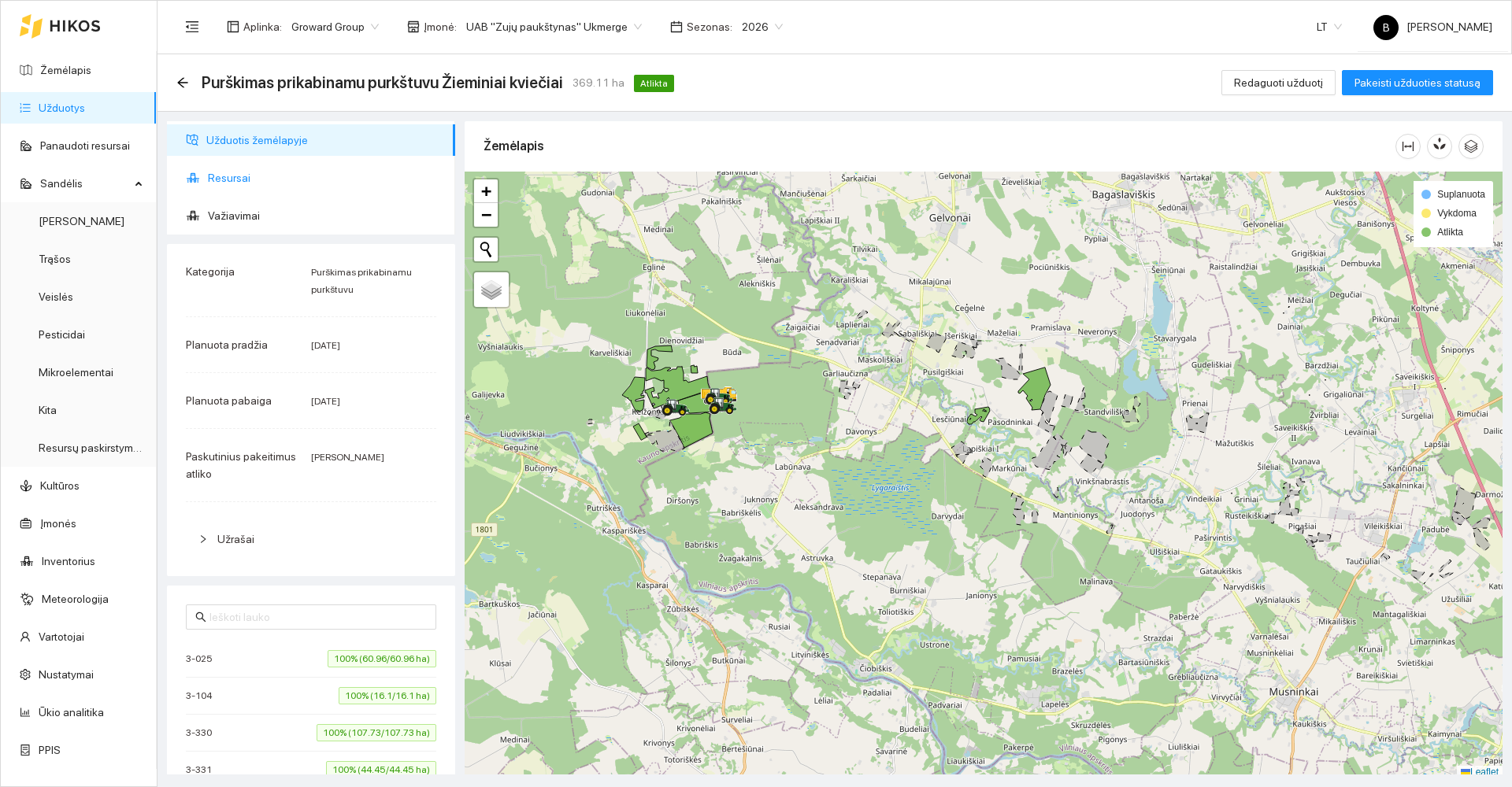
click at [233, 173] on span "Resursai" at bounding box center [325, 178] width 235 height 32
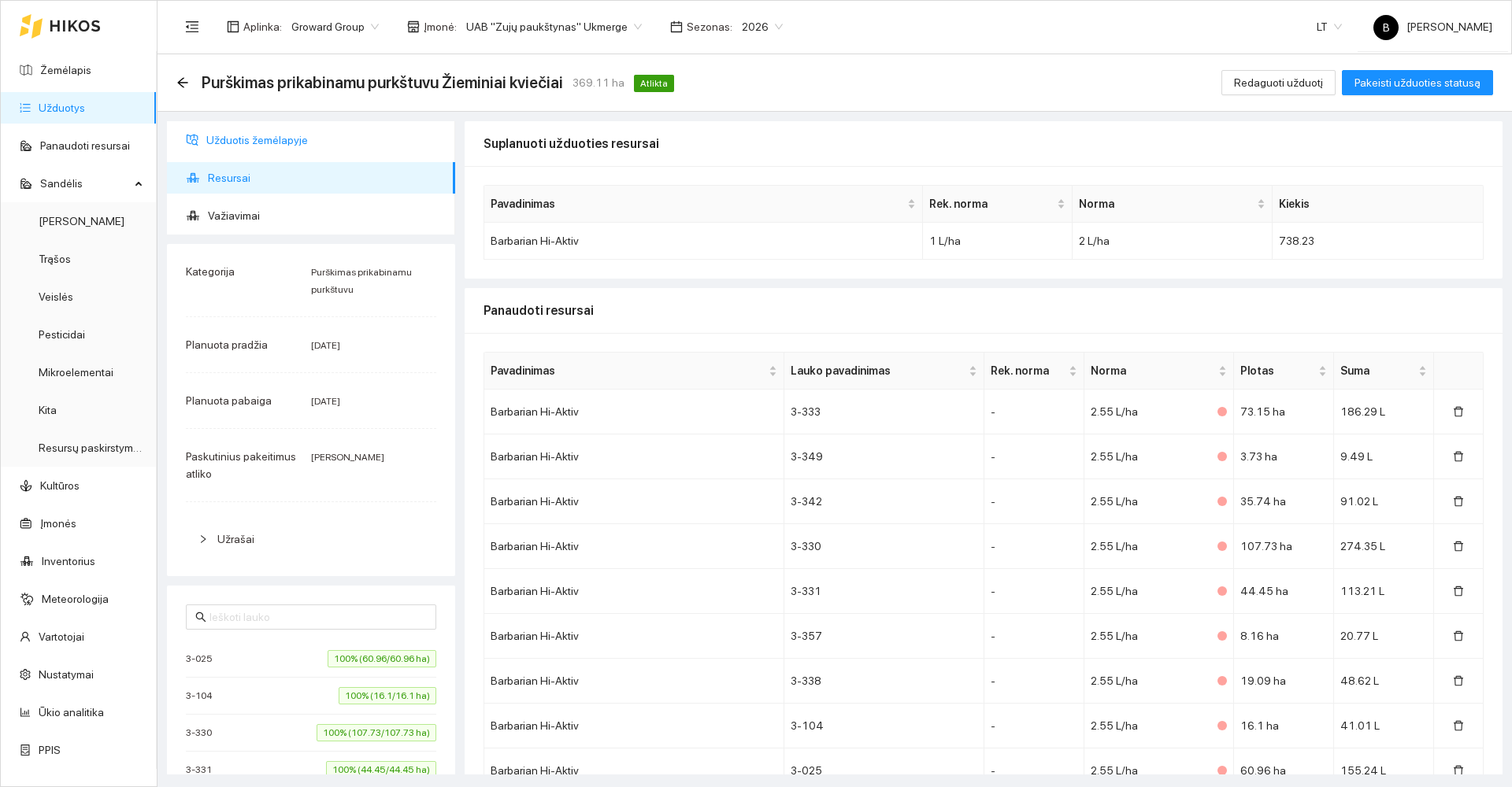
click at [254, 136] on span "Užduotis žemėlapyje" at bounding box center [324, 140] width 236 height 32
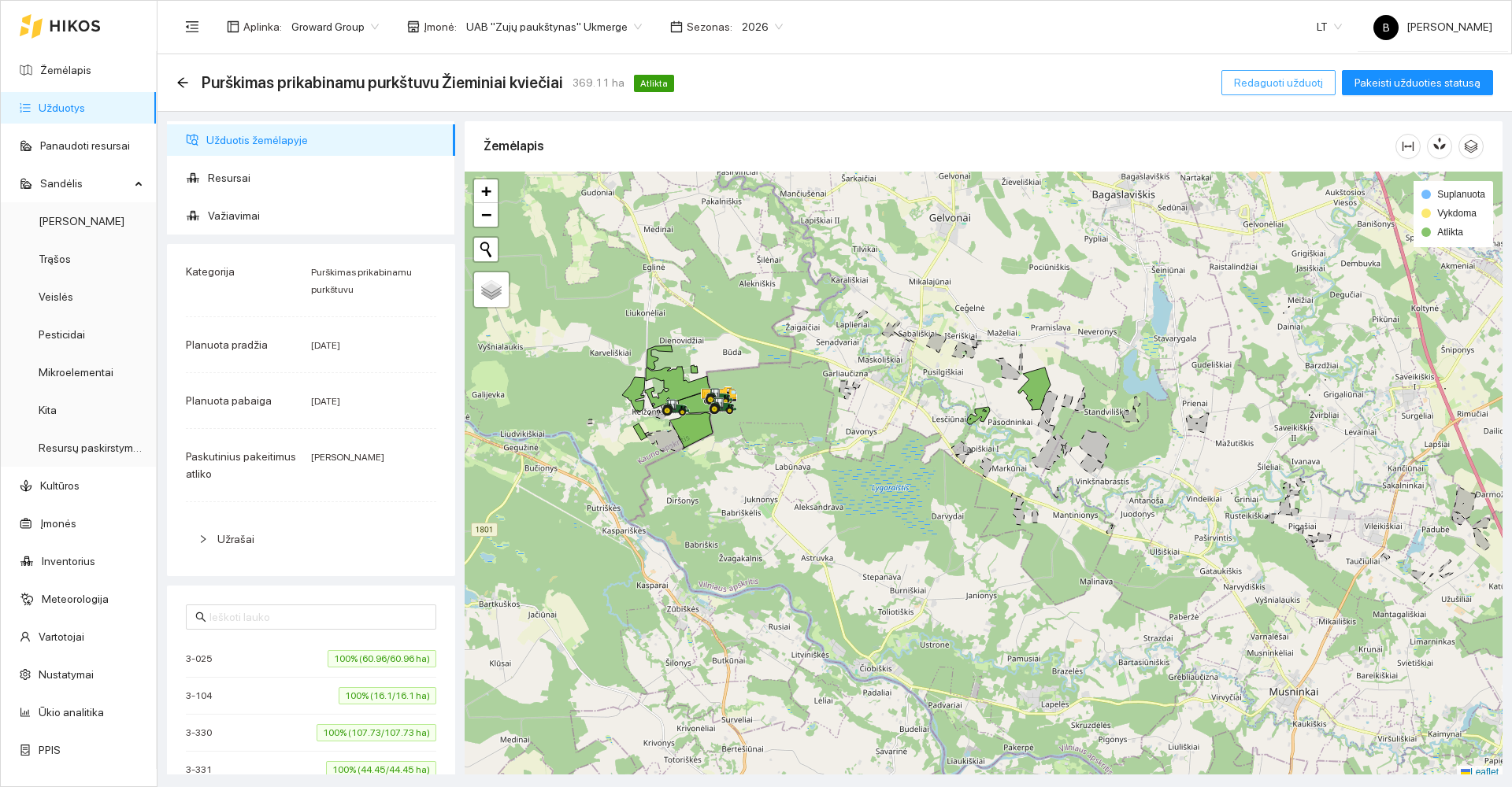
click at [1310, 87] on span "Redaguoti užduotį" at bounding box center [1278, 83] width 89 height 18
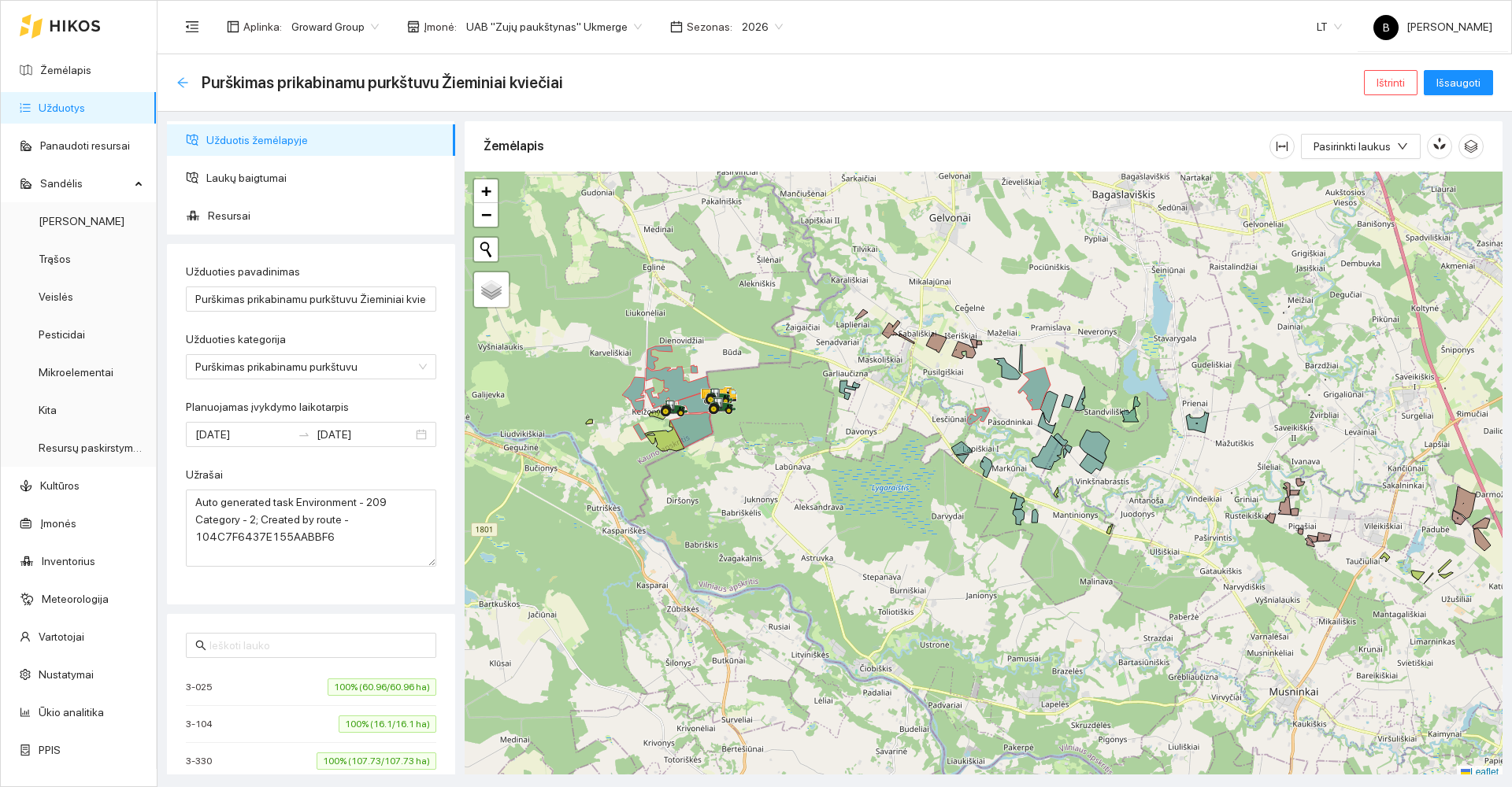
click at [185, 83] on icon "arrow-left" at bounding box center [182, 83] width 11 height 11
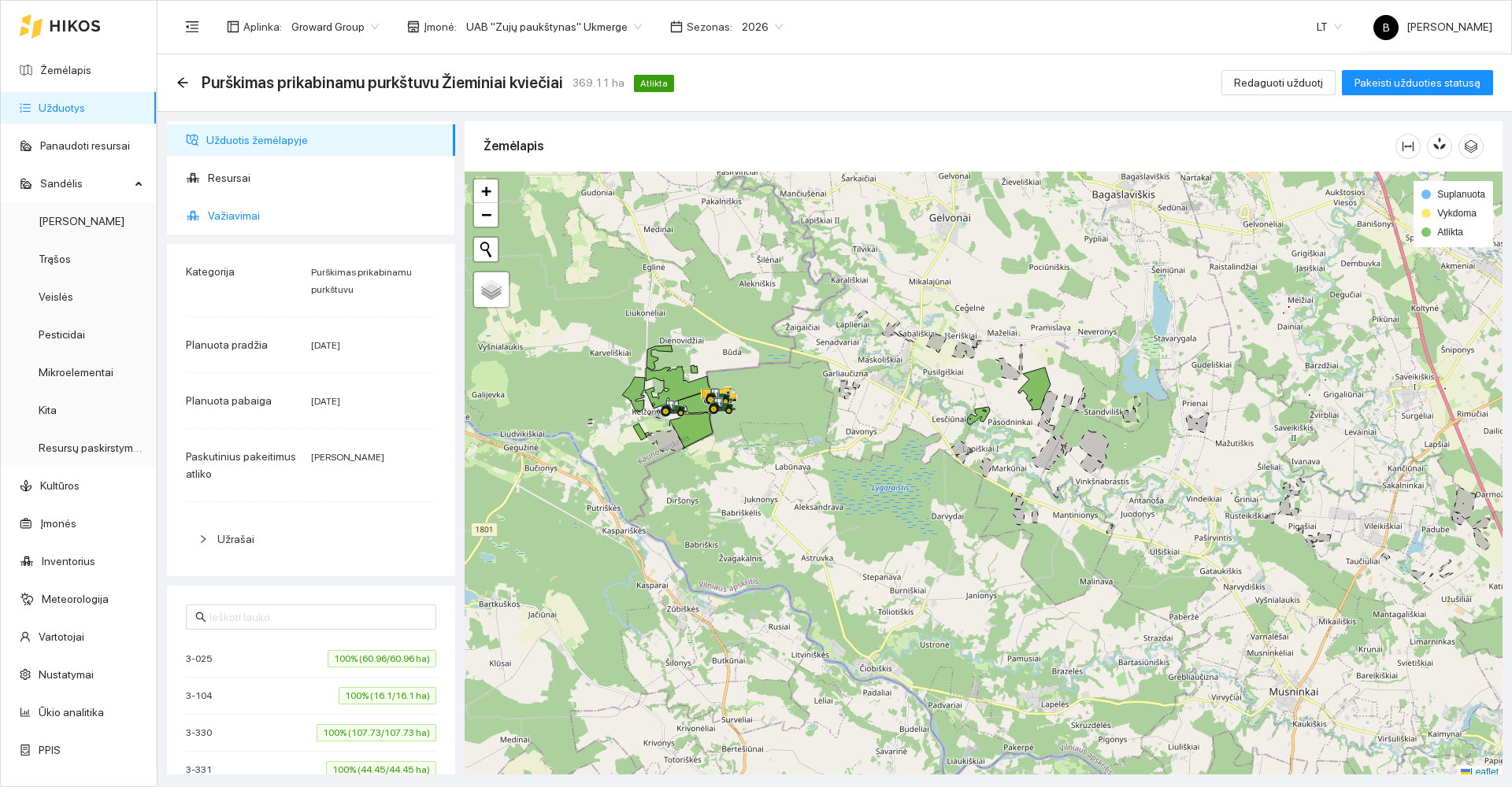
click at [237, 214] on span "Važiavimai" at bounding box center [325, 216] width 235 height 32
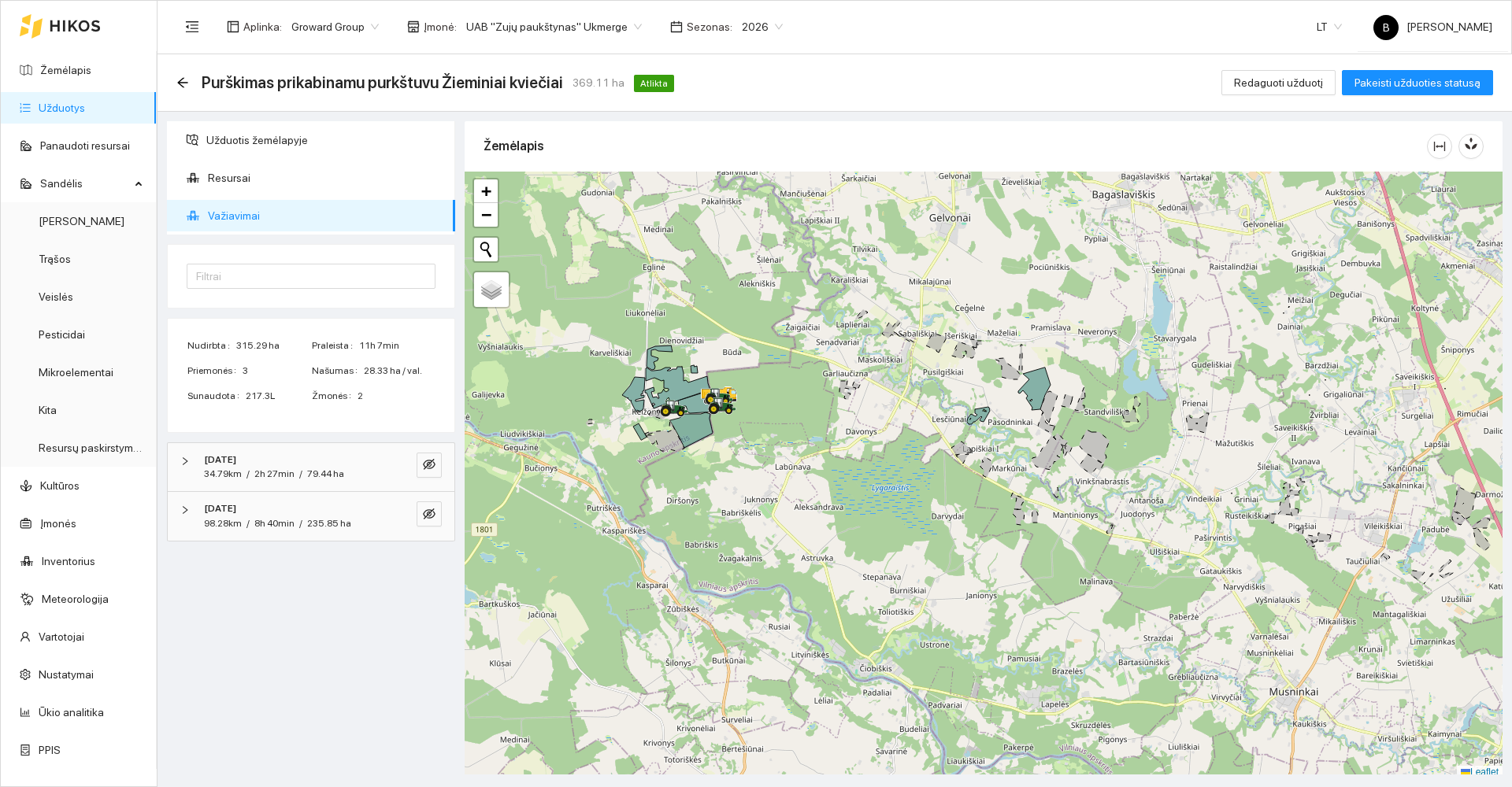
click at [237, 214] on span "Važiavimai" at bounding box center [325, 216] width 235 height 32
click at [428, 466] on icon "eye-invisible" at bounding box center [429, 464] width 12 height 11
click at [420, 519] on button "button" at bounding box center [429, 514] width 26 height 26
click at [181, 77] on icon "arrow-left" at bounding box center [182, 83] width 12 height 12
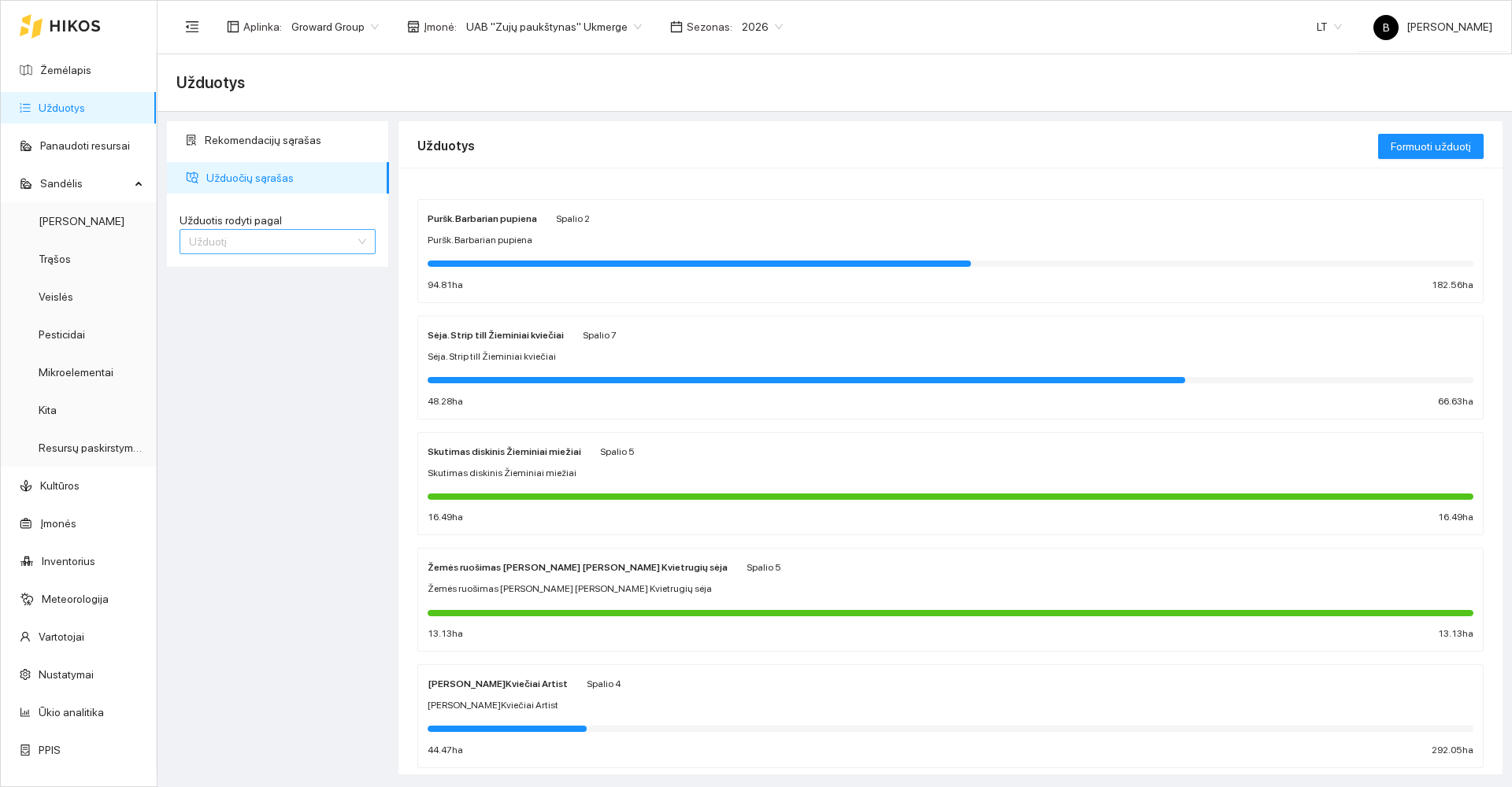
click at [271, 237] on span "Užduotį" at bounding box center [277, 241] width 177 height 24
click at [264, 302] on div "Kultūrą" at bounding box center [277, 298] width 177 height 18
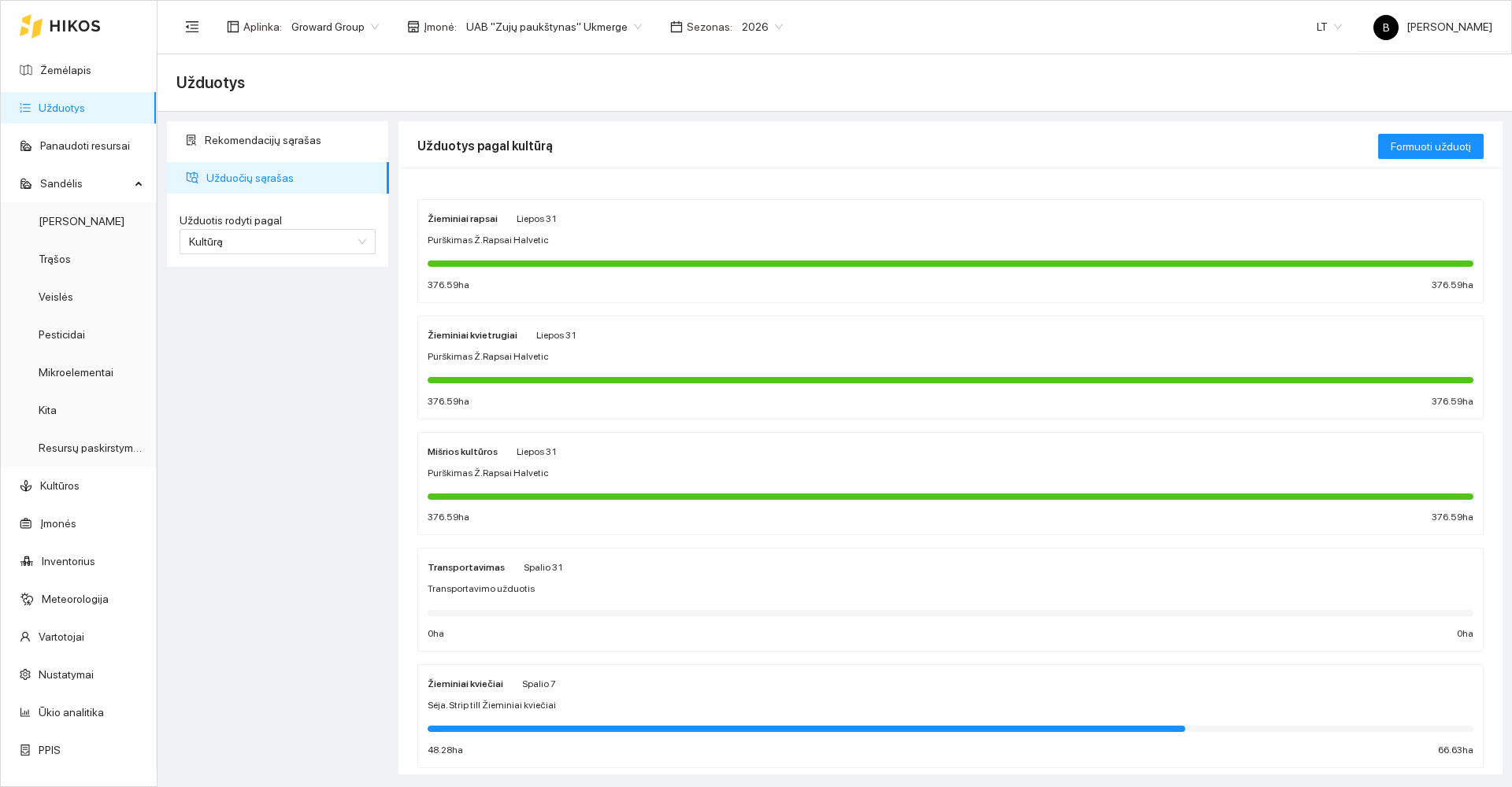
click at [660, 689] on div "Žieminiai kviečiai Spalio 7" at bounding box center [951, 683] width 1046 height 18
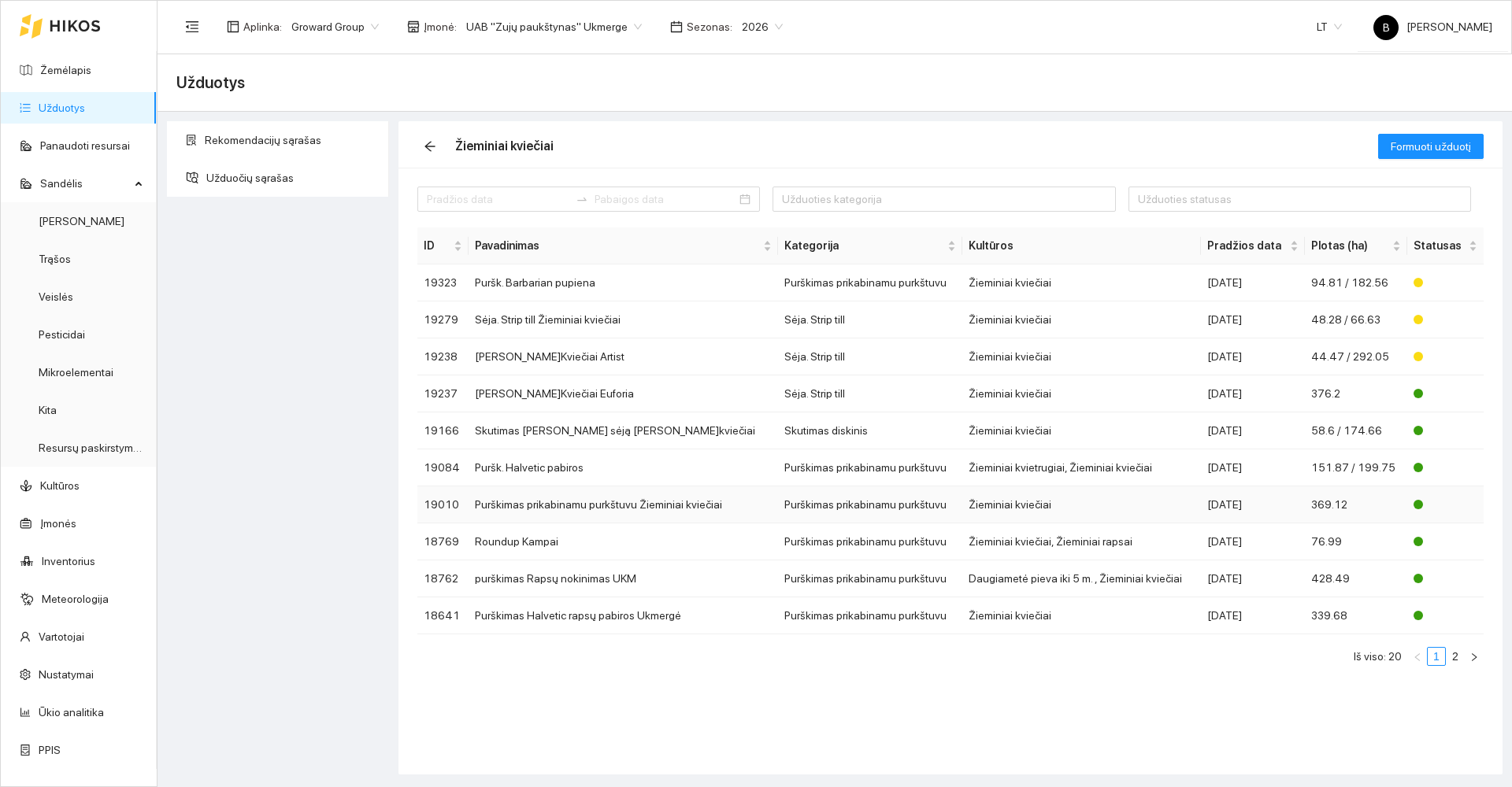
click at [570, 505] on td "Purškimas prikabinamu purkštuvu Žieminiai kviečiai" at bounding box center [623, 505] width 309 height 37
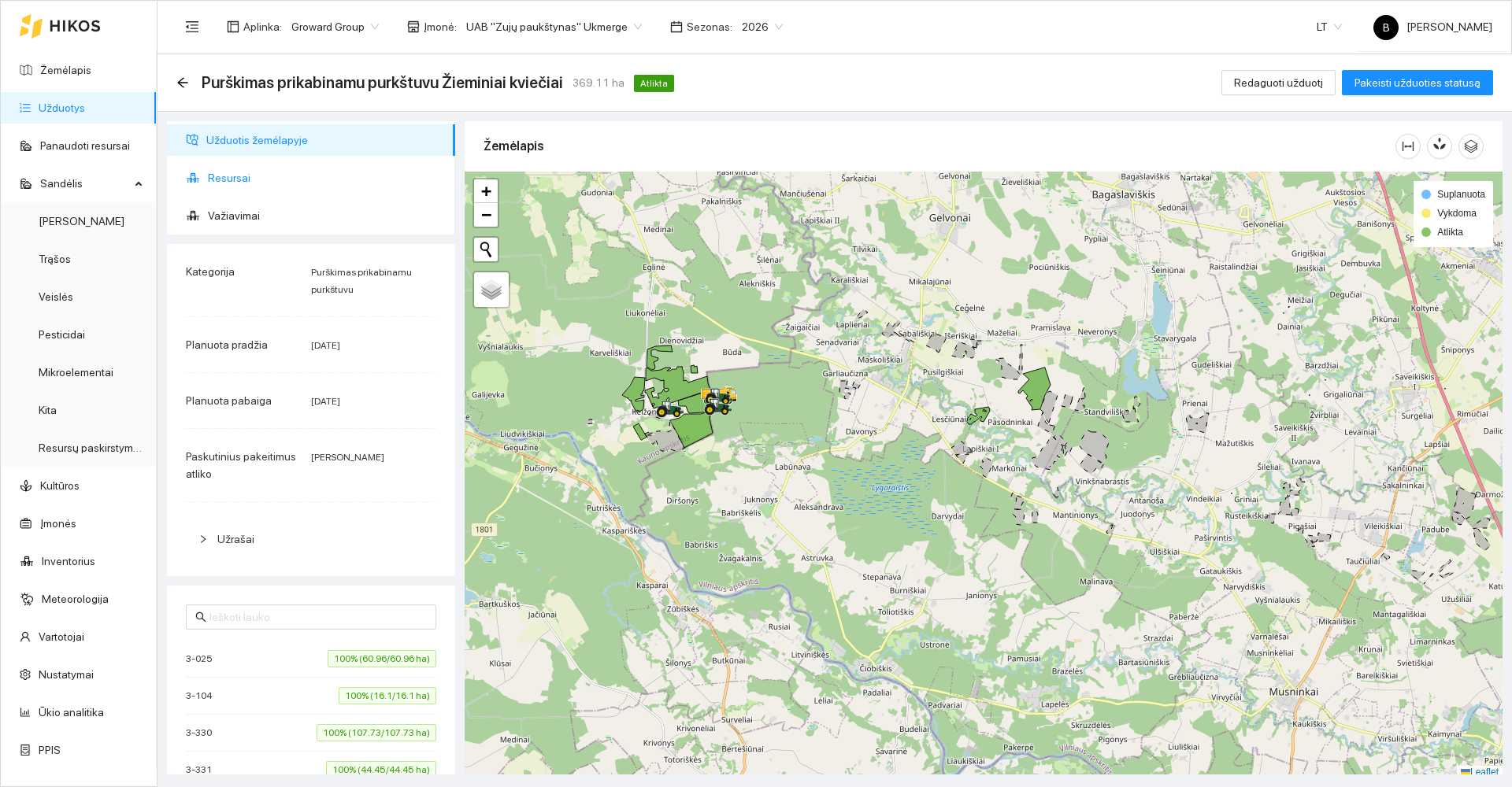
click at [216, 184] on span "Resursai" at bounding box center [325, 178] width 235 height 32
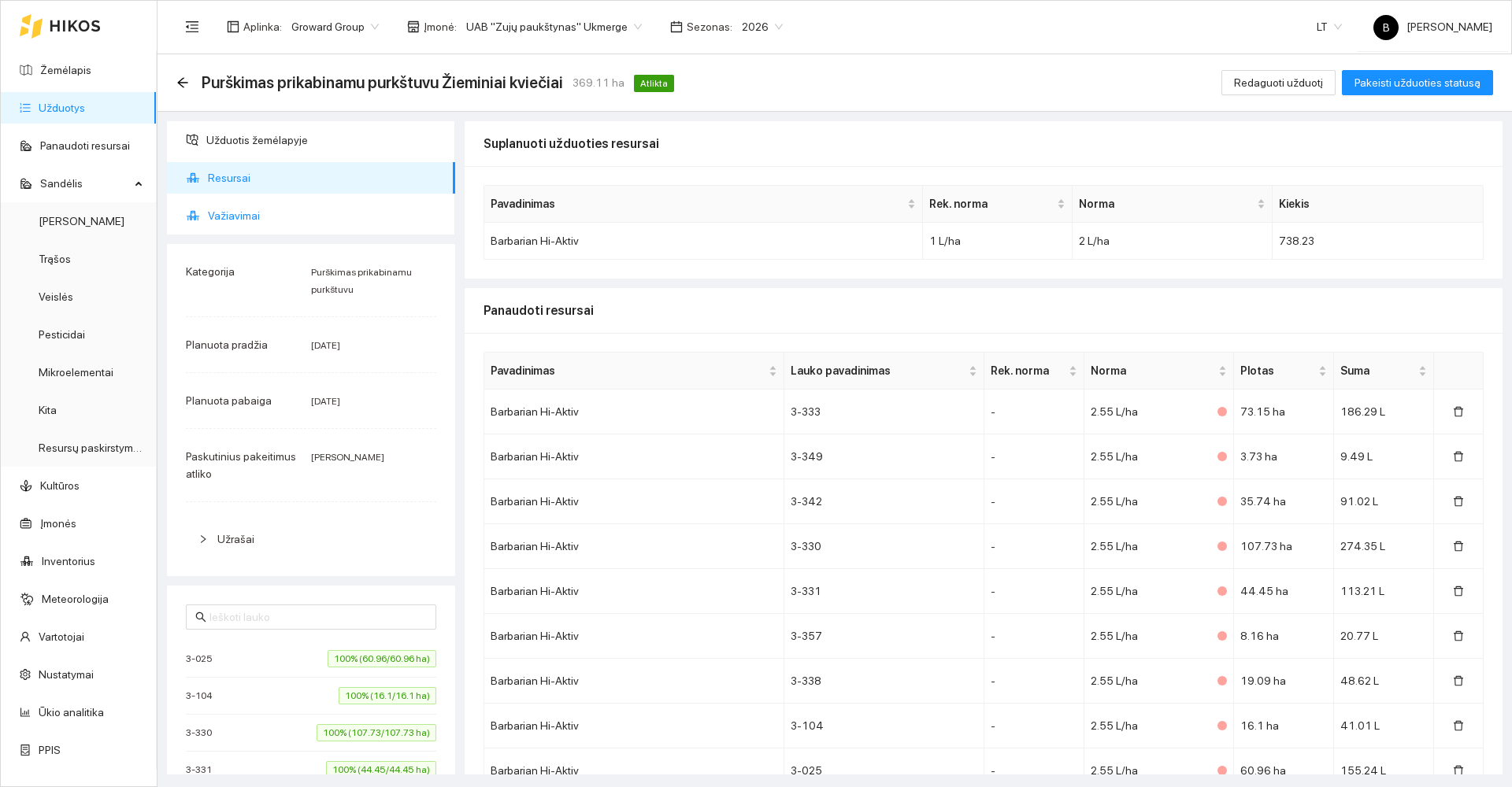
click at [224, 215] on span "Važiavimai" at bounding box center [325, 216] width 235 height 32
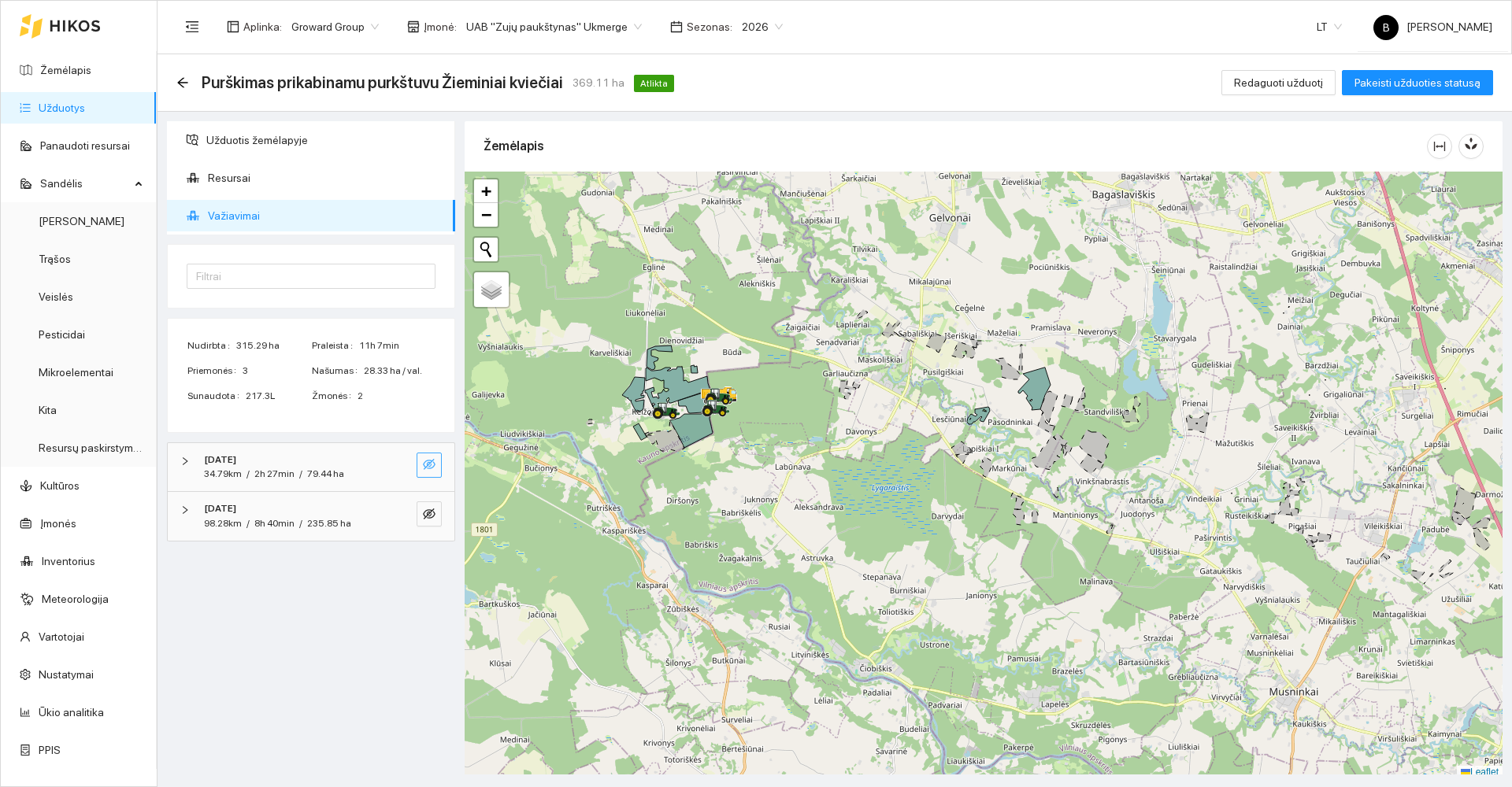
click at [434, 466] on icon "eye-invisible" at bounding box center [429, 464] width 12 height 11
click at [427, 512] on icon "eye-invisible" at bounding box center [429, 514] width 12 height 12
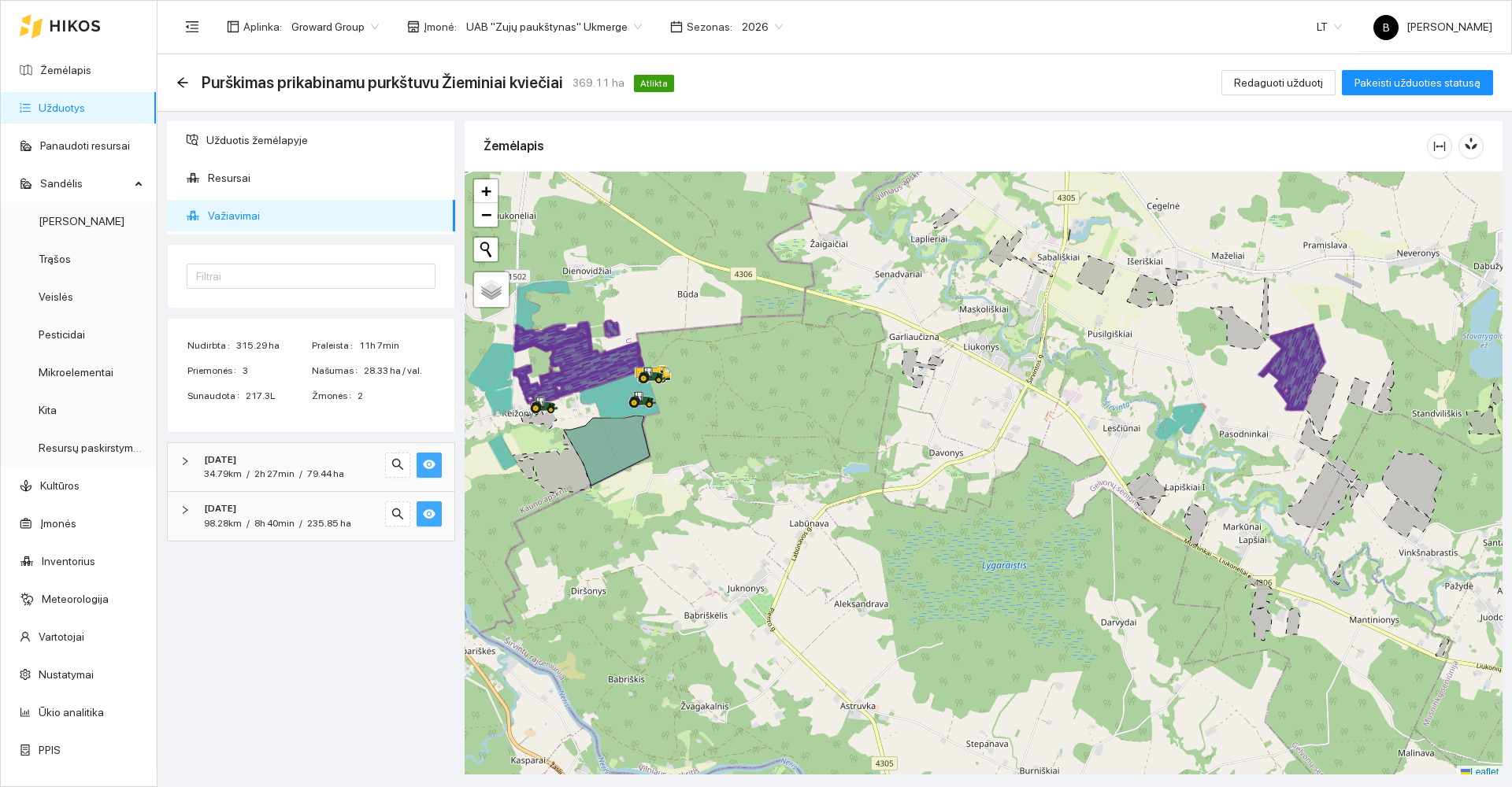
scroll to position [4, 0]
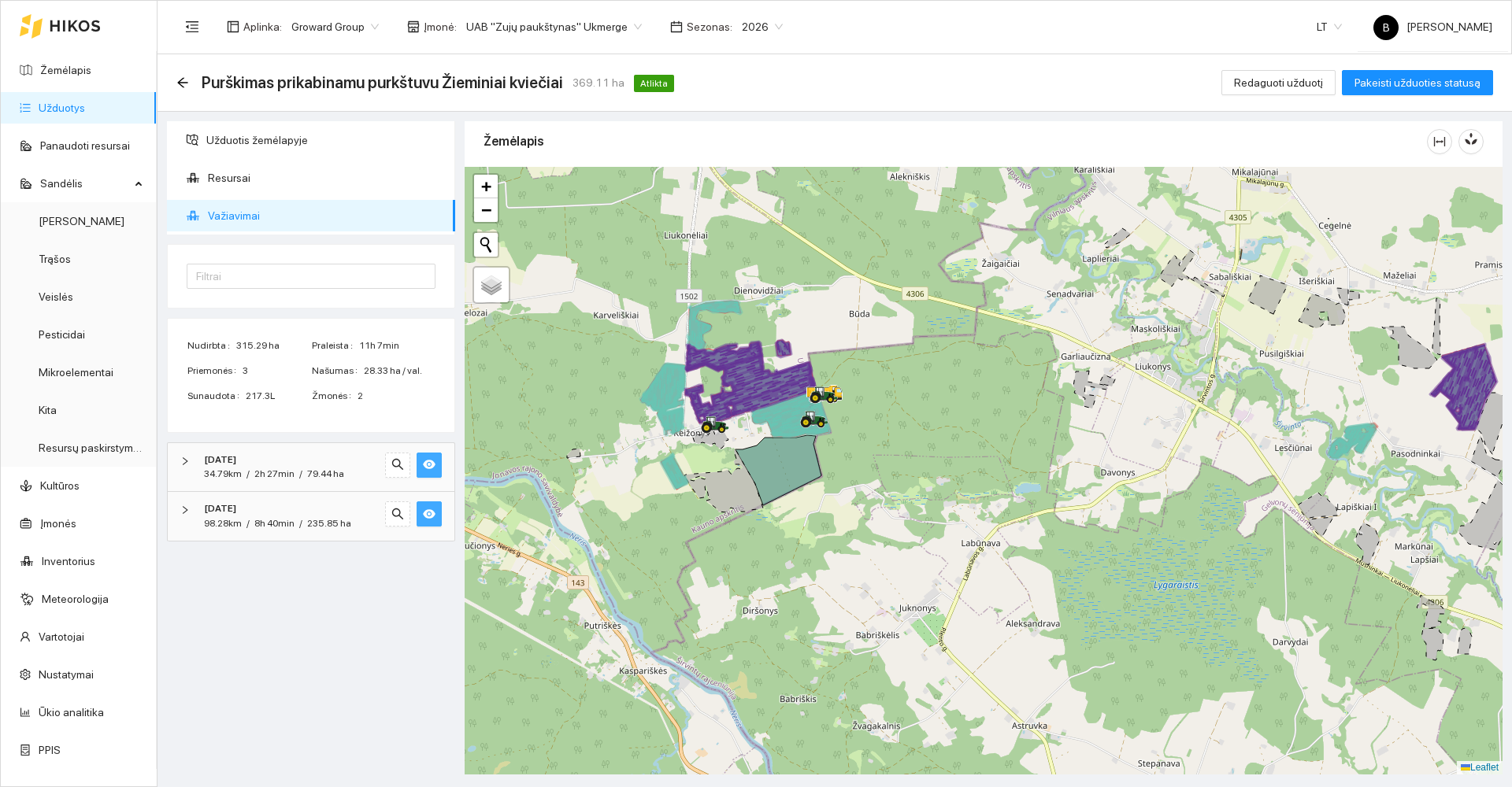
drag, startPoint x: 690, startPoint y: 554, endPoint x: 860, endPoint y: 577, distance: 171.5
click at [860, 577] on div at bounding box center [984, 471] width 1038 height 607
click at [918, 570] on div at bounding box center [984, 471] width 1038 height 607
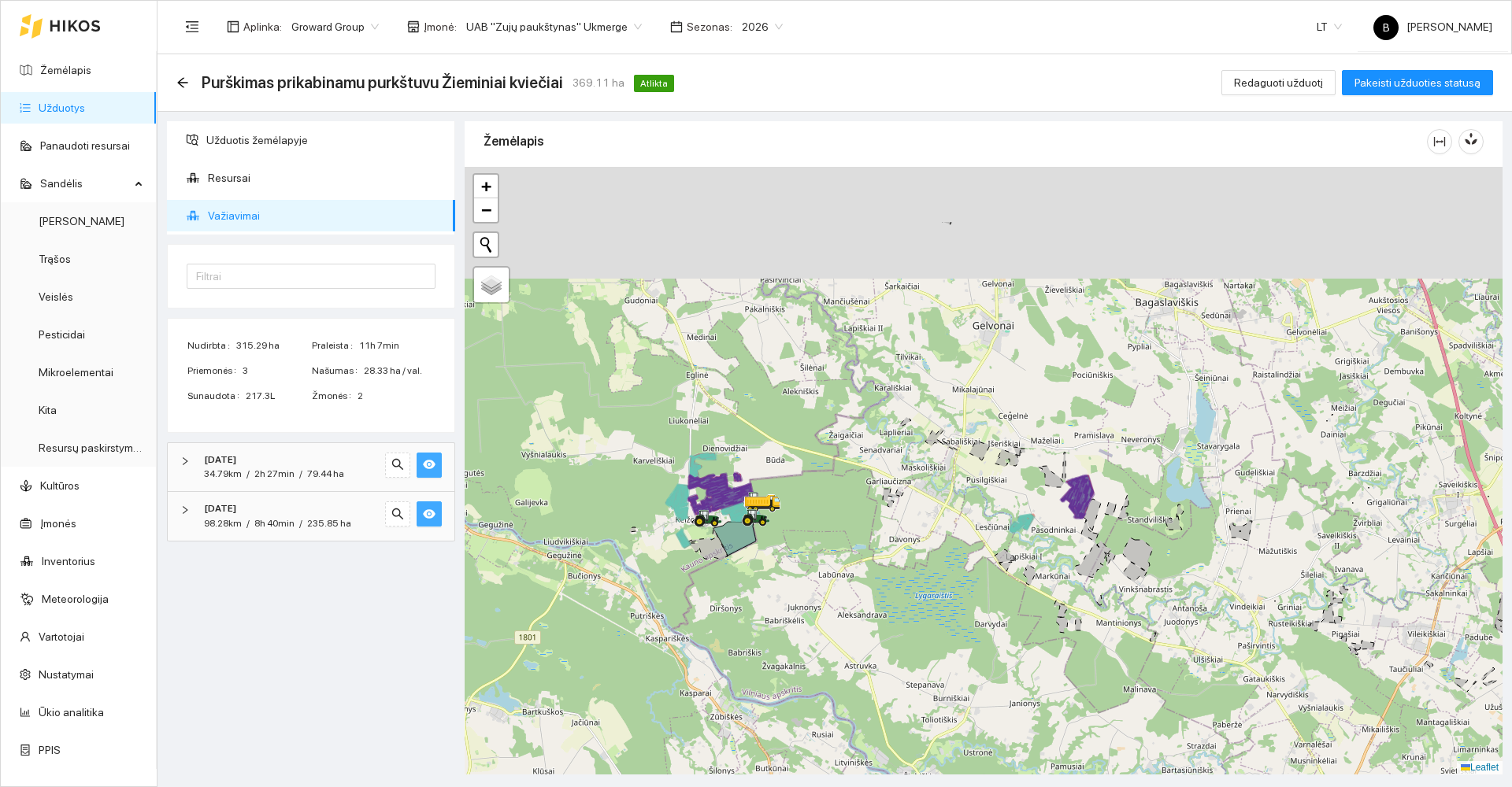
drag, startPoint x: 744, startPoint y: 384, endPoint x: 821, endPoint y: 493, distance: 133.5
click at [821, 493] on div at bounding box center [984, 471] width 1038 height 607
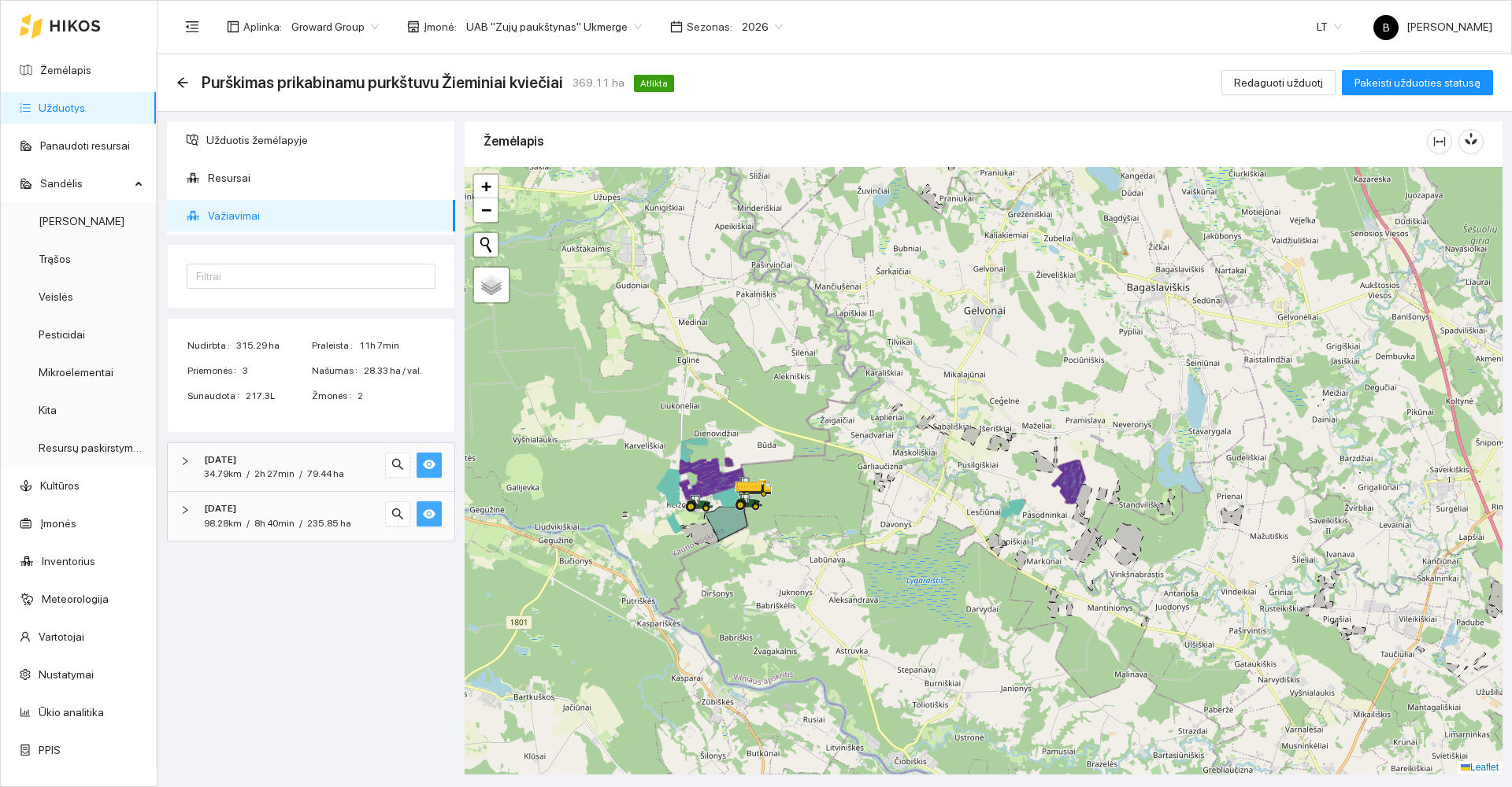
drag, startPoint x: 814, startPoint y: 650, endPoint x: 933, endPoint y: 548, distance: 156.7
click at [935, 548] on div at bounding box center [984, 471] width 1038 height 607
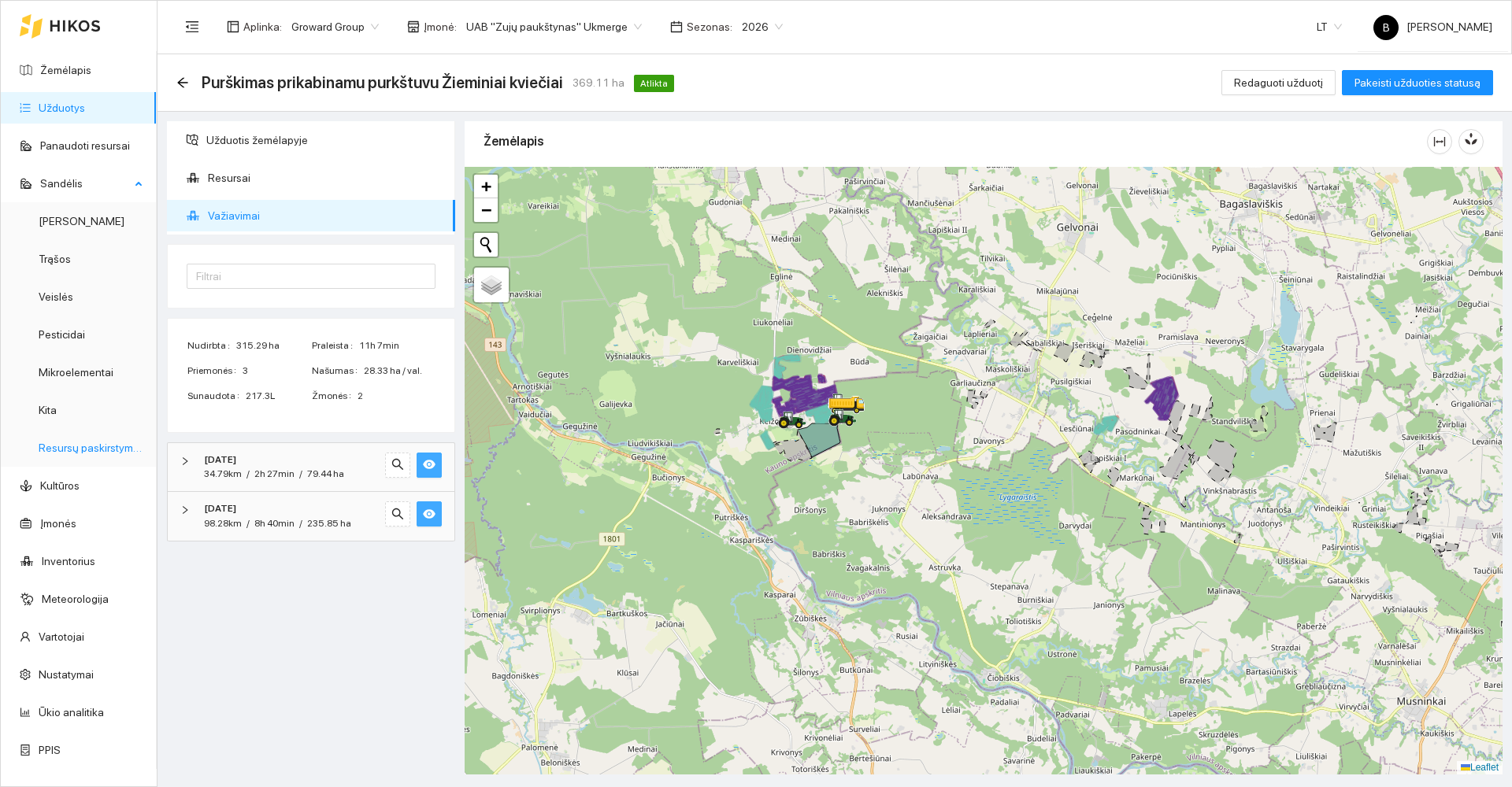
click at [69, 454] on link "Resursų paskirstymas" at bounding box center [92, 448] width 107 height 12
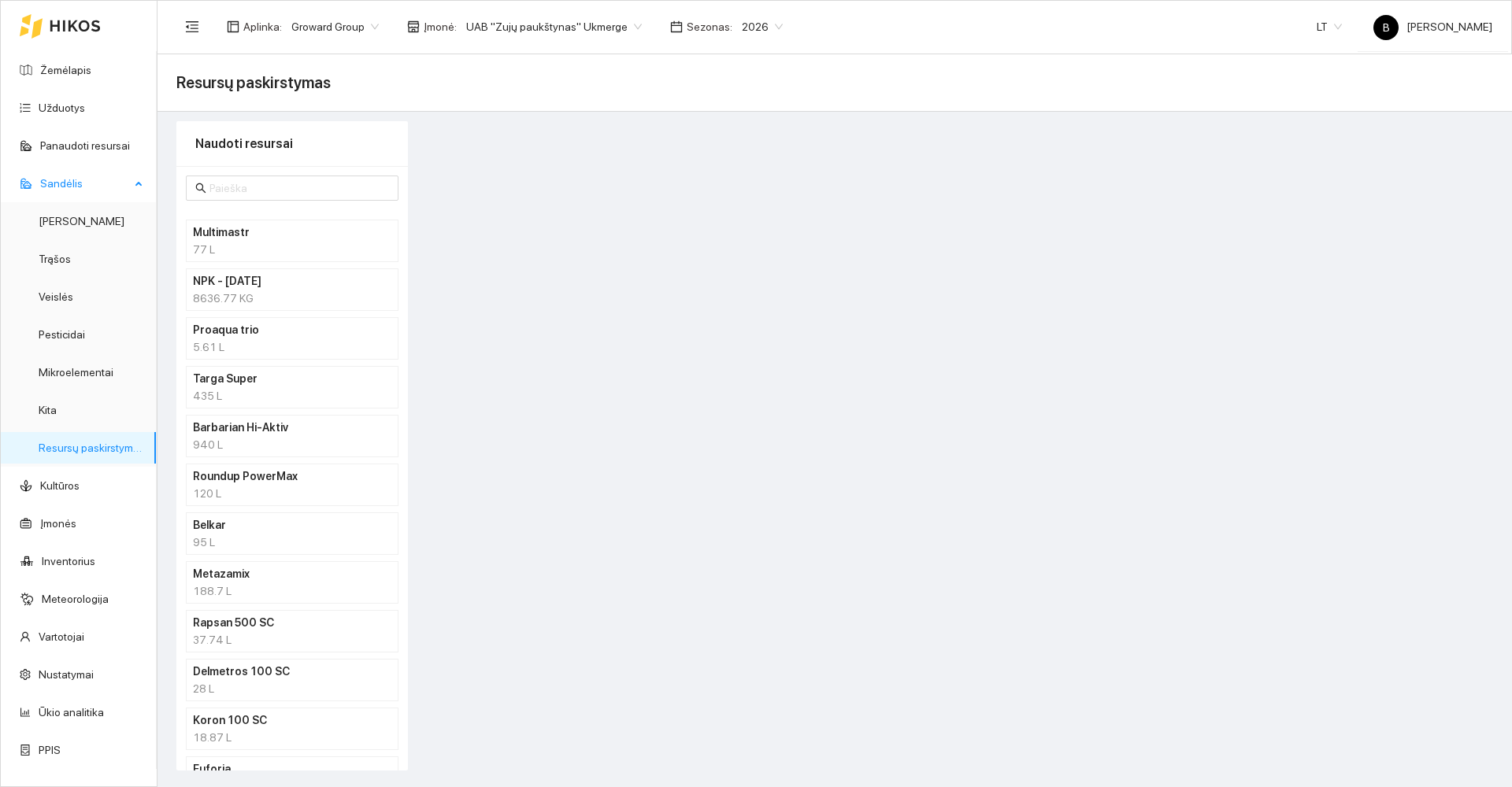
click at [103, 442] on link "Resursų paskirstymas" at bounding box center [92, 448] width 107 height 12
click at [253, 433] on h4 "Barbarian Hi-Aktiv" at bounding box center [271, 428] width 158 height 18
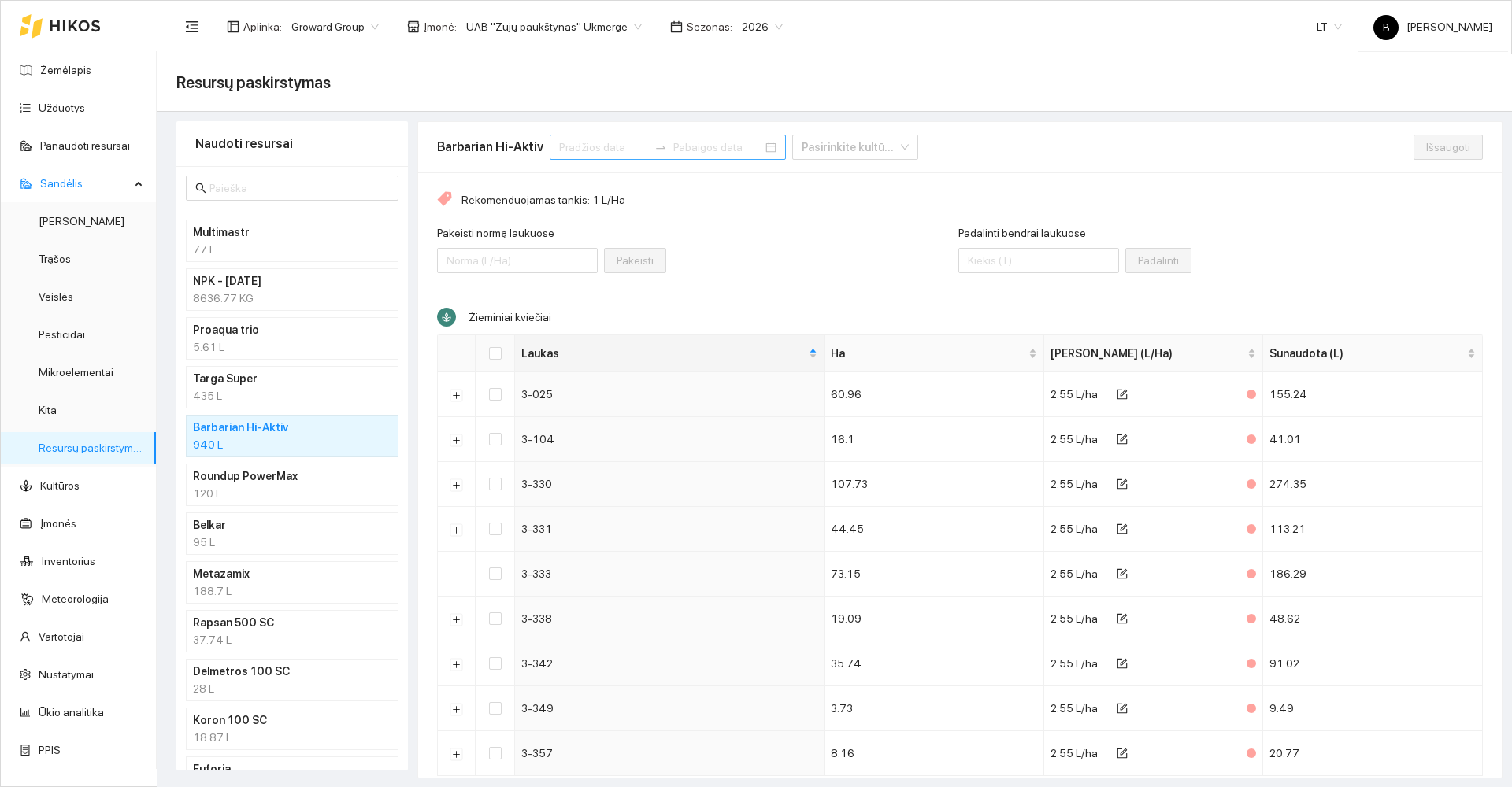
click at [594, 143] on input at bounding box center [603, 147] width 89 height 18
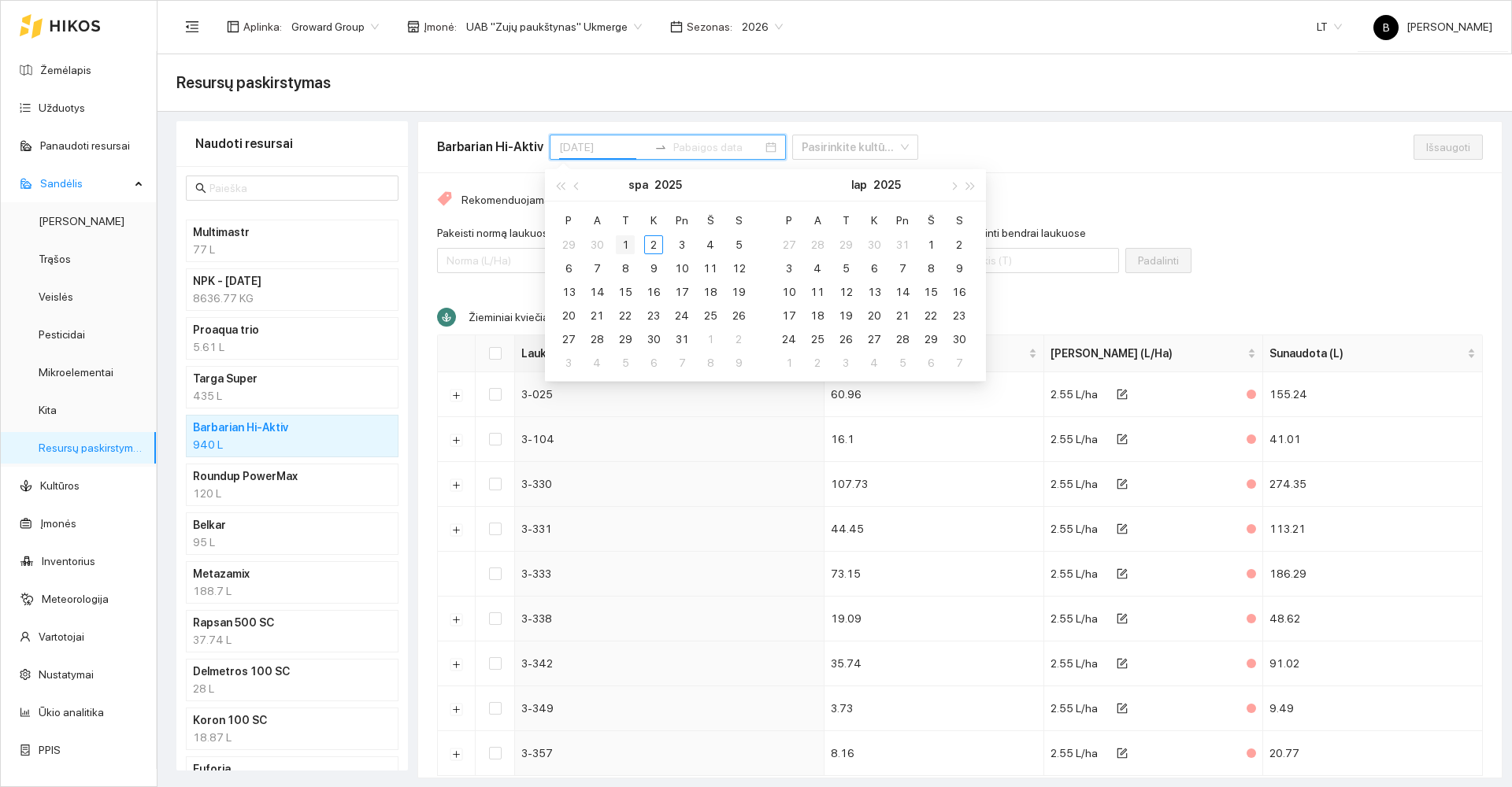
click at [624, 246] on div "1" at bounding box center [624, 244] width 18 height 18
click at [577, 185] on span "button" at bounding box center [578, 186] width 8 height 8
click at [765, 203] on div "[PERSON_NAME] Pn Š S 29 30 1 2 3 4 5 6 7 8 9 10 11 12 13 14 15 16 17 18 19 20 2…" at bounding box center [875, 291] width 220 height 180
click at [824, 253] on table "[PERSON_NAME] Pn Š S 29 30 1 2 3 4 5 6 7 8 9 10 11 12 13 14 15 16 17 18 19 20 2…" at bounding box center [874, 291] width 198 height 167
click at [838, 285] on div "15" at bounding box center [845, 291] width 18 height 18
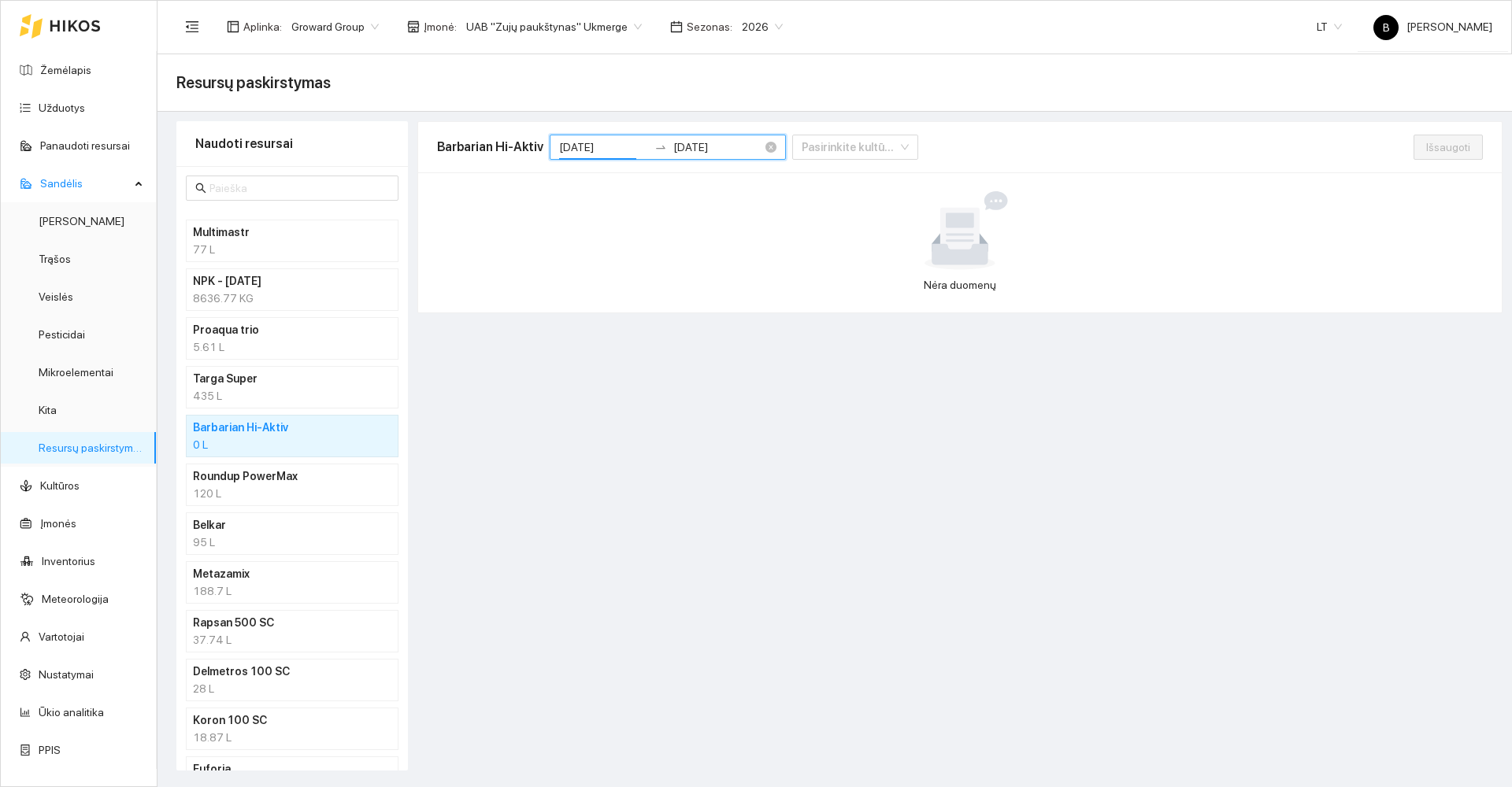
click at [594, 147] on input "[DATE]" at bounding box center [603, 147] width 89 height 18
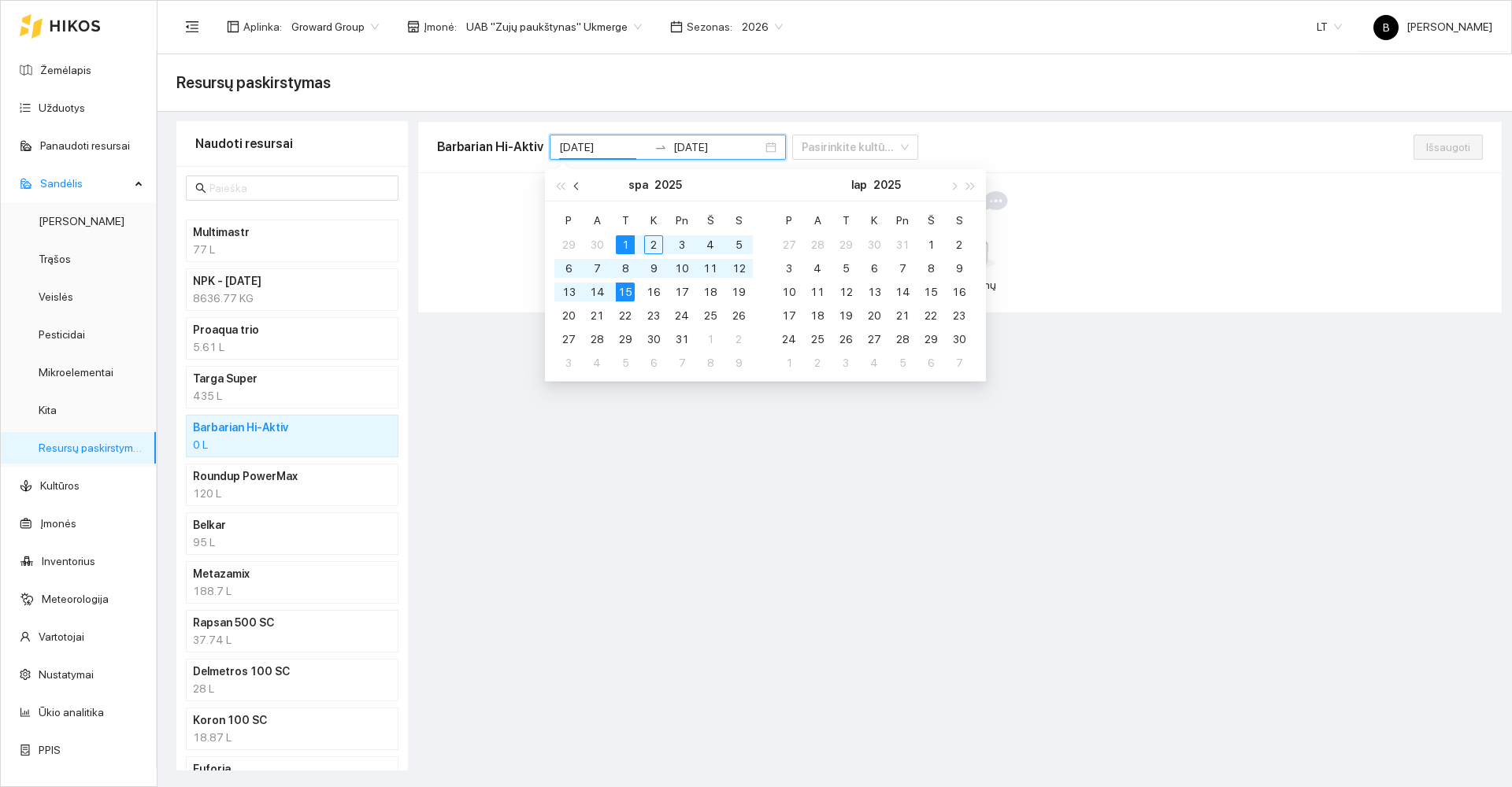
click at [578, 190] on span "button" at bounding box center [578, 186] width 8 height 8
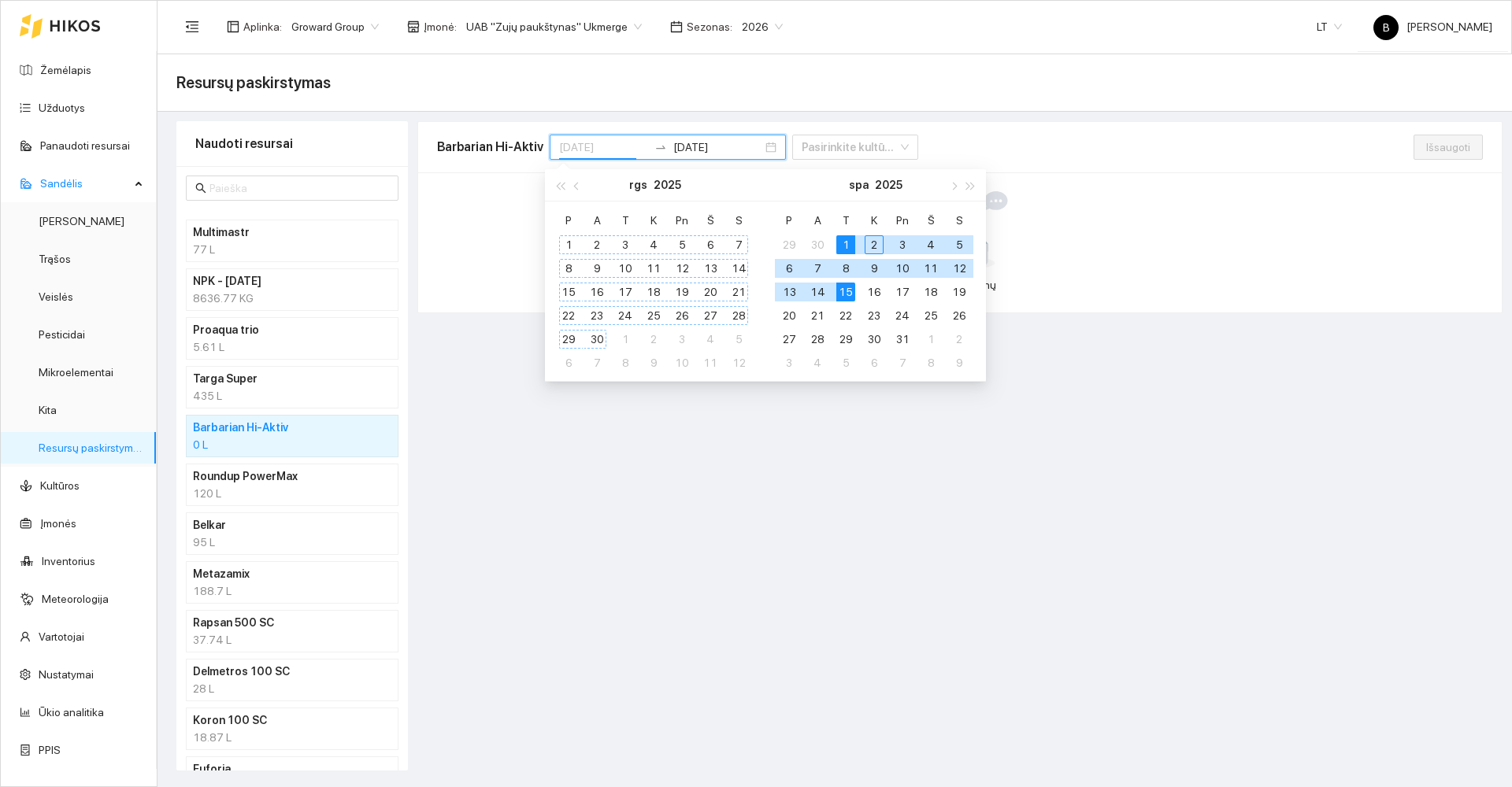
click at [570, 243] on div "1" at bounding box center [568, 244] width 18 height 18
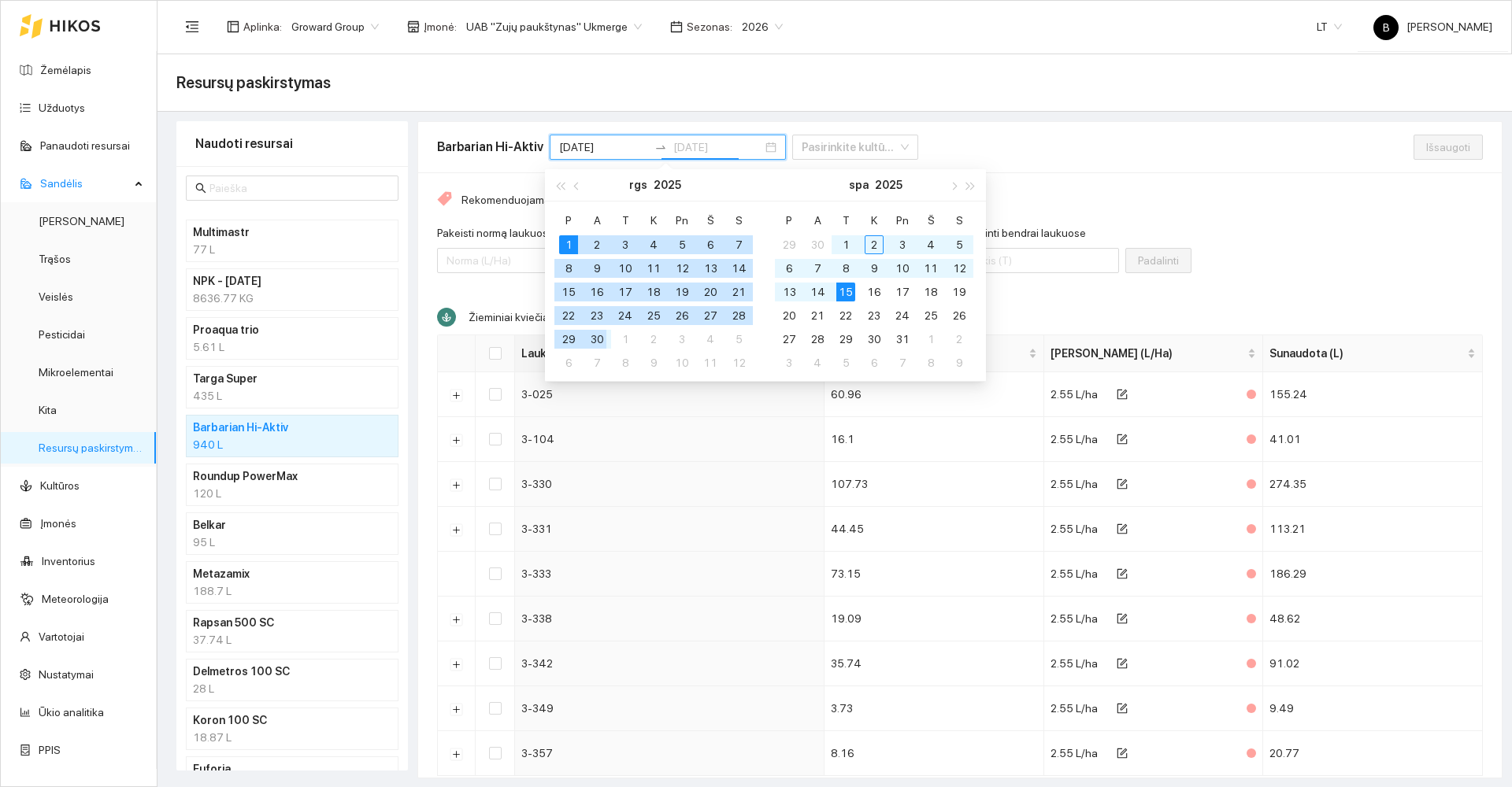
click at [602, 341] on div "30" at bounding box center [596, 339] width 18 height 18
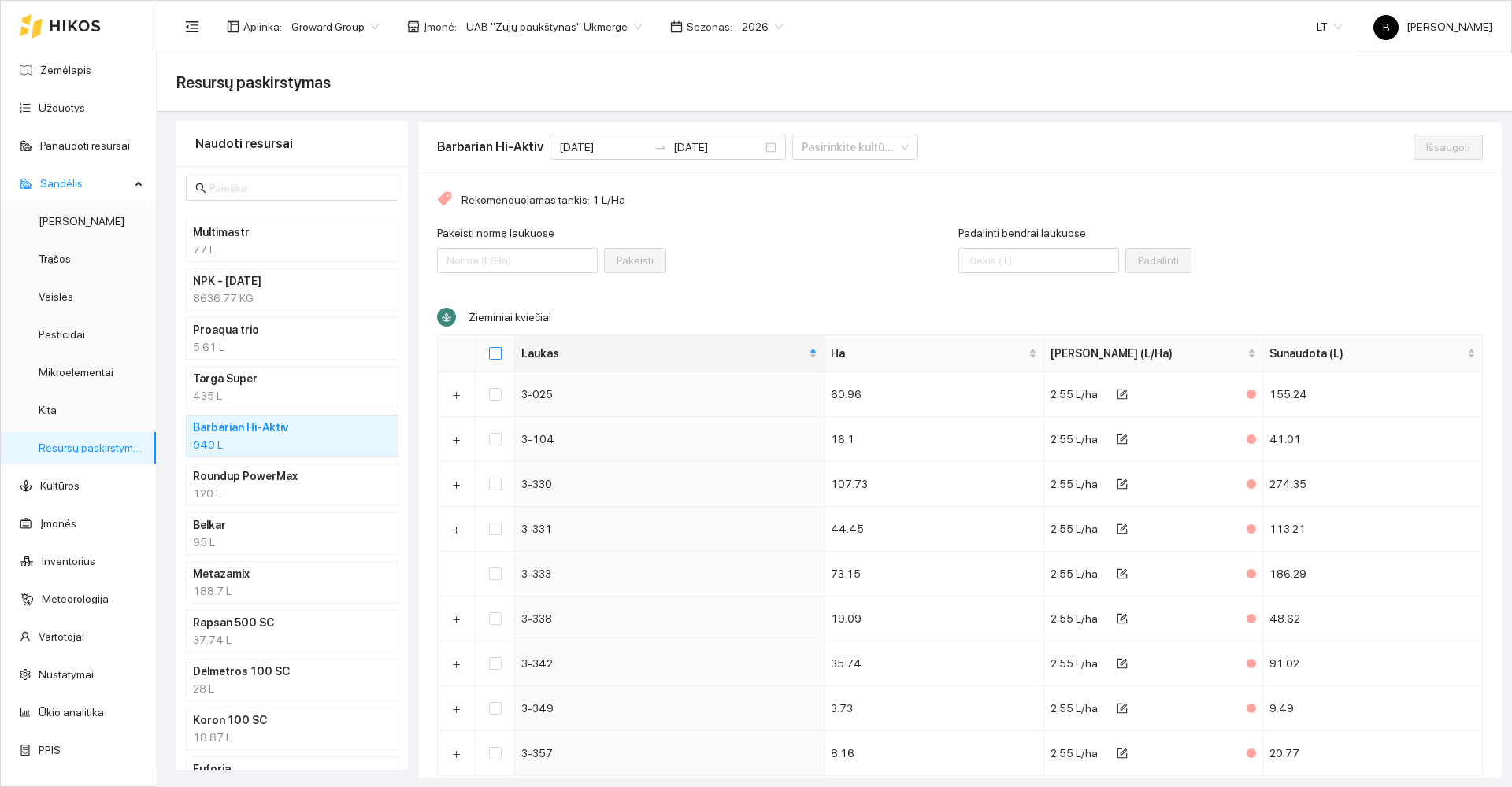
click at [498, 355] on input "Select all" at bounding box center [495, 353] width 12 height 12
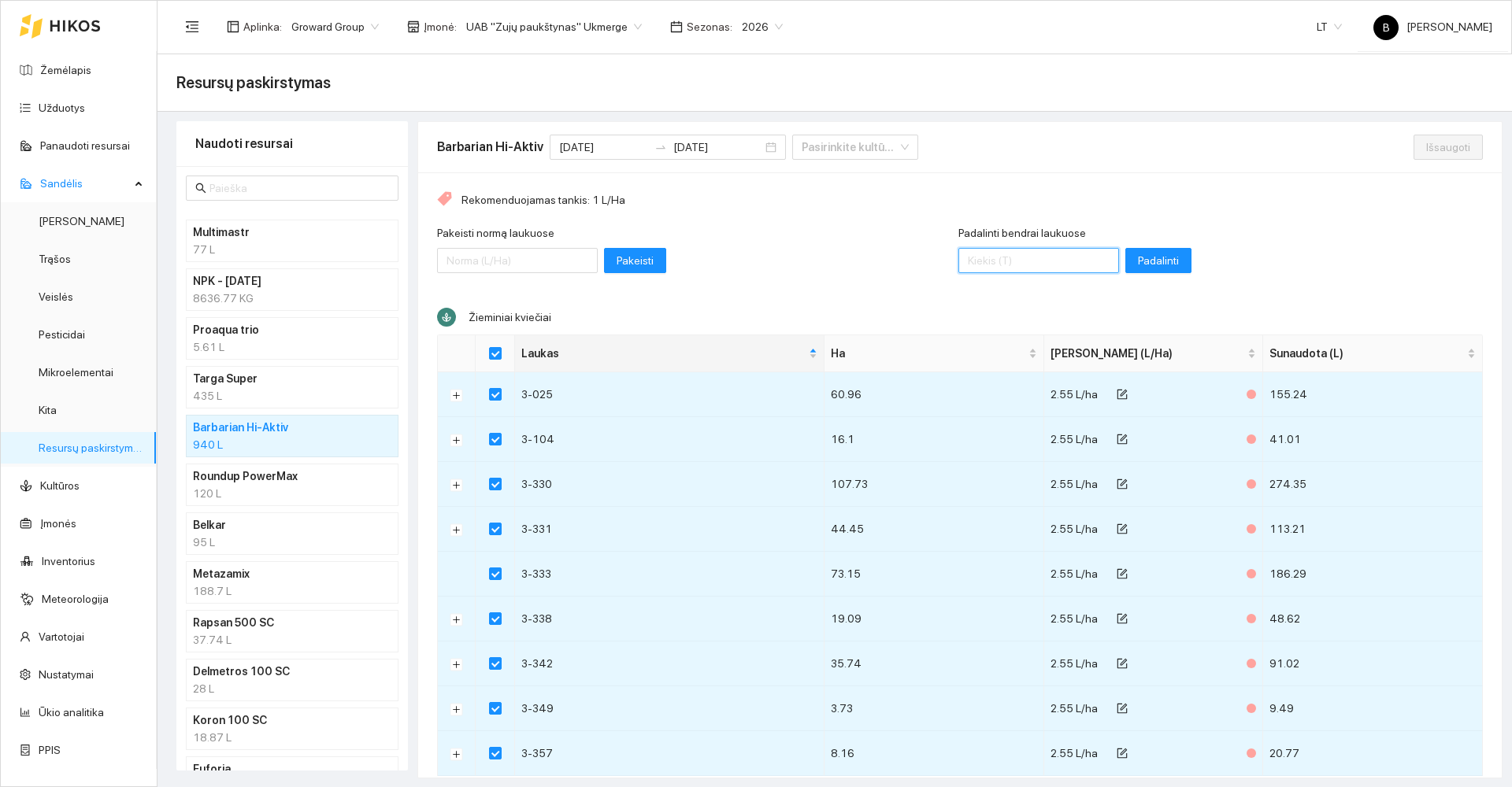
click at [1014, 258] on input "Padalinti bendrai laukuose" at bounding box center [1038, 261] width 160 height 26
click at [1138, 262] on span "Padalinti" at bounding box center [1158, 261] width 41 height 18
click at [1428, 136] on button "Išsaugoti" at bounding box center [1448, 147] width 70 height 26
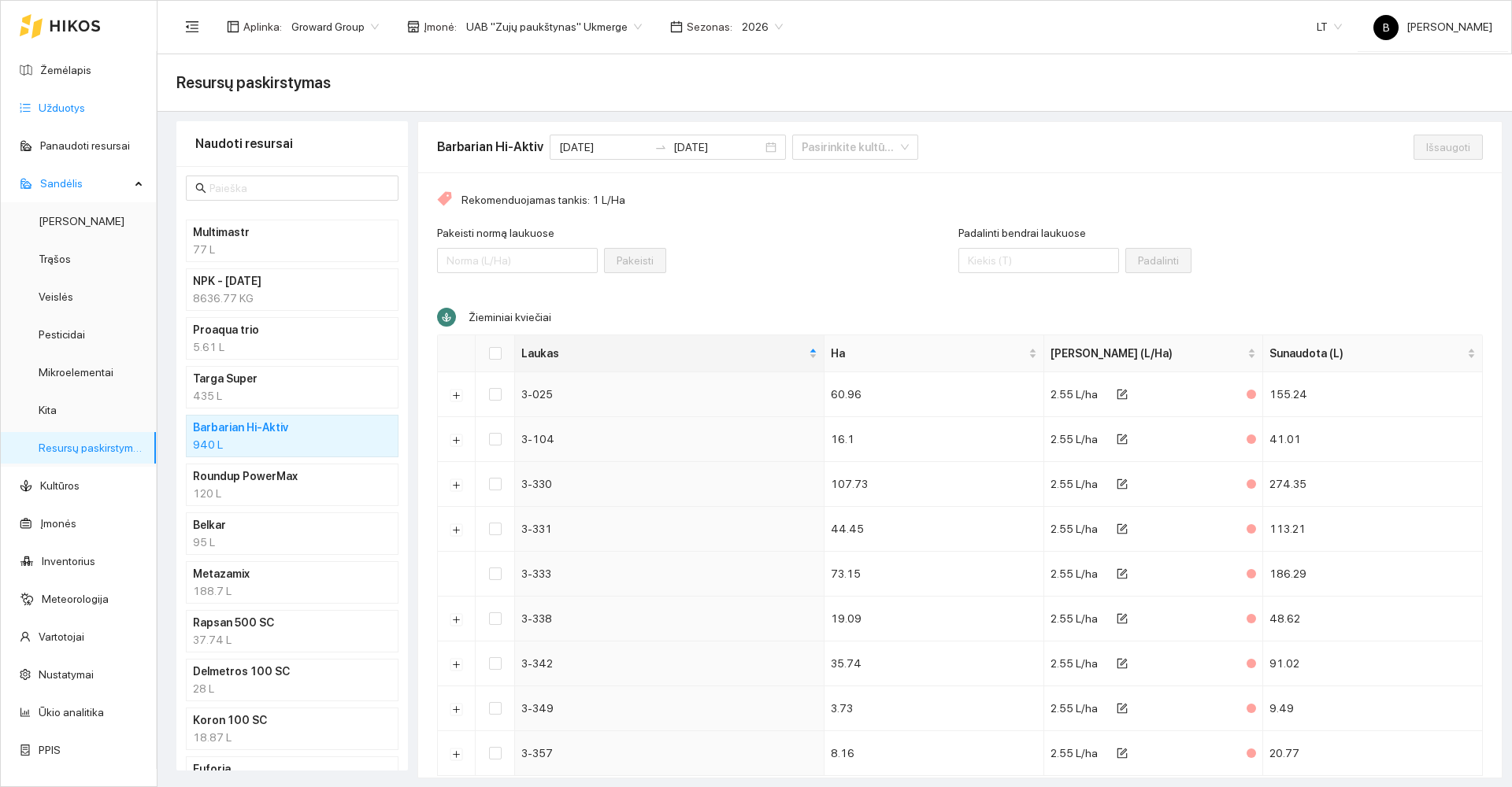
click at [63, 107] on link "Užduotys" at bounding box center [62, 107] width 47 height 12
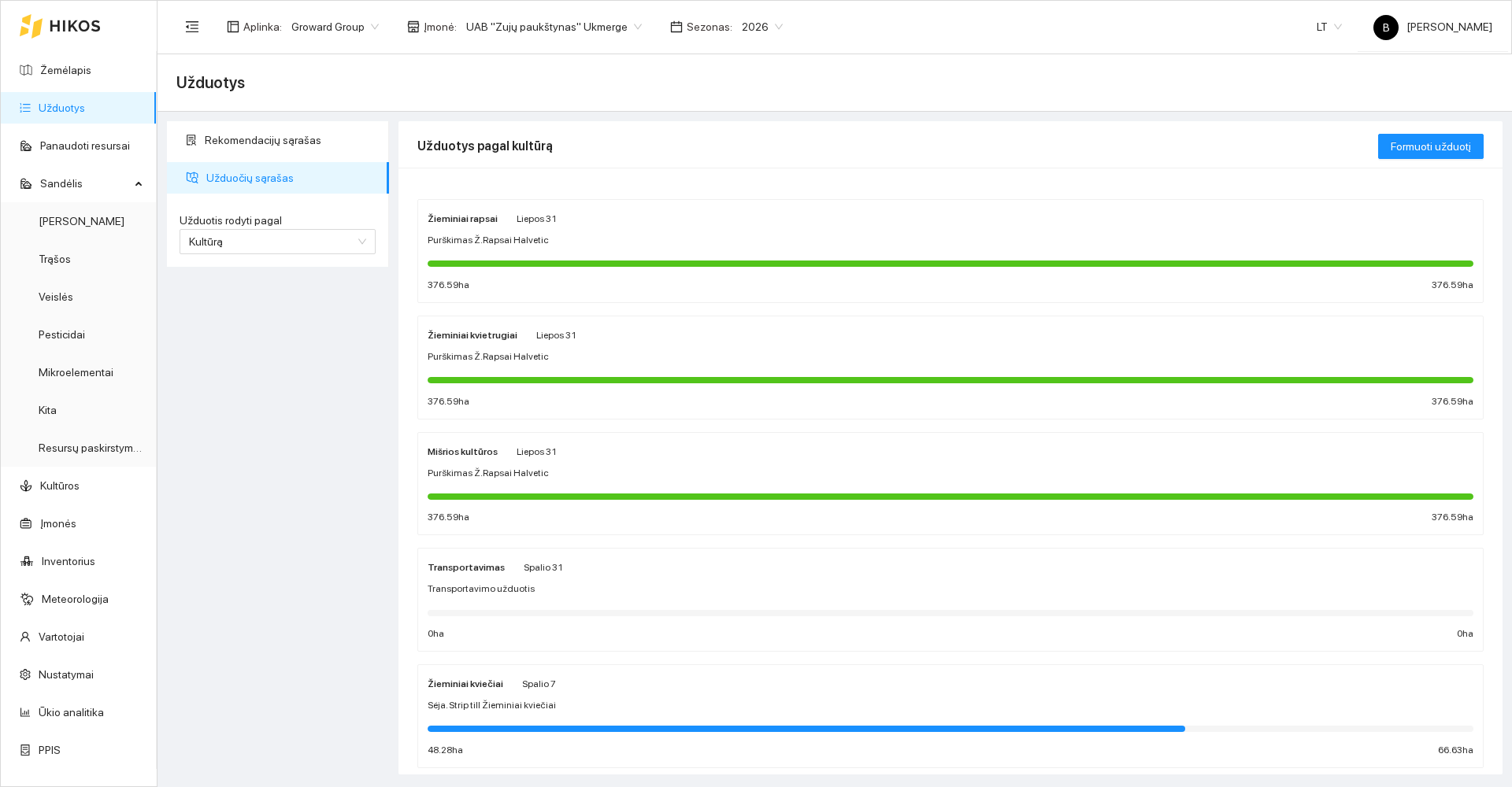
click at [670, 455] on div "Mišrios kultūros Liepos 31" at bounding box center [951, 452] width 1046 height 18
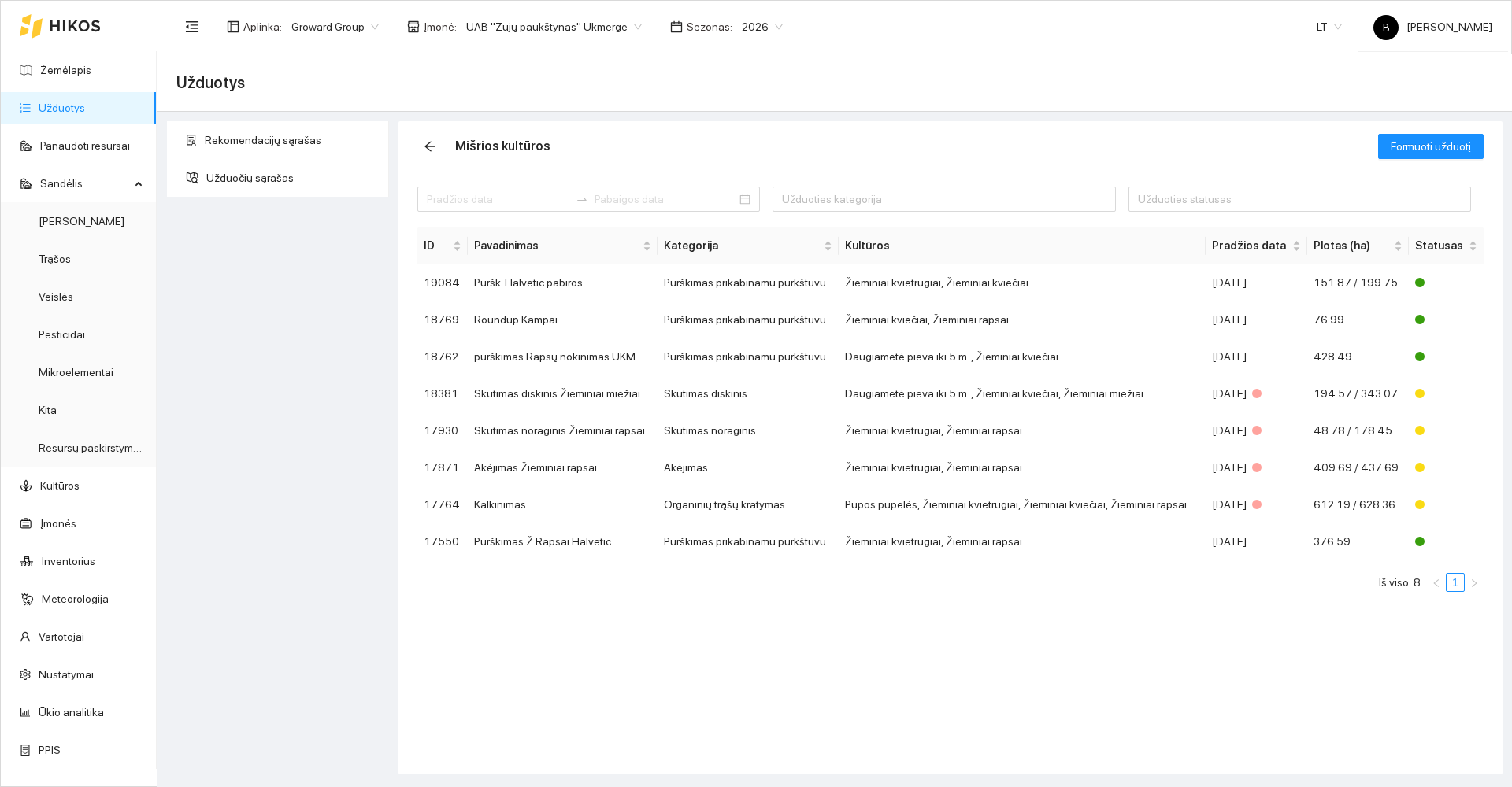
click at [60, 106] on link "Užduotys" at bounding box center [62, 107] width 47 height 12
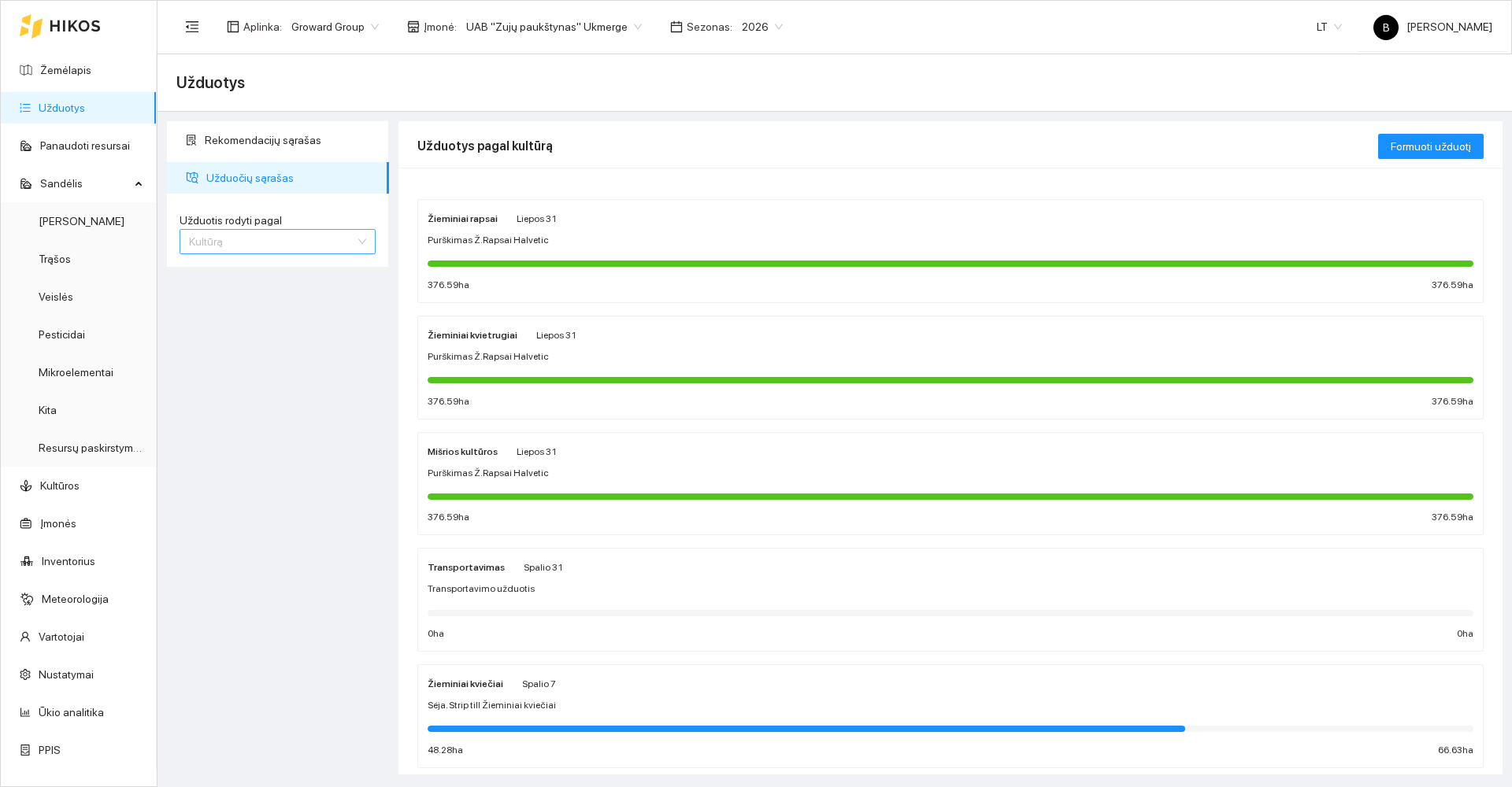
click at [314, 243] on span "Kultūrą" at bounding box center [277, 241] width 177 height 24
click at [272, 300] on div "Kultūrą" at bounding box center [277, 298] width 177 height 18
click at [694, 457] on div "Mišrios kultūros Liepos 31" at bounding box center [951, 452] width 1046 height 18
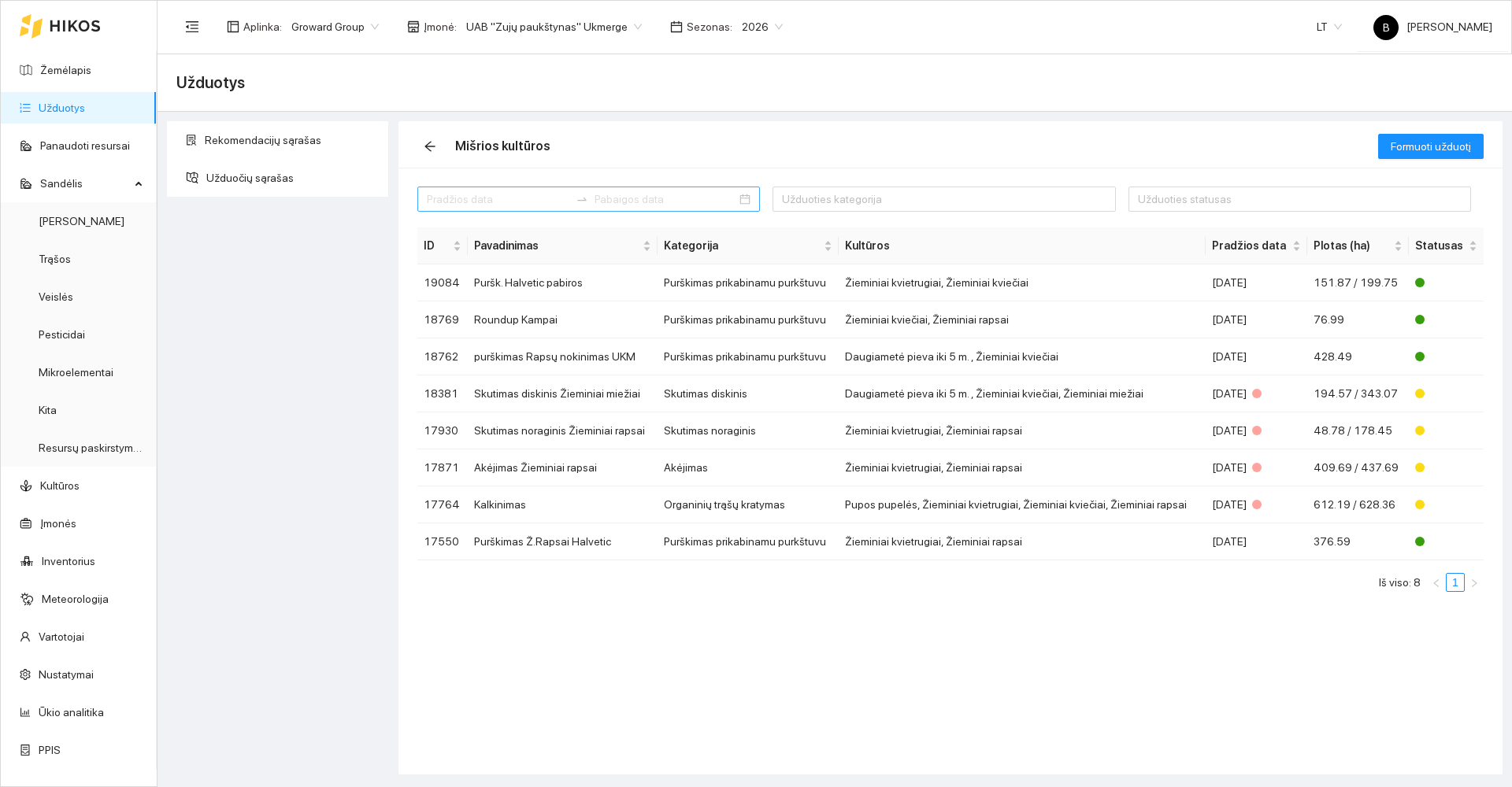
click at [506, 199] on input at bounding box center [498, 199] width 143 height 18
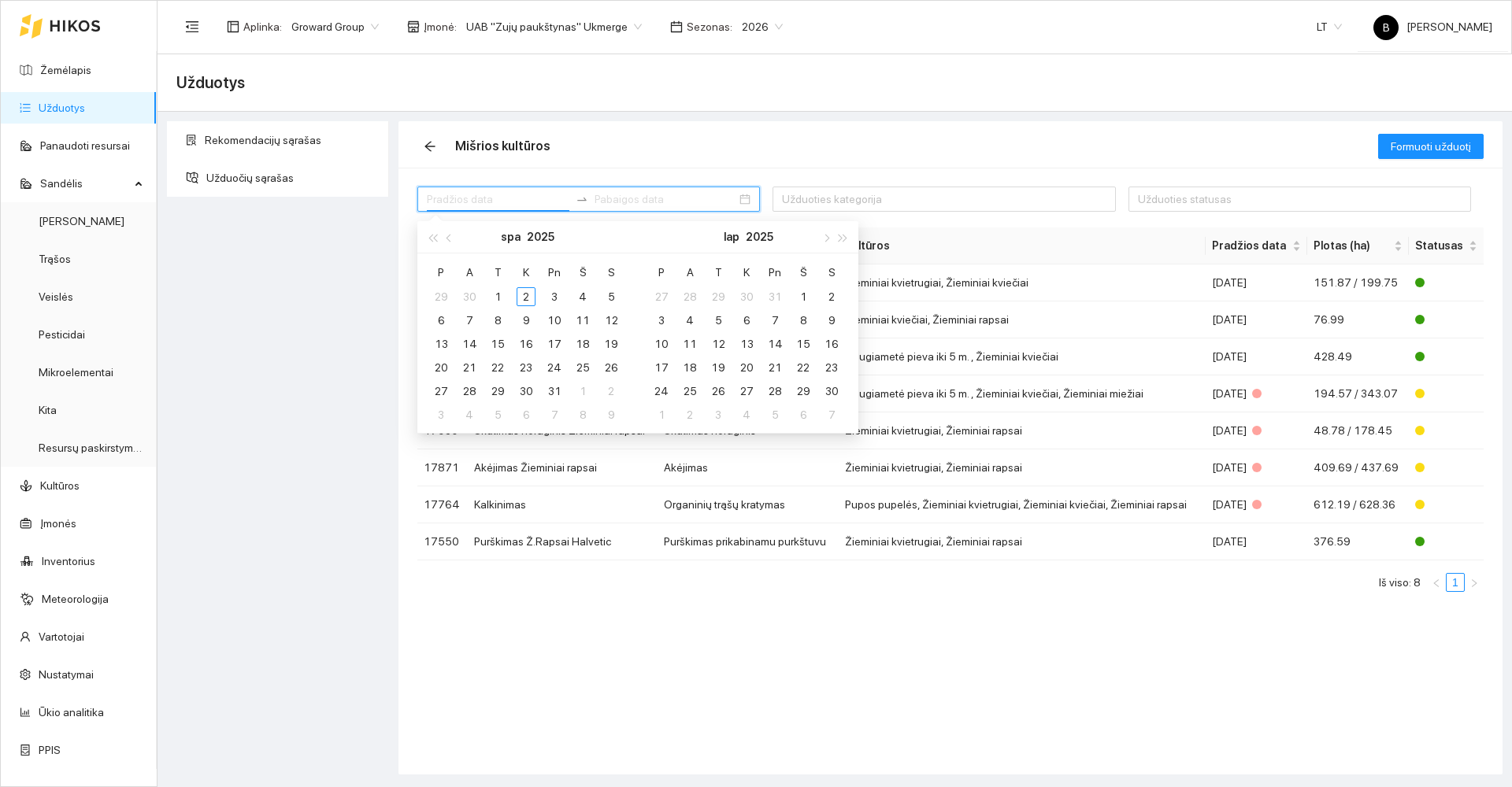
click at [506, 199] on input at bounding box center [498, 199] width 143 height 18
click at [717, 190] on div at bounding box center [588, 199] width 343 height 26
click at [336, 290] on div "Rekomendacijų sąrašas Užduočių sąrašas" at bounding box center [277, 448] width 232 height 653
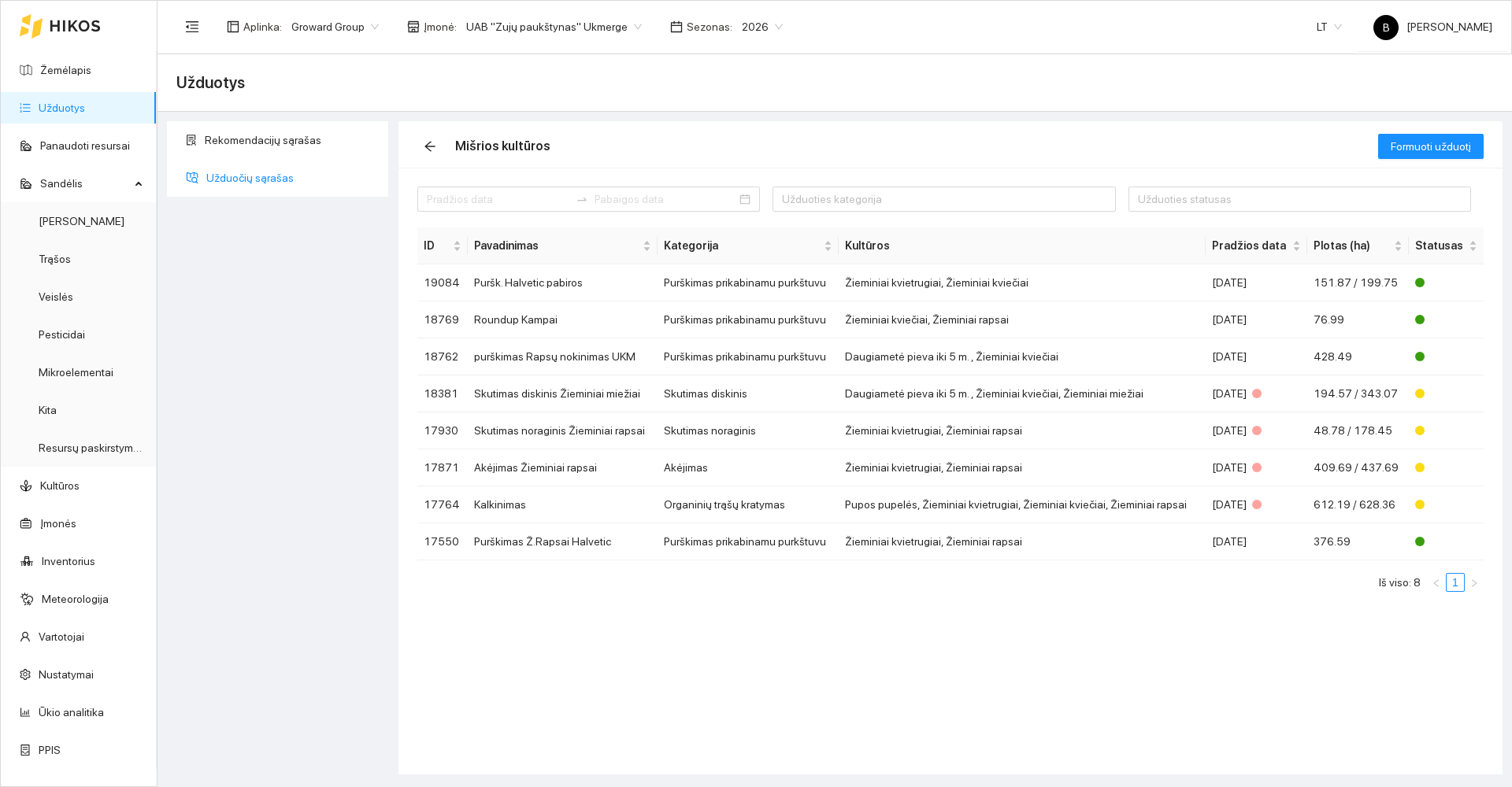
click at [234, 184] on span "Užduočių sąrašas" at bounding box center [291, 178] width 170 height 32
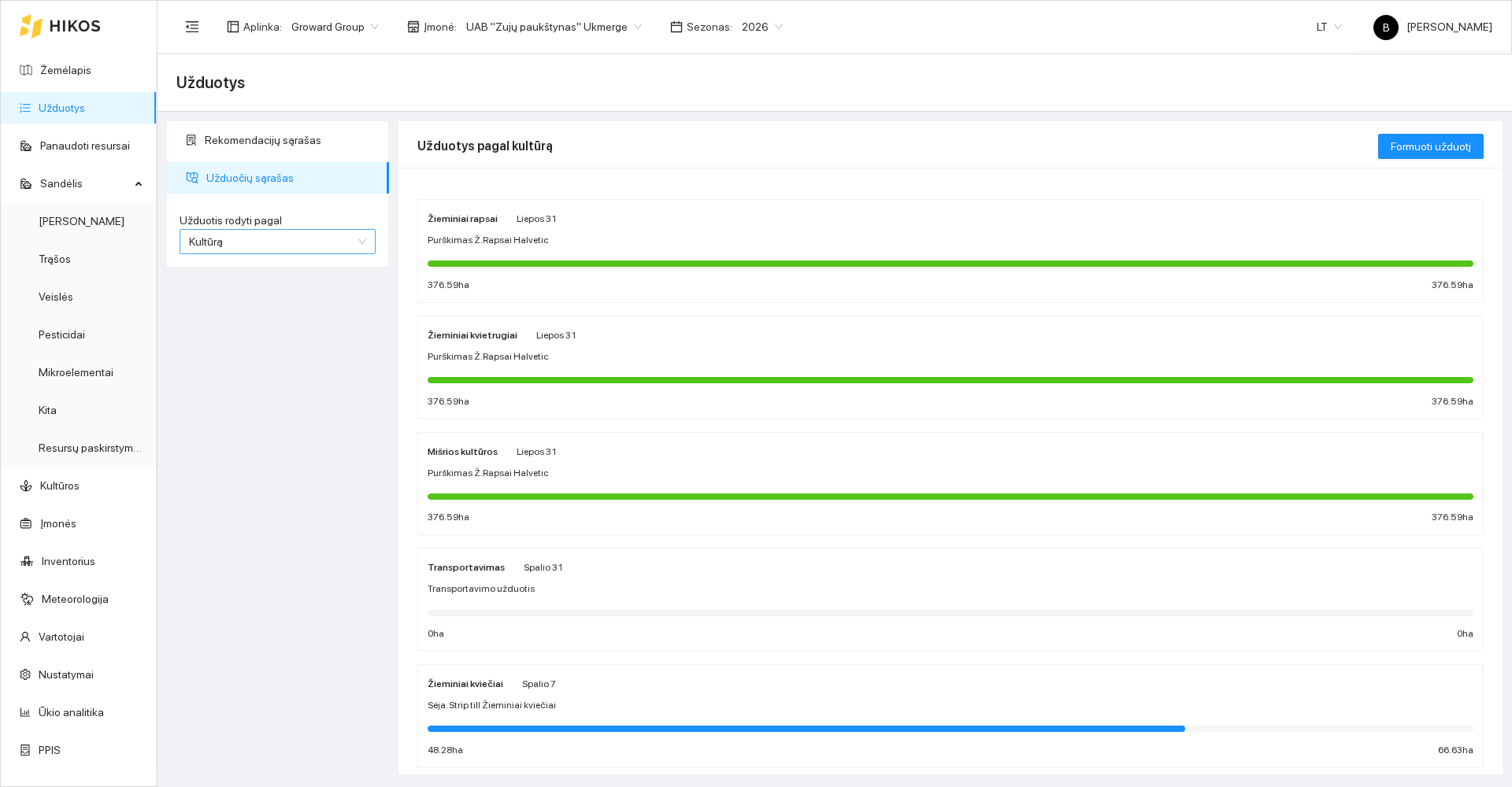
click at [233, 250] on span "Kultūrą" at bounding box center [277, 241] width 177 height 24
click at [239, 273] on div "Užduotį" at bounding box center [277, 273] width 177 height 18
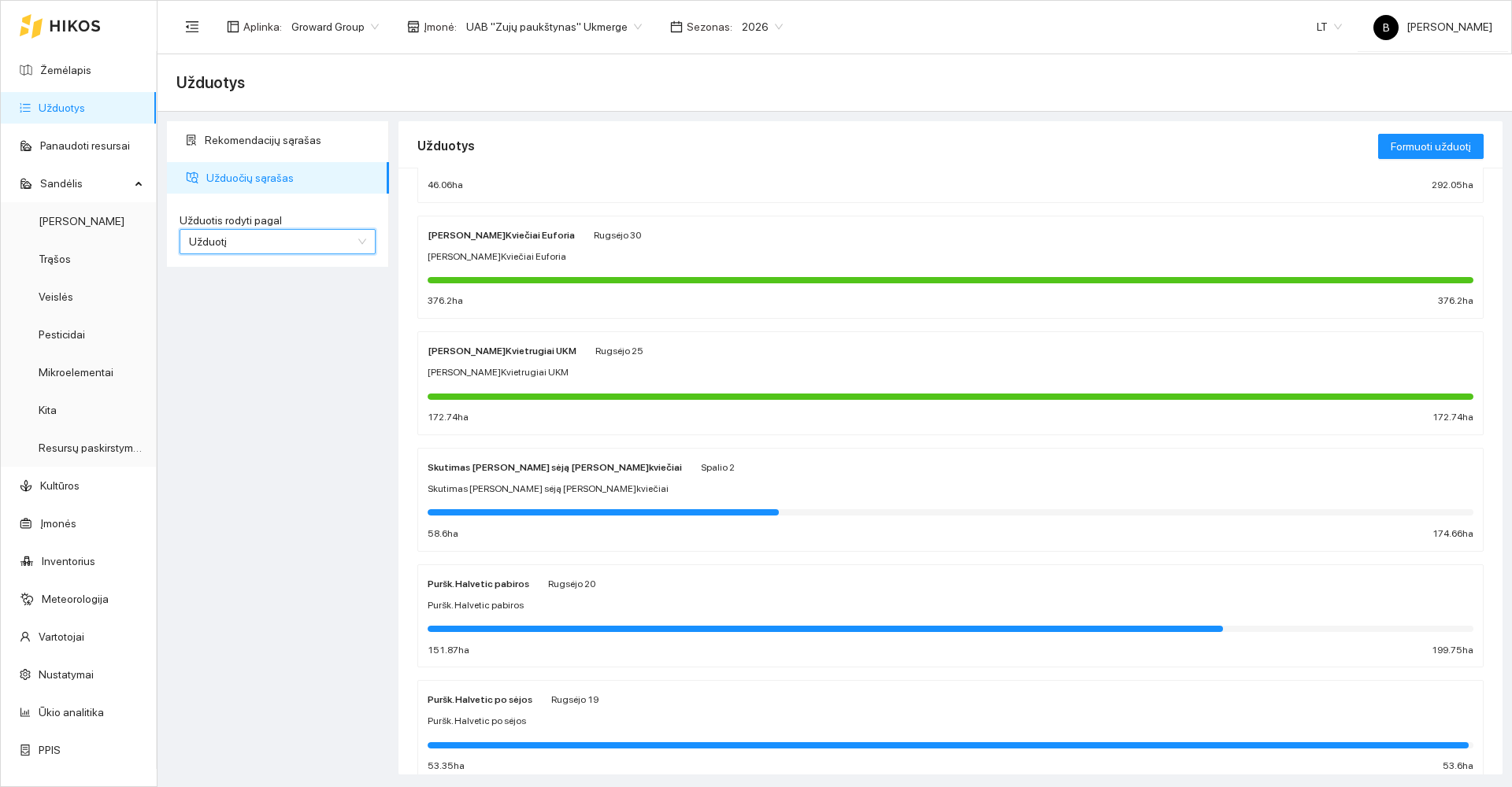
scroll to position [644, 0]
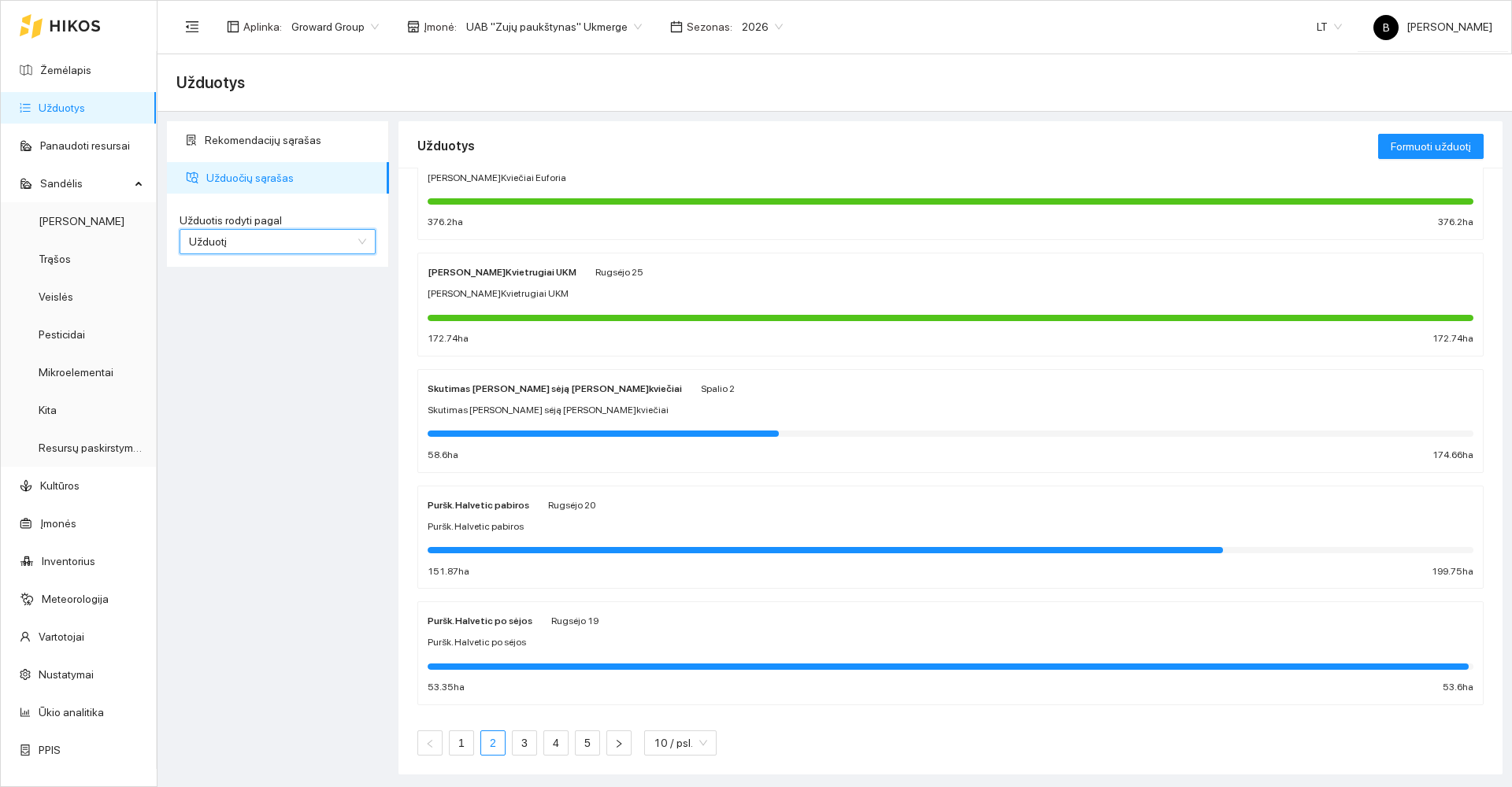
click at [493, 747] on link "2" at bounding box center [492, 743] width 24 height 24
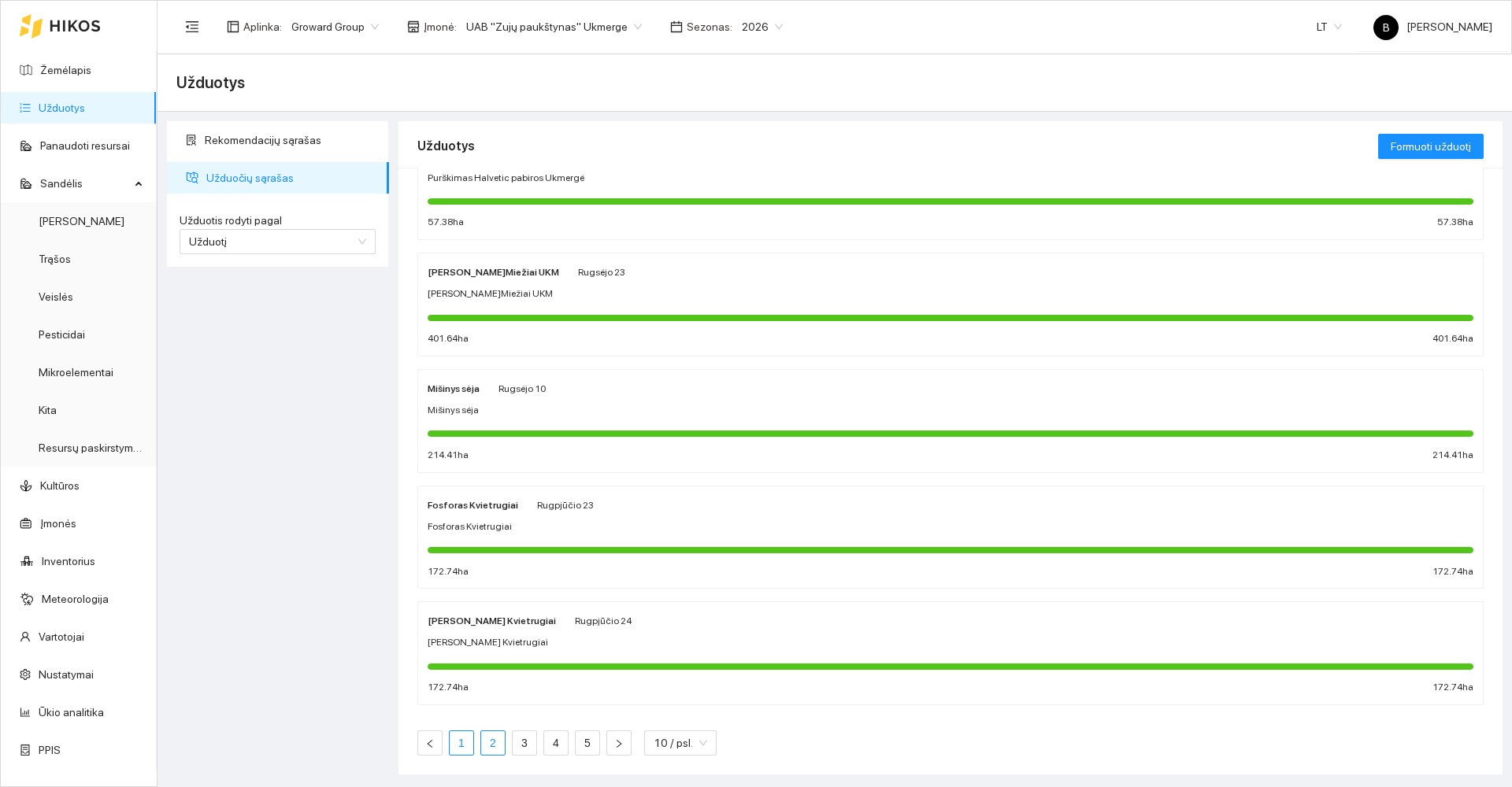
click at [465, 747] on link "1" at bounding box center [461, 743] width 24 height 24
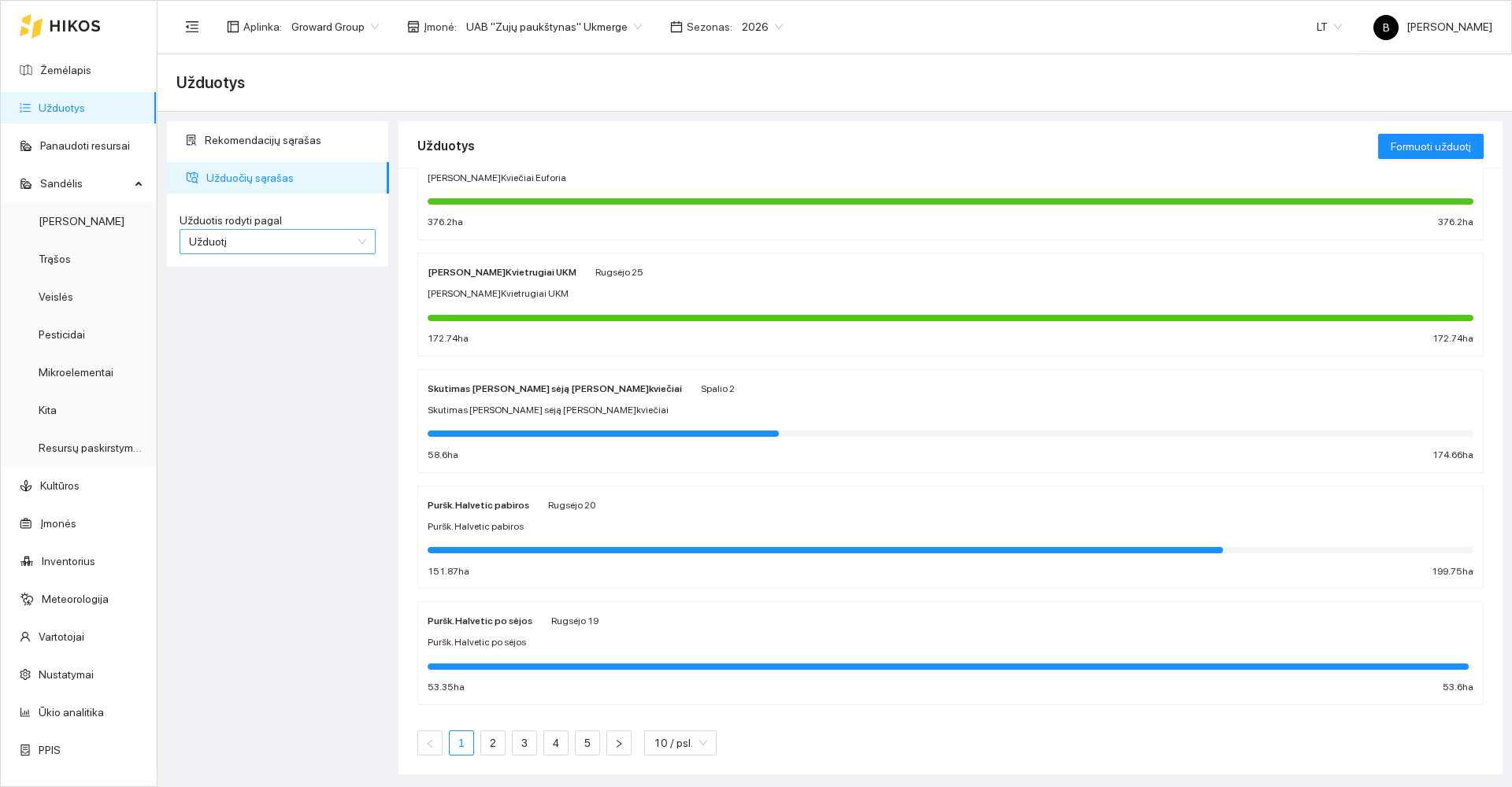
click at [359, 243] on span "Užduotį" at bounding box center [277, 241] width 177 height 24
click at [362, 242] on span "Užduotį" at bounding box center [277, 241] width 177 height 24
click at [220, 307] on div "Kultūrą" at bounding box center [277, 298] width 196 height 26
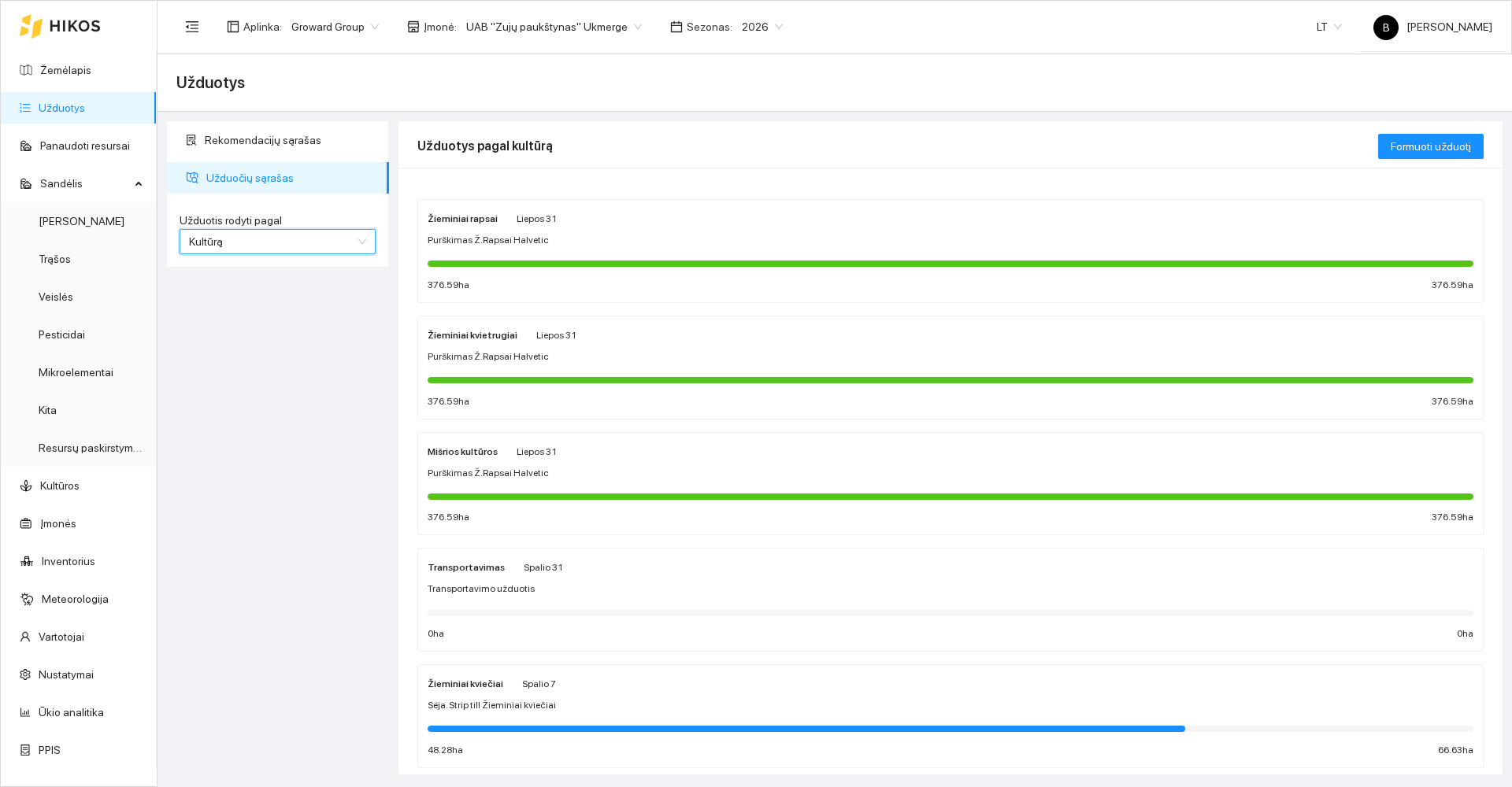
click at [362, 241] on span "Kultūrą" at bounding box center [277, 241] width 177 height 24
click at [361, 241] on span "Kultūrą" at bounding box center [277, 241] width 177 height 24
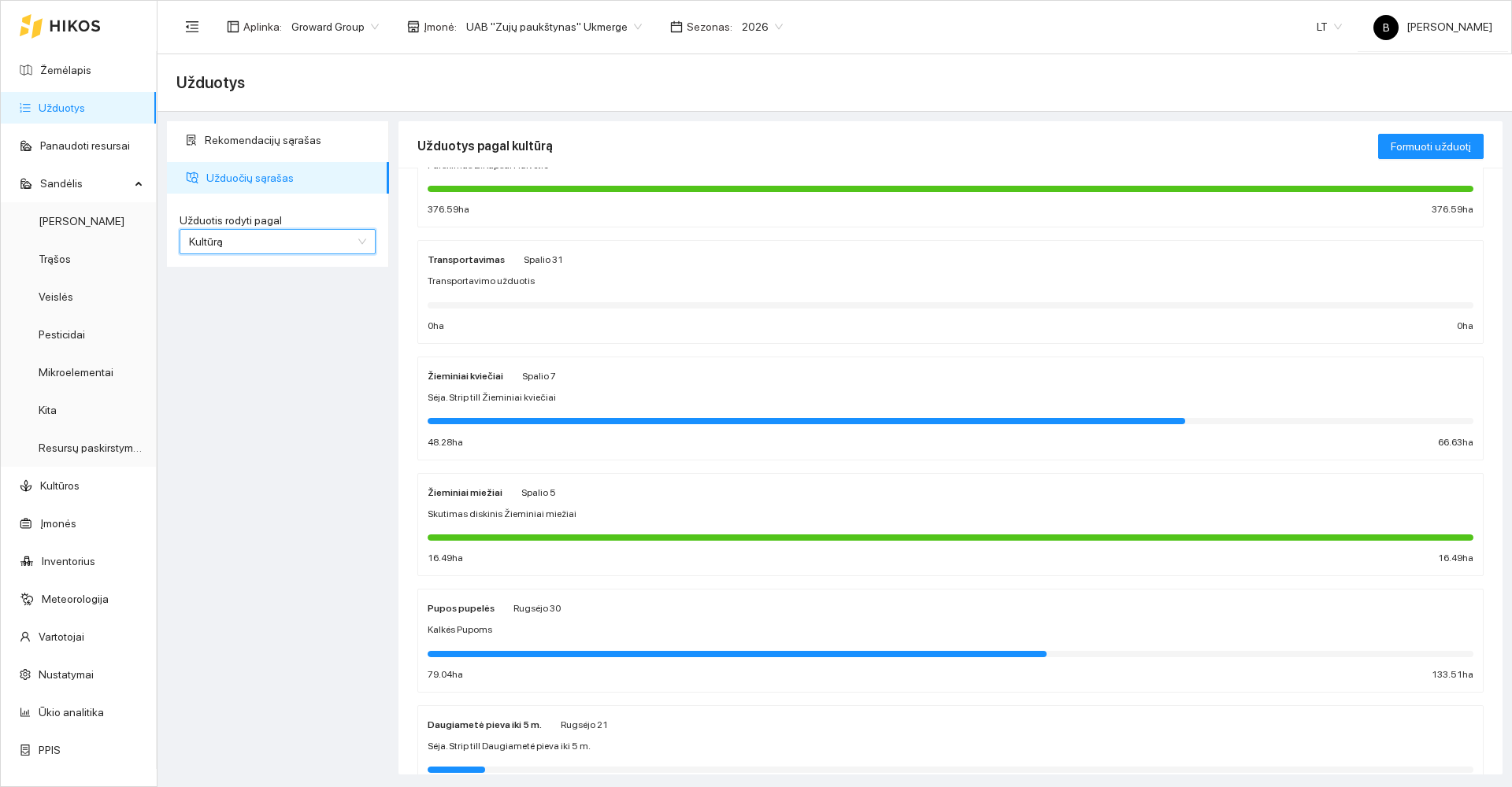
scroll to position [386, 0]
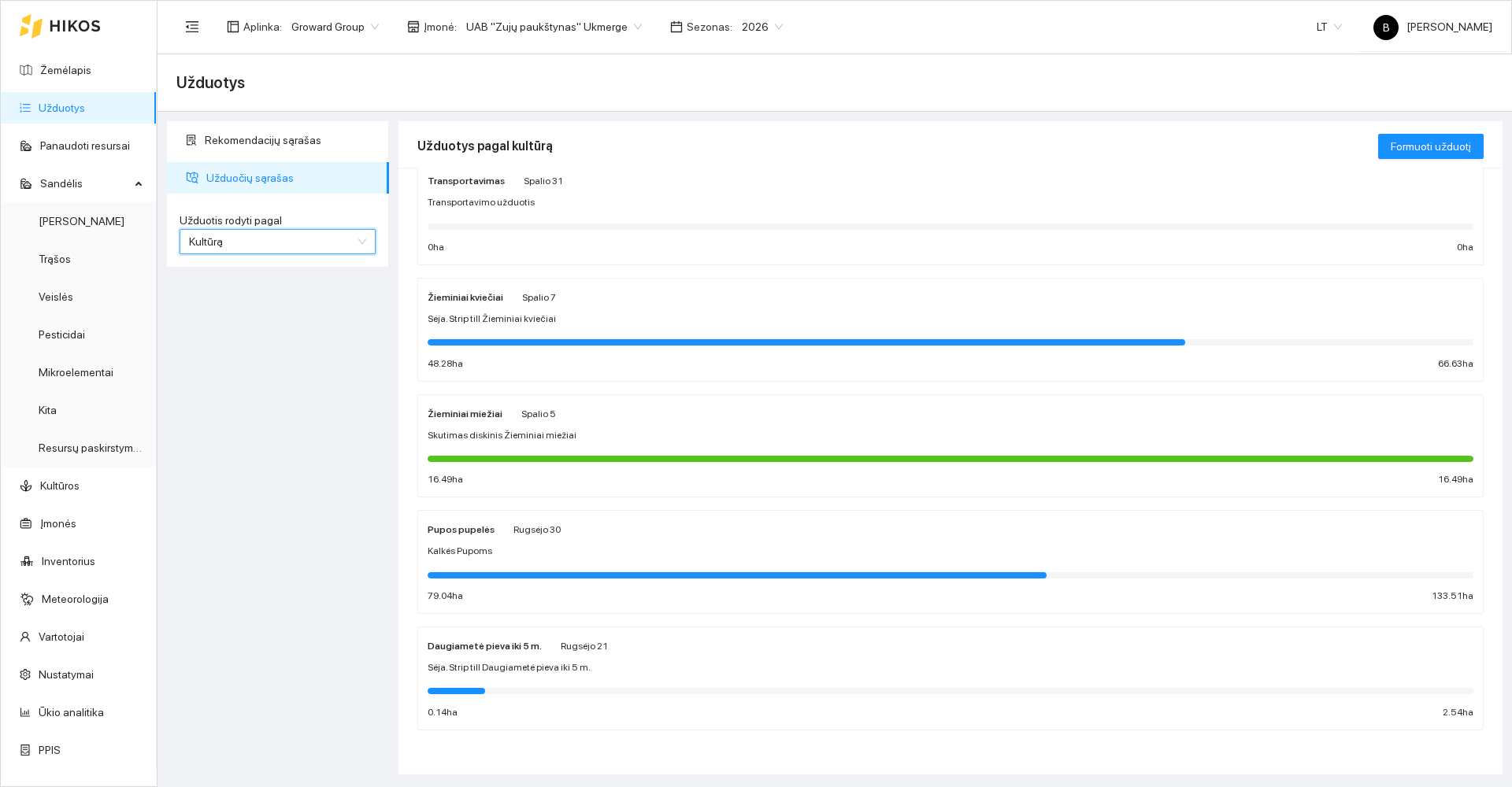
click at [690, 410] on div "Žieminiai miežiai Spalio 5" at bounding box center [951, 414] width 1046 height 18
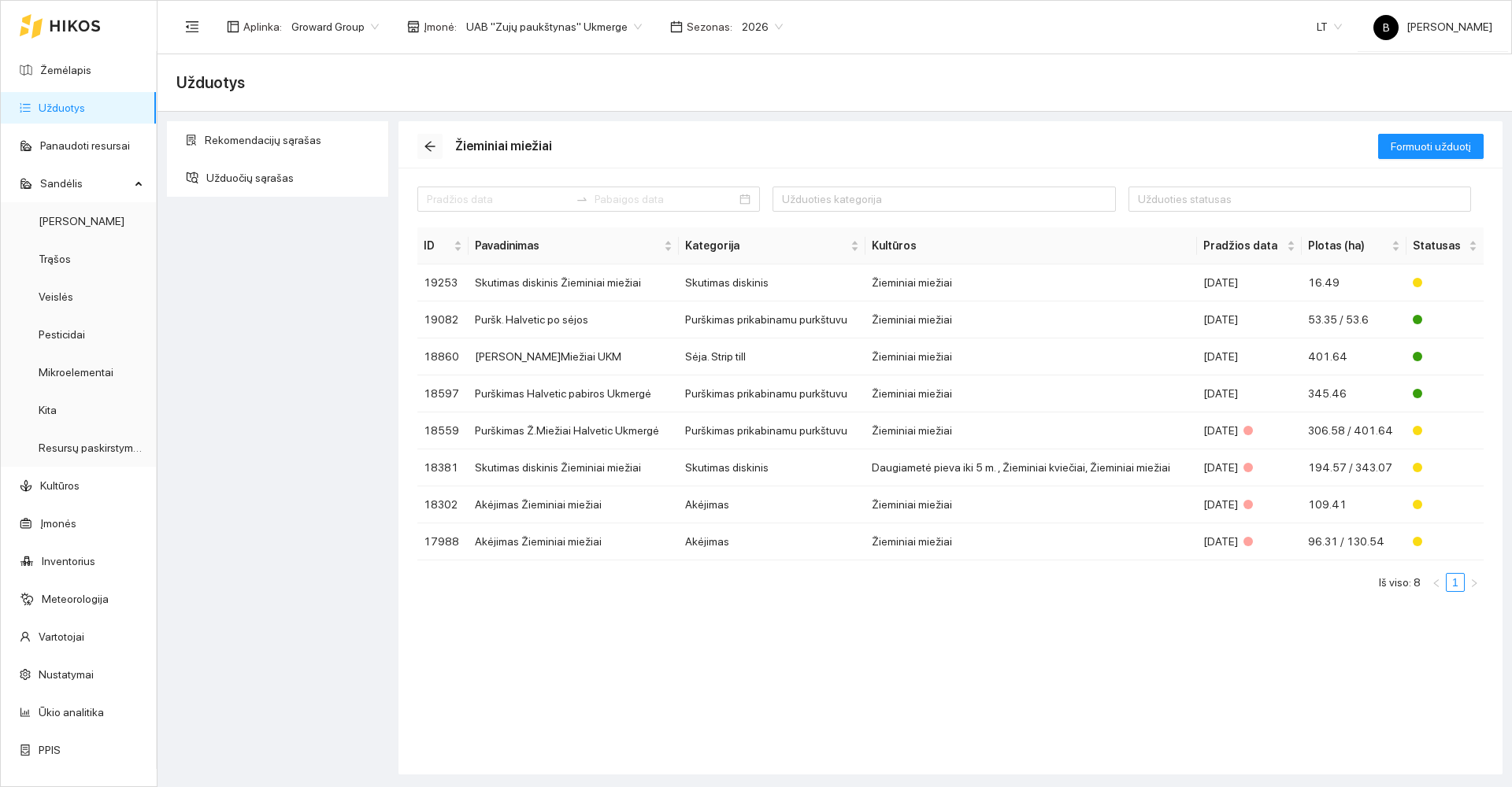
click at [426, 151] on icon "arrow-left" at bounding box center [430, 146] width 12 height 12
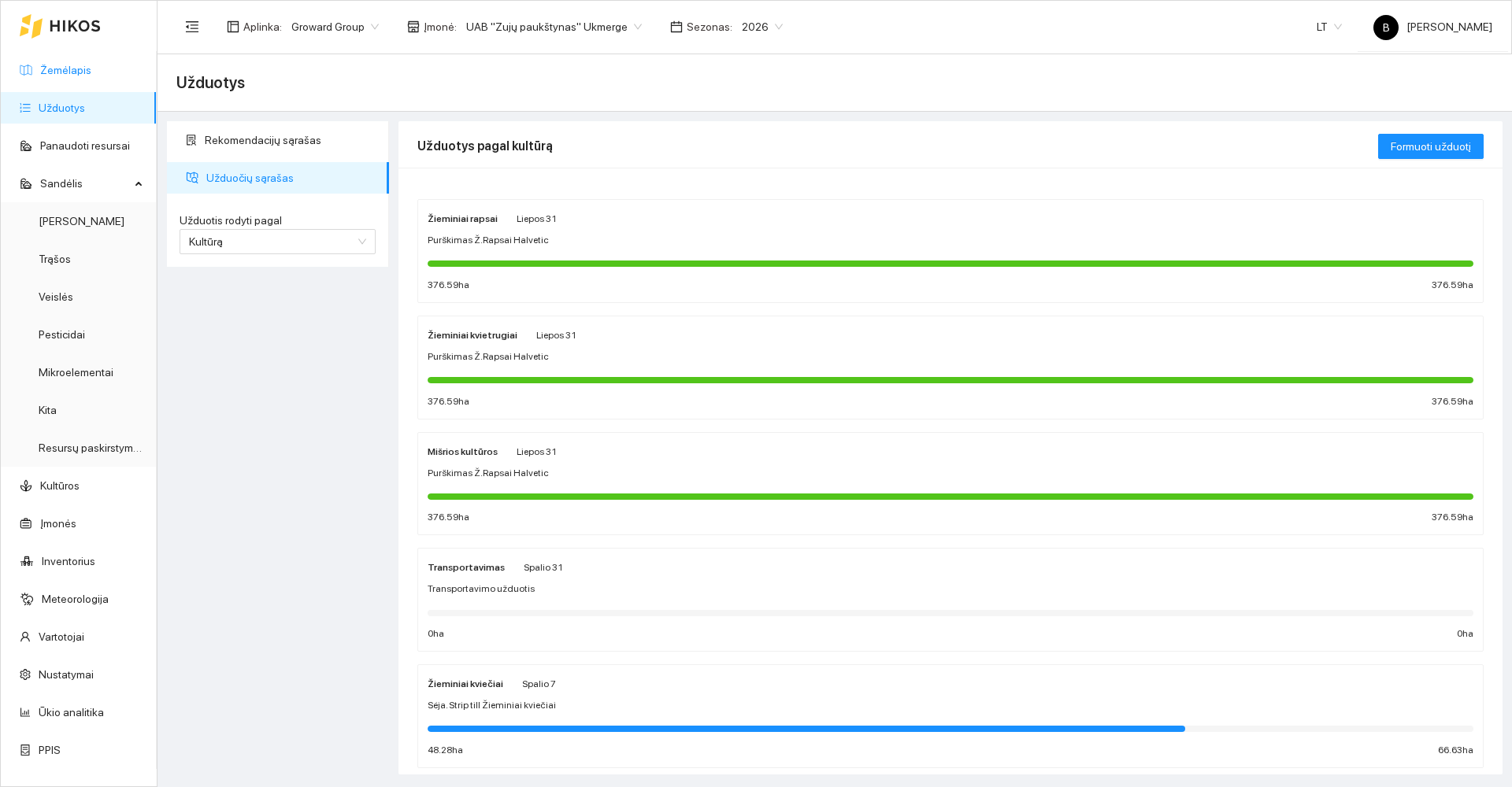
click at [63, 71] on link "Žemėlapis" at bounding box center [66, 70] width 51 height 12
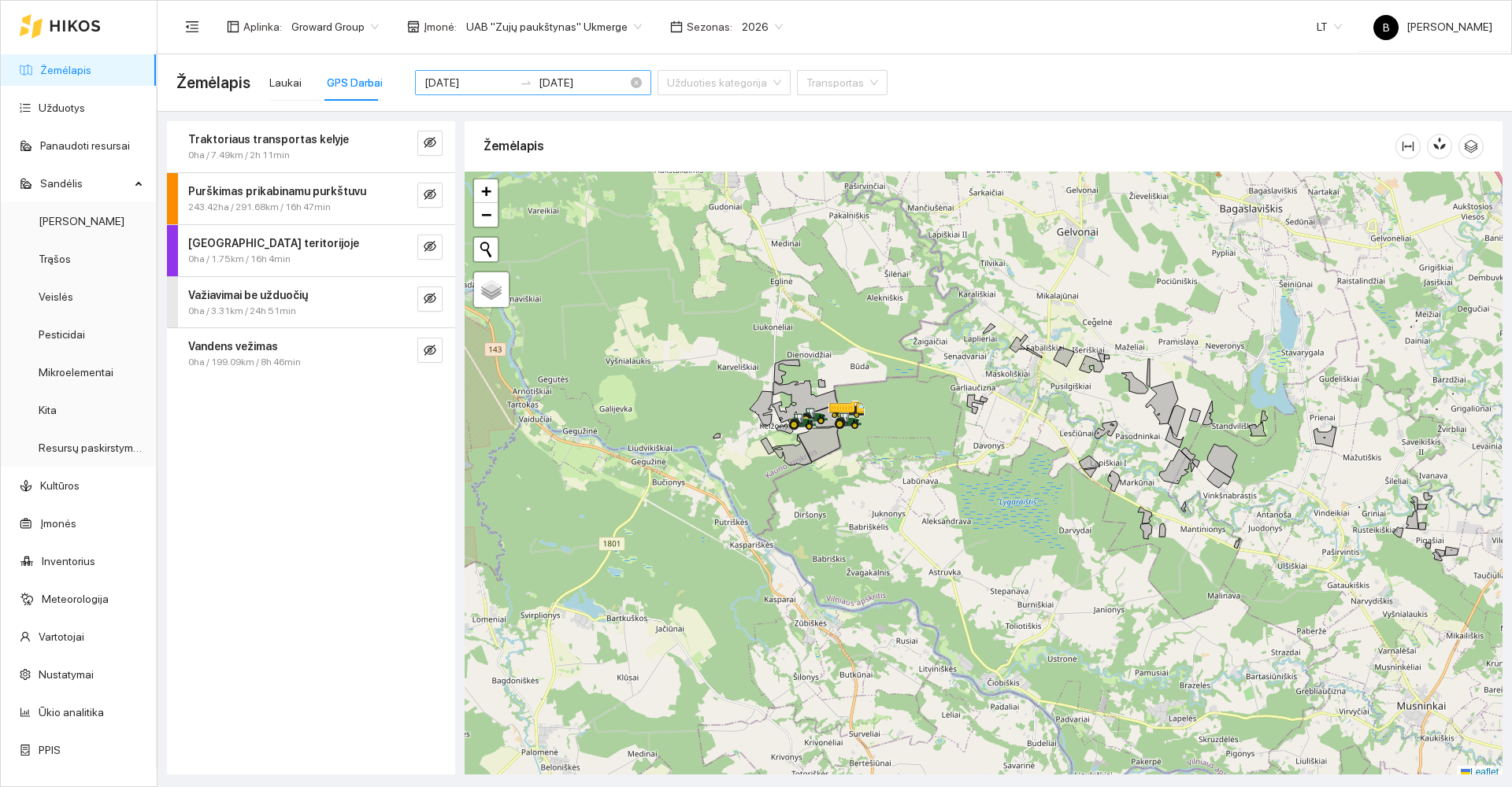
click at [481, 77] on input "[DATE]" at bounding box center [468, 83] width 89 height 18
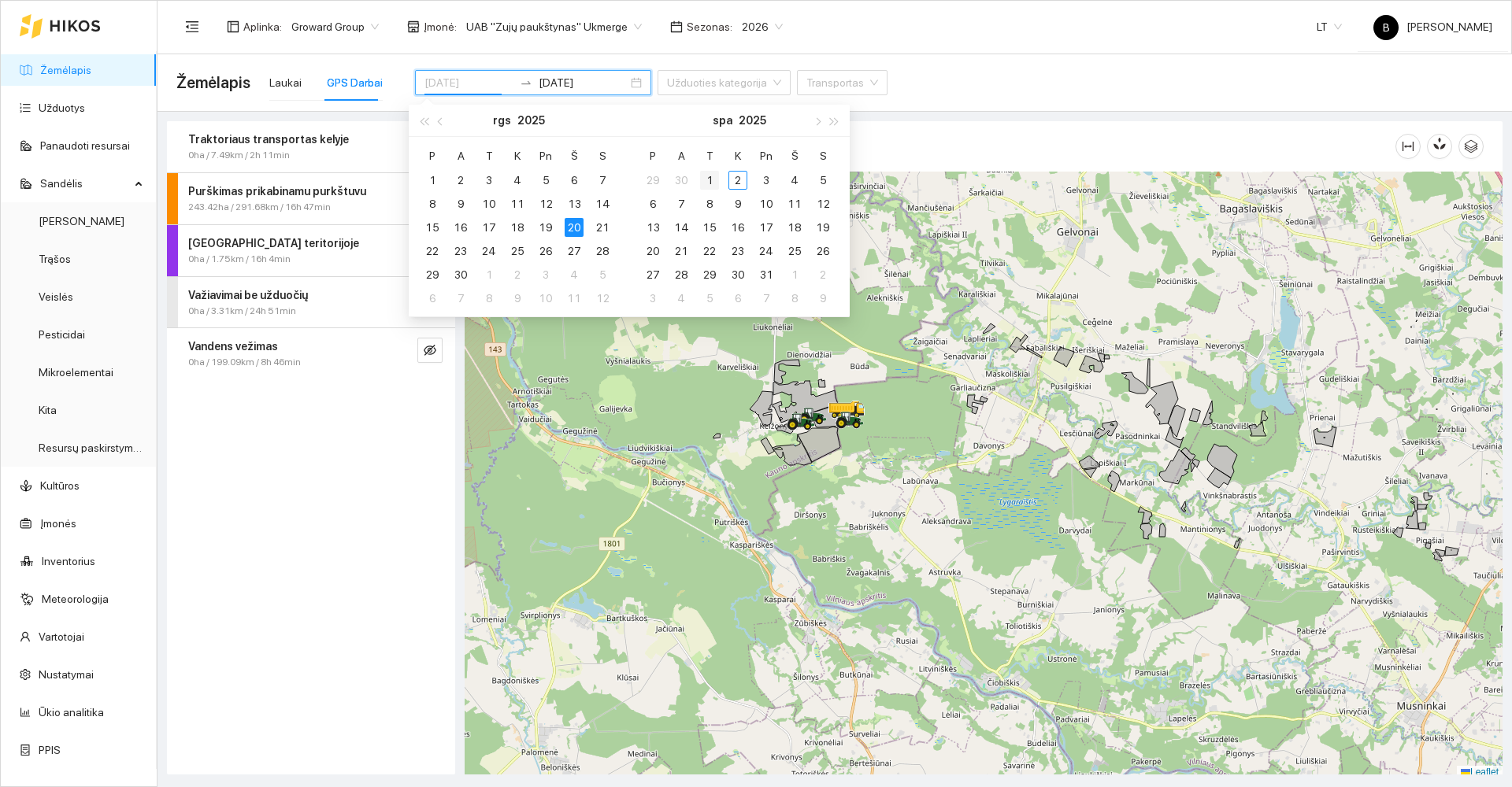
click at [710, 181] on div "1" at bounding box center [709, 180] width 18 height 18
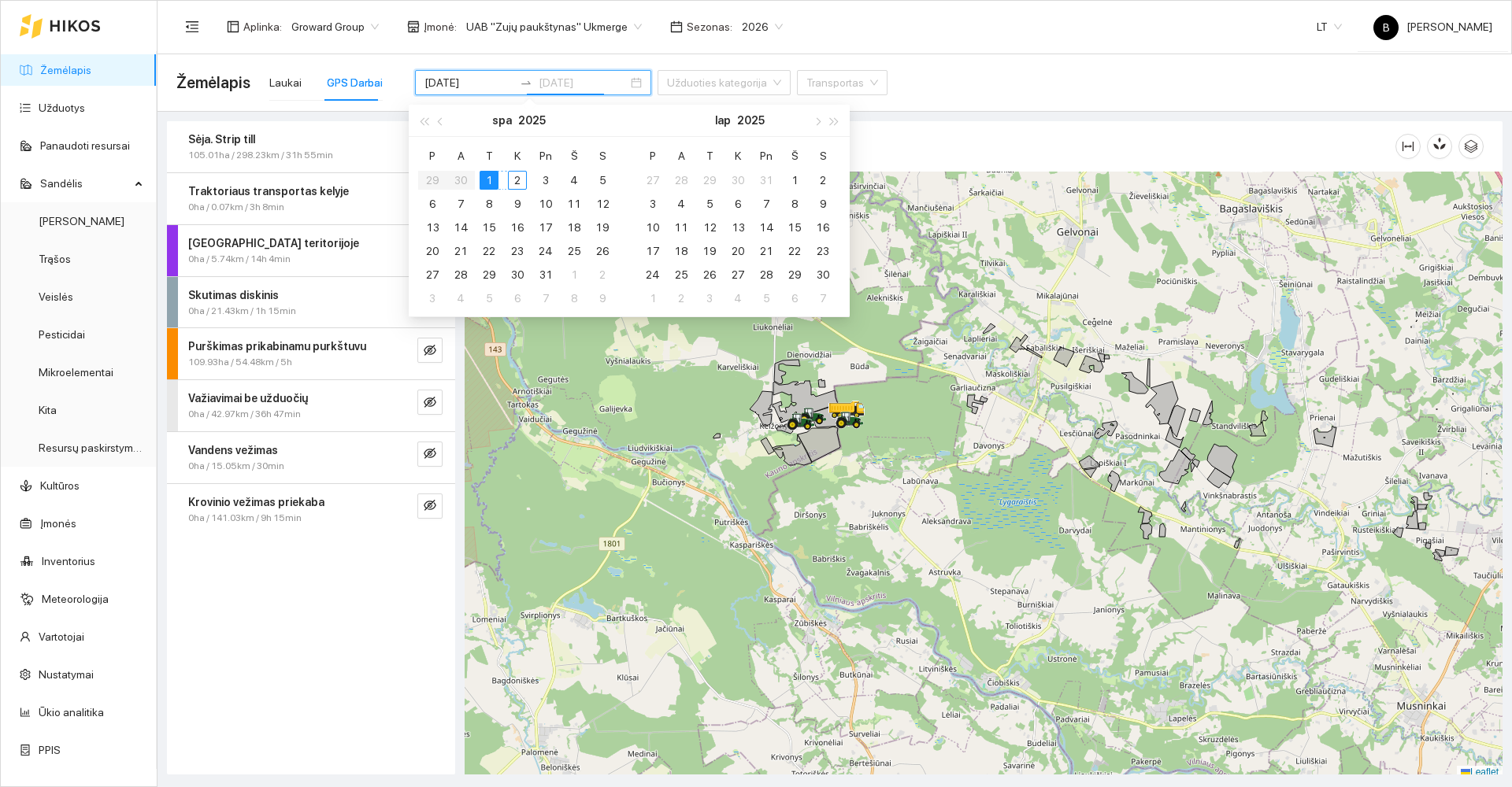
click at [516, 180] on div "2" at bounding box center [517, 180] width 18 height 18
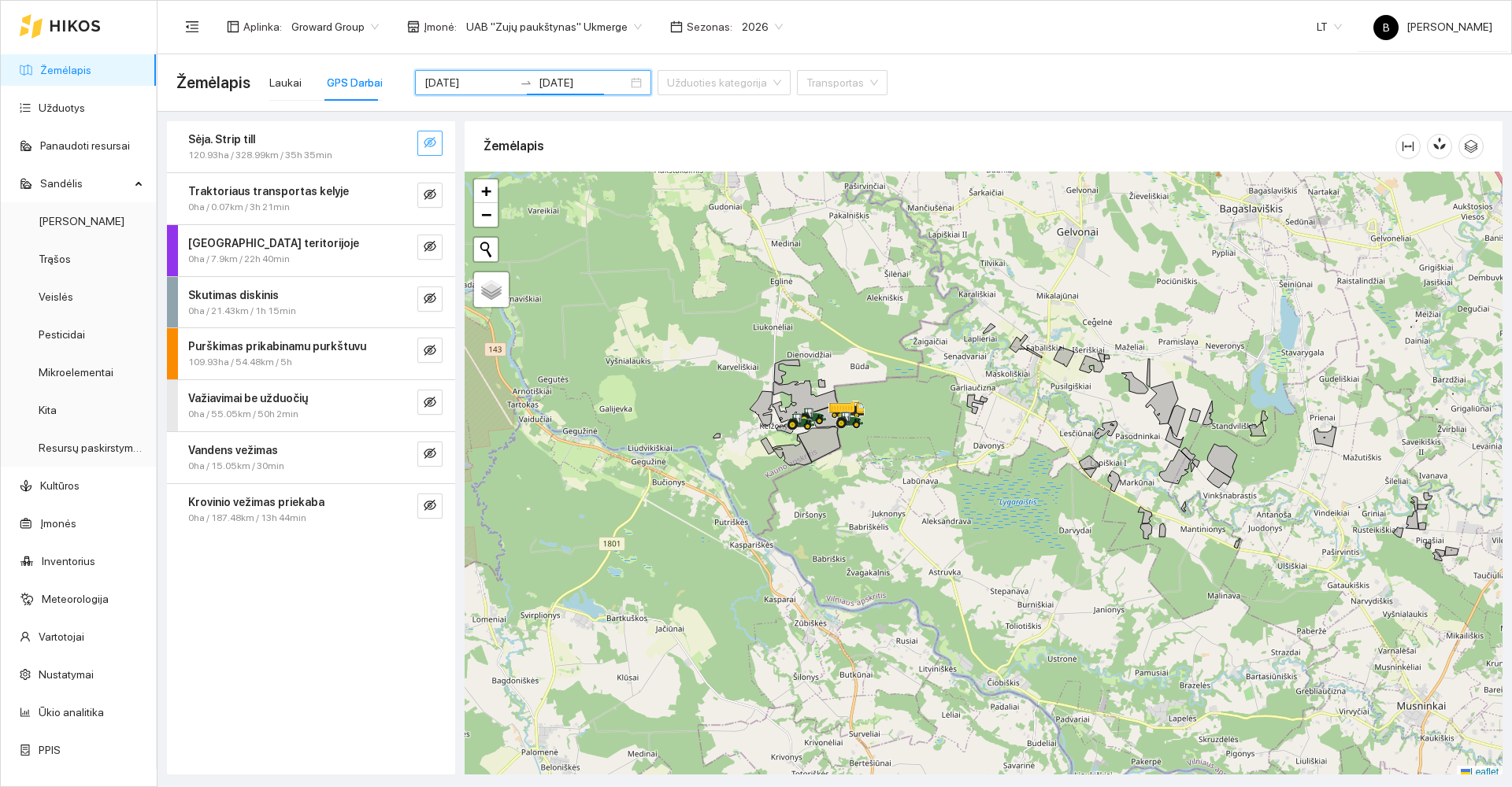
click at [426, 146] on icon "eye-invisible" at bounding box center [430, 143] width 12 height 11
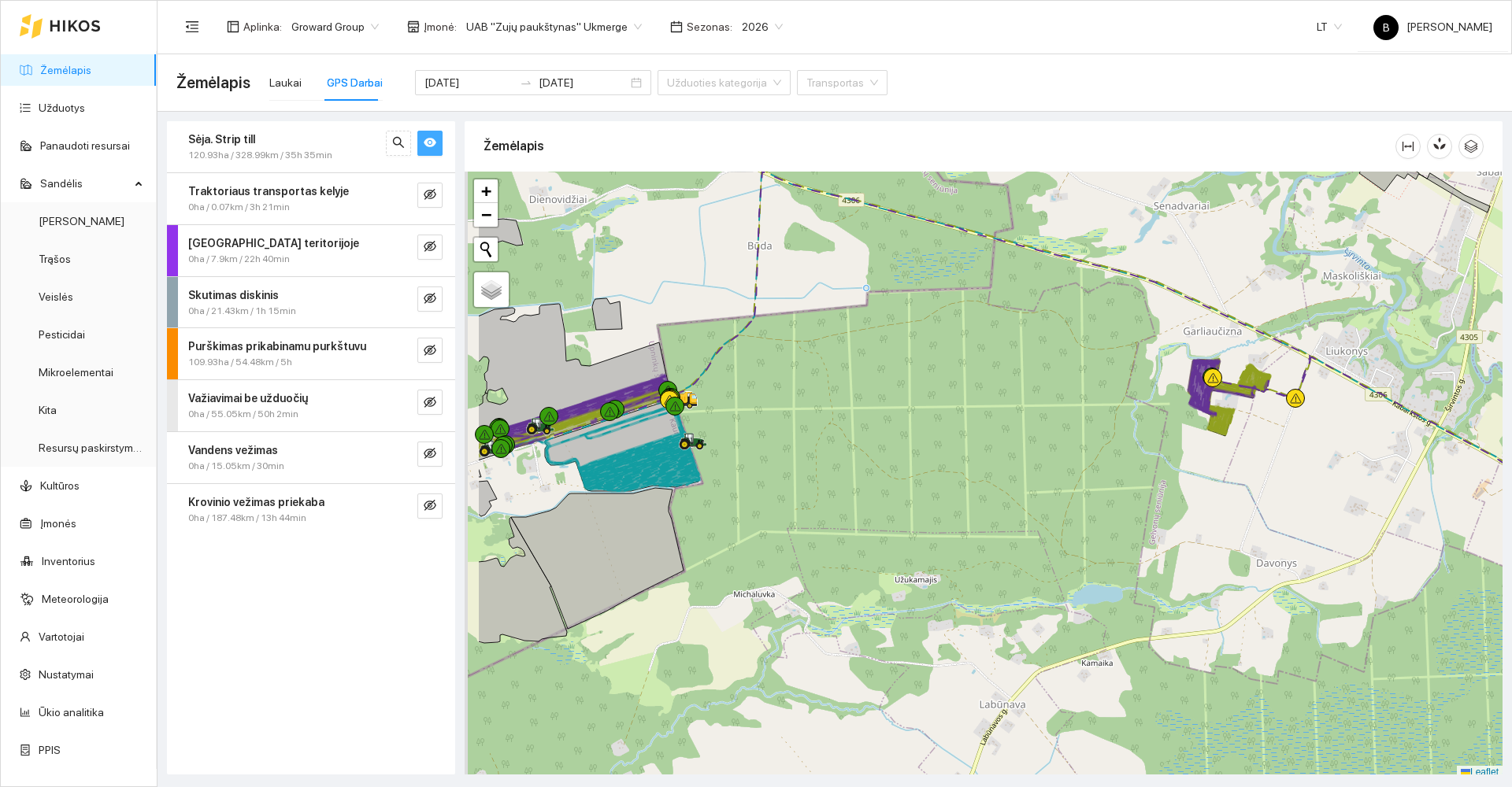
scroll to position [4, 0]
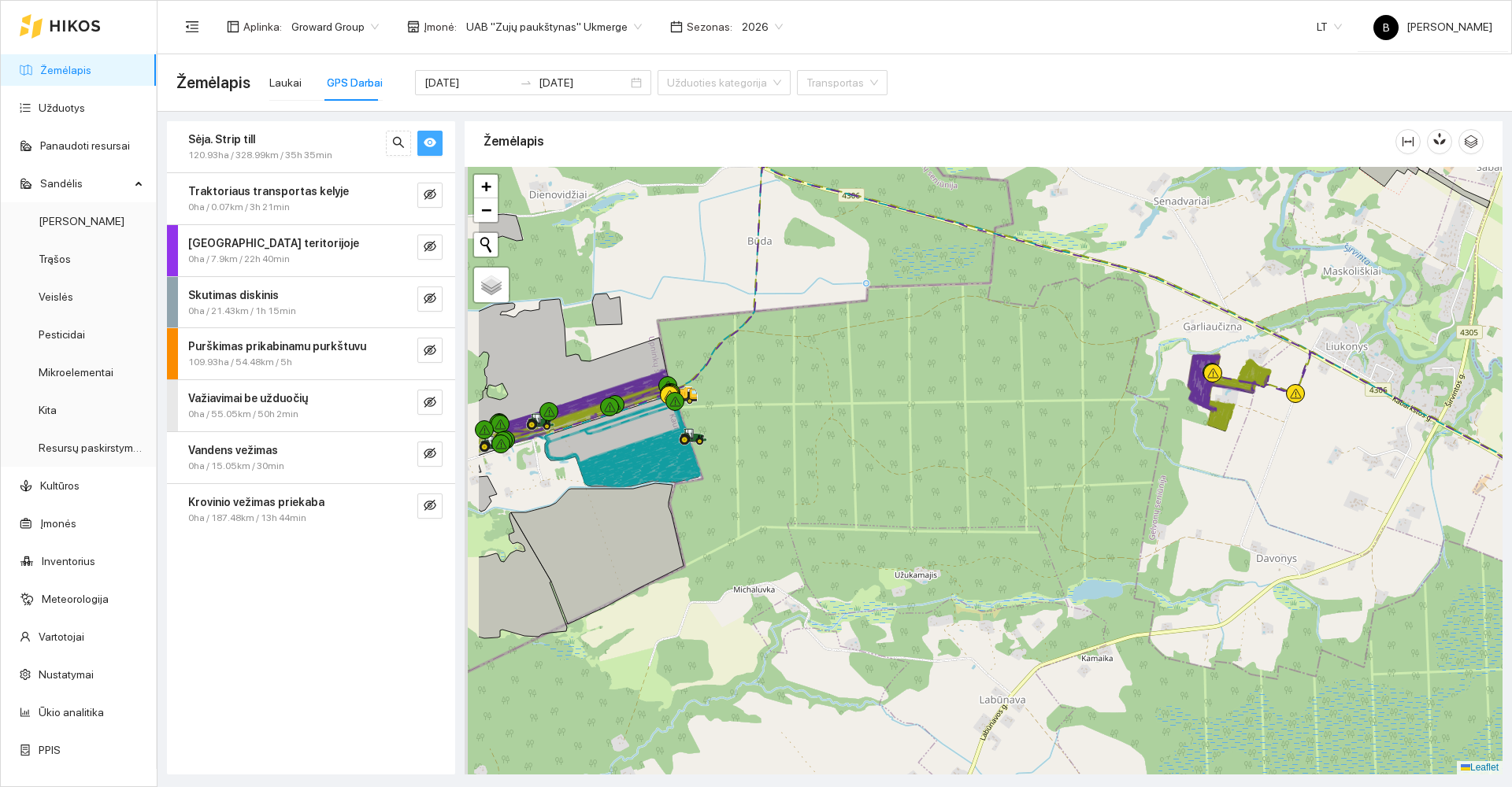
drag, startPoint x: 770, startPoint y: 388, endPoint x: 992, endPoint y: 394, distance: 222.1
click at [991, 394] on div at bounding box center [984, 471] width 1038 height 607
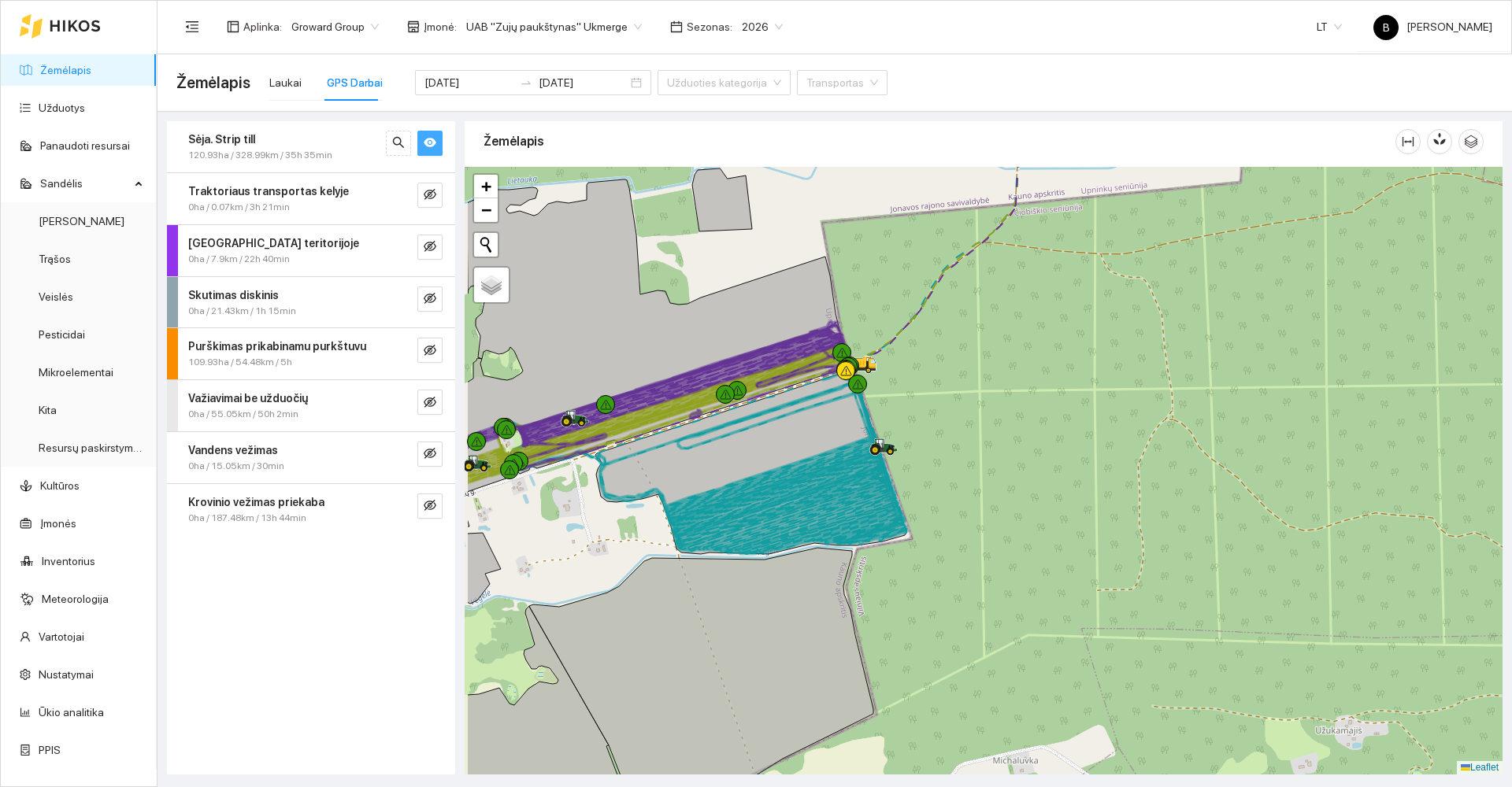
drag, startPoint x: 921, startPoint y: 368, endPoint x: 1012, endPoint y: 310, distance: 107.9
click at [1001, 315] on div at bounding box center [984, 471] width 1038 height 607
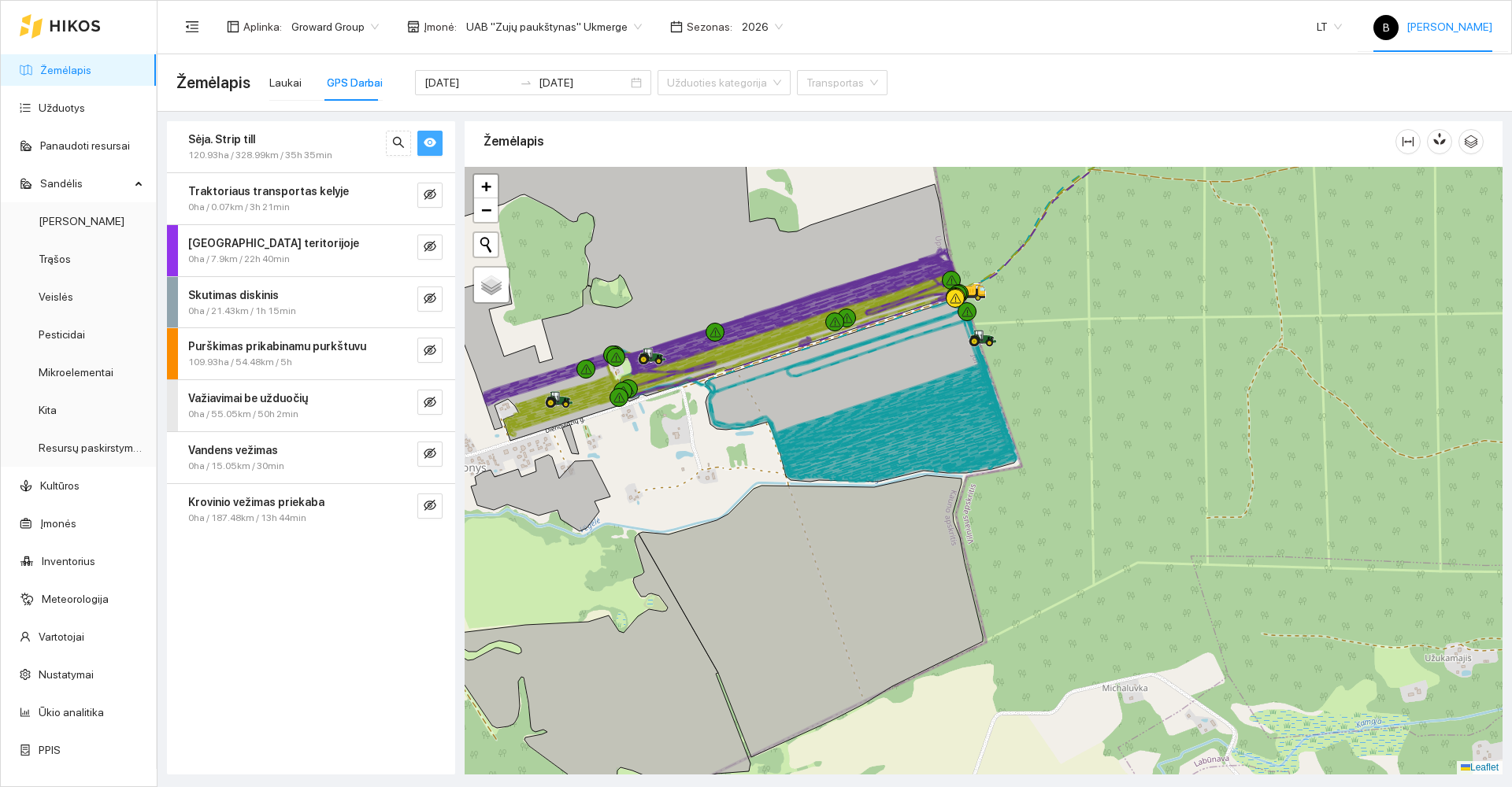
scroll to position [4, 0]
click at [80, 445] on link "Resursų paskirstymas" at bounding box center [92, 448] width 107 height 12
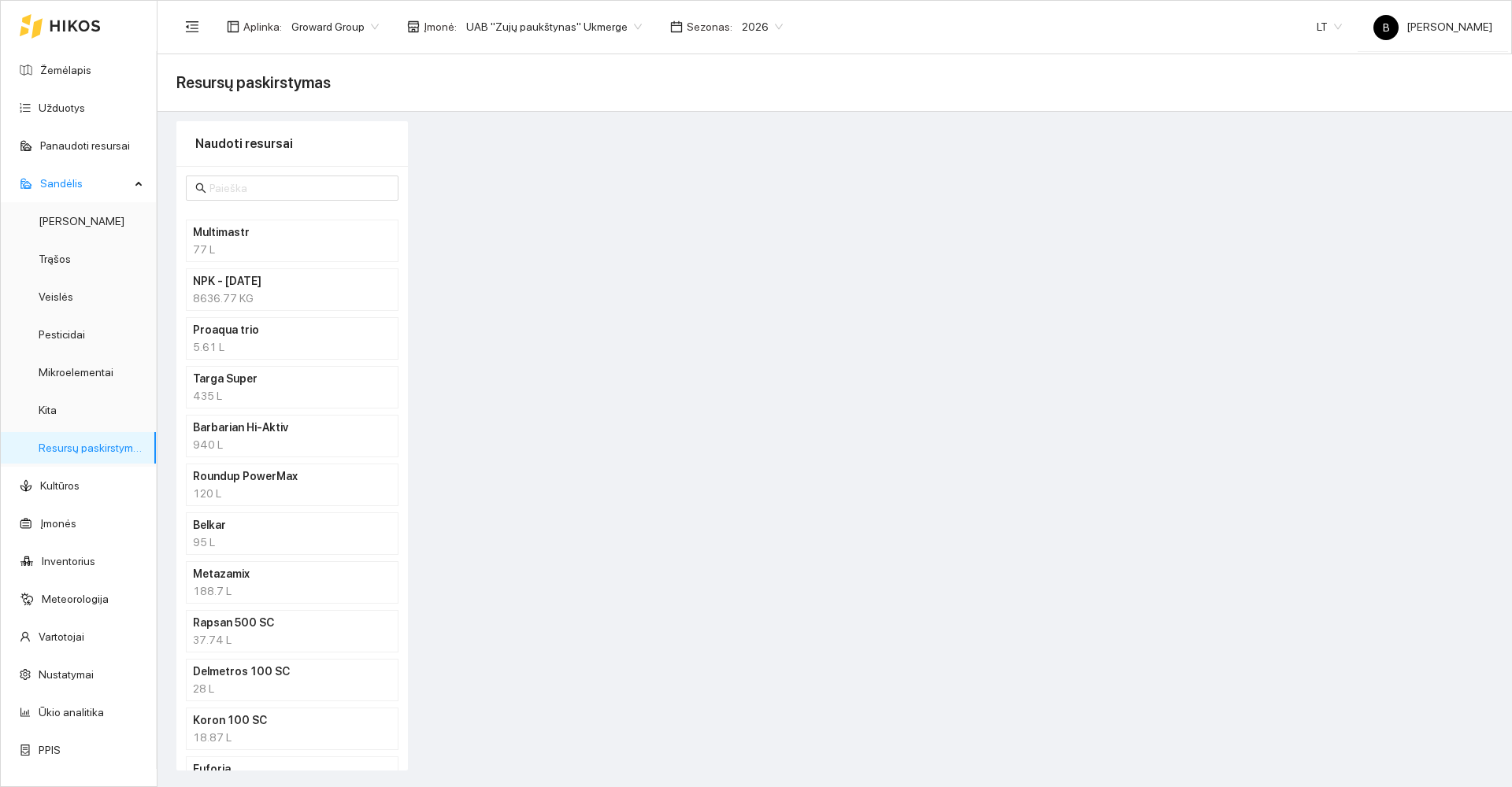
click at [259, 346] on div "5.61 L" at bounding box center [291, 348] width 198 height 18
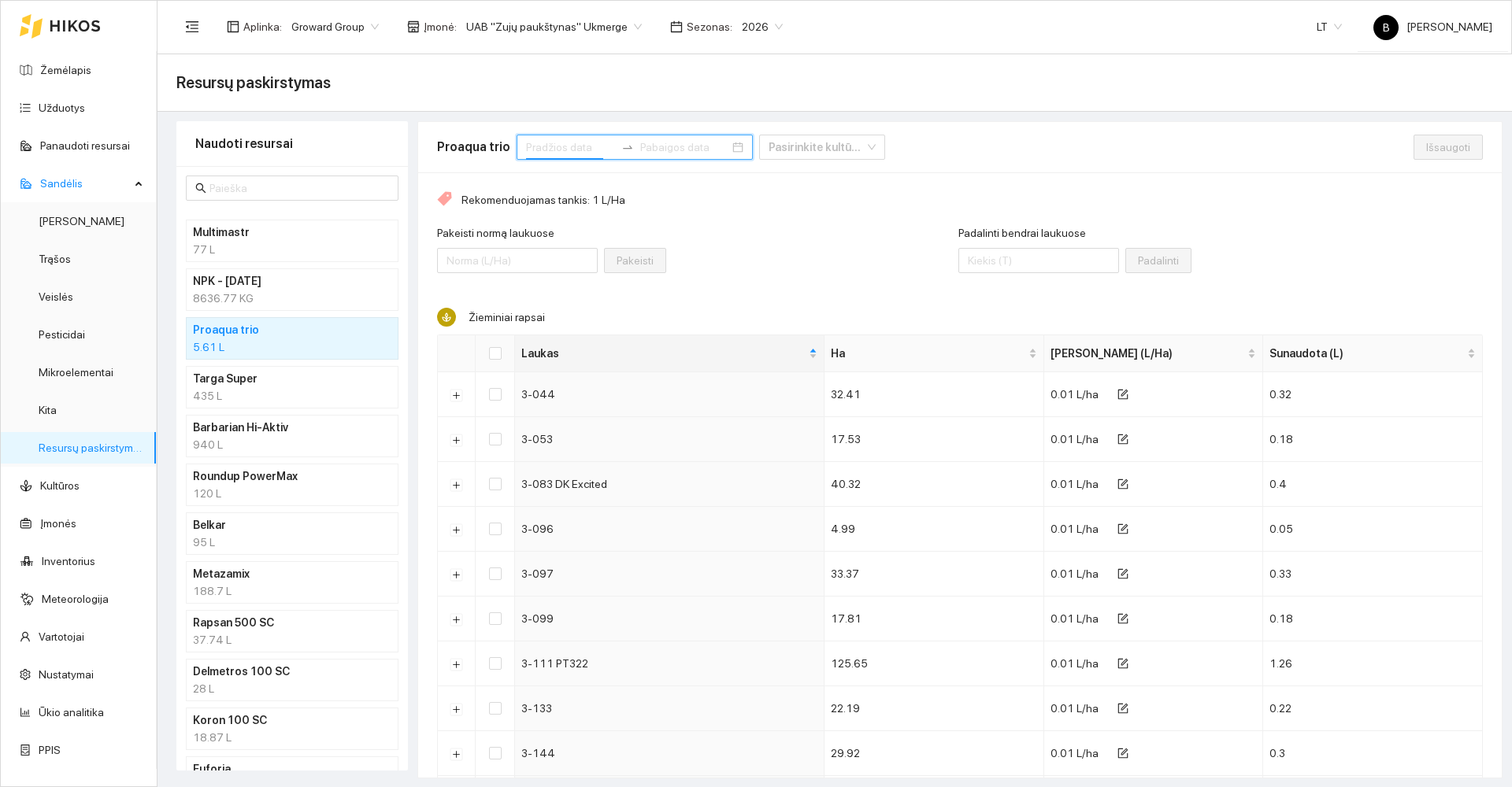
click at [582, 151] on input at bounding box center [570, 147] width 89 height 18
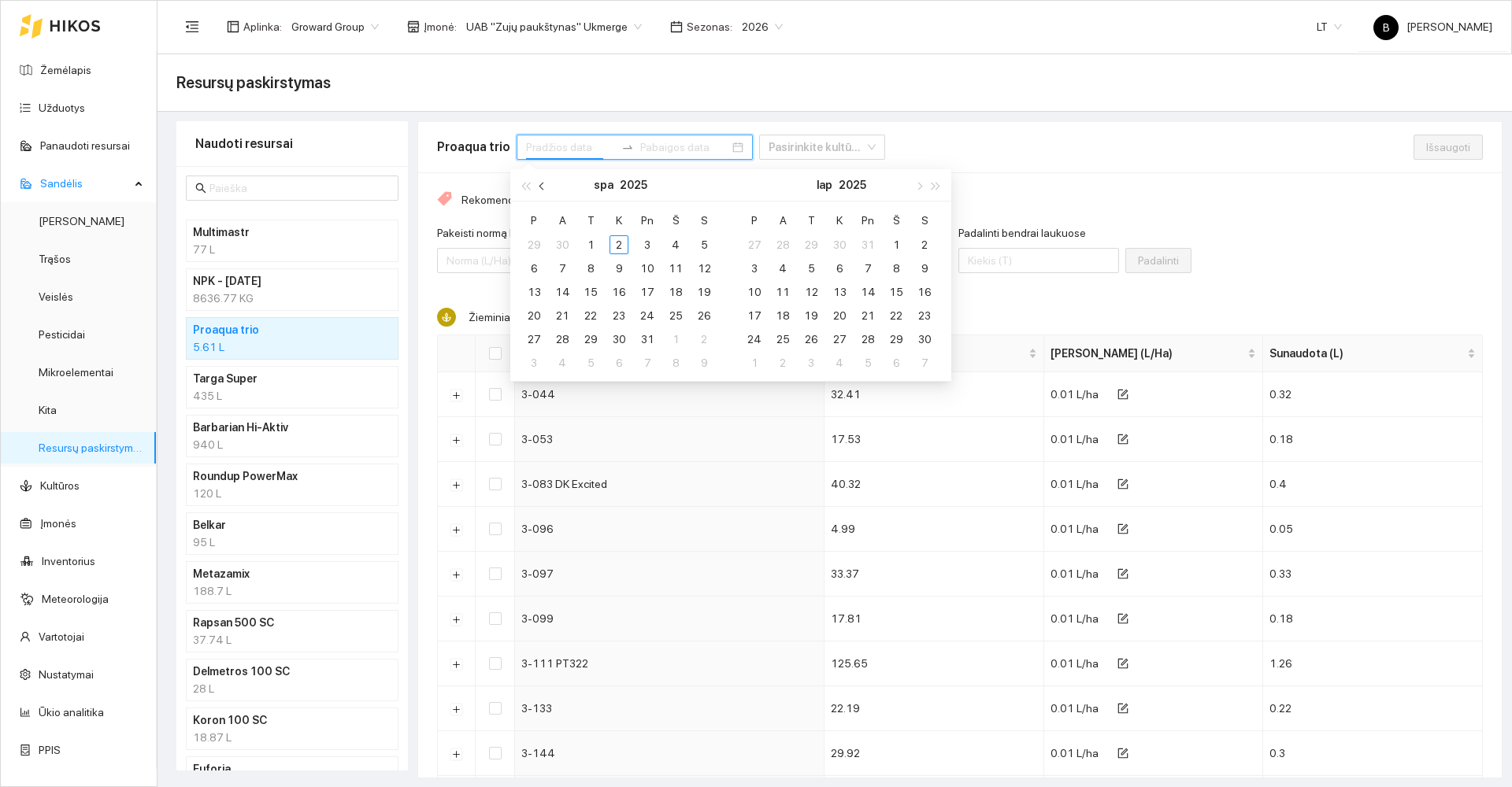
click at [543, 188] on span "button" at bounding box center [543, 186] width 8 height 8
click at [533, 246] on div "1" at bounding box center [534, 244] width 18 height 18
click at [563, 337] on div "30" at bounding box center [562, 339] width 18 height 18
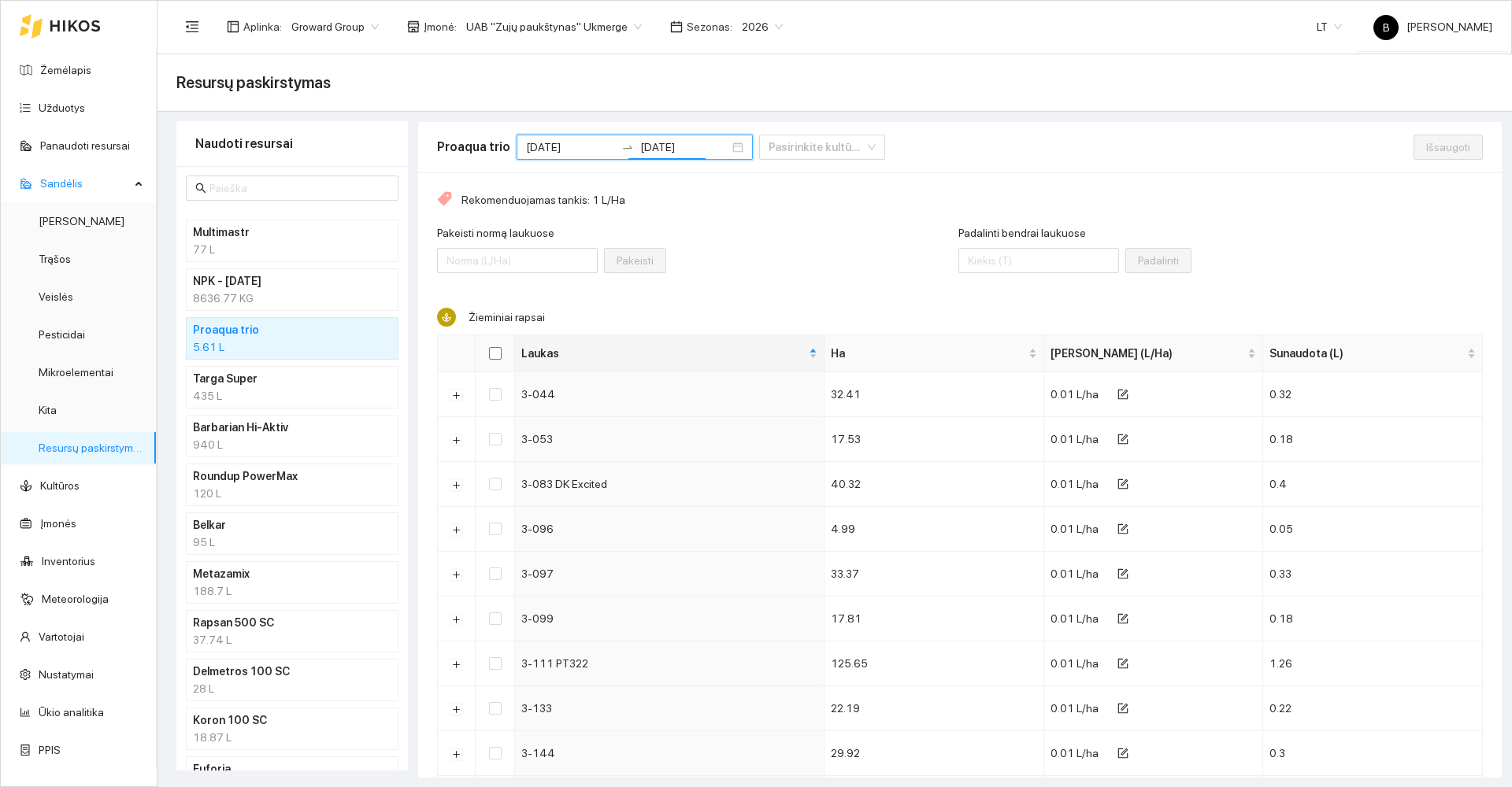
click at [490, 354] on input "Select all" at bounding box center [495, 353] width 12 height 12
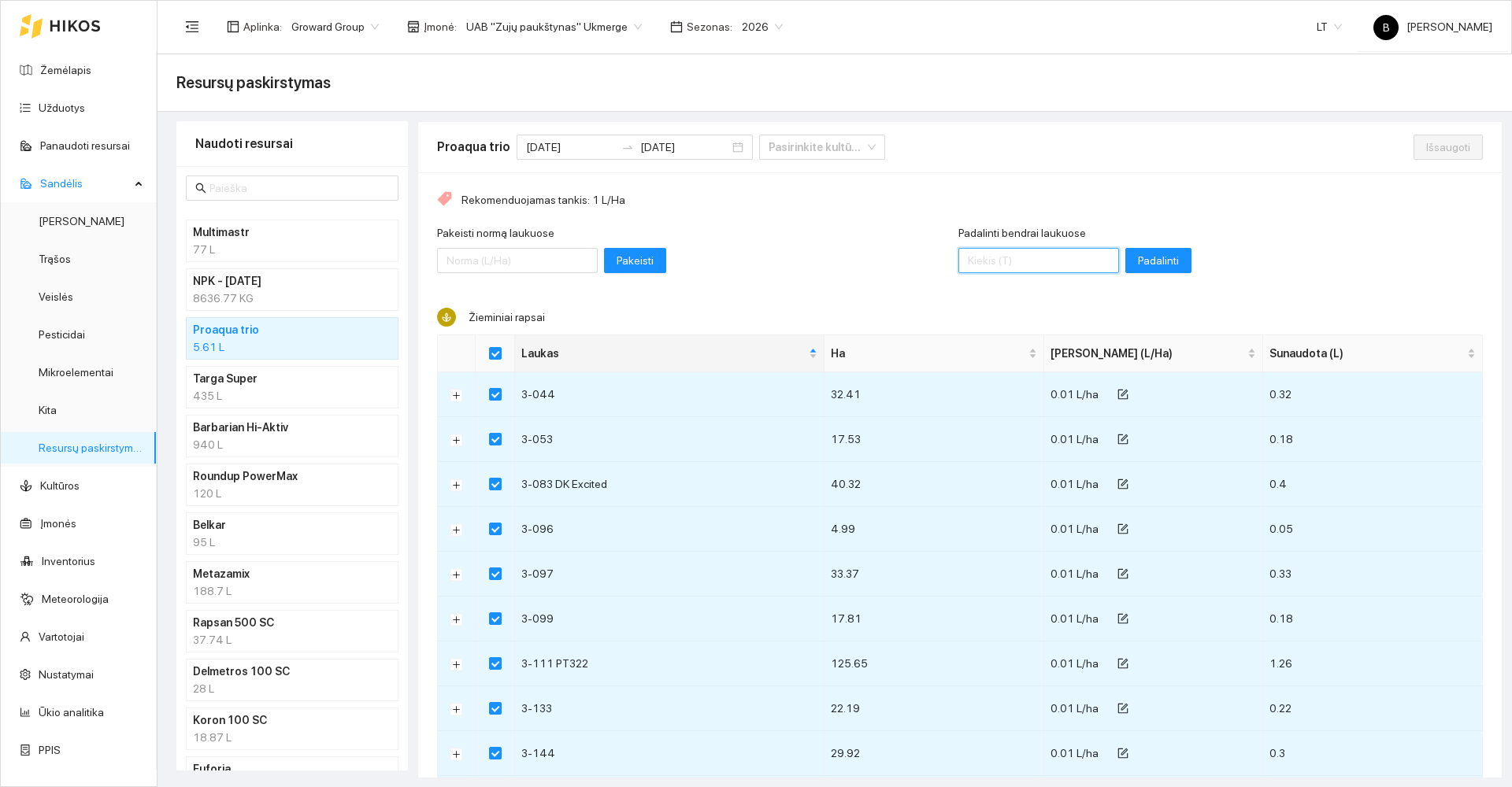
click at [1016, 261] on input "Padalinti bendrai laukuose" at bounding box center [1038, 261] width 160 height 26
click at [1138, 263] on span "Padalinti" at bounding box center [1158, 261] width 41 height 18
click at [1434, 148] on span "Išsaugoti" at bounding box center [1449, 147] width 44 height 18
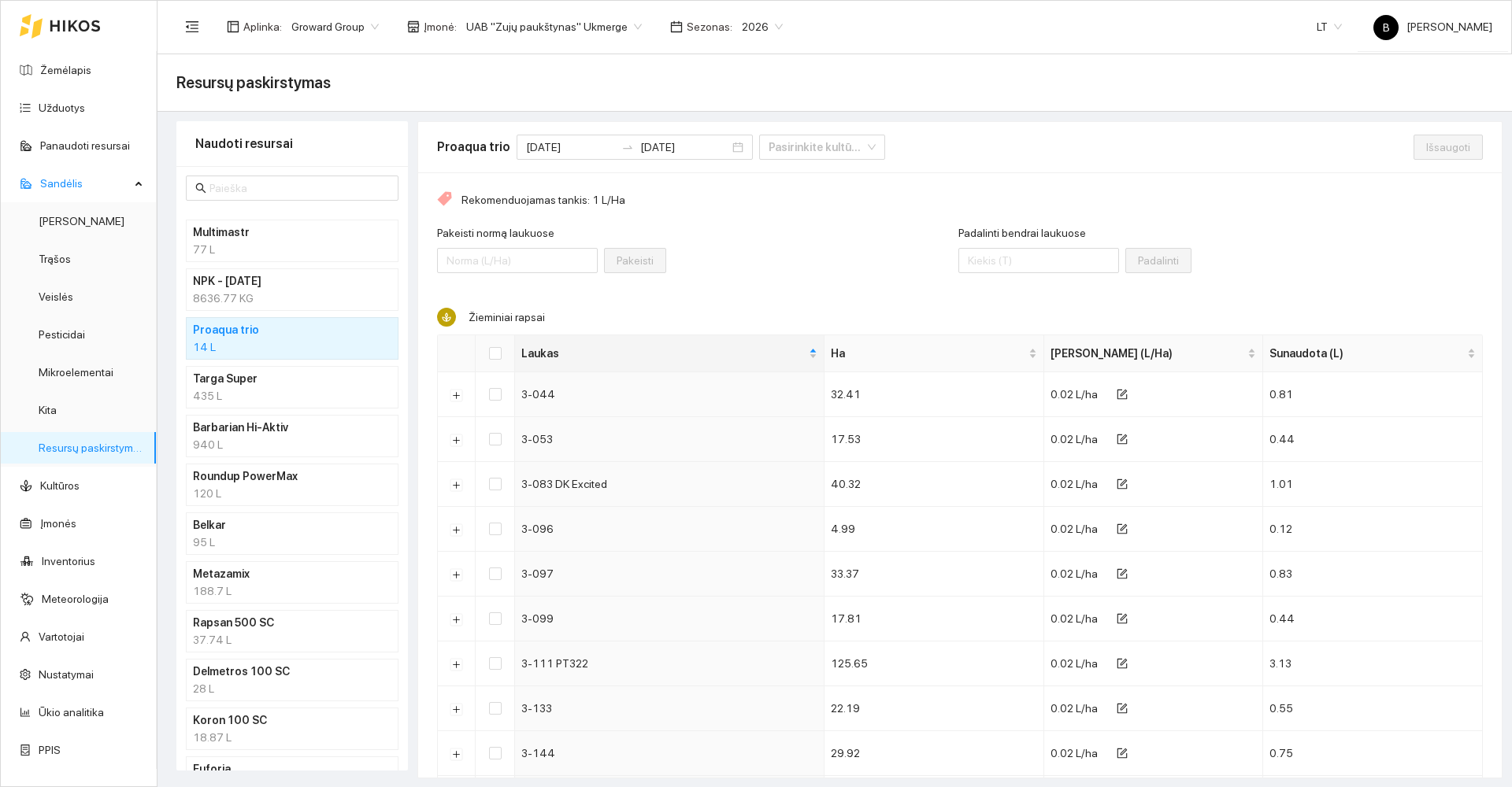
click at [311, 631] on div "37.74 L" at bounding box center [291, 640] width 198 height 18
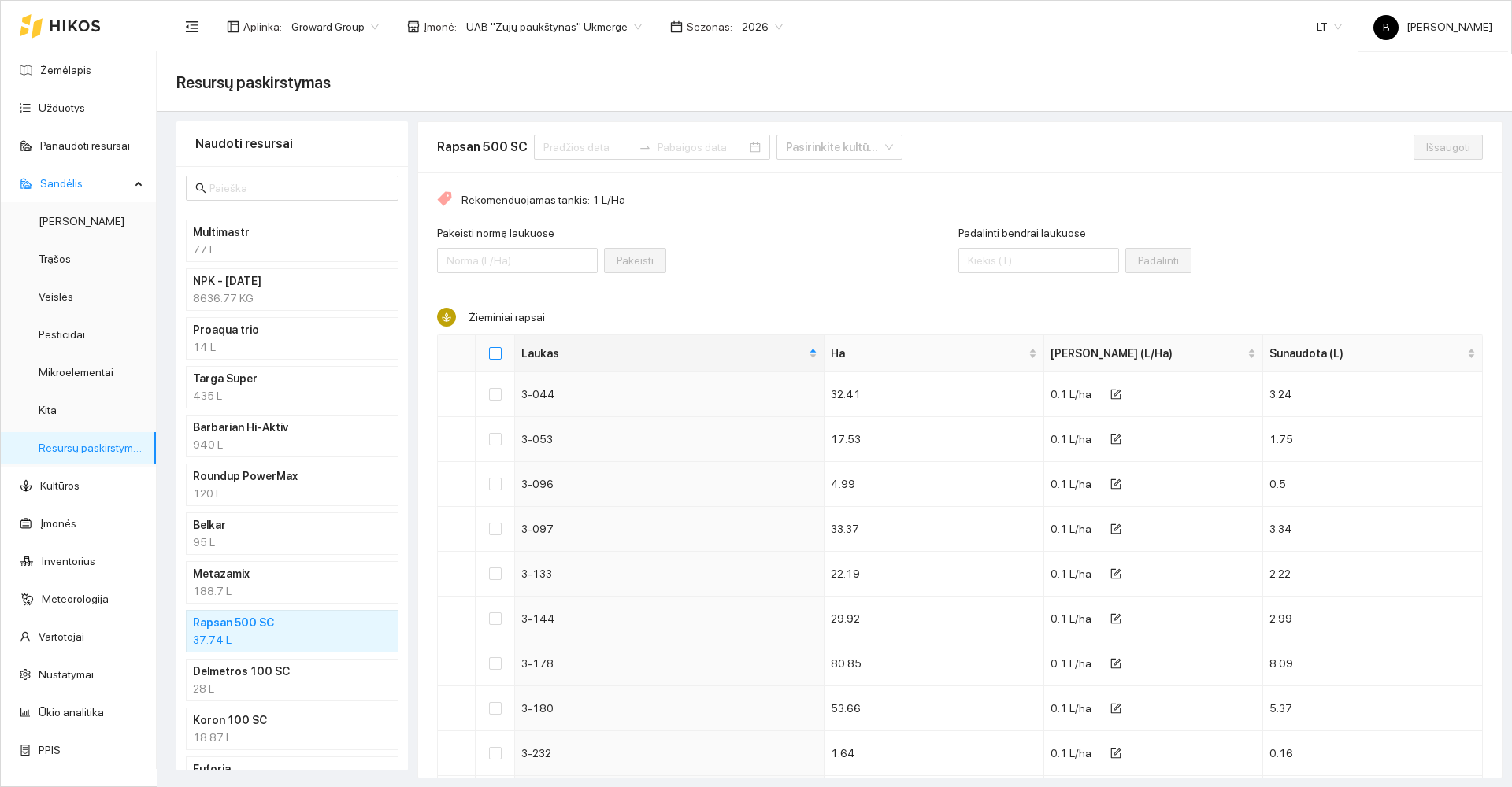
click at [491, 354] on input "Select all" at bounding box center [495, 353] width 12 height 12
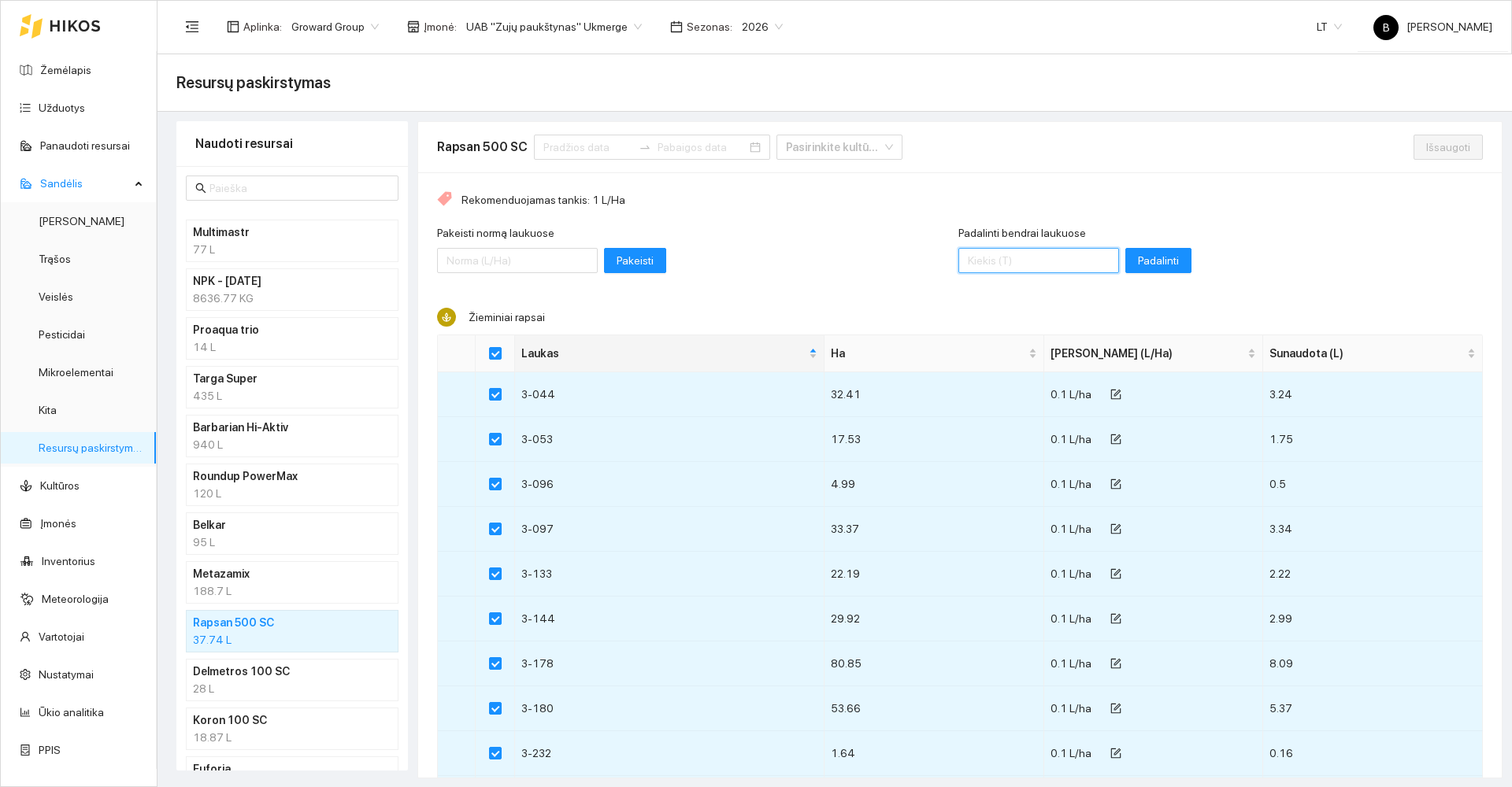
click at [1020, 261] on input "Padalinti bendrai laukuose" at bounding box center [1038, 261] width 160 height 26
click at [1138, 258] on span "Padalinti" at bounding box center [1158, 261] width 41 height 18
click at [1427, 150] on span "Išsaugoti" at bounding box center [1449, 147] width 44 height 18
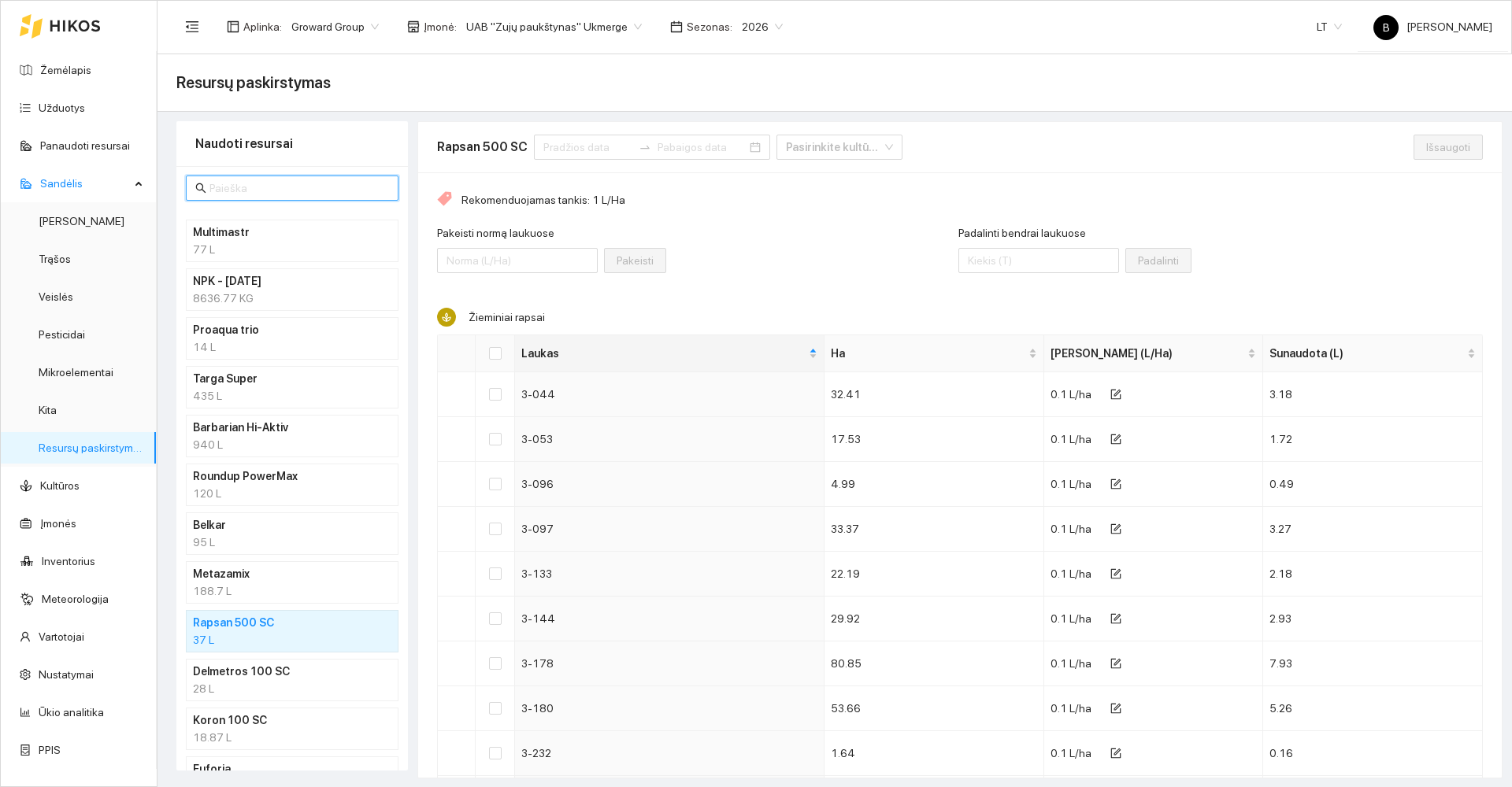
click at [262, 189] on input "text" at bounding box center [299, 188] width 180 height 18
click at [63, 107] on link "Užduotys" at bounding box center [62, 107] width 47 height 12
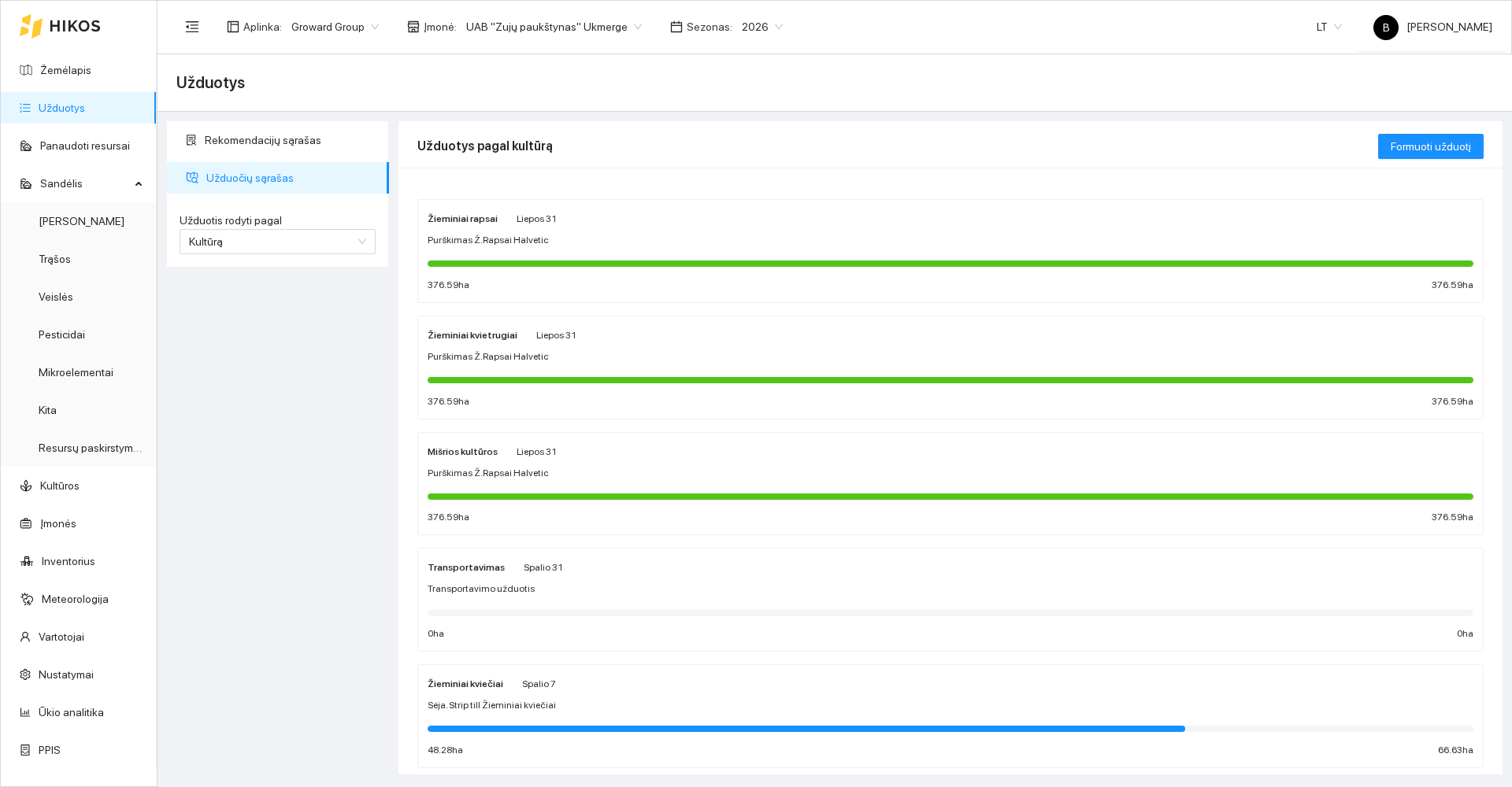
click at [652, 248] on div "Žieminiai rapsai Liepos 31 Purškimas Ž.Rapsai Halvetic 376.59 ha 376.59 ha" at bounding box center [951, 251] width 1046 height 84
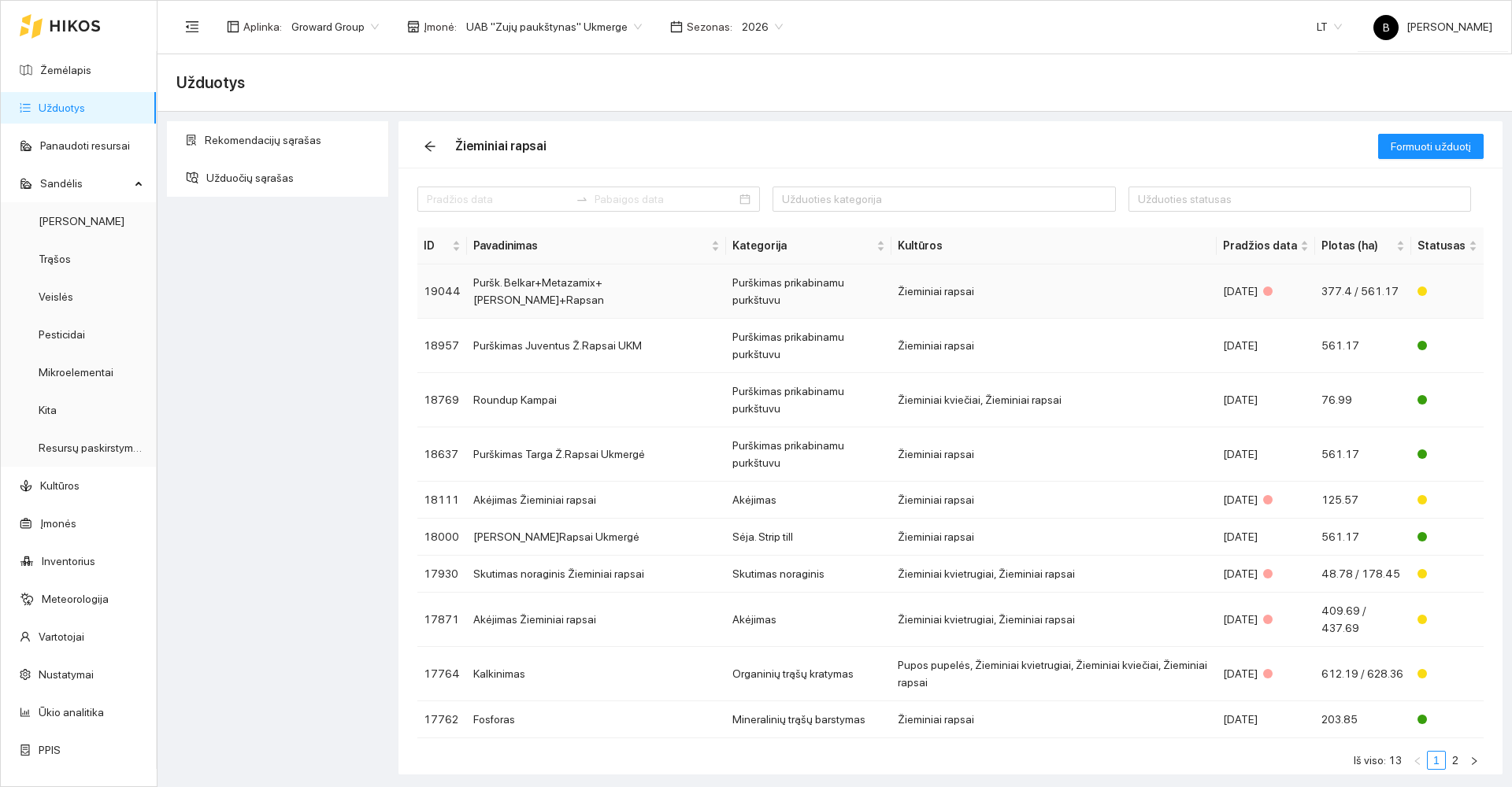
click at [628, 284] on td "Puršk. Belkar+Metazamix+[PERSON_NAME]+Rapsan" at bounding box center [596, 291] width 259 height 55
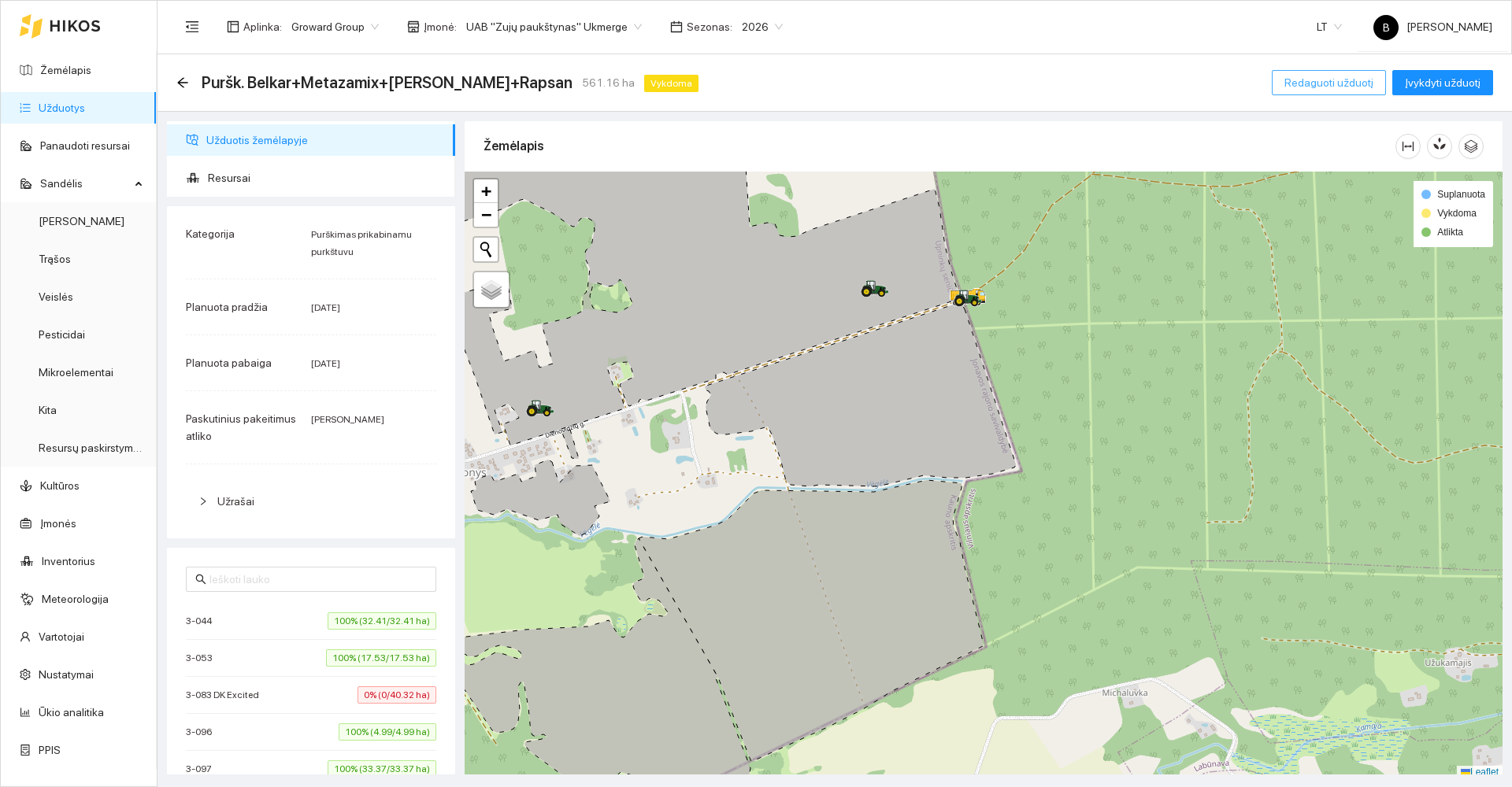
click at [1331, 87] on span "Redaguoti užduotį" at bounding box center [1329, 83] width 89 height 18
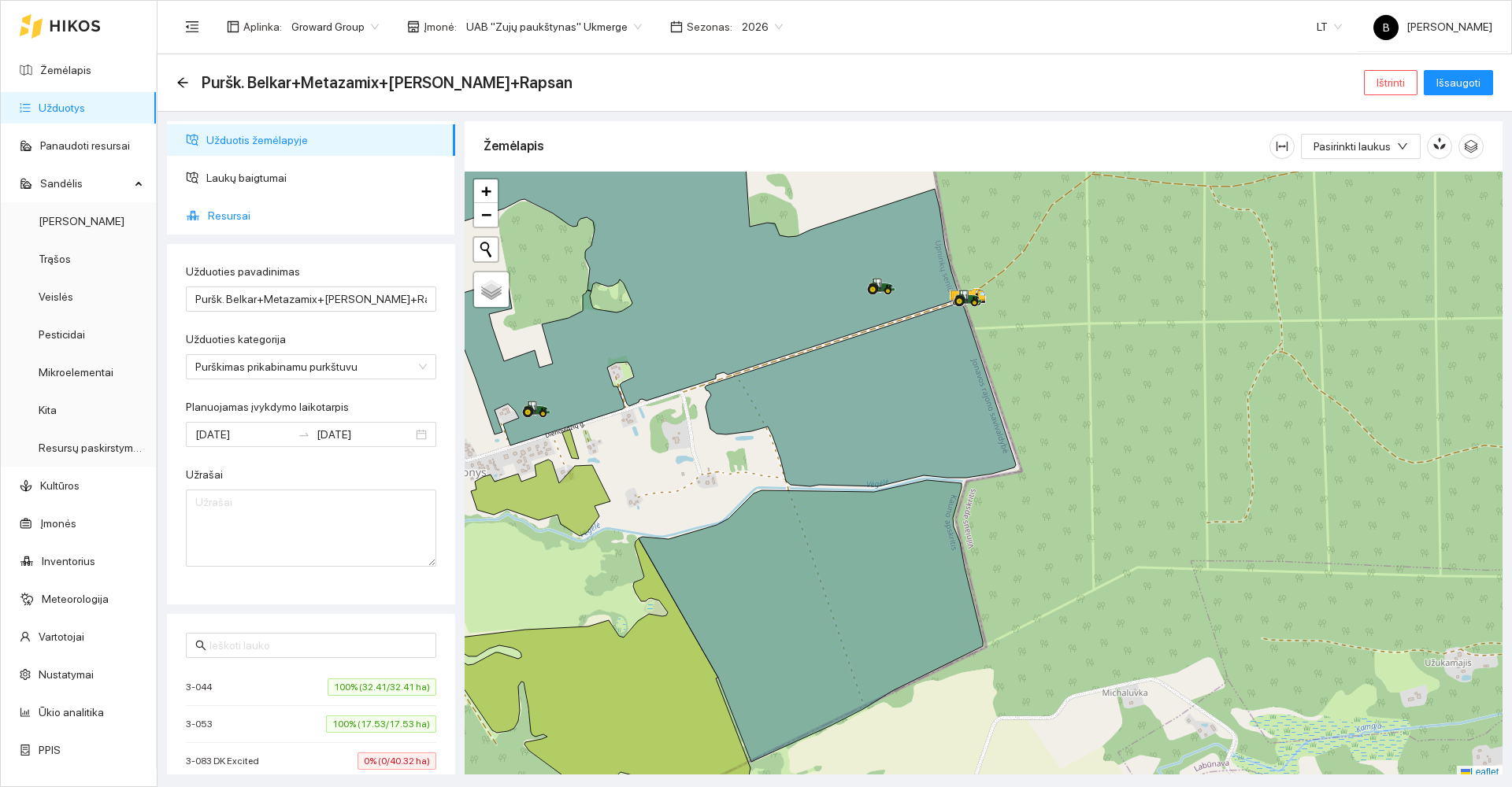
drag, startPoint x: 235, startPoint y: 214, endPoint x: 389, endPoint y: 239, distance: 156.0
click at [234, 214] on span "Resursai" at bounding box center [325, 216] width 235 height 32
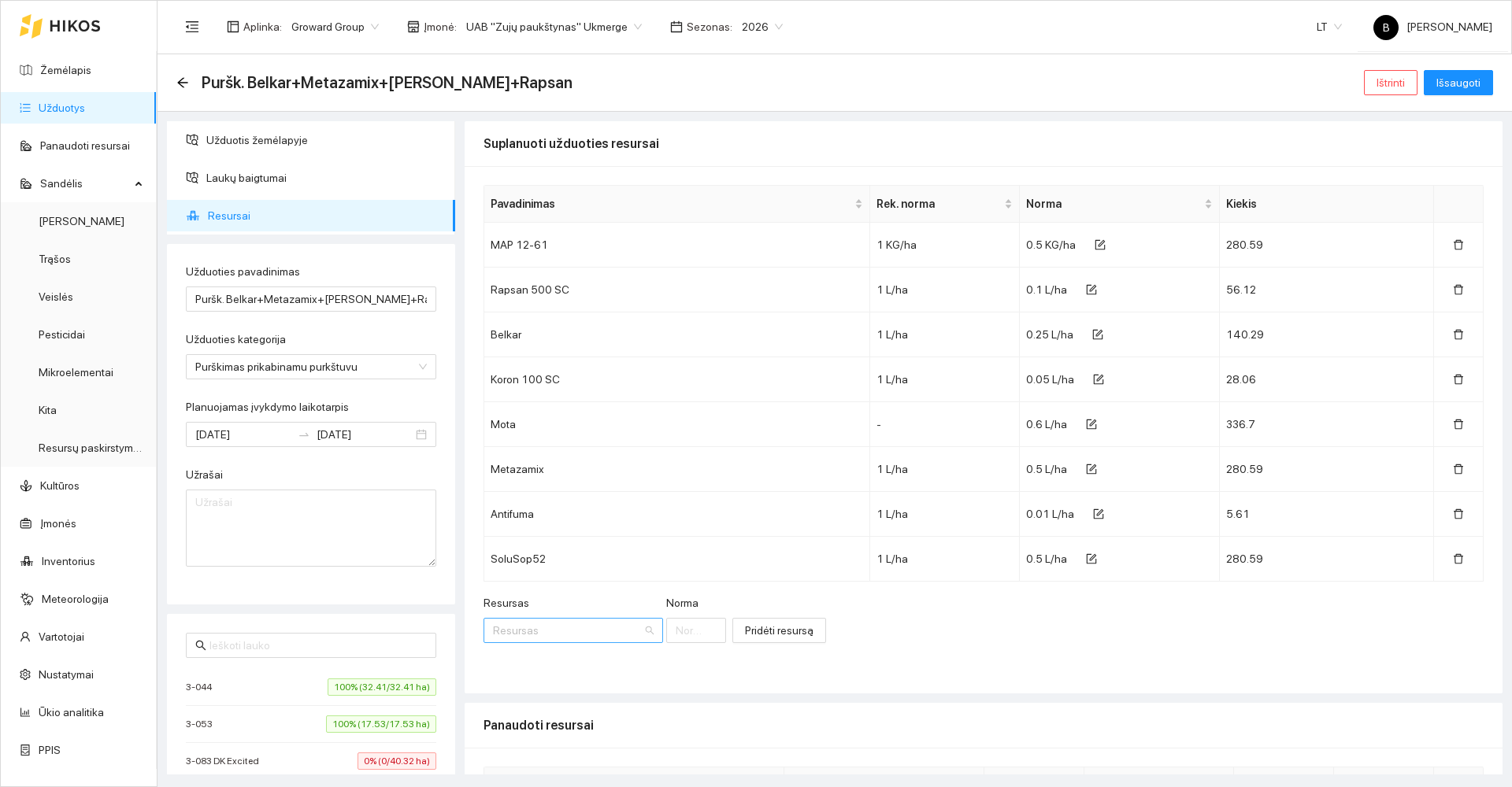
click at [572, 622] on input "Resursas" at bounding box center [568, 630] width 150 height 24
click at [608, 489] on span "Pesti" at bounding box center [601, 489] width 24 height 12
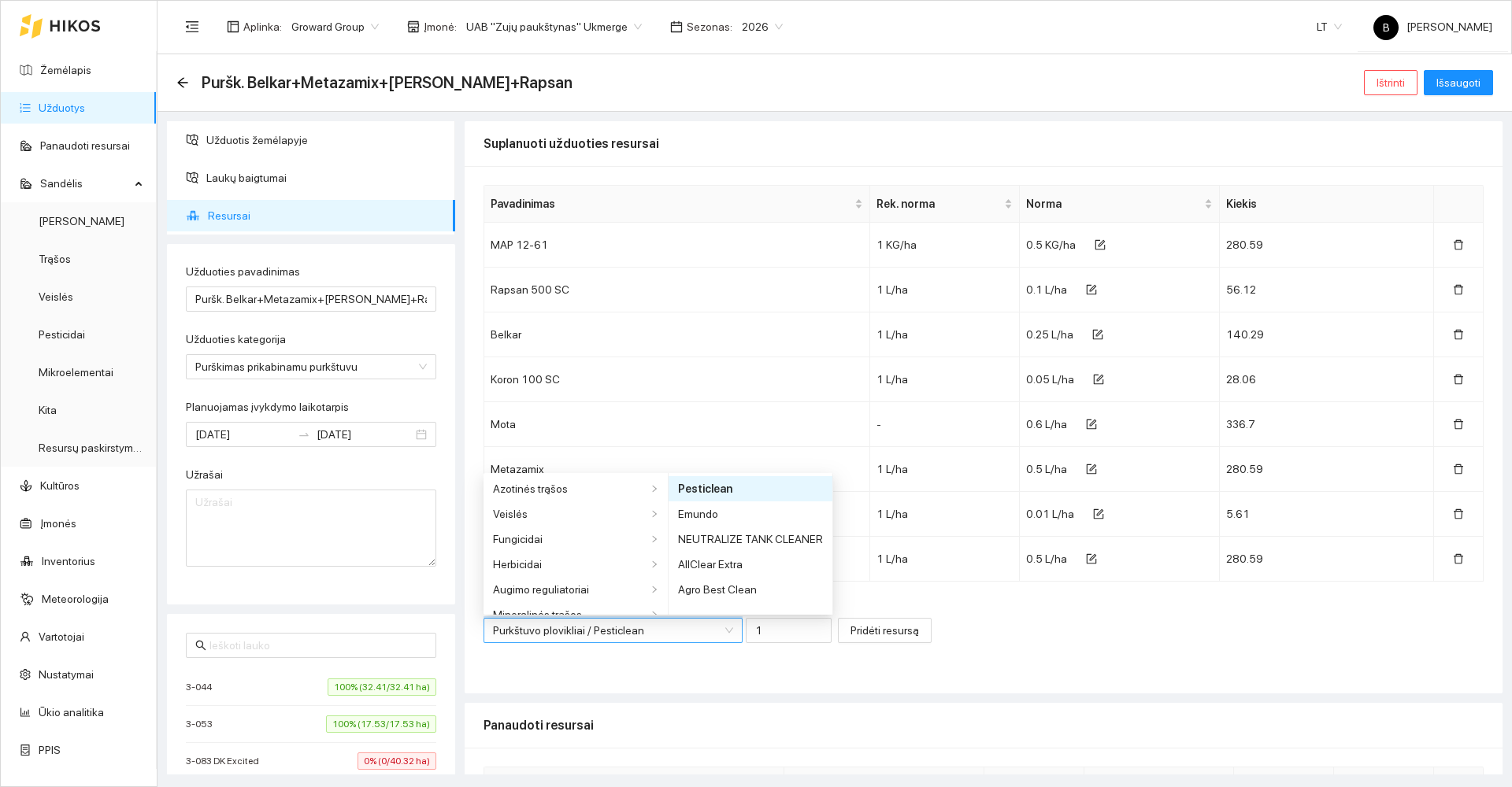
scroll to position [416, 0]
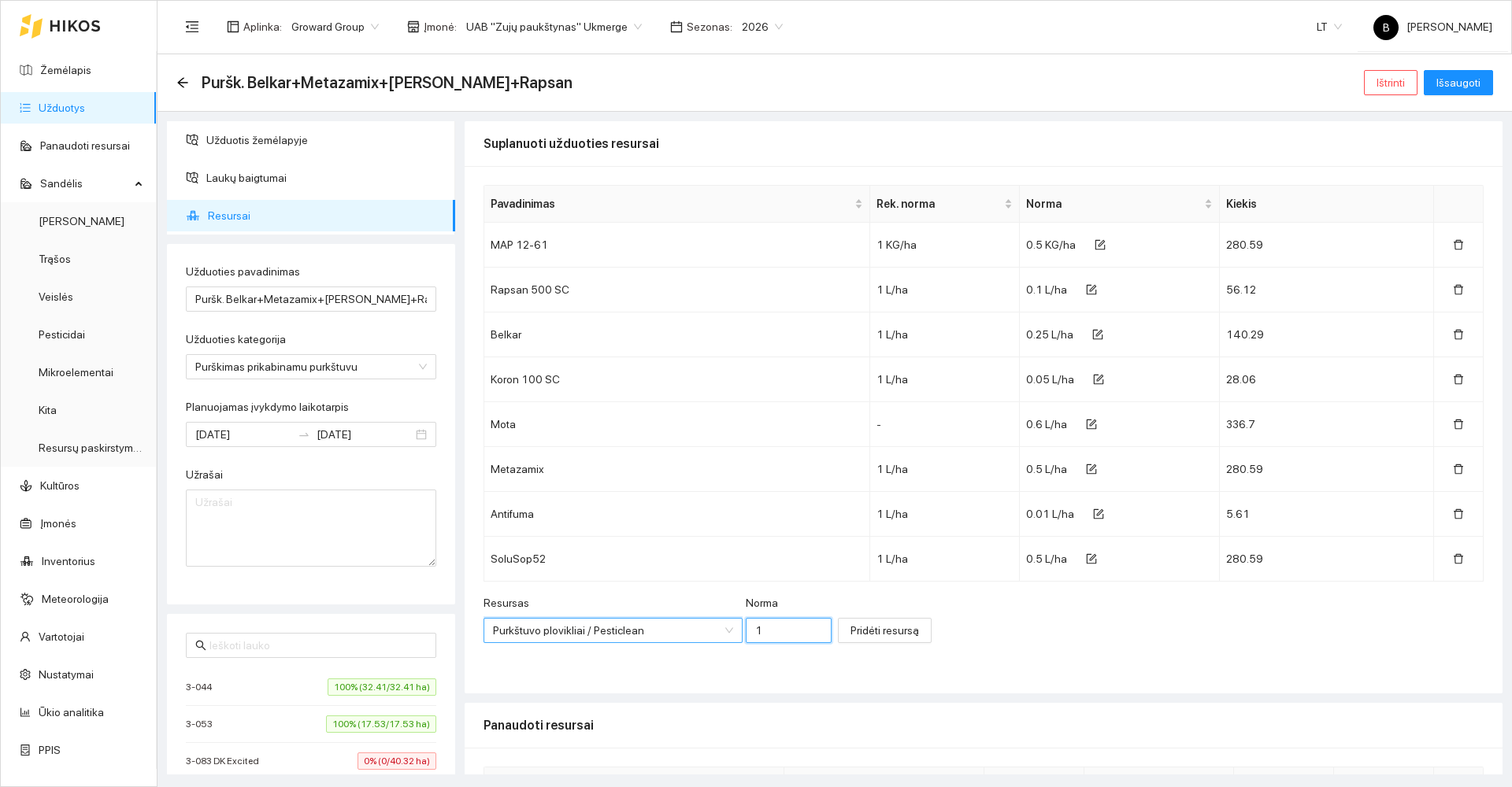
click at [765, 629] on input "1" at bounding box center [789, 630] width 86 height 26
click at [851, 633] on span "Pridėti resursą" at bounding box center [885, 631] width 69 height 18
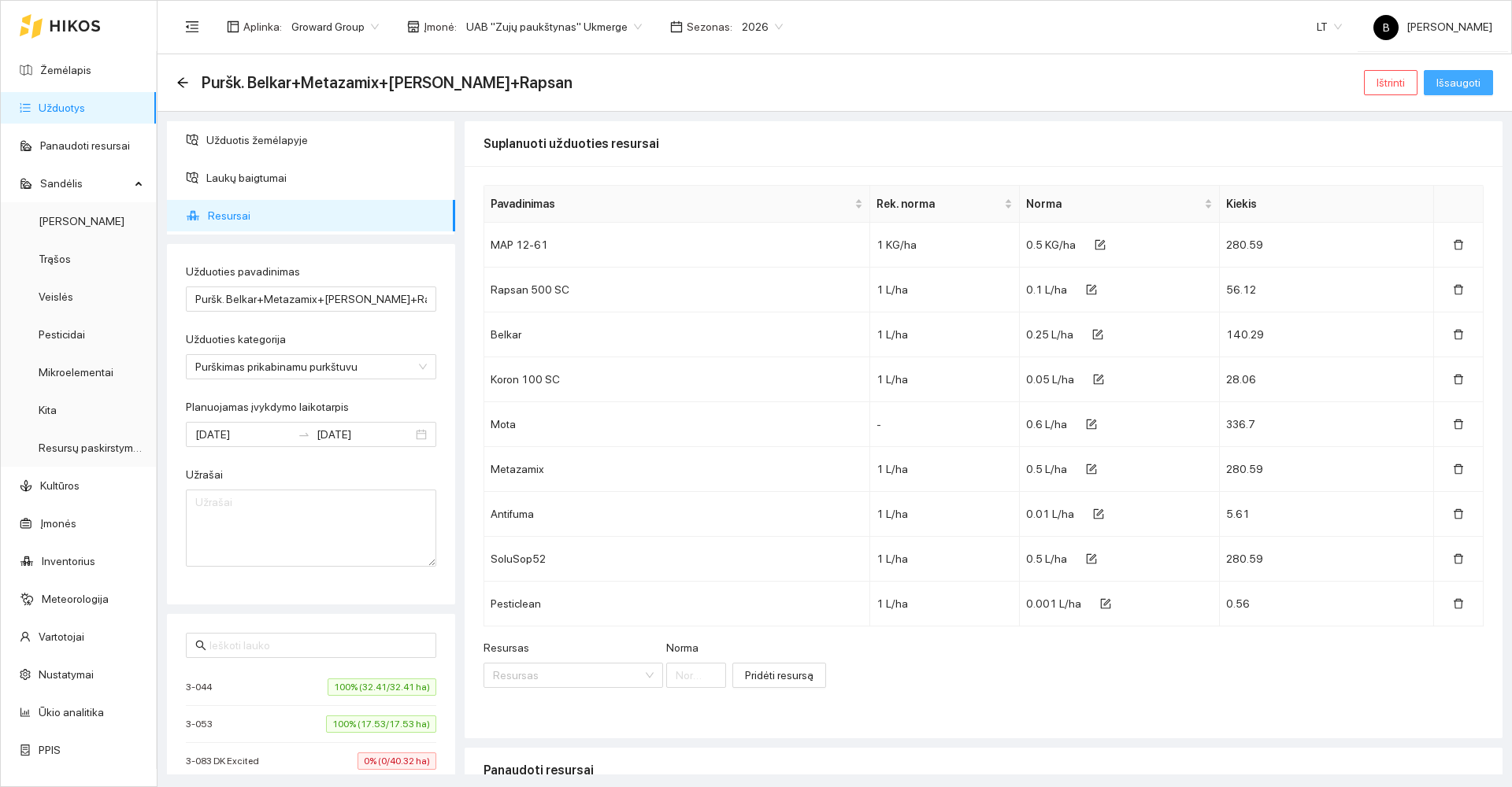
click at [1453, 82] on span "Išsaugoti" at bounding box center [1458, 83] width 44 height 18
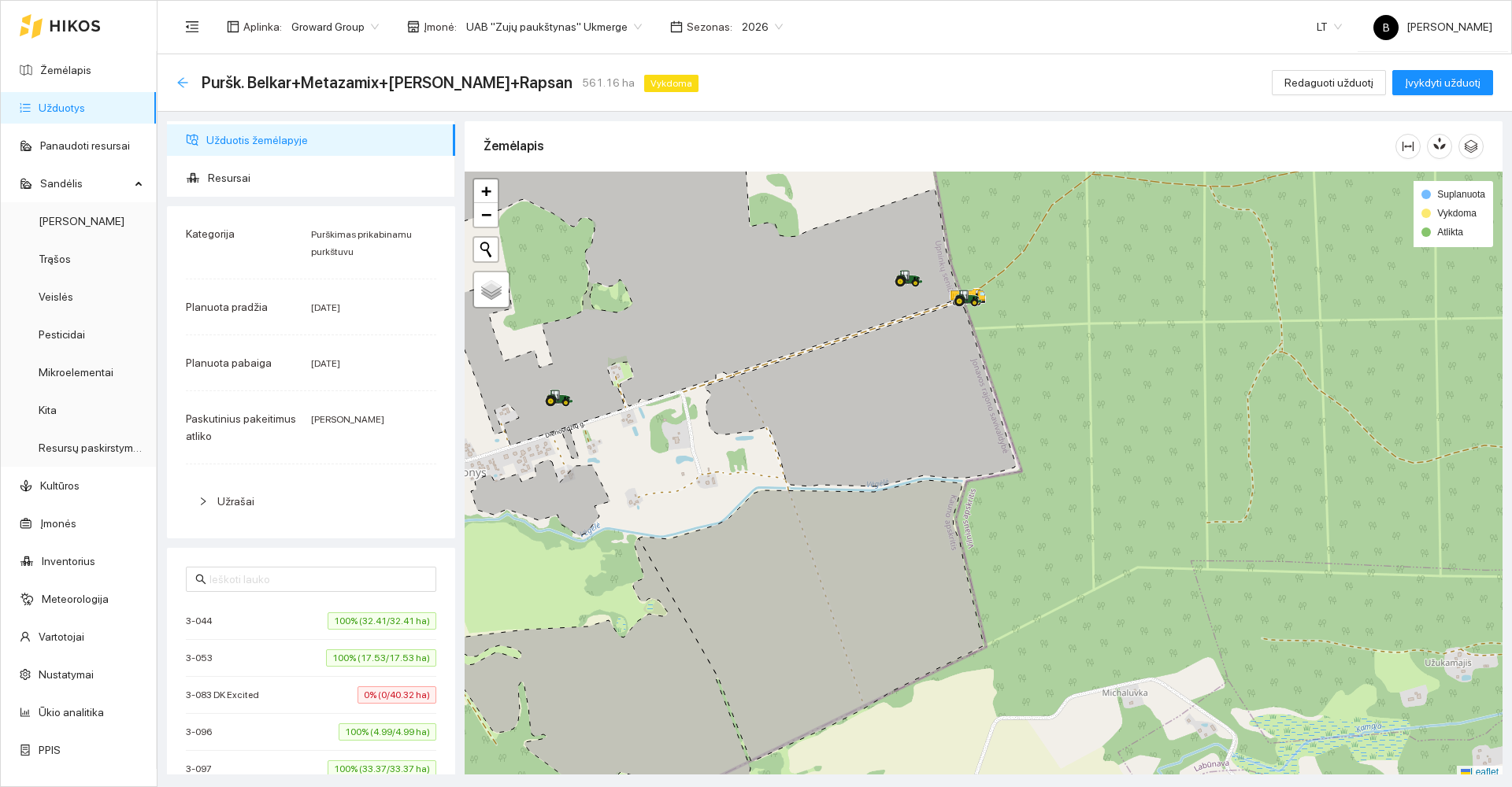
click at [181, 78] on icon "arrow-left" at bounding box center [182, 83] width 12 height 12
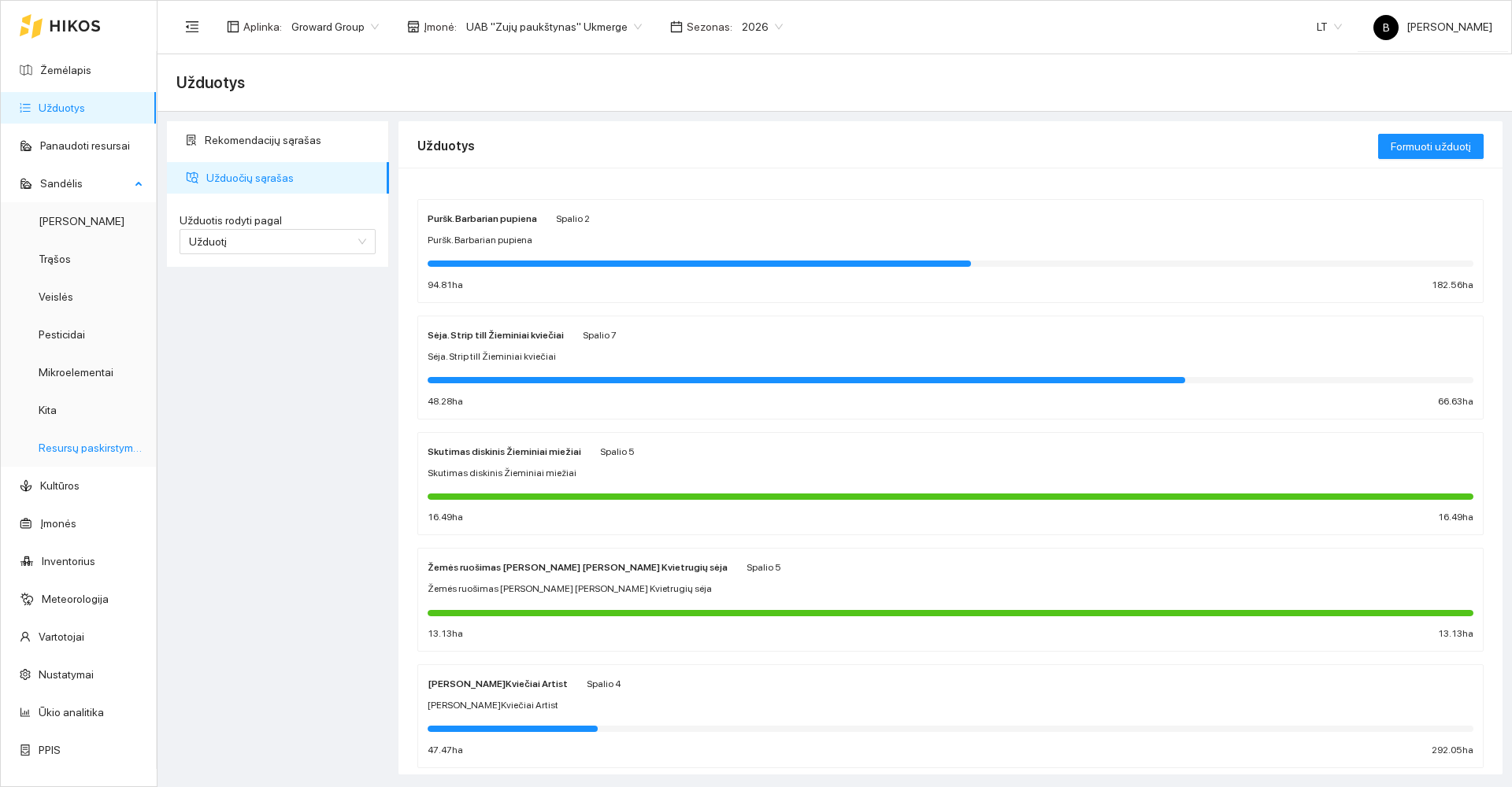
click at [70, 454] on link "Resursų paskirstymas" at bounding box center [92, 448] width 107 height 12
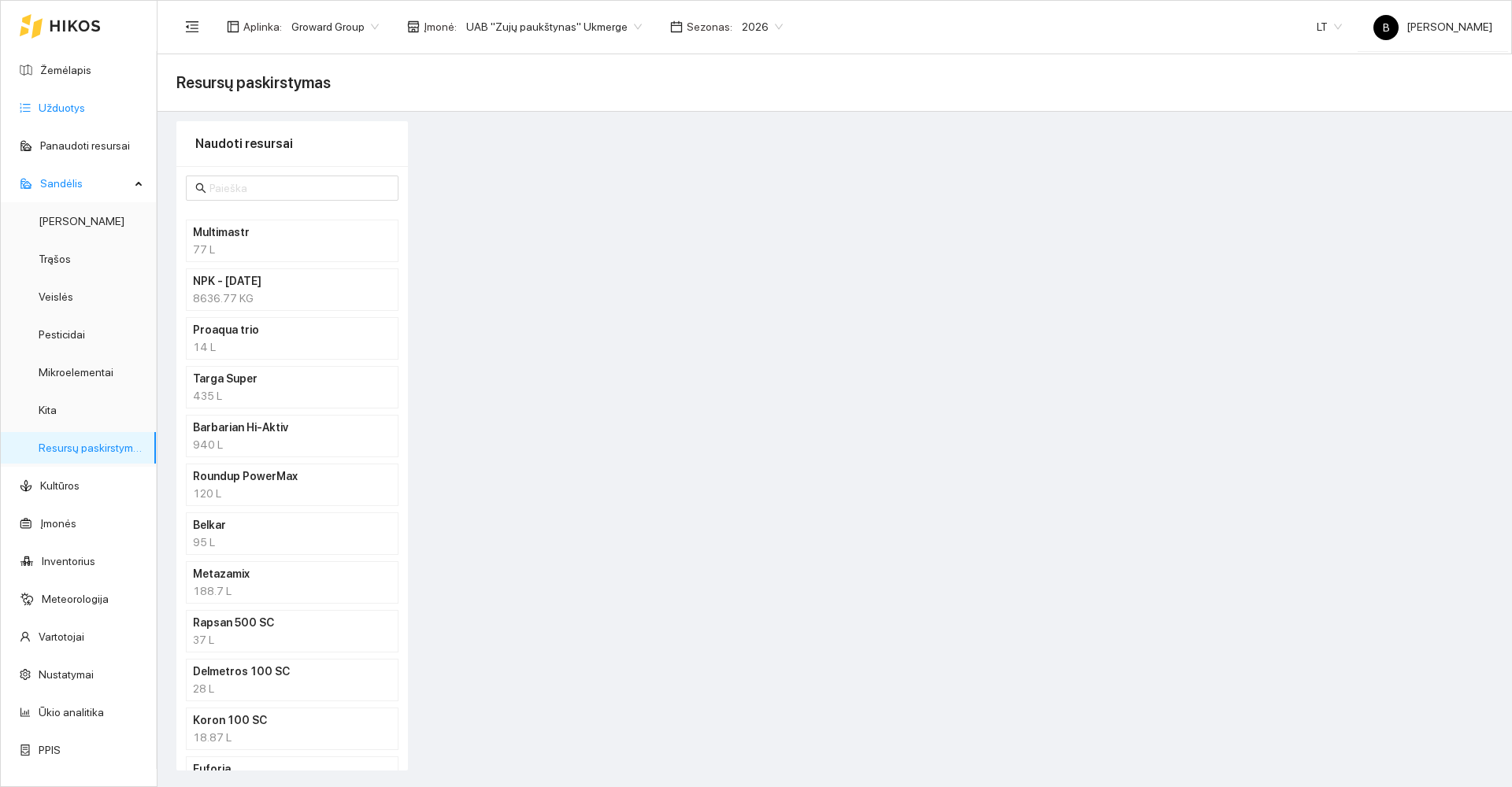
click at [45, 104] on link "Užduotys" at bounding box center [62, 107] width 47 height 12
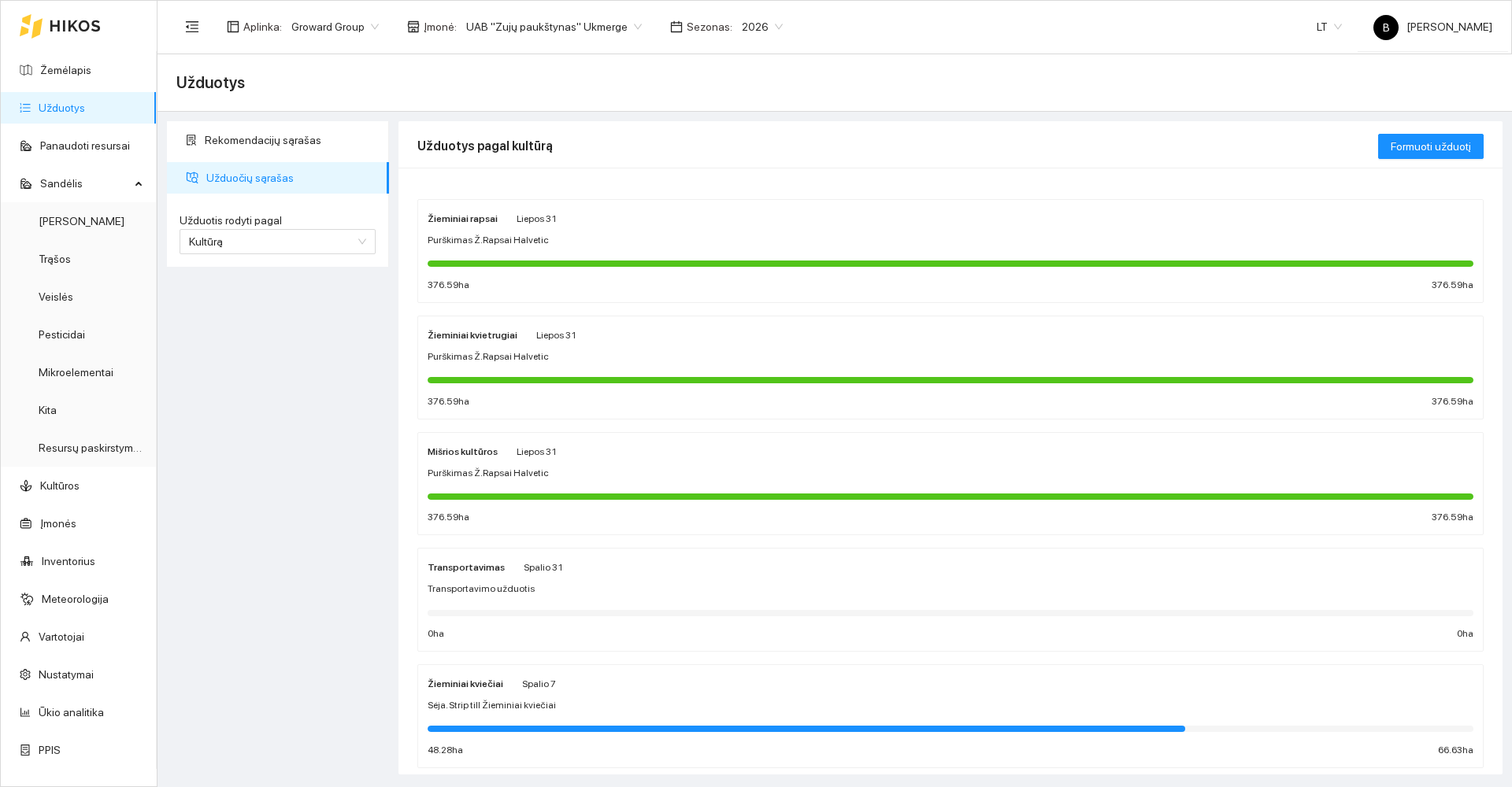
click at [501, 246] on span "Purškimas Ž.Rapsai Halvetic" at bounding box center [489, 240] width 122 height 15
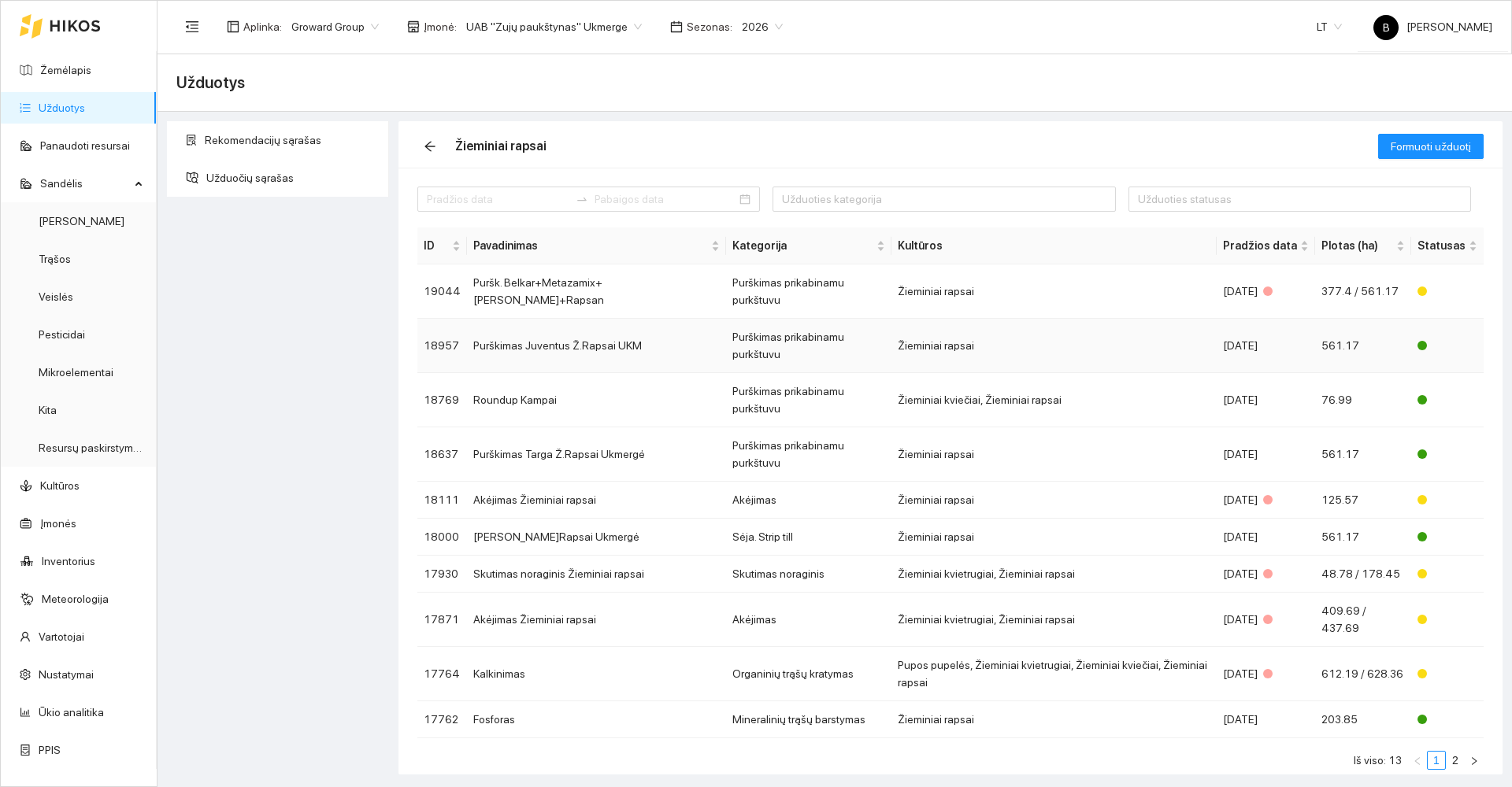
click at [585, 326] on td "Purškimas Juventus Ž.Rapsai UKM" at bounding box center [596, 346] width 259 height 55
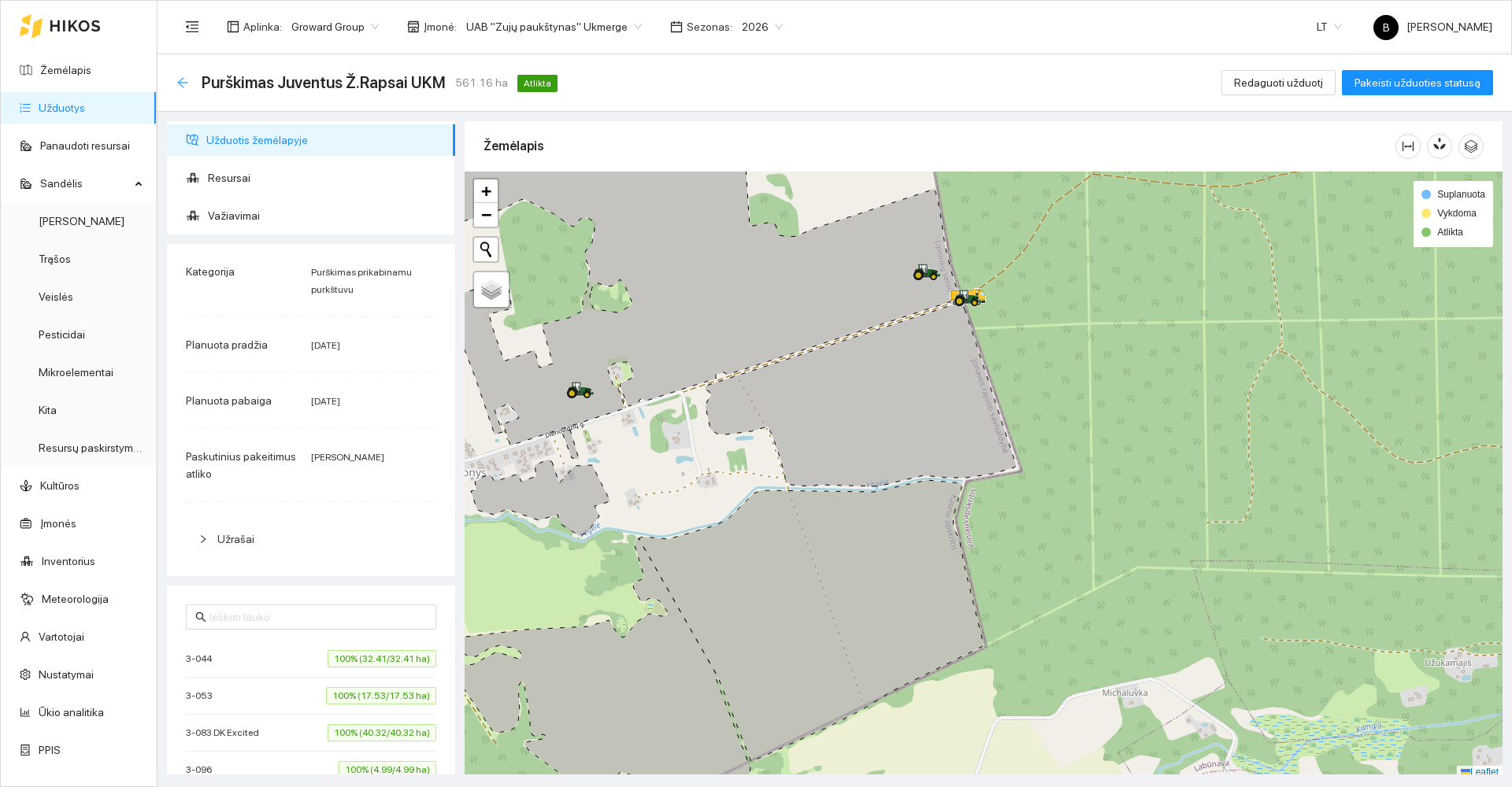
click at [179, 84] on icon "arrow-left" at bounding box center [182, 83] width 12 height 12
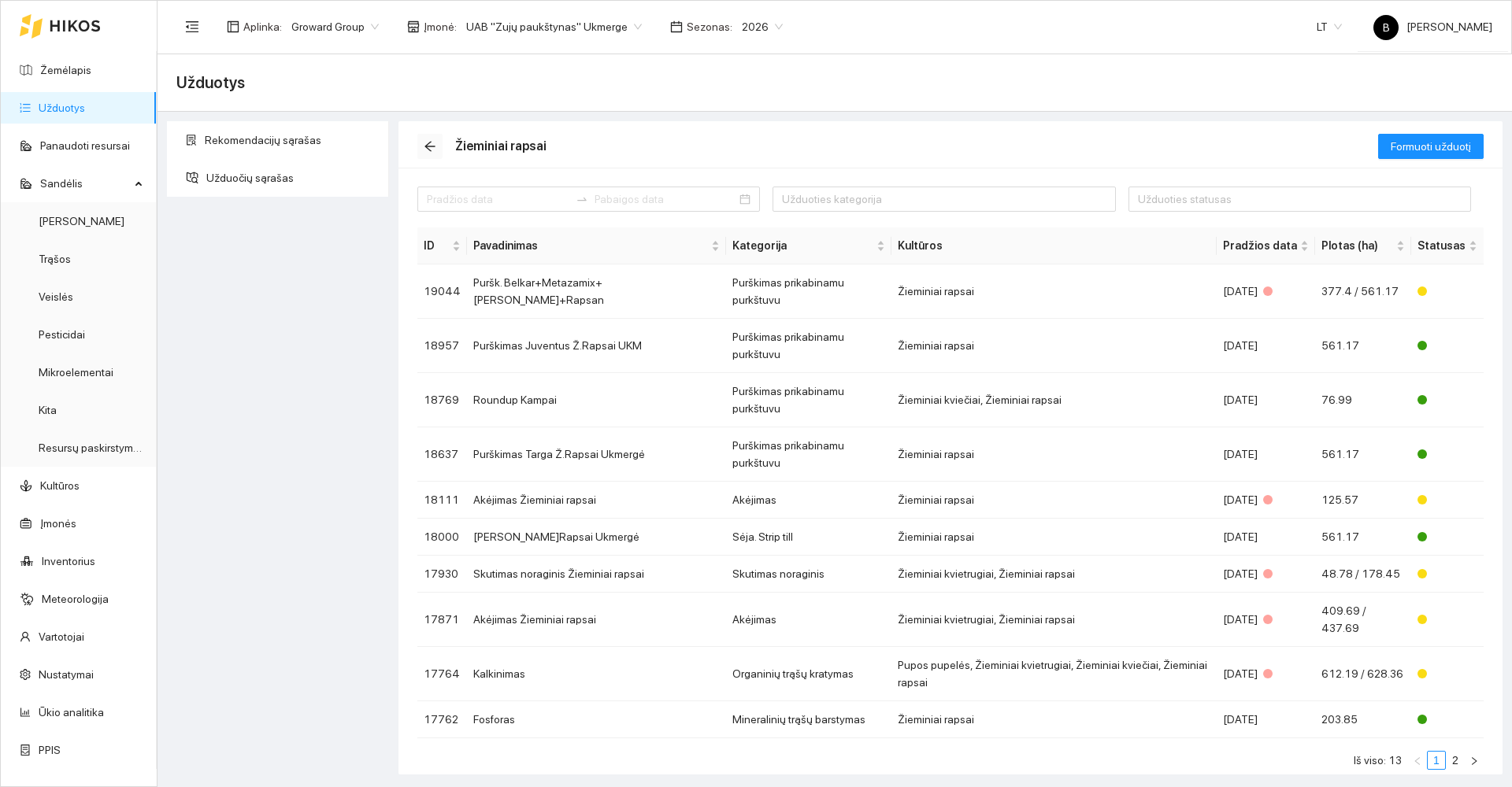
click at [436, 150] on icon "arrow-left" at bounding box center [430, 146] width 12 height 12
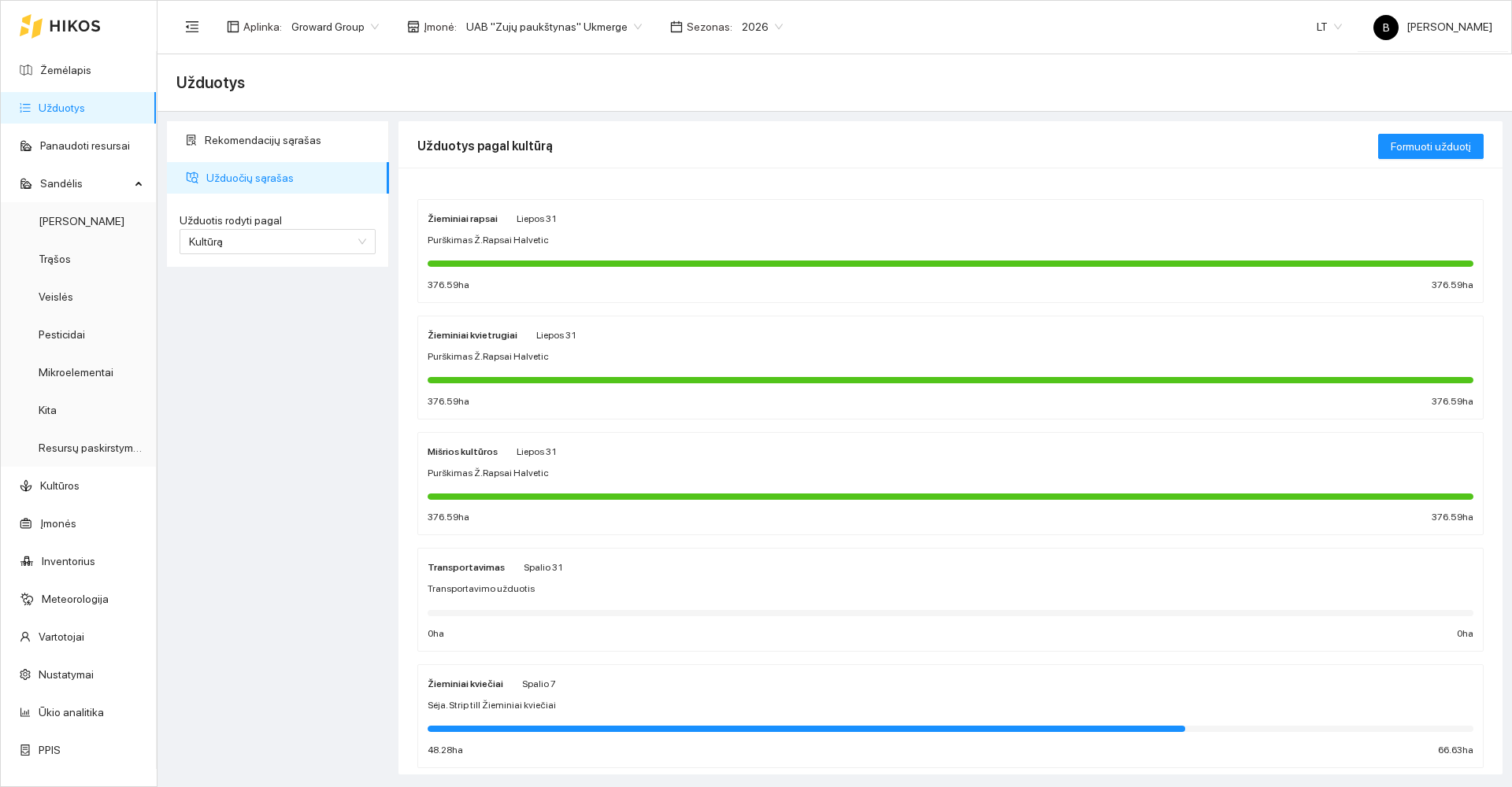
click at [644, 686] on div "Žieminiai kviečiai Spalio 7" at bounding box center [951, 683] width 1046 height 18
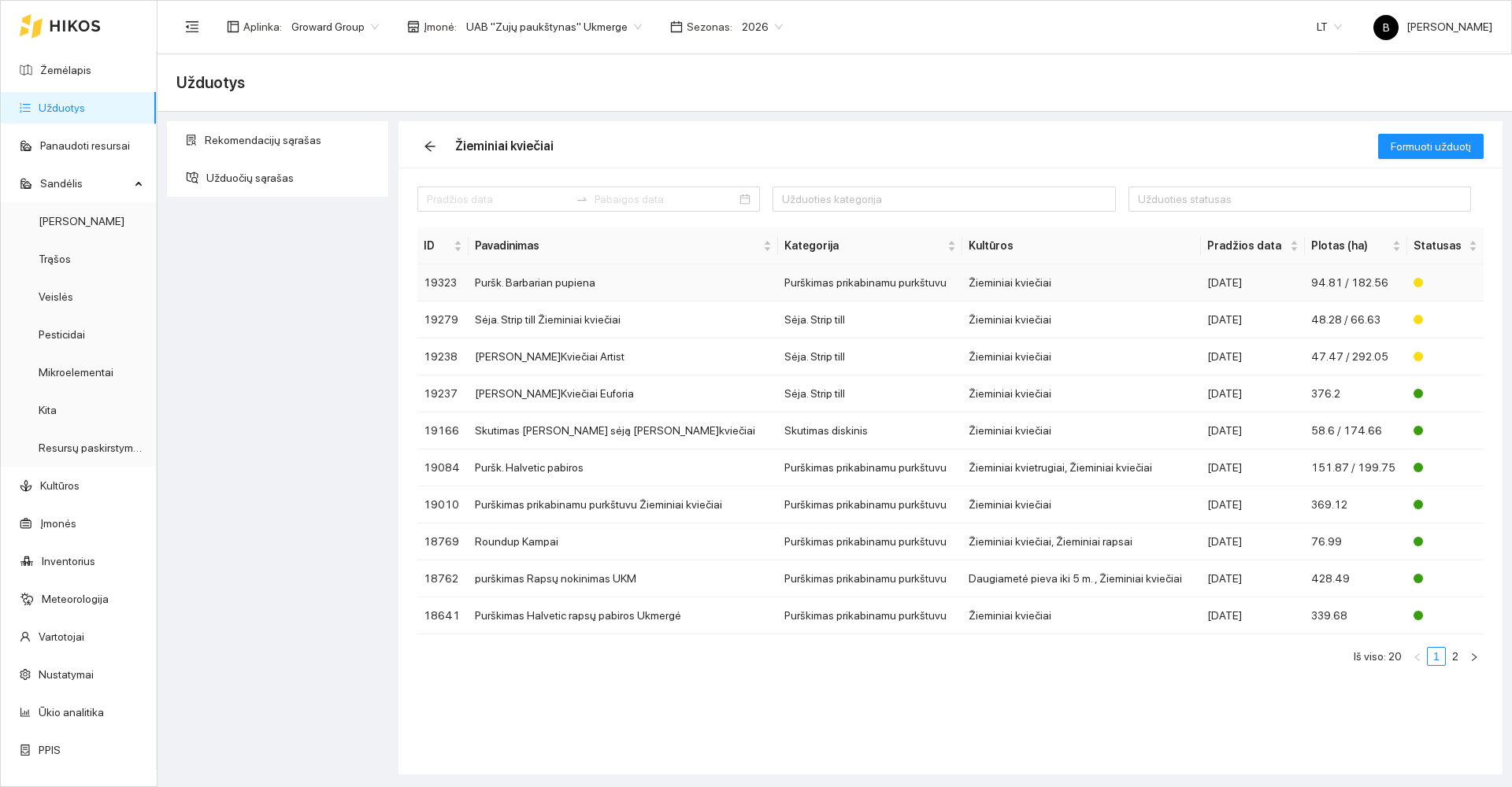
click at [591, 291] on td "Puršk. Barbarian pupiena" at bounding box center [623, 283] width 309 height 37
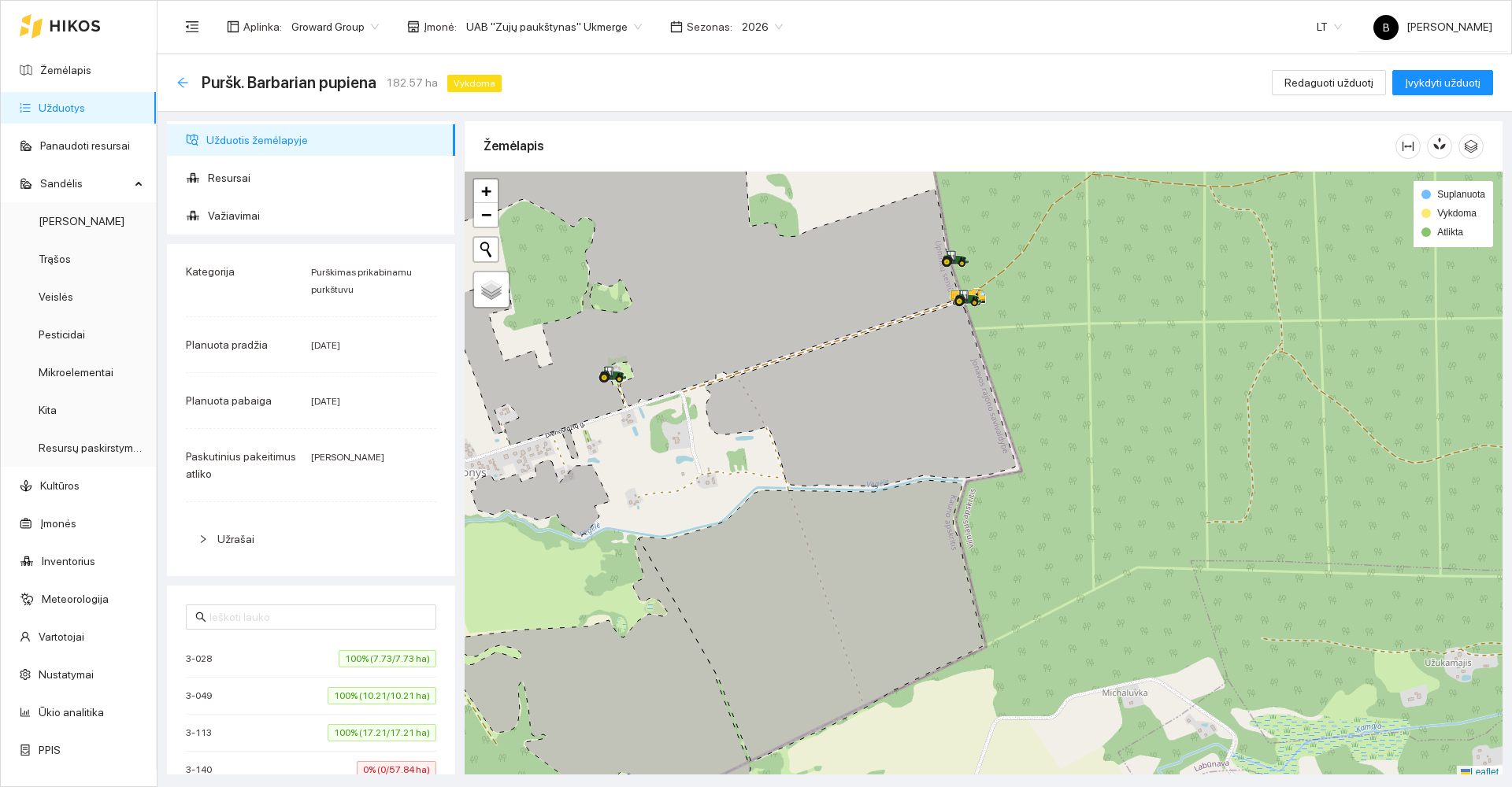
click at [180, 82] on icon "arrow-left" at bounding box center [182, 83] width 11 height 11
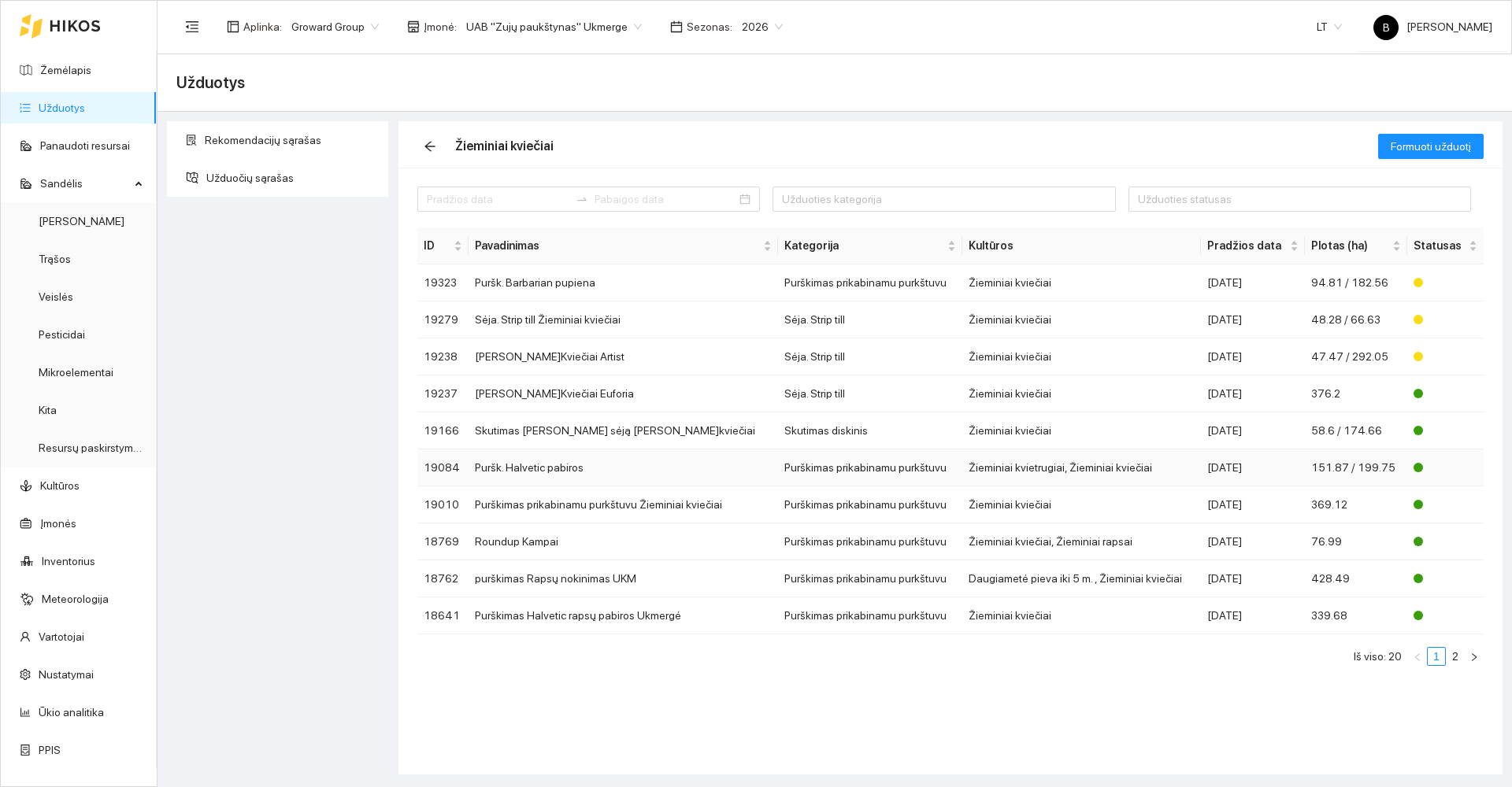
click at [537, 466] on td "Puršk. Halvetic pabiros" at bounding box center [623, 468] width 309 height 37
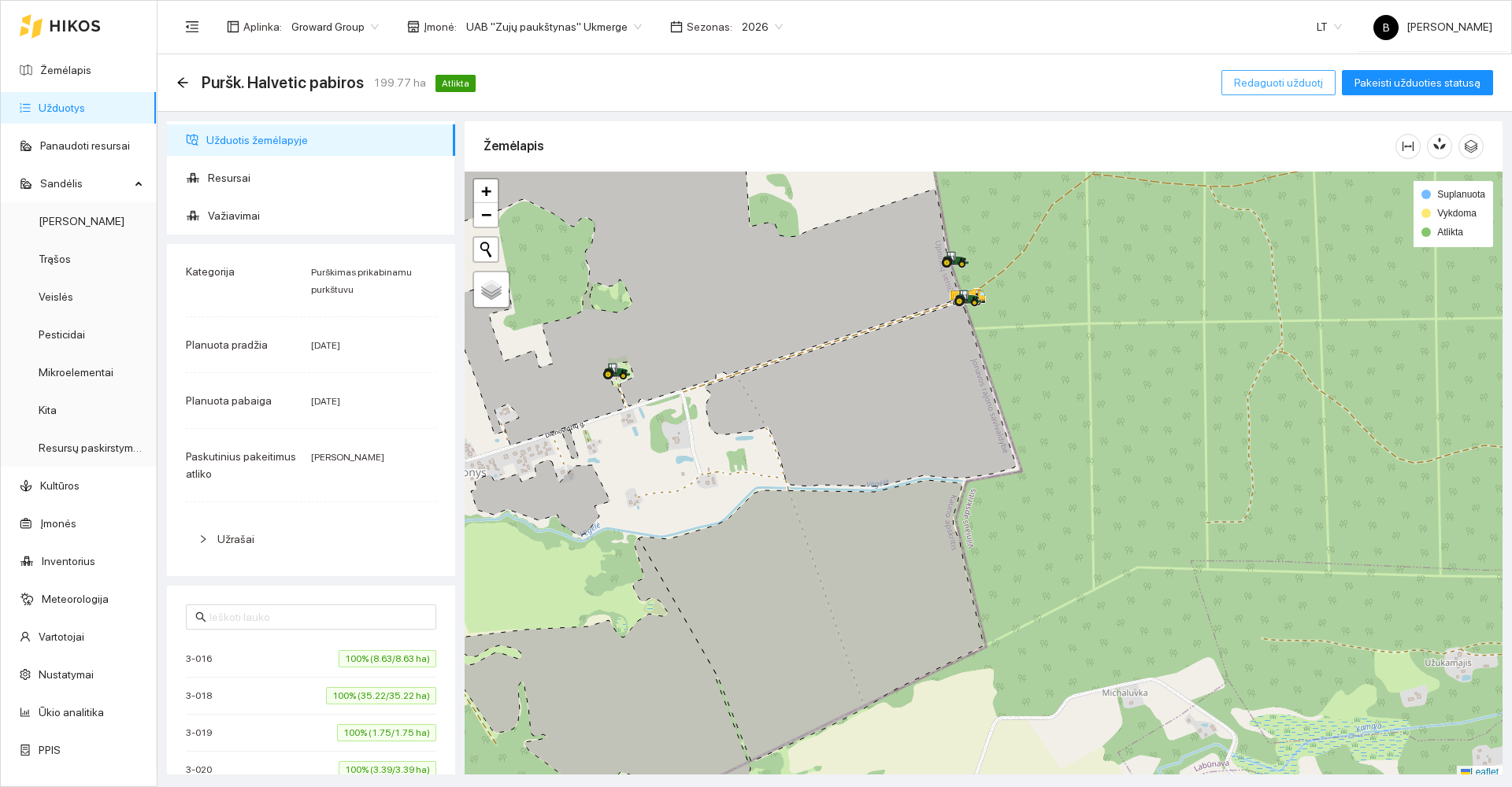
click at [1281, 87] on span "Redaguoti užduotį" at bounding box center [1278, 83] width 89 height 18
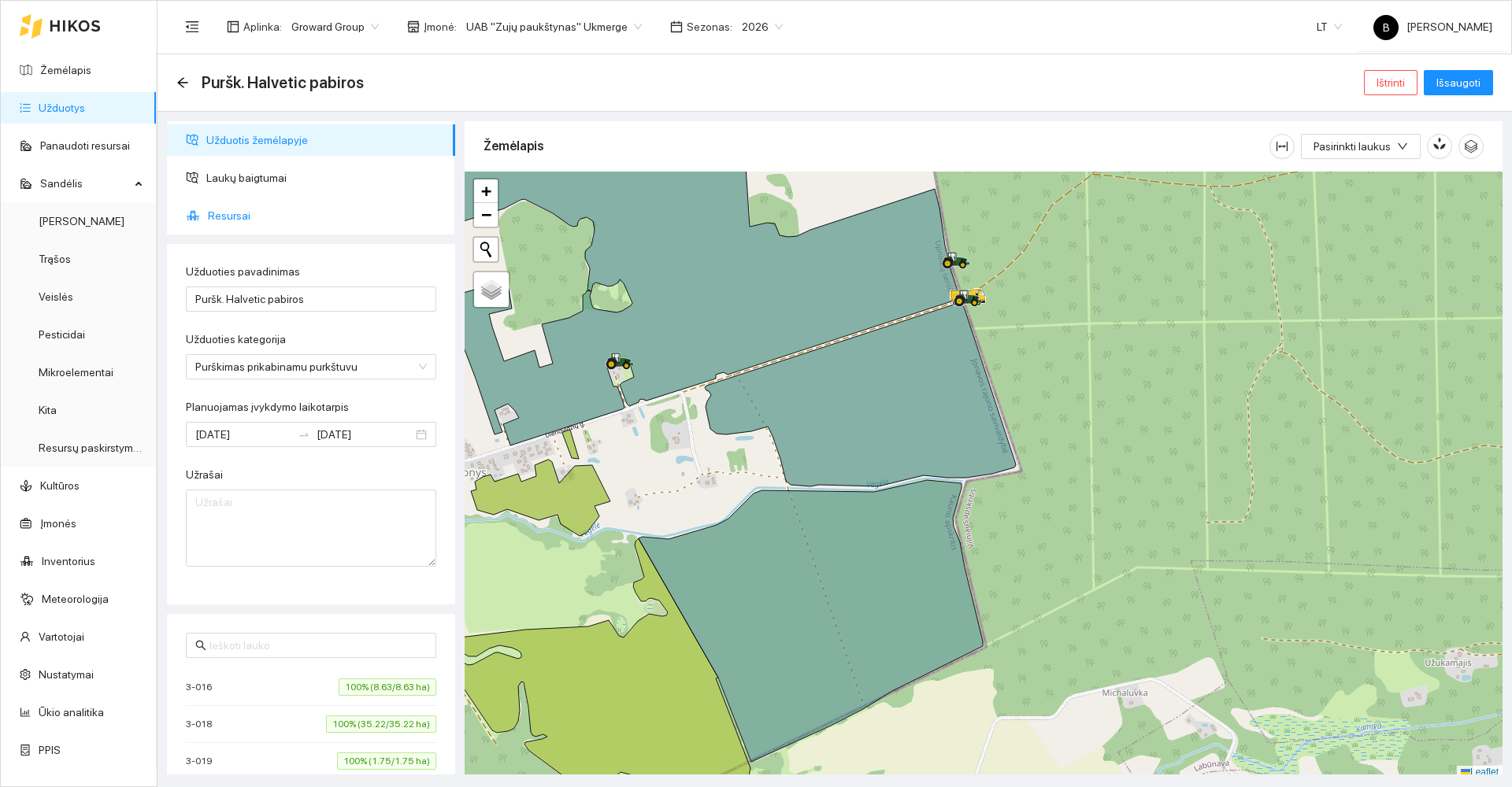
click at [225, 216] on span "Resursai" at bounding box center [325, 216] width 235 height 32
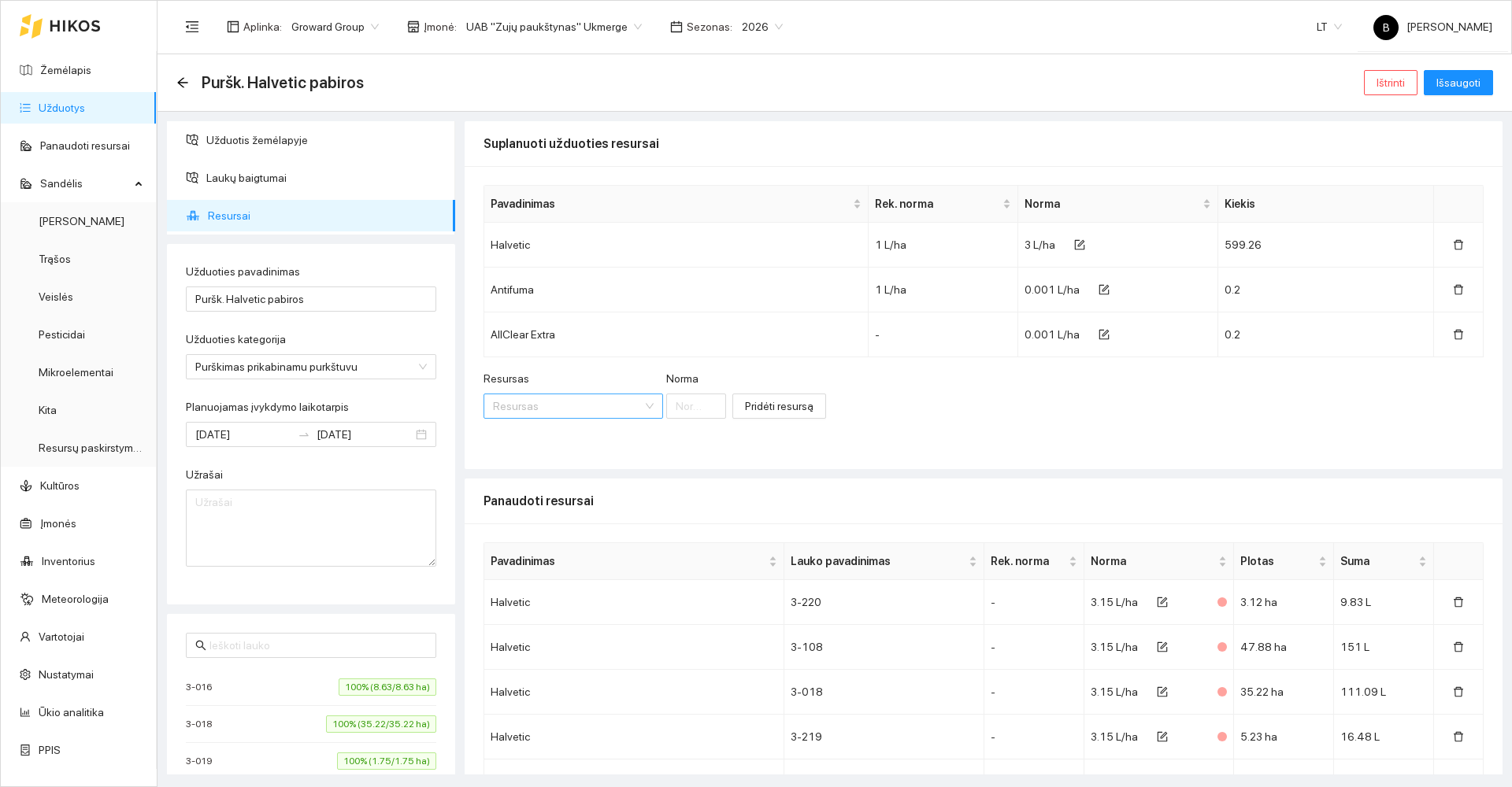
click at [573, 406] on input "Resursas" at bounding box center [568, 406] width 150 height 24
click at [594, 441] on span "Pest" at bounding box center [600, 438] width 21 height 12
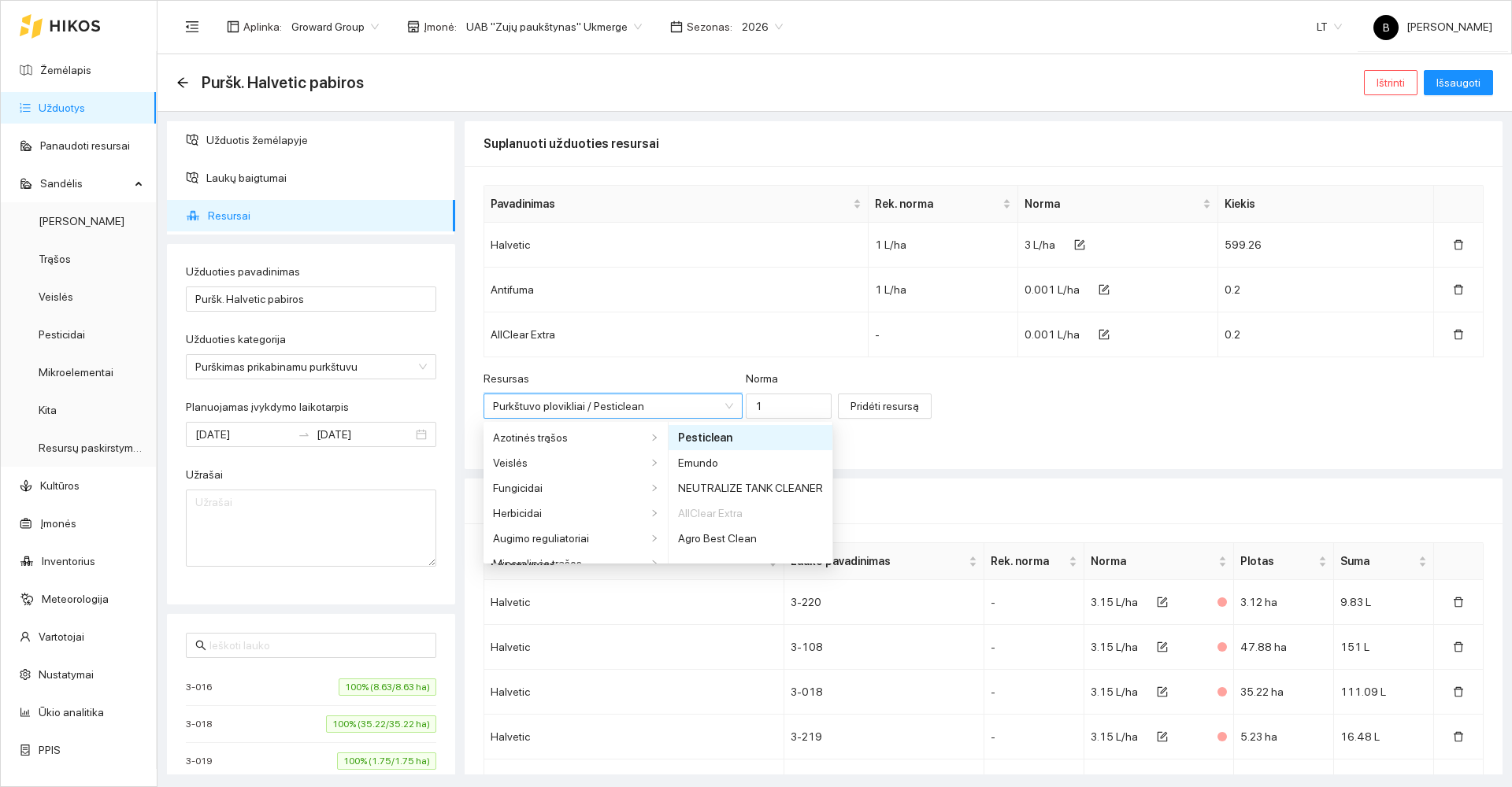
scroll to position [416, 0]
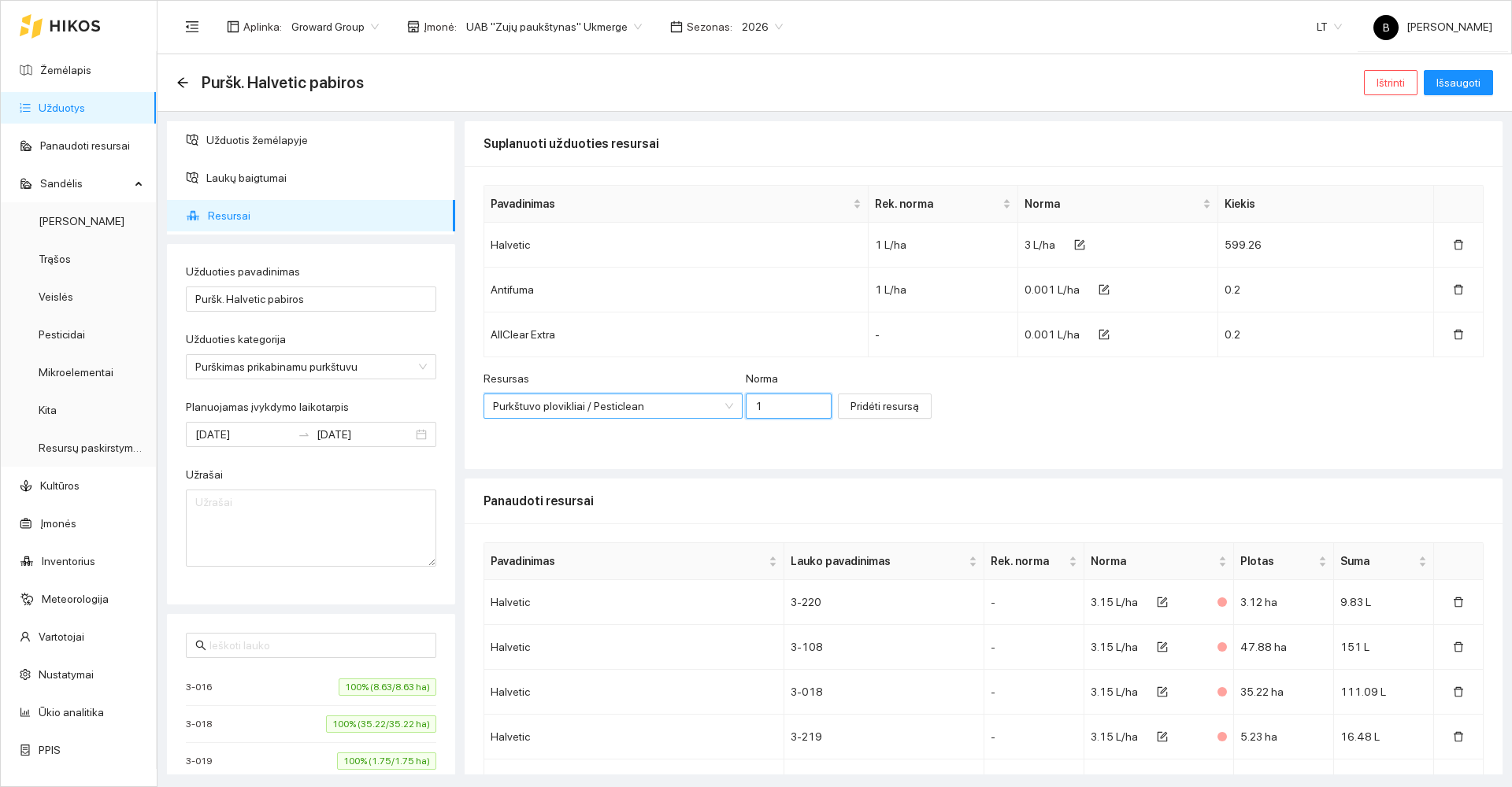
click at [772, 407] on input "1" at bounding box center [789, 406] width 86 height 26
click at [851, 408] on span "Pridėti resursą" at bounding box center [885, 407] width 69 height 18
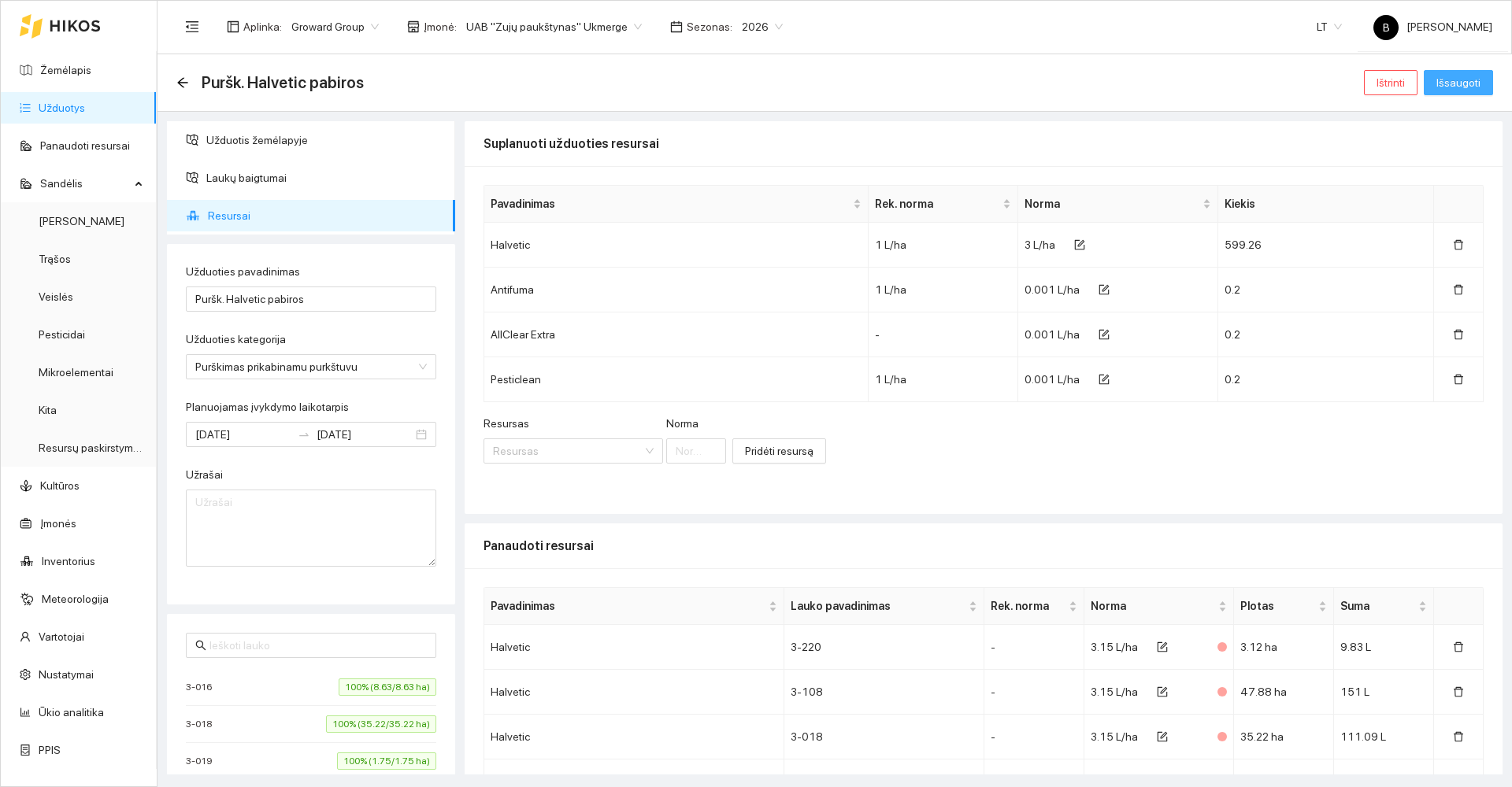
click at [1469, 85] on span "Išsaugoti" at bounding box center [1458, 83] width 44 height 18
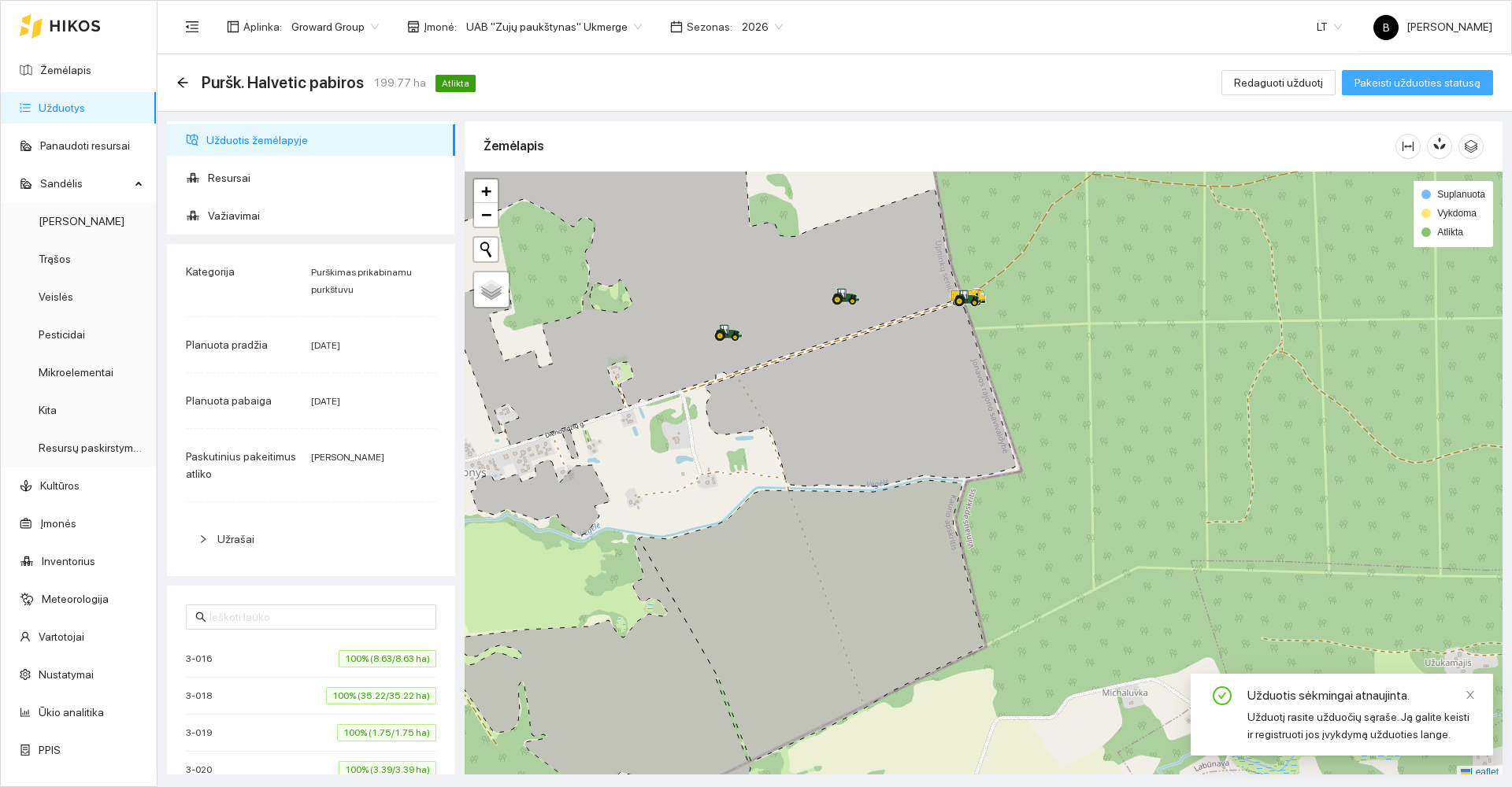
click at [1469, 85] on span "Pakeisti užduoties statusą" at bounding box center [1417, 83] width 126 height 18
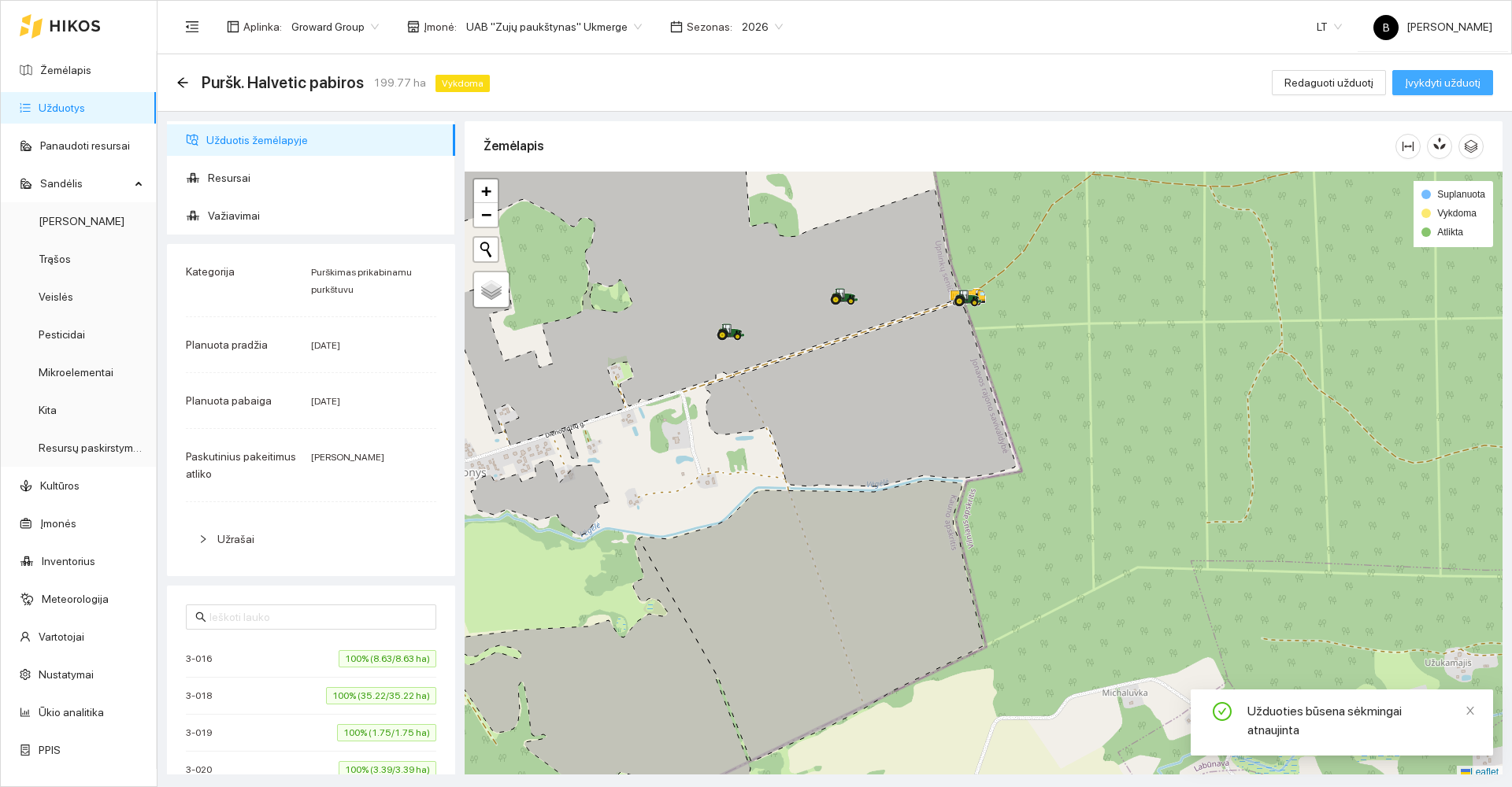
click at [1452, 78] on span "Įvykdyti užduotį" at bounding box center [1442, 83] width 76 height 18
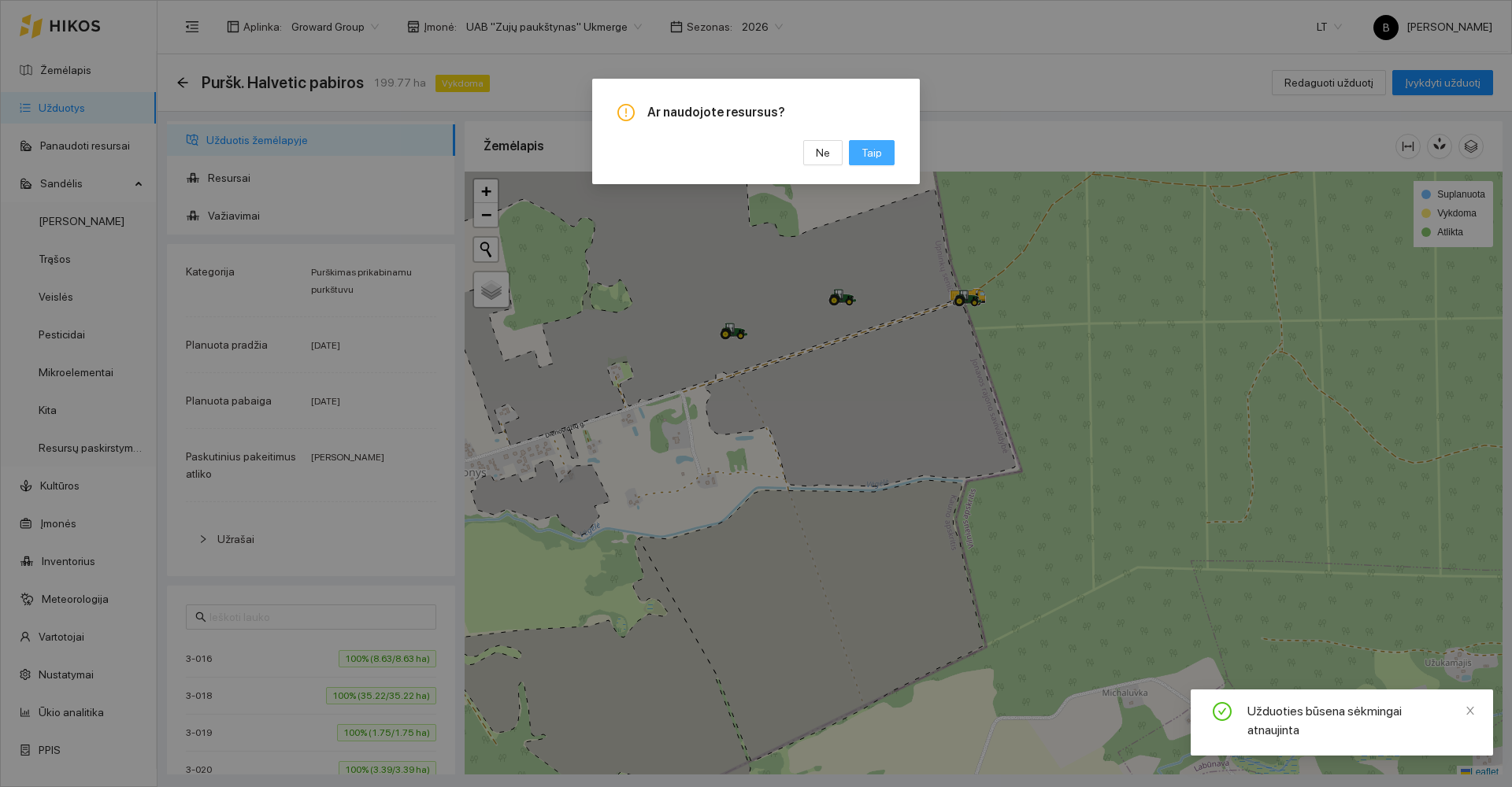
click at [872, 156] on span "Taip" at bounding box center [871, 153] width 20 height 18
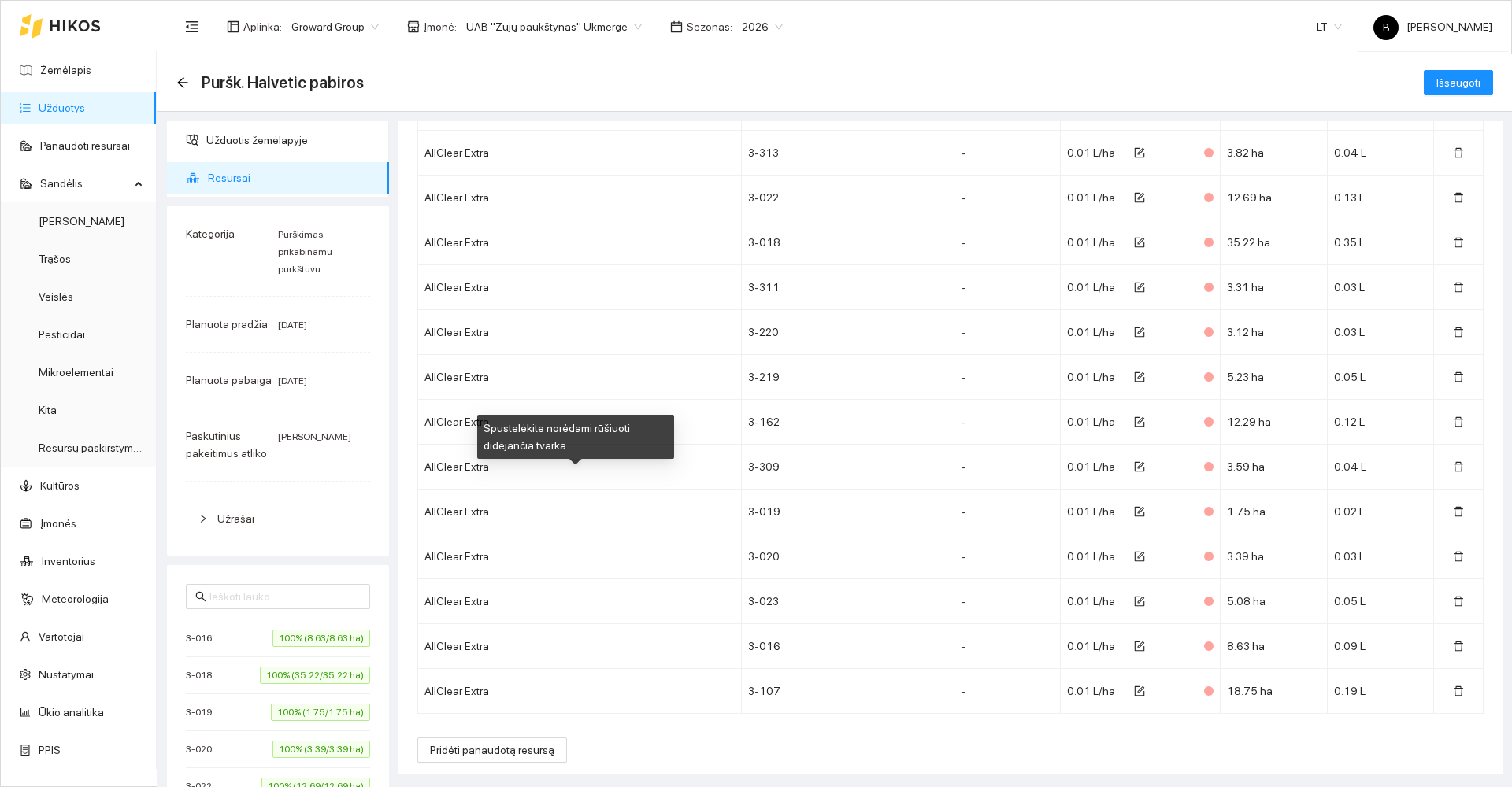
scroll to position [2217, 0]
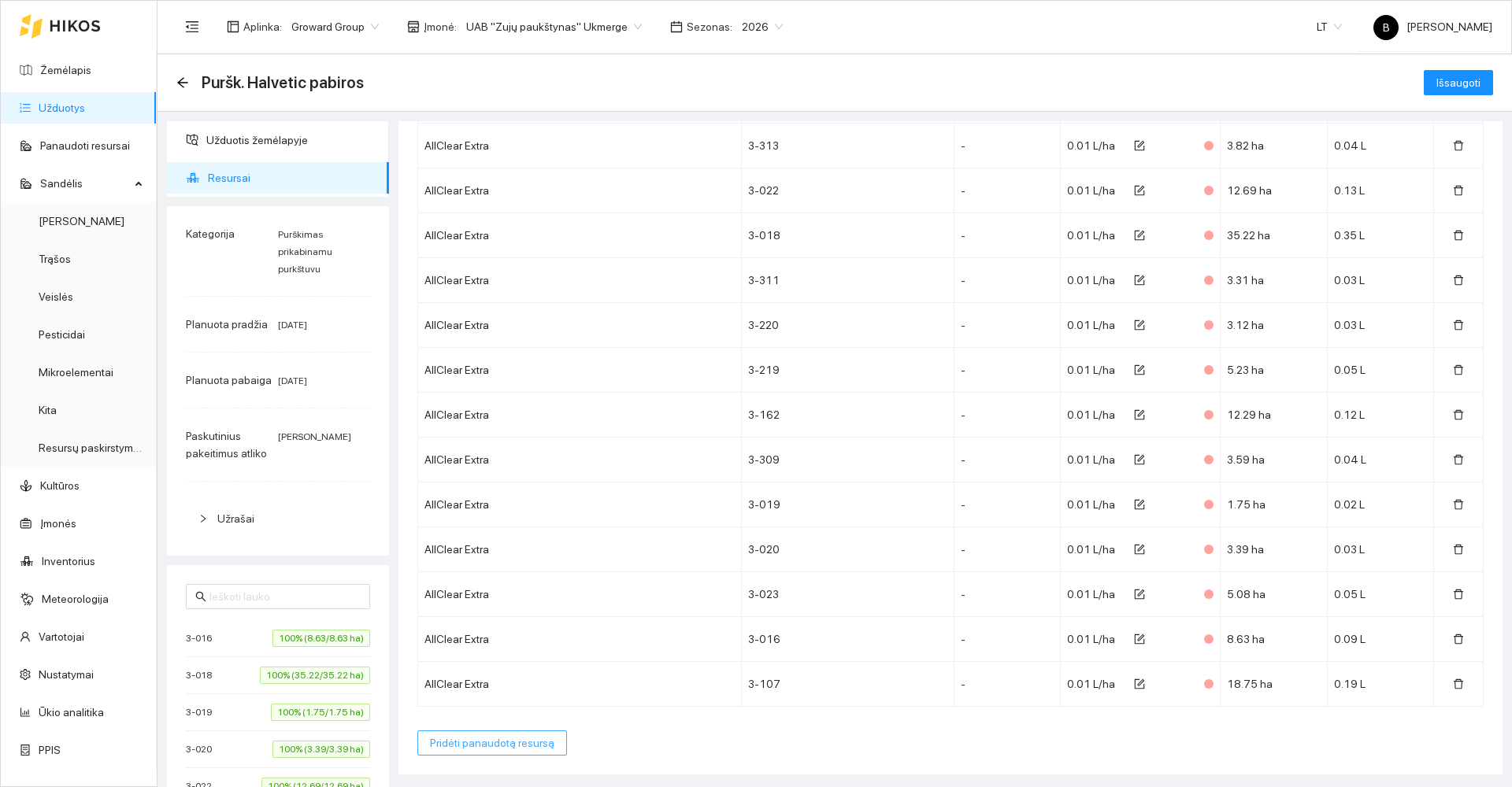
click at [498, 746] on span "Pridėti panaudotą resursą" at bounding box center [491, 743] width 124 height 18
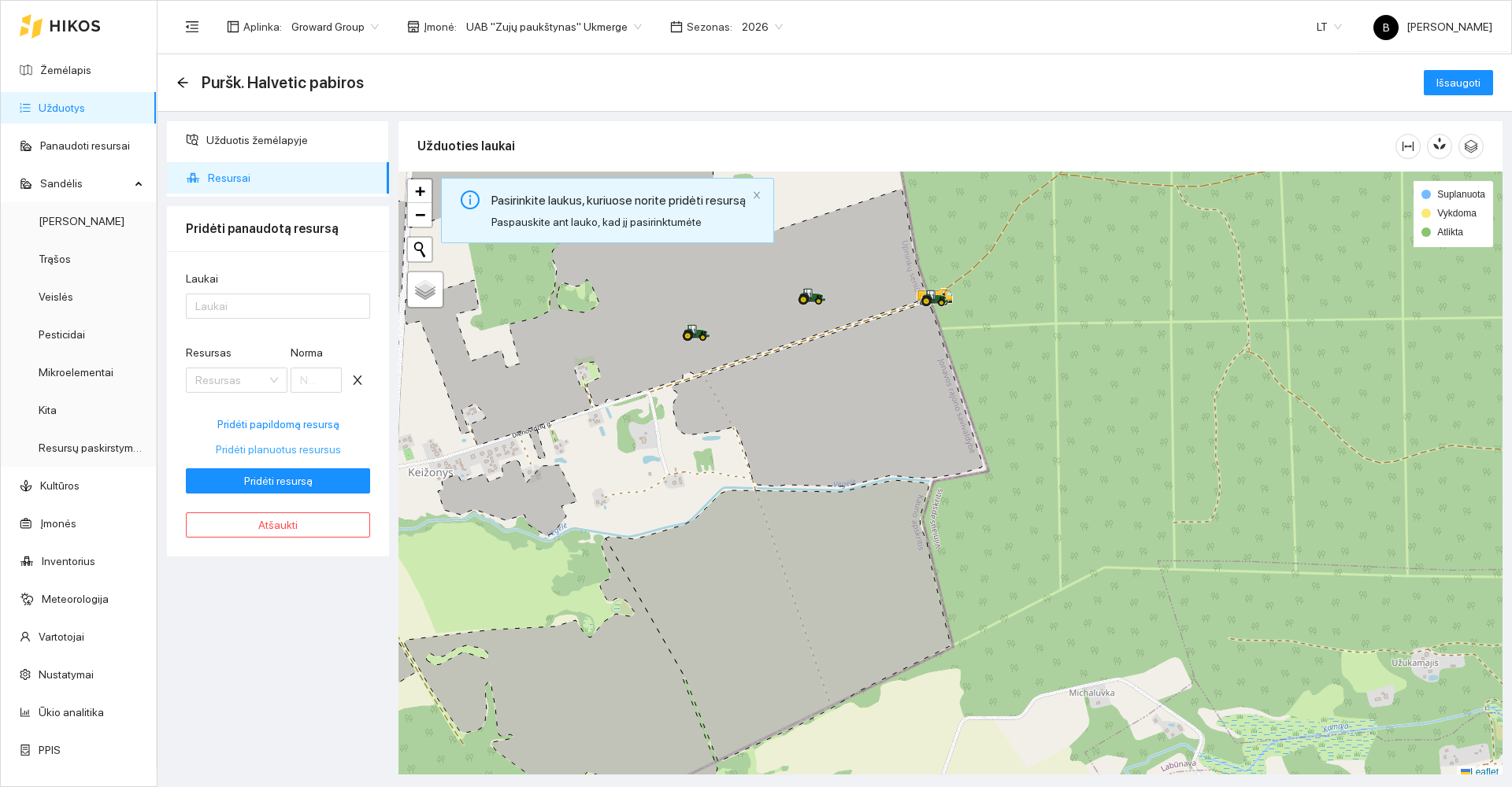
click at [270, 447] on span "Pridėti planuotus resursus" at bounding box center [278, 450] width 125 height 18
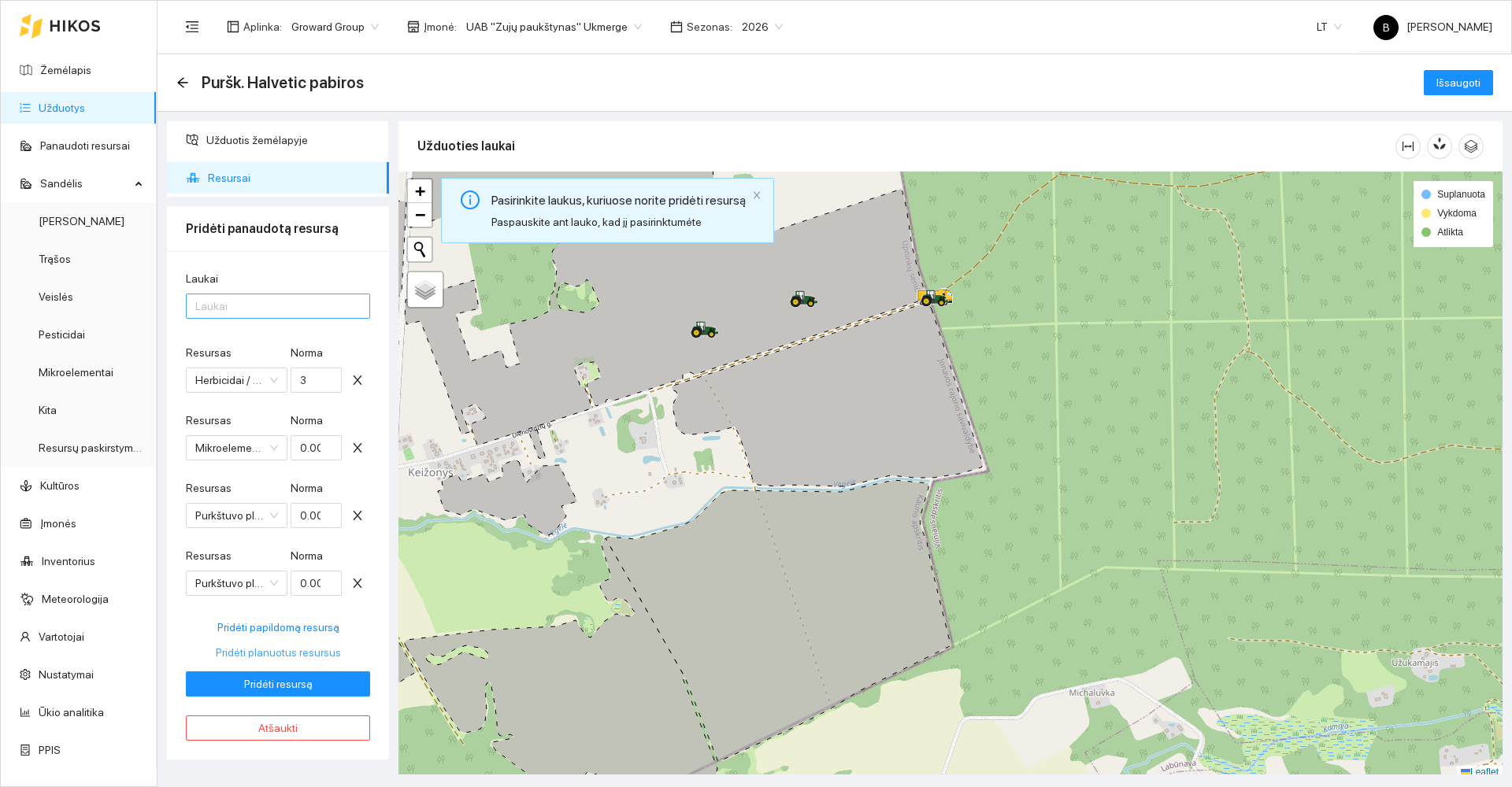
click at [230, 306] on div at bounding box center [270, 305] width 160 height 18
click at [239, 344] on div "Visi laukai" at bounding box center [278, 338] width 166 height 18
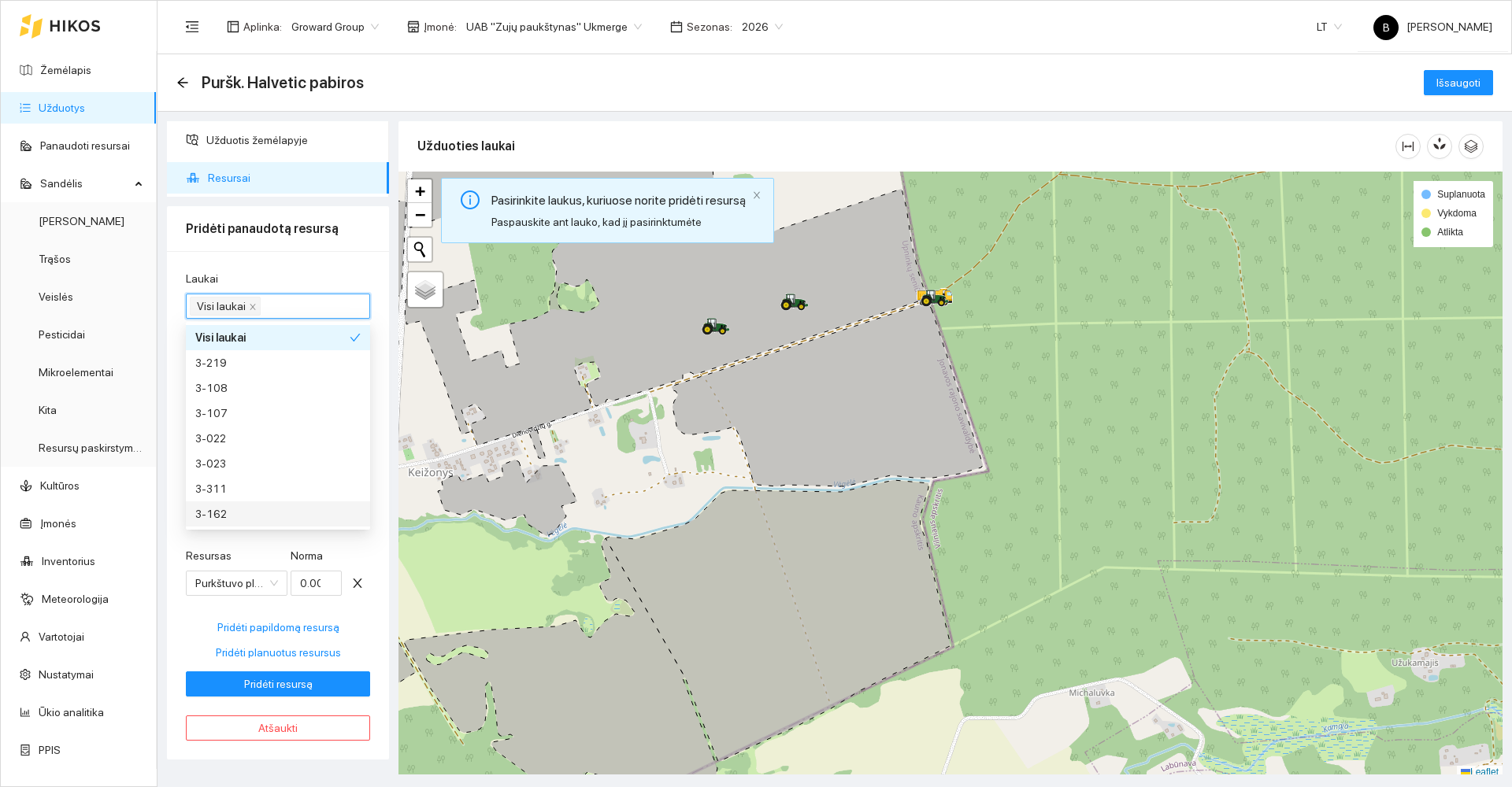
click at [180, 635] on div "Laukai Visi laukai Resursas Herbicidai / Halvetic [PERSON_NAME] 3 Resursas Mikr…" at bounding box center [278, 505] width 222 height 509
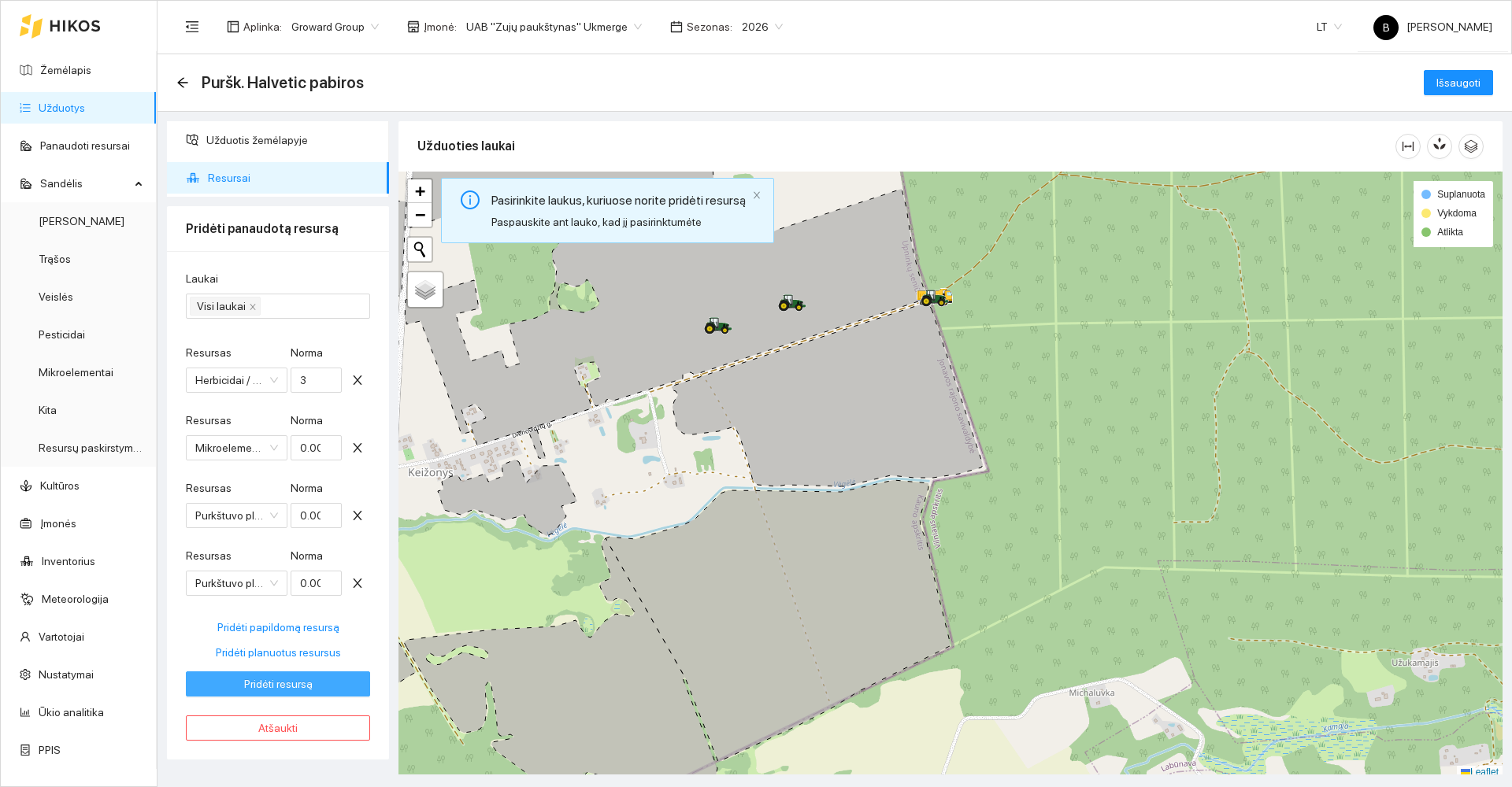
click at [261, 683] on span "Pridėti resursą" at bounding box center [278, 684] width 69 height 18
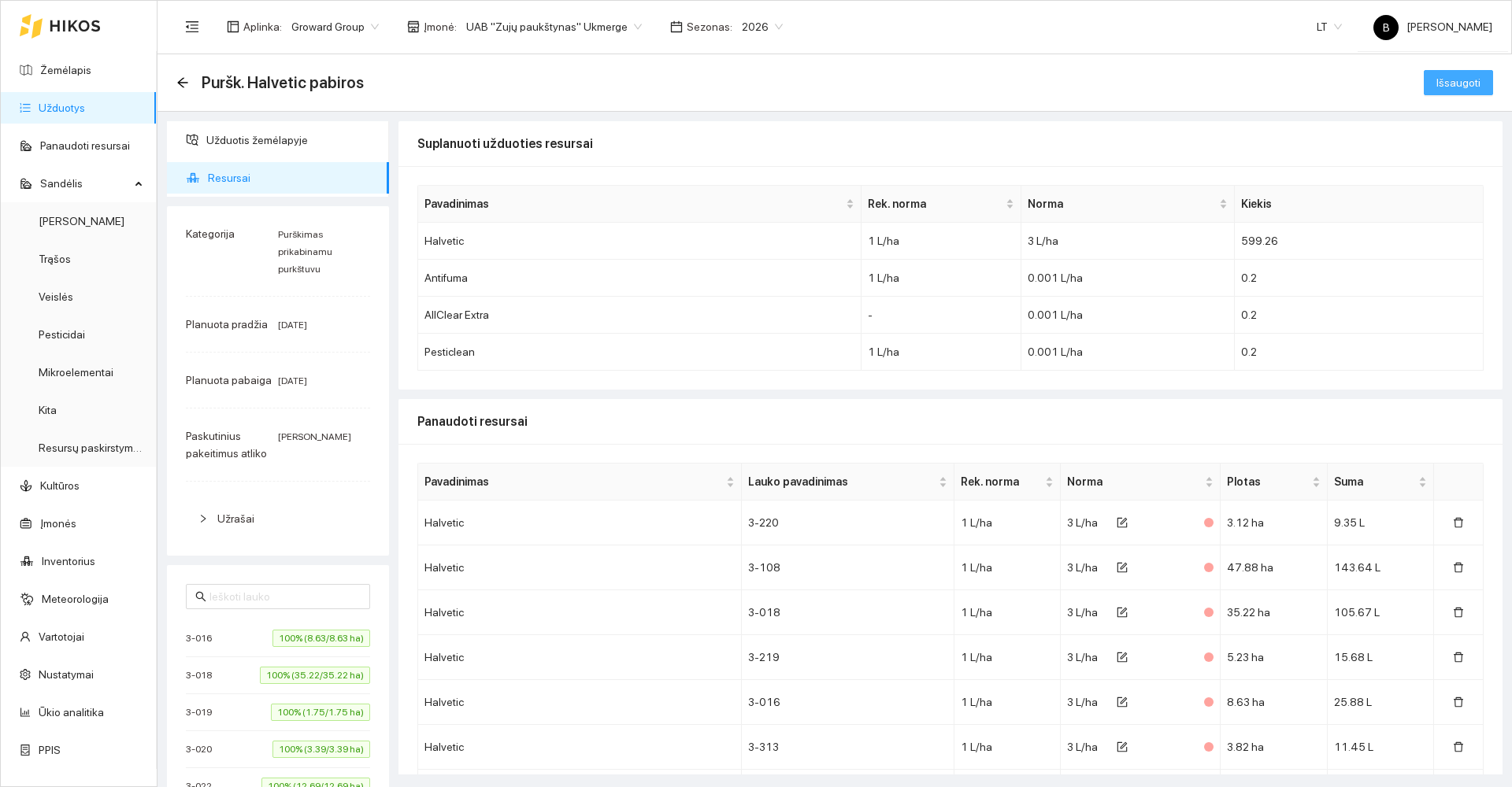
click at [1445, 85] on span "Išsaugoti" at bounding box center [1458, 83] width 44 height 18
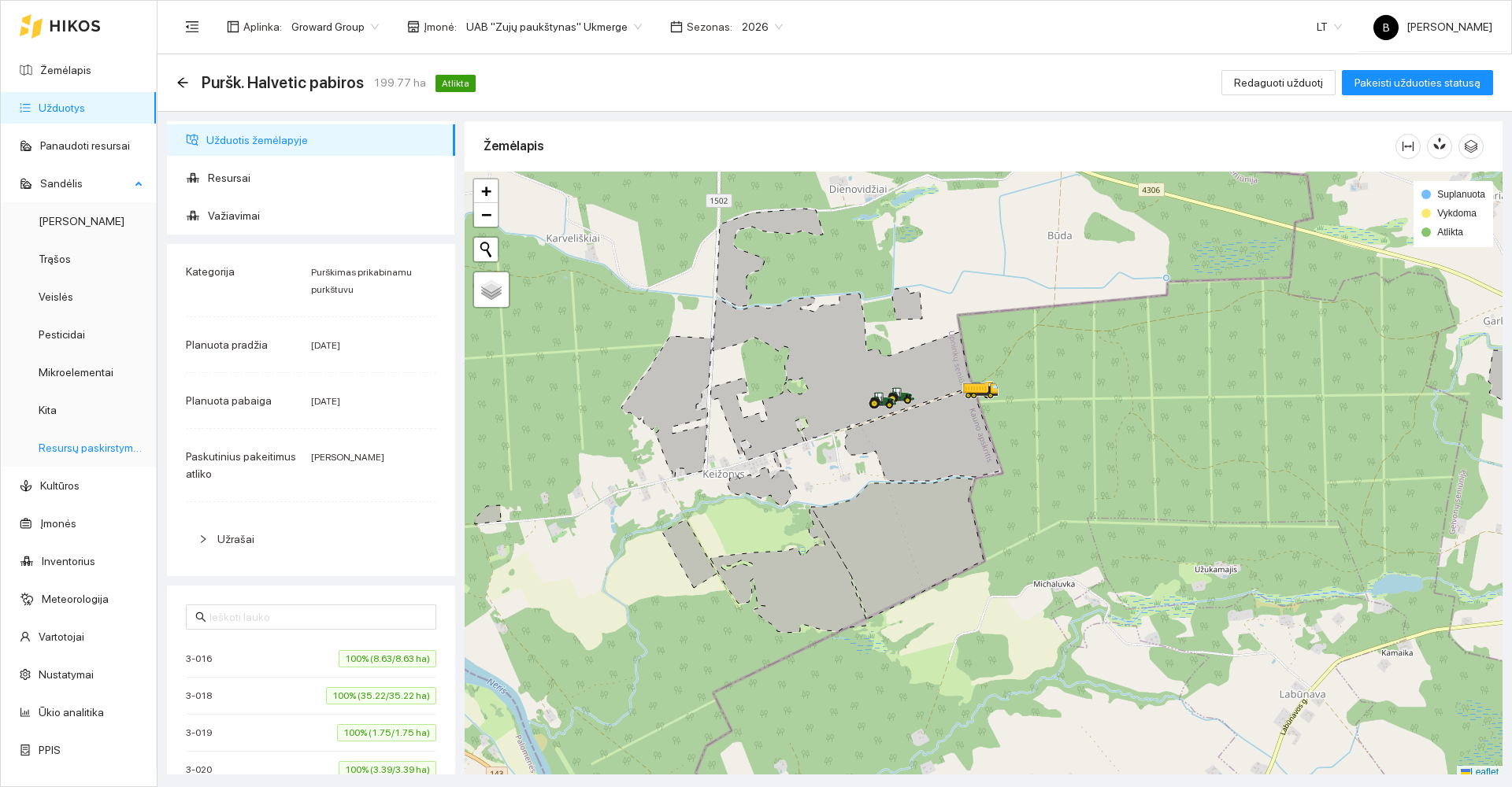
click at [70, 444] on link "Resursų paskirstymas" at bounding box center [92, 448] width 107 height 12
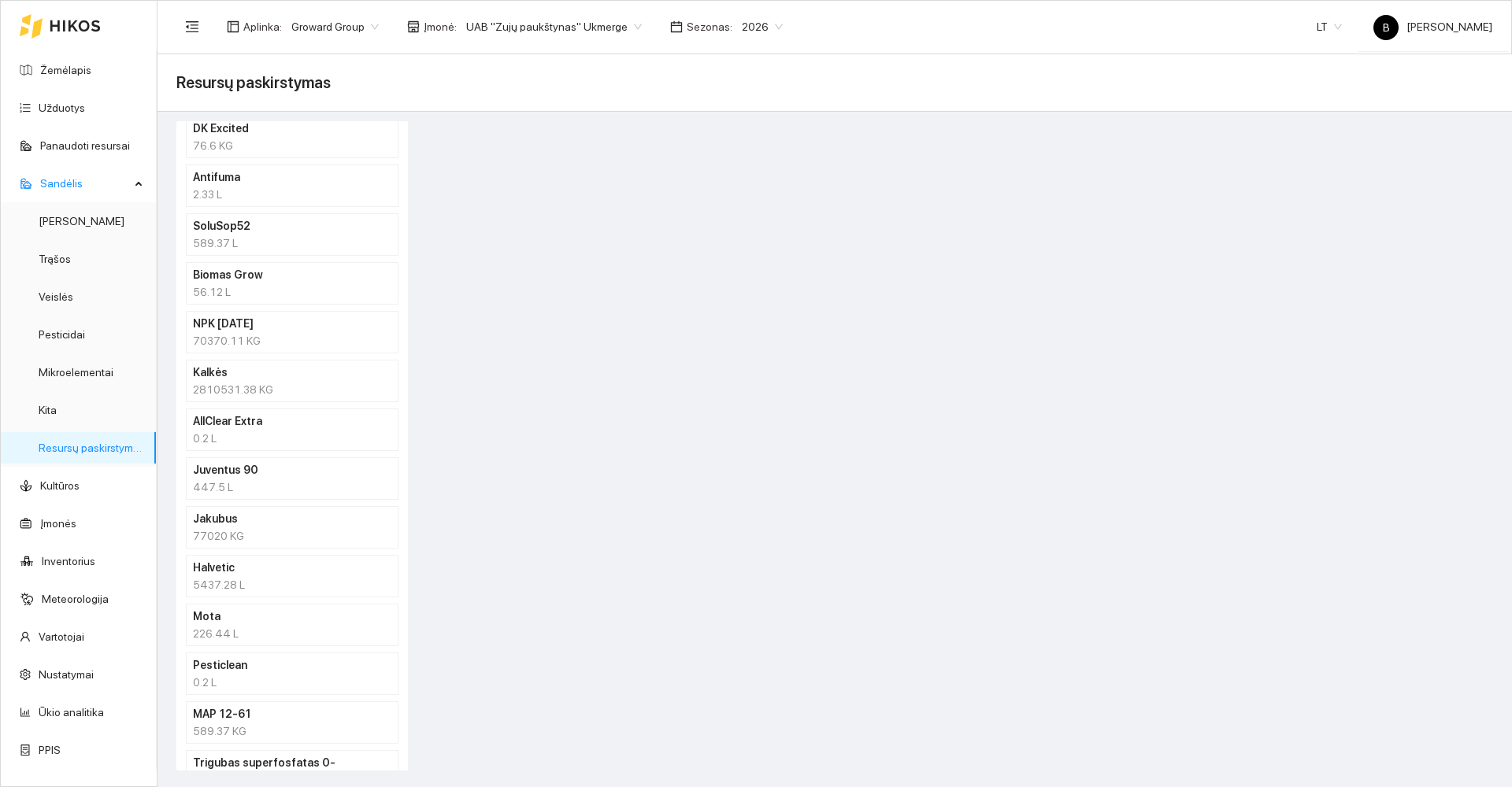
scroll to position [866, 0]
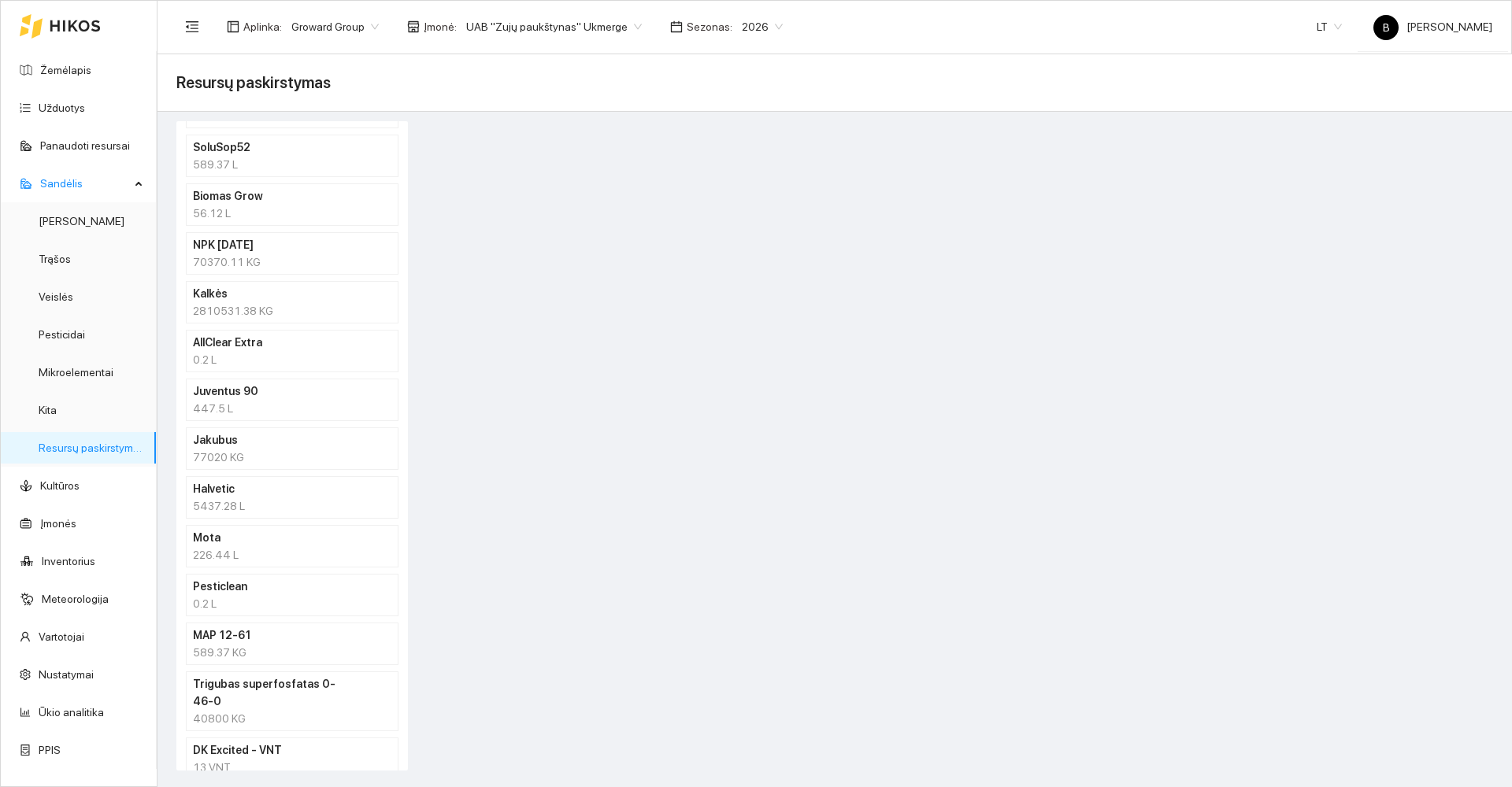
click at [254, 603] on div "0.2 L" at bounding box center [291, 604] width 198 height 18
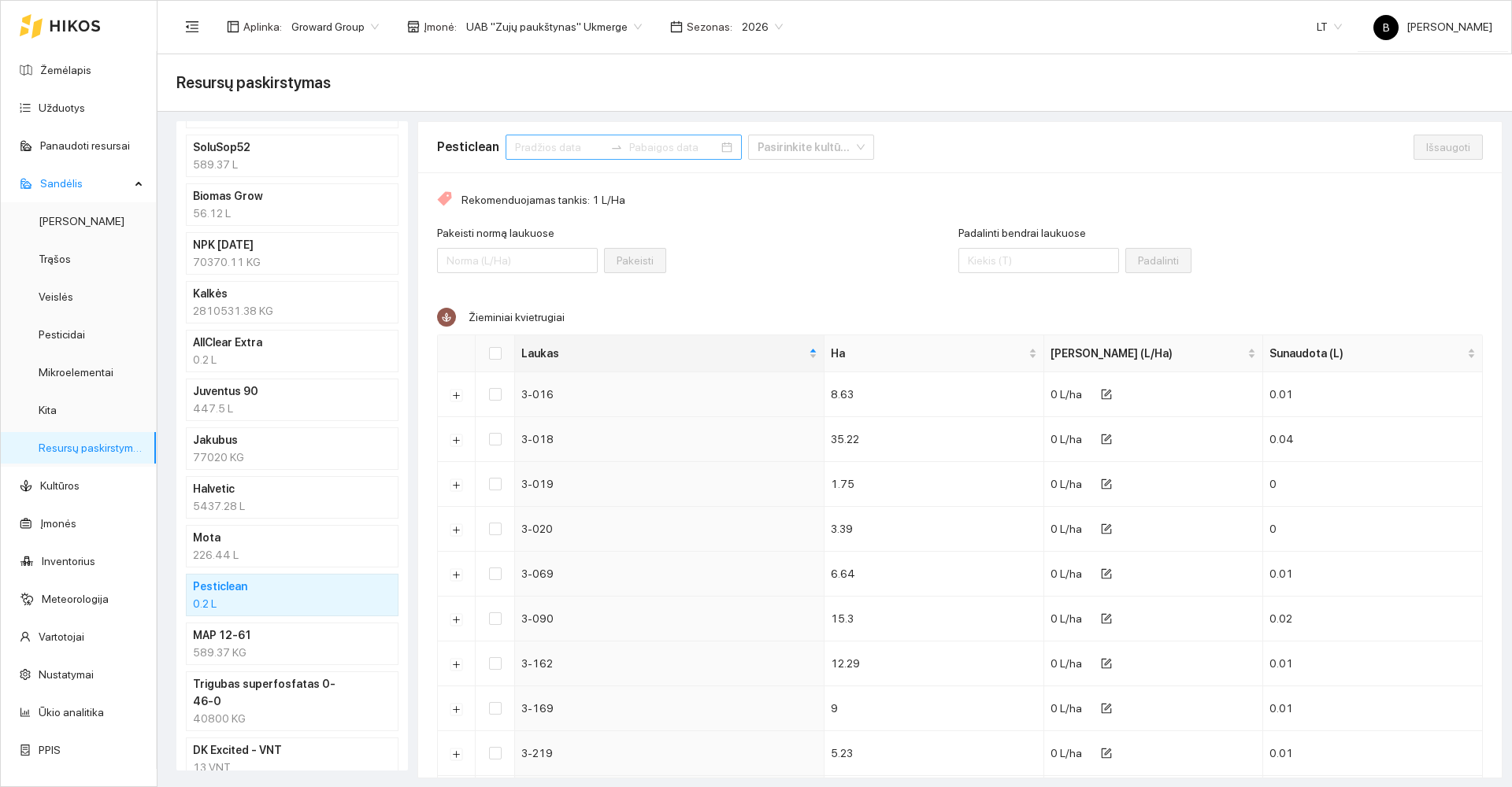
click at [572, 145] on input at bounding box center [559, 147] width 89 height 18
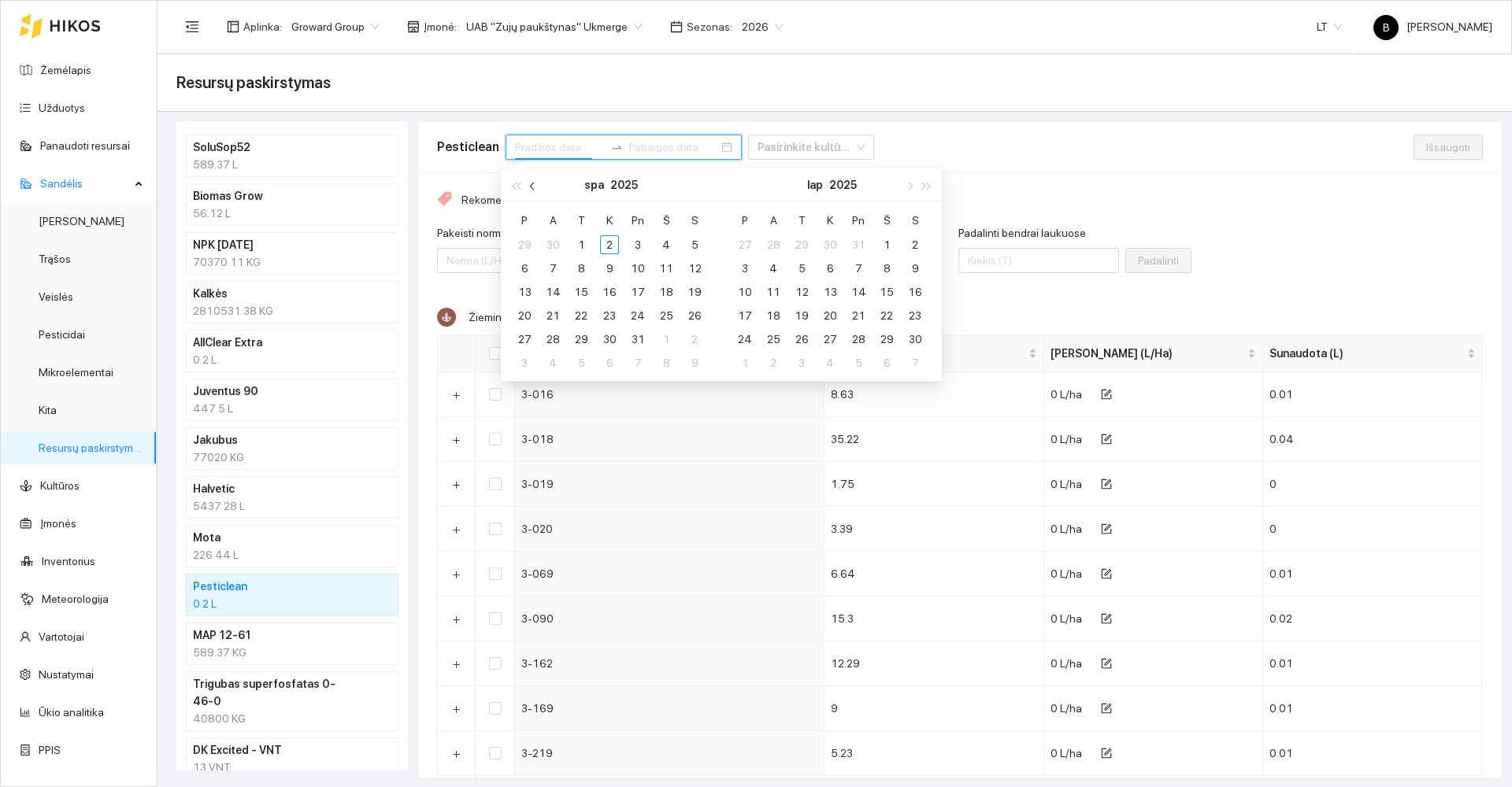
click at [535, 188] on span "button" at bounding box center [534, 186] width 8 height 8
type input "[DATE]"
click at [527, 242] on div "1" at bounding box center [524, 244] width 18 height 18
type input "[DATE]"
click at [554, 340] on div "30" at bounding box center [552, 339] width 18 height 18
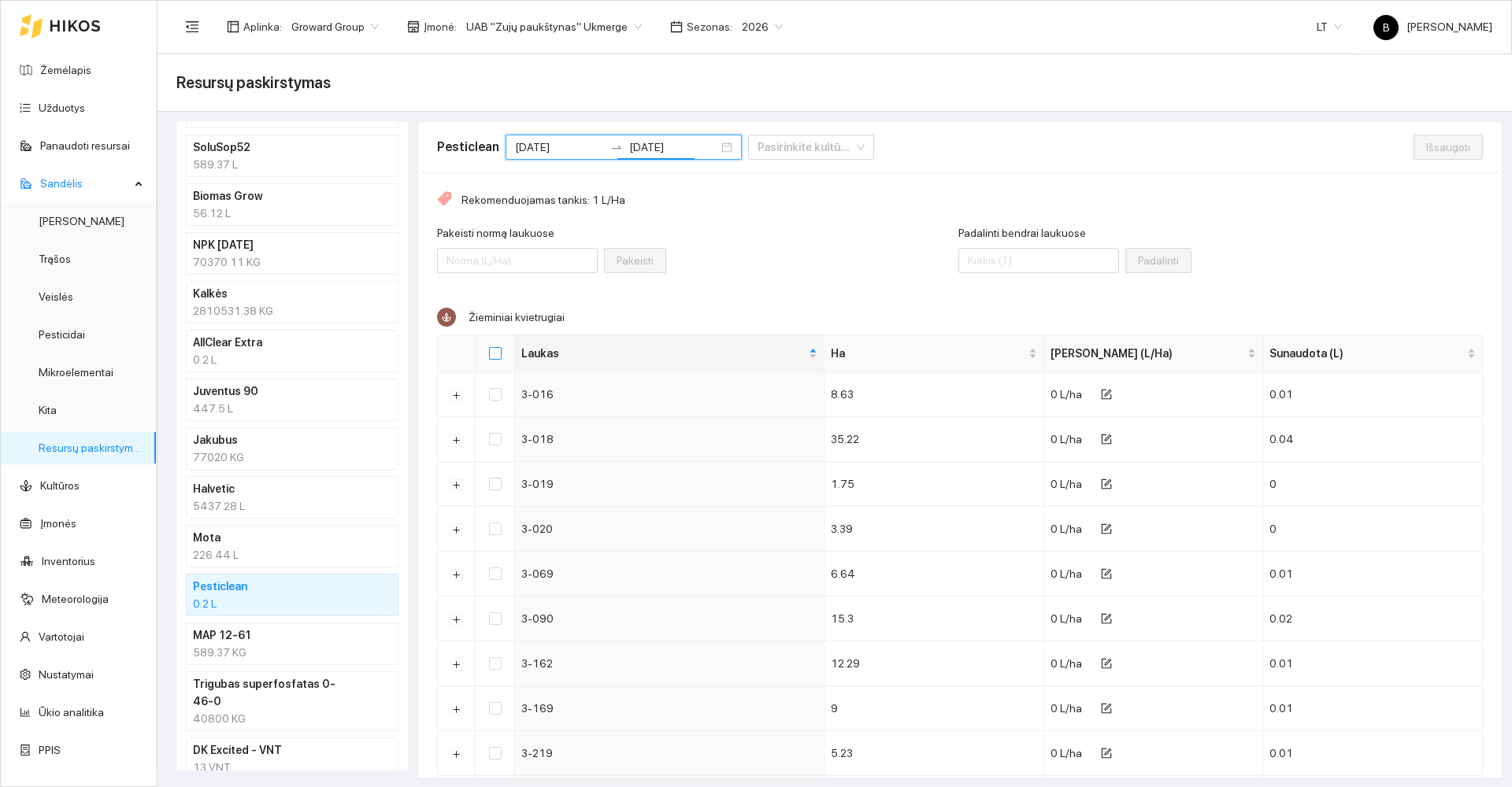
click at [496, 352] on input "Select all" at bounding box center [495, 353] width 12 height 12
checkbox input "true"
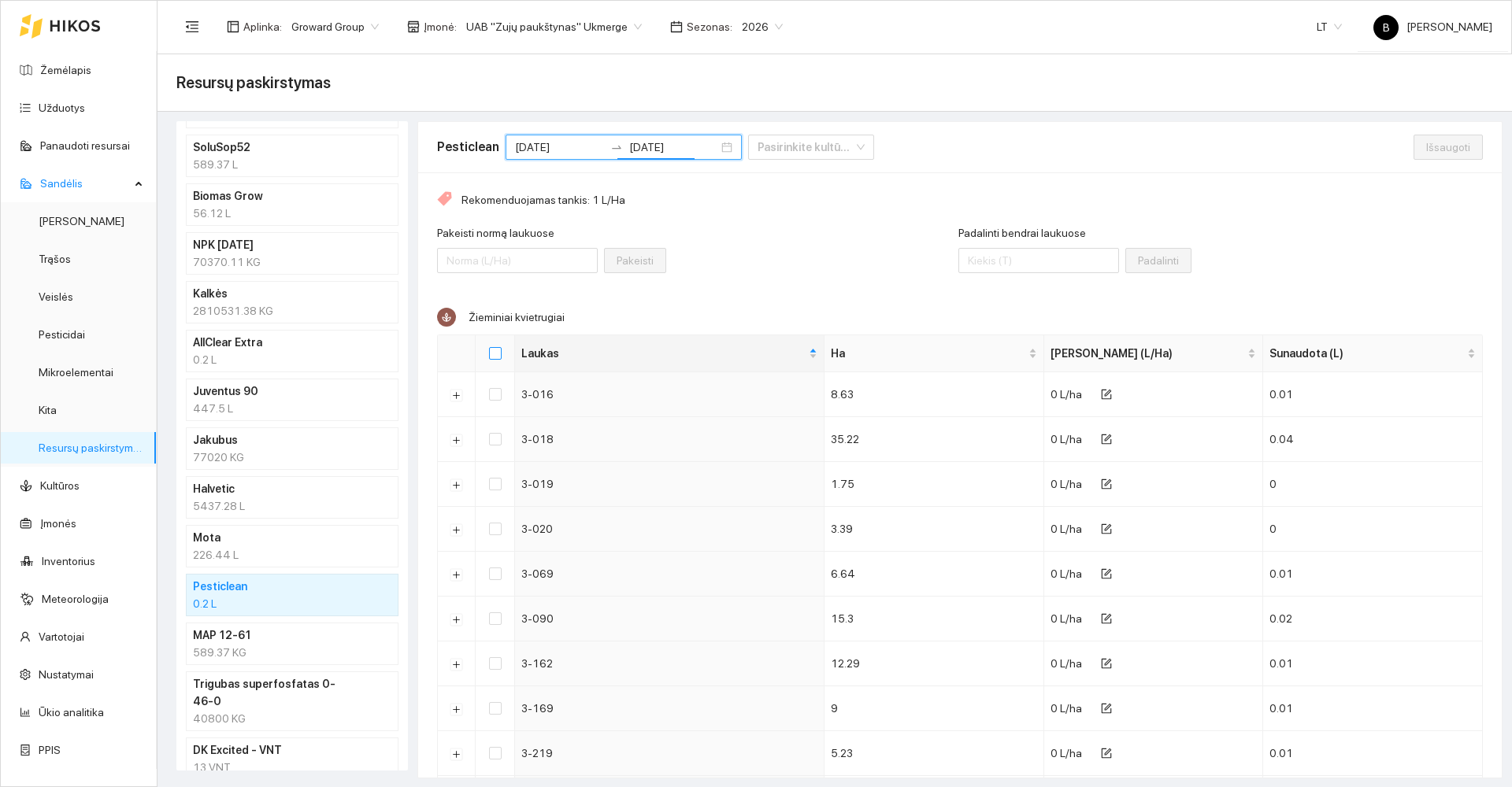
checkbox input "true"
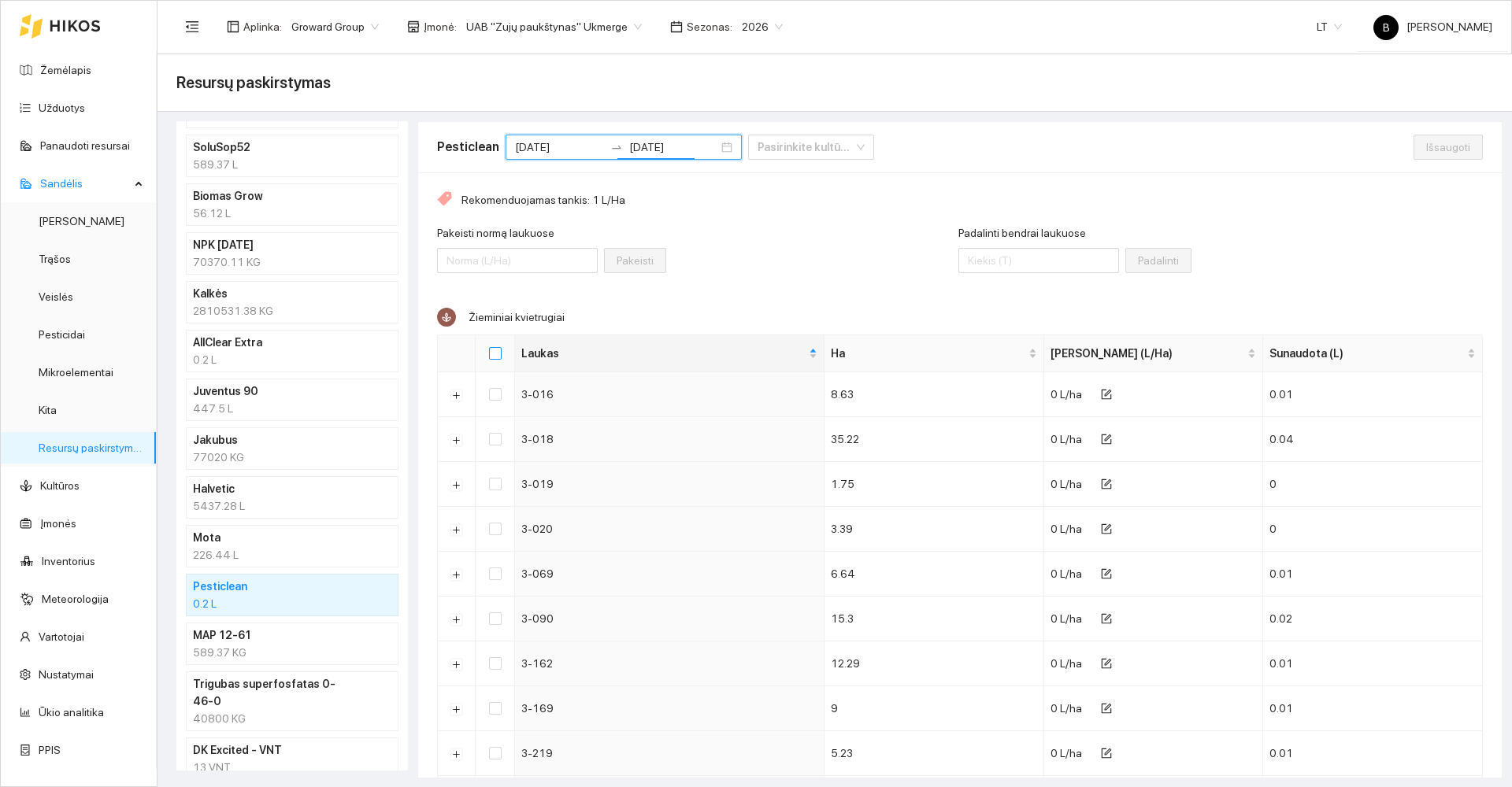
checkbox input "true"
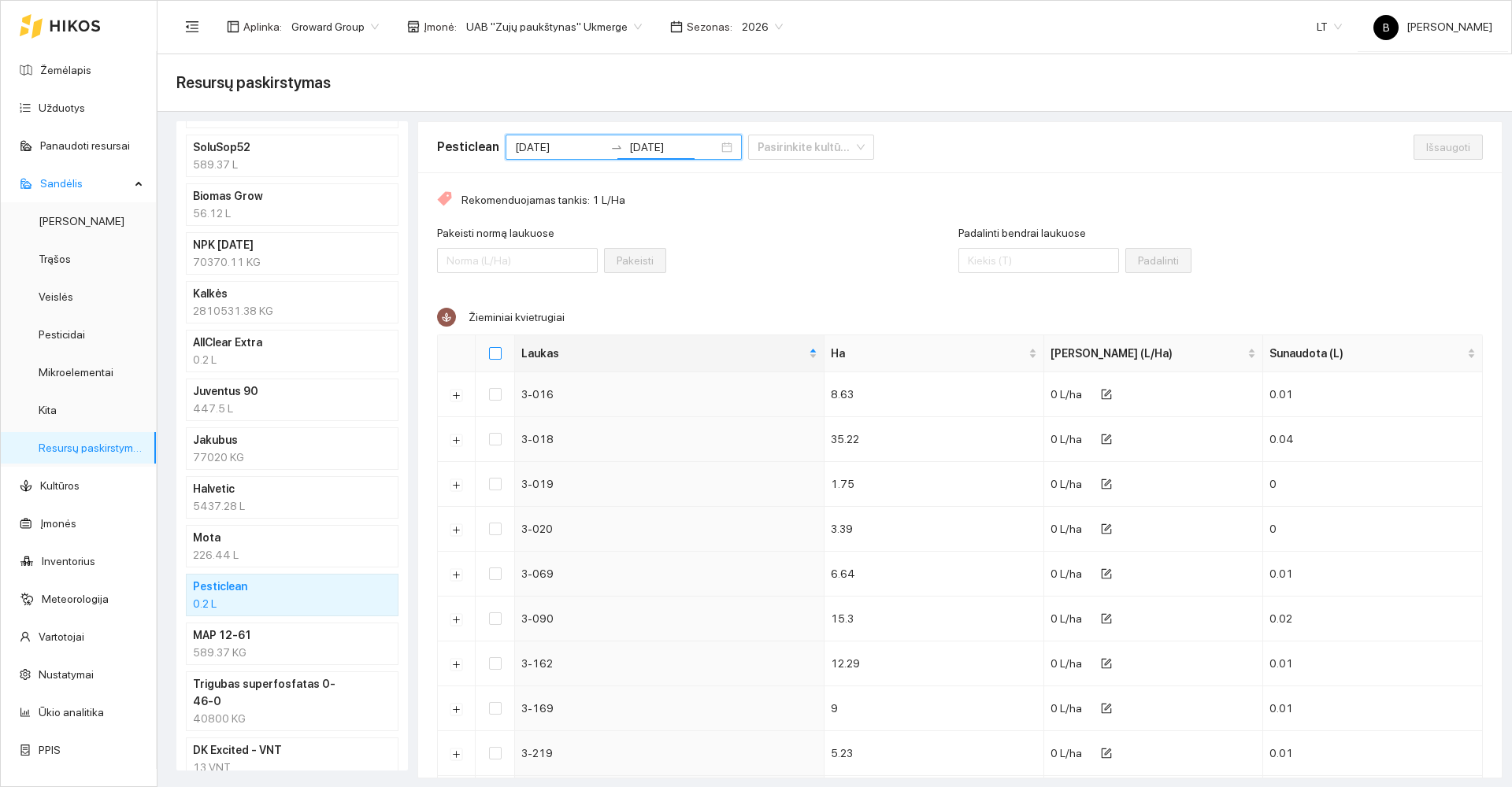
checkbox input "true"
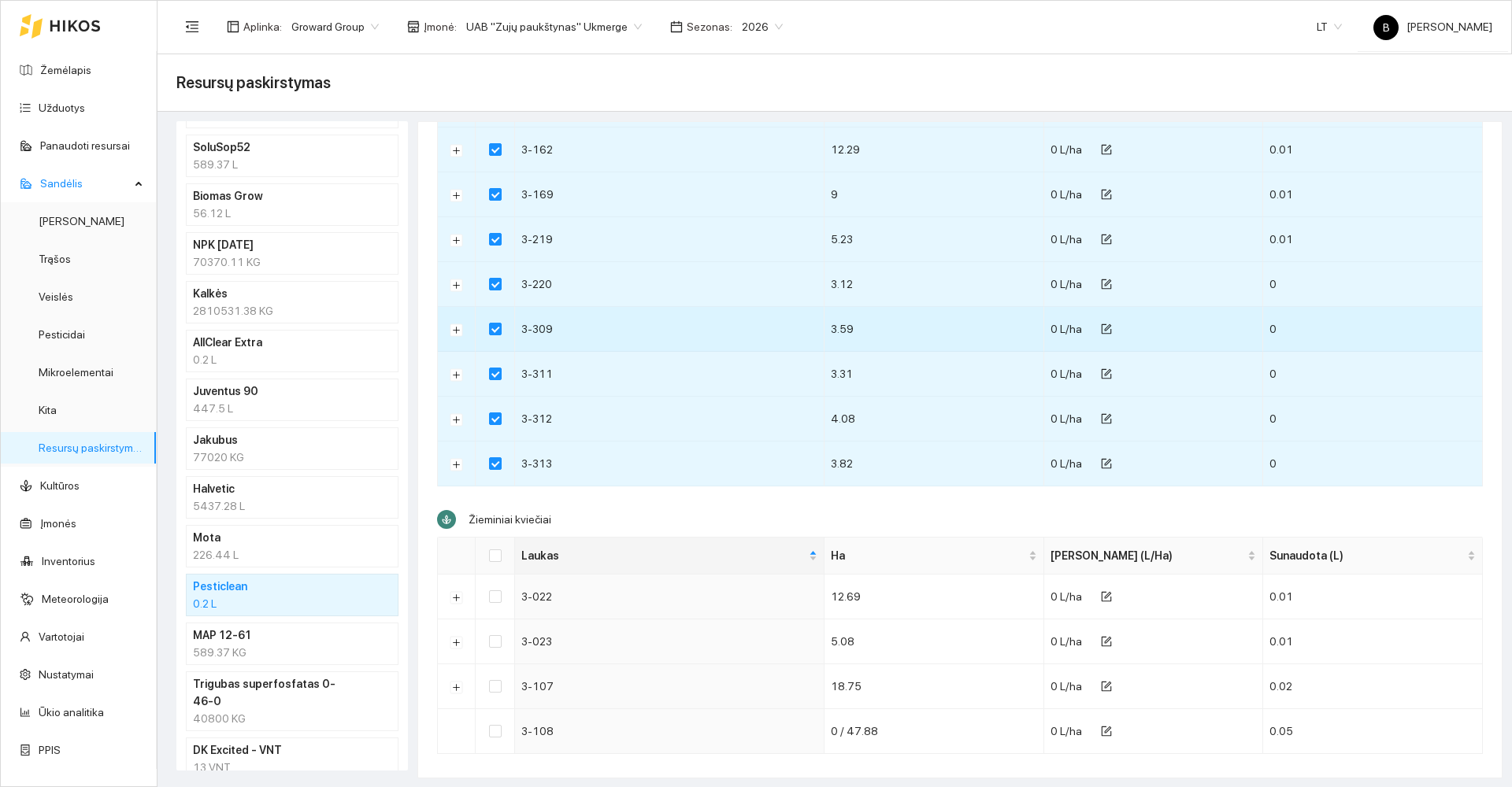
scroll to position [533, 0]
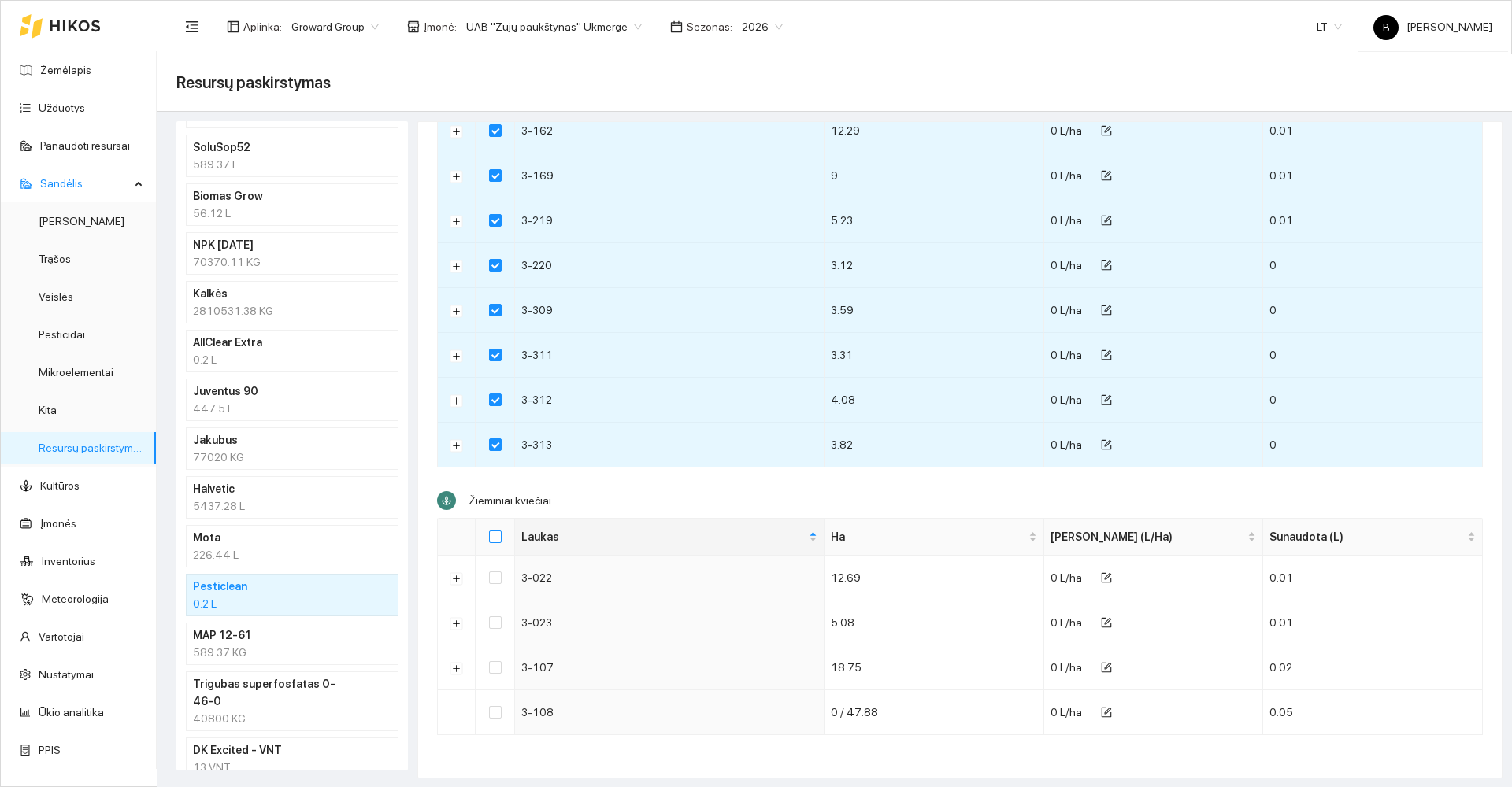
click at [496, 536] on input "Select all" at bounding box center [495, 537] width 12 height 12
checkbox input "true"
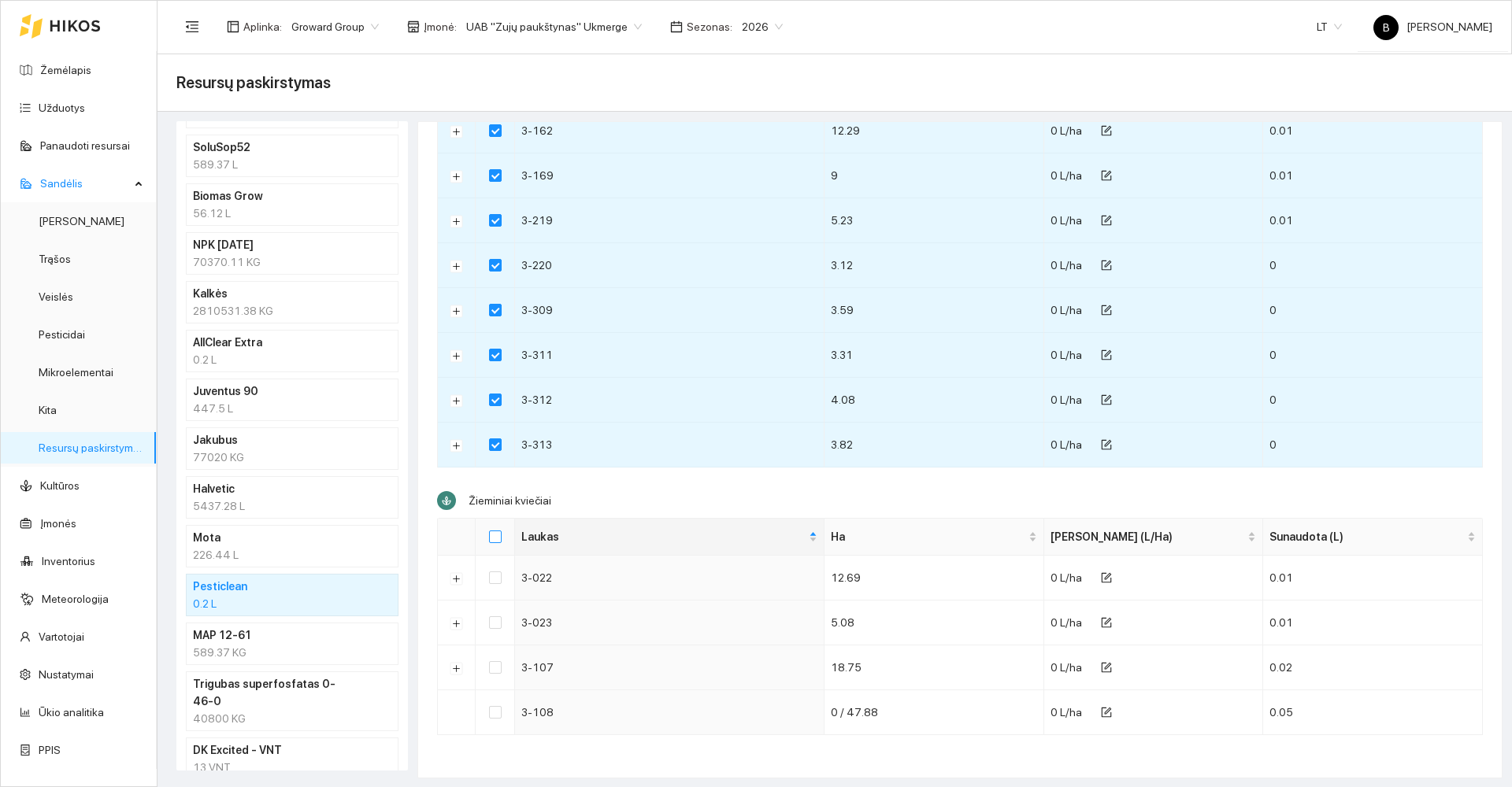
checkbox input "true"
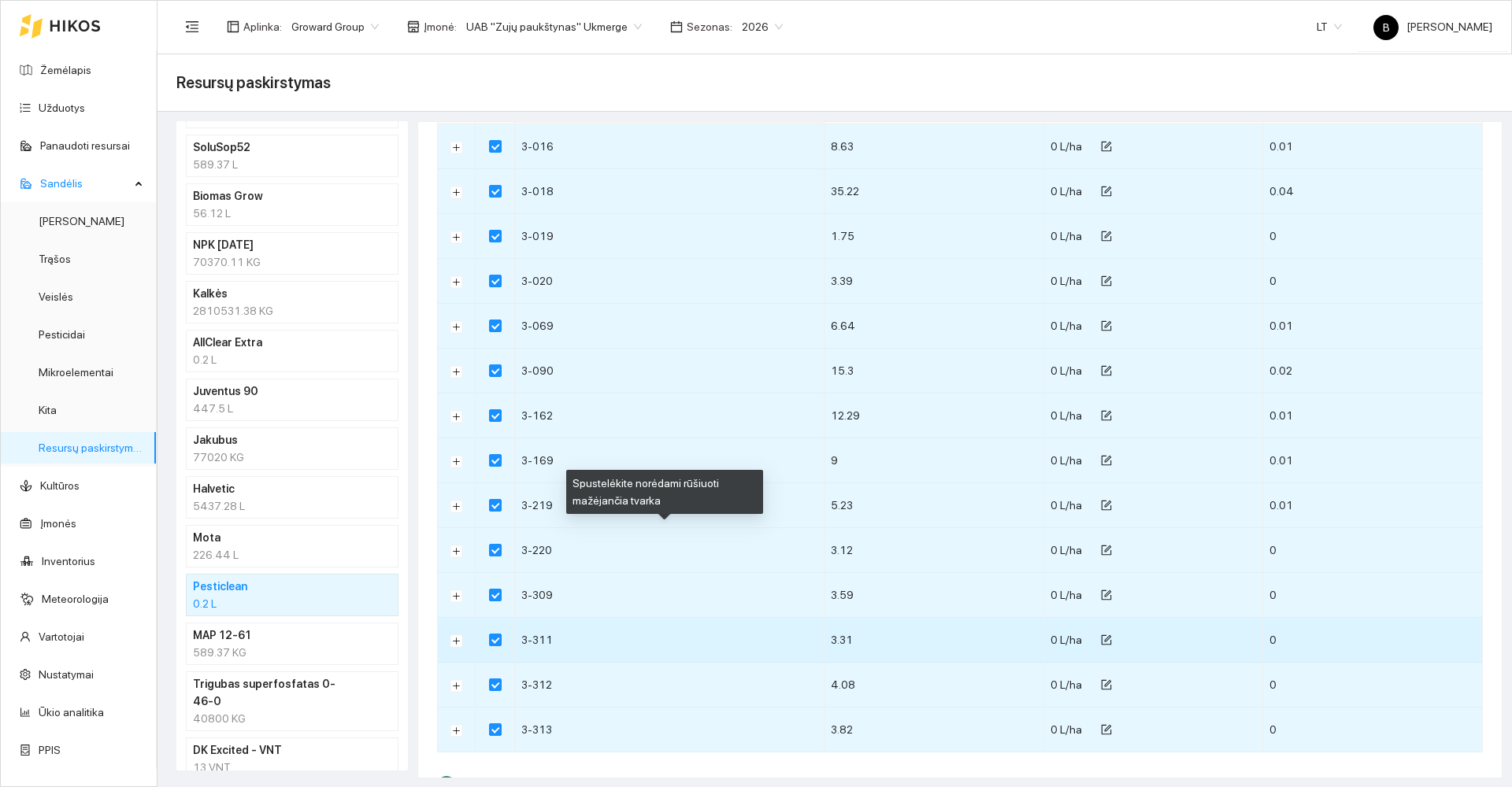
scroll to position [0, 0]
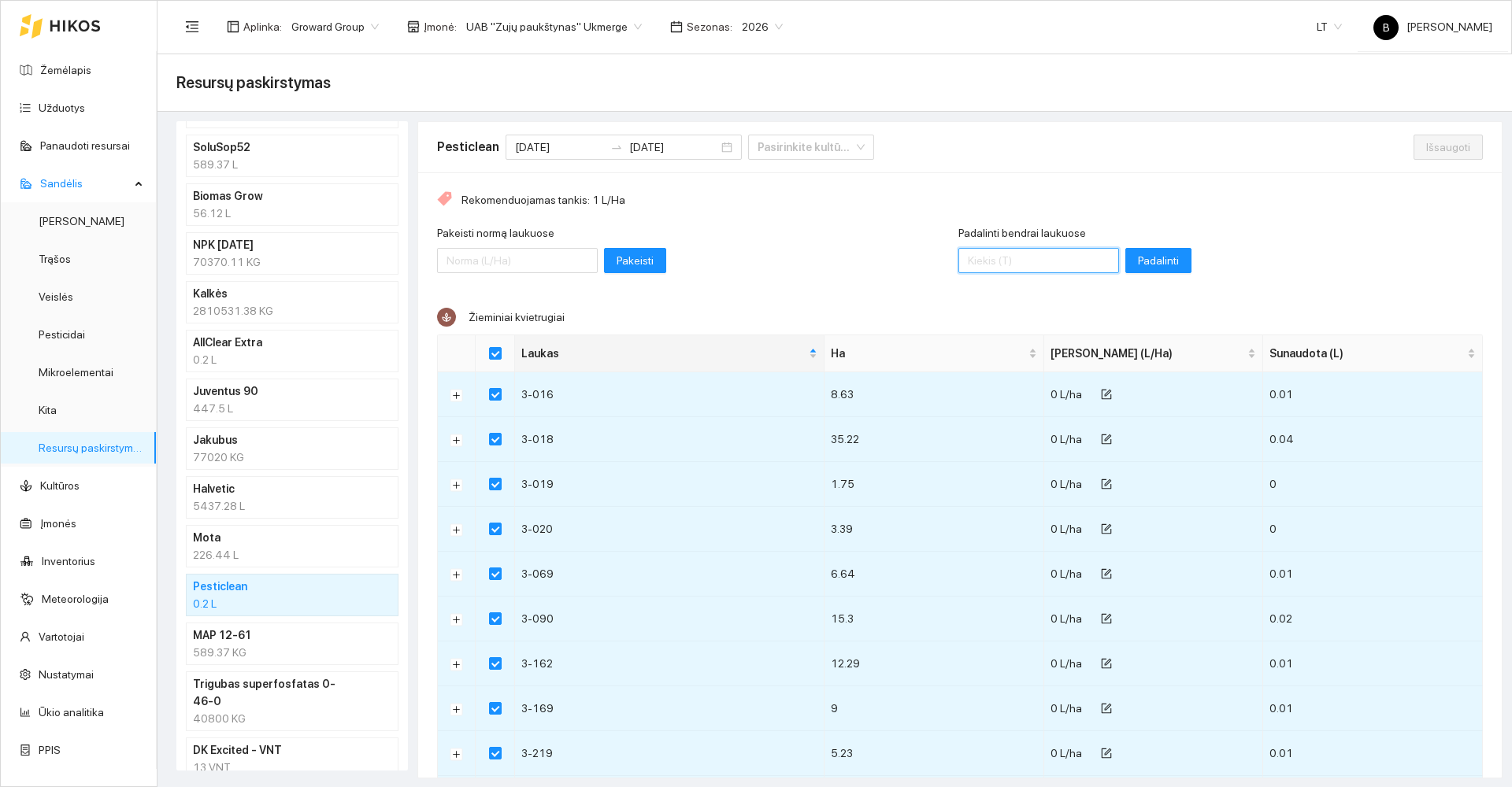
click at [1025, 270] on input "Padalinti bendrai laukuose" at bounding box center [1038, 261] width 160 height 26
type input "5"
click at [1138, 263] on span "Padalinti" at bounding box center [1158, 261] width 41 height 18
click at [1427, 144] on span "Išsaugoti" at bounding box center [1449, 147] width 44 height 18
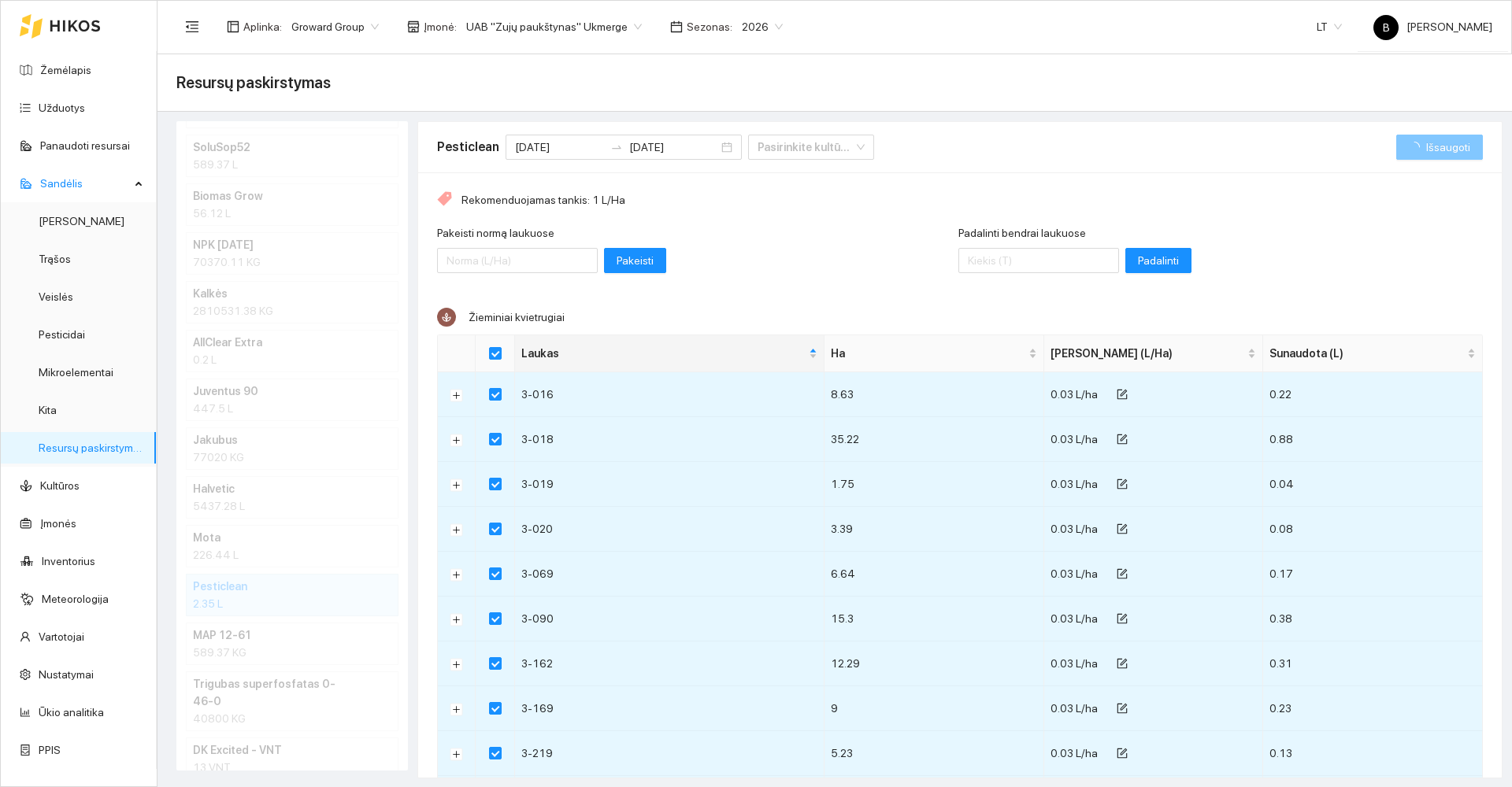
checkbox input "false"
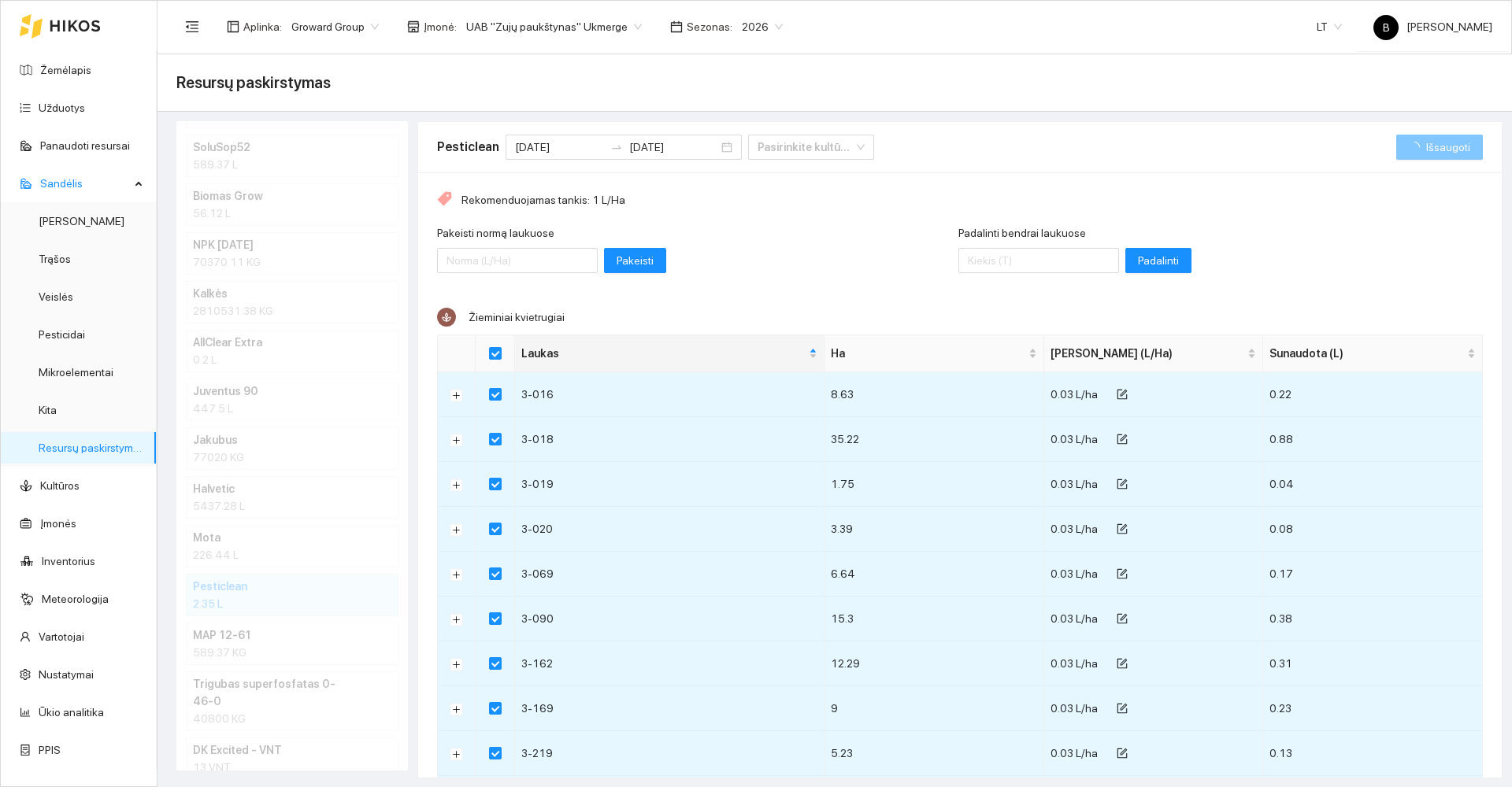
checkbox input "false"
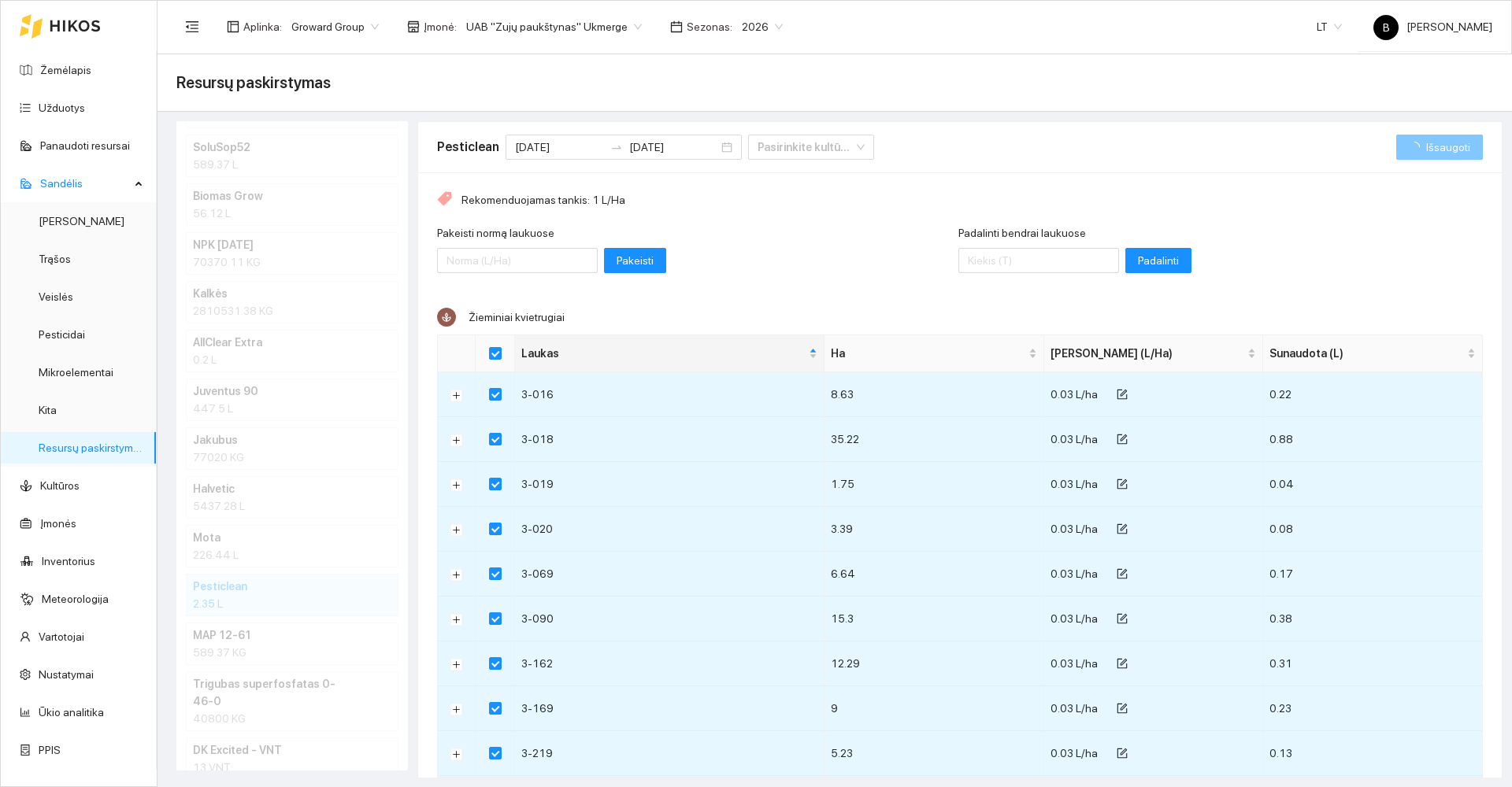
checkbox input "false"
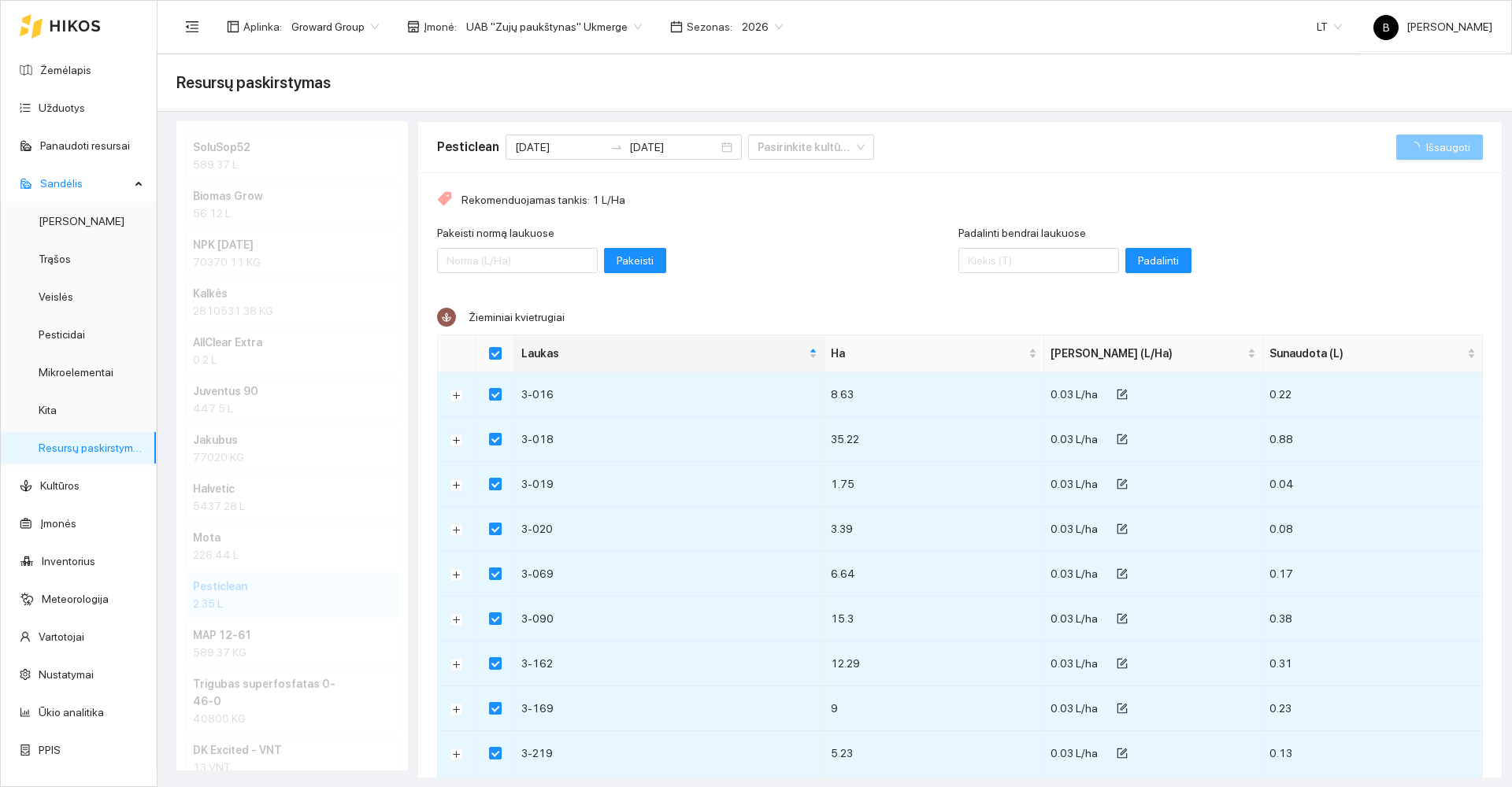
checkbox input "false"
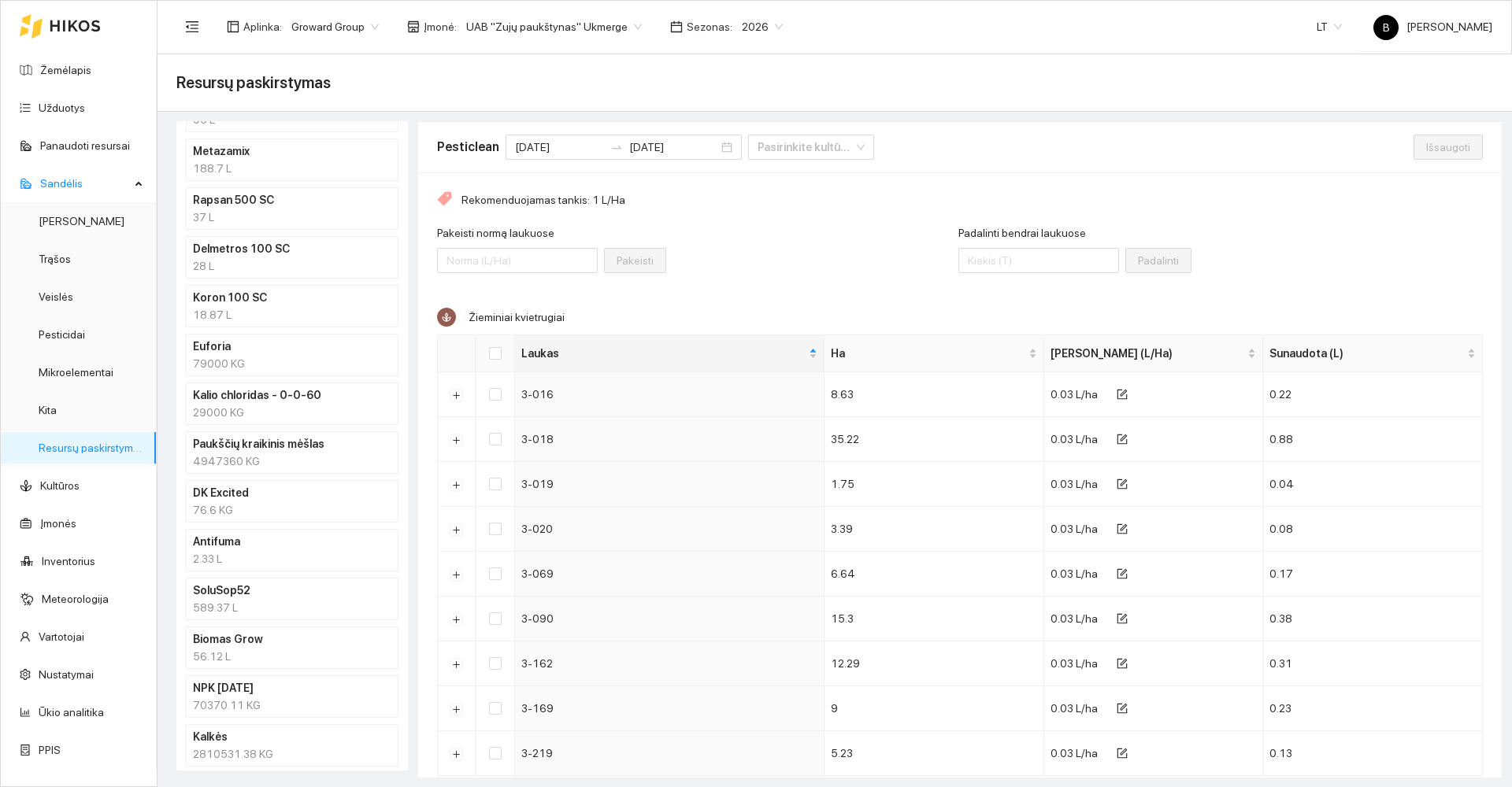
scroll to position [361, 0]
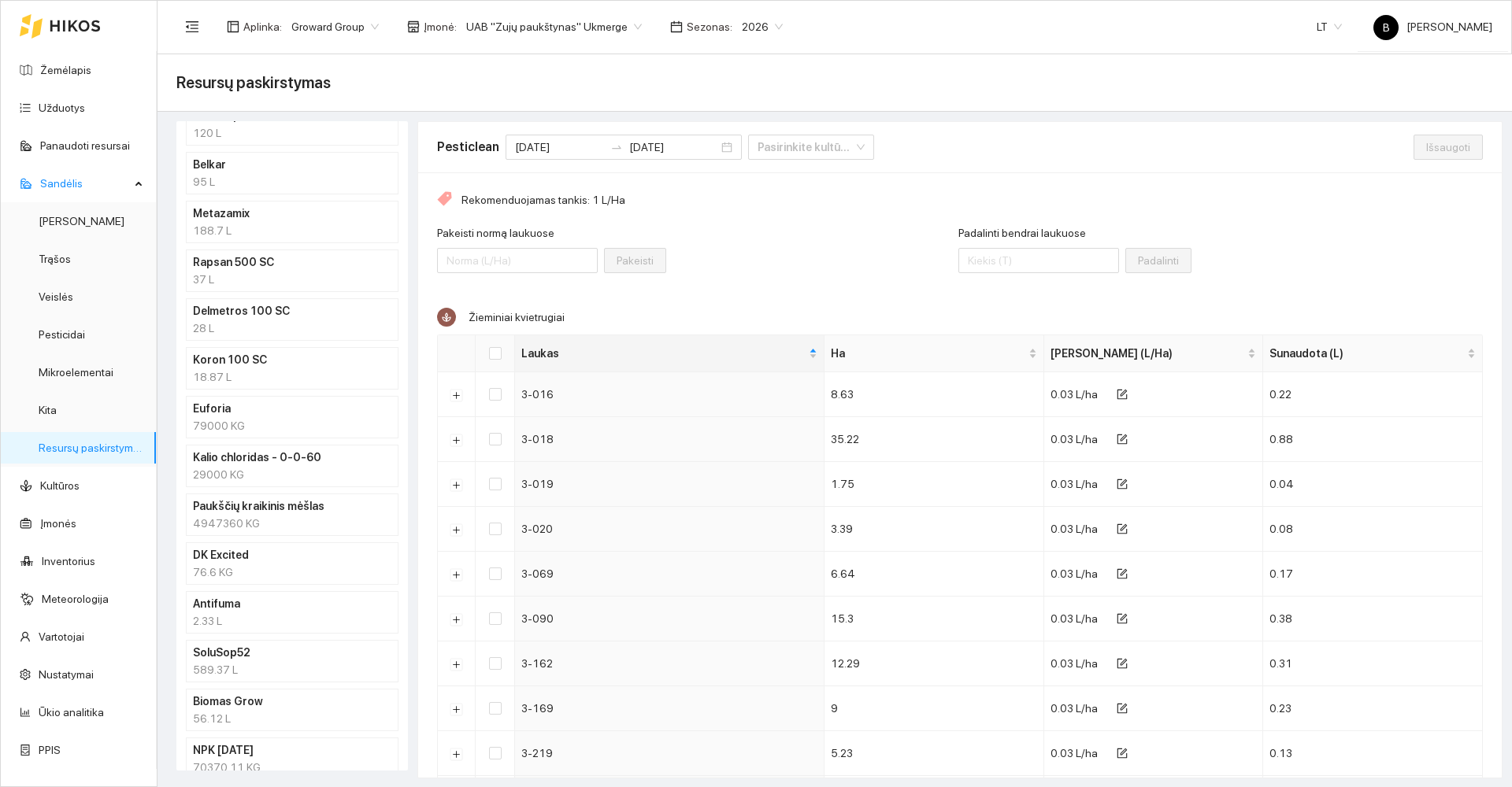
click at [288, 226] on div "188.7 L" at bounding box center [291, 231] width 198 height 18
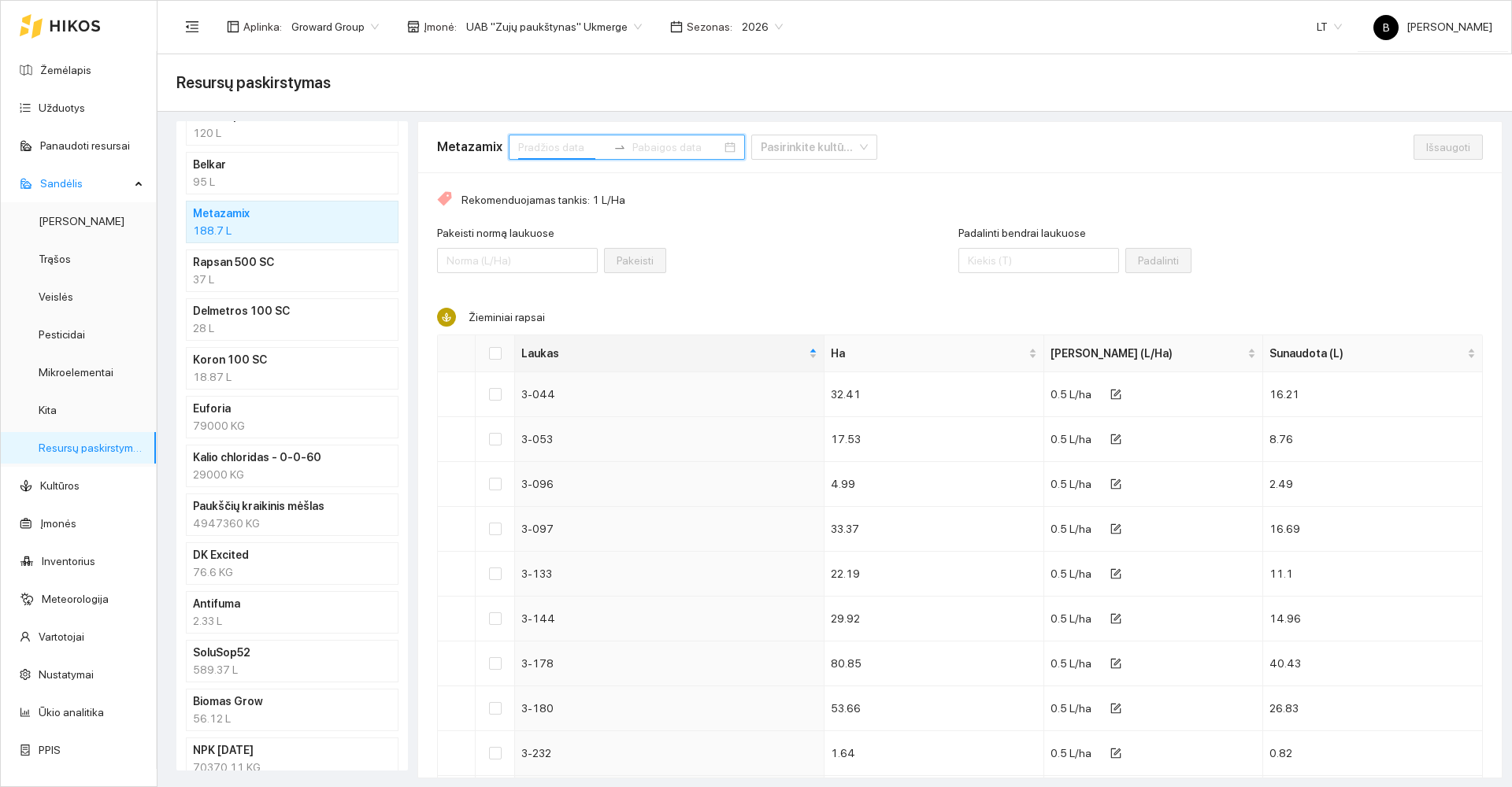
click at [558, 141] on input at bounding box center [562, 147] width 89 height 18
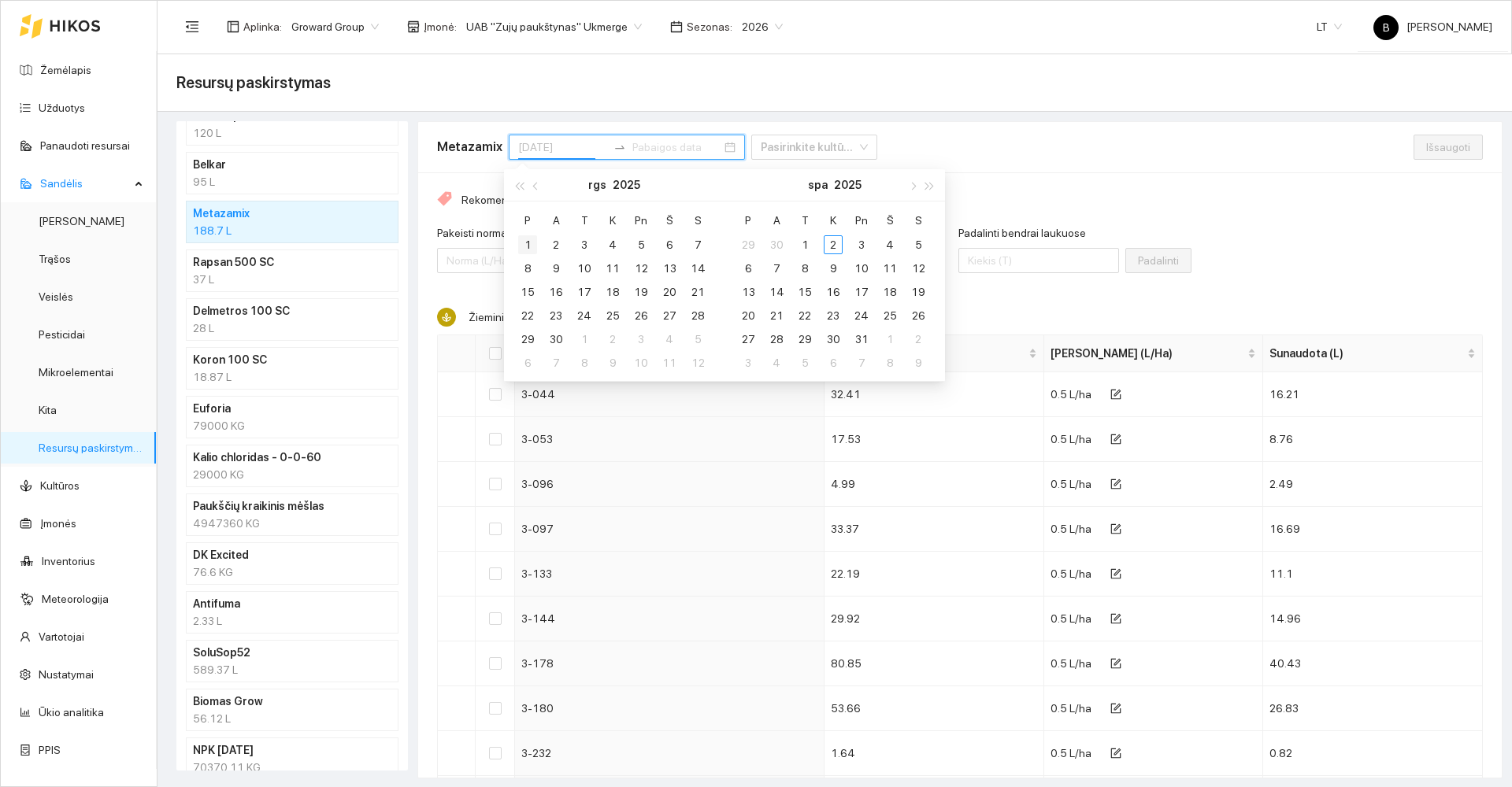
type input "[DATE]"
click at [527, 244] on div "1" at bounding box center [527, 244] width 18 height 18
type input "[DATE]"
click at [557, 338] on div "30" at bounding box center [556, 339] width 18 height 18
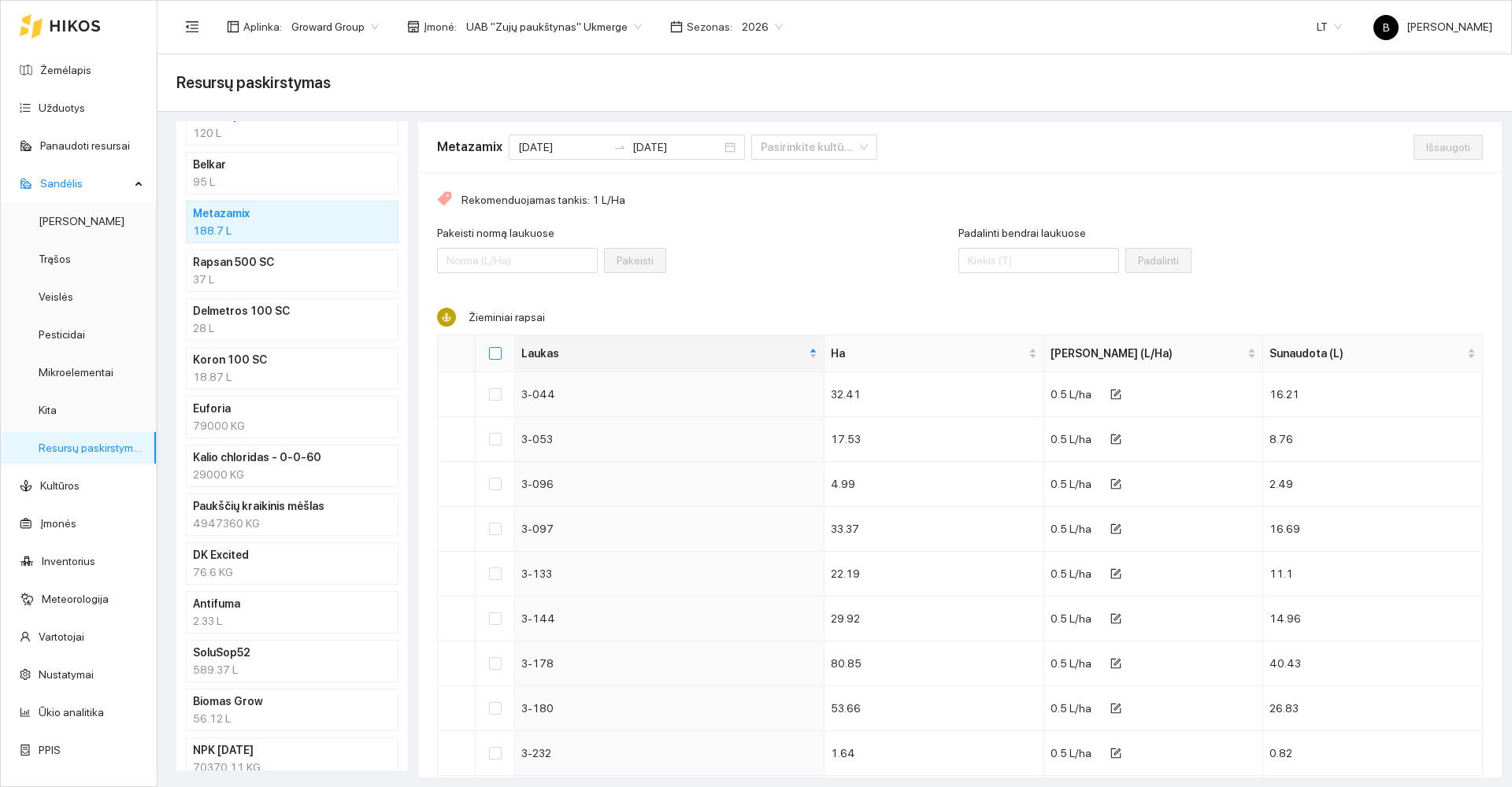
click at [497, 352] on input "Select all" at bounding box center [495, 353] width 12 height 12
checkbox input "true"
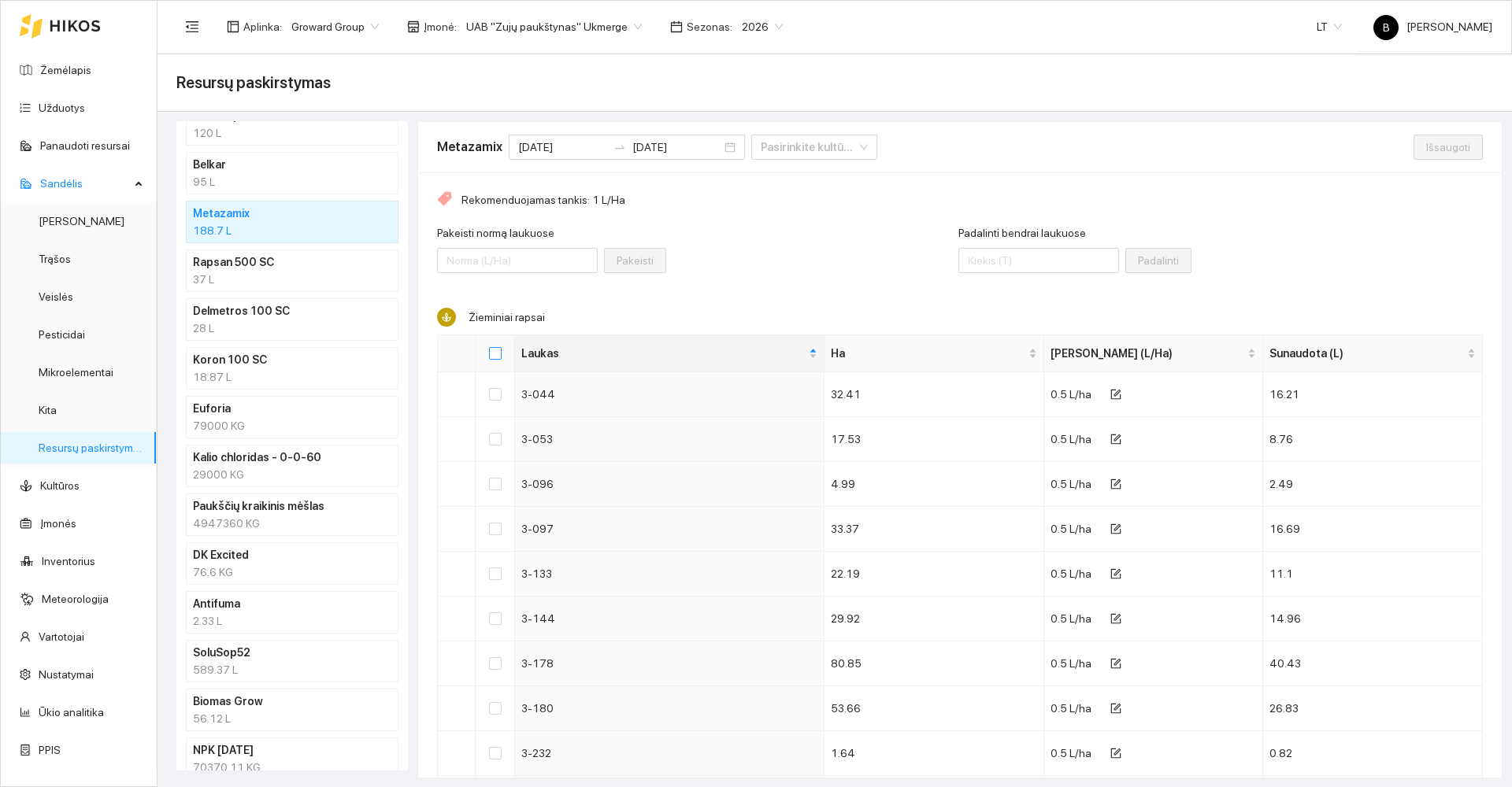
checkbox input "true"
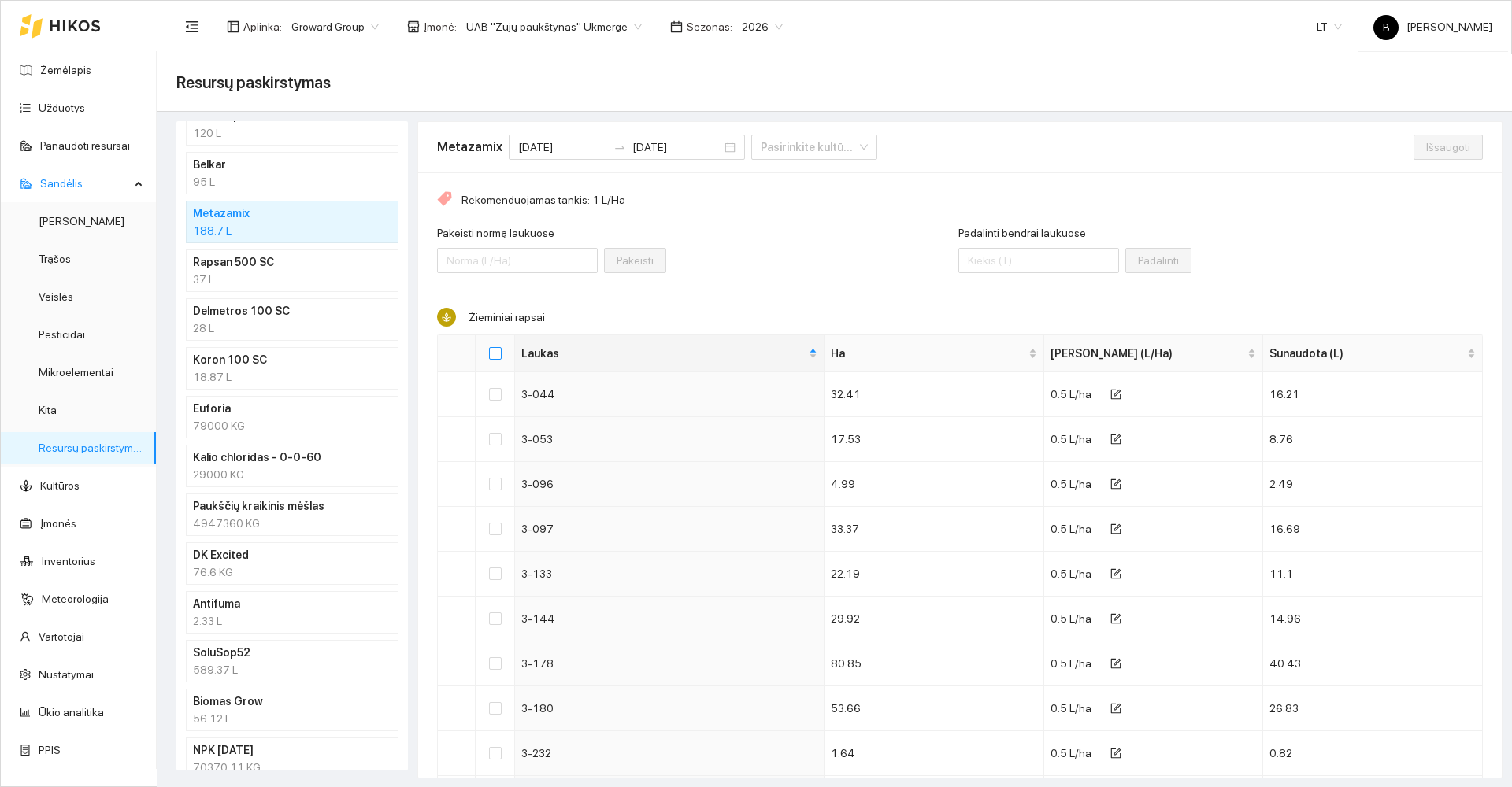
checkbox input "true"
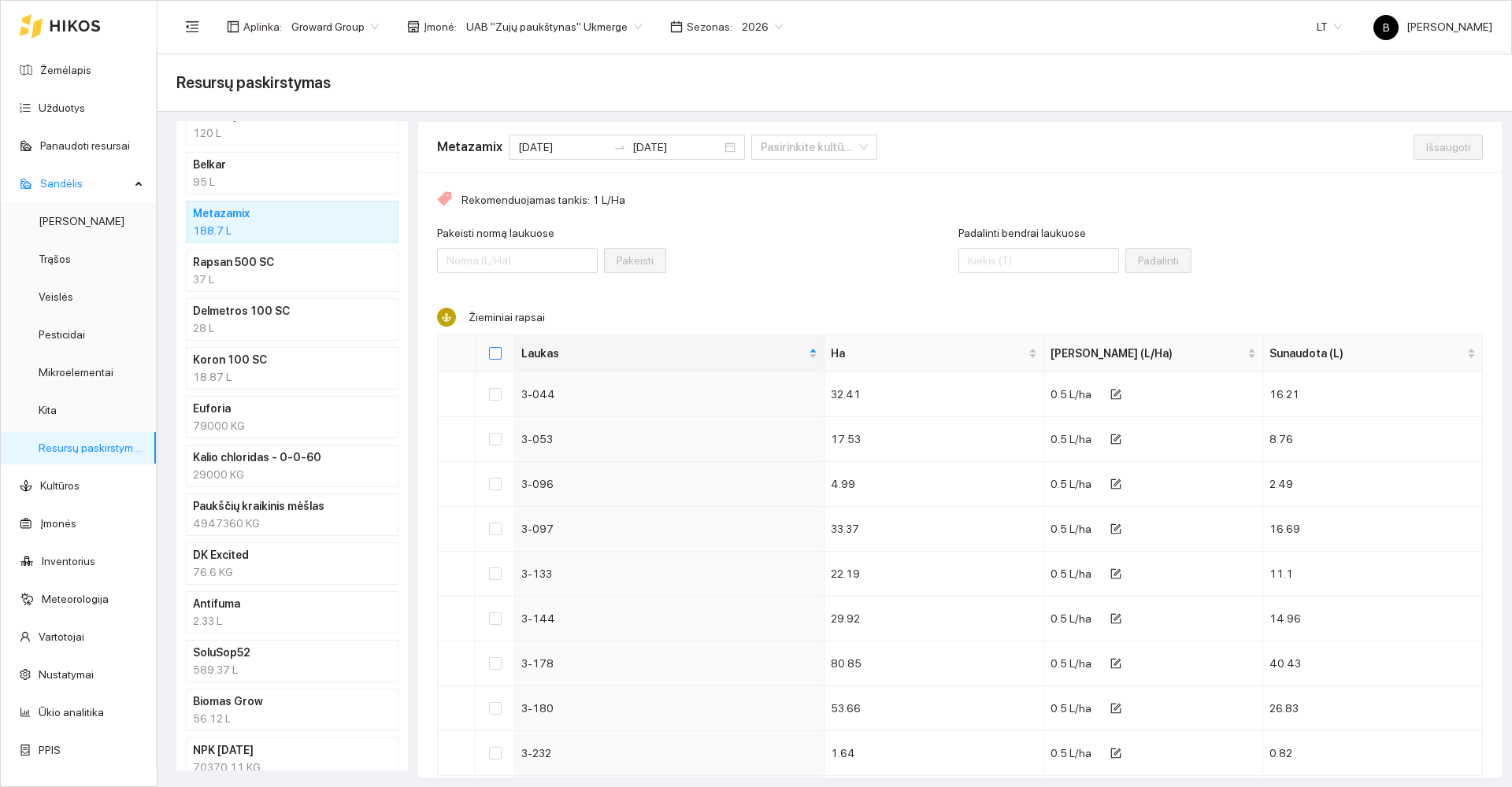
checkbox input "true"
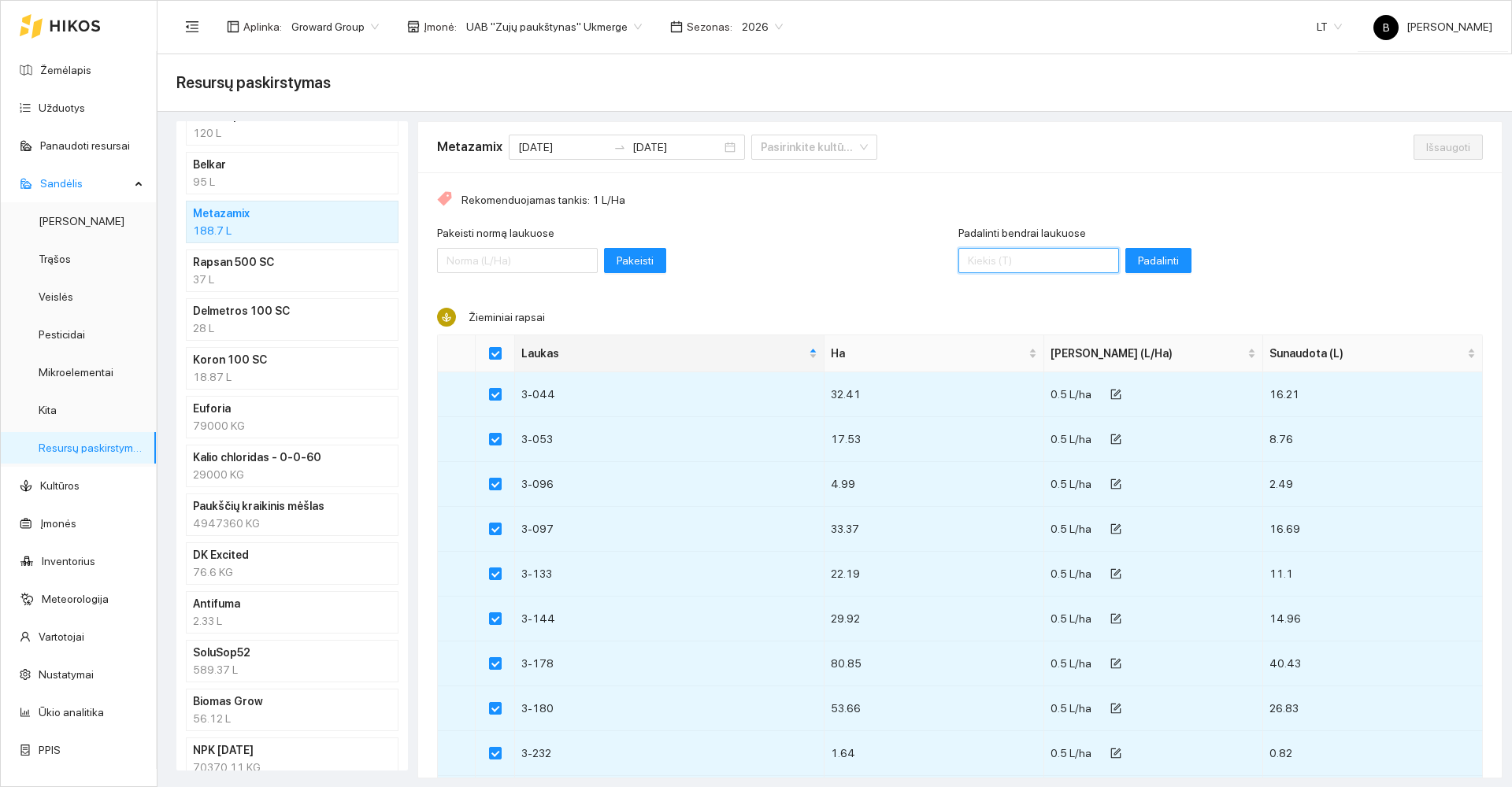
click at [1018, 257] on input "Padalinti bendrai laukuose" at bounding box center [1038, 261] width 160 height 26
type input "147"
click at [1138, 261] on span "Padalinti" at bounding box center [1158, 261] width 41 height 18
click at [1428, 151] on span "Išsaugoti" at bounding box center [1449, 147] width 44 height 18
checkbox input "false"
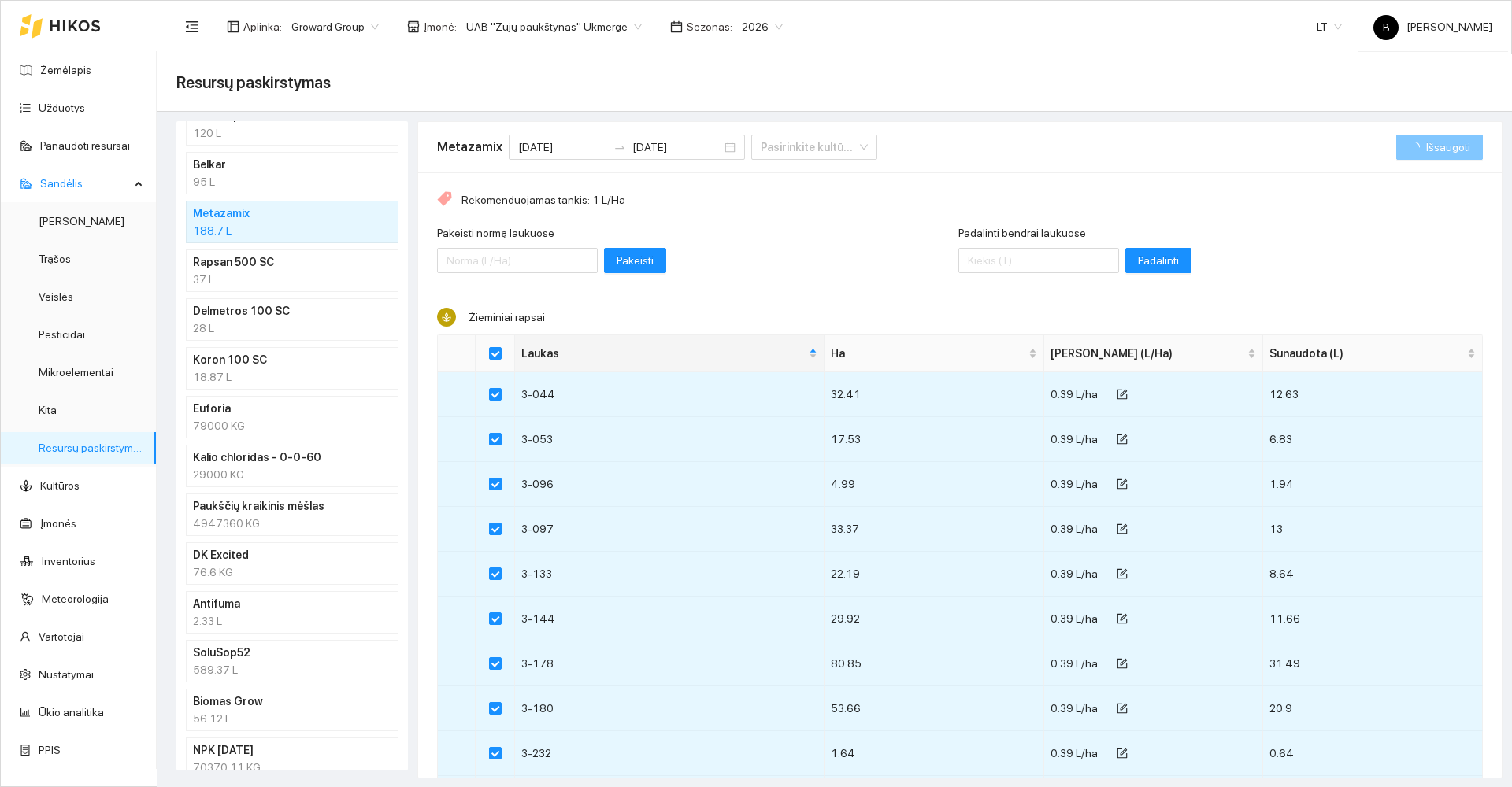
checkbox input "false"
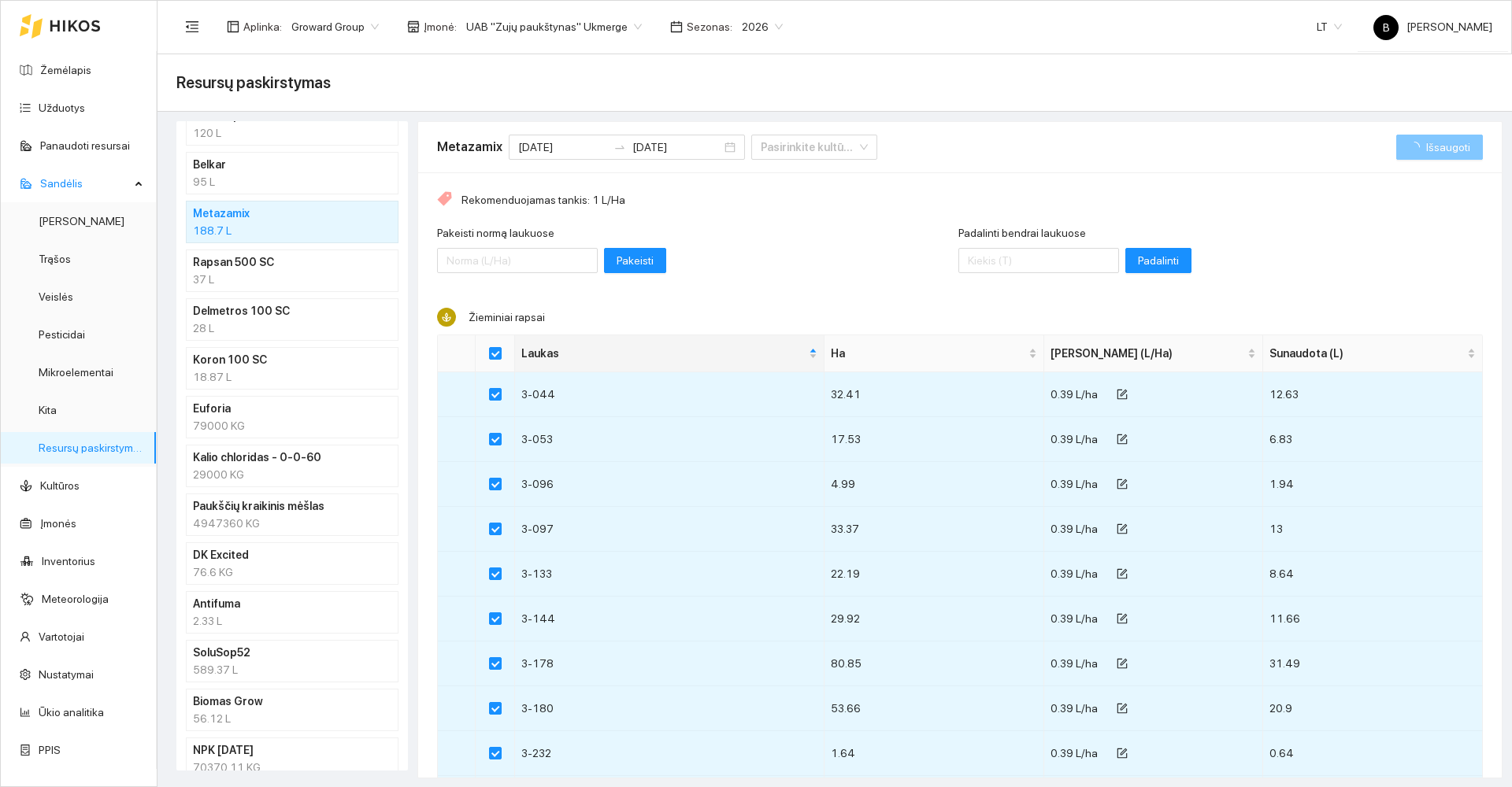
checkbox input "false"
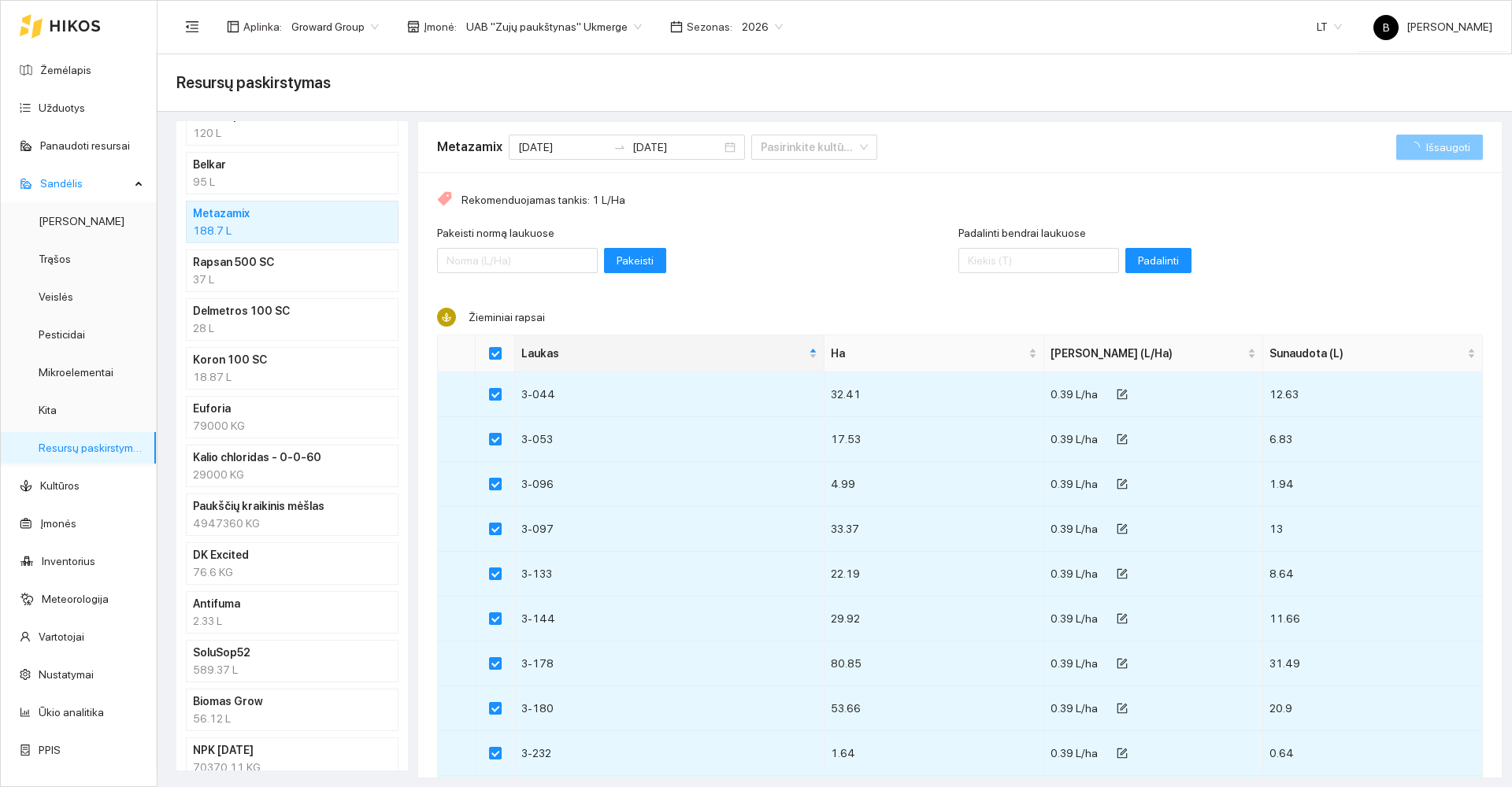
checkbox input "false"
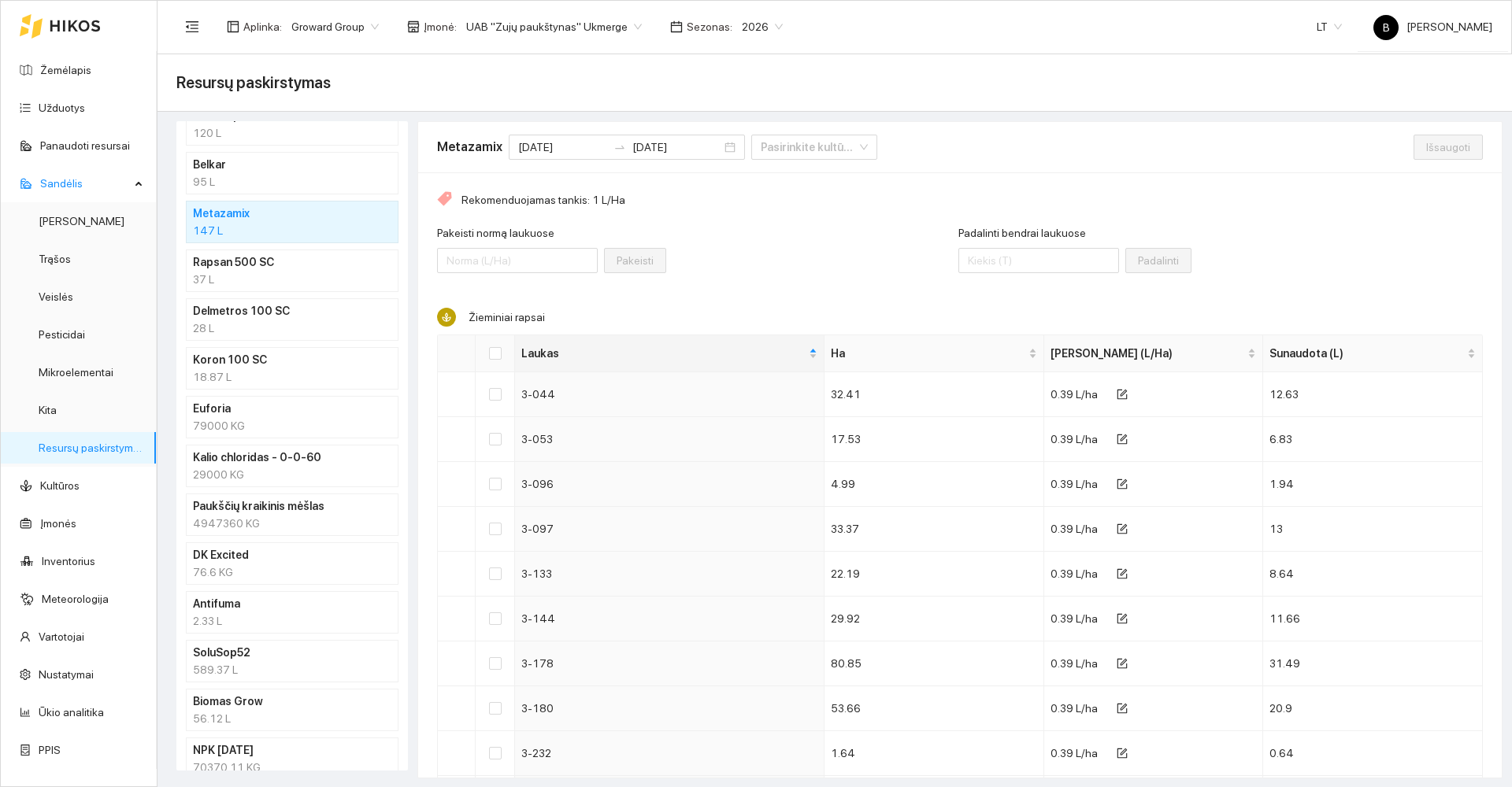
click at [277, 710] on h4 "Biomas Grow" at bounding box center [271, 702] width 158 height 18
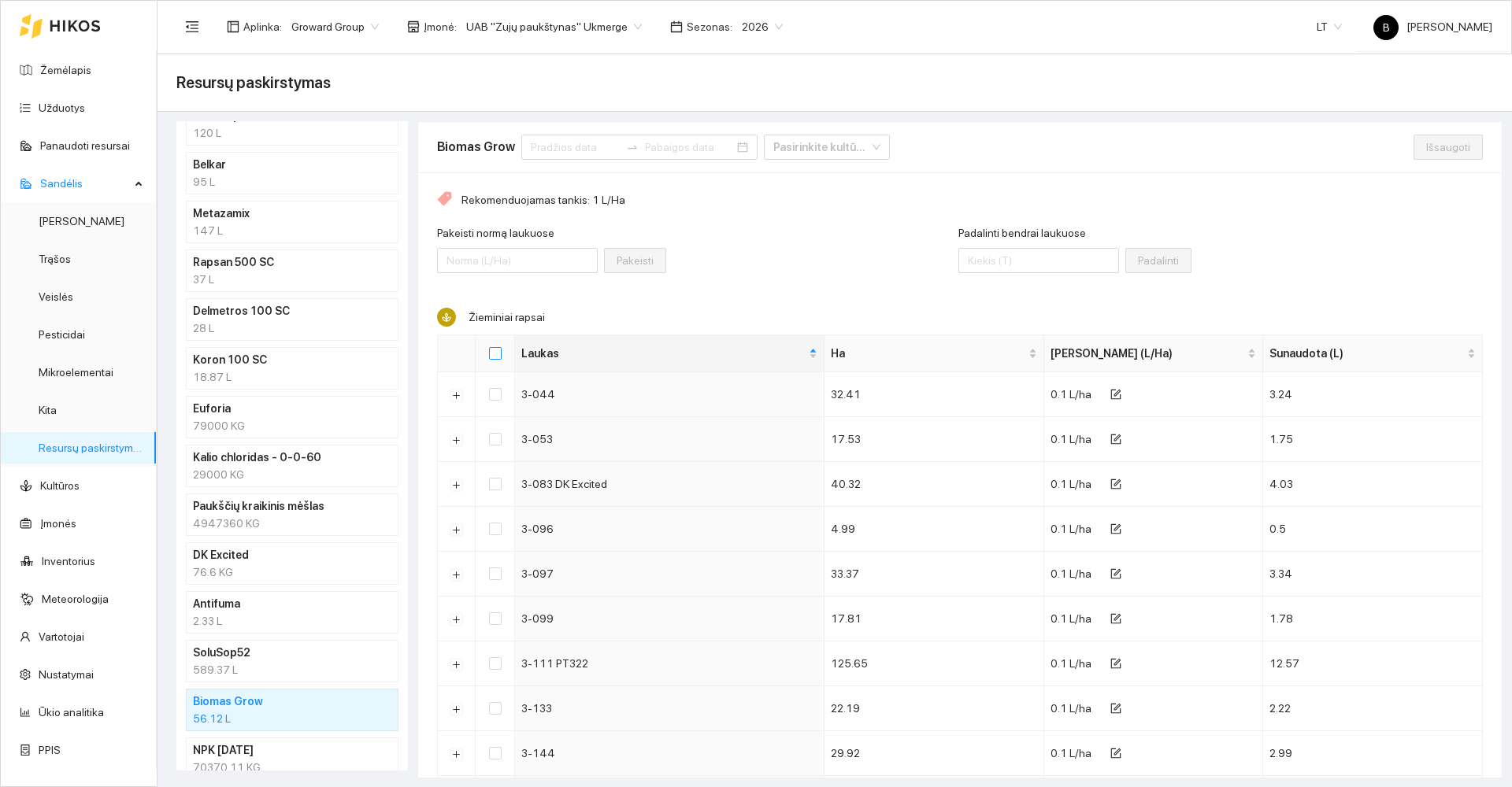
click at [494, 352] on input "Select all" at bounding box center [495, 353] width 12 height 12
checkbox input "true"
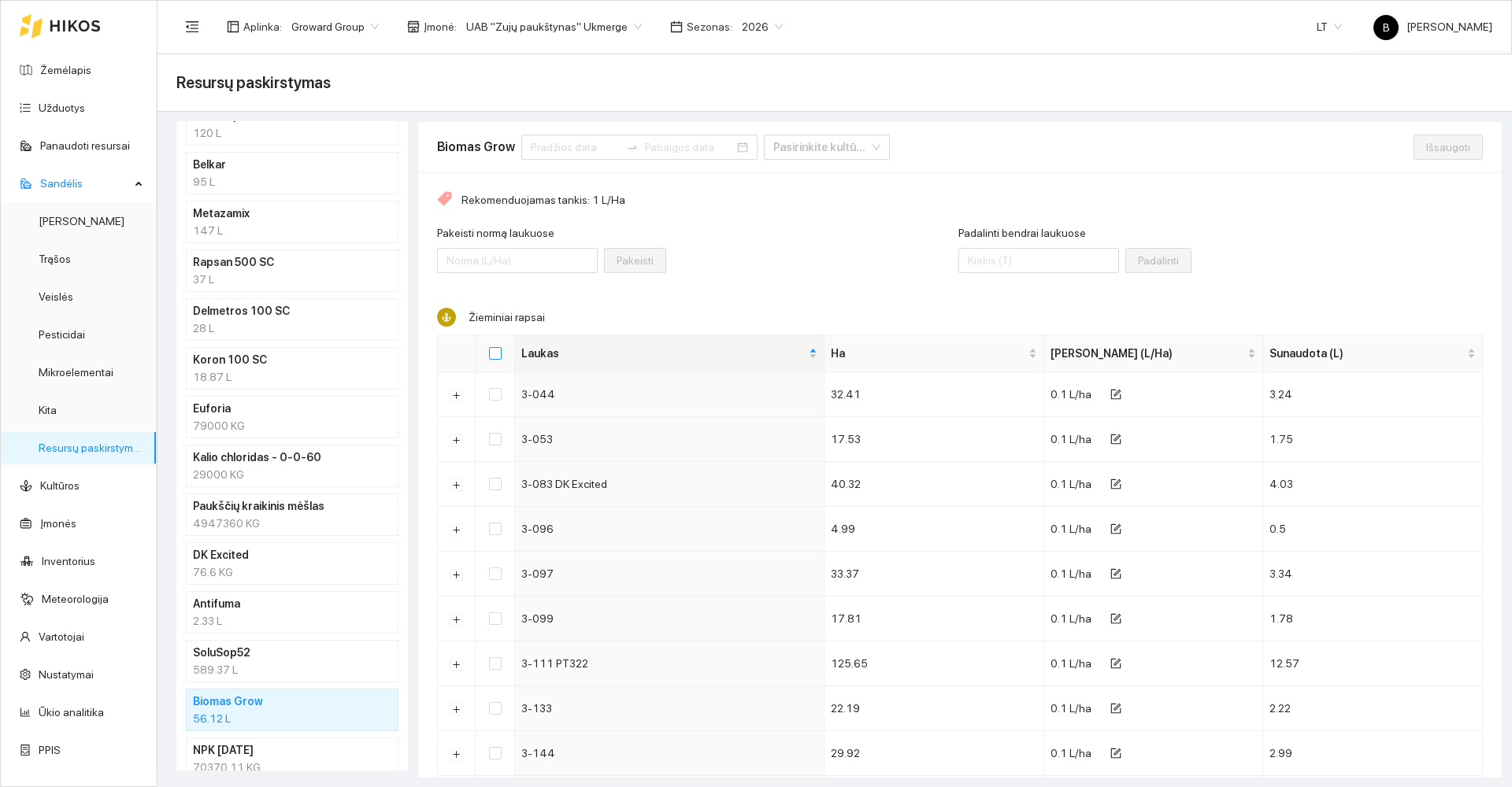
checkbox input "true"
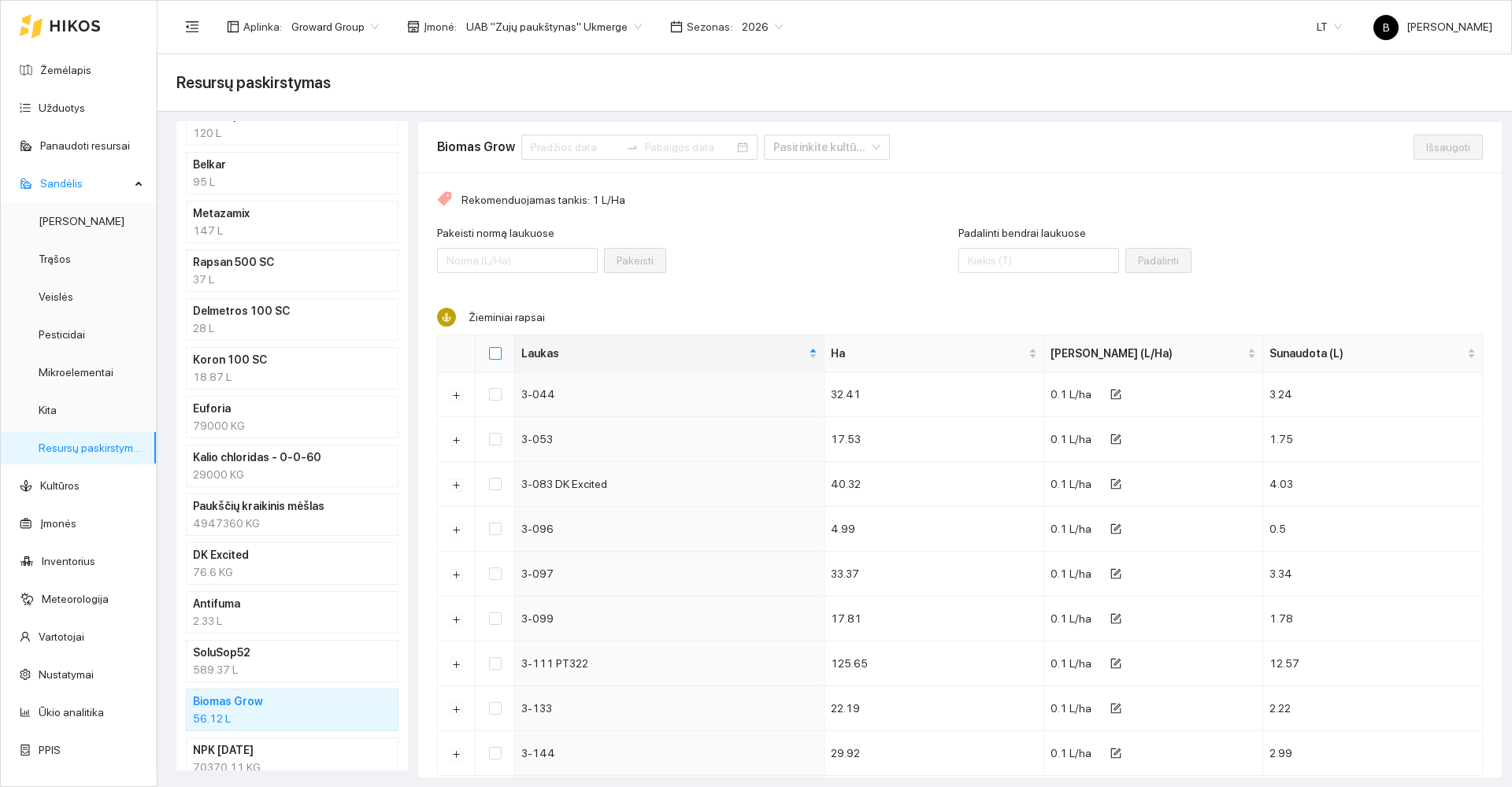
checkbox input "true"
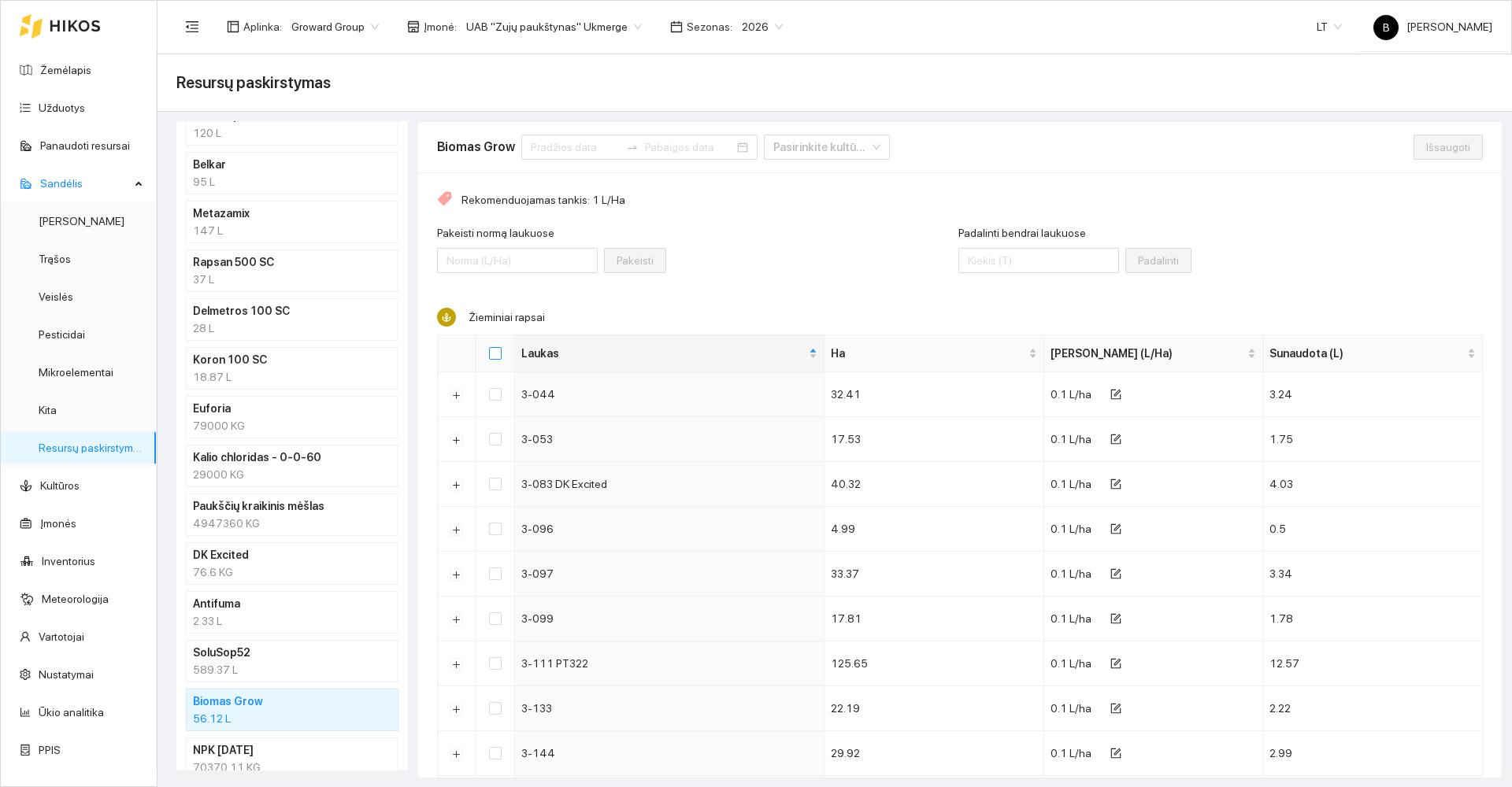
checkbox input "true"
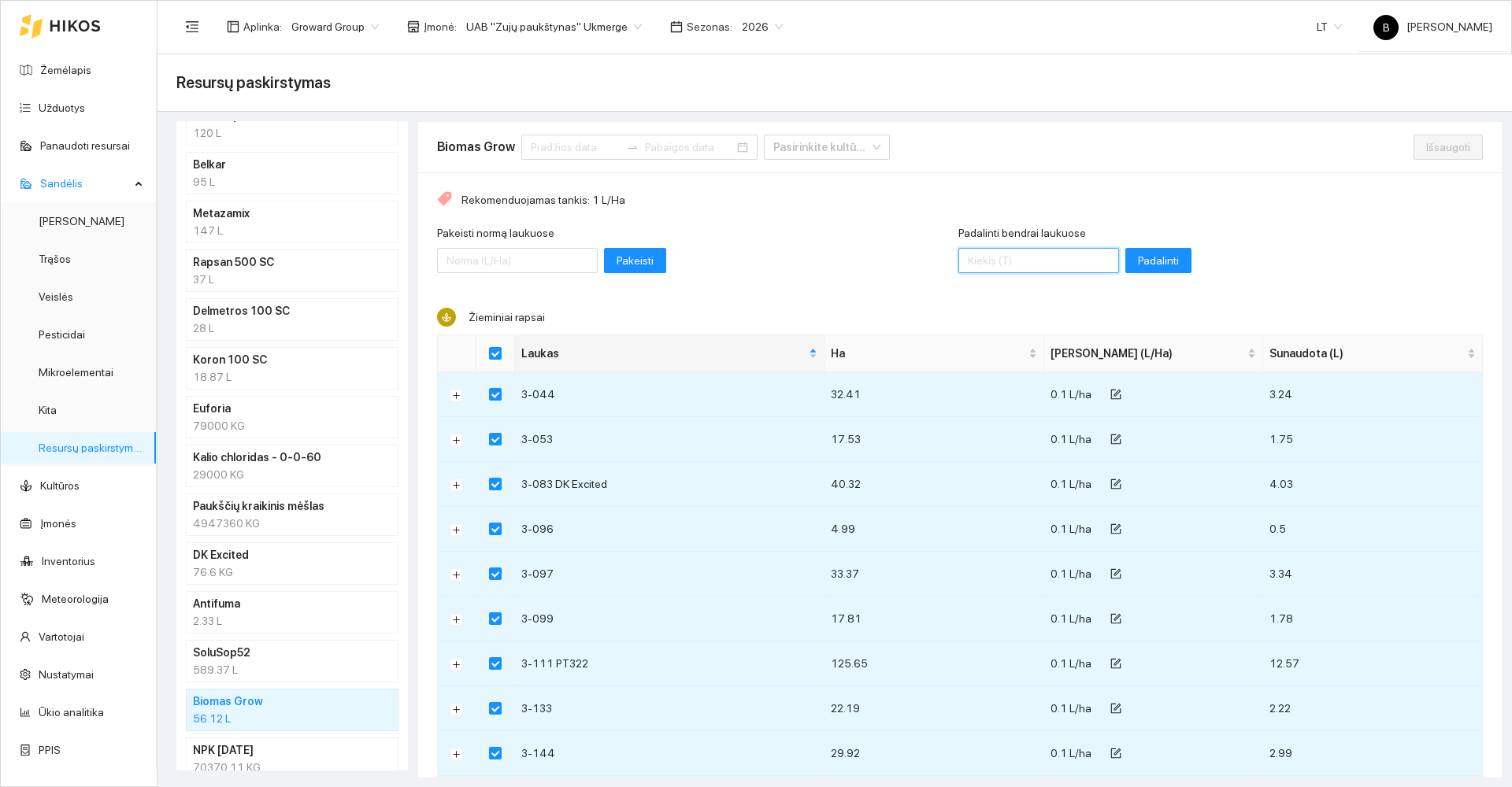
click at [1009, 269] on input "Padalinti bendrai laukuose" at bounding box center [1038, 261] width 160 height 26
type input "54.5"
click at [1138, 261] on span "Padalinti" at bounding box center [1158, 261] width 41 height 18
click at [1427, 145] on span "Išsaugoti" at bounding box center [1449, 147] width 44 height 18
checkbox input "false"
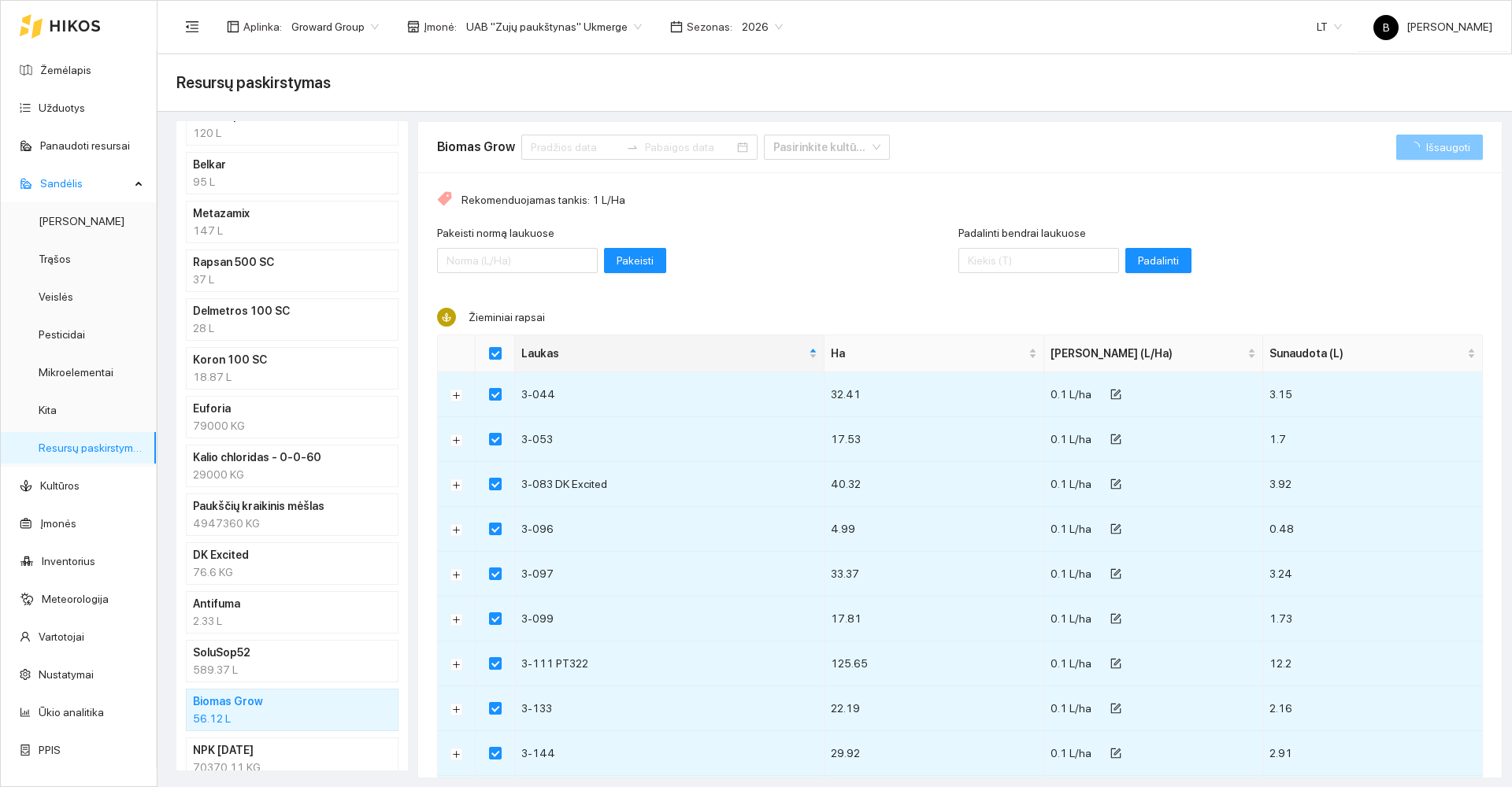
checkbox input "false"
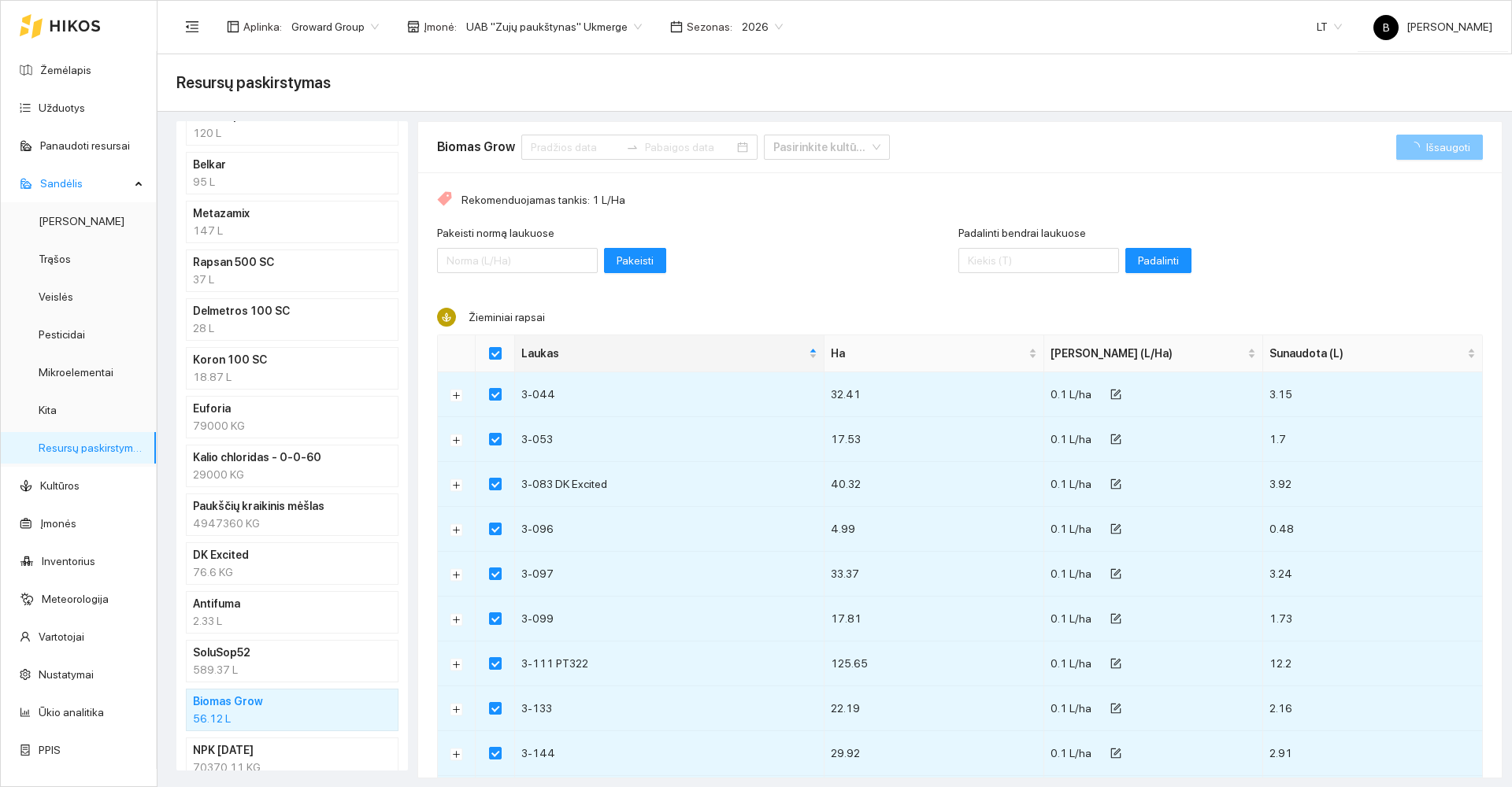
checkbox input "false"
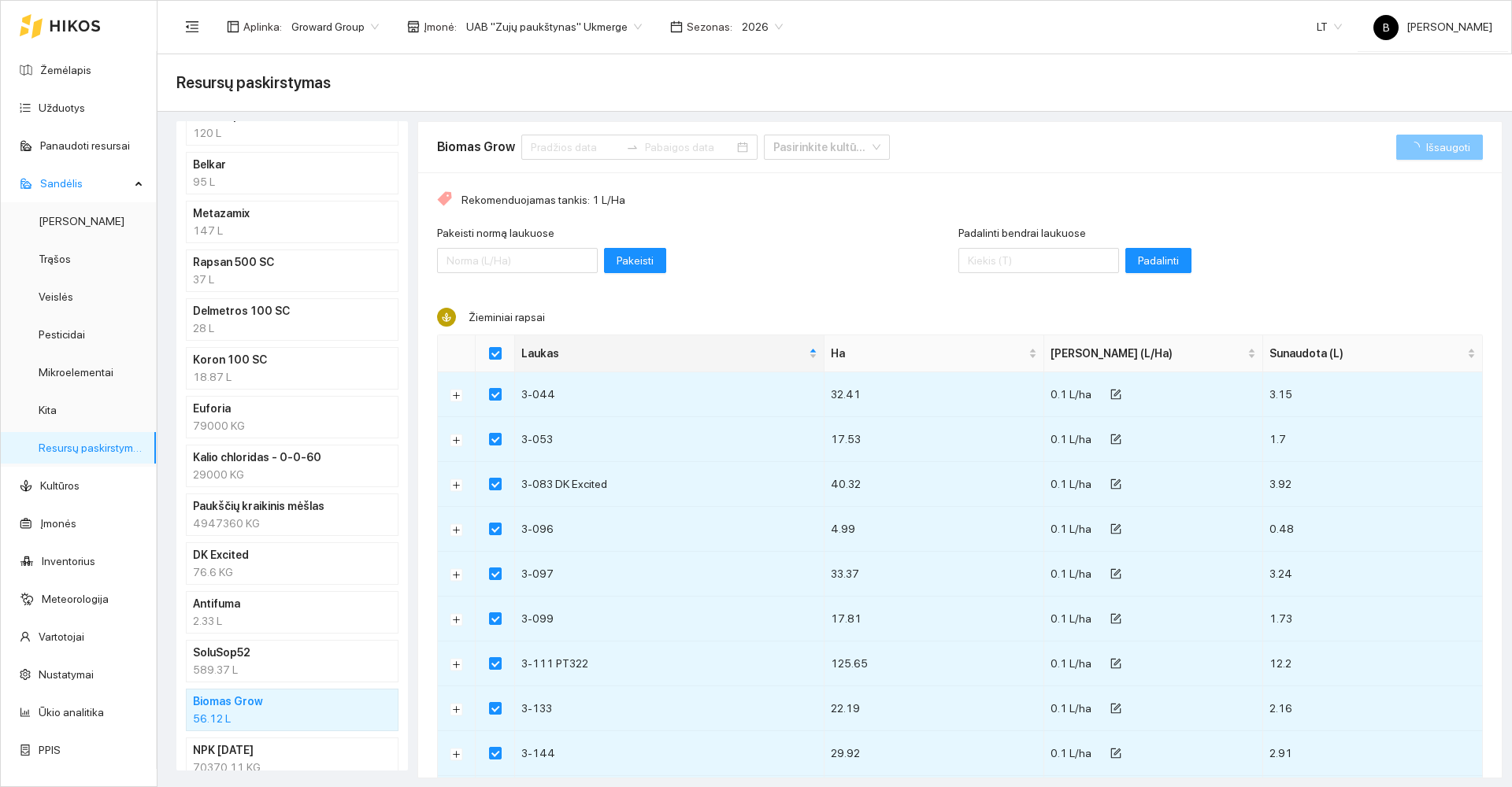
checkbox input "false"
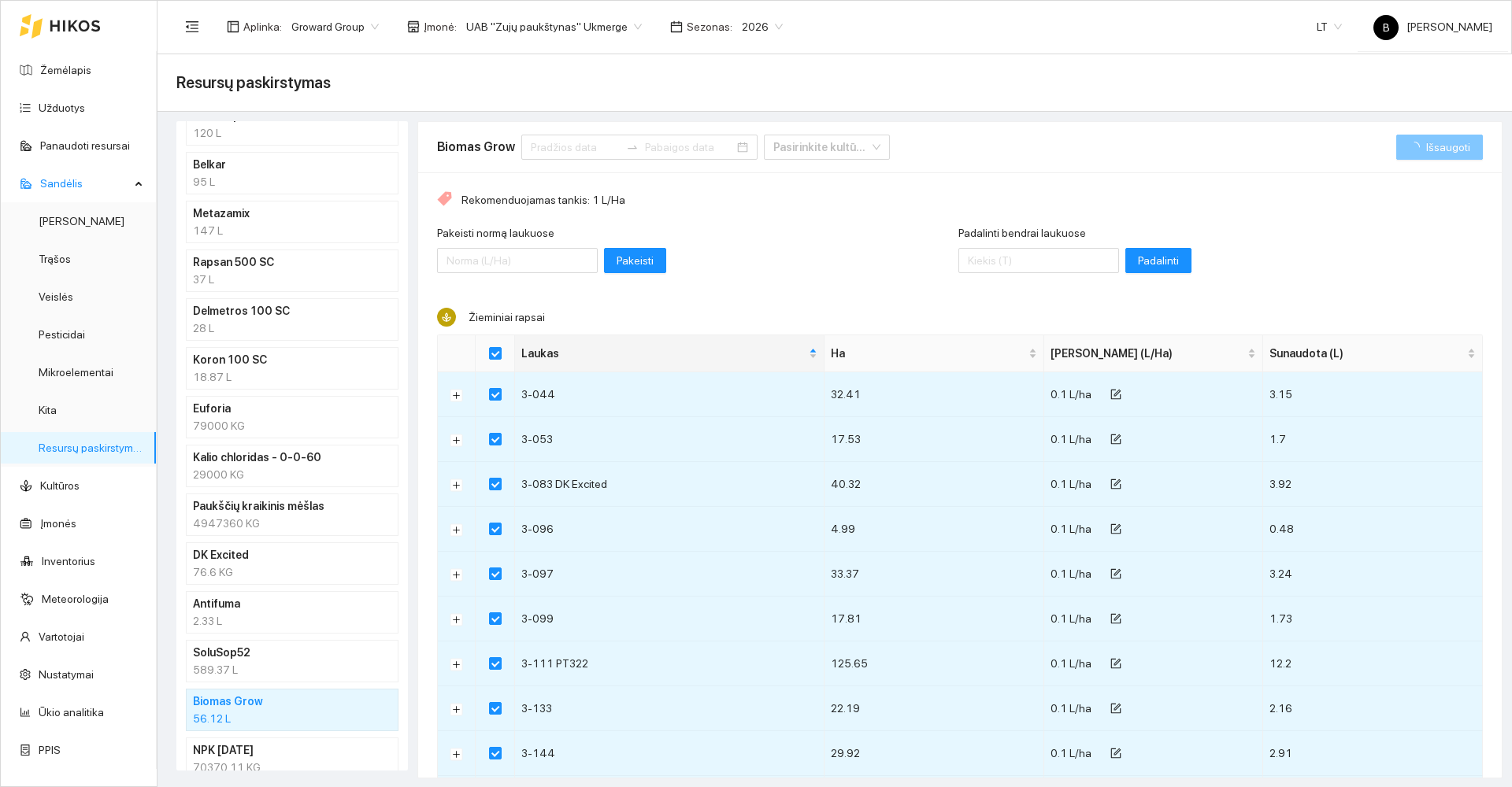
checkbox input "false"
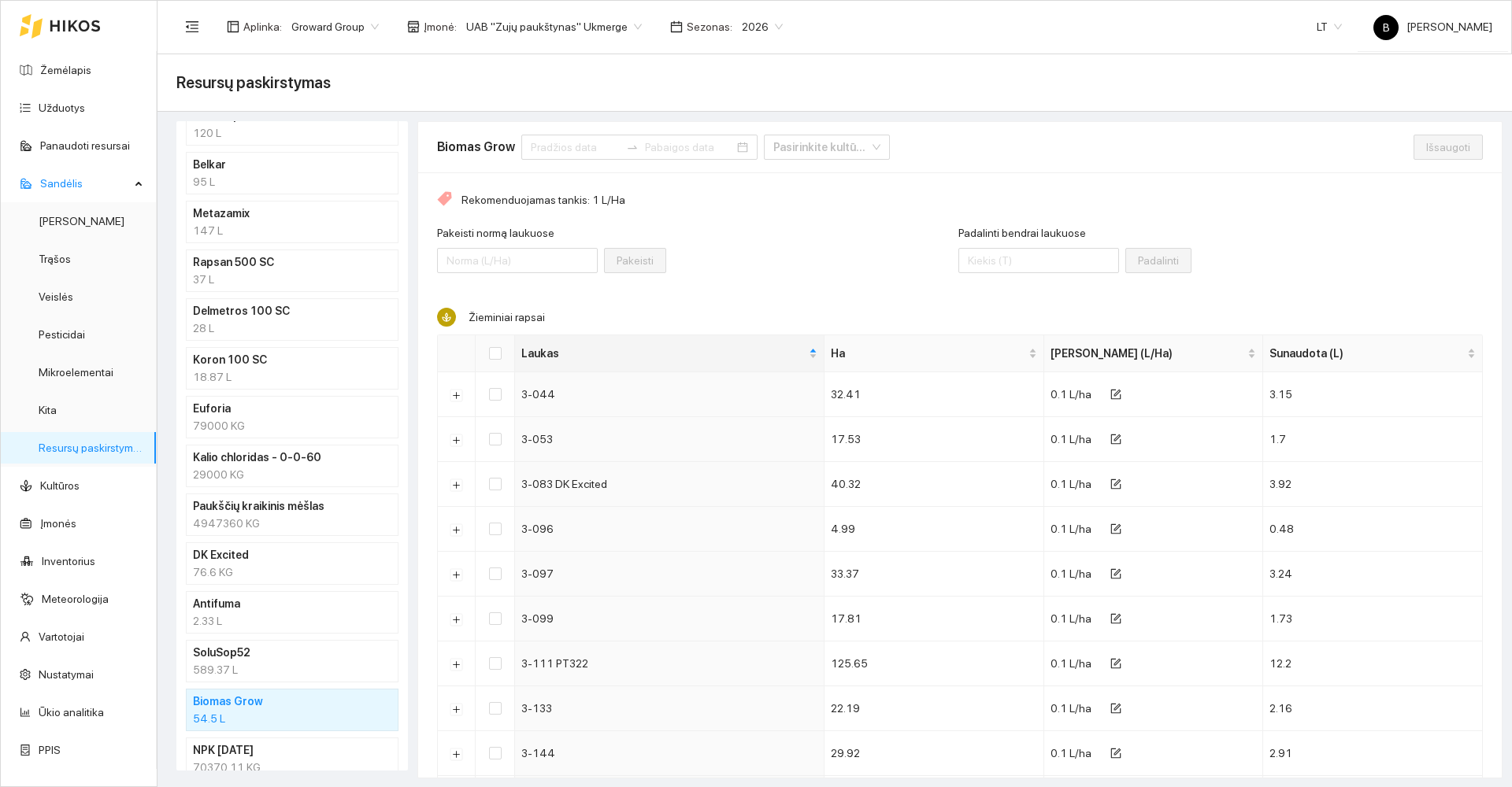
click at [290, 368] on h4 "Koron 100 SC" at bounding box center [271, 360] width 158 height 18
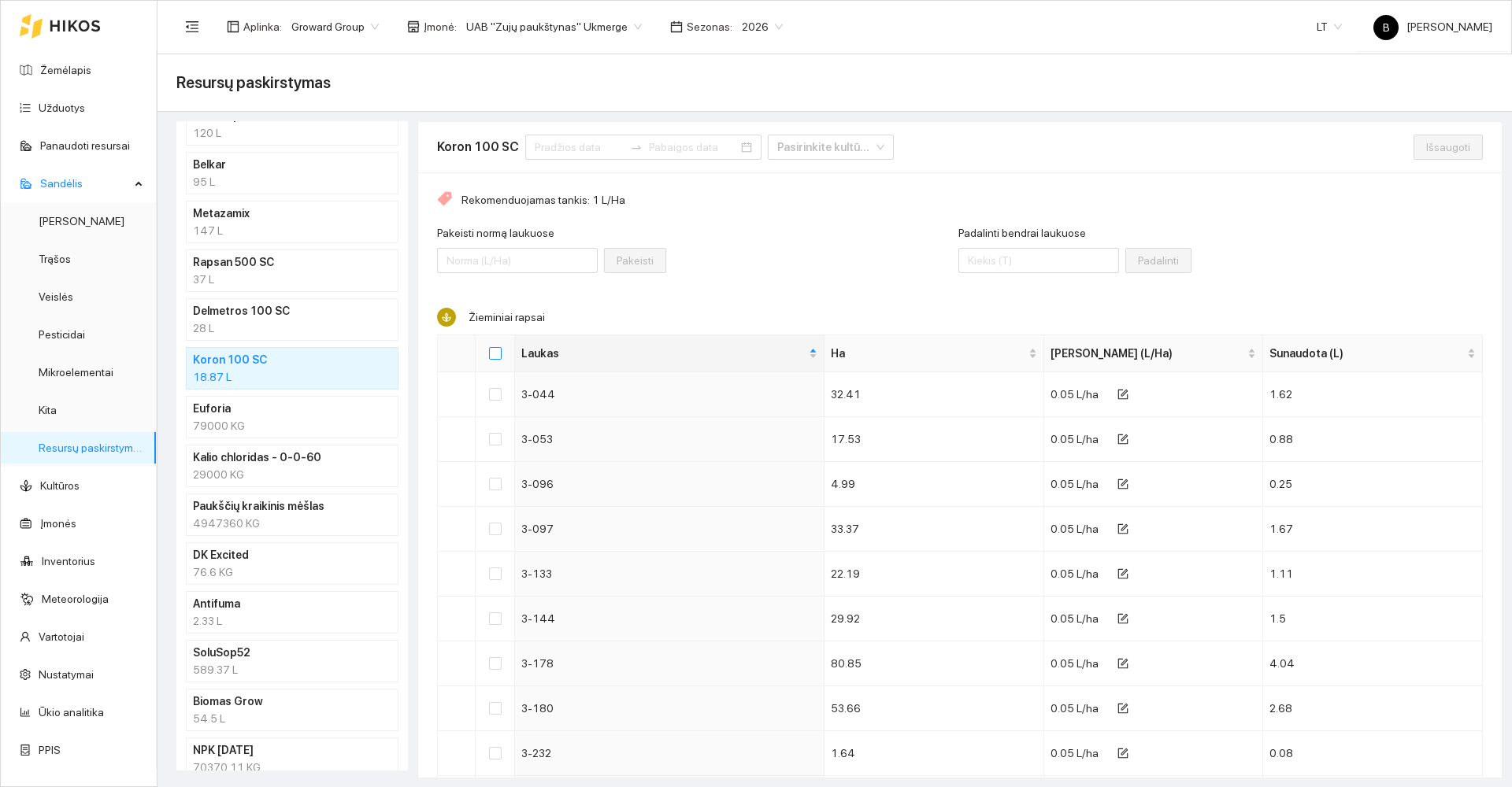
click at [497, 349] on input "Select all" at bounding box center [495, 353] width 12 height 12
checkbox input "true"
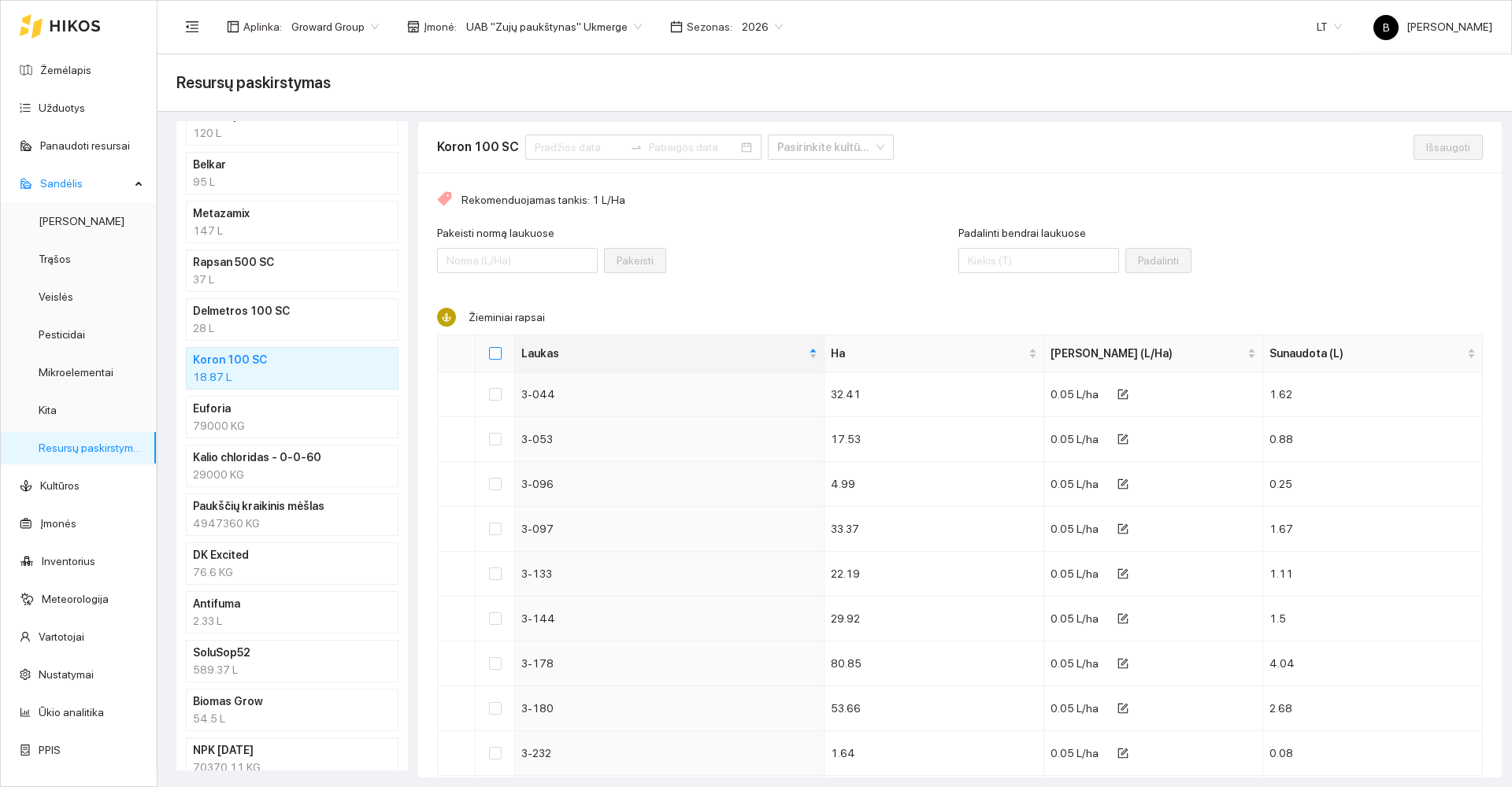
checkbox input "true"
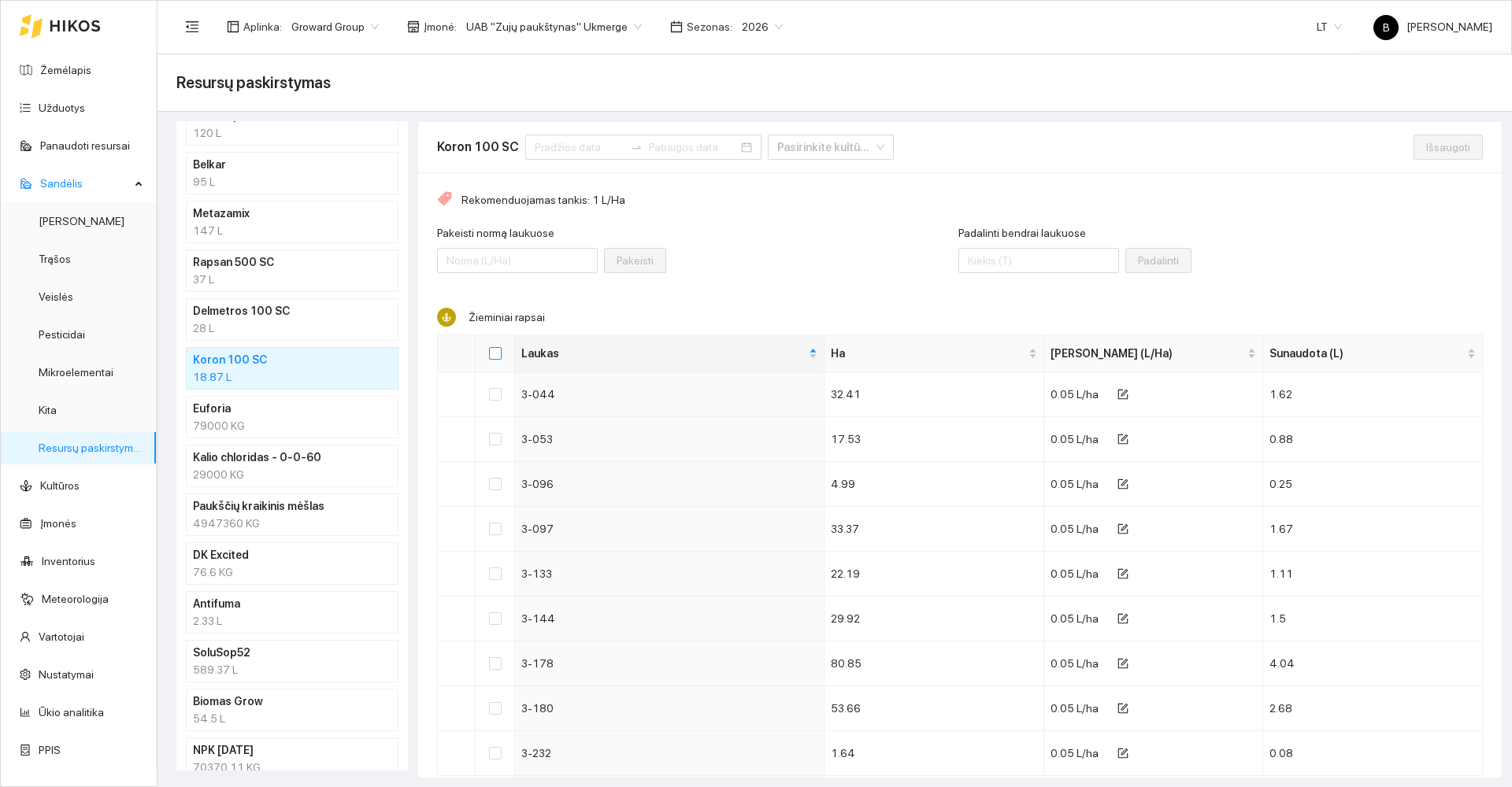
checkbox input "true"
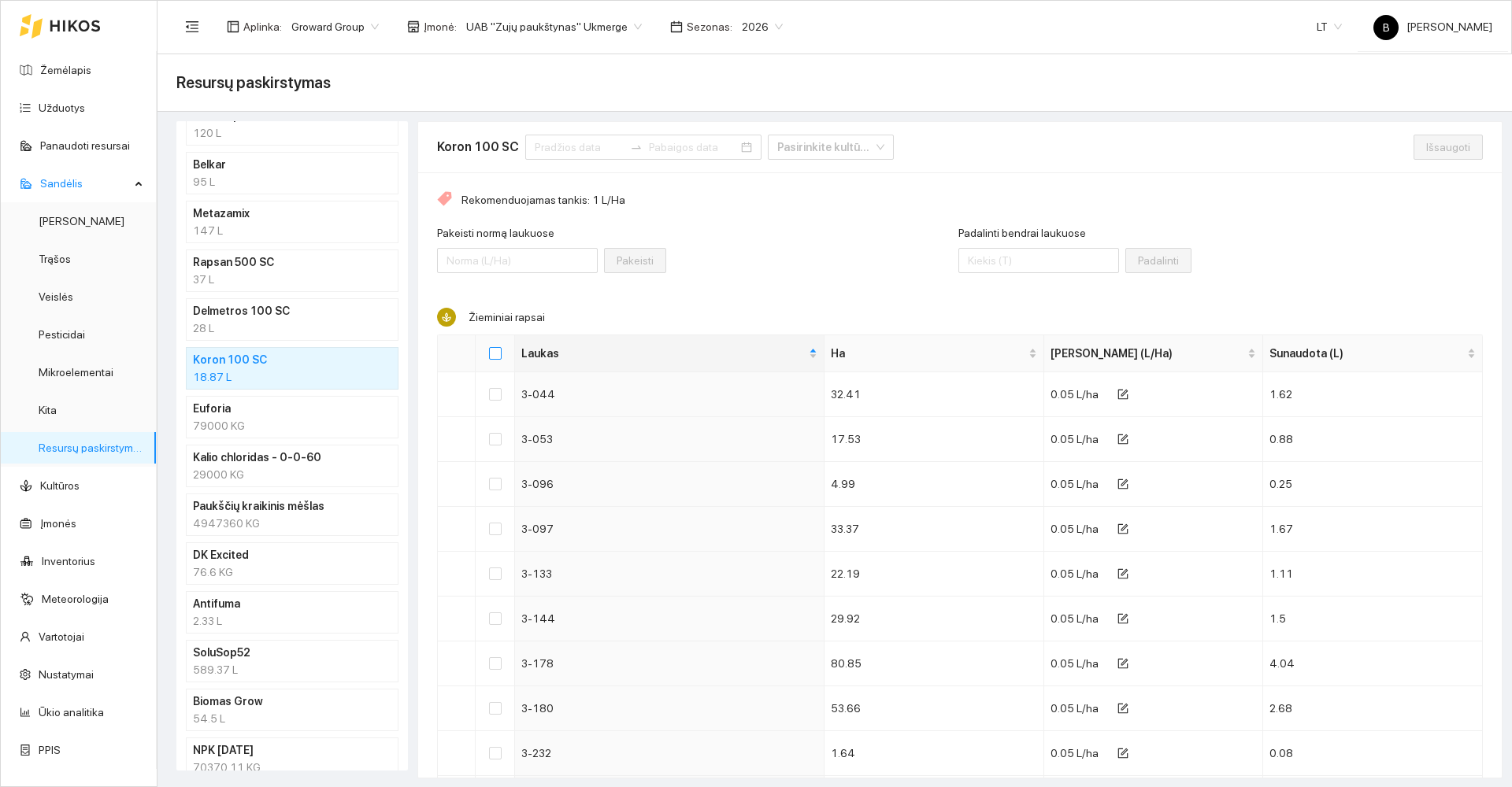
checkbox input "true"
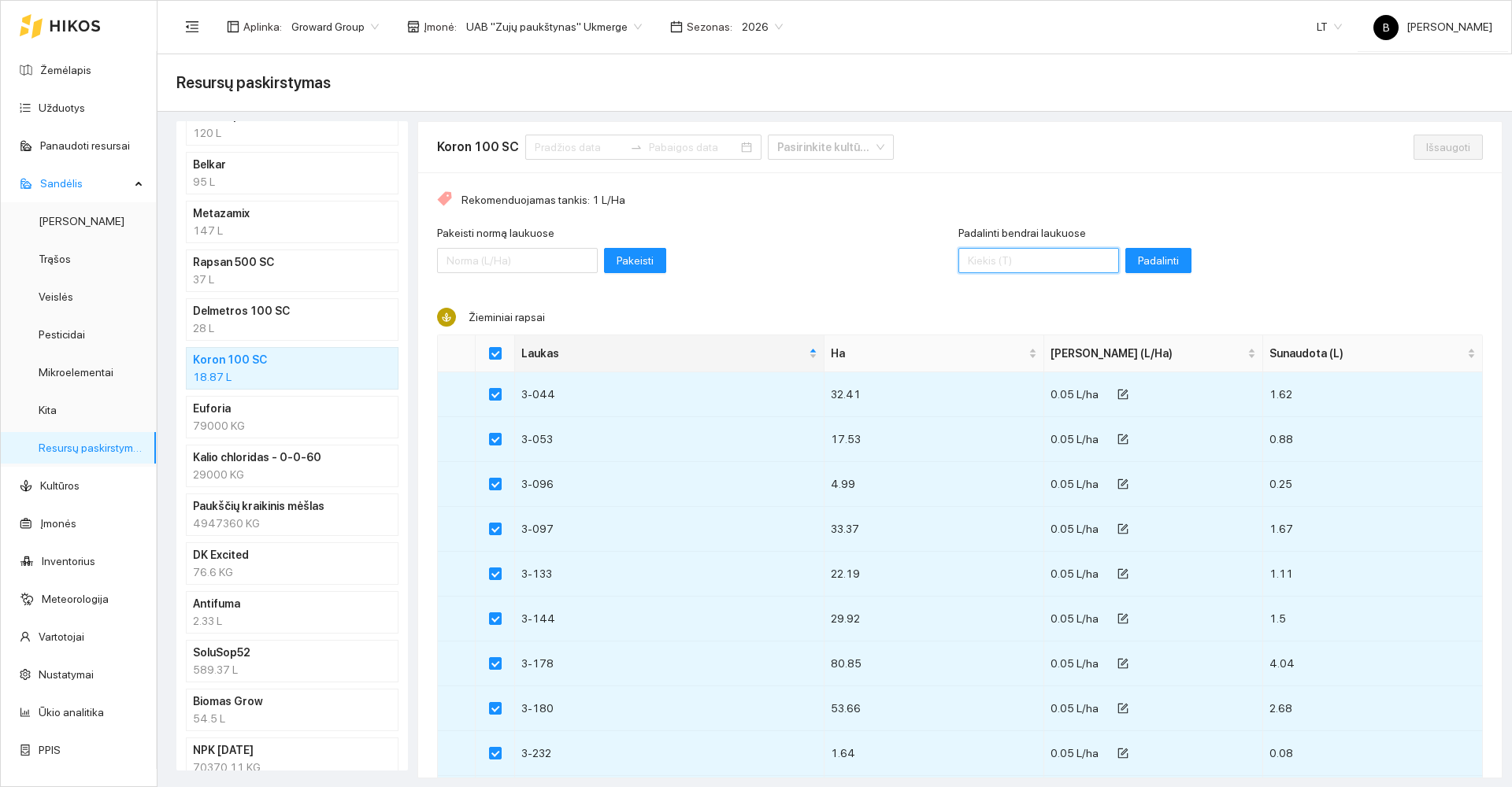
click at [1018, 263] on input "Padalinti bendrai laukuose" at bounding box center [1038, 261] width 160 height 26
type input "19.1"
click at [1140, 261] on span "Padalinti" at bounding box center [1158, 261] width 41 height 18
click at [1438, 145] on span "Išsaugoti" at bounding box center [1449, 147] width 44 height 18
checkbox input "false"
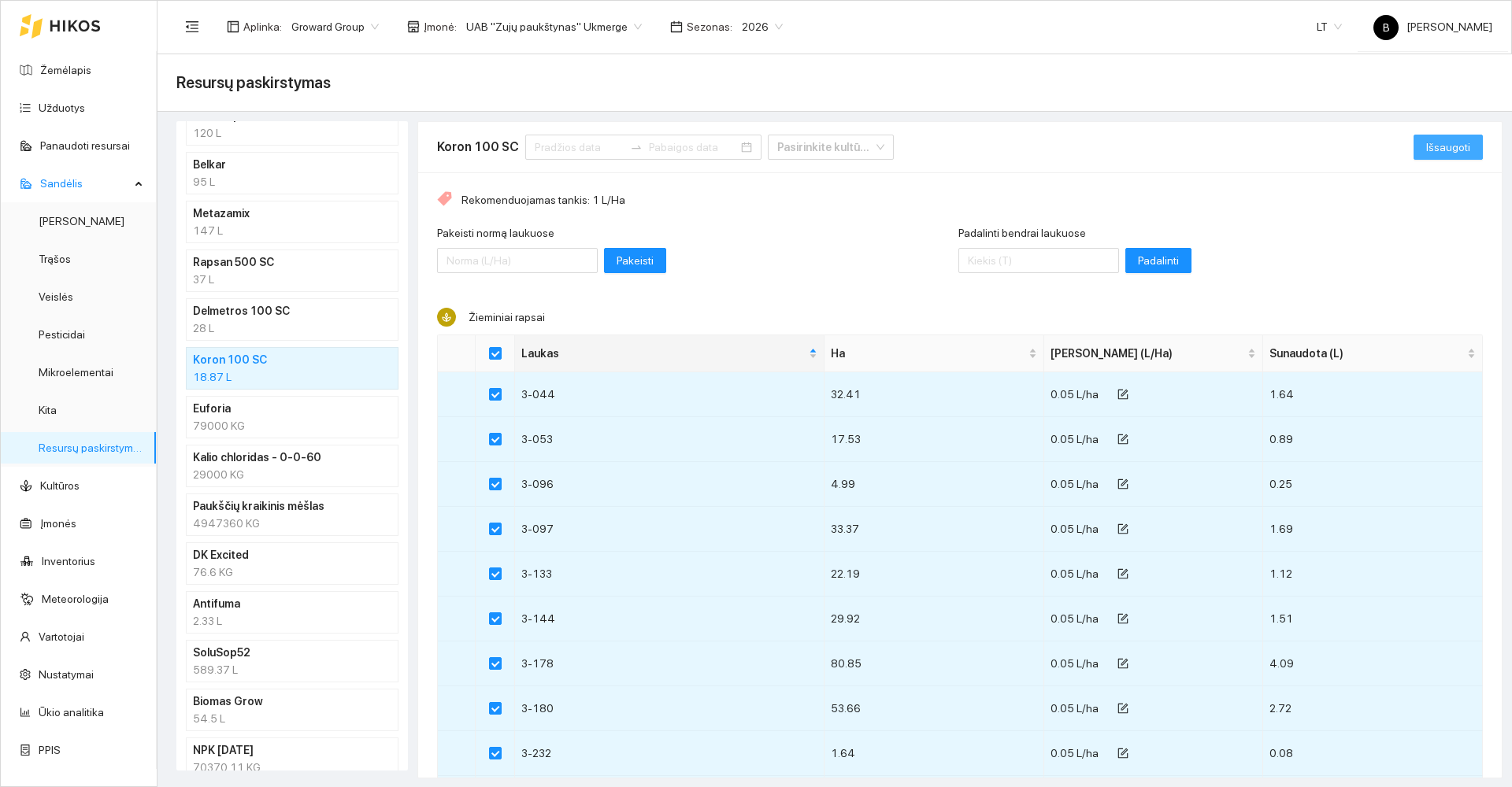
checkbox input "false"
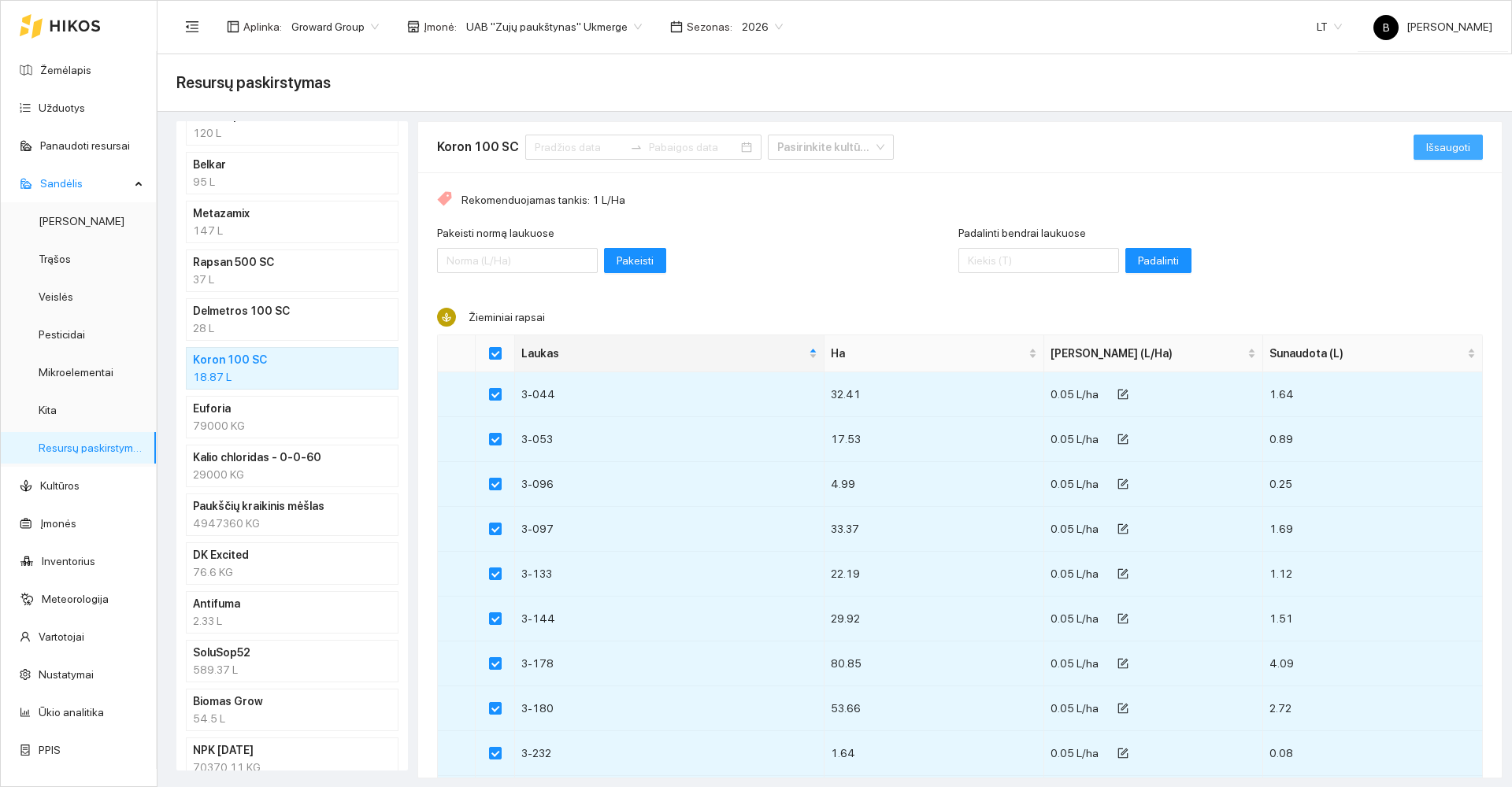
checkbox input "false"
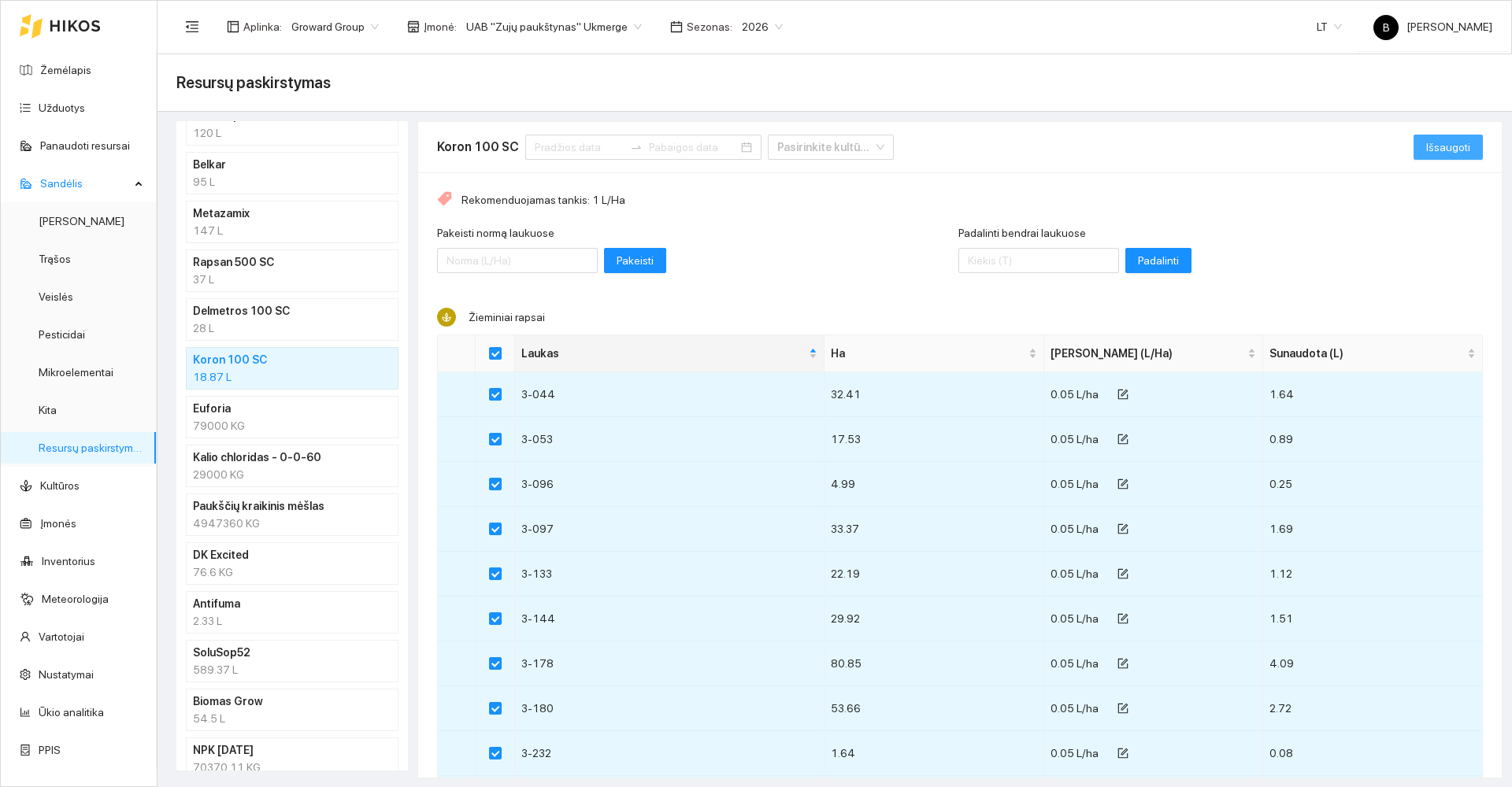
checkbox input "false"
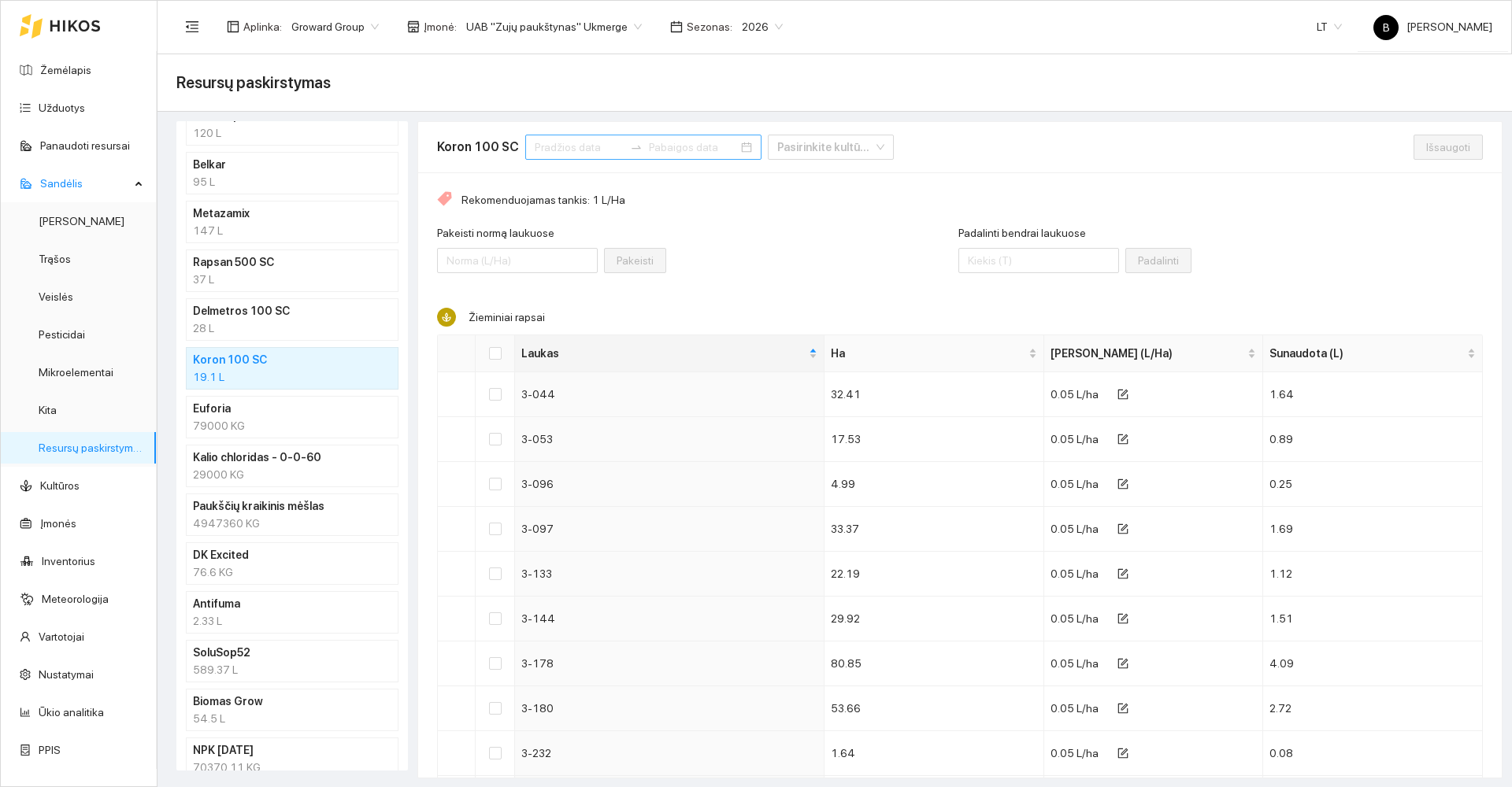
click at [567, 151] on input at bounding box center [579, 147] width 89 height 18
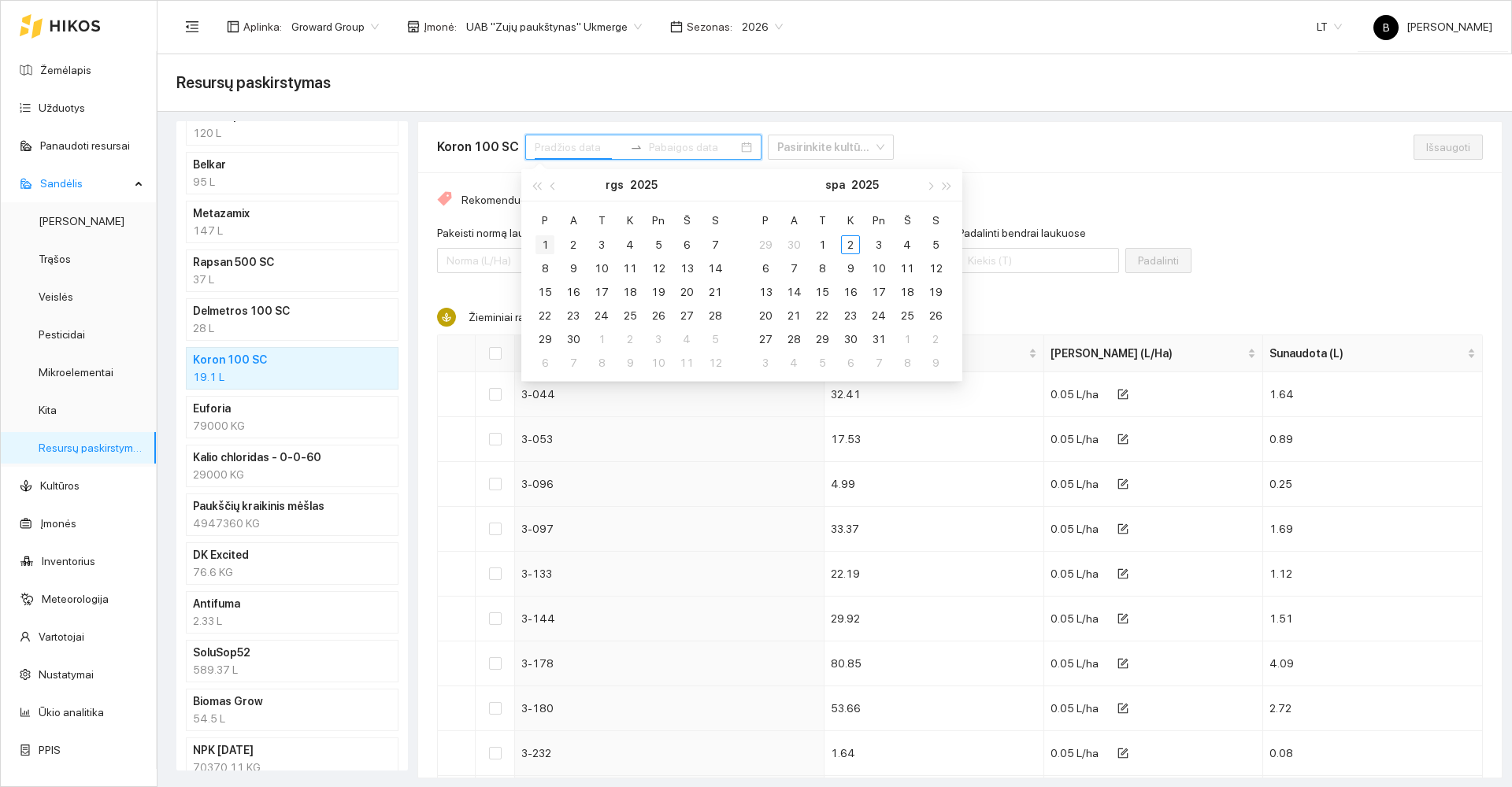
type input "[DATE]"
click at [546, 239] on div "1" at bounding box center [544, 244] width 18 height 18
type input "[DATE]"
click at [575, 335] on div "30" at bounding box center [572, 339] width 18 height 18
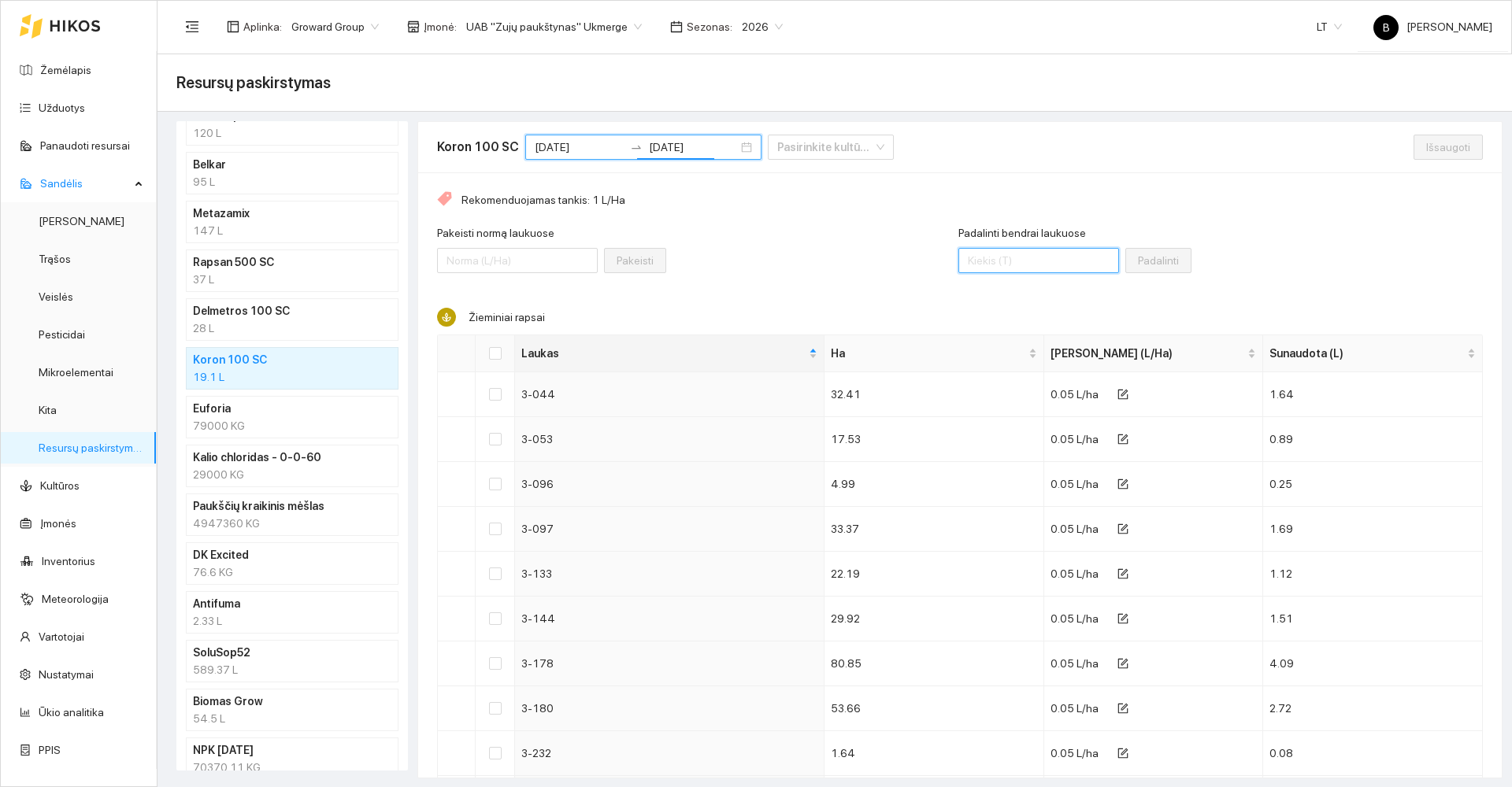
click at [1022, 258] on input "Padalinti bendrai laukuose" at bounding box center [1038, 261] width 160 height 26
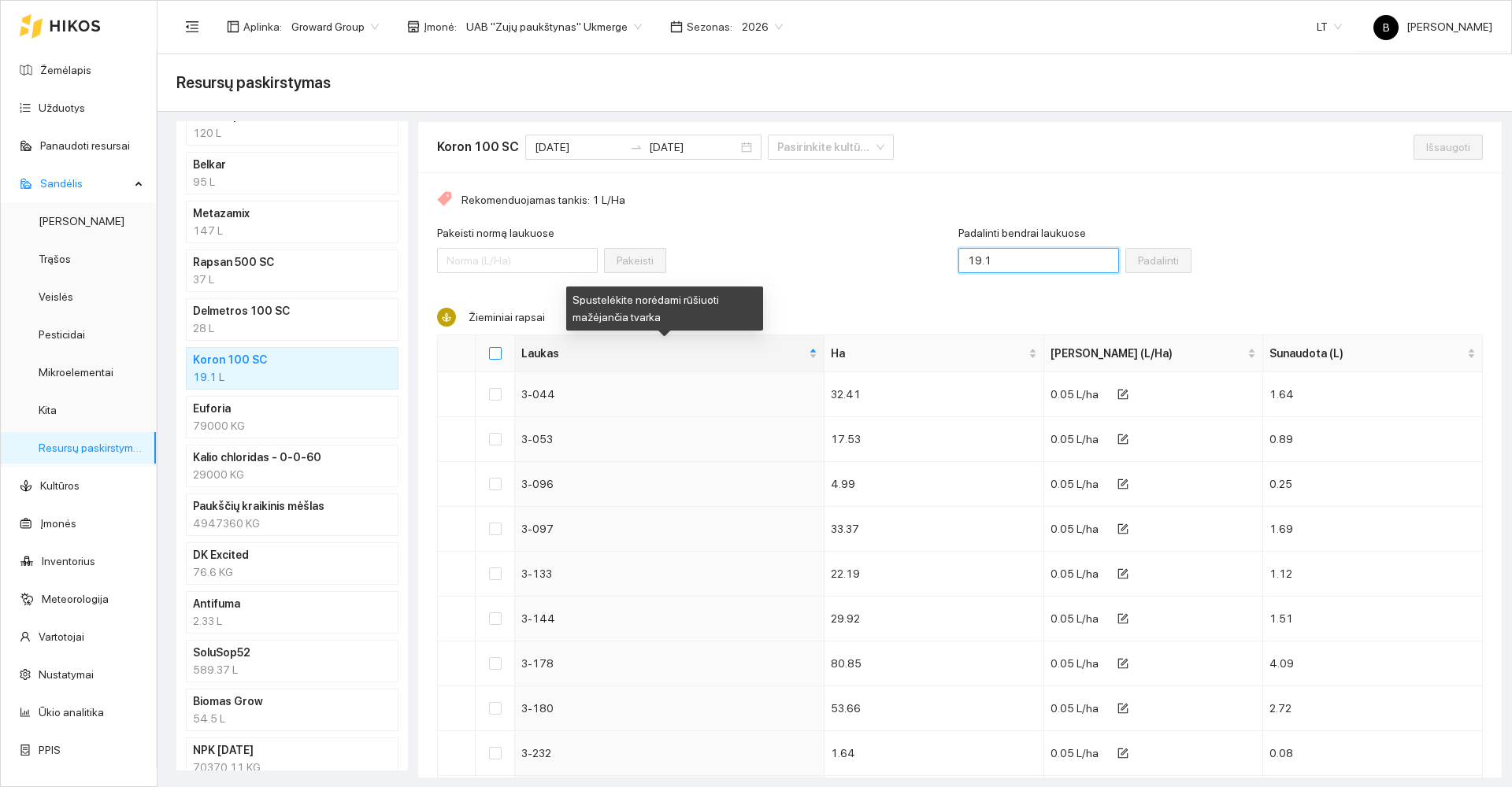
type input "19.1"
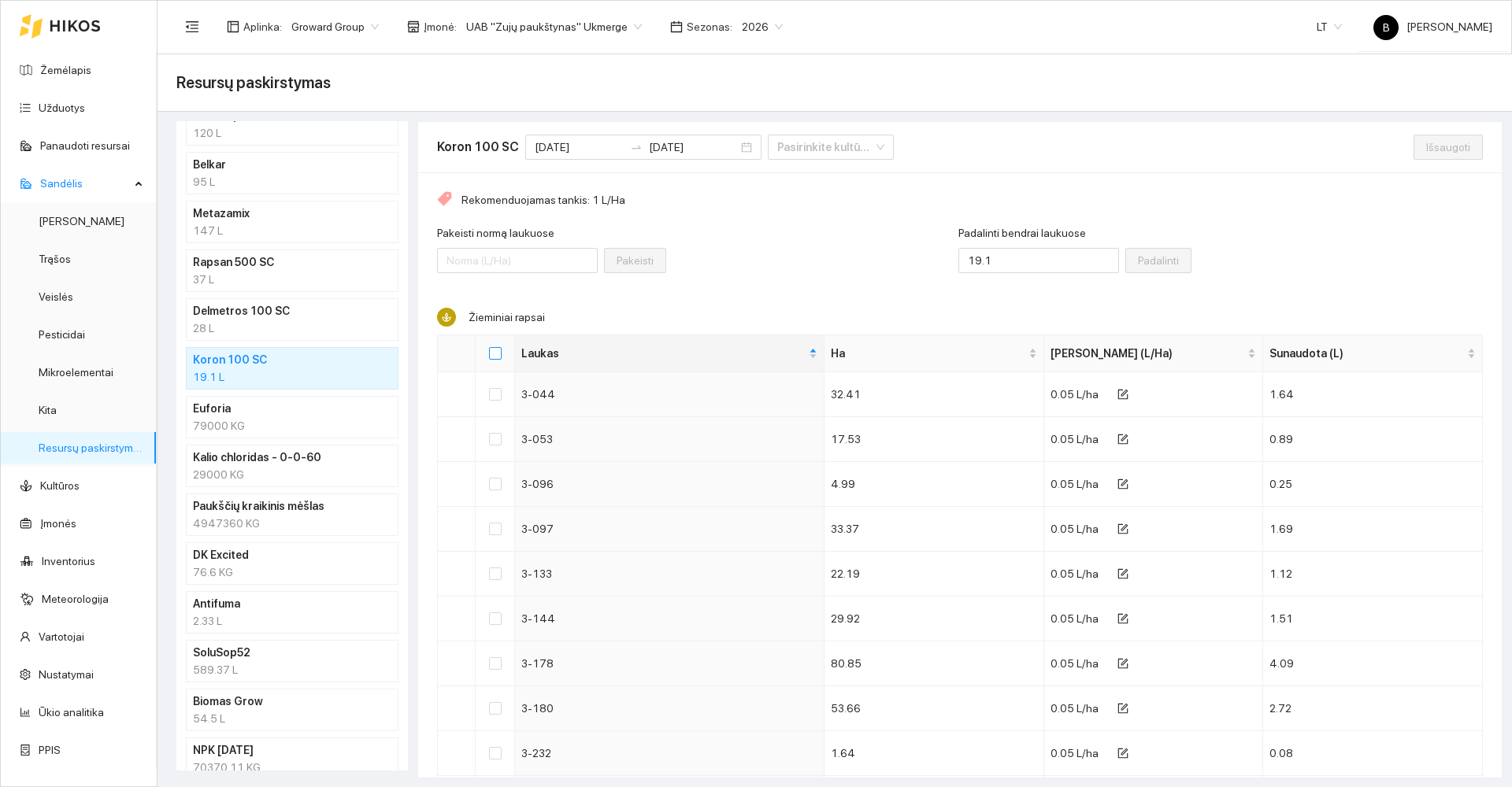
click at [498, 354] on input "Select all" at bounding box center [495, 353] width 12 height 12
checkbox input "true"
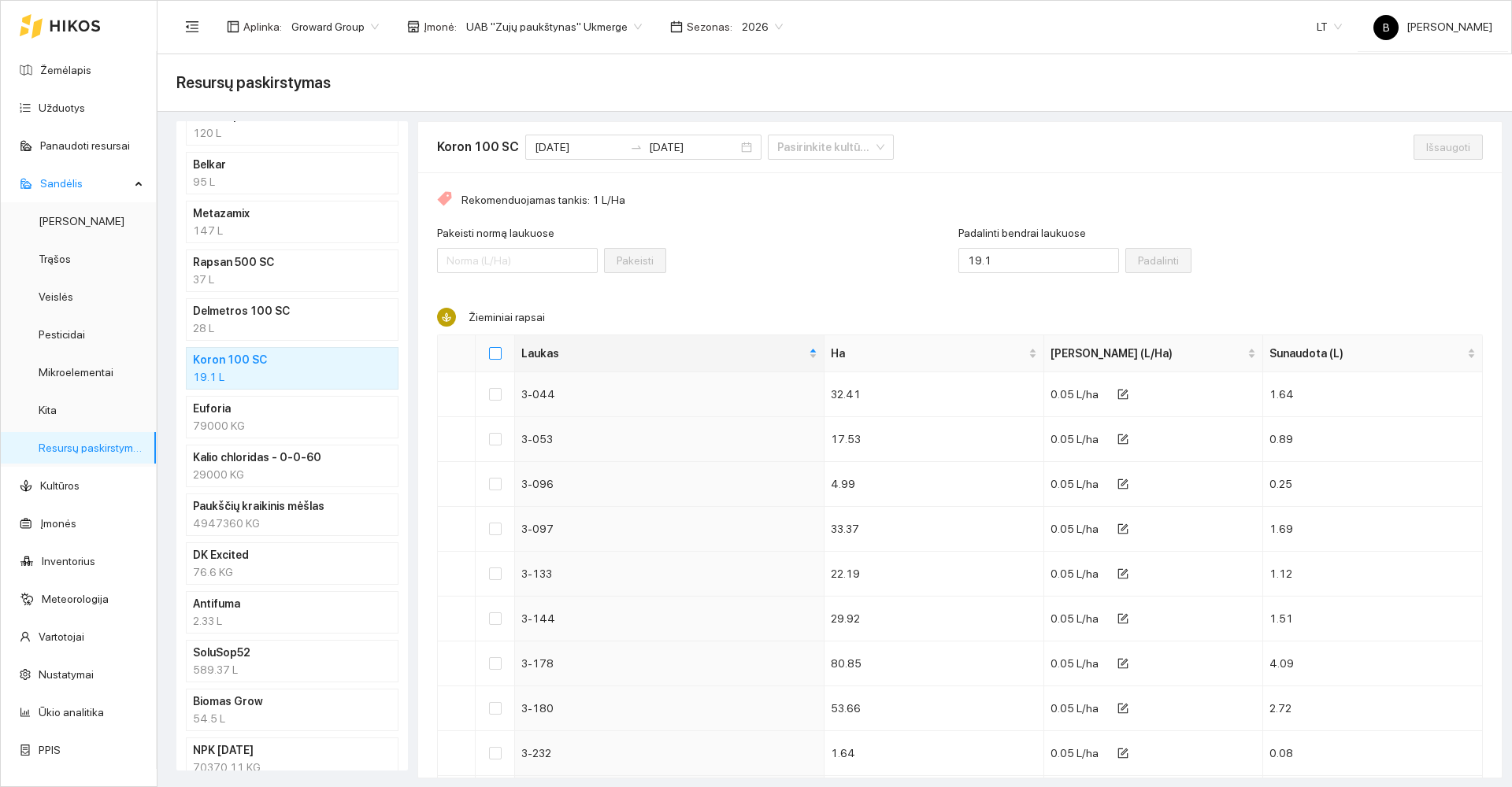
checkbox input "true"
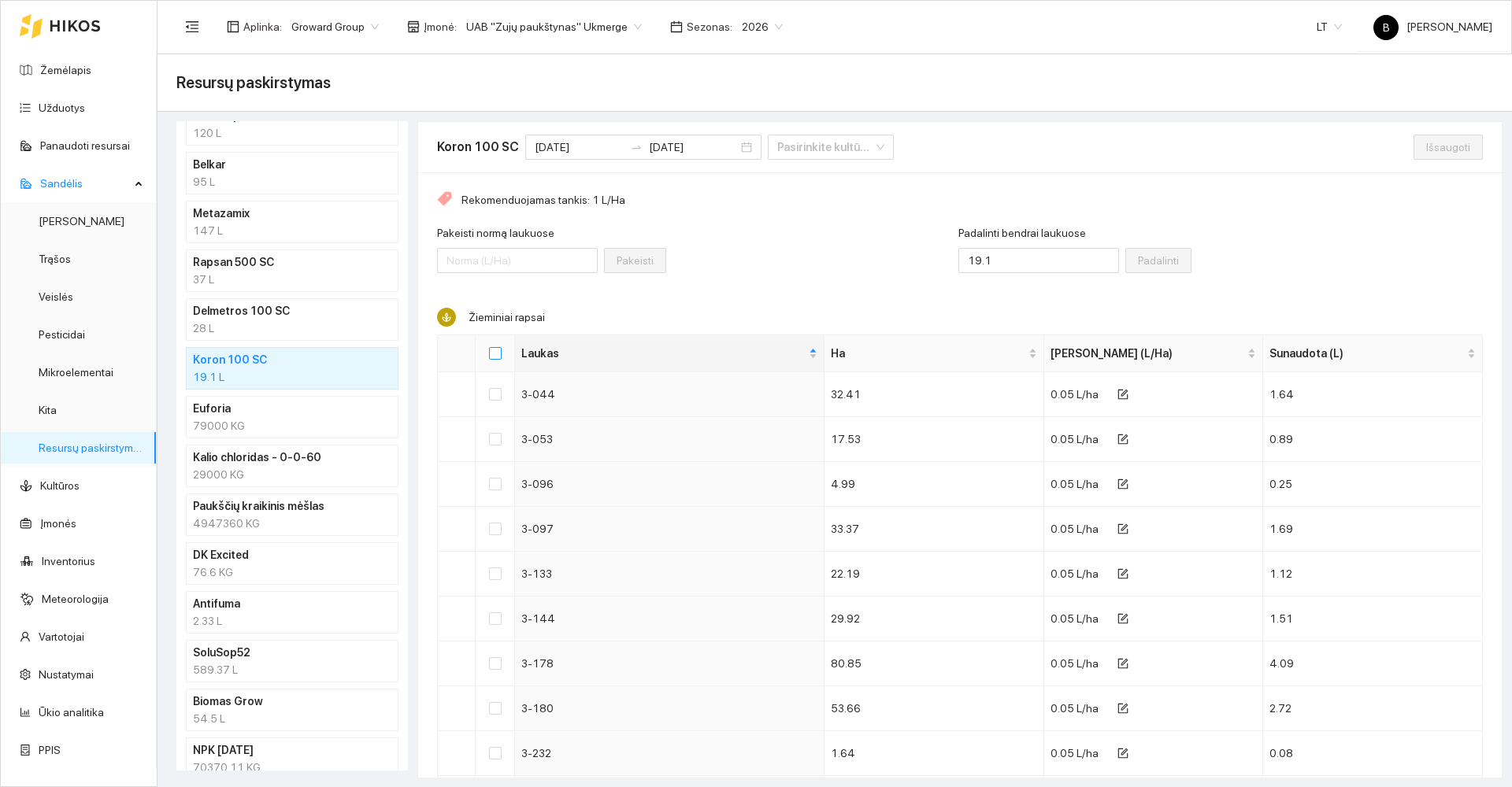
checkbox input "true"
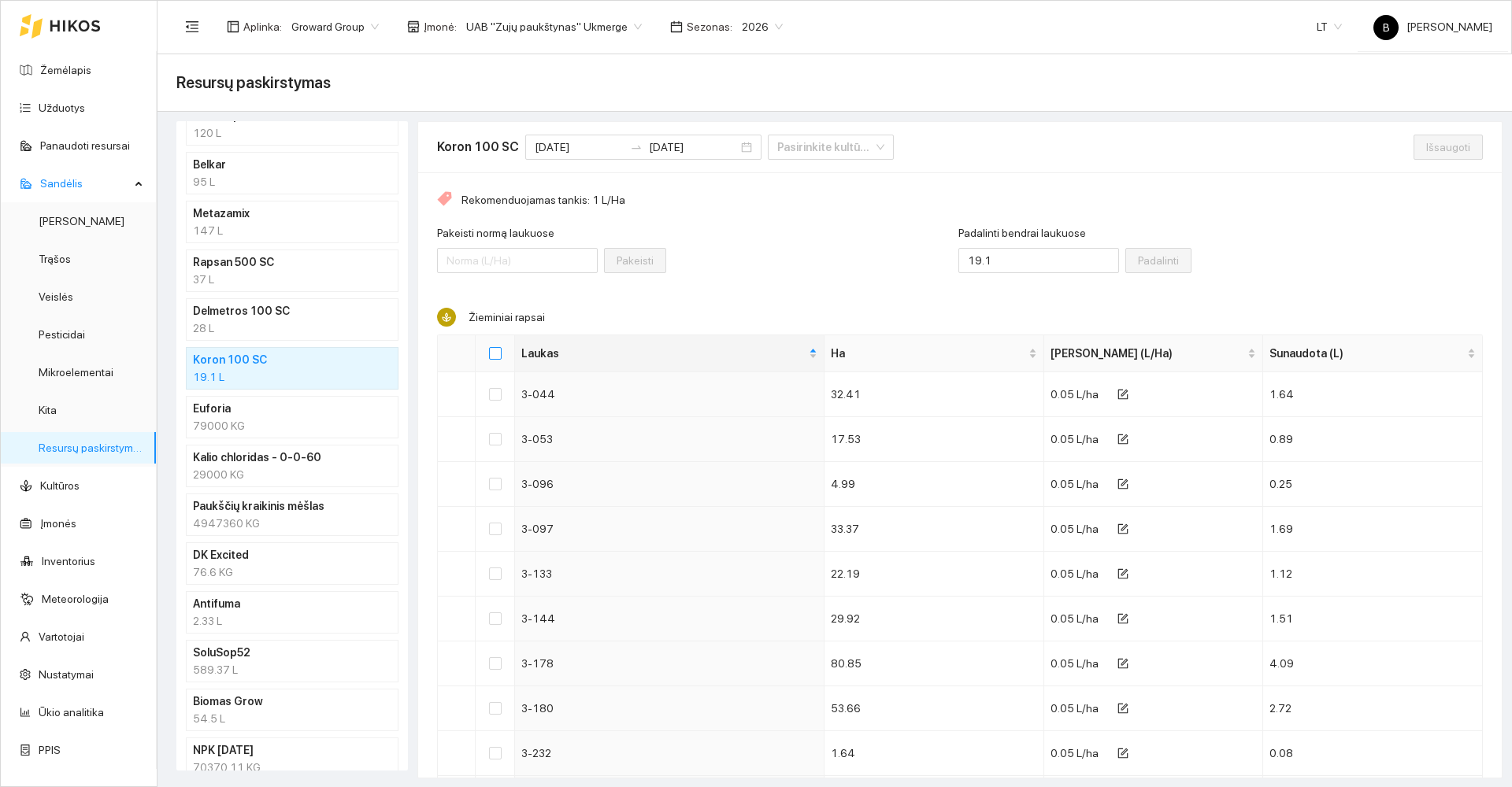
checkbox input "true"
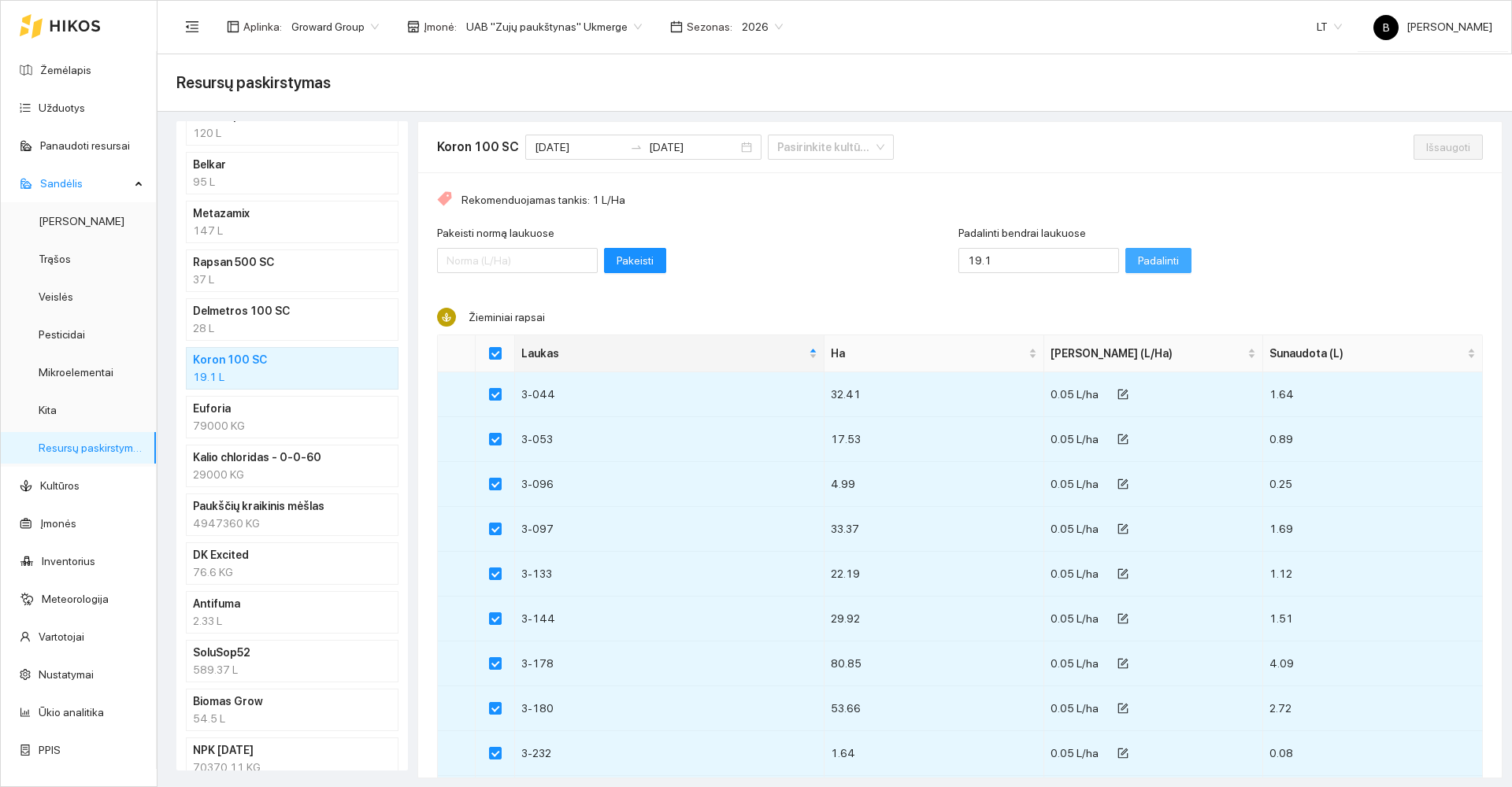
click at [1138, 262] on span "Padalinti" at bounding box center [1158, 261] width 41 height 18
click at [1427, 147] on span "Išsaugoti" at bounding box center [1449, 147] width 44 height 18
checkbox input "false"
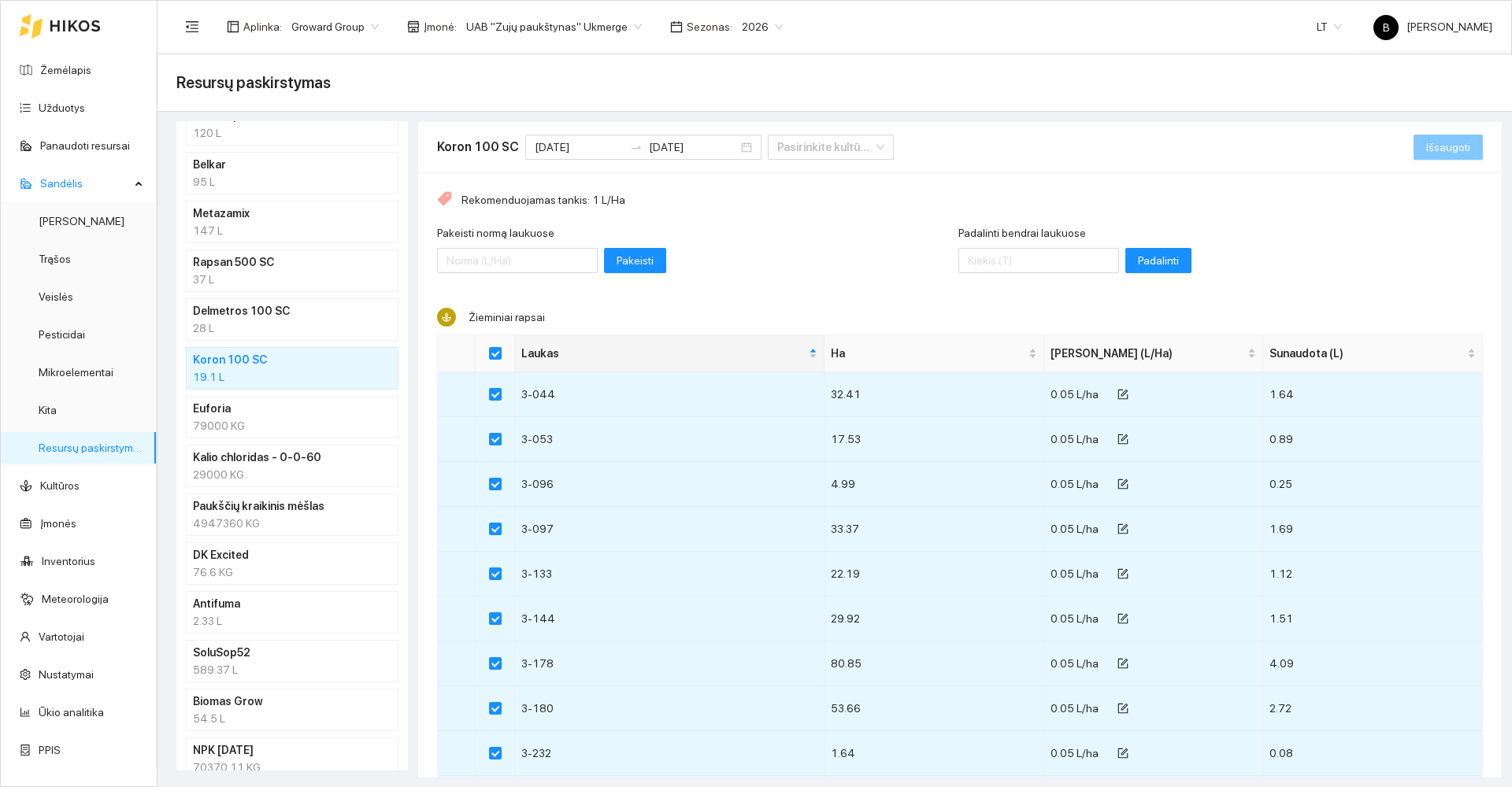
checkbox input "false"
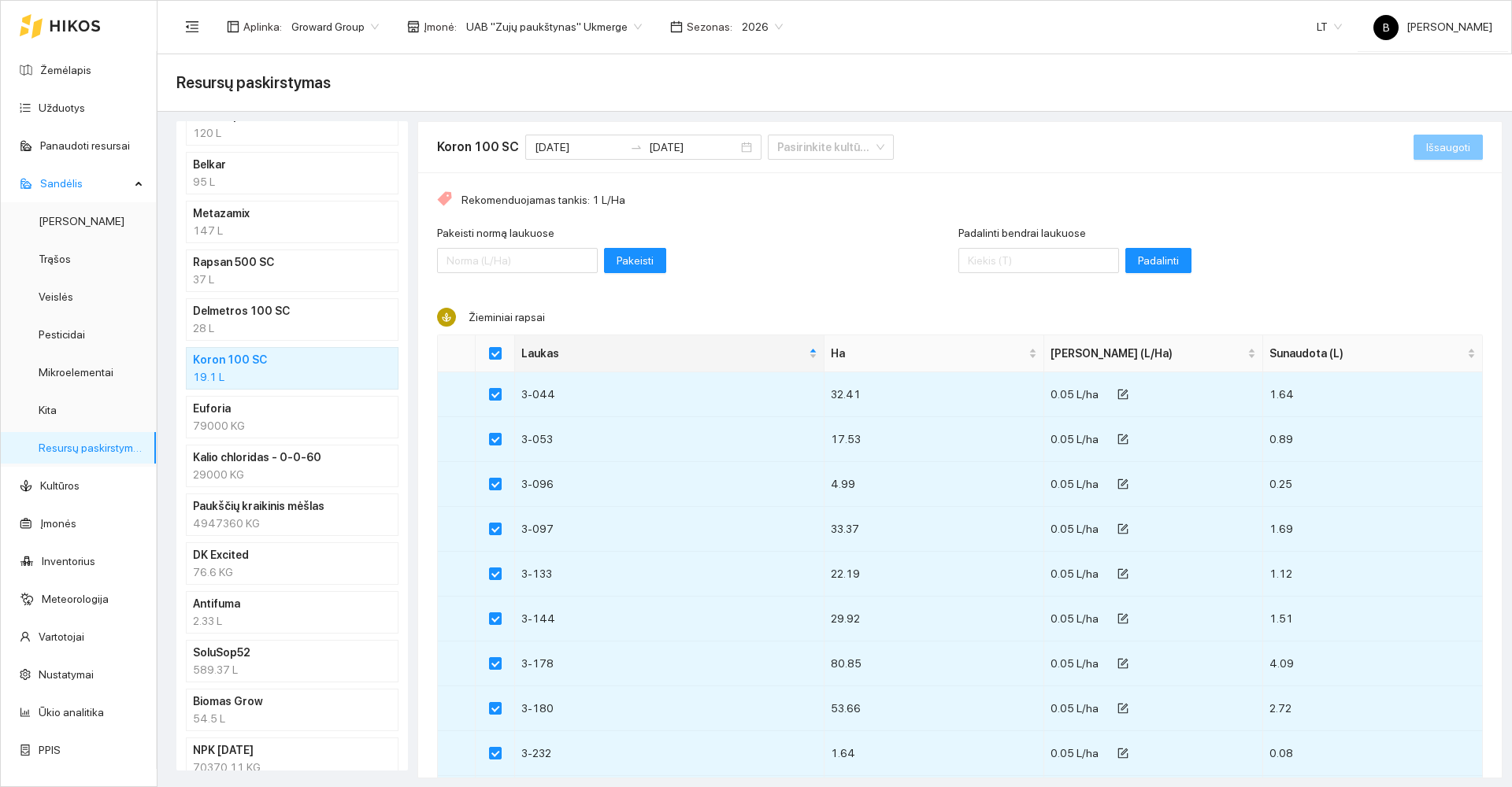
checkbox input "false"
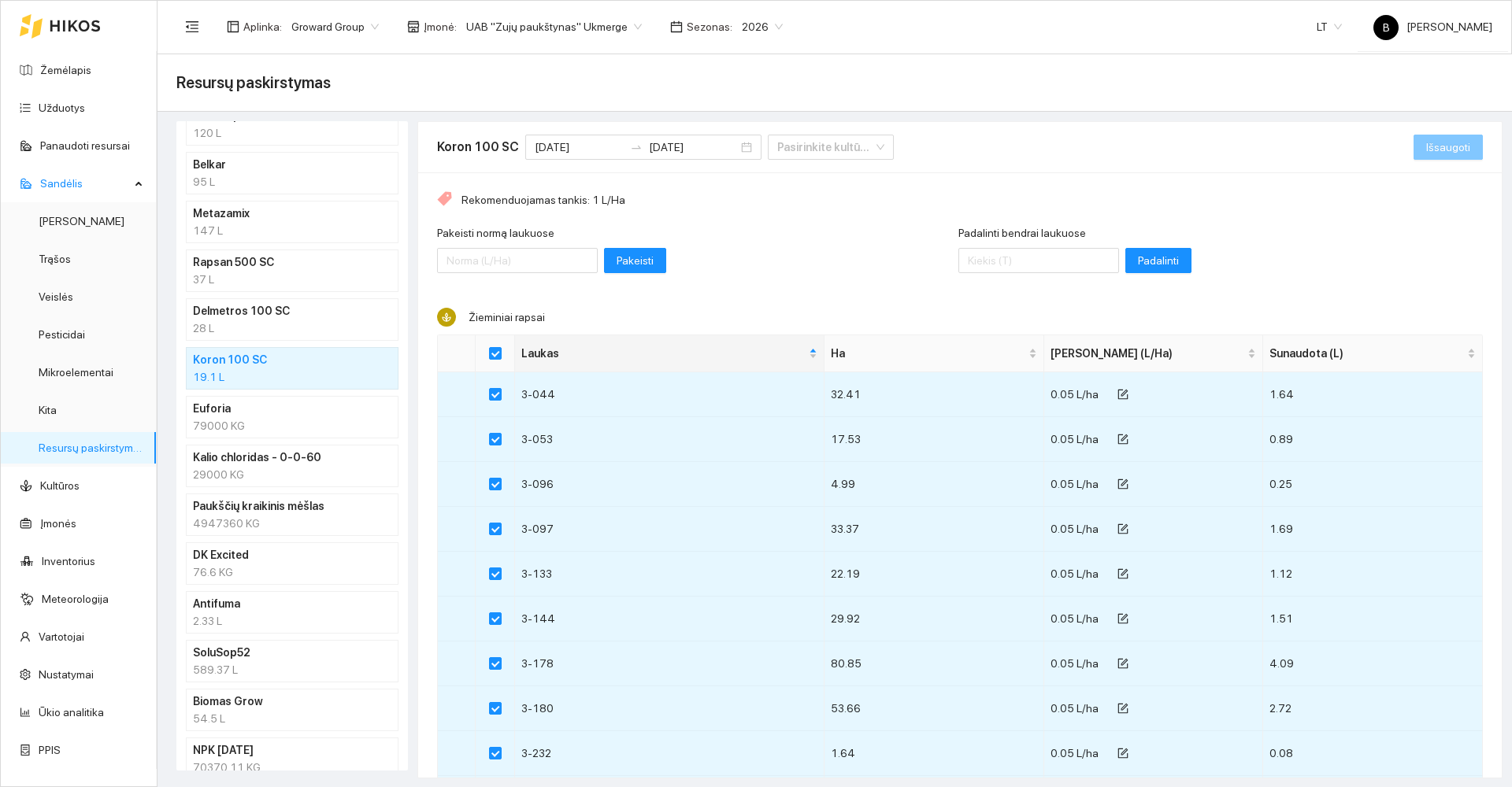
checkbox input "false"
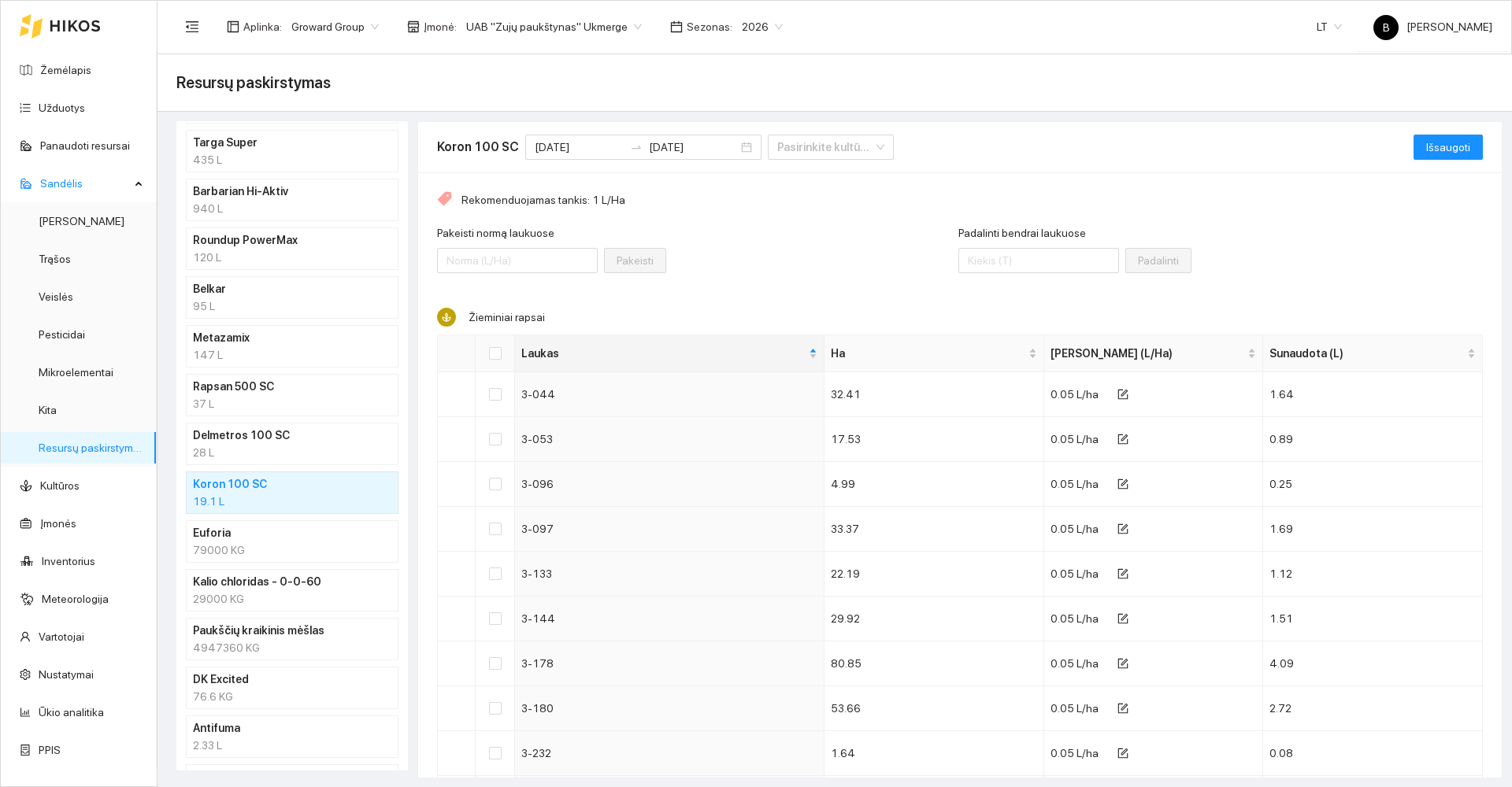
scroll to position [315, 0]
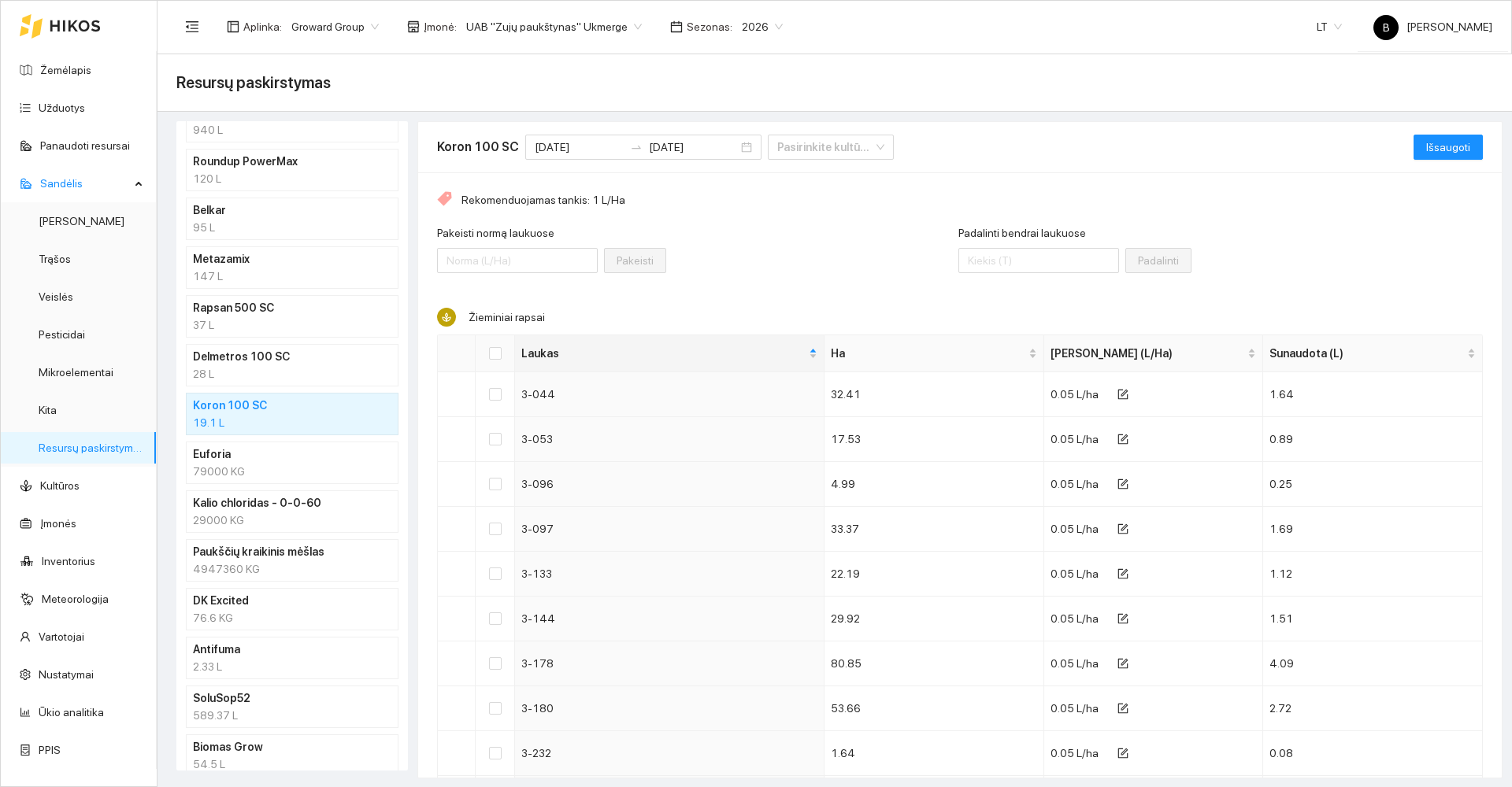
click at [283, 708] on div "589.37 L" at bounding box center [291, 716] width 198 height 18
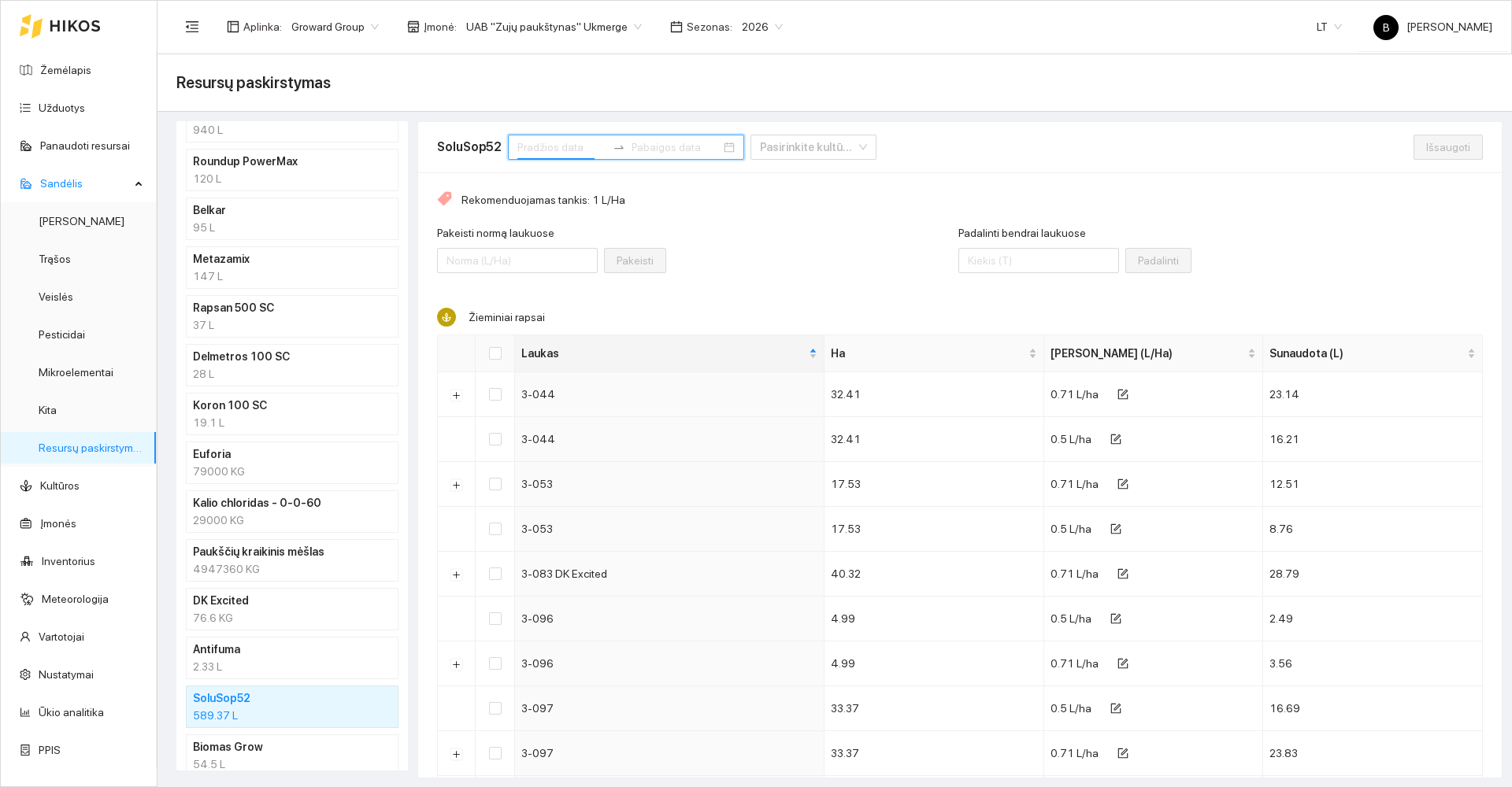
click at [558, 141] on input at bounding box center [562, 147] width 89 height 18
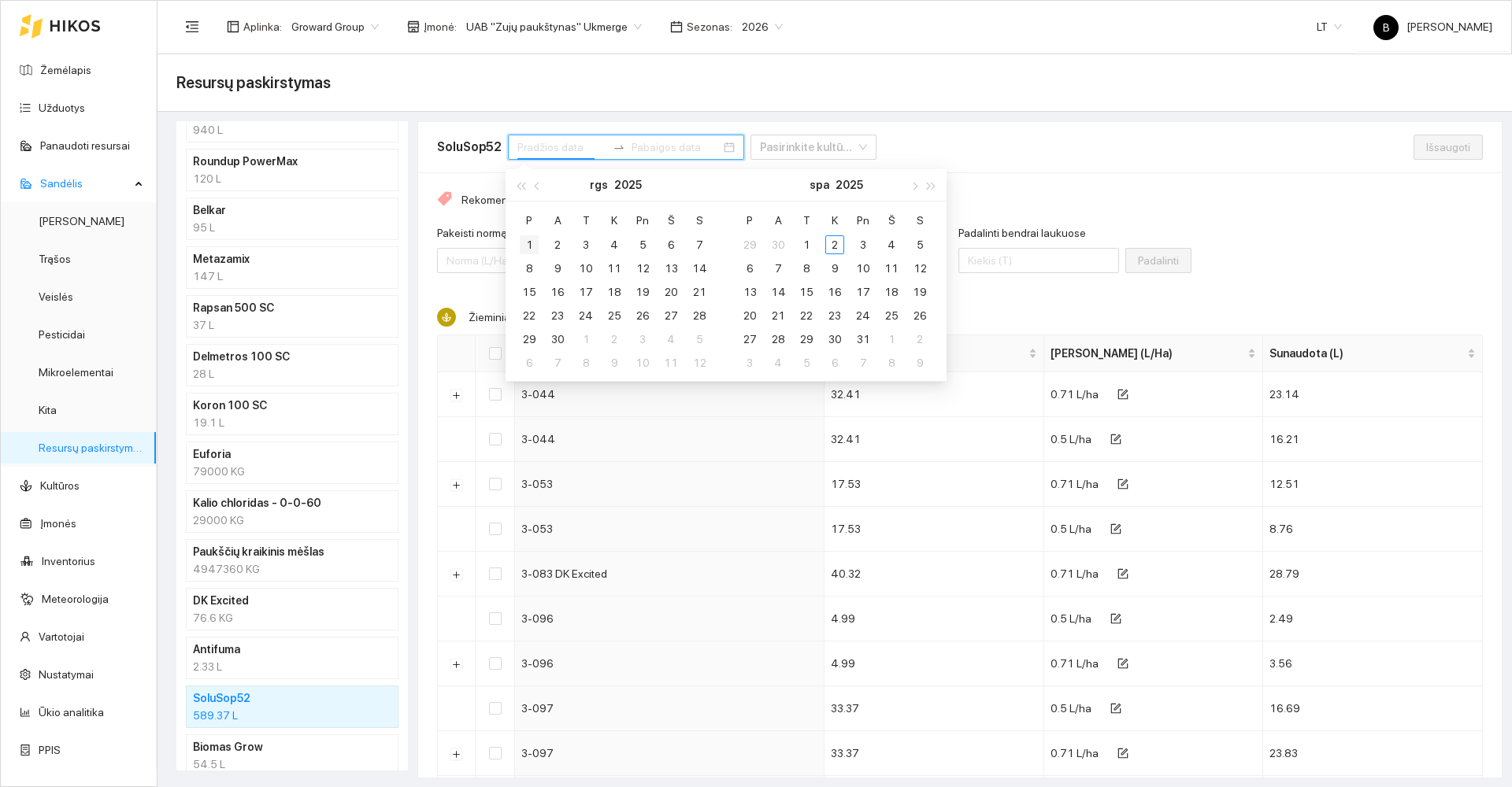
type input "[DATE]"
click at [527, 246] on div "1" at bounding box center [528, 244] width 18 height 18
type input "[DATE]"
click at [562, 339] on div "30" at bounding box center [557, 339] width 18 height 18
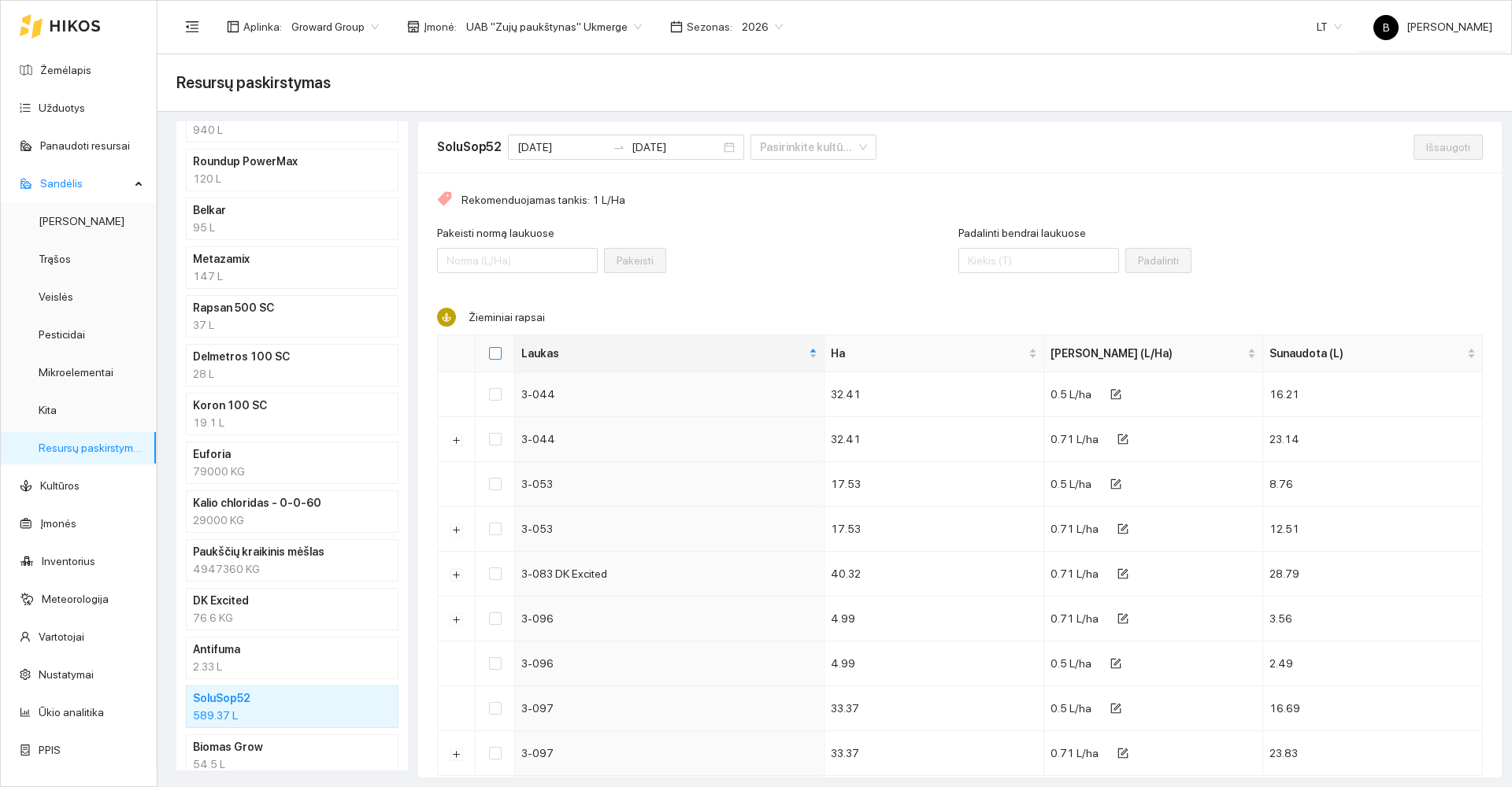
click at [495, 355] on input "Select all" at bounding box center [495, 353] width 12 height 12
checkbox input "true"
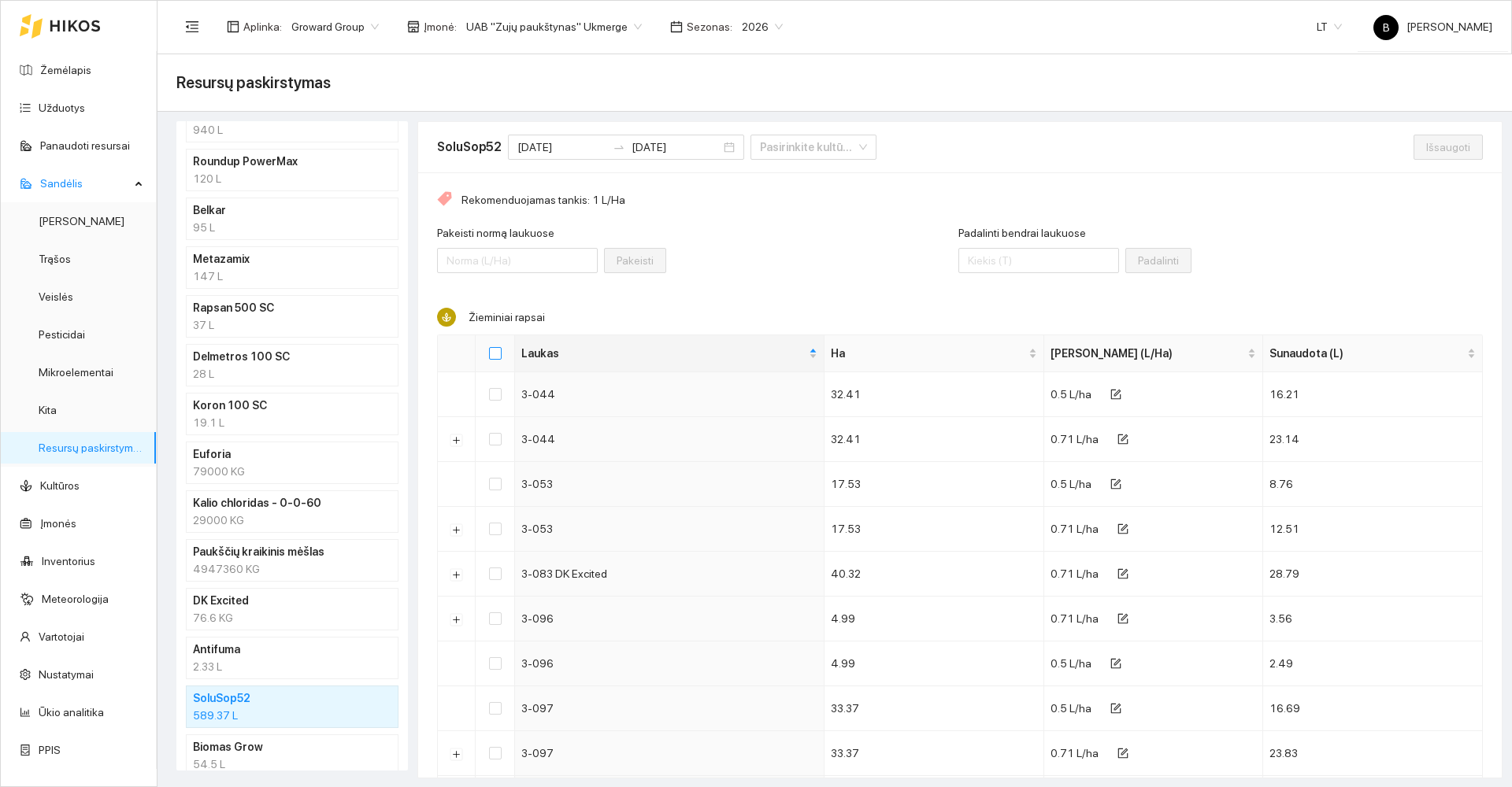
checkbox input "true"
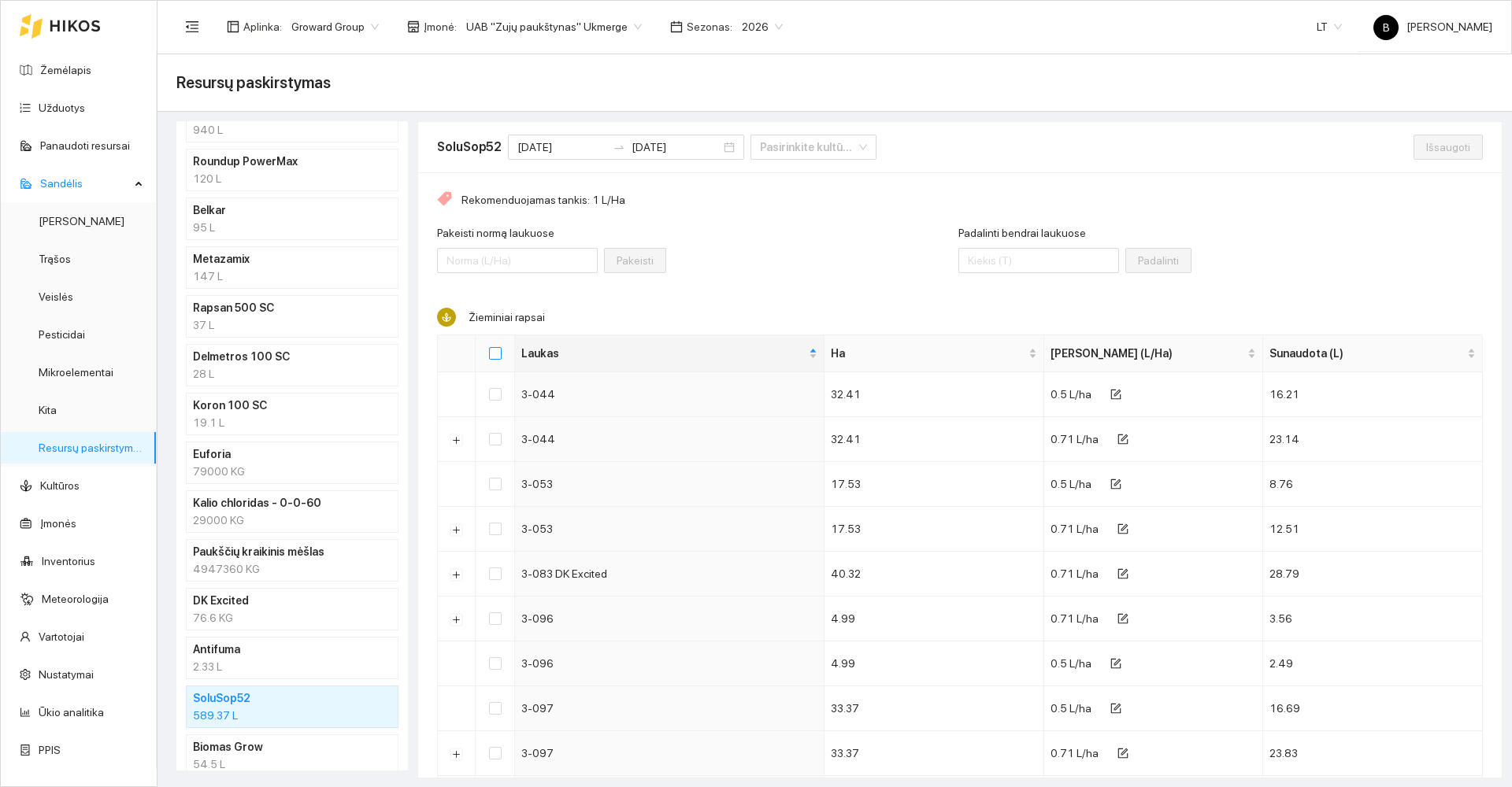
checkbox input "true"
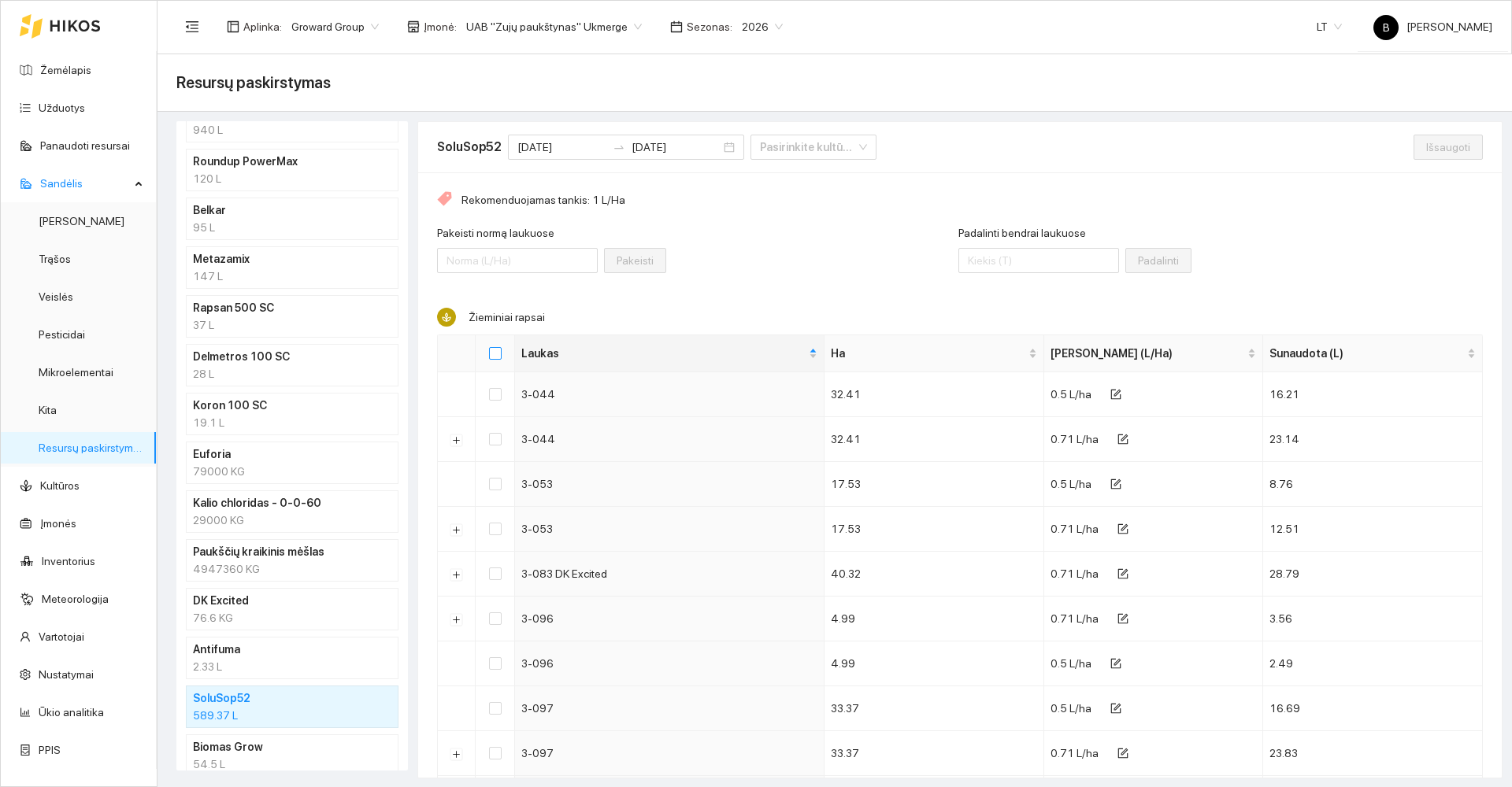
checkbox input "true"
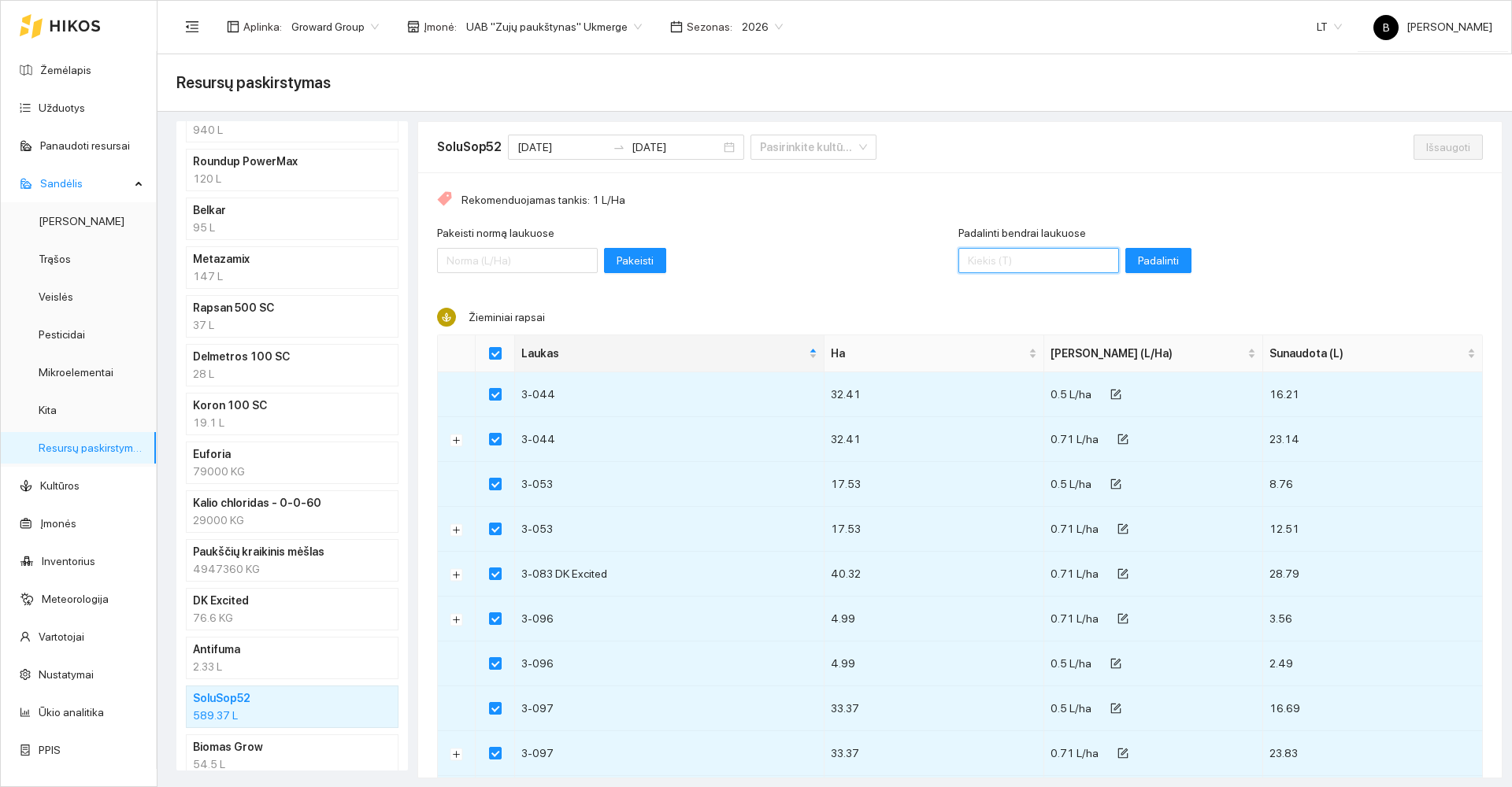
click at [1022, 263] on input "Padalinti bendrai laukuose" at bounding box center [1038, 261] width 160 height 26
click at [1138, 259] on span "Padalinti" at bounding box center [1158, 261] width 41 height 18
click at [1437, 143] on span "Išsaugoti" at bounding box center [1449, 147] width 44 height 18
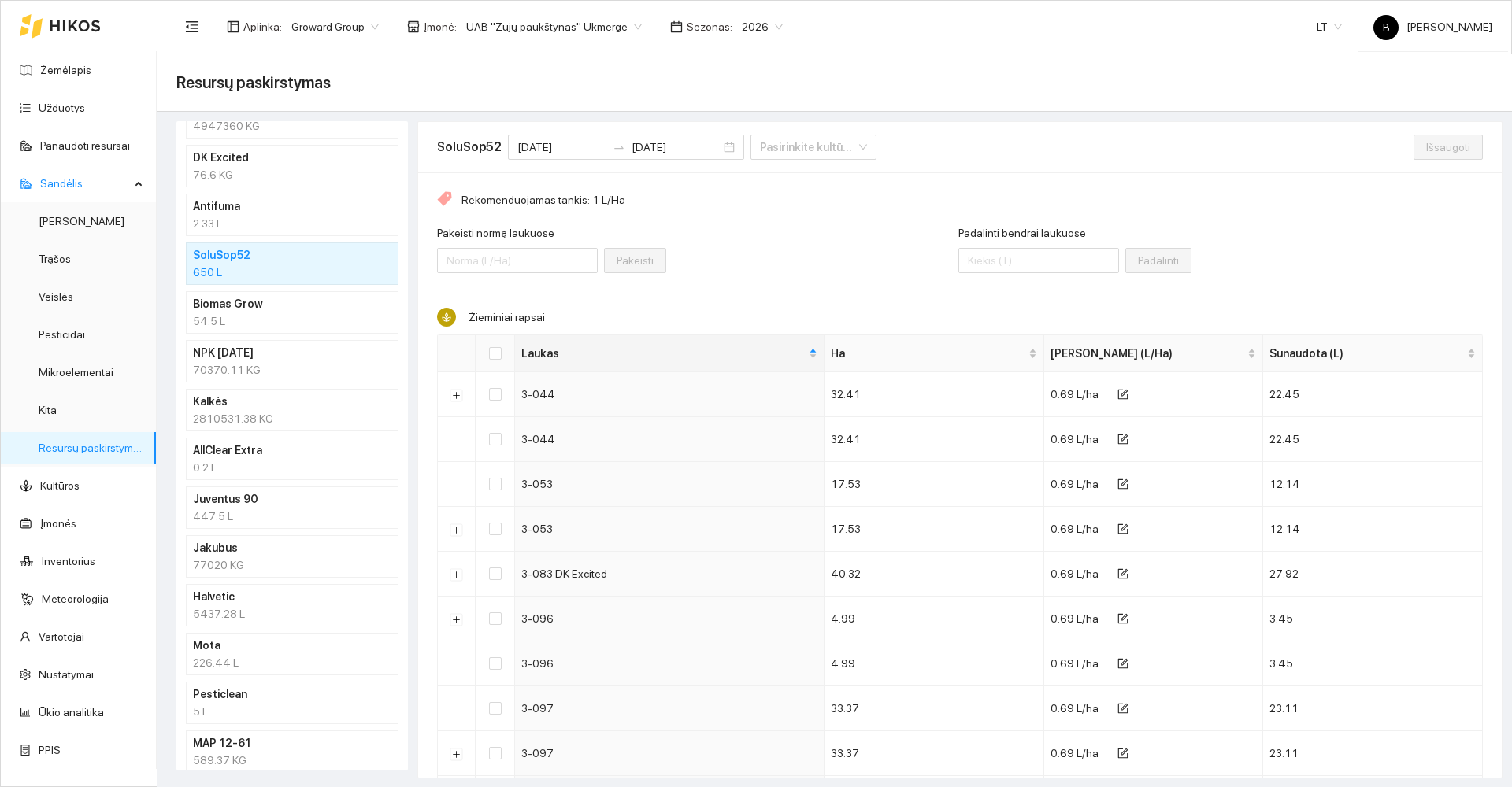
scroll to position [866, 0]
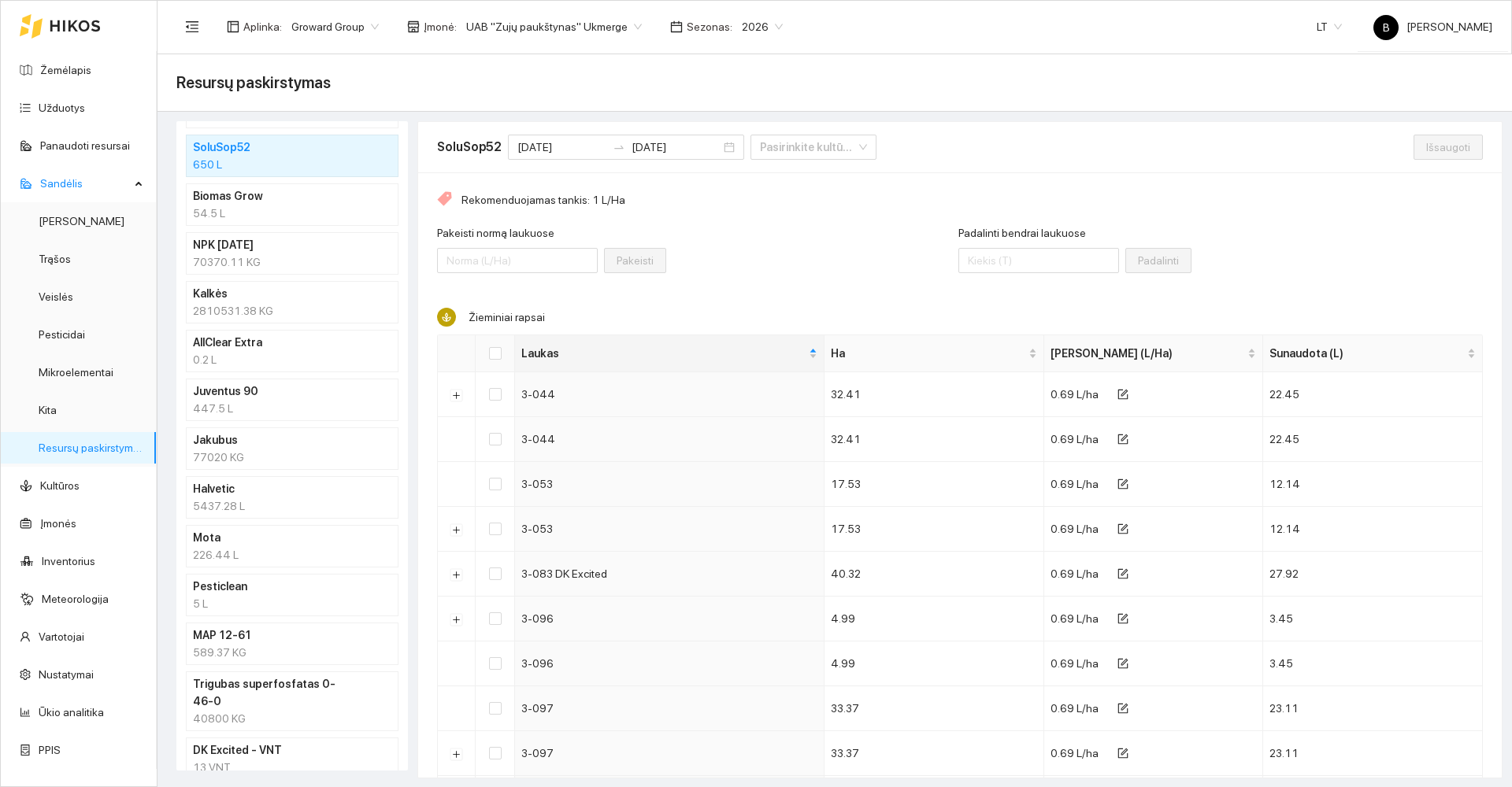
click at [294, 644] on div "589.37 KG" at bounding box center [291, 653] width 198 height 18
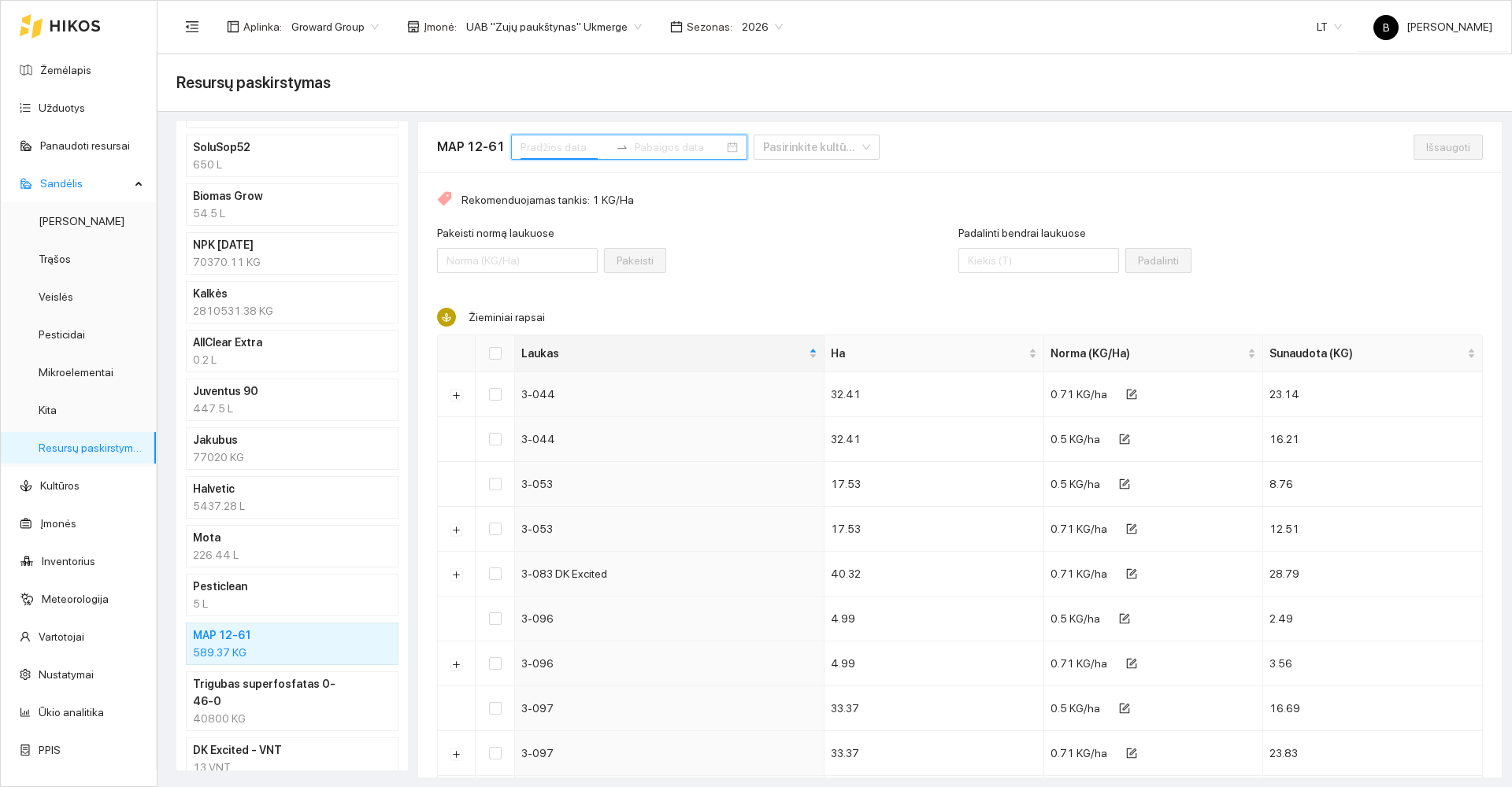
click at [557, 143] on input at bounding box center [564, 147] width 89 height 18
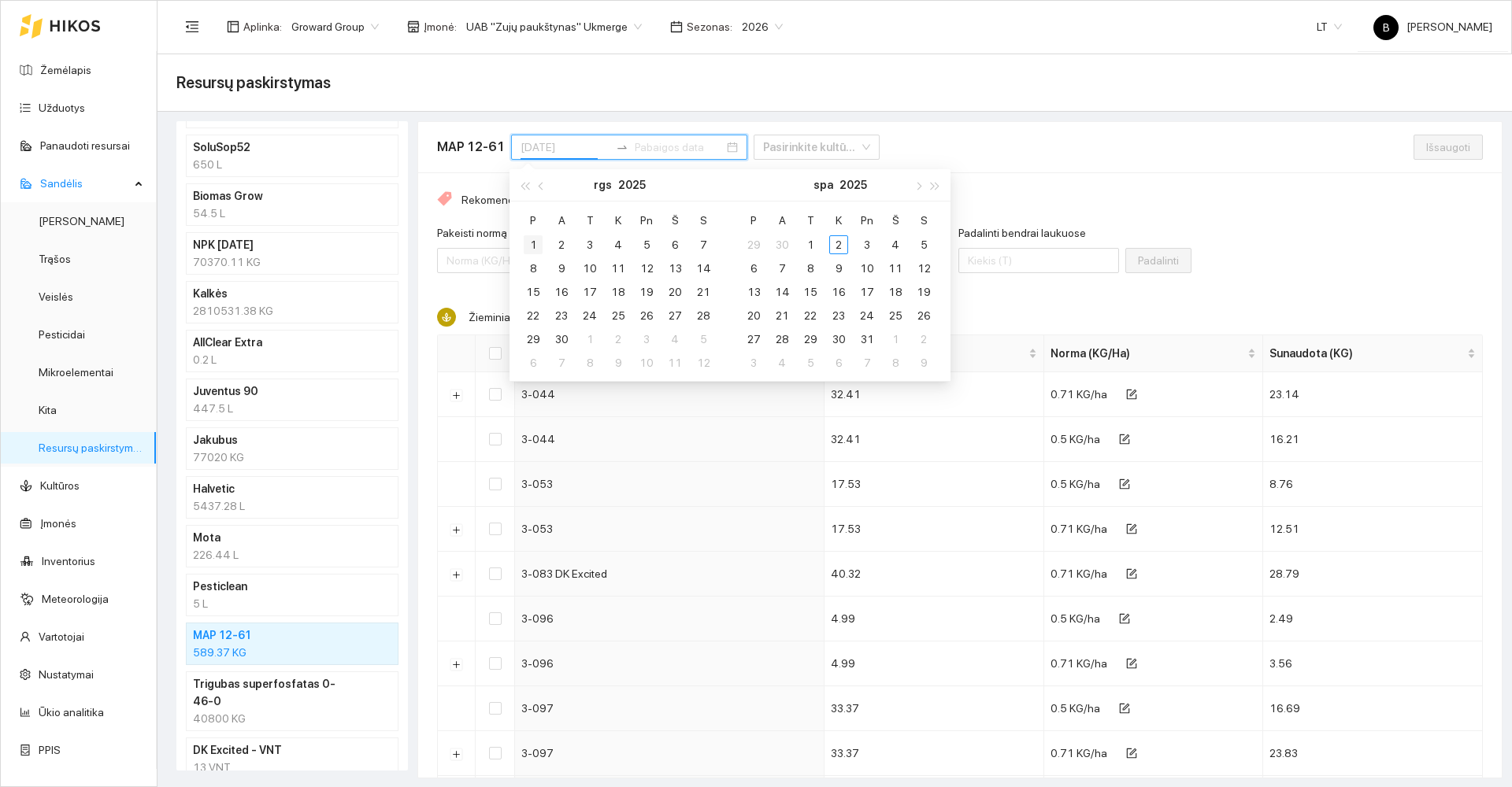
click at [526, 246] on div "1" at bounding box center [533, 244] width 18 height 18
click at [564, 342] on div "30" at bounding box center [561, 339] width 18 height 18
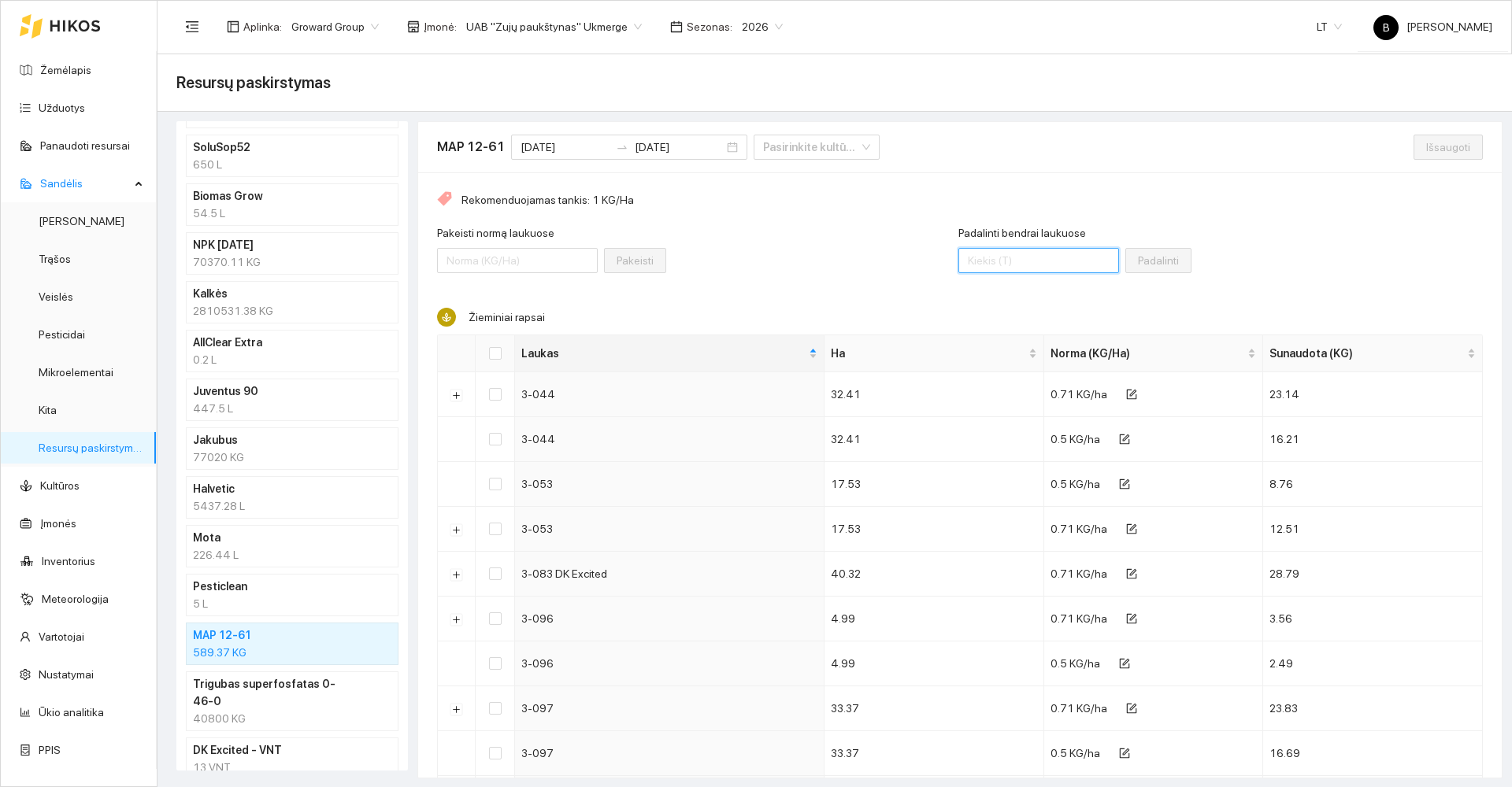
click at [1017, 265] on input "Padalinti bendrai laukuose" at bounding box center [1038, 261] width 160 height 26
click at [495, 351] on input "Select all" at bounding box center [495, 353] width 12 height 12
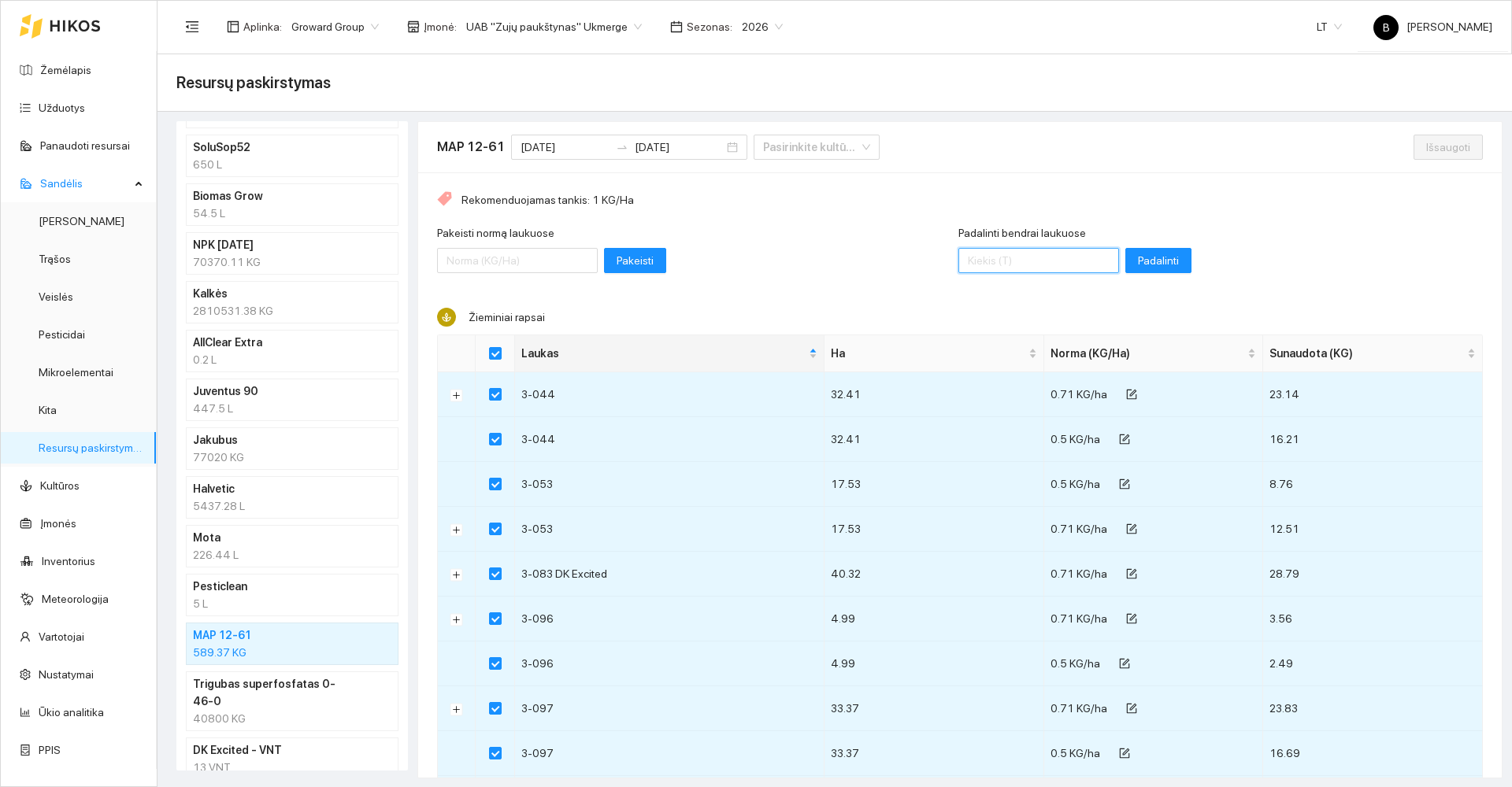
click at [1001, 256] on input "Padalinti bendrai laukuose" at bounding box center [1038, 261] width 160 height 26
click at [1138, 261] on span "Padalinti" at bounding box center [1158, 261] width 41 height 18
click at [1427, 145] on span "Išsaugoti" at bounding box center [1449, 147] width 44 height 18
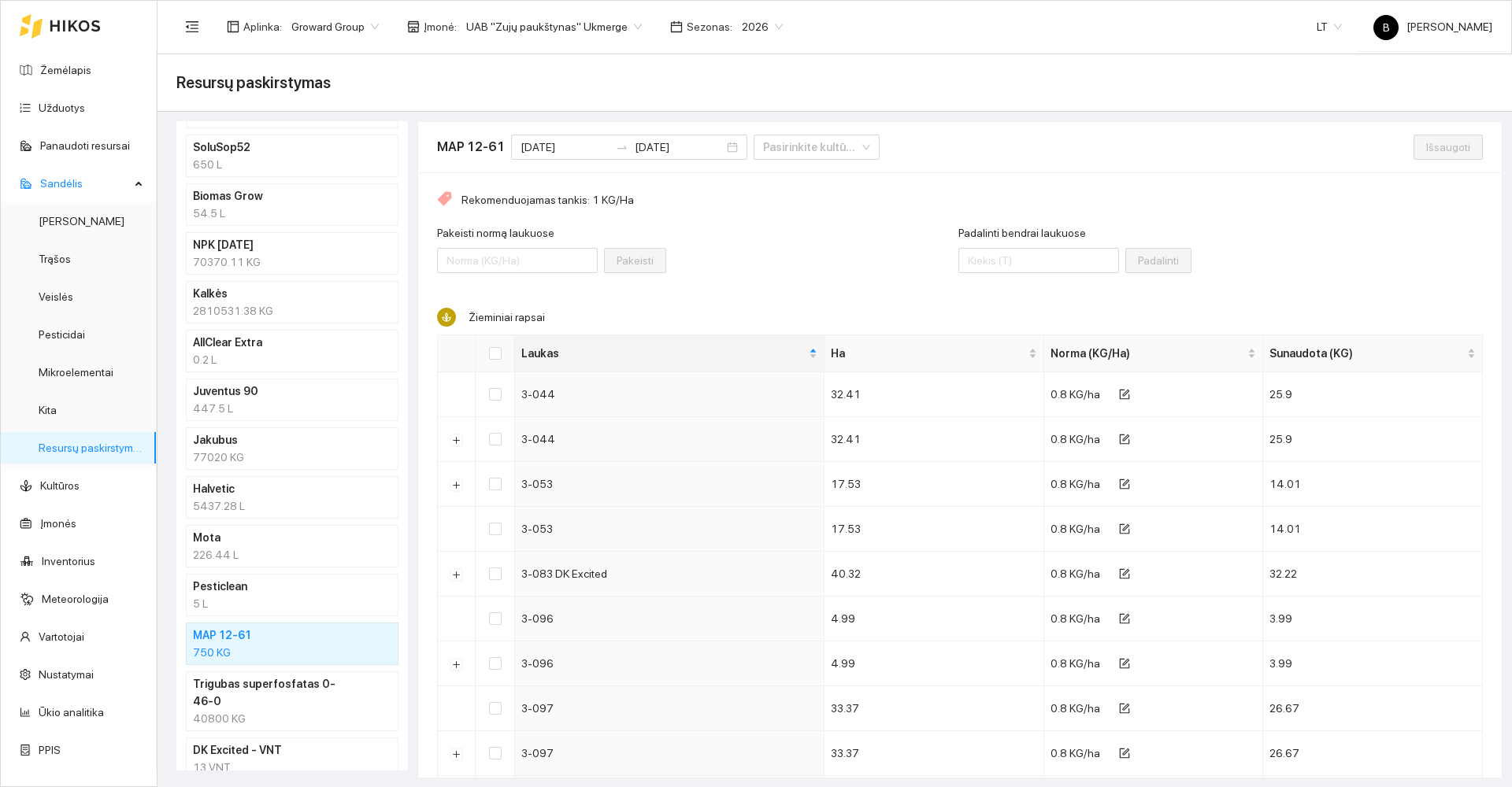
click at [269, 544] on h4 "Mota" at bounding box center [271, 538] width 158 height 18
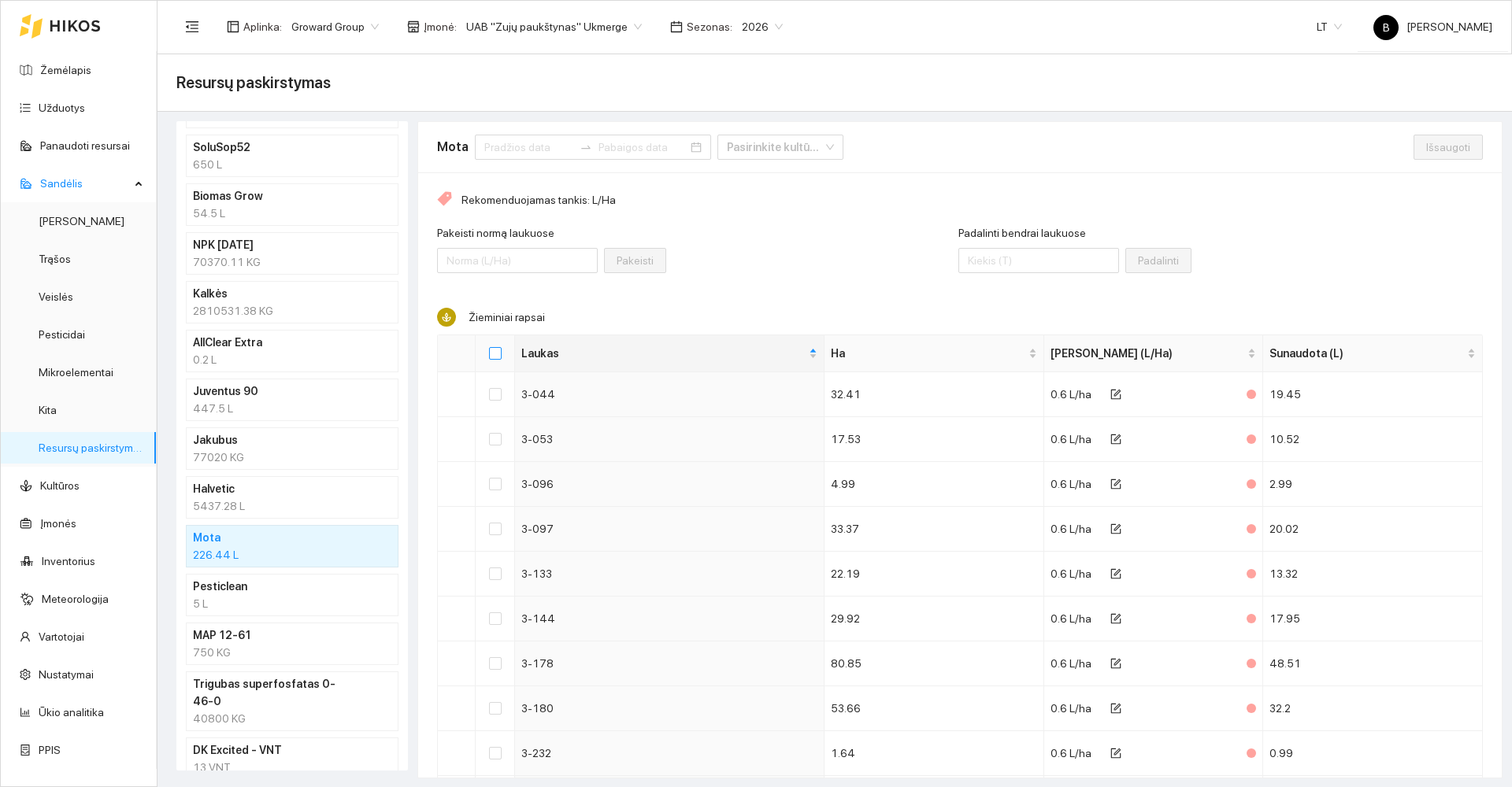
click at [498, 350] on input "Select all" at bounding box center [495, 353] width 12 height 12
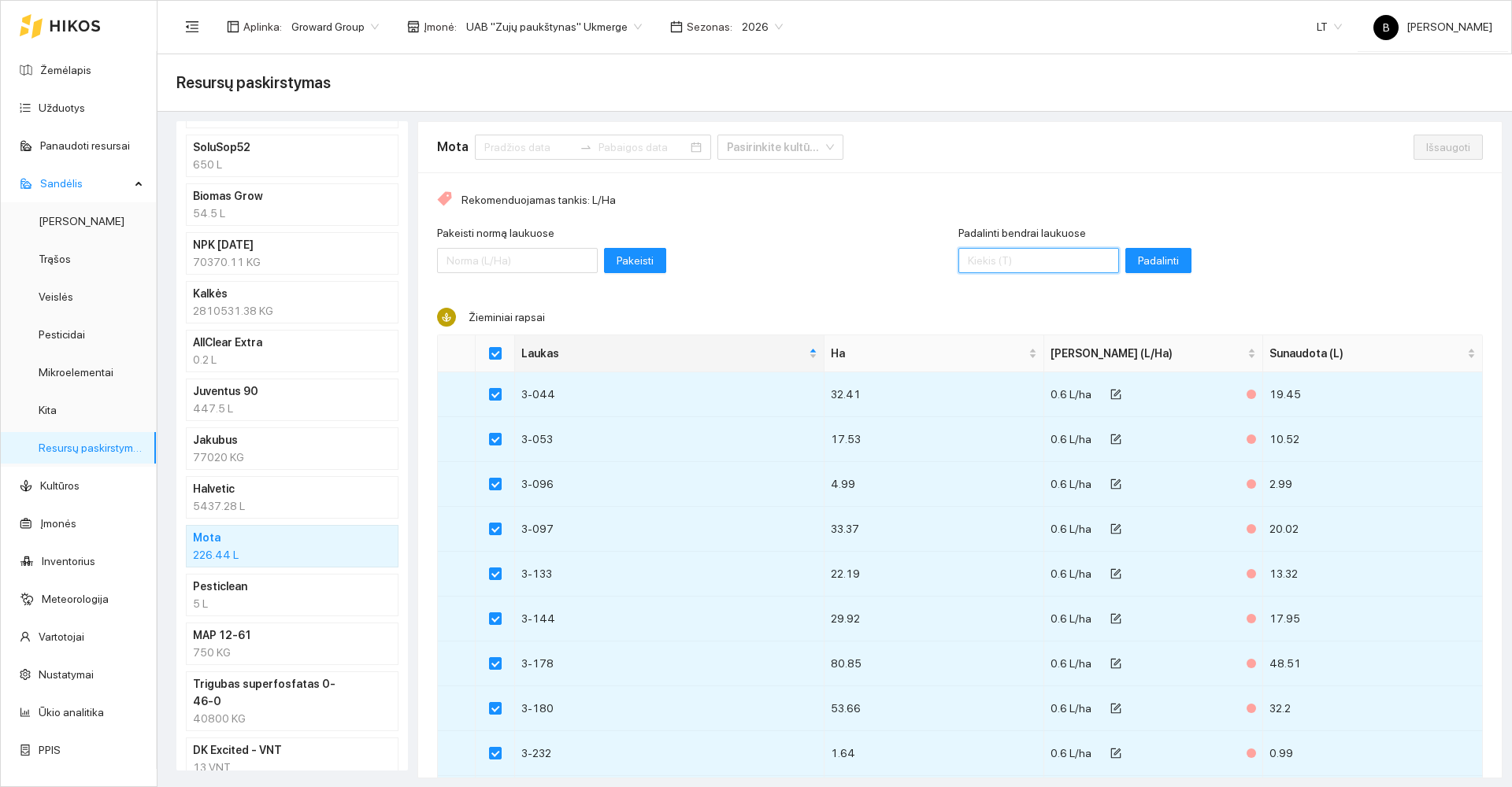
click at [1007, 259] on input "Padalinti bendrai laukuose" at bounding box center [1038, 261] width 160 height 26
click at [1138, 252] on span "Padalinti" at bounding box center [1158, 261] width 41 height 18
click at [1432, 141] on span "Išsaugoti" at bounding box center [1449, 147] width 44 height 18
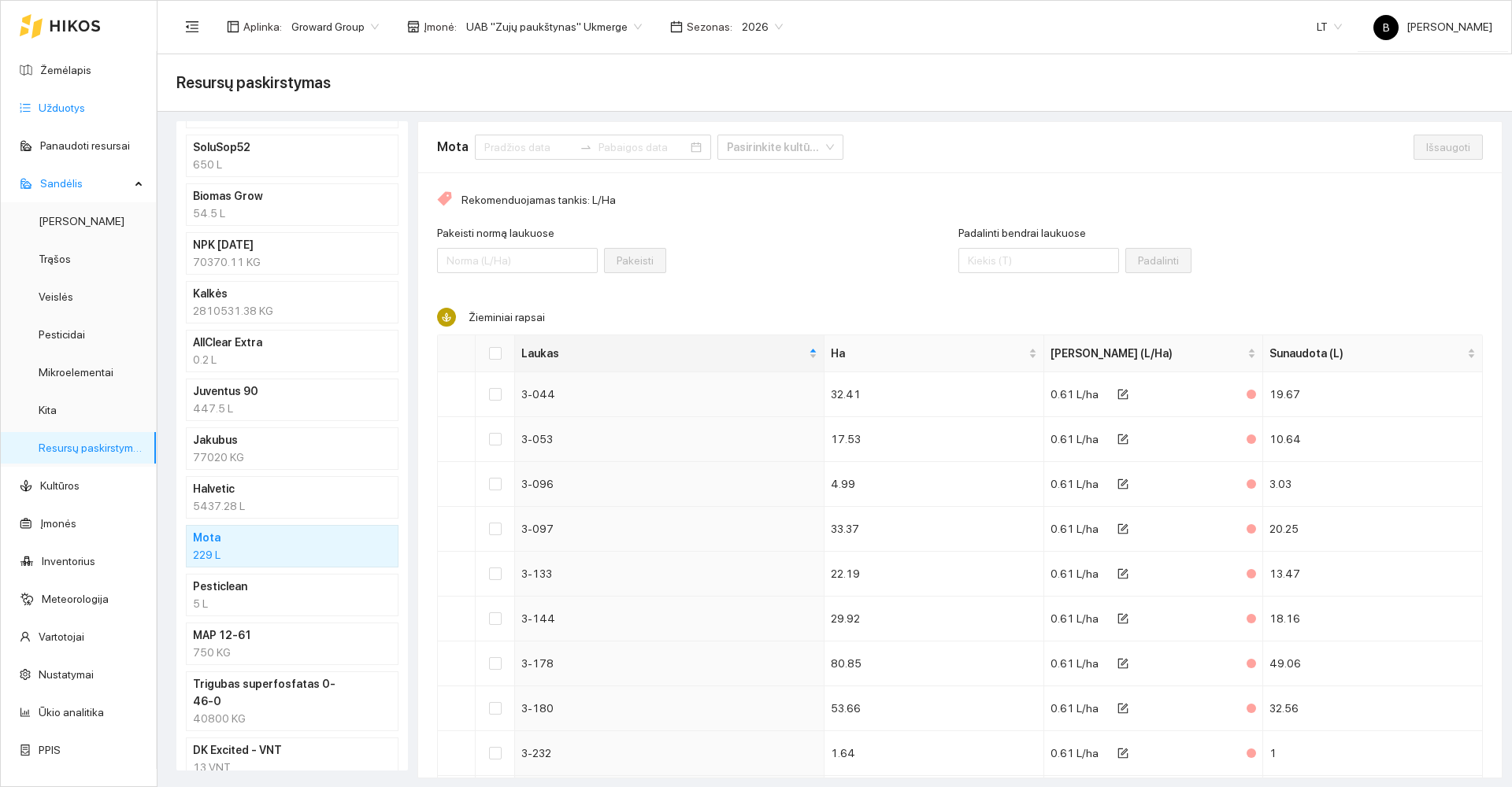
click at [63, 103] on link "Užduotys" at bounding box center [62, 107] width 47 height 12
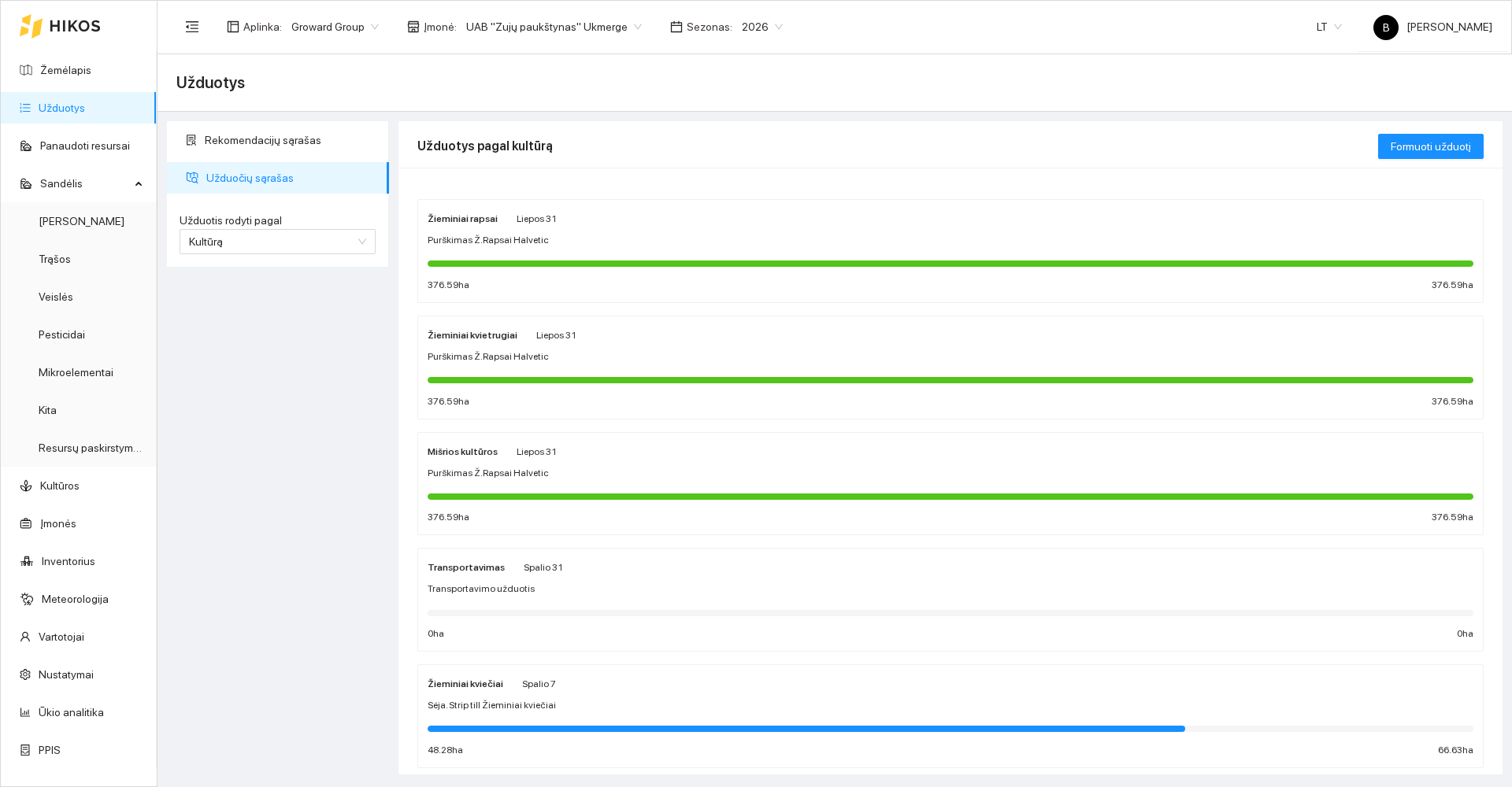
click at [663, 699] on div "Sėja. Strip till Žieminiai kviečiai" at bounding box center [951, 705] width 1046 height 15
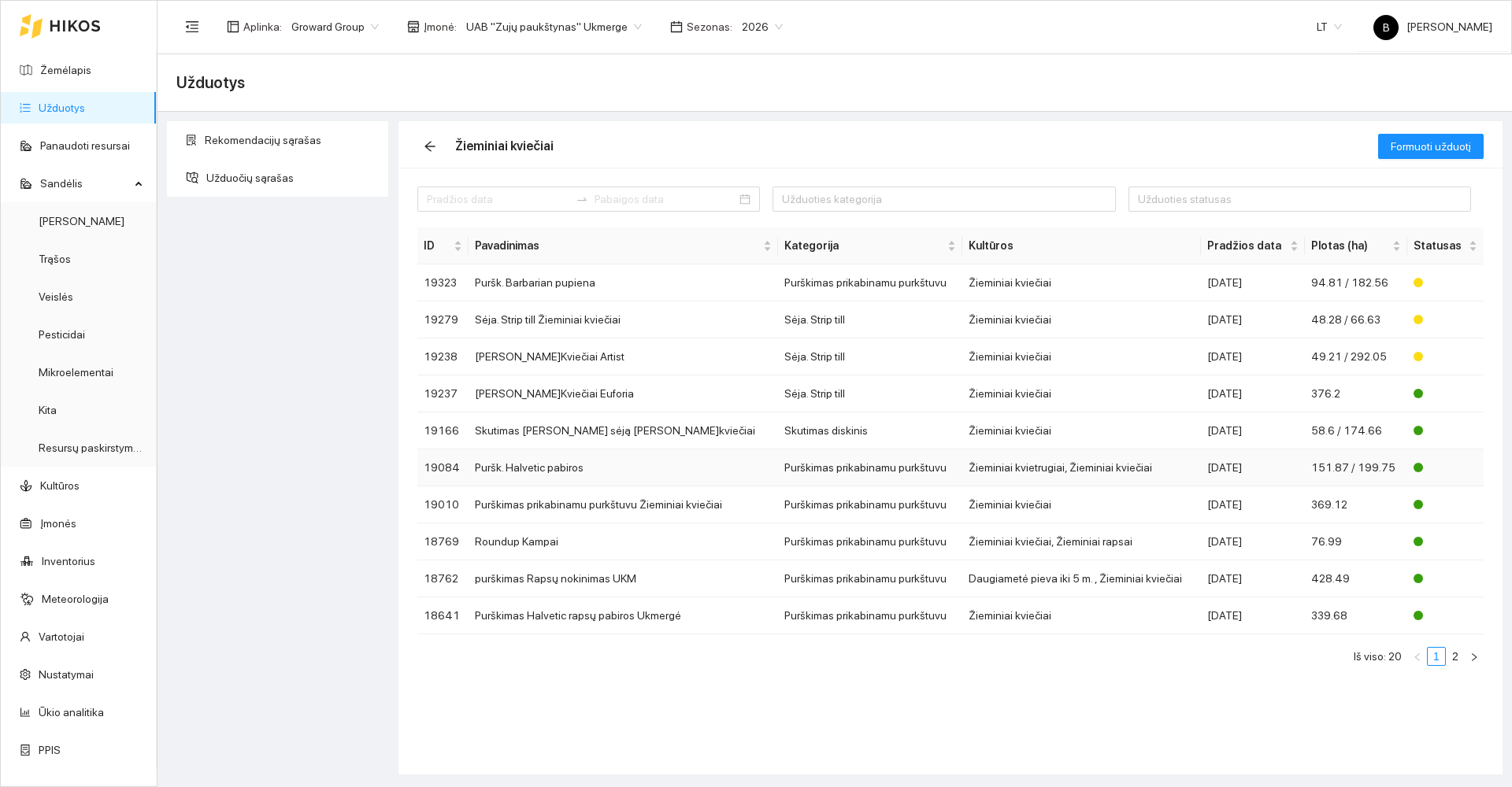
click at [564, 473] on td "Puršk. Halvetic pabiros" at bounding box center [623, 468] width 309 height 37
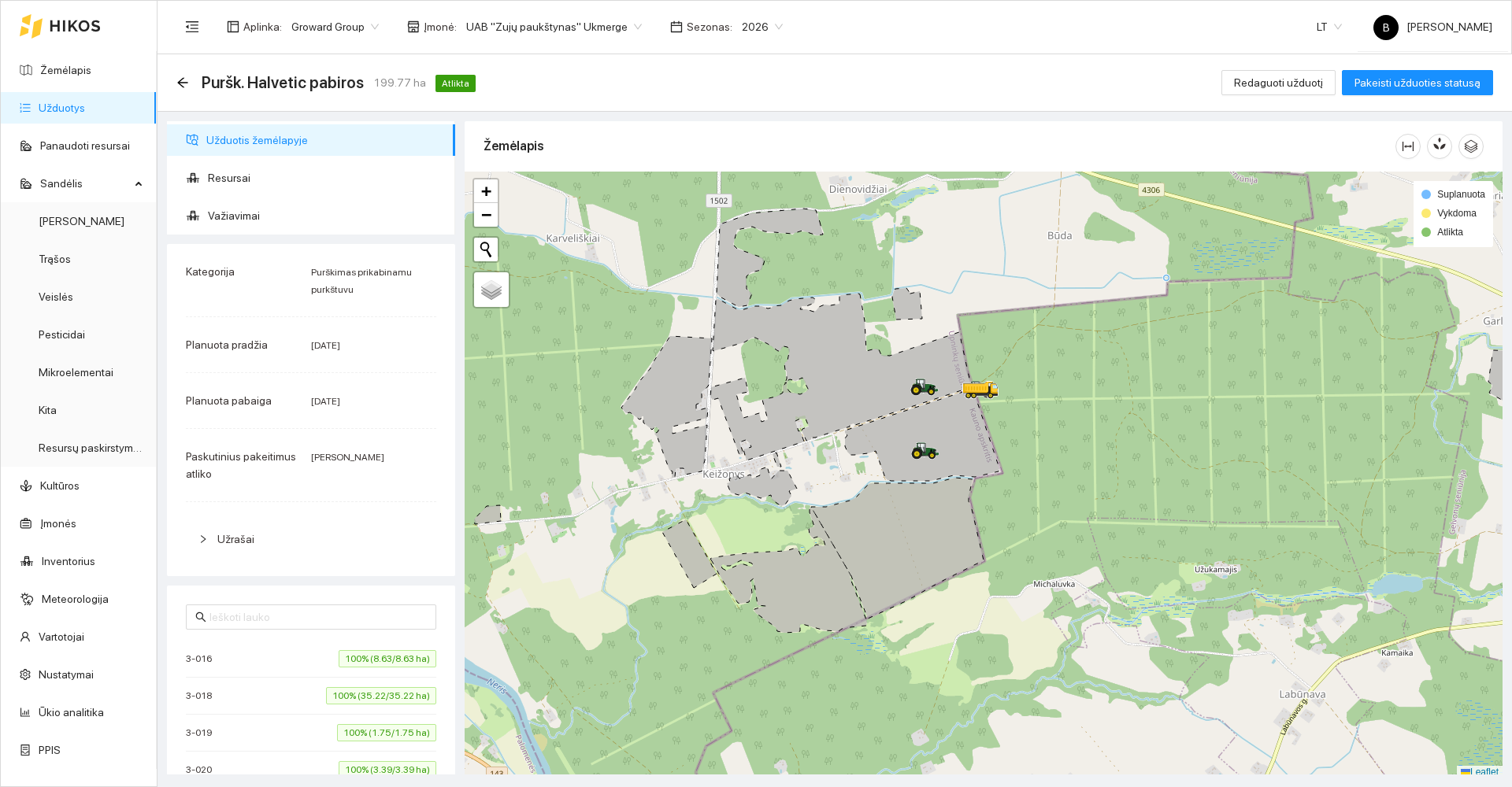
click at [181, 74] on div "Puršk. Halvetic pabiros 199.77 ha Atlikta" at bounding box center [328, 83] width 306 height 26
click at [182, 86] on icon "arrow-left" at bounding box center [182, 83] width 11 height 11
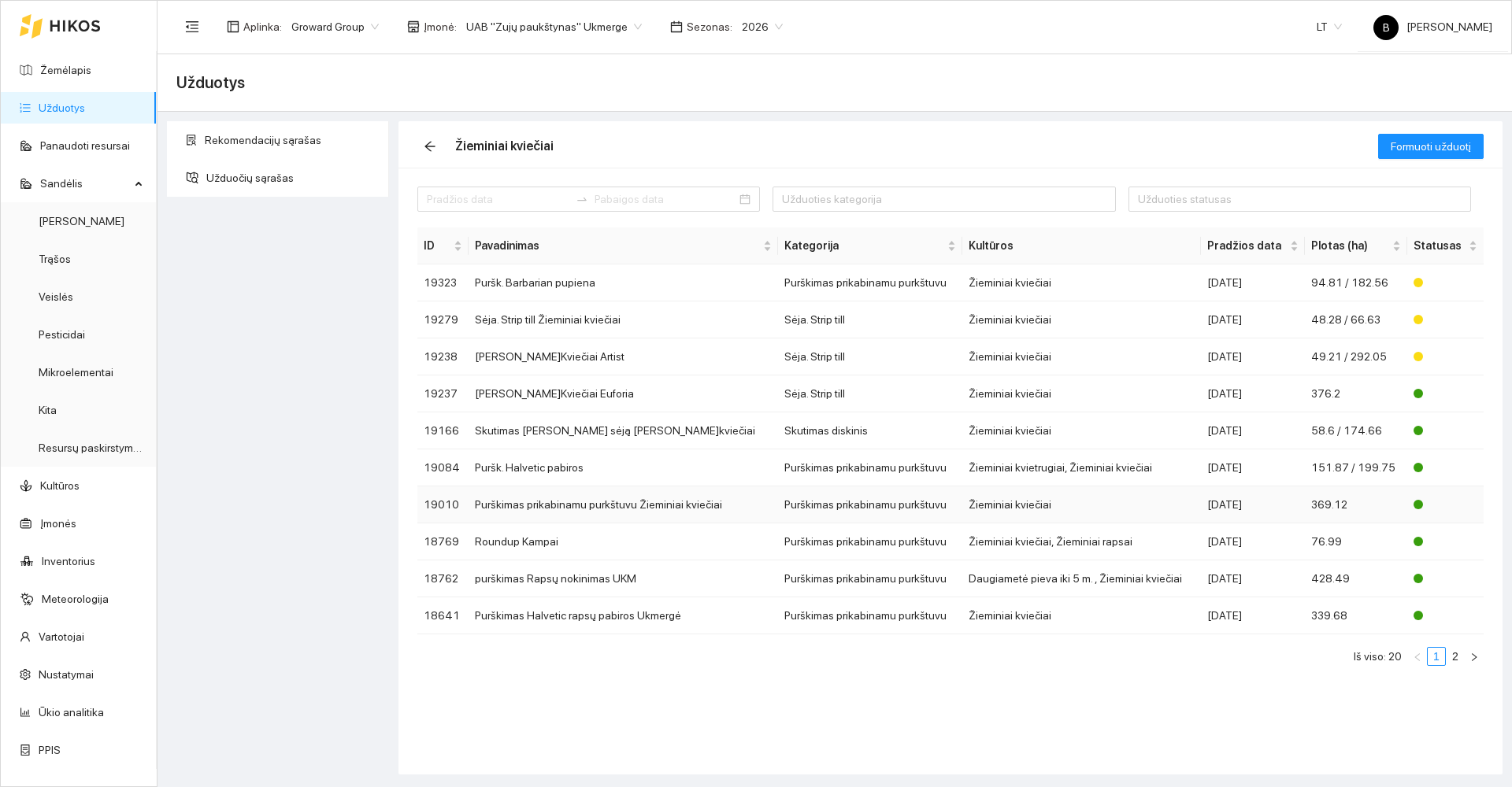
click at [609, 503] on td "Purškimas prikabinamu purkštuvu Žieminiai kviečiai" at bounding box center [623, 505] width 309 height 37
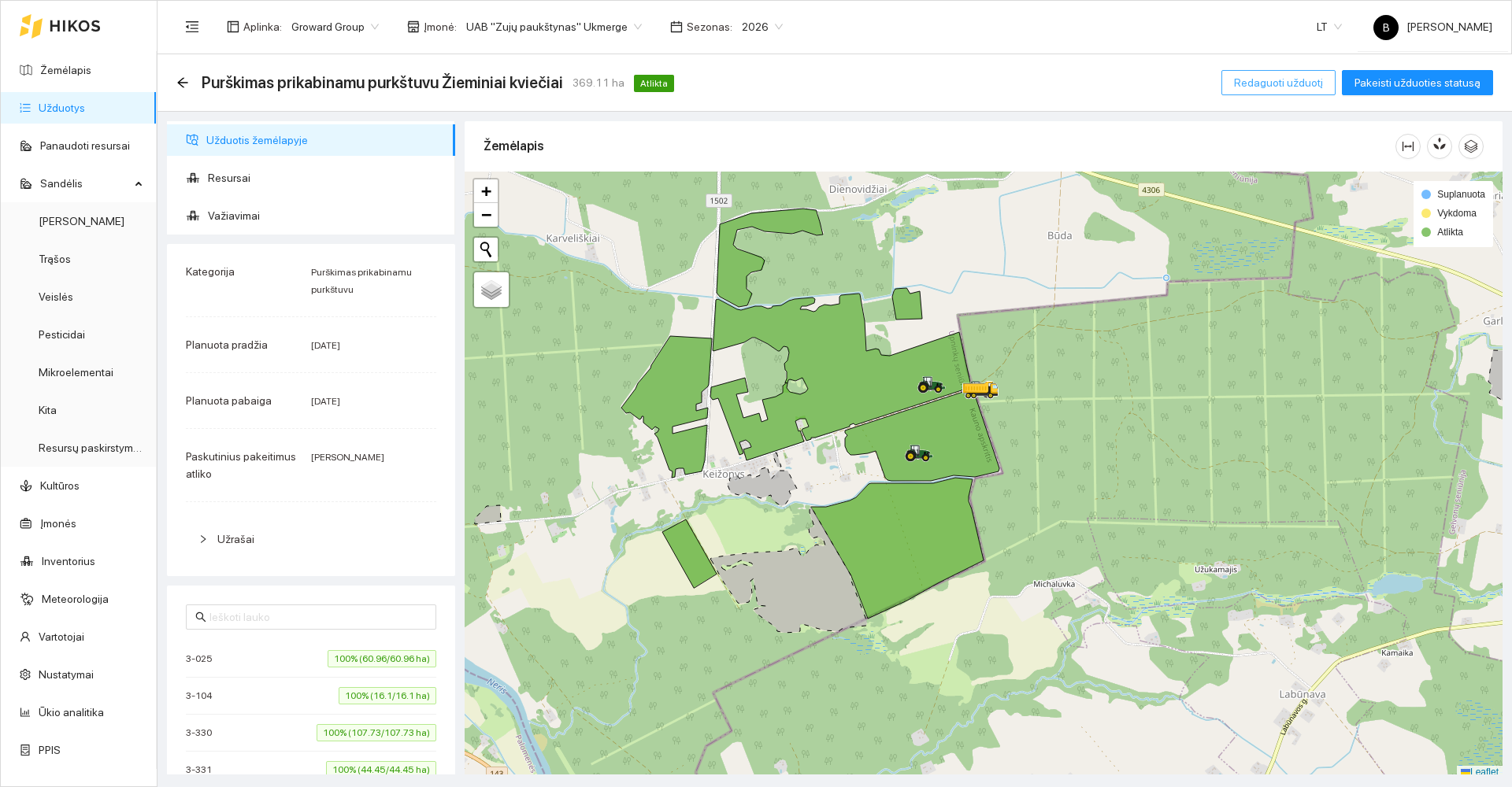
click at [1298, 85] on span "Redaguoti užduotį" at bounding box center [1278, 83] width 89 height 18
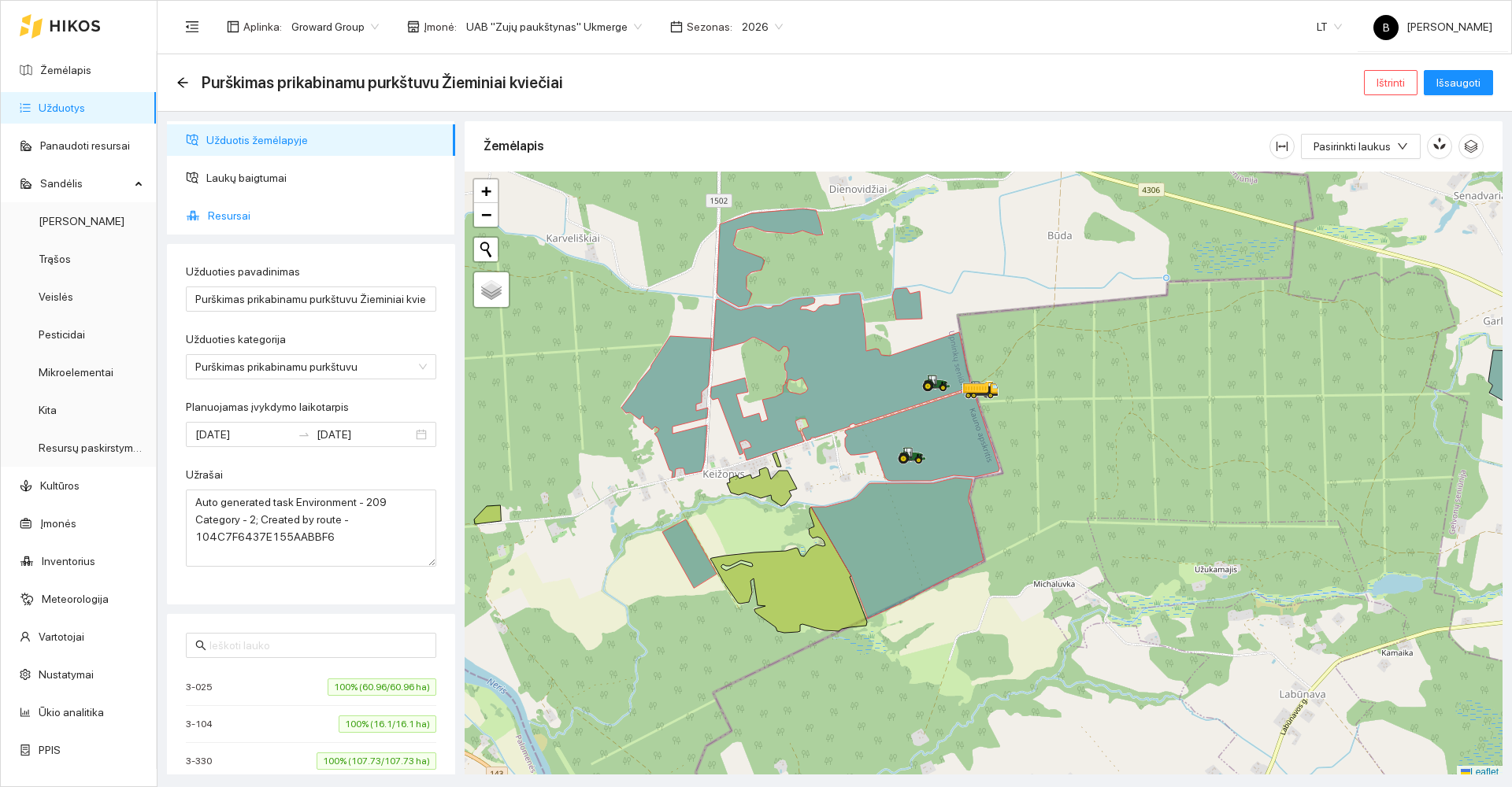
click at [233, 215] on span "Resursai" at bounding box center [325, 216] width 235 height 32
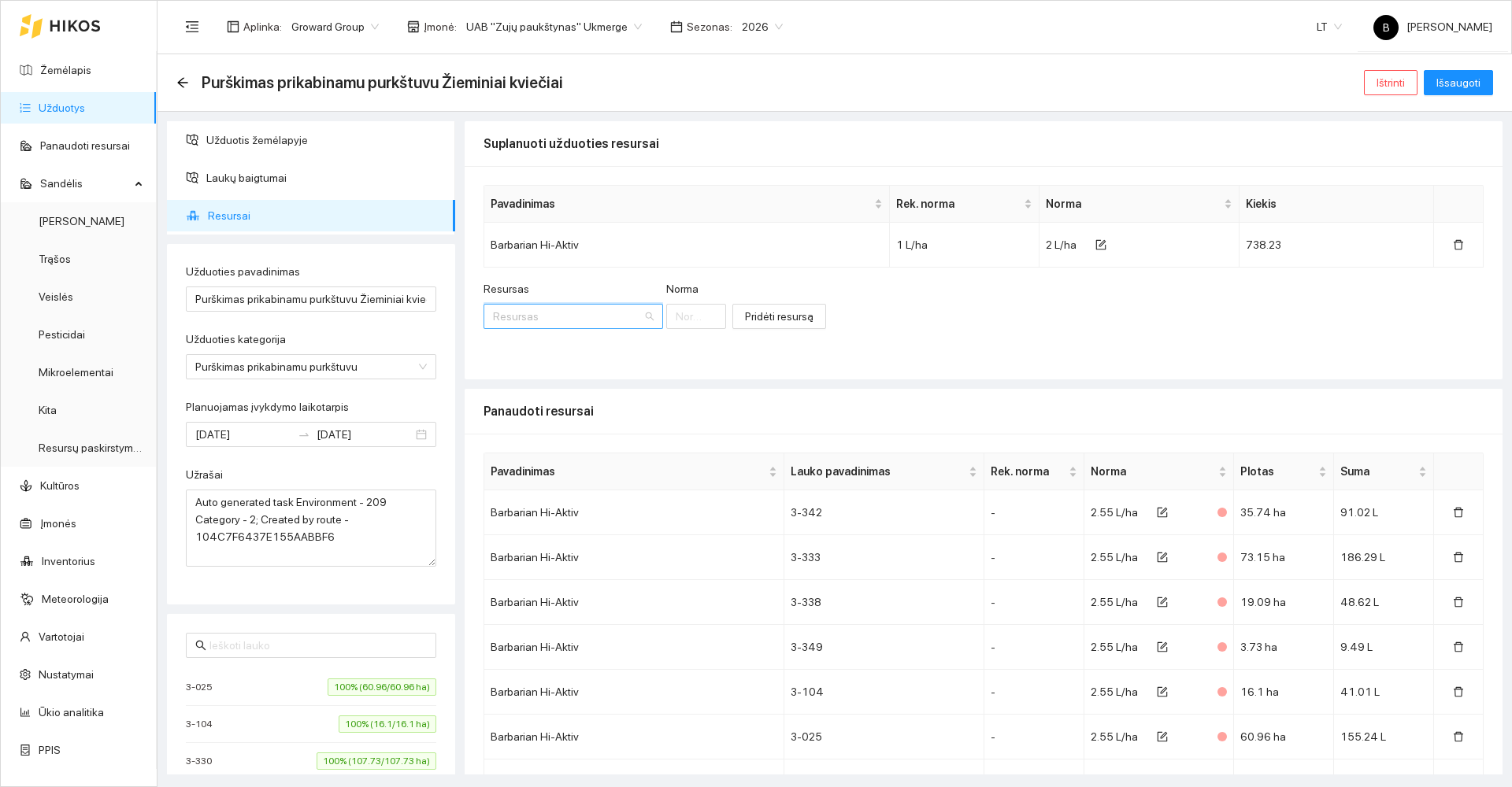
click at [518, 315] on input "Resursas" at bounding box center [568, 316] width 150 height 24
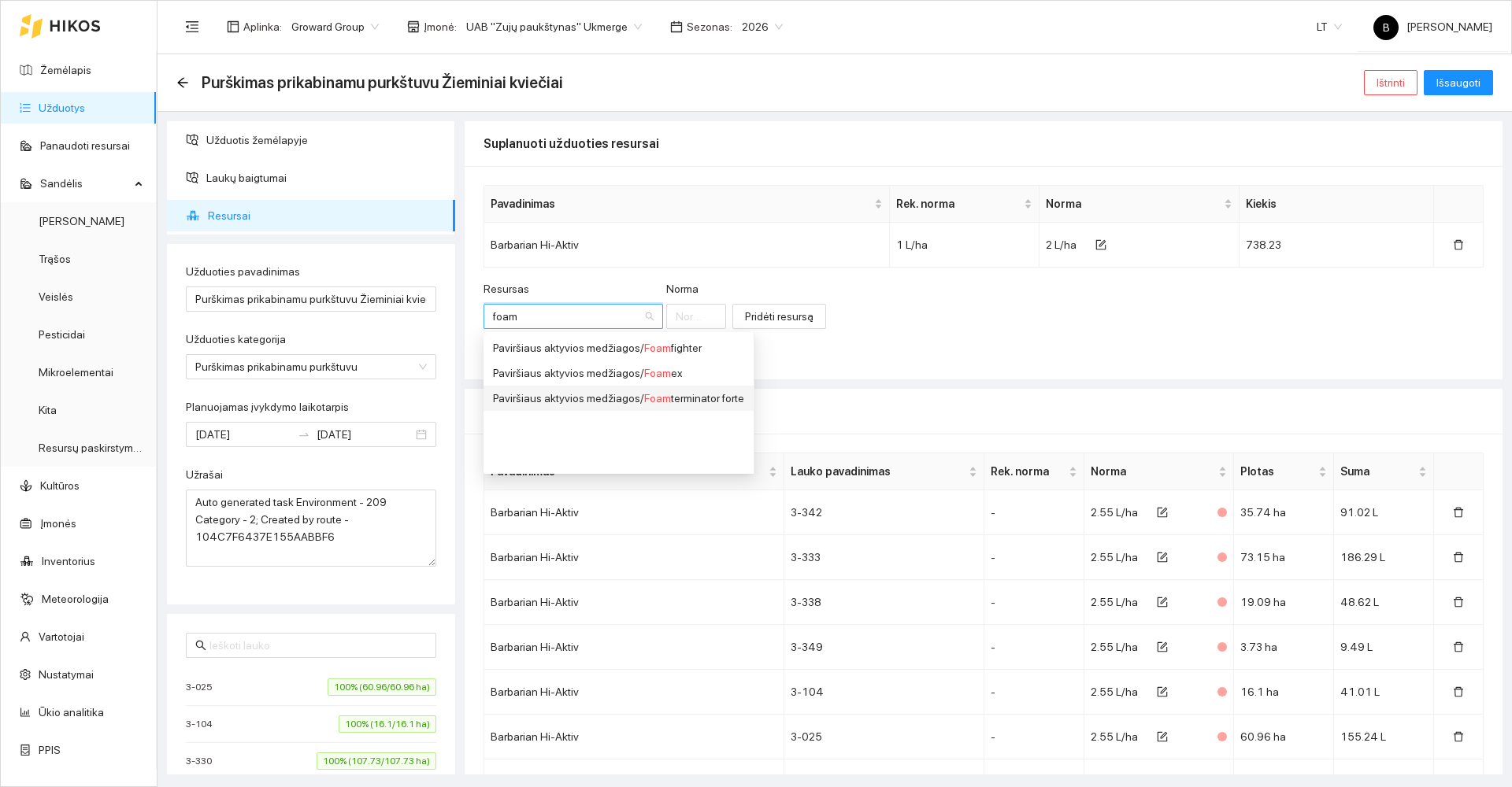
click at [653, 402] on span "Foam" at bounding box center [658, 398] width 26 height 12
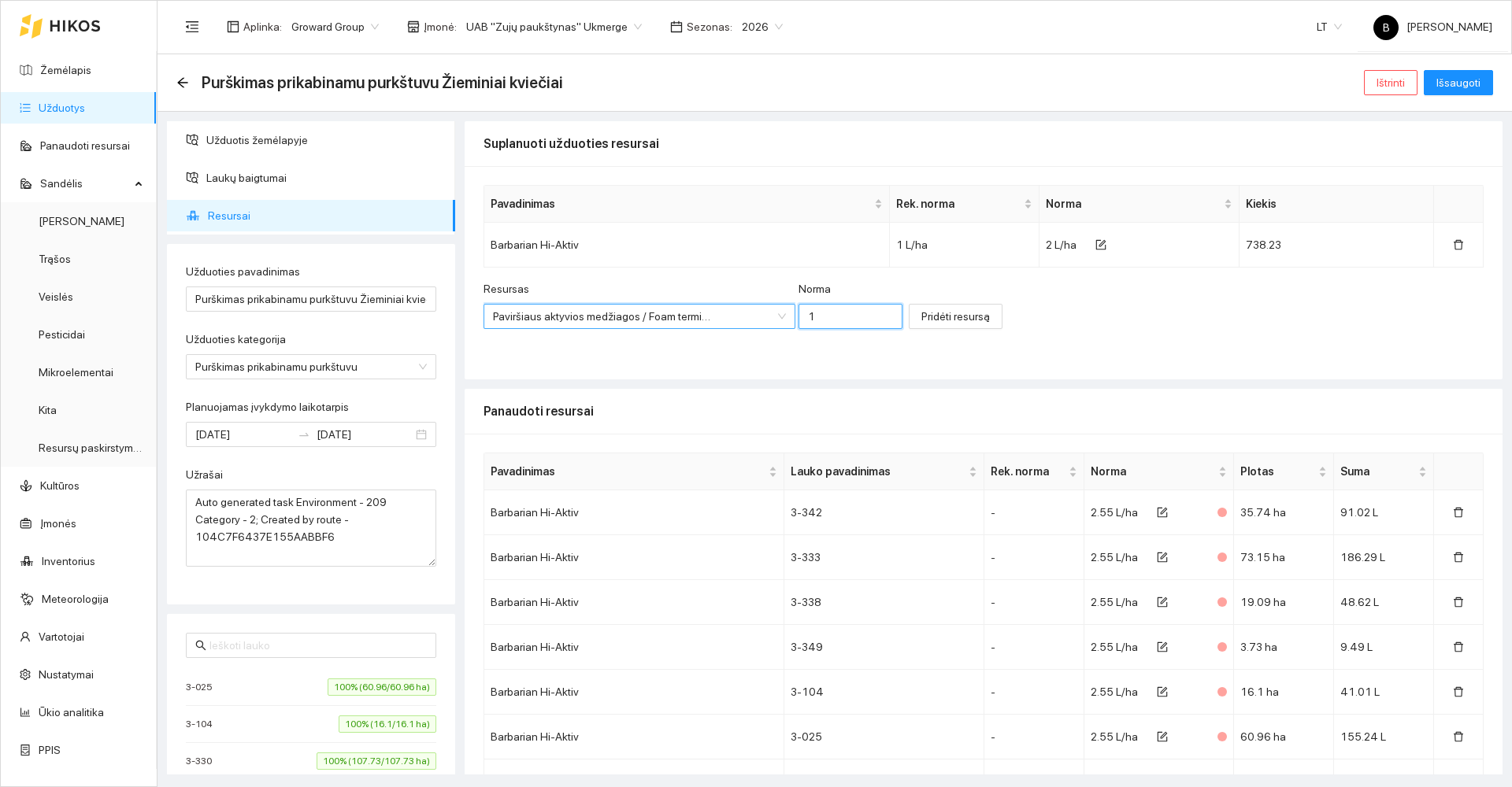
click at [835, 316] on input "1" at bounding box center [851, 316] width 104 height 26
click at [921, 320] on span "Pridėti resursą" at bounding box center [955, 317] width 69 height 18
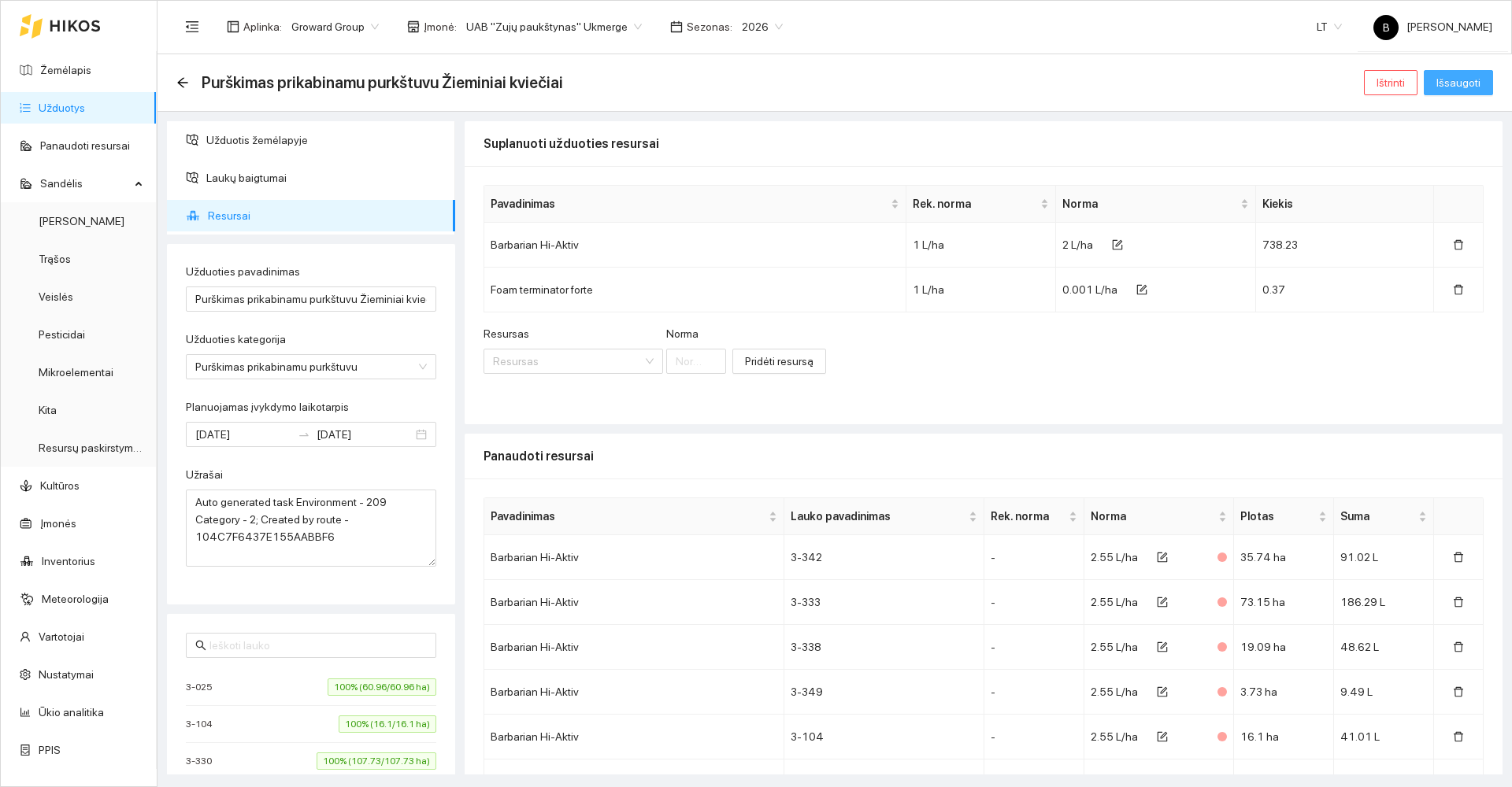
click at [1459, 78] on span "Išsaugoti" at bounding box center [1458, 83] width 44 height 18
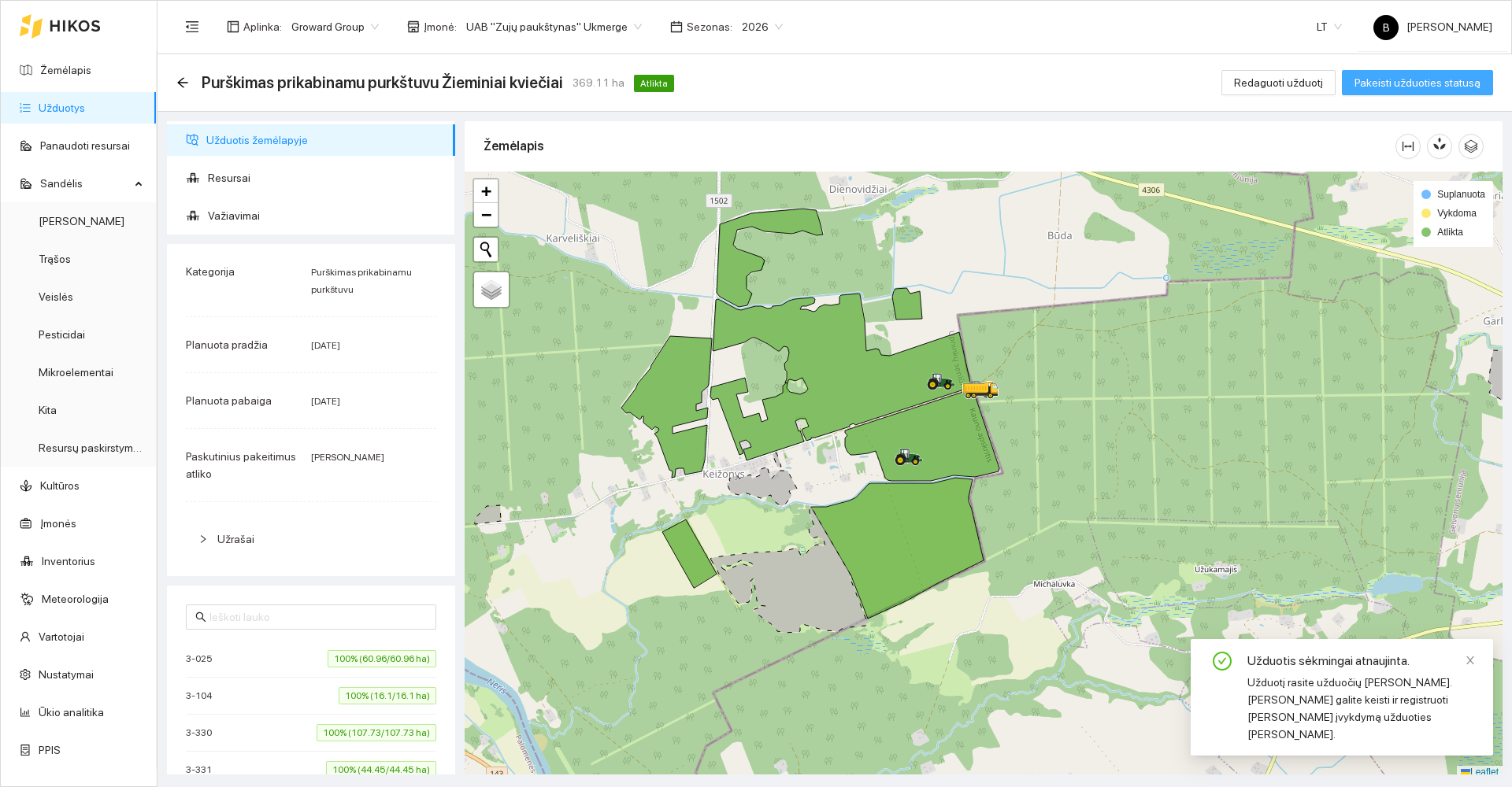
click at [1459, 78] on span "Pakeisti užduoties statusą" at bounding box center [1417, 83] width 126 height 18
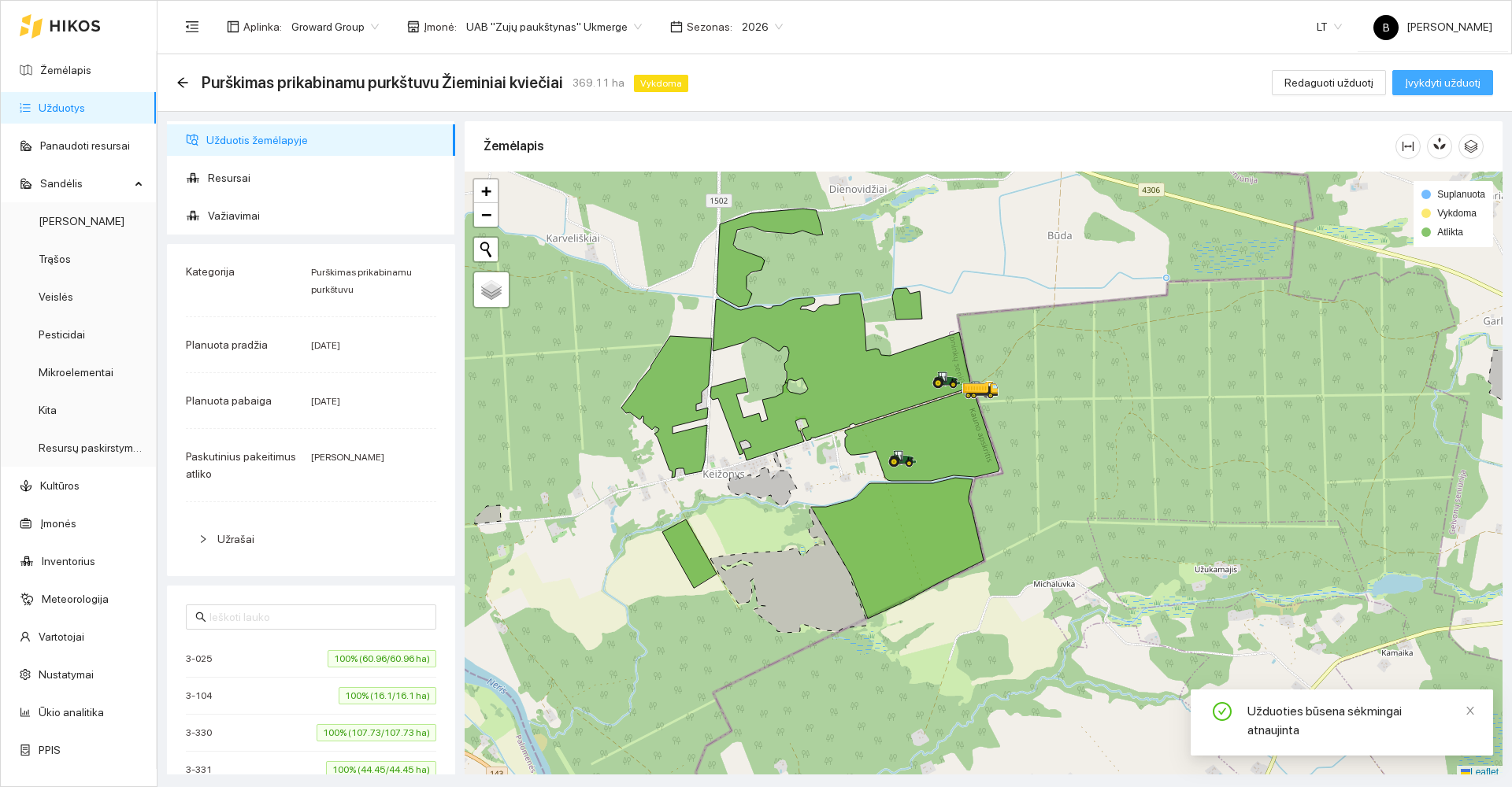
click at [1459, 78] on span "Įvykdyti užduotį" at bounding box center [1442, 83] width 76 height 18
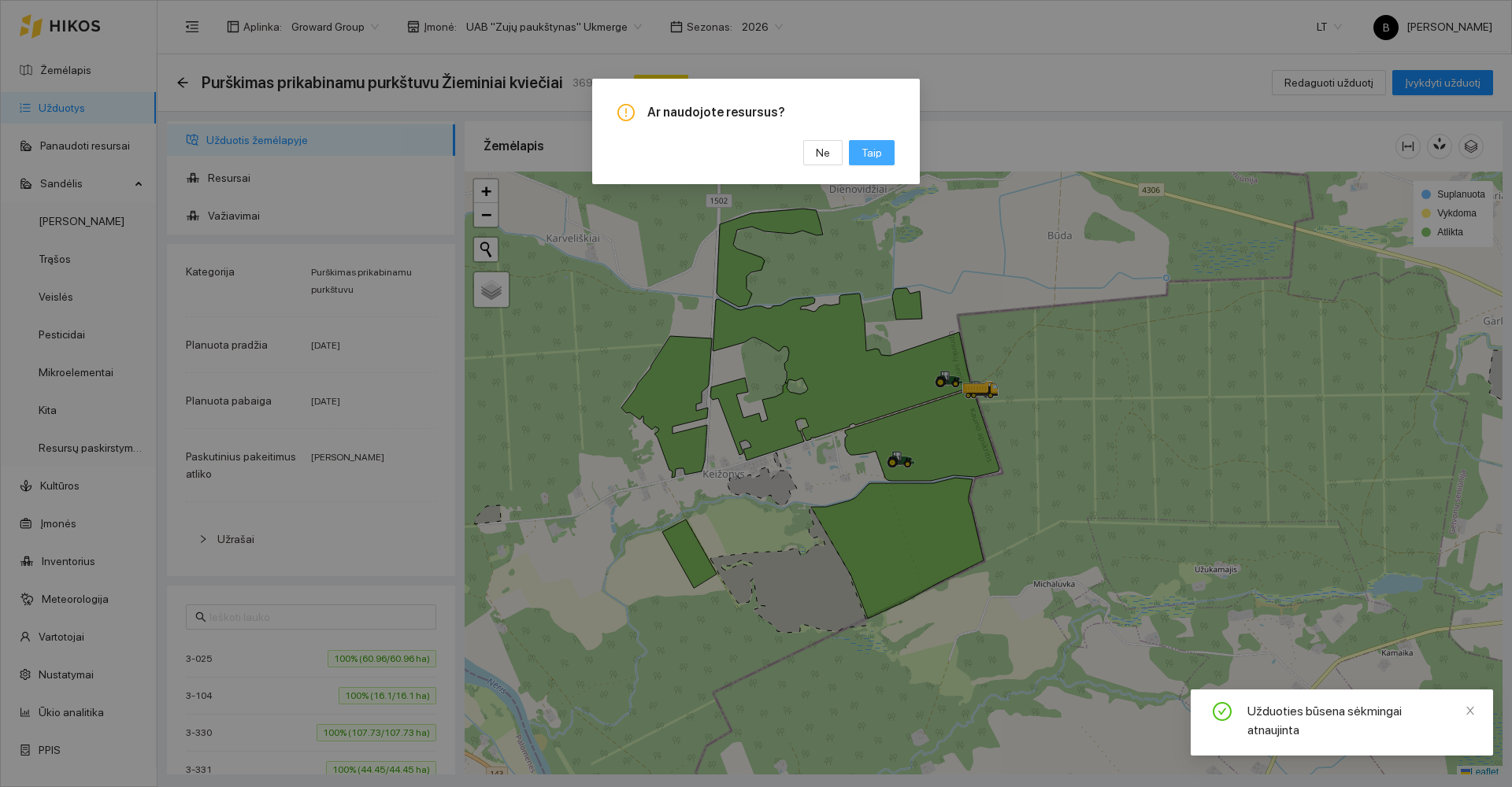
click at [868, 159] on span "Taip" at bounding box center [871, 153] width 20 height 18
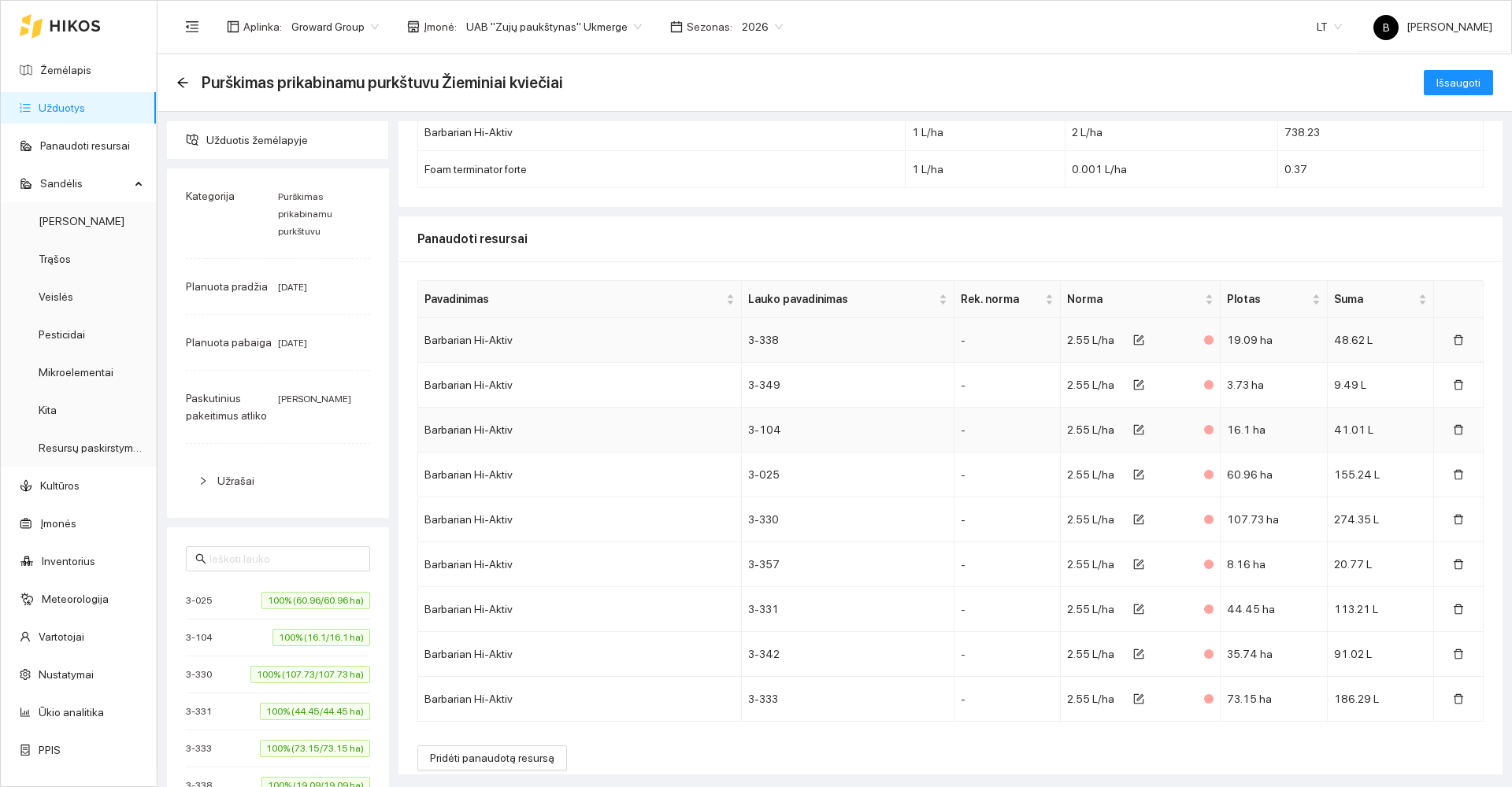
scroll to position [123, 0]
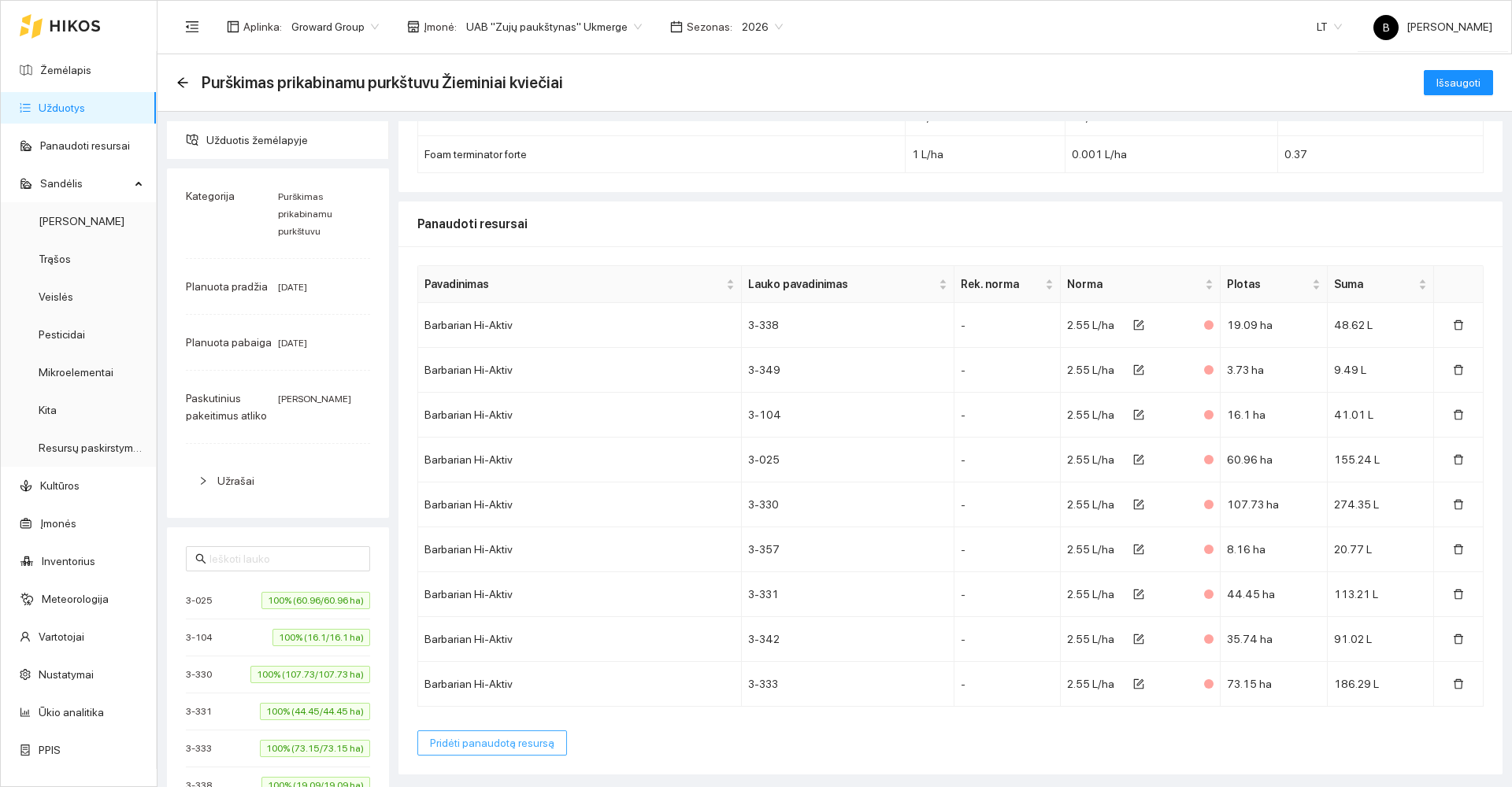
click at [483, 747] on span "Pridėti panaudotą resursą" at bounding box center [491, 743] width 124 height 18
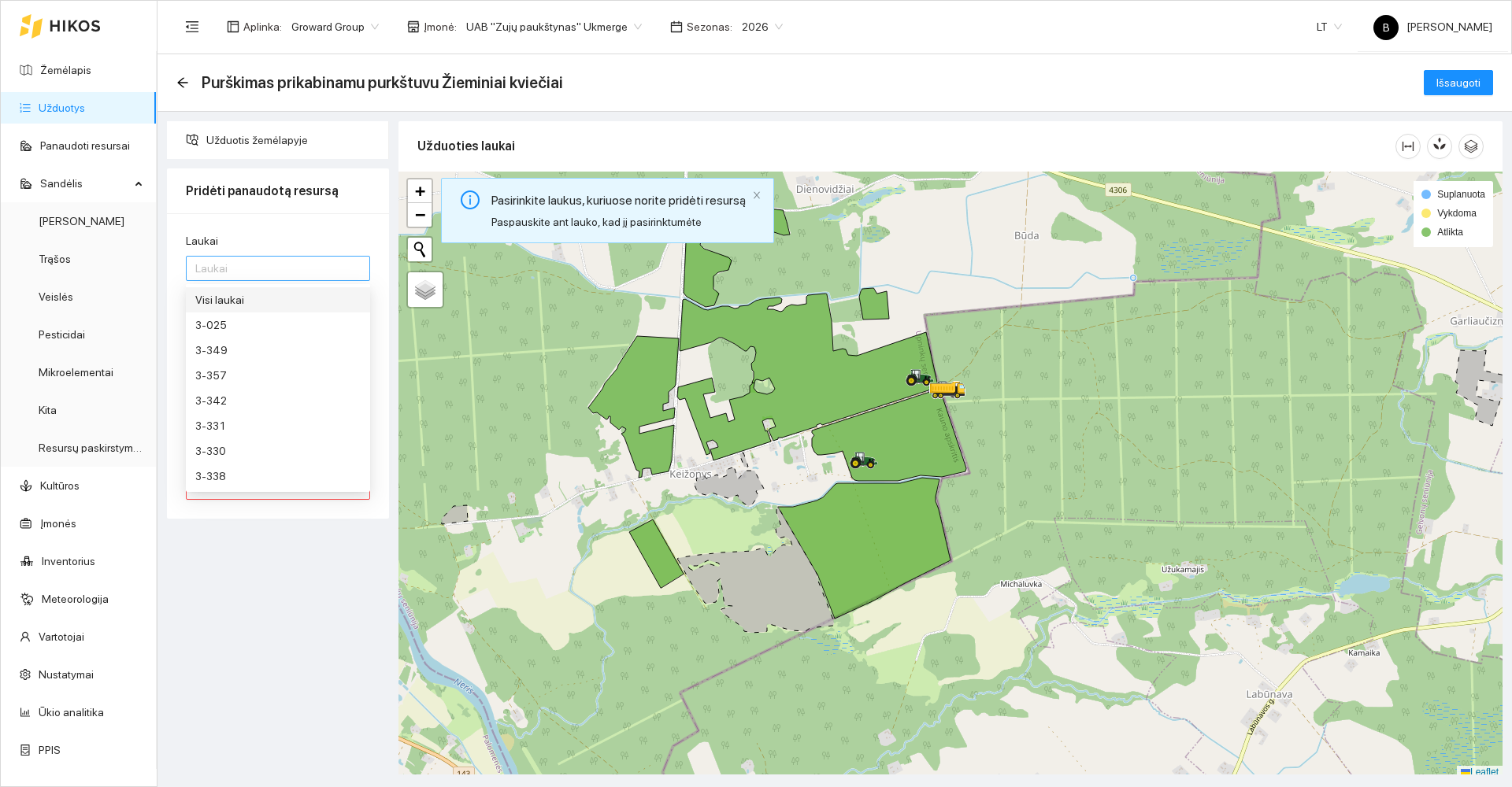
click at [235, 273] on div at bounding box center [270, 268] width 160 height 18
click at [241, 299] on div "Visi laukai" at bounding box center [278, 300] width 166 height 18
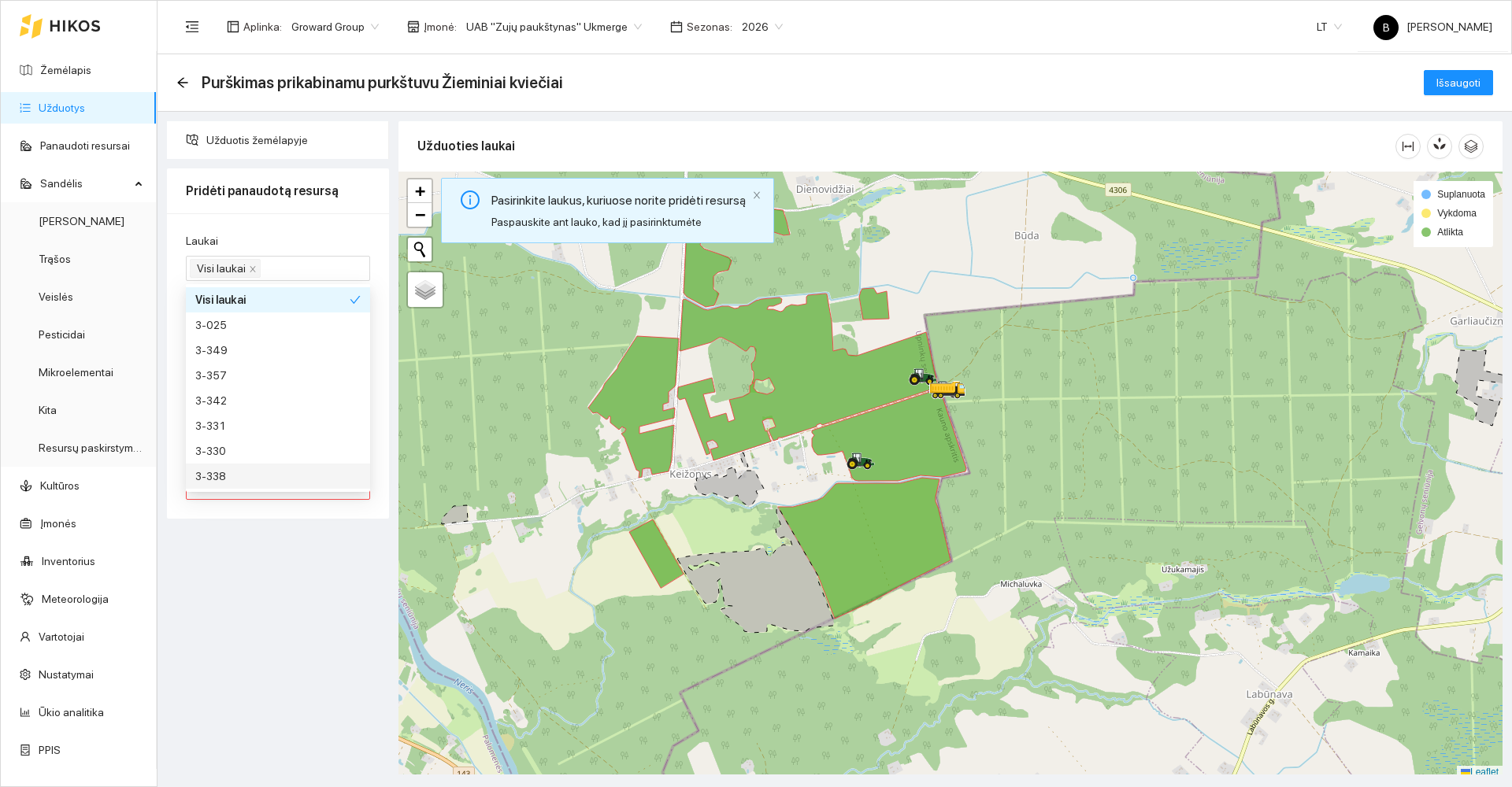
click at [293, 584] on div "Užduotis žemėlapyje Pridėti panaudotą resursą Laukai Visi laukai Resursas Resur…" at bounding box center [277, 448] width 232 height 653
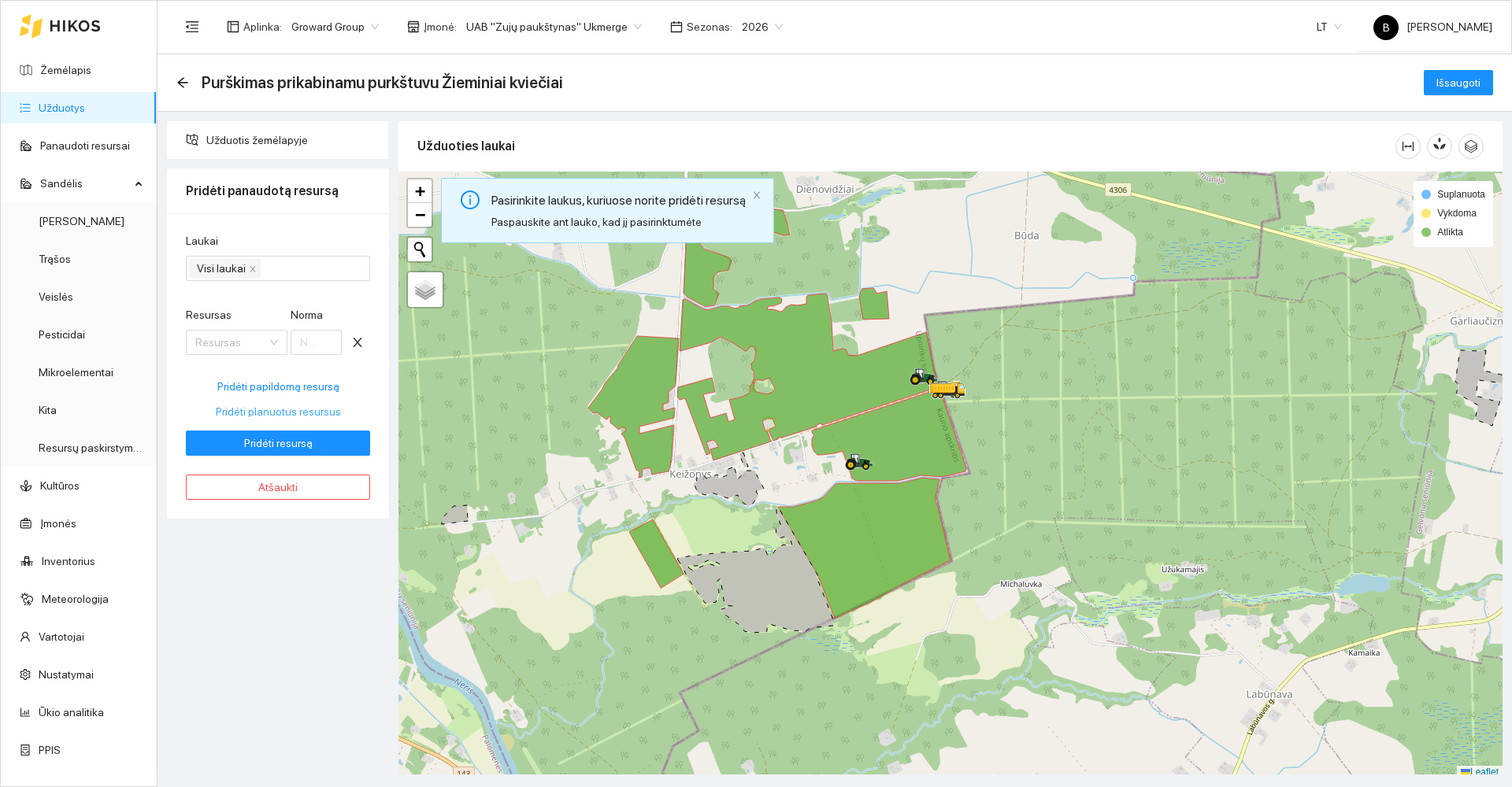
click at [285, 414] on span "Pridėti planuotus resursus" at bounding box center [278, 412] width 125 height 18
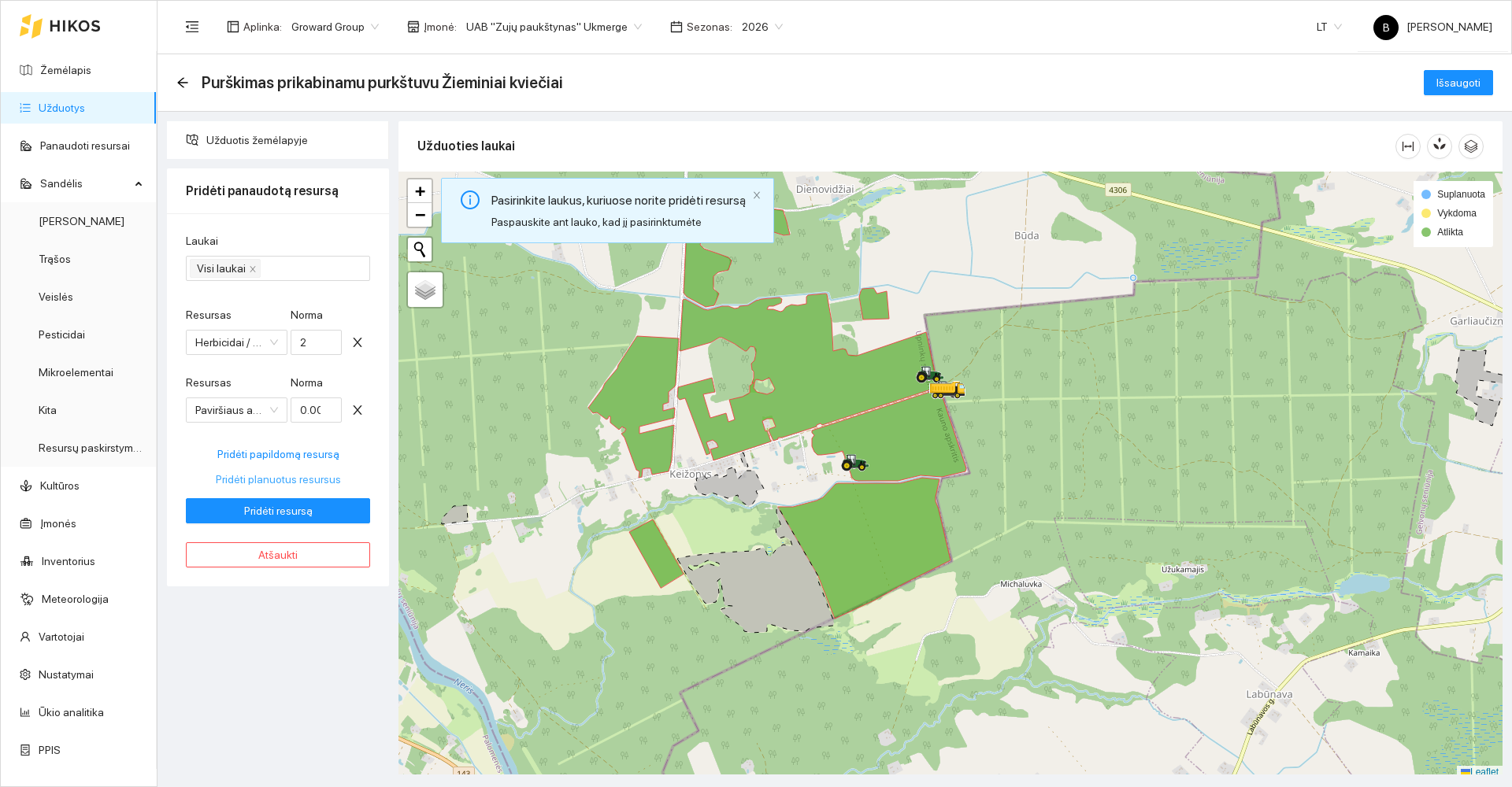
click at [277, 478] on span "Pridėti planuotus resursus" at bounding box center [278, 480] width 125 height 18
click at [263, 512] on span "Pridėti resursą" at bounding box center [278, 511] width 69 height 18
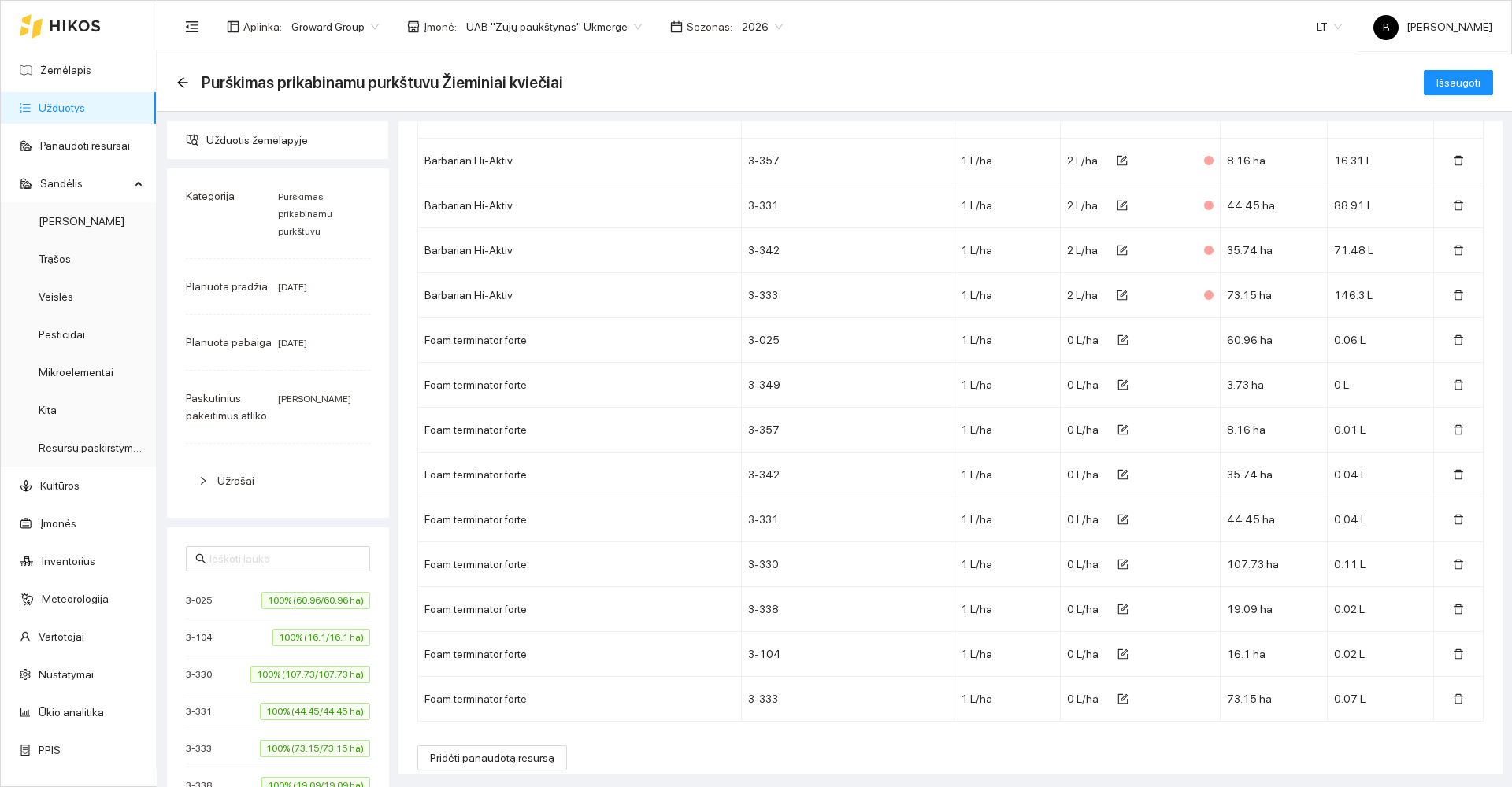
scroll to position [527, 0]
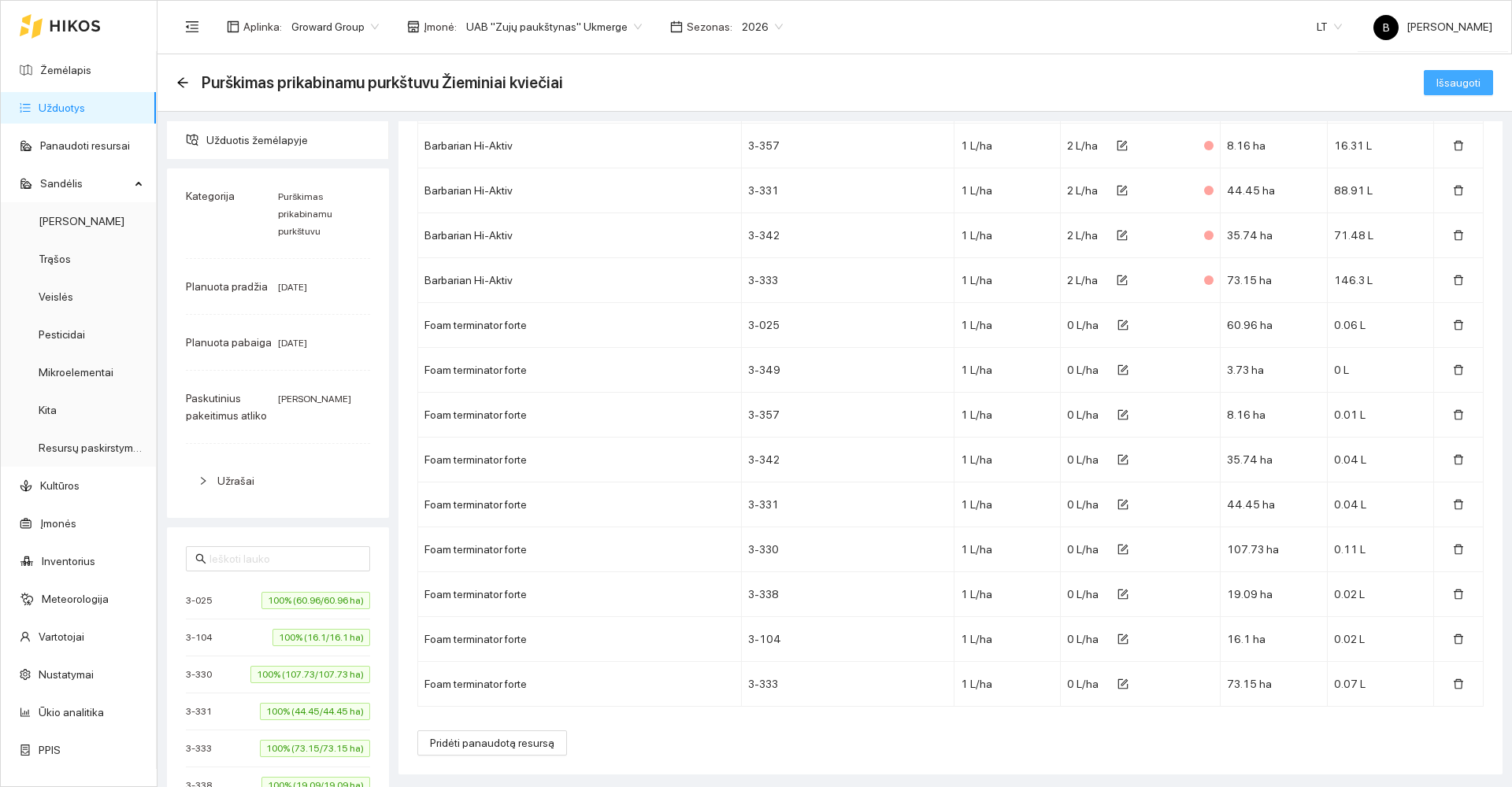
click at [1427, 84] on button "Išsaugoti" at bounding box center [1458, 83] width 70 height 26
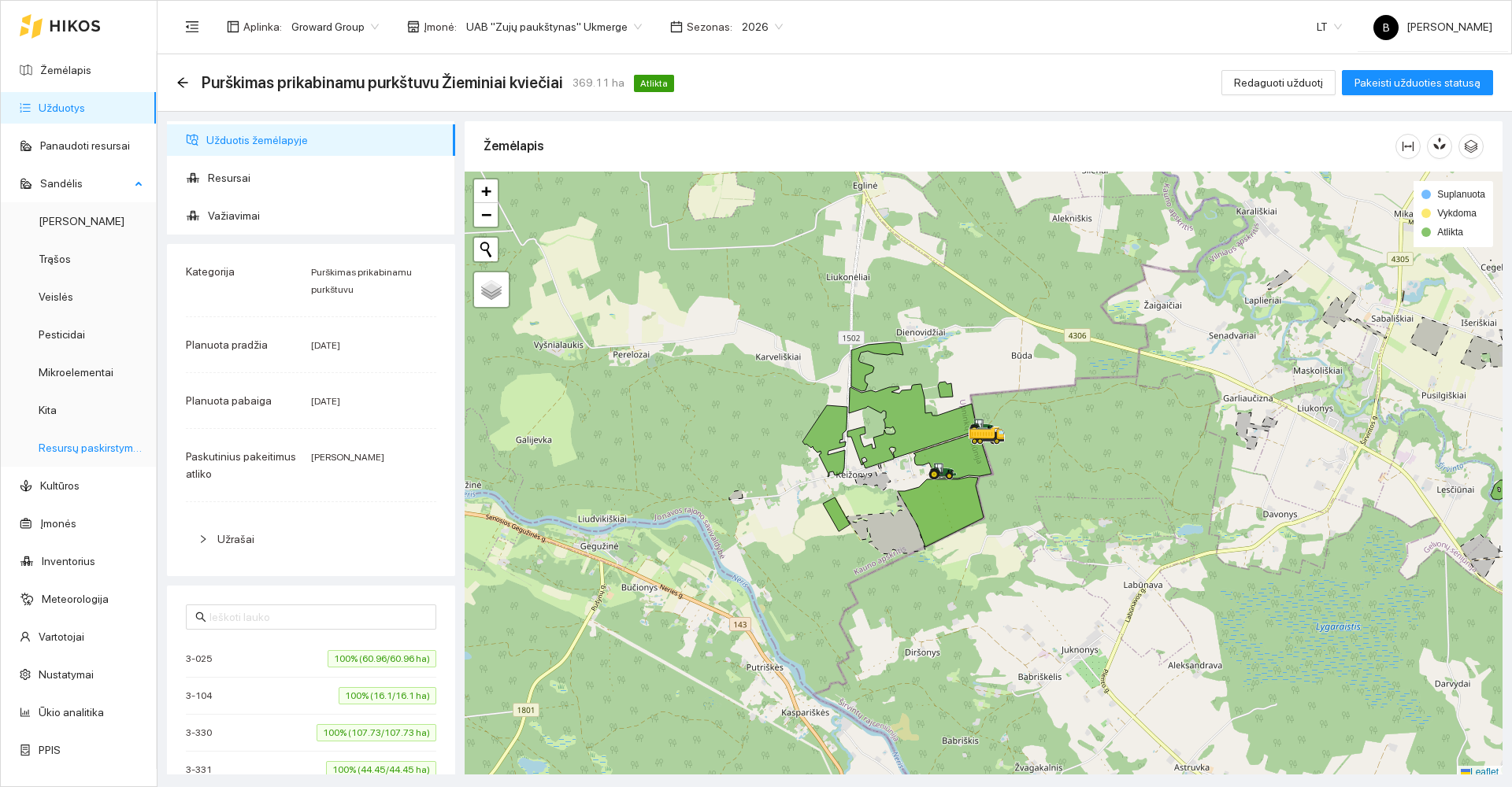
click at [77, 454] on link "Resursų paskirstymas" at bounding box center [92, 448] width 107 height 12
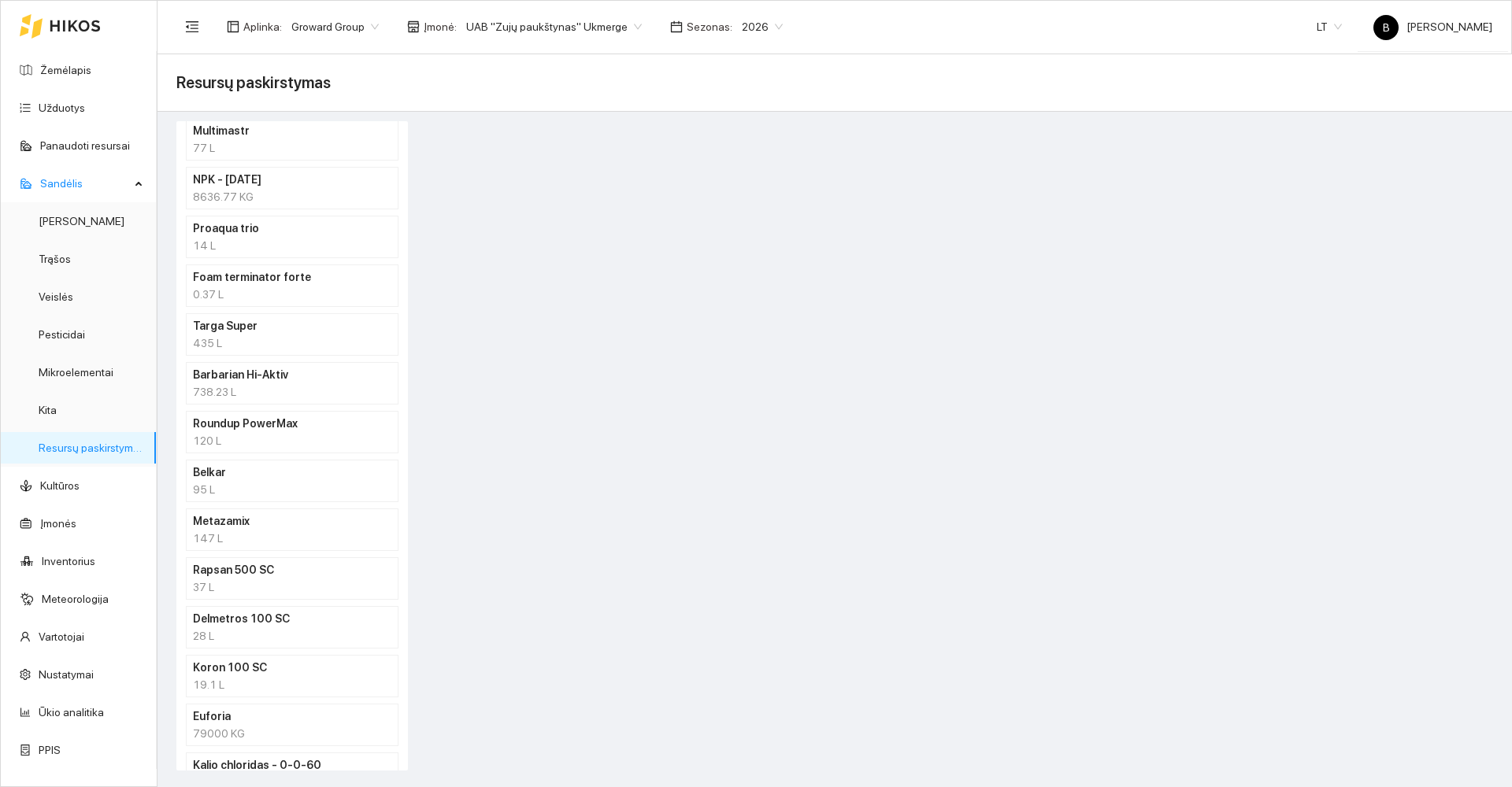
scroll to position [94, 0]
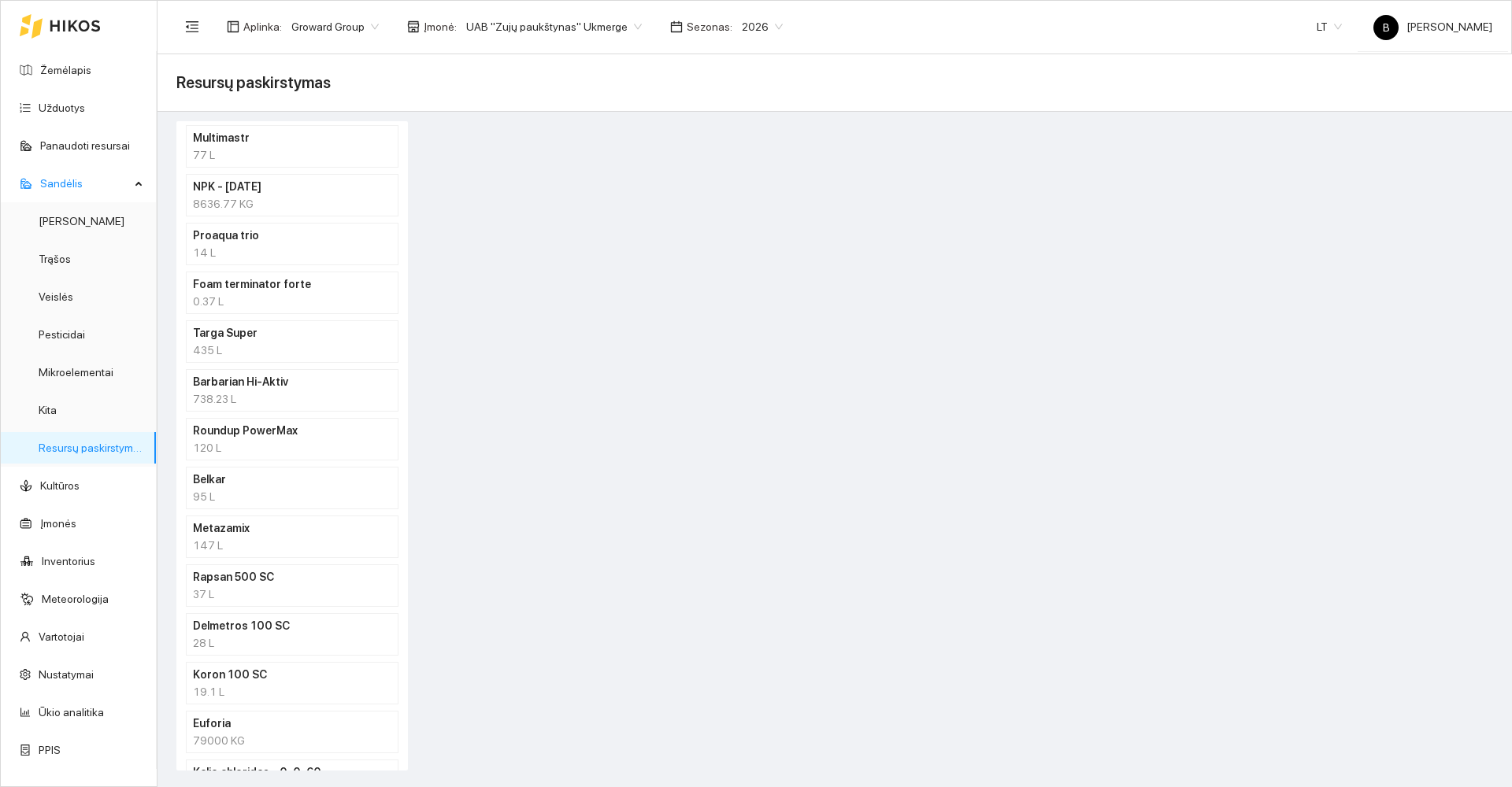
click at [247, 287] on h4 "Foam terminator forte" at bounding box center [271, 284] width 158 height 18
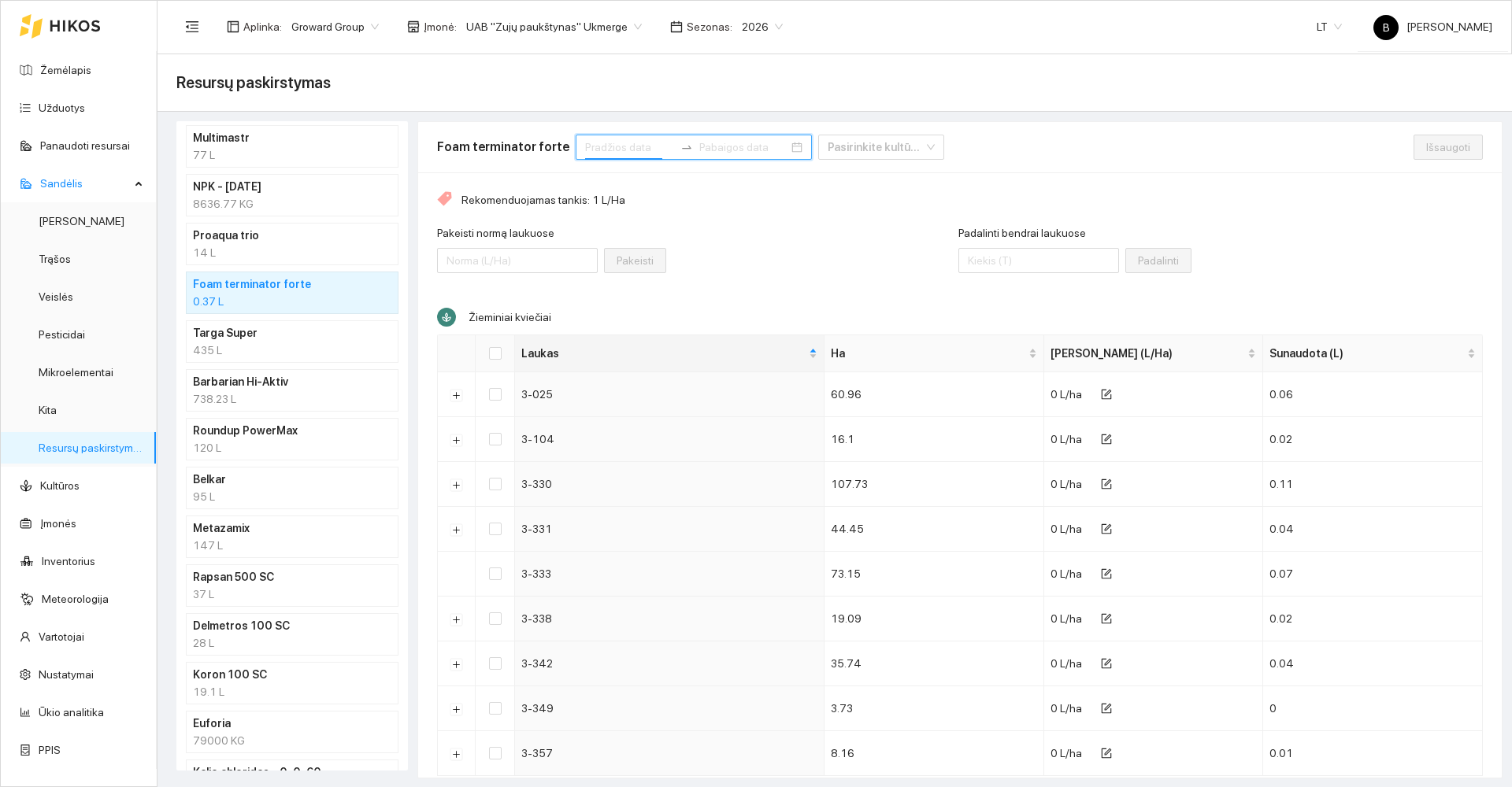
click at [618, 146] on input at bounding box center [629, 147] width 89 height 18
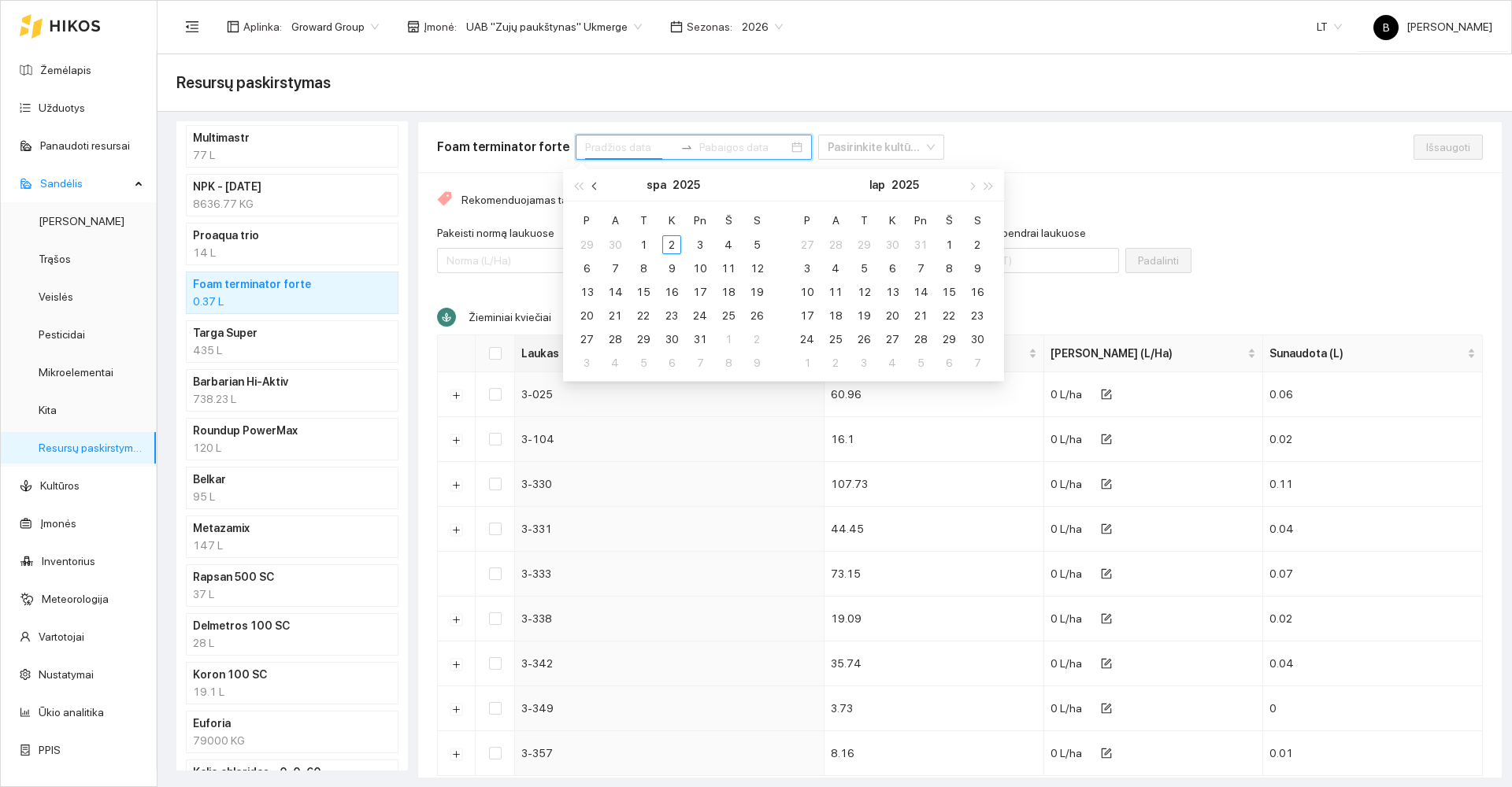
click at [592, 183] on button "button" at bounding box center [595, 185] width 18 height 32
click at [588, 242] on div "1" at bounding box center [586, 244] width 18 height 18
click at [618, 335] on div "30" at bounding box center [615, 339] width 18 height 18
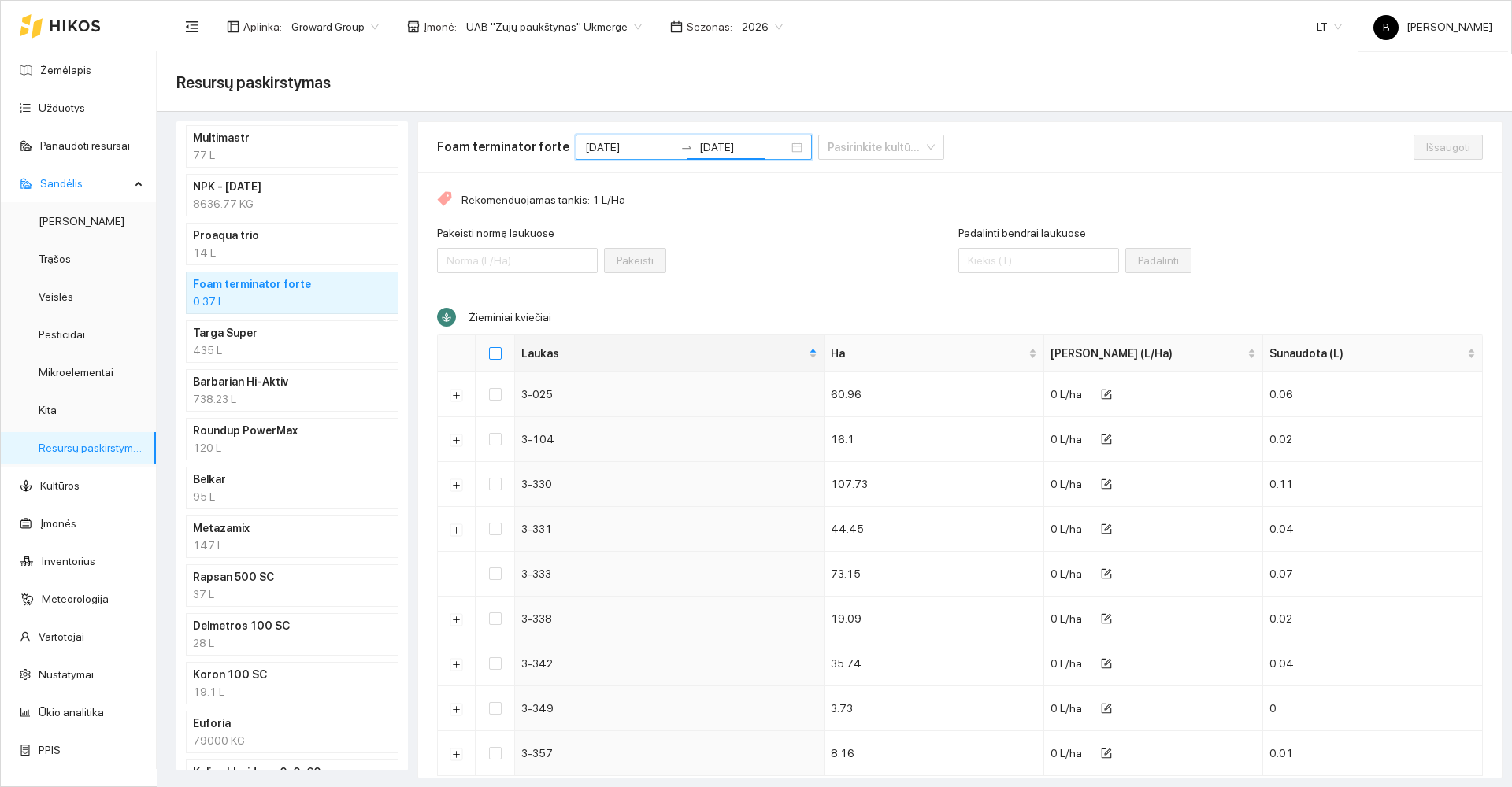
click at [497, 349] on input "Select all" at bounding box center [495, 353] width 12 height 12
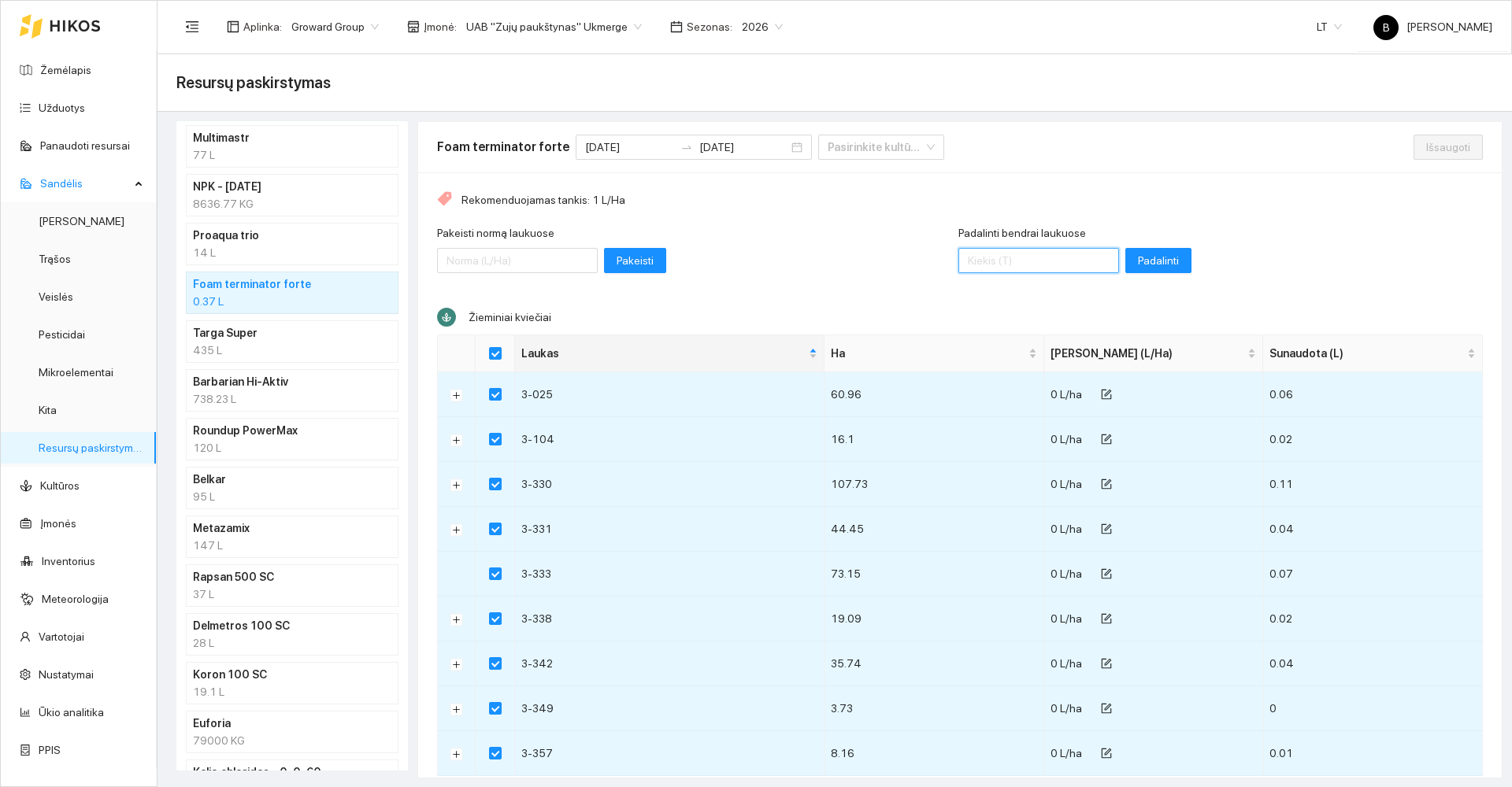
click at [1011, 261] on input "Padalinti bendrai laukuose" at bounding box center [1038, 261] width 160 height 26
click at [1138, 260] on span "Padalinti" at bounding box center [1158, 261] width 41 height 18
click at [1427, 145] on span "Išsaugoti" at bounding box center [1449, 147] width 44 height 18
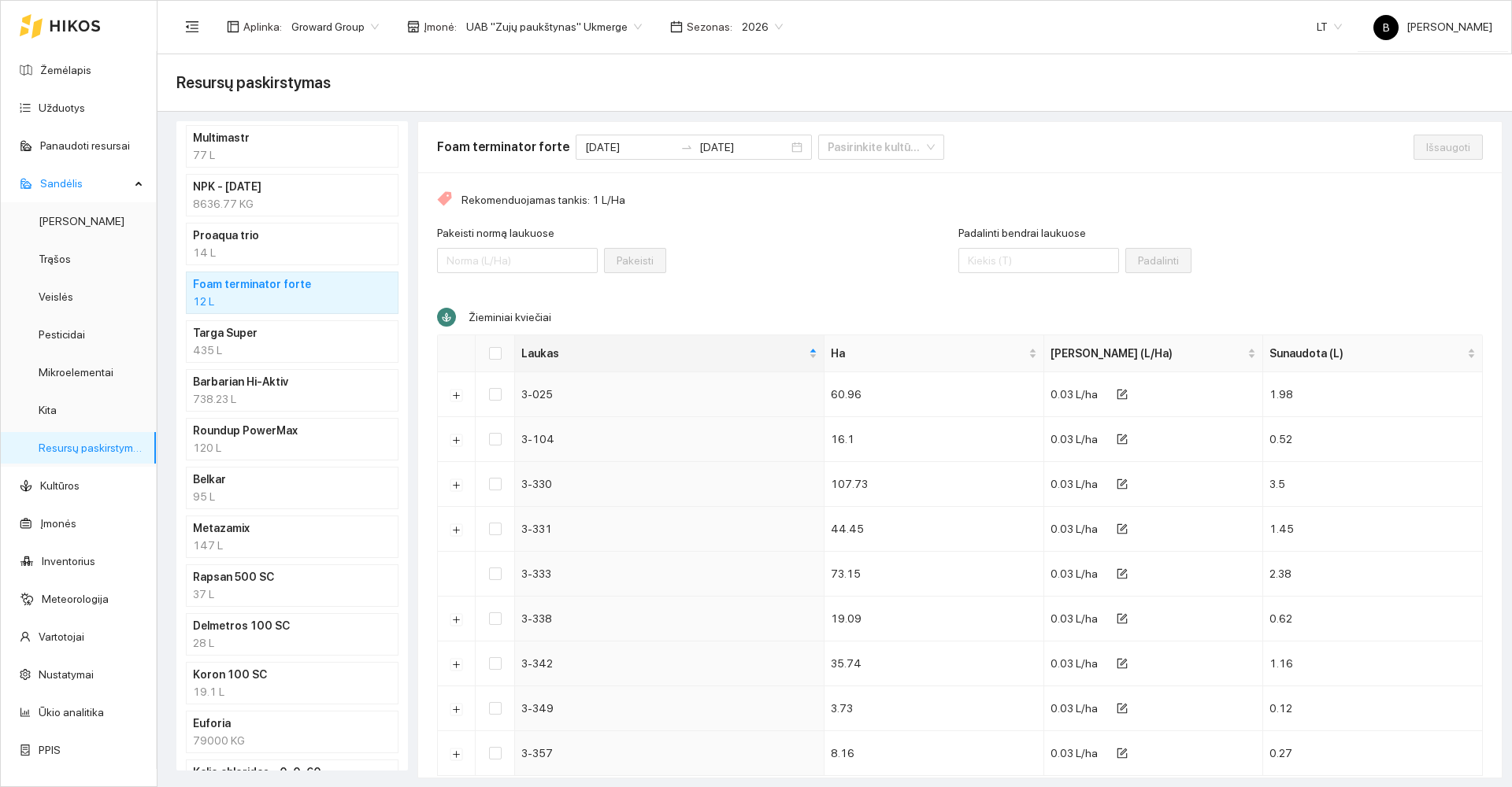
click at [297, 386] on h4 "Barbarian Hi-Aktiv" at bounding box center [271, 382] width 158 height 18
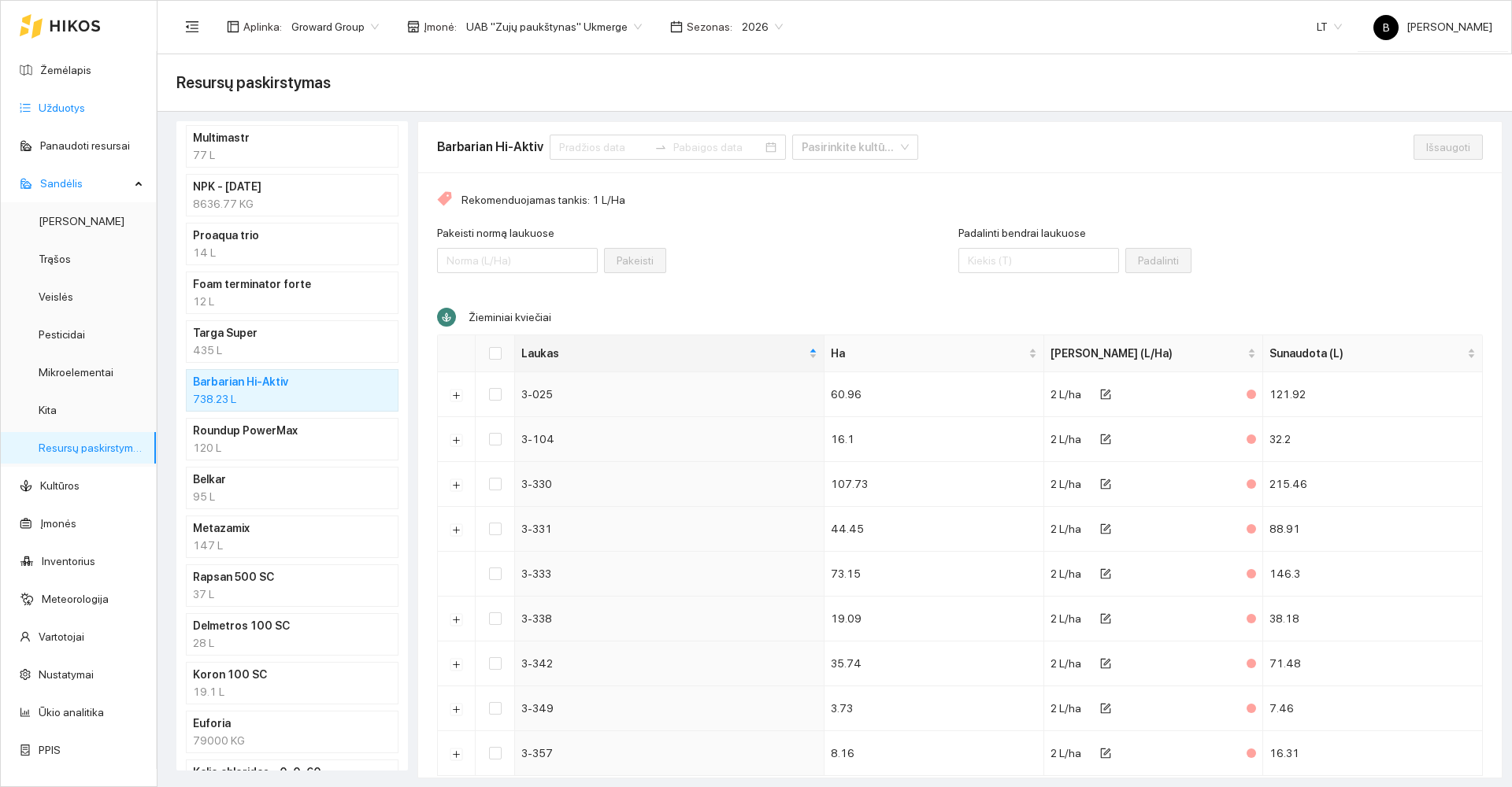
click at [67, 106] on link "Užduotys" at bounding box center [62, 107] width 47 height 12
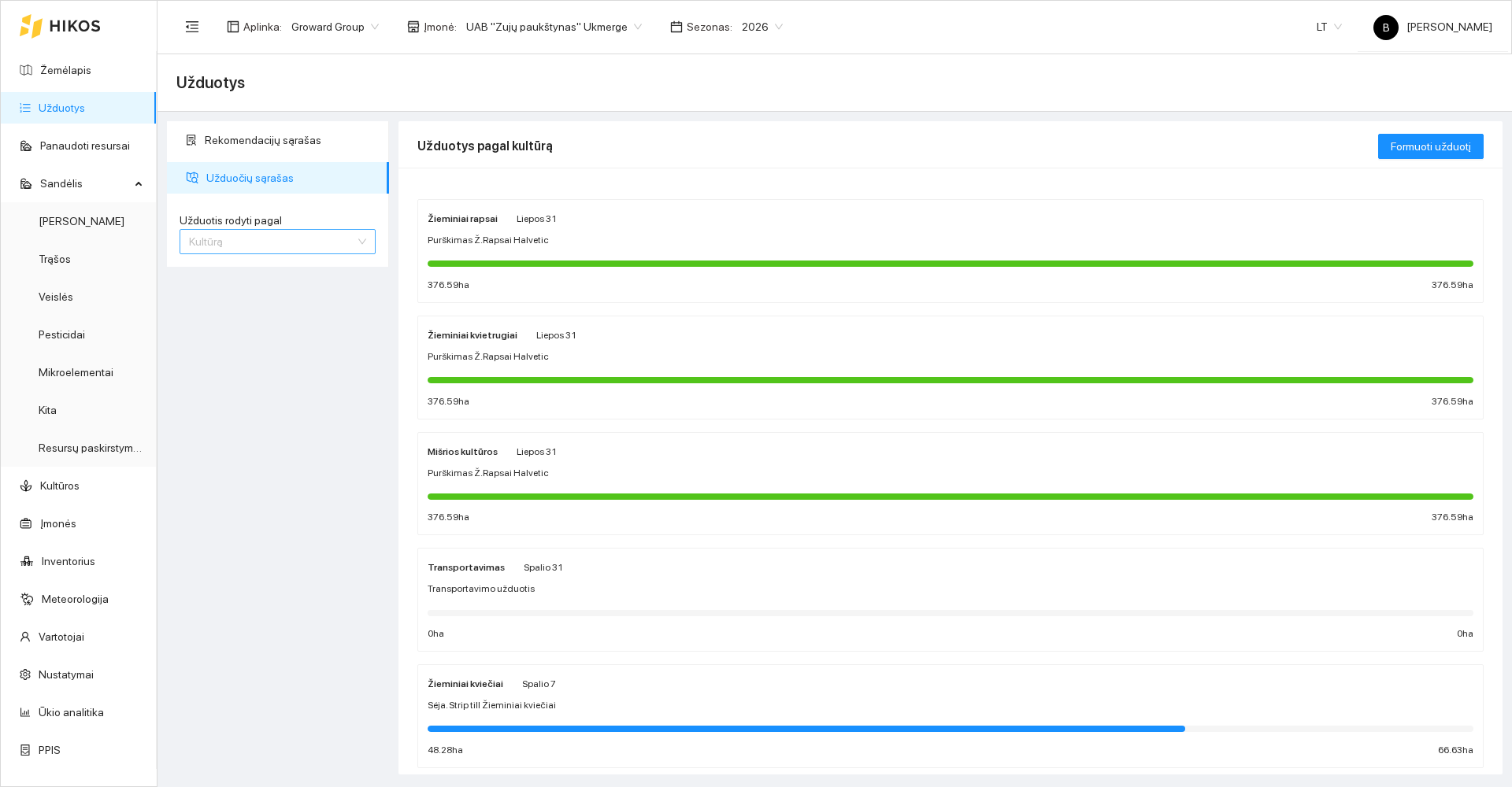
click at [277, 232] on span "Kultūrą" at bounding box center [277, 241] width 177 height 24
click at [610, 698] on div "Sėja. Strip till Žieminiai kviečiai" at bounding box center [951, 705] width 1046 height 15
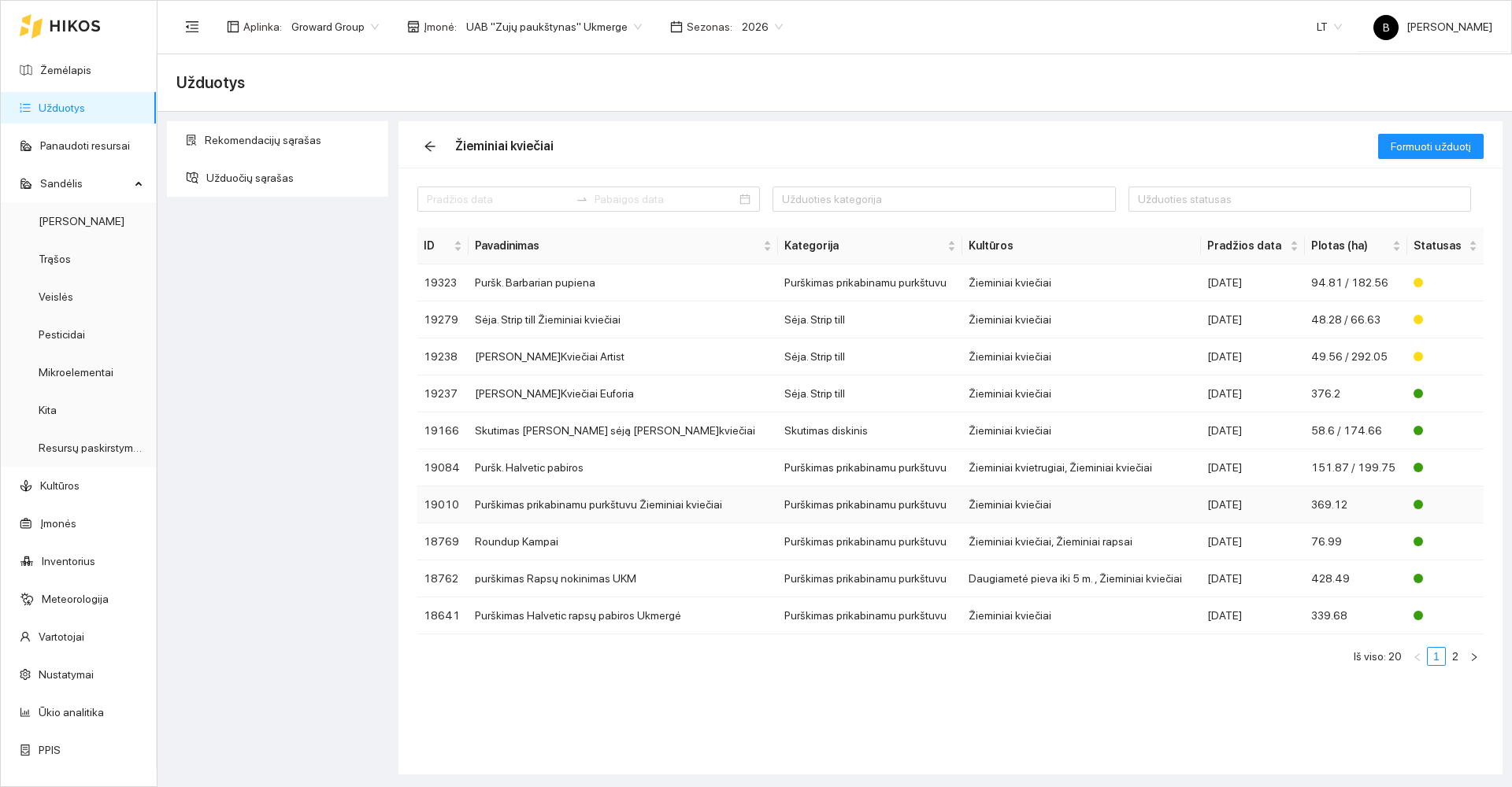
click at [569, 506] on td "Purškimas prikabinamu purkštuvu Žieminiai kviečiai" at bounding box center [623, 505] width 309 height 37
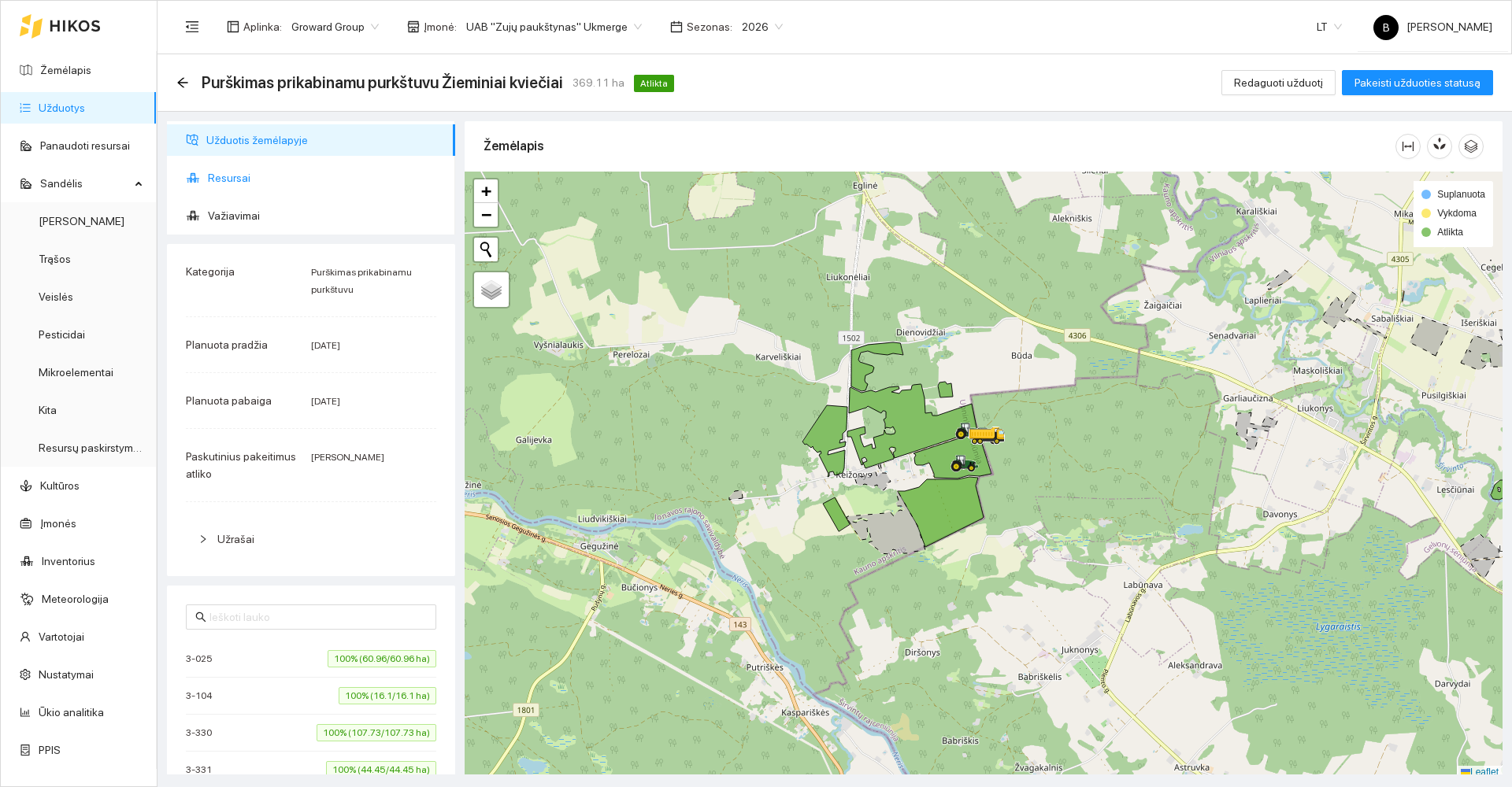
click at [235, 177] on span "Resursai" at bounding box center [325, 178] width 235 height 32
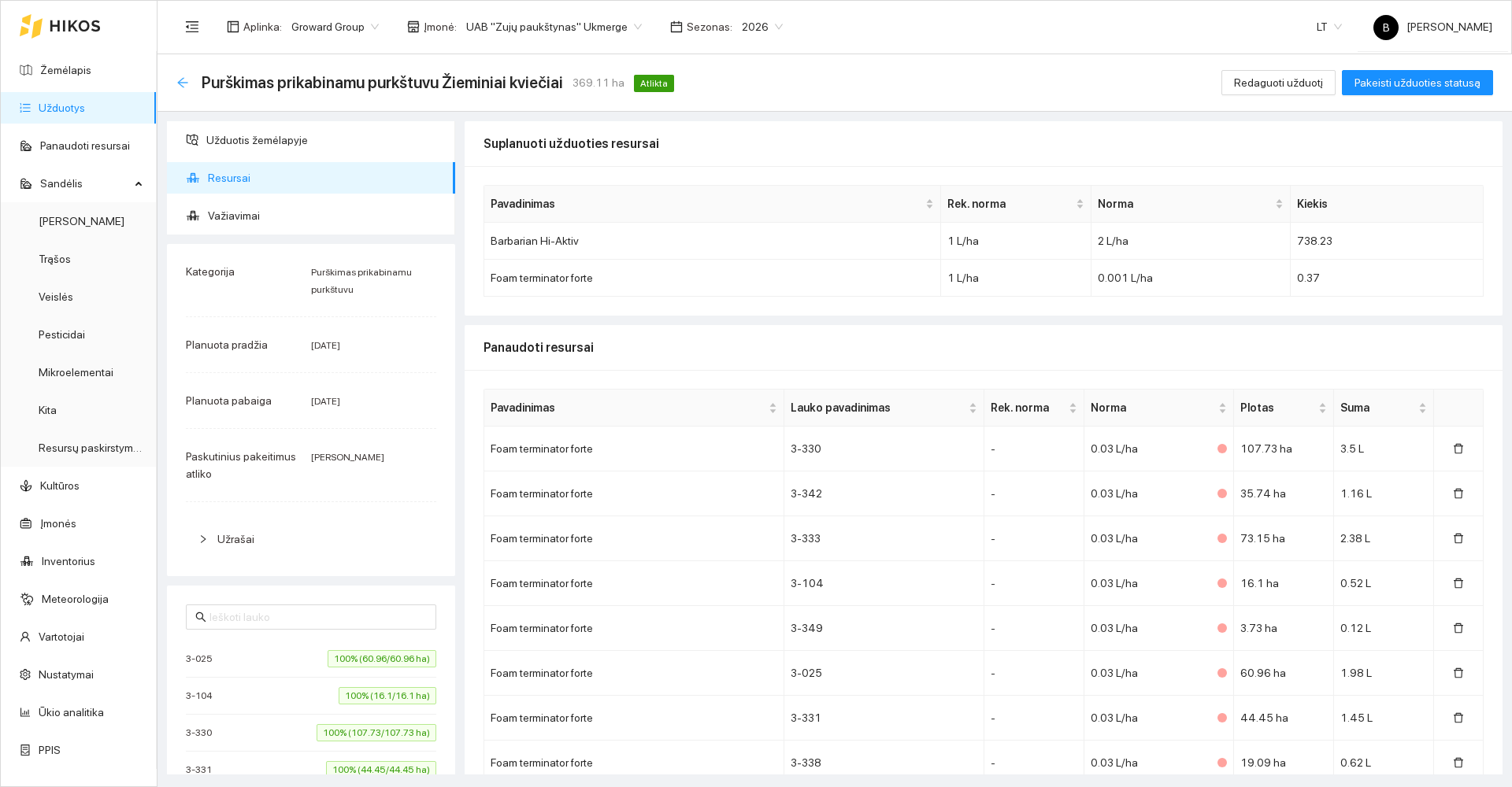
click at [186, 82] on icon "arrow-left" at bounding box center [182, 83] width 11 height 11
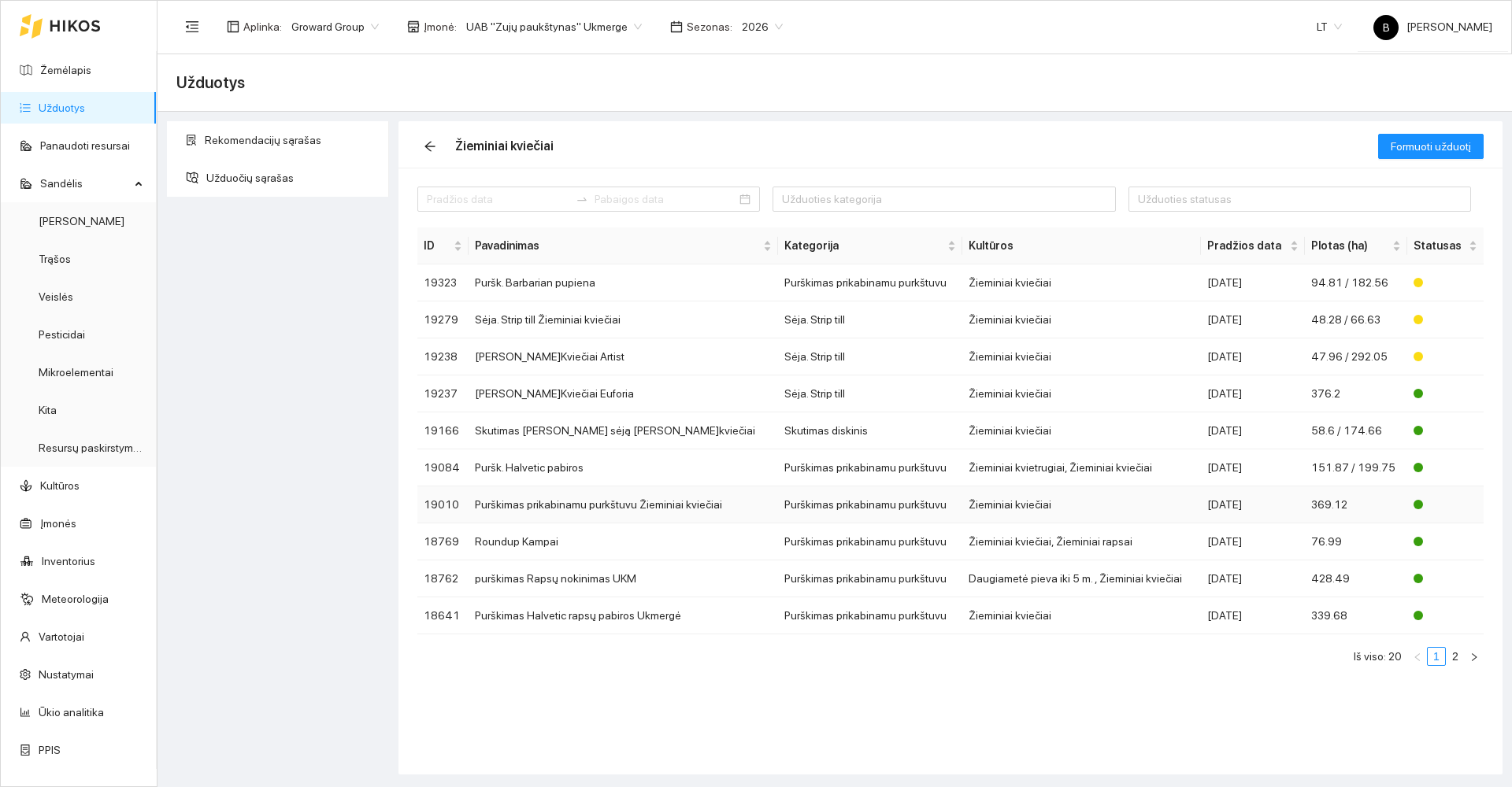
click at [594, 508] on td "Purškimas prikabinamu purkštuvu Žieminiai kviečiai" at bounding box center [623, 505] width 309 height 37
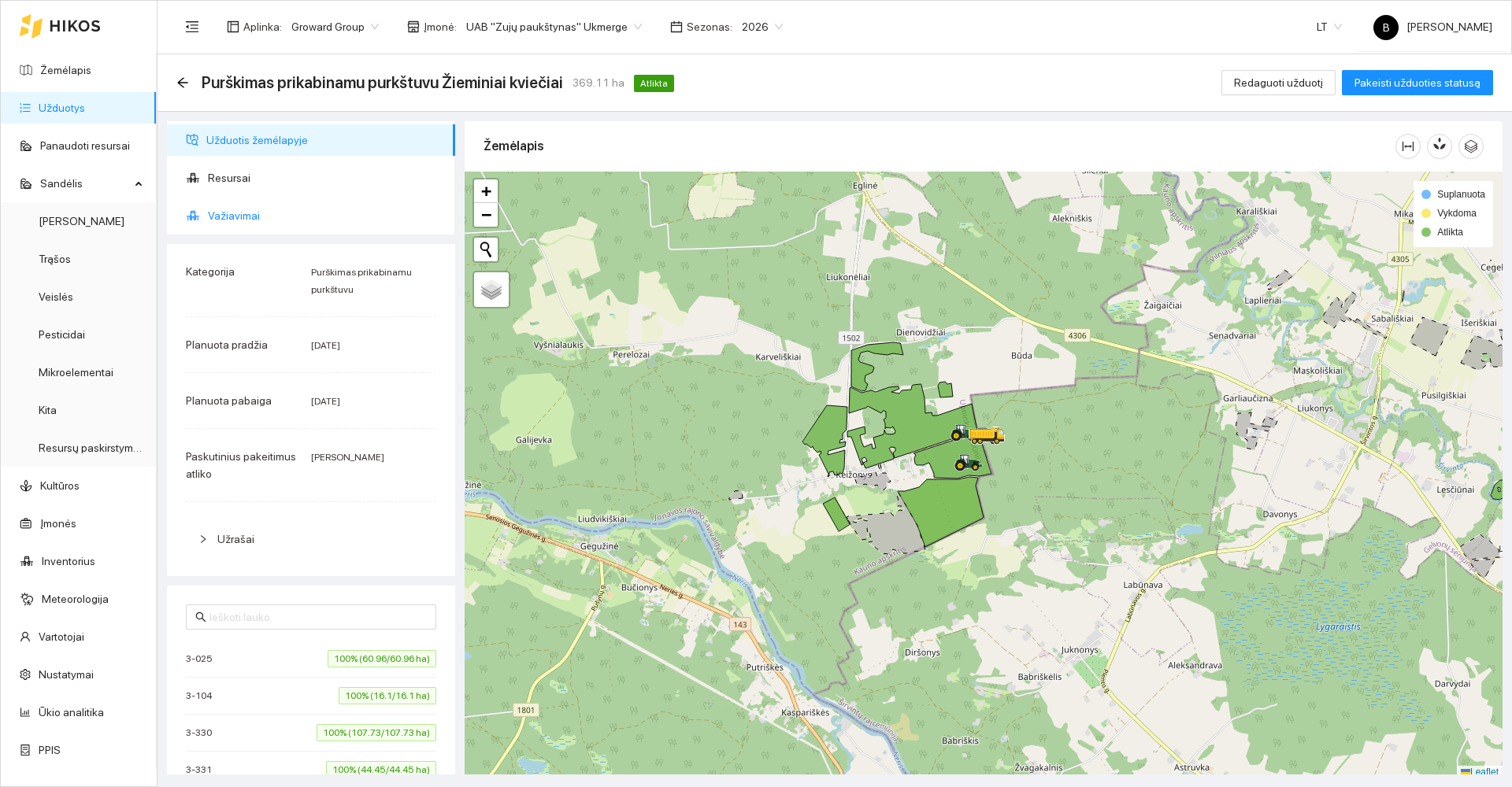
click at [220, 217] on span "Važiavimai" at bounding box center [325, 216] width 235 height 32
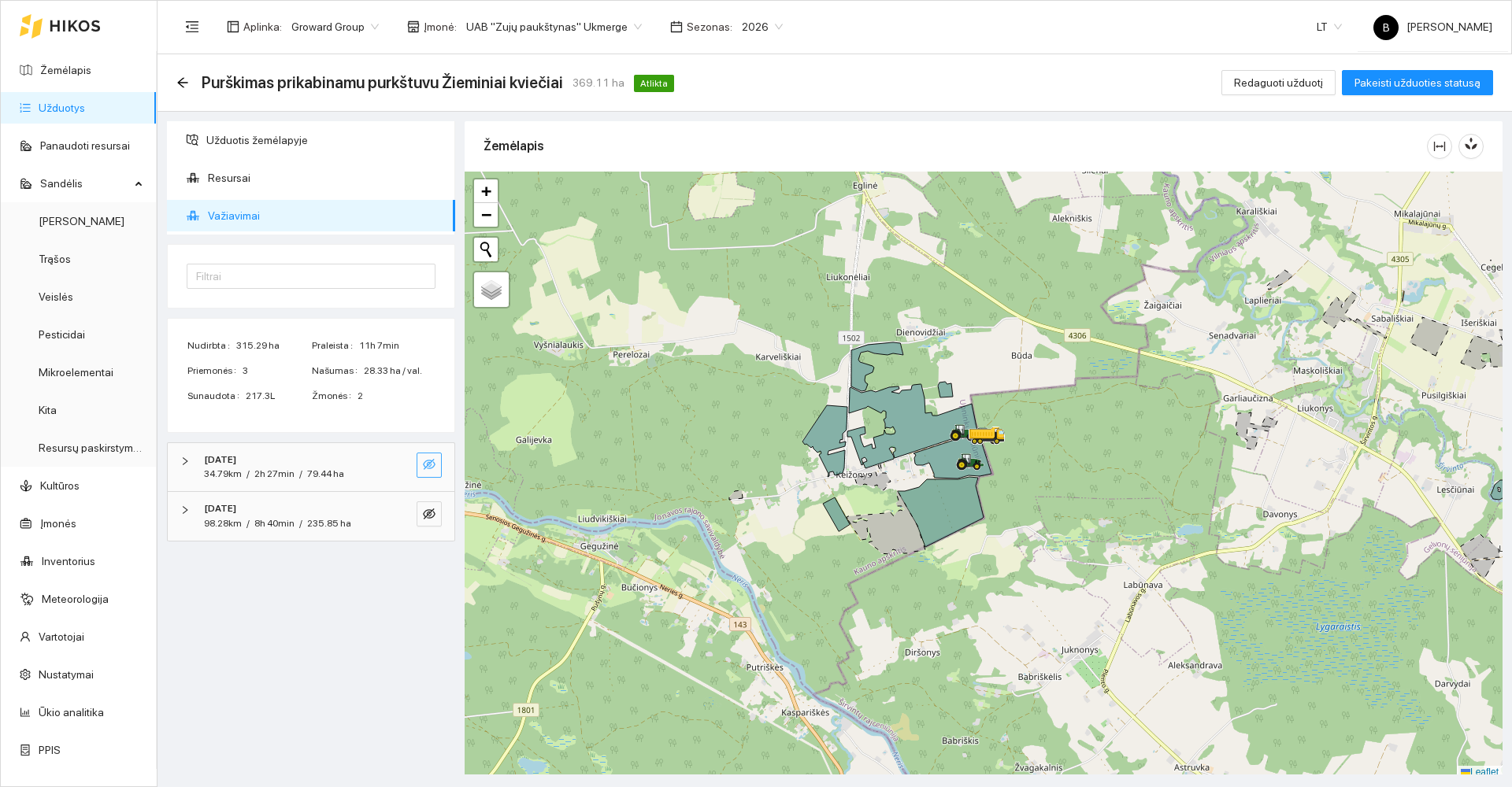
click at [424, 459] on icon "eye-invisible" at bounding box center [429, 464] width 12 height 12
click at [430, 511] on icon "eye-invisible" at bounding box center [429, 514] width 12 height 12
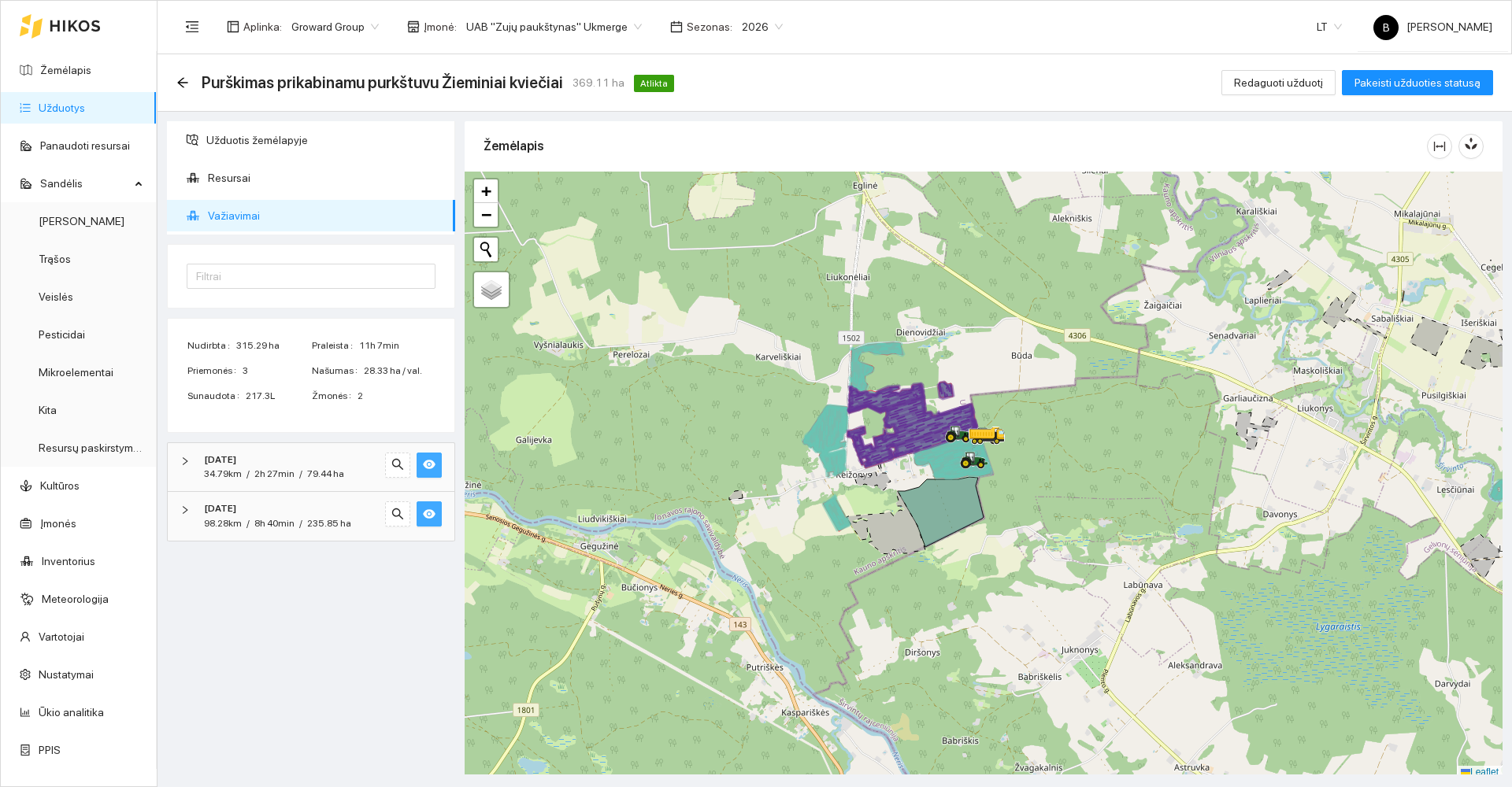
click at [424, 517] on icon "eye" at bounding box center [429, 514] width 12 height 12
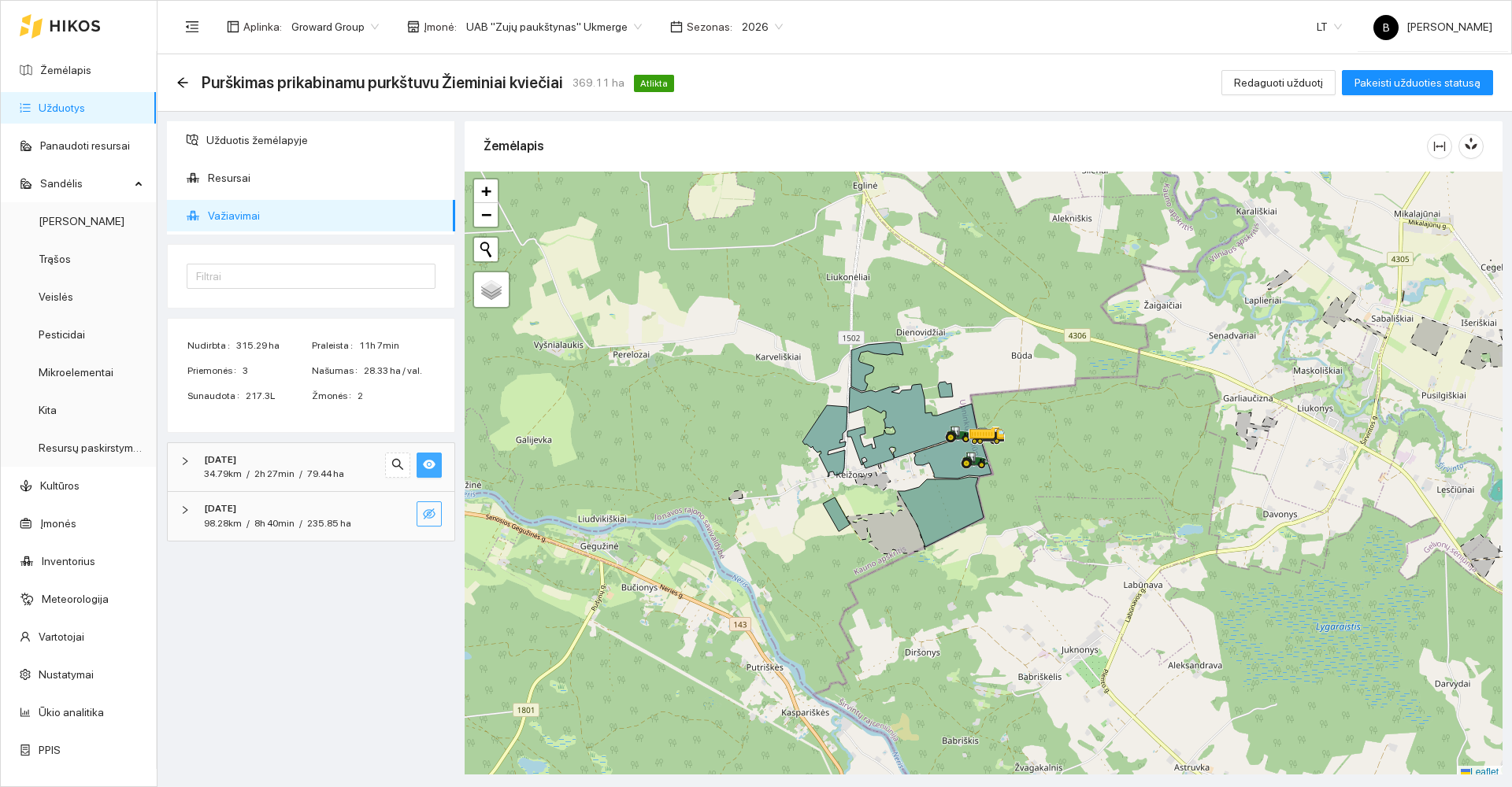
click at [432, 465] on icon "eye" at bounding box center [429, 464] width 12 height 10
click at [428, 466] on icon "eye-invisible" at bounding box center [429, 464] width 12 height 11
click at [436, 517] on button "button" at bounding box center [429, 514] width 26 height 26
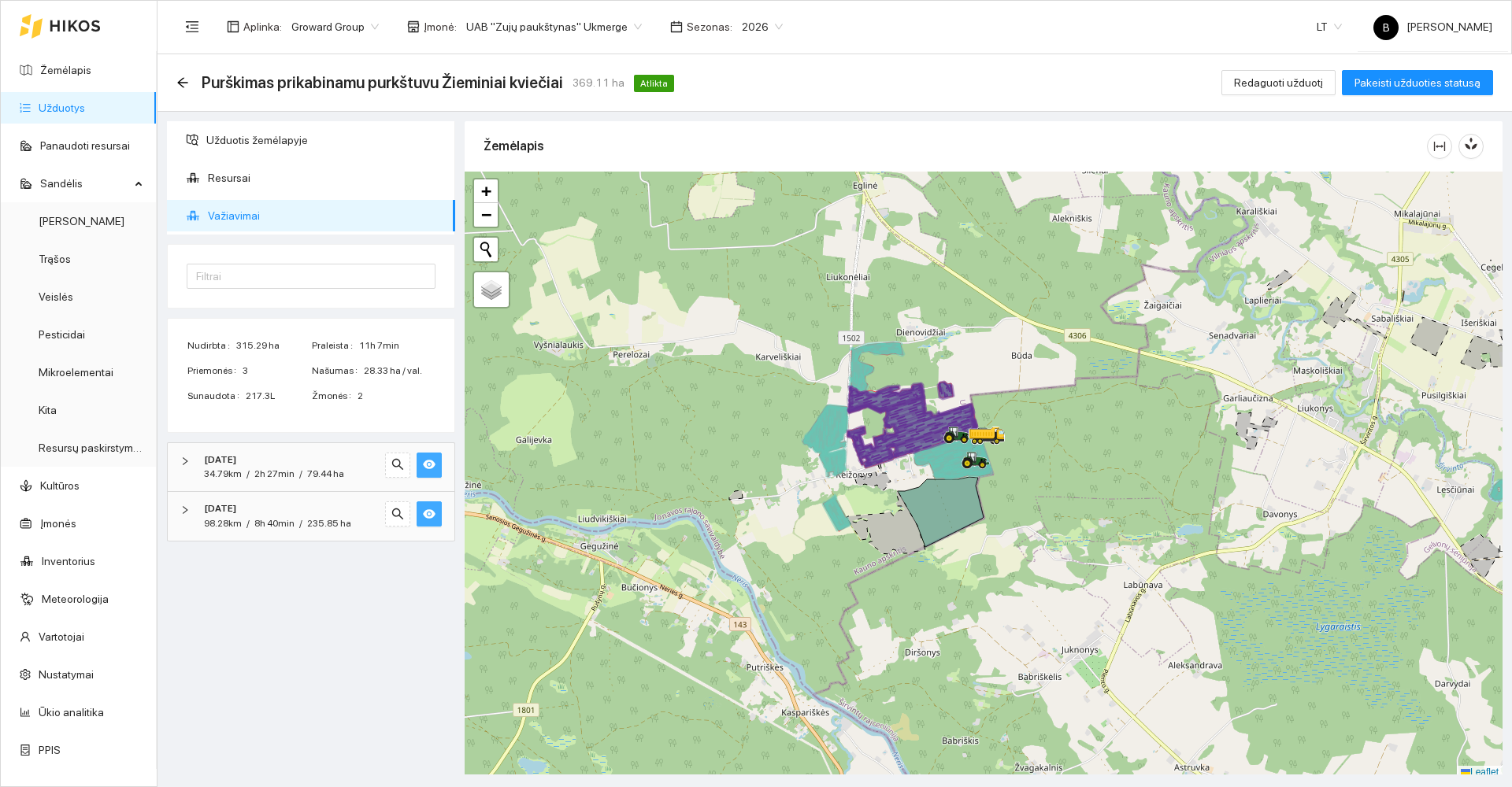
click at [436, 517] on button "button" at bounding box center [429, 514] width 26 height 26
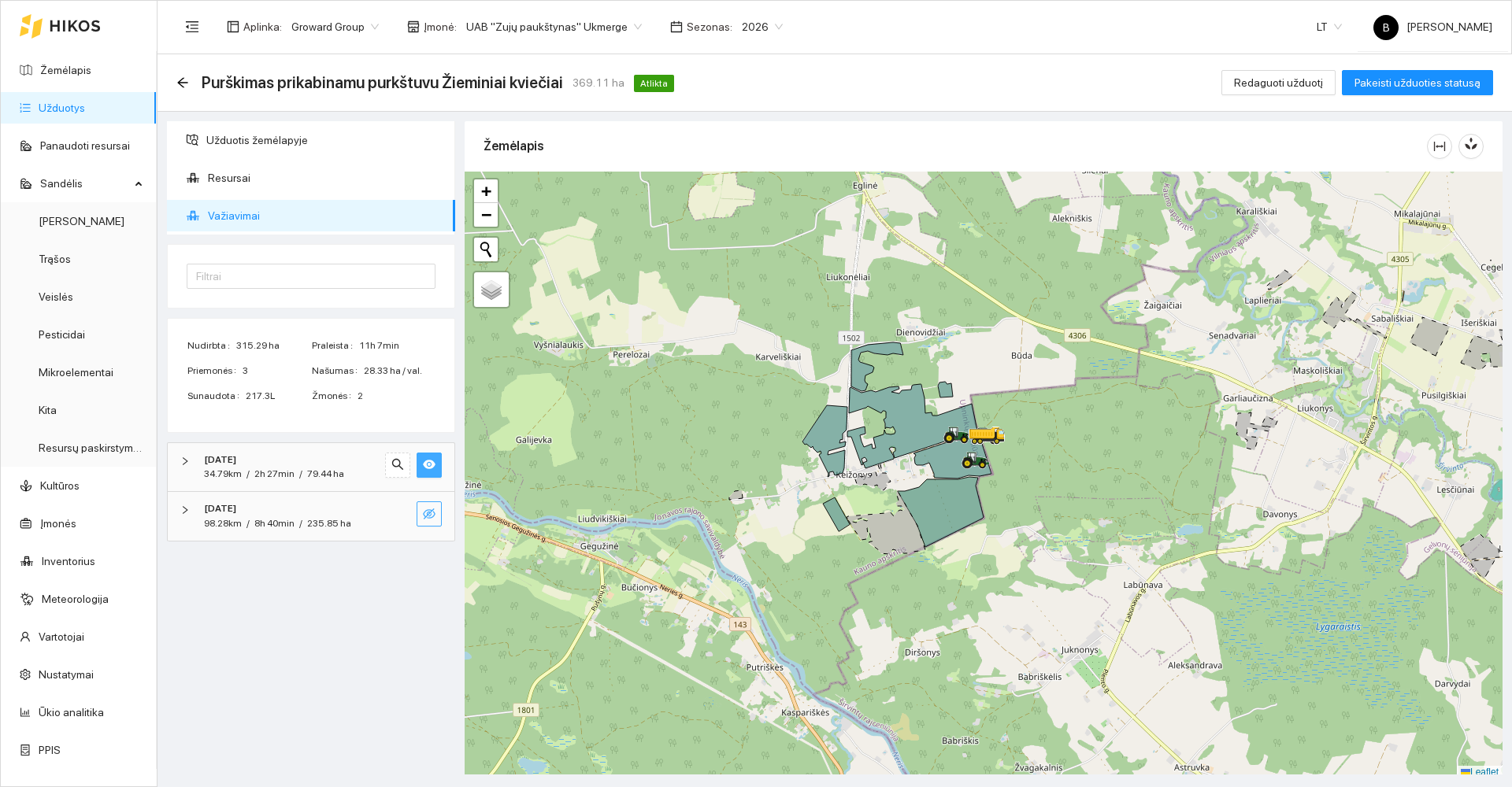
click at [436, 517] on button "button" at bounding box center [429, 514] width 26 height 26
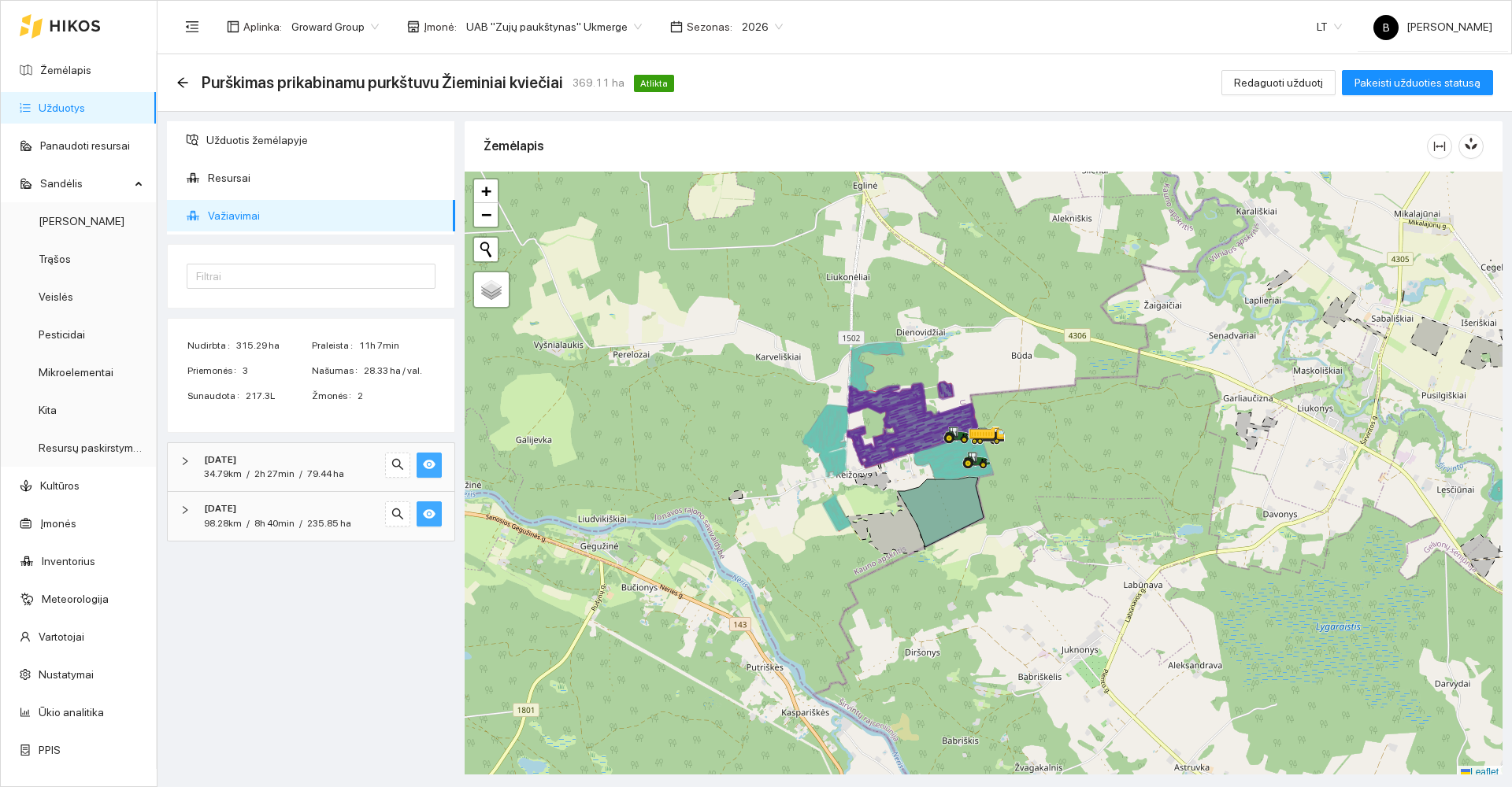
click at [436, 517] on button "button" at bounding box center [429, 514] width 26 height 26
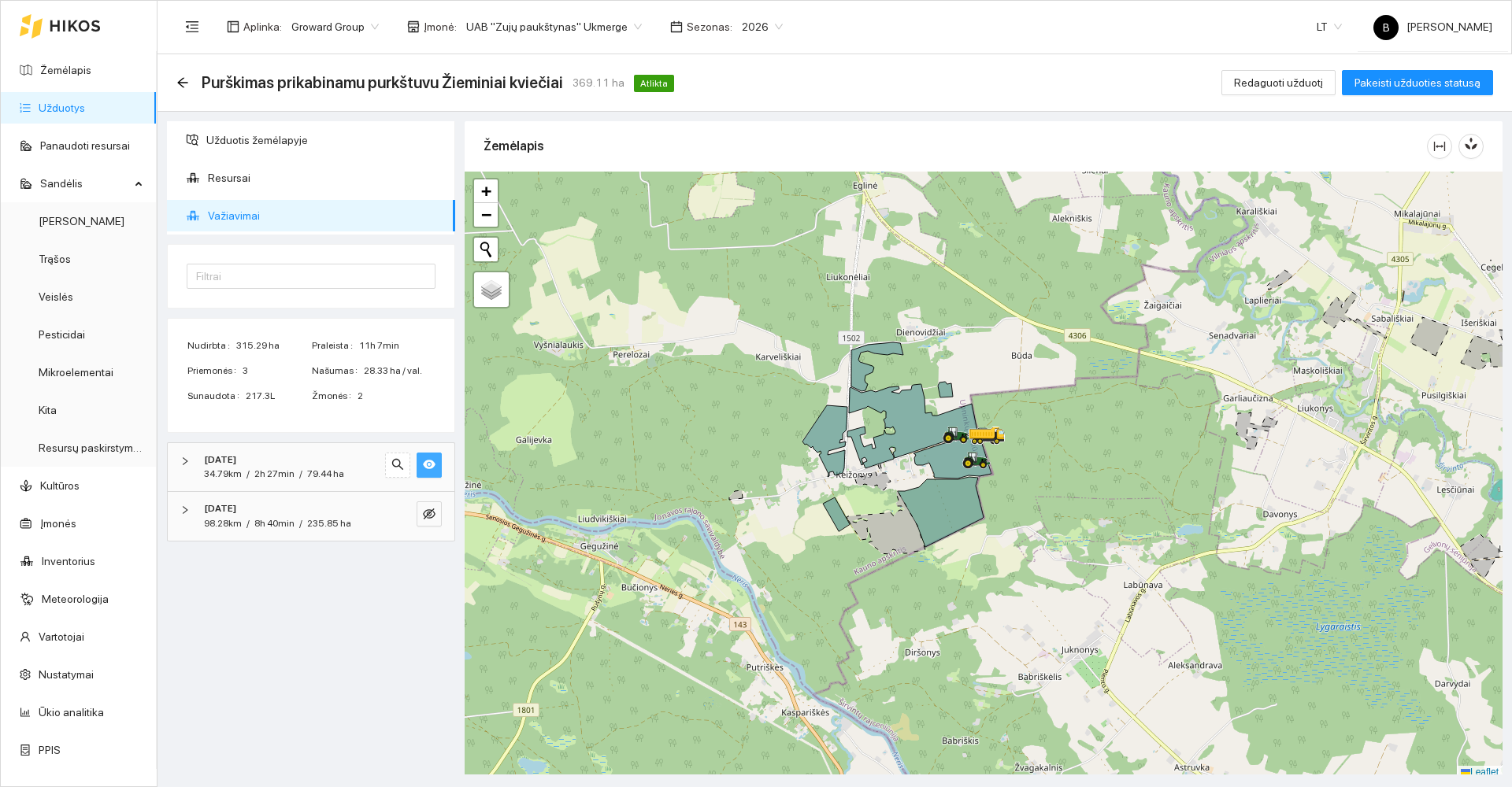
click at [428, 462] on icon "eye" at bounding box center [429, 464] width 12 height 10
click at [429, 465] on icon "eye-invisible" at bounding box center [429, 464] width 12 height 11
click at [429, 465] on icon "eye" at bounding box center [429, 464] width 12 height 10
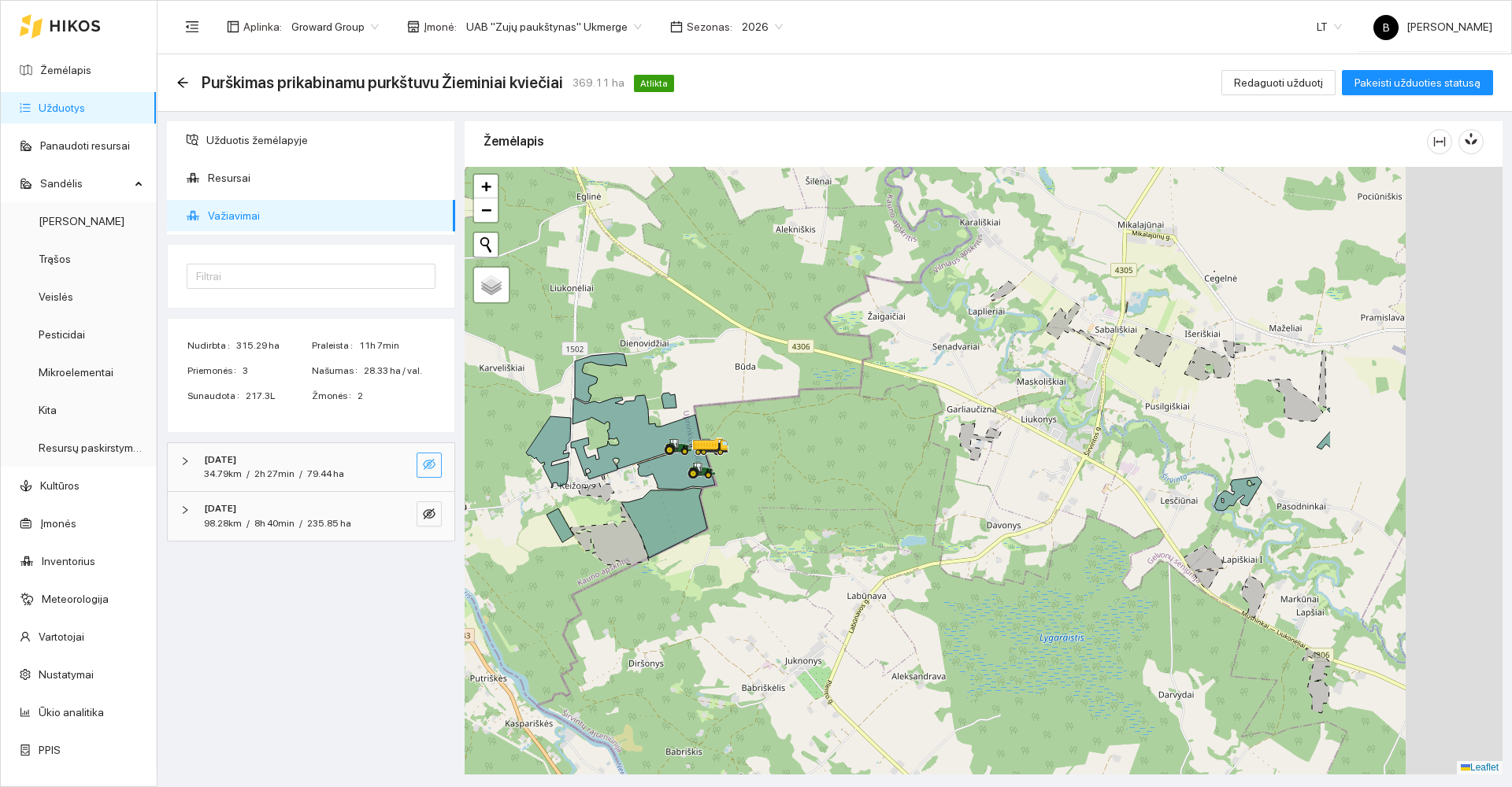
drag, startPoint x: 1044, startPoint y: 448, endPoint x: 935, endPoint y: 460, distance: 109.7
click at [935, 460] on div at bounding box center [984, 471] width 1038 height 607
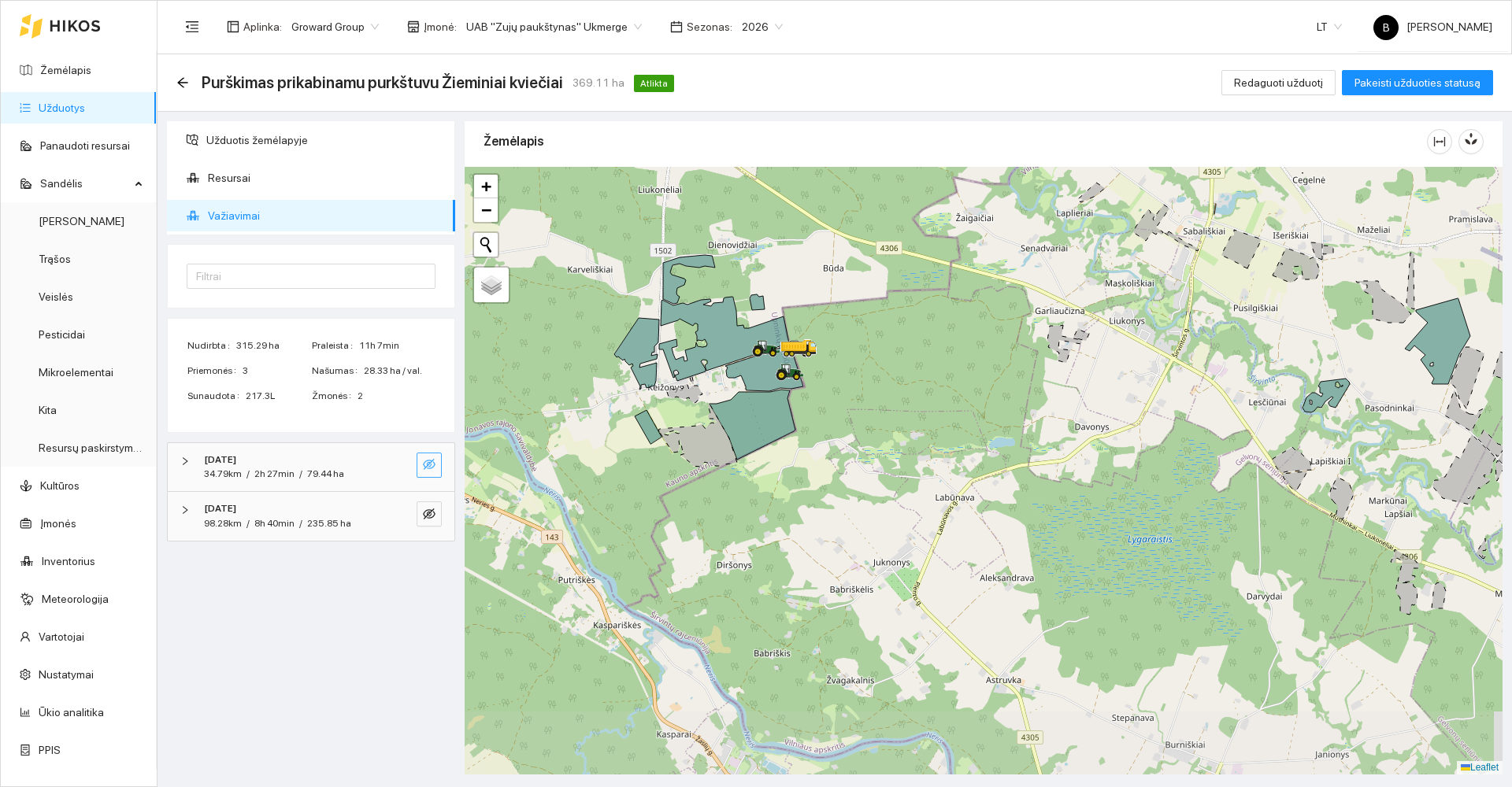
drag, startPoint x: 934, startPoint y: 459, endPoint x: 1125, endPoint y: 351, distance: 219.4
click at [1125, 351] on div at bounding box center [984, 471] width 1038 height 607
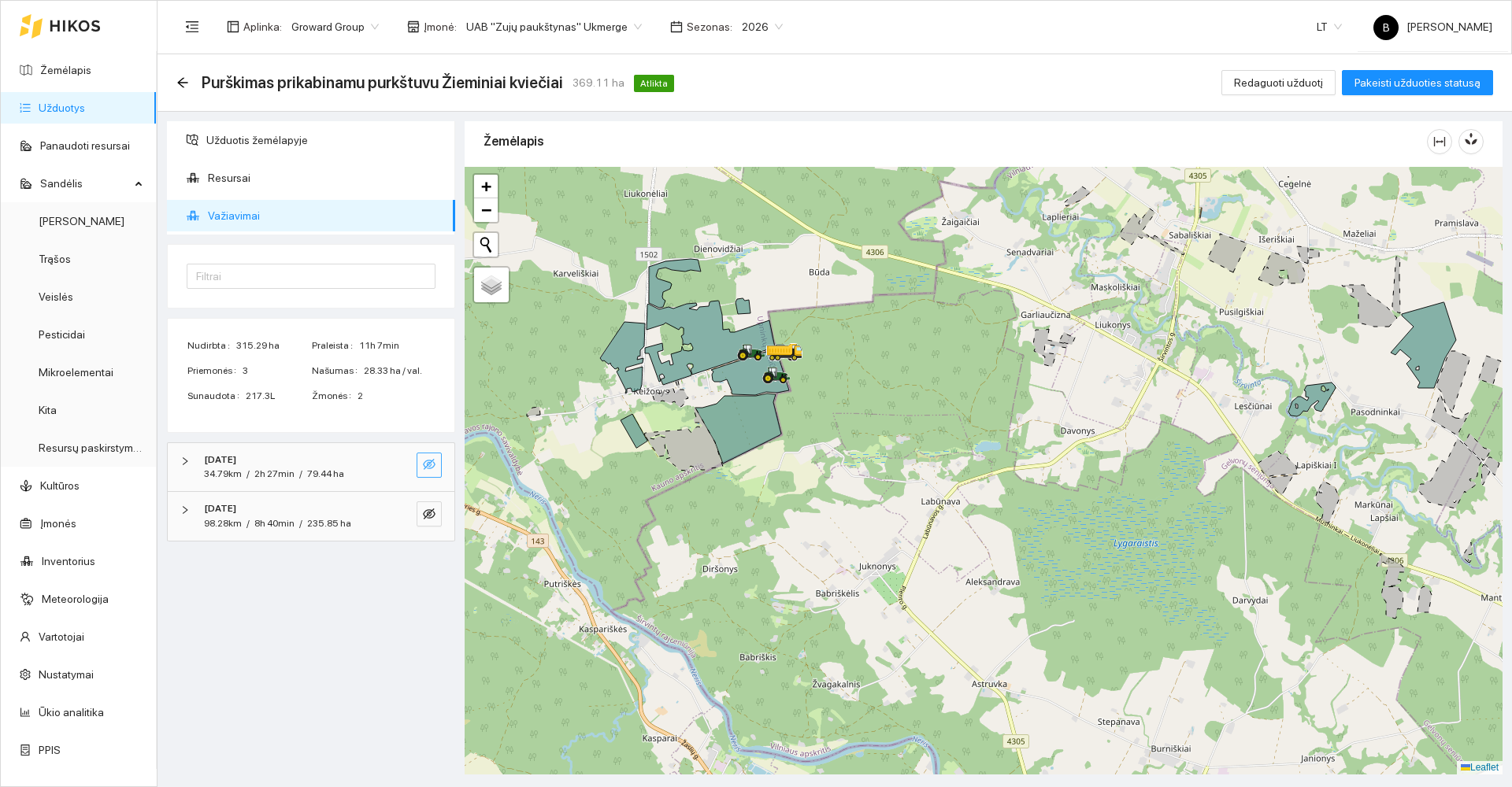
click at [429, 466] on icon "eye-invisible" at bounding box center [429, 464] width 12 height 11
click at [429, 519] on icon "eye-invisible" at bounding box center [429, 514] width 12 height 12
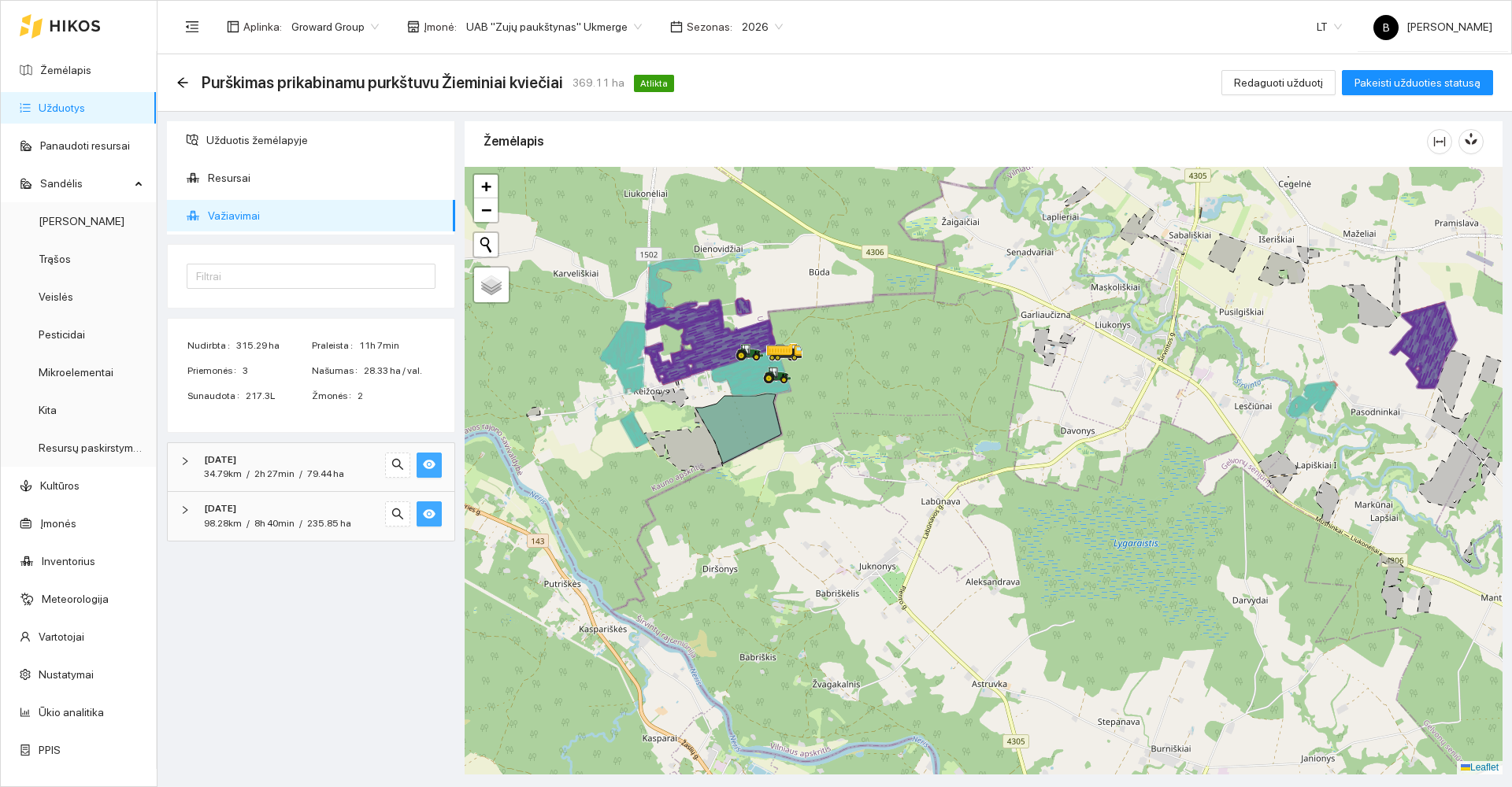
click at [399, 608] on div "Užduotis žemėlapyje Resursai Važiavimai Filtrai Nudirbta 315.29 ha Praleista 11…" at bounding box center [311, 448] width 298 height 653
click at [184, 81] on icon "arrow-left" at bounding box center [182, 83] width 12 height 12
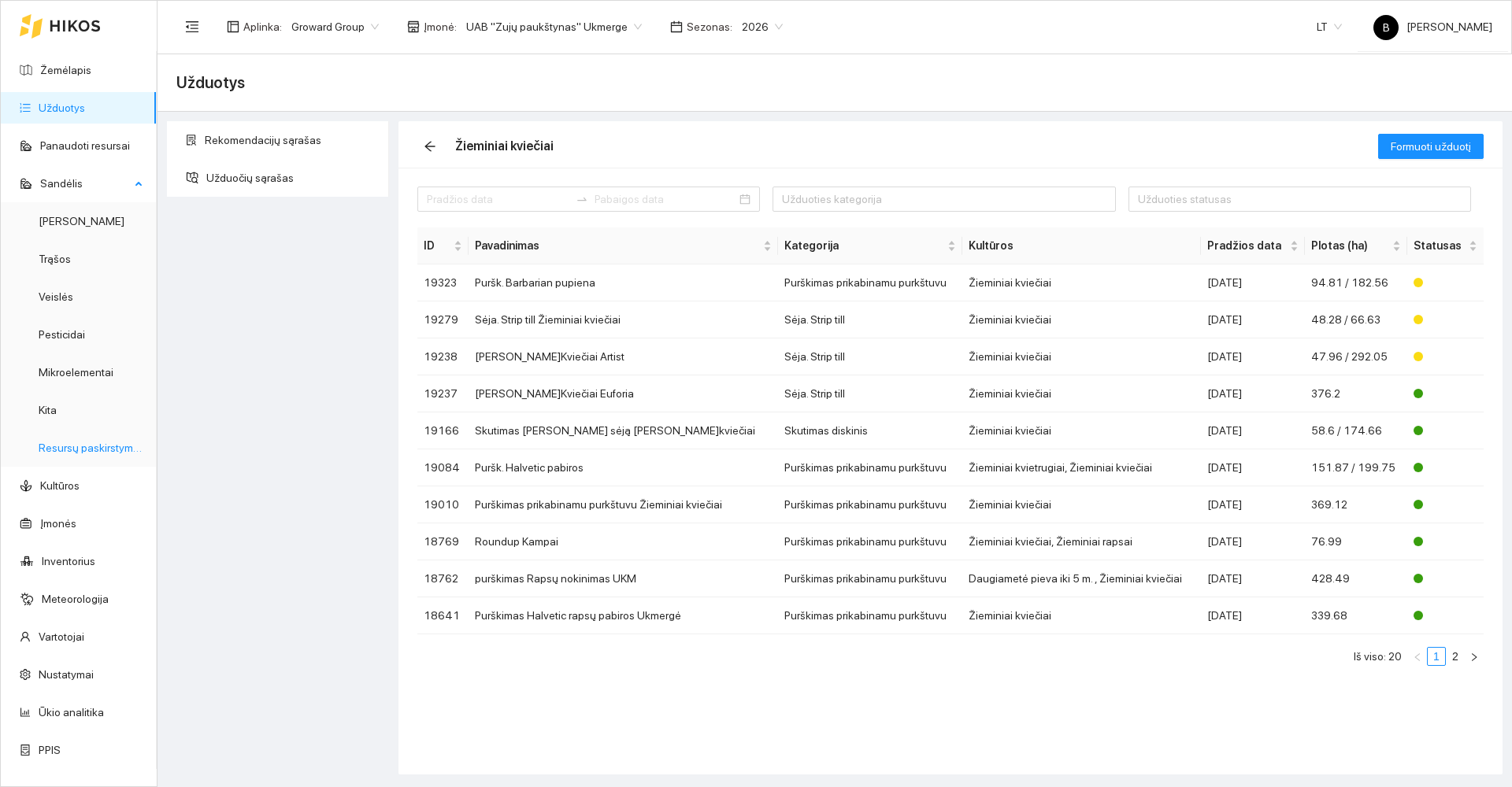
click at [73, 447] on link "Resursų paskirstymas" at bounding box center [92, 448] width 107 height 12
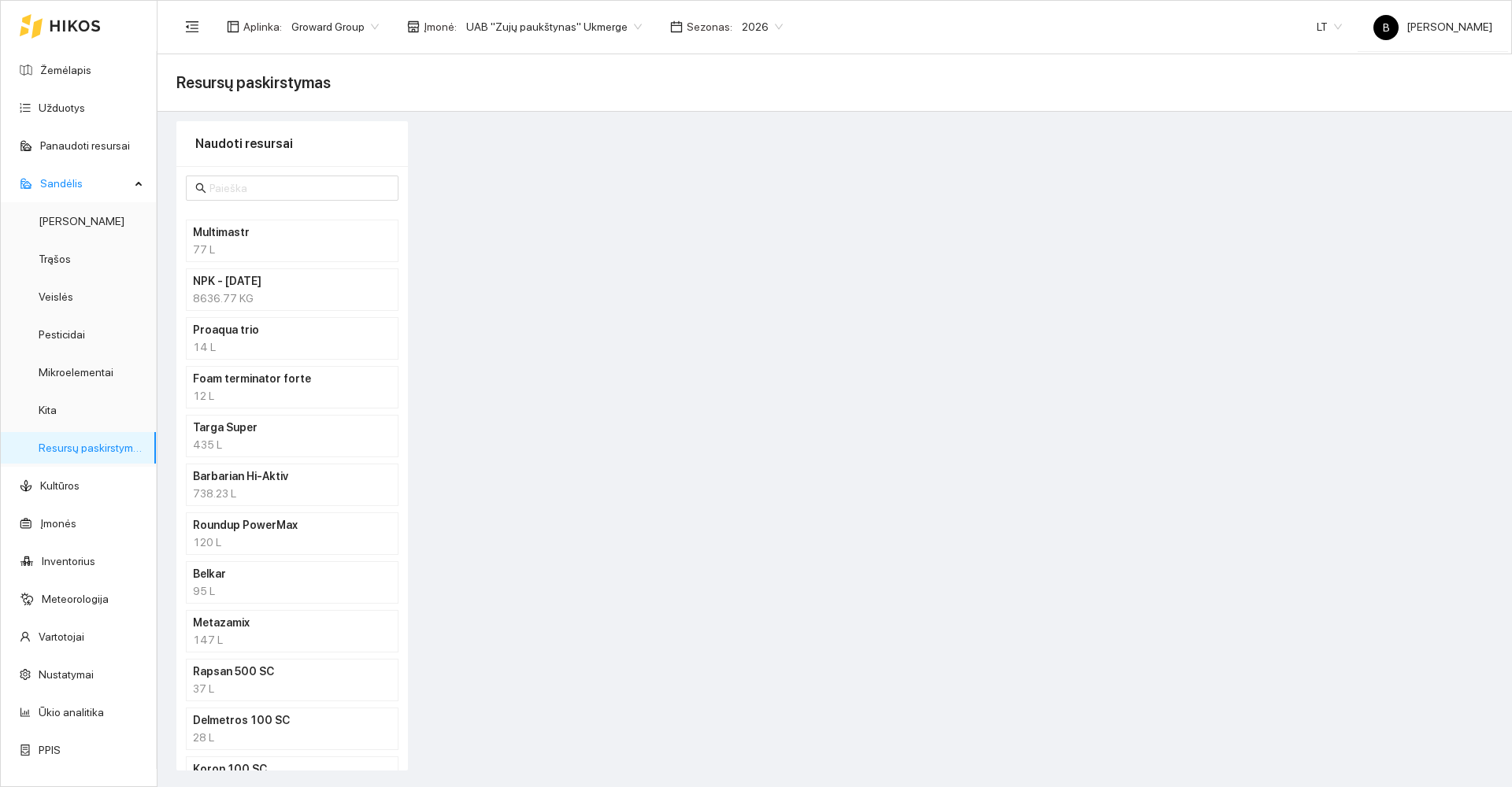
click at [269, 487] on div "738.23 L" at bounding box center [291, 494] width 198 height 18
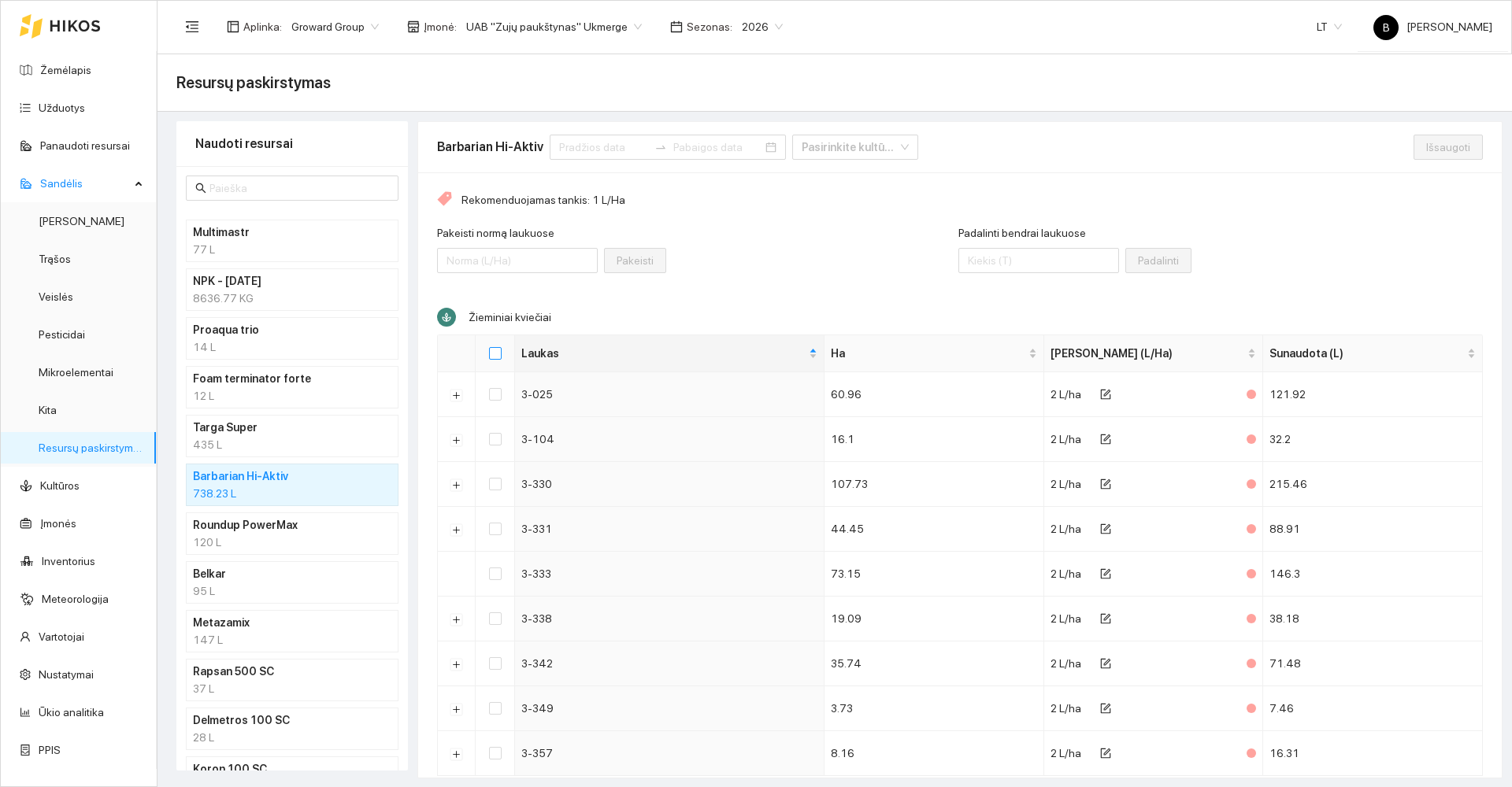
click at [490, 355] on input "Select all" at bounding box center [495, 353] width 12 height 12
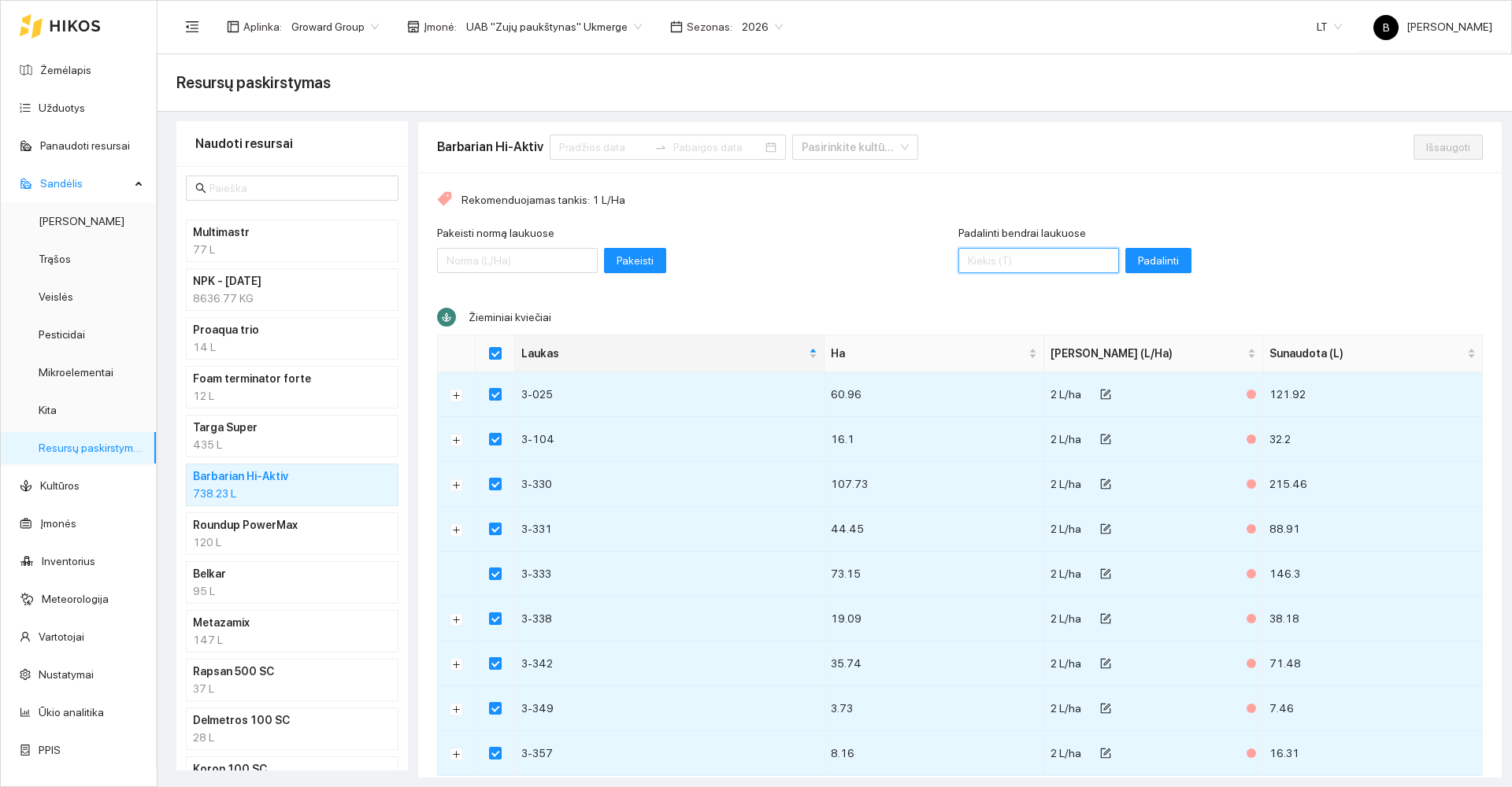
click at [1010, 259] on input "Padalinti bendrai laukuose" at bounding box center [1038, 261] width 160 height 26
click at [611, 146] on input at bounding box center [603, 147] width 89 height 18
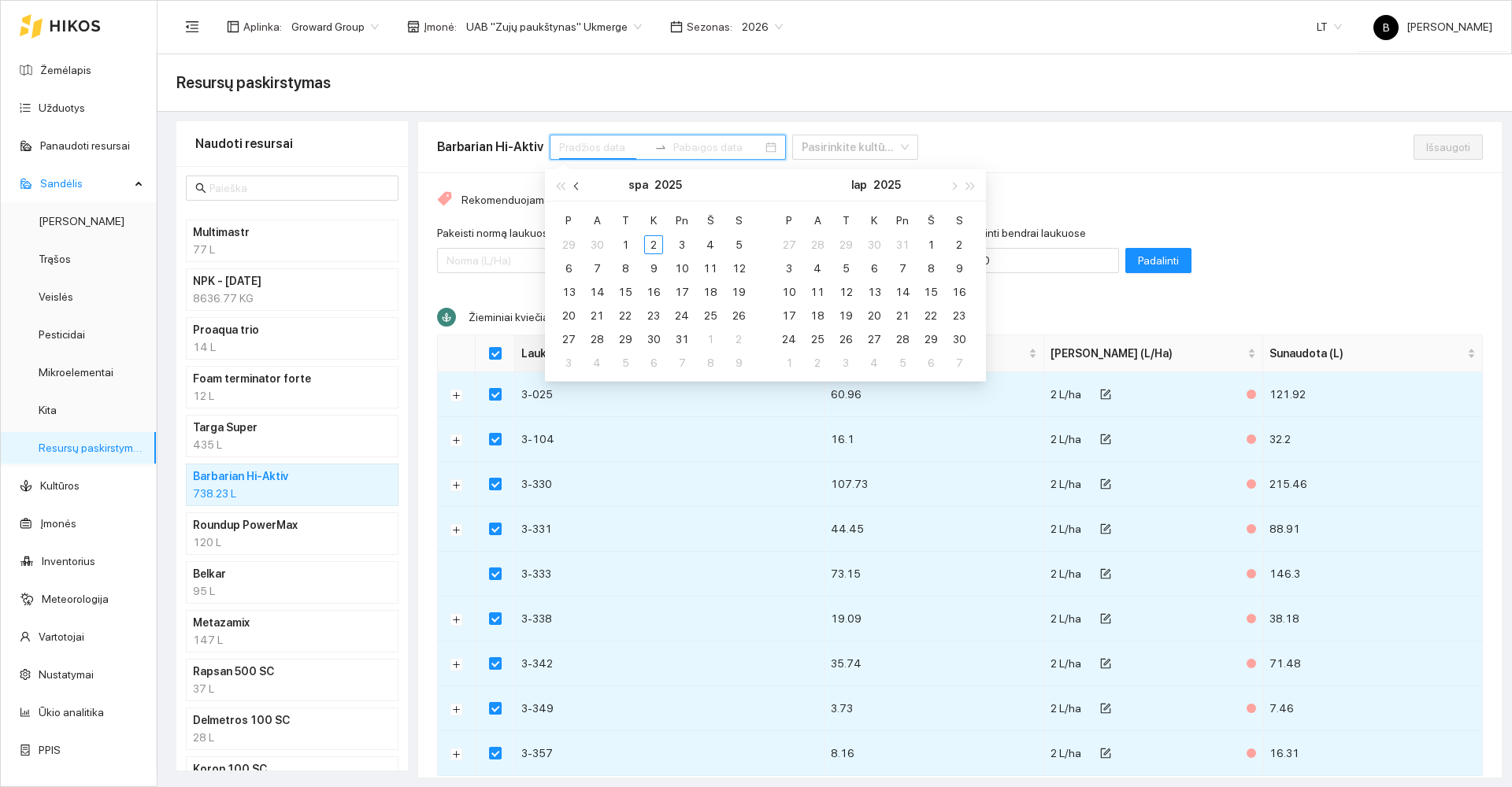
click at [576, 192] on button "button" at bounding box center [578, 185] width 18 height 32
drag, startPoint x: 572, startPoint y: 242, endPoint x: 581, endPoint y: 254, distance: 15.0
click at [571, 242] on div "1" at bounding box center [568, 244] width 18 height 18
click at [599, 333] on div "30" at bounding box center [596, 339] width 18 height 18
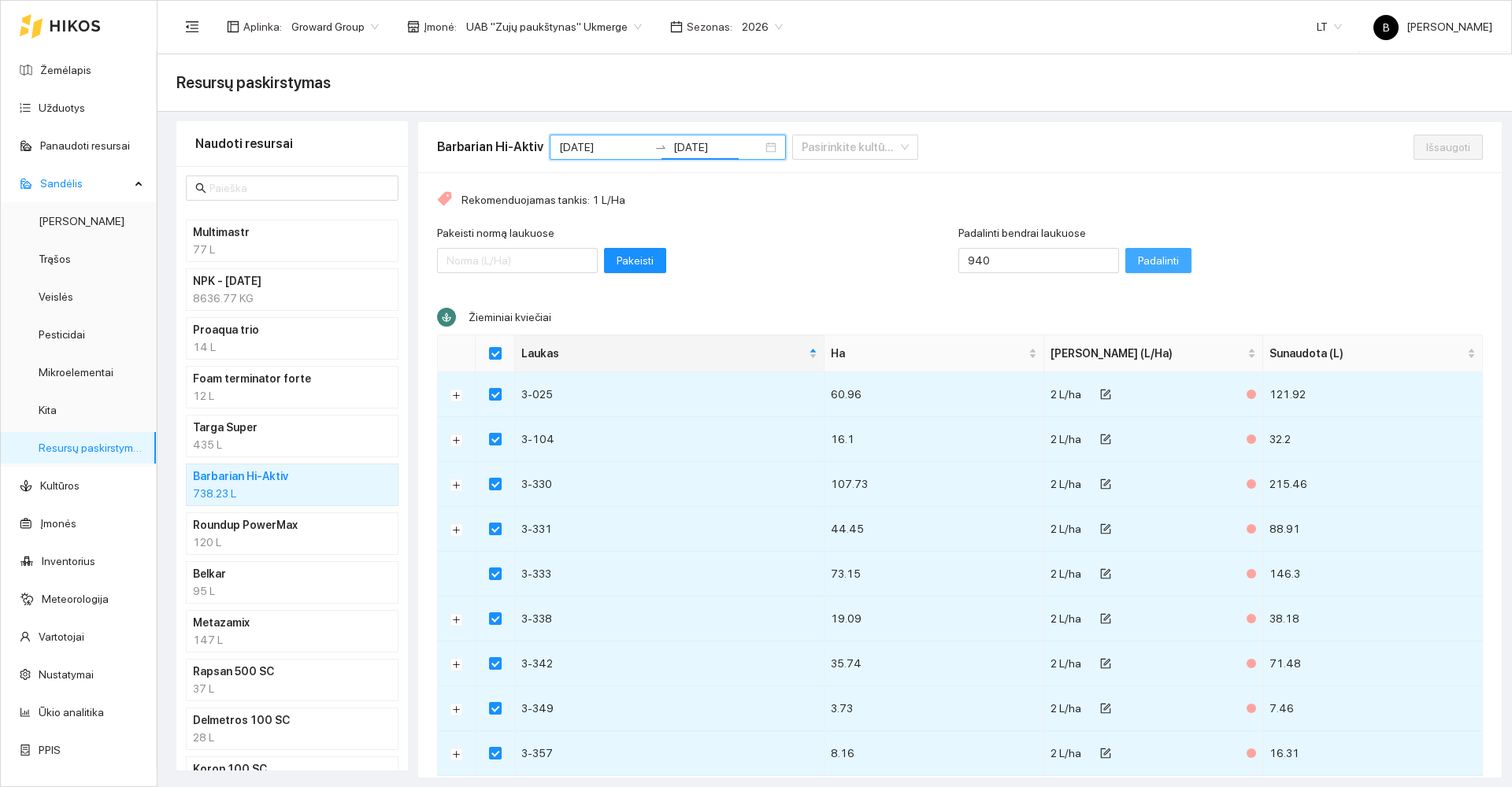
click at [1138, 257] on span "Padalinti" at bounding box center [1158, 261] width 41 height 18
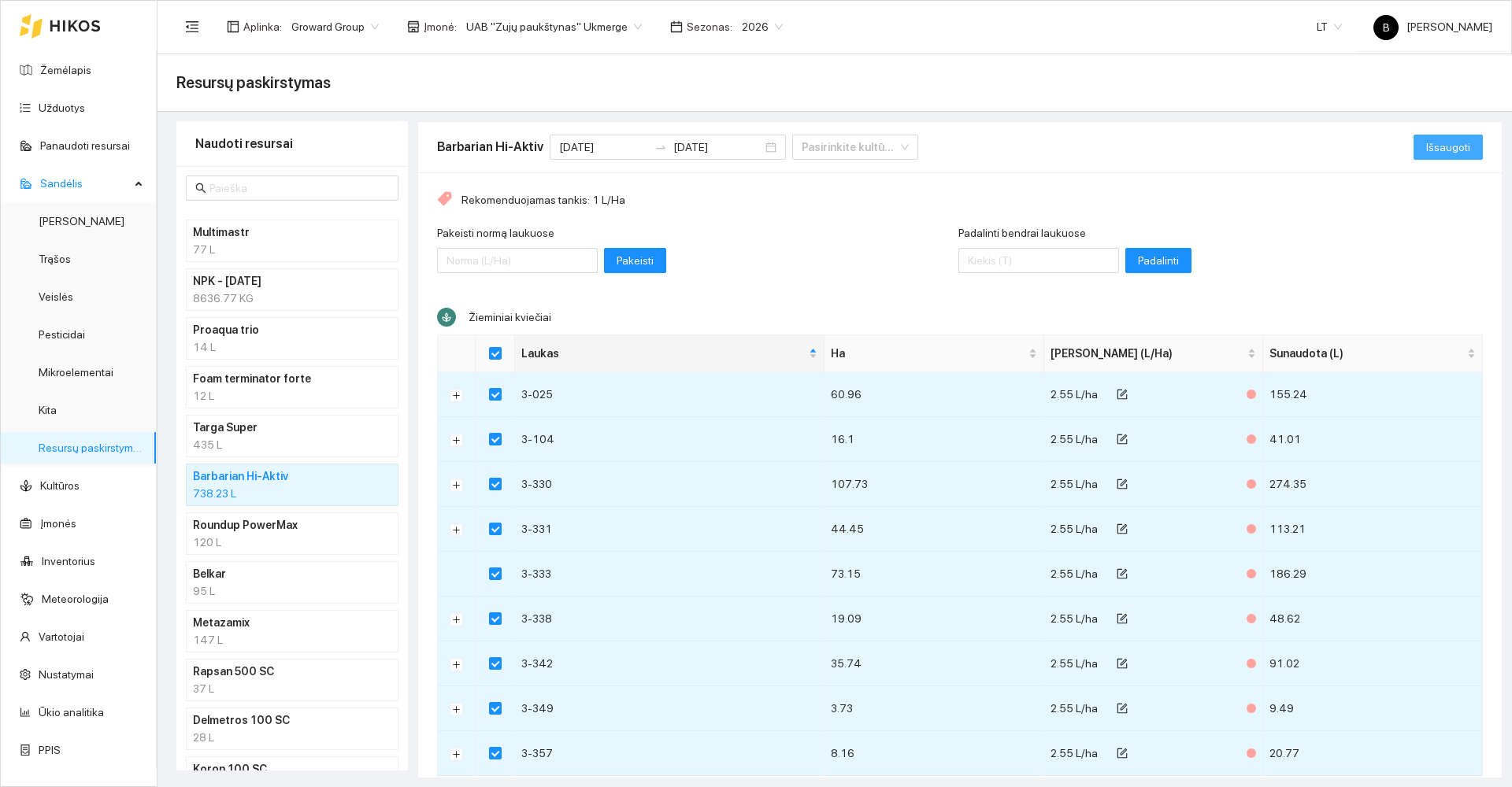
click at [1433, 152] on span "Išsaugoti" at bounding box center [1449, 147] width 44 height 18
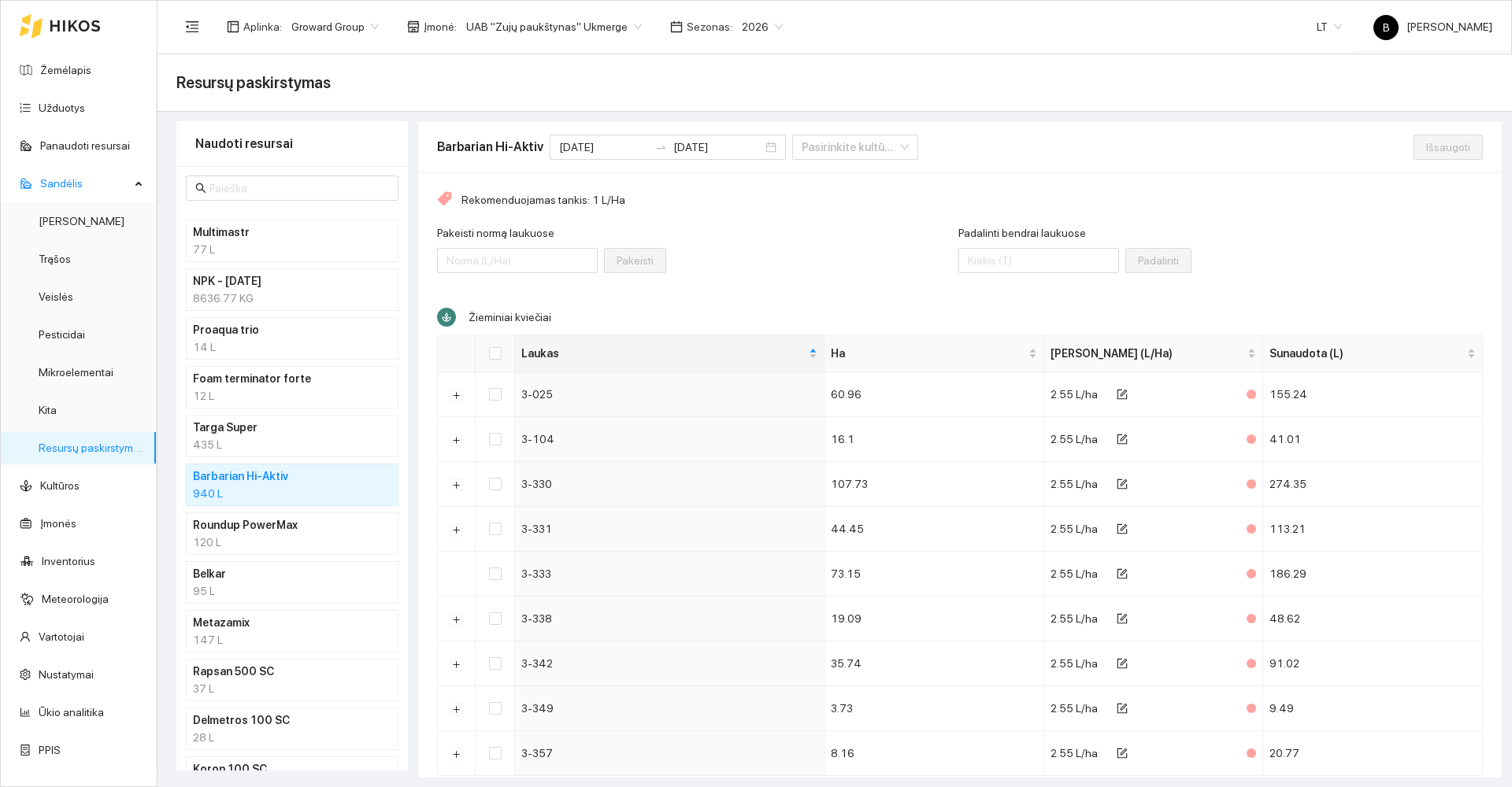
click at [302, 288] on h4 "NPK - [DATE]" at bounding box center [271, 281] width 158 height 18
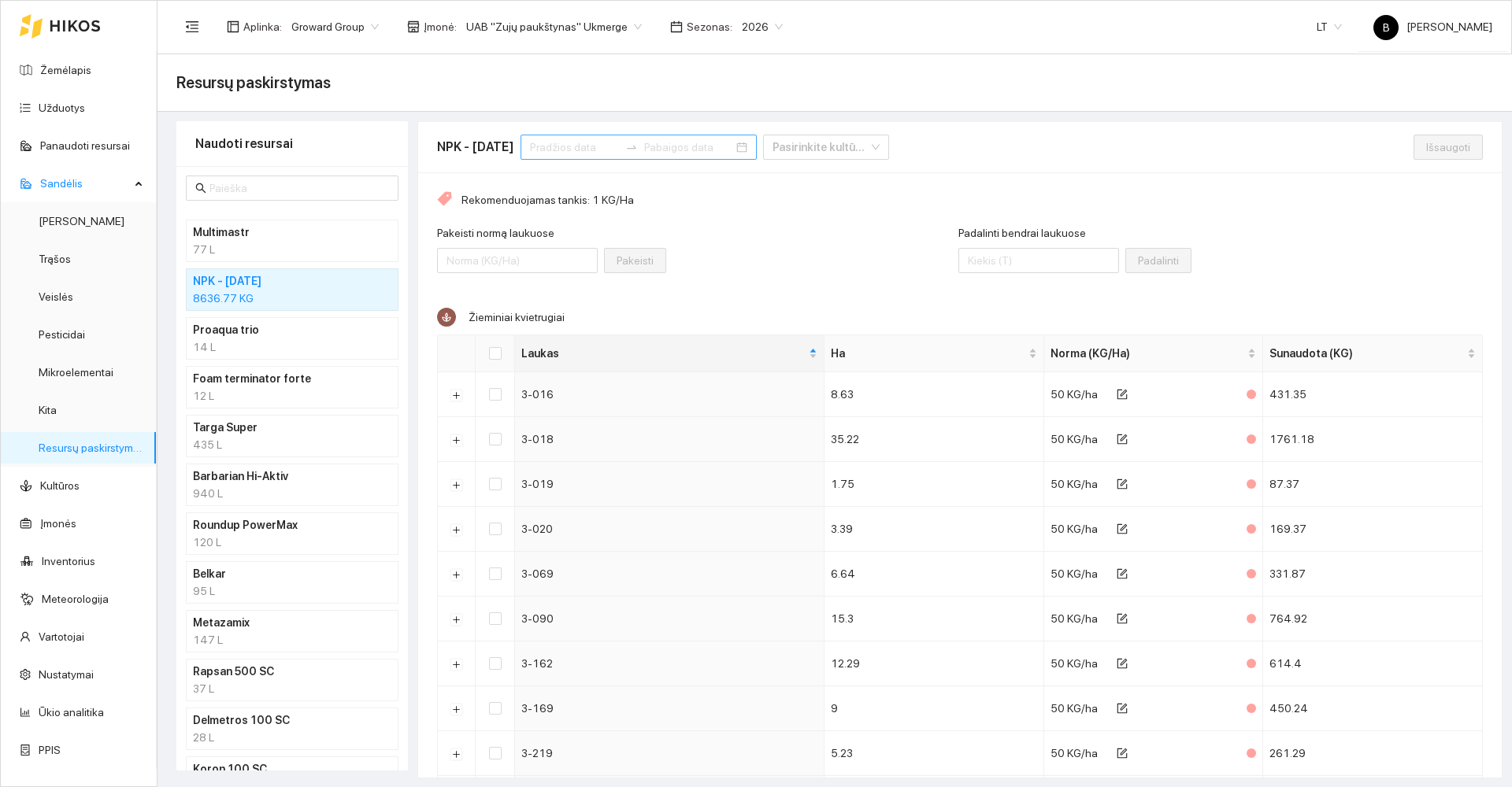
click at [593, 143] on input at bounding box center [574, 147] width 89 height 18
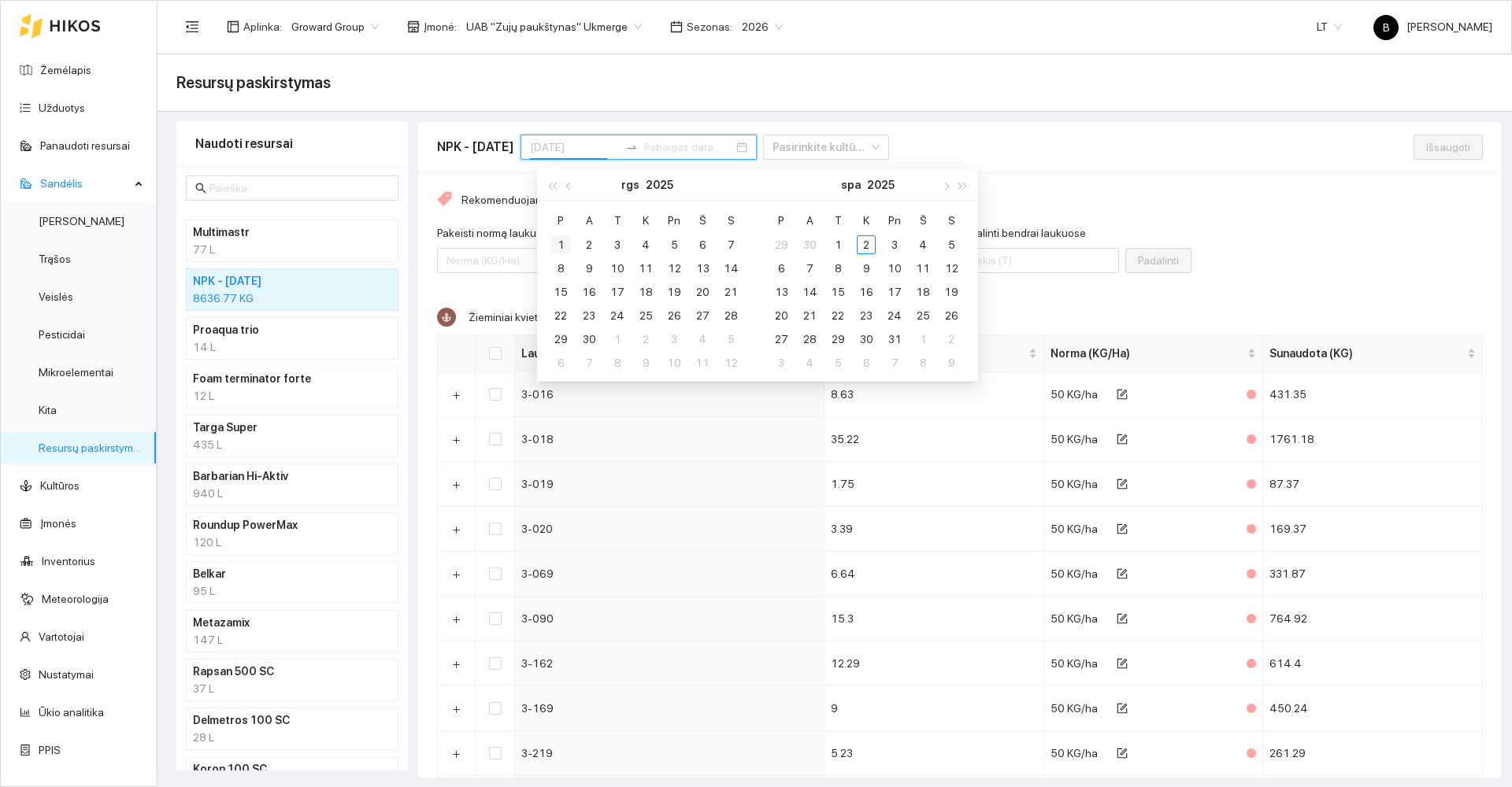
click at [561, 243] on div "1" at bounding box center [560, 244] width 18 height 18
click at [593, 339] on div "30" at bounding box center [588, 339] width 18 height 18
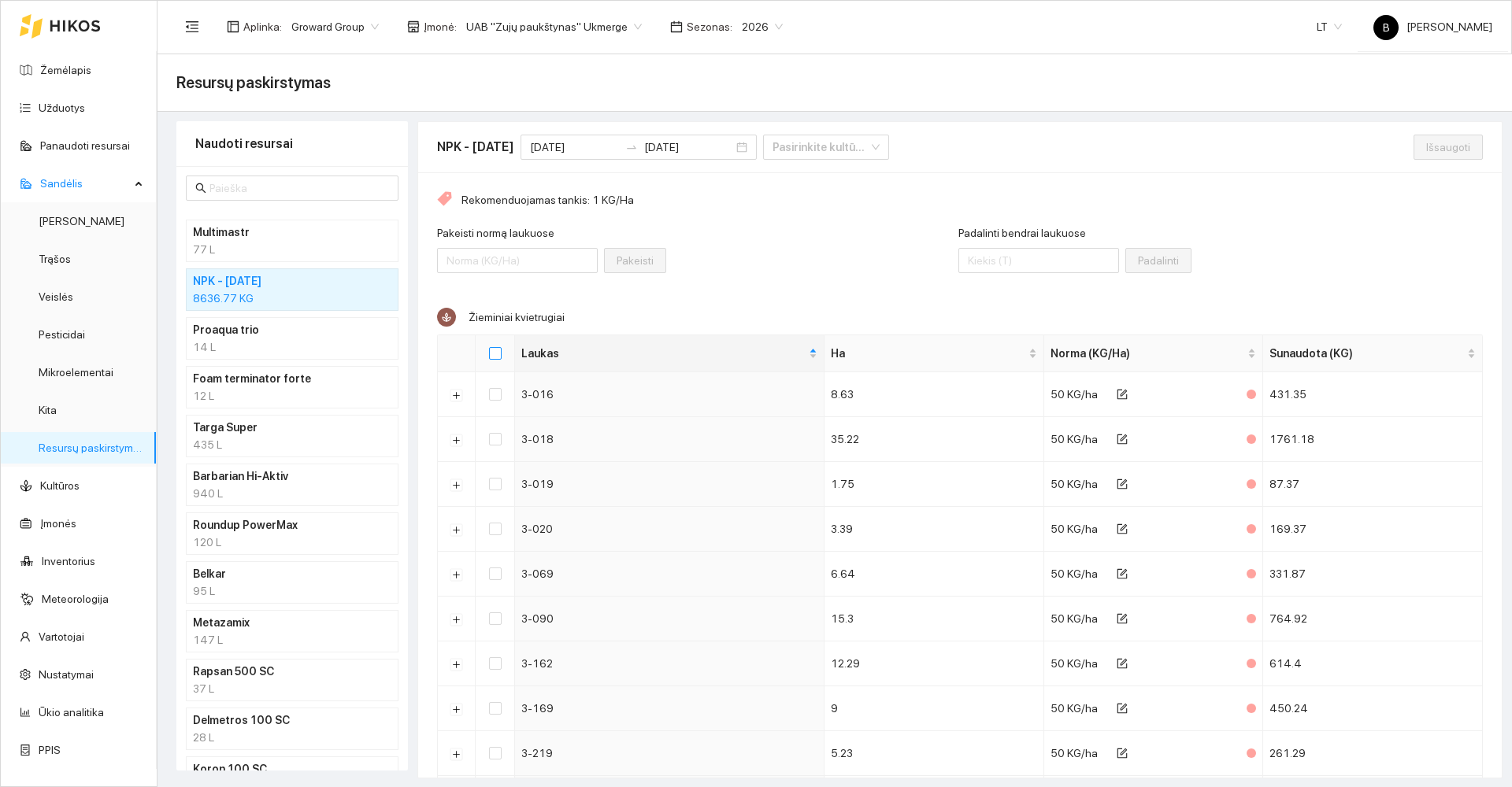
click at [495, 350] on input "Select all" at bounding box center [495, 353] width 12 height 12
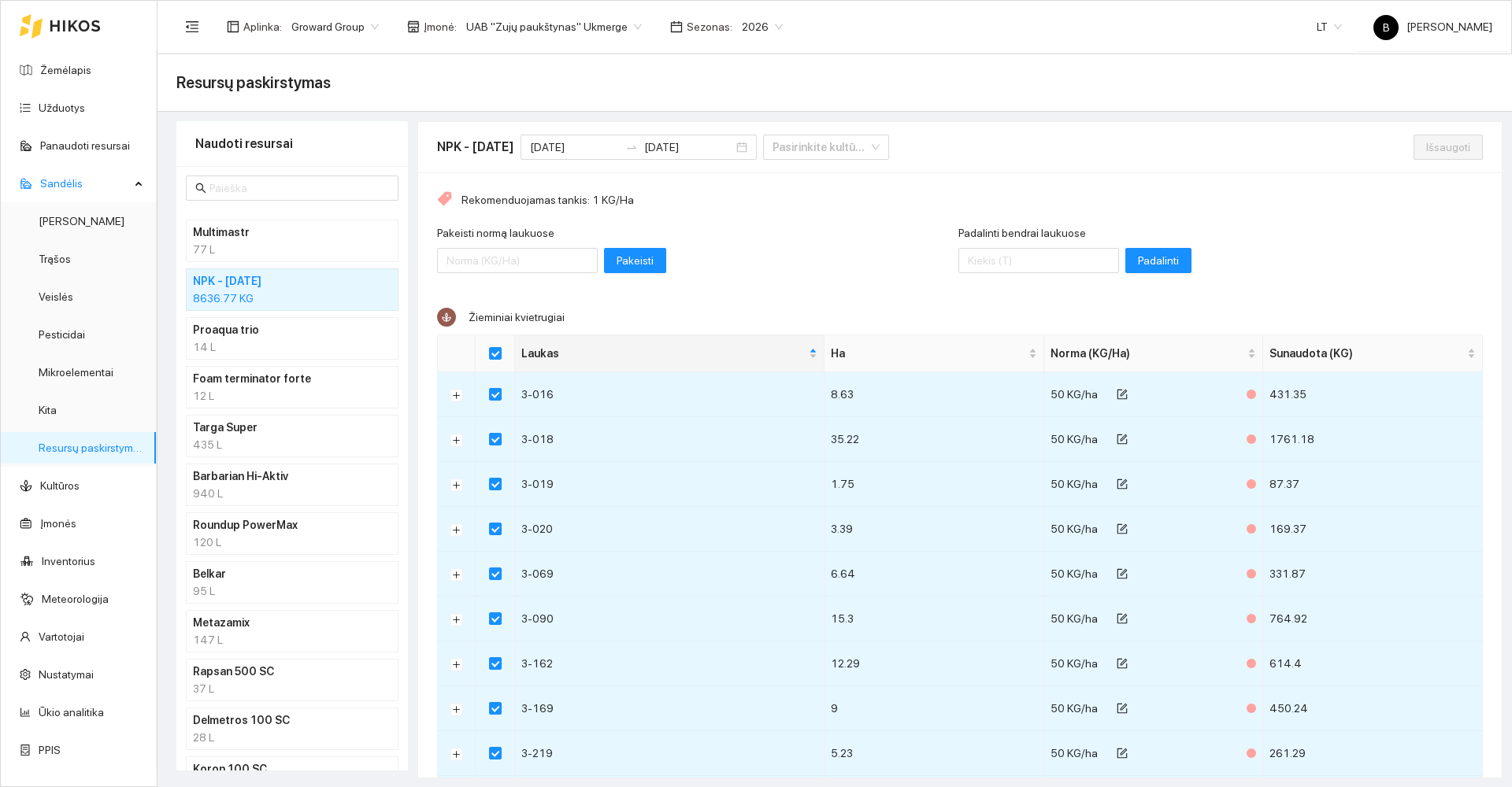
click at [742, 224] on div "Rekomenduojamas tankis: 1 KG/Ha Pakeisti normą laukuose Pakeisti Padalinti bend…" at bounding box center [960, 742] width 1084 height 1140
click at [63, 101] on link "Užduotys" at bounding box center [62, 107] width 47 height 12
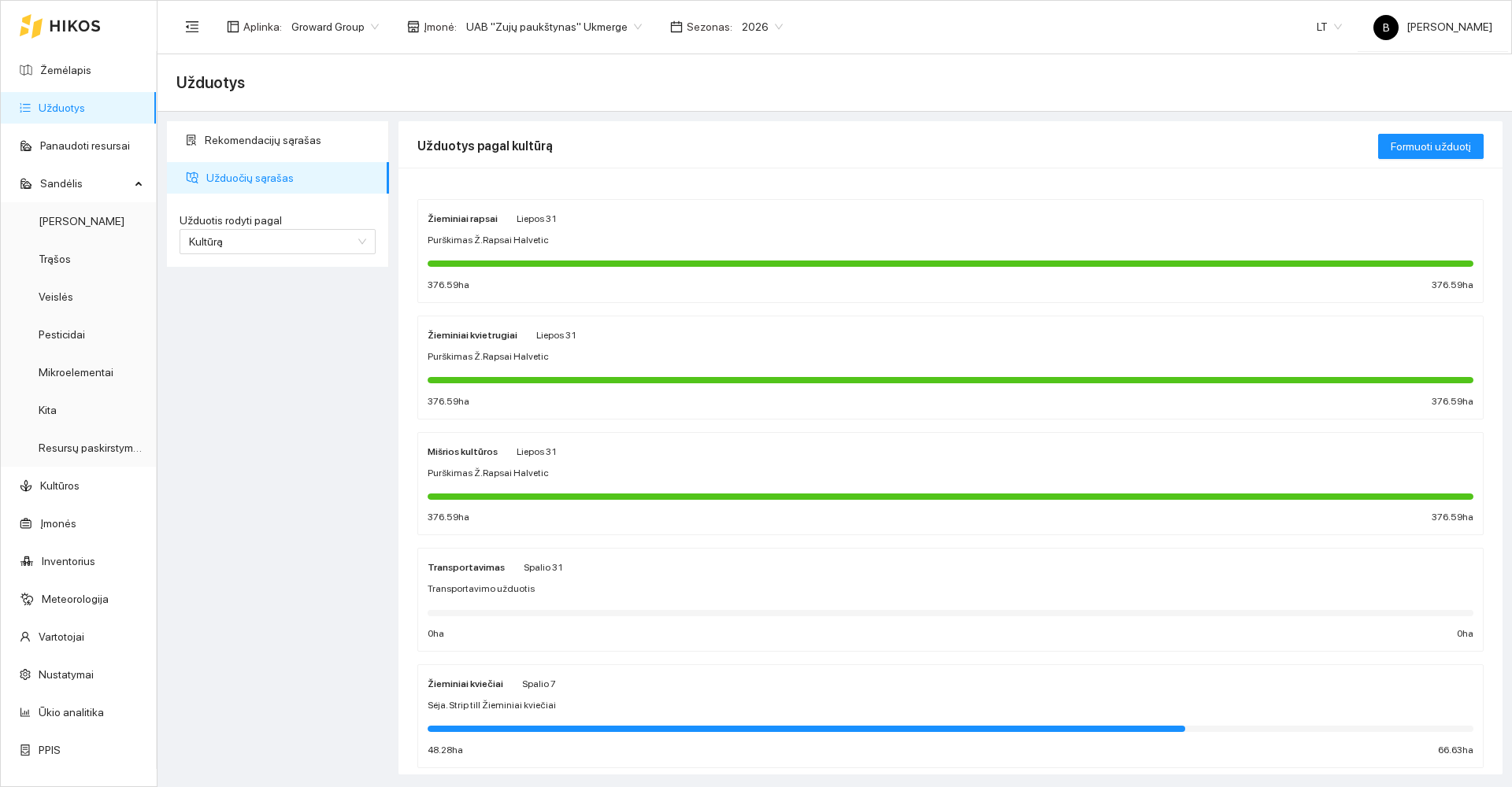
click at [540, 232] on div "Žieminiai rapsai Liepos 31 Purškimas Ž.Rapsai Halvetic 376.59 ha 376.59 ha" at bounding box center [951, 251] width 1046 height 84
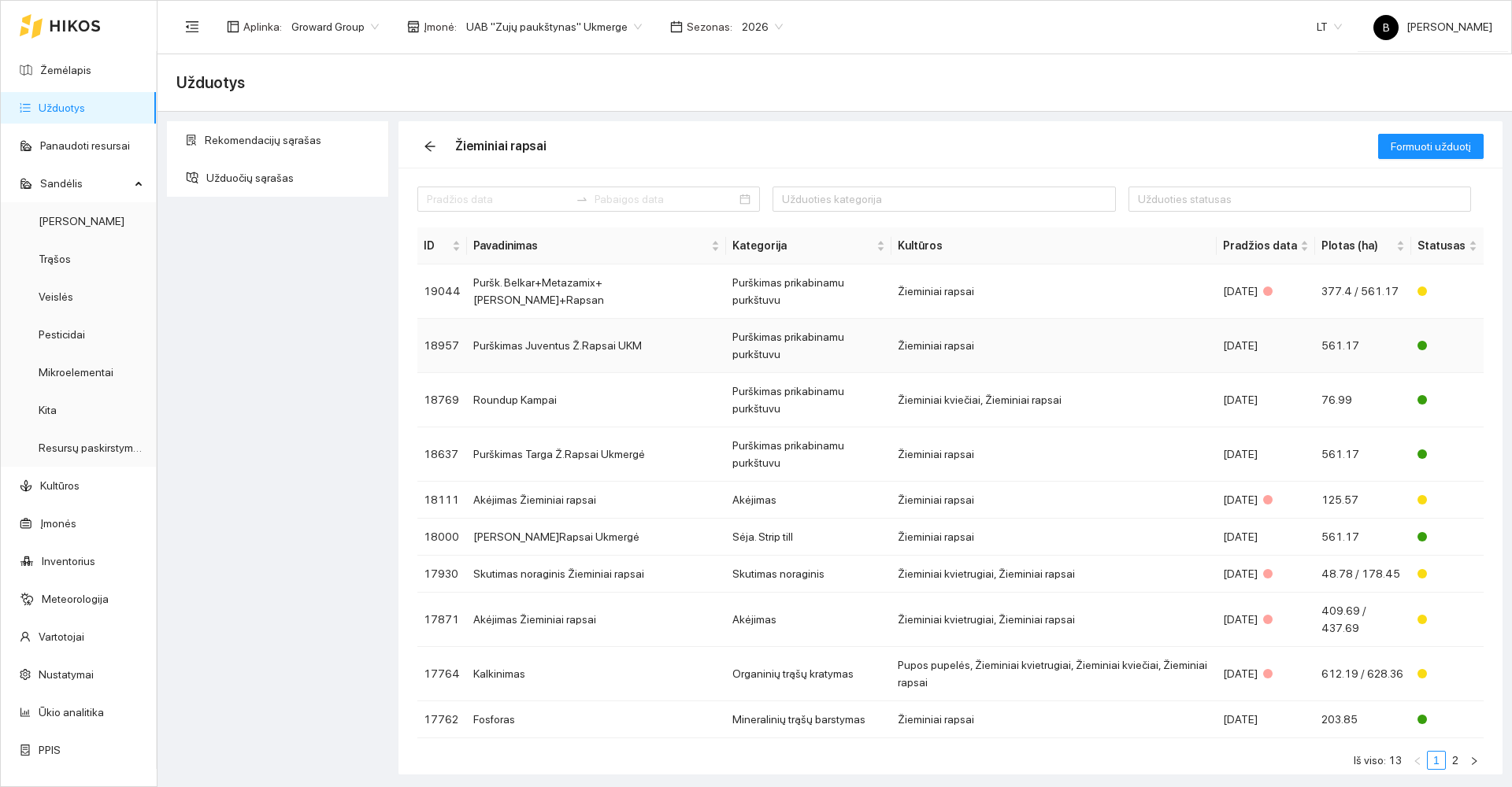
click at [548, 328] on td "Purškimas Juventus Ž.Rapsai UKM" at bounding box center [596, 346] width 259 height 55
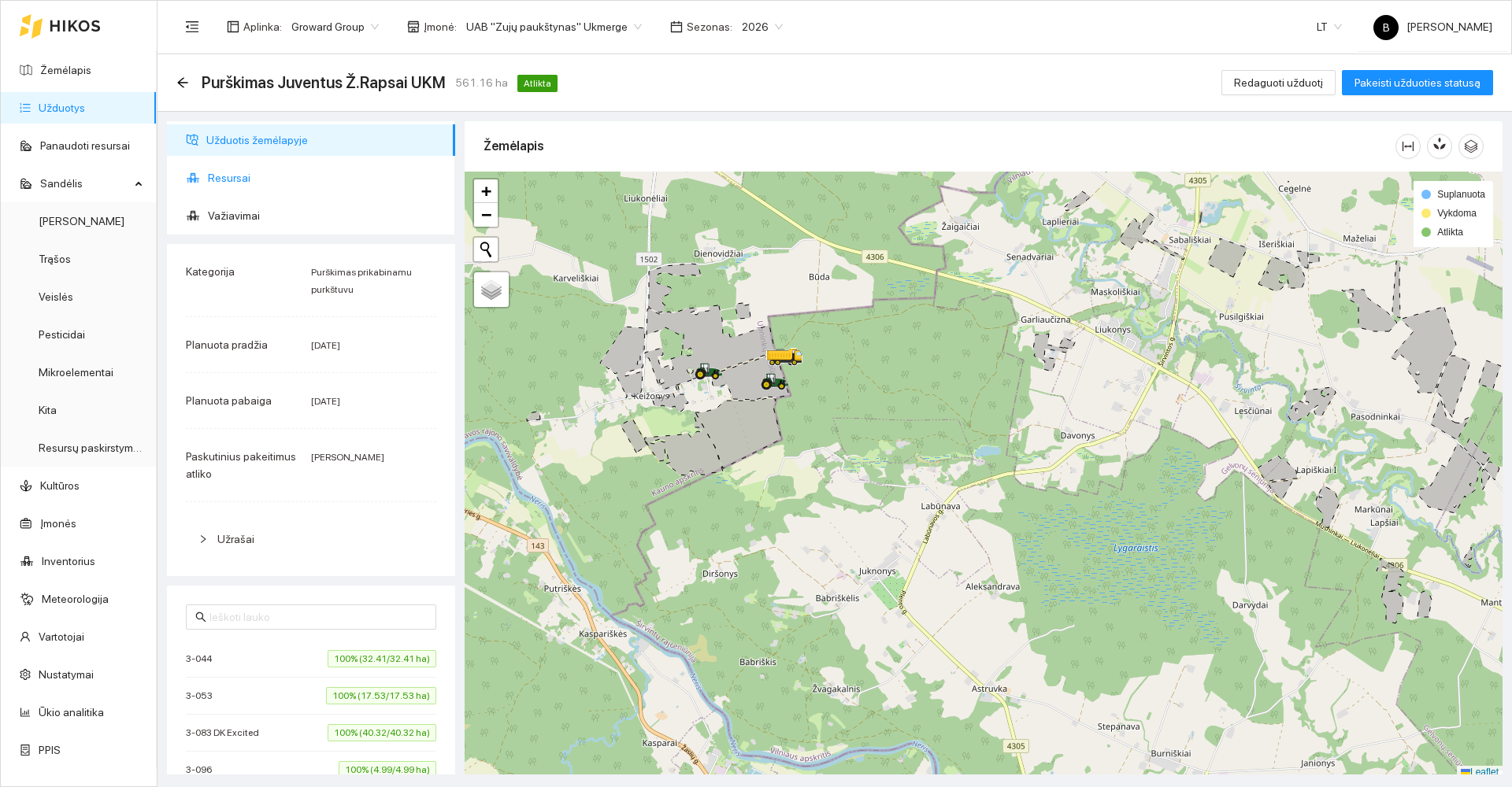
click at [225, 184] on span "Resursai" at bounding box center [325, 178] width 235 height 32
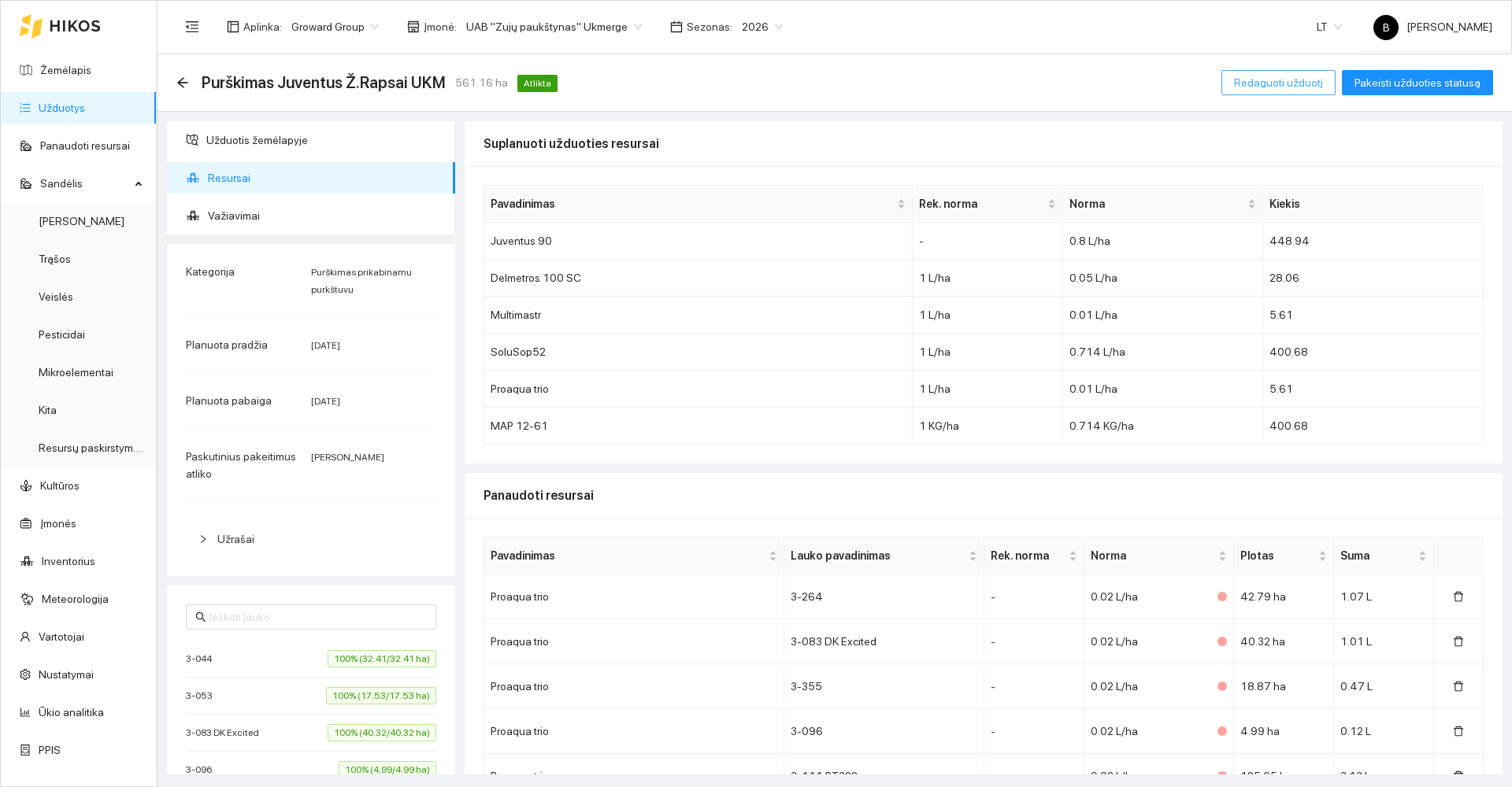
click at [1286, 80] on span "Redaguoti užduotį" at bounding box center [1278, 83] width 89 height 18
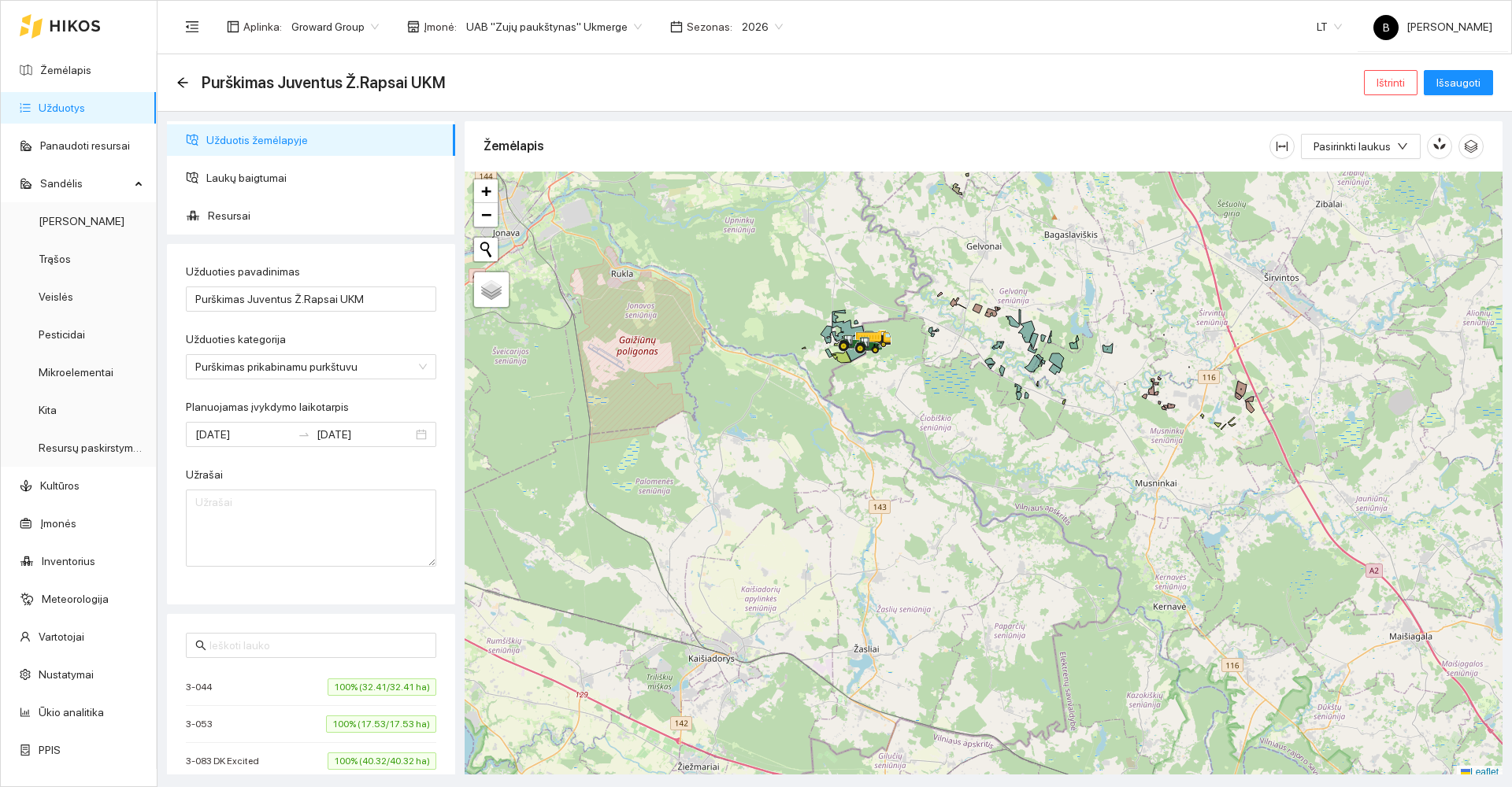
scroll to position [4, 0]
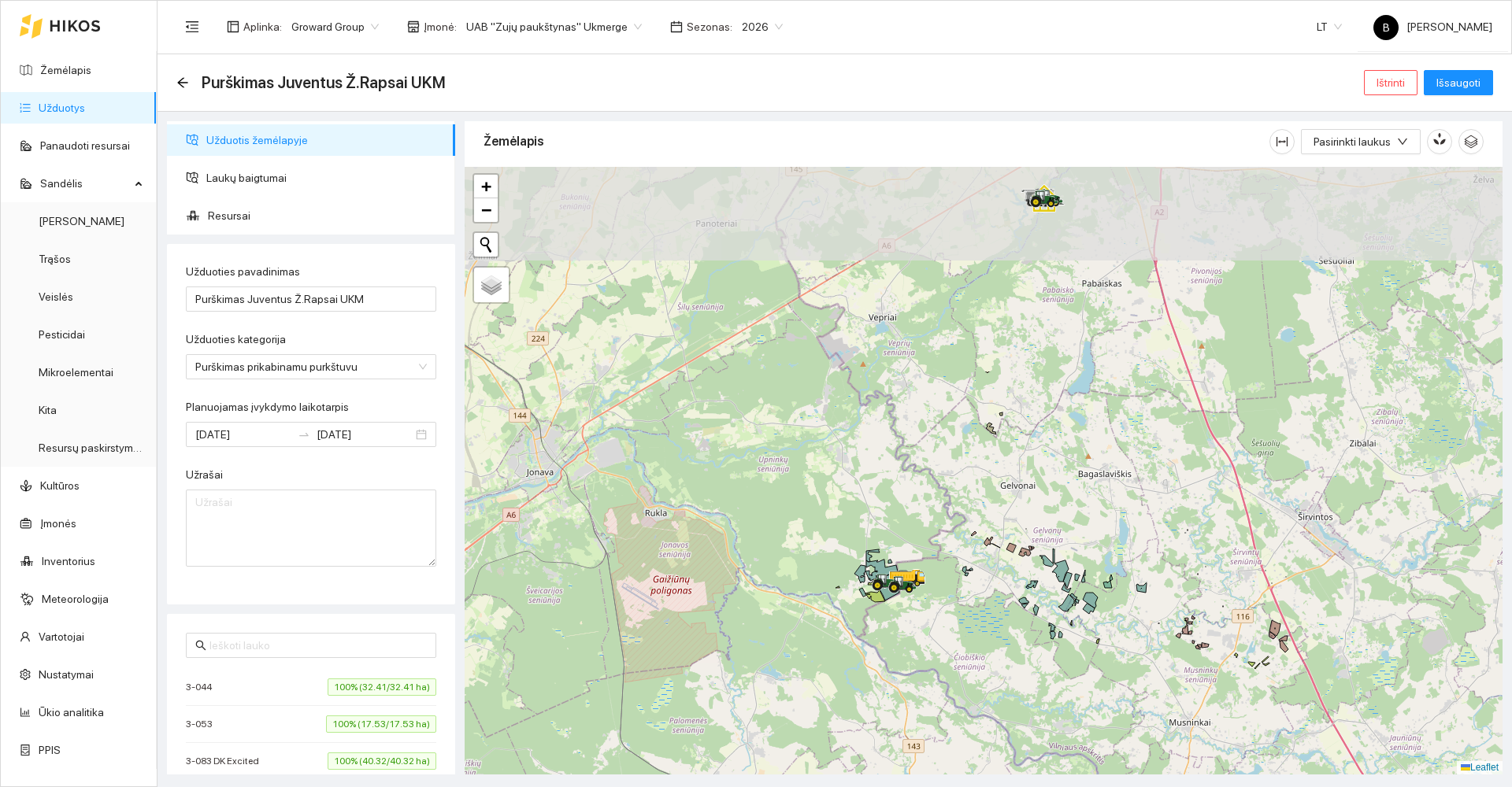
drag, startPoint x: 848, startPoint y: 257, endPoint x: 862, endPoint y: 647, distance: 390.3
click at [862, 647] on div at bounding box center [984, 471] width 1038 height 607
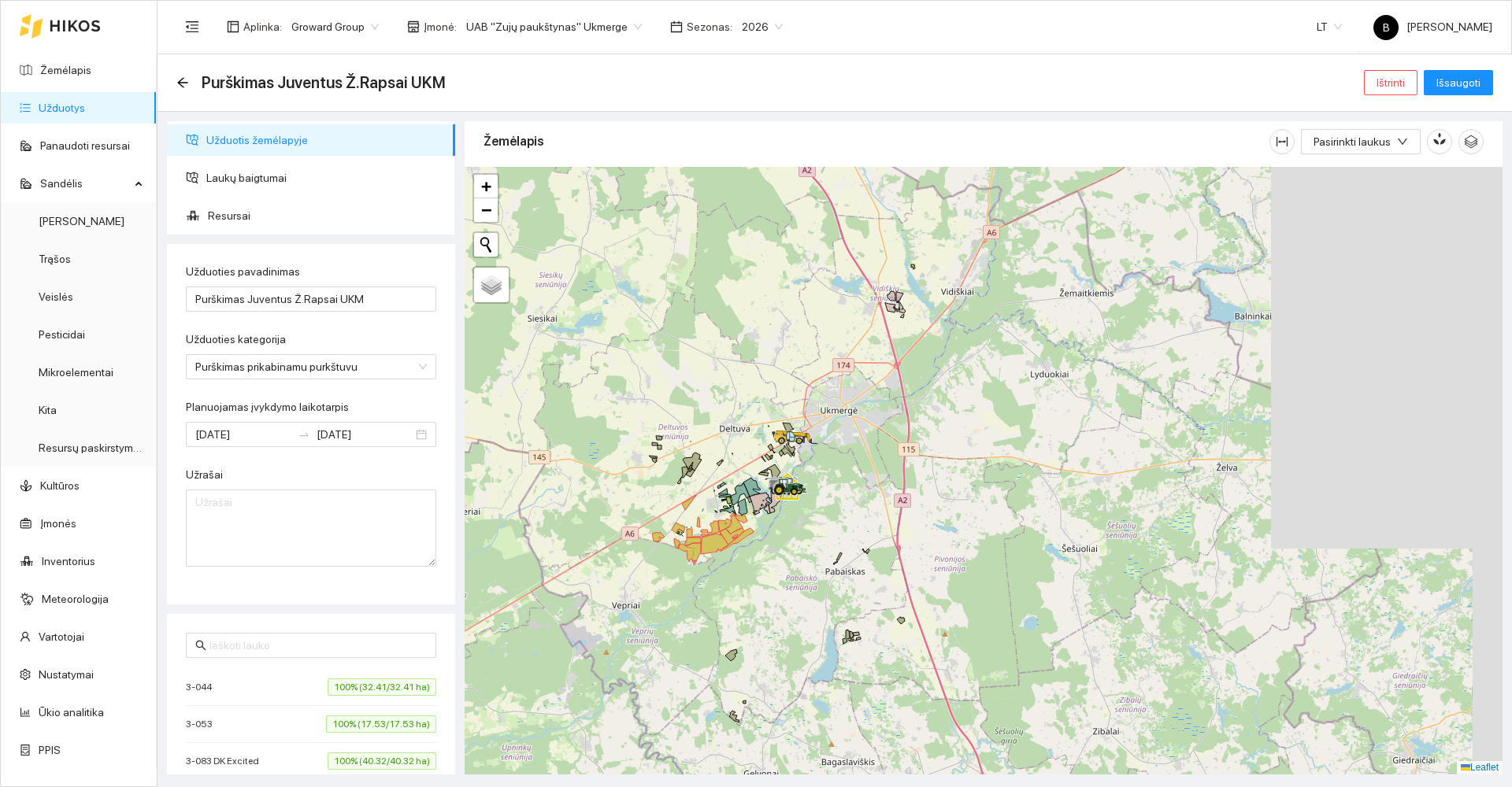
drag, startPoint x: 844, startPoint y: 444, endPoint x: 552, endPoint y: 614, distance: 337.9
click at [553, 615] on div at bounding box center [984, 471] width 1038 height 607
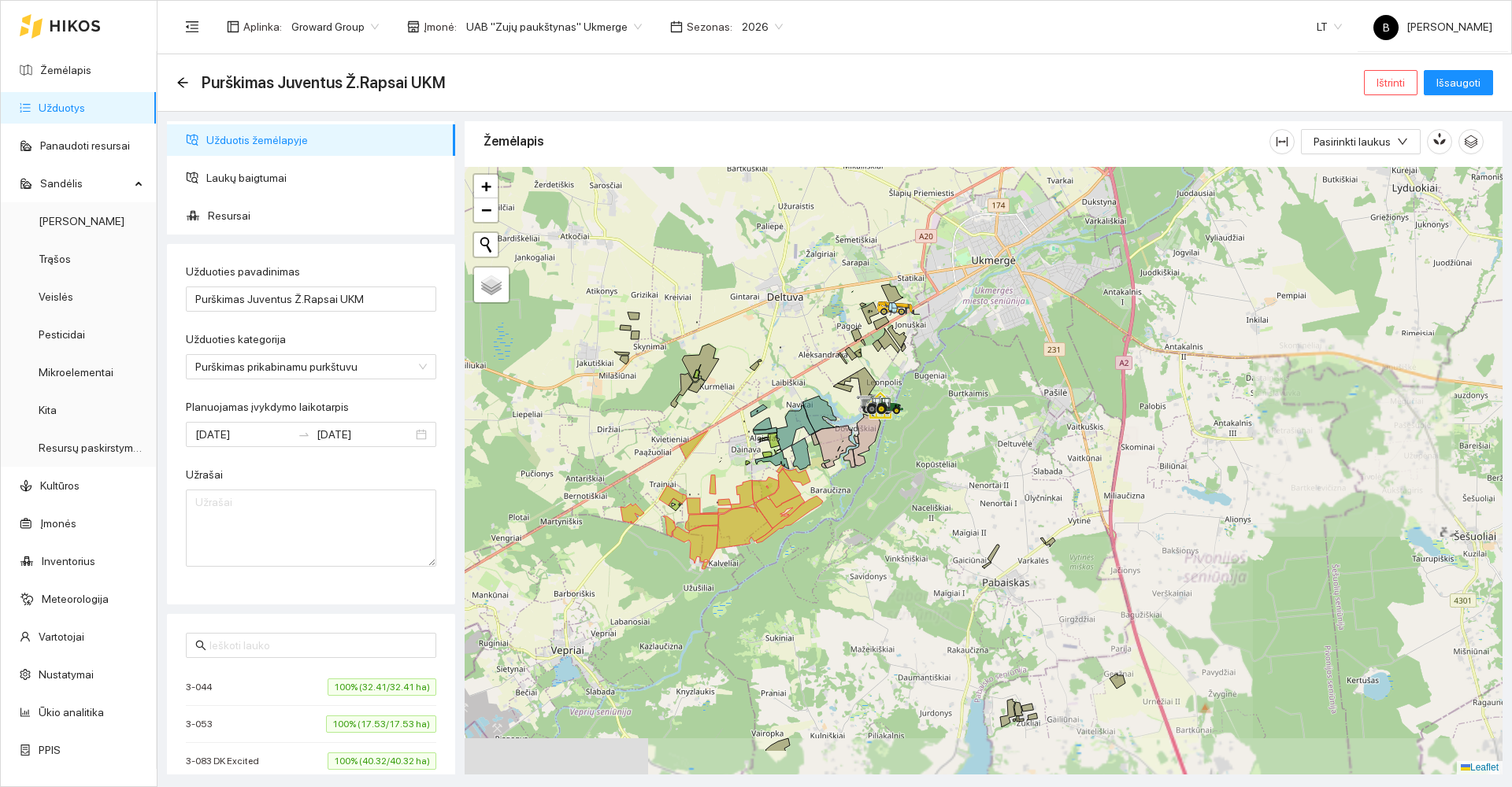
drag, startPoint x: 578, startPoint y: 517, endPoint x: 657, endPoint y: 393, distance: 147.0
click at [645, 418] on div at bounding box center [984, 471] width 1038 height 607
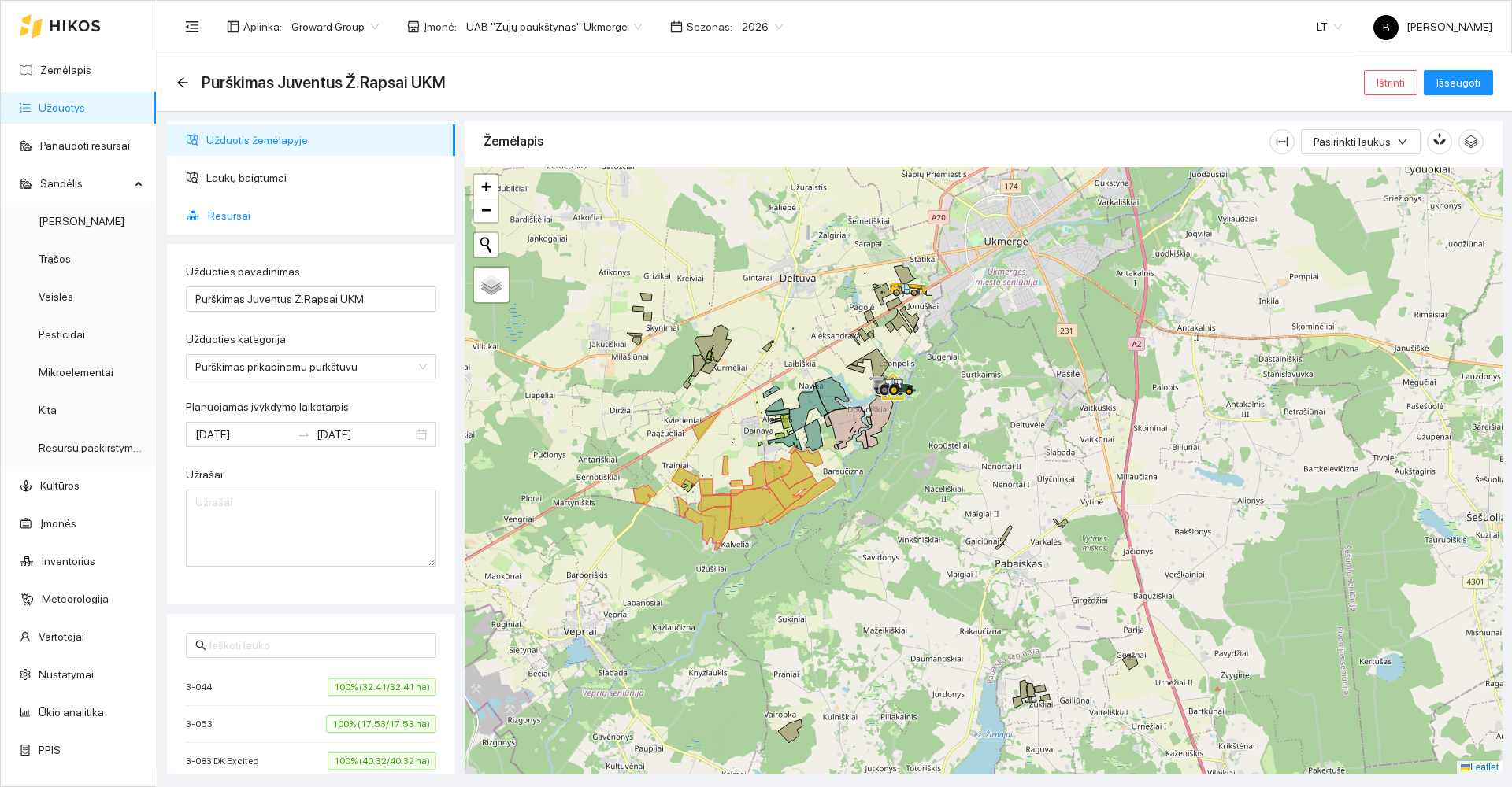
click at [222, 212] on span "Resursai" at bounding box center [325, 216] width 235 height 32
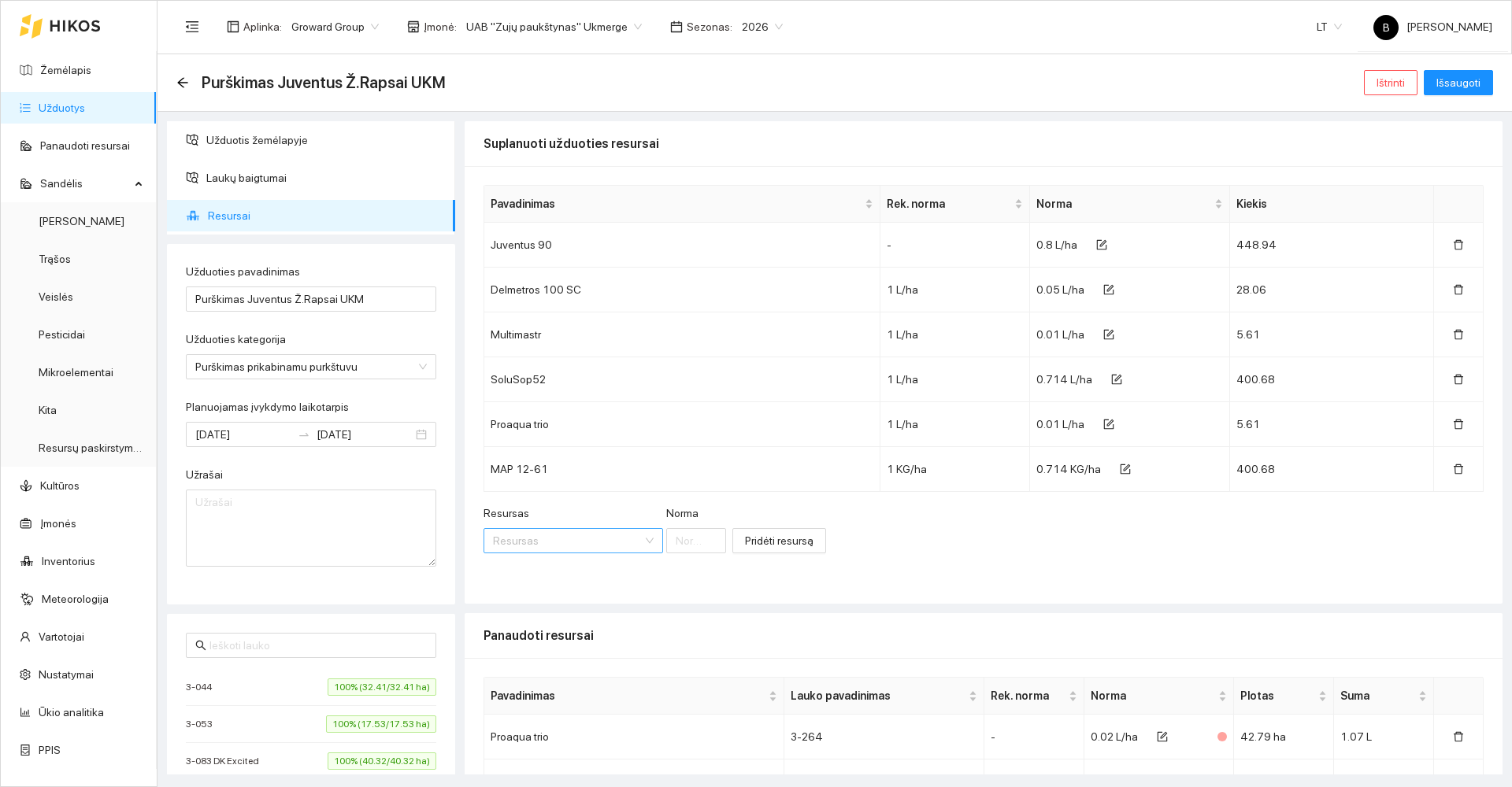
click at [542, 538] on input "Resursas" at bounding box center [568, 541] width 150 height 24
click at [58, 68] on link "Žemėlapis" at bounding box center [66, 70] width 51 height 12
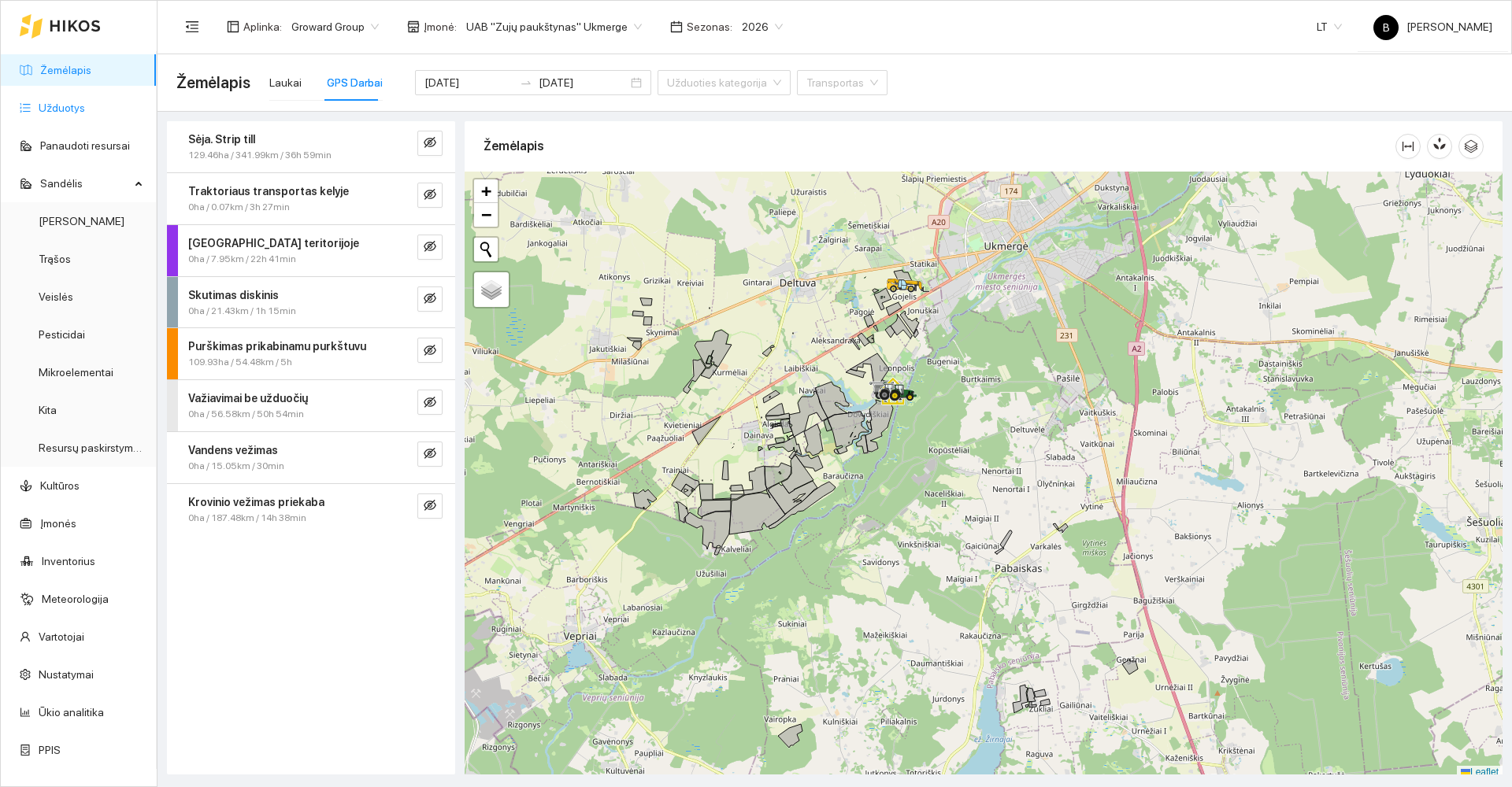
click at [48, 107] on link "Užduotys" at bounding box center [62, 107] width 47 height 12
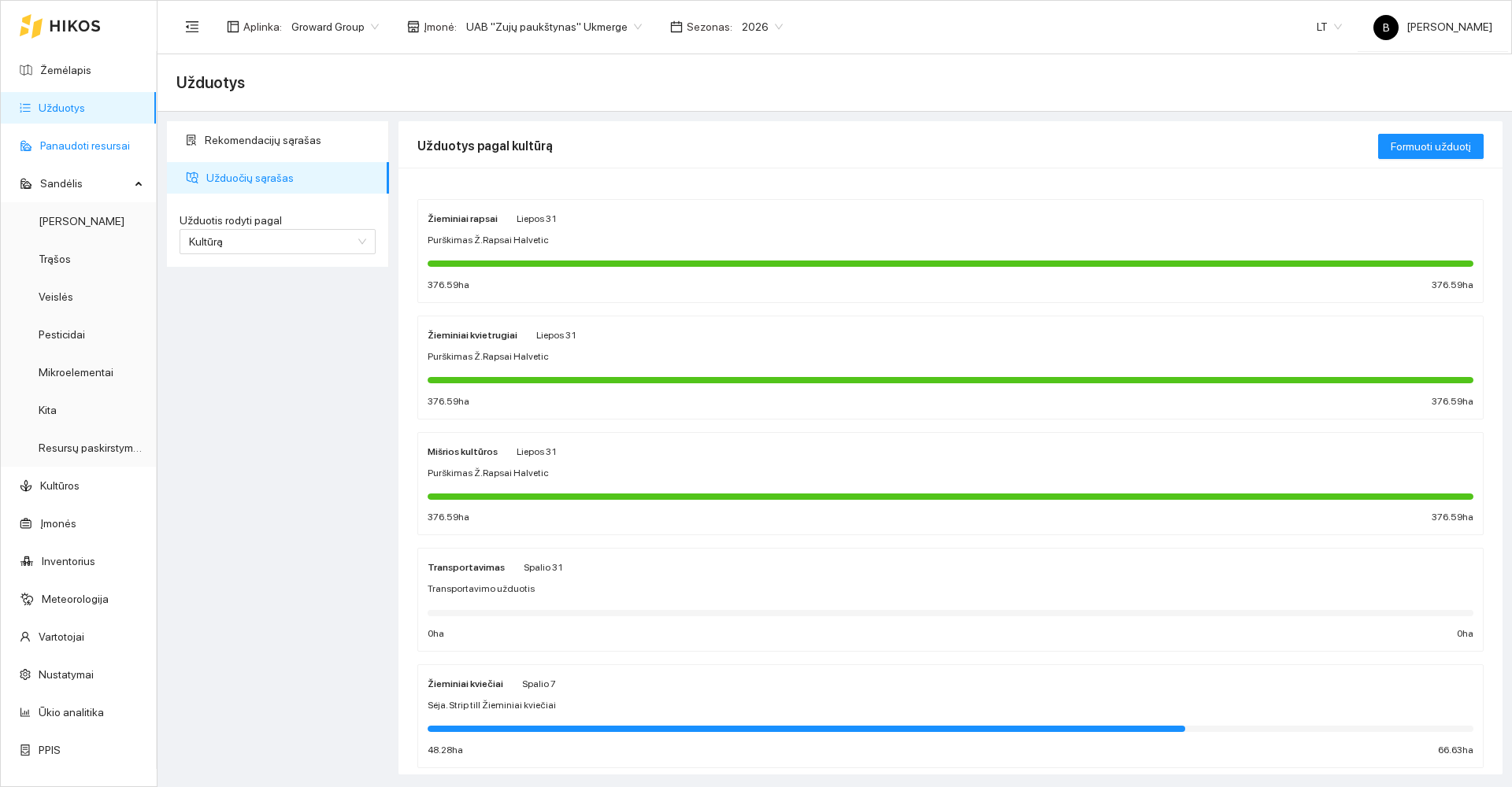
click at [63, 145] on link "Panaudoti resursai" at bounding box center [85, 145] width 90 height 12
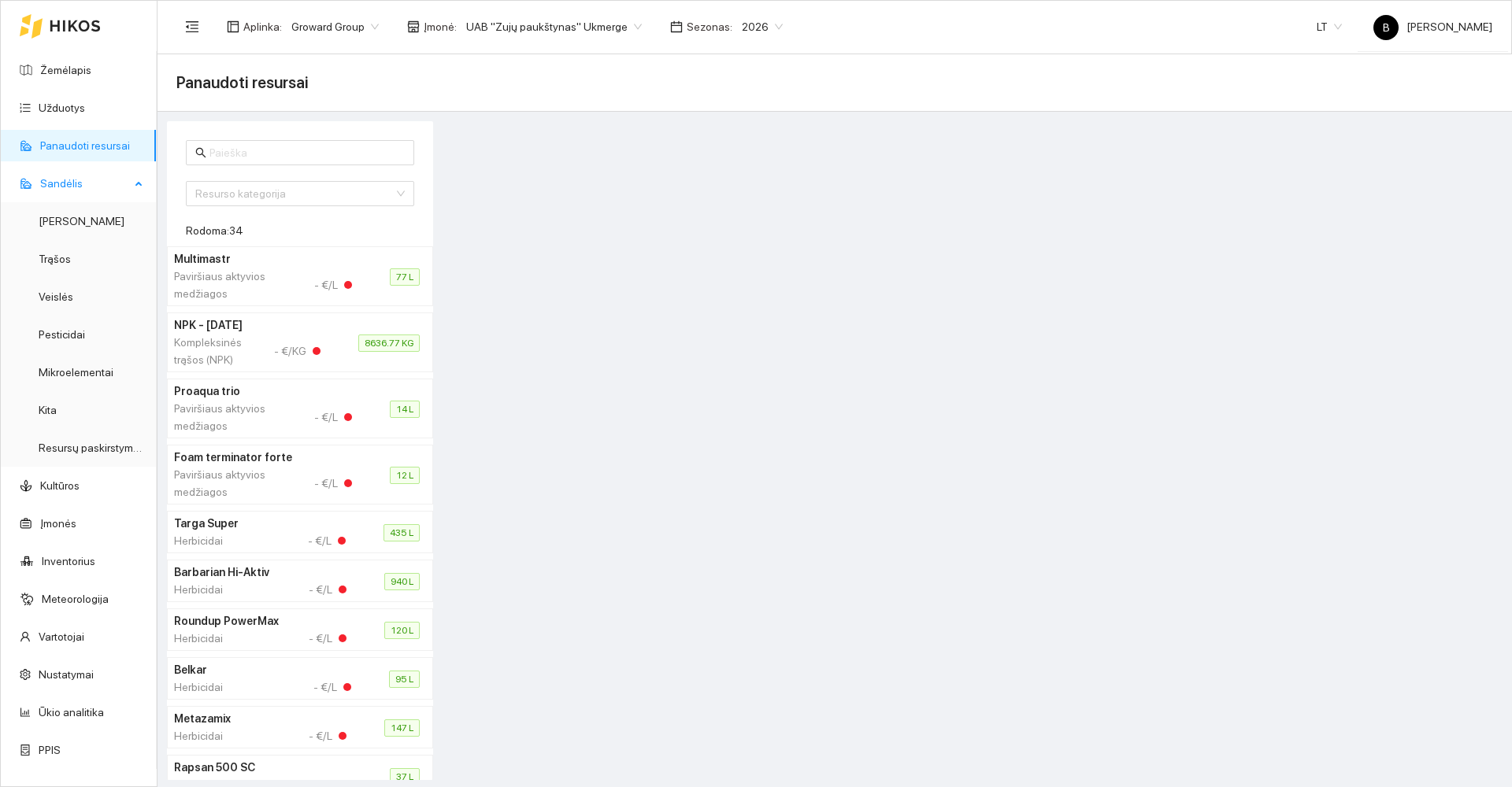
click at [75, 187] on span "Sandėlis" at bounding box center [85, 183] width 90 height 32
